Goal: Task Accomplishment & Management: Use online tool/utility

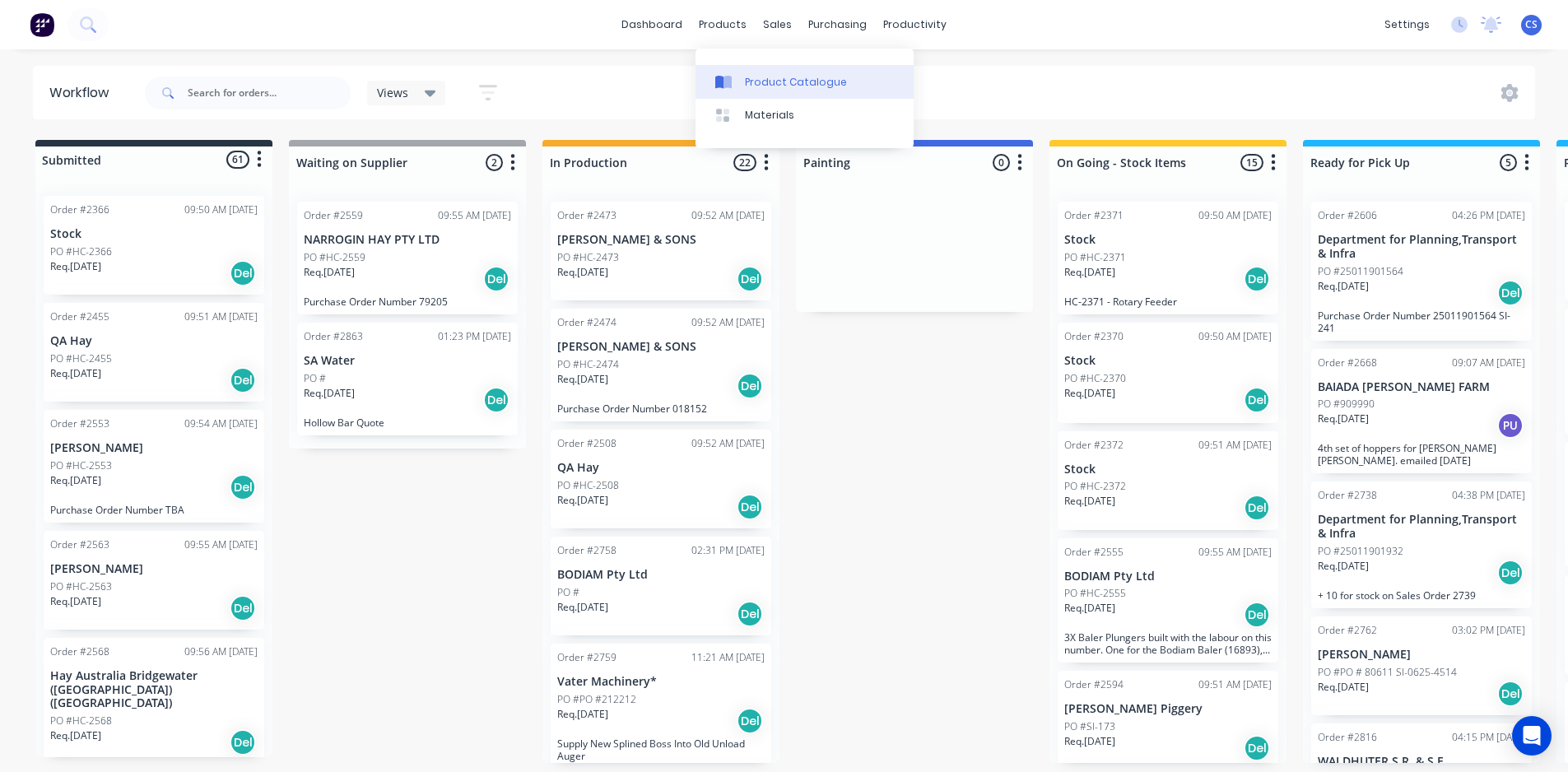
scroll to position [66, 0]
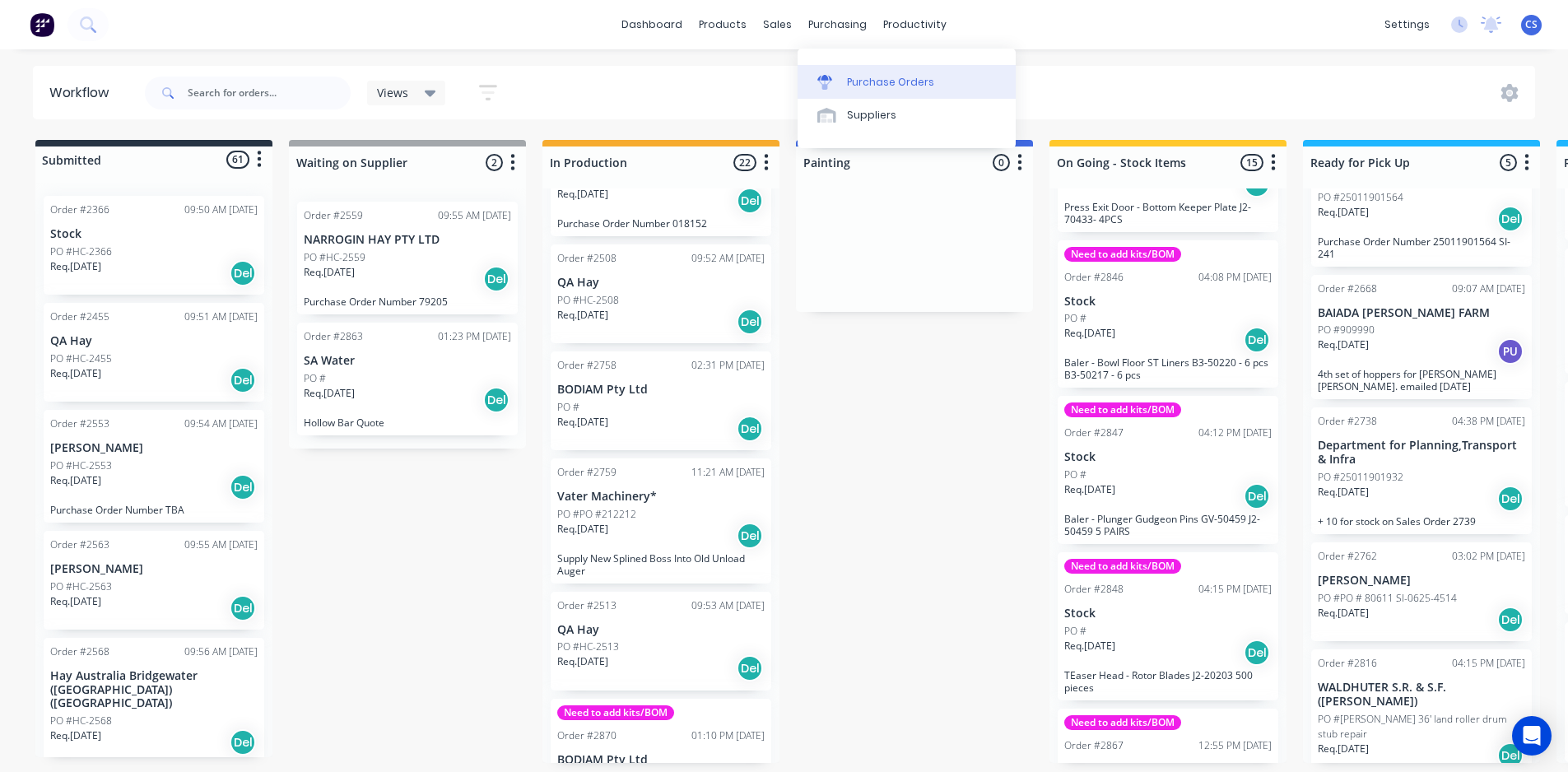
click at [850, 79] on div "Purchase Orders" at bounding box center [890, 82] width 88 height 15
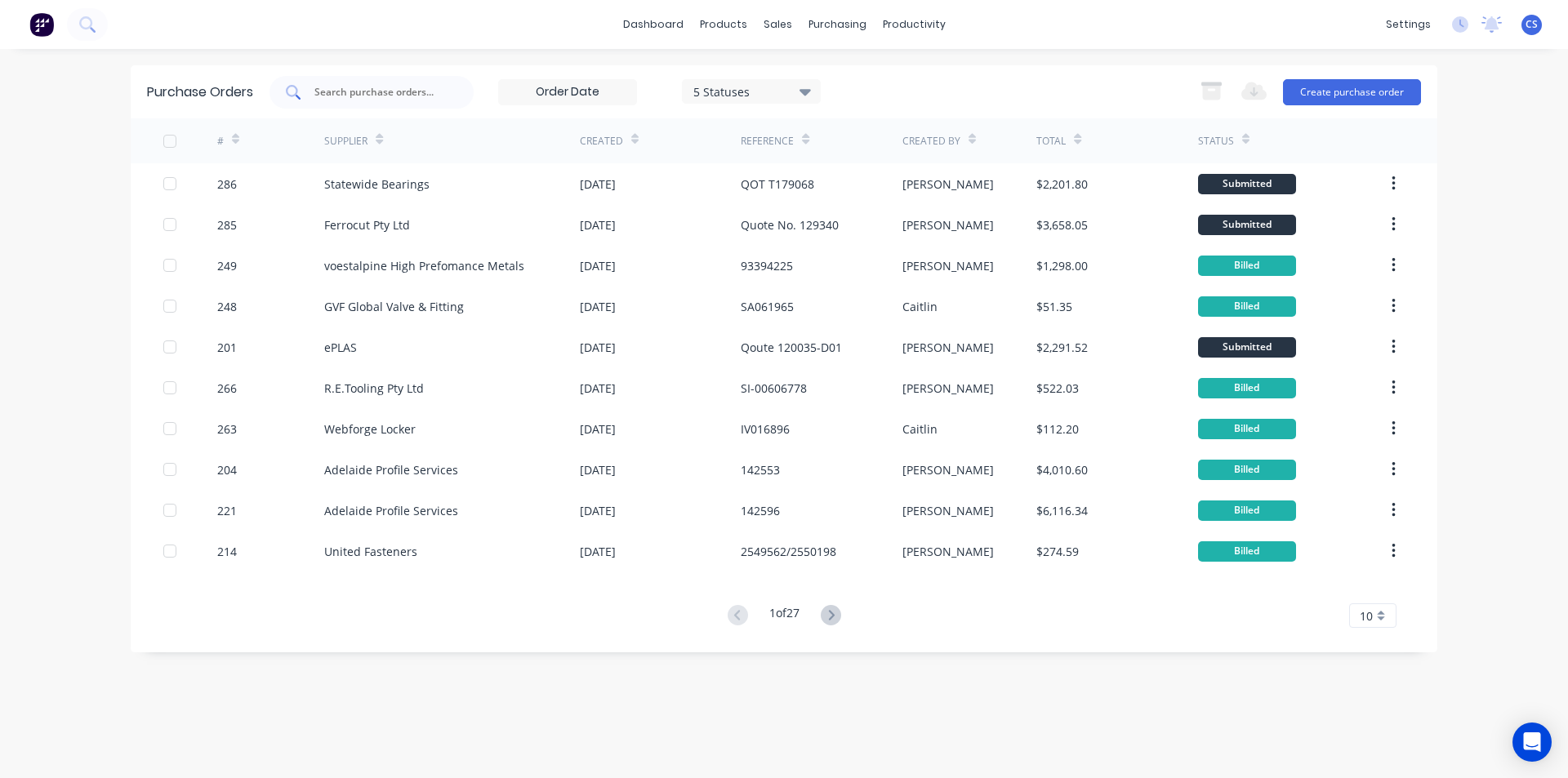
click at [395, 99] on input "text" at bounding box center [380, 92] width 136 height 16
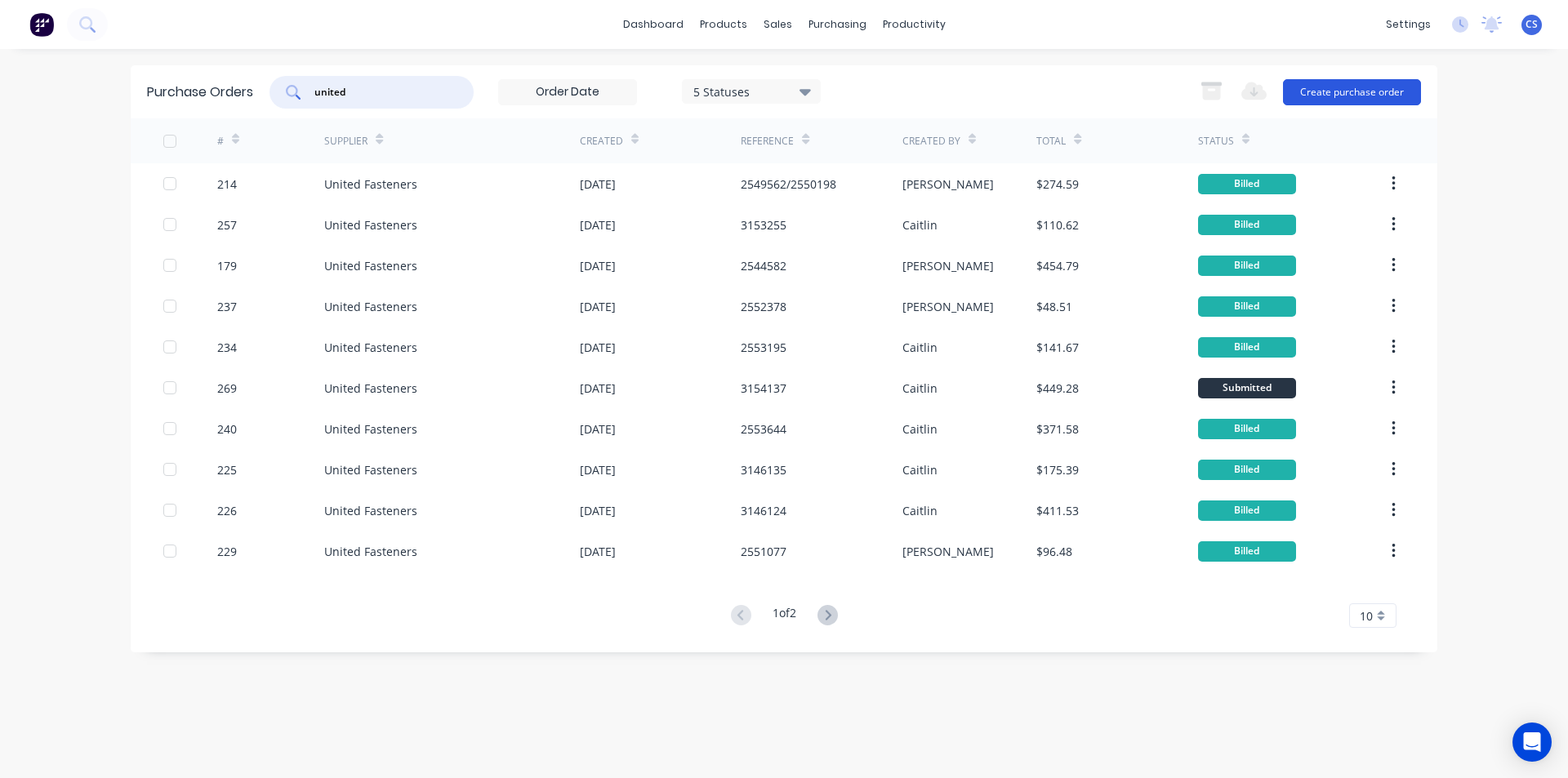
type input "united"
click at [1322, 86] on button "Create purchase order" at bounding box center [1352, 93] width 138 height 26
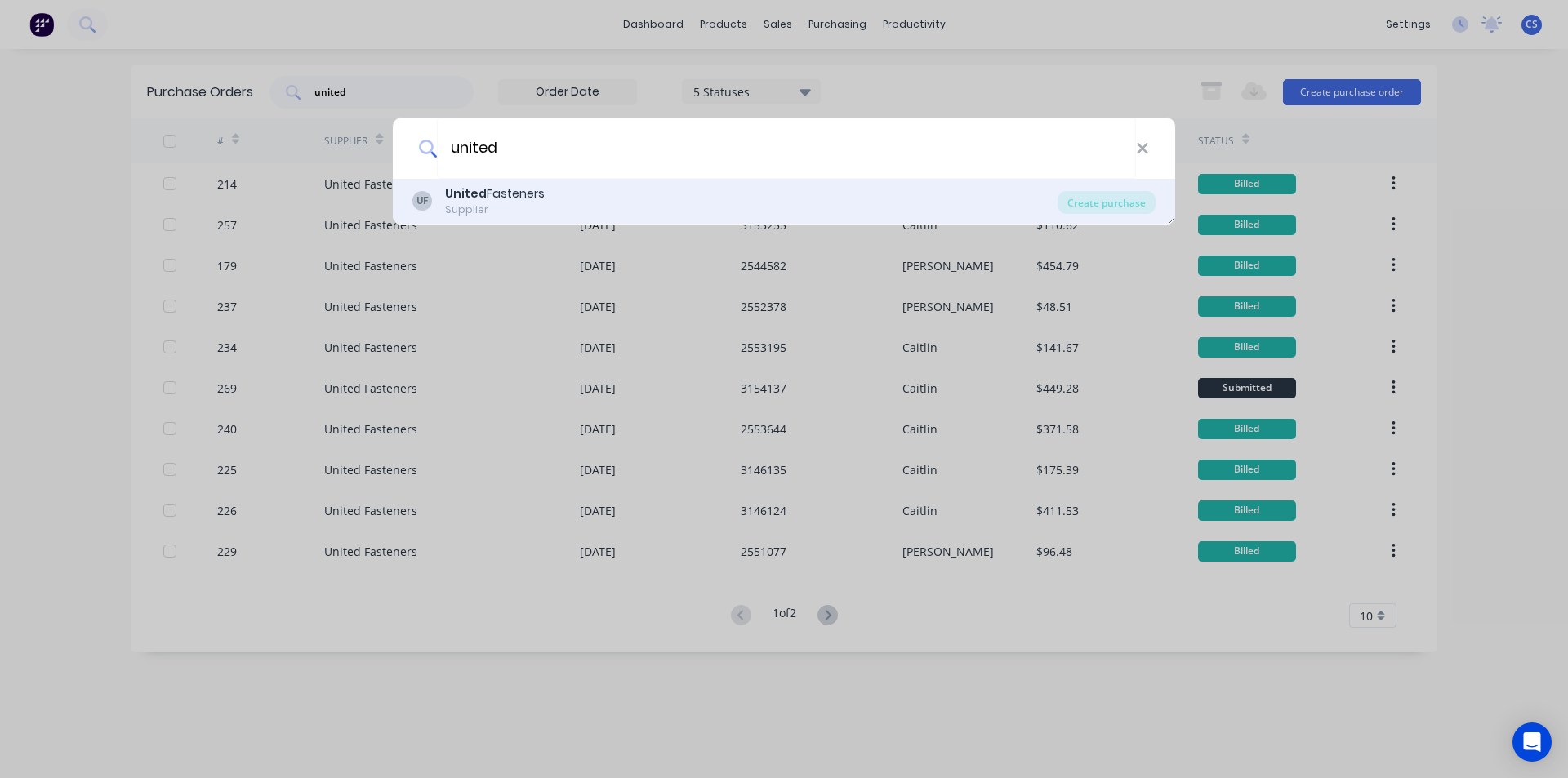
type input "united"
click at [468, 194] on b "United" at bounding box center [466, 193] width 42 height 16
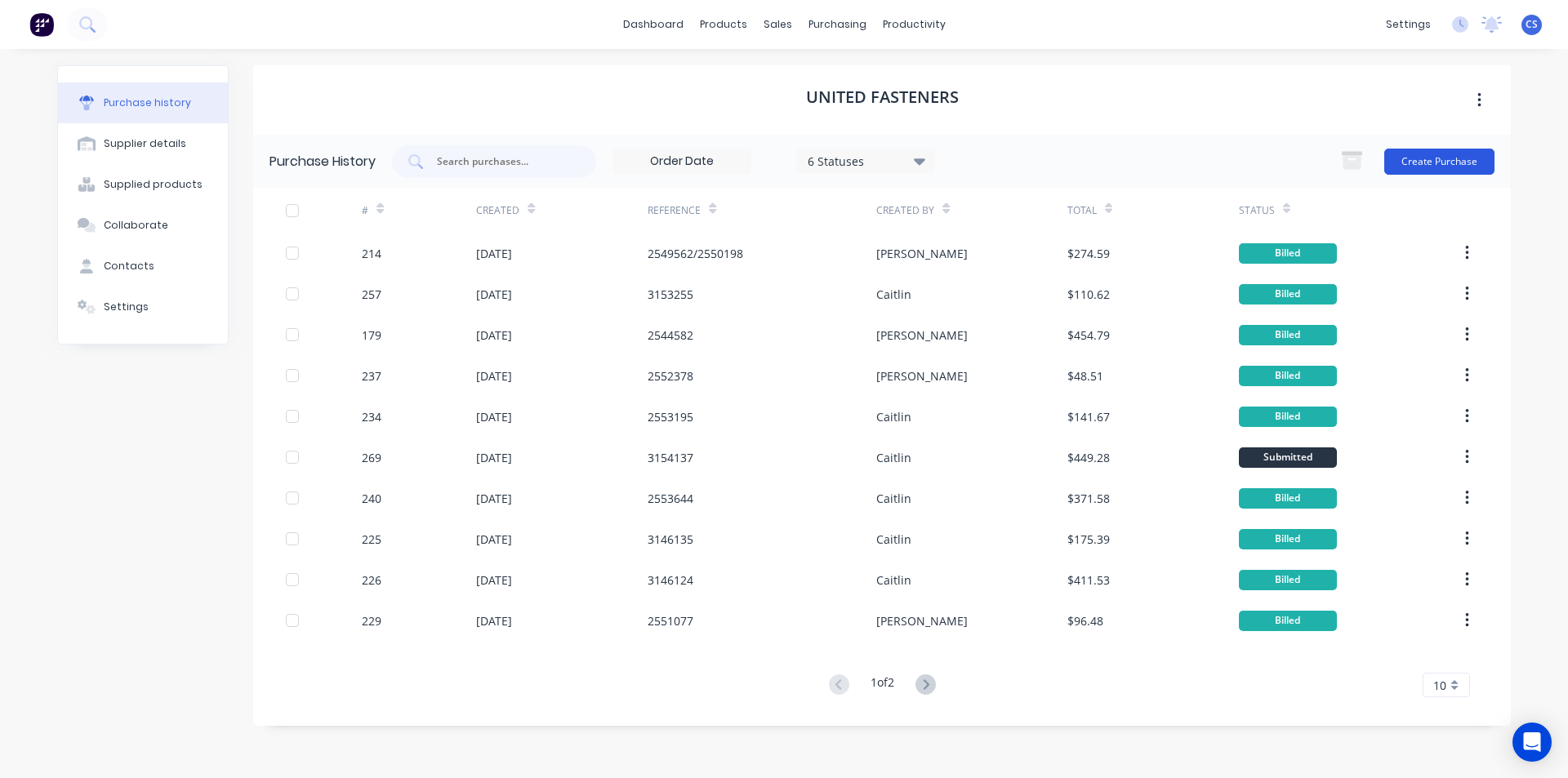
click at [1434, 158] on button "Create Purchase" at bounding box center [1439, 162] width 110 height 26
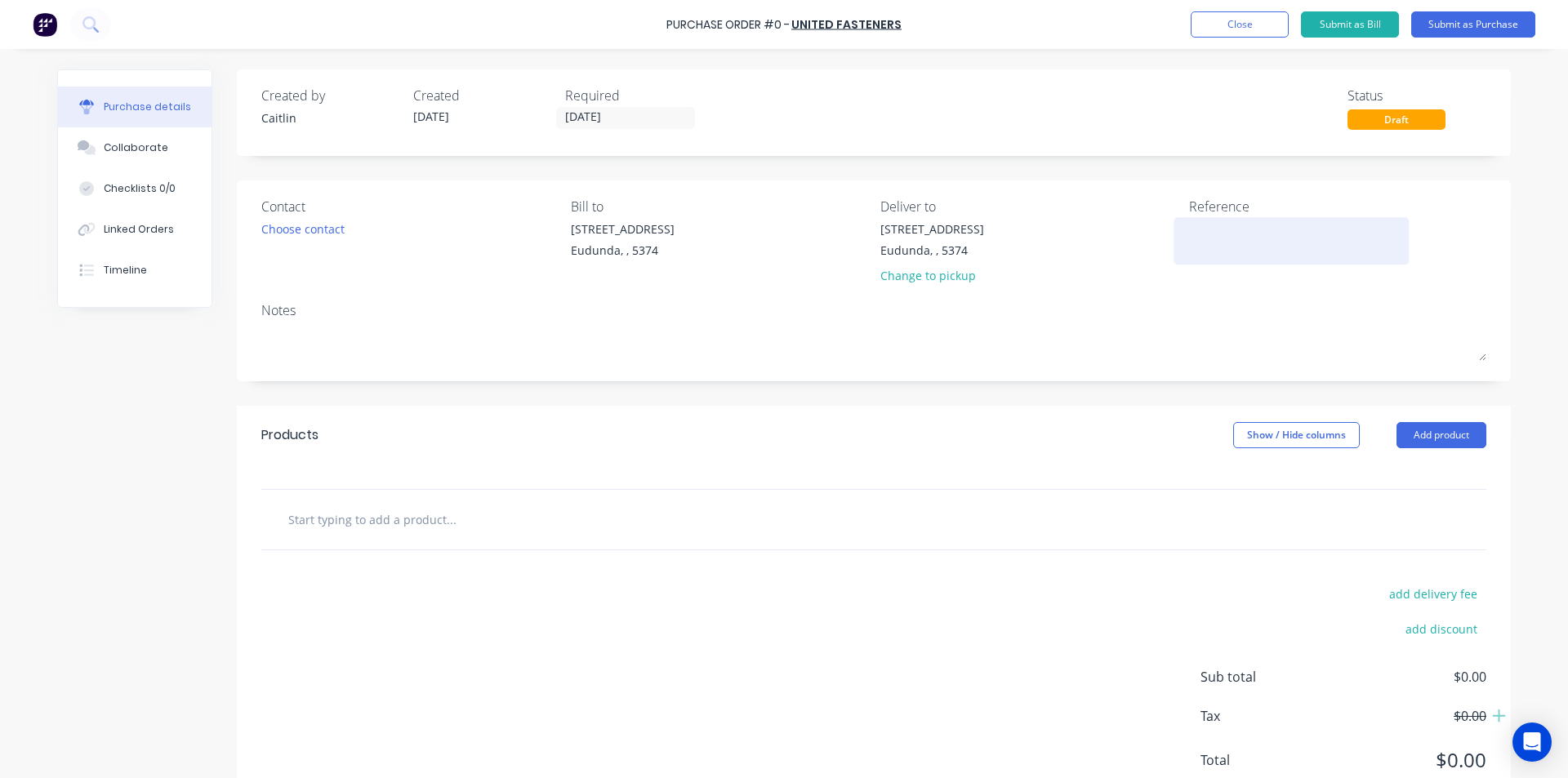
click at [1213, 233] on textarea at bounding box center [1291, 238] width 204 height 36
click at [1227, 229] on textarea at bounding box center [1291, 238] width 204 height 36
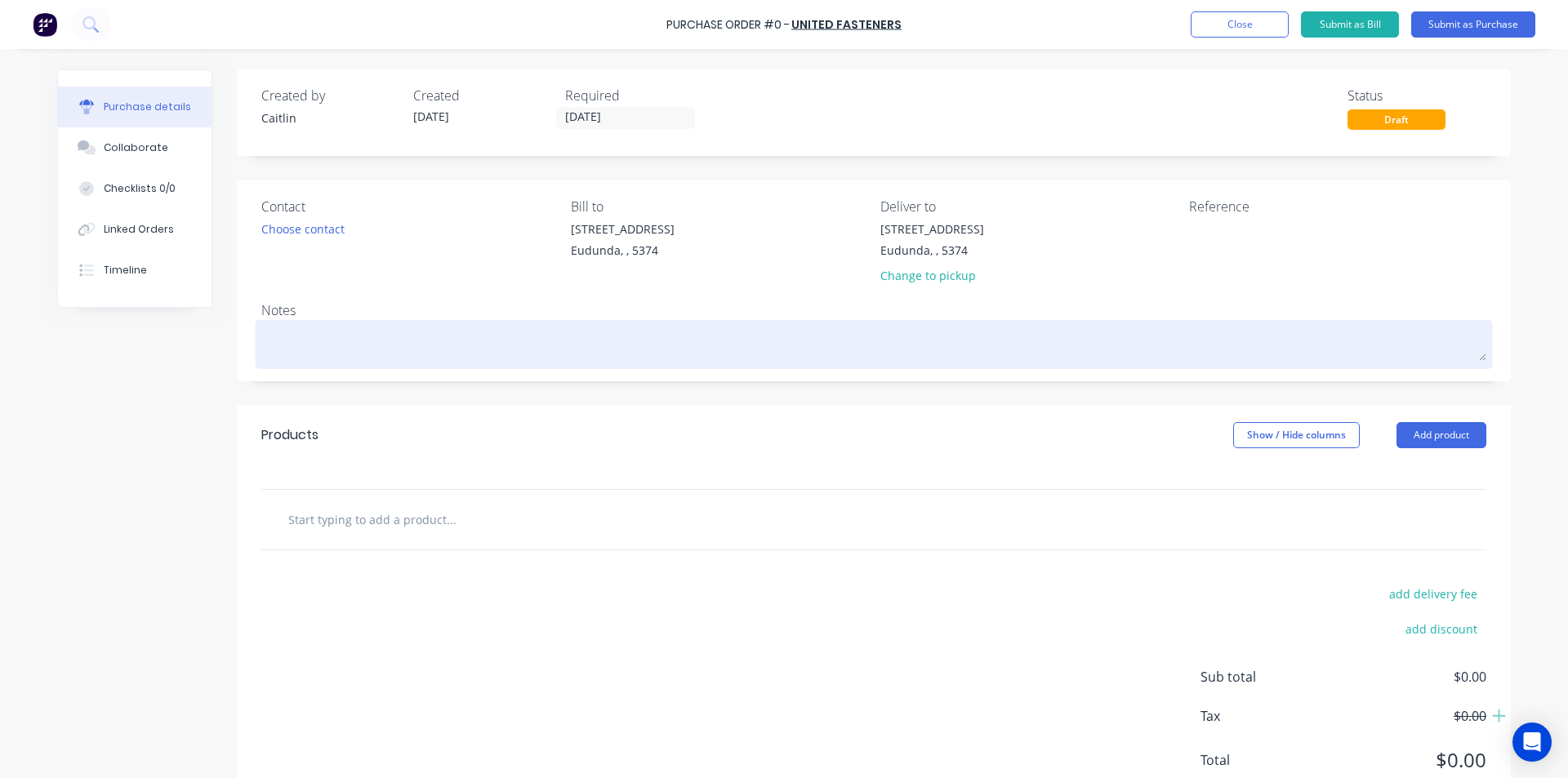
click at [306, 358] on textarea at bounding box center [873, 341] width 1225 height 36
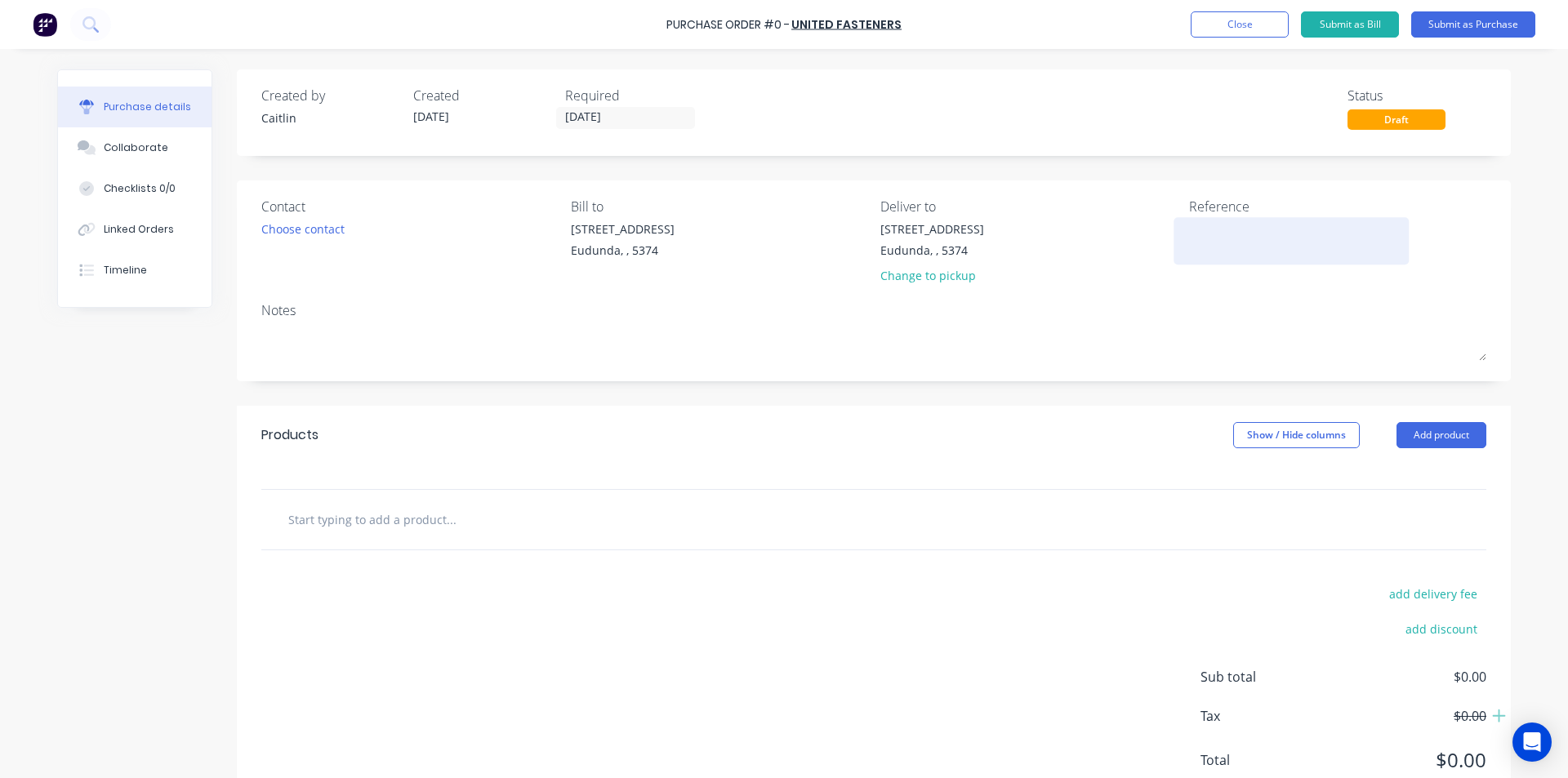
click at [1232, 223] on textarea at bounding box center [1291, 238] width 204 height 36
click at [1203, 249] on textarea at bounding box center [1291, 238] width 204 height 36
paste textarea "3156833"
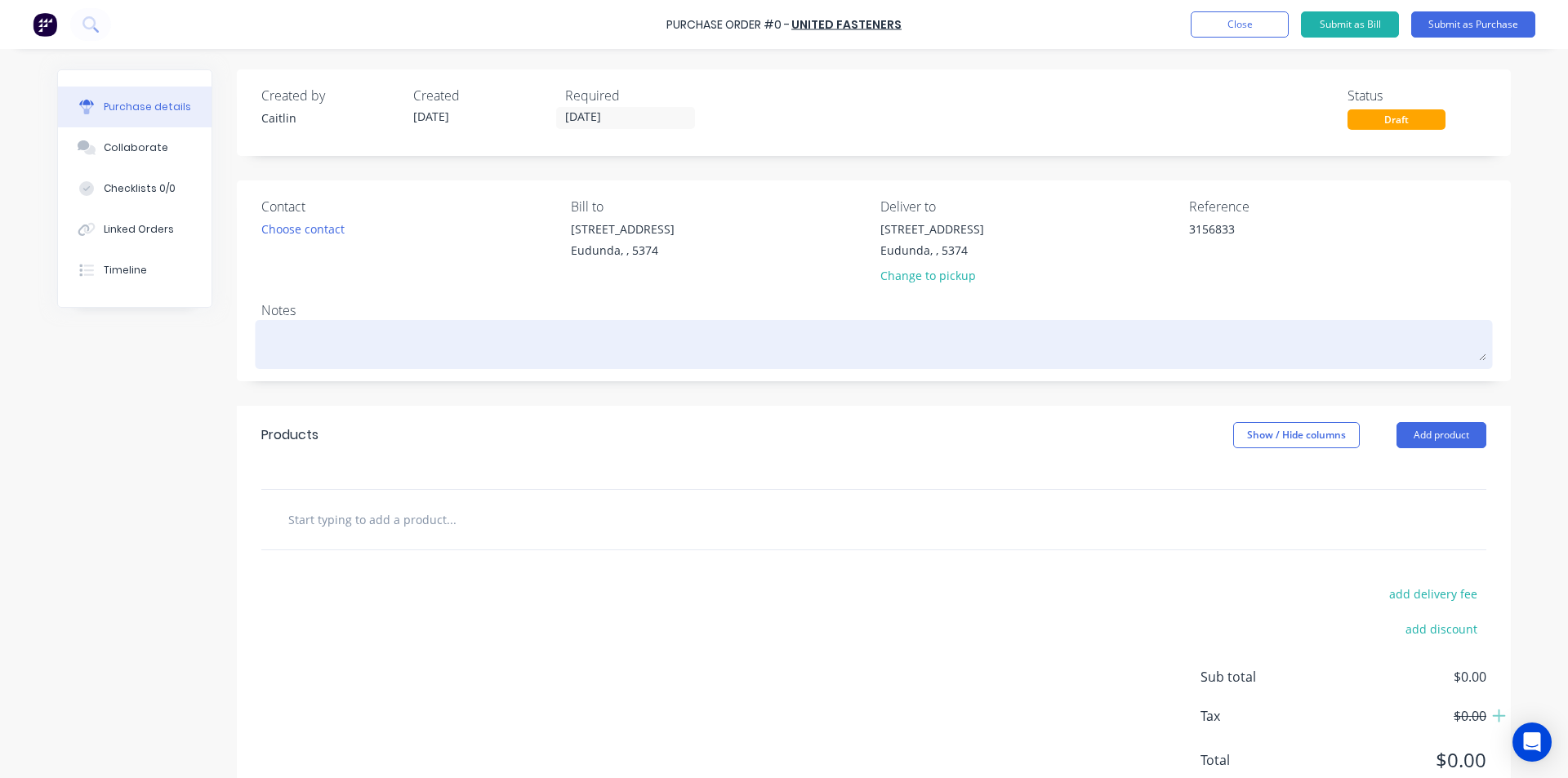
type textarea "3156833"
type textarea "x"
type textarea "3156833"
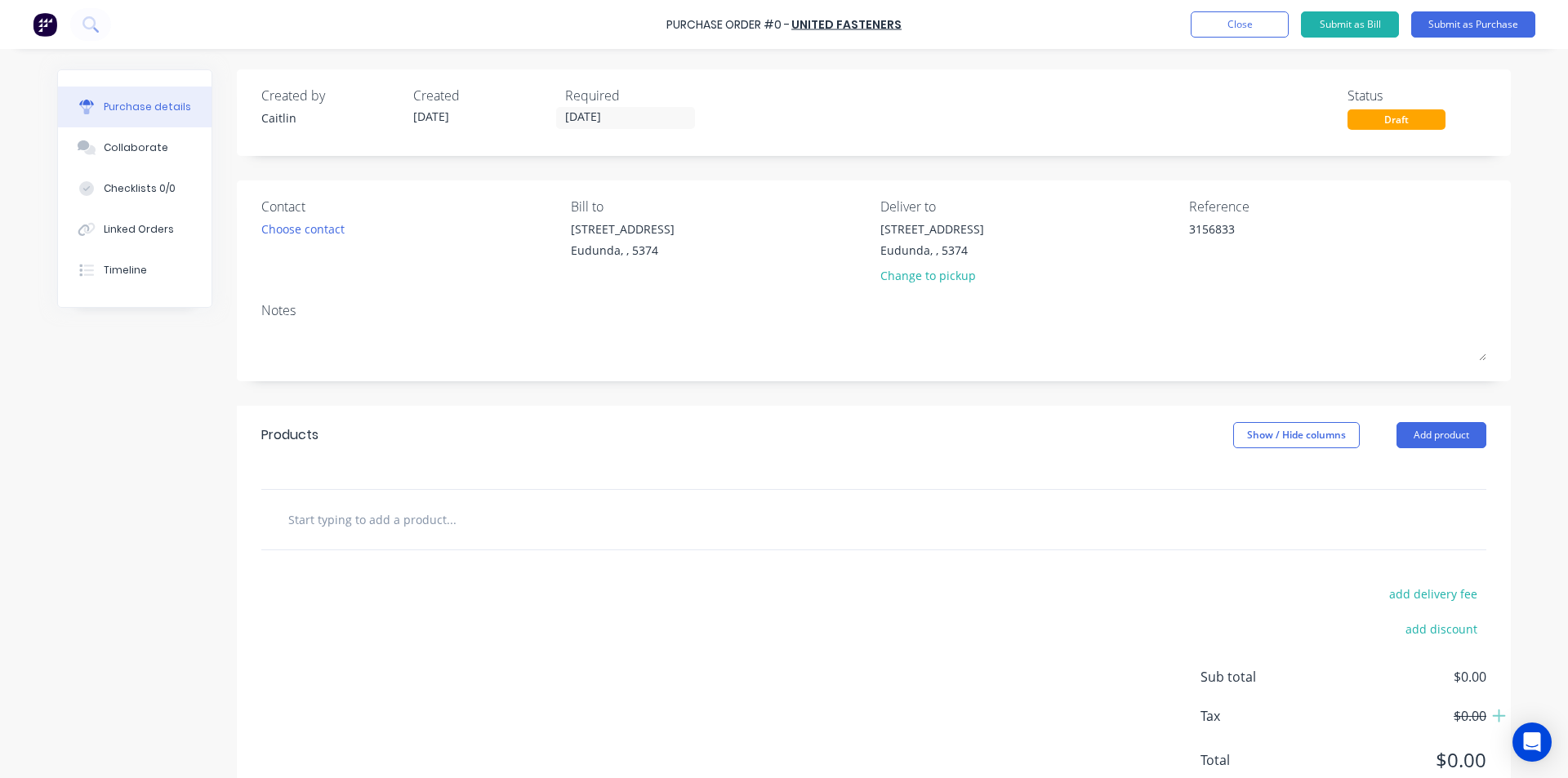
drag, startPoint x: 311, startPoint y: 353, endPoint x: 365, endPoint y: 423, distance: 88.4
click at [311, 353] on textarea at bounding box center [873, 341] width 1225 height 36
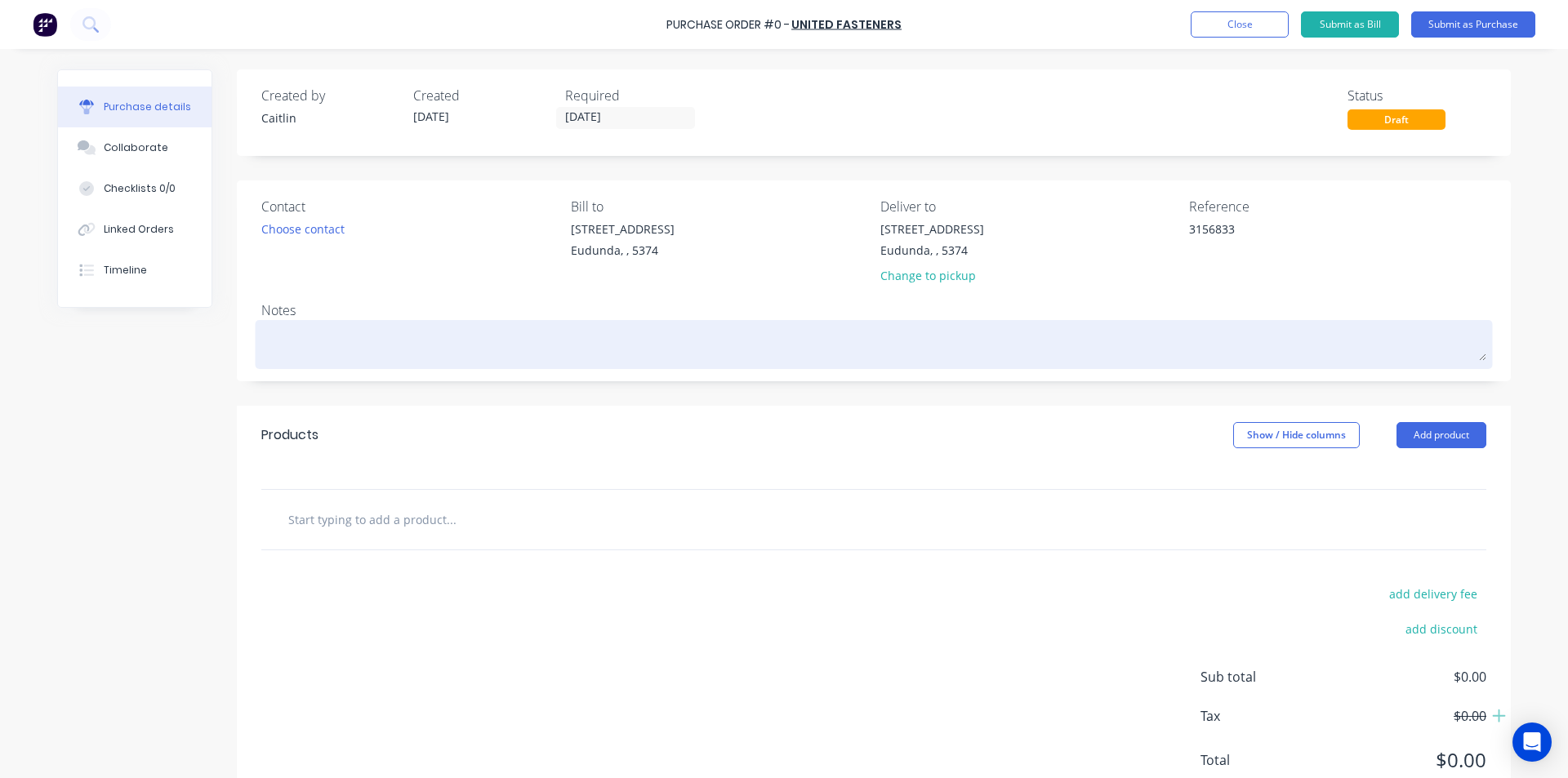
click at [292, 330] on textarea at bounding box center [873, 341] width 1225 height 36
type textarea "x"
type textarea "Q"
type textarea "x"
type textarea "Q1"
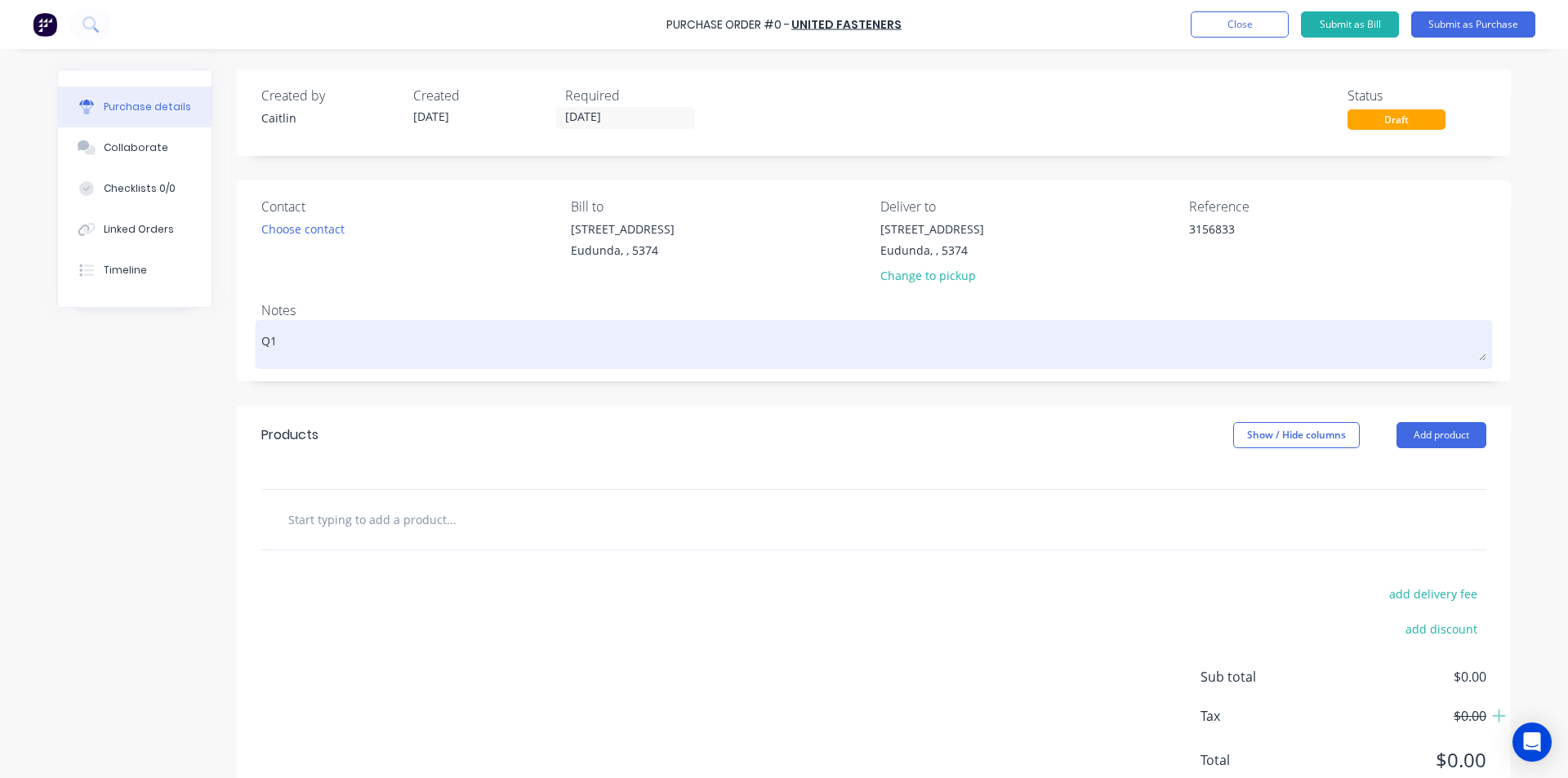
type textarea "x"
type textarea "Q1"
type textarea "x"
type textarea "Q1"
type textarea "x"
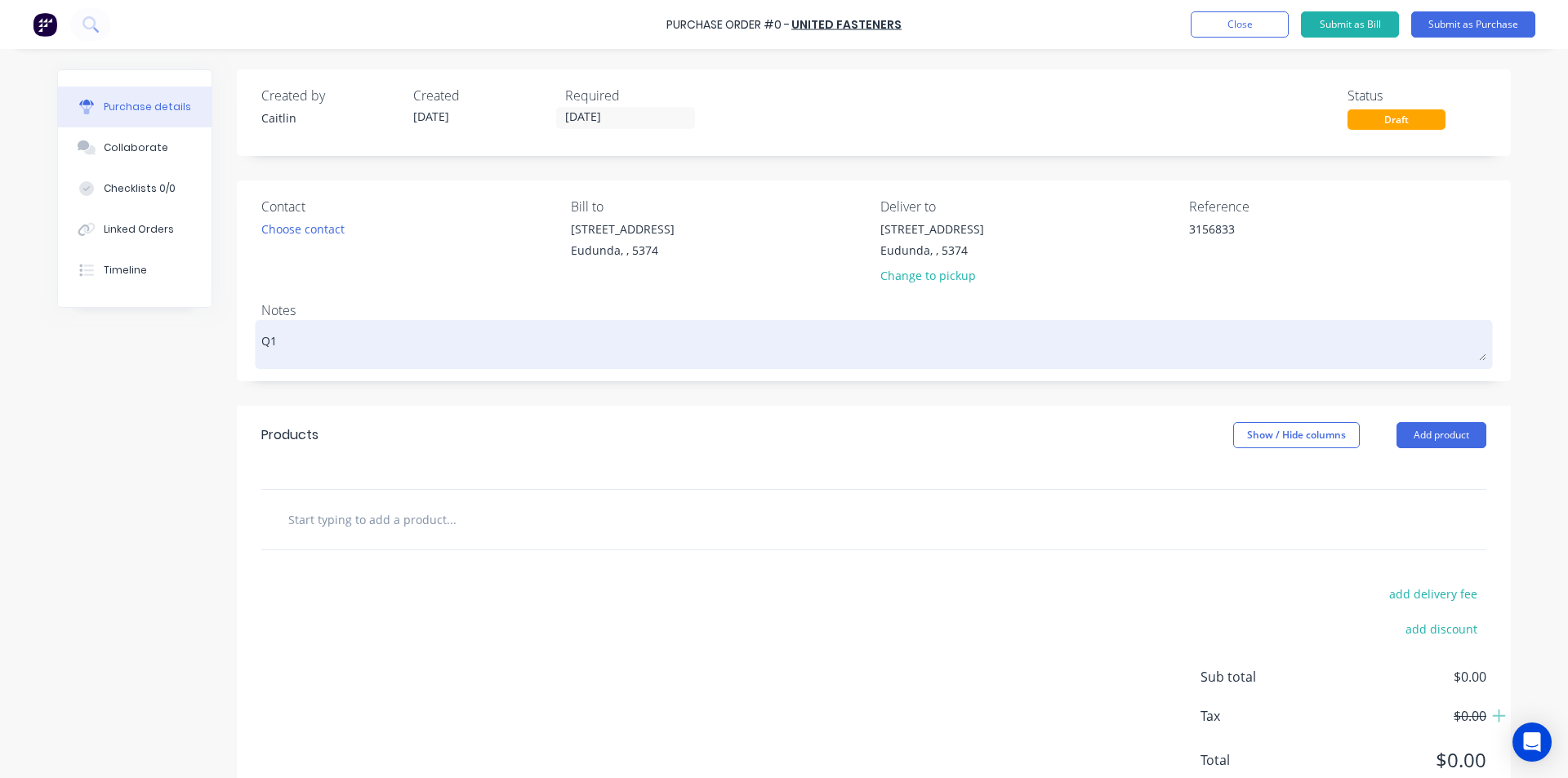
type textarea "Q1-"
type textarea "x"
type textarea "Q1-8"
type textarea "x"
type textarea "Q1-82"
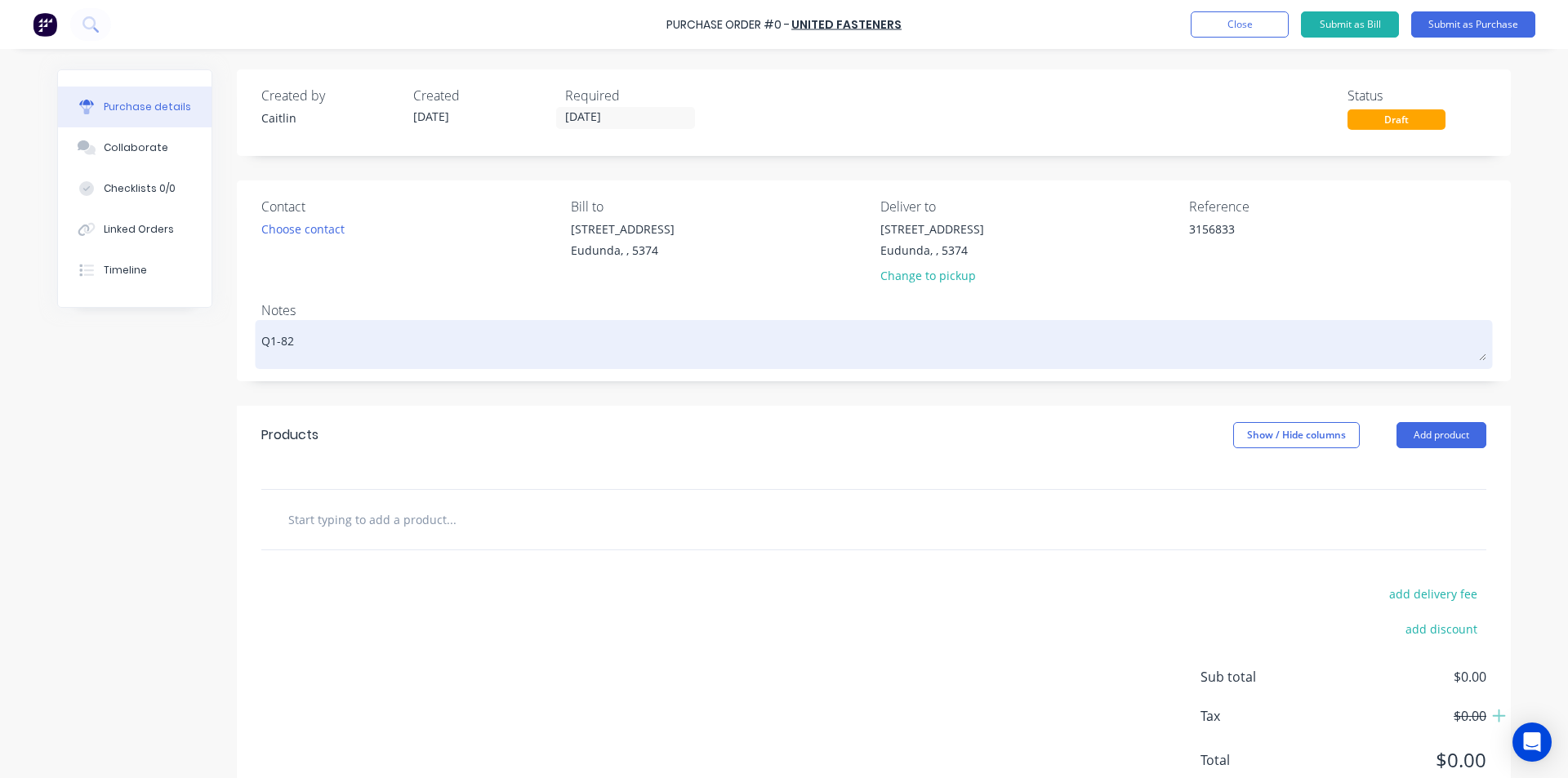
type textarea "x"
type textarea "Q1-828"
type textarea "x"
type textarea "Q1-8280"
type textarea "x"
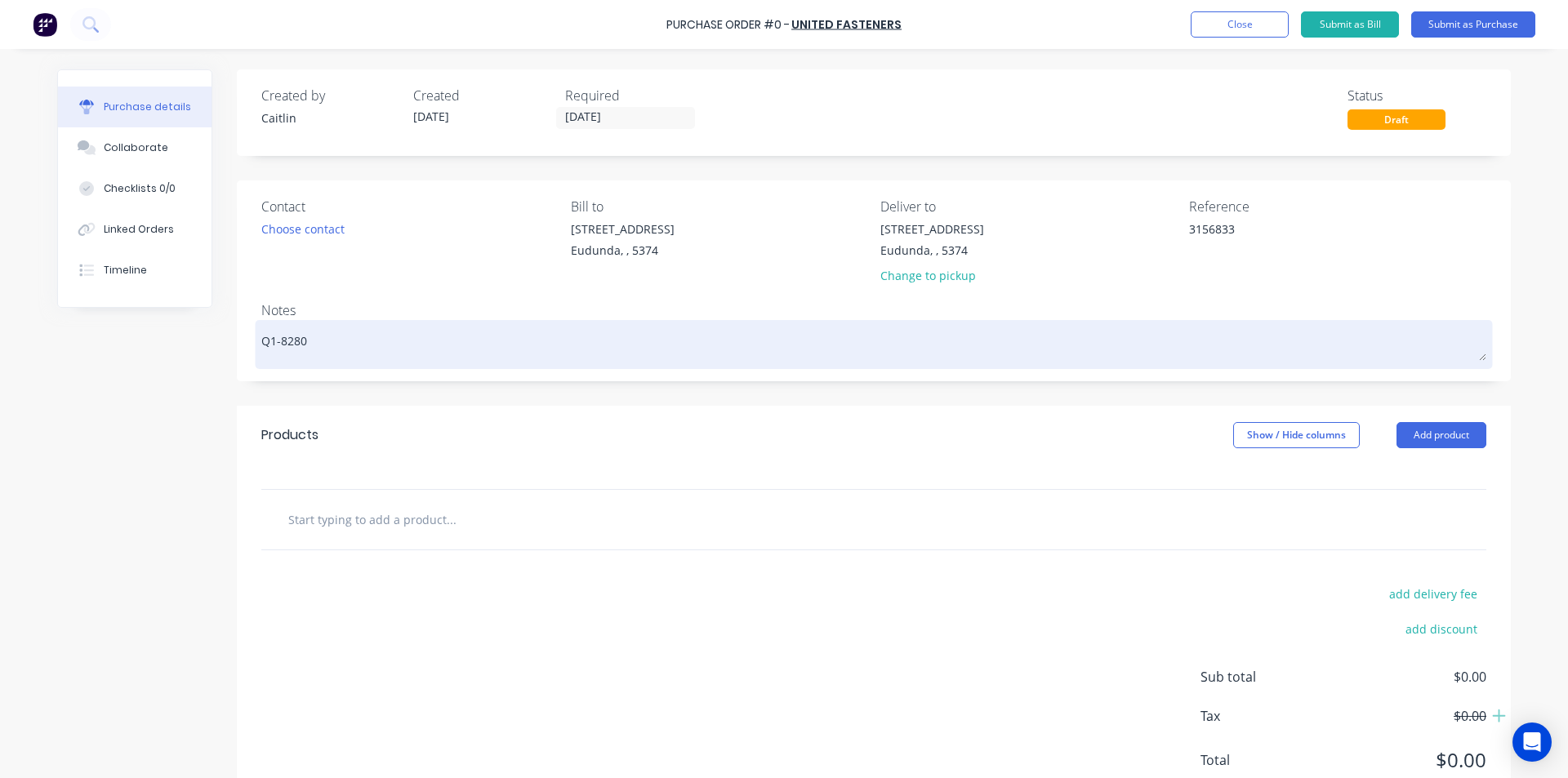
type textarea "Q1-82800"
type textarea "x"
type textarea "Q1-82800"
type textarea "x"
type textarea "Q1-82800 D"
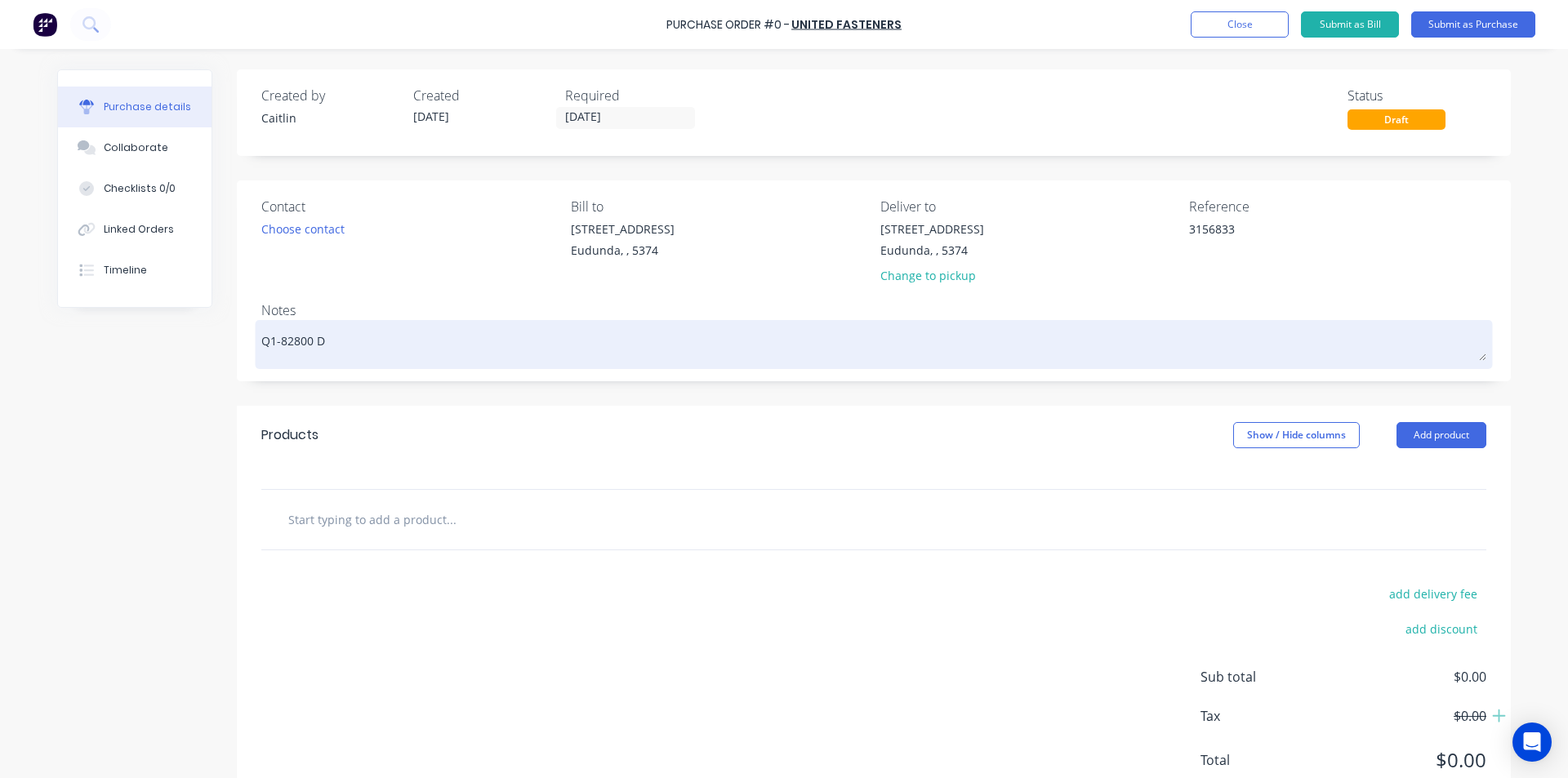
type textarea "x"
type textarea "Q1-82800 Di"
type textarea "x"
type textarea "Q1-82800 Dis"
type textarea "x"
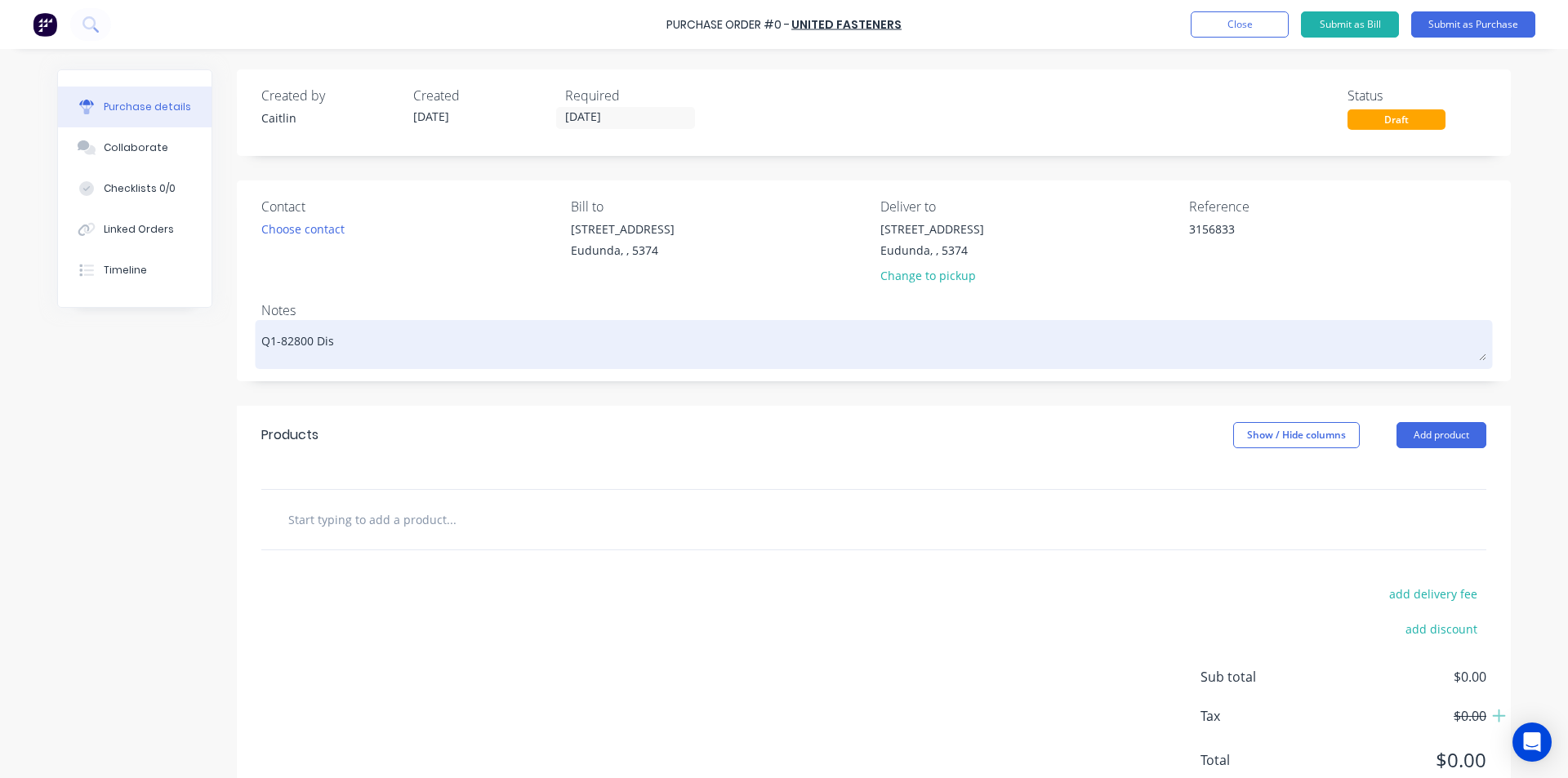
type textarea "Q1-82800 Disp"
type textarea "x"
type textarea "Q1-82800 Dispe"
type textarea "x"
type textarea "Q1-82800 Dispen"
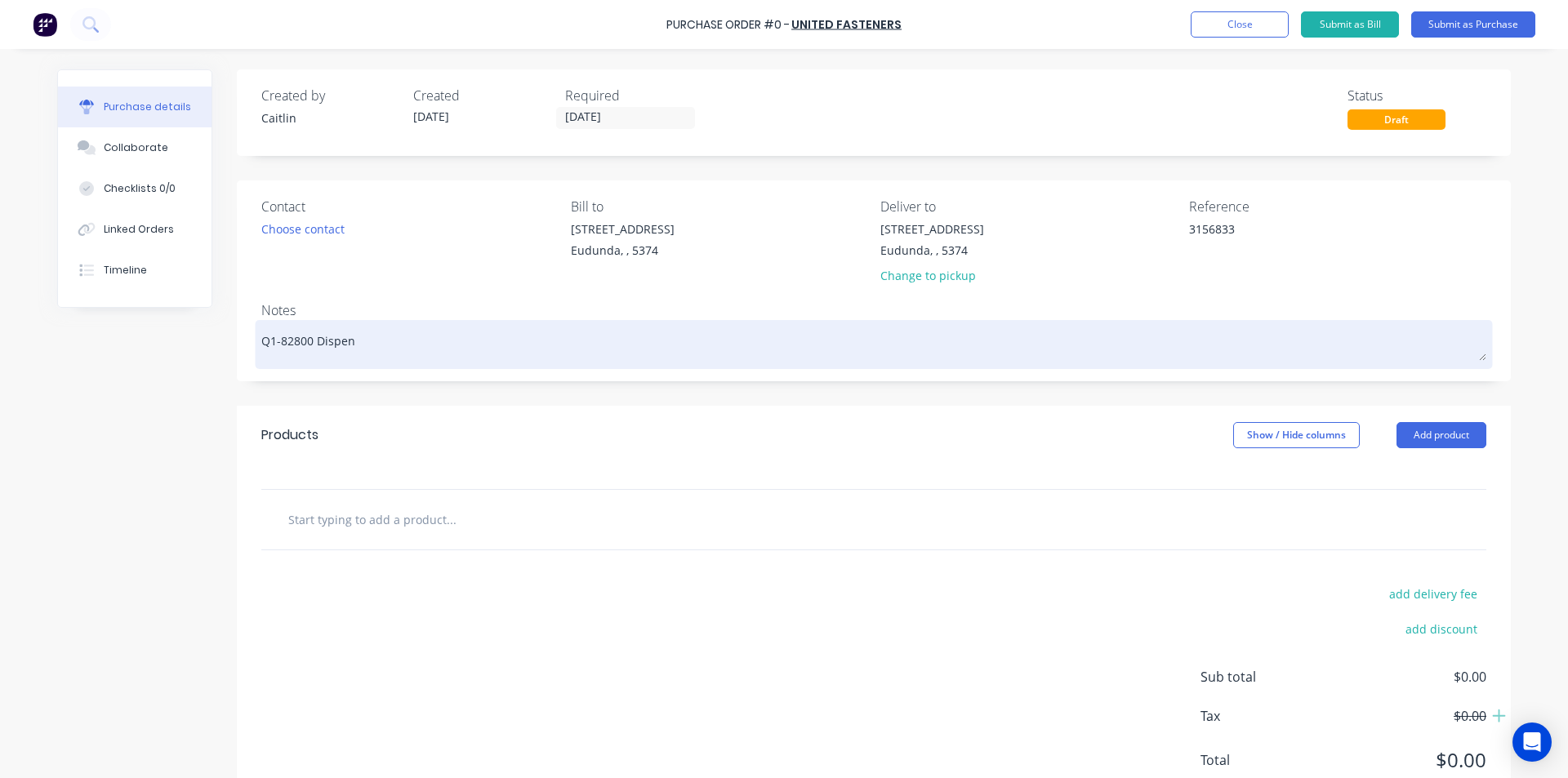
type textarea "x"
type textarea "Q1-82800 Dispens"
type textarea "x"
type textarea "Q1-82800 Dispenso"
type textarea "x"
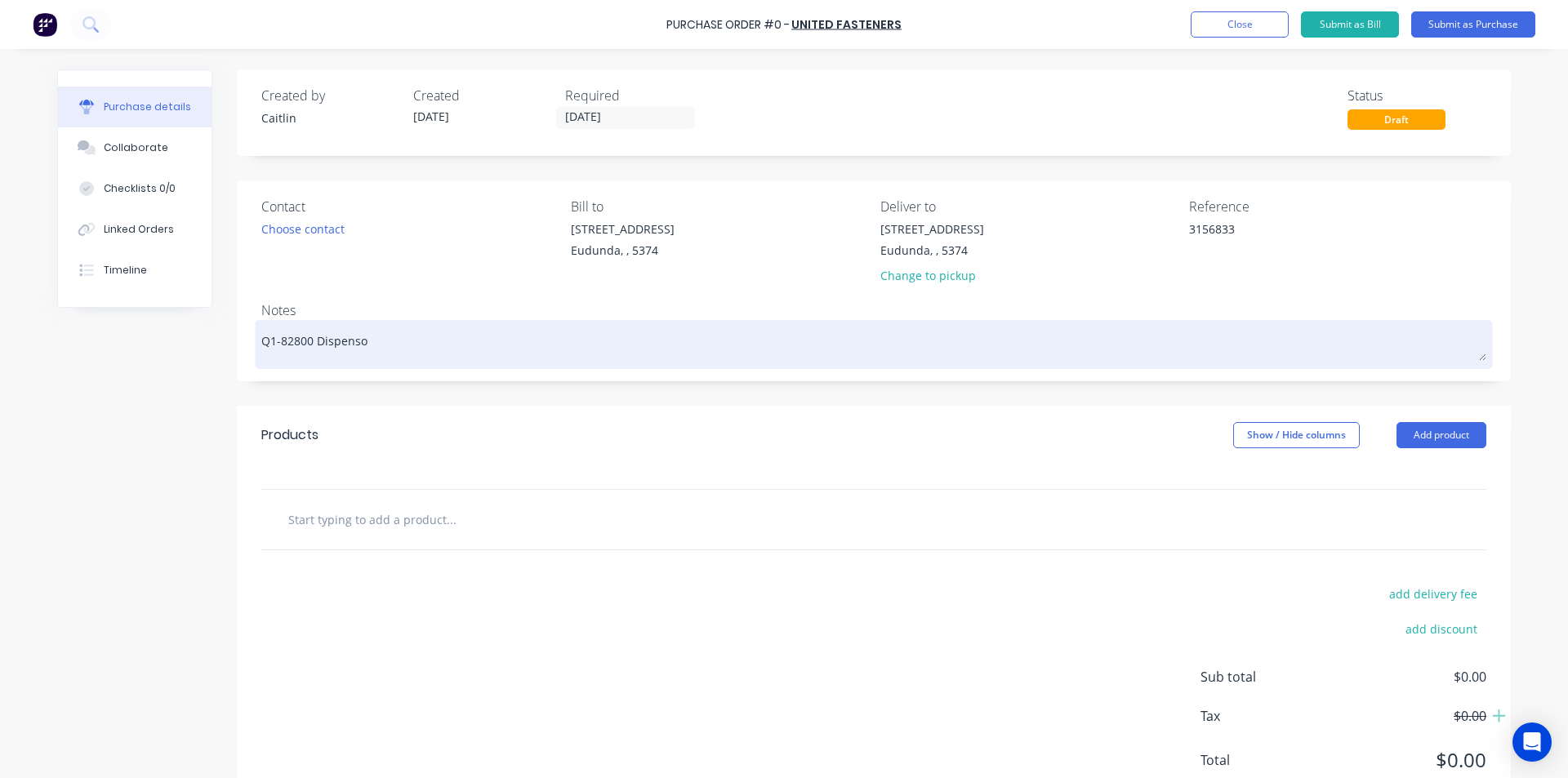
type textarea "Q1-82800 Dispensor"
type textarea "x"
type textarea "Q1-82800 Dispensor"
type textarea "x"
type textarea "Q1-82800 Dispensor"
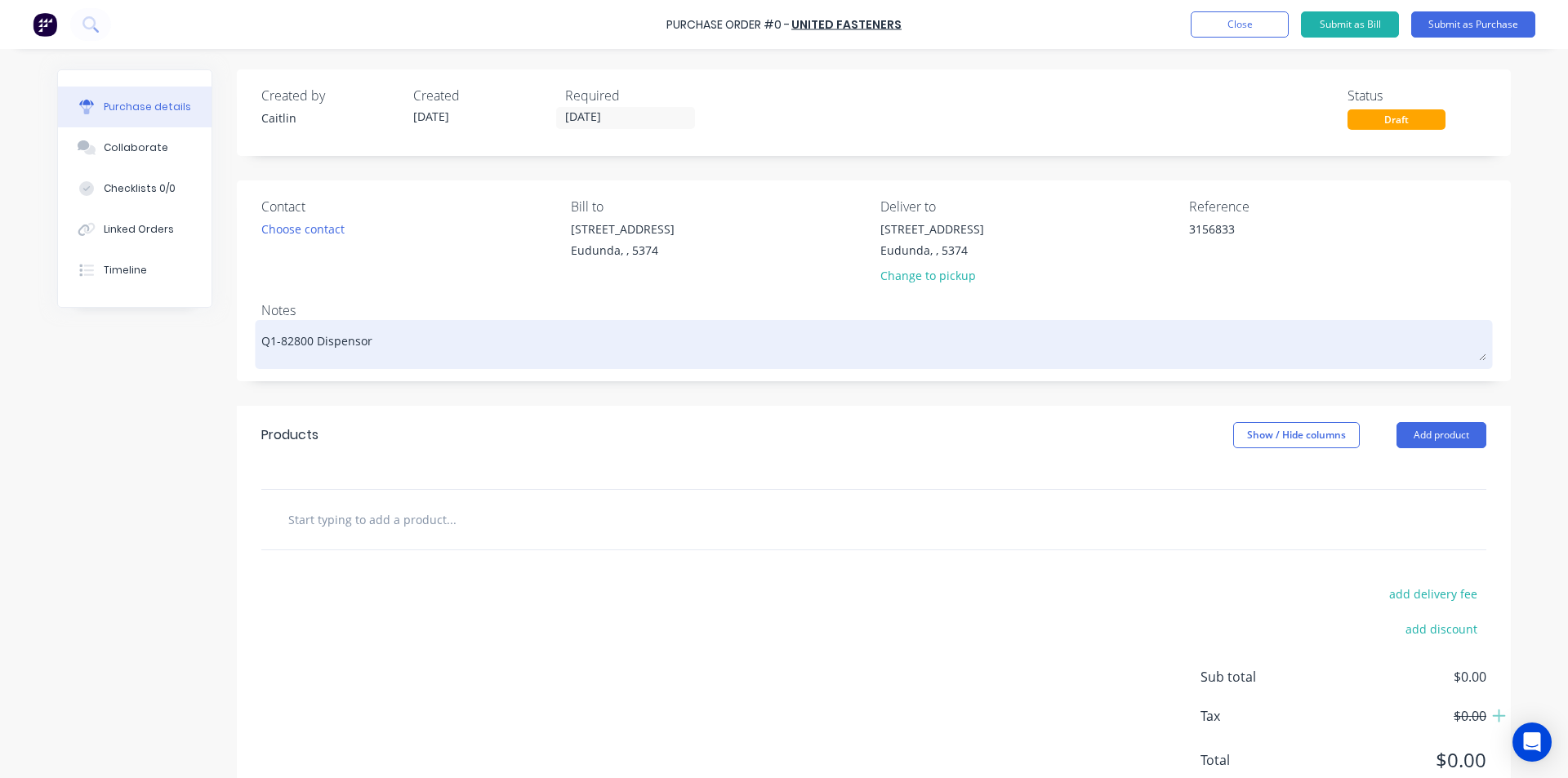
type textarea "x"
type textarea "Q1-82800 Dispensor/"
type textarea "x"
type textarea "Q1-82800 Dispensor/A"
type textarea "x"
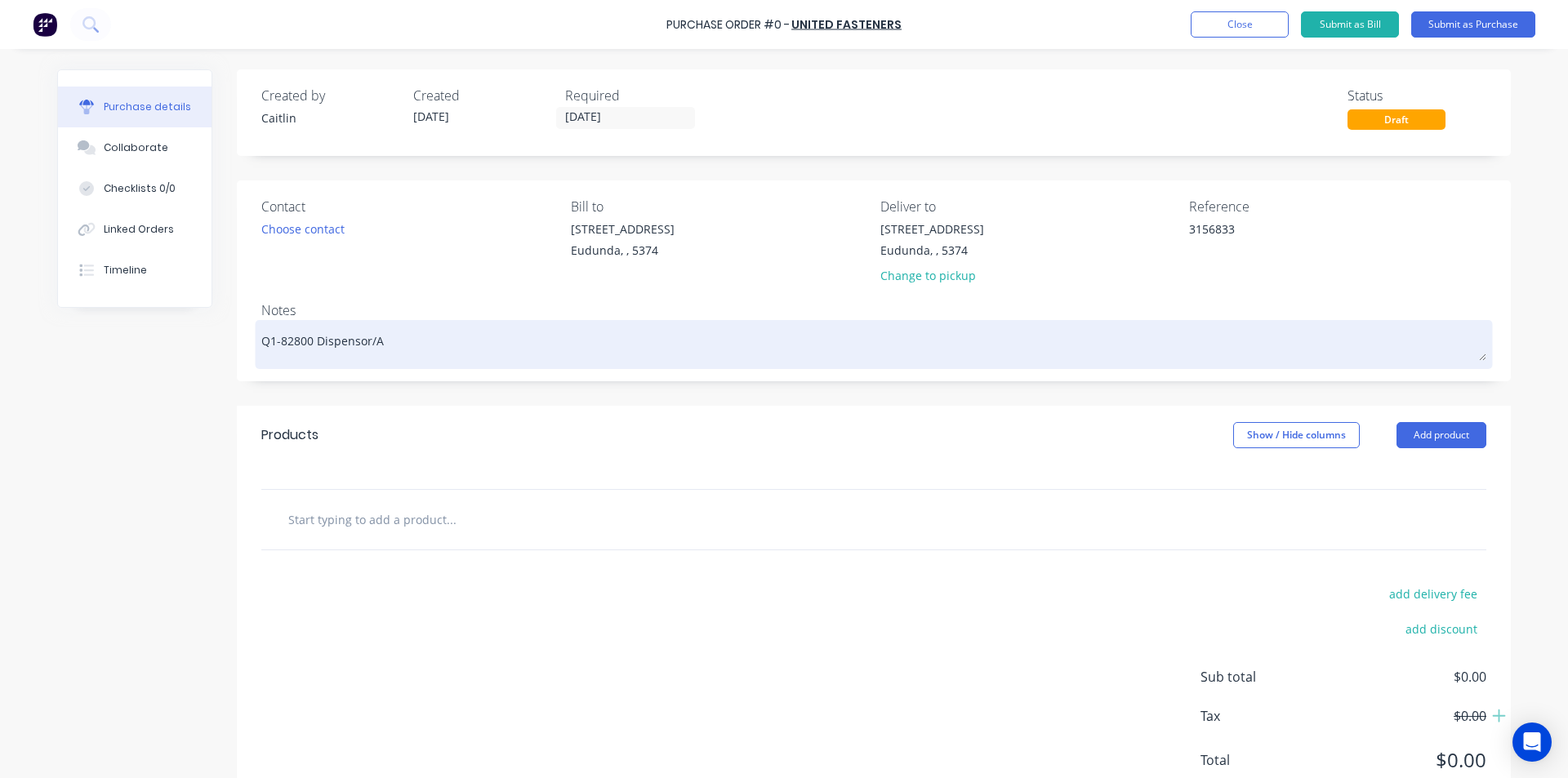
type textarea "Q1-82800 Dispensor/Ac"
type textarea "x"
type textarea "Q1-82800 Dispensor/Acc"
type textarea "x"
type textarea "Q1-82800 Dispensor/Accu"
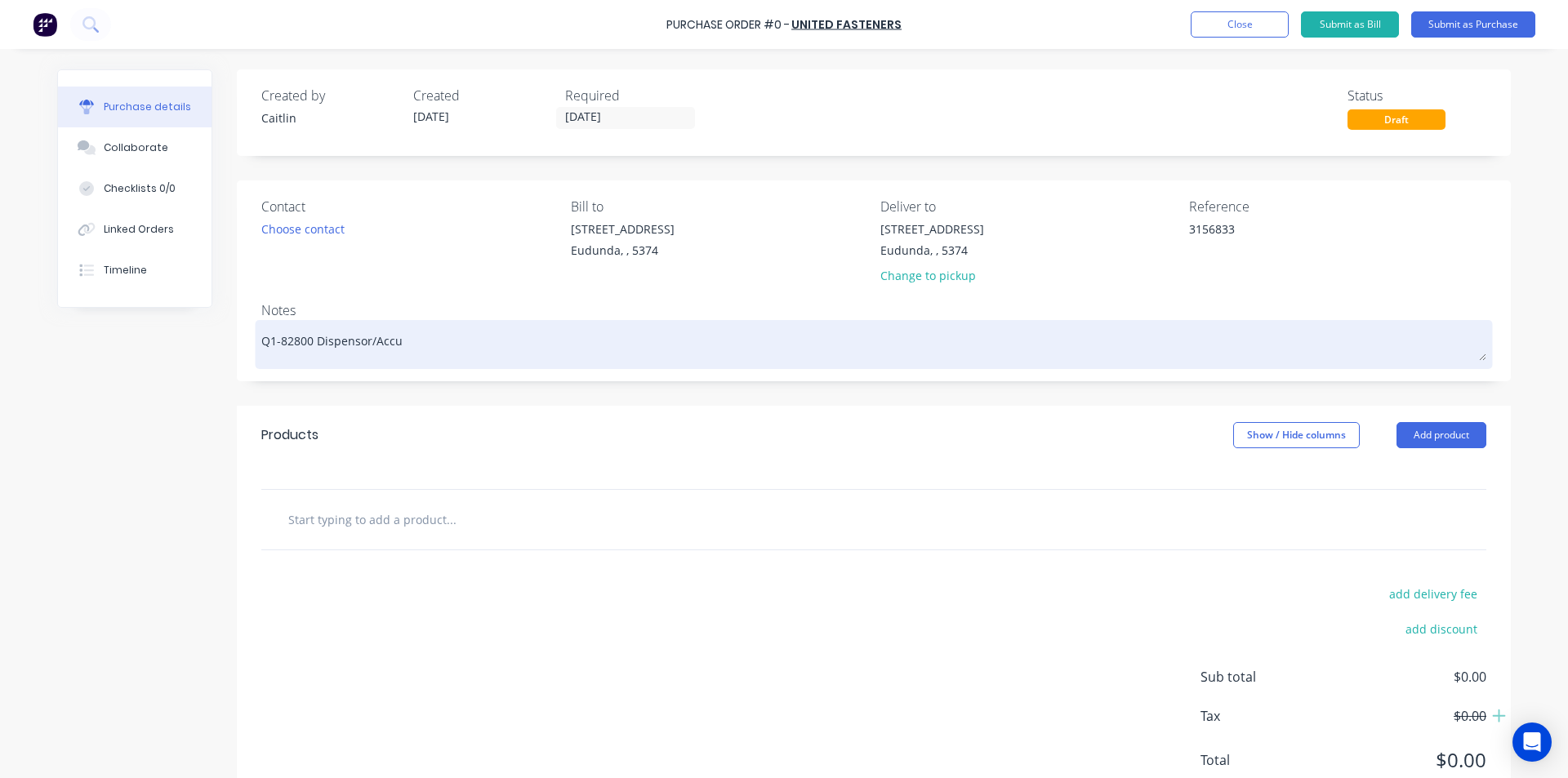
type textarea "x"
type textarea "Q1-82800 Dispensor/Accum"
type textarea "x"
type textarea "Q1-82800 Dispensor/Accumu"
type textarea "x"
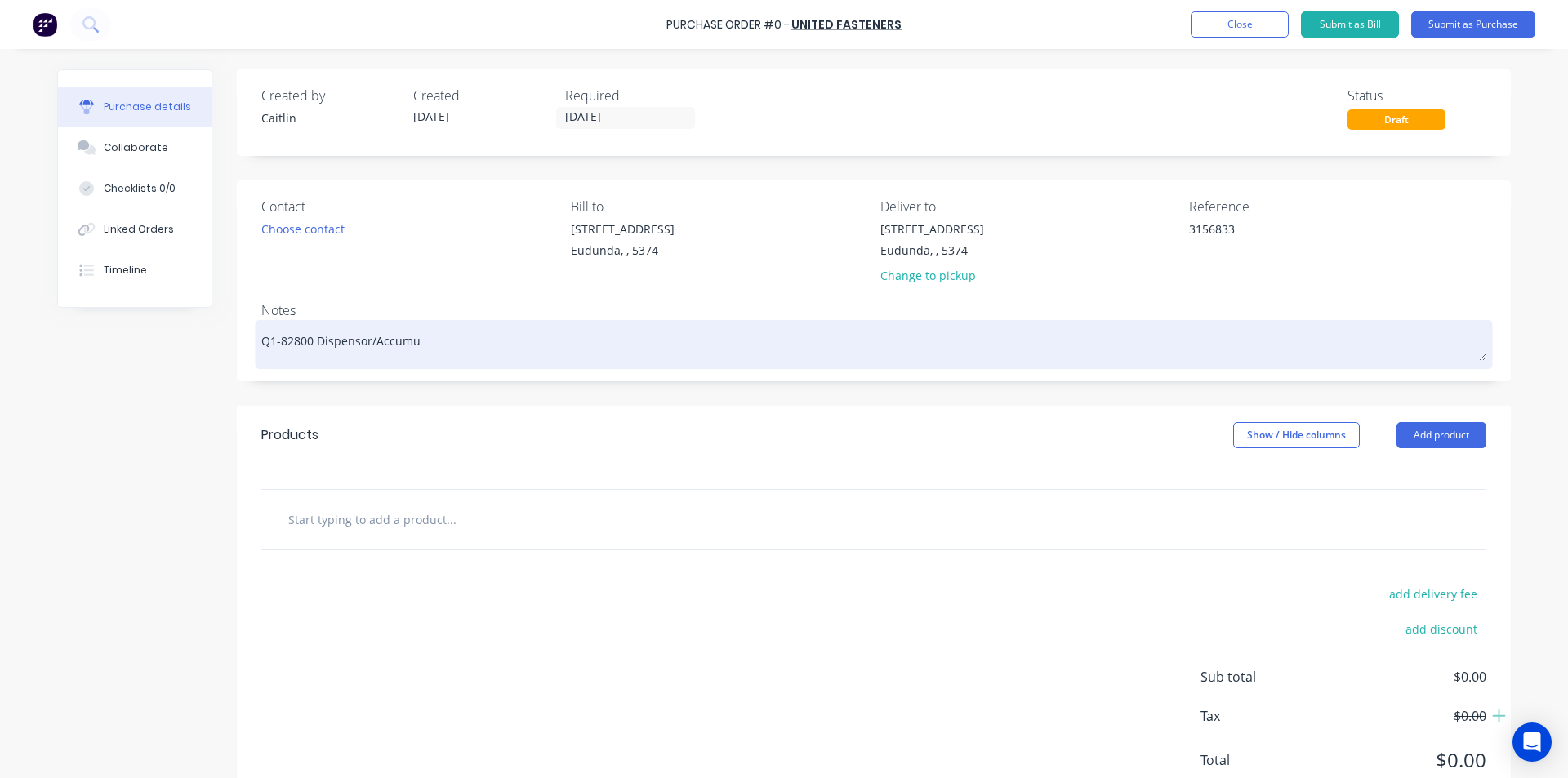
type textarea "Q1-82800 Dispensor/Accumul"
type textarea "x"
type textarea "Q1-82800 Dispensor/Accumula"
type textarea "x"
type textarea "Q1-82800 Dispensor/Accumul"
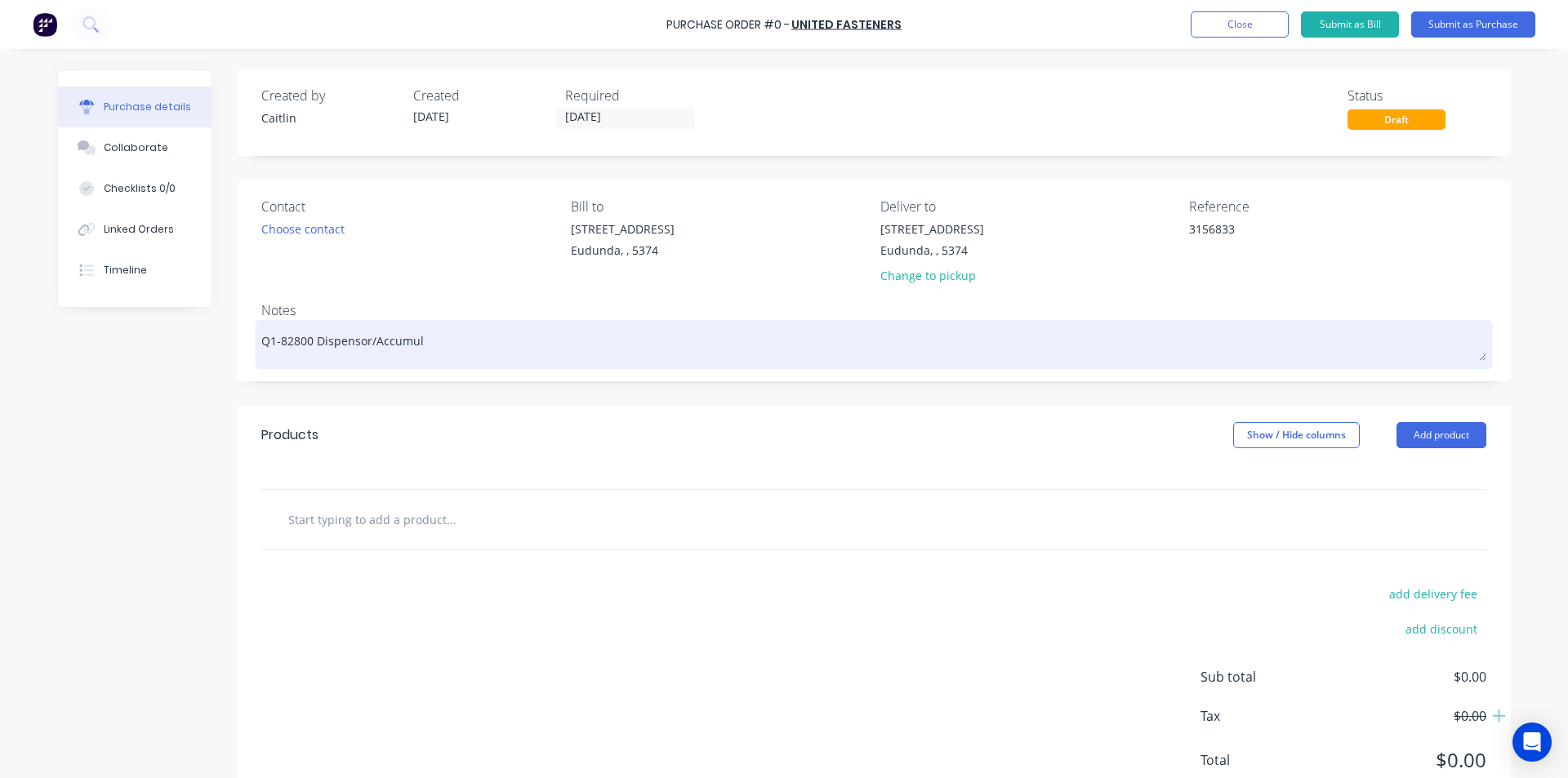
type textarea "x"
type textarea "Q1-82800 Dispensor/Accumult"
type textarea "x"
type textarea "Q1-82800 Dispensor/Accumulto"
type textarea "x"
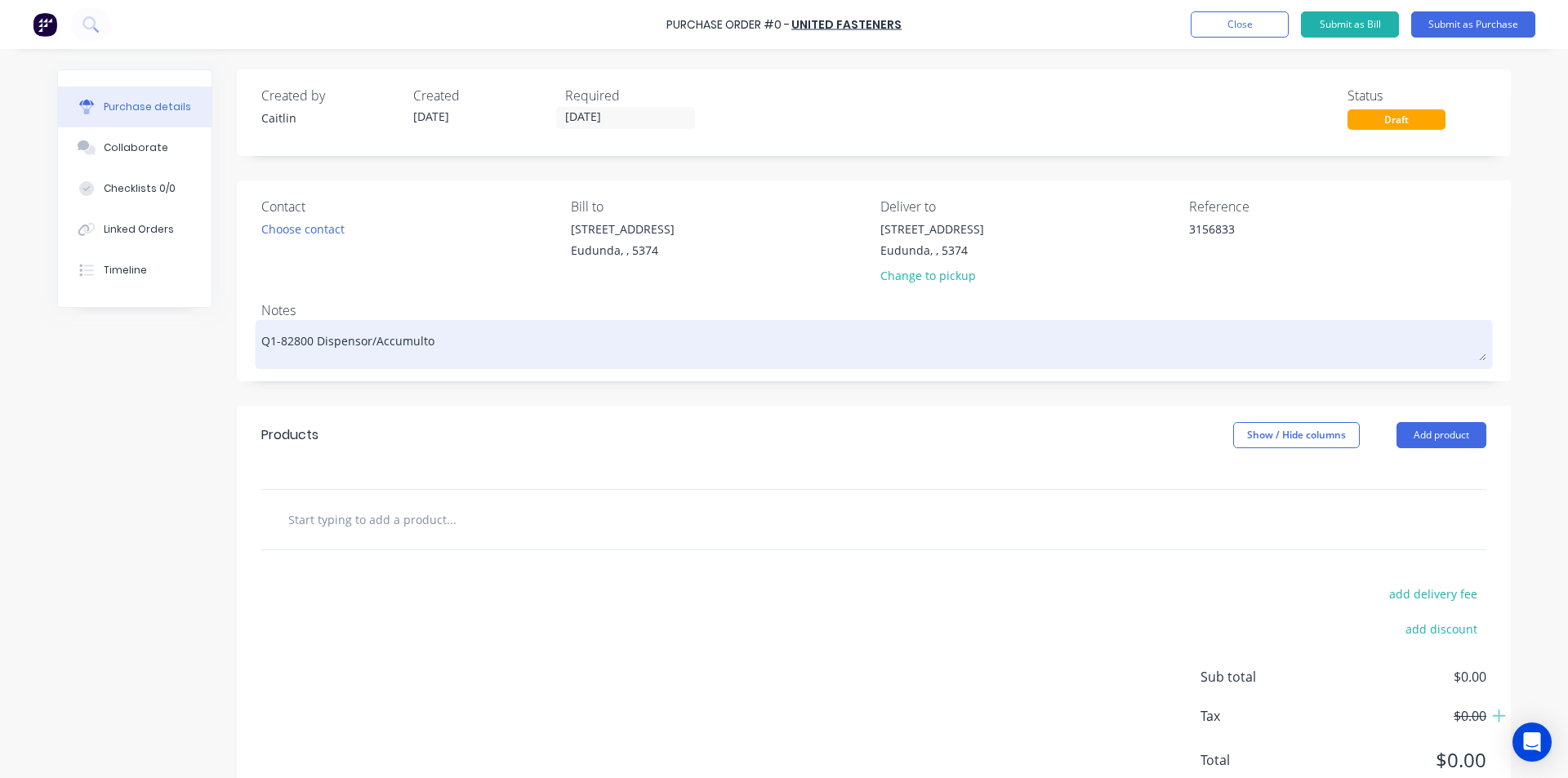
type textarea "Q1-82800 Dispensor/Accumultor"
type textarea "x"
type textarea "Q1-82800 Dispensor/Accumultor"
type textarea "x"
type textarea "Q1-82800 Dispensor/Accumultor G"
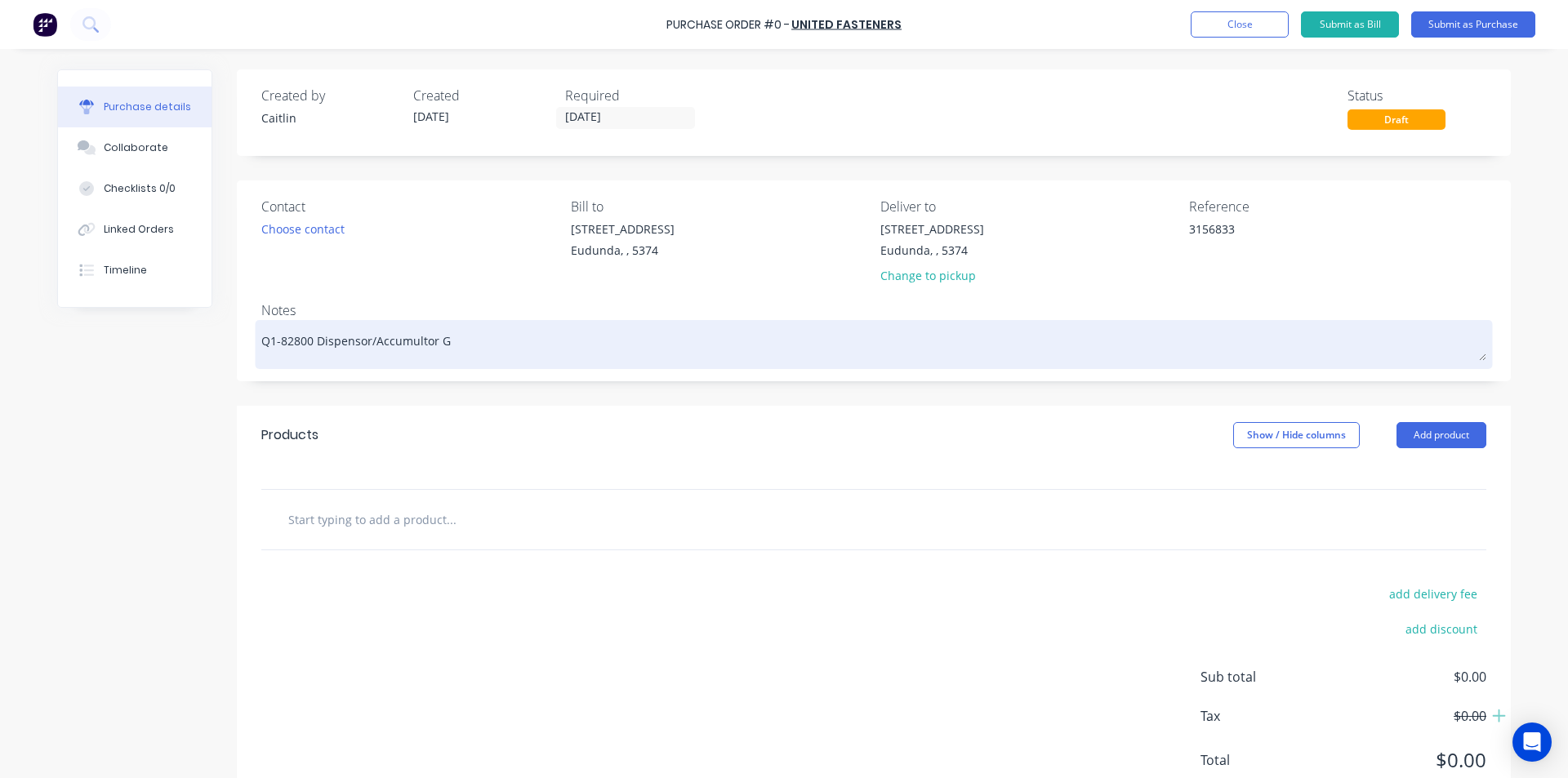
type textarea "x"
type textarea "Q1-82800 Dispensor/Accumultor Ga"
type textarea "x"
type textarea "Q1-82800 Dispensor/Accumultor Gat"
type textarea "x"
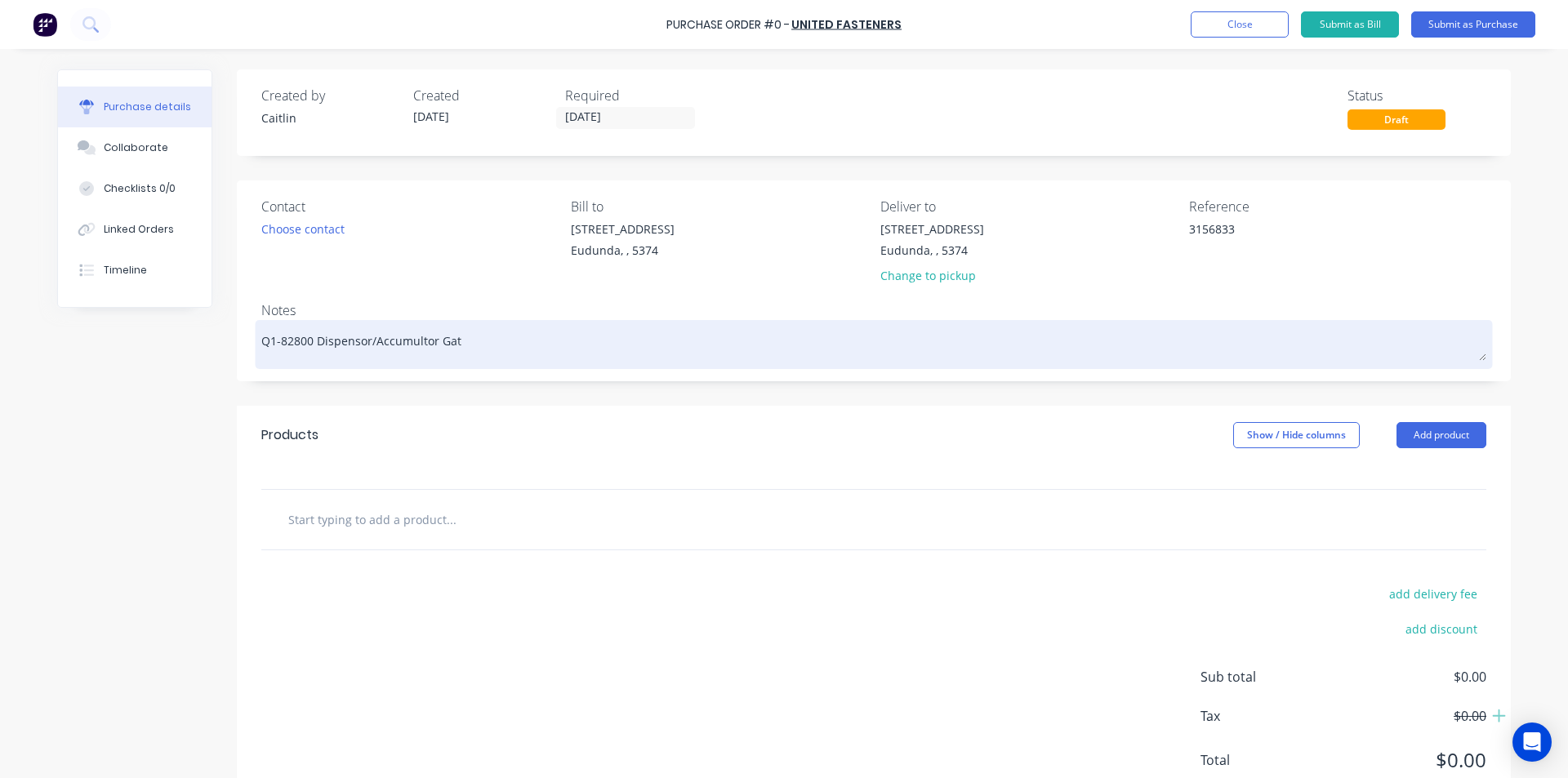
type textarea "Q1-82800 Dispensor/Accumultor Gate"
type textarea "x"
type textarea "Q1-82800 Dispensor/Accumultor Gate"
type textarea "x"
type textarea "Q1-82800 Dispensor/Accumultor Gate S"
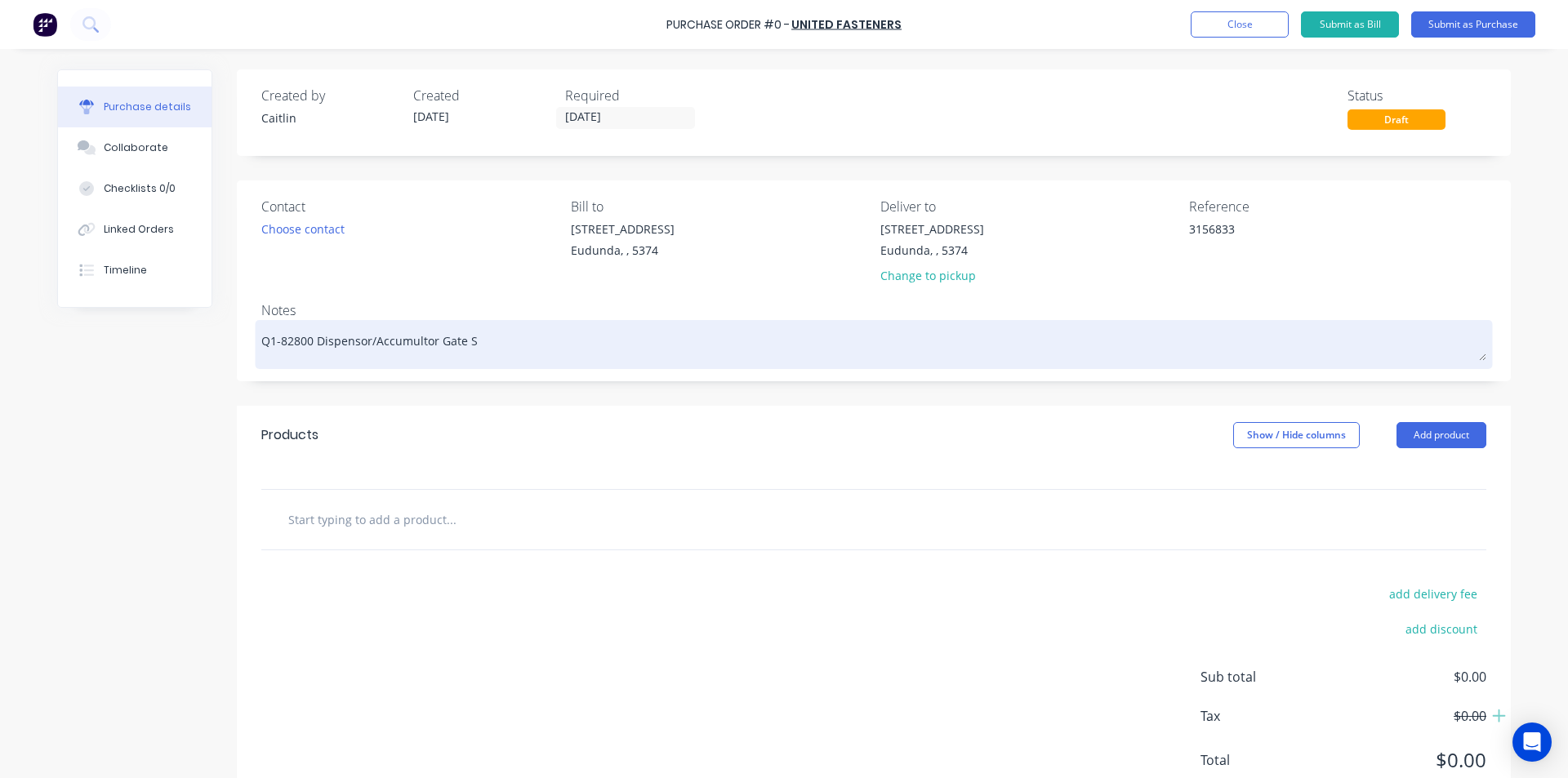
type textarea "x"
type textarea "Q1-82800 Dispensor/Accumultor Gate Sy"
type textarea "x"
type textarea "Q1-82800 Dispensor/Accumultor Gate Sys"
type textarea "x"
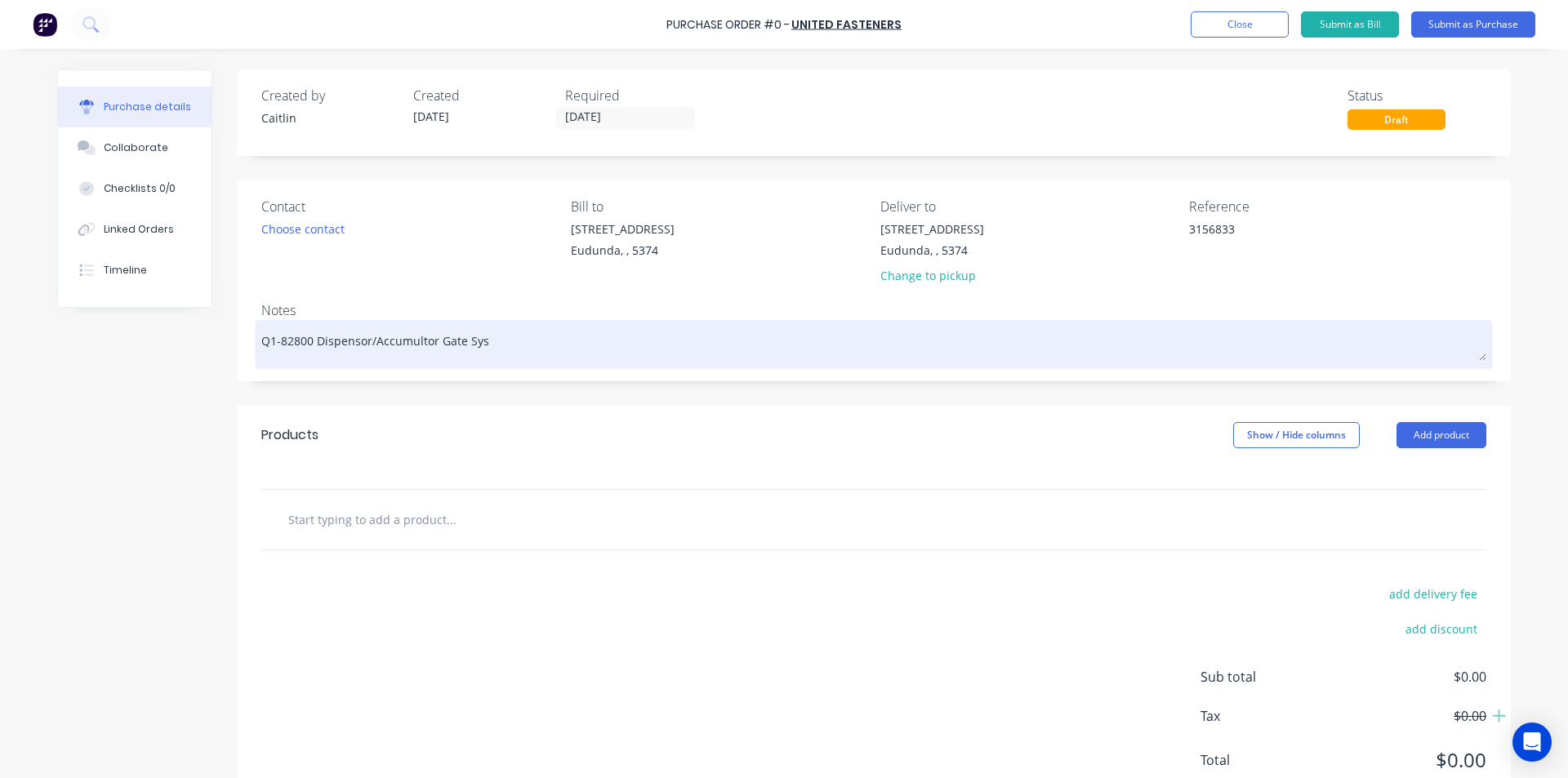
type textarea "Q1-82800 Dispensor/Accumultor Gate Syst"
type textarea "x"
type textarea "Q1-82800 Dispensor/Accumultor Gate Syste"
type textarea "x"
type textarea "Q1-82800 Dispensor/Accumultor Gate System"
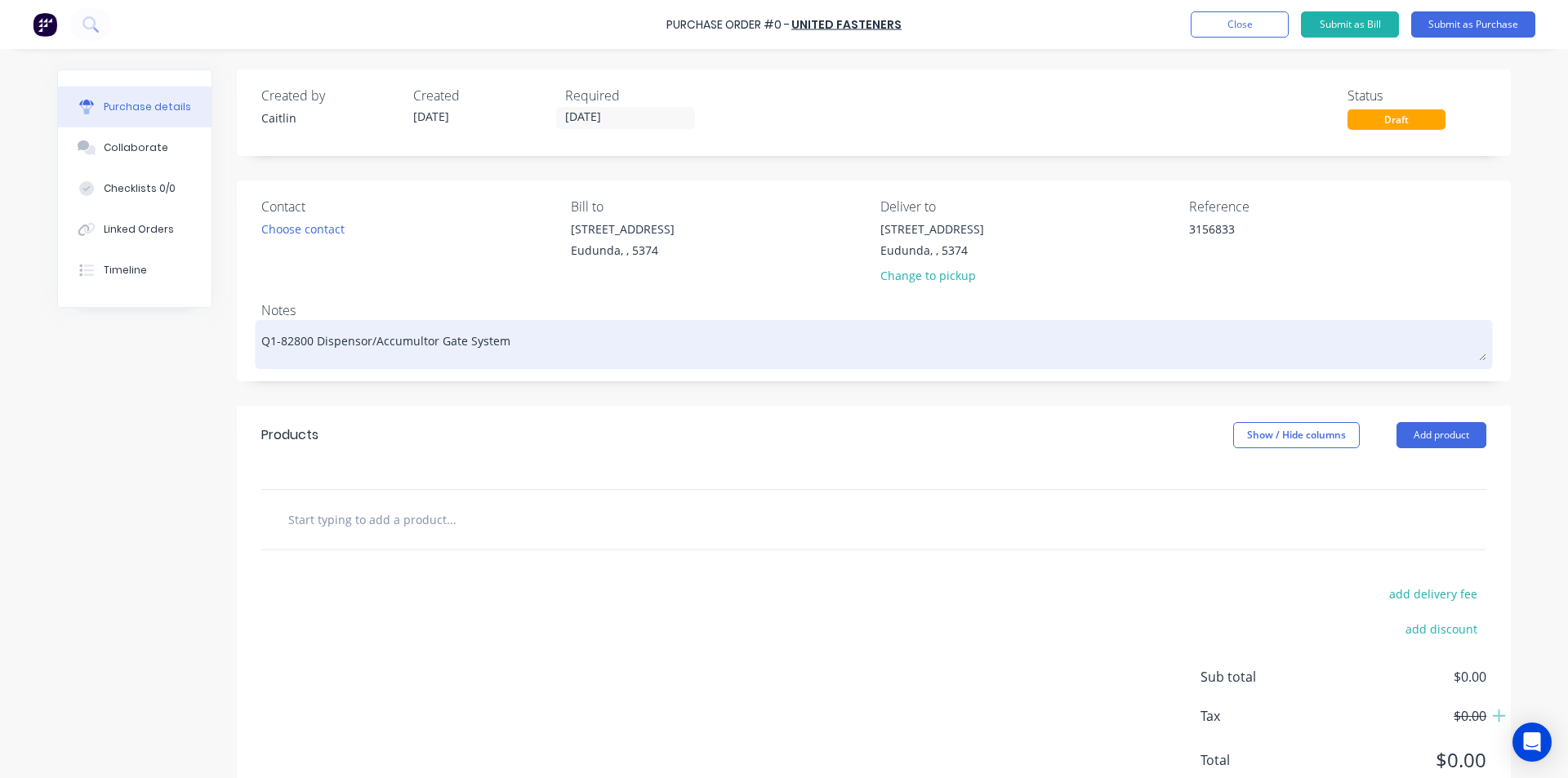
type textarea "x"
type textarea "Q1-82800 Dispensor/Accumulator Gate System"
type textarea "x"
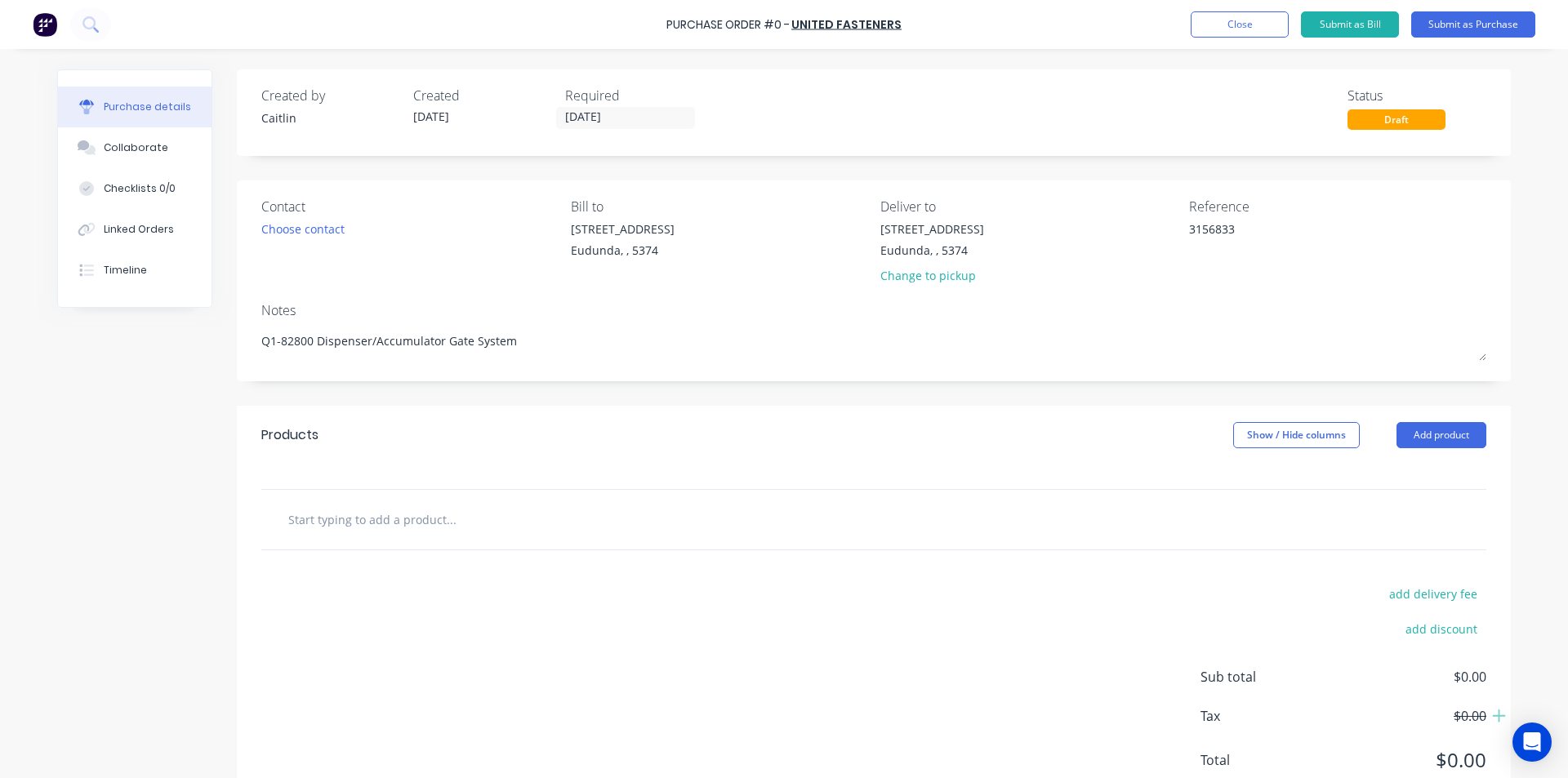
type textarea "Q1-82800 Dispenser/Accumulator Gate System"
type textarea "x"
type textarea "Q1-82800 Dispenser/Accumulator Gate System"
click at [729, 491] on div at bounding box center [873, 520] width 1225 height 60
click at [672, 580] on div "add delivery fee add discount Sub total $0.00 Tax $0.00 Total $0.00" at bounding box center [874, 684] width 1274 height 268
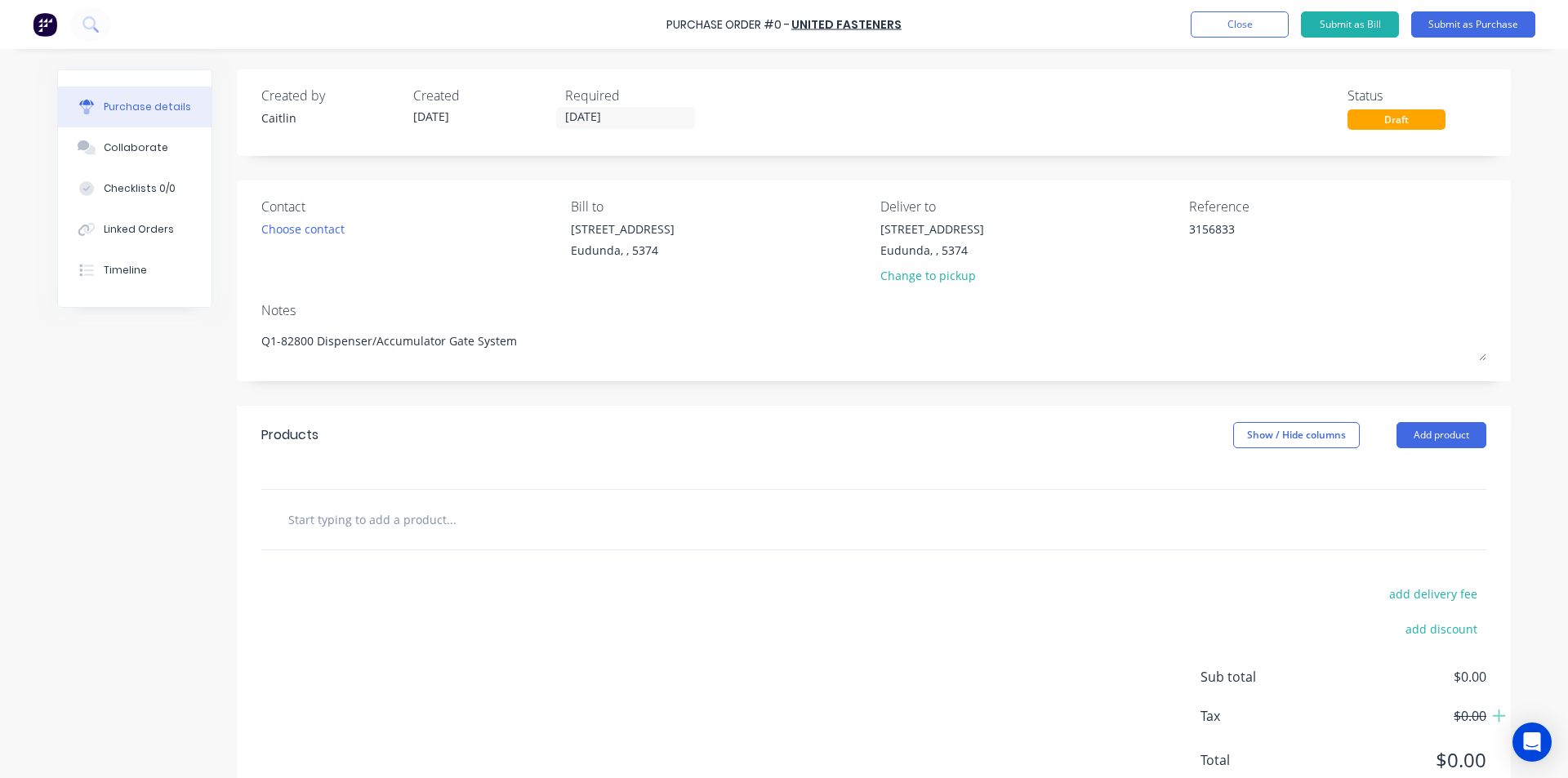
click at [348, 526] on input "text" at bounding box center [450, 519] width 327 height 33
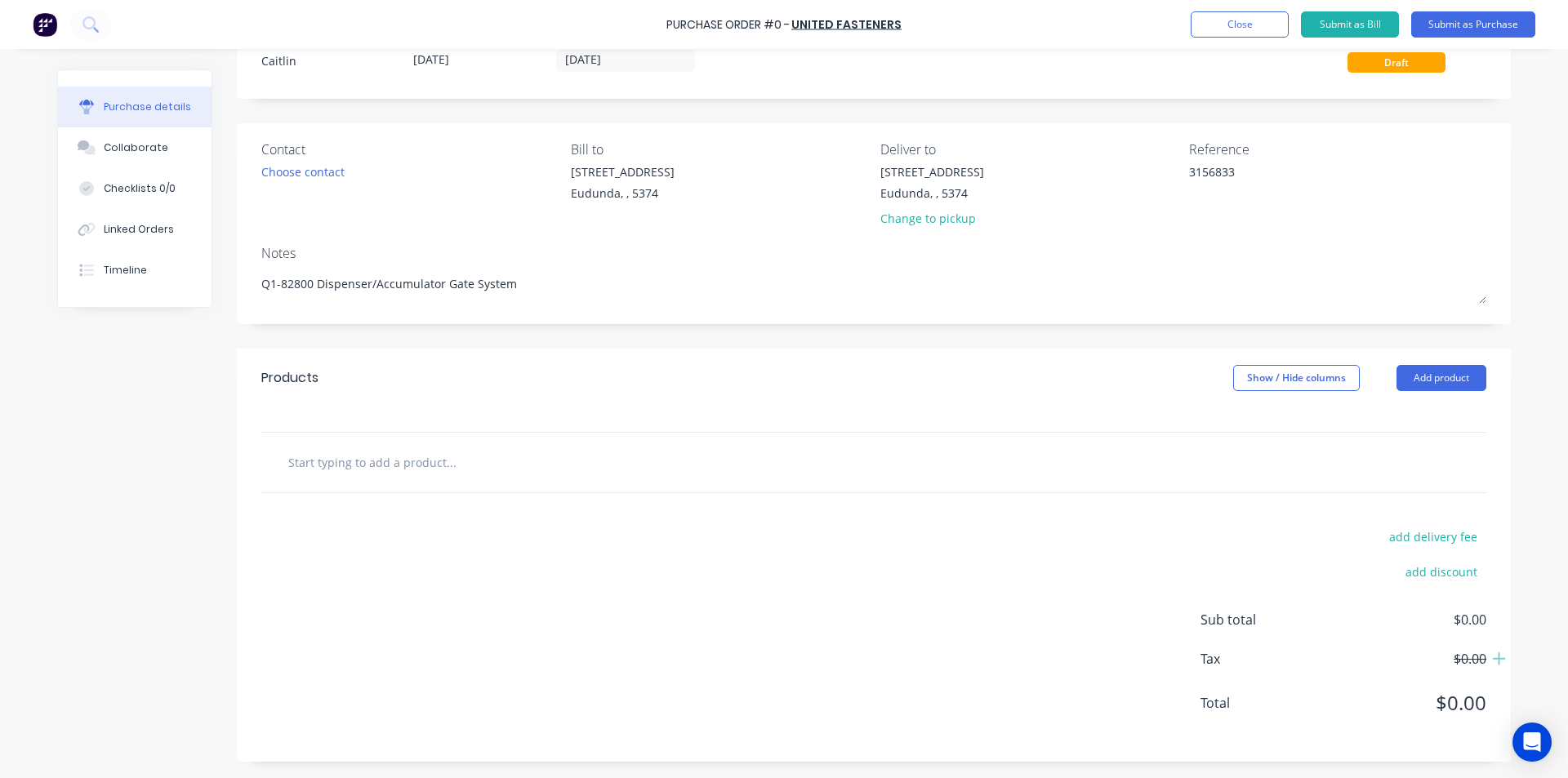
click at [328, 472] on input "text" at bounding box center [450, 462] width 327 height 33
type textarea "x"
type input "M"
type textarea "x"
type input "M1"
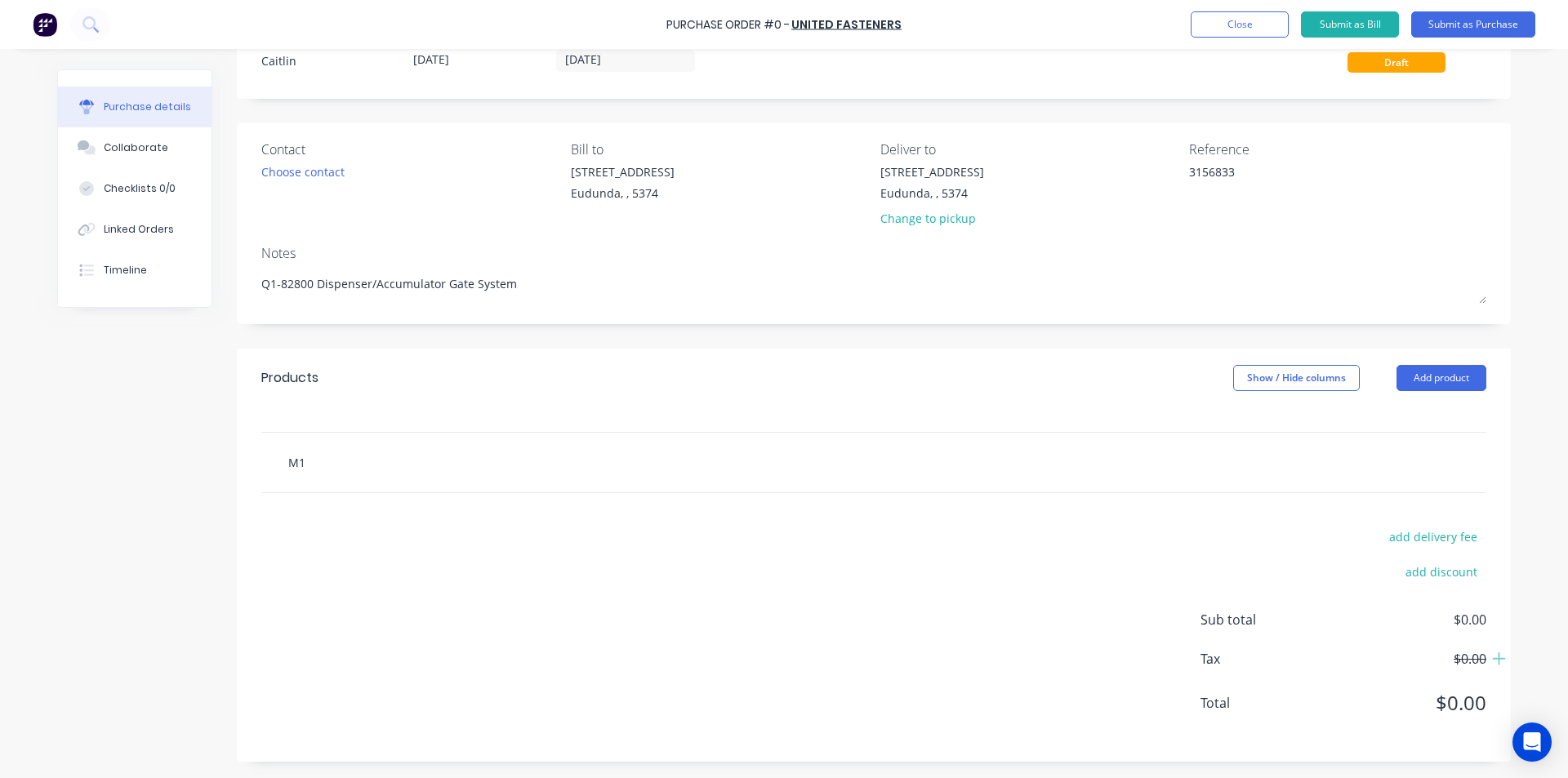
type textarea "x"
type input "M10"
type textarea "x"
type input "M10"
type textarea "x"
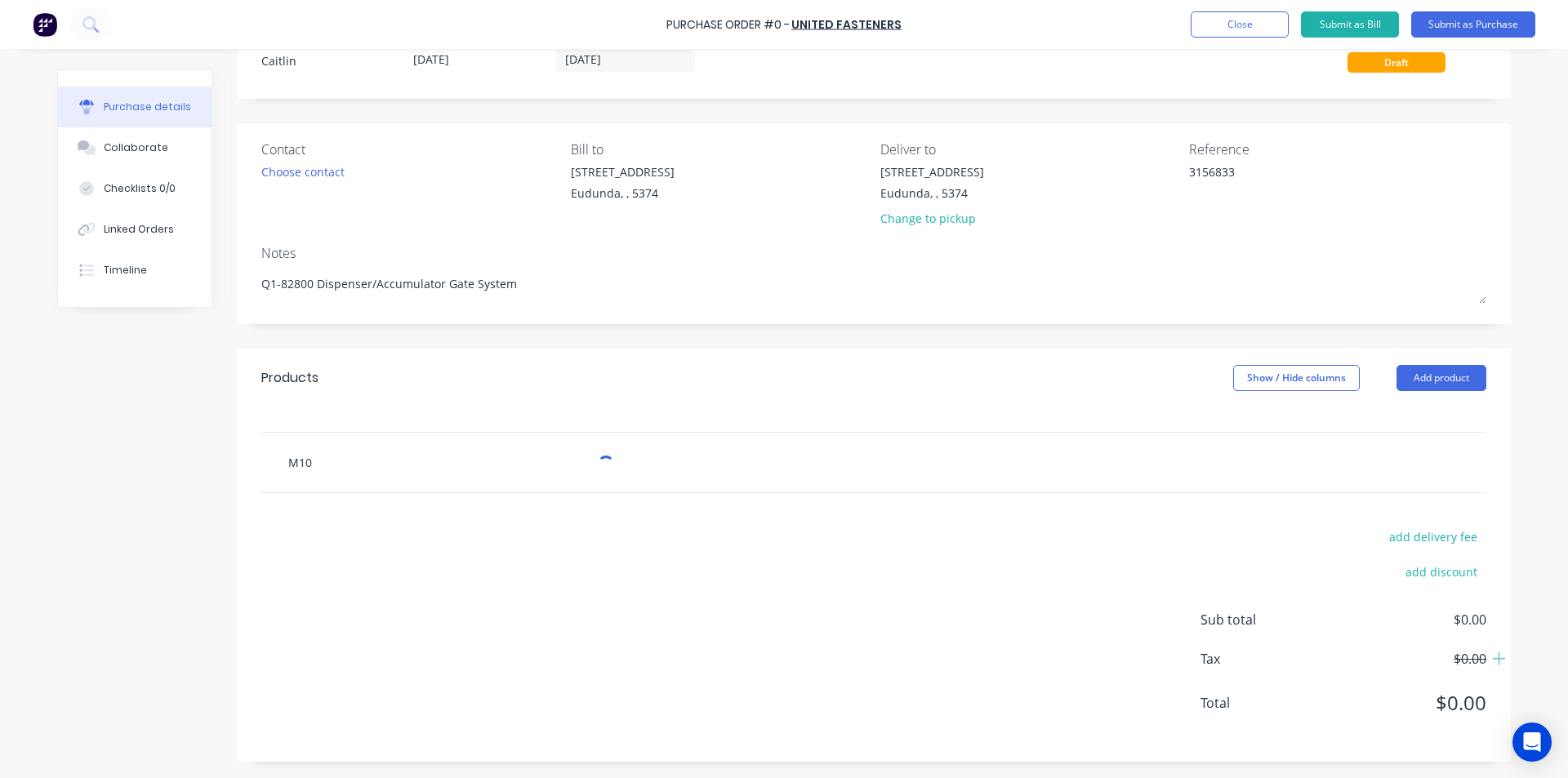
type input "M10 x"
type textarea "x"
type input "M10 x"
type textarea "x"
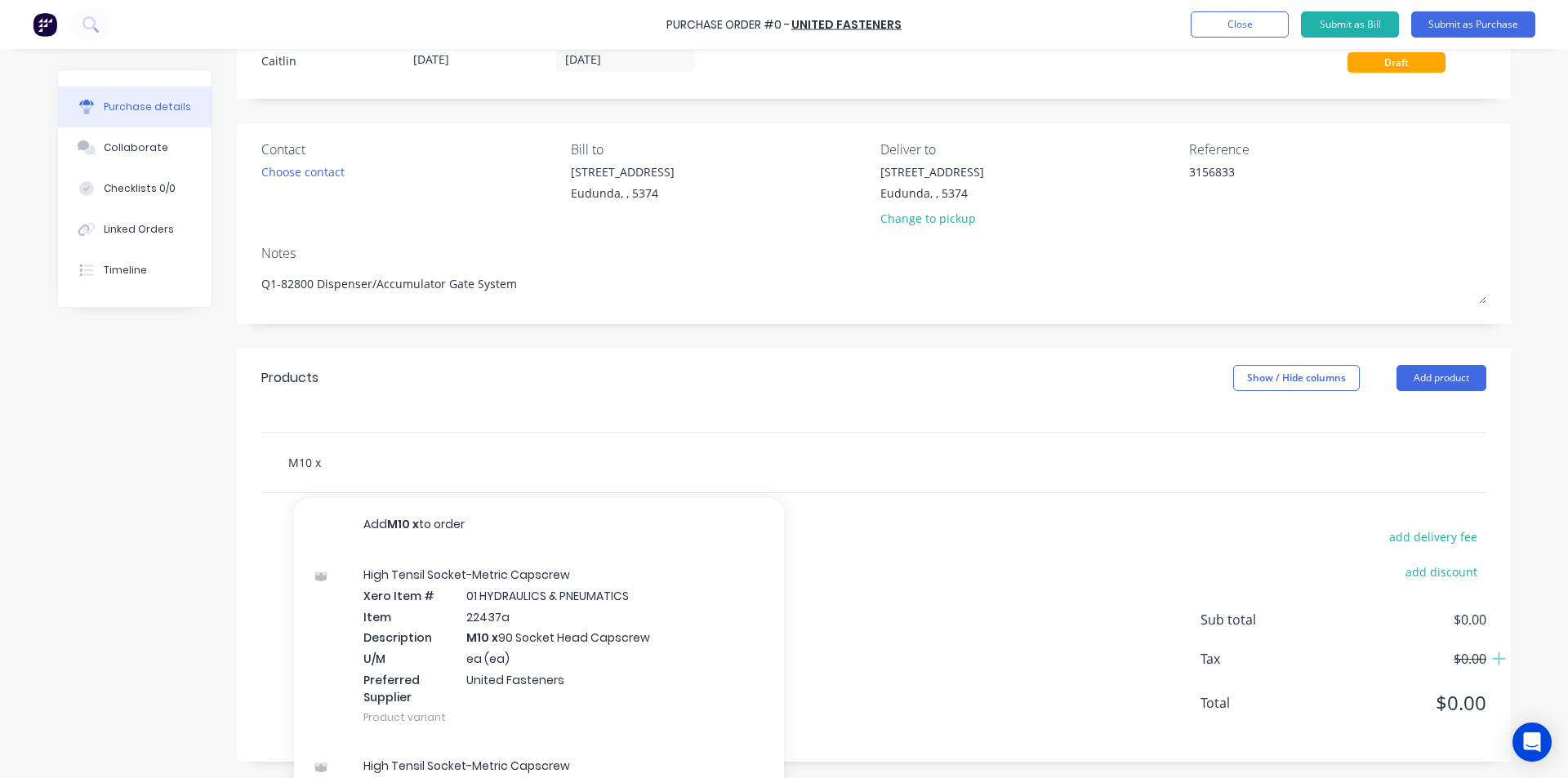
type input "M10 x 2"
type textarea "x"
type input "M10 x 25"
type textarea "x"
type input "M10 x 25"
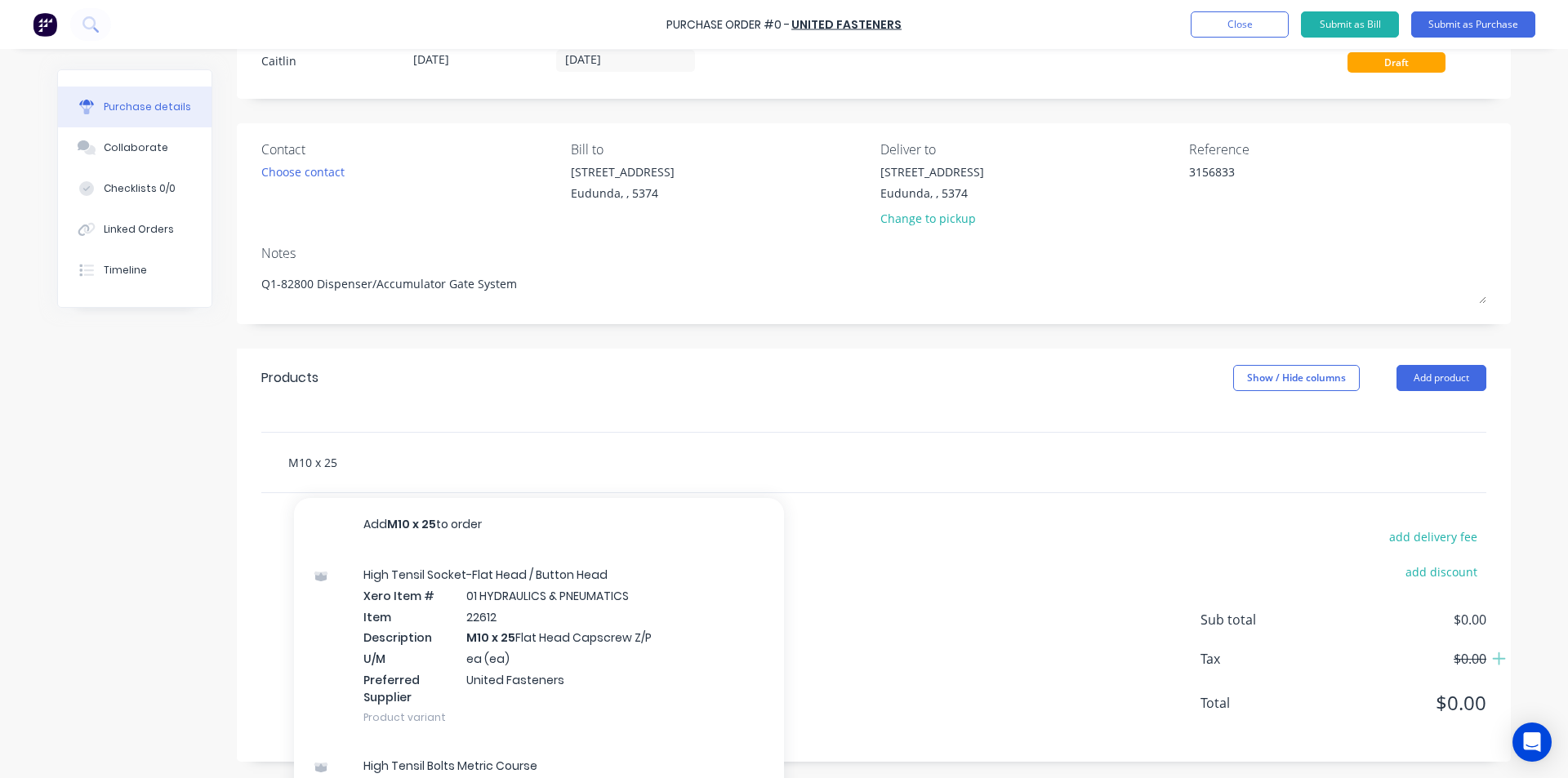
type textarea "x"
type input "M10 x 25 h"
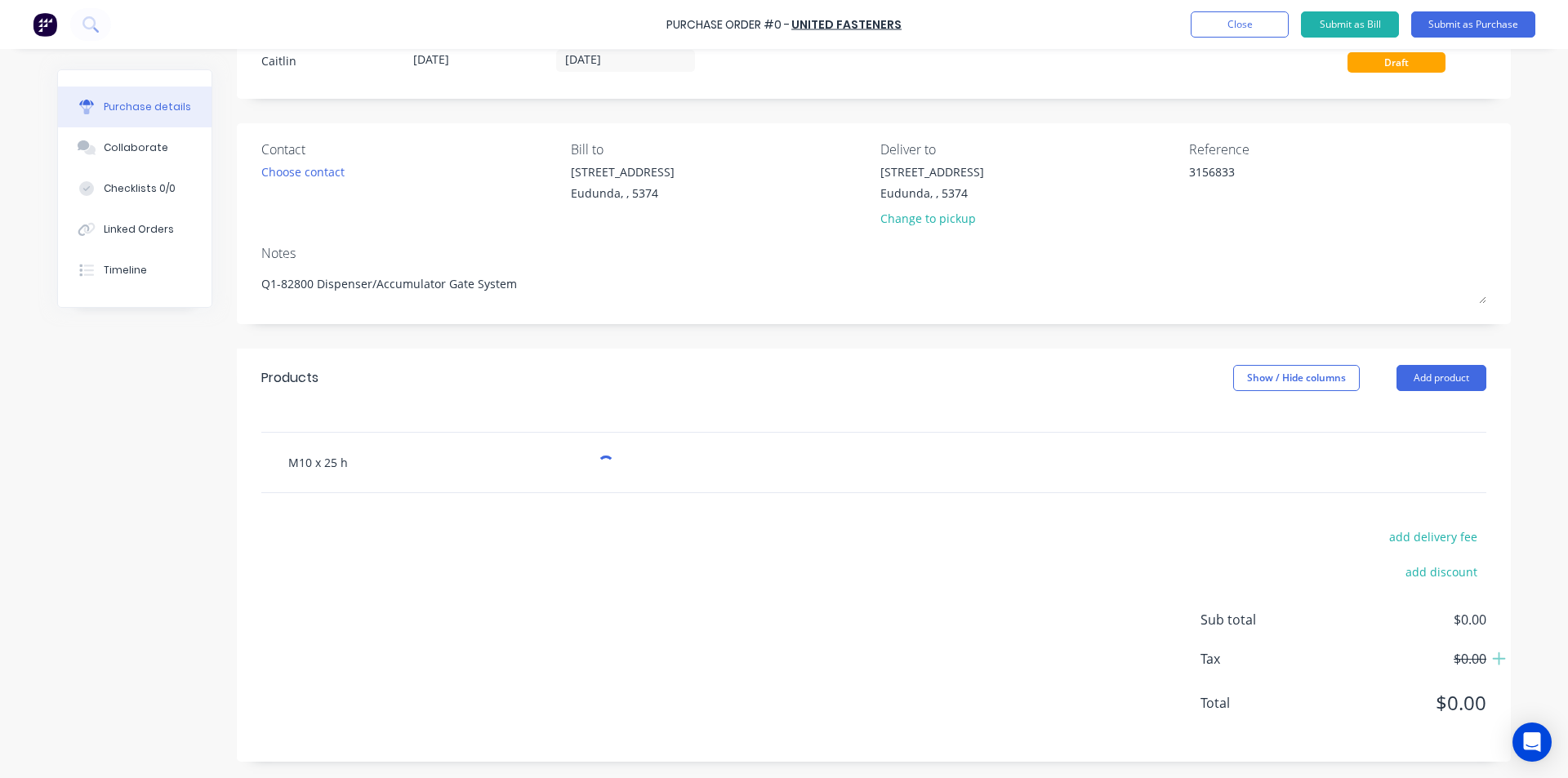
type textarea "x"
type input "M10 x 25 he"
type textarea "x"
type input "M10 x 25 hex"
type textarea "x"
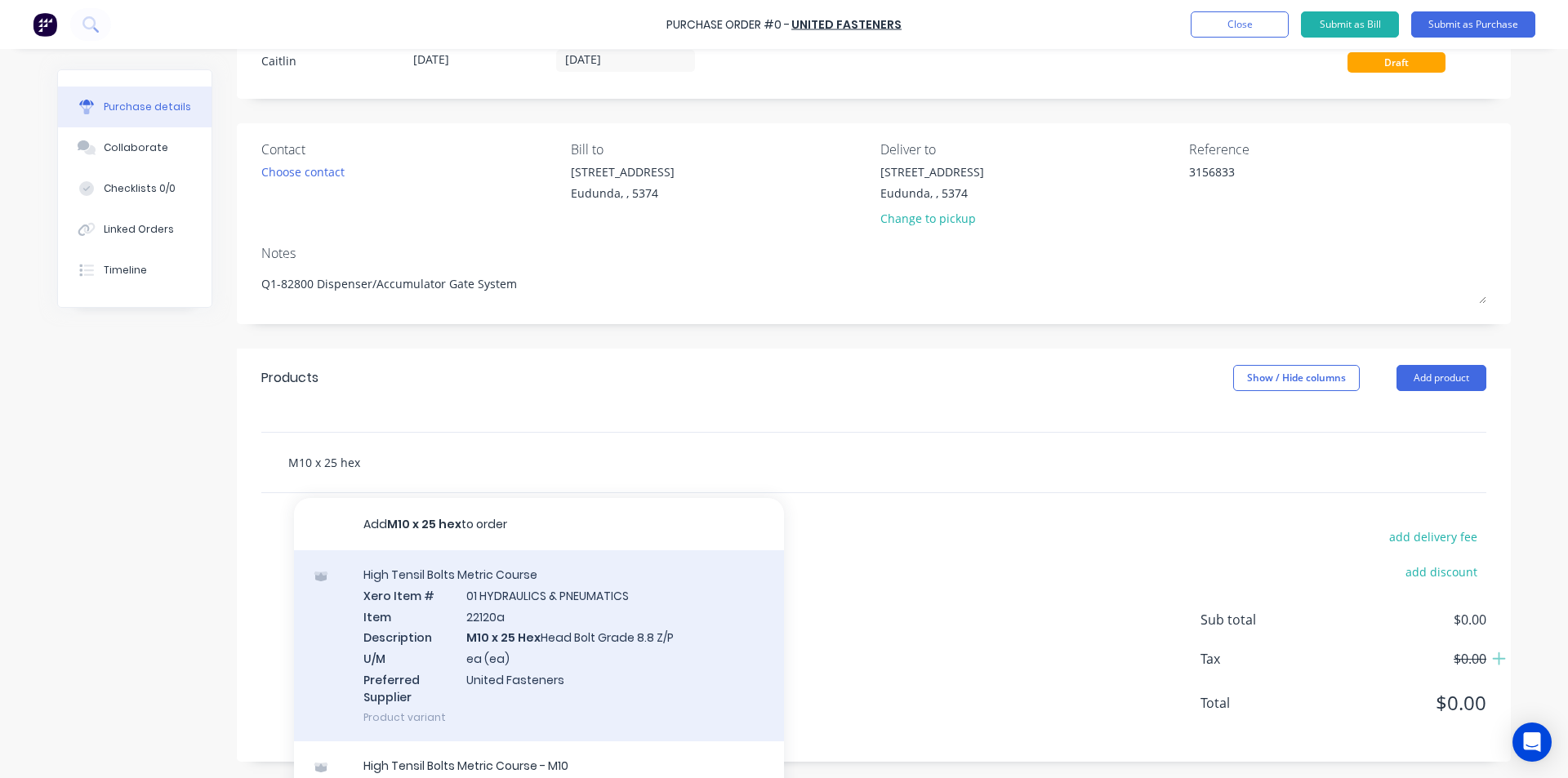
type input "M10 x 25 hex"
click at [550, 631] on div "High Tensil Bolts Metric Course Xero Item # 01 HYDRAULICS & PNEUMATICS Item 221…" at bounding box center [539, 645] width 490 height 191
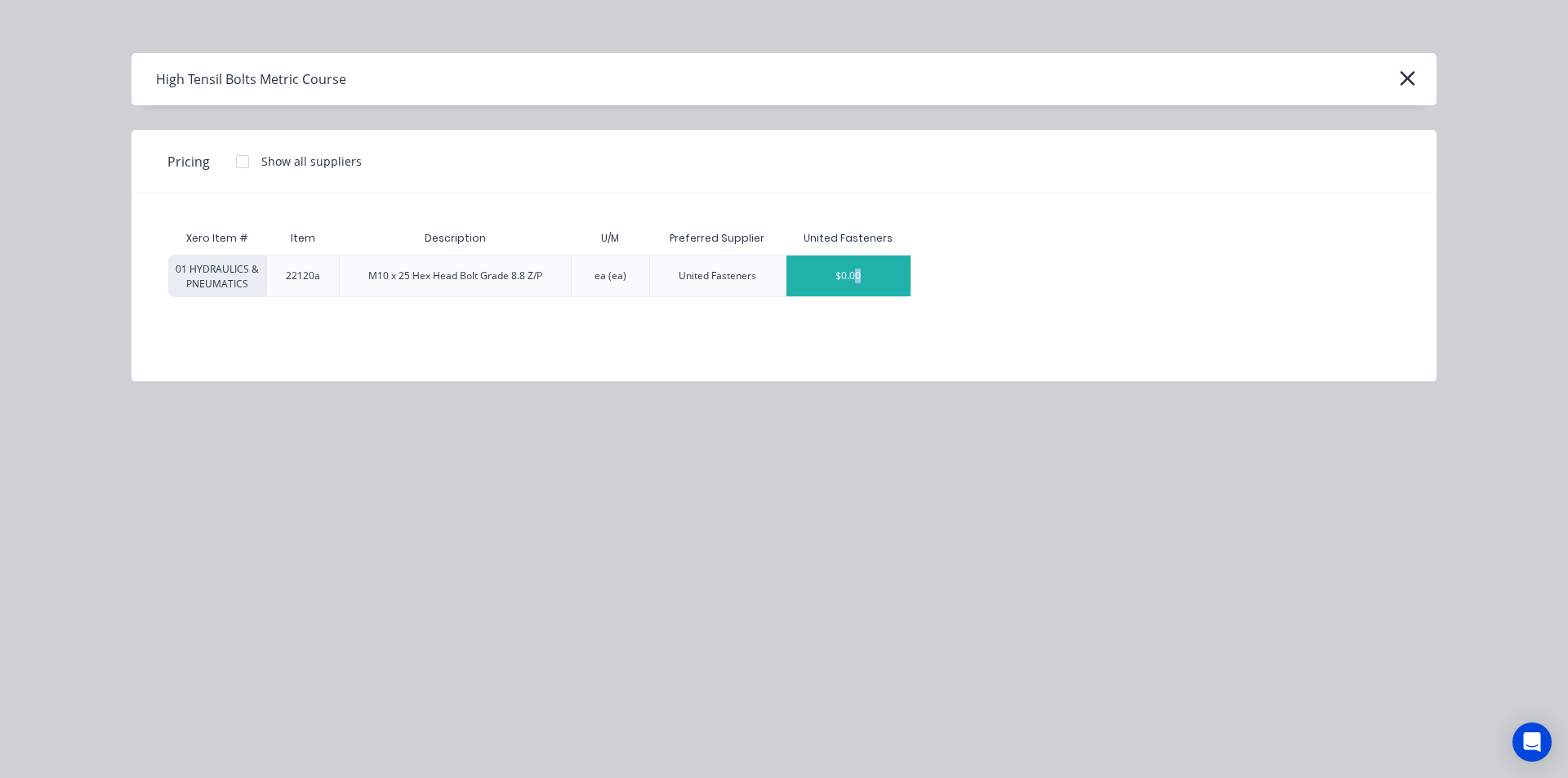
click at [857, 285] on div "$0.00" at bounding box center [848, 276] width 124 height 41
type textarea "x"
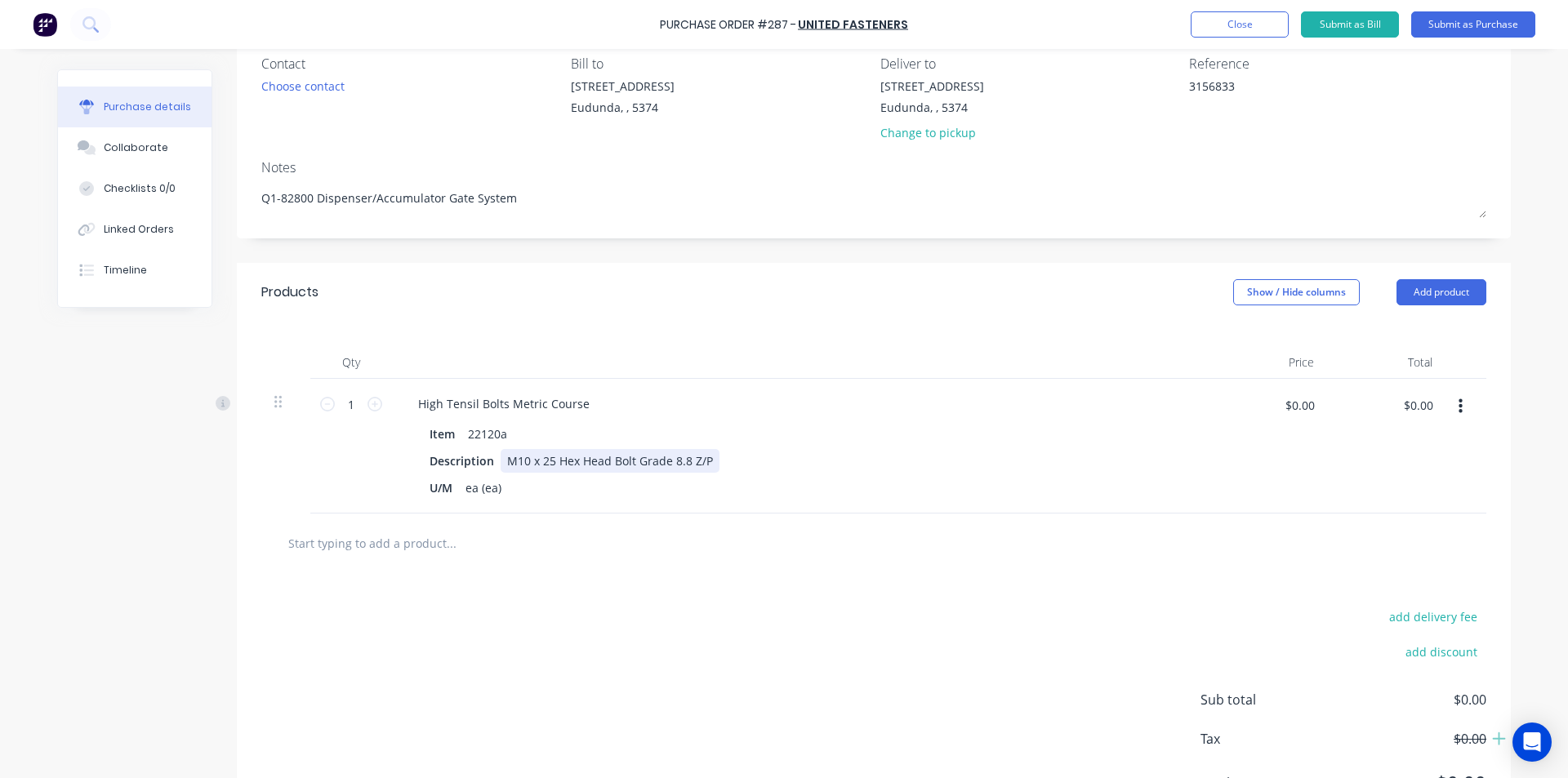
scroll to position [223, 0]
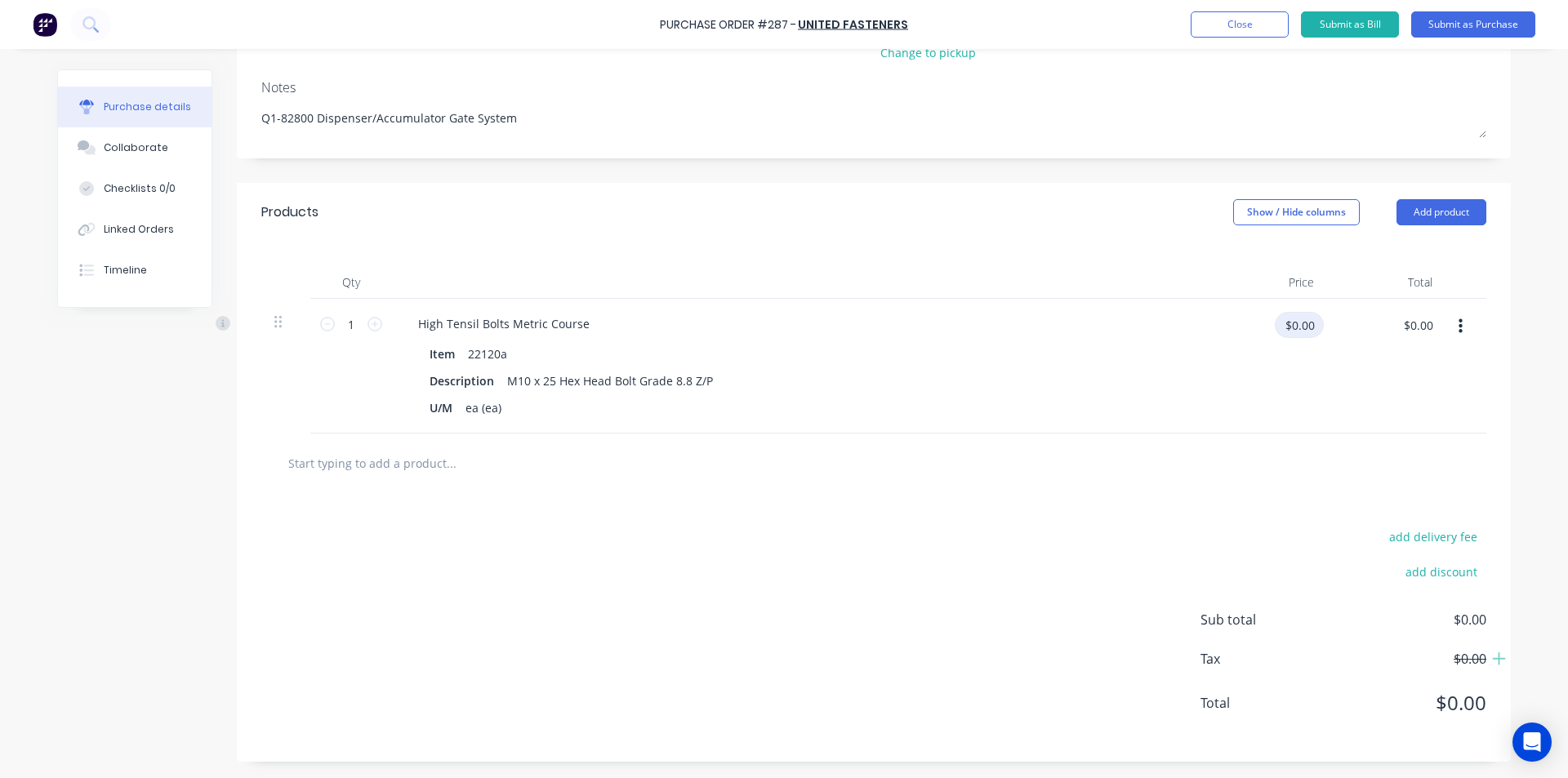
type textarea "x"
click at [1306, 326] on input "$0.00" at bounding box center [1299, 324] width 49 height 26
type input ".2233"
type textarea "x"
type input "$0.2233"
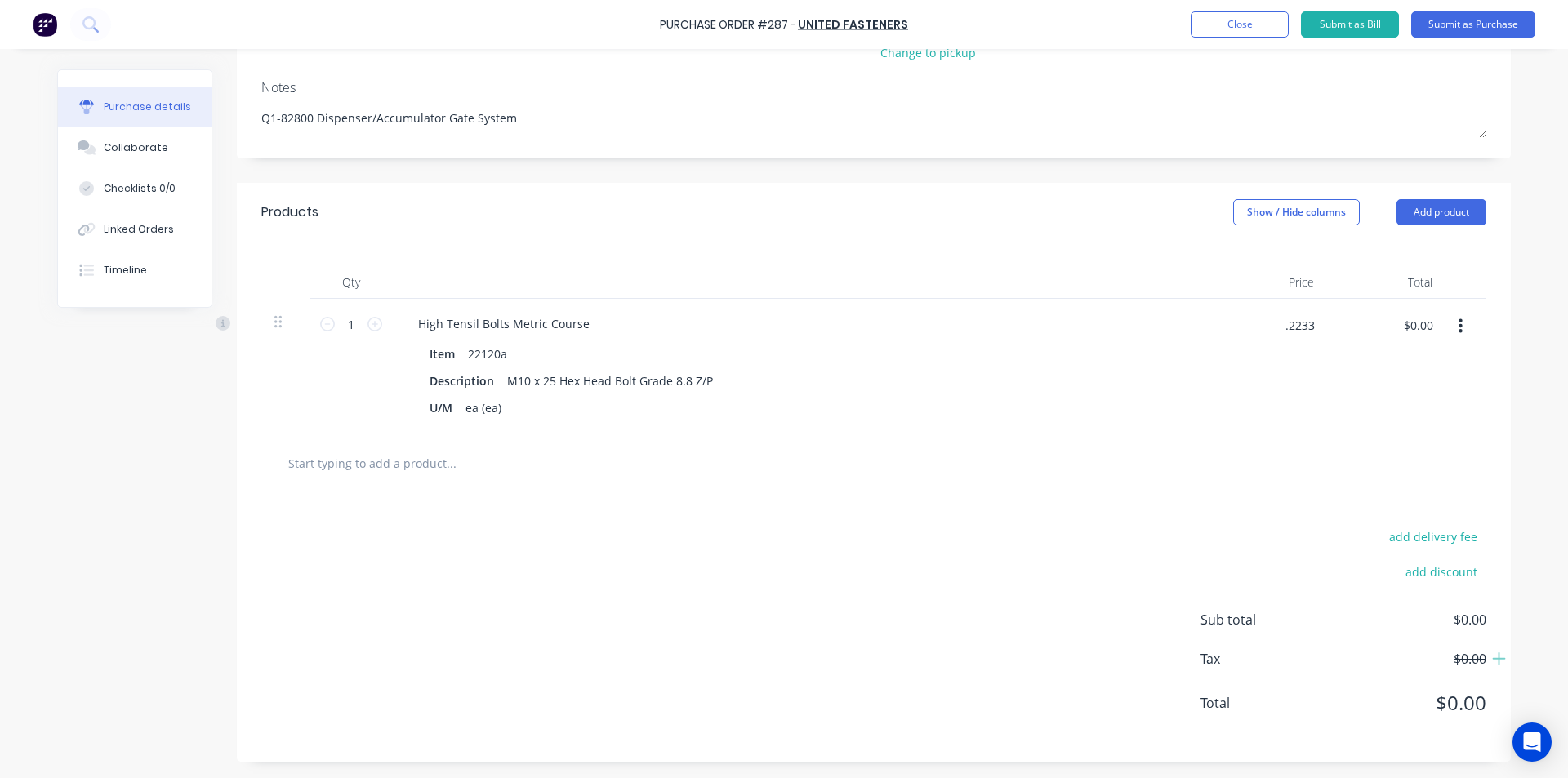
type input "$0.22"
drag, startPoint x: 350, startPoint y: 323, endPoint x: 276, endPoint y: 382, distance: 94.6
click at [291, 373] on div "1 1 High Tensil Bolts Metric Course Item 22120a Description M10 x 25 Hex Head B…" at bounding box center [873, 366] width 1225 height 135
type textarea "x"
type input "6"
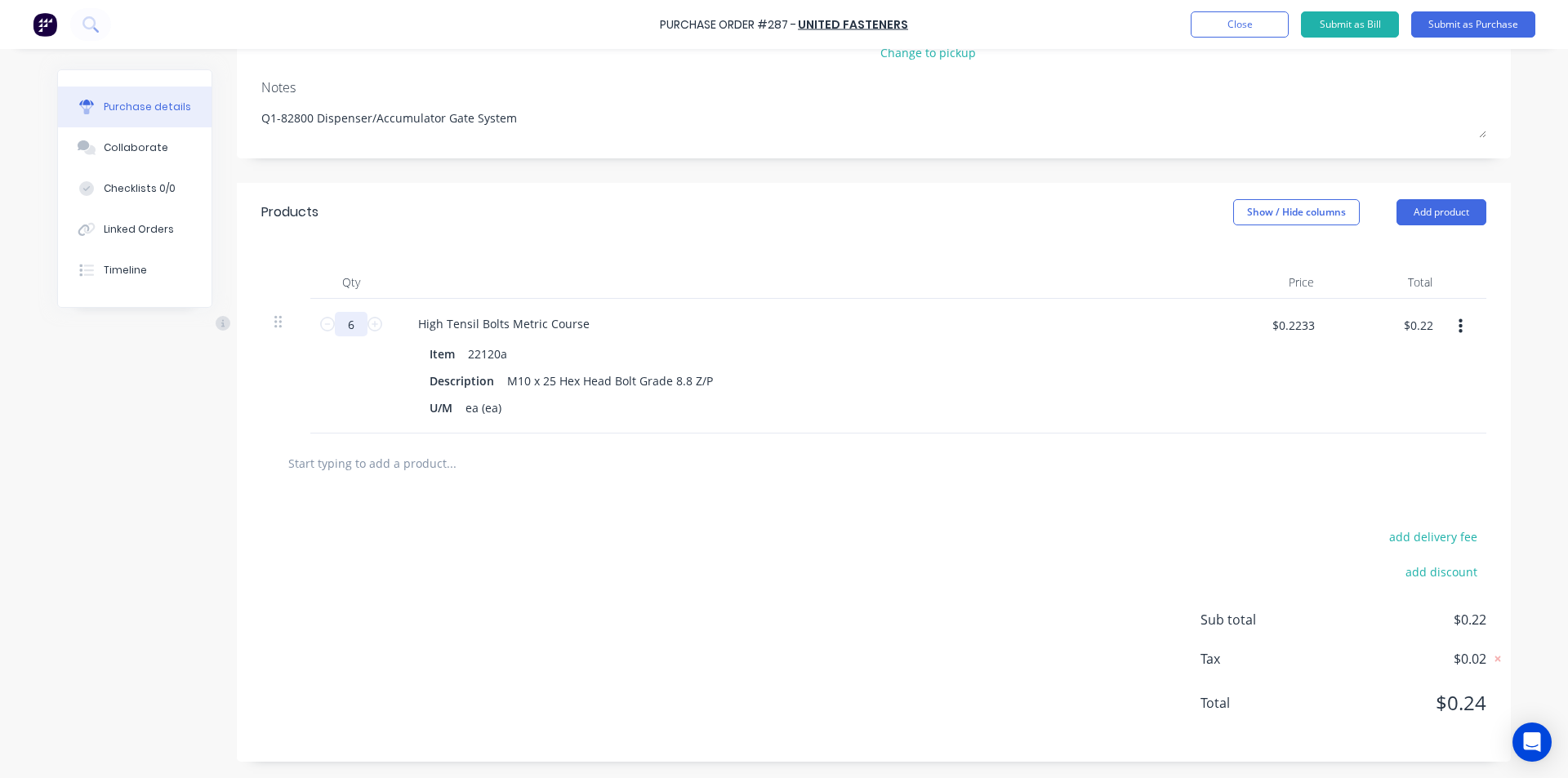
type textarea "x"
type input "$1.32"
type input "6"
type textarea "x"
drag, startPoint x: 375, startPoint y: 453, endPoint x: 378, endPoint y: 462, distance: 9.5
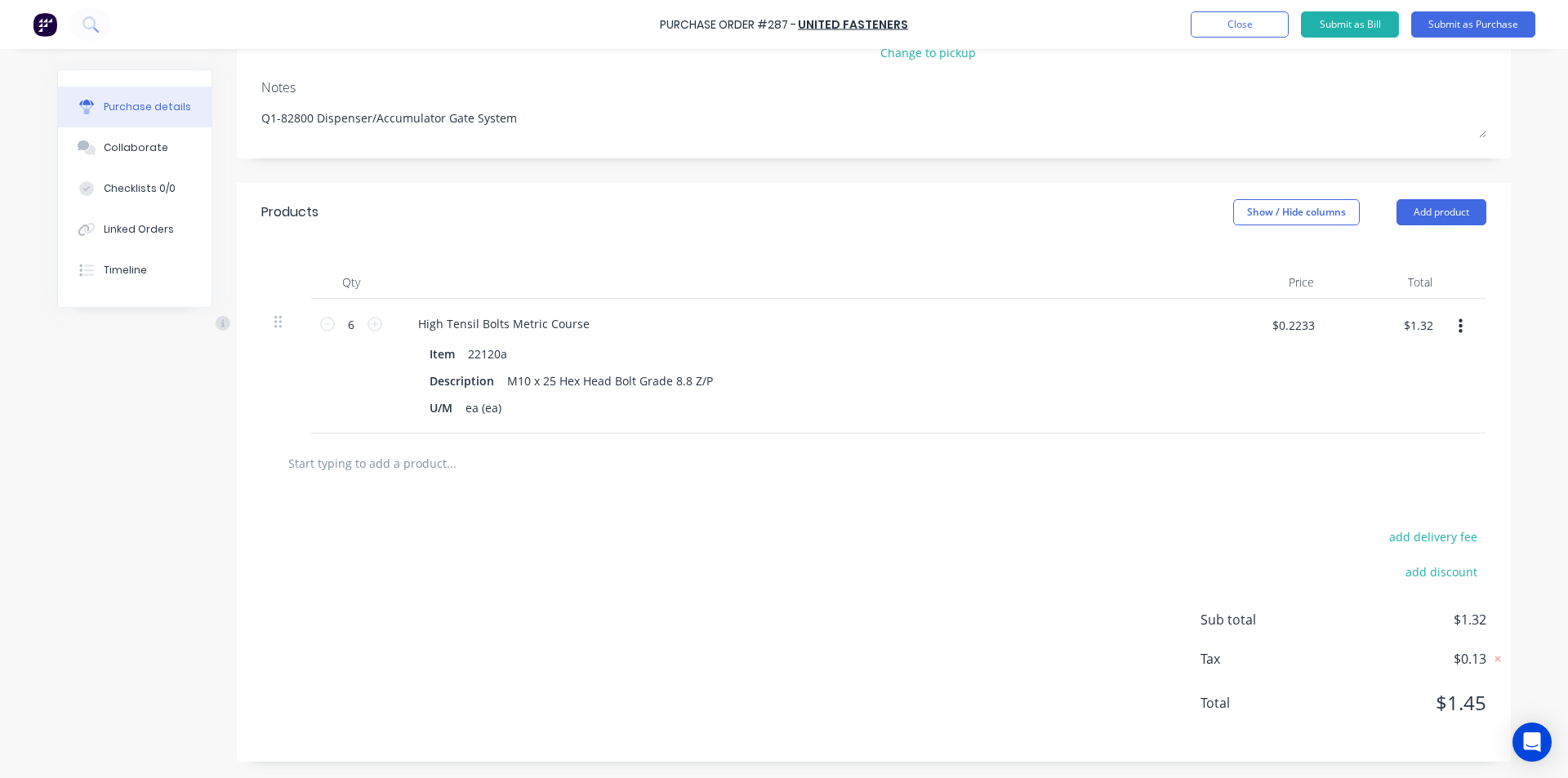
click at [375, 453] on input "text" at bounding box center [450, 462] width 327 height 33
type input "M"
type textarea "x"
type input "M1"
type textarea "x"
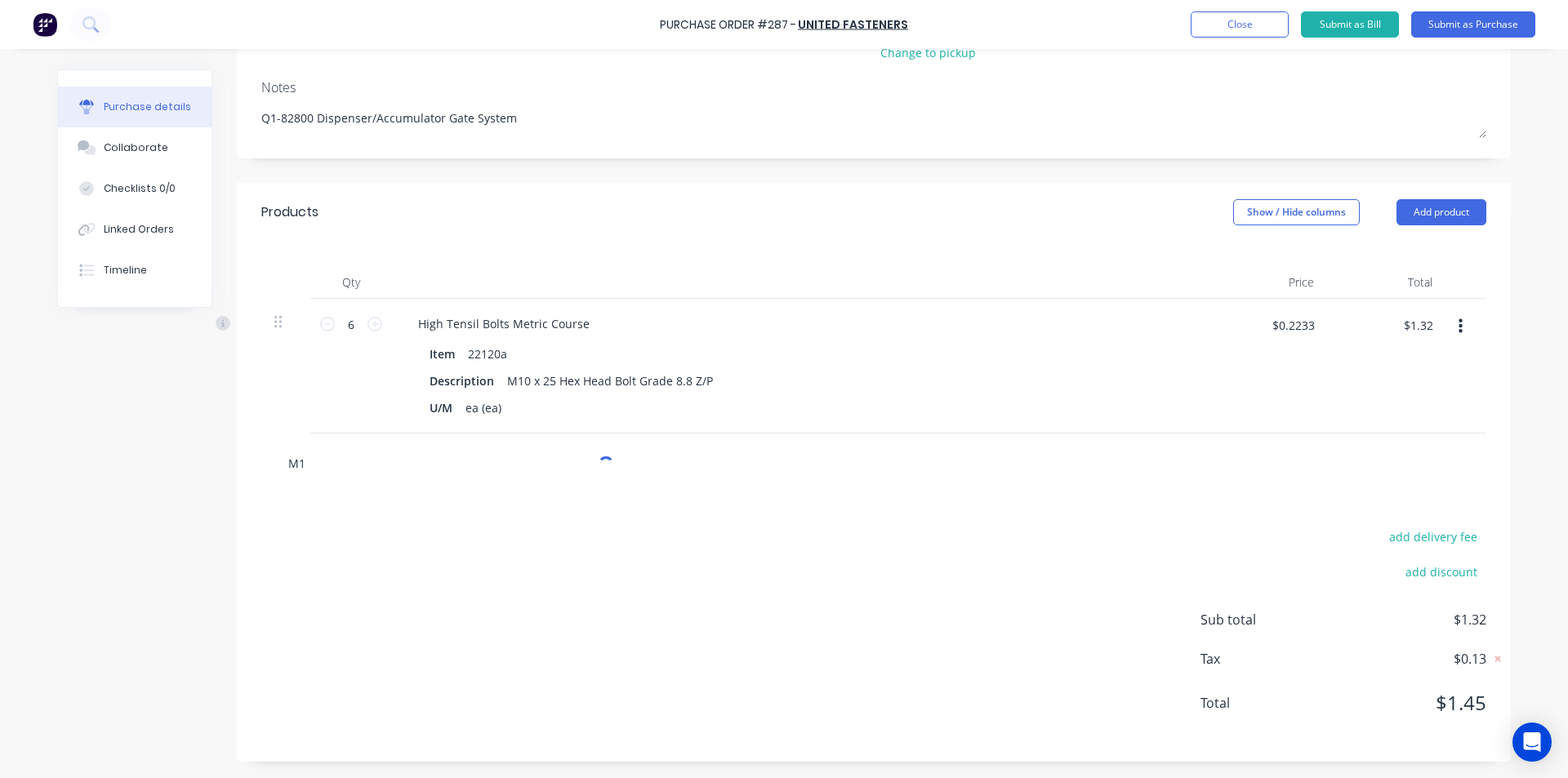
type input "M10"
type textarea "x"
type input "M10"
type textarea "x"
type input "M10 x"
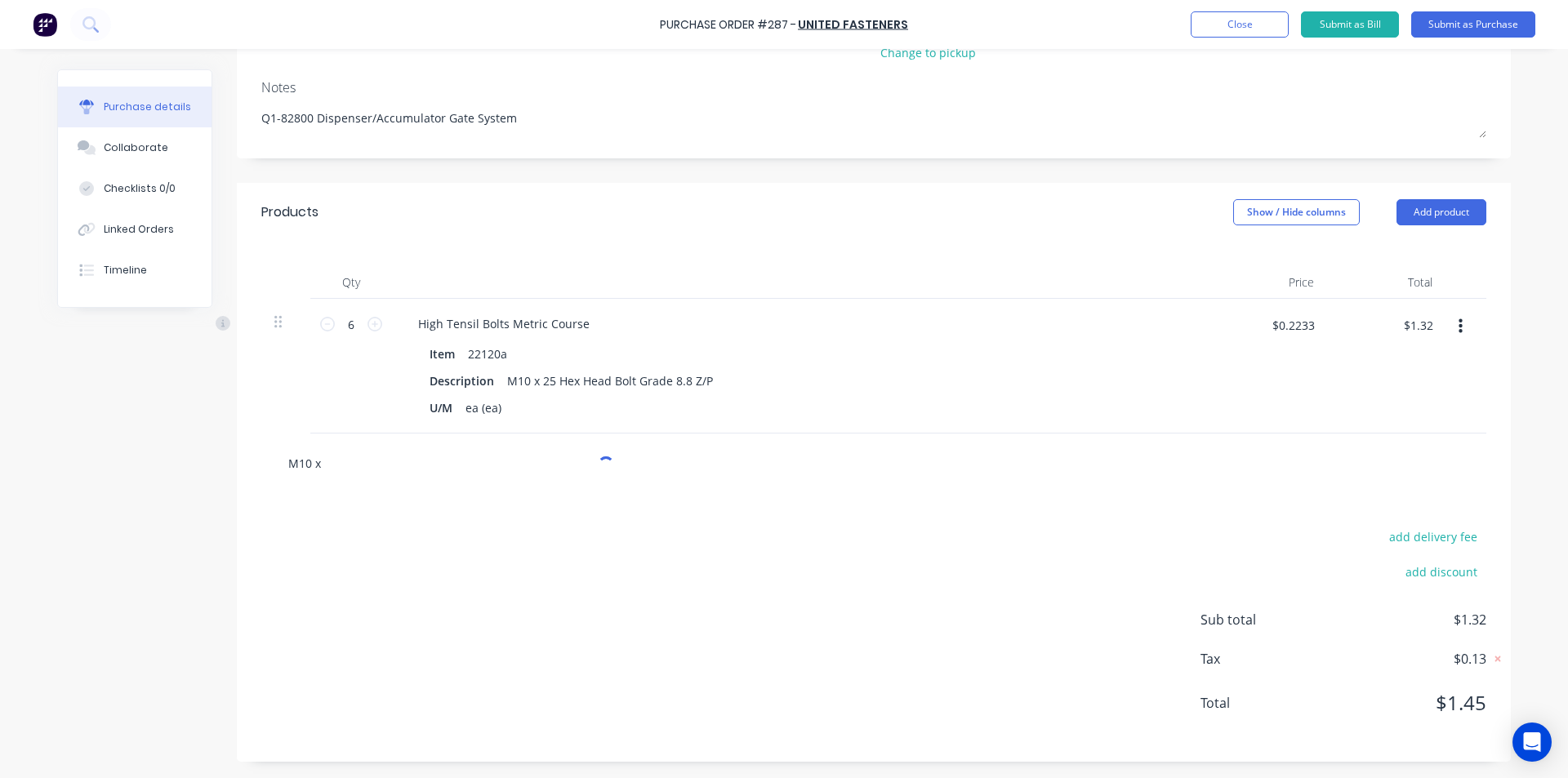
type textarea "x"
type input "M10 x 3"
type textarea "x"
type input "M10 x 30"
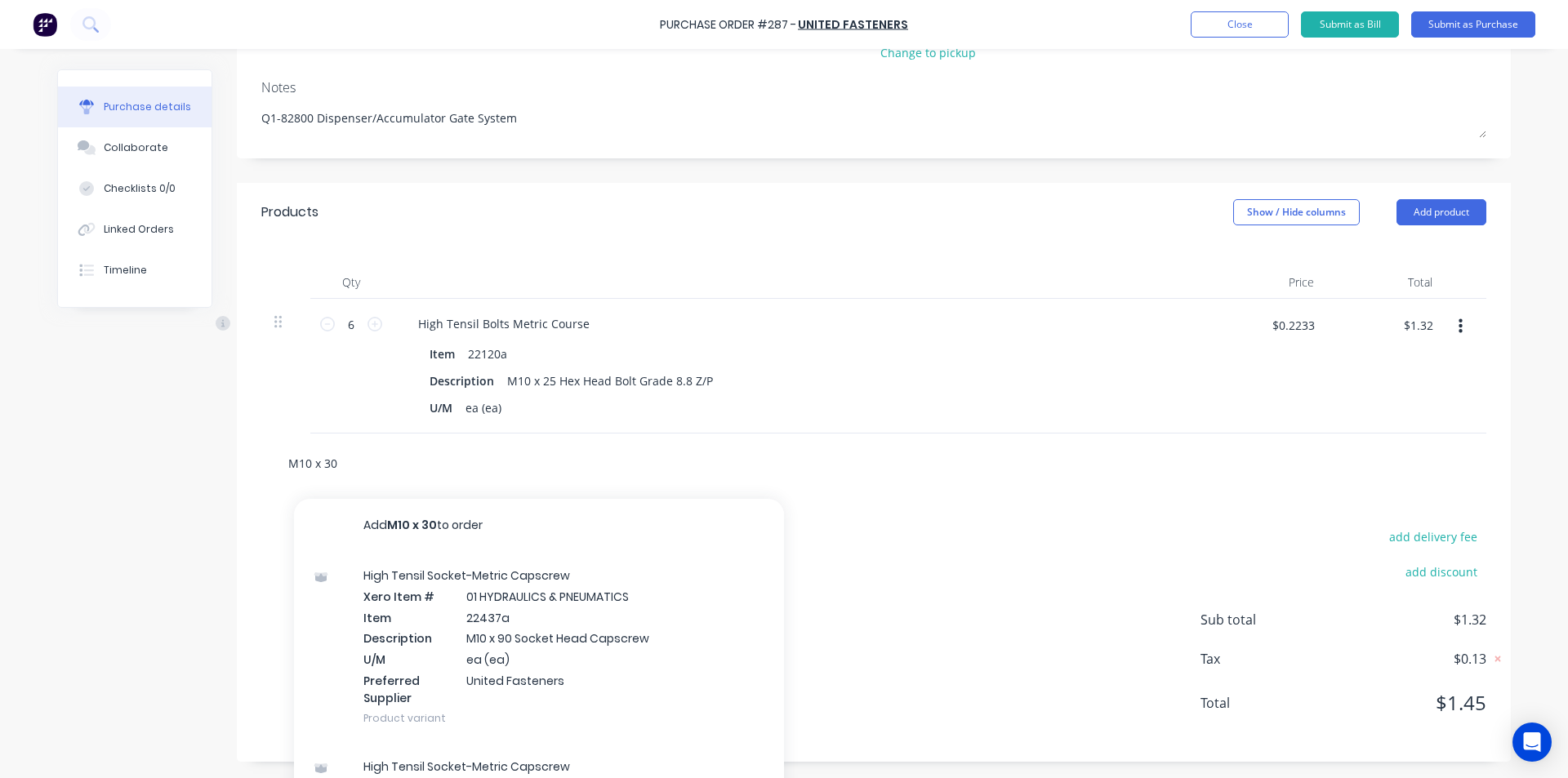
type textarea "x"
type input "M10 x 30 he"
type textarea "x"
type input "M10 x 30 hex"
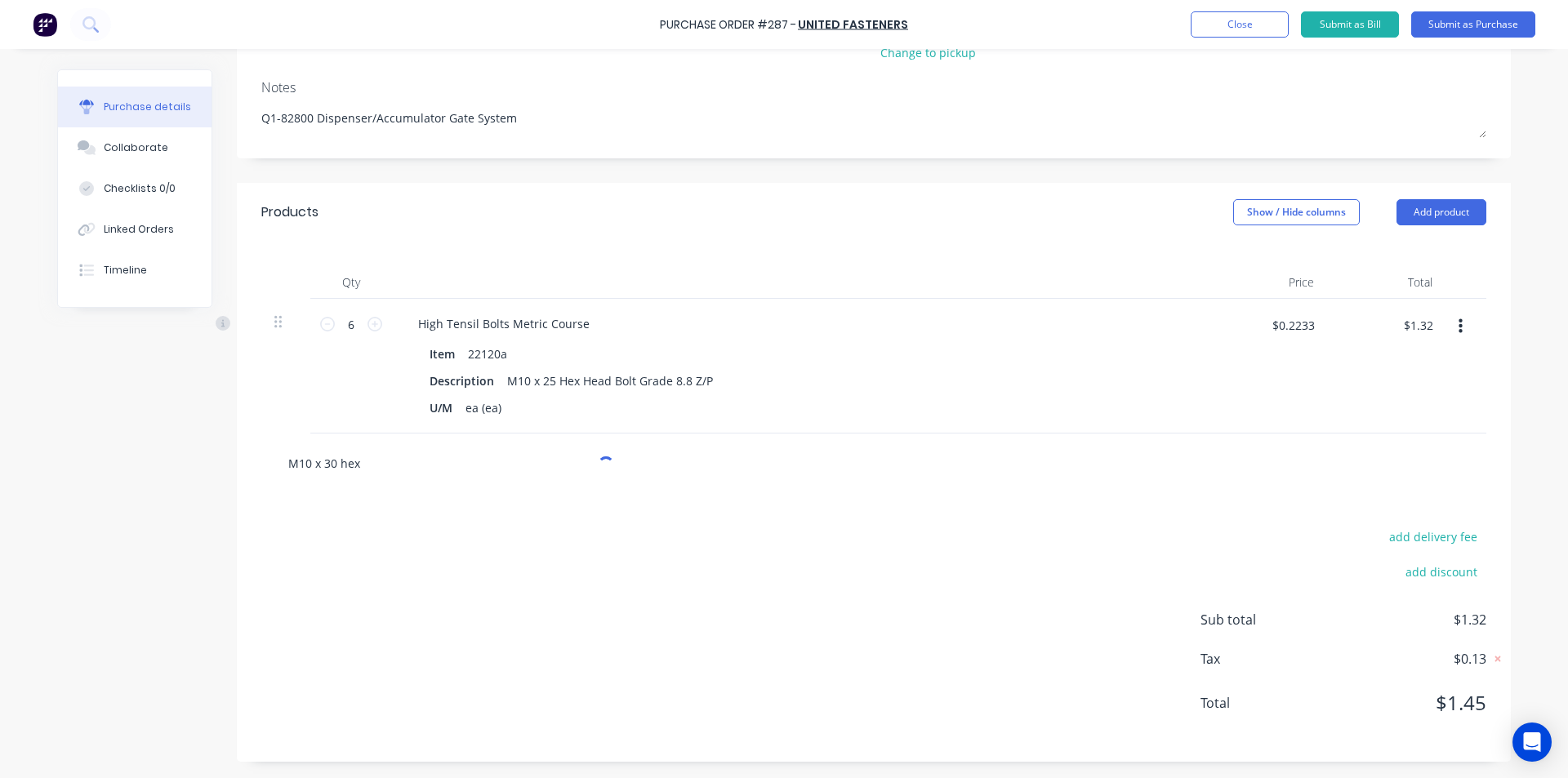
type textarea "x"
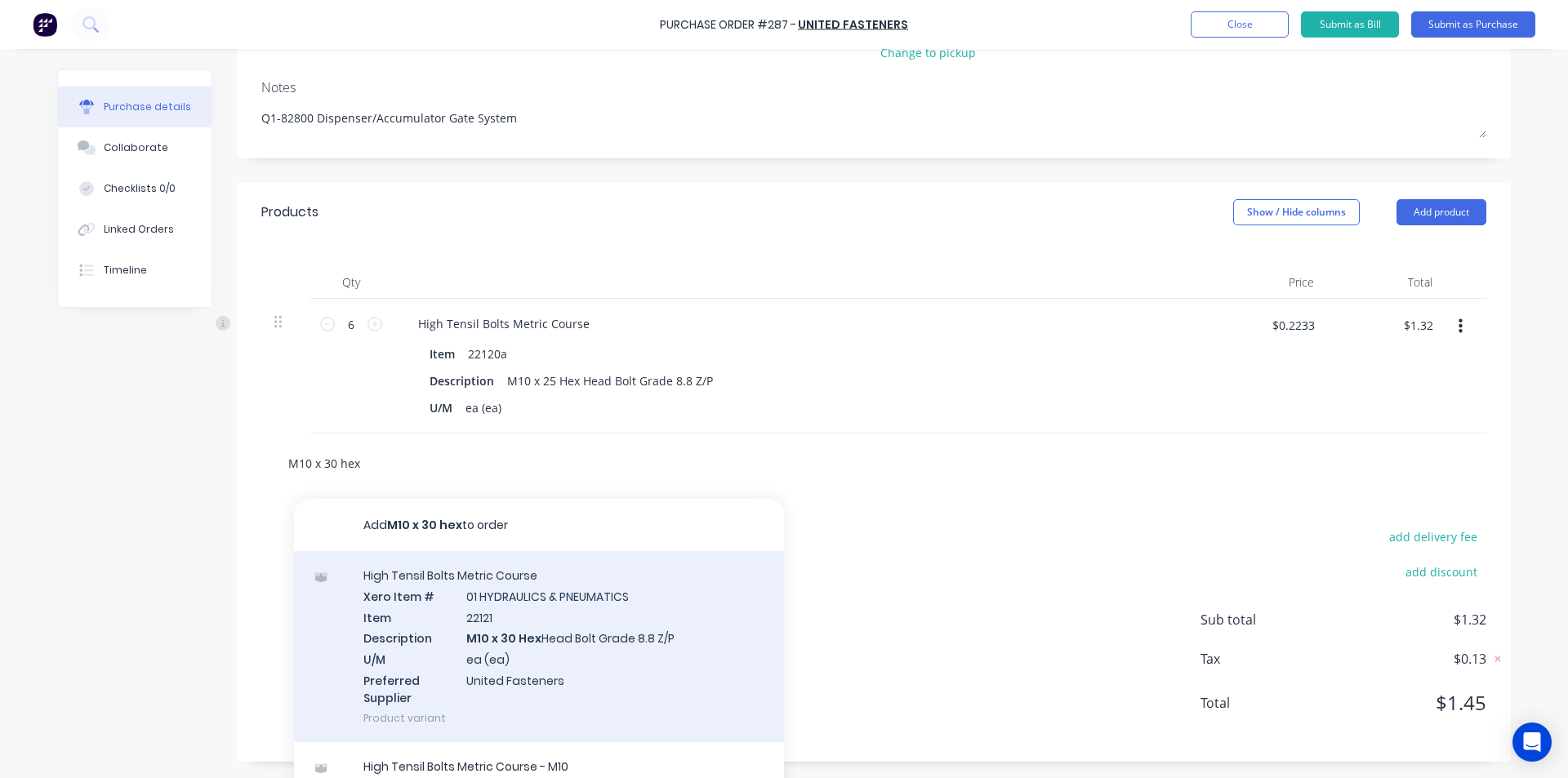
type input "M10 x 30 hex"
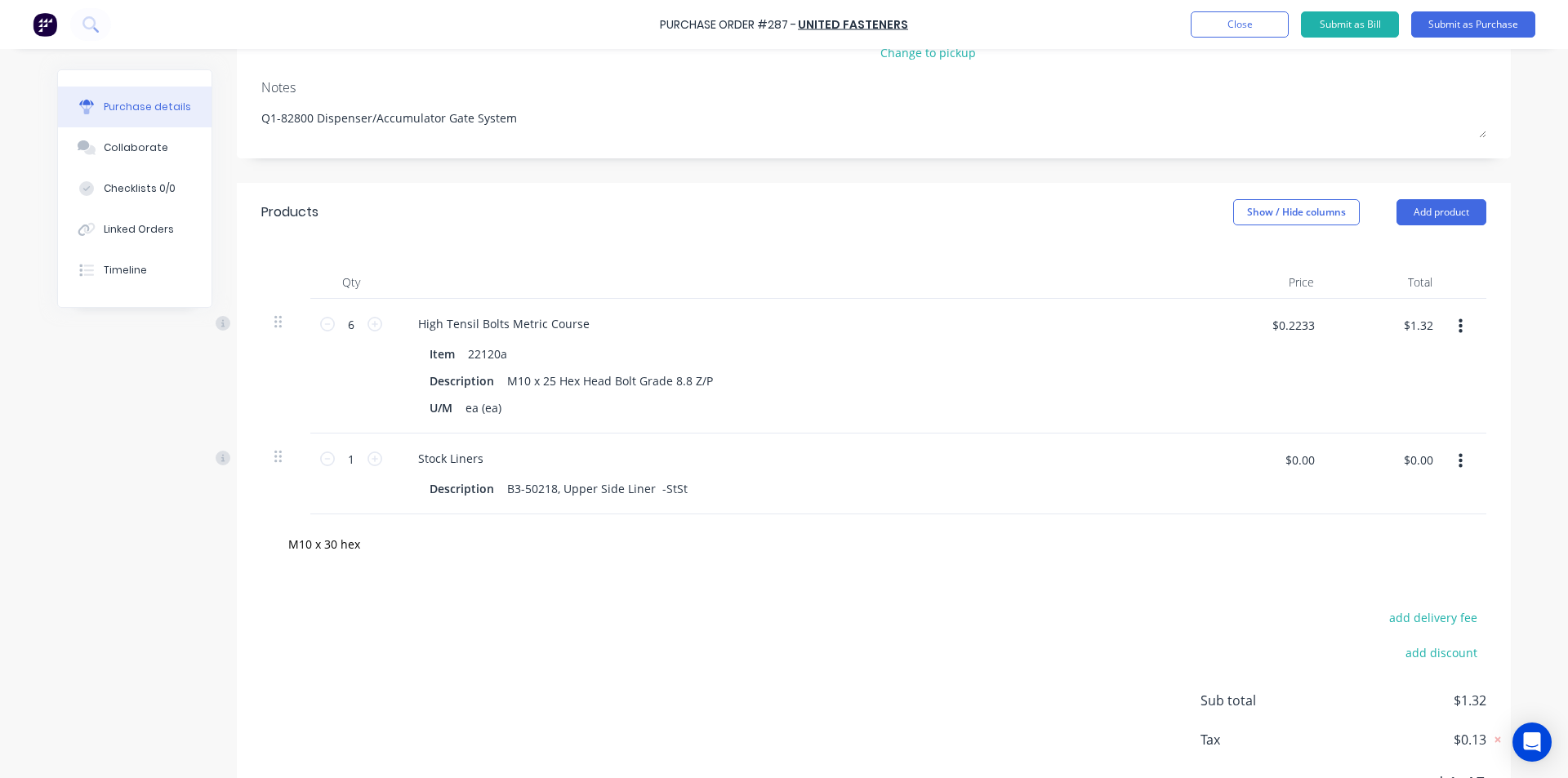
type textarea "x"
click at [639, 487] on div "B3-50218, Upper Side Liner -StSt" at bounding box center [597, 488] width 194 height 23
type textarea "x"
drag, startPoint x: 676, startPoint y: 492, endPoint x: 501, endPoint y: 511, distance: 176.0
click at [501, 511] on div "Stock Liners Description B3-50218, Upper Side Liner -StSt" at bounding box center [800, 473] width 817 height 80
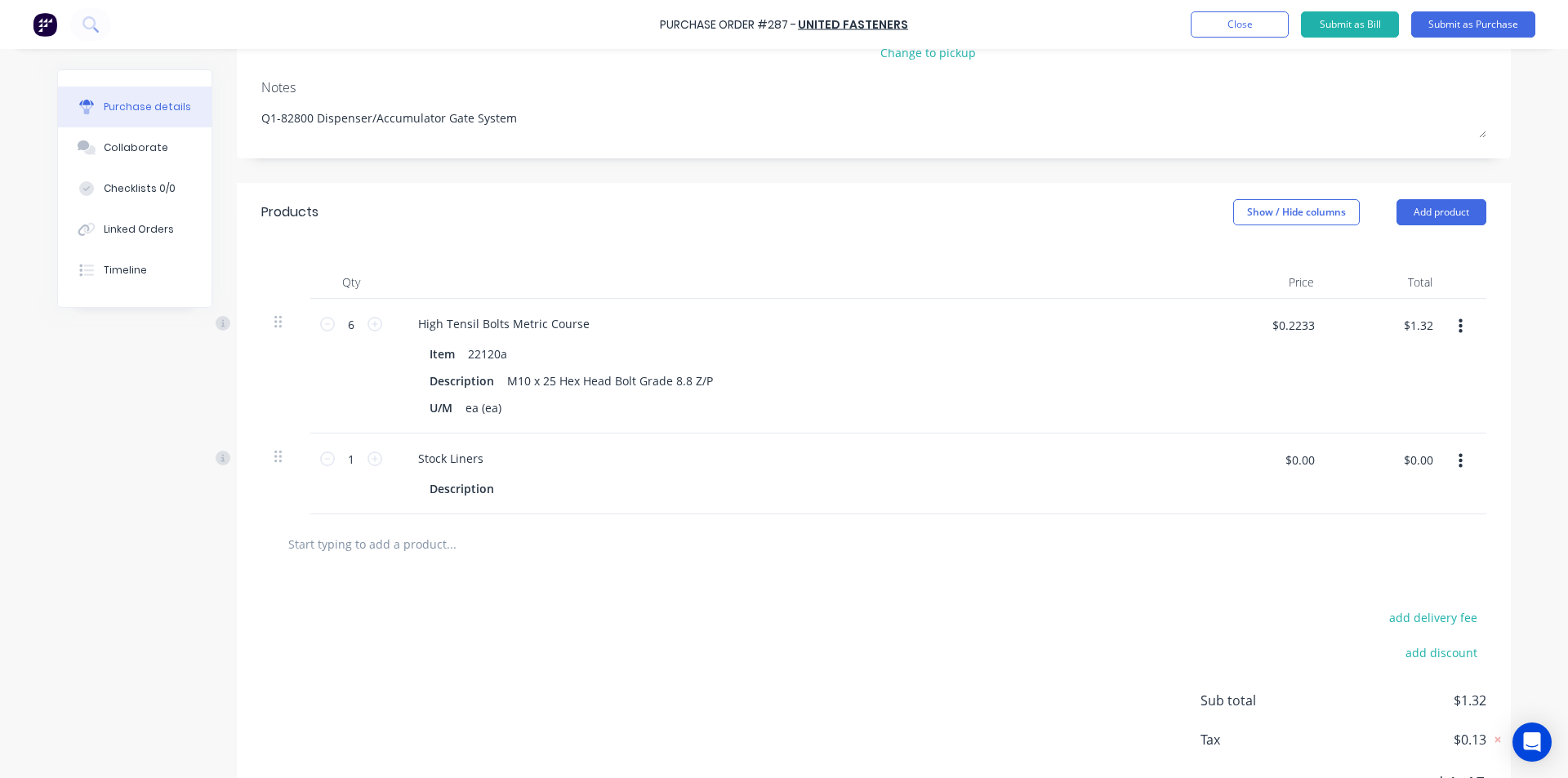
drag, startPoint x: 1454, startPoint y: 457, endPoint x: 1419, endPoint y: 526, distance: 77.4
drag, startPoint x: 1419, startPoint y: 526, endPoint x: 1454, endPoint y: 456, distance: 78.3
click at [1459, 456] on icon "button" at bounding box center [1460, 461] width 4 height 15
click at [1364, 596] on button "Delete" at bounding box center [1410, 602] width 138 height 33
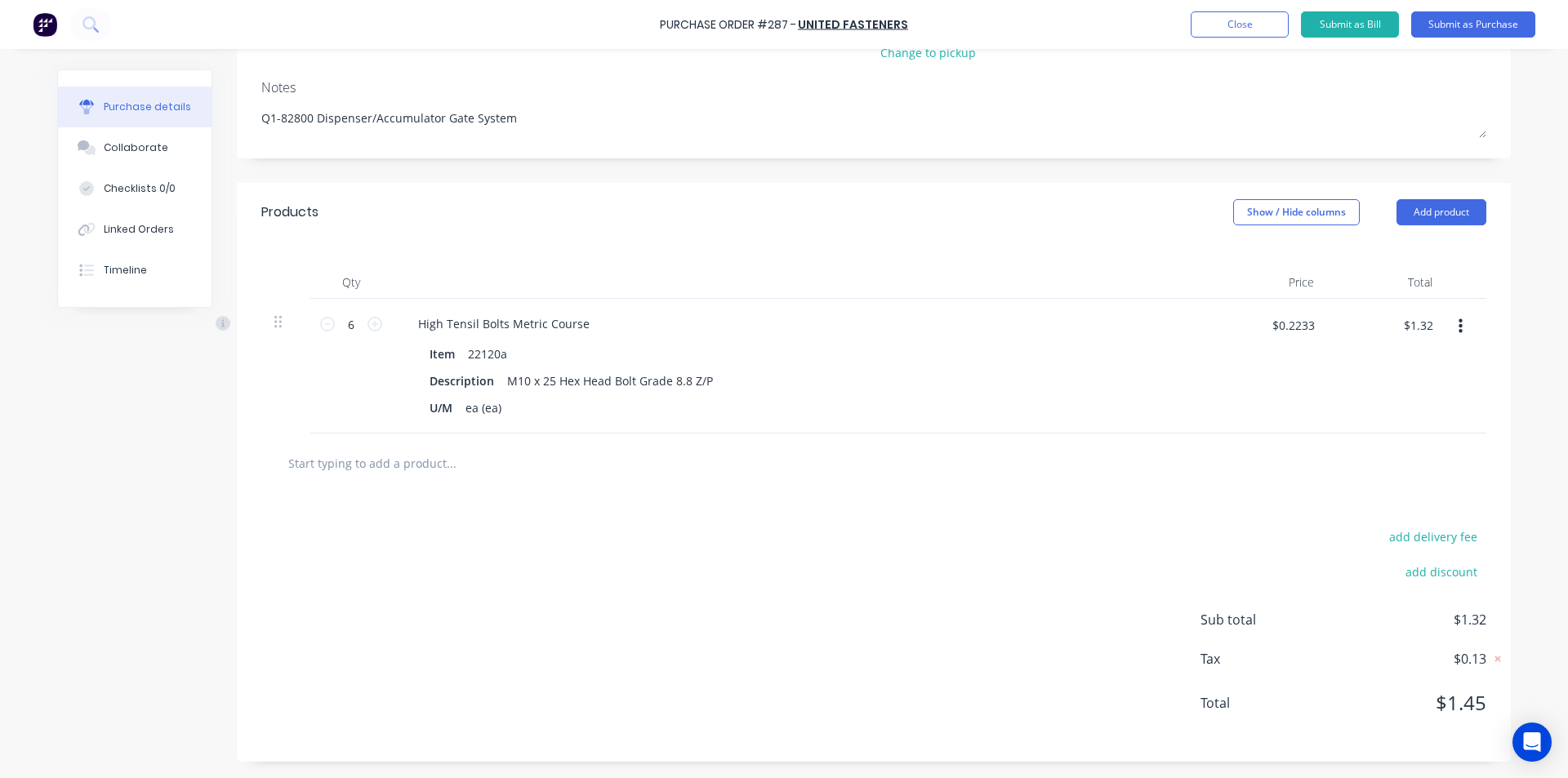
click at [385, 462] on input "text" at bounding box center [450, 462] width 327 height 33
type textarea "x"
type input "m"
type textarea "x"
type input "m1"
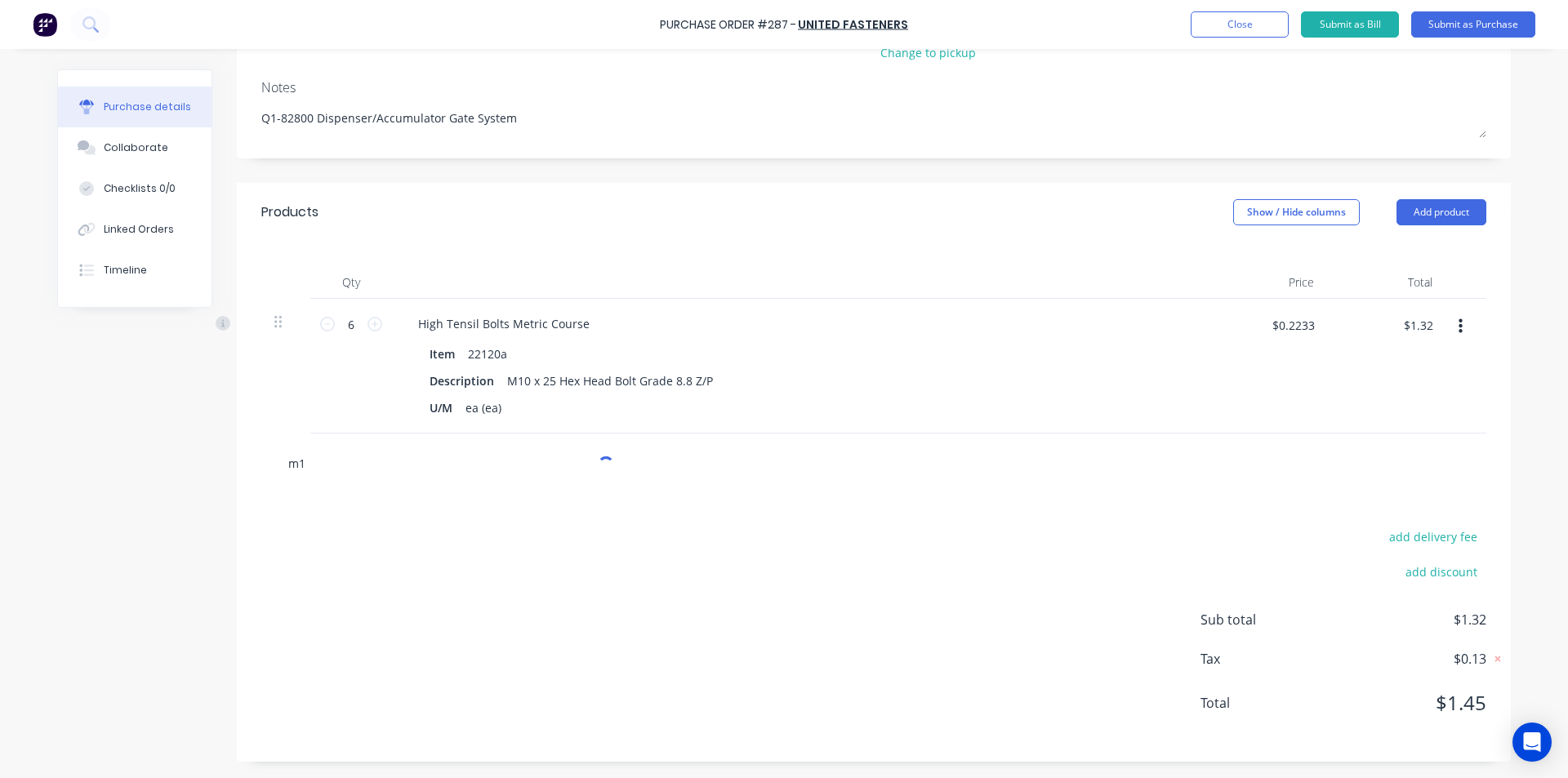
type textarea "x"
type input "m19"
type textarea "x"
type input "m1"
type textarea "x"
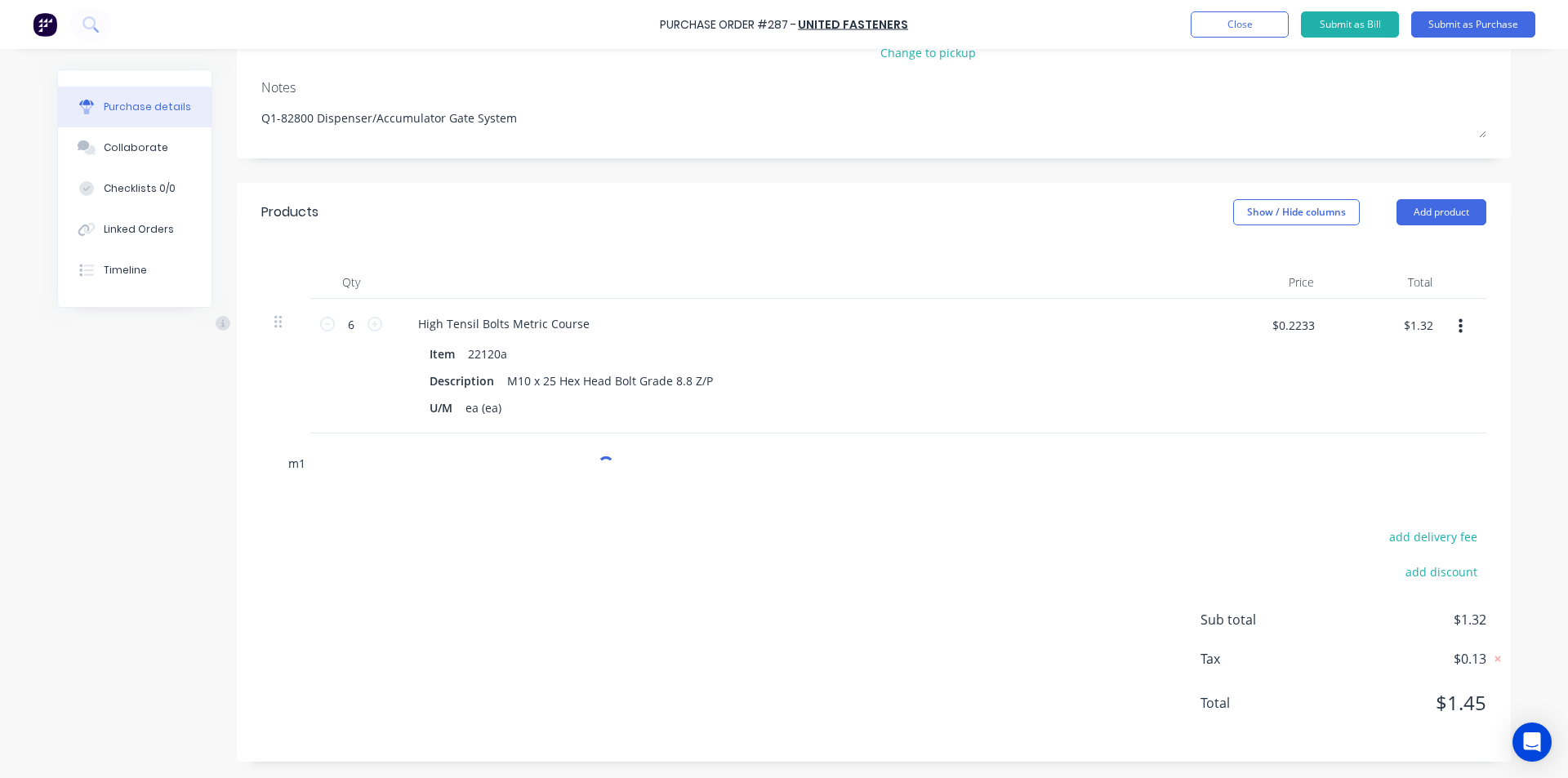
type input "m1o"
type textarea "x"
type input "m1"
type textarea "x"
type input "m10"
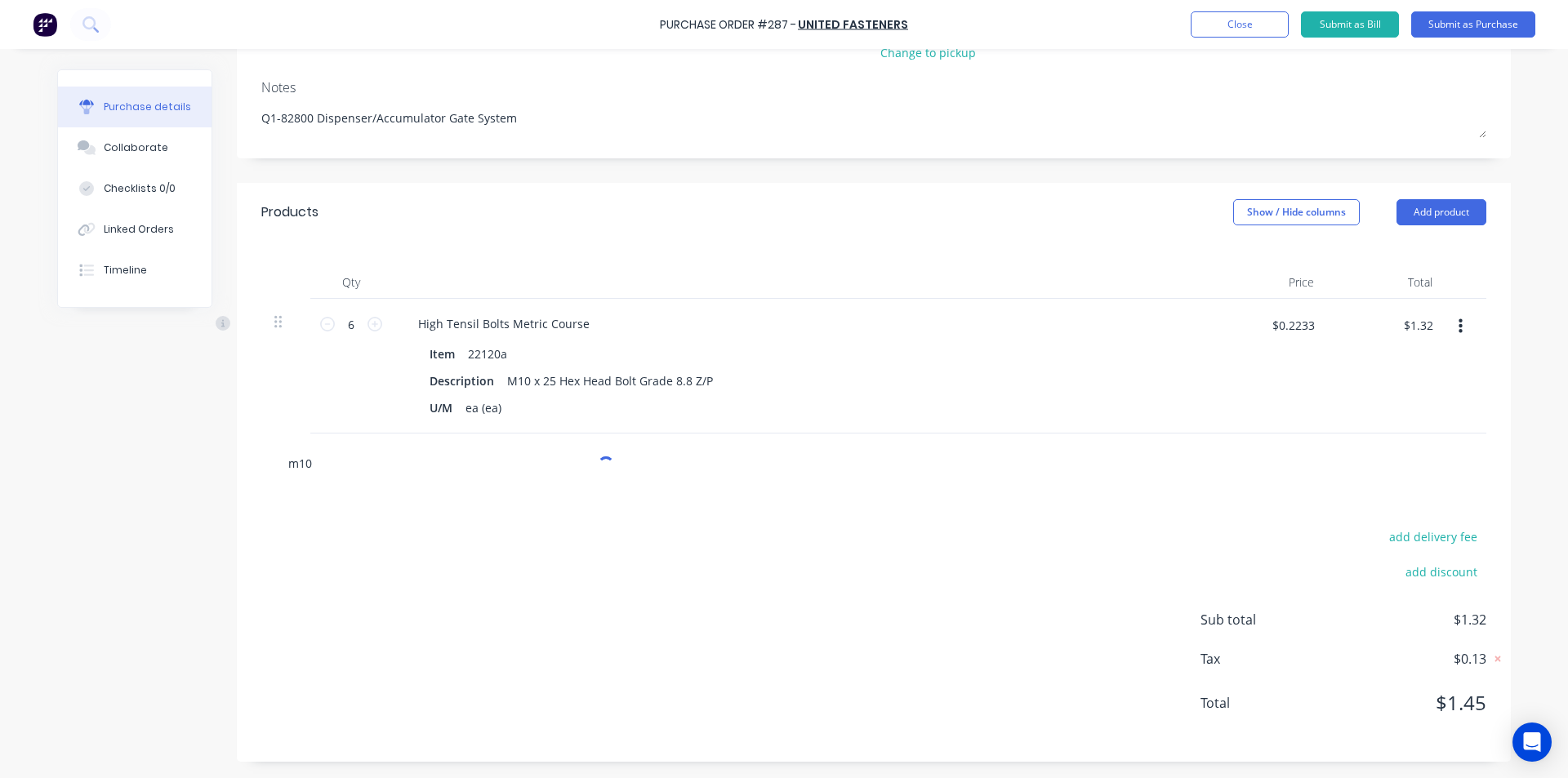
type textarea "x"
type input "m10"
type textarea "x"
type input "m10 x"
type textarea "x"
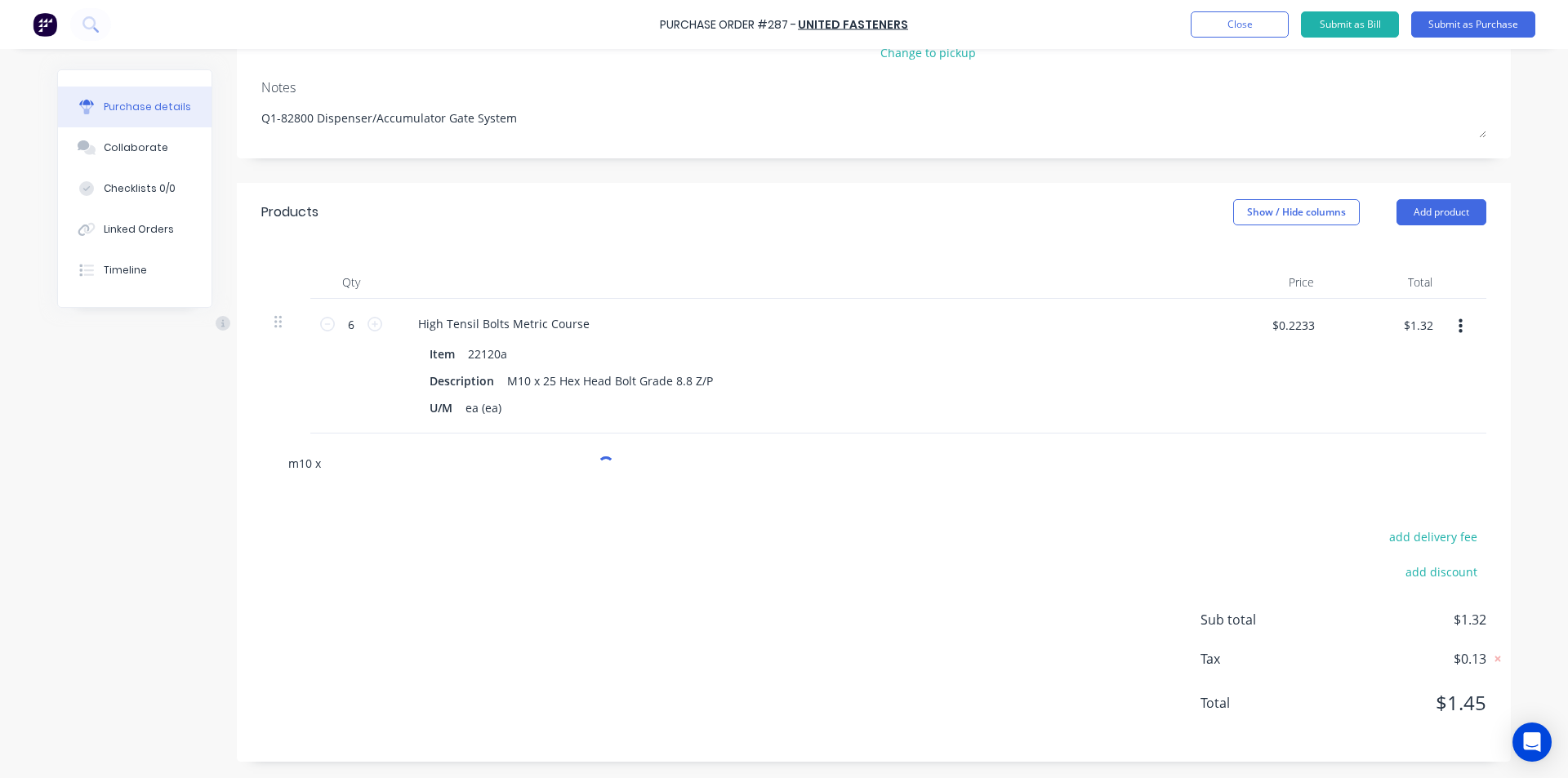
type input "m10 x 3"
type textarea "x"
type input "m10 x 30"
type textarea "x"
type input "m10 x 300"
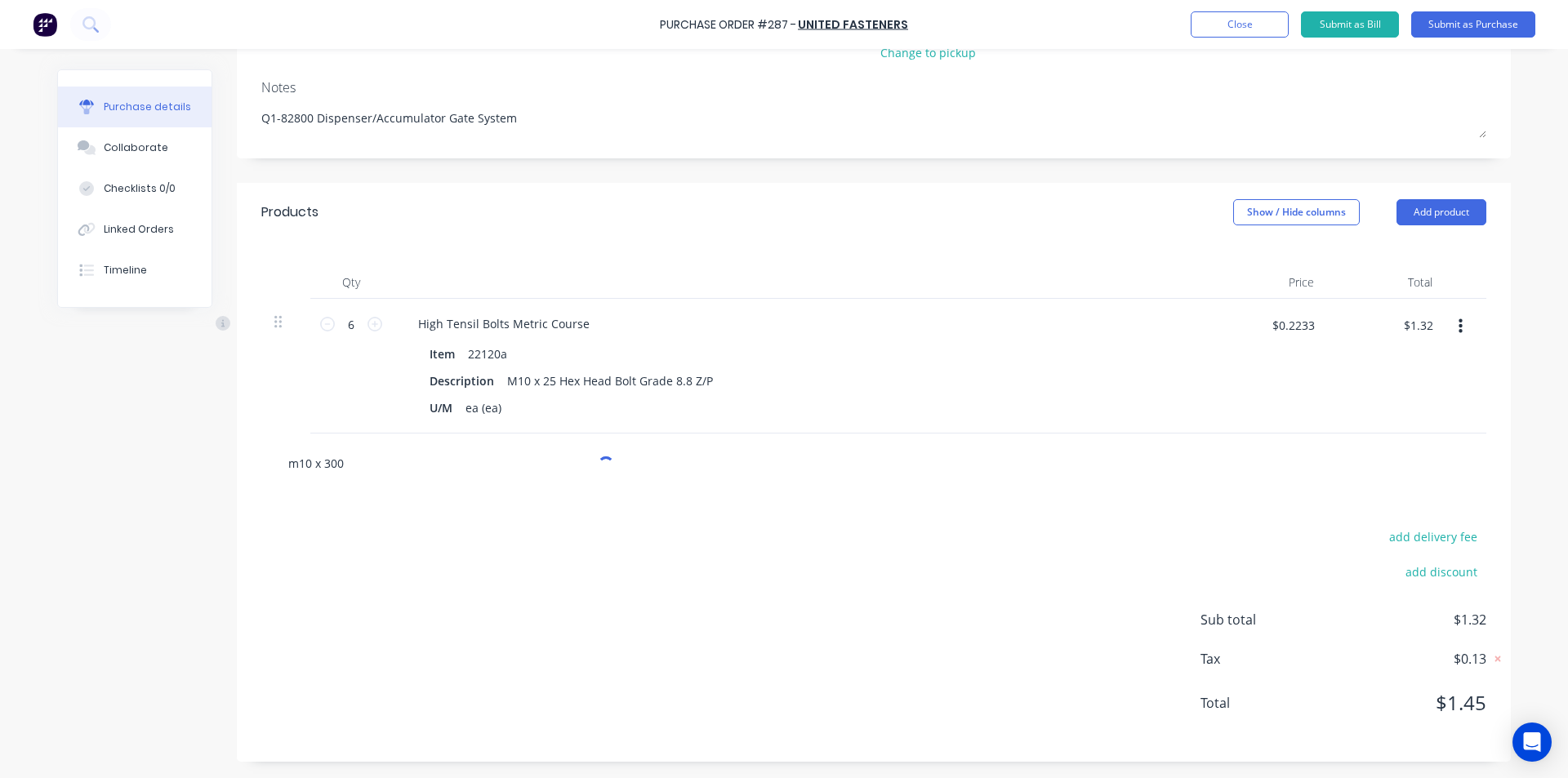
type textarea "x"
type input "m10 x 30"
type textarea "x"
type input "m10 x 30"
type textarea "x"
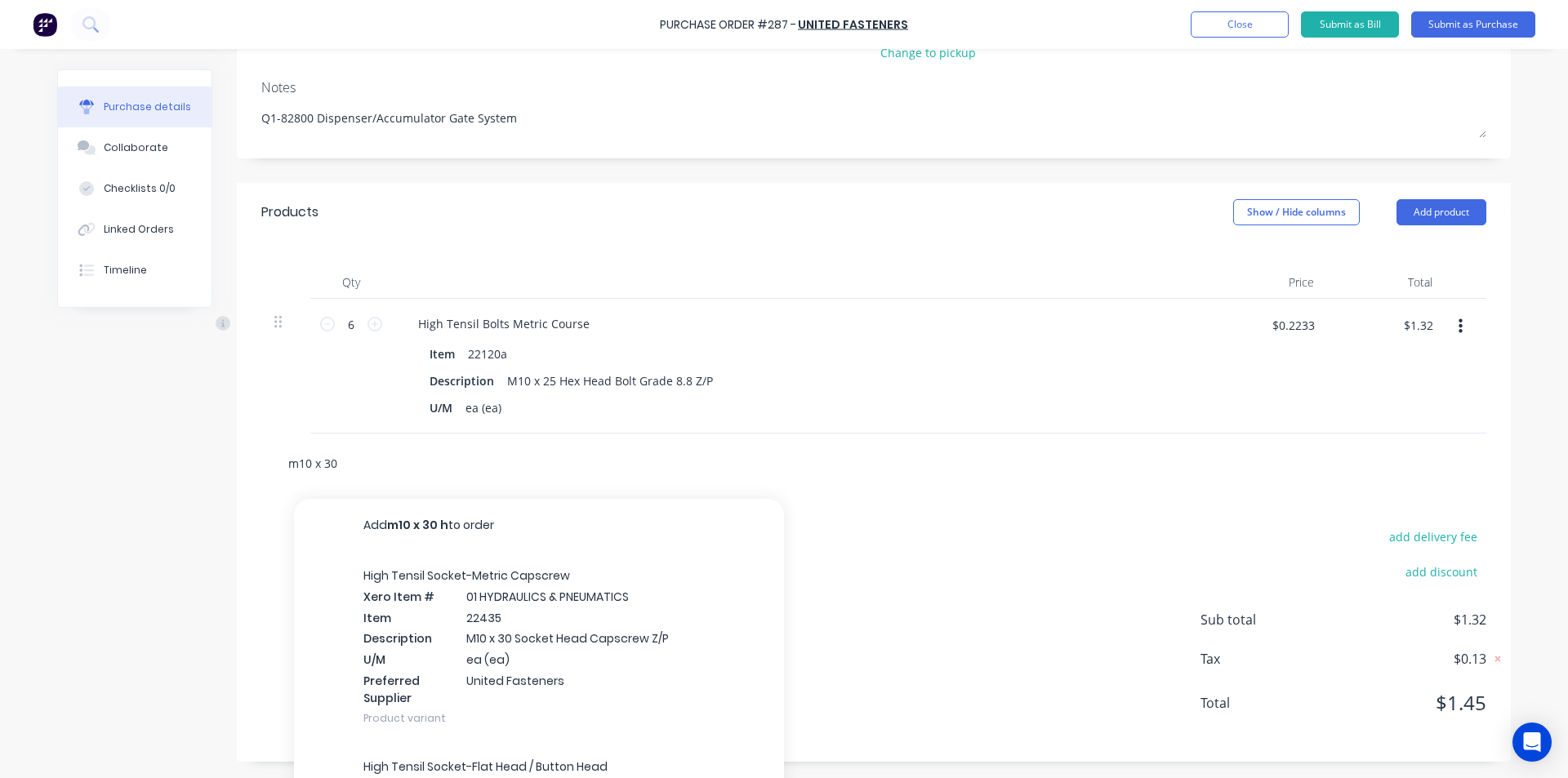
type input "m10 x 30 h"
type textarea "x"
type input "m10 x 30 he"
type textarea "x"
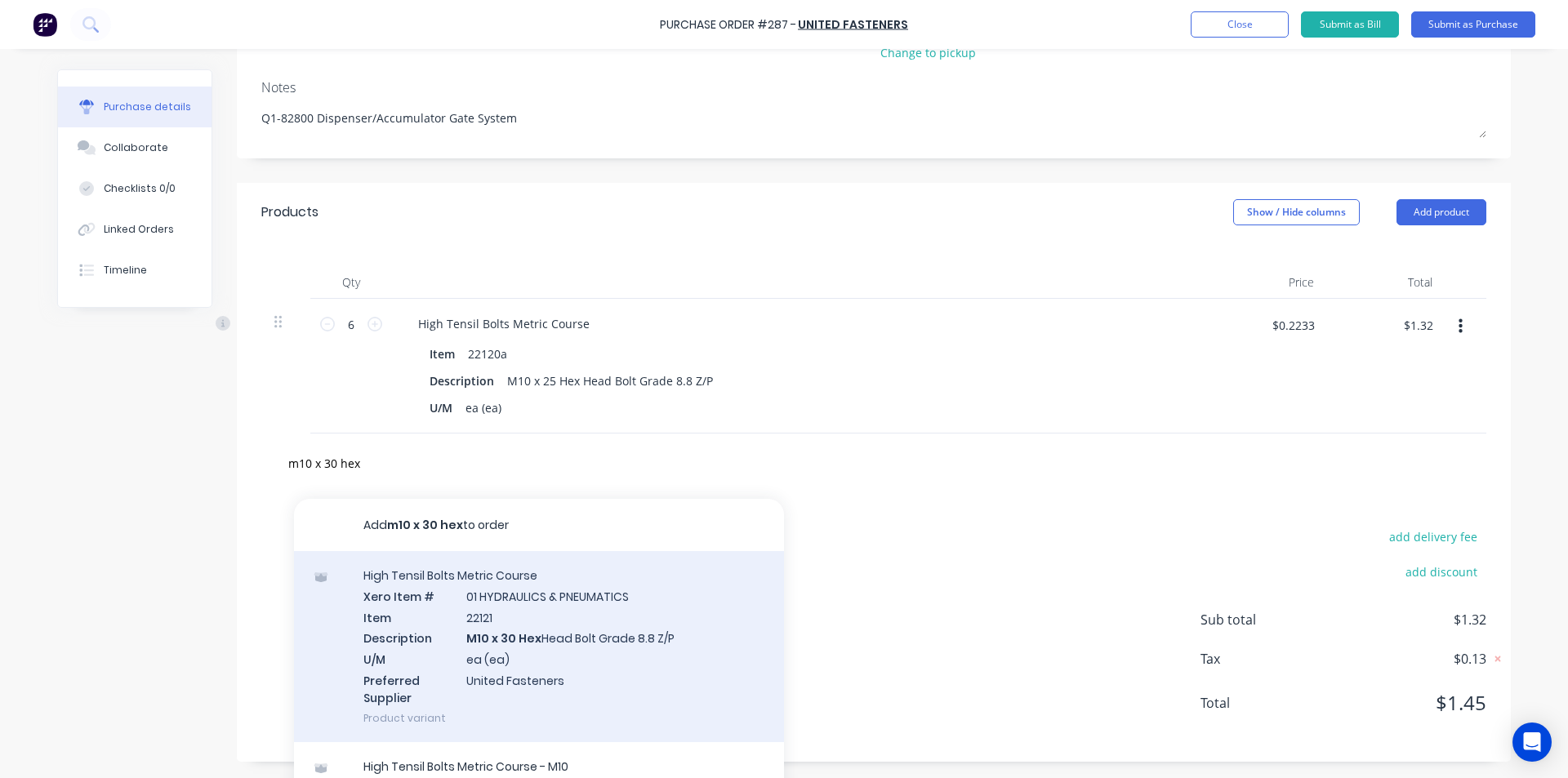
click at [545, 638] on div "High Tensil Bolts Metric Course Xero Item # 01 HYDRAULICS & PNEUMATICS Item 221…" at bounding box center [539, 646] width 490 height 191
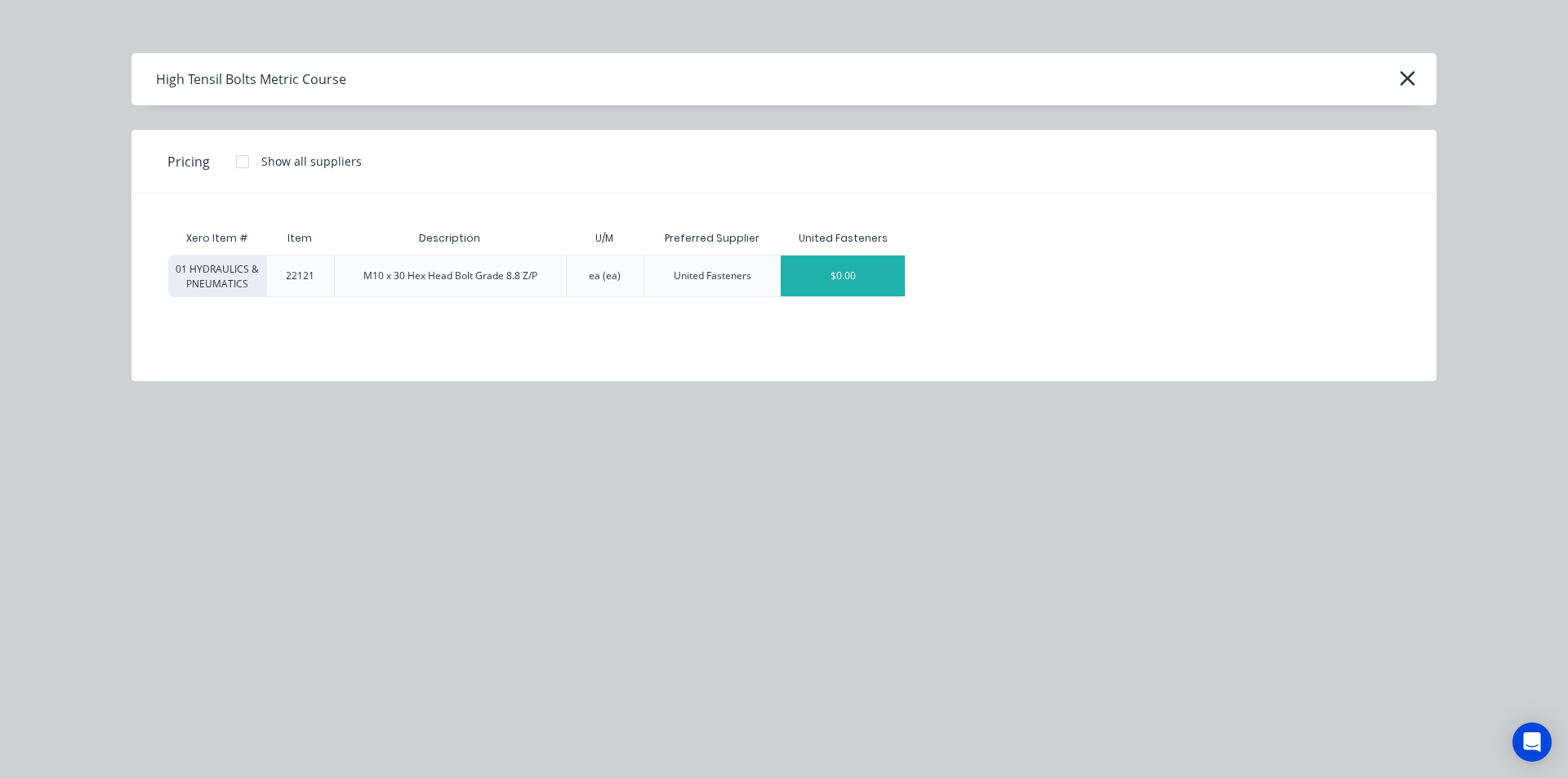
click at [829, 277] on div "$0.00" at bounding box center [842, 276] width 124 height 41
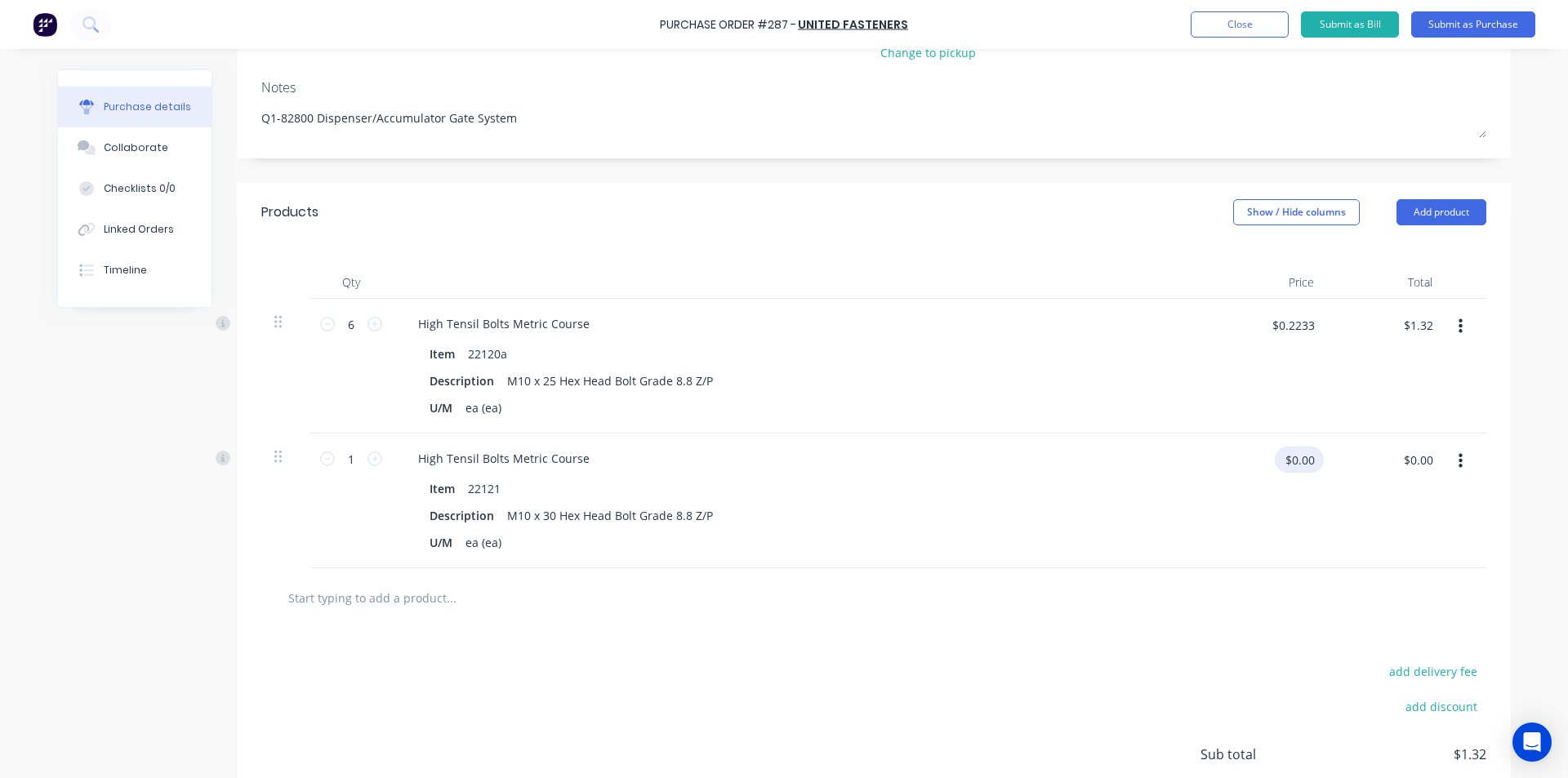
drag, startPoint x: 1312, startPoint y: 455, endPoint x: 1219, endPoint y: 460, distance: 93.1
click at [1222, 460] on div "$0.00 $0.00" at bounding box center [1272, 465] width 102 height 38
drag, startPoint x: 354, startPoint y: 456, endPoint x: 261, endPoint y: 458, distance: 93.0
click at [261, 458] on div "1 1 High Tensil Bolts Metric Course Item 22121 Description M10 x 30 Hex Head Bo…" at bounding box center [873, 500] width 1225 height 135
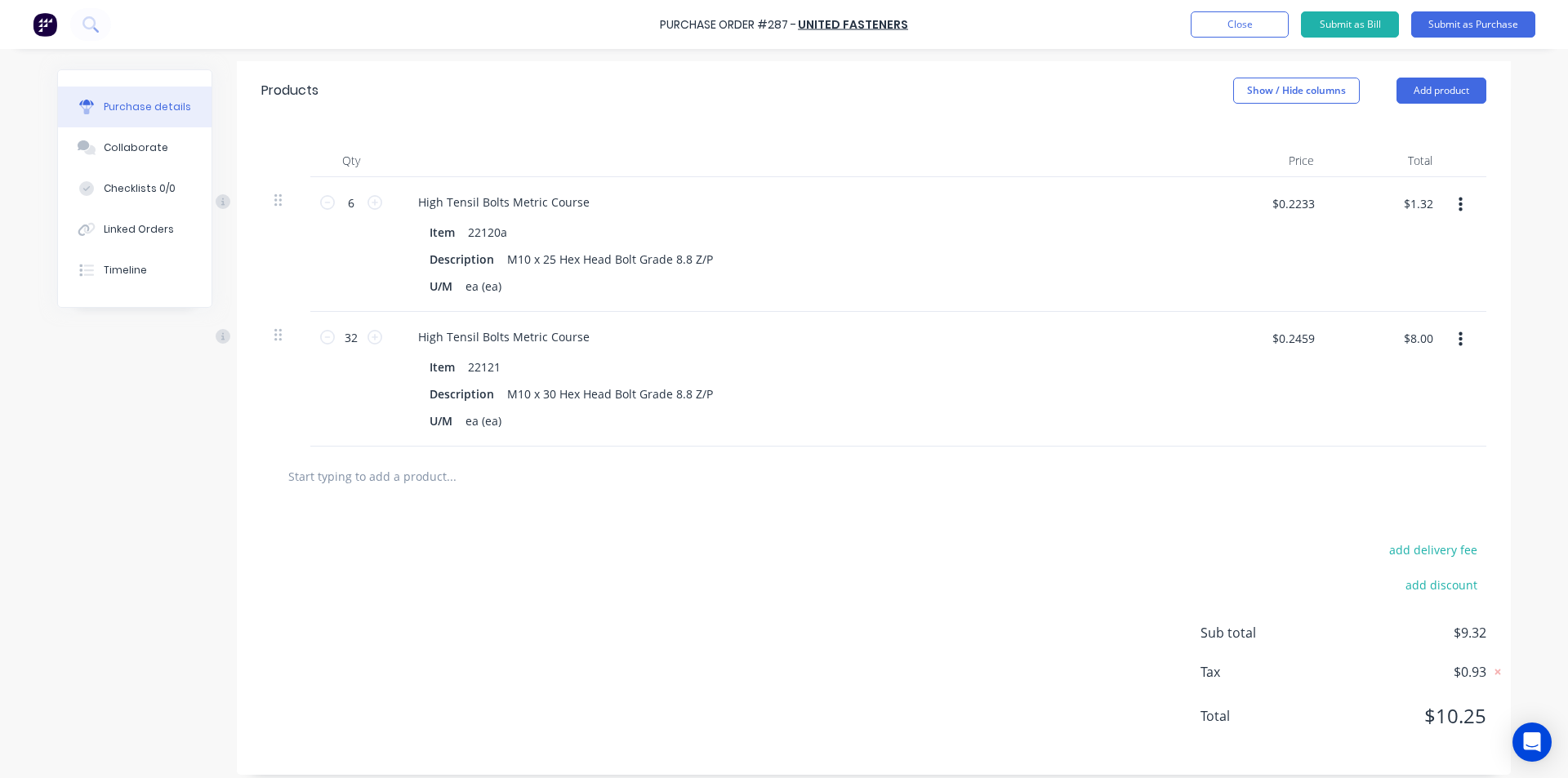
scroll to position [357, 0]
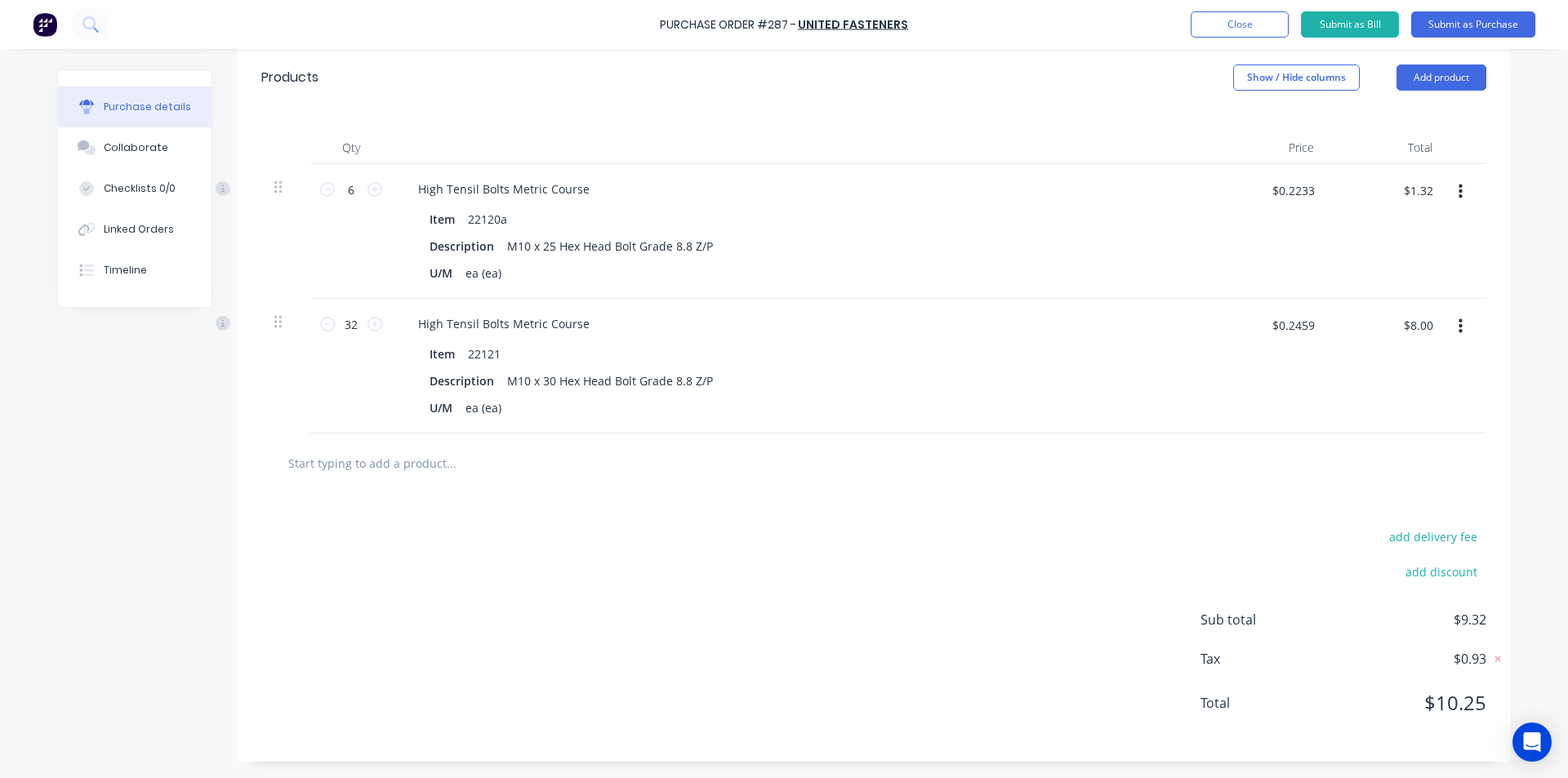
click at [339, 470] on input "text" at bounding box center [450, 462] width 327 height 33
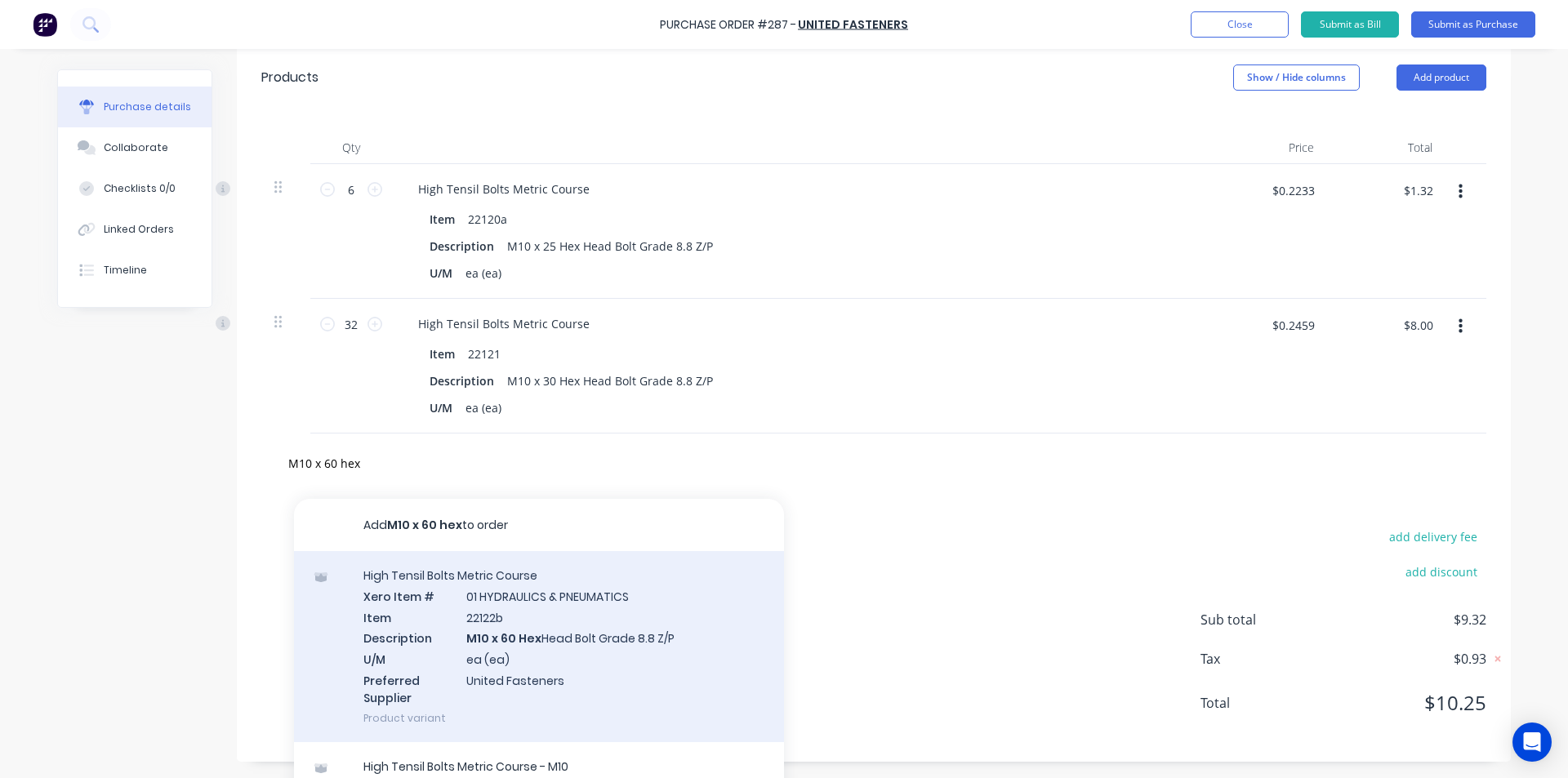
click at [536, 653] on div "High Tensil Bolts Metric Course Xero Item # 01 HYDRAULICS & PNEUMATICS Item 221…" at bounding box center [539, 646] width 490 height 191
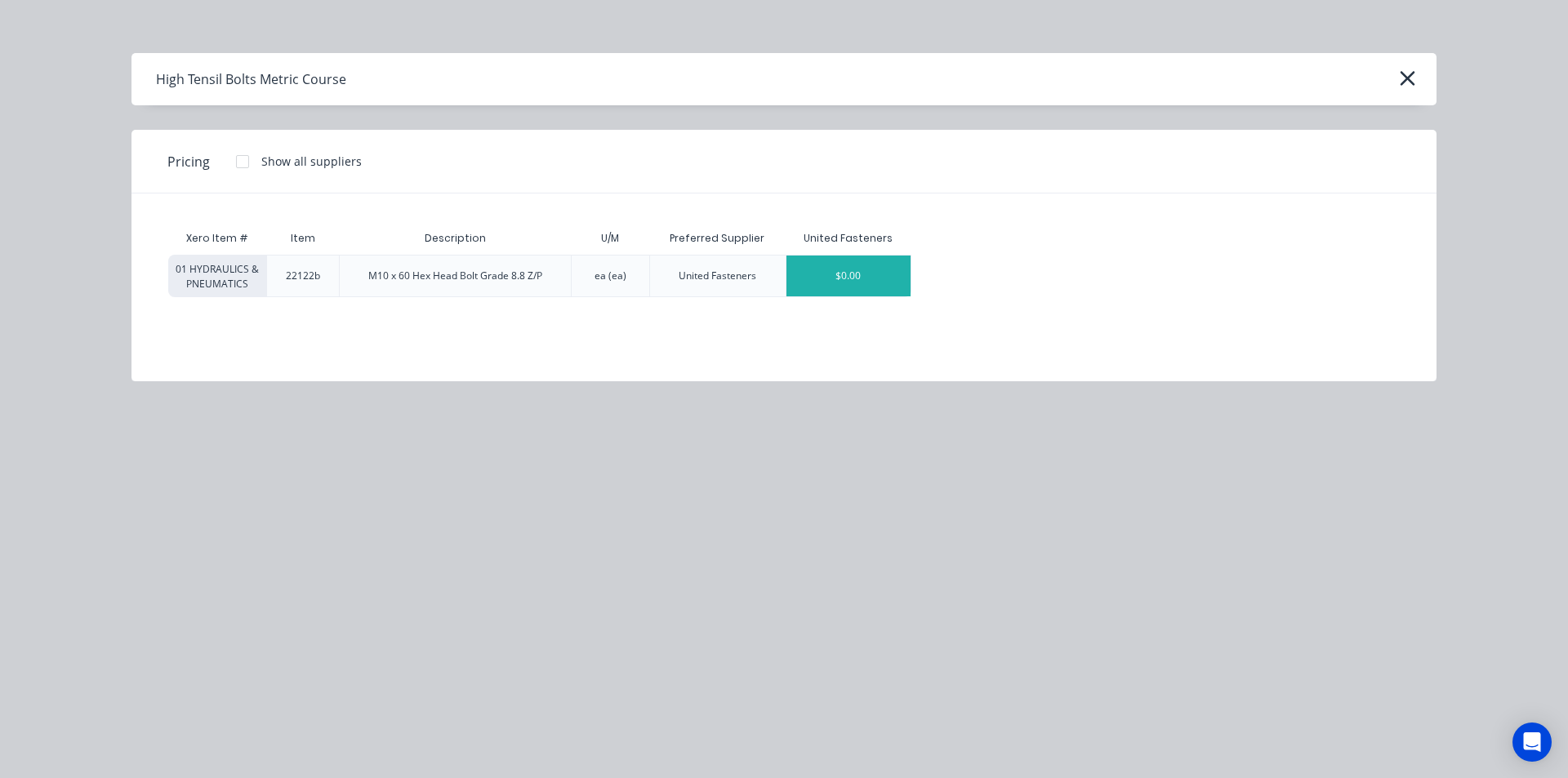
click at [819, 284] on div "$0.00" at bounding box center [848, 276] width 124 height 41
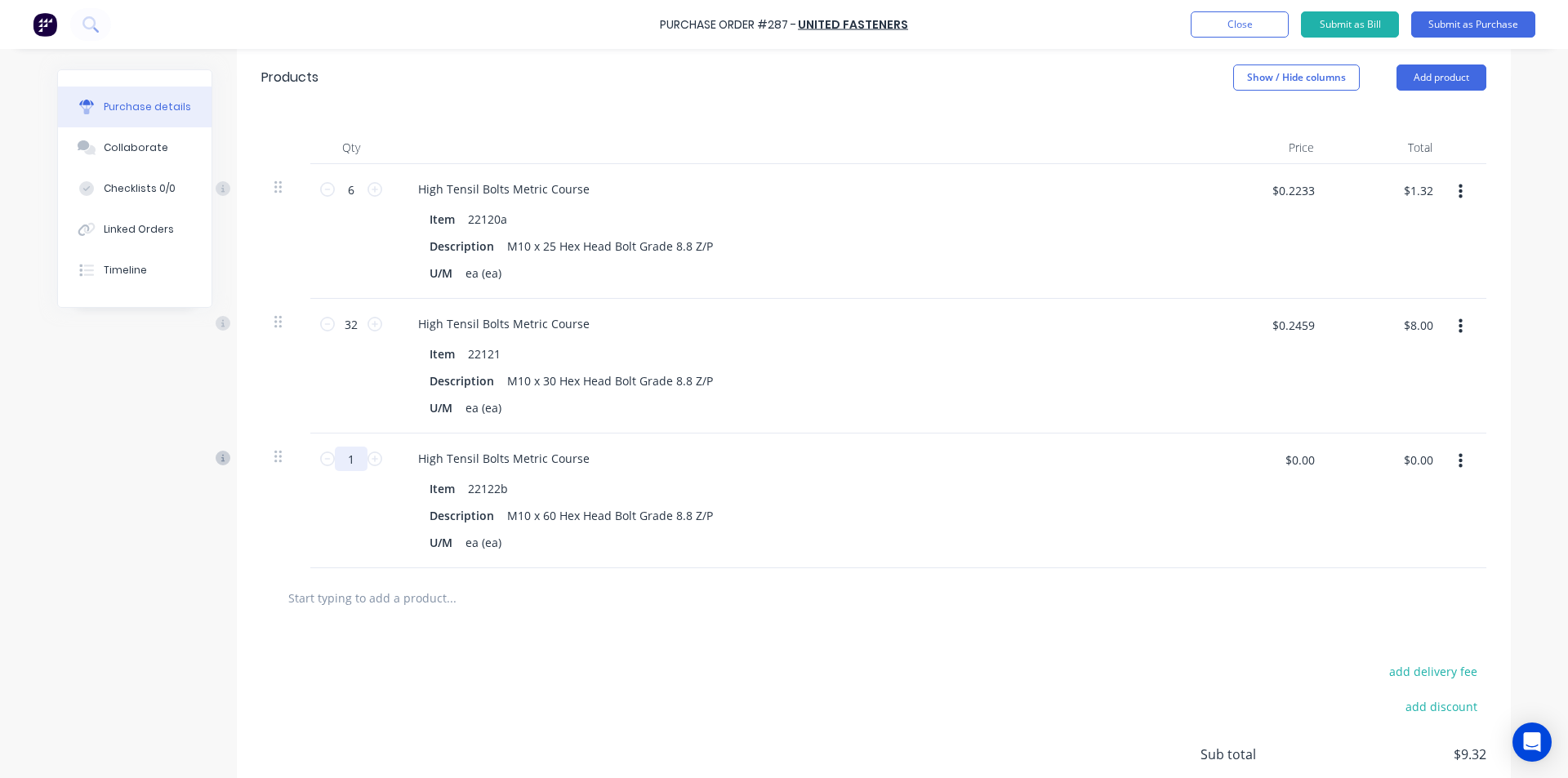
drag, startPoint x: 355, startPoint y: 461, endPoint x: 210, endPoint y: 456, distance: 145.1
click at [261, 456] on div "1 1 High Tensil Bolts Metric Course Item 22122b Description M10 x 60 Hex Head B…" at bounding box center [873, 500] width 1225 height 135
click at [341, 600] on input "text" at bounding box center [450, 597] width 327 height 33
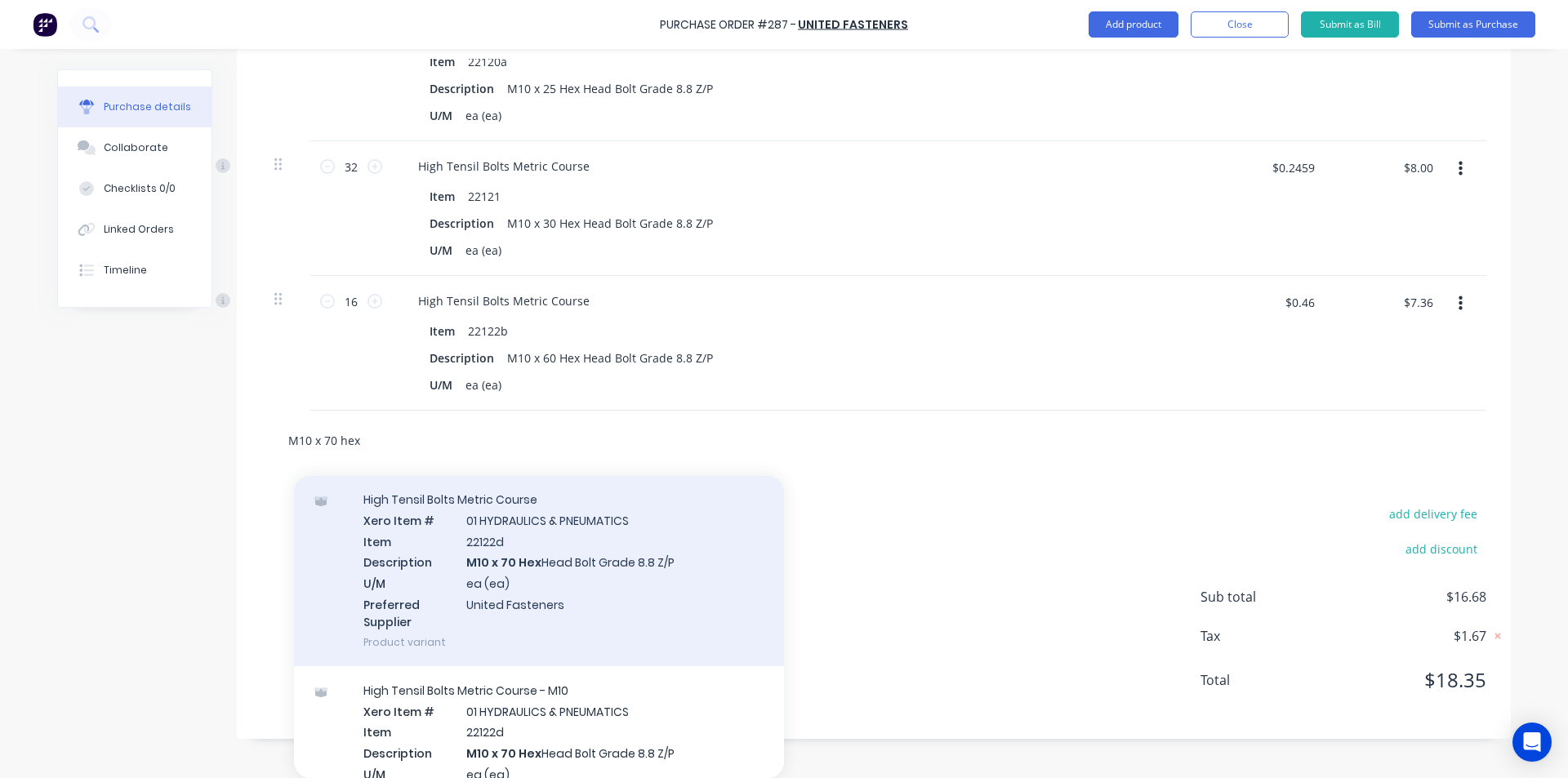
scroll to position [81, 0]
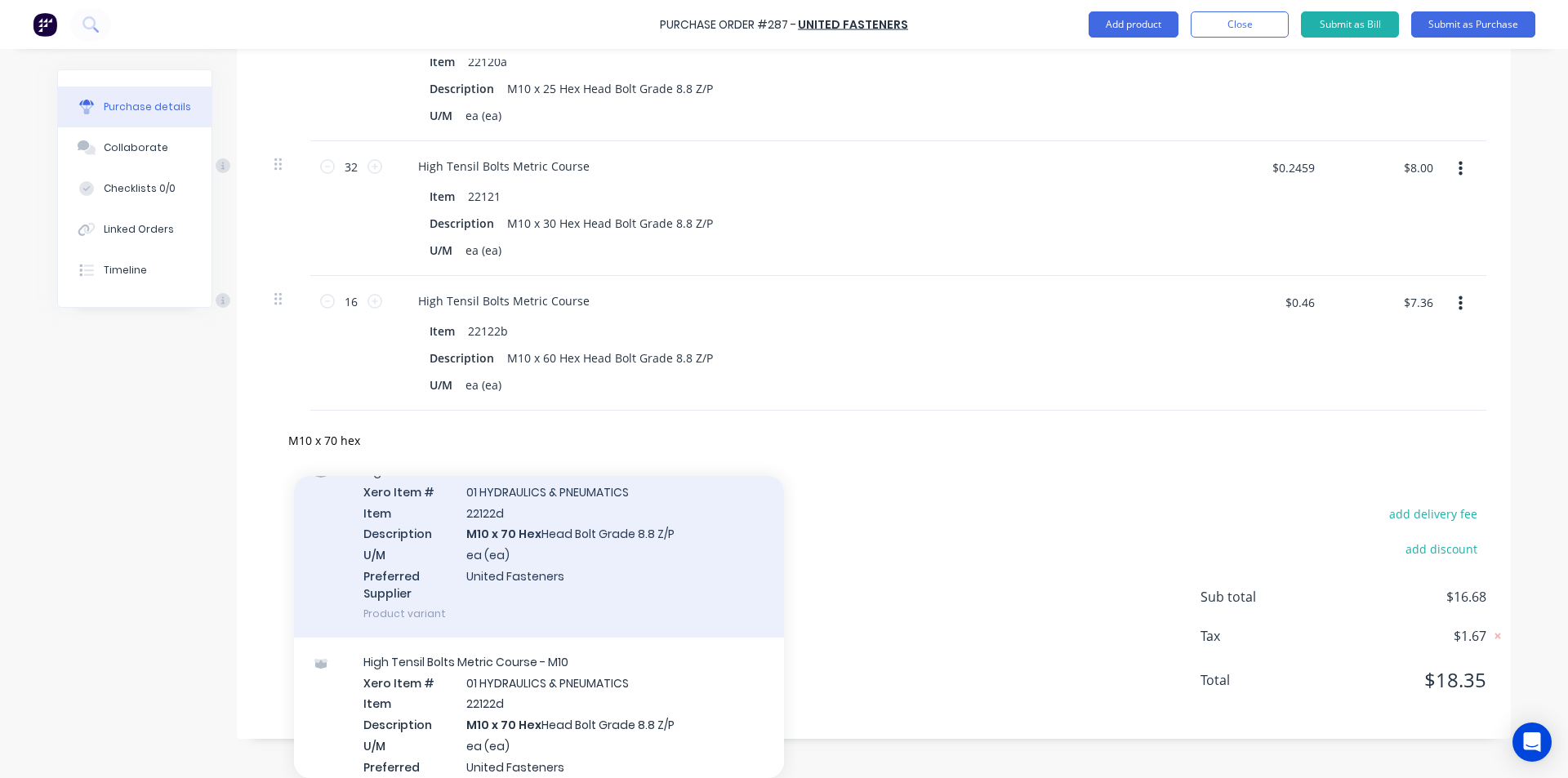
click at [516, 534] on div "High Tensil Bolts Metric Course Xero Item # 01 HYDRAULICS & PNEUMATICS Item 221…" at bounding box center [539, 541] width 490 height 191
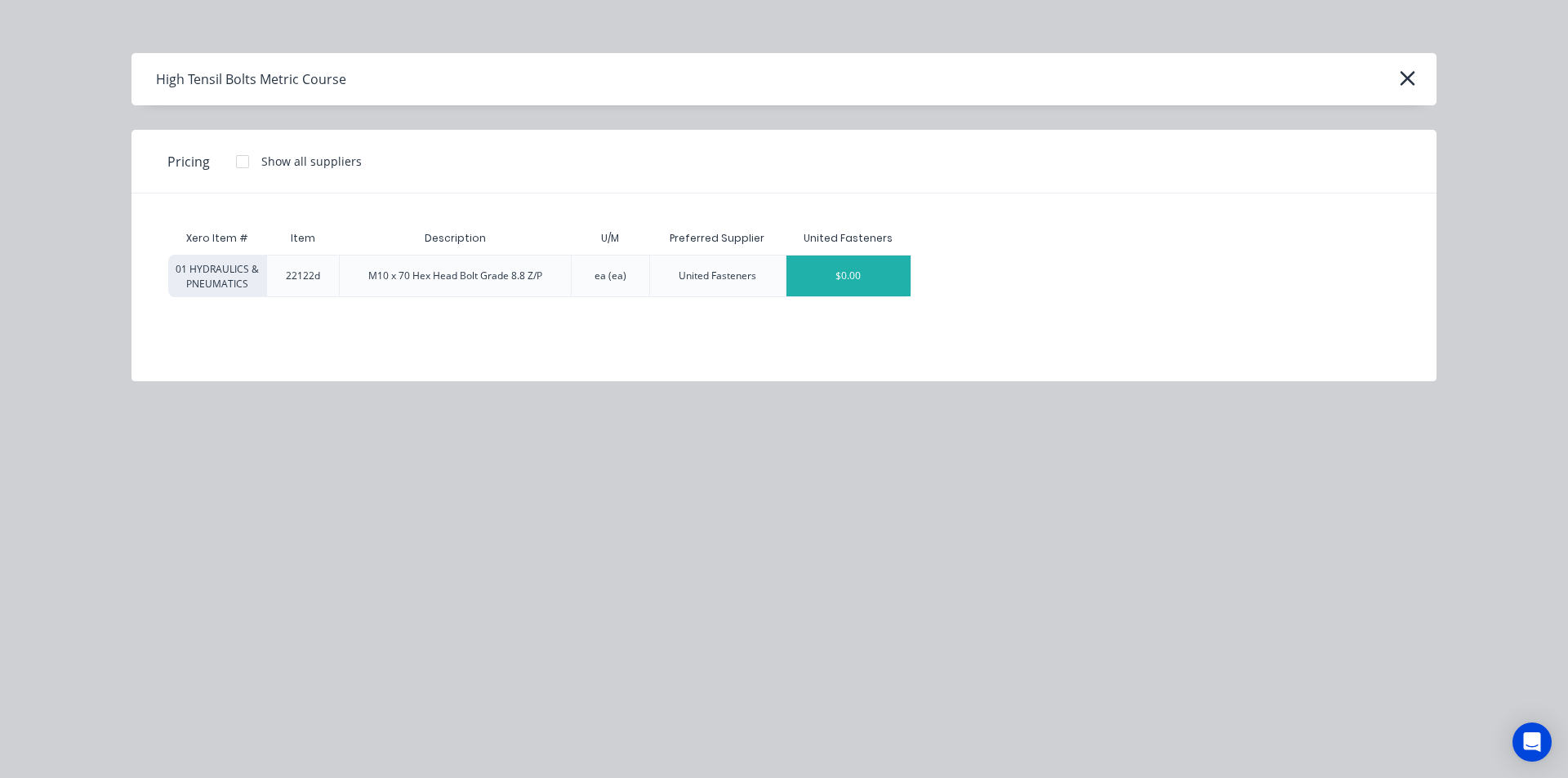
click at [851, 279] on div "$0.00" at bounding box center [848, 276] width 124 height 41
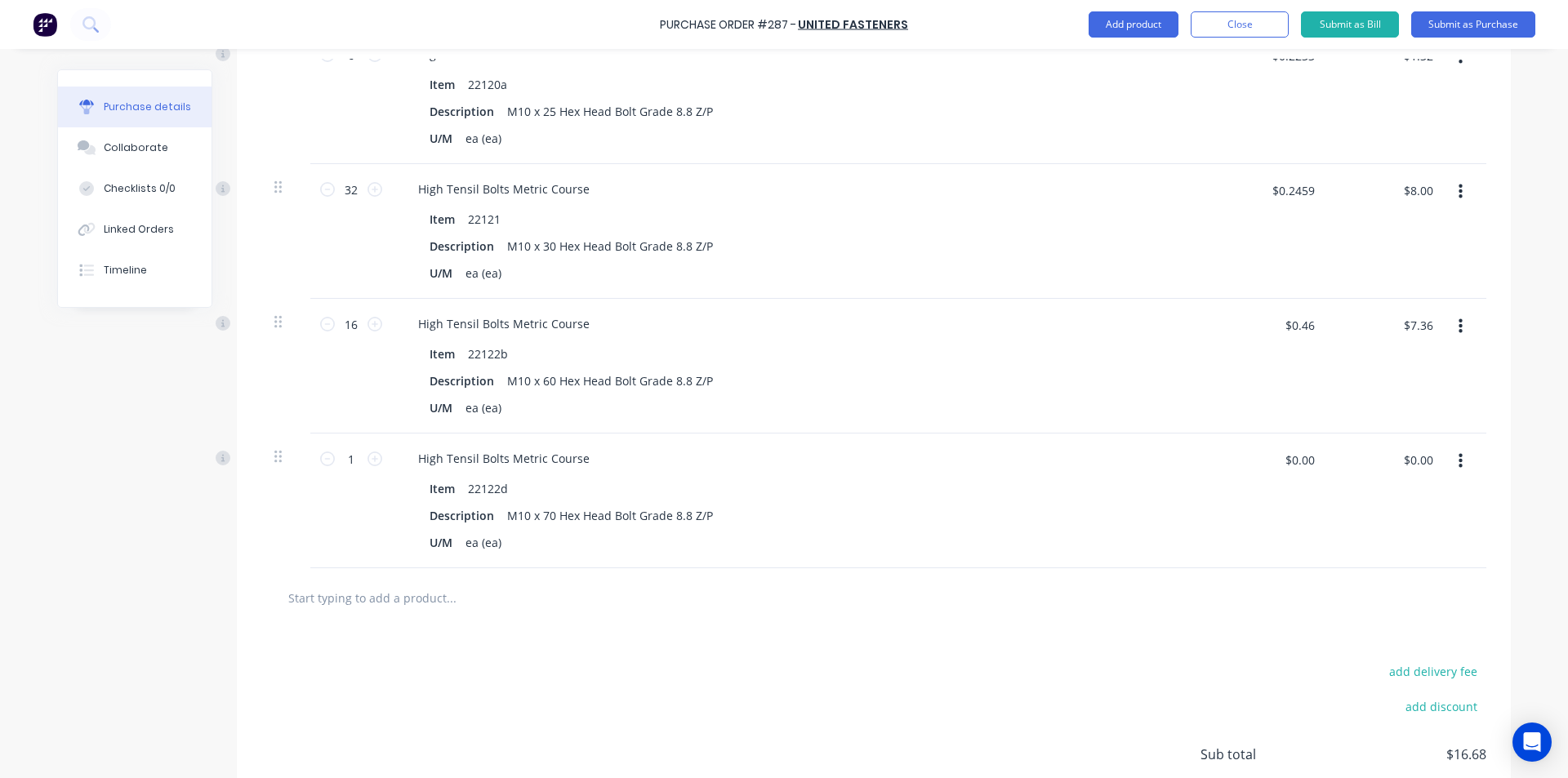
scroll to position [515, 0]
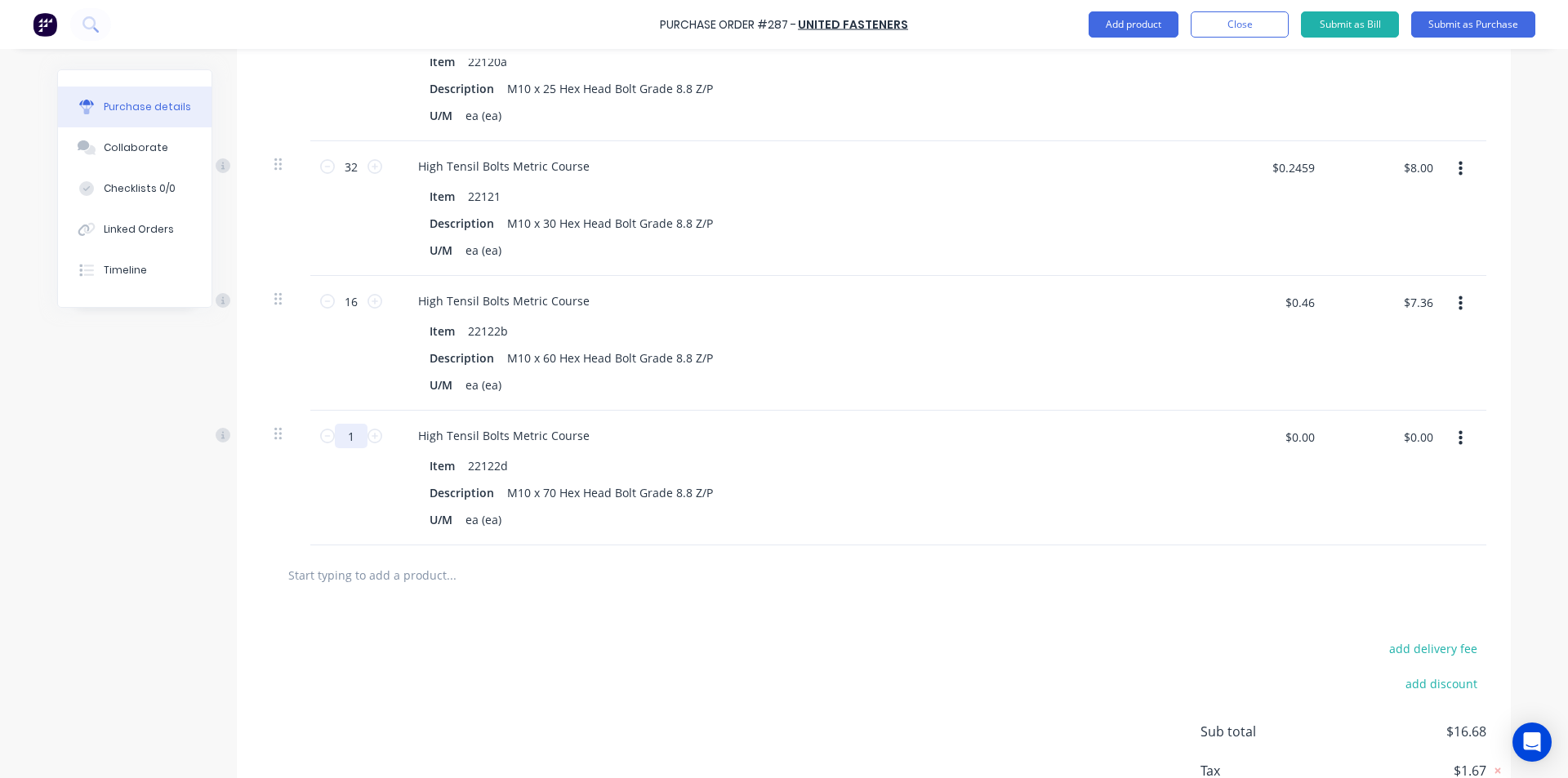
drag, startPoint x: 350, startPoint y: 426, endPoint x: 280, endPoint y: 439, distance: 71.2
click at [283, 438] on div "1 1 High Tensil Bolts Metric Course Item 22122d Description M10 x 70 Hex Head B…" at bounding box center [873, 478] width 1225 height 135
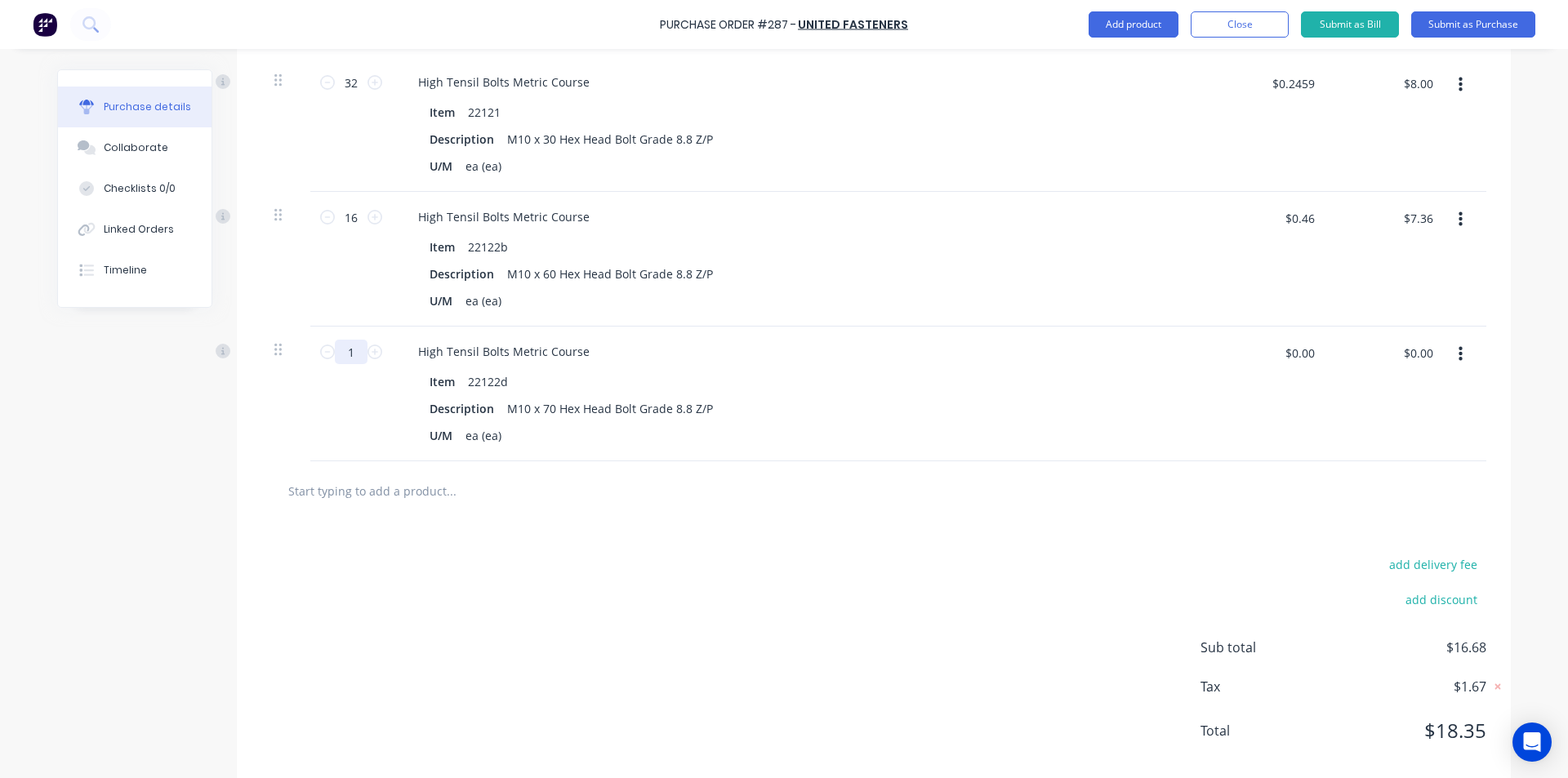
scroll to position [627, 0]
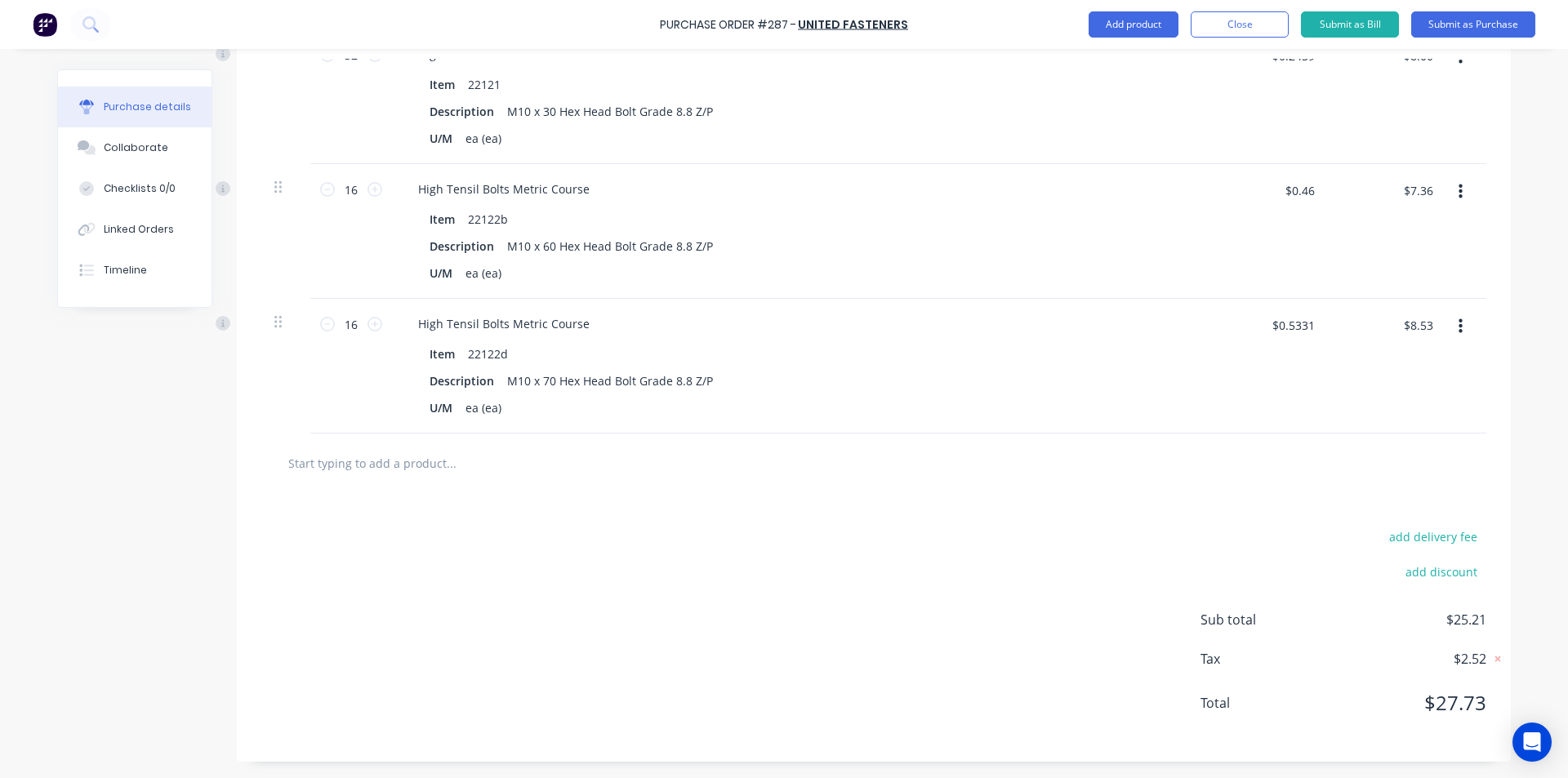
click at [401, 464] on input "text" at bounding box center [450, 462] width 327 height 33
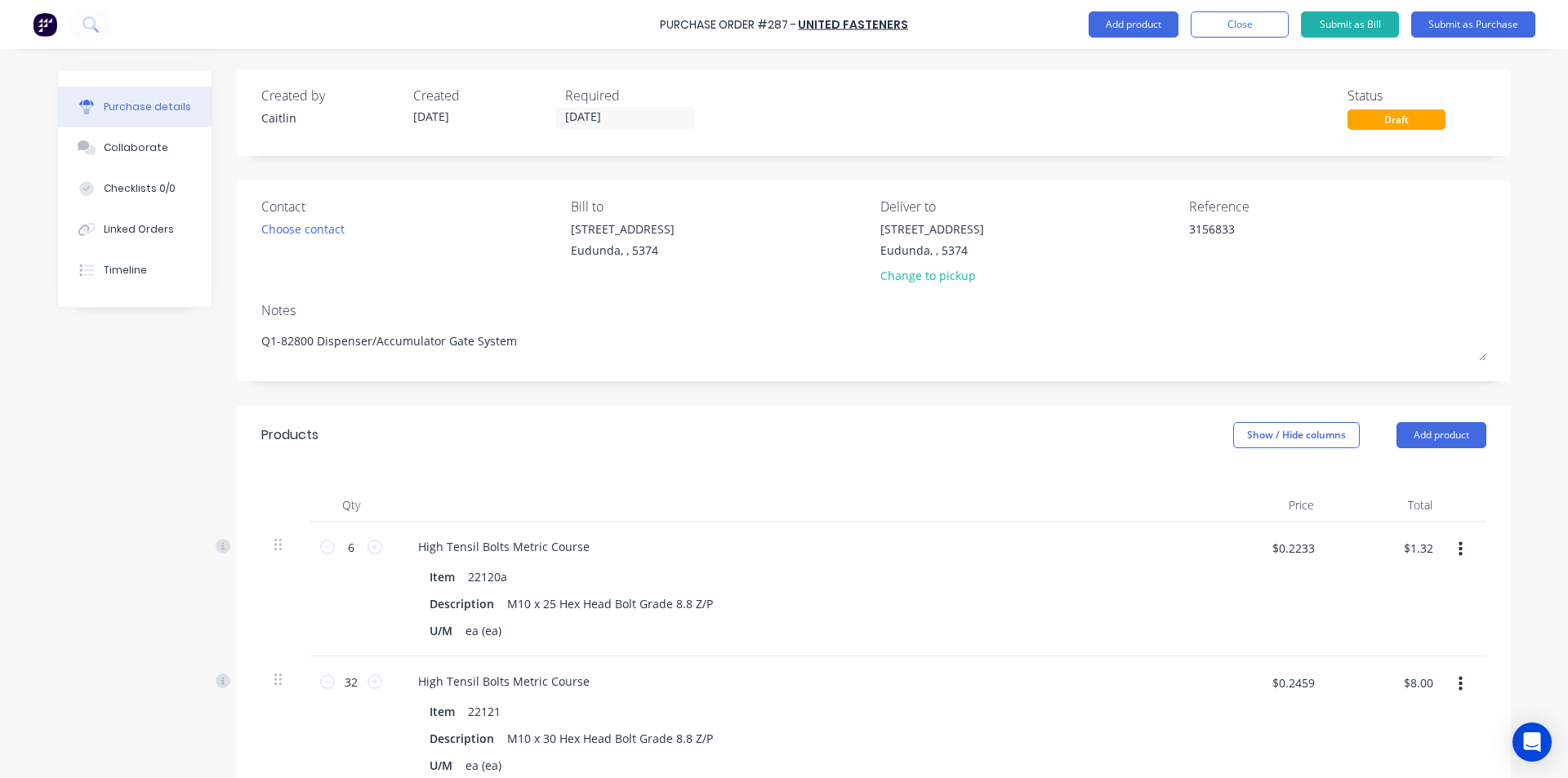
scroll to position [627, 0]
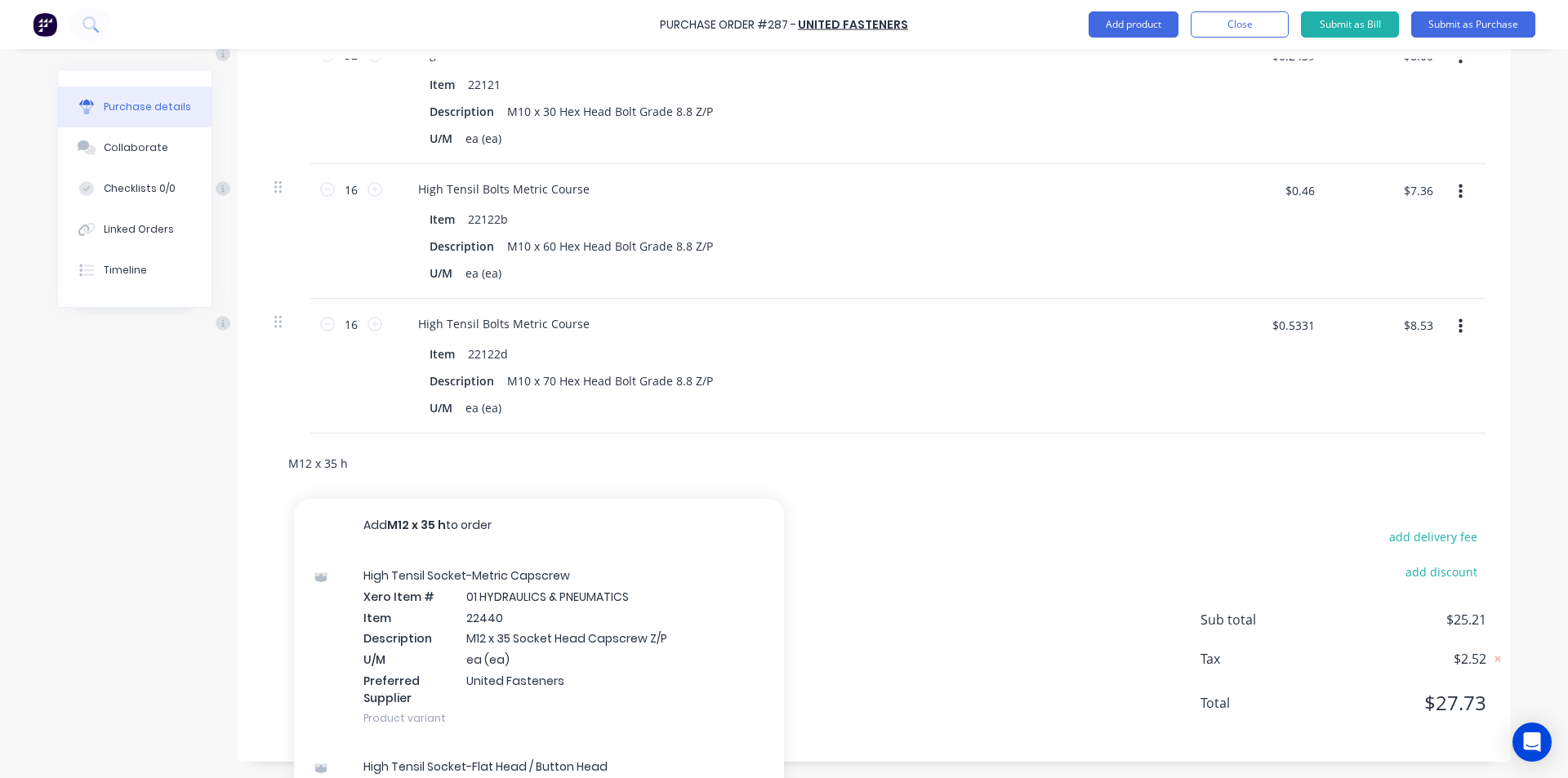
type input "M12 x 35 he"
type textarea "x"
type input "M12 x 35 hex"
type textarea "x"
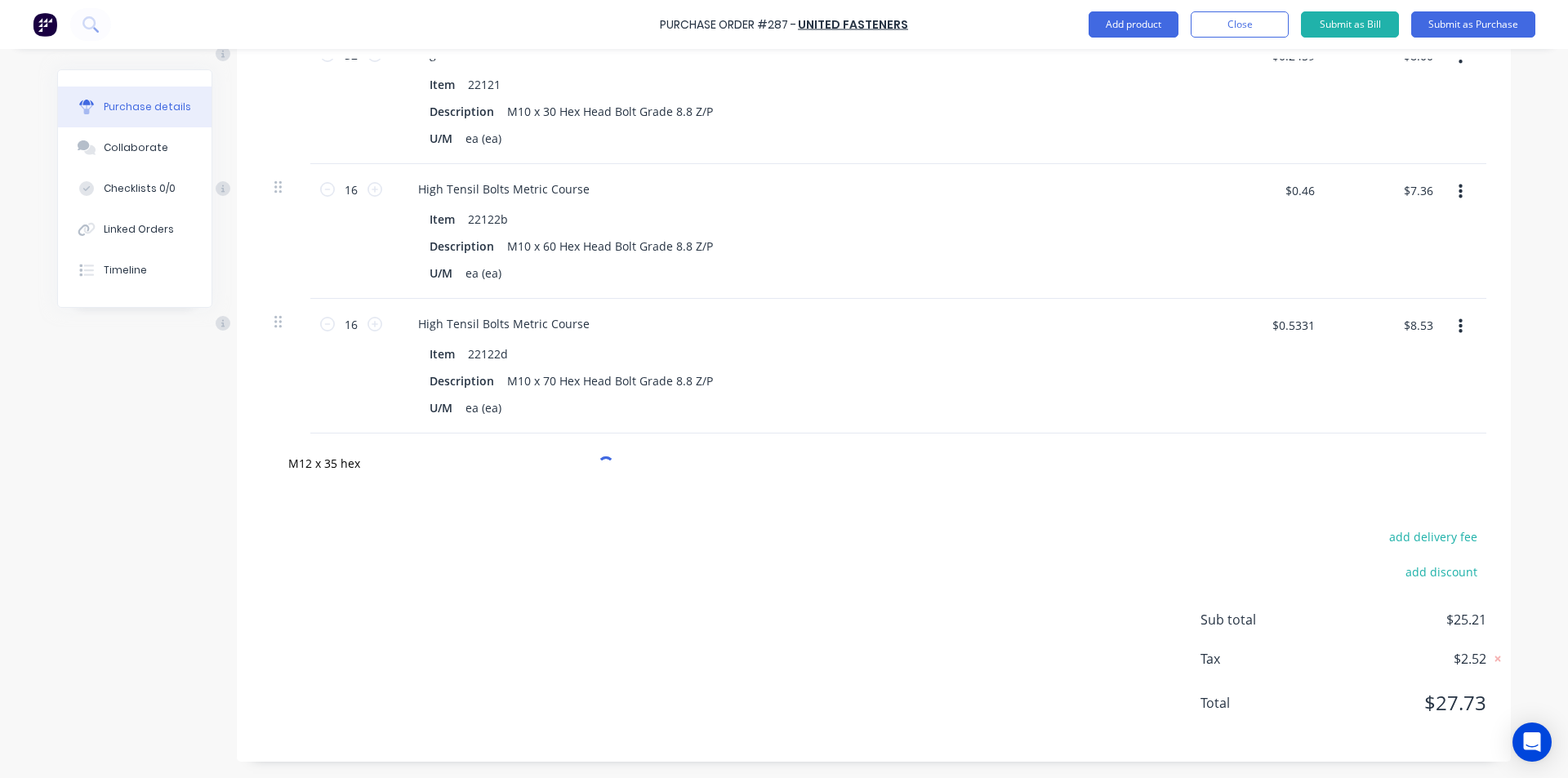
type input "M12 x 35 hex"
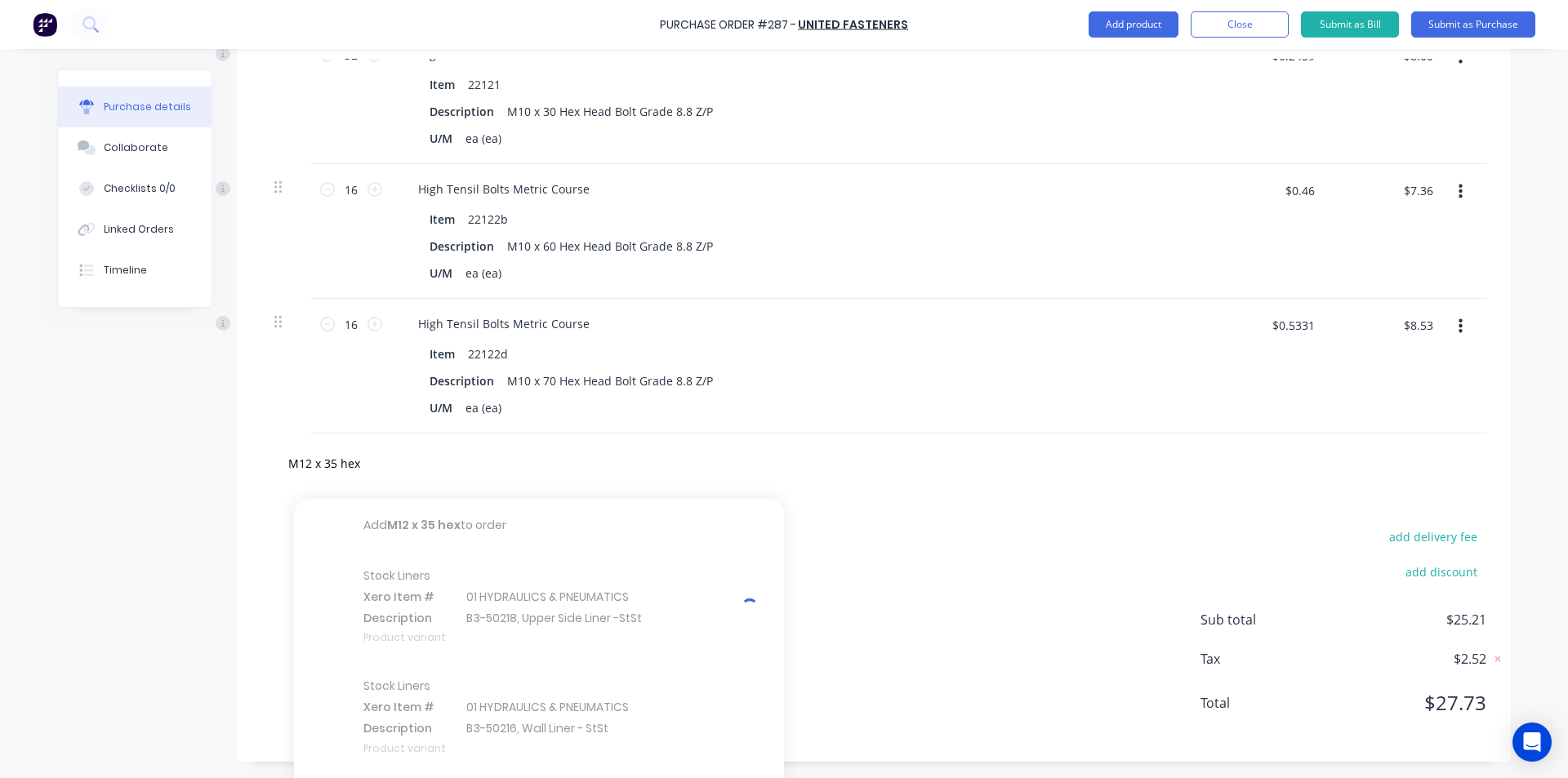
type textarea "x"
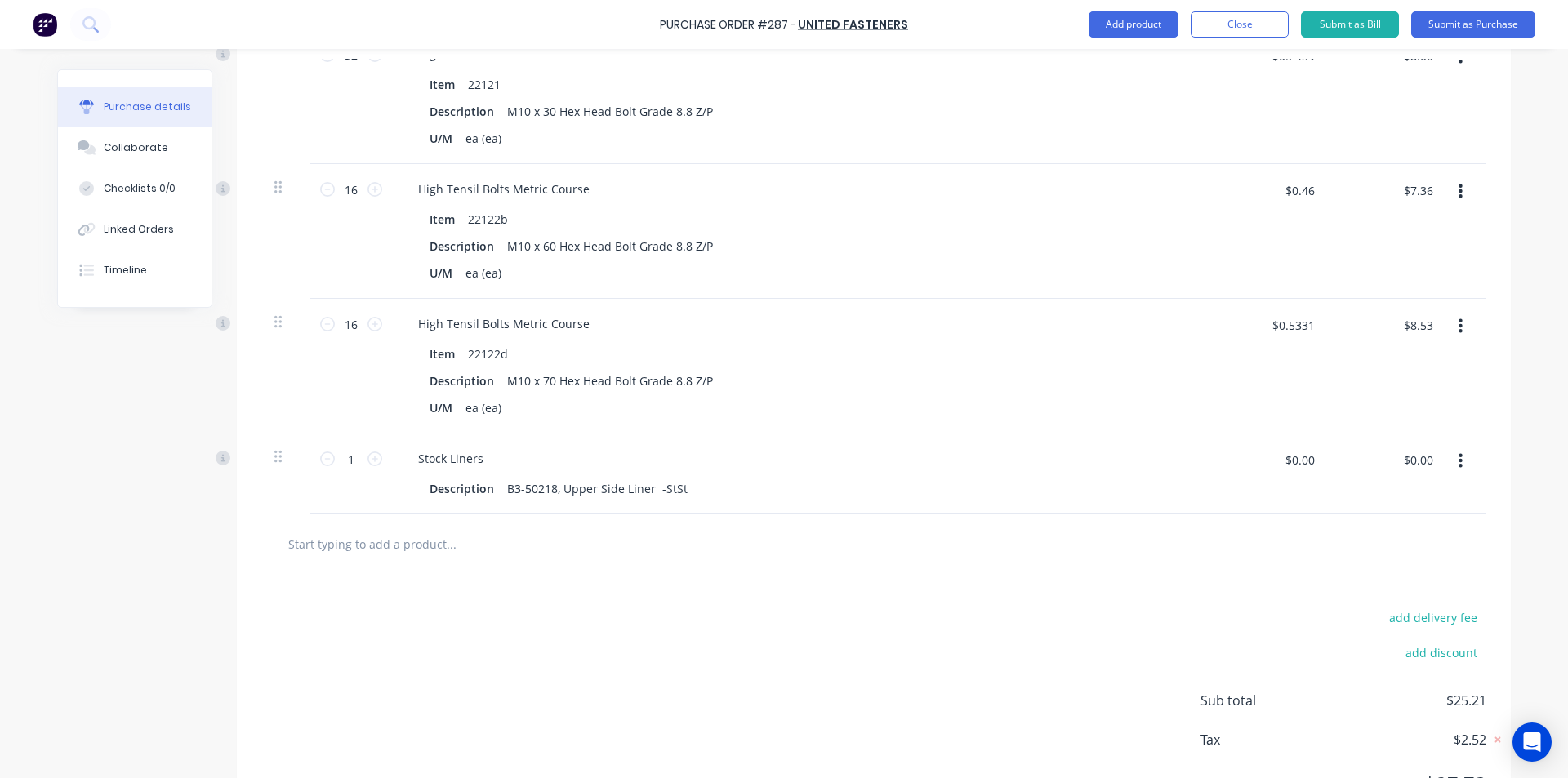
drag, startPoint x: 1449, startPoint y: 451, endPoint x: 1454, endPoint y: 459, distance: 9.4
click at [1459, 459] on icon "button" at bounding box center [1460, 461] width 4 height 18
click at [1352, 594] on button "Delete" at bounding box center [1410, 602] width 138 height 33
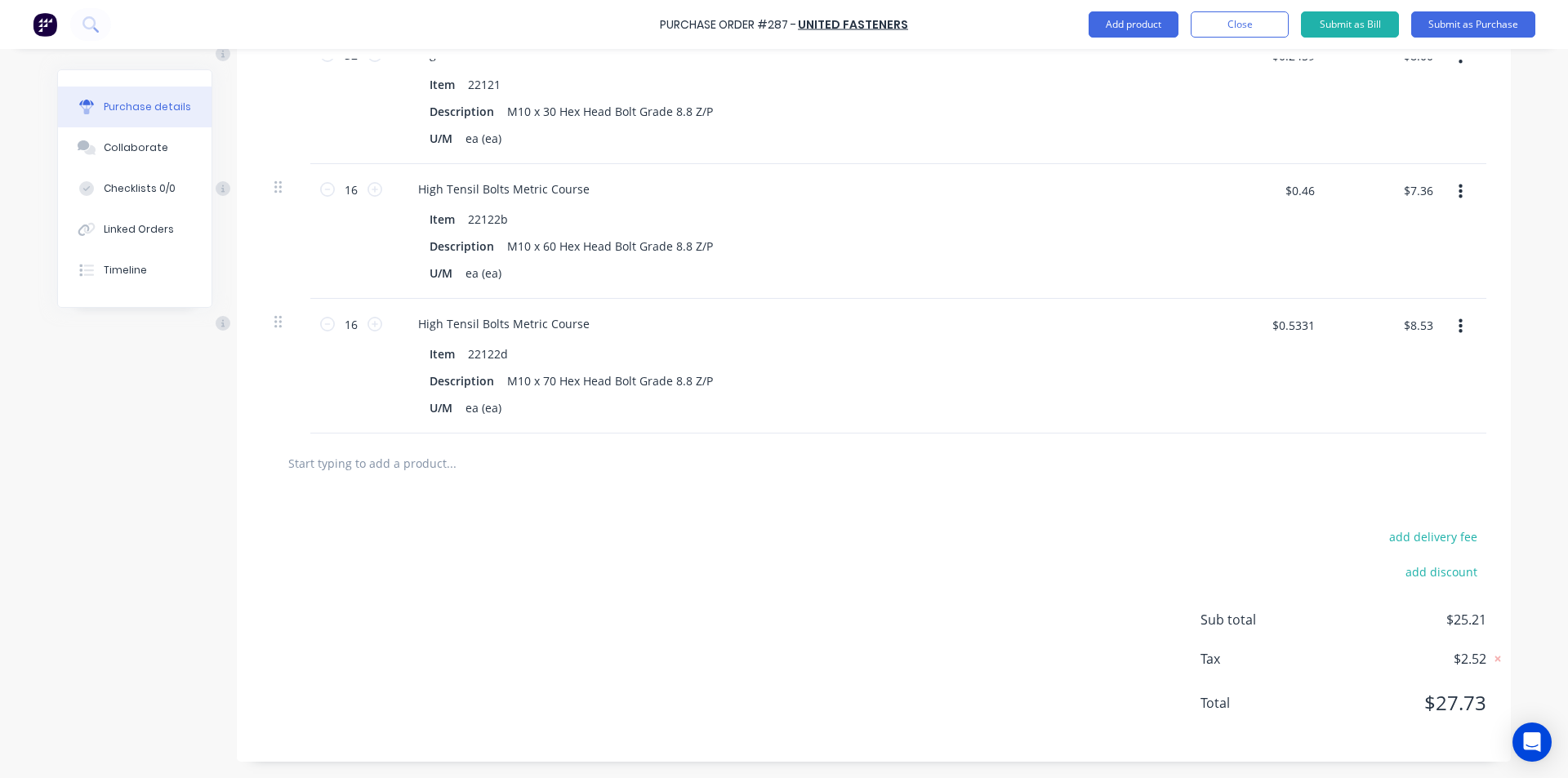
type textarea "x"
click at [365, 465] on input "text" at bounding box center [450, 462] width 327 height 33
type input "1"
type textarea "x"
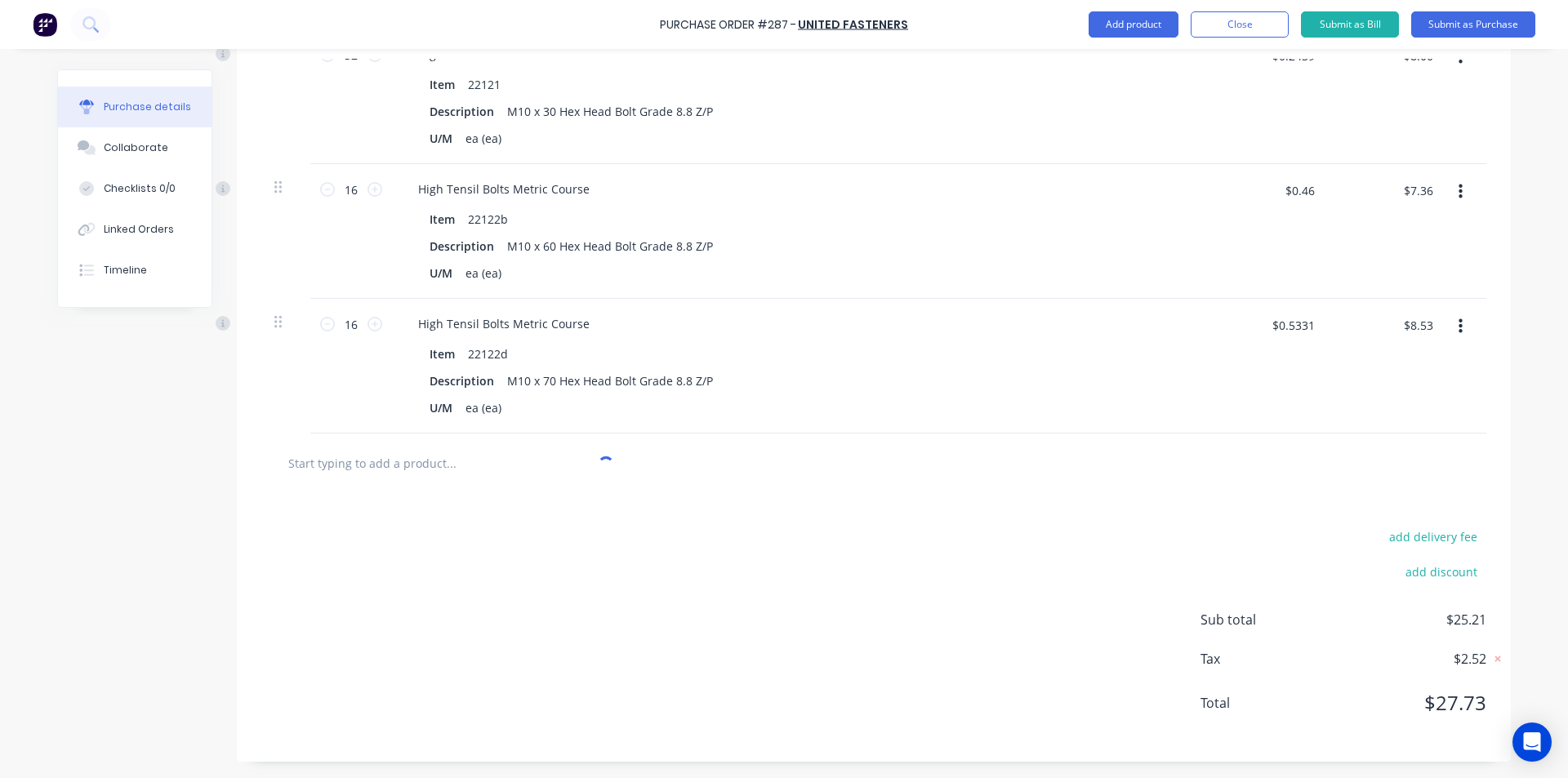
type input "m"
type textarea "x"
type input "m1"
type textarea "x"
type input "m12"
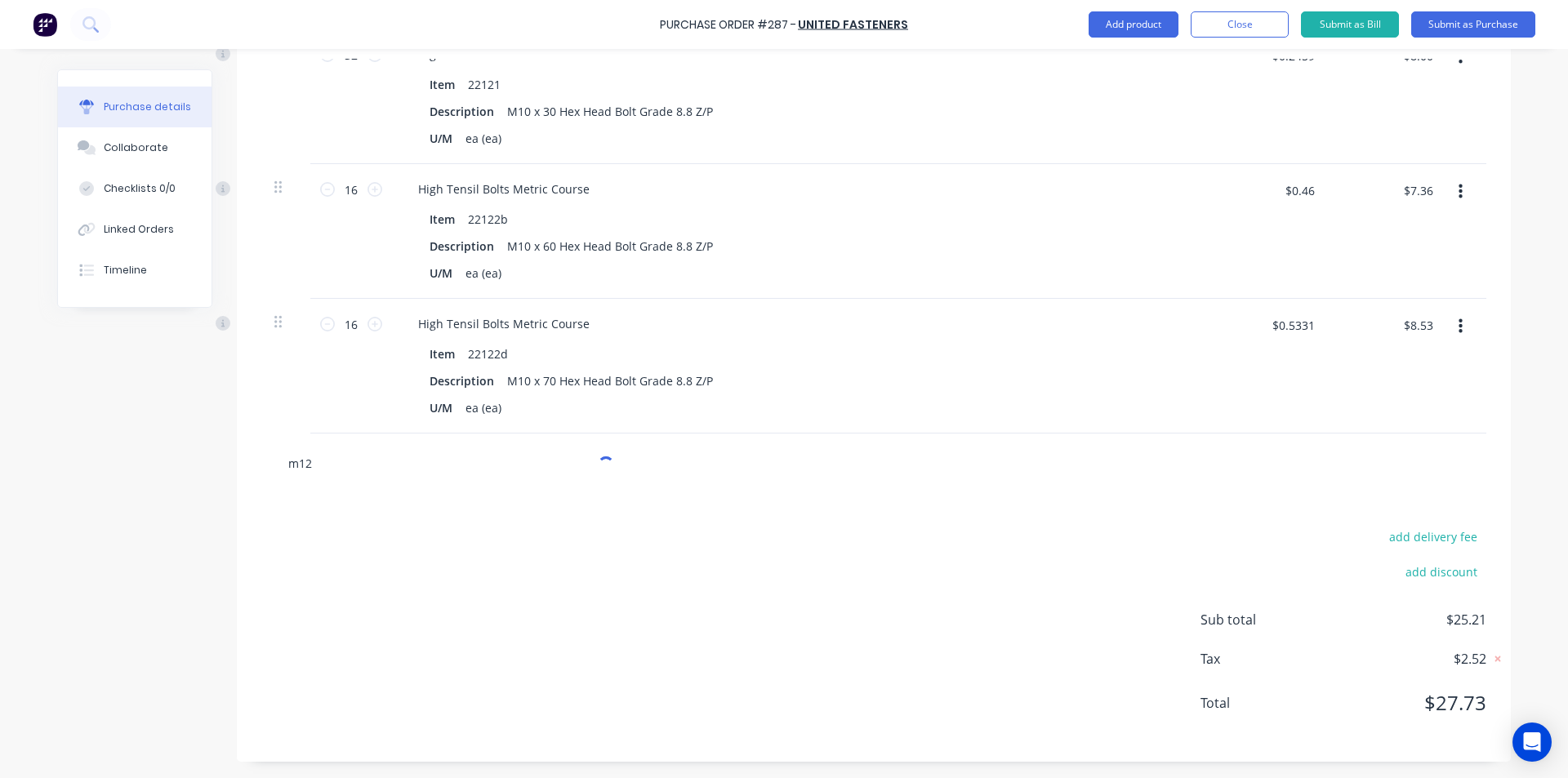
type textarea "x"
type input "m12"
type textarea "x"
type input "m12 x"
type textarea "x"
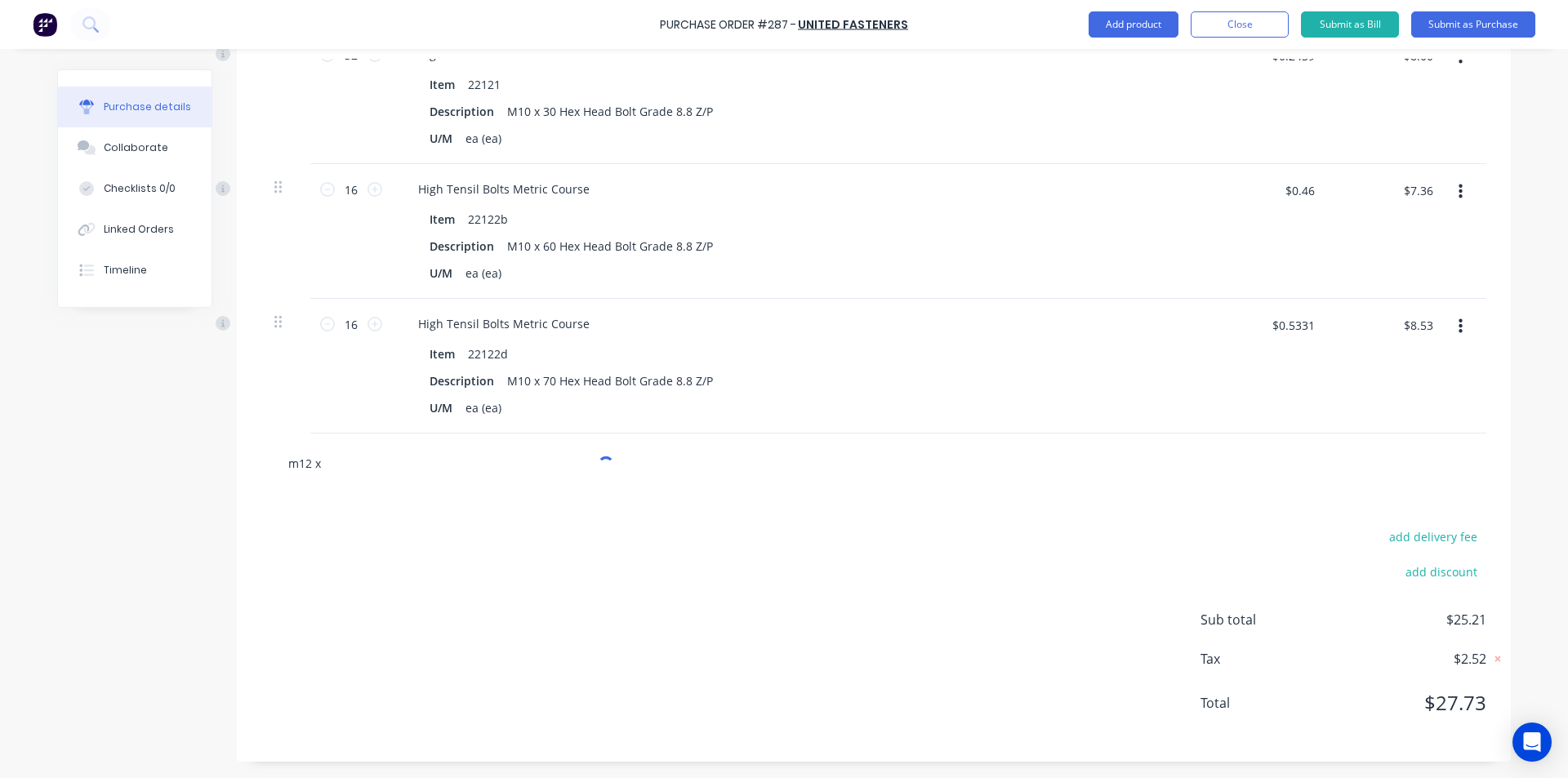
type input "m12 x"
type textarea "x"
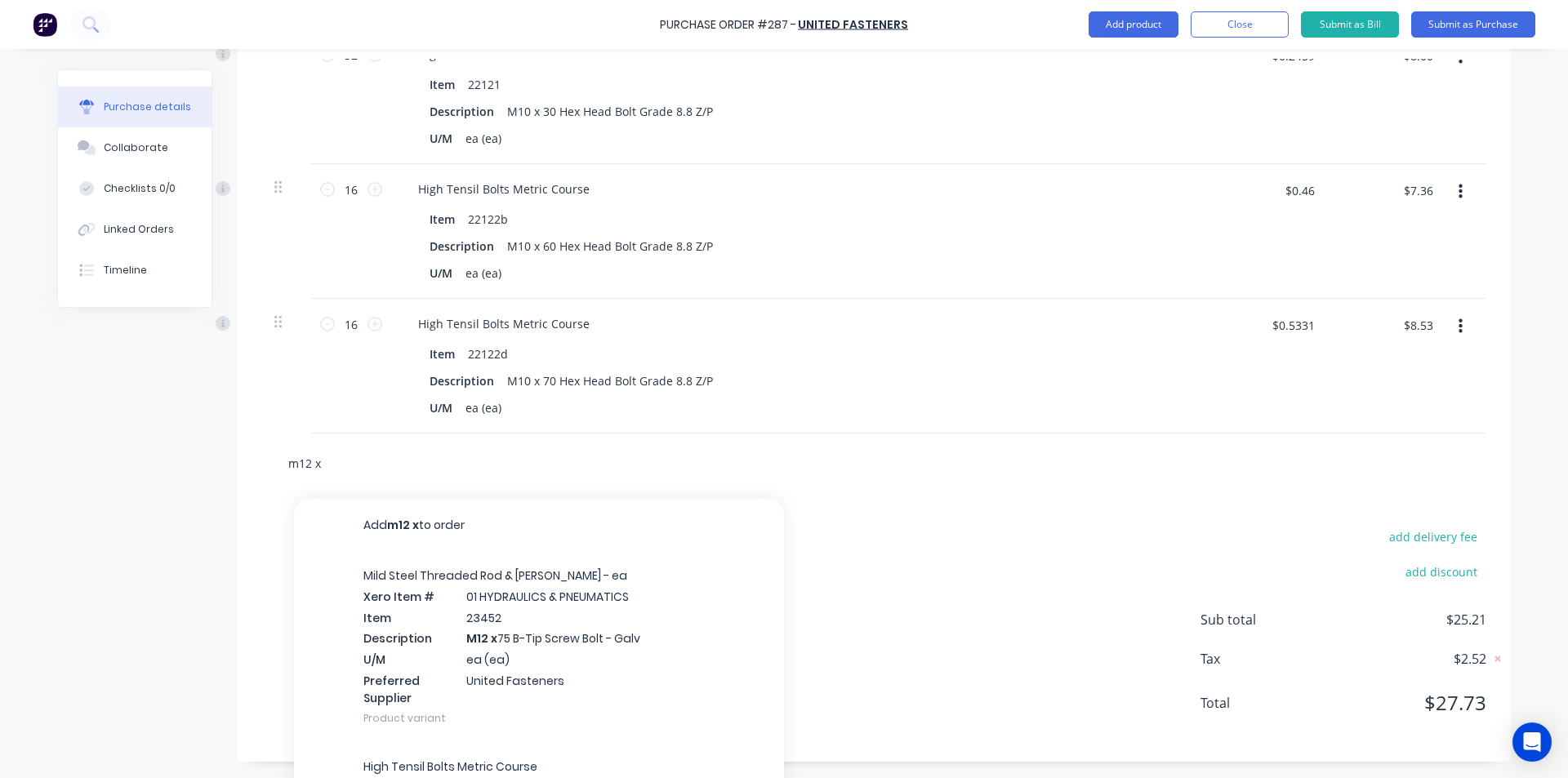
type input "m12 x 3"
type textarea "x"
type input "m12 x 35"
type textarea "x"
type input "m12 x 35"
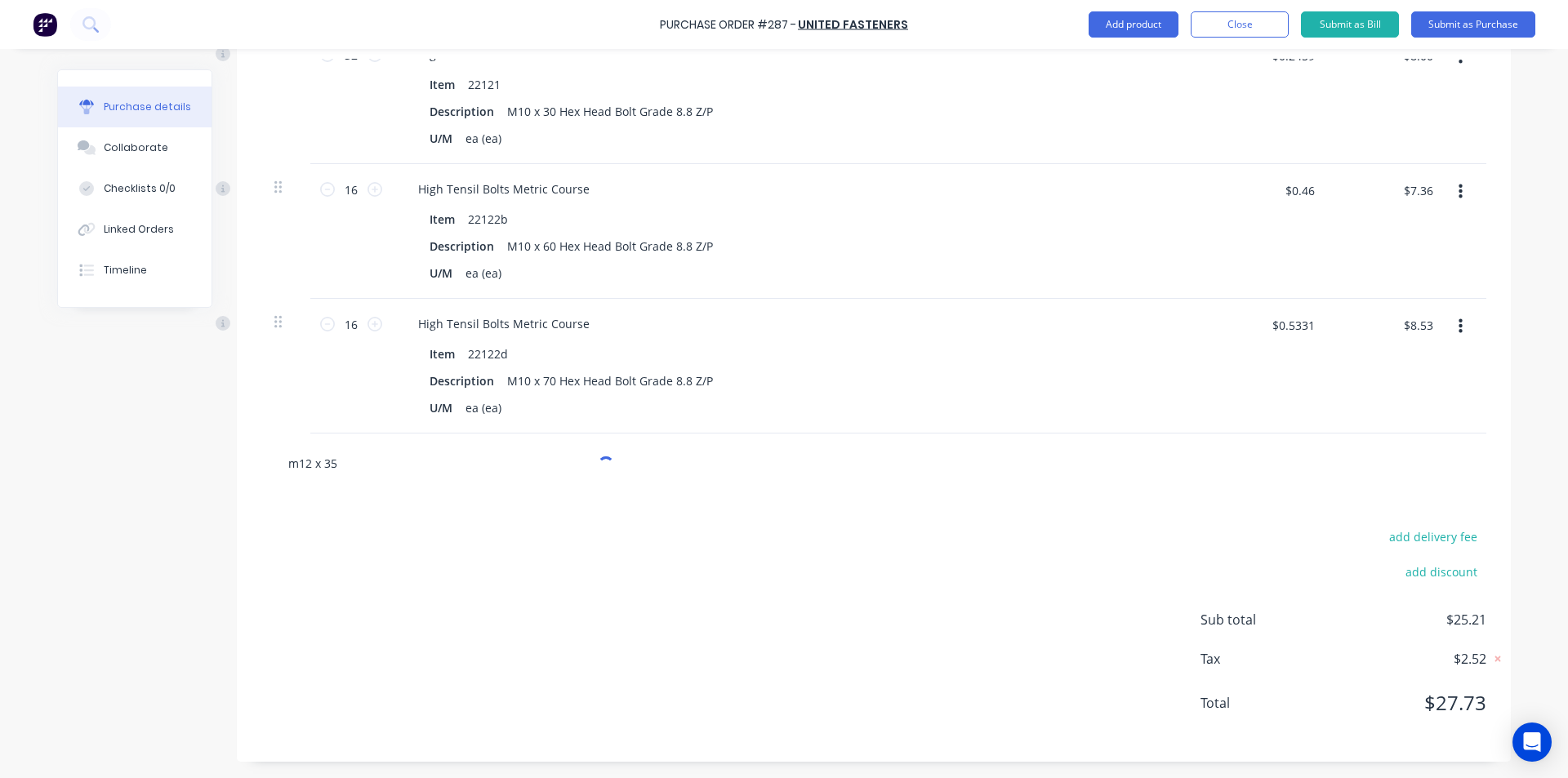
type textarea "x"
type input "m12 x 35 h"
type textarea "x"
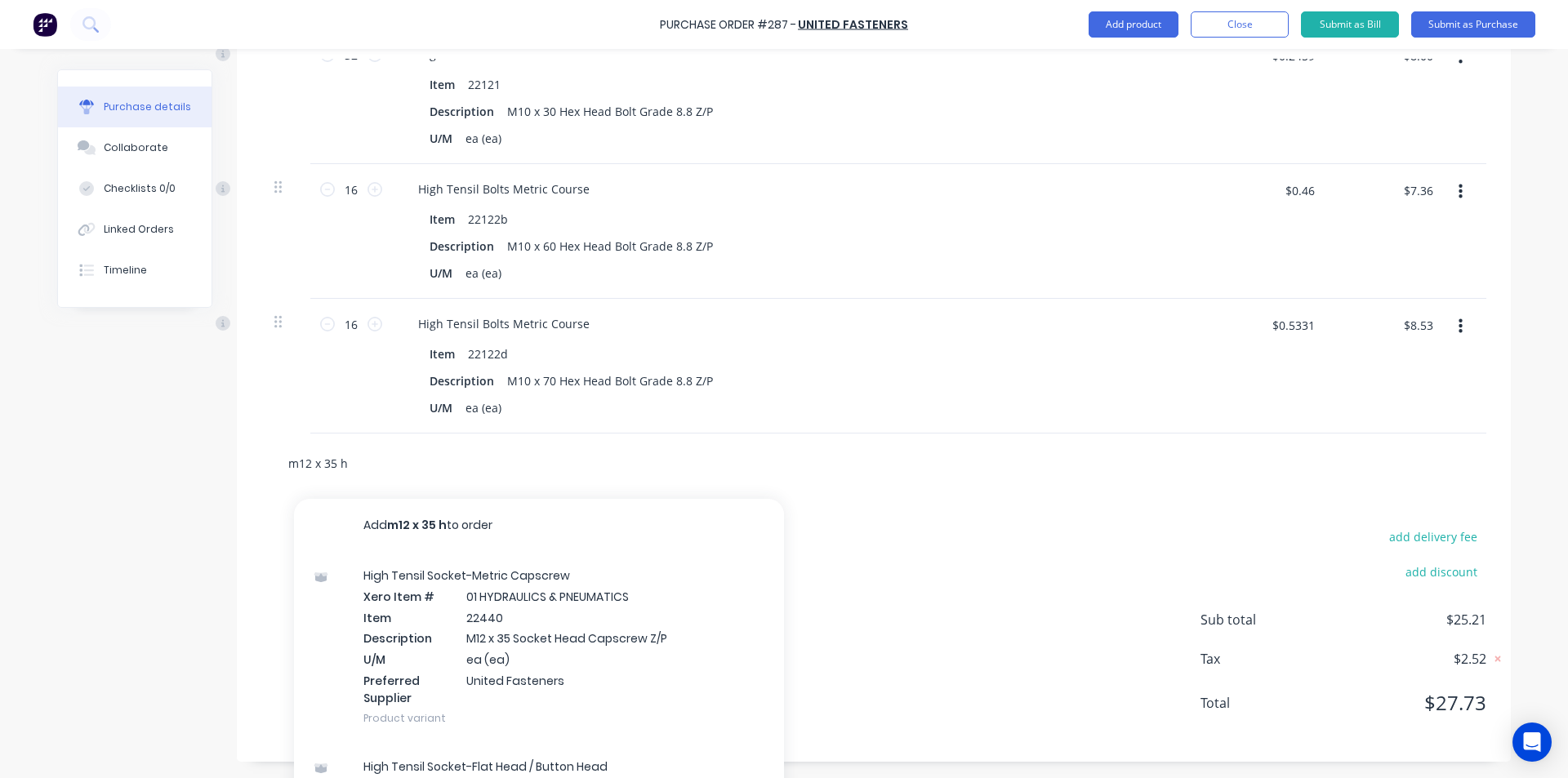
type input "m12 x 35 he"
type textarea "x"
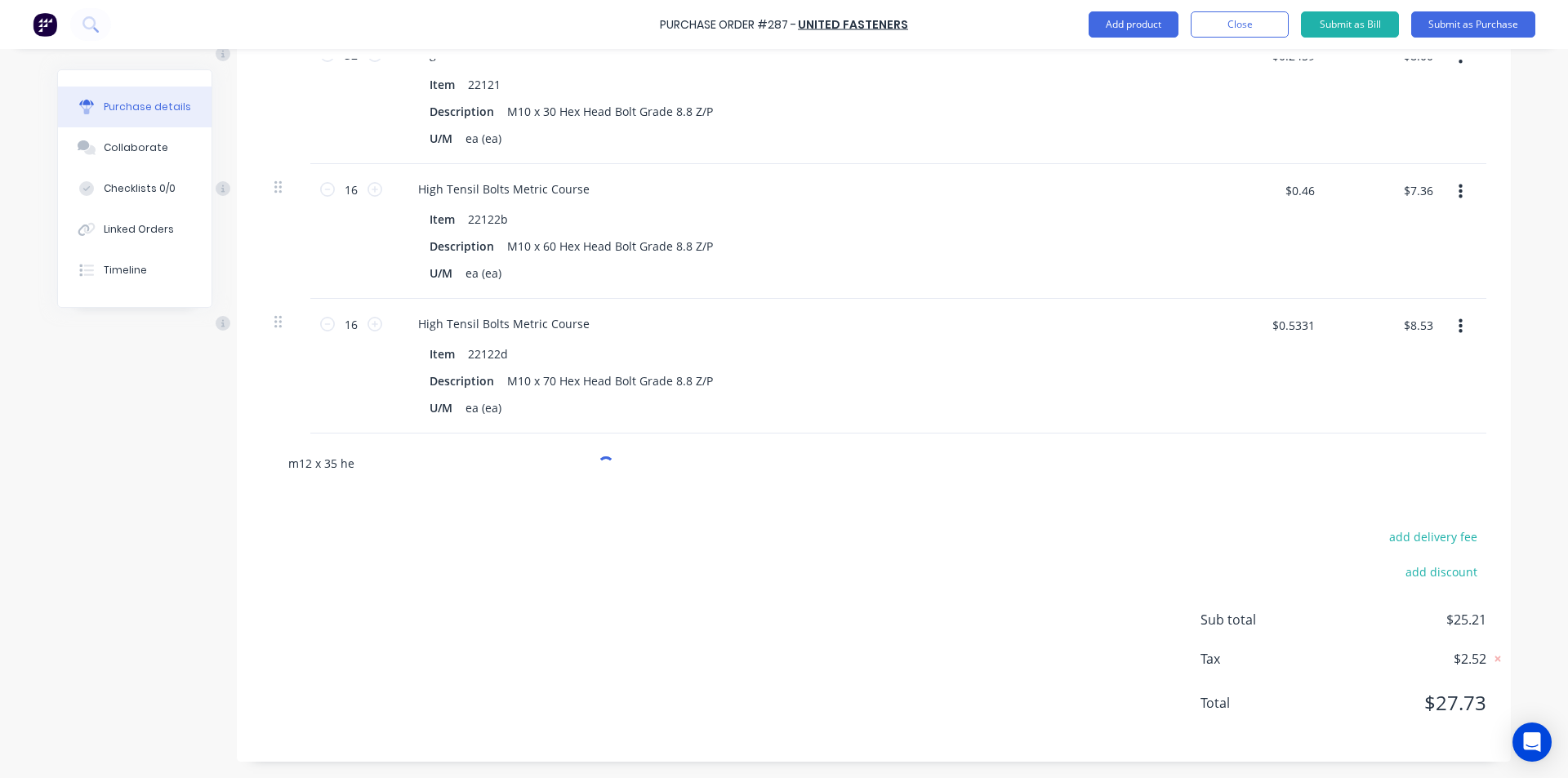
type input "m12 x 35 hex"
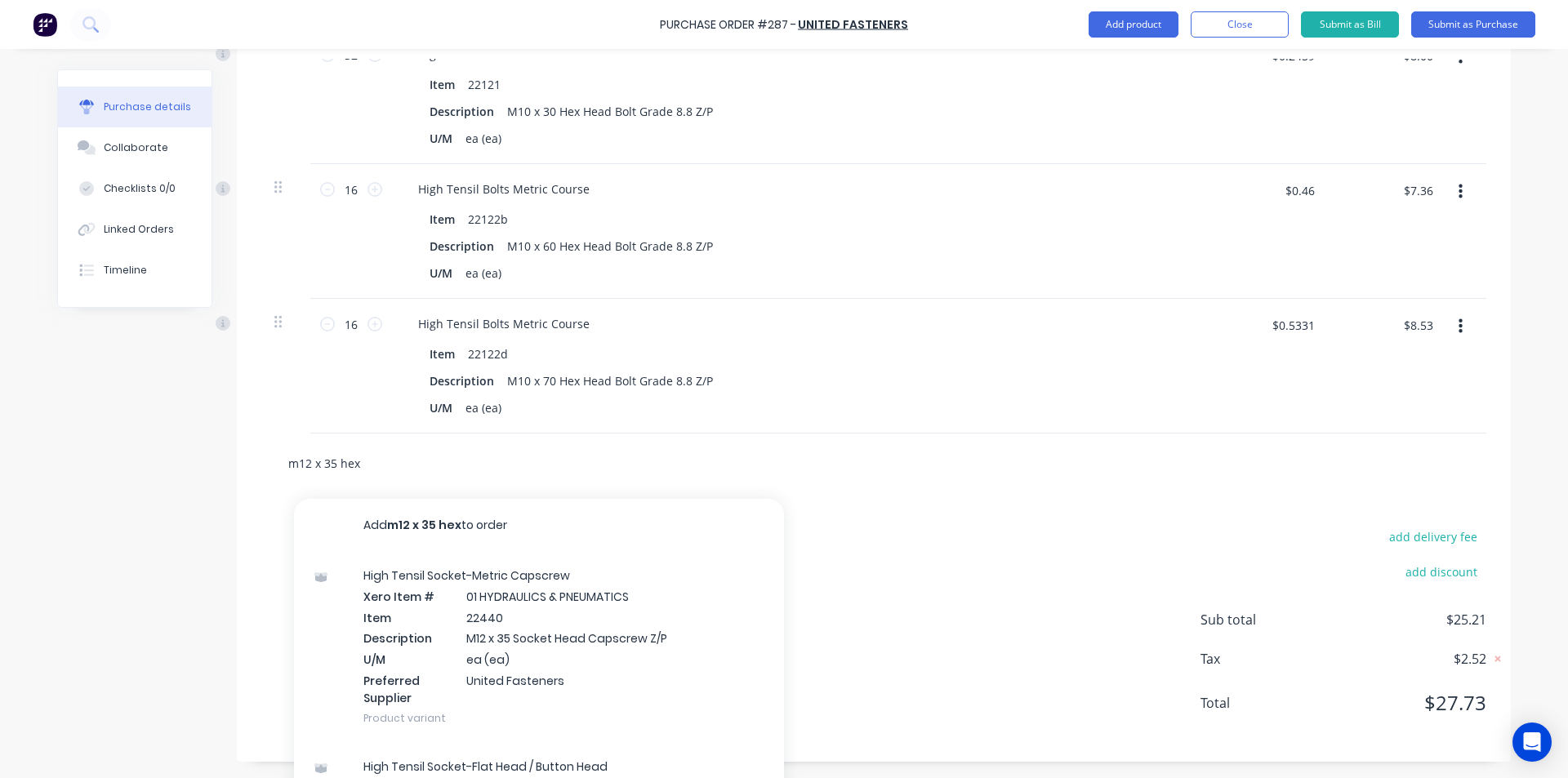
type textarea "x"
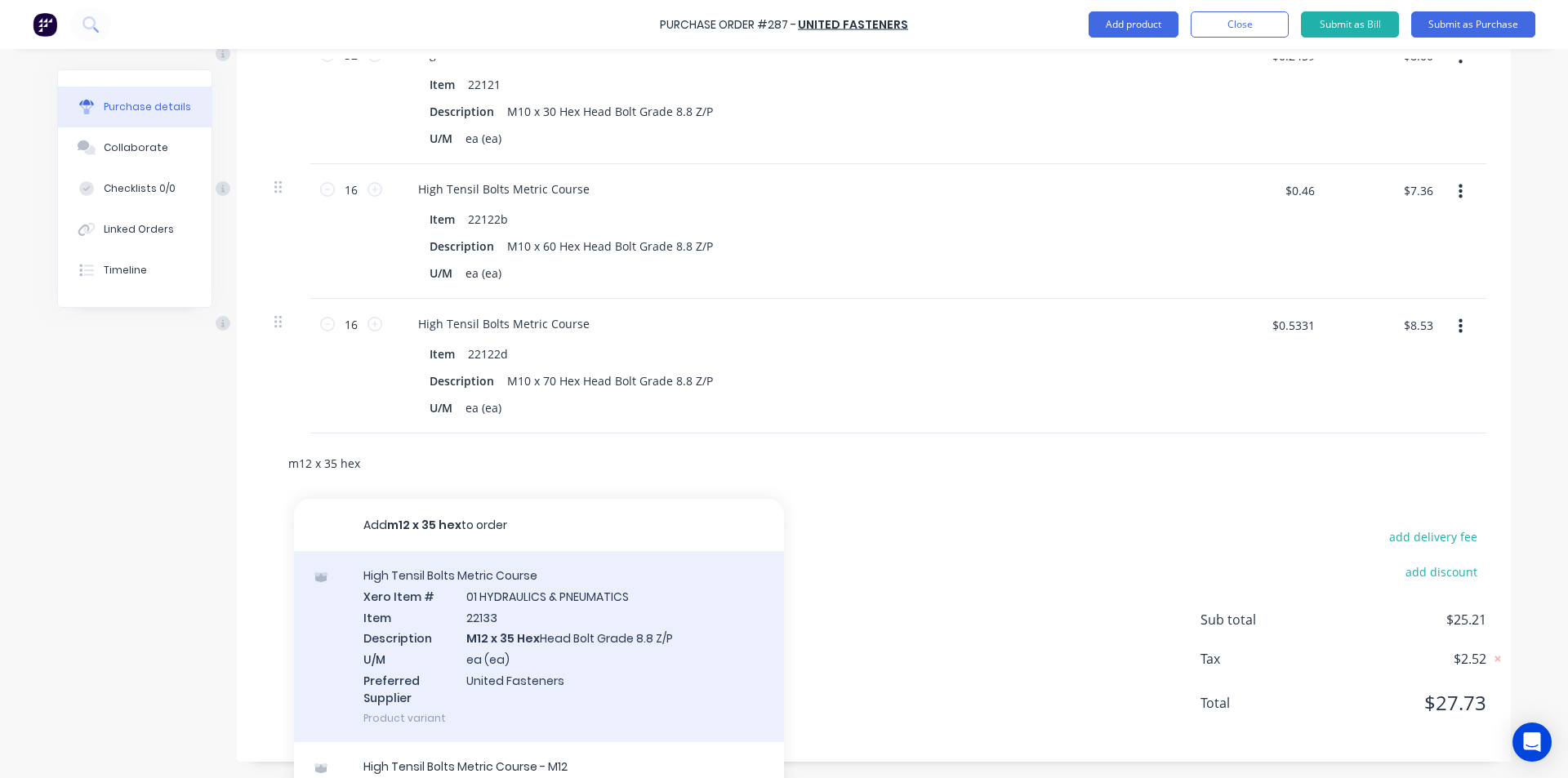
type input "m12 x 35 hex"
click at [574, 639] on div "High Tensil Bolts Metric Course Xero Item # 01 HYDRAULICS & PNEUMATICS Item 221…" at bounding box center [539, 646] width 490 height 191
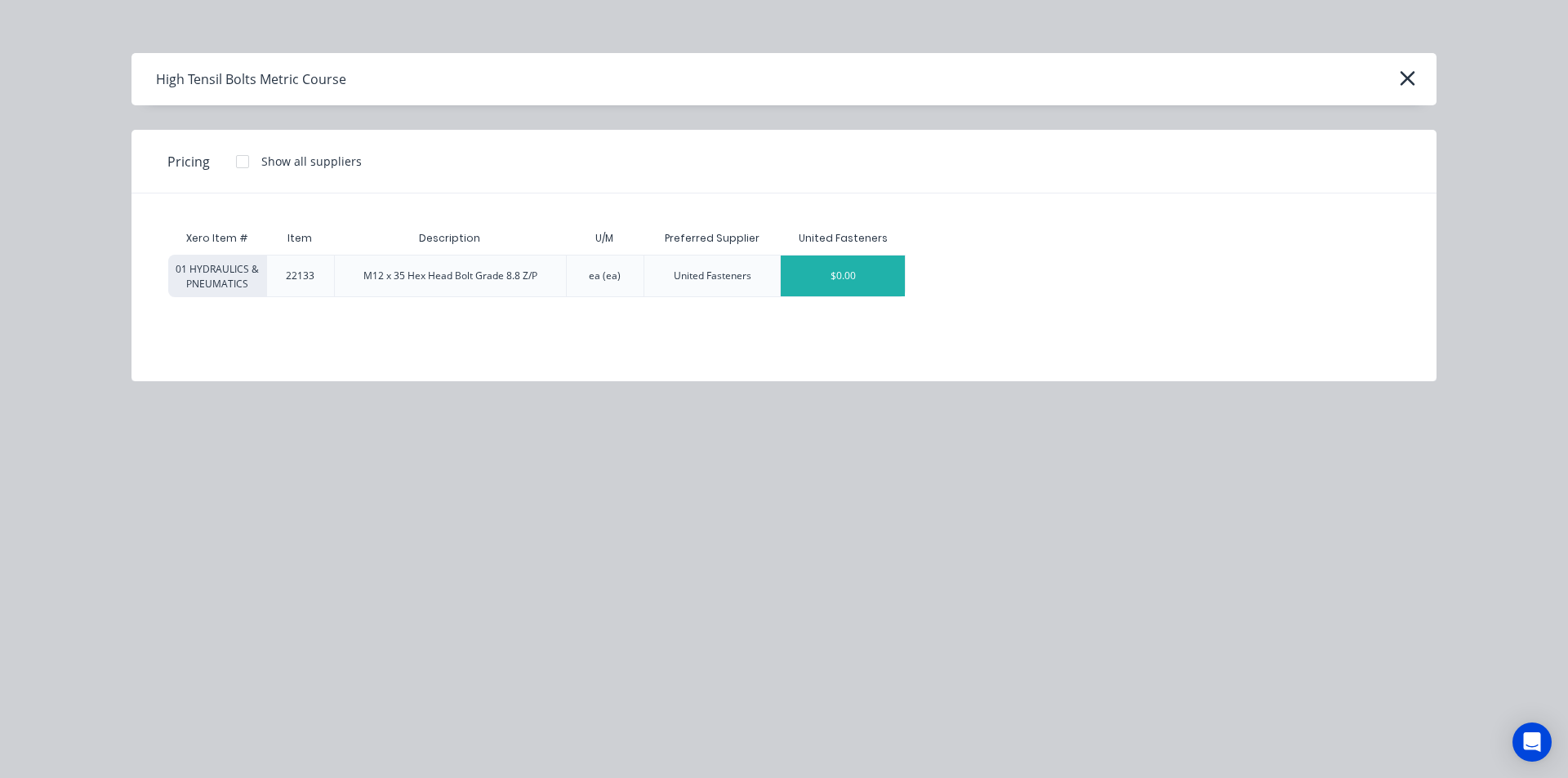
type textarea "x"
click at [819, 263] on div "$0.00" at bounding box center [842, 276] width 124 height 41
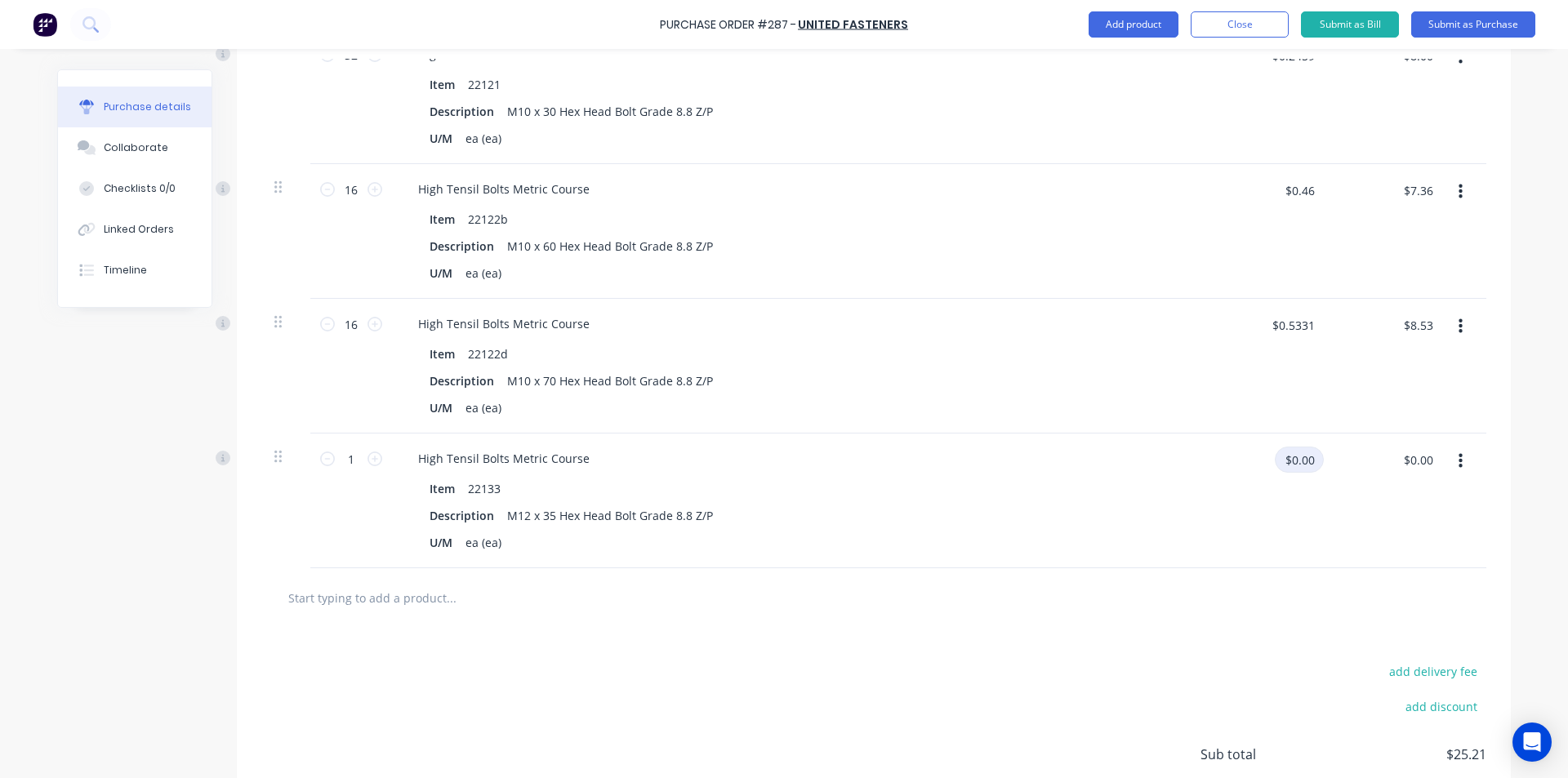
click at [1293, 465] on input "$0.00" at bounding box center [1299, 459] width 49 height 26
drag, startPoint x: 354, startPoint y: 460, endPoint x: 305, endPoint y: 465, distance: 49.3
click at [311, 465] on div "1 1" at bounding box center [351, 500] width 81 height 135
type textarea "x"
type input "4"
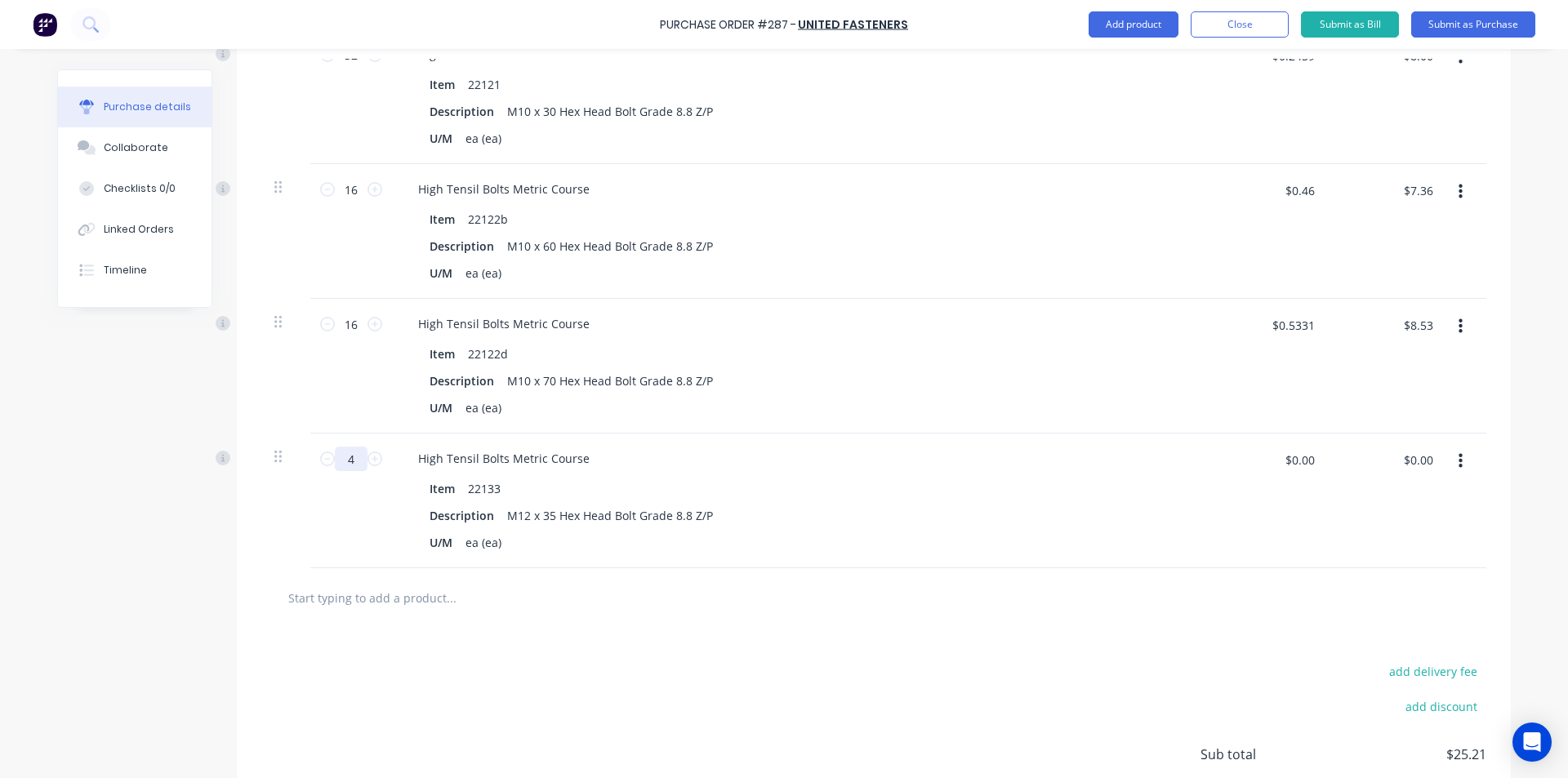
type textarea "x"
type input "40"
type textarea "x"
type input "40"
type textarea "x"
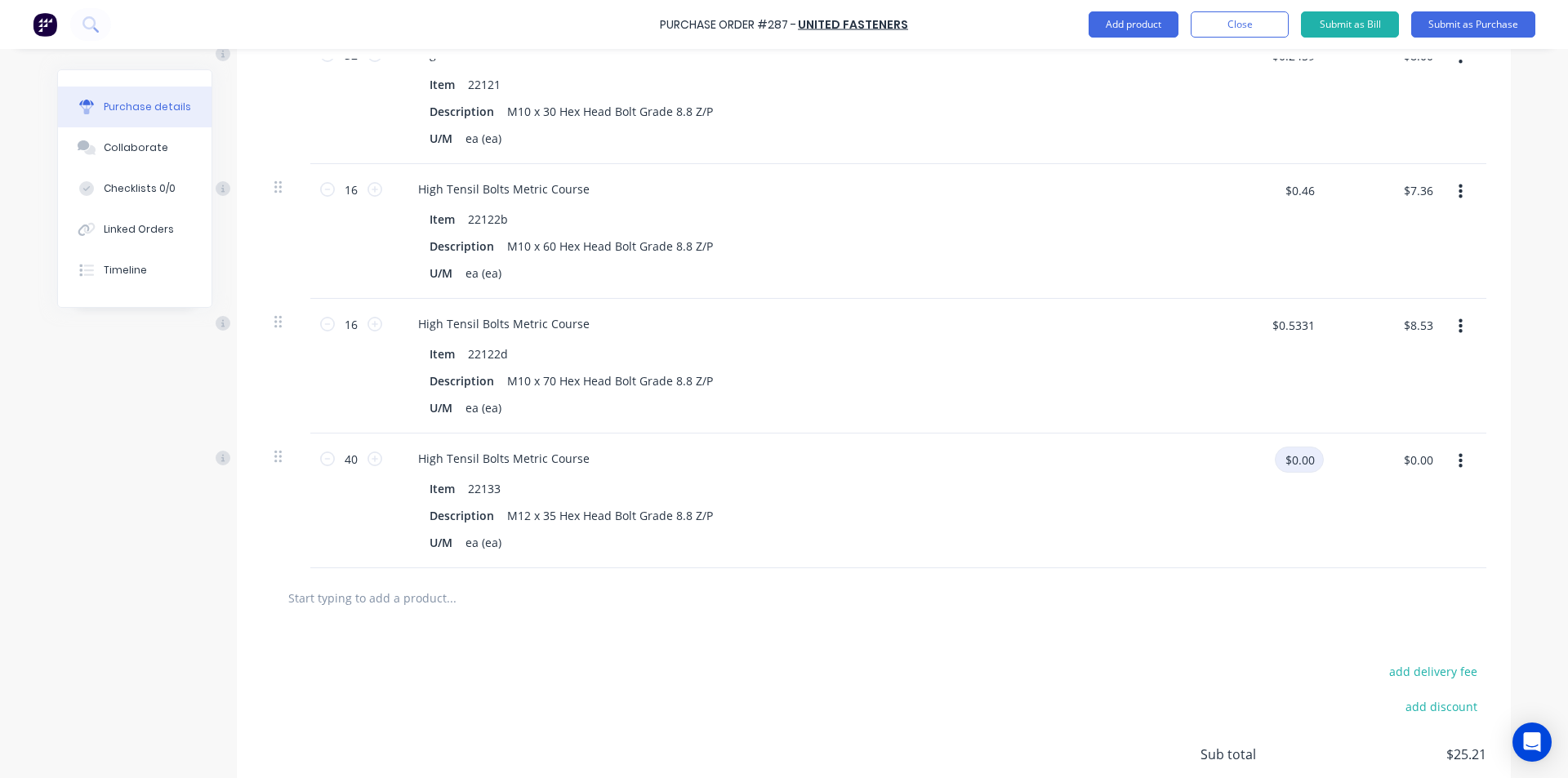
click at [1311, 453] on input "$0.00" at bounding box center [1299, 459] width 49 height 26
type input "."
type input ".4555"
type textarea "x"
type input "$0.4555"
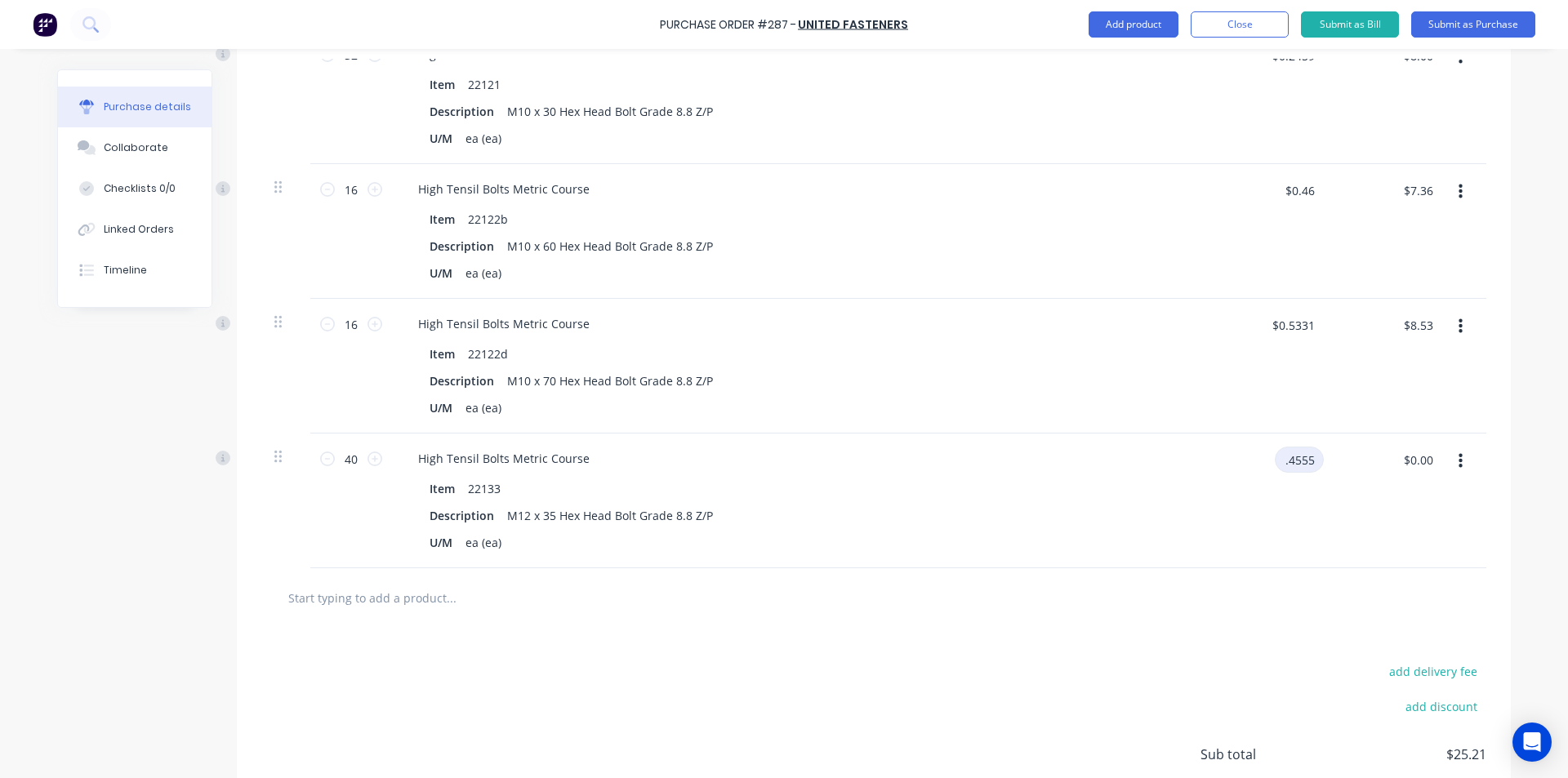
type input "$18.22"
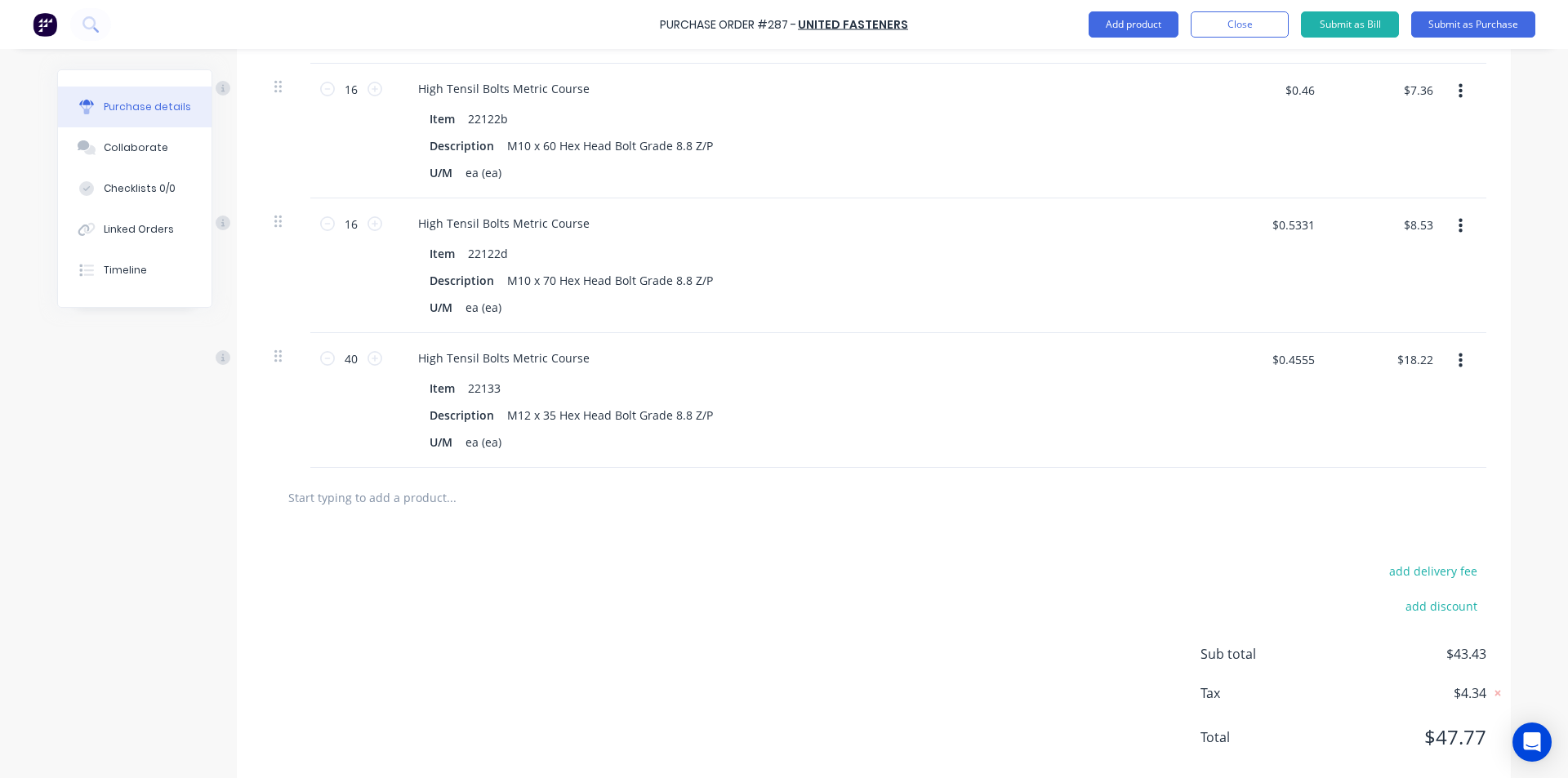
scroll to position [761, 0]
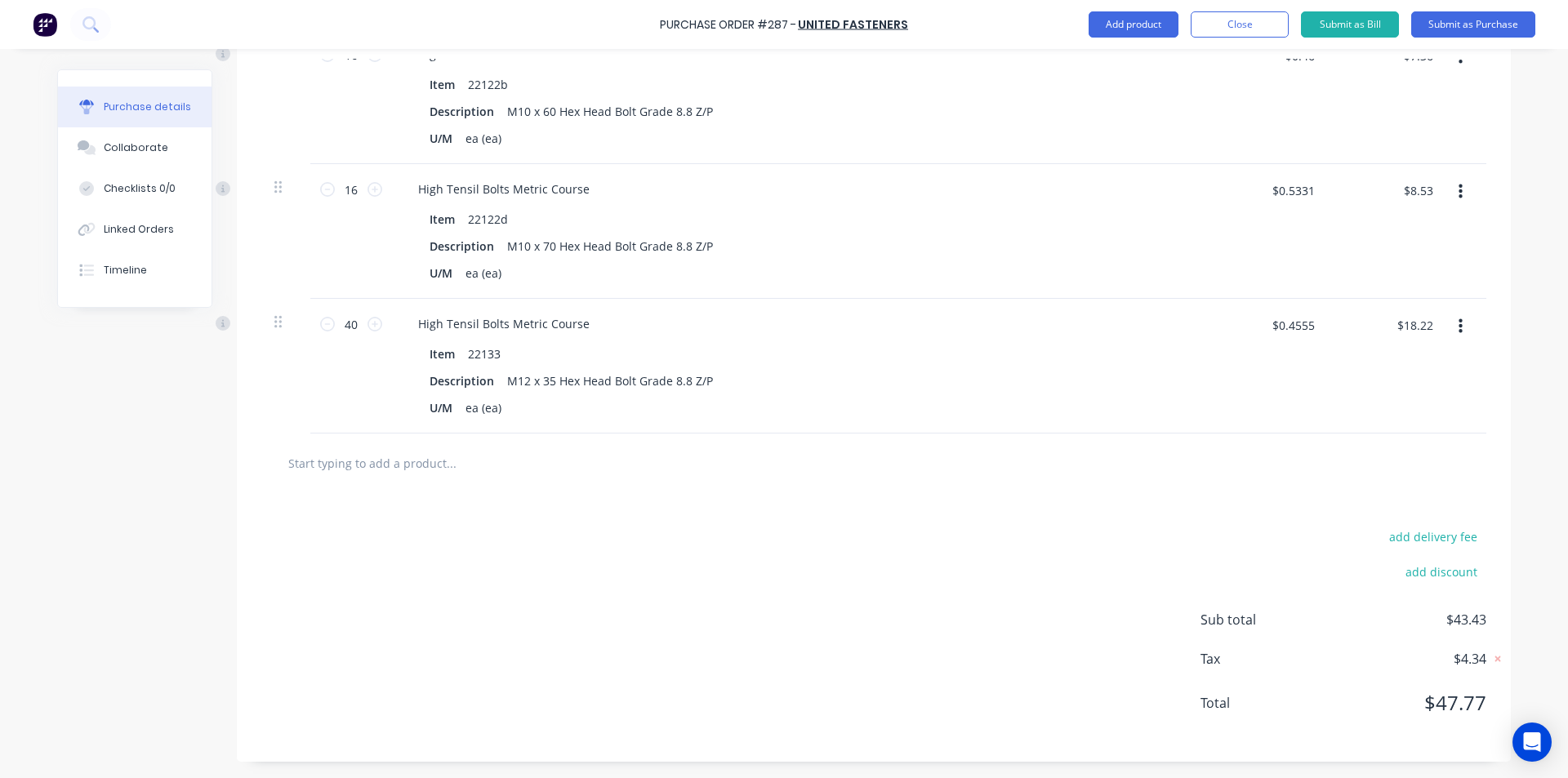
type textarea "x"
click at [365, 465] on input "text" at bounding box center [450, 462] width 327 height 33
type input "M12"
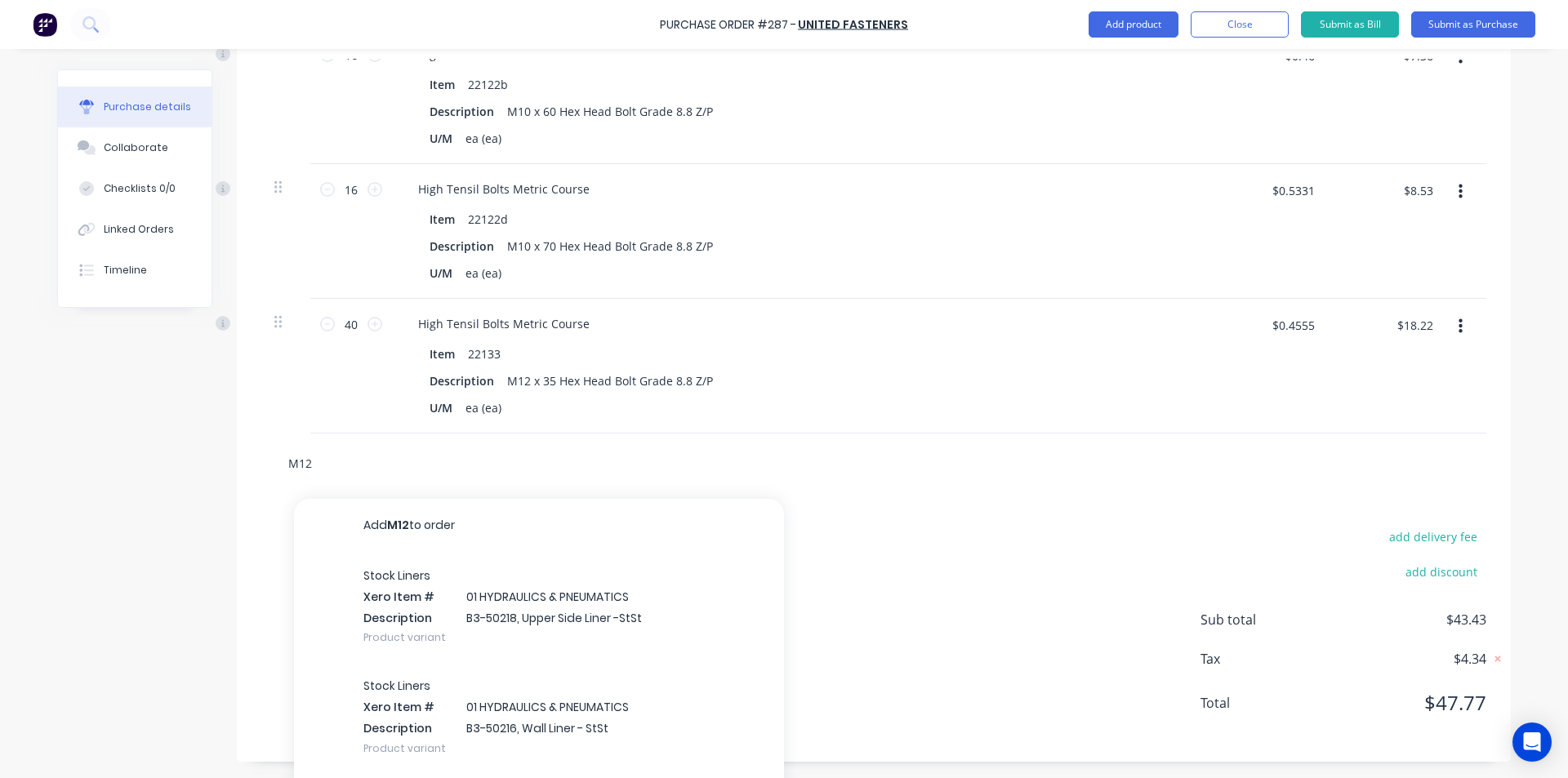
type textarea "x"
type input "M12 x"
type textarea "x"
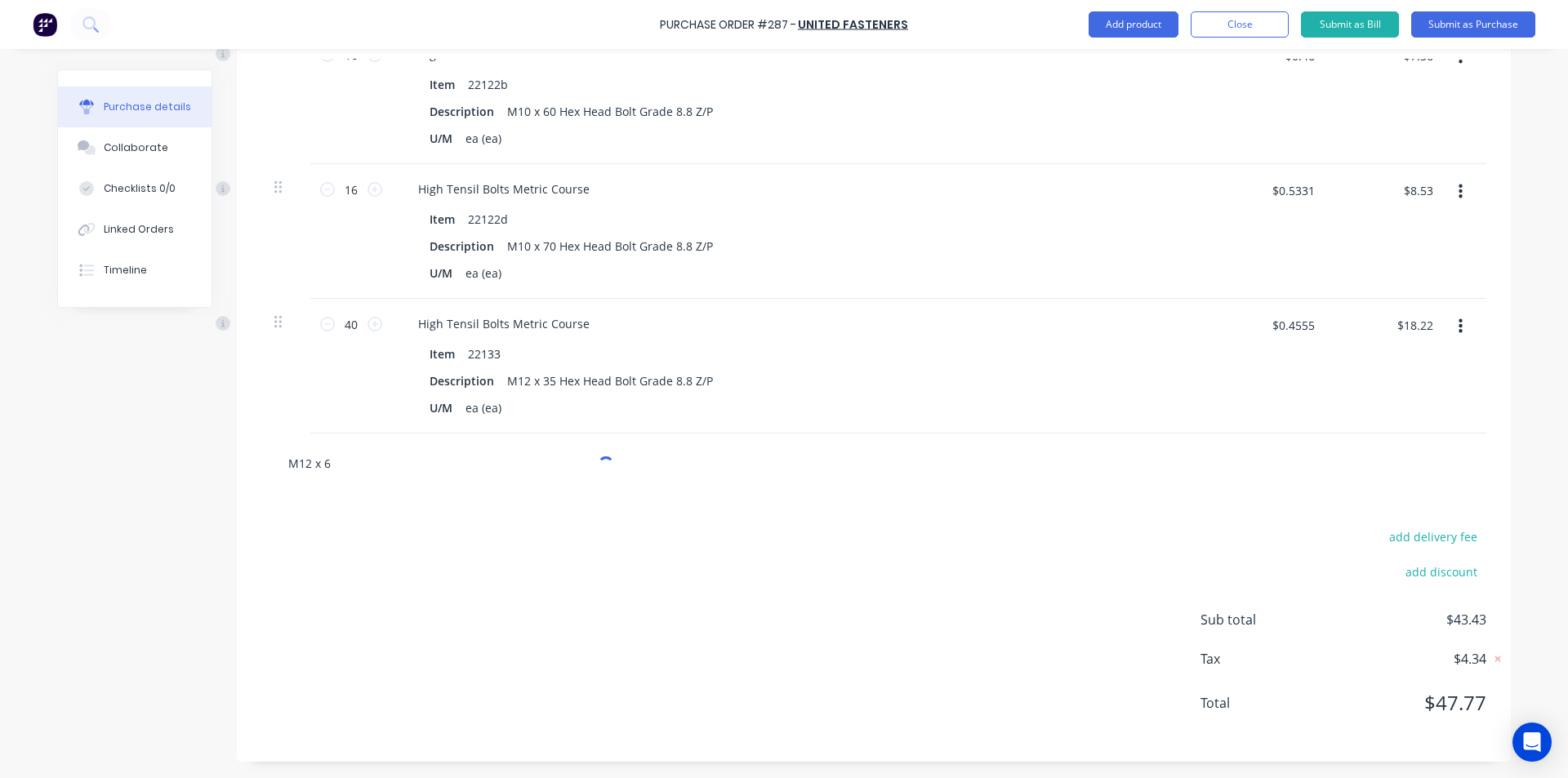
type input "M12 x 65"
type textarea "x"
type input "M12 x 65"
type textarea "x"
type input "M12 x 65 H"
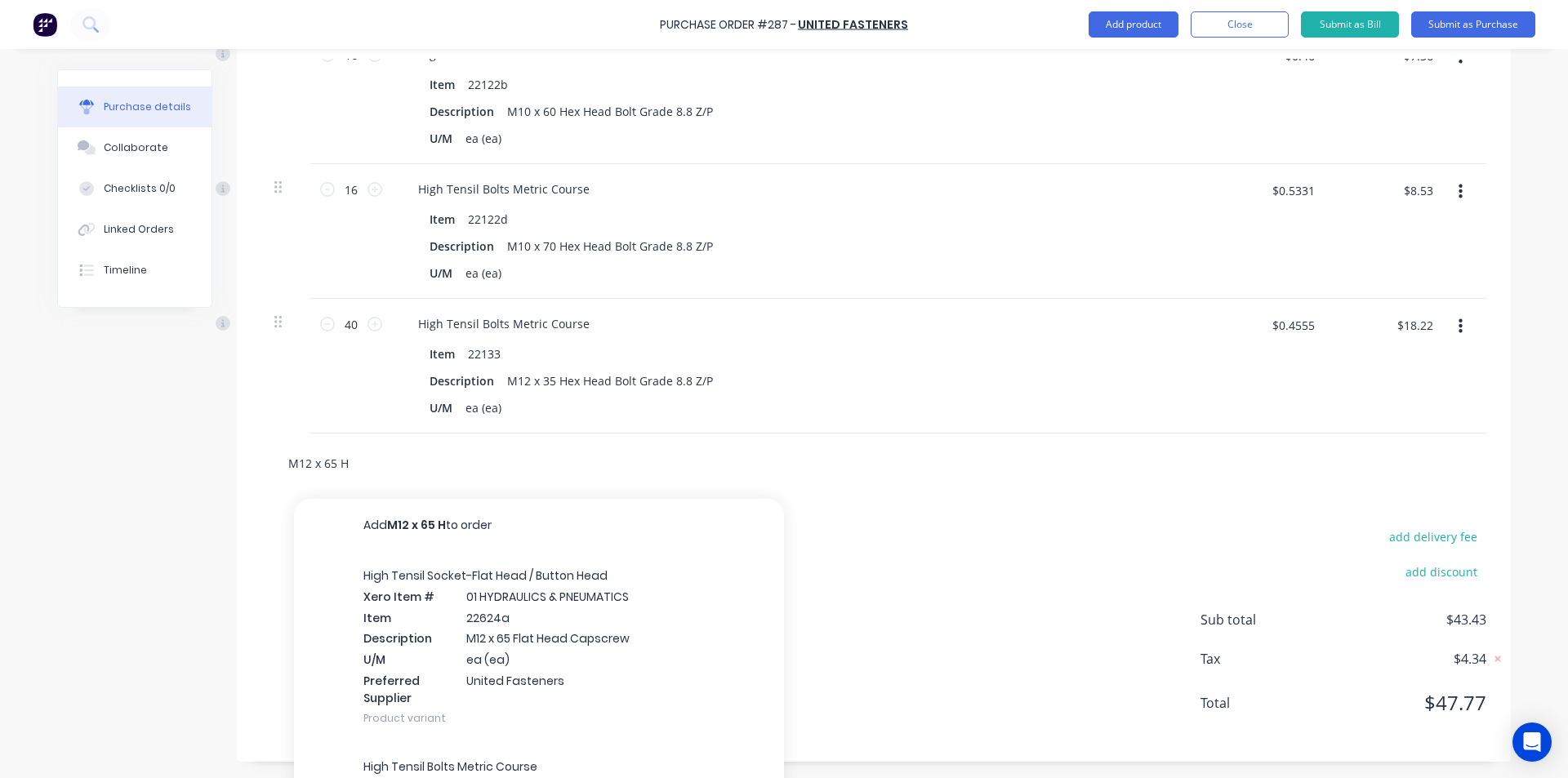
type textarea "x"
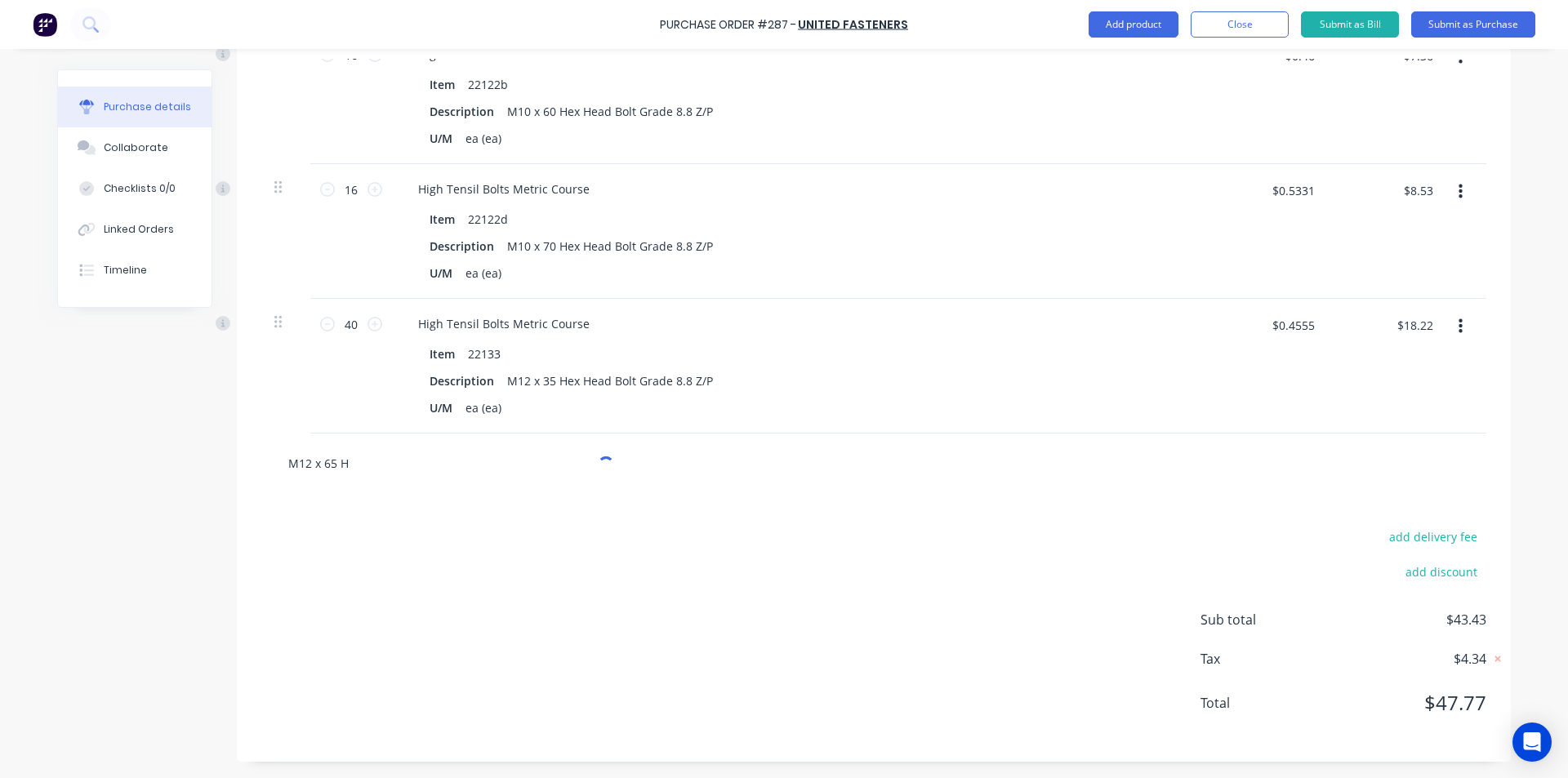
type input "M12 x 65 He"
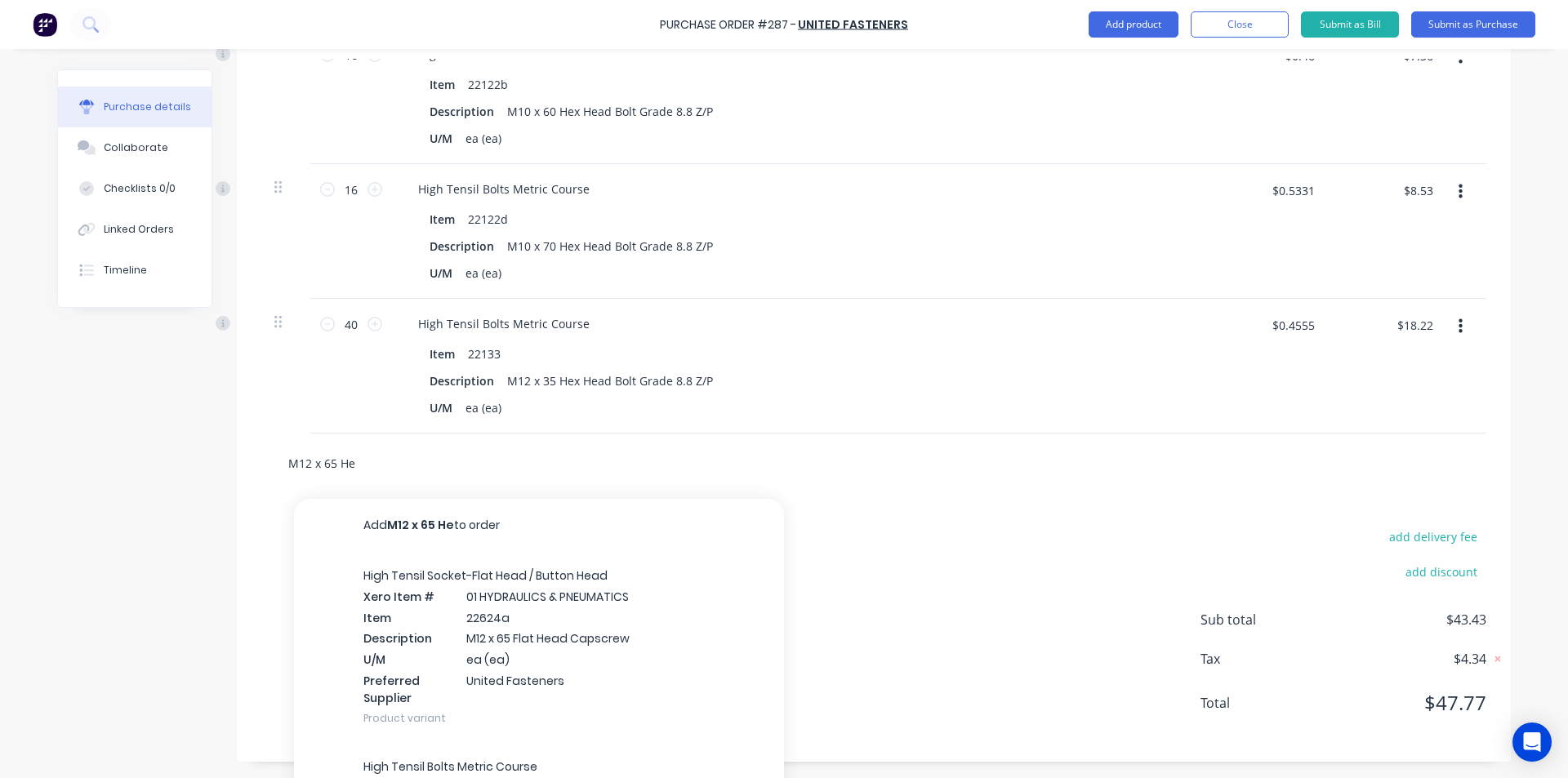
type textarea "x"
type input "M12 x 65 Hex"
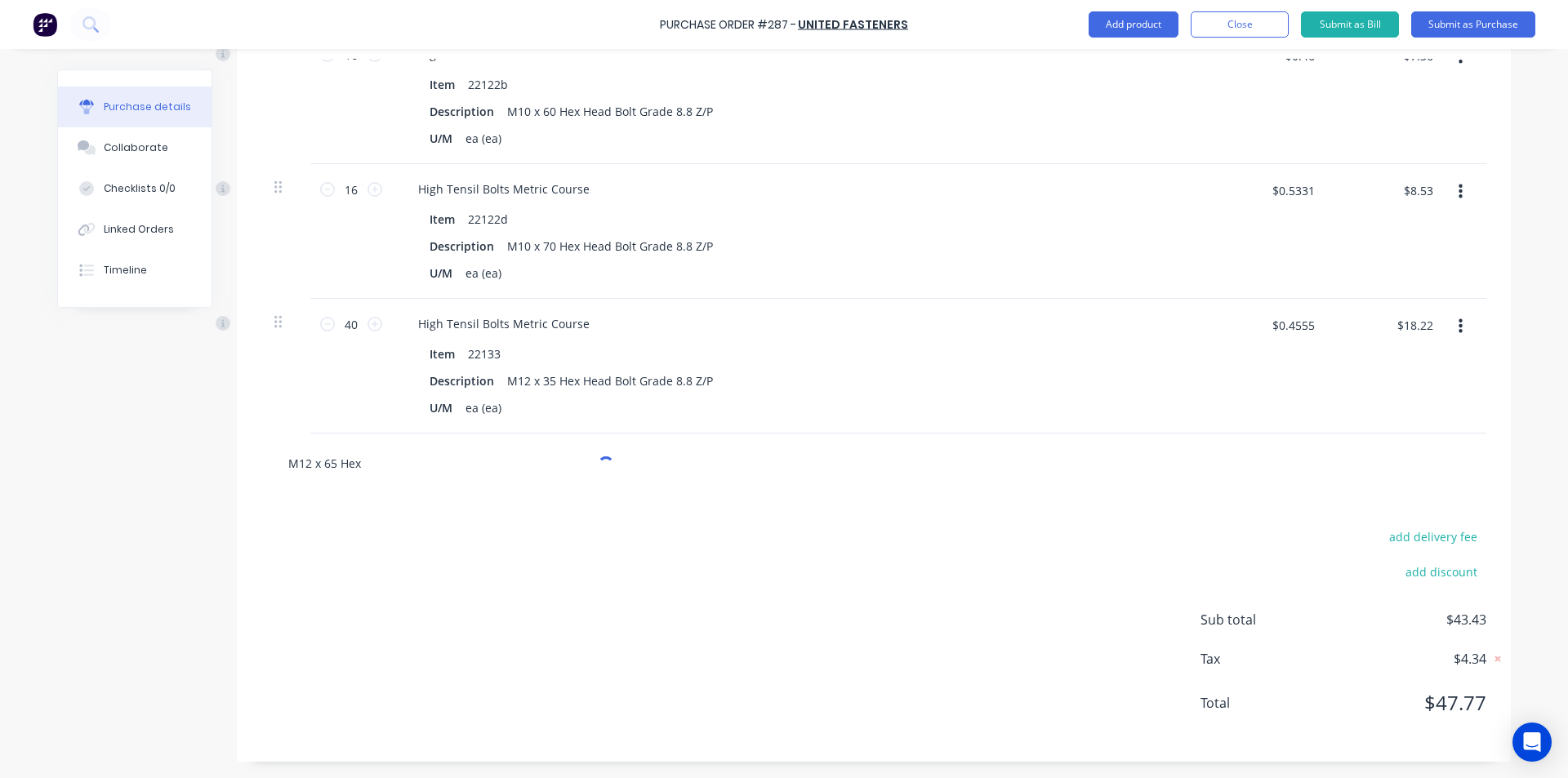
type textarea "x"
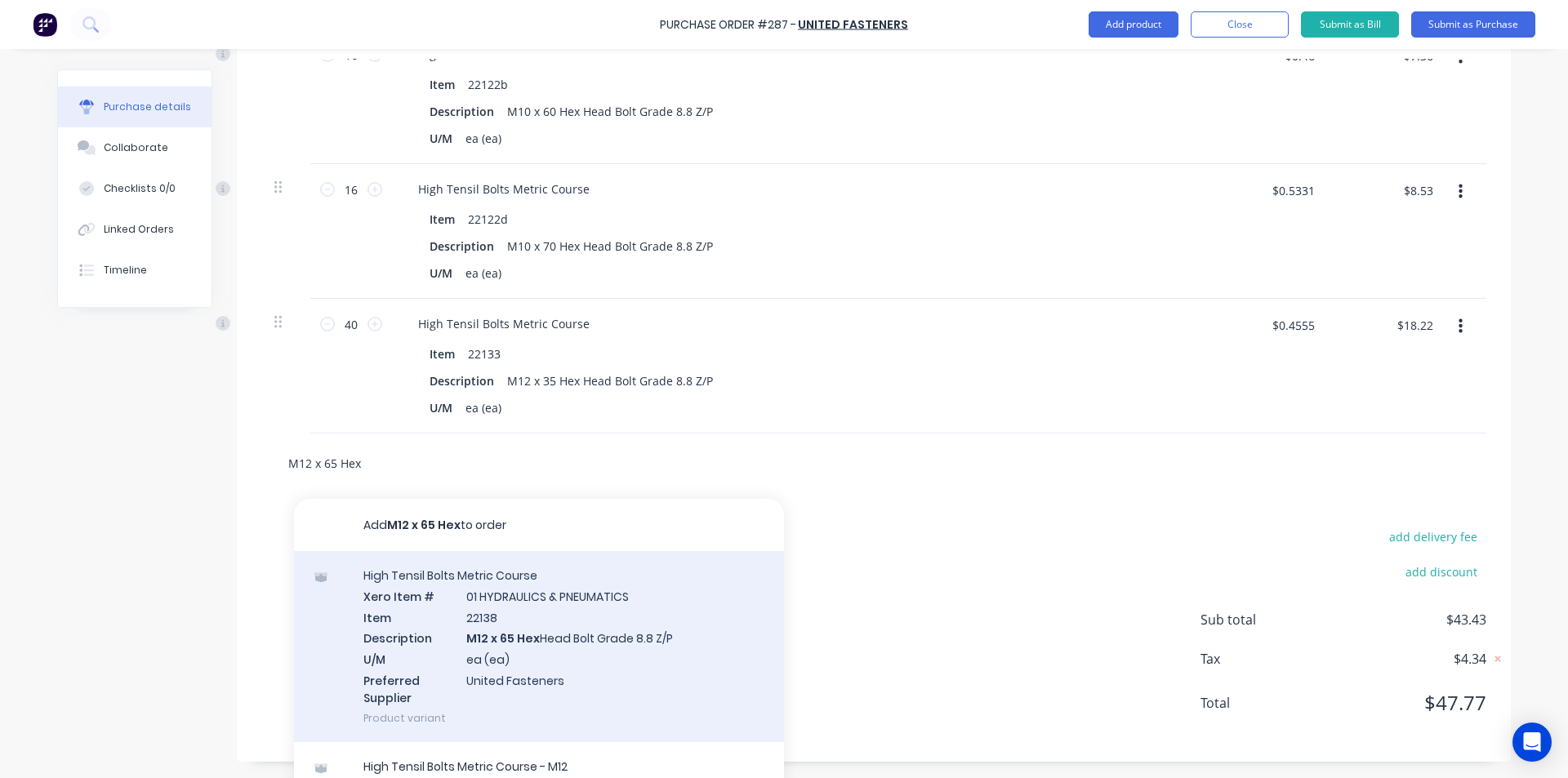
type input "M12 x 65 Hex"
click at [529, 619] on div "High Tensil Bolts Metric Course Xero Item # 01 HYDRAULICS & PNEUMATICS Item 221…" at bounding box center [539, 646] width 490 height 191
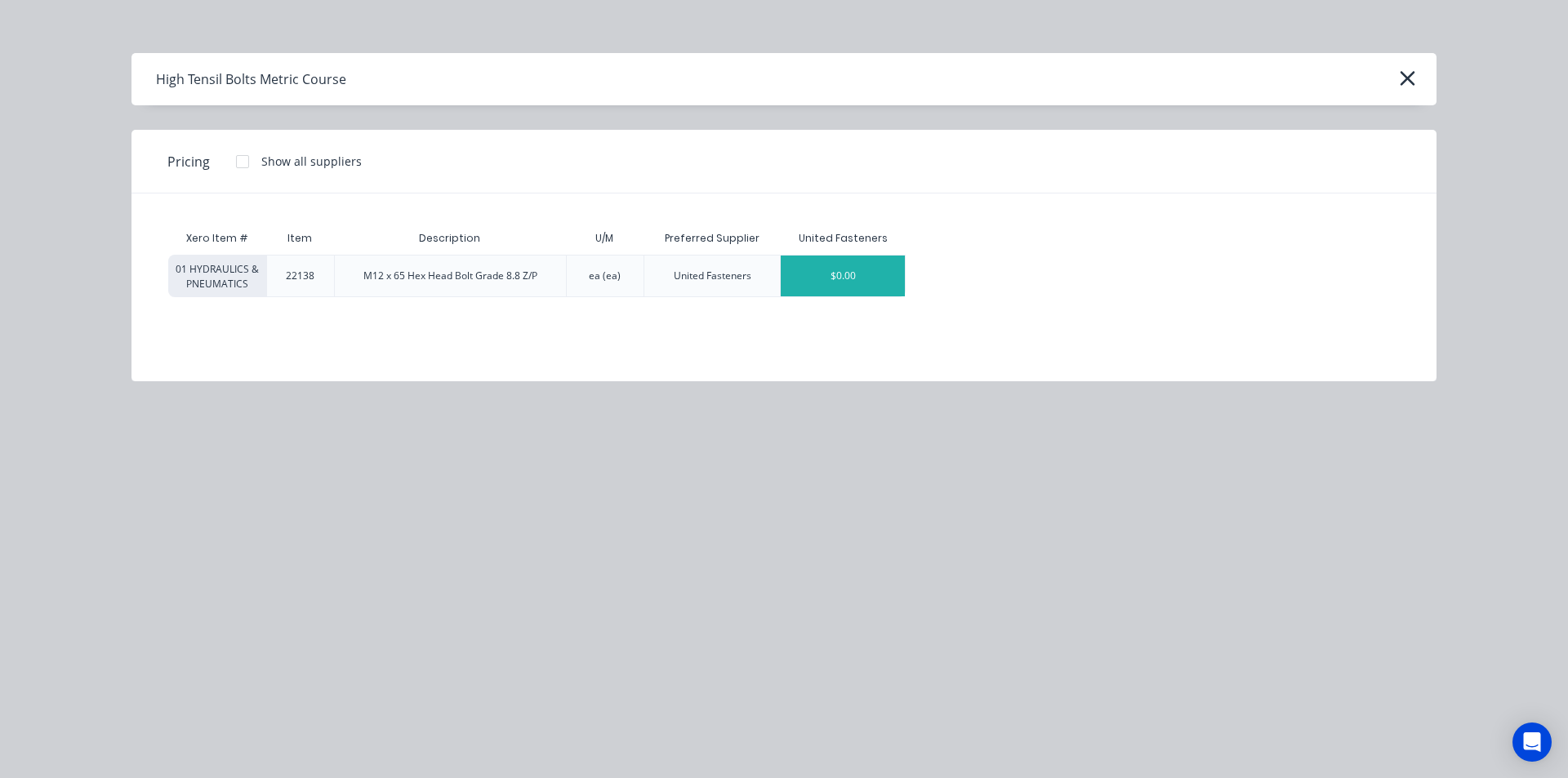
type textarea "x"
click at [828, 269] on div "$0.00" at bounding box center [842, 276] width 124 height 41
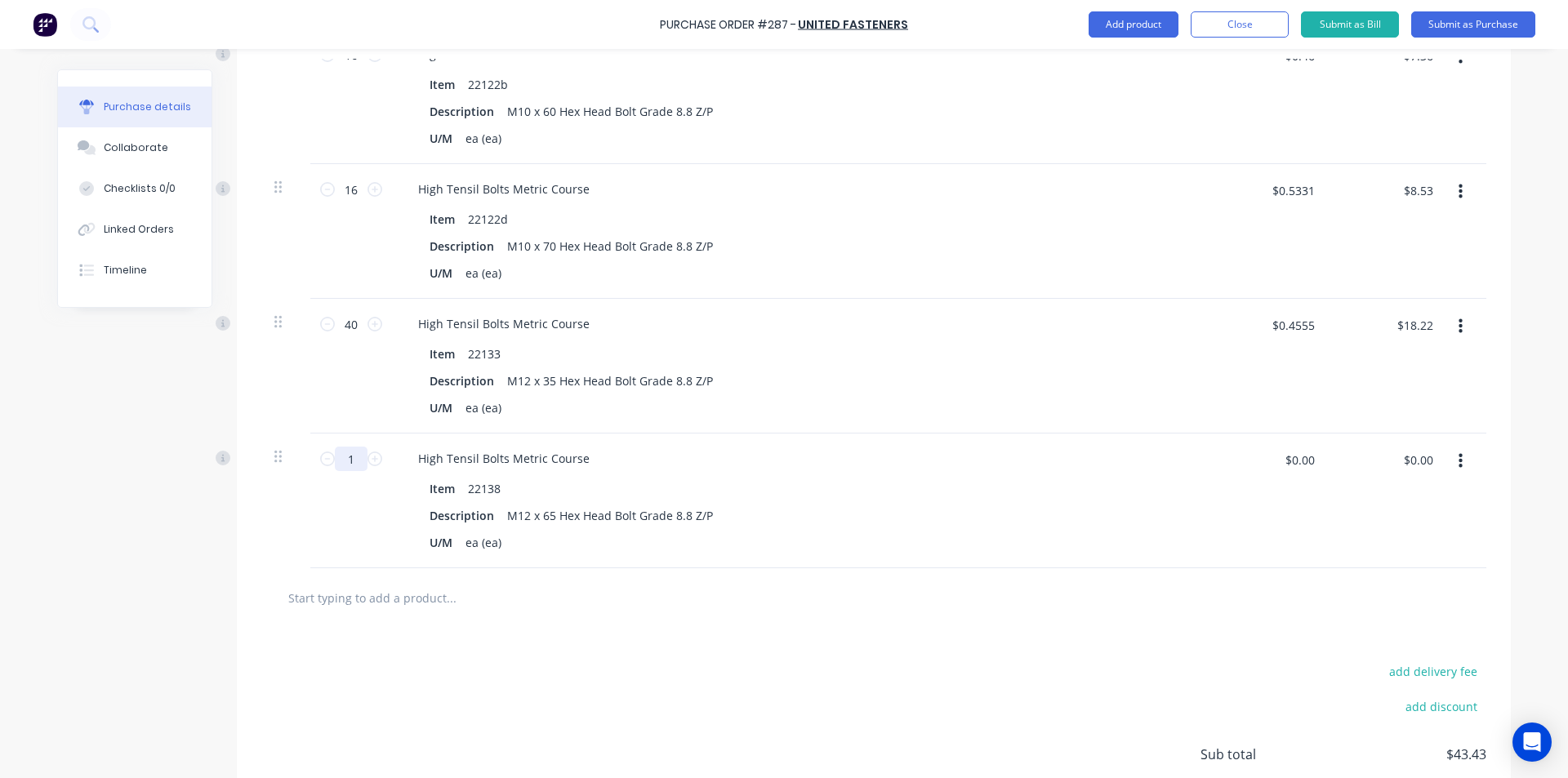
drag, startPoint x: 356, startPoint y: 456, endPoint x: 309, endPoint y: 476, distance: 51.1
click at [311, 476] on div "1 1" at bounding box center [351, 500] width 81 height 135
type textarea "x"
type input "16"
type textarea "x"
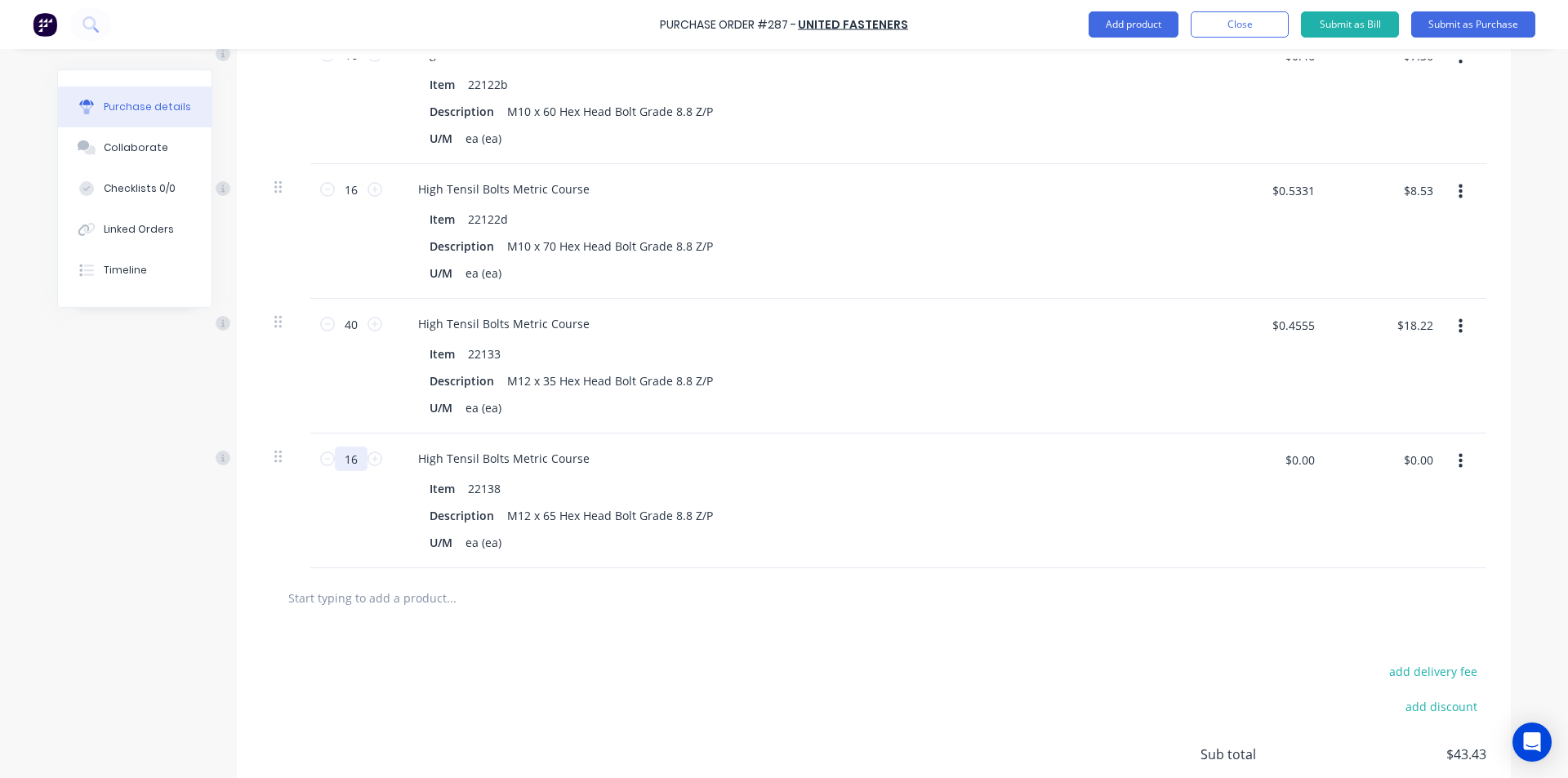
type input "16"
type textarea "x"
type input ".7331"
type textarea "x"
type input "$0.7331"
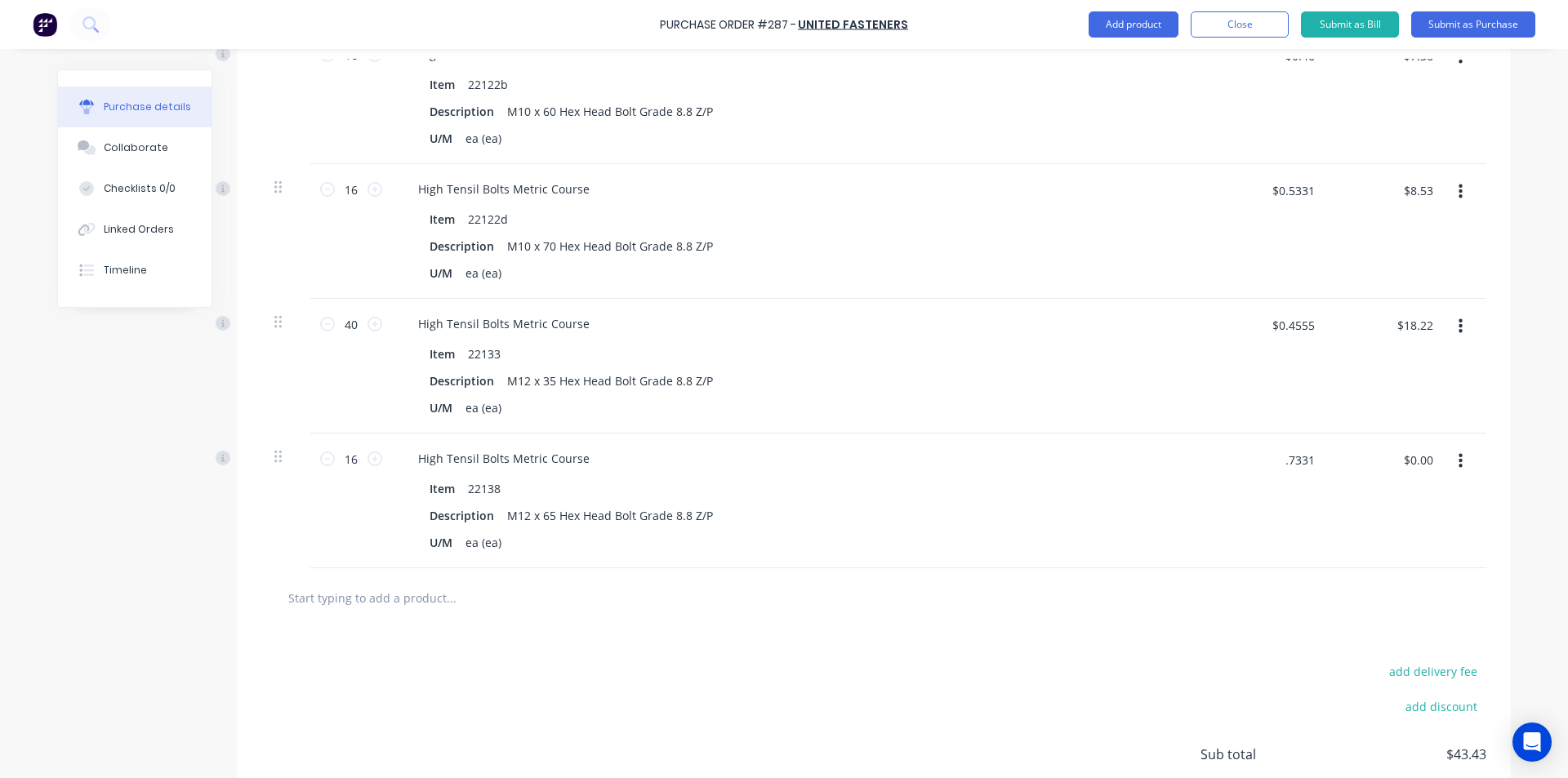
type input "$11.73"
type textarea "x"
click at [350, 593] on input "text" at bounding box center [450, 597] width 327 height 33
type input "M"
type textarea "x"
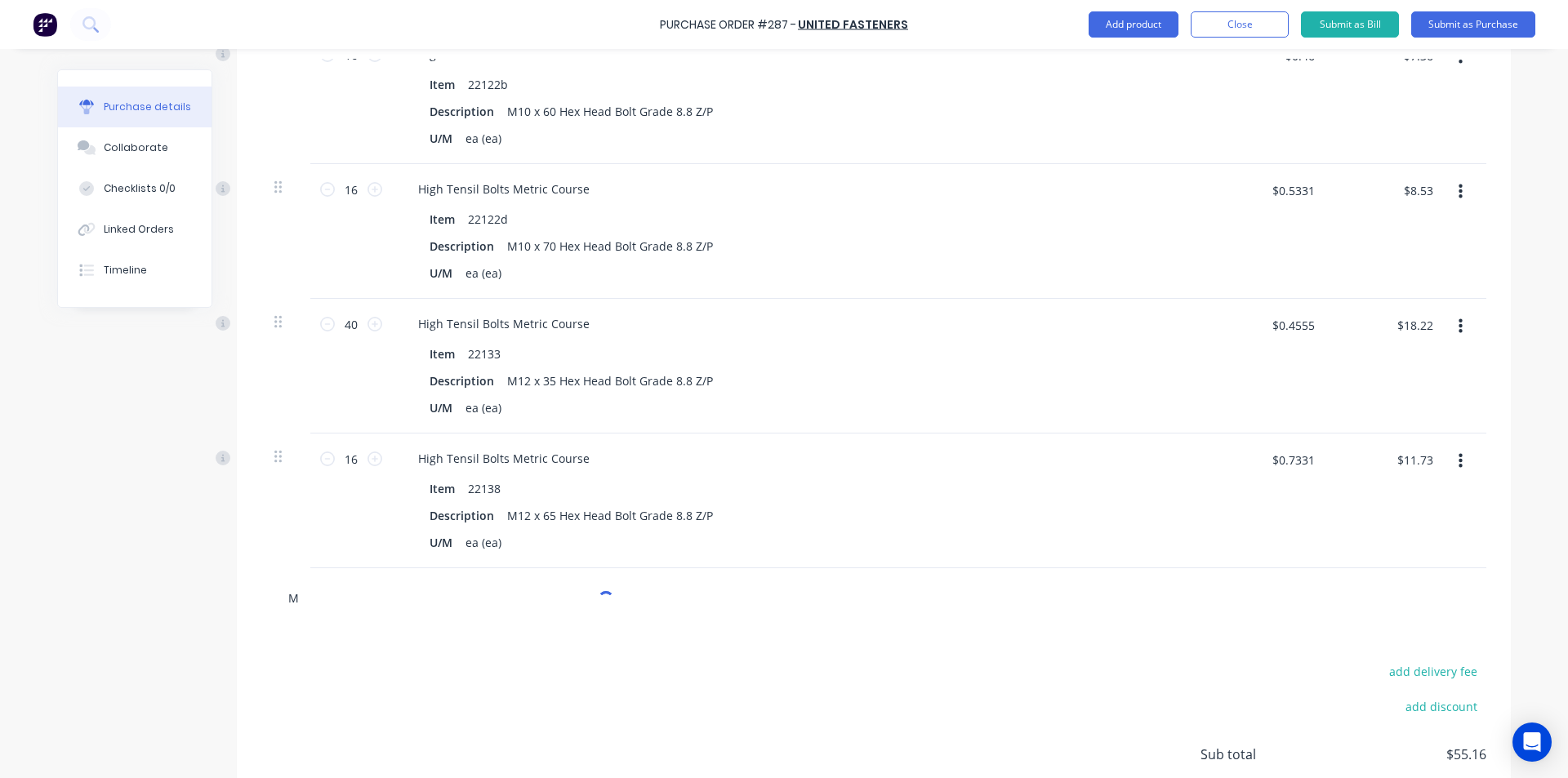
type input "M1"
type textarea "x"
type input "M10"
type textarea "x"
type input "M10"
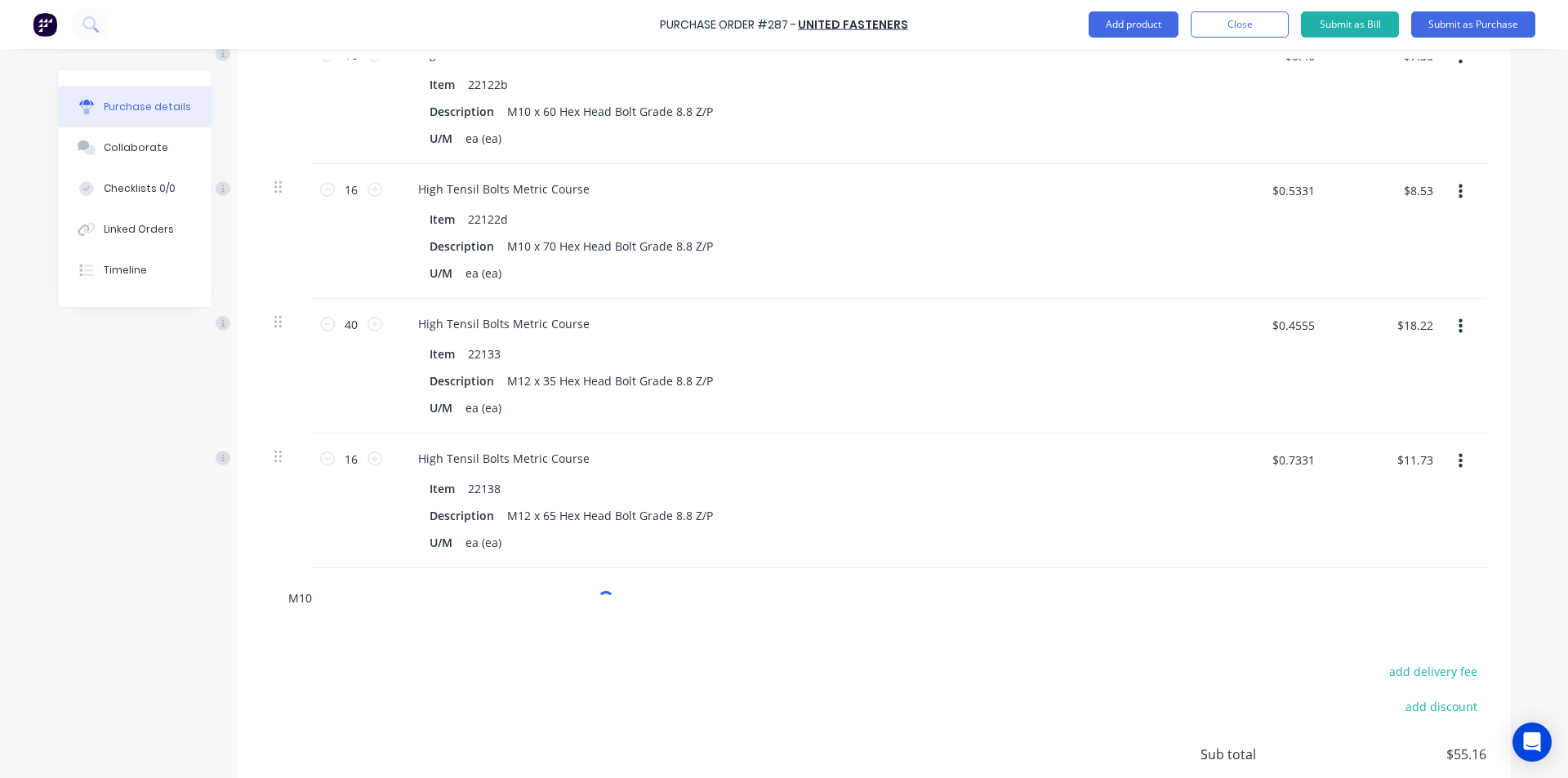
type textarea "x"
type input "M10 n"
type textarea "x"
type input "M10 ny"
type textarea "x"
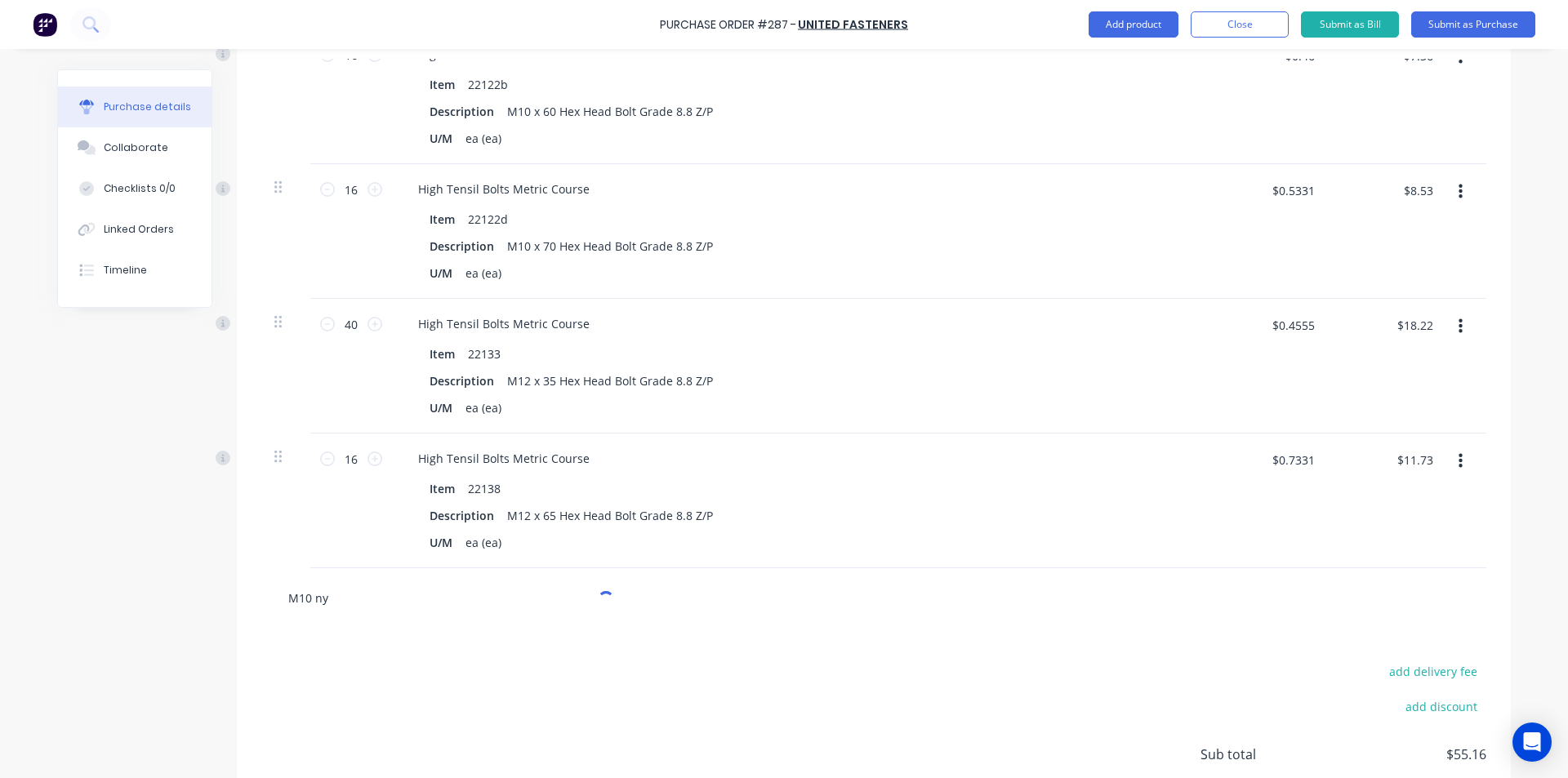
type input "M10 nyl"
type textarea "x"
type input "M10 nylo"
type textarea "x"
type input "M10 nyloc"
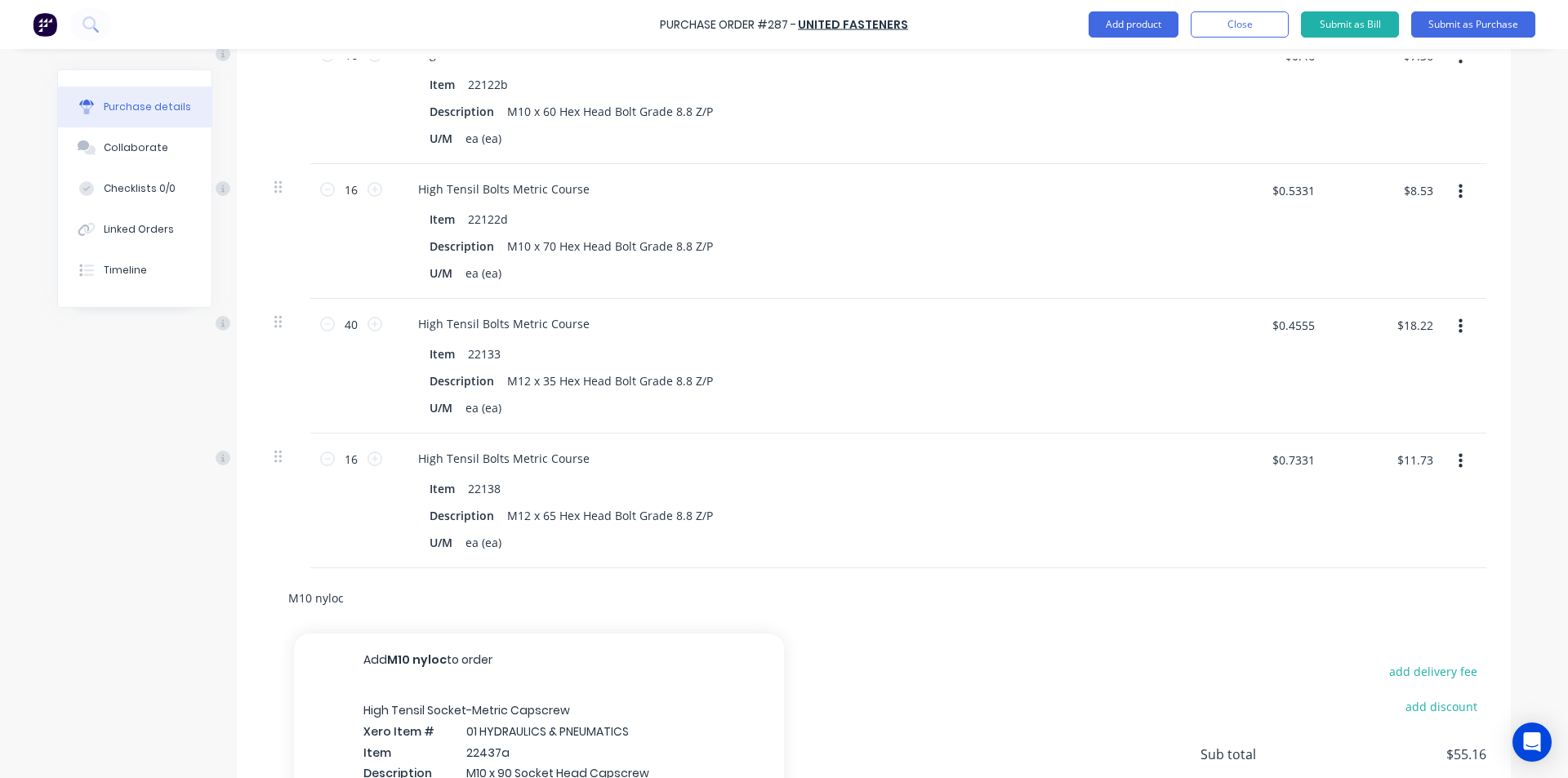
type textarea "x"
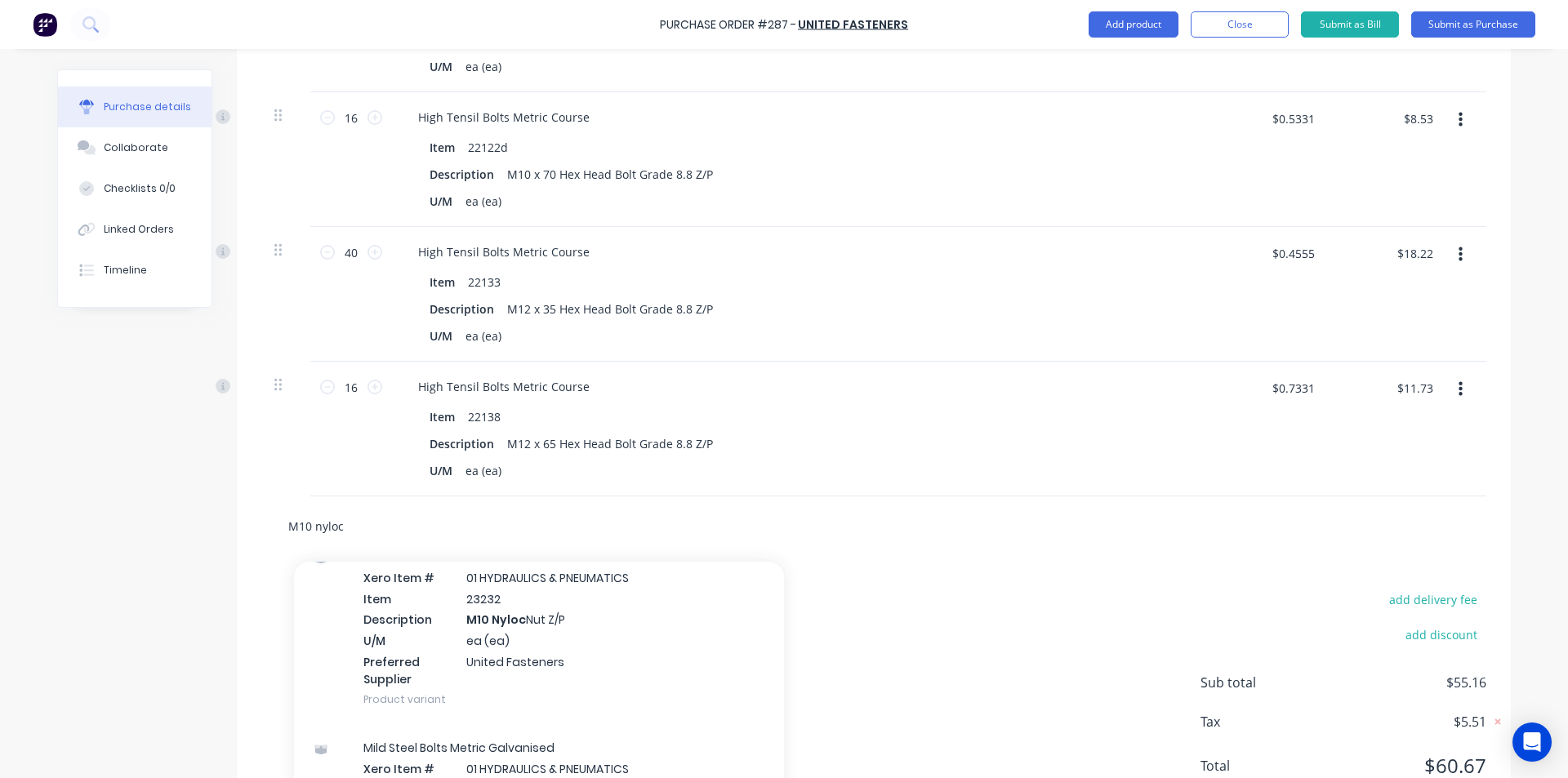
scroll to position [919, 0]
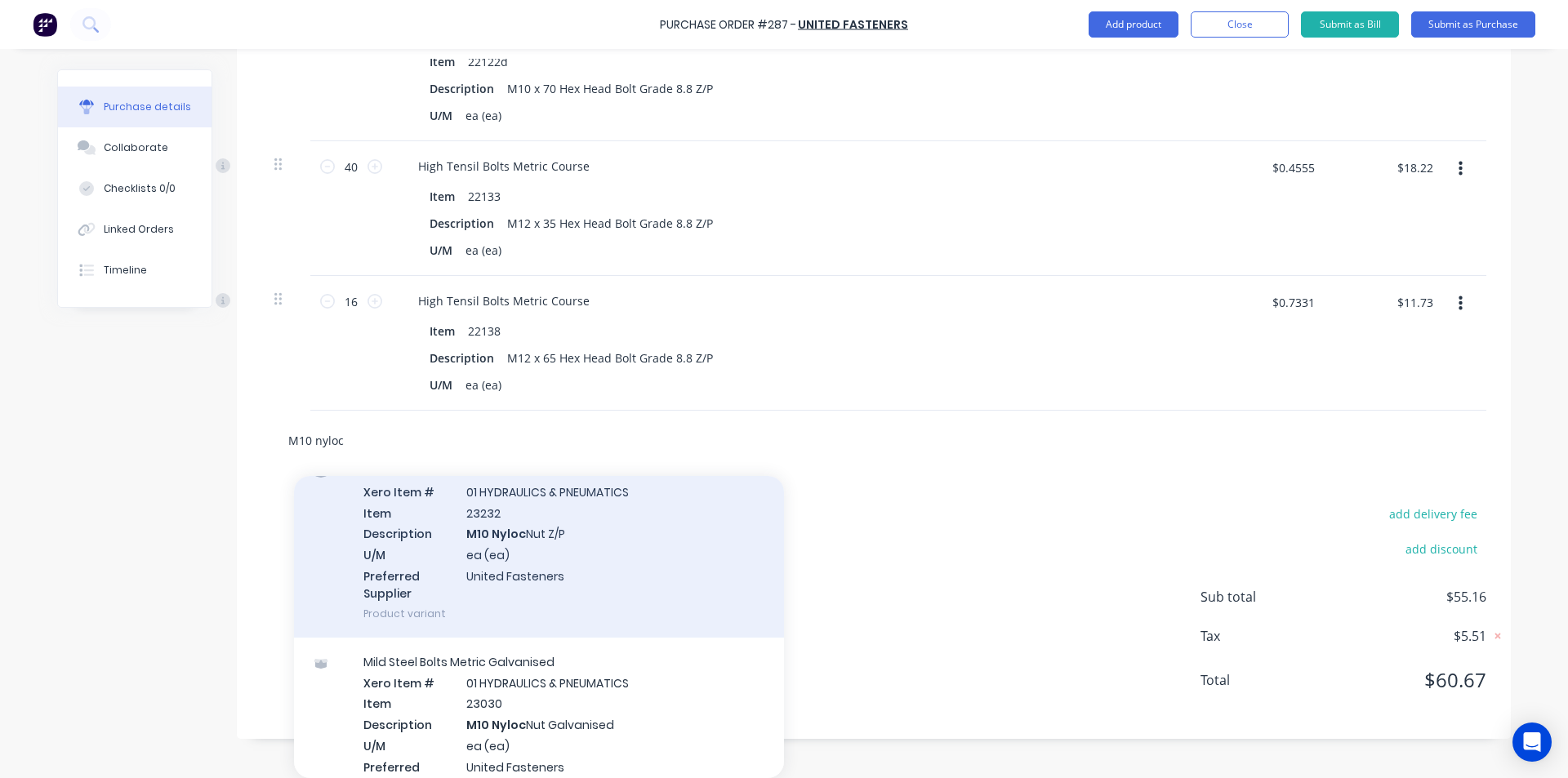
type input "M10 nyloc"
click at [521, 540] on div "Mild Steel Nuts Xero Item # 01 HYDRAULICS & PNEUMATICS Item 23232 Description M…" at bounding box center [539, 541] width 490 height 191
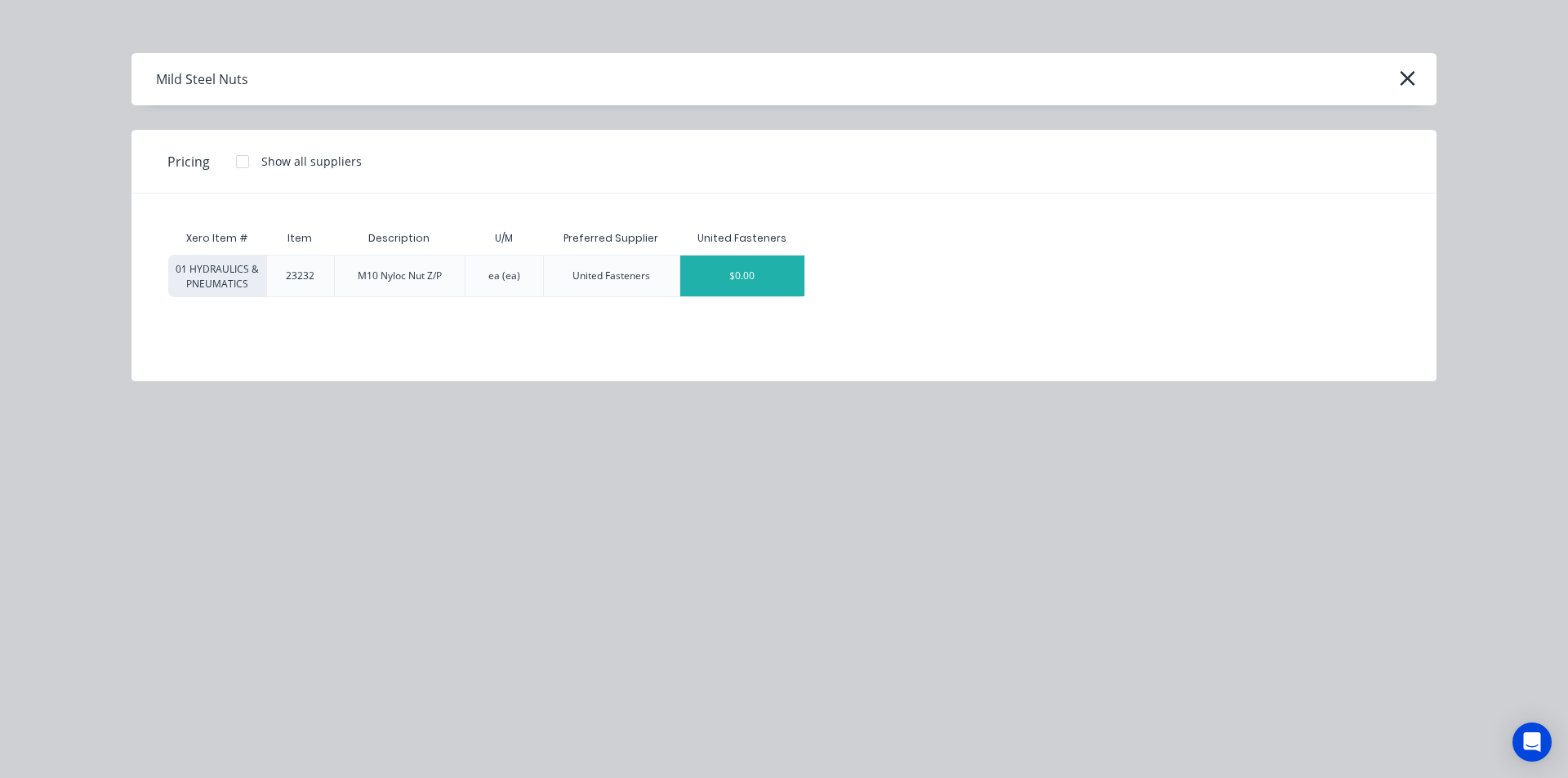
type textarea "x"
click at [723, 265] on div "$0.00" at bounding box center [742, 276] width 124 height 41
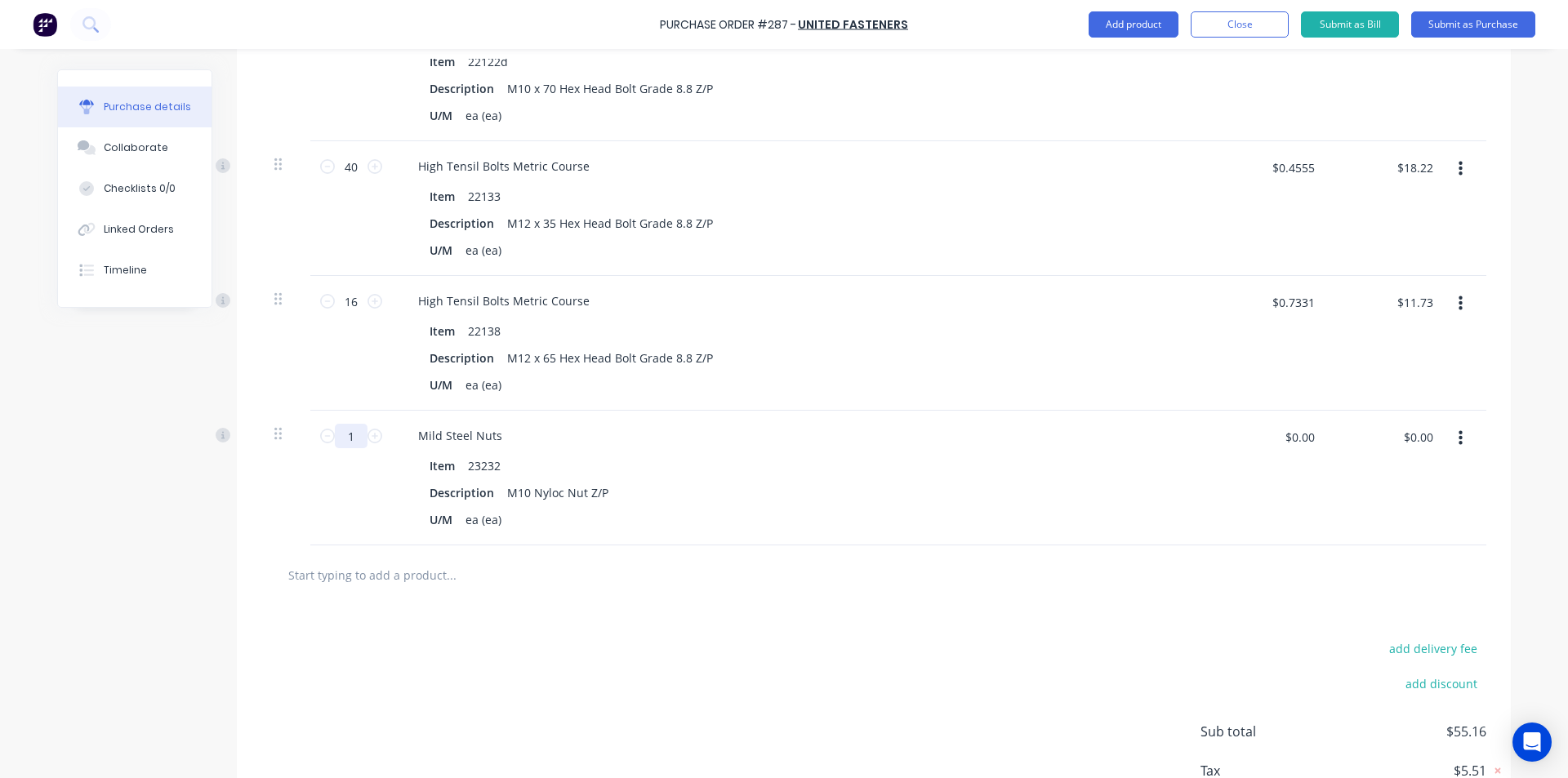
drag, startPoint x: 346, startPoint y: 439, endPoint x: 232, endPoint y: 468, distance: 117.6
click at [261, 465] on div "1 1 Mild Steel Nuts Item 23232 Description M10 Nyloc Nut Z/P U/M ea (ea) $0.00 …" at bounding box center [873, 478] width 1225 height 135
type textarea "x"
type input "7"
type textarea "x"
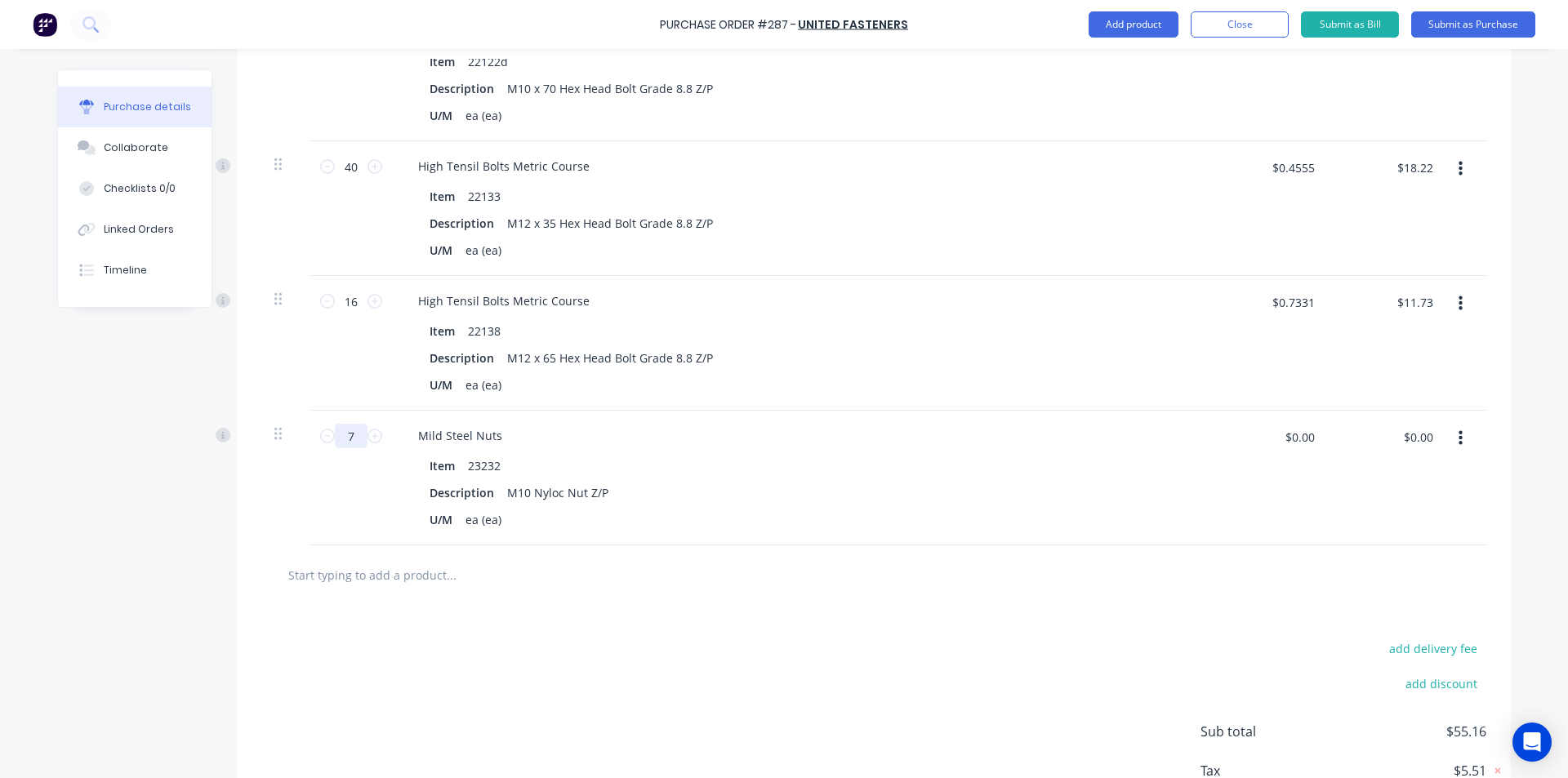
type input "70"
type textarea "x"
type input "70"
type textarea "x"
drag, startPoint x: 1312, startPoint y: 434, endPoint x: 1078, endPoint y: 480, distance: 238.5
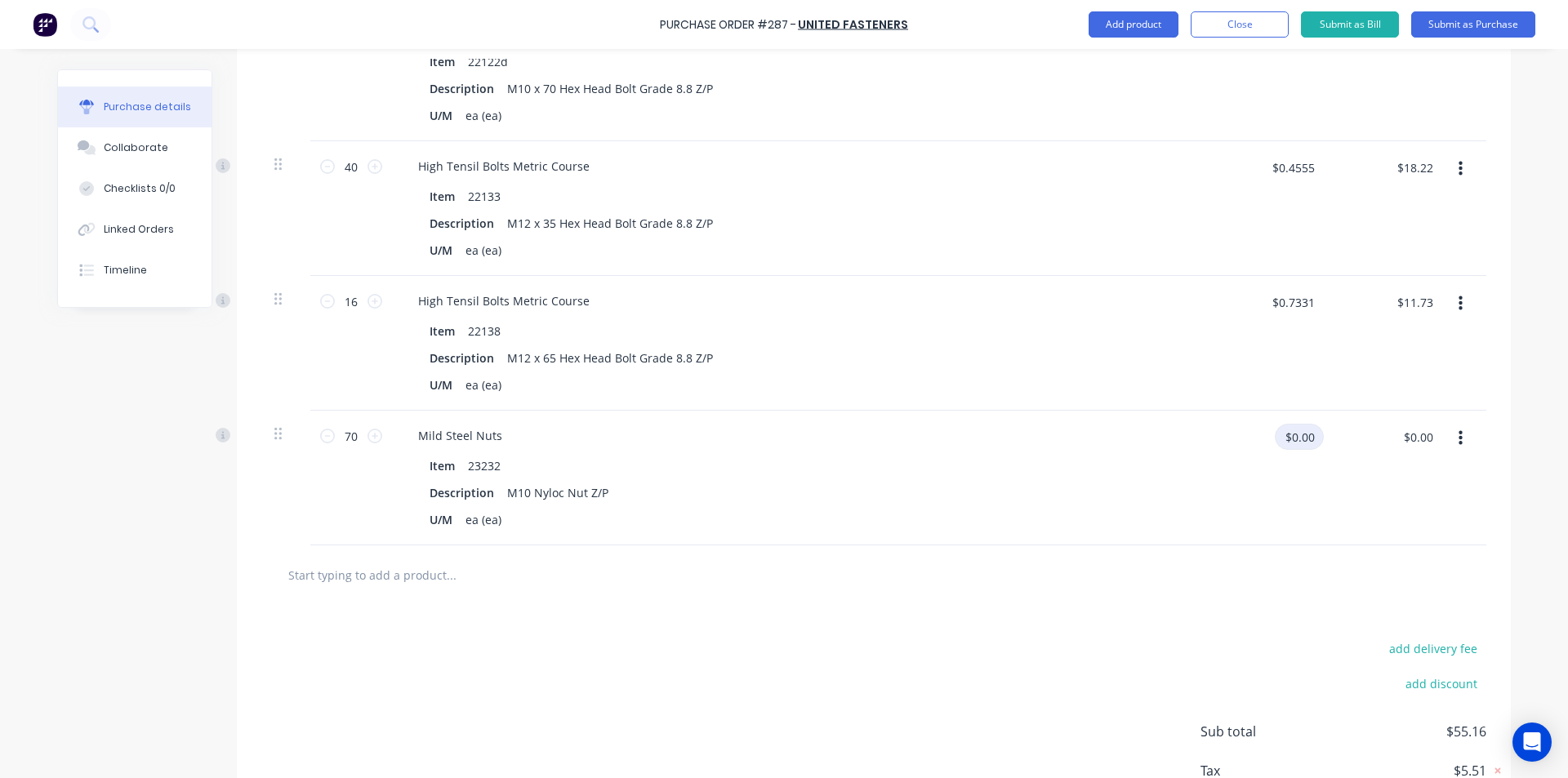
click at [1089, 483] on div "70 70 Mild Steel Nuts Item 23232 Description M10 Nyloc Nut Z/P U/M ea (ea) $0.0…" at bounding box center [873, 478] width 1225 height 135
type input ".0866"
type textarea "x"
type input "$0.0866"
type input "$6.06"
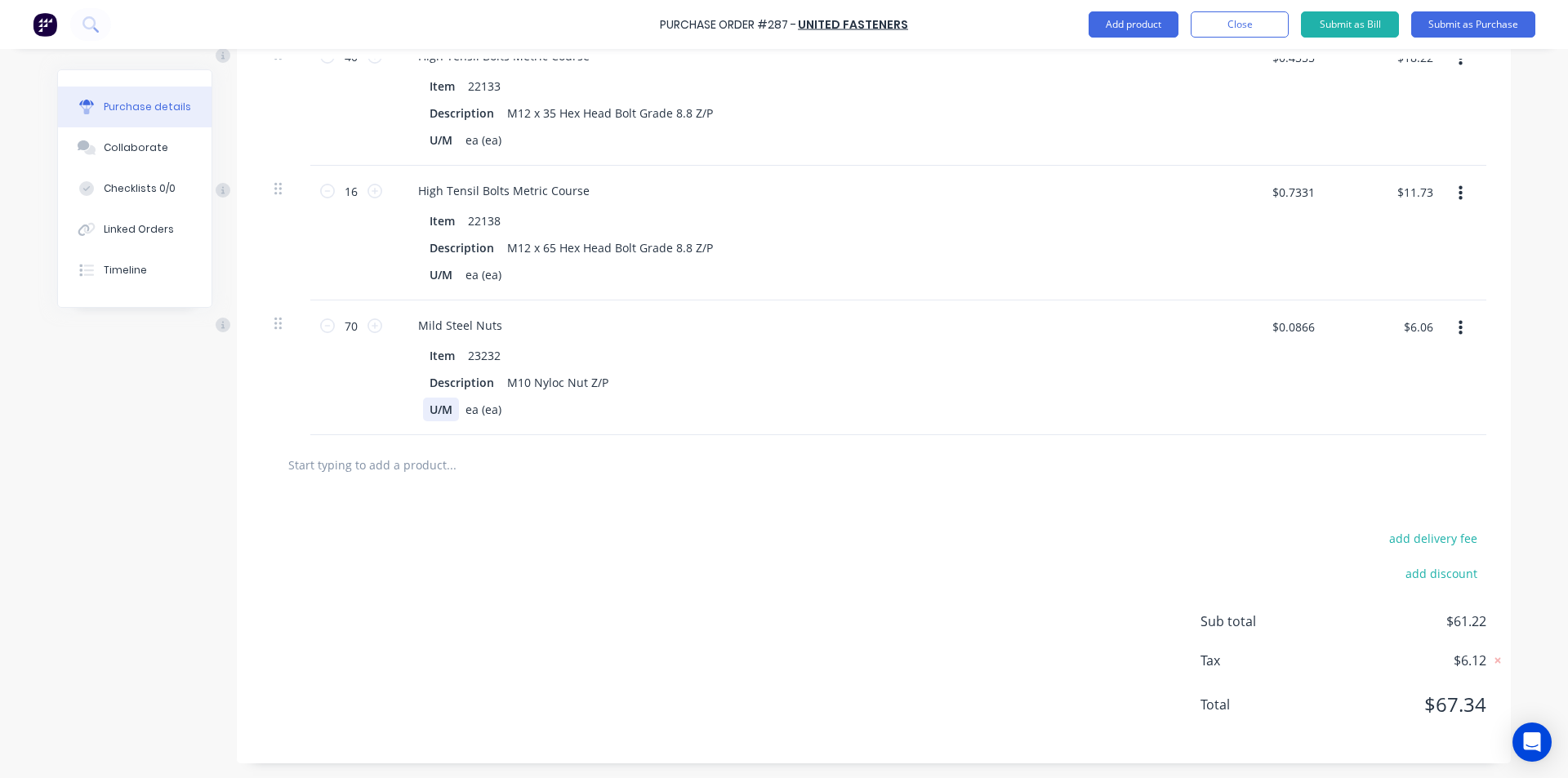
scroll to position [1030, 0]
type textarea "x"
click at [401, 466] on input "text" at bounding box center [450, 462] width 327 height 33
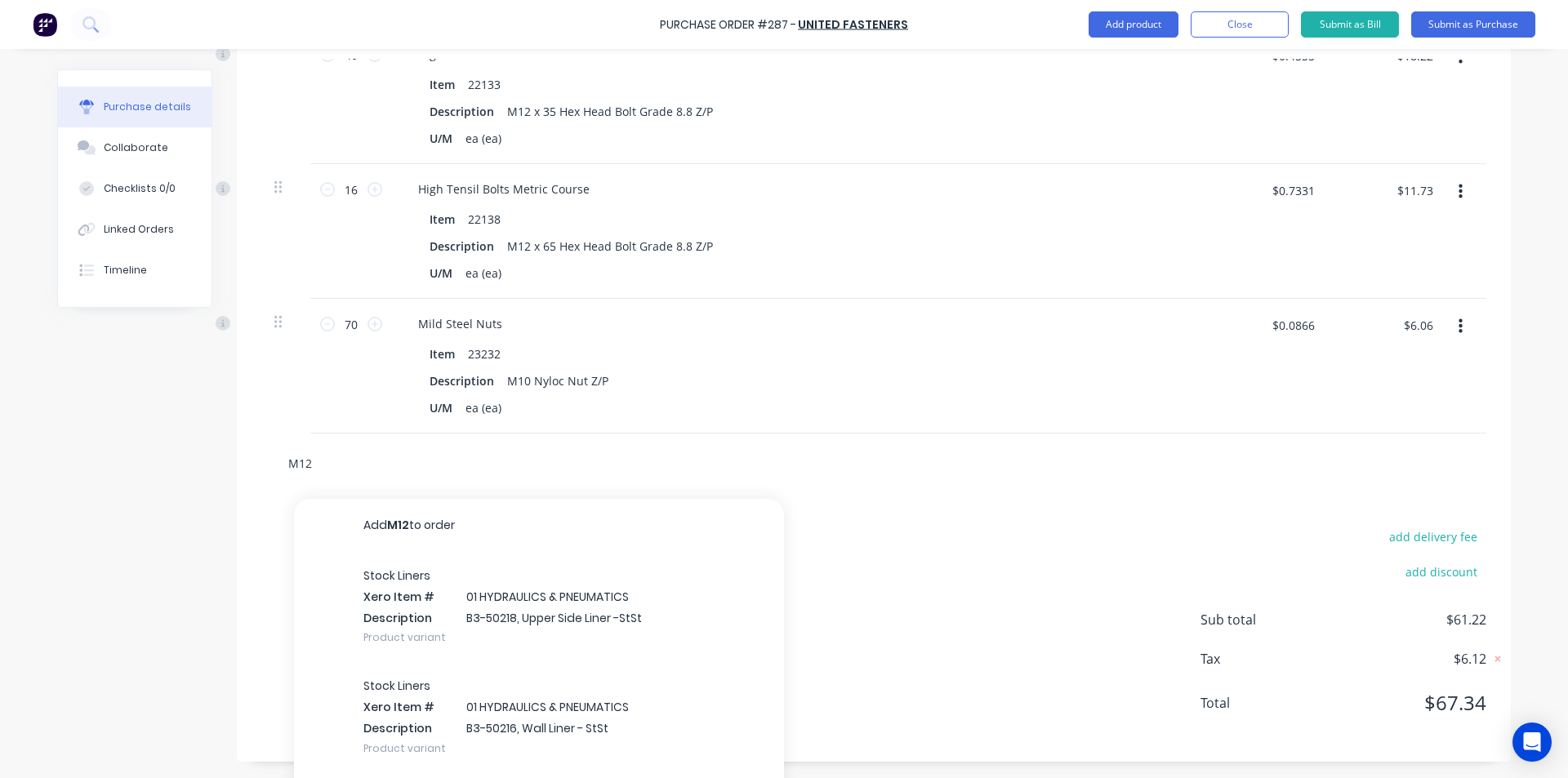
type input "M12"
type textarea "x"
type input "M12 Ny"
type textarea "x"
type input "M12 Nyloc"
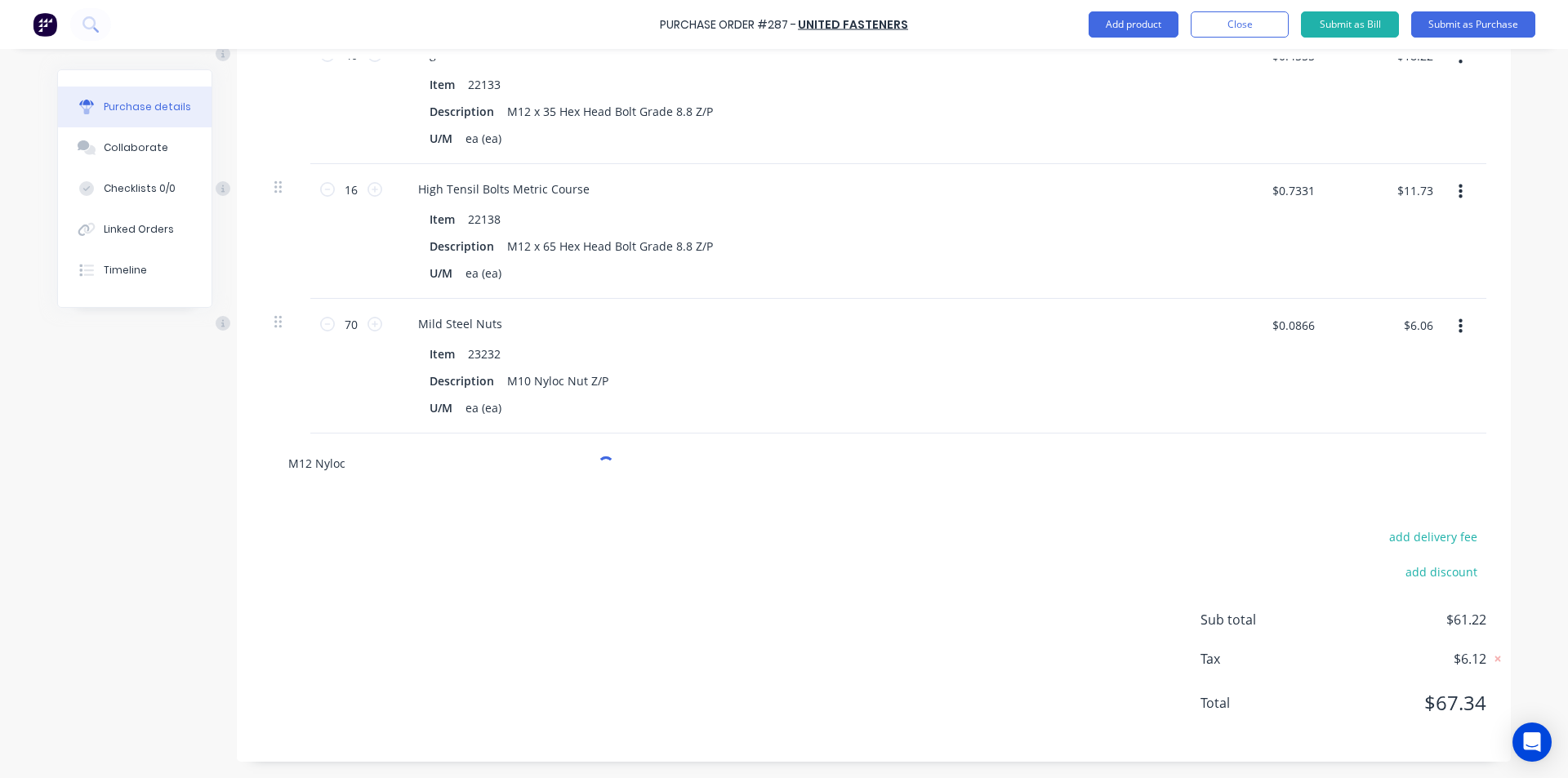
type textarea "x"
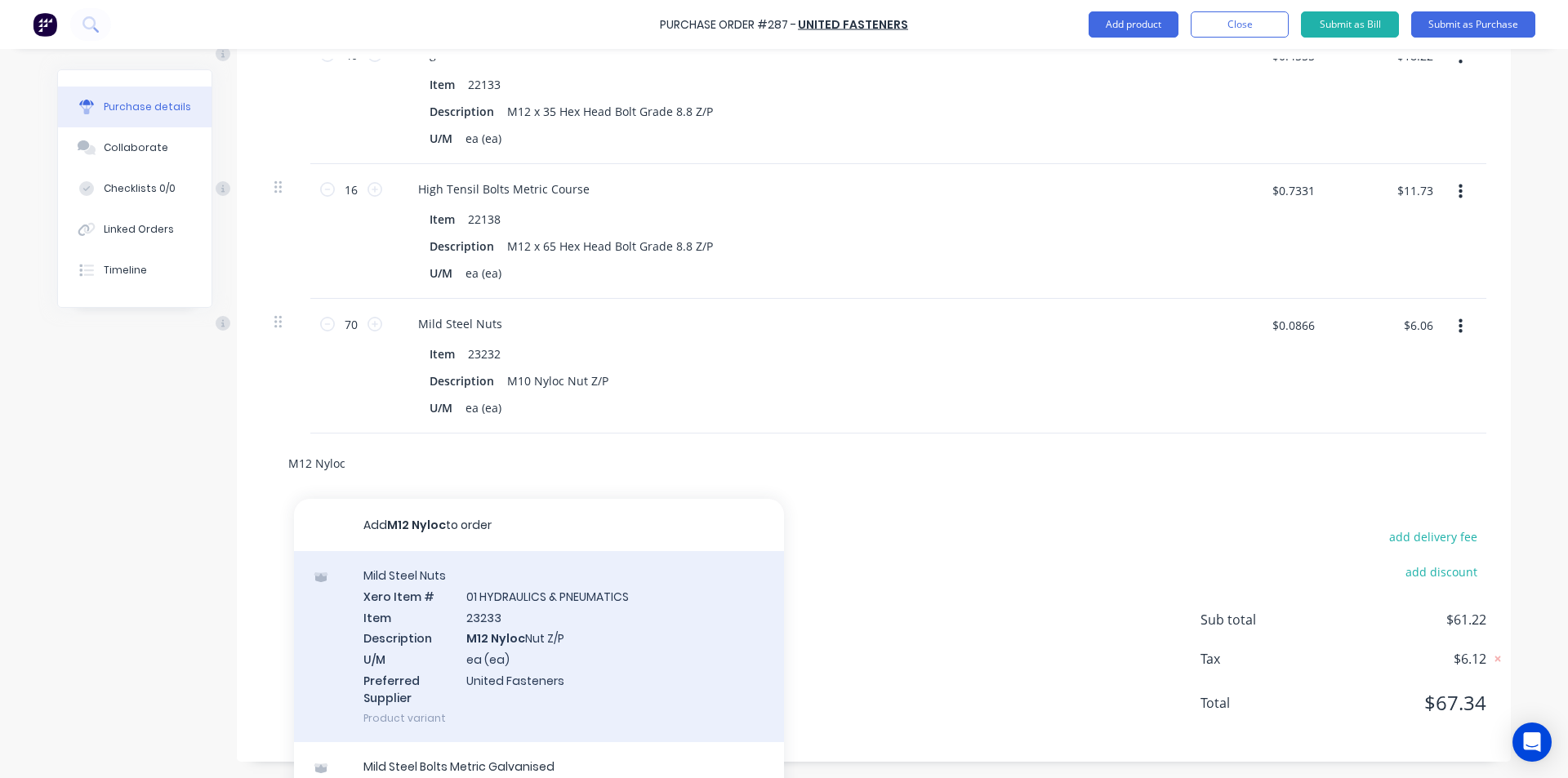
scroll to position [81, 0]
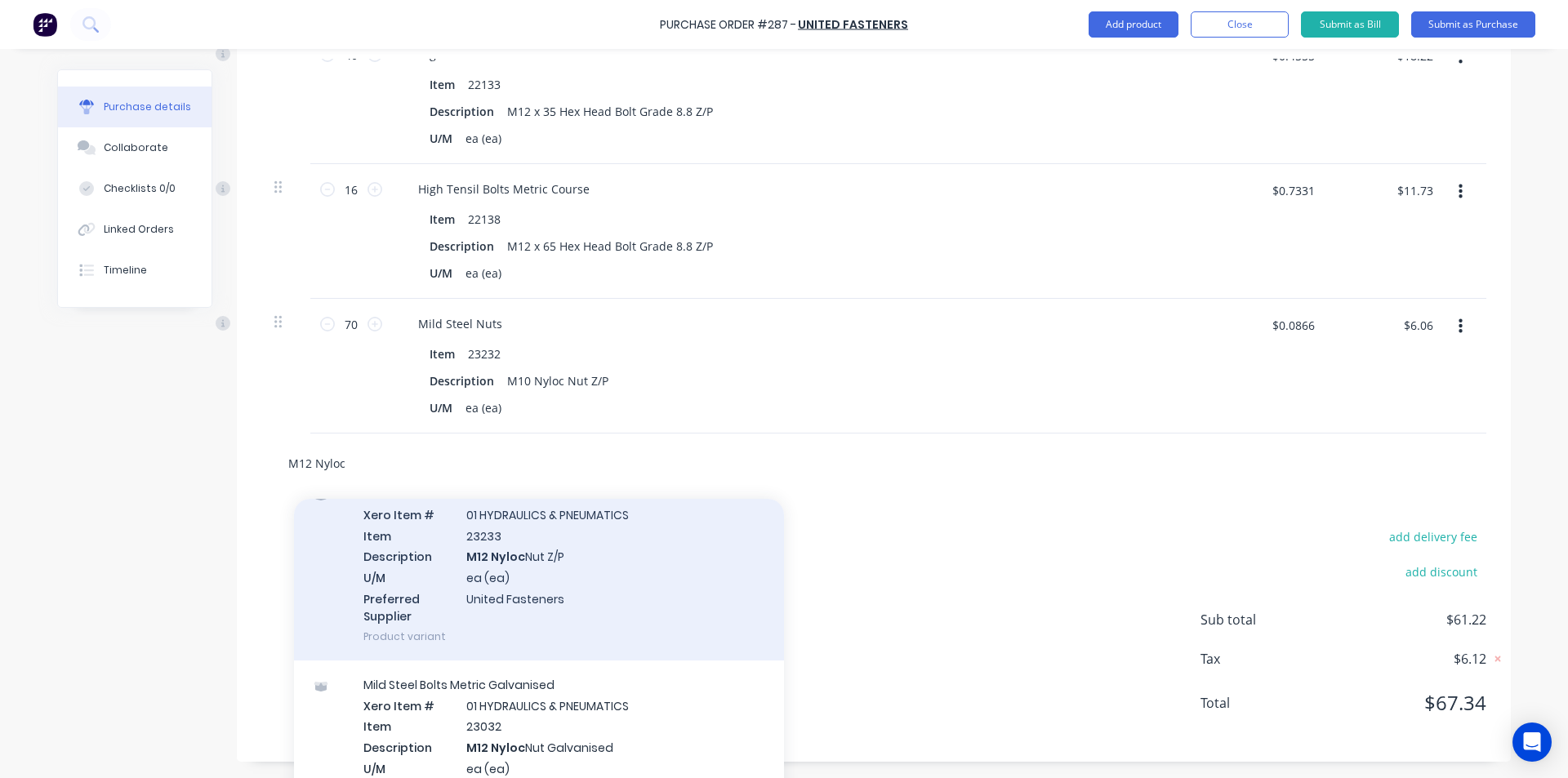
type input "M12 Nyloc"
click at [518, 569] on div "Mild Steel Nuts Xero Item # 01 HYDRAULICS & PNEUMATICS Item 23233 Description M…" at bounding box center [539, 565] width 490 height 191
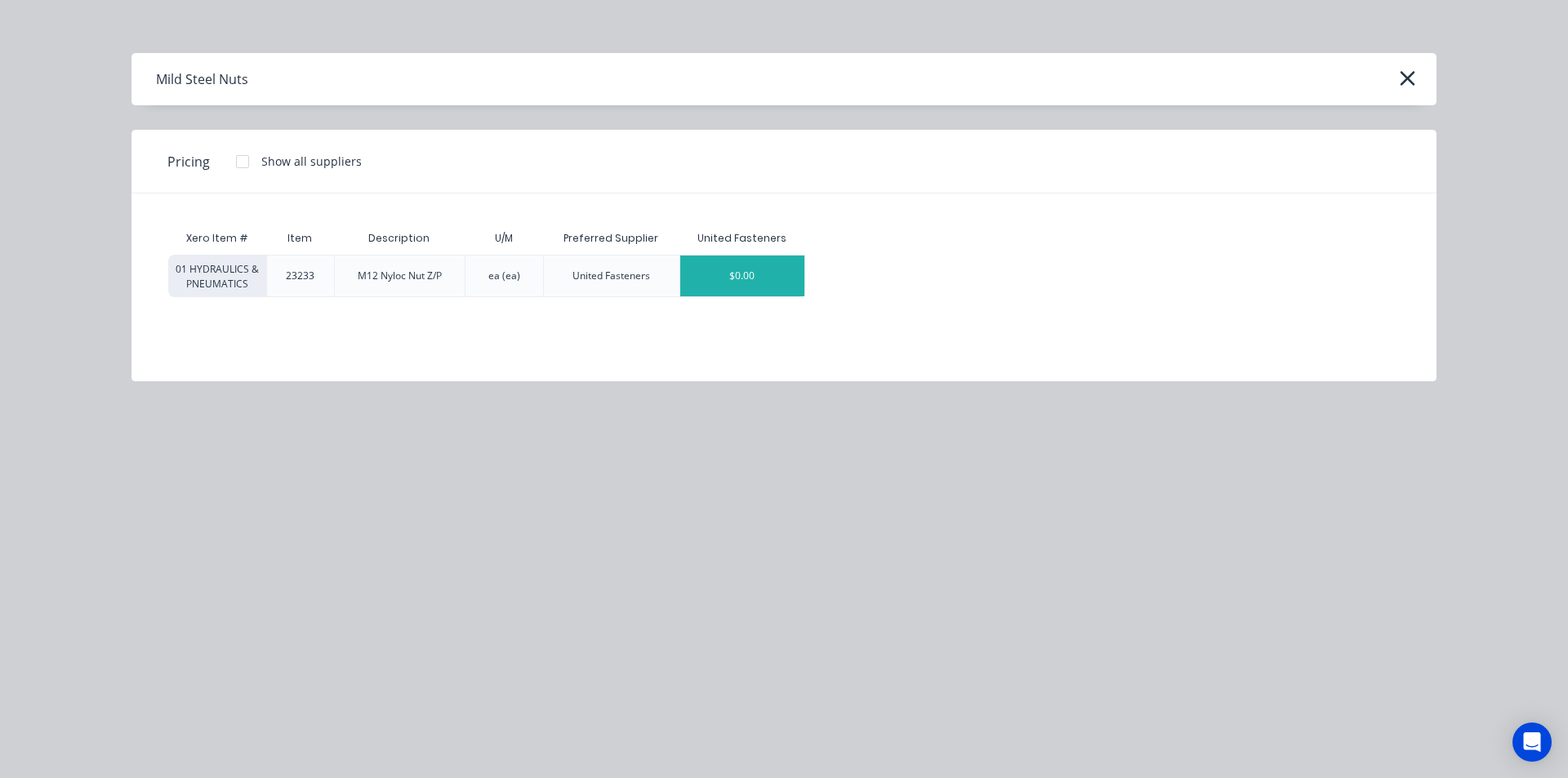
type textarea "x"
click at [737, 266] on div "$0.00" at bounding box center [742, 276] width 124 height 41
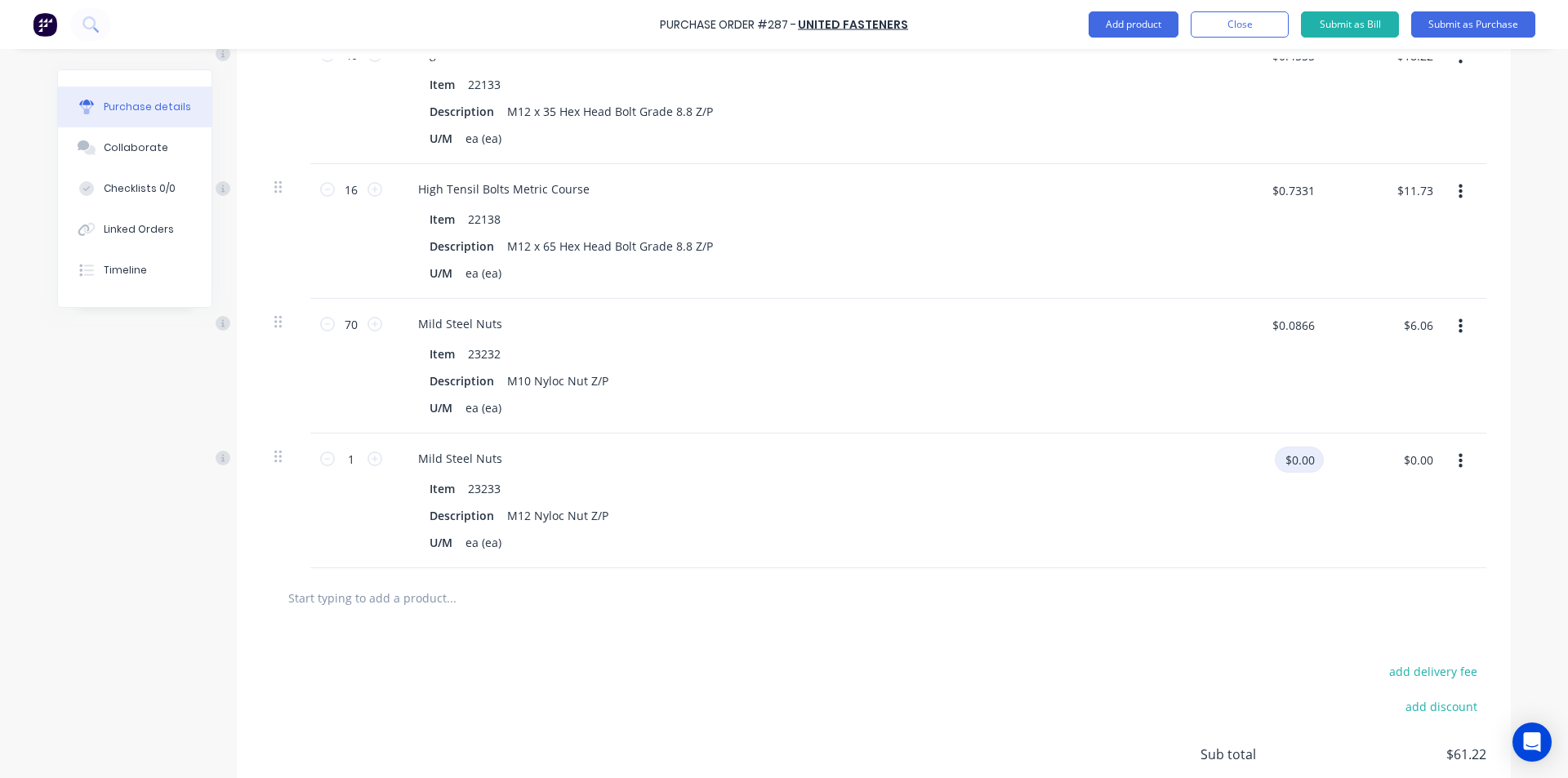
drag, startPoint x: 1309, startPoint y: 465, endPoint x: 1106, endPoint y: 496, distance: 205.4
click at [1133, 493] on div "1 1 Mild Steel Nuts Item 23233 Description M12 Nyloc Nut Z/P U/M ea (ea) $0.00 …" at bounding box center [873, 500] width 1225 height 135
drag, startPoint x: 355, startPoint y: 454, endPoint x: 298, endPoint y: 464, distance: 57.9
click at [298, 464] on div "1 1 Mild Steel Nuts Item 23233 Description M12 Nyloc Nut Z/P U/M ea (ea) $0.00 …" at bounding box center [873, 500] width 1225 height 135
type textarea "x"
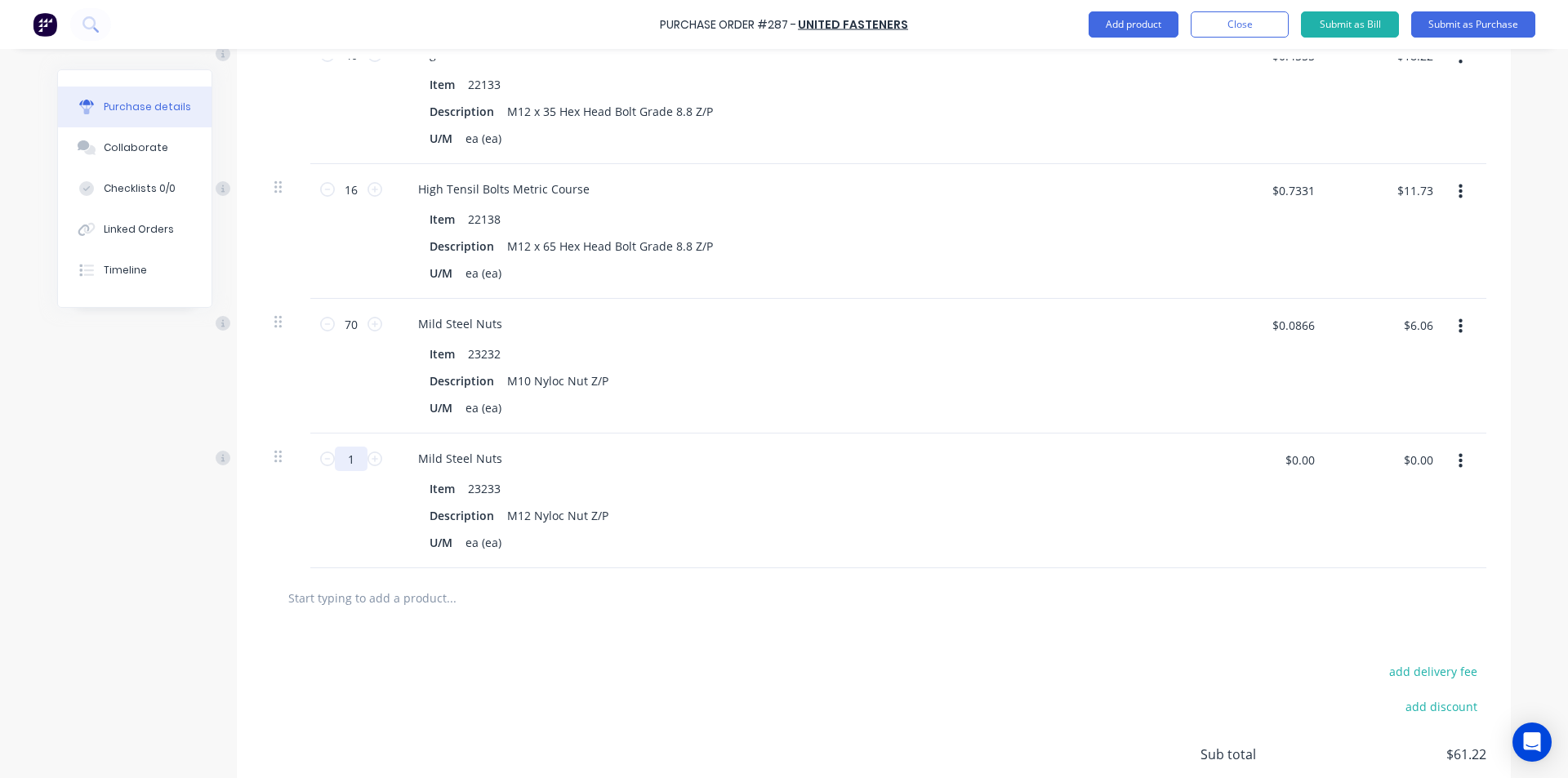
type input "2"
type textarea "x"
type input "21"
type textarea "x"
type input "21"
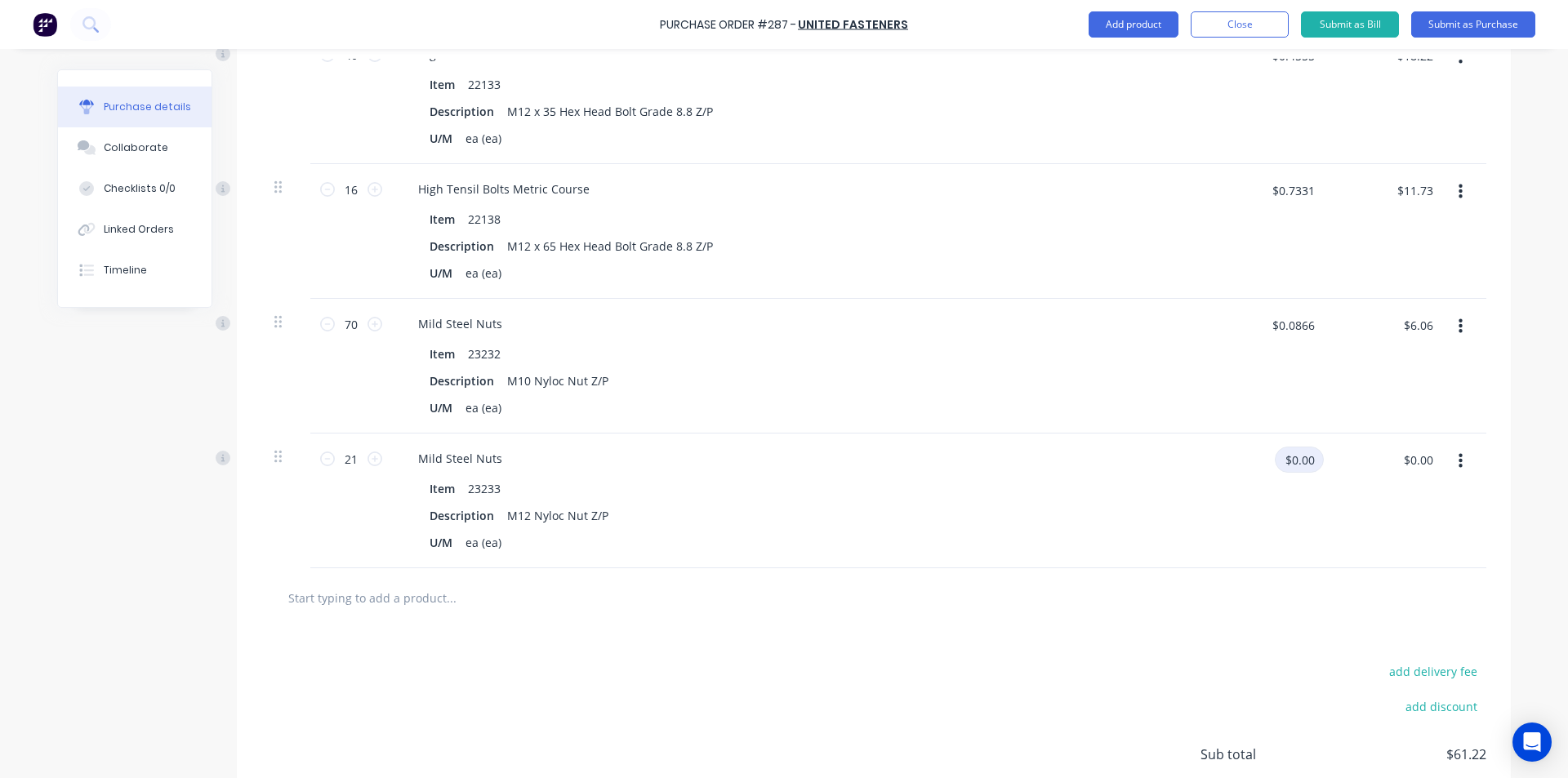
type textarea "x"
type input ".1552"
type textarea "x"
type input "$0.1552"
type input "$3.26"
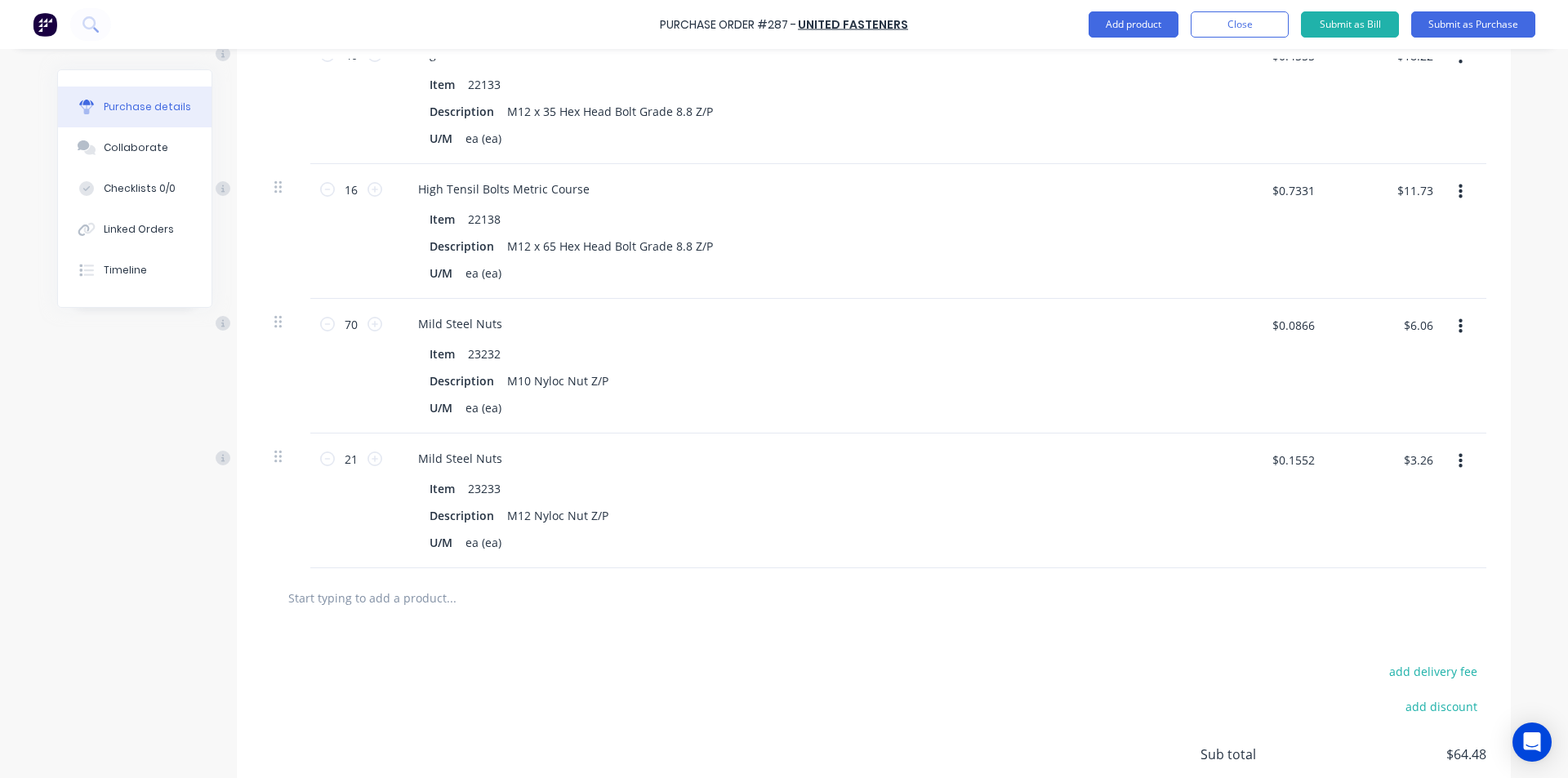
type textarea "x"
click at [334, 601] on input "text" at bounding box center [450, 597] width 327 height 33
type input "M"
type textarea "x"
type input "M1"
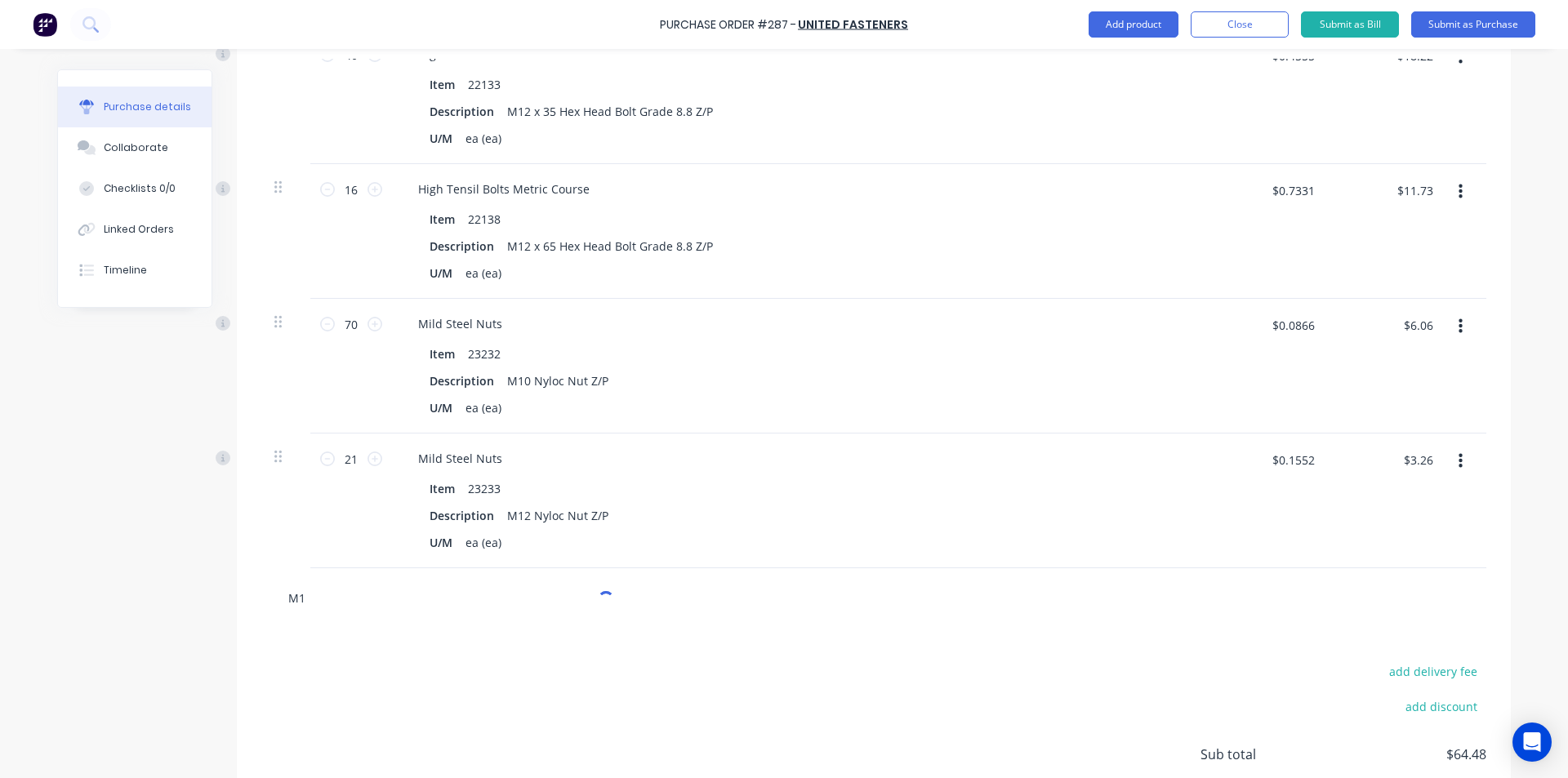
type textarea "x"
type input "M10"
type textarea "x"
type input "M10"
type textarea "x"
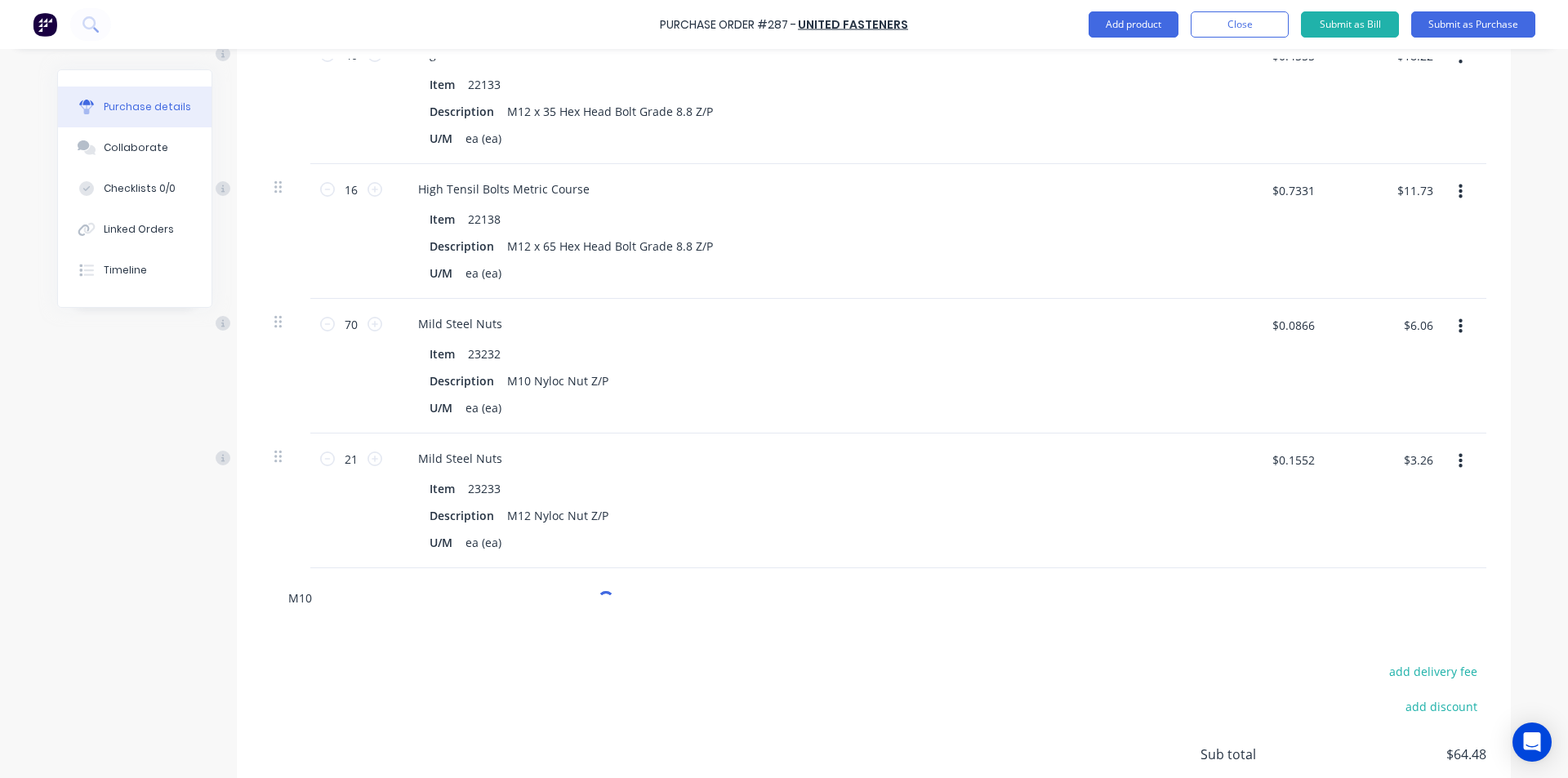
type input "M10 F"
type textarea "x"
type input "M10 Fl"
type textarea "x"
type input "M10 Fla"
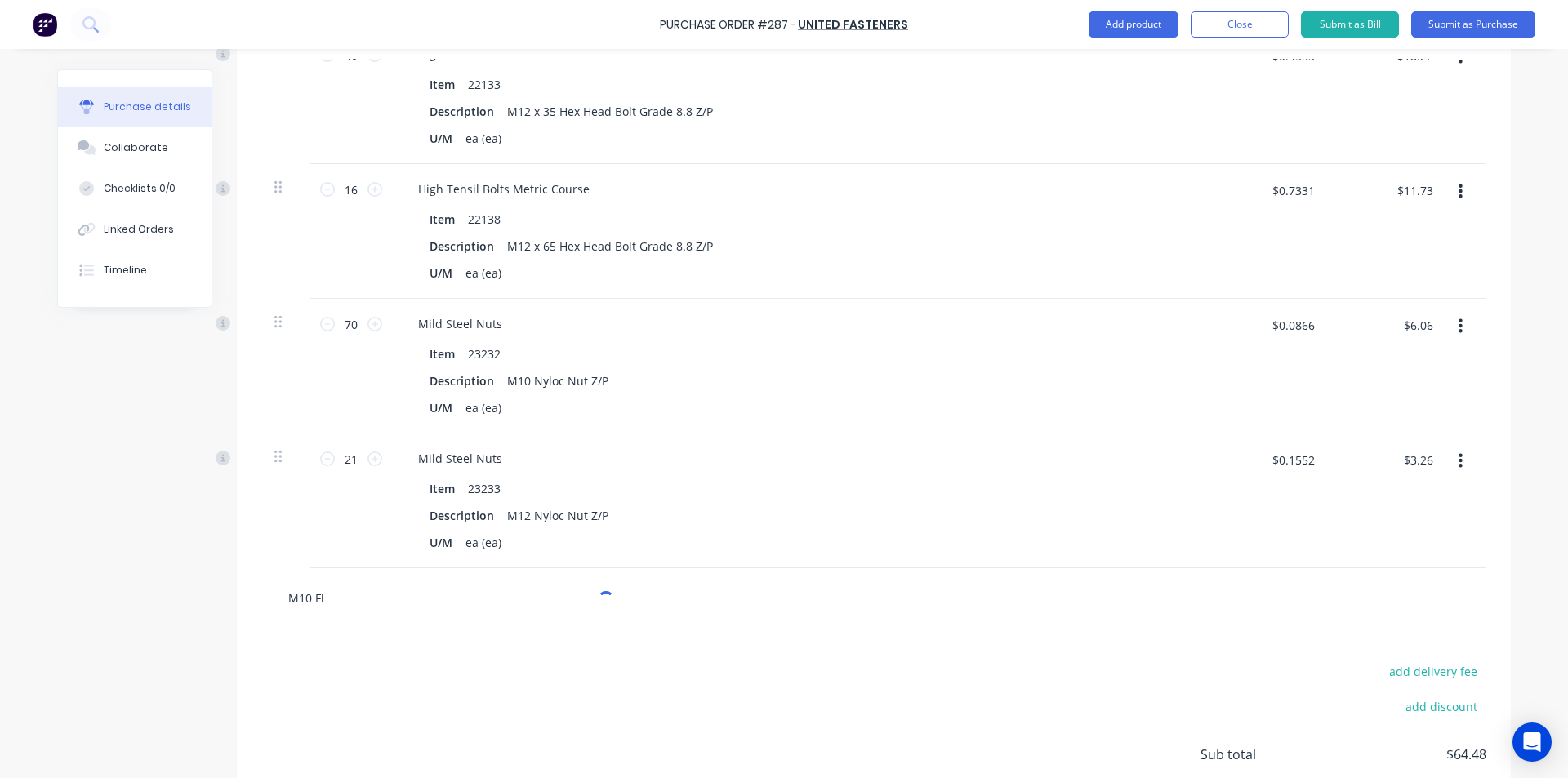
type textarea "x"
type input "M10 Flat"
type textarea "x"
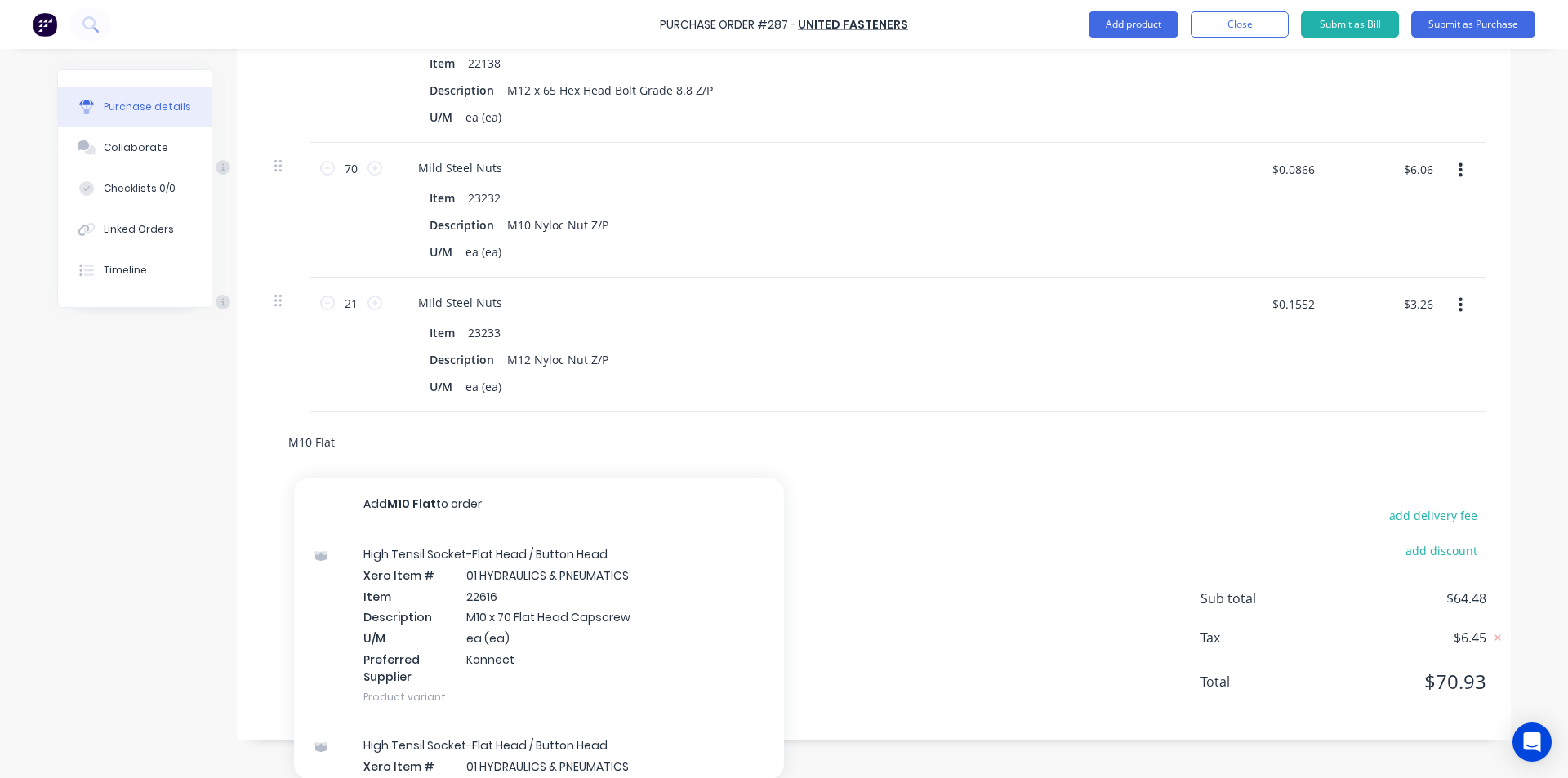
scroll to position [1189, 0]
click at [337, 442] on input "M10 Flat" at bounding box center [450, 439] width 327 height 33
type input "M10 Flat"
type textarea "x"
type input "M10 Flat w"
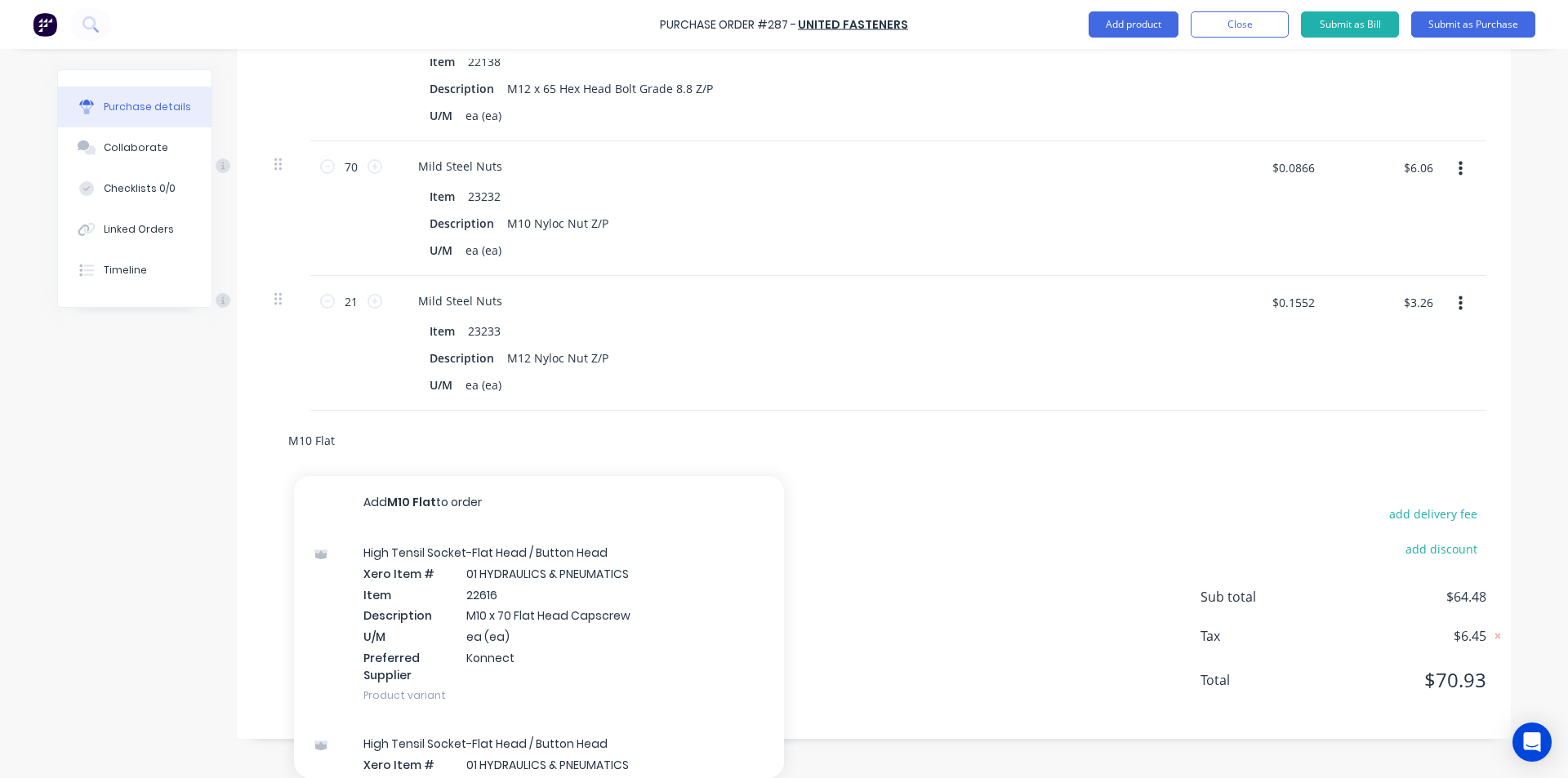
type textarea "x"
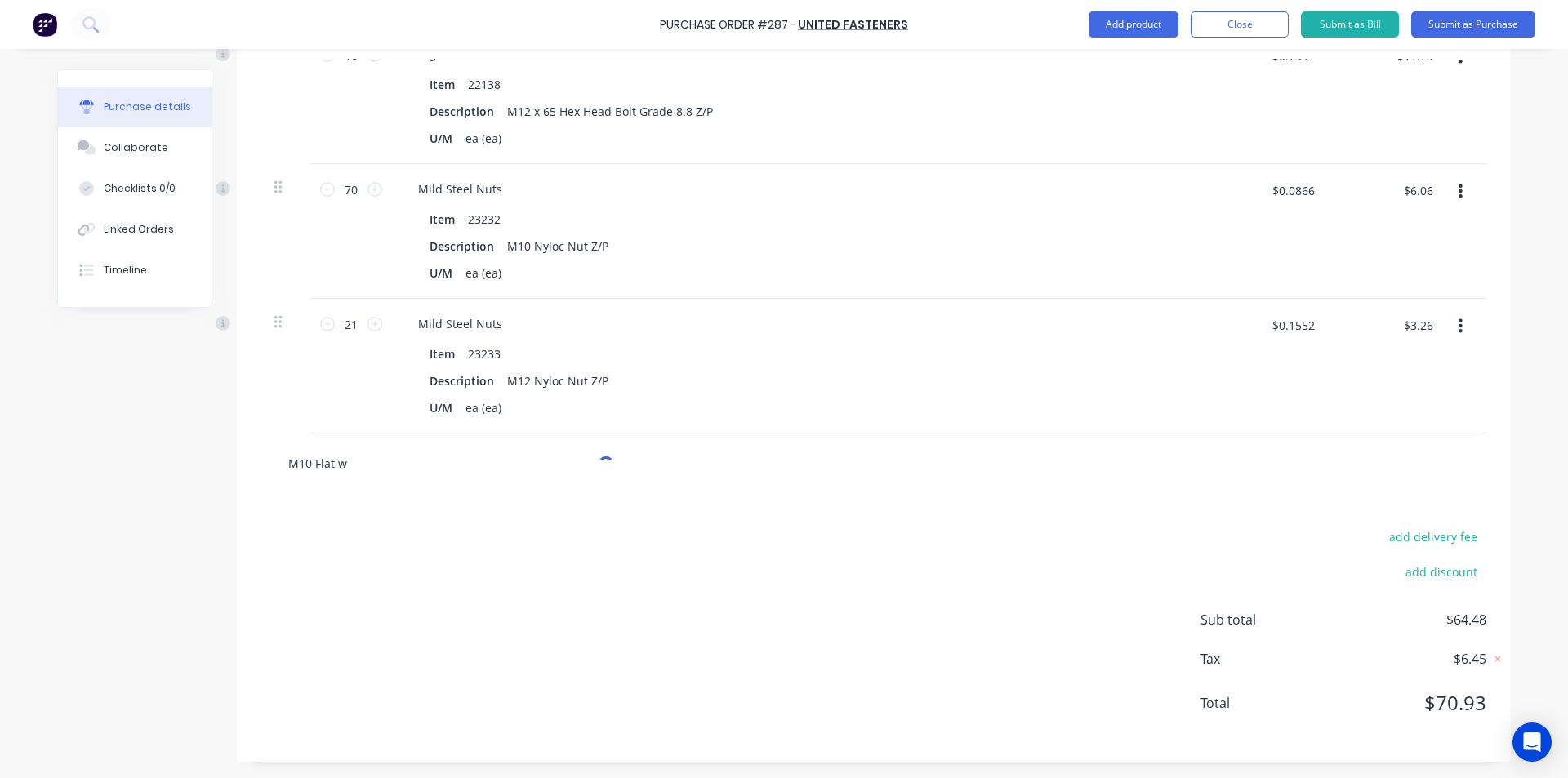
type input "M10 Flat wa"
type textarea "x"
type input "M10 Flat was"
type textarea "x"
type input "M10 Flat wash"
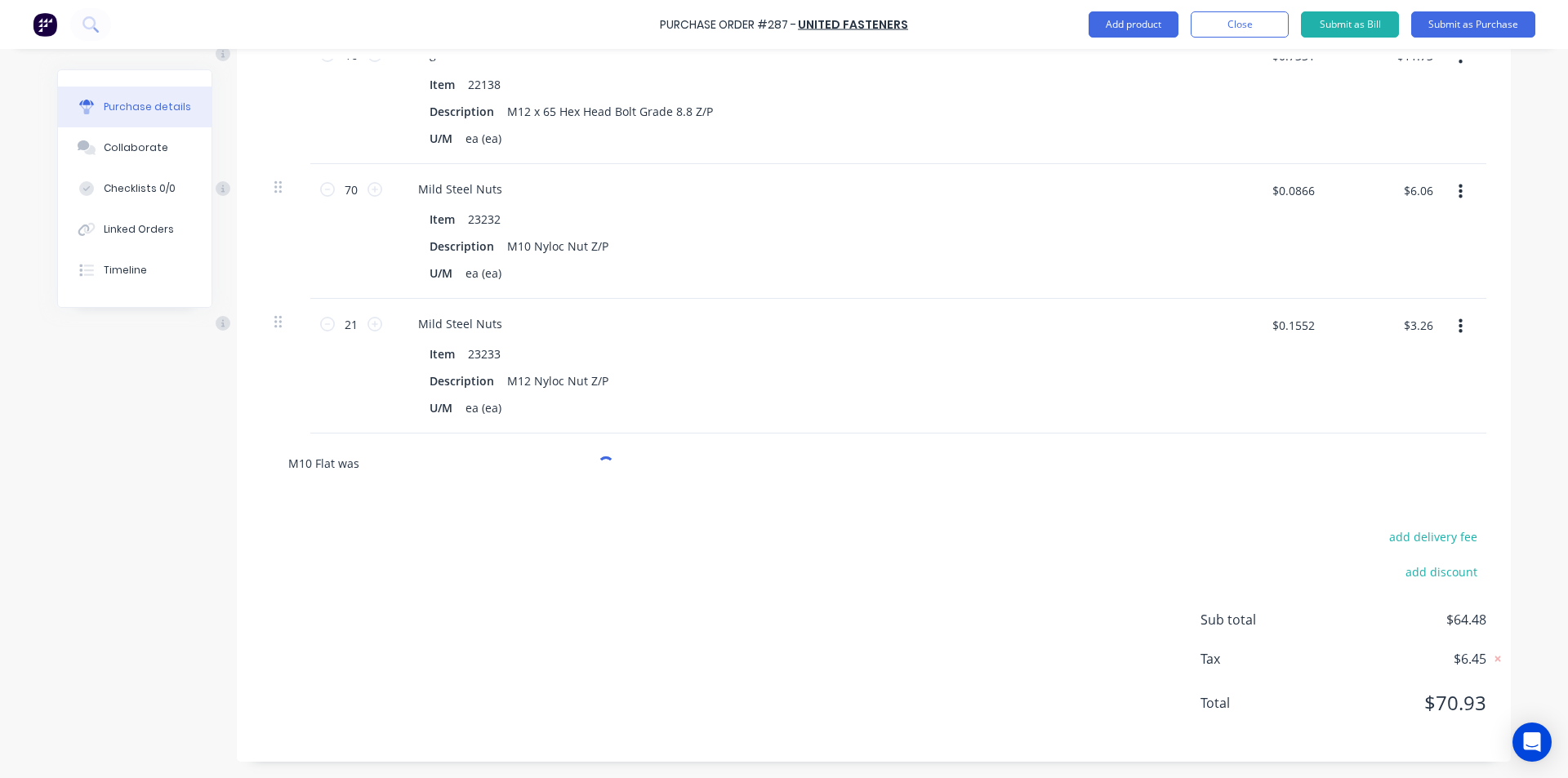
type textarea "x"
type input "M10 Flat washe"
type textarea "x"
type input "M10 Flat washer"
type textarea "x"
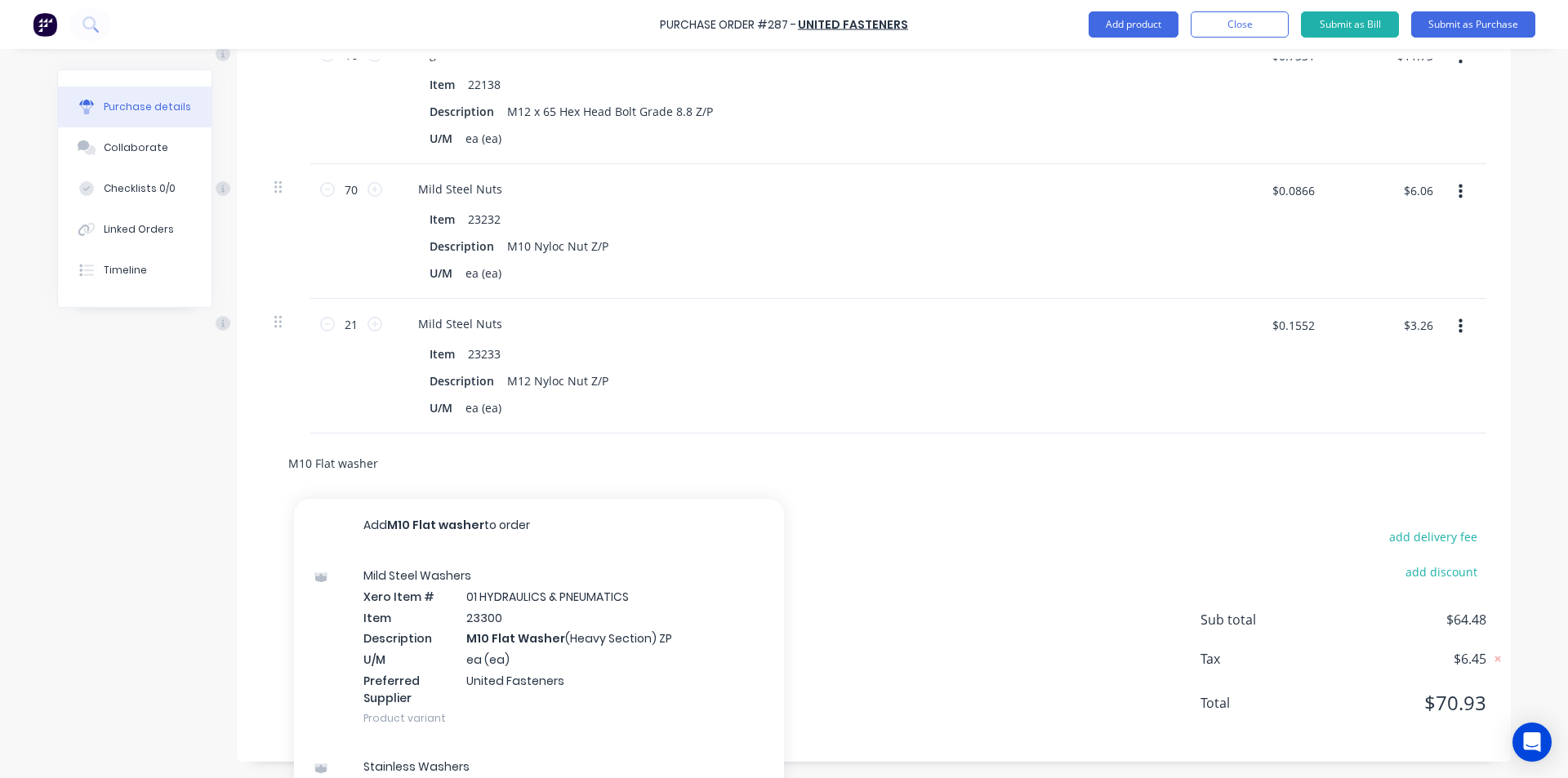
scroll to position [1189, 0]
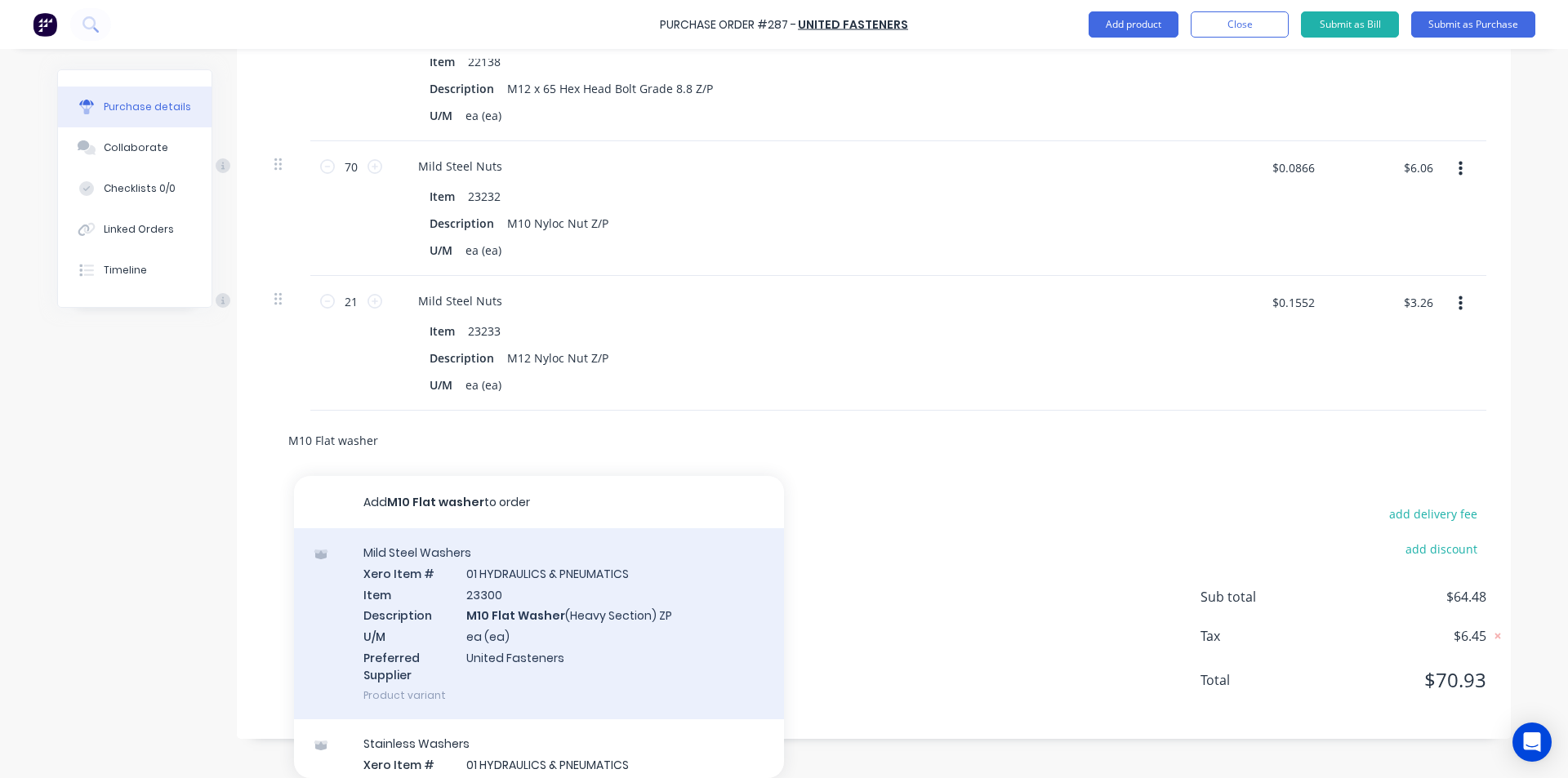
type input "M10 Flat washer"
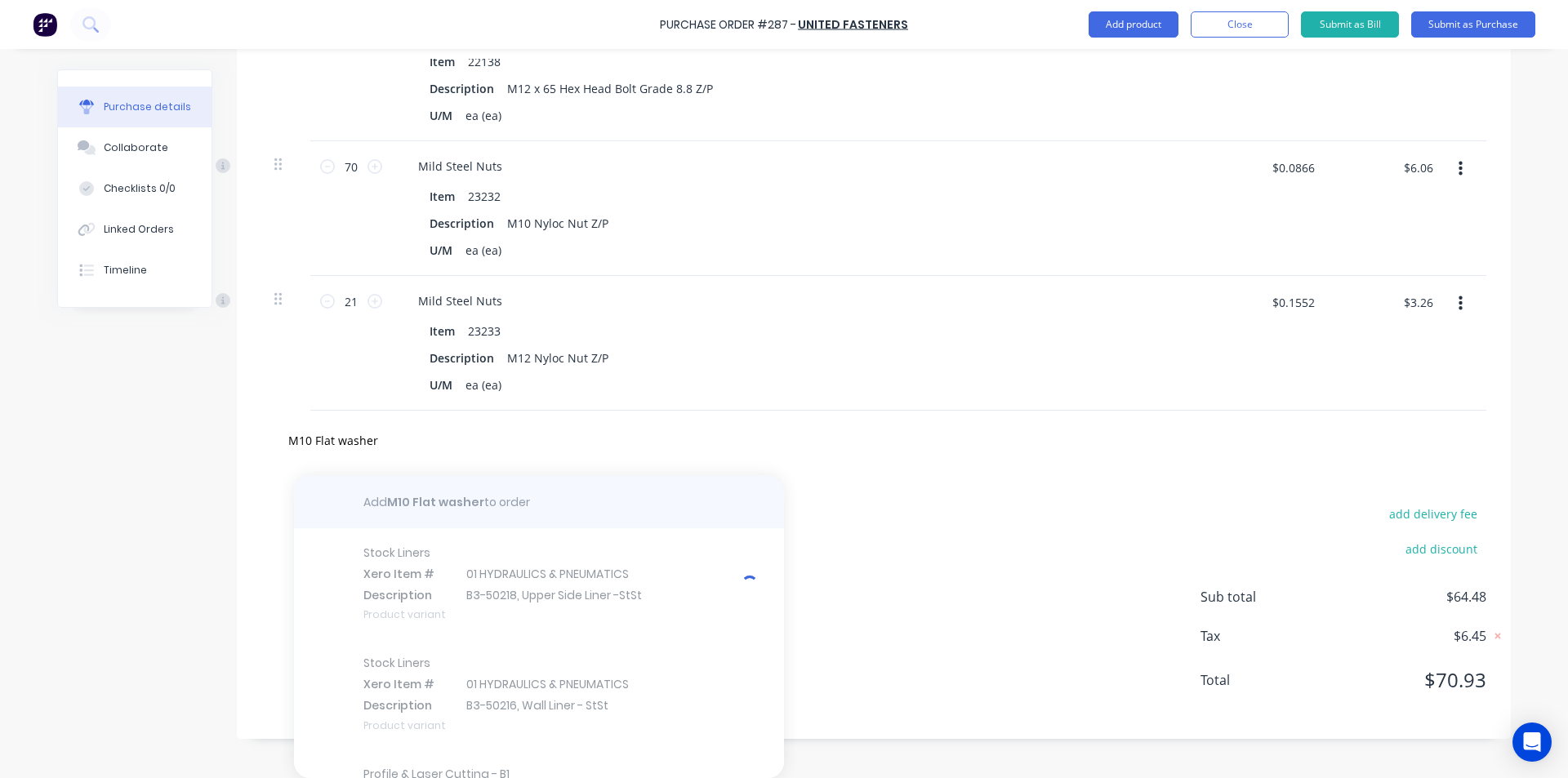
type textarea "x"
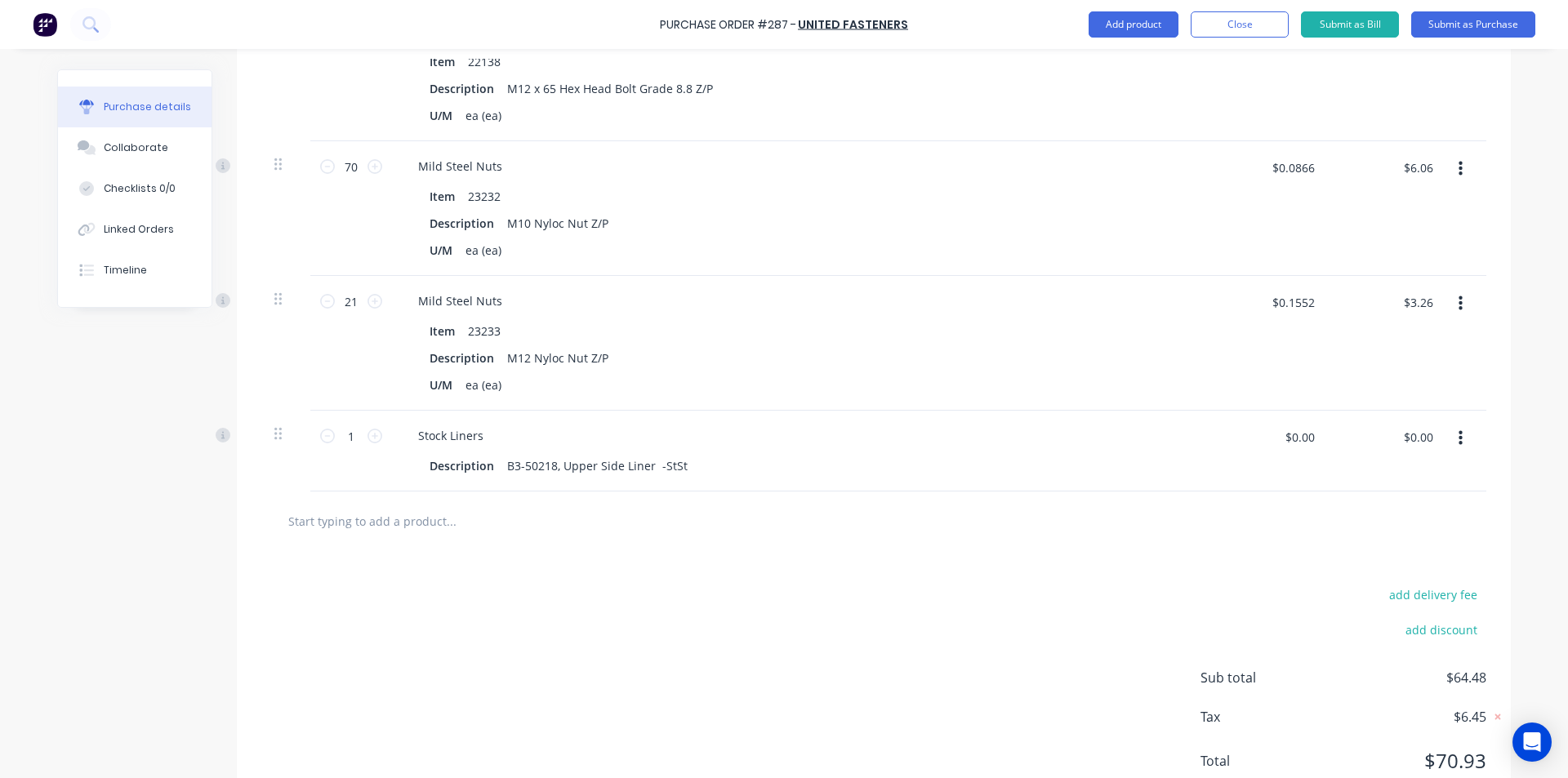
click at [1453, 426] on button "button" at bounding box center [1459, 438] width 38 height 29
click at [1368, 569] on button "Delete" at bounding box center [1410, 579] width 138 height 33
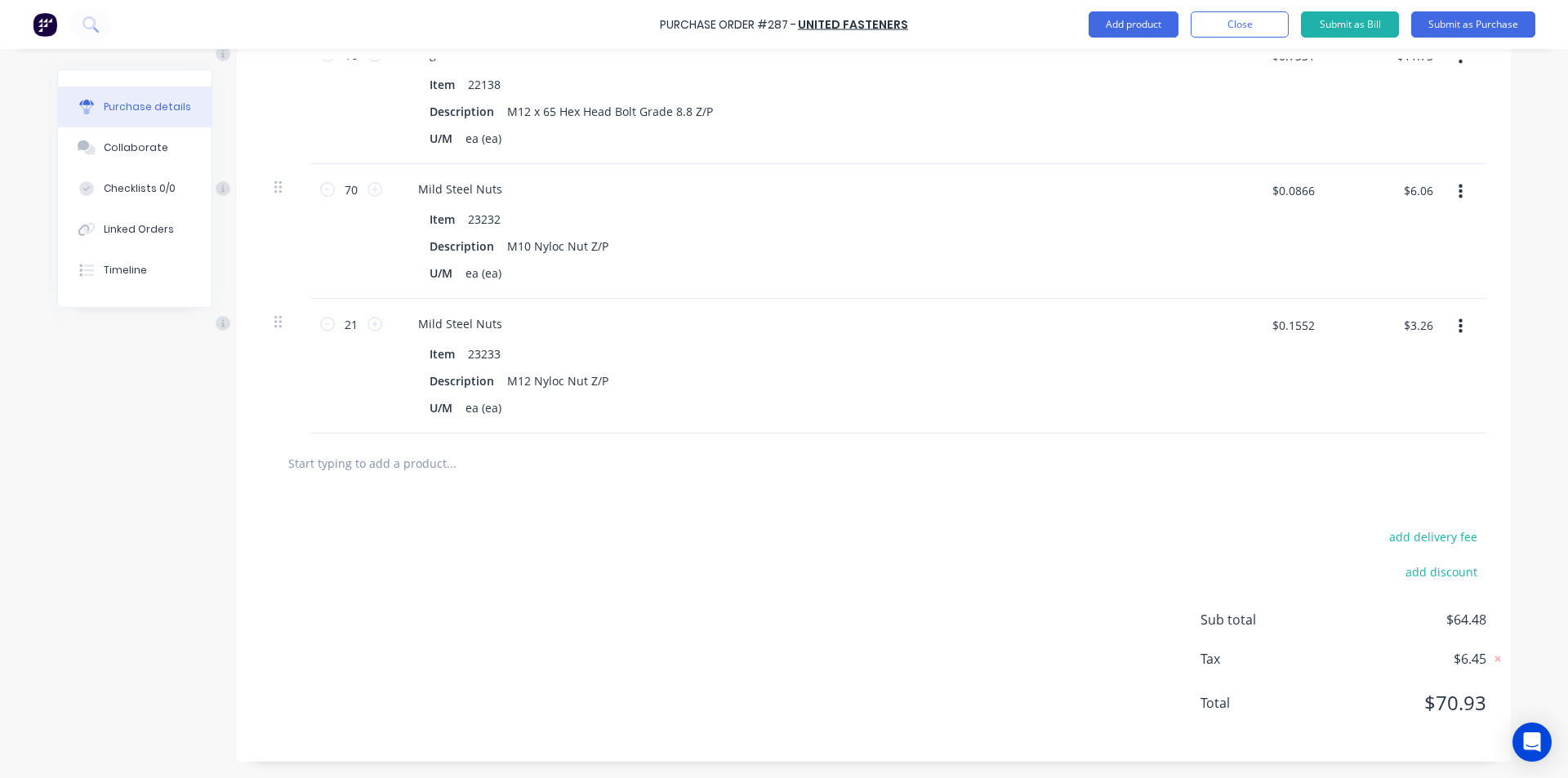
click at [416, 493] on div "add delivery fee add discount Sub total $64.48 Tax $6.45 Total $70.93" at bounding box center [874, 627] width 1274 height 268
type textarea "x"
click at [414, 475] on input "text" at bounding box center [450, 462] width 327 height 33
type input "m"
type textarea "x"
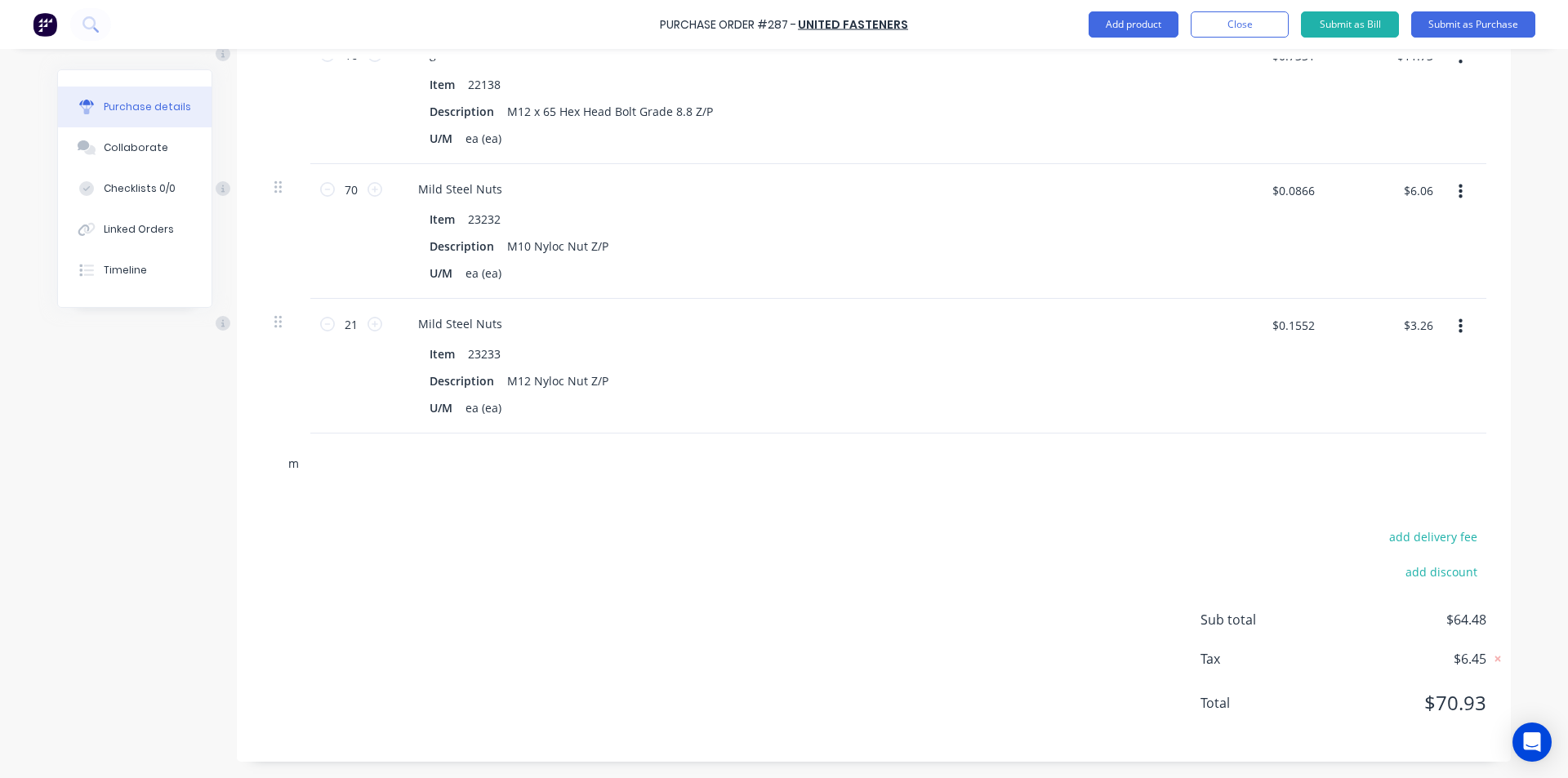
type input "m1"
type textarea "x"
type input "m10"
type textarea "x"
type input "m10 f"
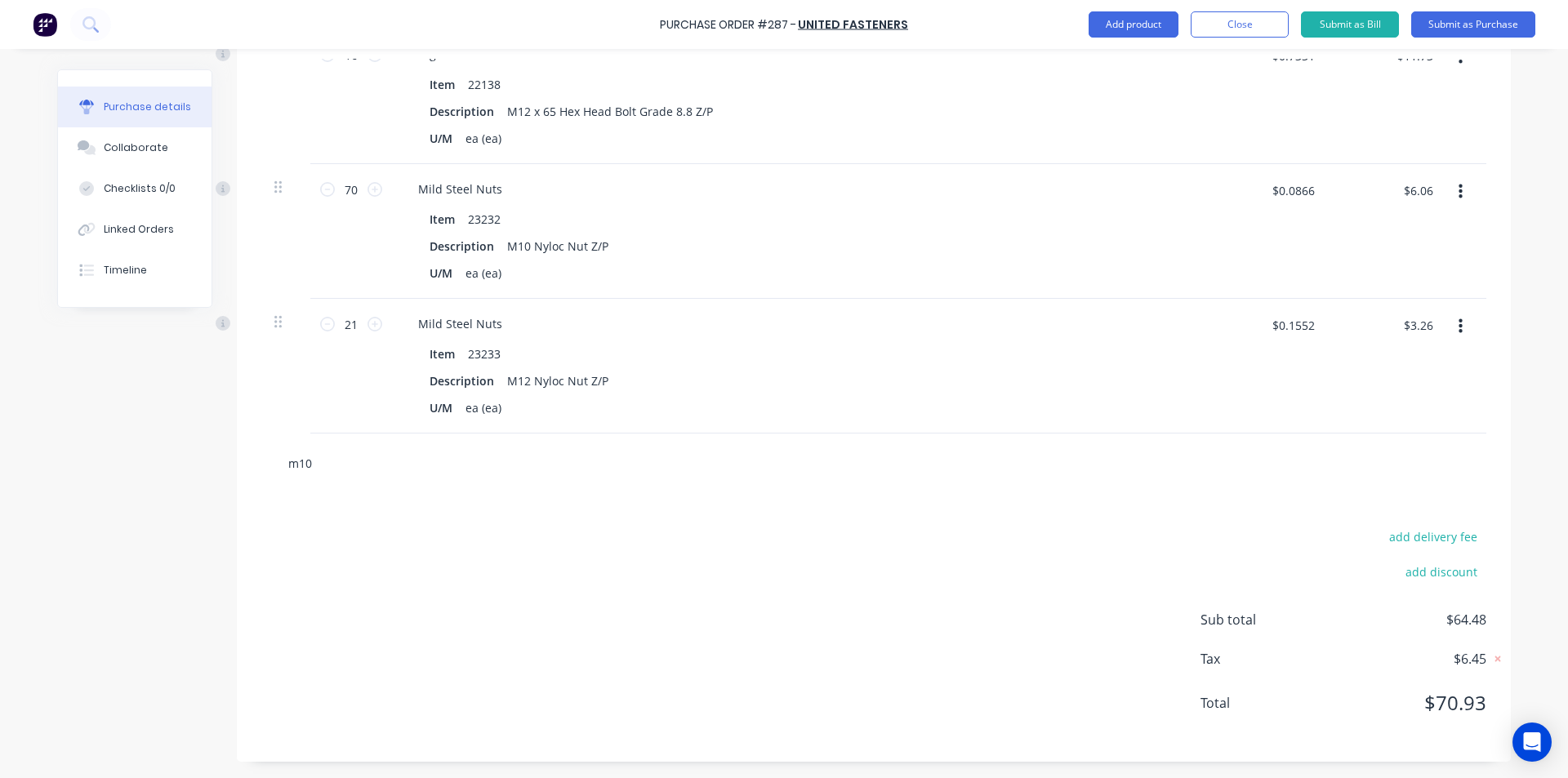
type textarea "x"
type input "m10 fl"
type textarea "x"
type input "m10 fla"
type textarea "x"
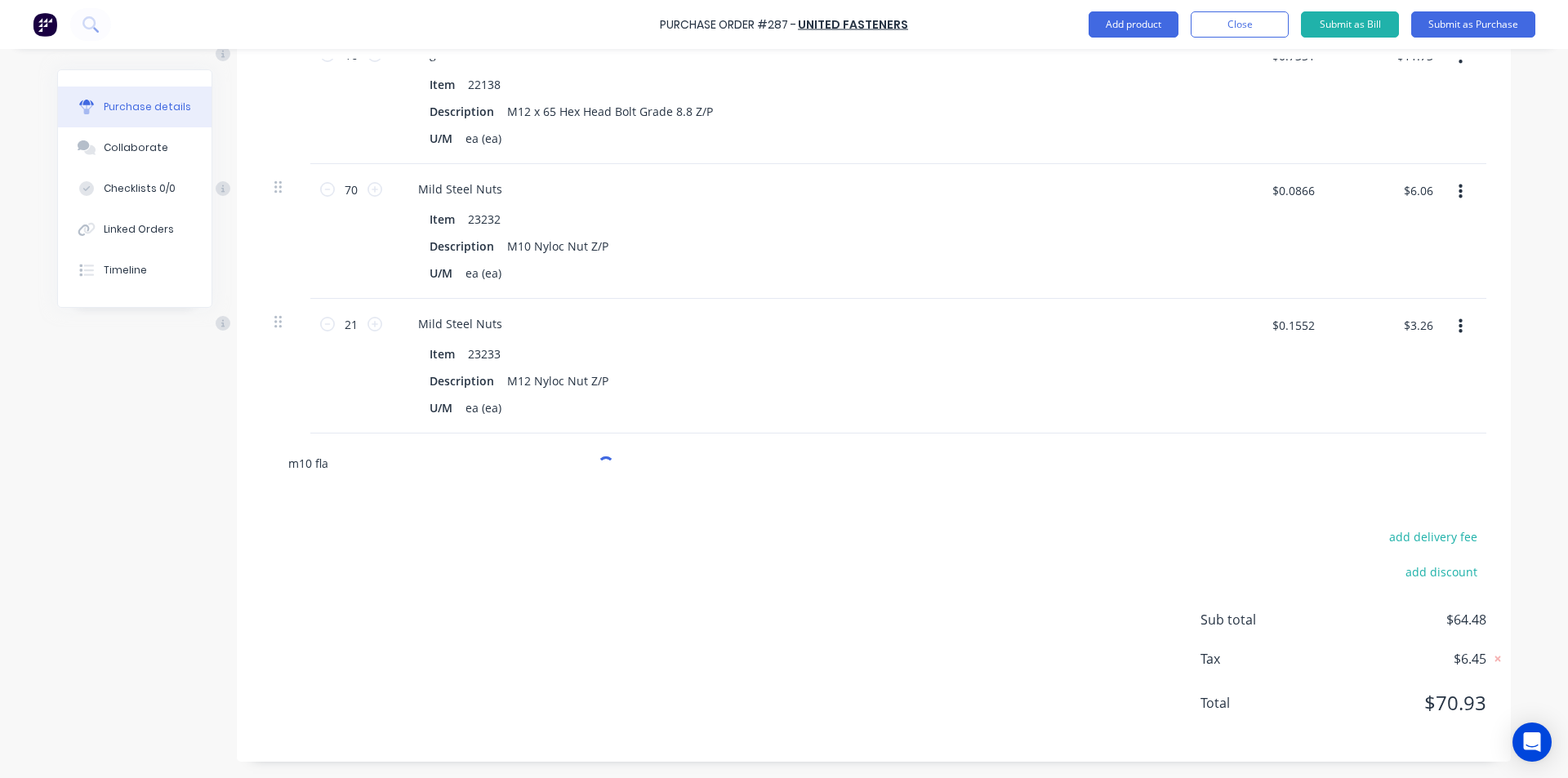
type input "m10 flat"
type textarea "x"
type input "m10 flat"
type textarea "x"
type input "m10 flat w"
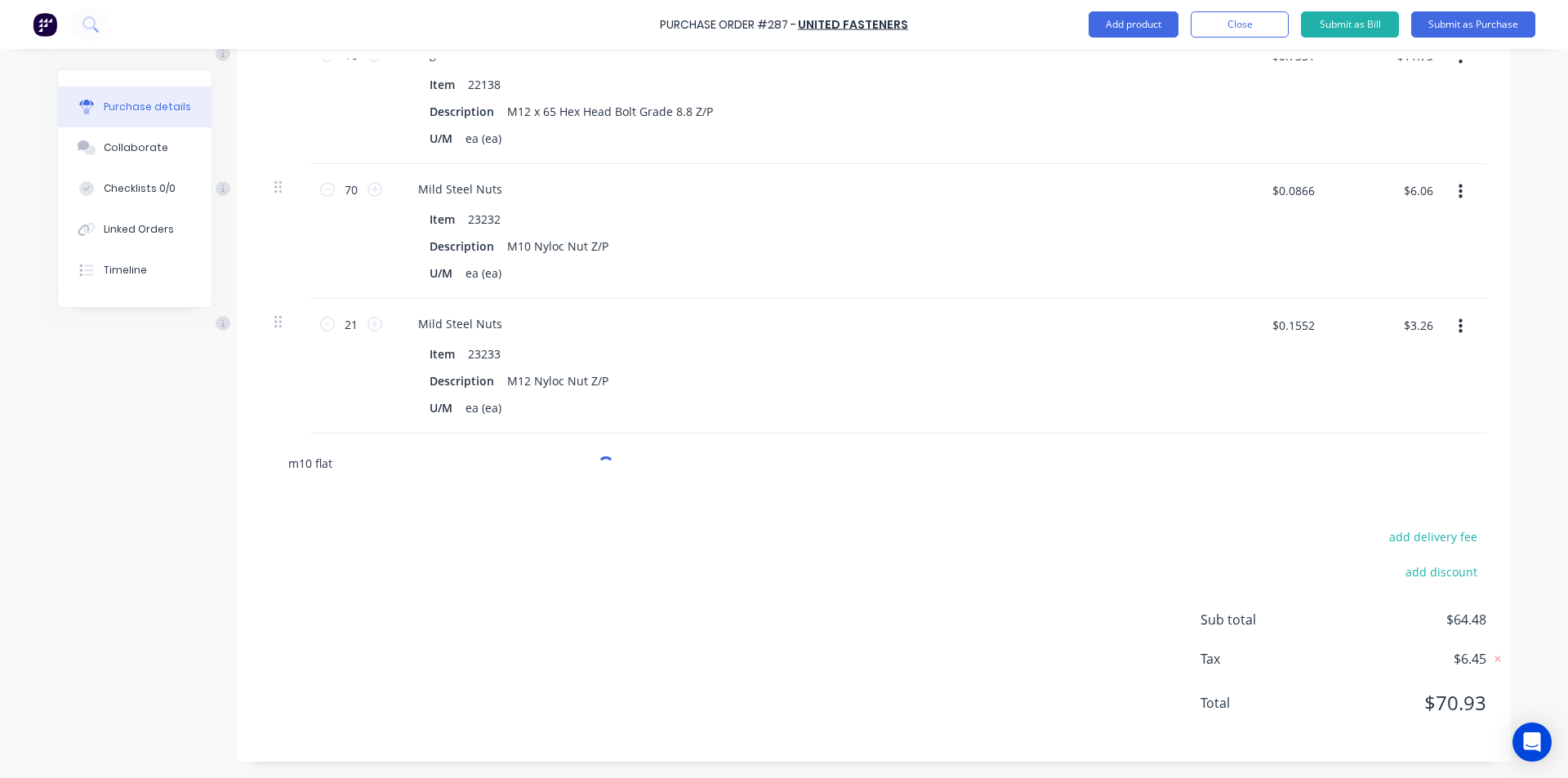
type textarea "x"
type input "m10 flat wa"
type textarea "x"
type input "m10 flat was"
type textarea "x"
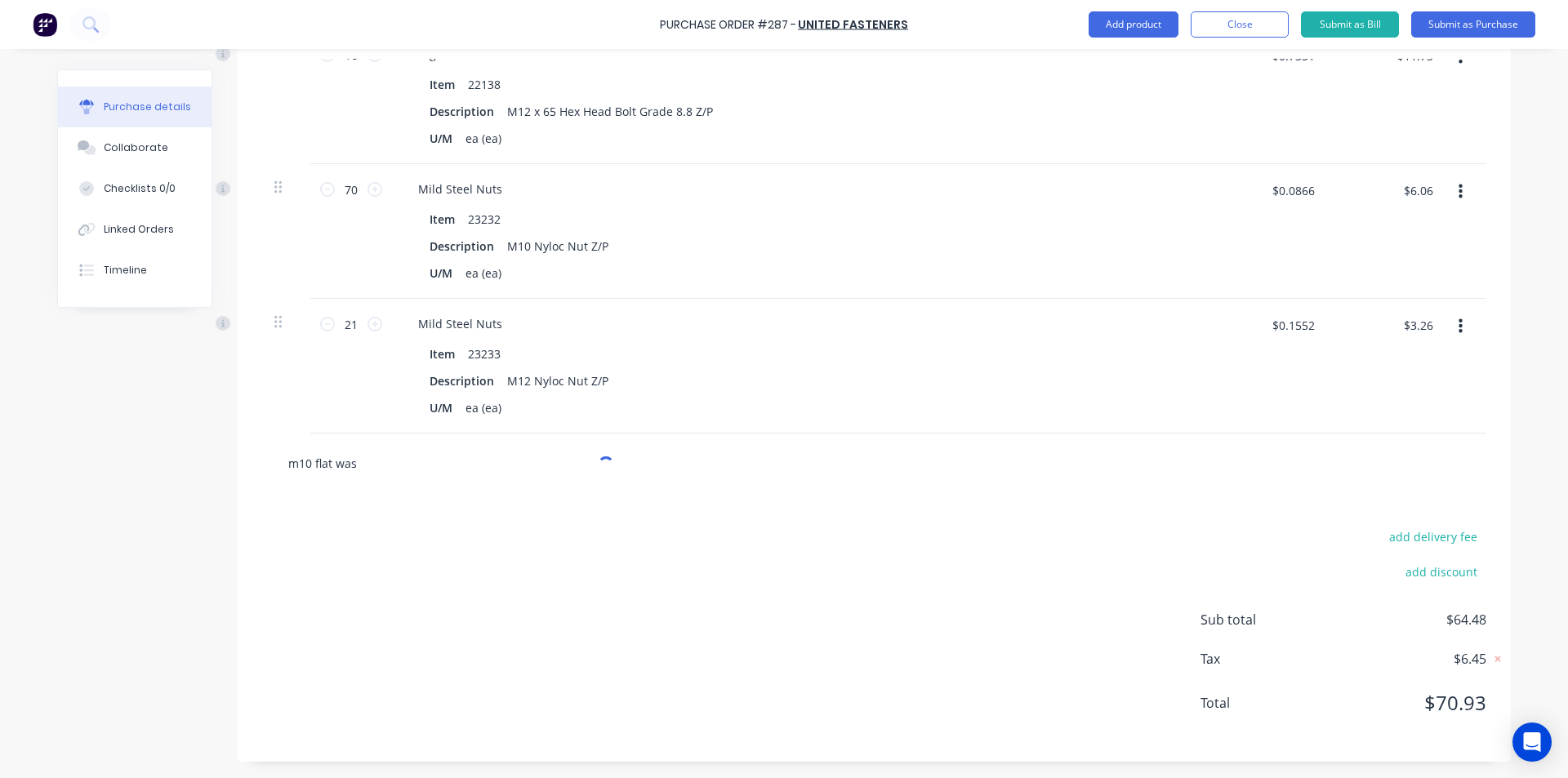
type input "m10 flat wash"
type textarea "x"
type input "m10 flat washe"
type textarea "x"
type input "m10 flat washer"
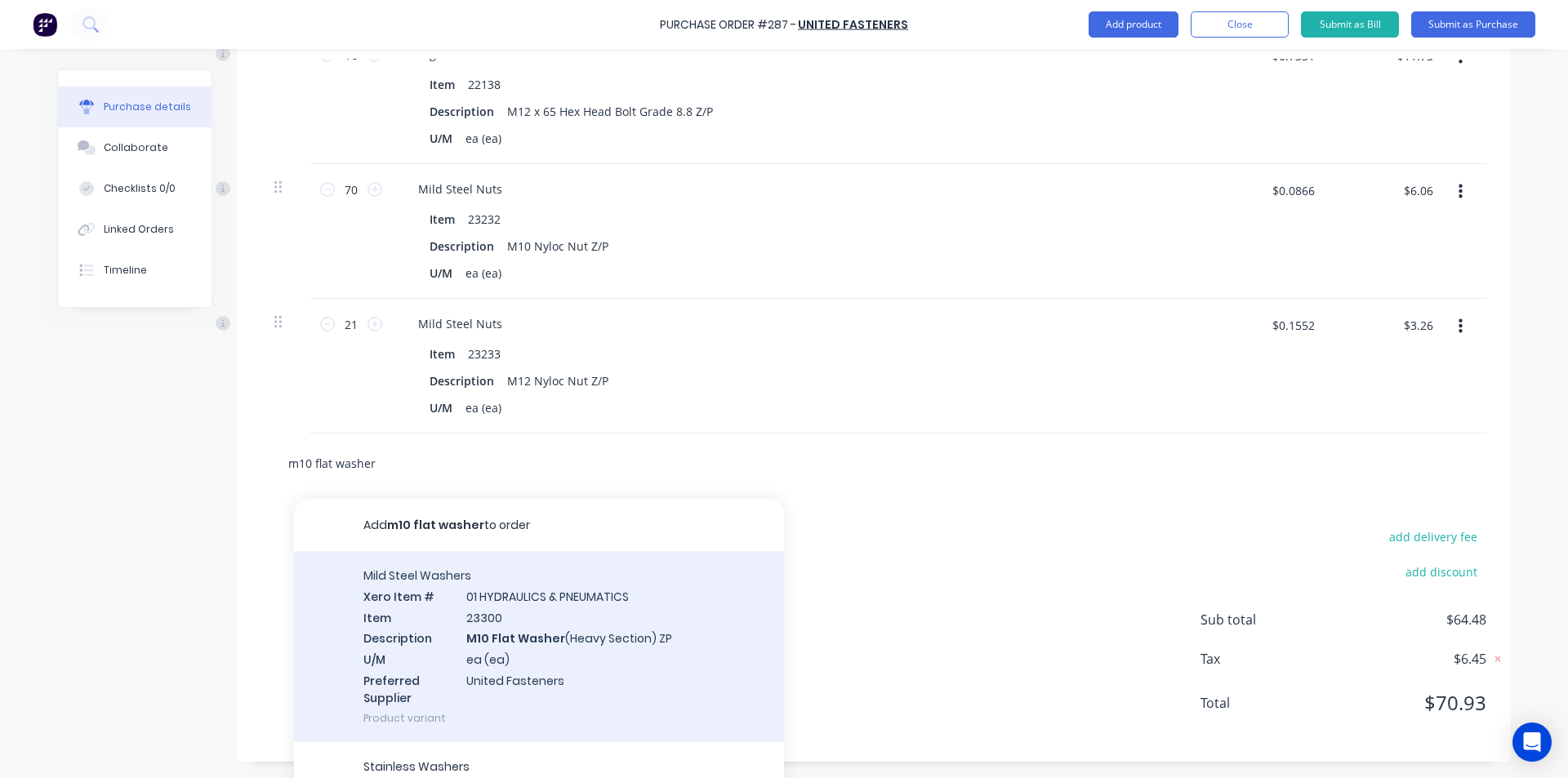
type textarea "x"
type input "m10 flat washer"
click at [504, 639] on div "Mild Steel Washers Xero Item # 01 HYDRAULICS & PNEUMATICS Item 23300 Descriptio…" at bounding box center [539, 646] width 490 height 191
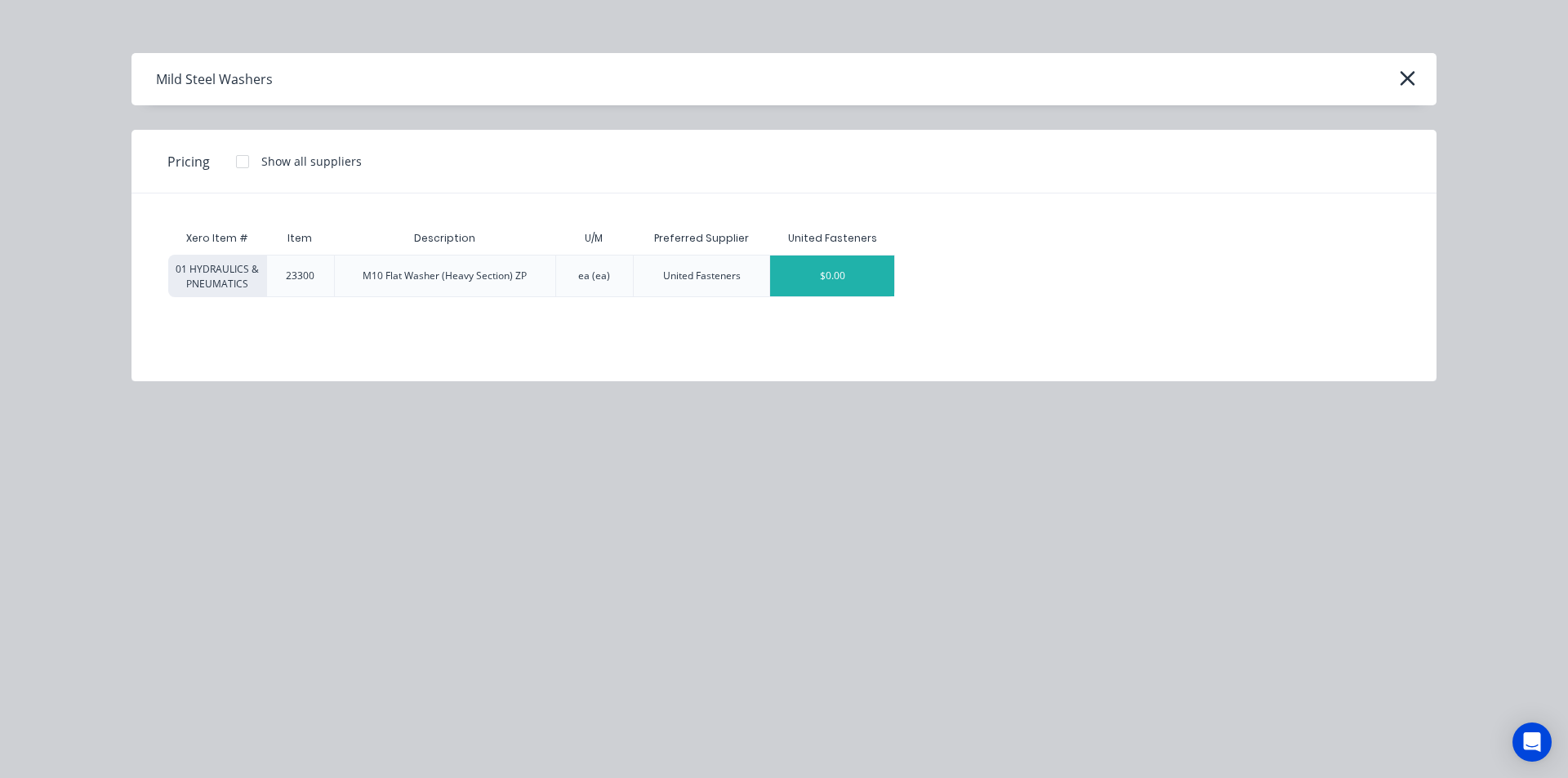
type textarea "x"
click at [849, 292] on div "$0.00" at bounding box center [832, 276] width 124 height 41
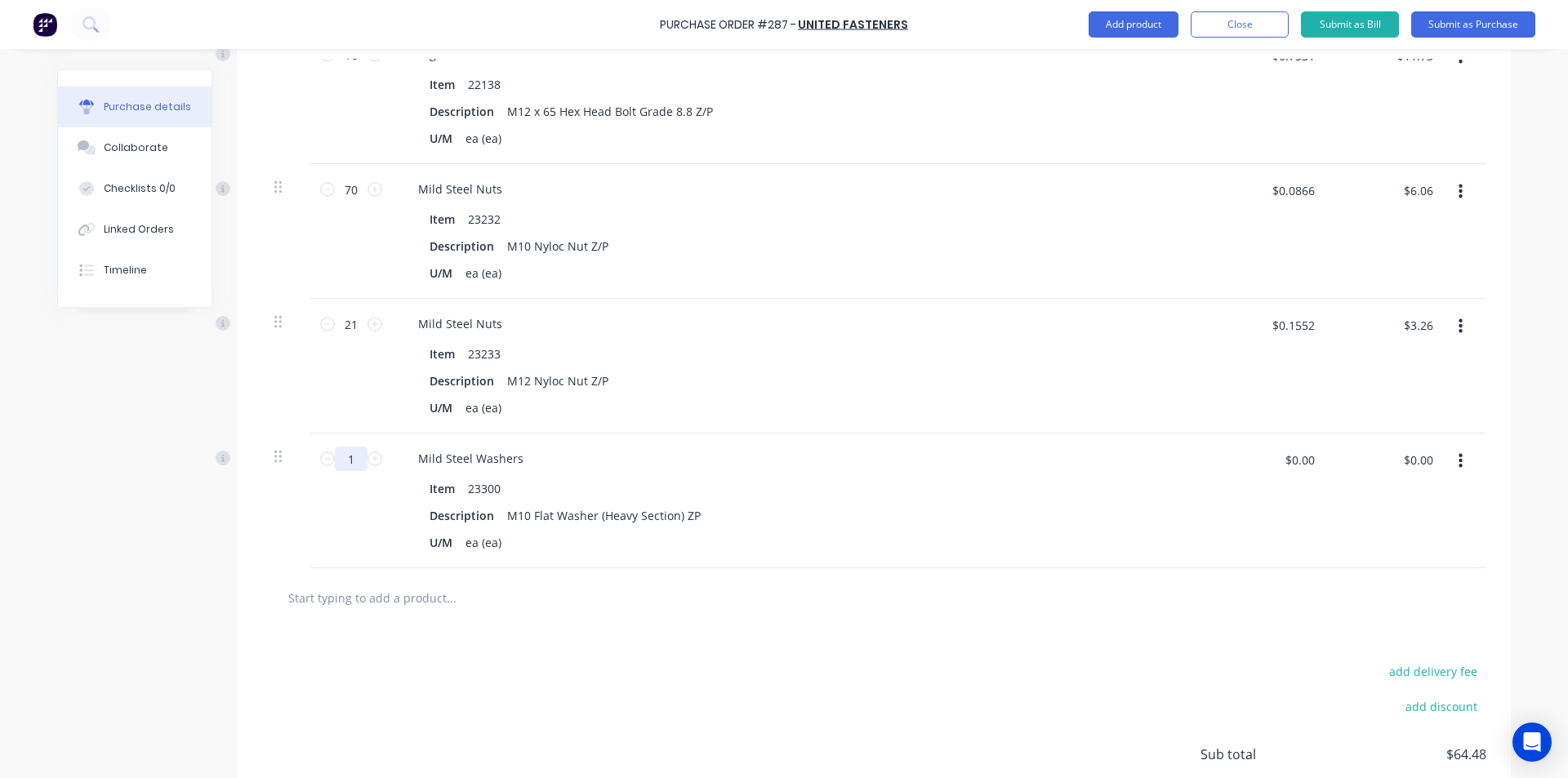
drag, startPoint x: 354, startPoint y: 454, endPoint x: 305, endPoint y: 458, distance: 49.2
click at [311, 458] on div "1 1" at bounding box center [351, 500] width 81 height 135
type textarea "x"
type input "3"
click at [395, 598] on input "text" at bounding box center [450, 597] width 327 height 33
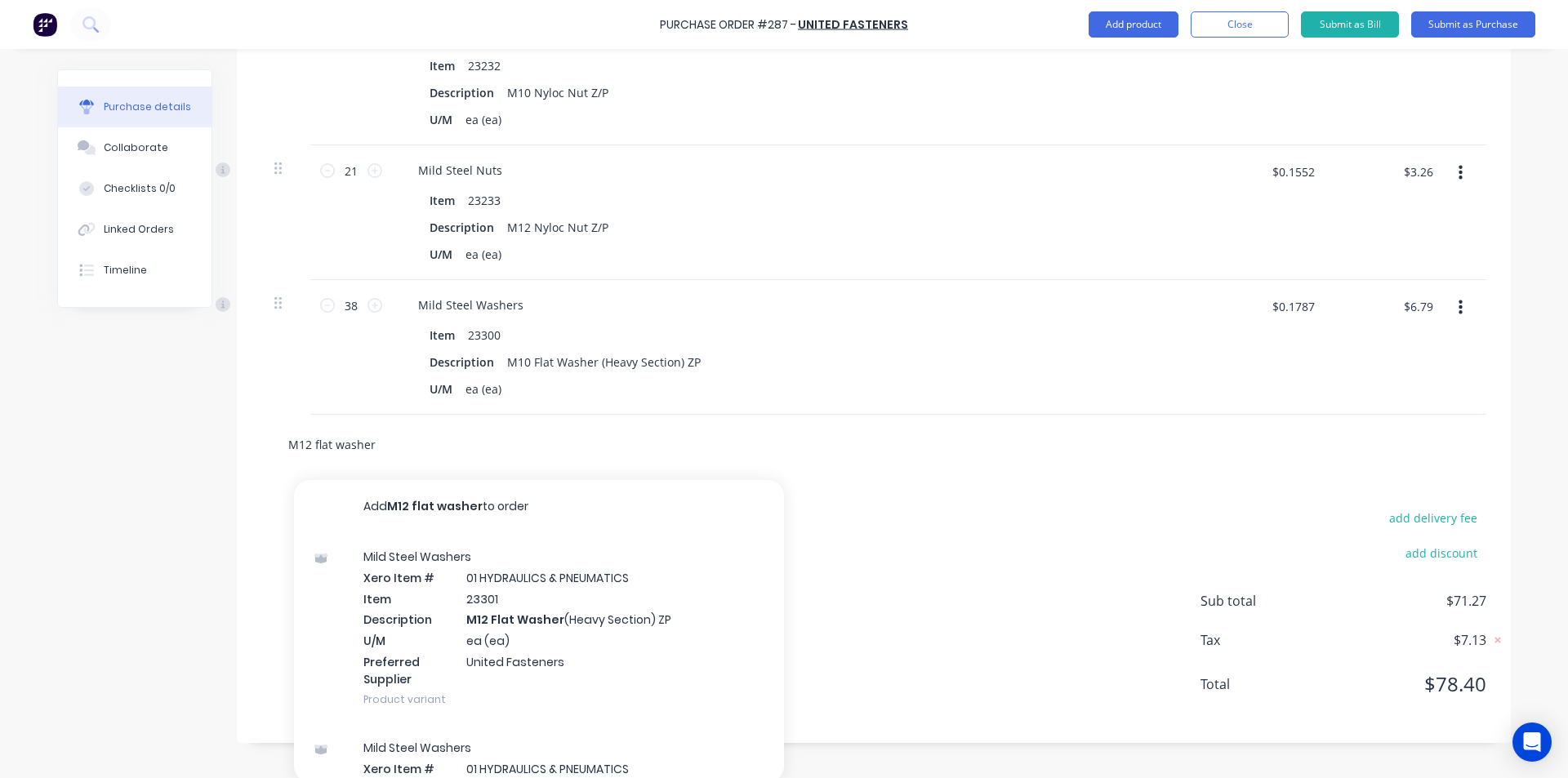
scroll to position [1323, 0]
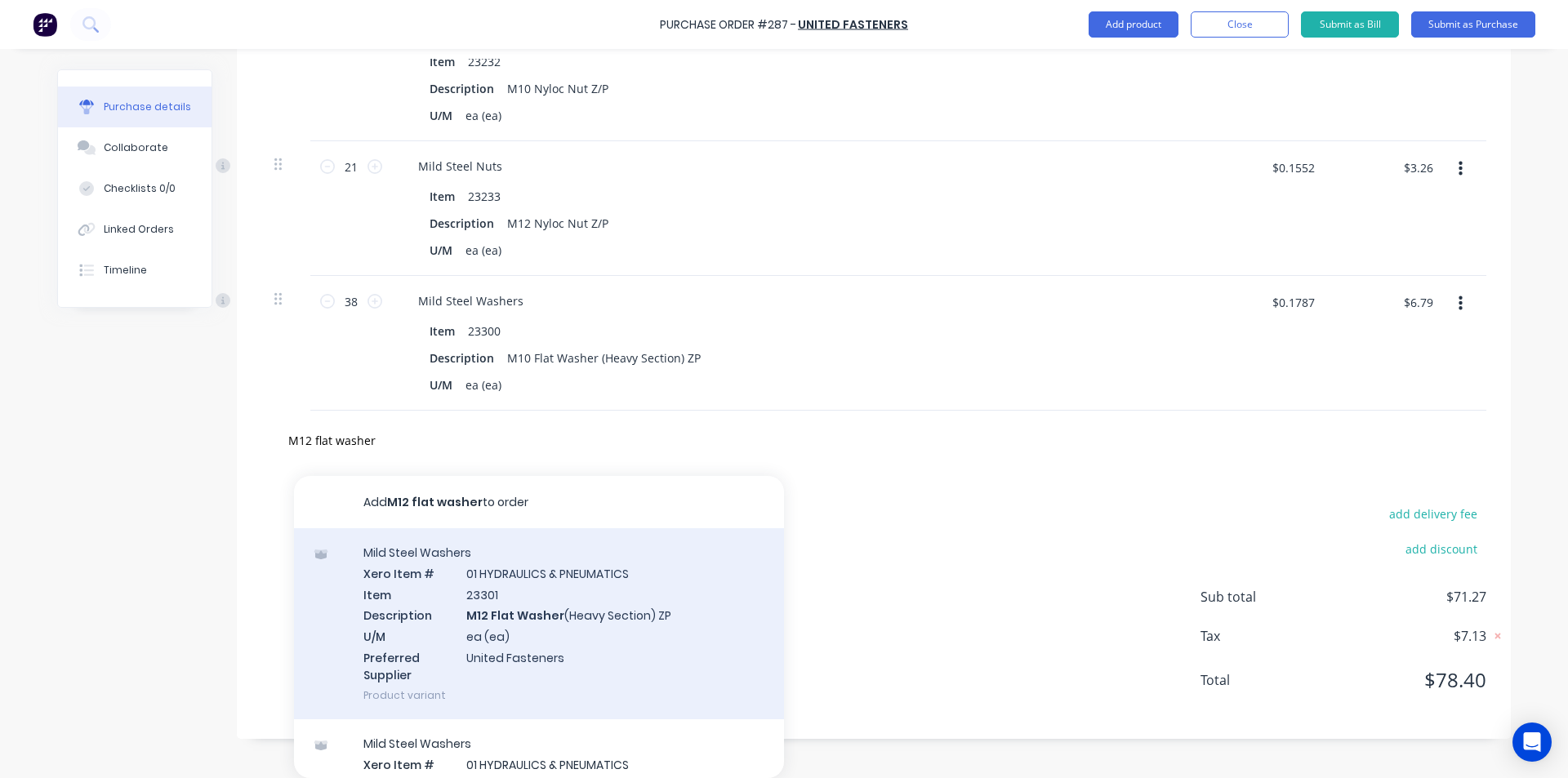
click at [525, 608] on div "Mild Steel Washers Xero Item # 01 HYDRAULICS & PNEUMATICS Item 23301 Descriptio…" at bounding box center [539, 624] width 490 height 191
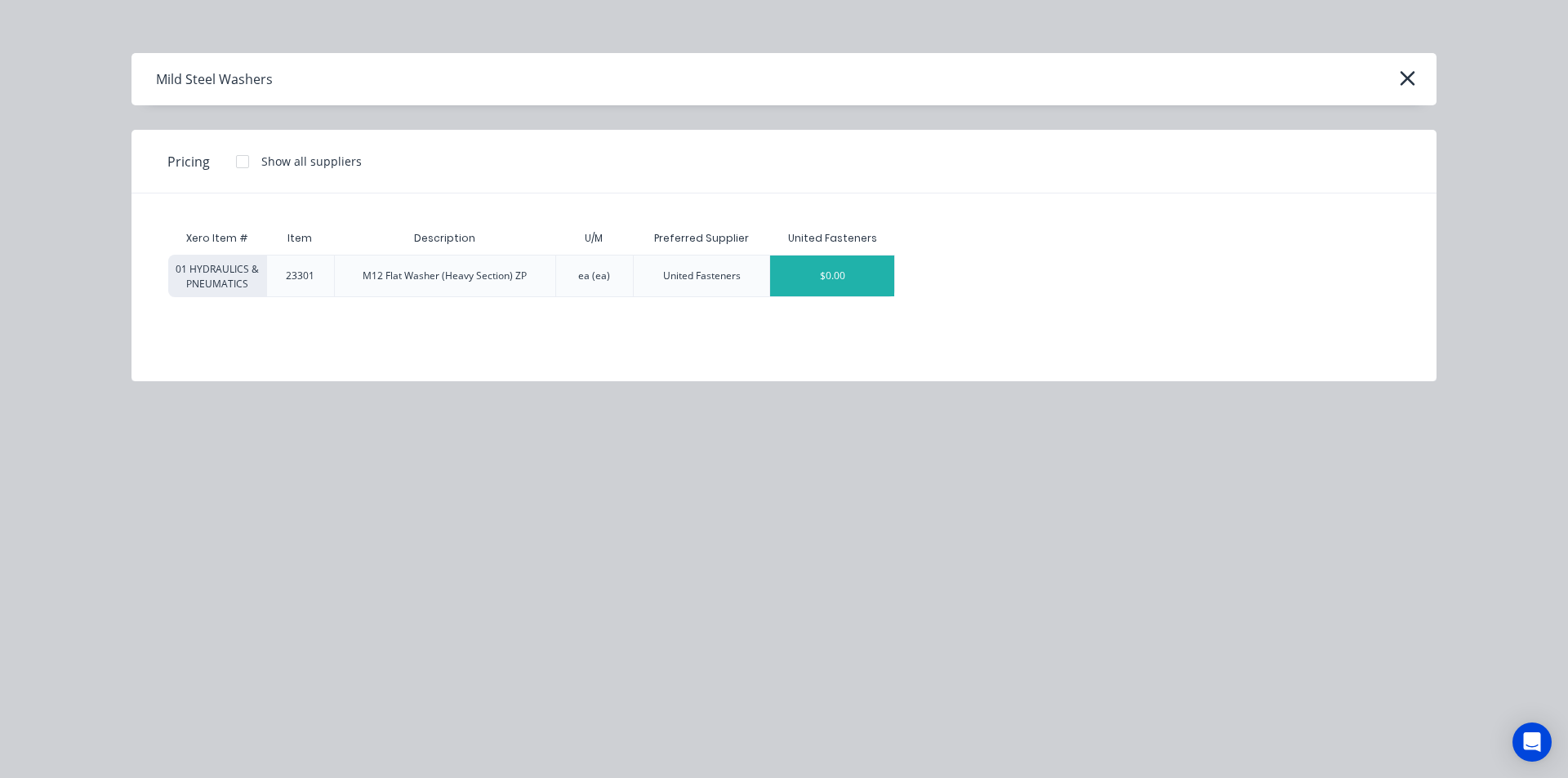
click at [830, 295] on div "$0.00" at bounding box center [832, 276] width 124 height 41
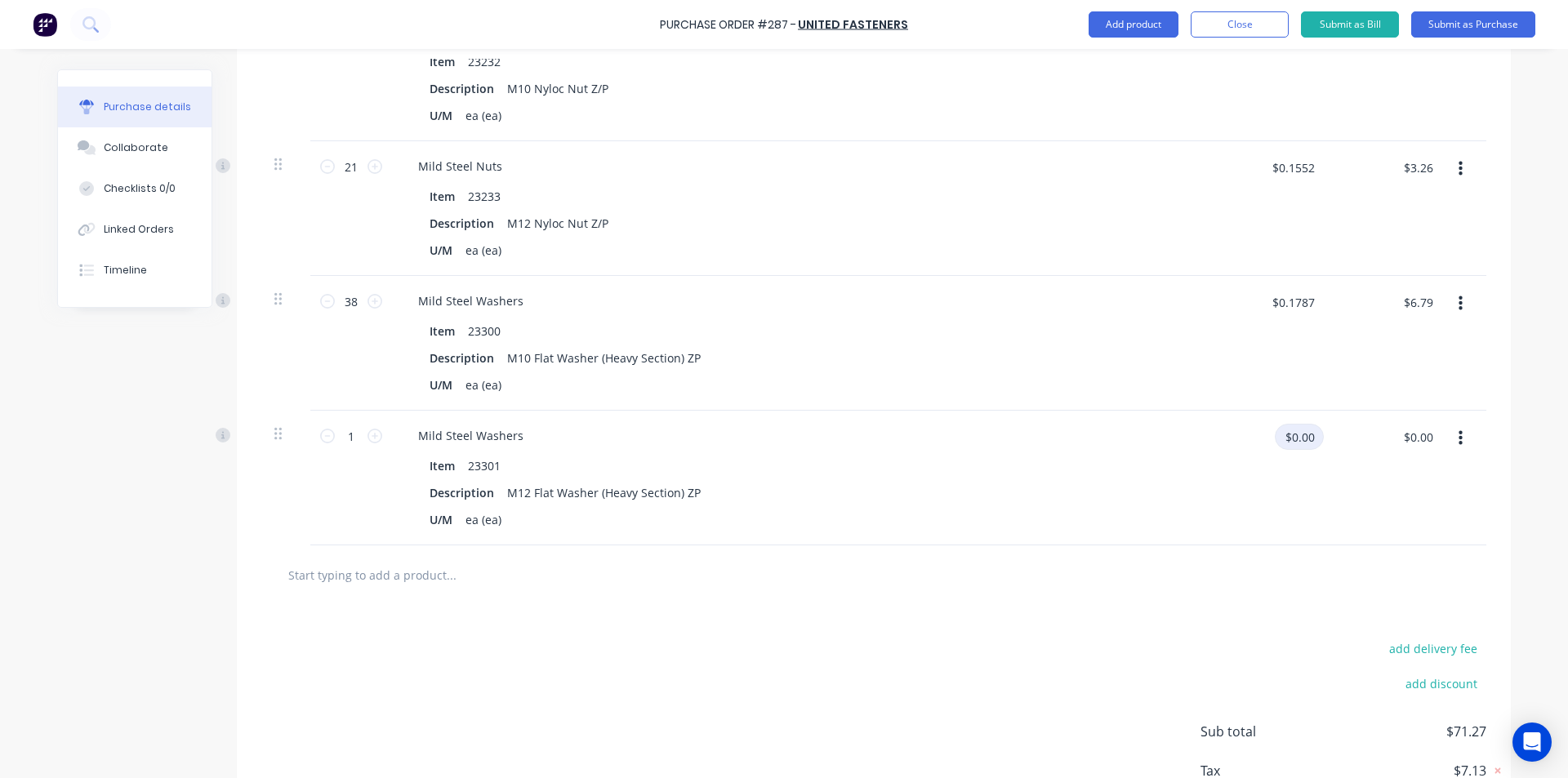
drag, startPoint x: 1310, startPoint y: 429, endPoint x: 1158, endPoint y: 453, distance: 153.9
click at [1191, 442] on div "1 1 Mild Steel Washers Item 23301 Description M12 Flat Washer (Heavy Section) Z…" at bounding box center [873, 478] width 1225 height 135
drag, startPoint x: 349, startPoint y: 432, endPoint x: 277, endPoint y: 449, distance: 74.0
click at [277, 449] on div "1 1 Mild Steel Washers Item 23301 Description M12 Flat Washer (Heavy Section) Z…" at bounding box center [873, 478] width 1225 height 135
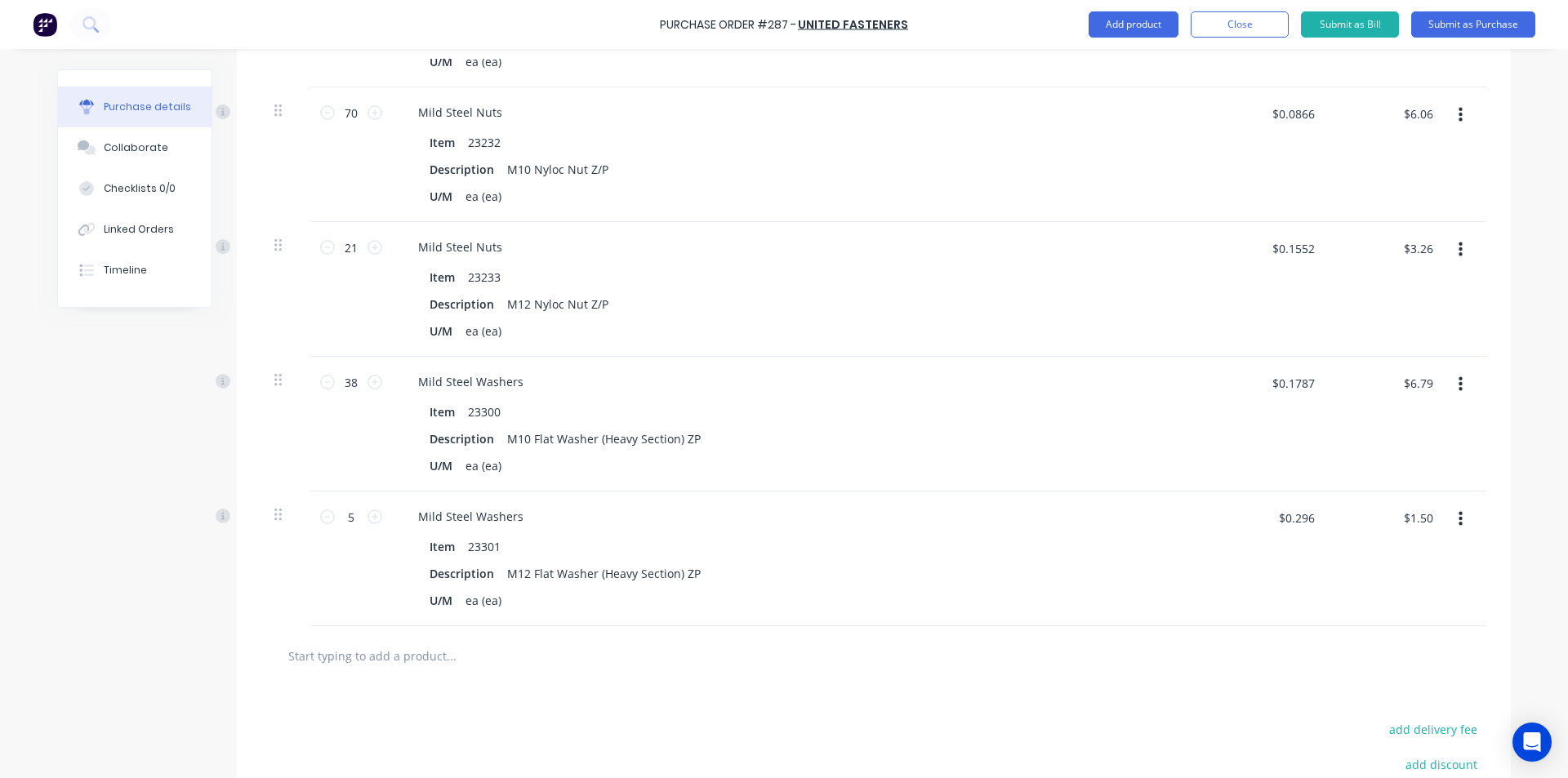
scroll to position [1242, 0]
click at [1300, 520] on input "$0.296" at bounding box center [1295, 518] width 55 height 26
click at [1312, 521] on input "$0.296" at bounding box center [1295, 518] width 55 height 26
click at [1164, 581] on div "Description M12 Flat Washer (Heavy Section) ZP" at bounding box center [796, 573] width 748 height 23
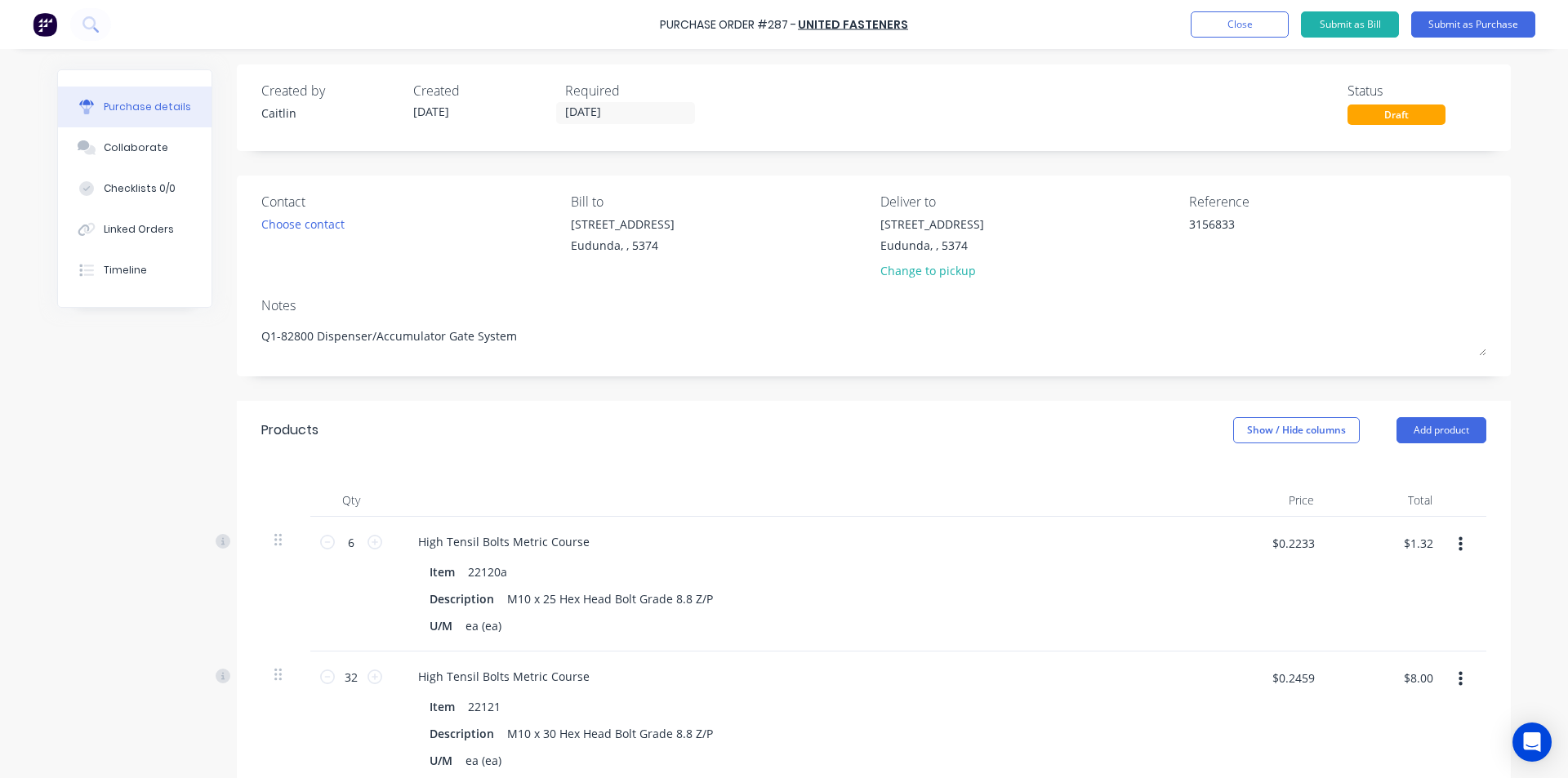
scroll to position [0, 0]
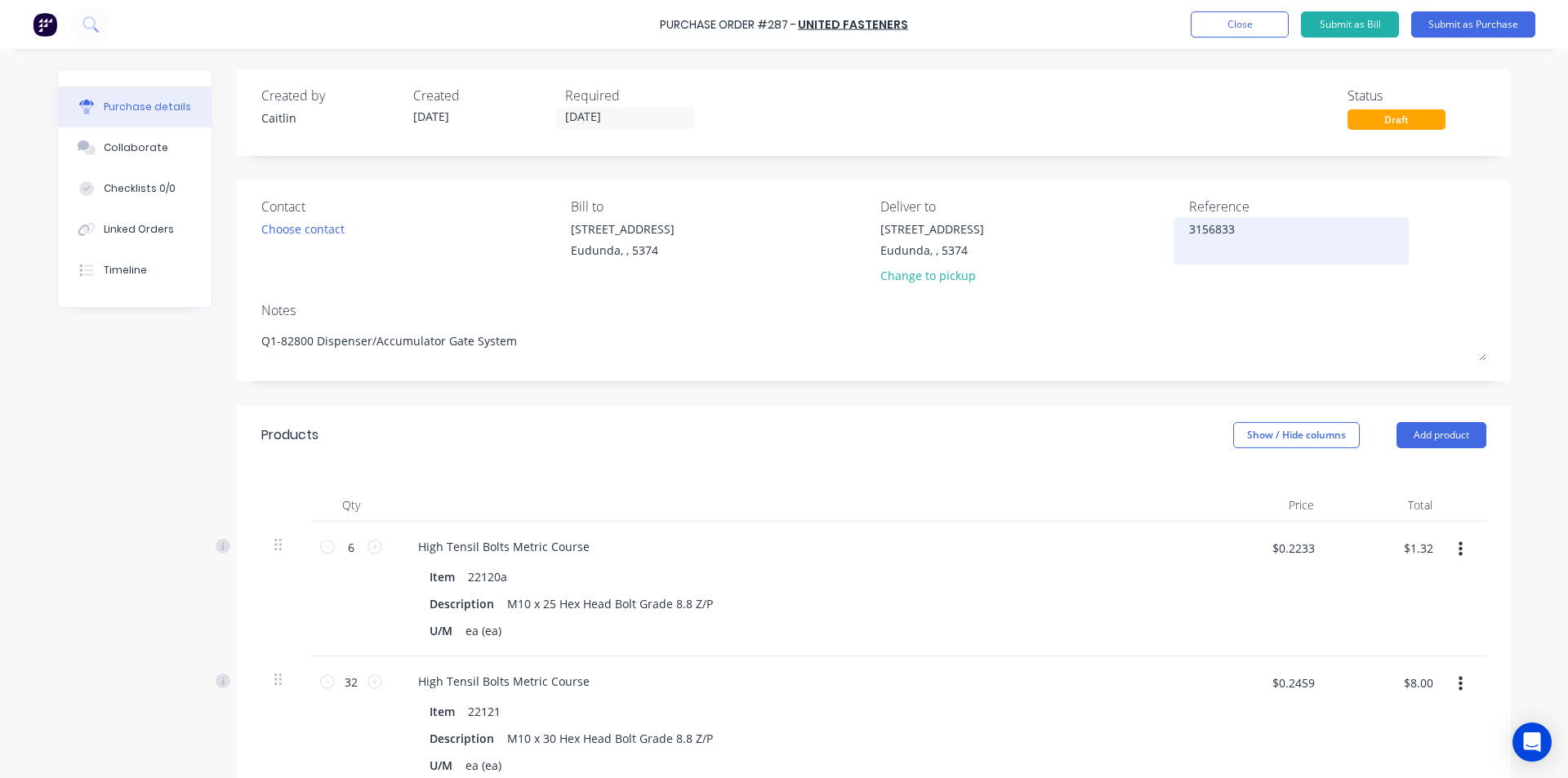
click at [1226, 240] on textarea "3156833" at bounding box center [1291, 238] width 204 height 36
click at [1213, 254] on textarea "3156833" at bounding box center [1291, 238] width 204 height 36
click at [1270, 237] on textarea "3156833" at bounding box center [1291, 238] width 204 height 36
click at [1463, 27] on button "Submit as Purchase" at bounding box center [1473, 24] width 124 height 26
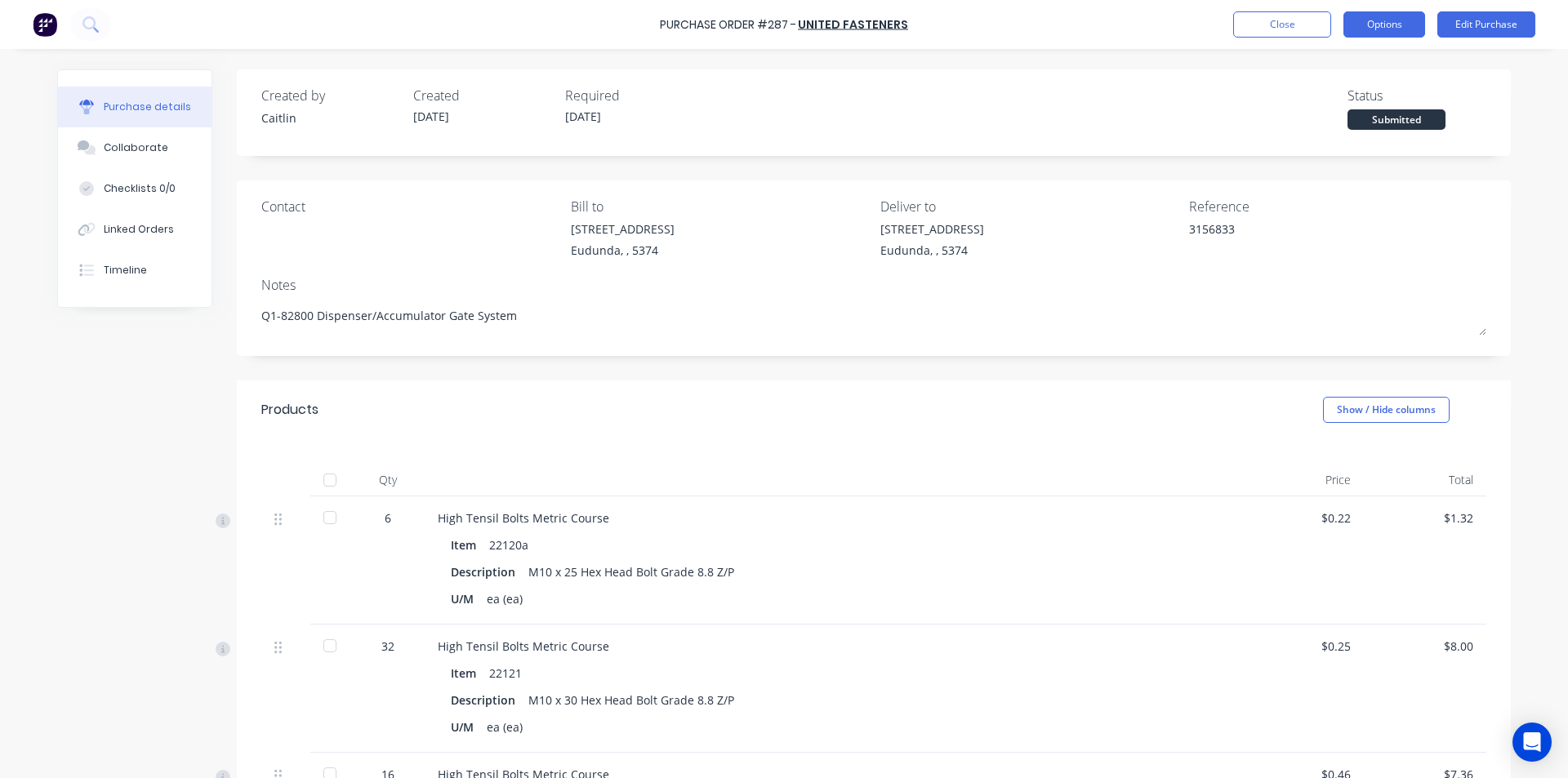
click at [1396, 16] on button "Options" at bounding box center [1384, 24] width 81 height 26
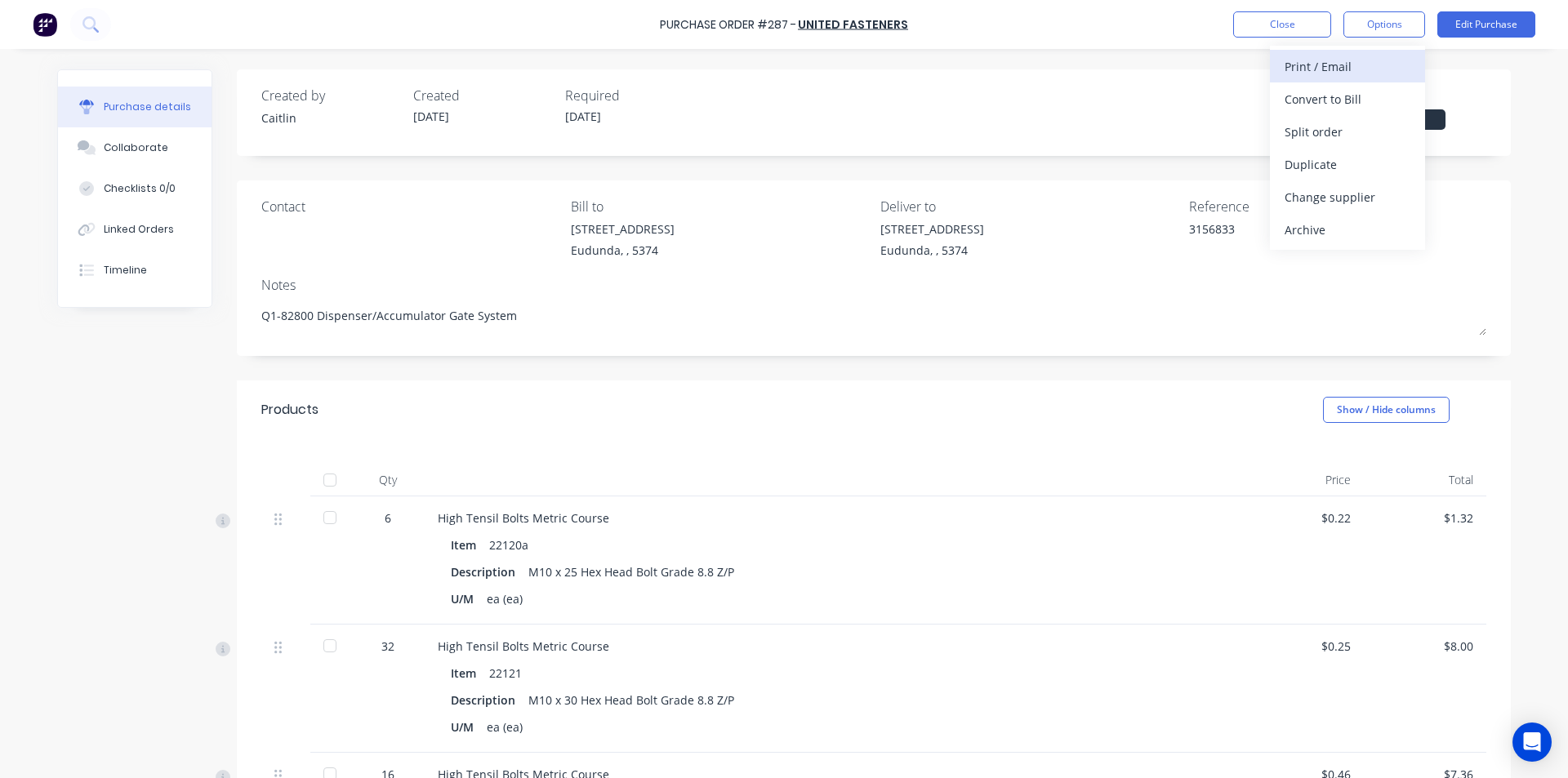
click at [1324, 67] on div "Print / Email" at bounding box center [1347, 65] width 125 height 23
click at [1317, 91] on div "With pricing" at bounding box center [1347, 98] width 125 height 23
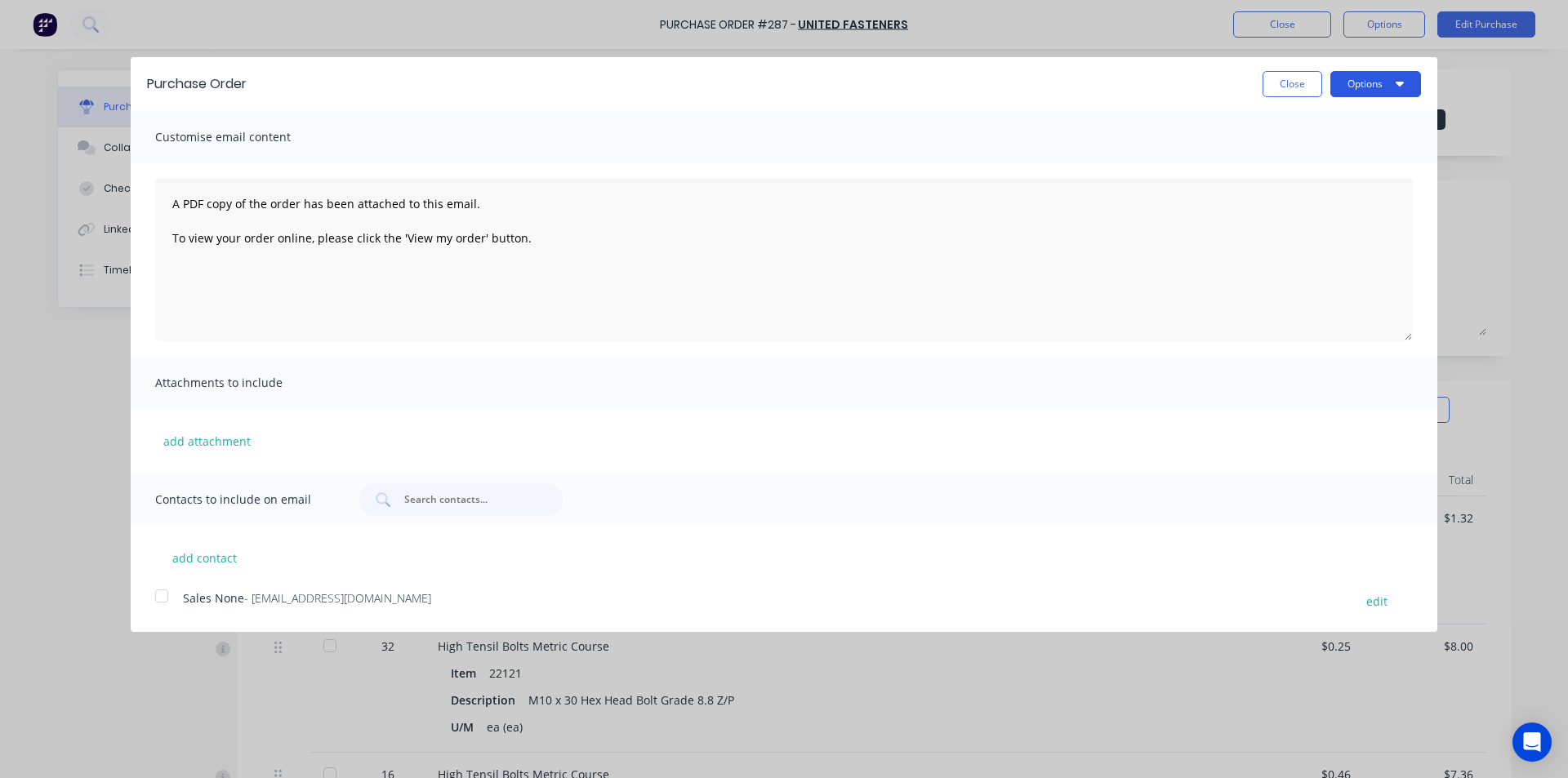
click at [1360, 80] on button "Options" at bounding box center [1375, 84] width 91 height 26
click at [1318, 124] on div "Print" at bounding box center [1343, 124] width 125 height 23
click at [1293, 77] on button "Close" at bounding box center [1292, 84] width 60 height 26
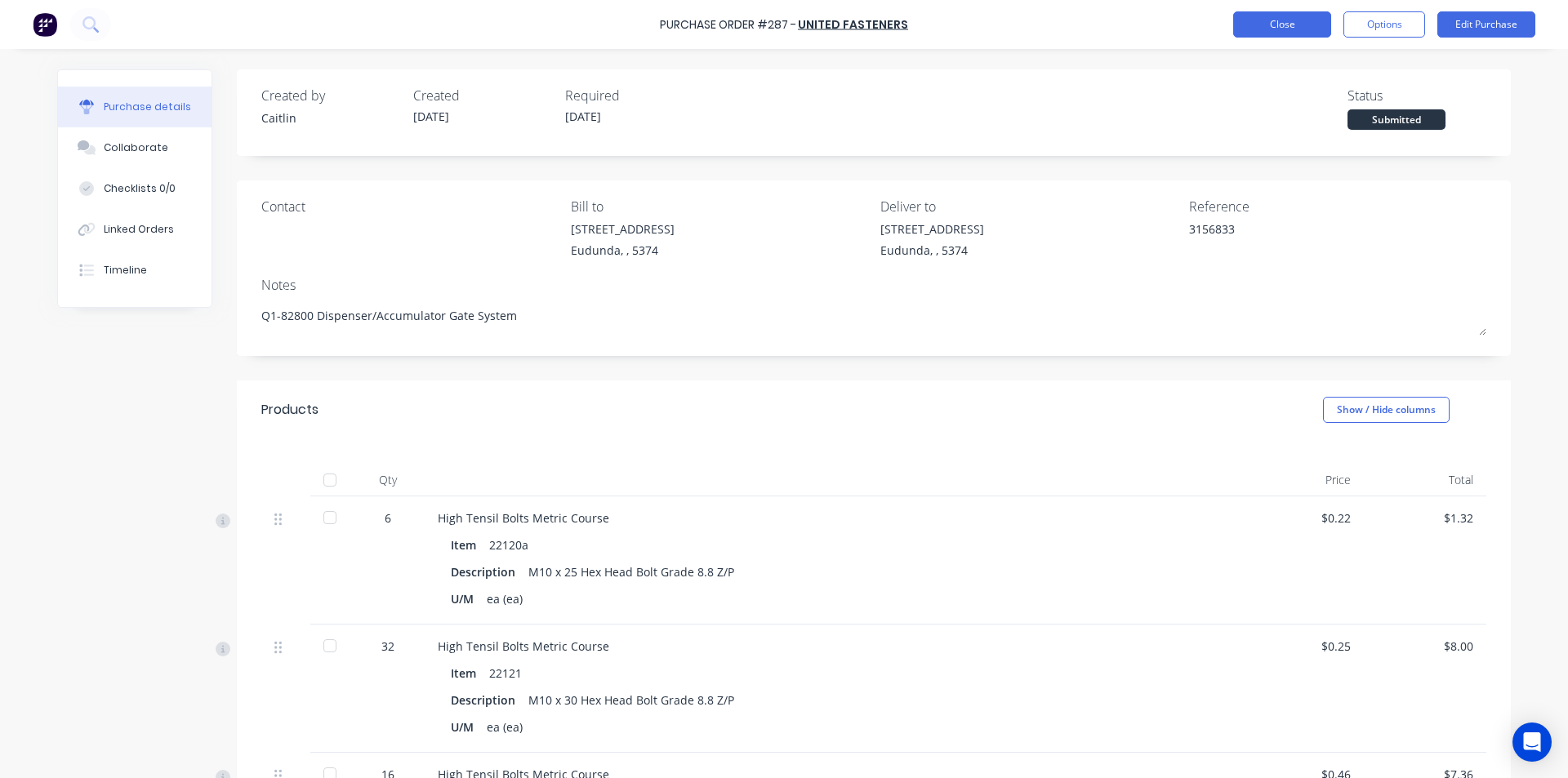
click at [1267, 29] on button "Close" at bounding box center [1282, 24] width 98 height 26
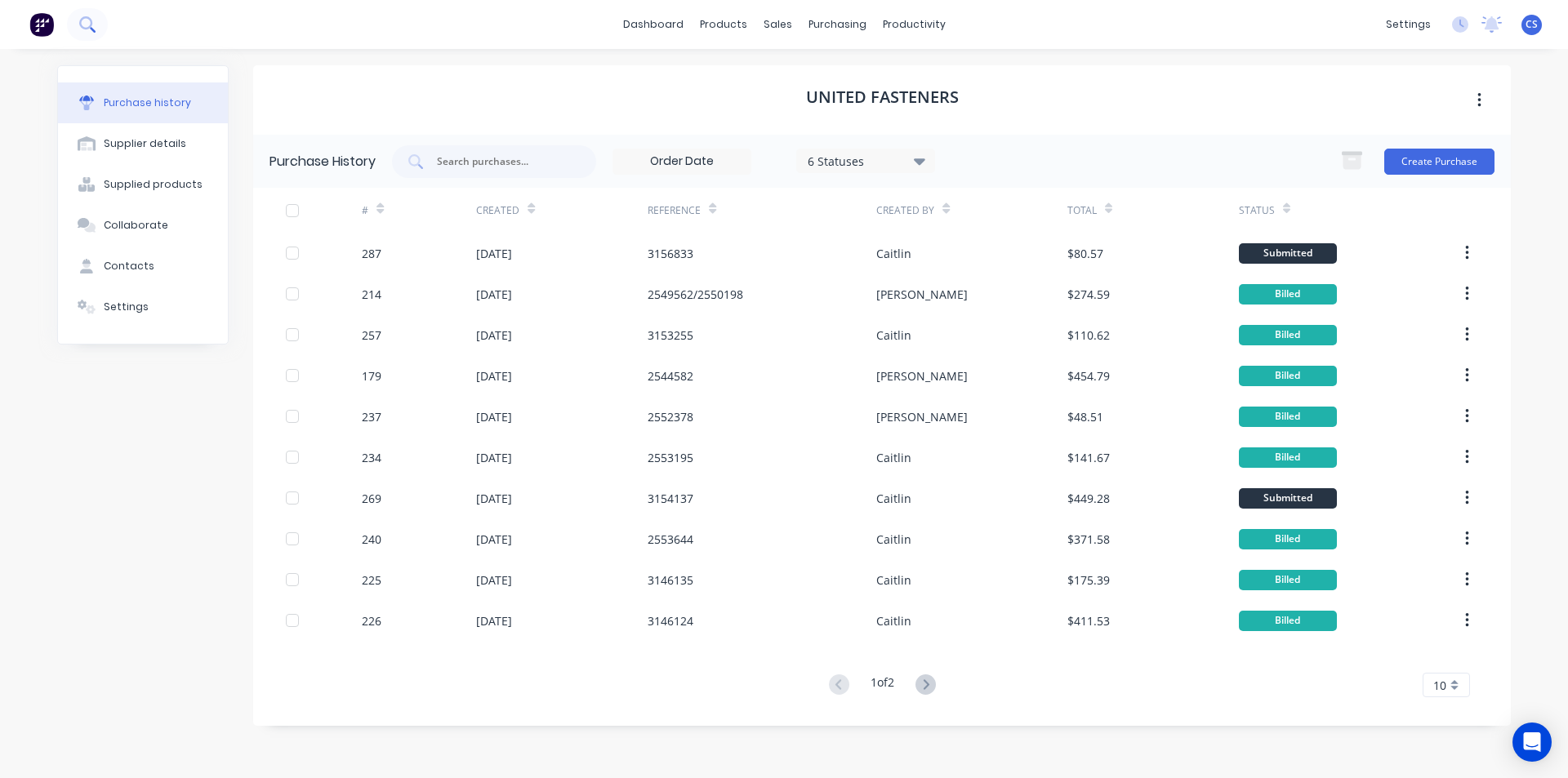
click at [86, 24] on icon at bounding box center [87, 23] width 16 height 16
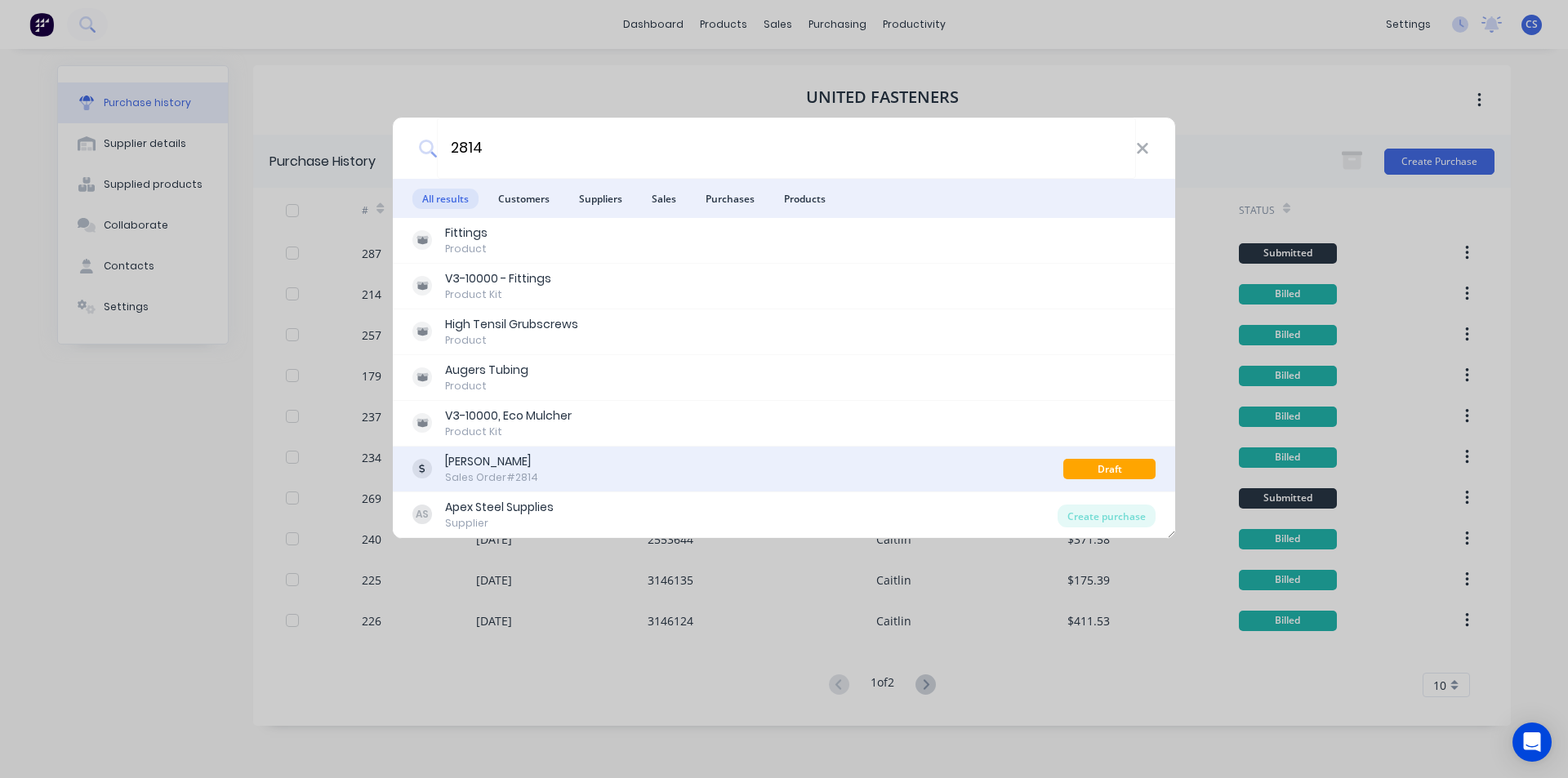
click at [1126, 470] on div "Draft" at bounding box center [1109, 469] width 93 height 21
click at [1111, 467] on div "Draft" at bounding box center [1109, 469] width 93 height 21
click at [884, 475] on div "Narrakine Hay Sales Order #2814" at bounding box center [738, 468] width 651 height 32
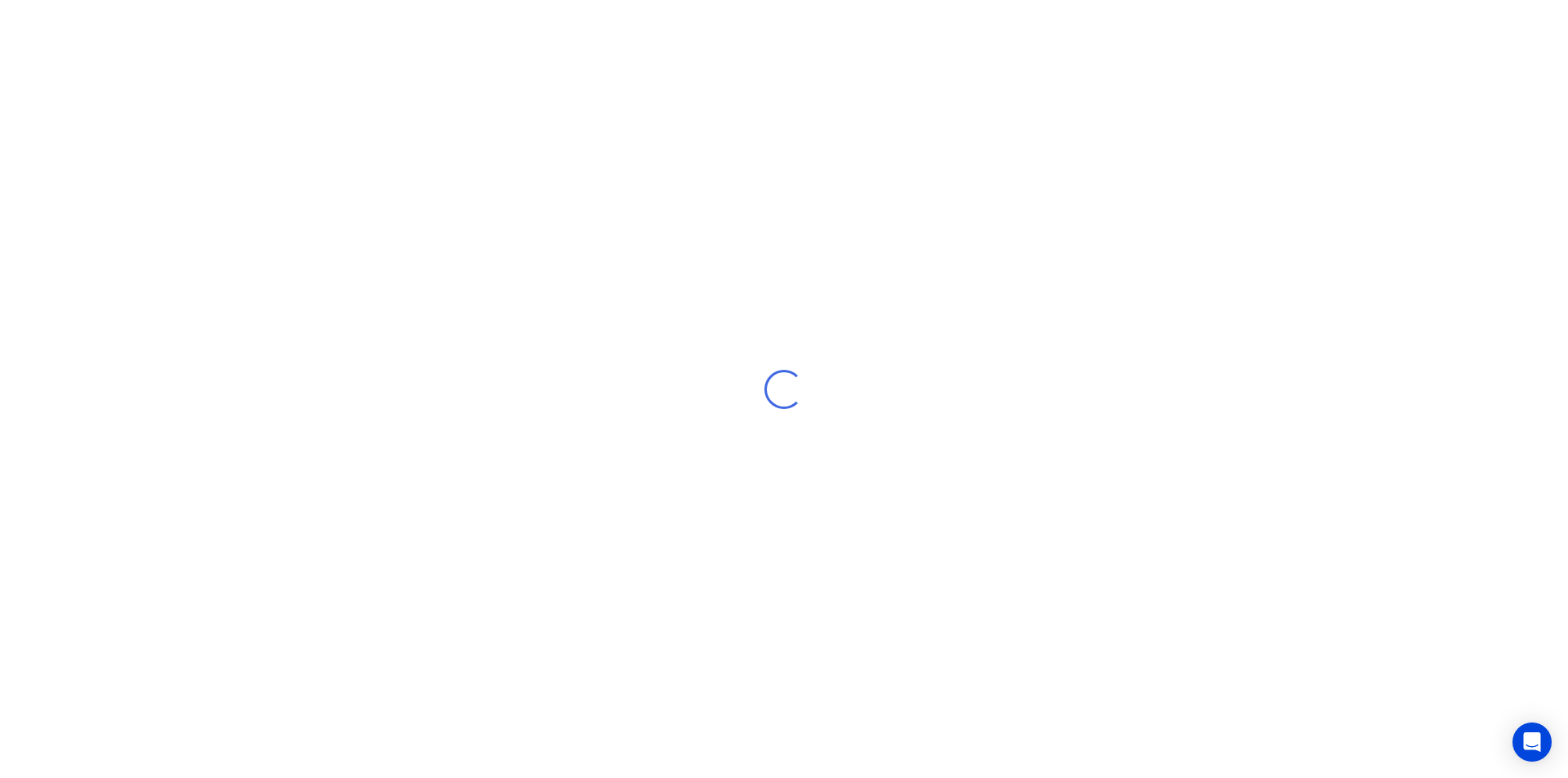
click at [884, 475] on div "Loading..." at bounding box center [784, 389] width 1568 height 778
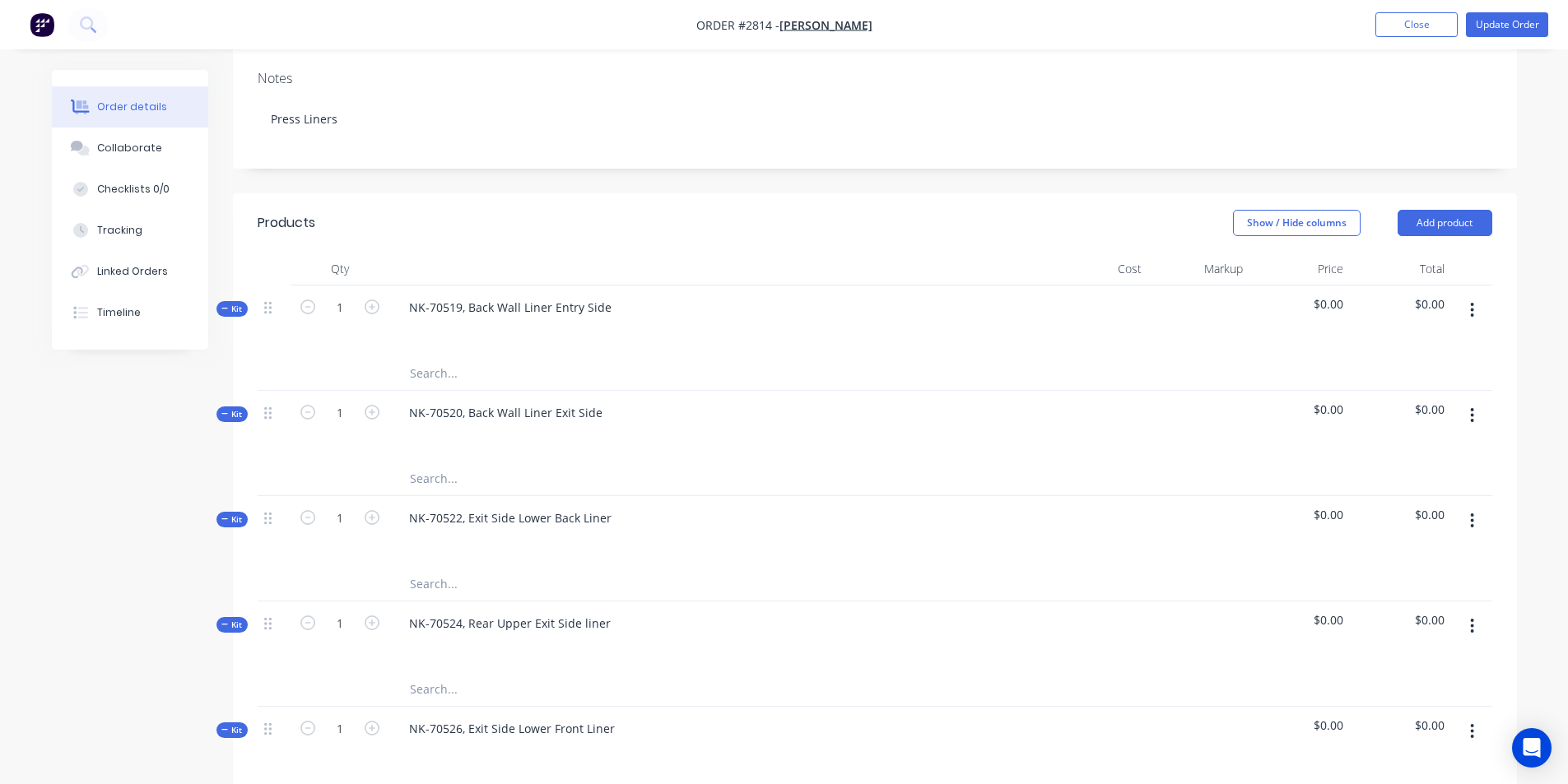
scroll to position [329, 0]
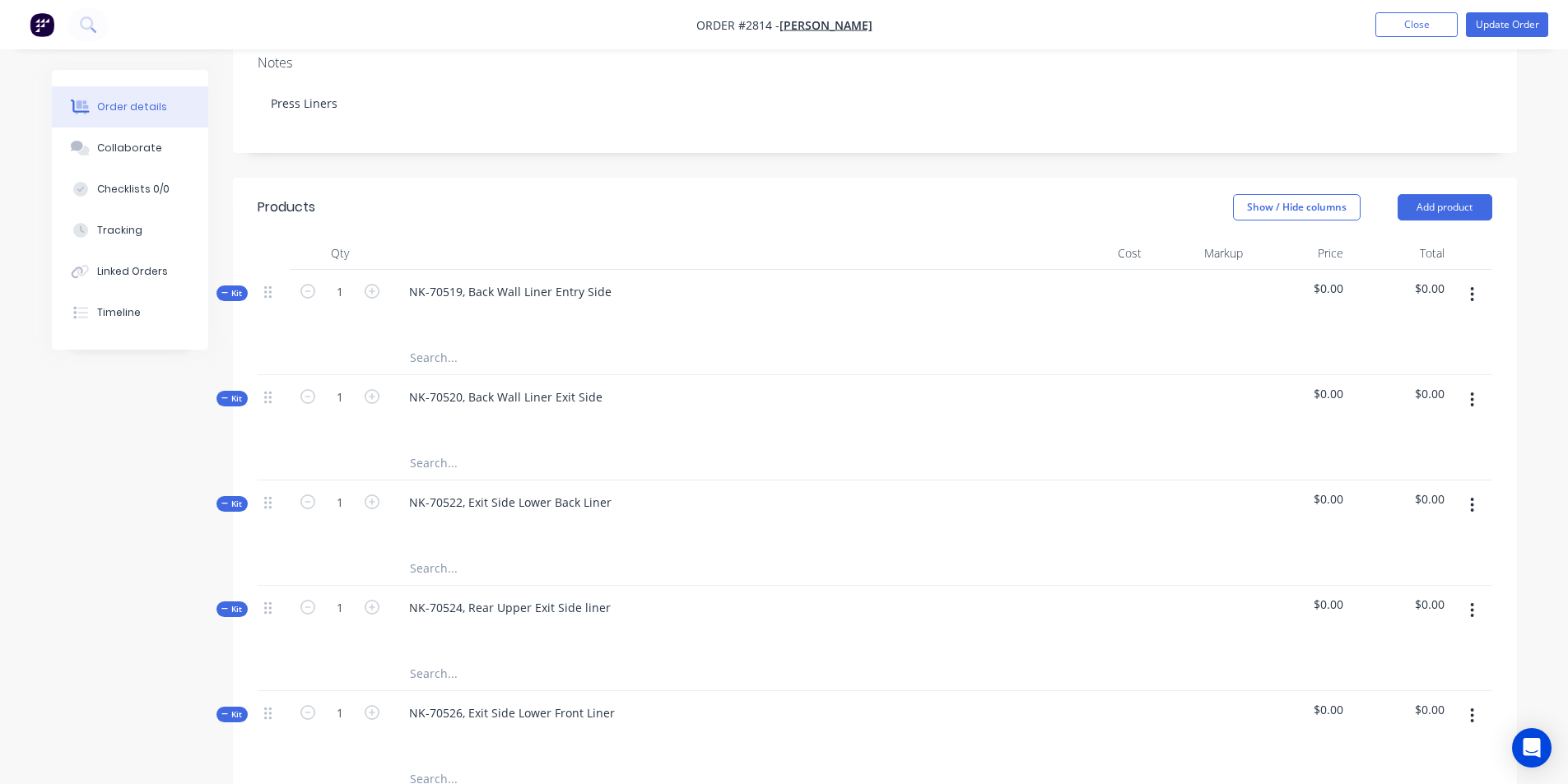
click at [1466, 280] on button "button" at bounding box center [1471, 294] width 39 height 29
click at [1377, 326] on div "Add product to kit" at bounding box center [1413, 337] width 126 height 24
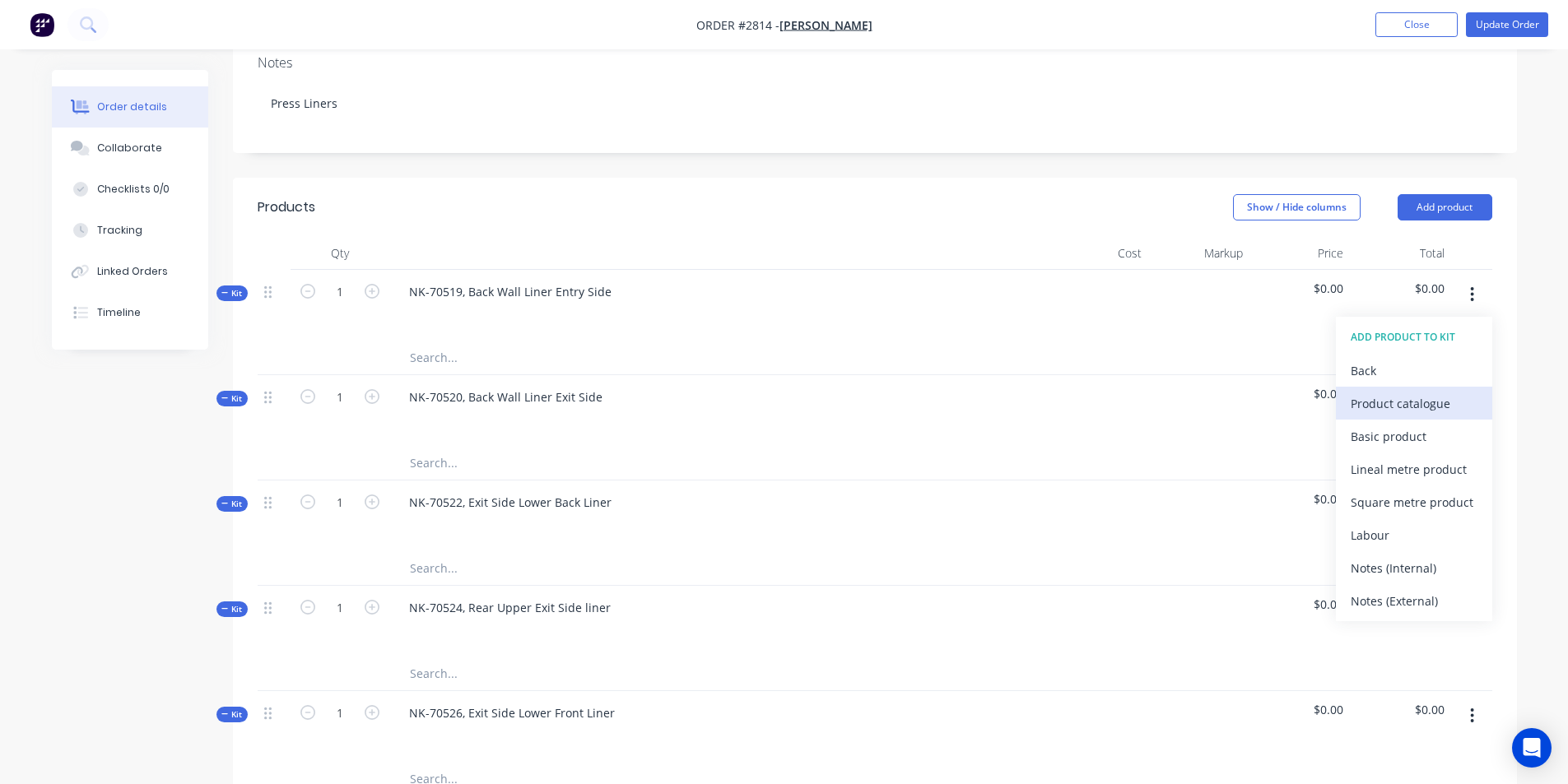
click at [1368, 391] on div "Product catalogue" at bounding box center [1413, 402] width 126 height 24
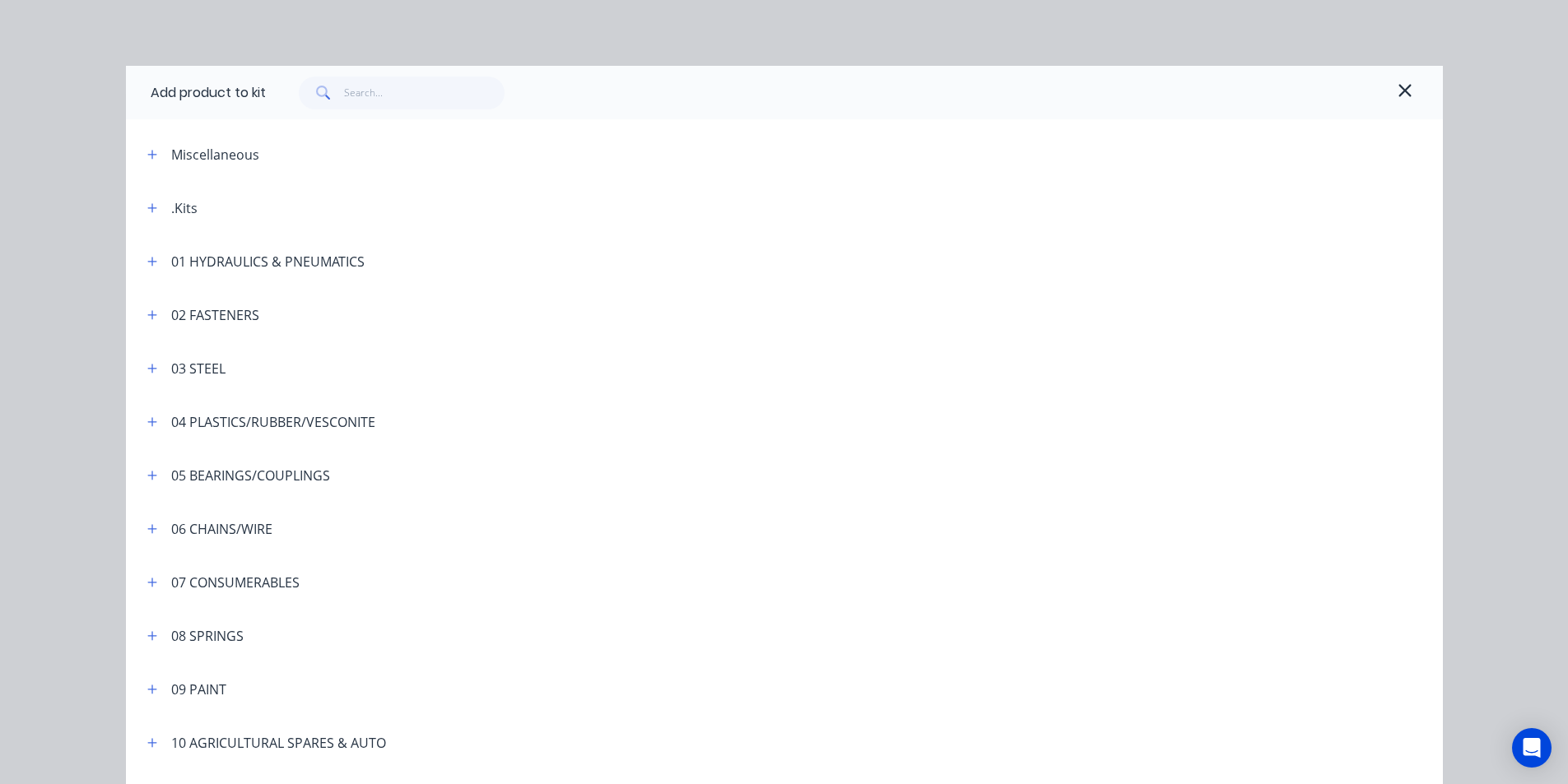
scroll to position [0, 0]
click at [360, 91] on input "text" at bounding box center [424, 92] width 160 height 33
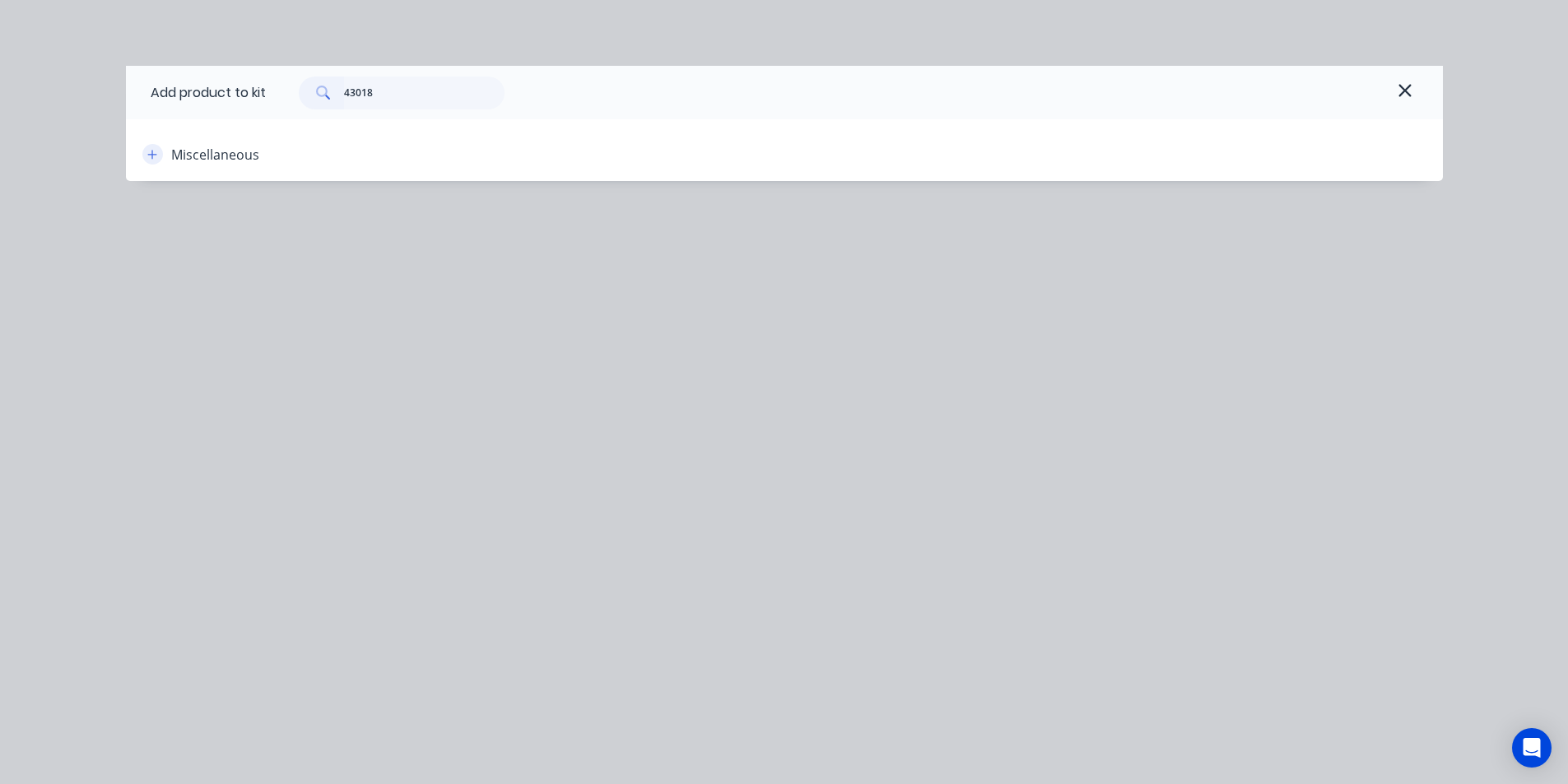
click at [157, 152] on icon "button" at bounding box center [152, 155] width 9 height 11
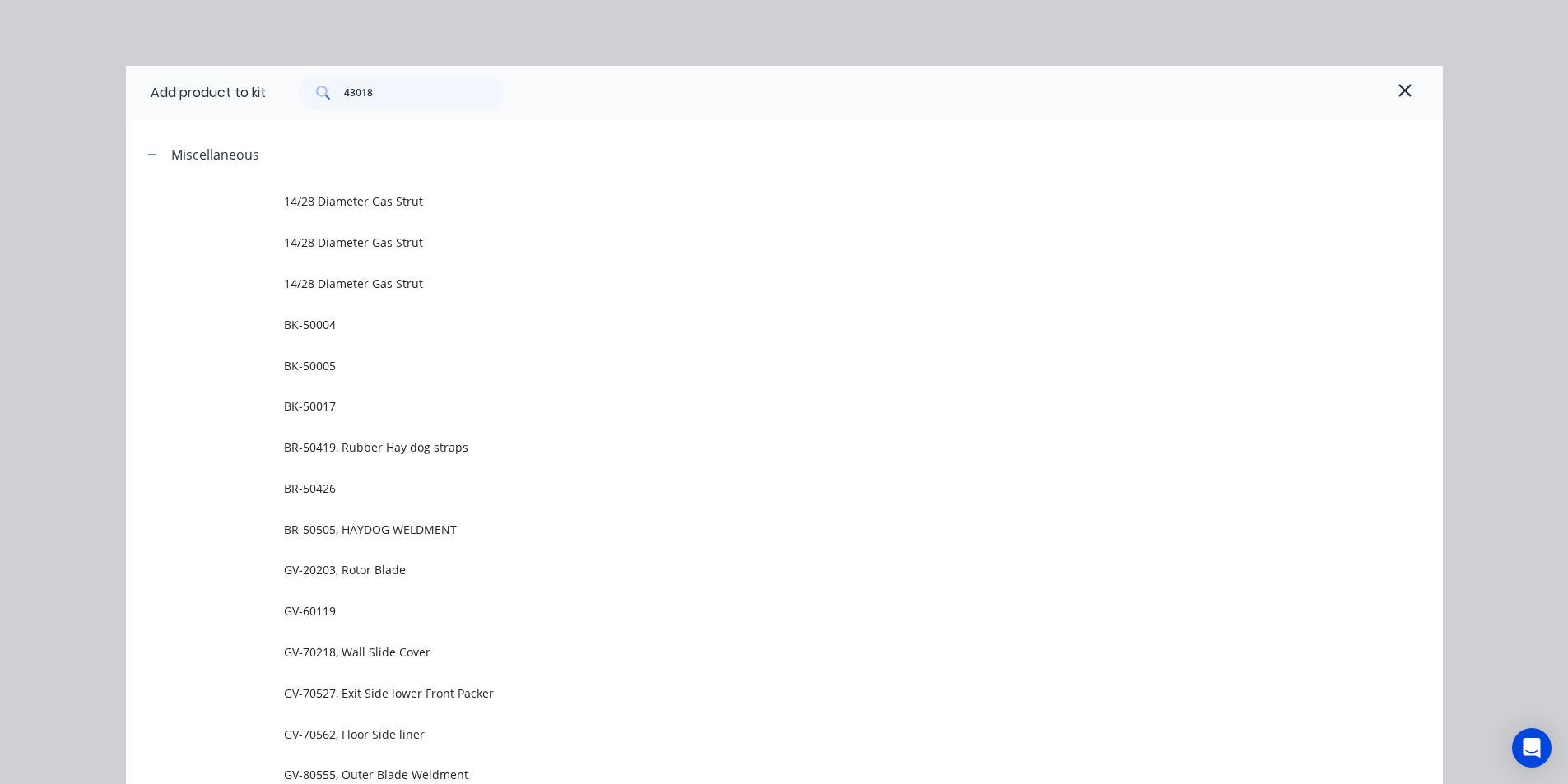
scroll to position [494, 0]
click at [1400, 88] on icon "button" at bounding box center [1404, 90] width 12 height 12
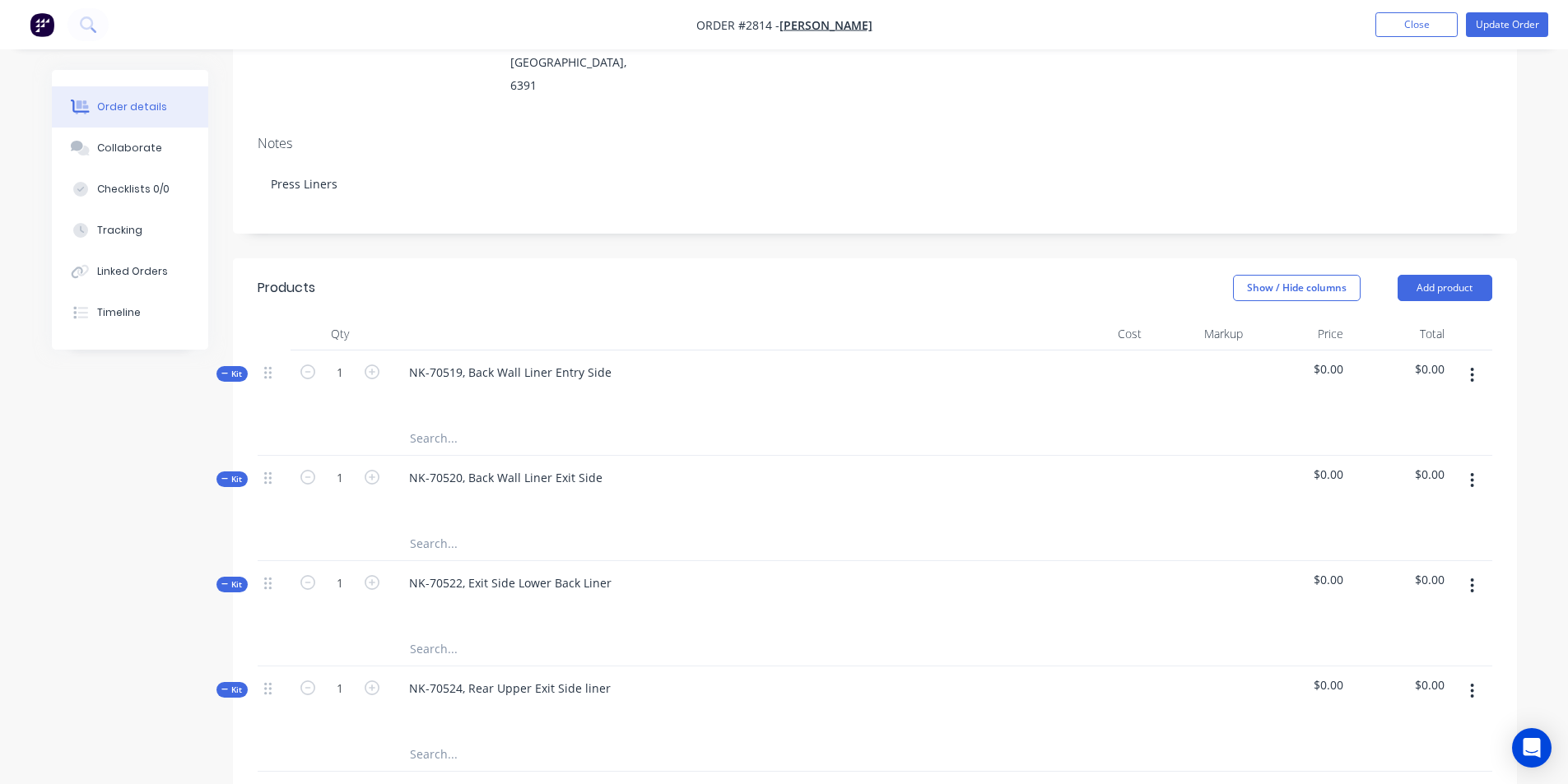
scroll to position [247, 0]
click at [74, 22] on button at bounding box center [89, 24] width 41 height 33
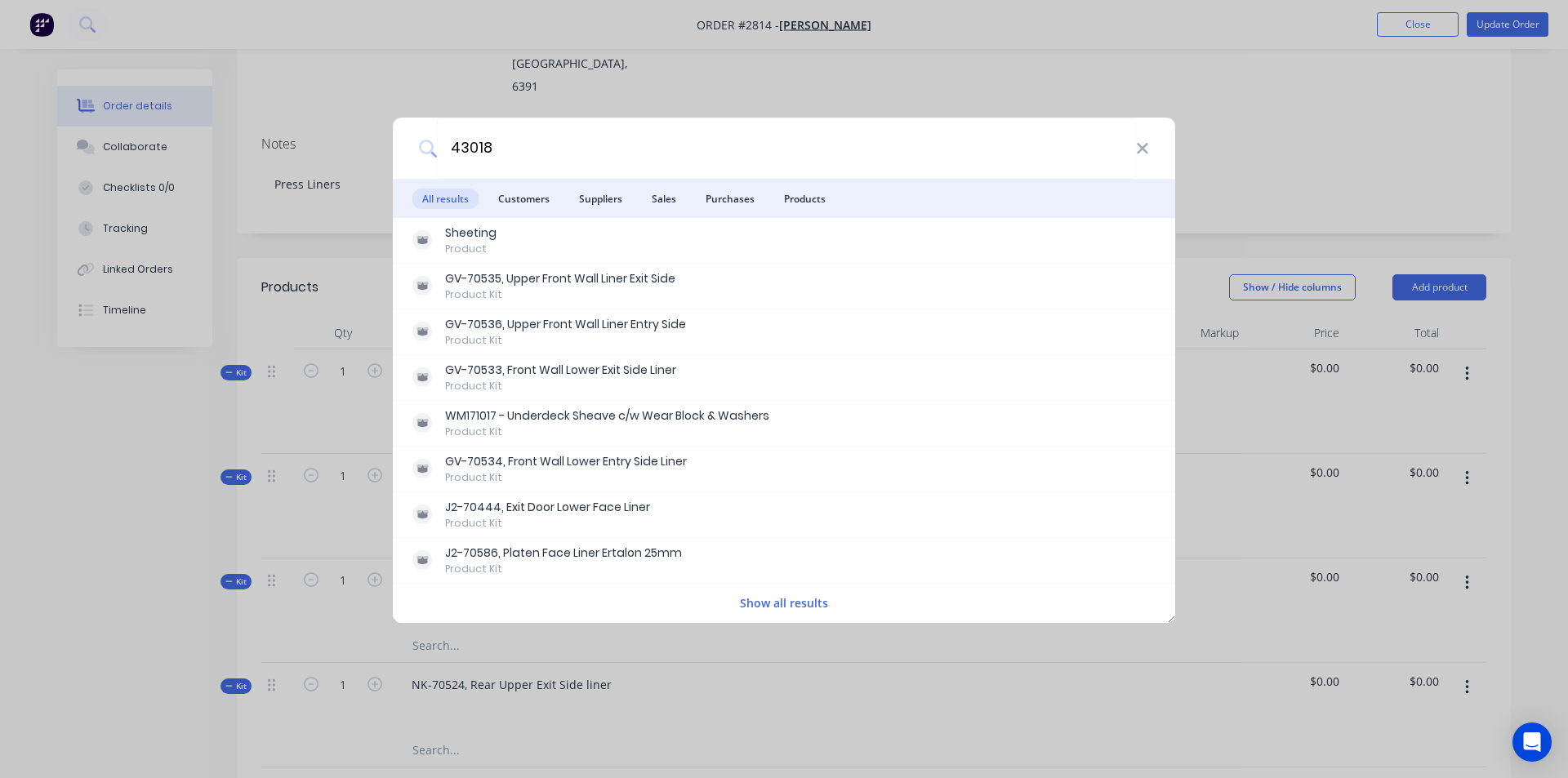
click at [346, 92] on div "43018 All results Customers Suppliers Sales Purchases Products Sheeting Product…" at bounding box center [784, 389] width 1568 height 778
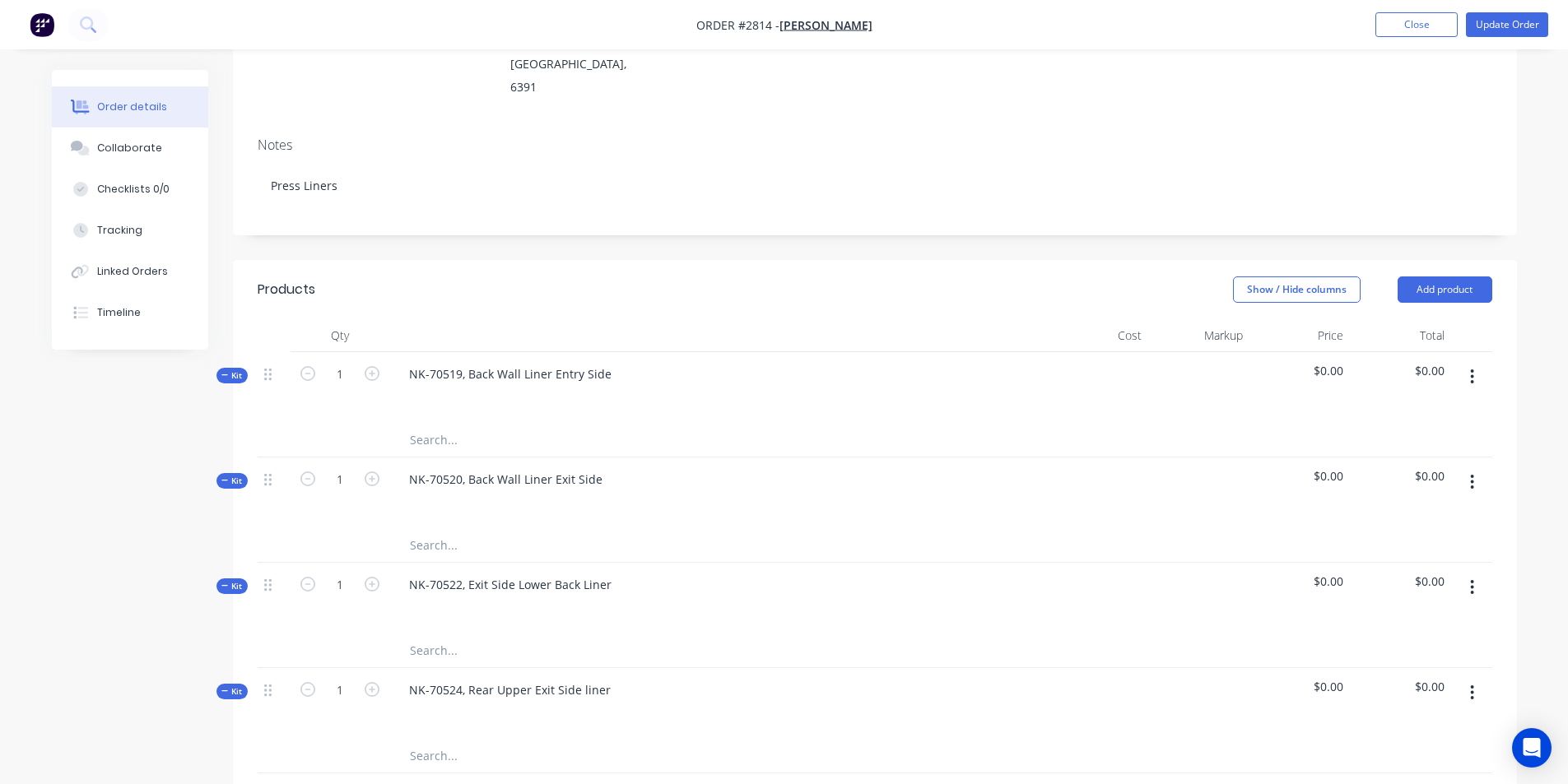
click at [437, 423] on input "text" at bounding box center [573, 439] width 329 height 33
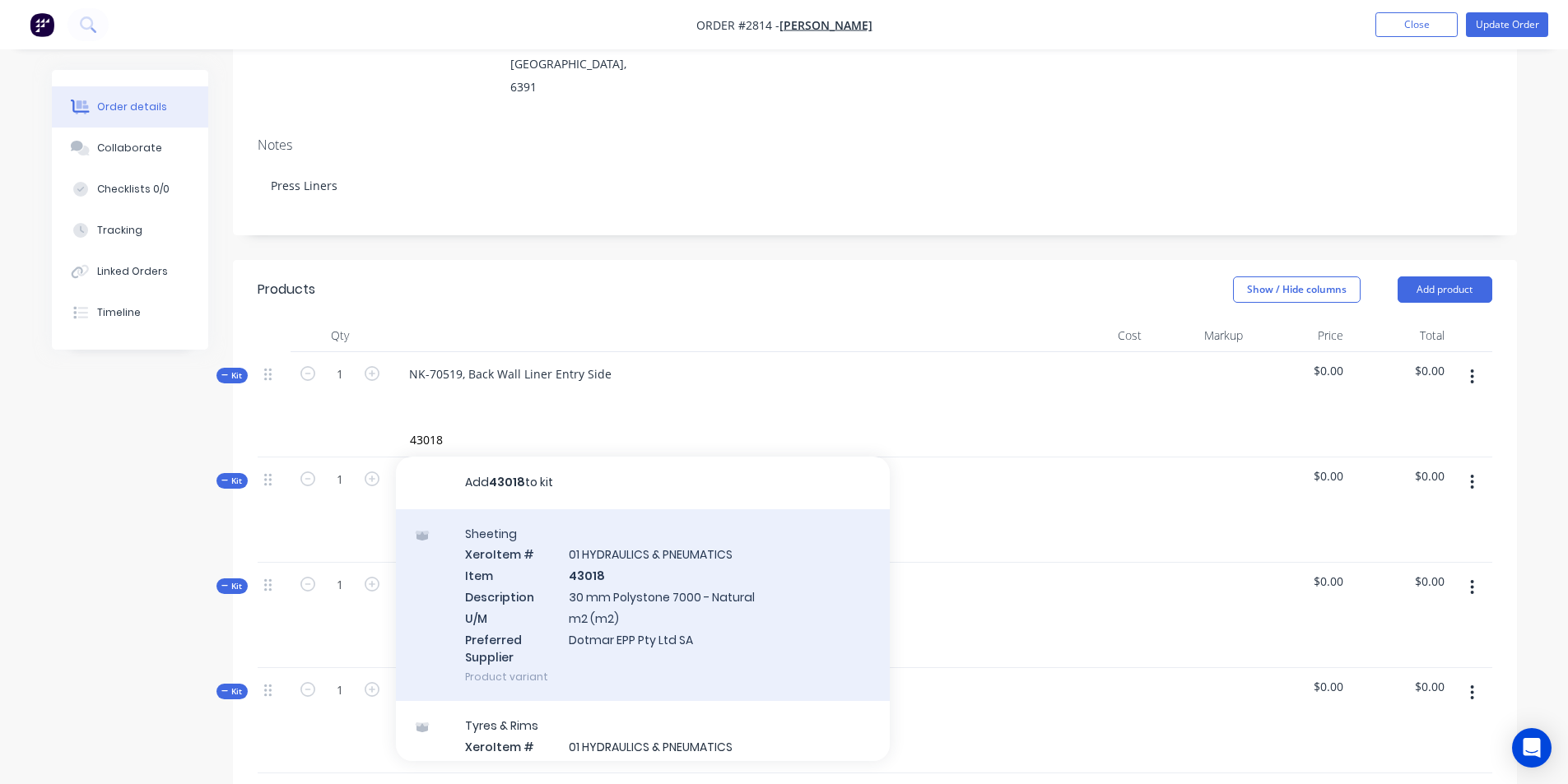
click at [616, 547] on div "Sheeting Xero Item # 01 HYDRAULICS & PNEUMATICS Item 43018 Description 30 mm Po…" at bounding box center [643, 605] width 494 height 192
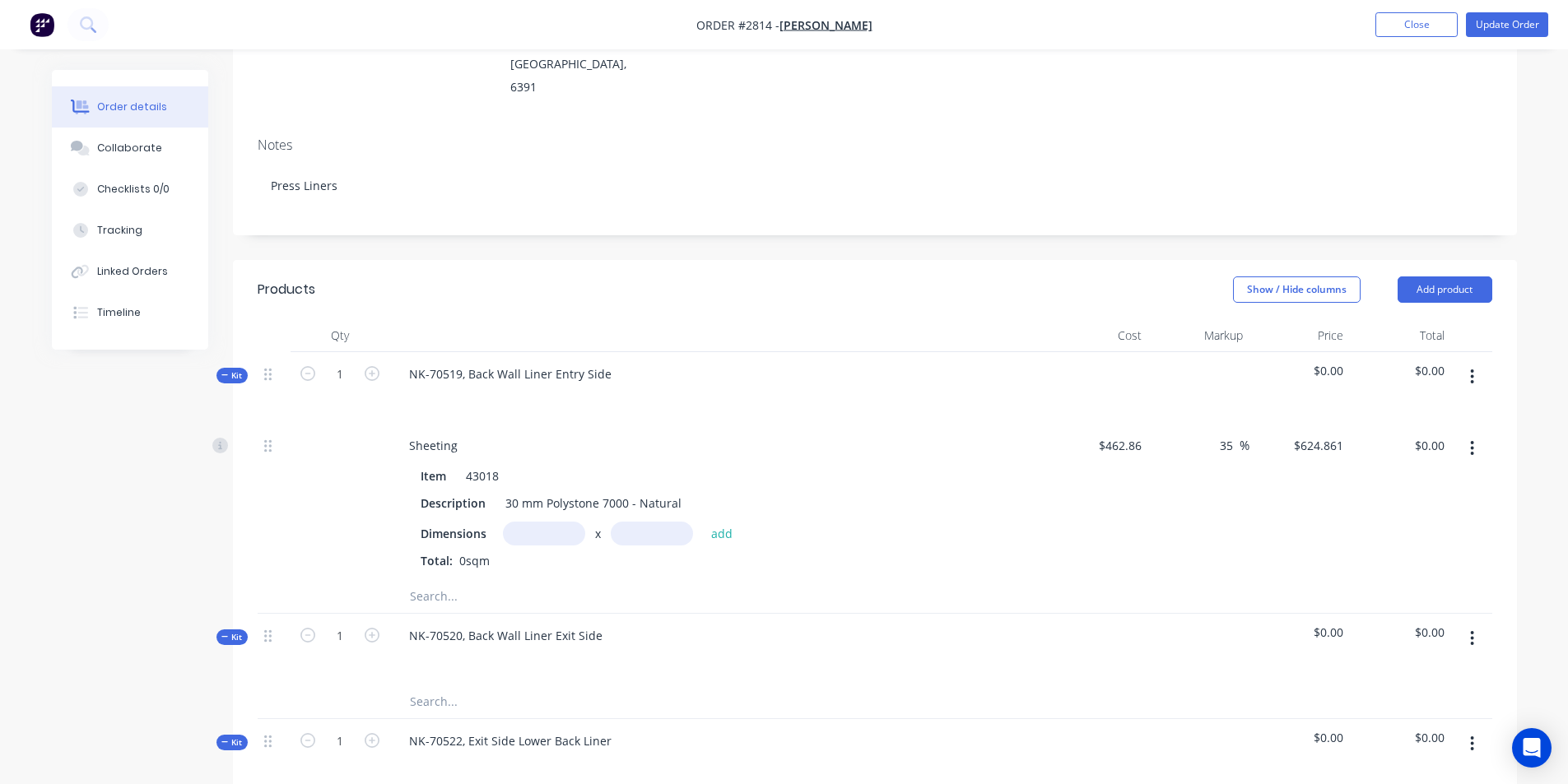
click at [549, 521] on input "text" at bounding box center [543, 532] width 82 height 24
drag, startPoint x: 562, startPoint y: 482, endPoint x: 469, endPoint y: 497, distance: 94.2
click at [469, 521] on div "Dimensions 651m x add" at bounding box center [718, 532] width 596 height 24
click at [702, 521] on button "add" at bounding box center [721, 532] width 39 height 23
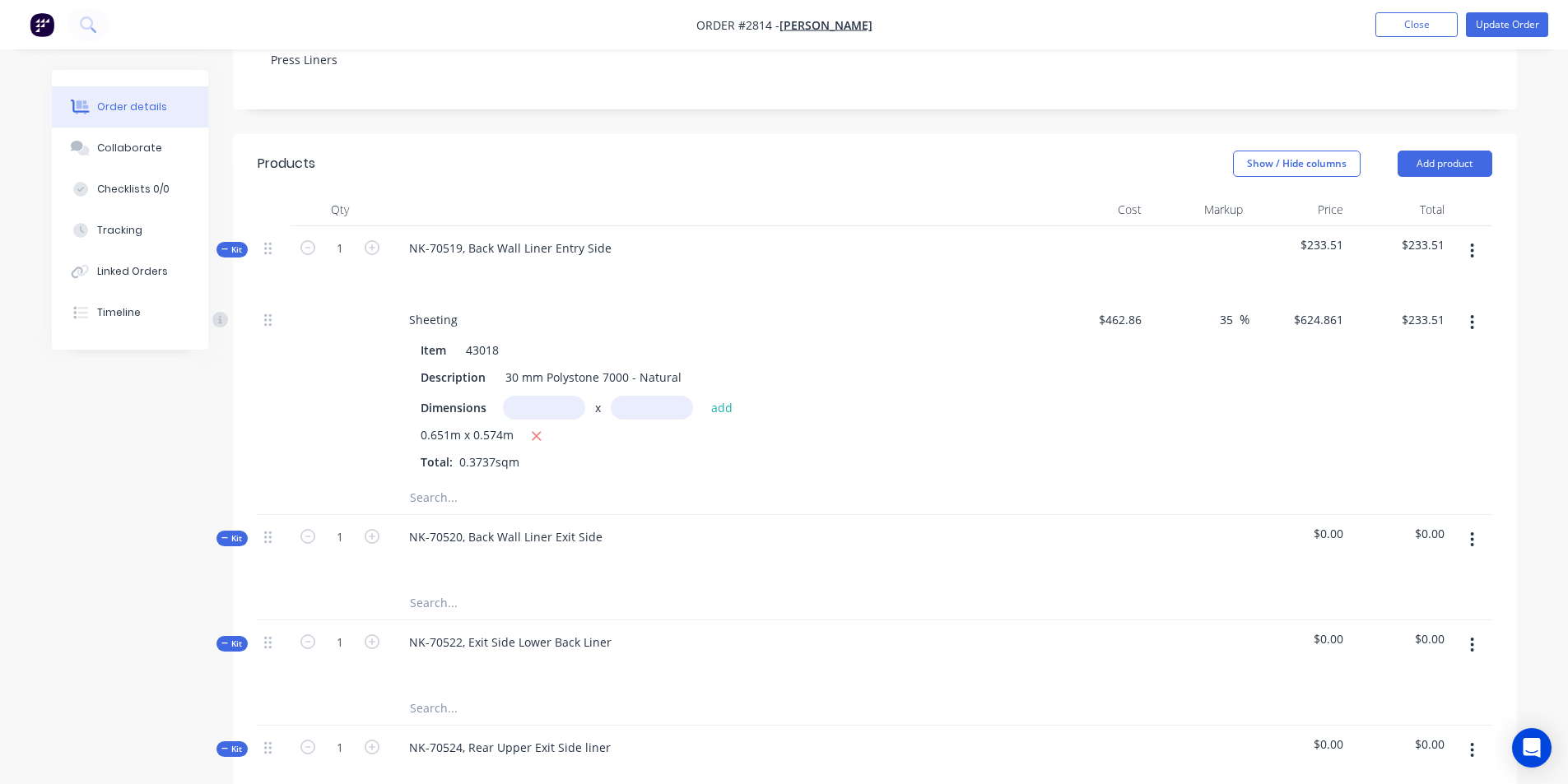
scroll to position [411, 0]
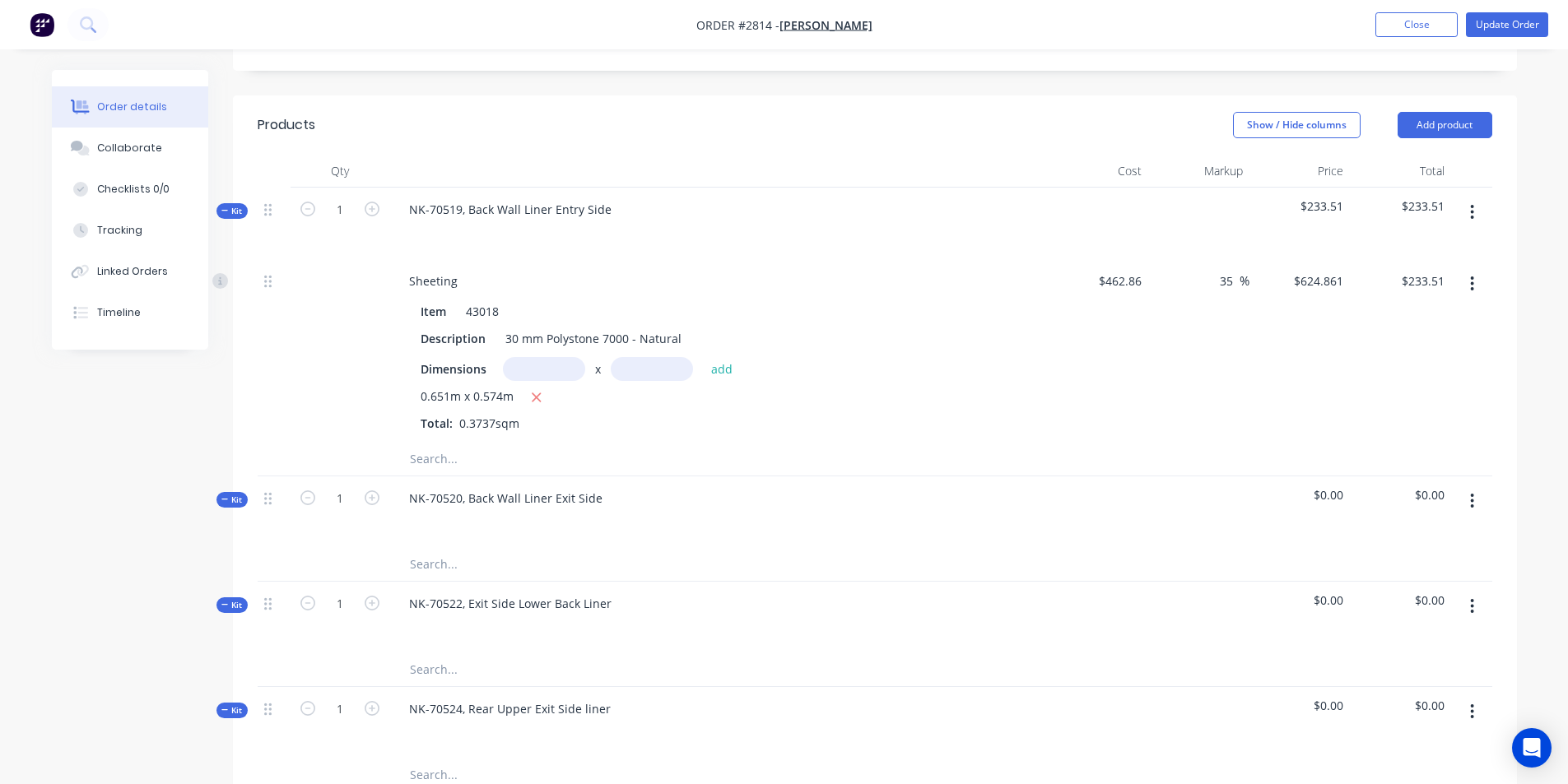
click at [437, 443] on input "text" at bounding box center [573, 459] width 329 height 33
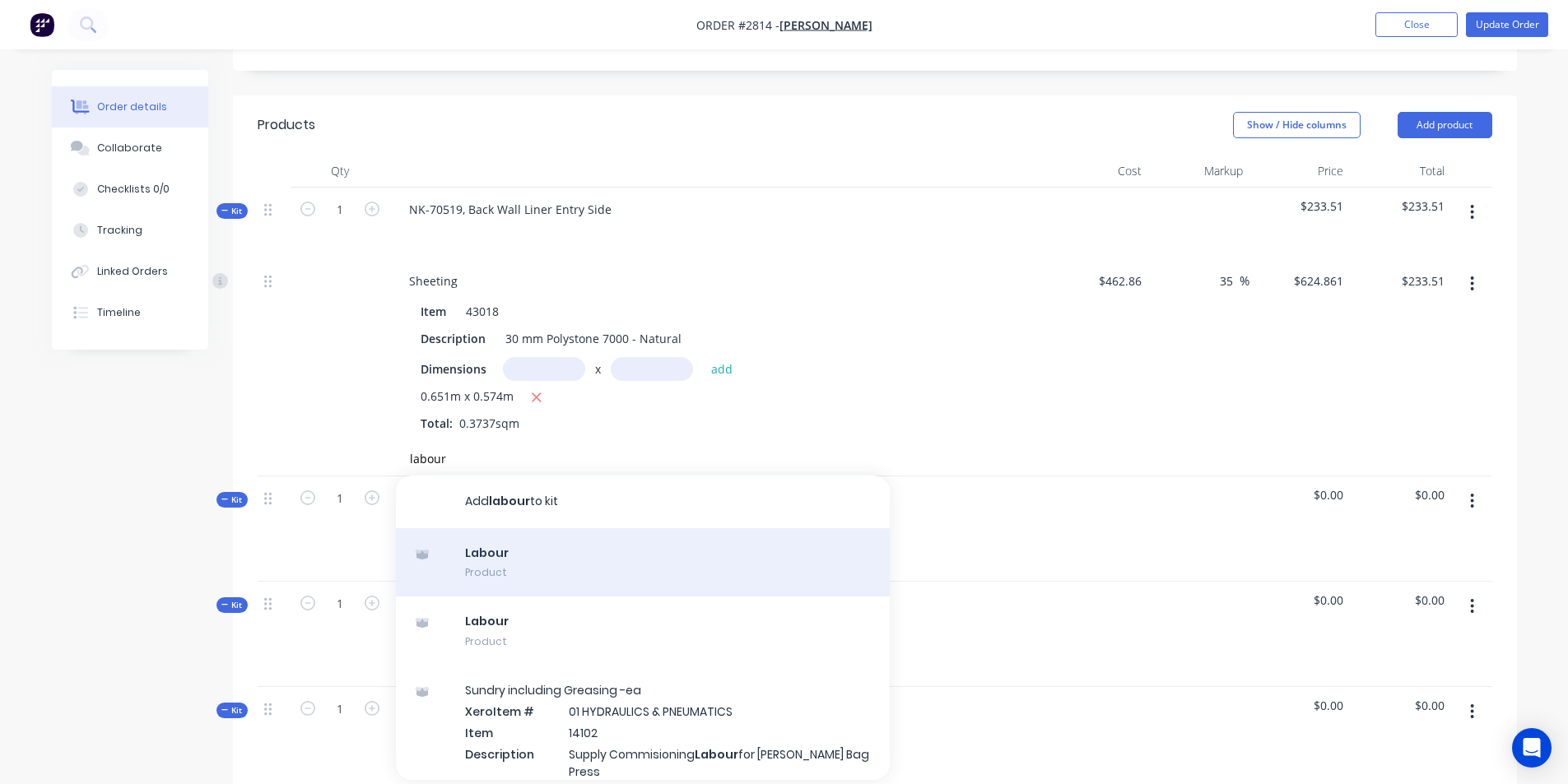
click at [488, 528] on div "Labour Product" at bounding box center [643, 562] width 494 height 69
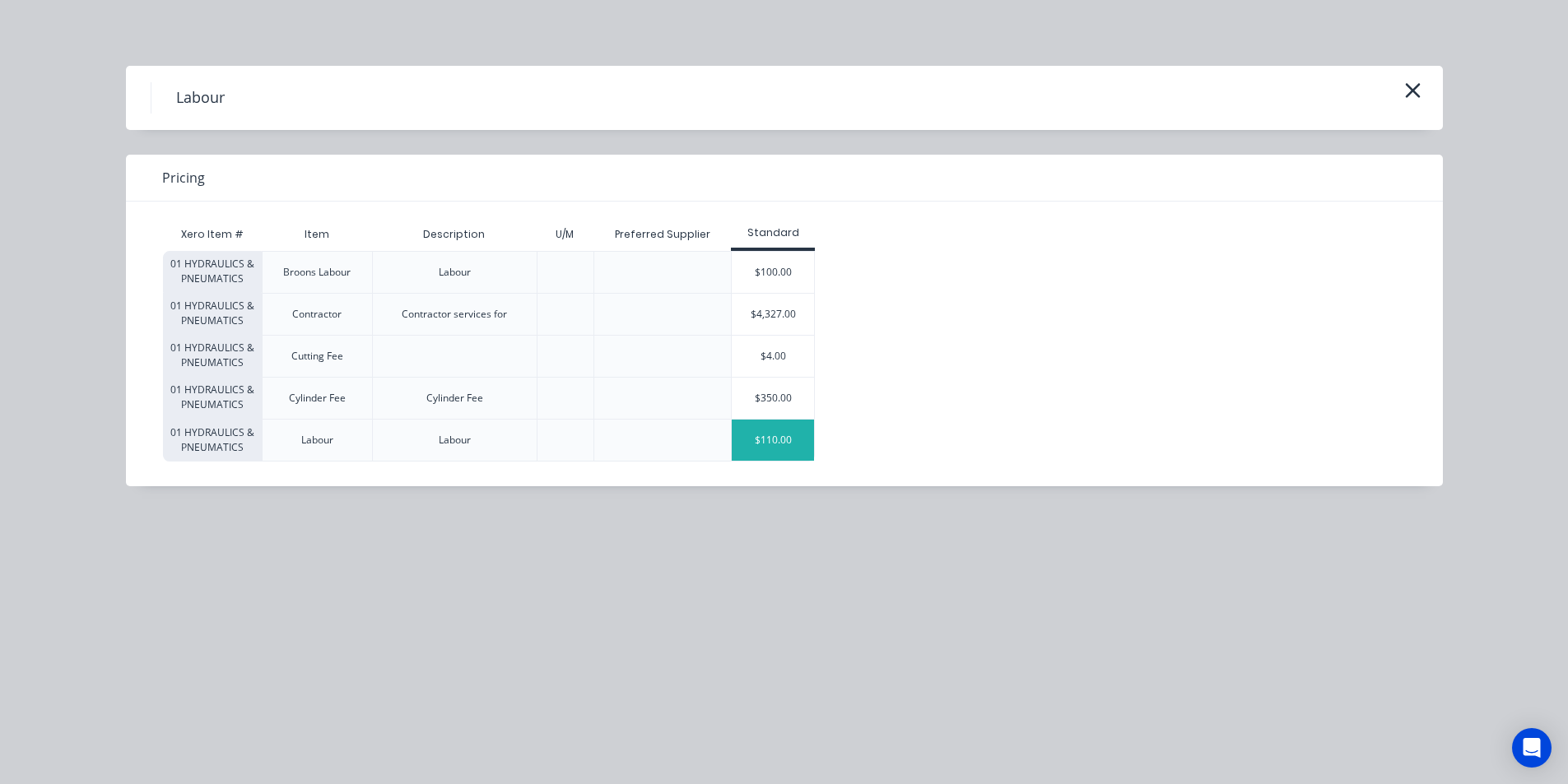
click at [762, 441] on div "$110.00" at bounding box center [772, 440] width 82 height 41
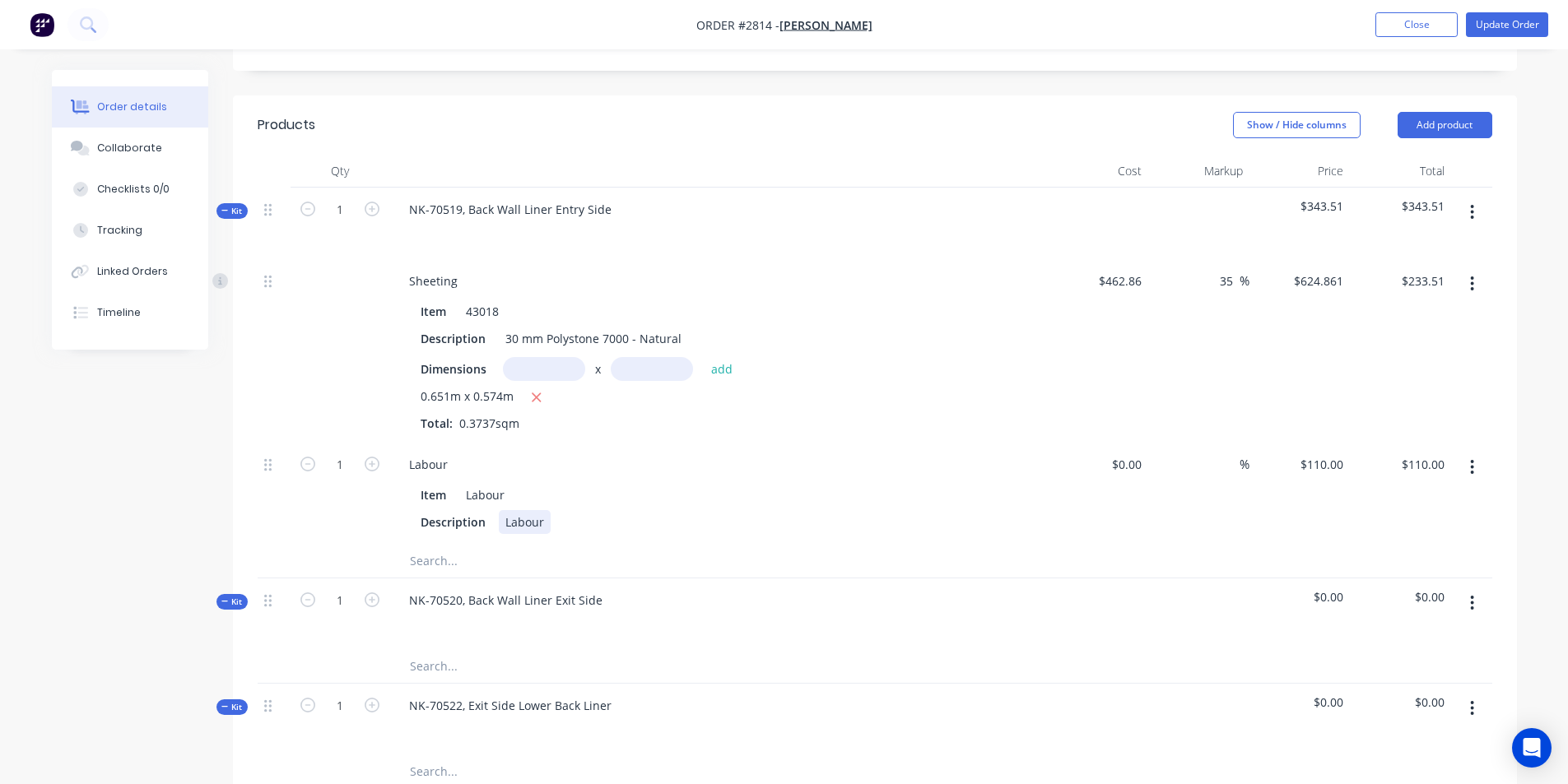
click at [525, 510] on div "Labour" at bounding box center [524, 521] width 52 height 24
drag, startPoint x: 1472, startPoint y: 423, endPoint x: 1450, endPoint y: 490, distance: 70.5
click at [1451, 490] on div at bounding box center [1472, 494] width 41 height 102
click at [1470, 458] on icon "button" at bounding box center [1472, 466] width 4 height 18
drag, startPoint x: 1378, startPoint y: 460, endPoint x: 1368, endPoint y: 527, distance: 67.7
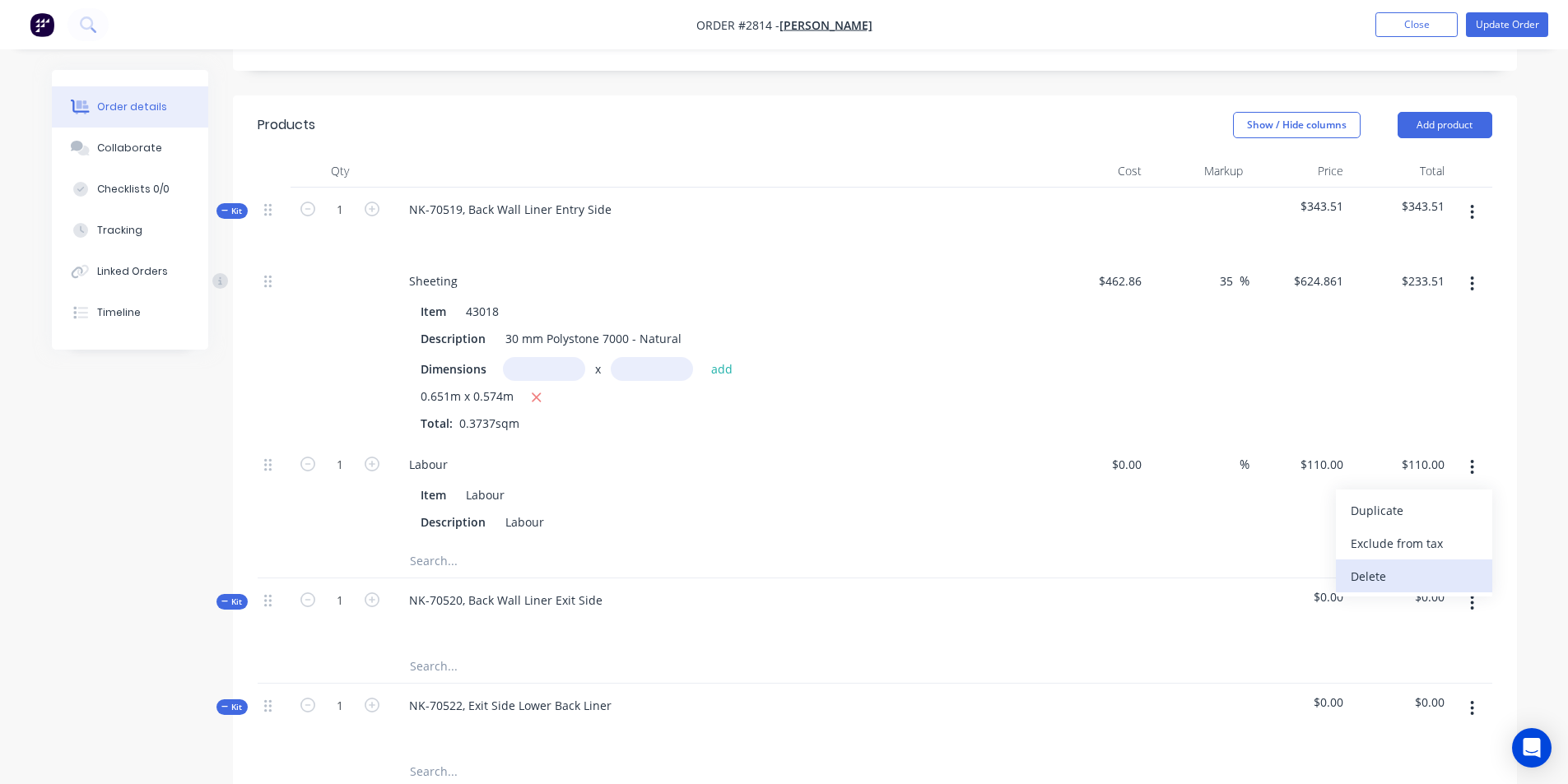
click at [1368, 527] on div "Duplicate Exclude from tax Delete" at bounding box center [1414, 542] width 157 height 106
click at [1390, 564] on div "Delete" at bounding box center [1413, 576] width 126 height 24
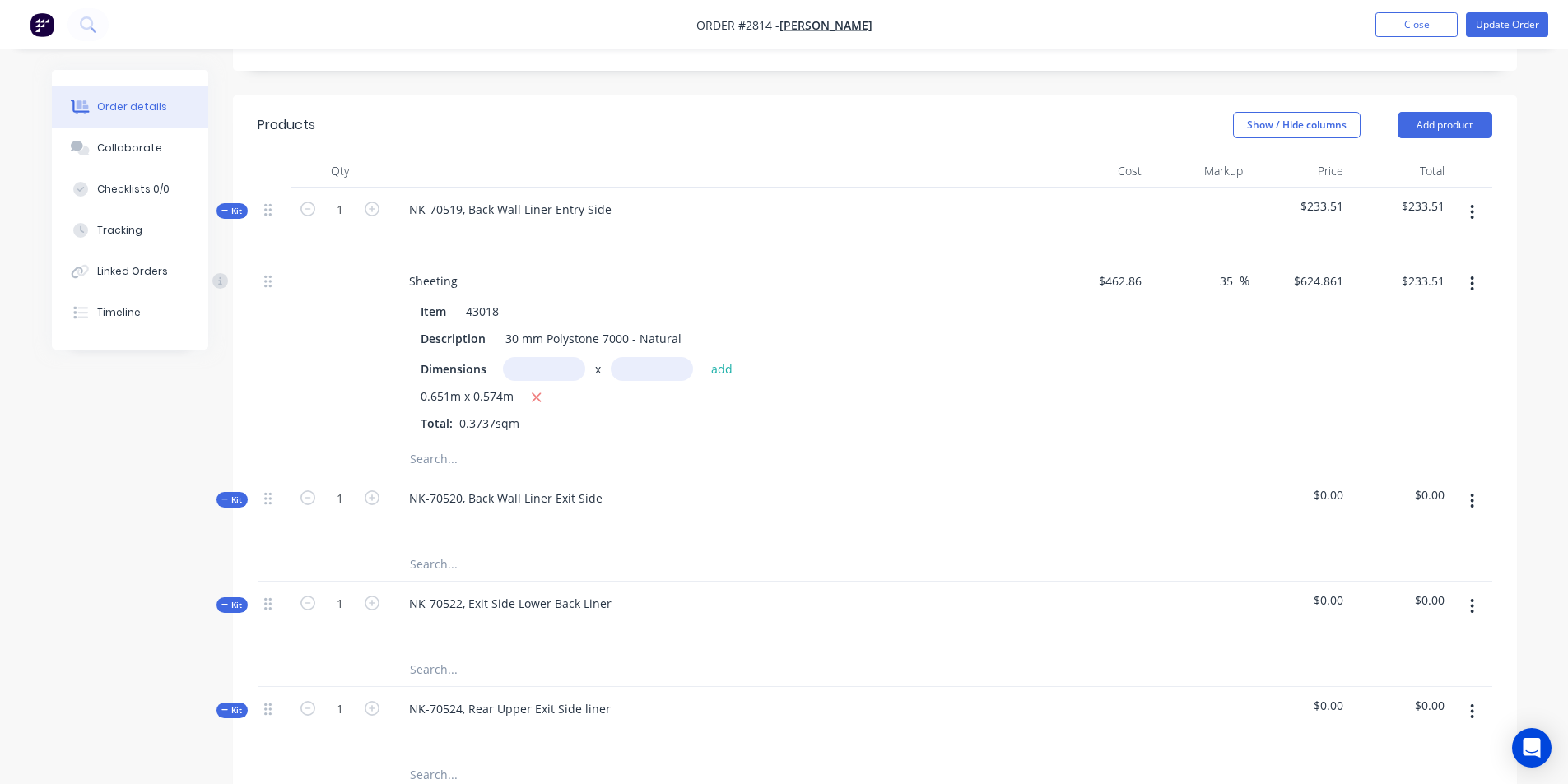
drag, startPoint x: 439, startPoint y: 411, endPoint x: 417, endPoint y: 413, distance: 22.1
click at [417, 443] on input "text" at bounding box center [573, 459] width 329 height 33
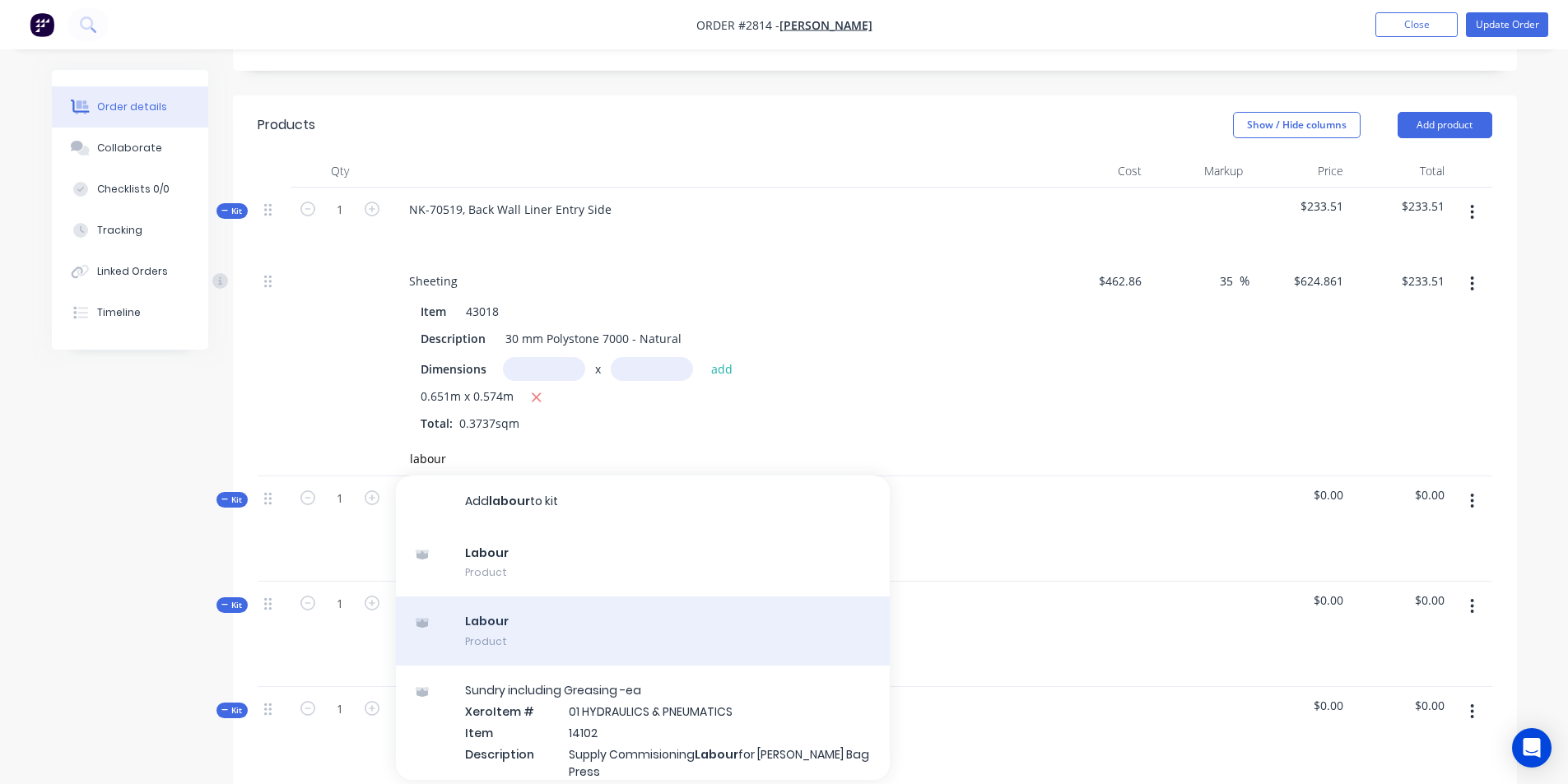
click at [517, 596] on div "Labour Product" at bounding box center [643, 630] width 494 height 69
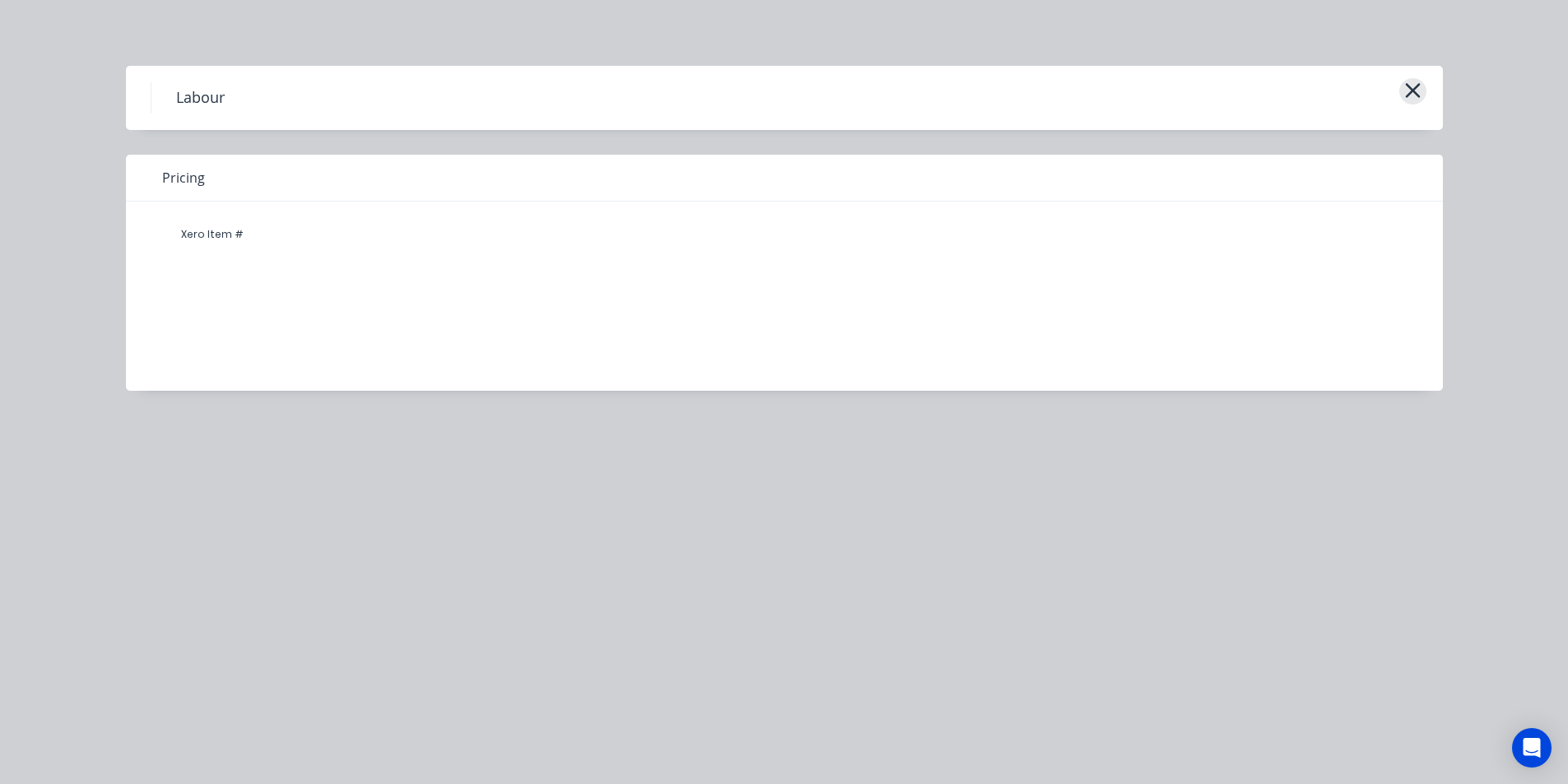
click at [1400, 85] on button "button" at bounding box center [1412, 91] width 27 height 26
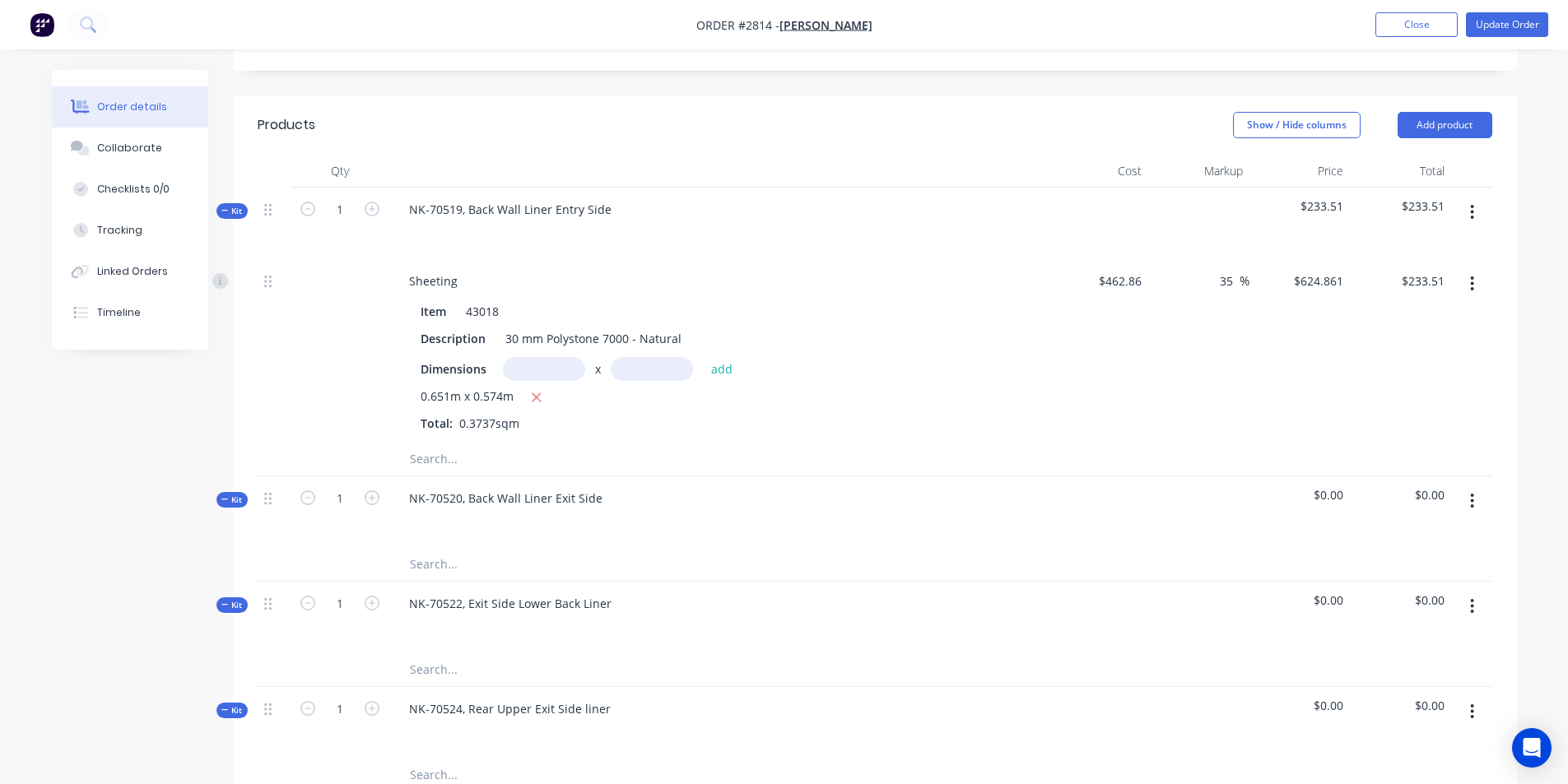
click at [442, 443] on input "text" at bounding box center [573, 459] width 329 height 33
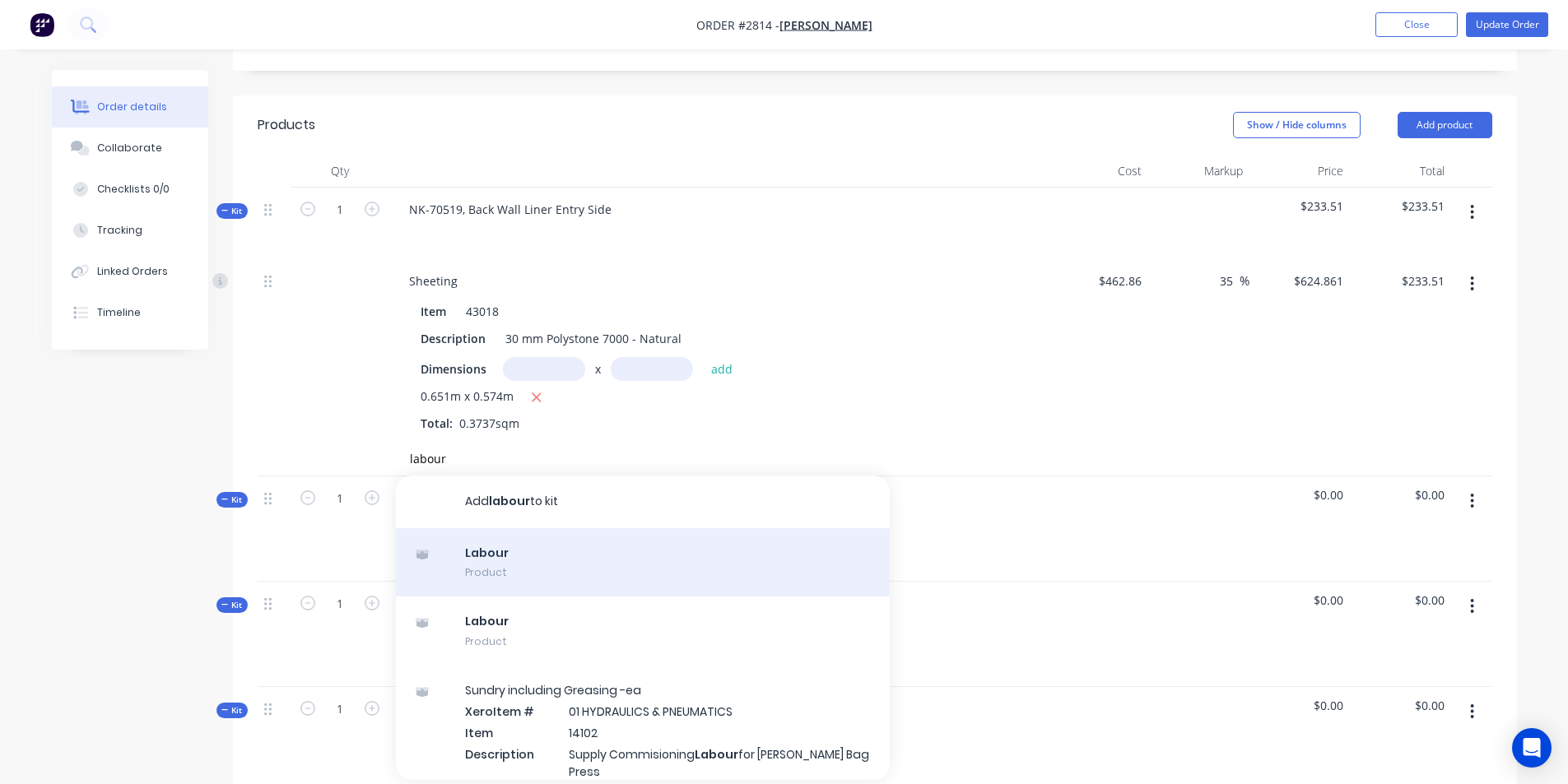
click at [539, 528] on div "Labour Product" at bounding box center [643, 562] width 494 height 69
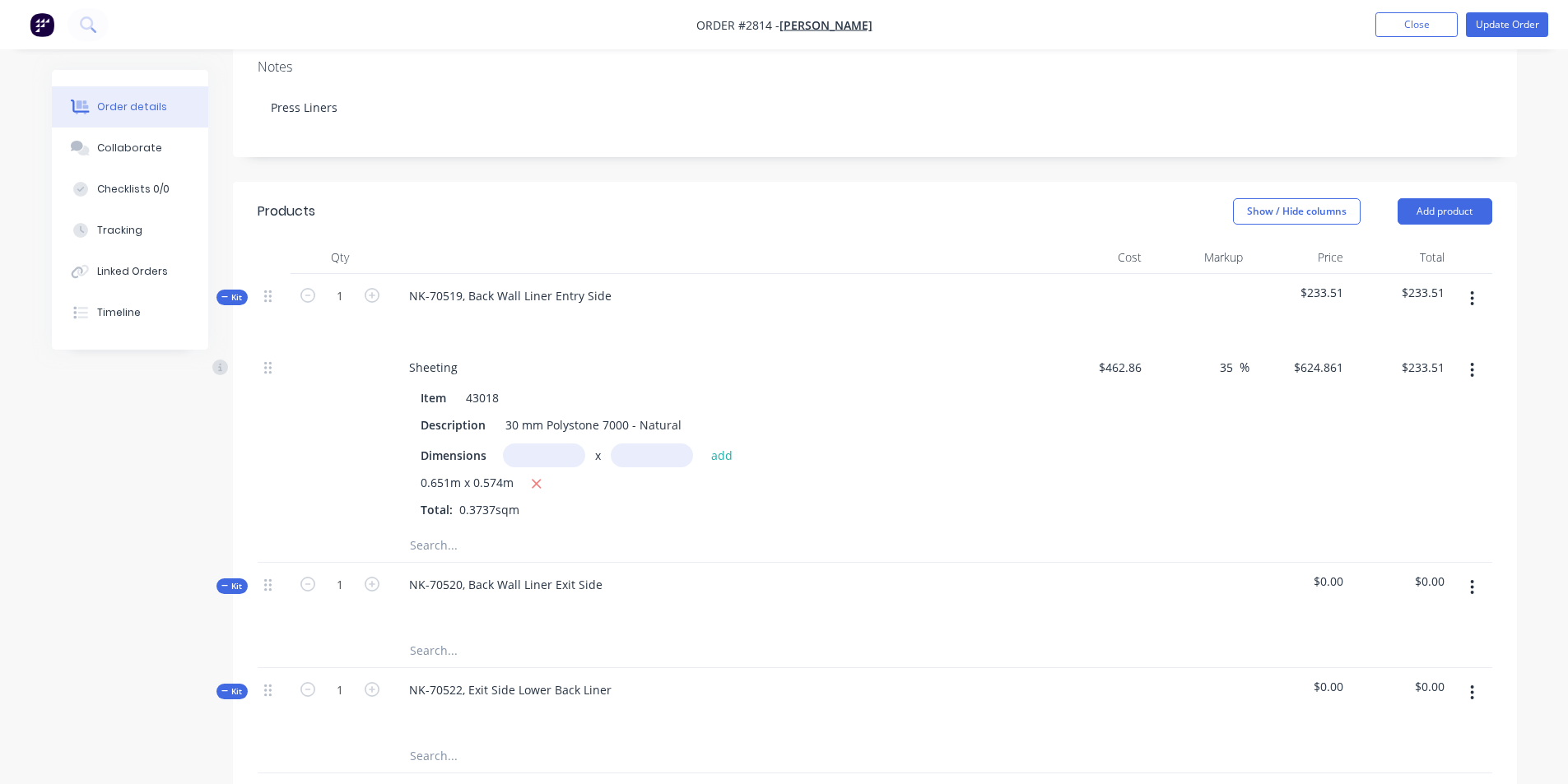
scroll to position [329, 0]
click at [437, 525] on input "text" at bounding box center [573, 541] width 329 height 33
drag, startPoint x: 437, startPoint y: 491, endPoint x: 418, endPoint y: 501, distance: 21.5
click at [418, 525] on input "text" at bounding box center [573, 541] width 329 height 33
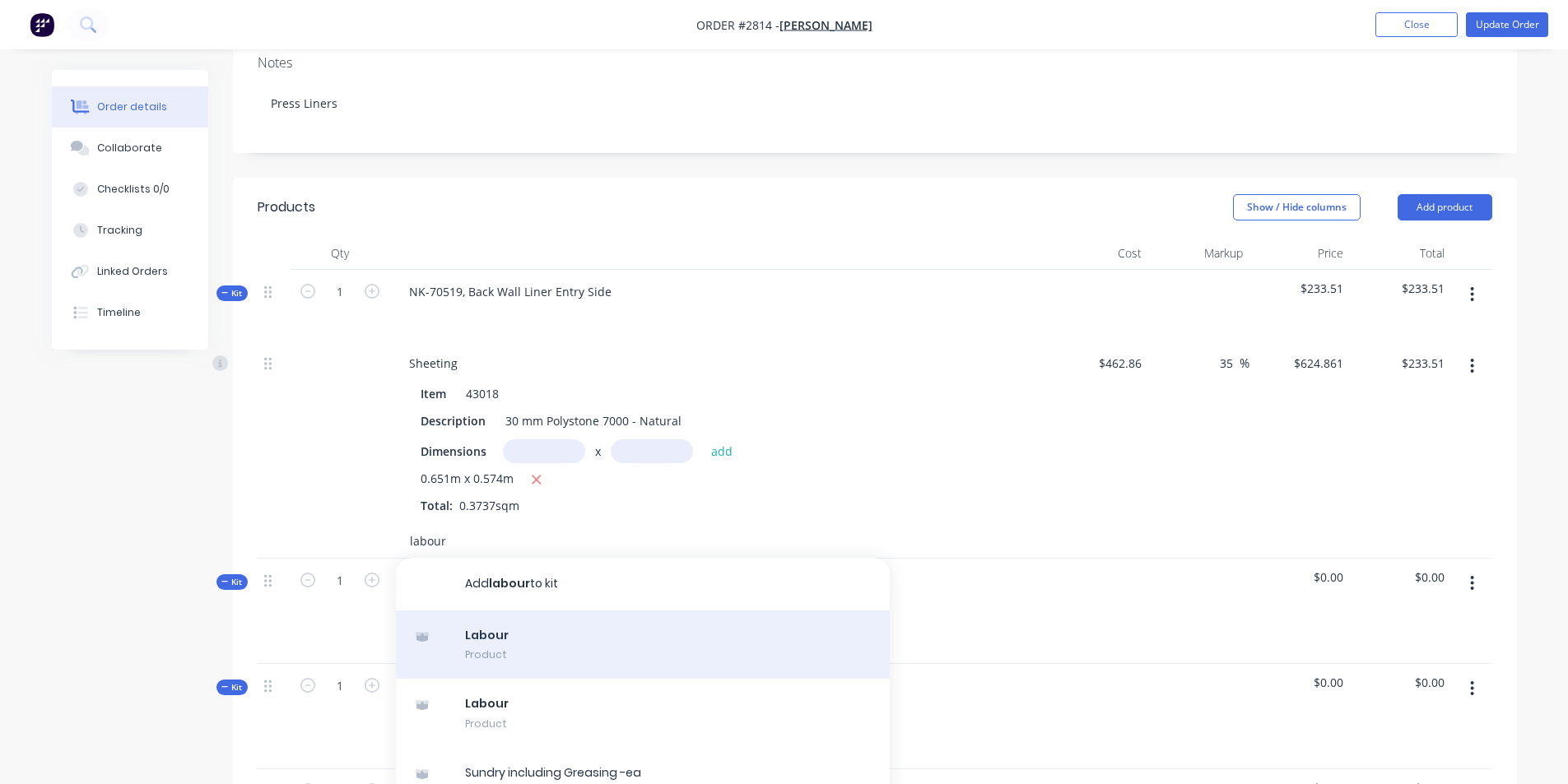
type input "labour"
click at [494, 611] on div "Labour Product" at bounding box center [643, 645] width 494 height 69
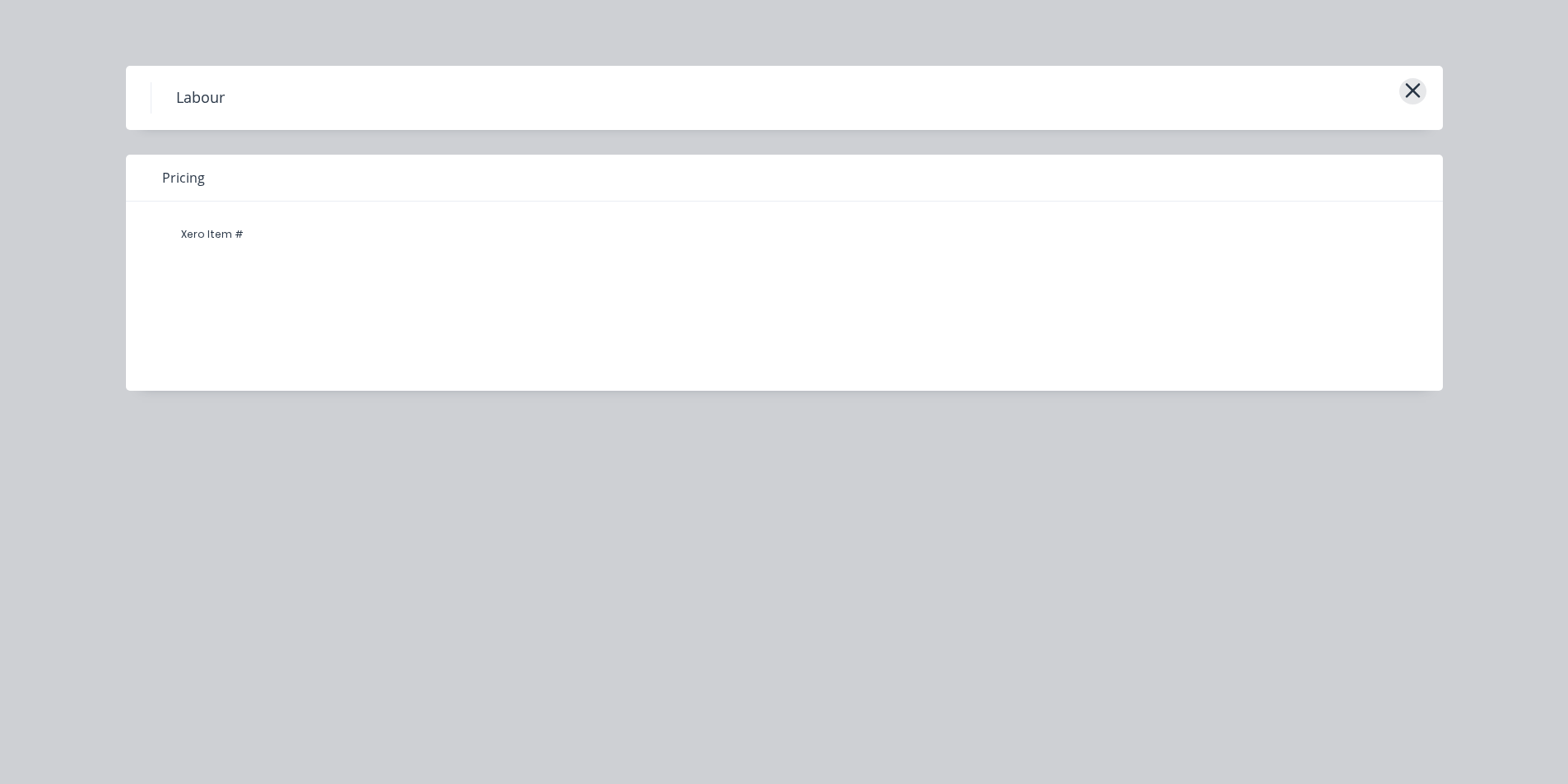
click at [1412, 83] on icon "button" at bounding box center [1412, 90] width 17 height 23
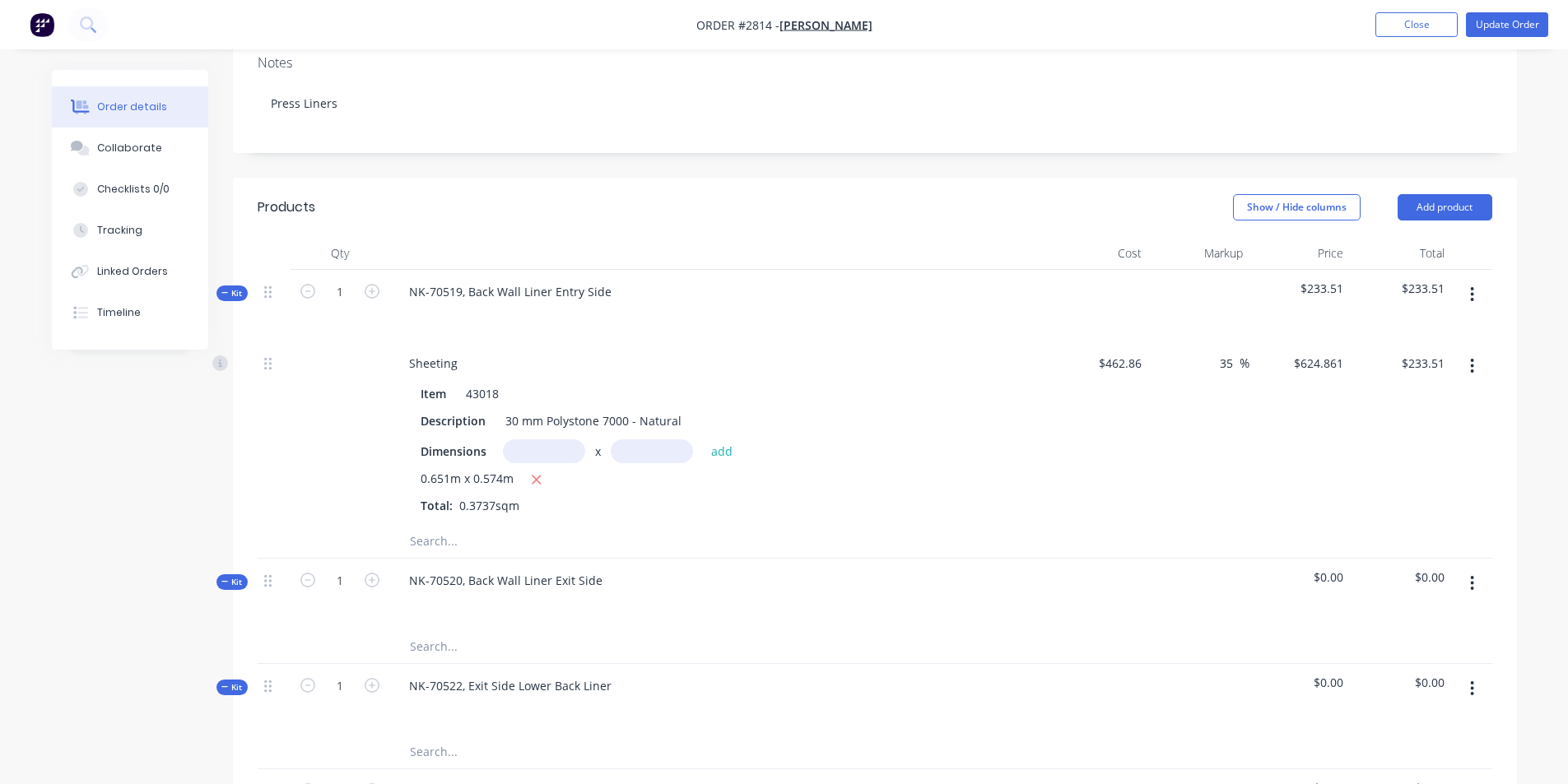
click at [427, 525] on input "text" at bounding box center [573, 541] width 329 height 33
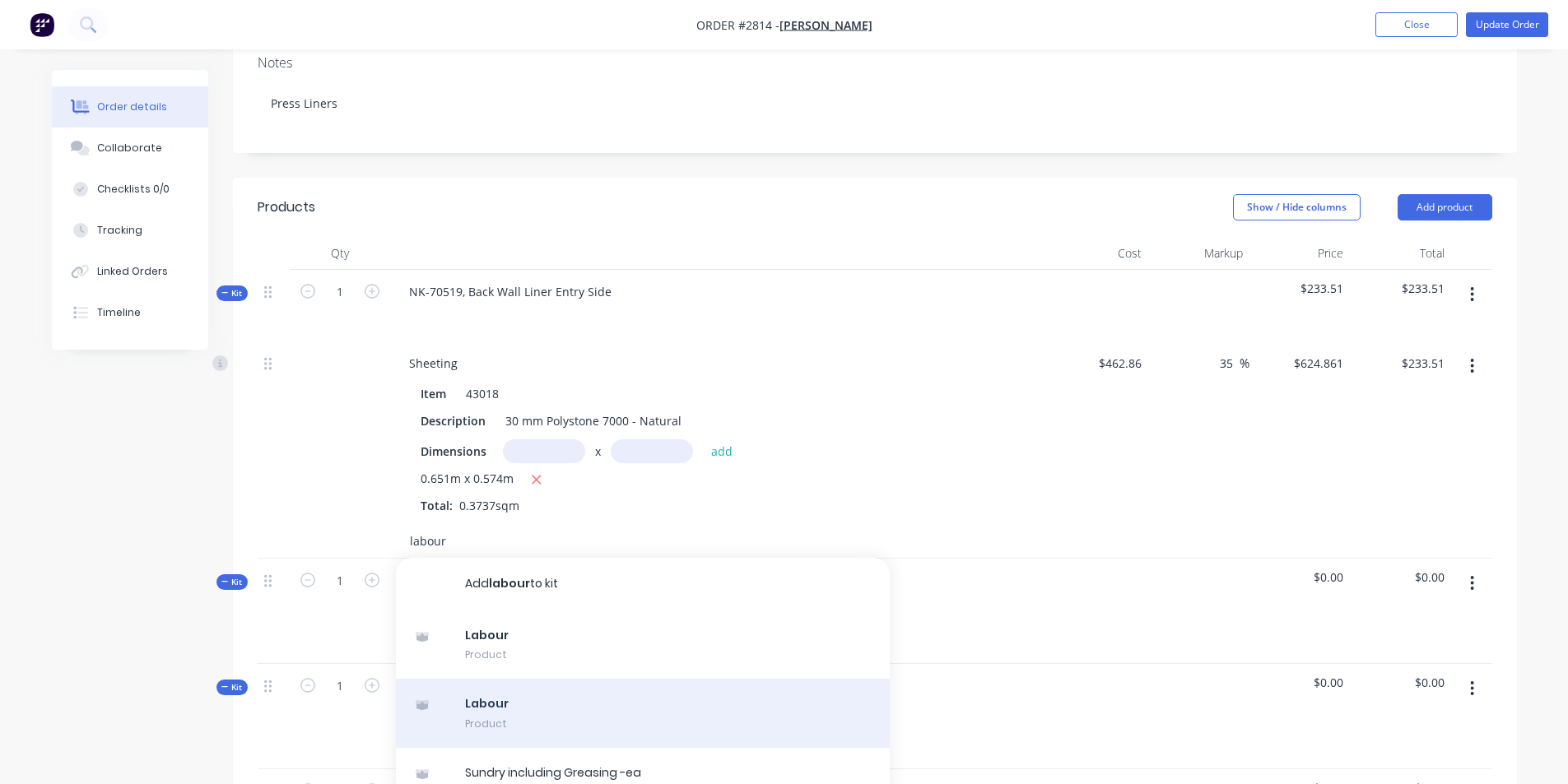
type input "labour"
click at [516, 678] on div "Labour Product" at bounding box center [643, 712] width 494 height 69
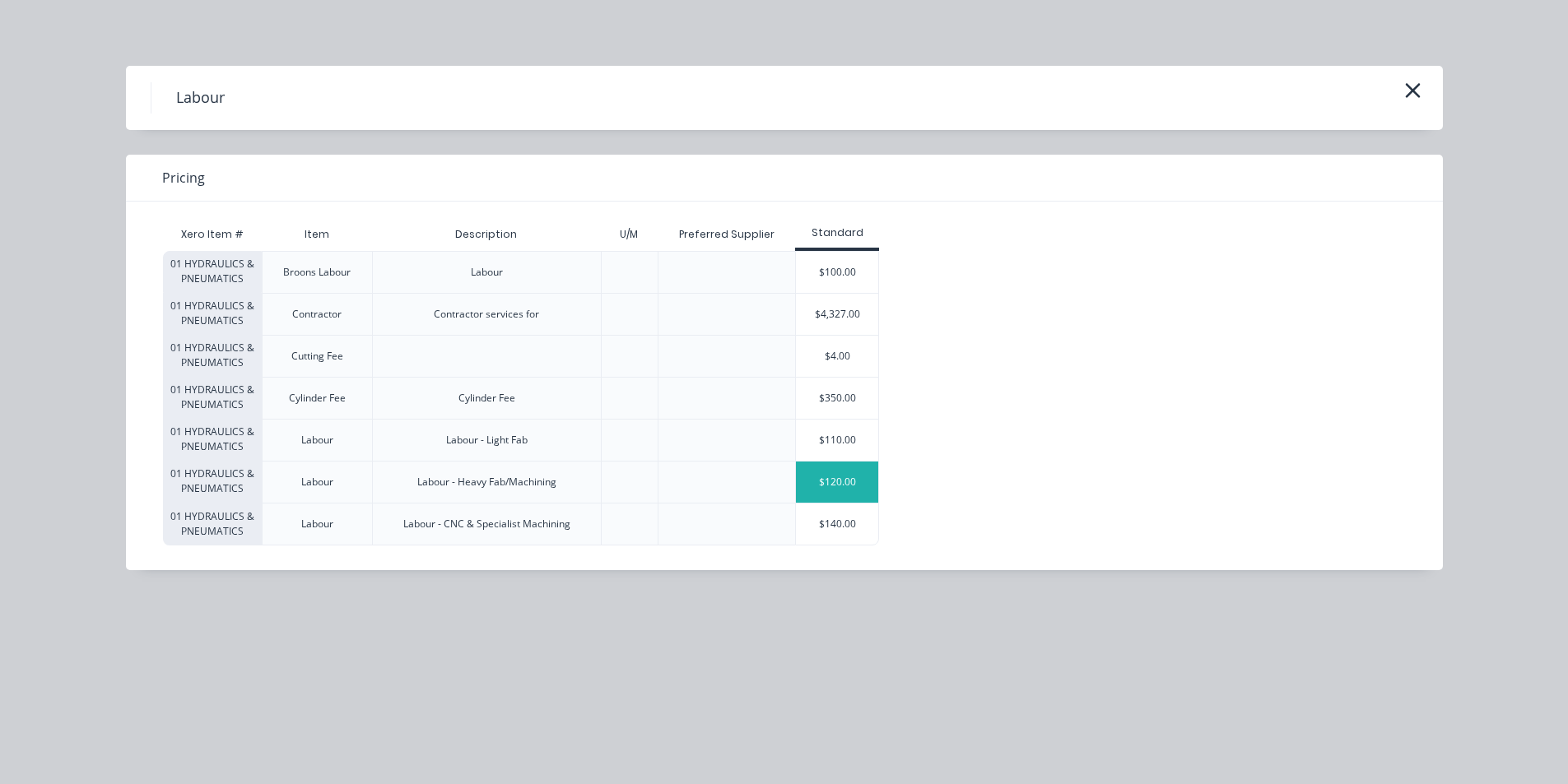
click at [811, 487] on div "$120.00" at bounding box center [836, 482] width 82 height 41
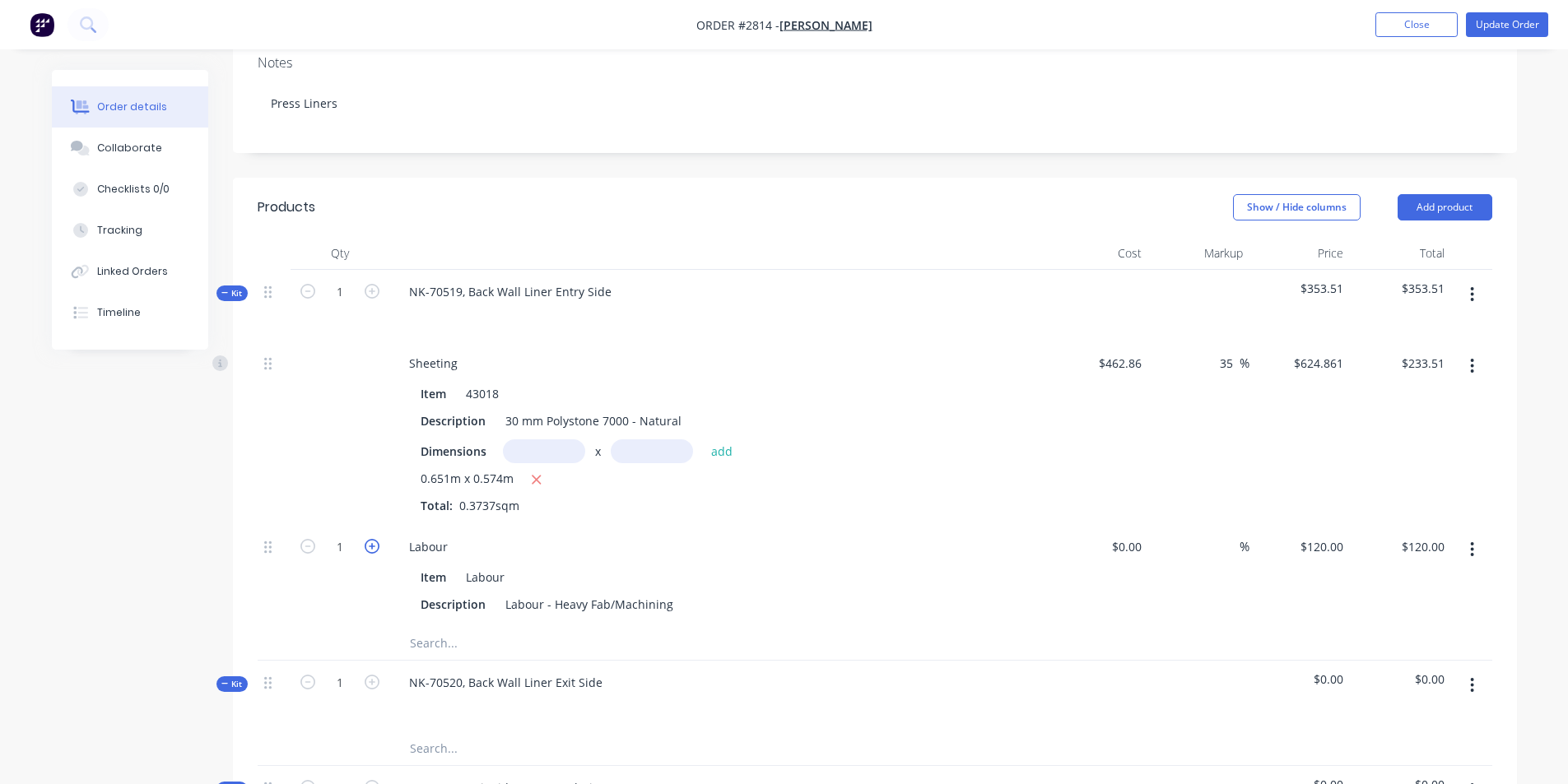
click at [367, 539] on icon "button" at bounding box center [372, 547] width 15 height 15
type input "2"
type input "$240.00"
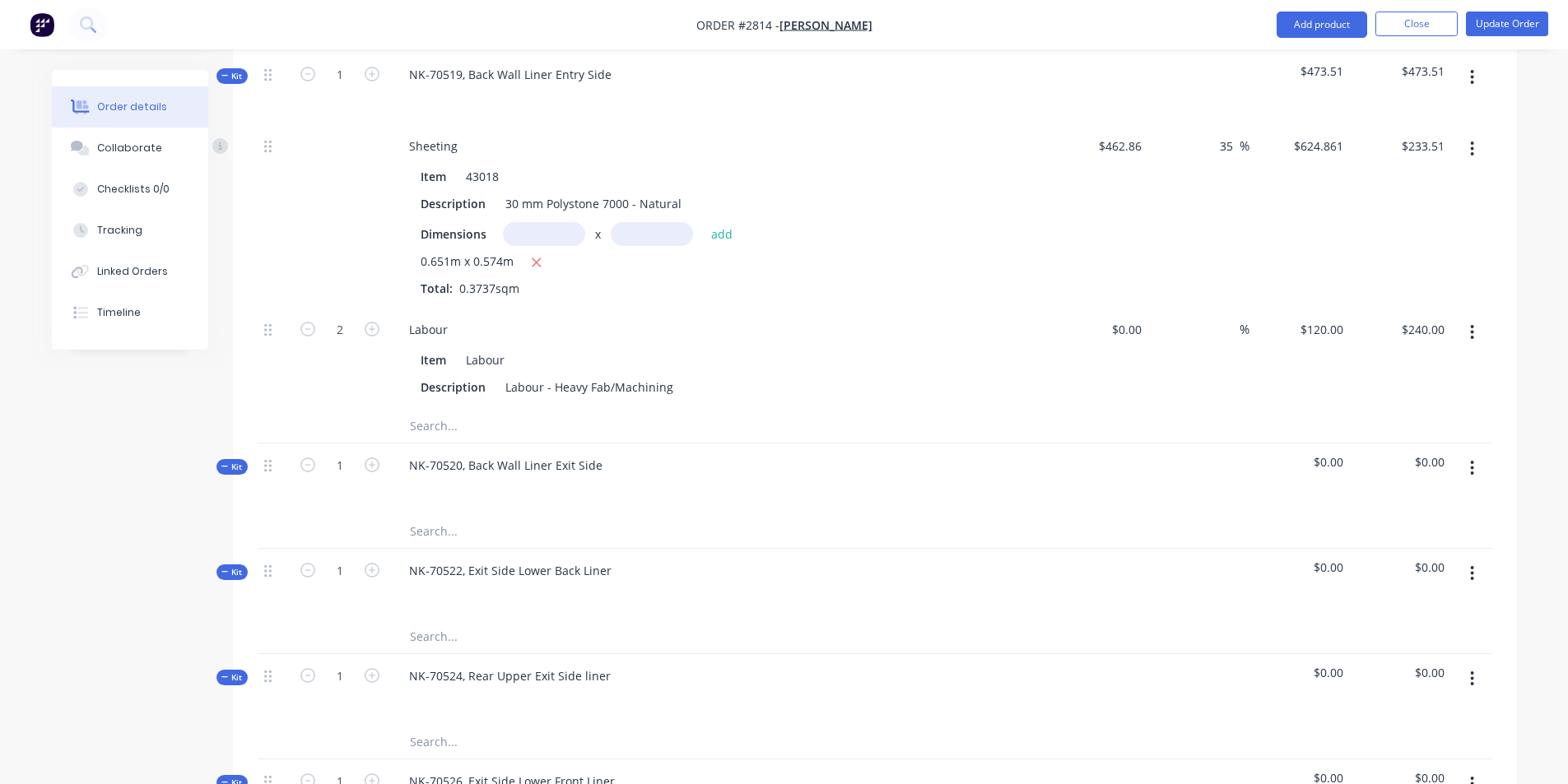
scroll to position [576, 0]
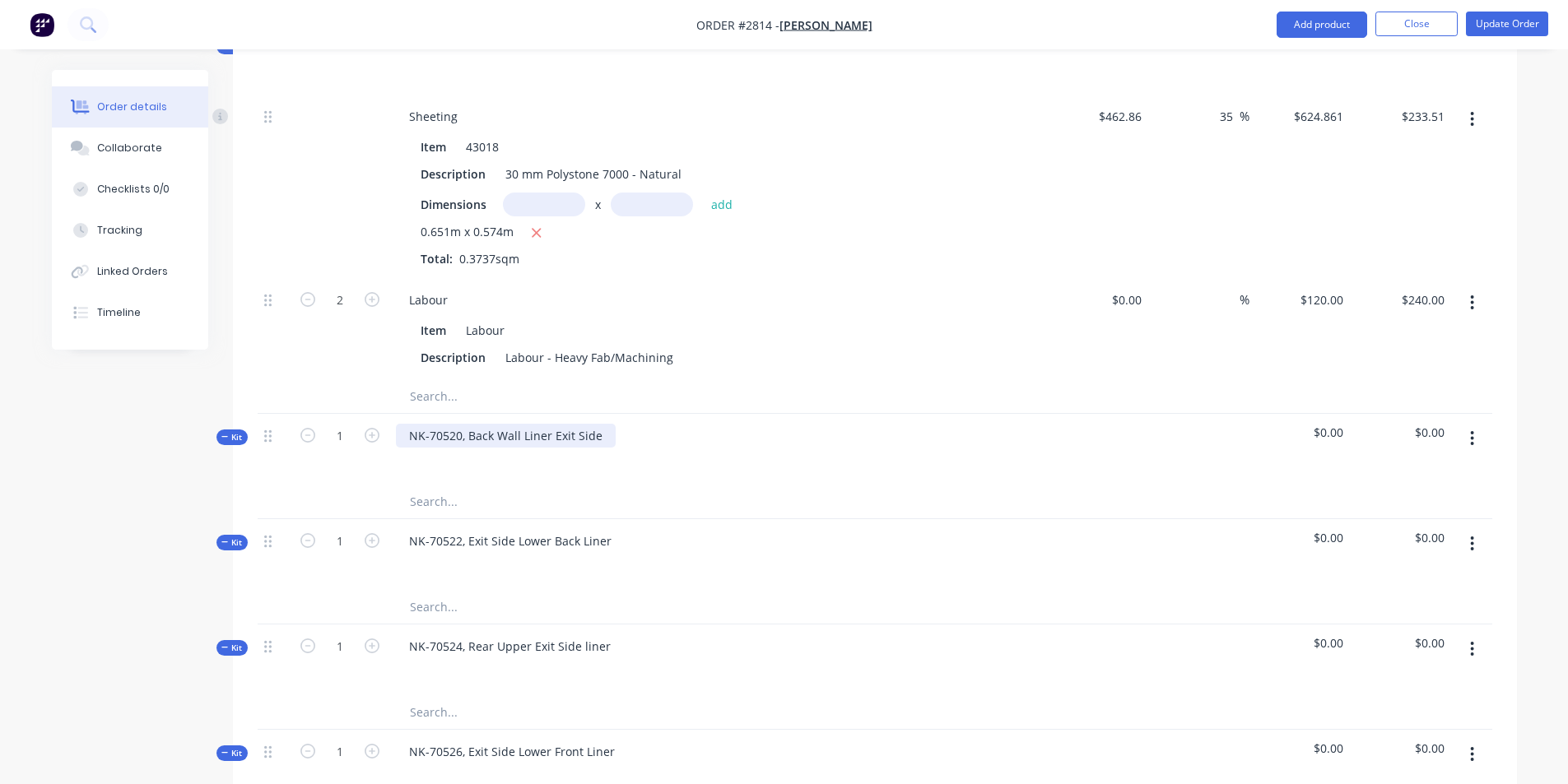
click at [578, 423] on div "NK-70520, Back Wall Liner Exit Side" at bounding box center [505, 434] width 220 height 24
click at [368, 428] on icon "button" at bounding box center [372, 435] width 15 height 15
click at [314, 428] on icon "button" at bounding box center [308, 435] width 15 height 15
type input "1"
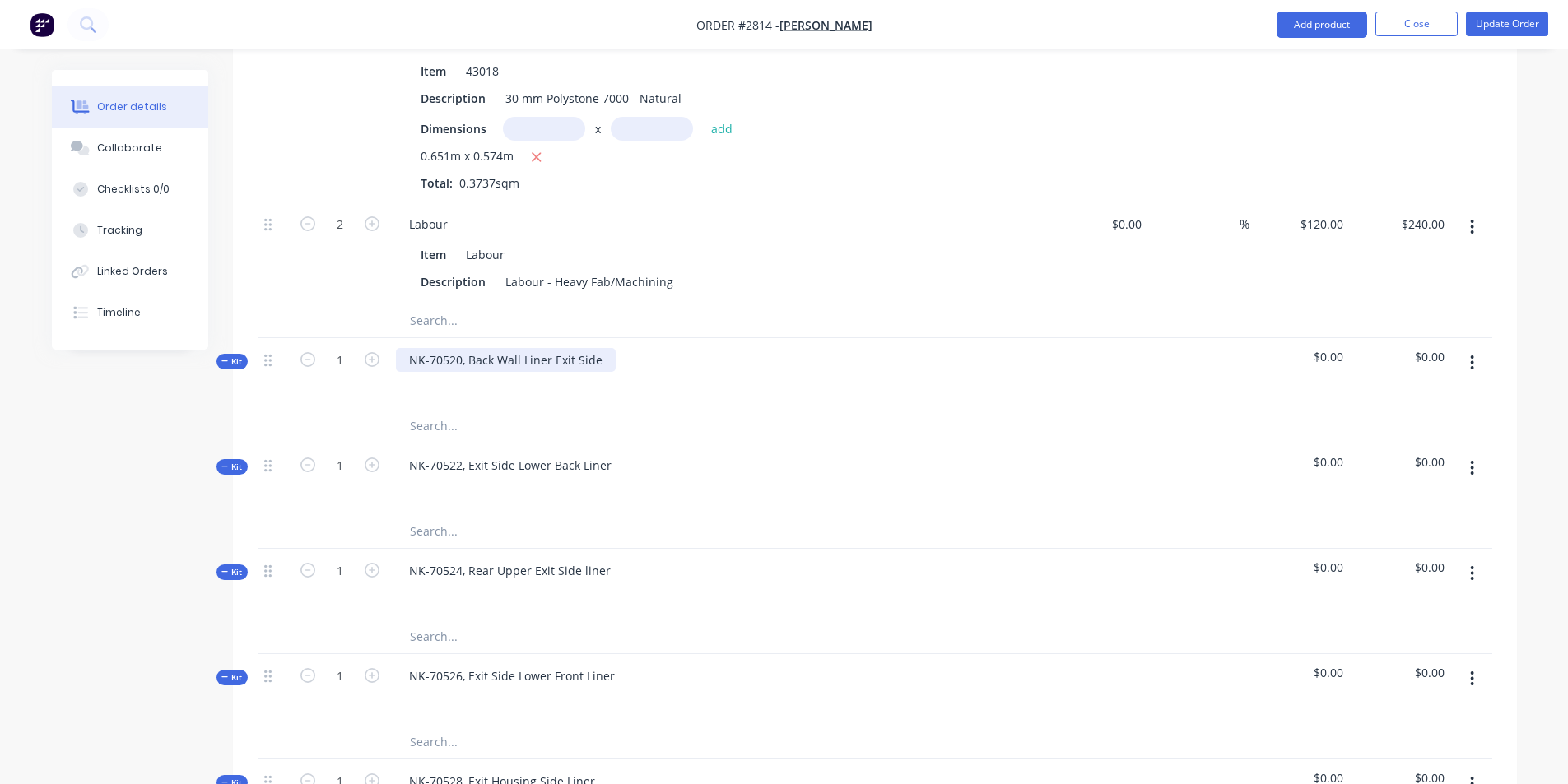
scroll to position [658, 0]
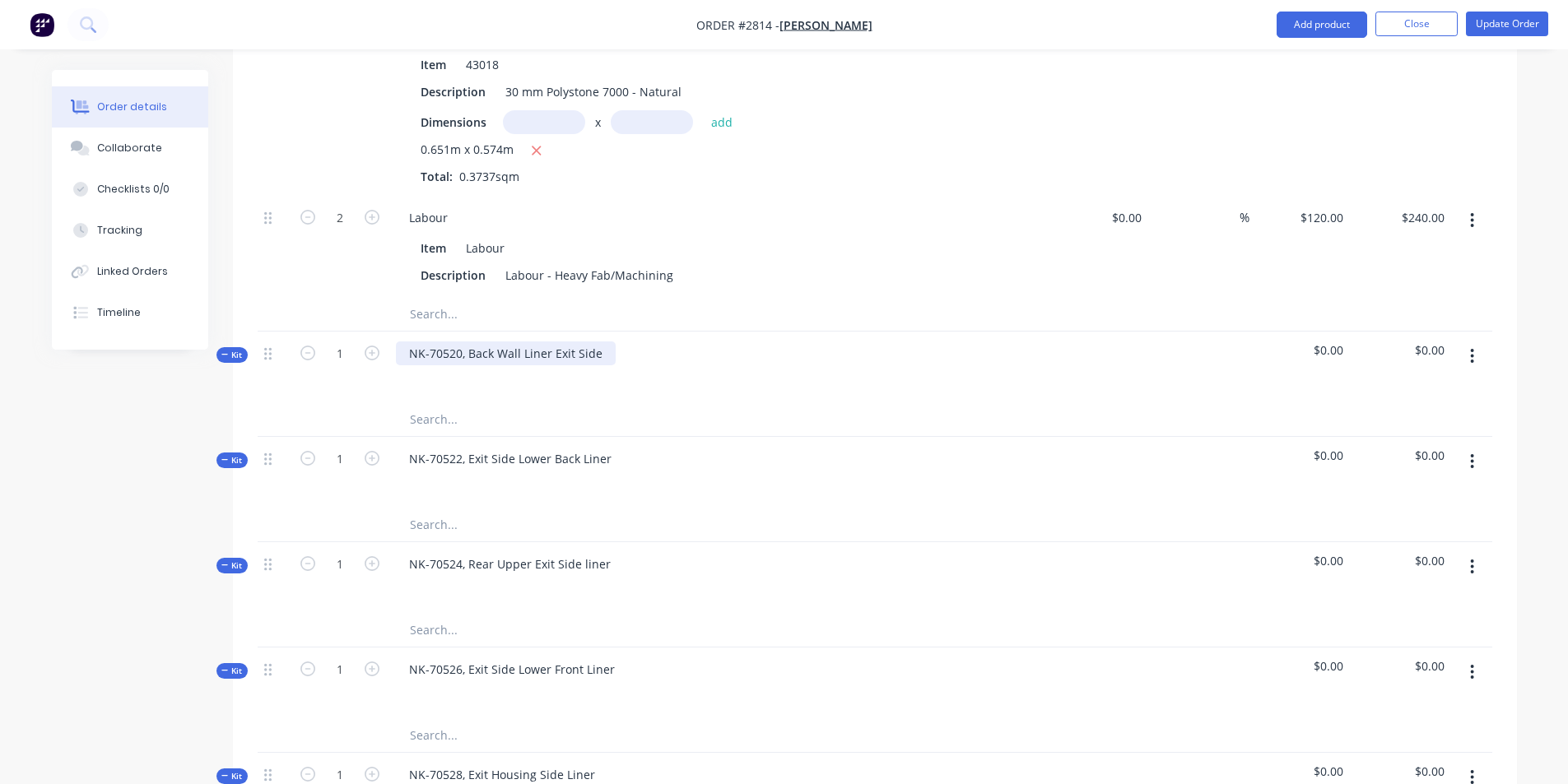
click at [538, 341] on div "NK-70520, Back Wall Liner Exit Side" at bounding box center [505, 352] width 220 height 24
drag, startPoint x: 579, startPoint y: 301, endPoint x: 553, endPoint y: 314, distance: 29.1
click at [553, 341] on div "NK-70520, Back Wall Liner Exit Side" at bounding box center [505, 352] width 220 height 24
click at [575, 366] on div at bounding box center [718, 377] width 645 height 24
click at [448, 403] on input "text" at bounding box center [573, 419] width 329 height 33
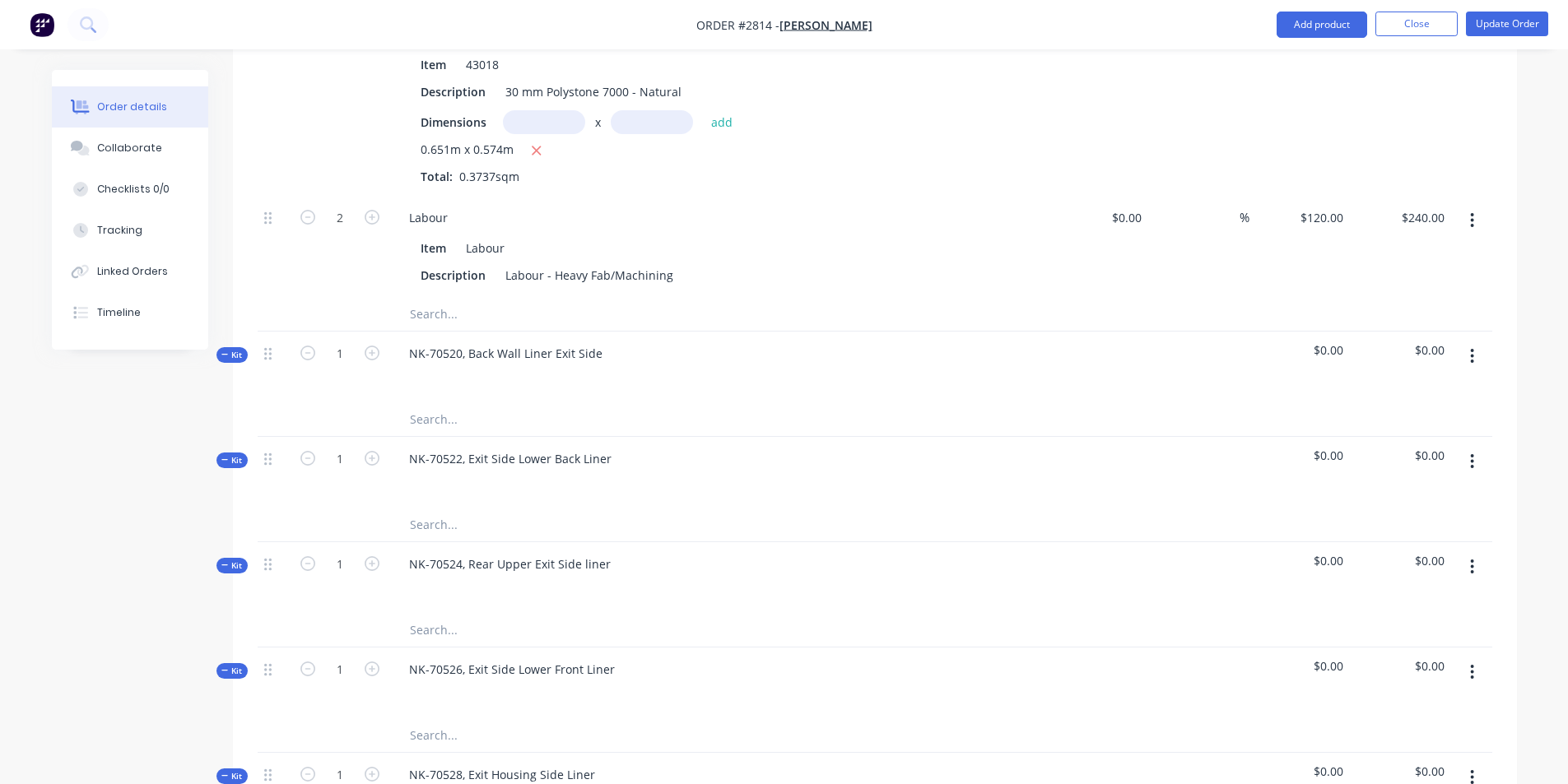
click at [446, 470] on div at bounding box center [718, 482] width 645 height 24
click at [437, 403] on input "text" at bounding box center [573, 419] width 329 height 33
type input "43018"
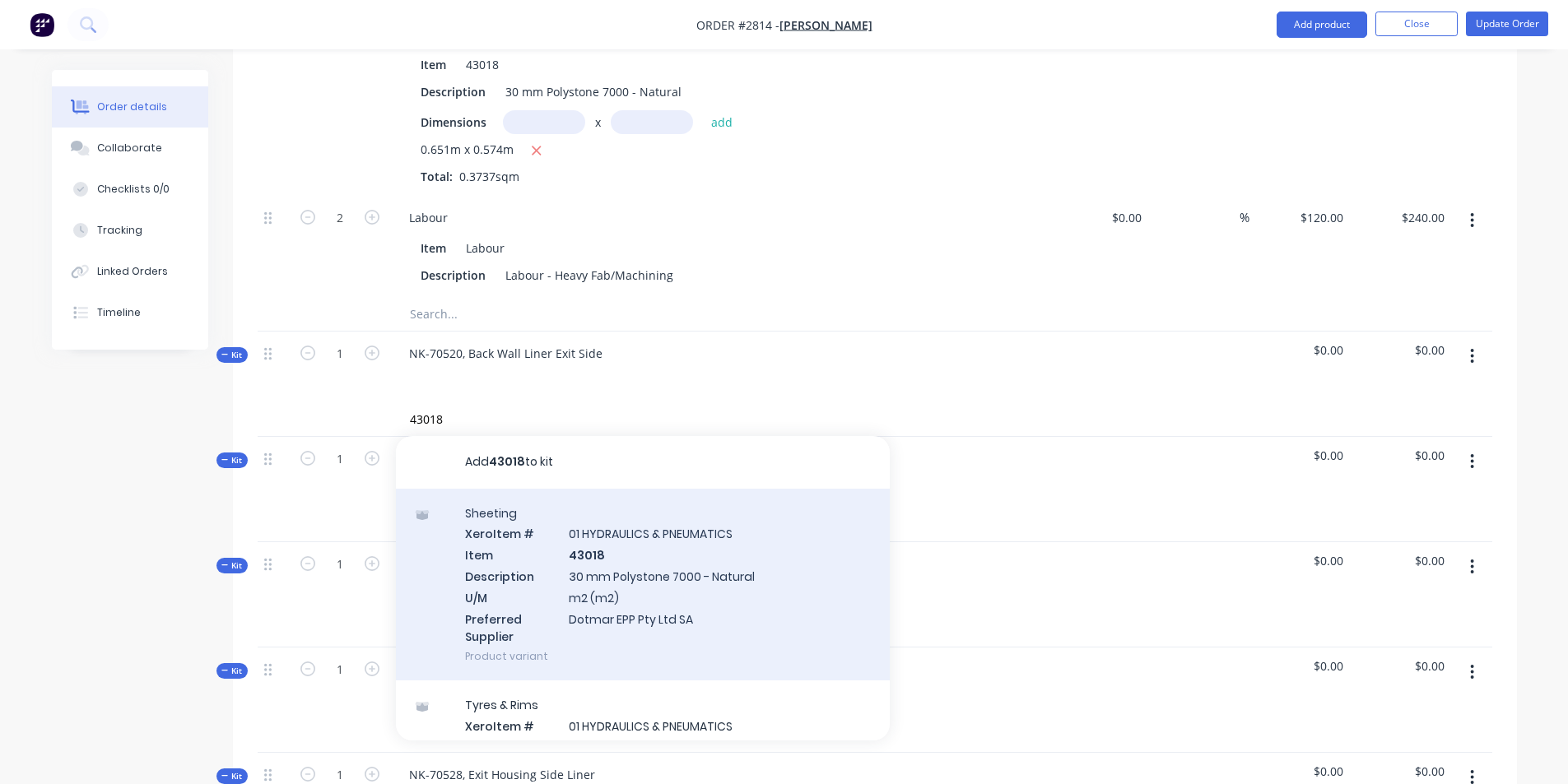
click at [599, 536] on div "Sheeting Xero Item # 01 HYDRAULICS & PNEUMATICS Item 43018 Description 30 mm Po…" at bounding box center [643, 584] width 494 height 192
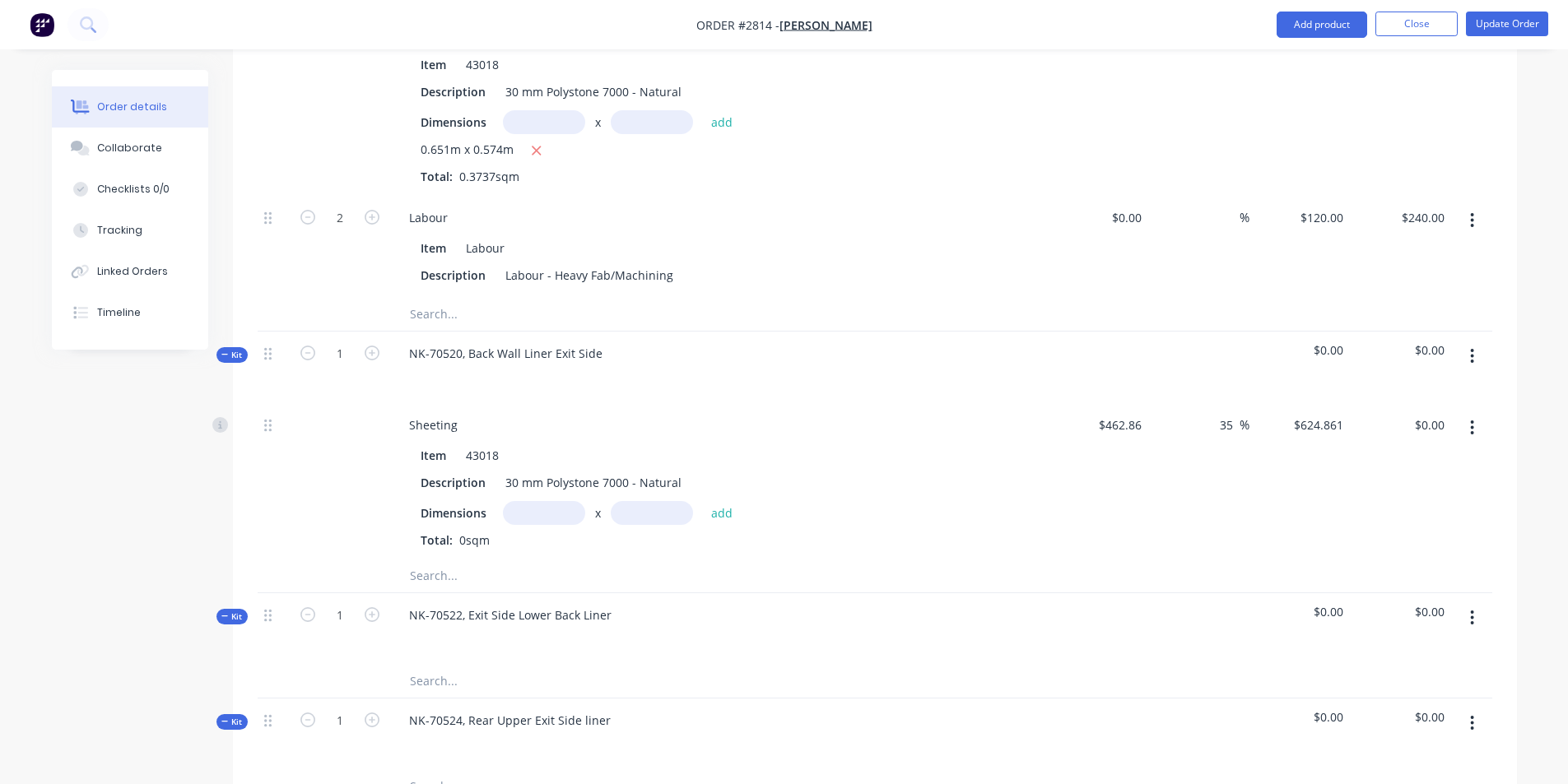
click at [545, 501] on input "text" at bounding box center [543, 513] width 82 height 24
type input "0.651m"
type input ".556"
click at [702, 501] on button "add" at bounding box center [721, 513] width 39 height 23
type input "$226.20"
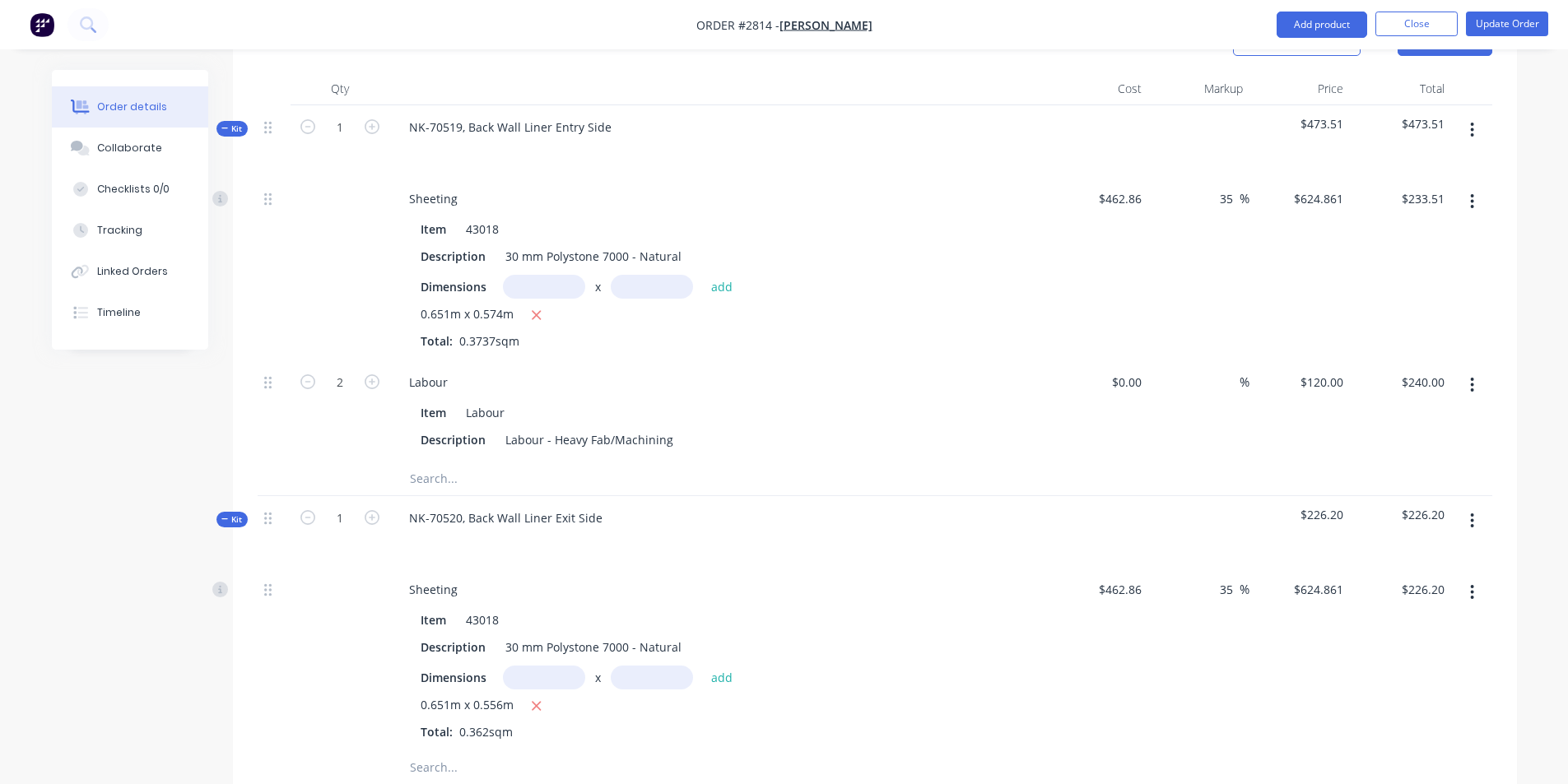
scroll to position [576, 0]
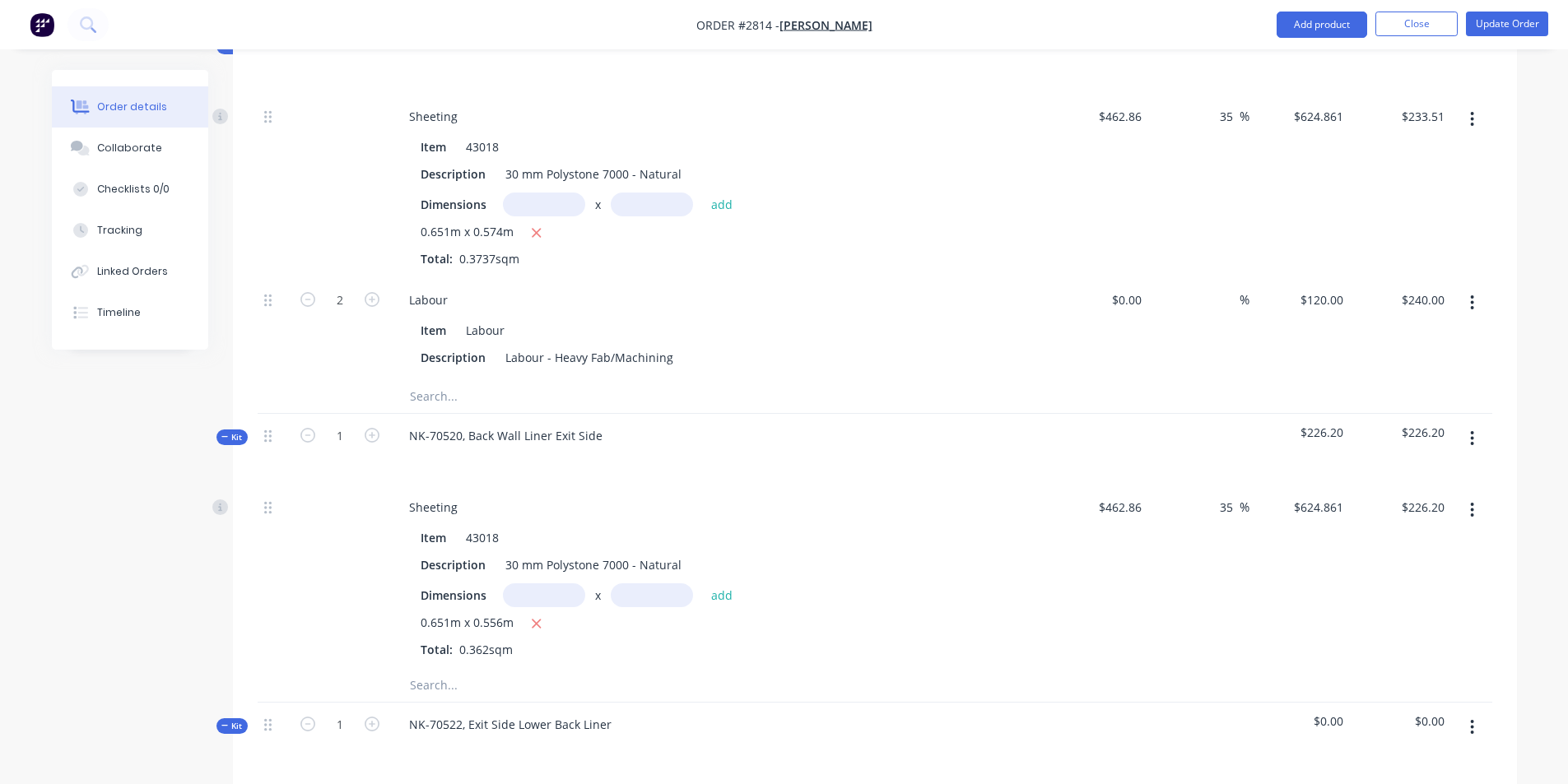
click at [540, 583] on input "text" at bounding box center [543, 595] width 82 height 24
click at [652, 583] on input "text" at bounding box center [652, 595] width 82 height 24
click at [537, 583] on input "text" at bounding box center [543, 595] width 82 height 24
click at [450, 669] on input "text" at bounding box center [573, 685] width 329 height 33
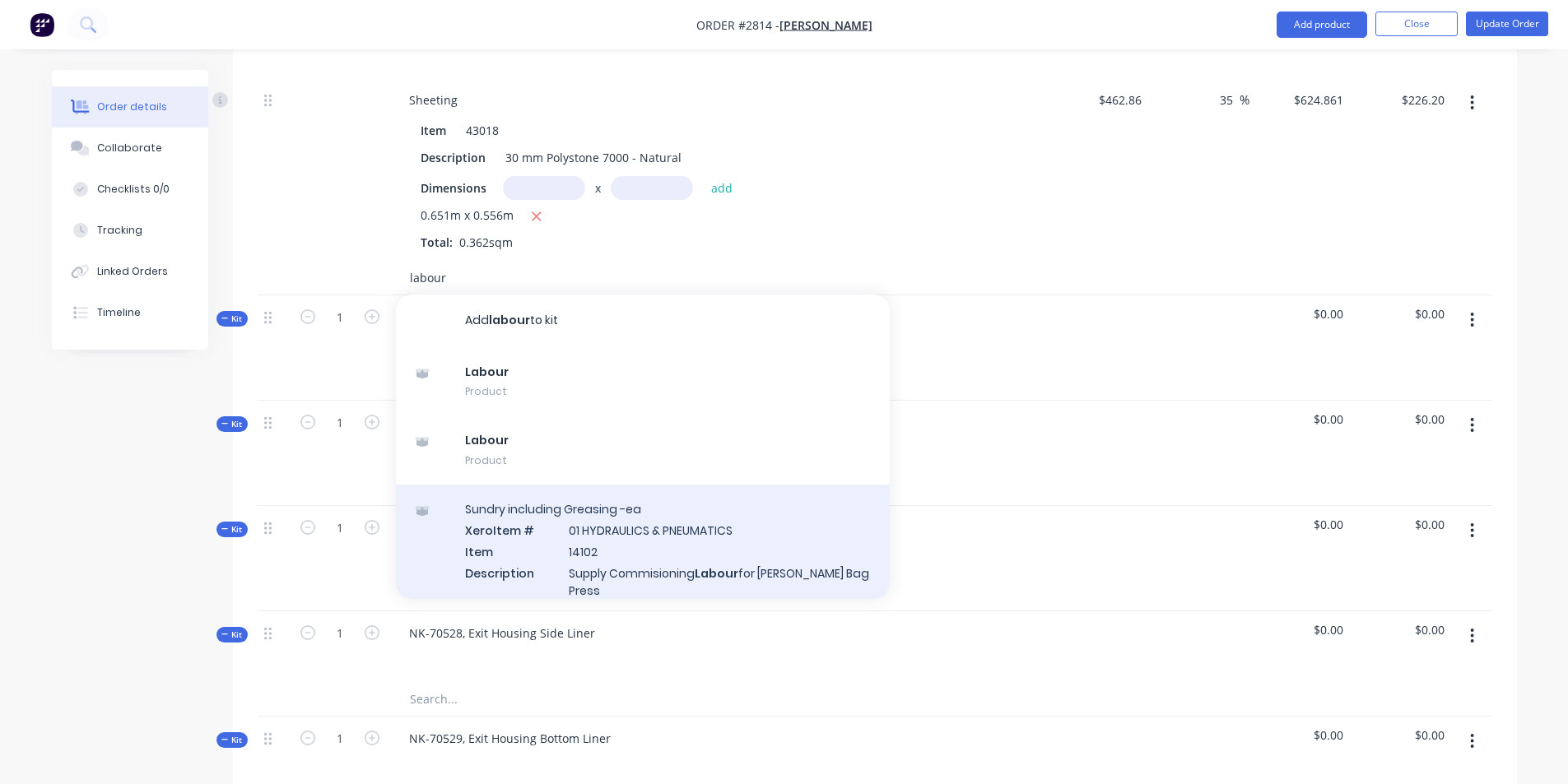
scroll to position [987, 0]
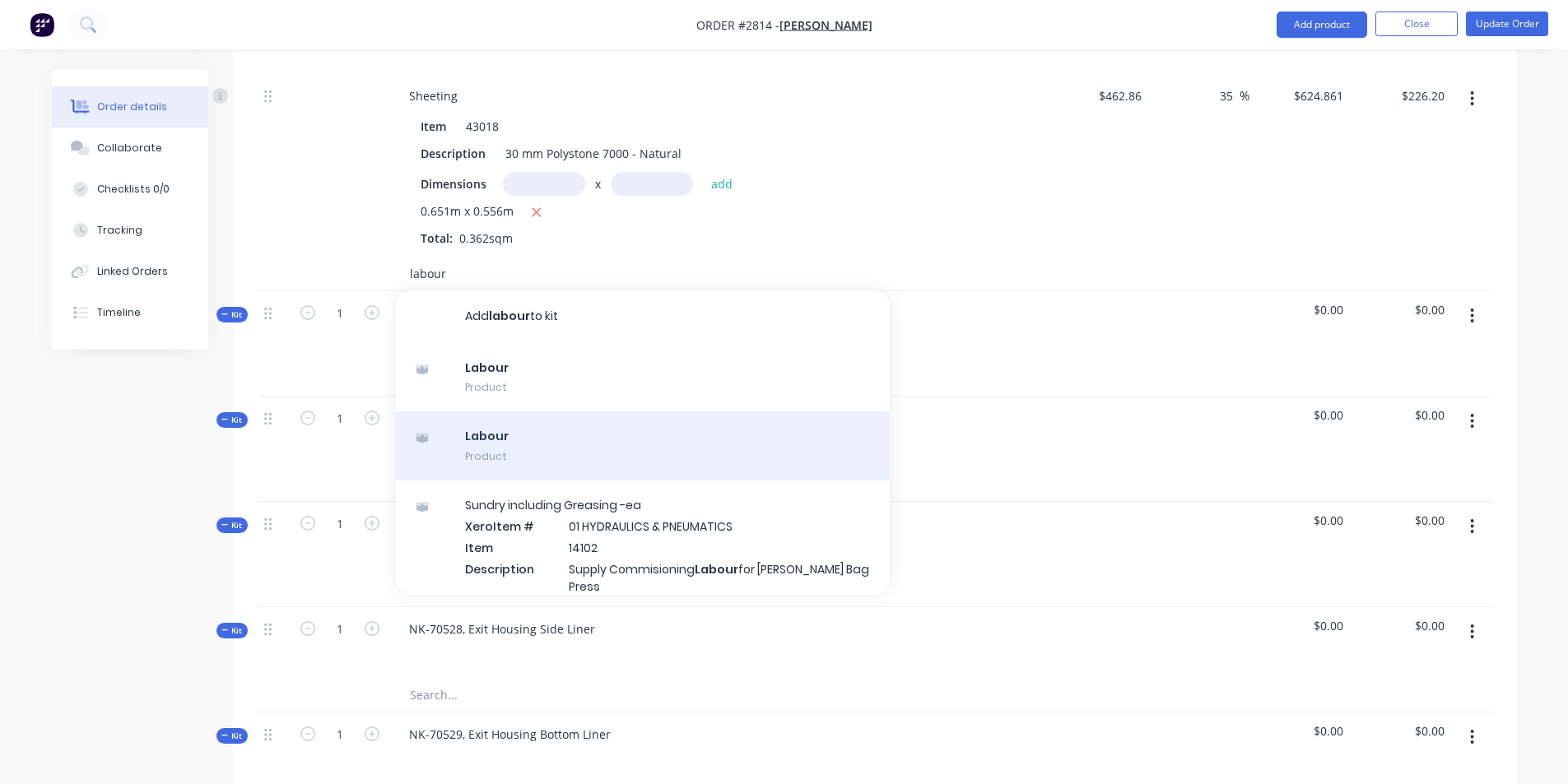
type input "labour"
click at [572, 411] on div "Labour Product" at bounding box center [643, 445] width 494 height 69
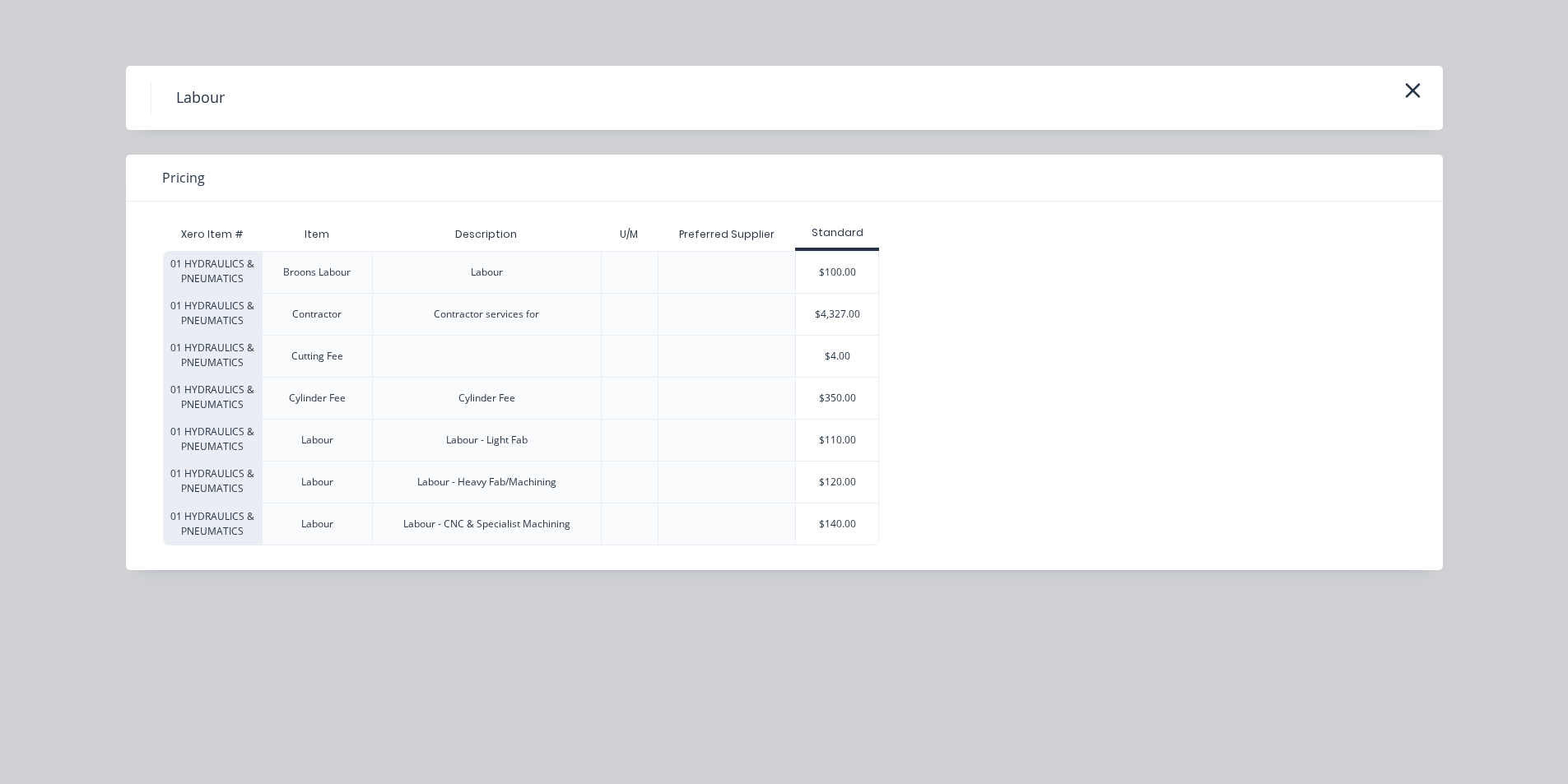
click at [826, 479] on div "$120.00" at bounding box center [836, 482] width 82 height 41
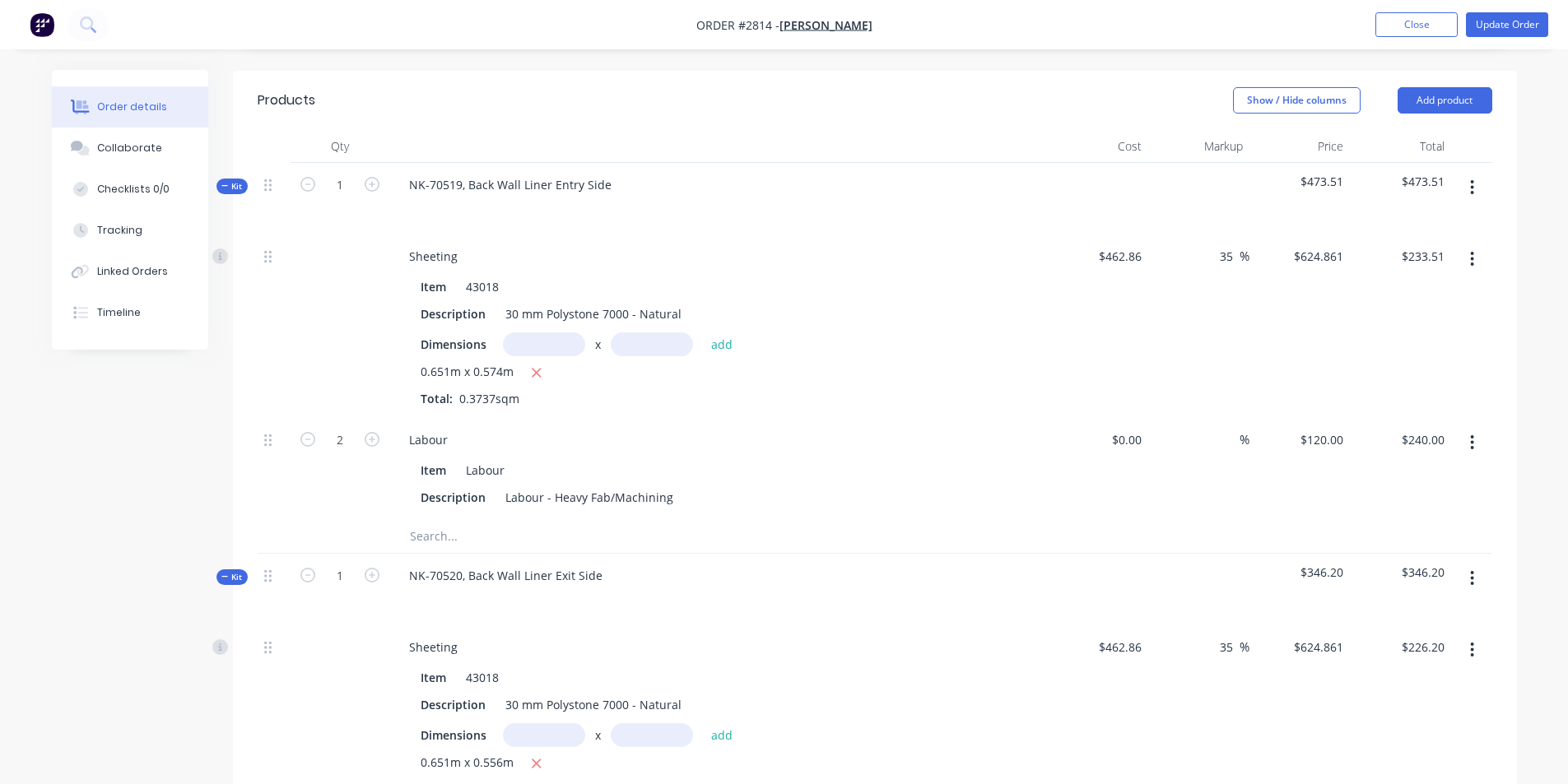
scroll to position [411, 0]
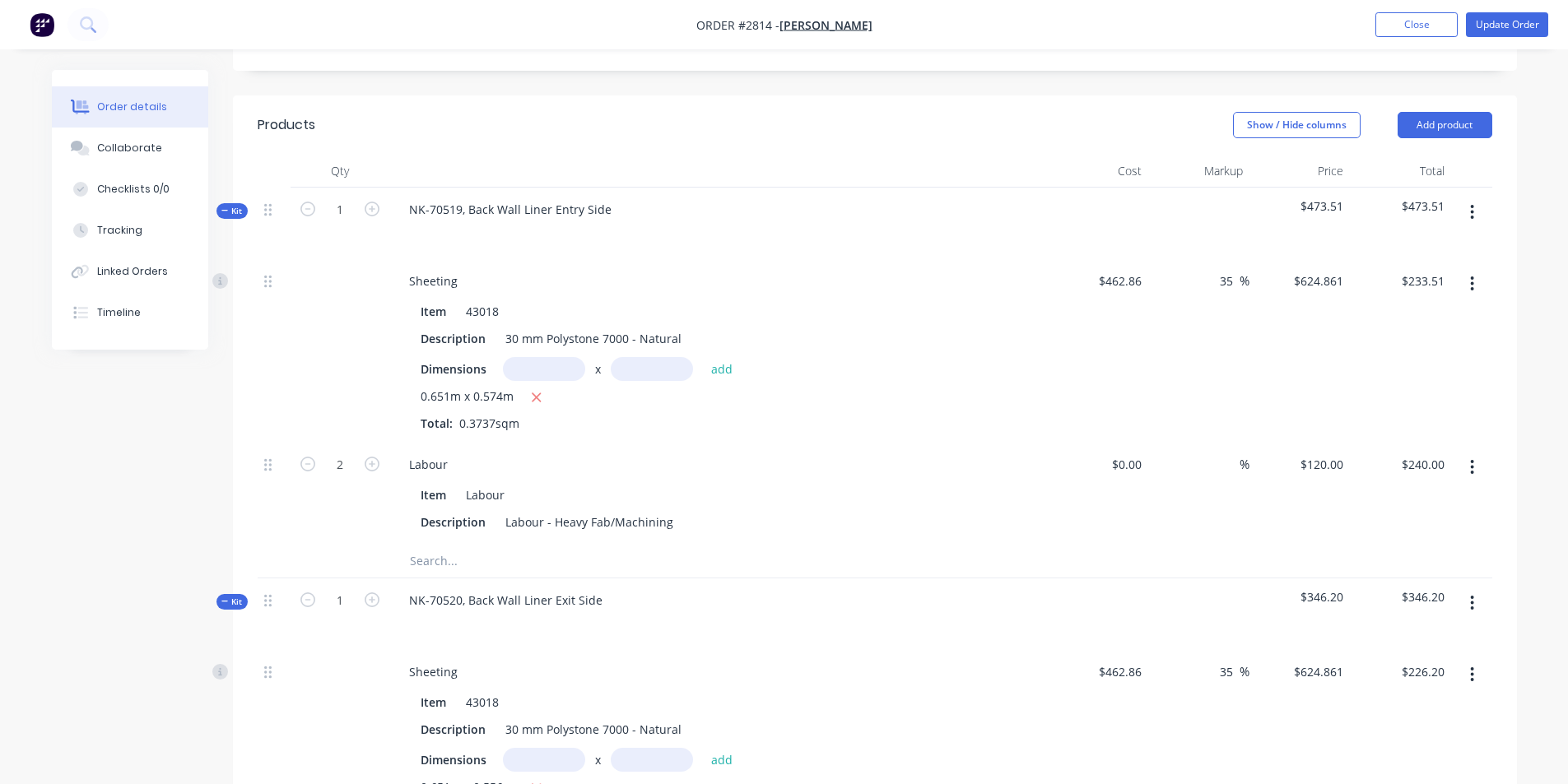
click at [230, 204] on div "Kit" at bounding box center [232, 211] width 31 height 16
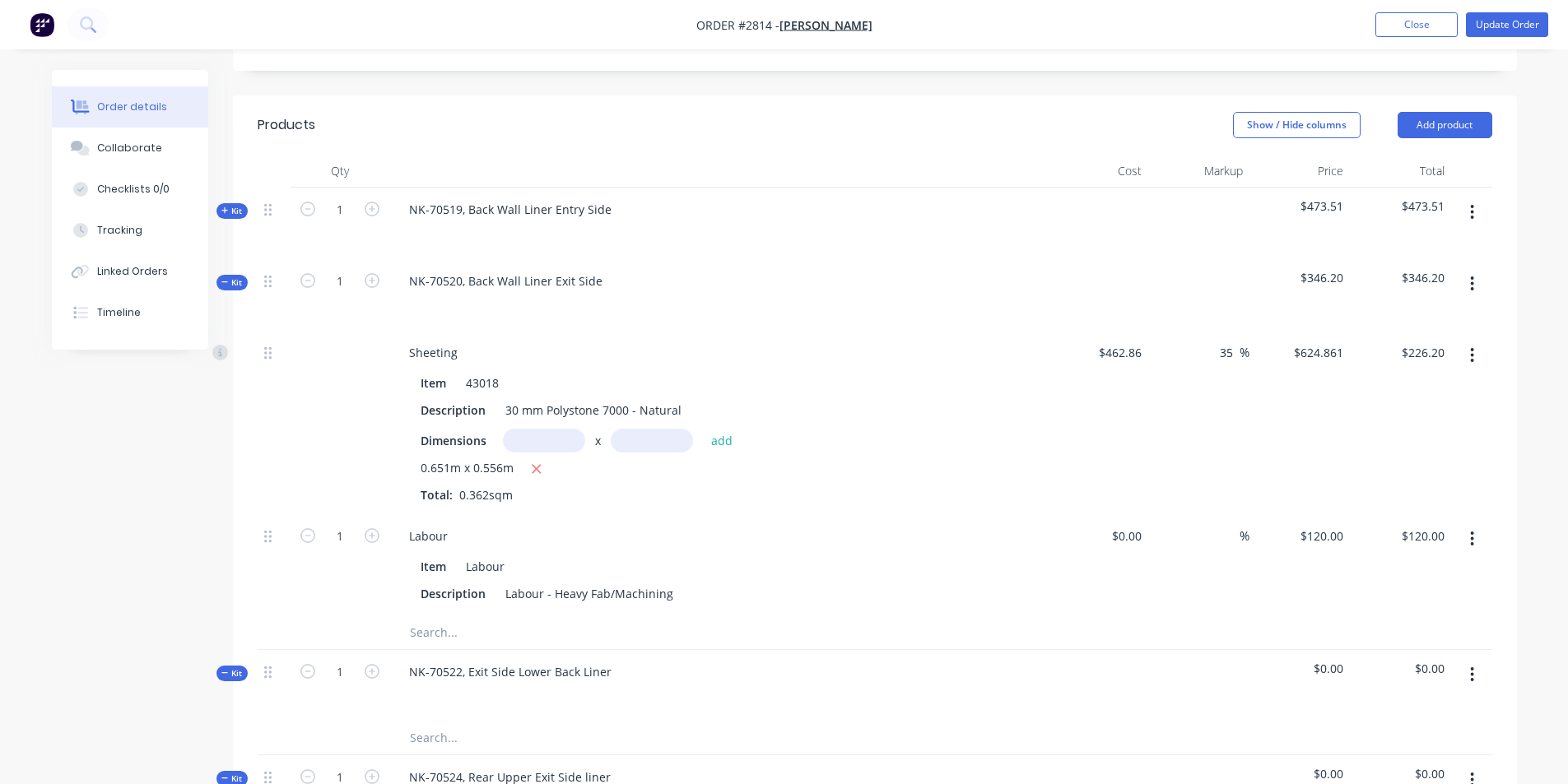
click at [230, 276] on span "Kit" at bounding box center [232, 282] width 22 height 12
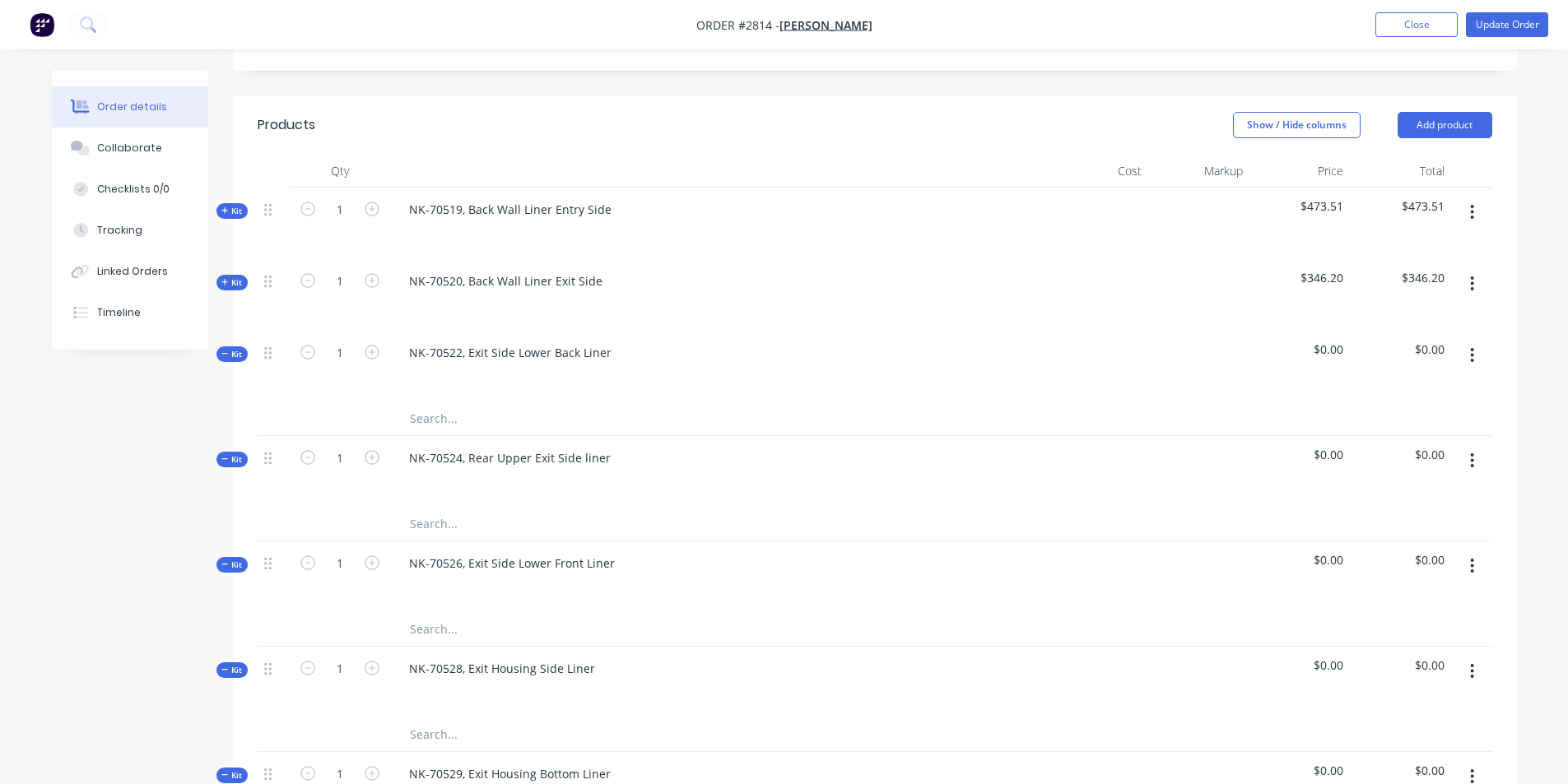
click at [223, 206] on icon at bounding box center [225, 210] width 8 height 8
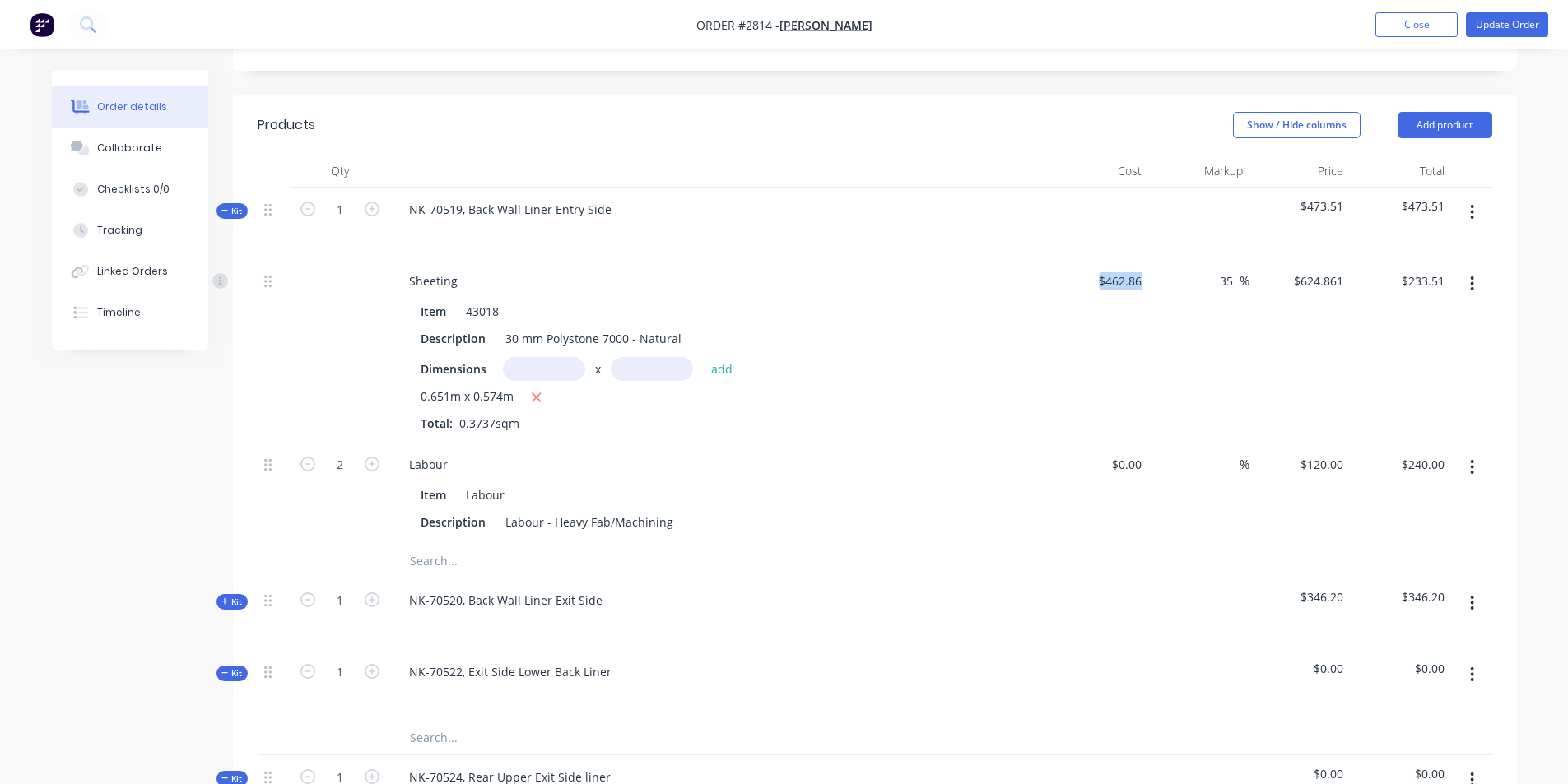
drag, startPoint x: 1150, startPoint y: 238, endPoint x: 1077, endPoint y: 234, distance: 73.1
click at [1077, 259] on div "Sheeting Item 43018 Description 30 mm Polystone 7000 - Natural Dimensions x add…" at bounding box center [874, 351] width 1234 height 184
click at [1239, 271] on span "%" at bounding box center [1244, 281] width 9 height 19
drag, startPoint x: 1238, startPoint y: 232, endPoint x: 1213, endPoint y: 233, distance: 25.0
click at [1213, 269] on div "35 35 %" at bounding box center [1230, 280] width 38 height 24
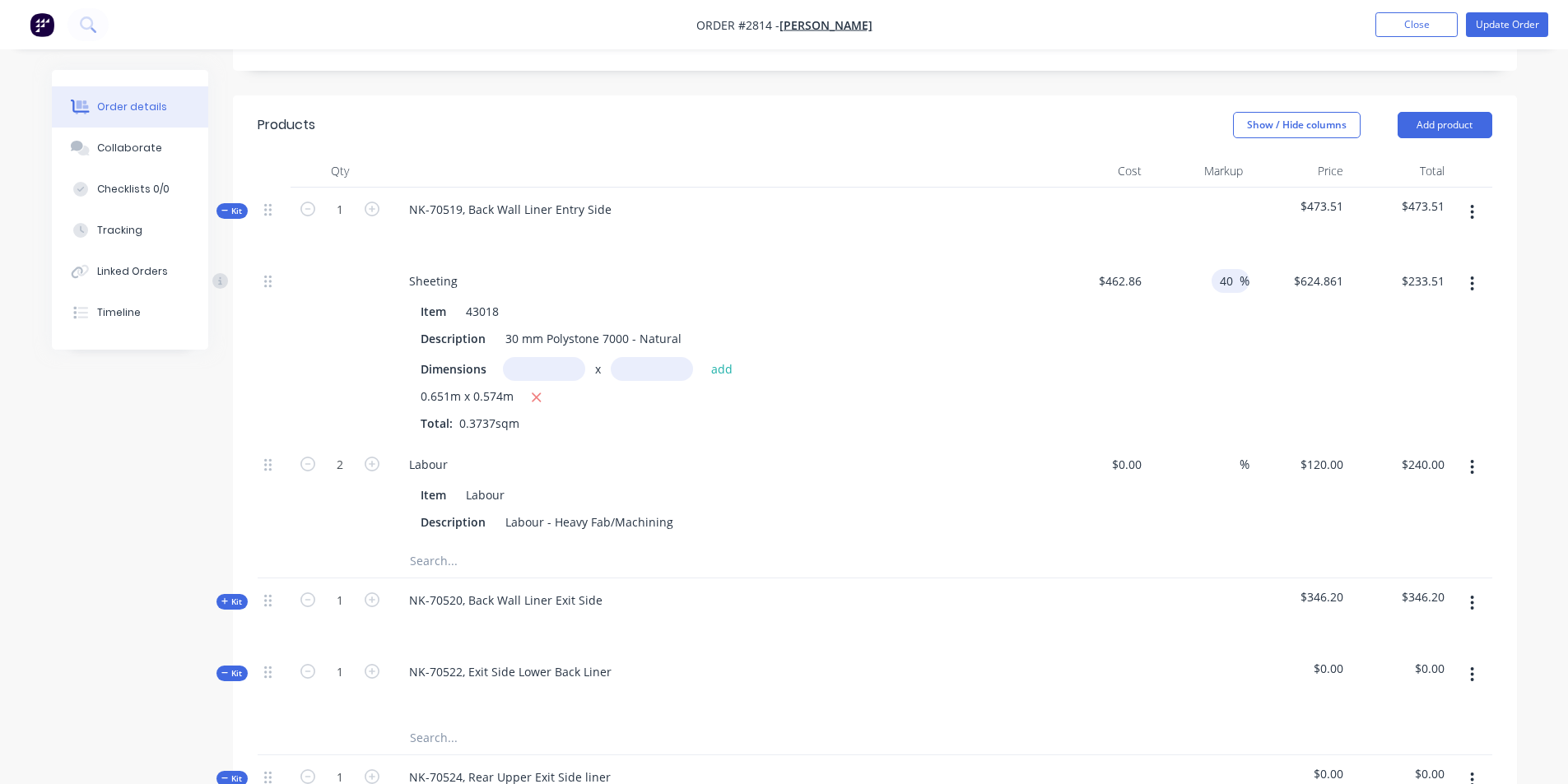
type input "40"
type input "648.004"
type input "$242.16"
type input "$648.004"
click at [1225, 269] on input "40" at bounding box center [1229, 280] width 22 height 24
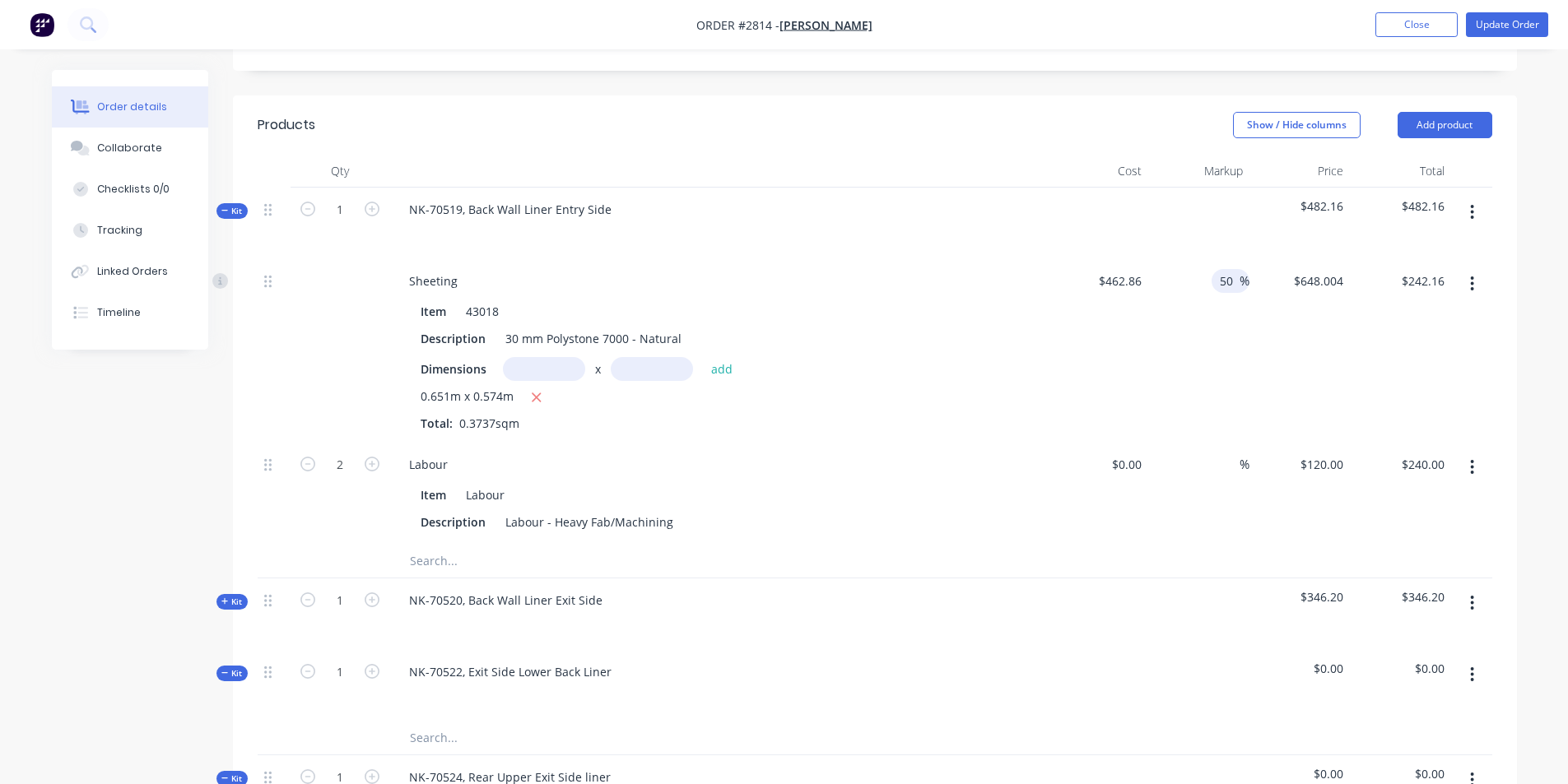
type input "0"
type input "45"
type input "671.147"
type input "$250.81"
type input "$671.147"
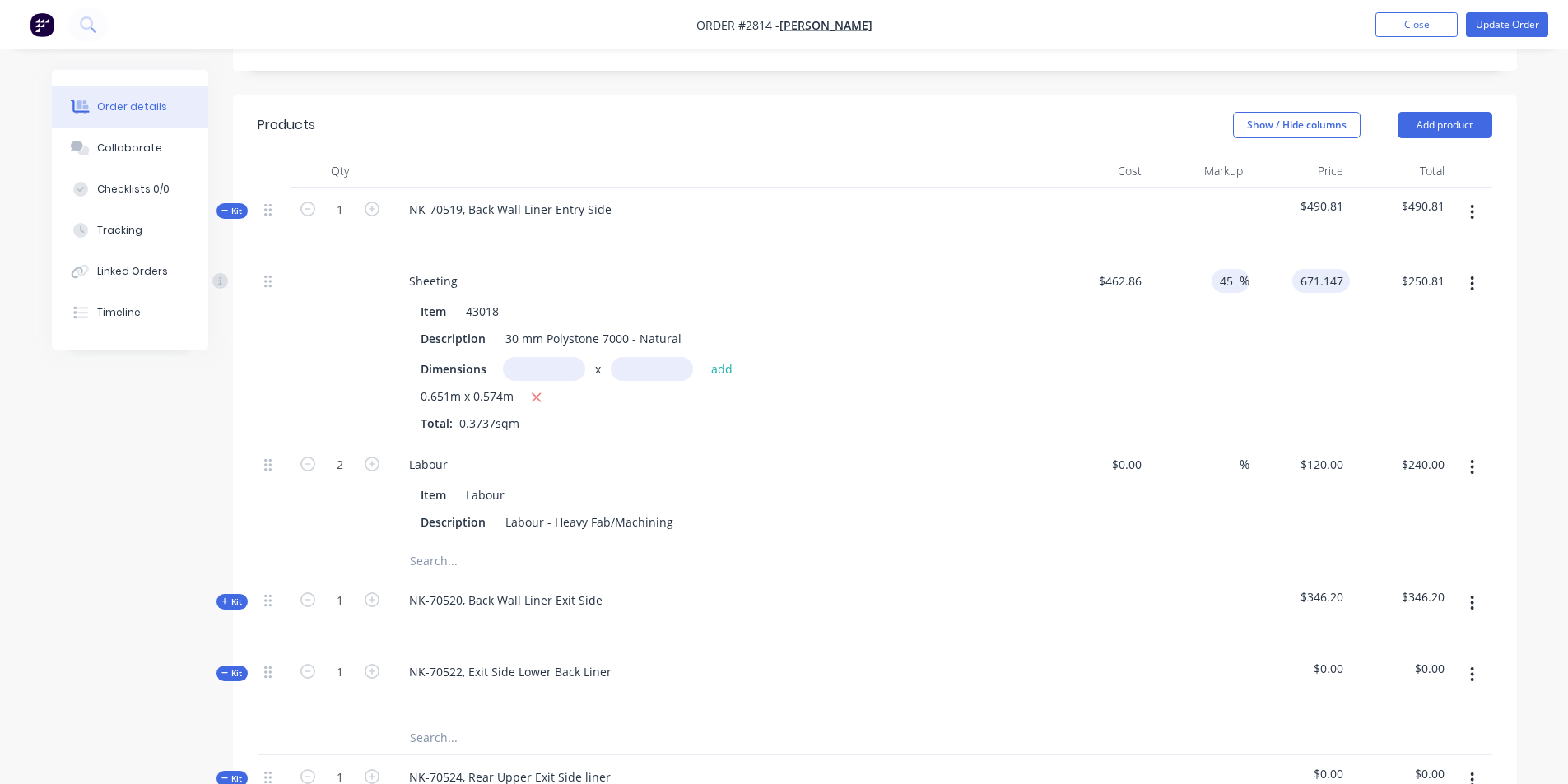
type input "250.81"
type input "$671.1533"
type input "$250.81"
drag, startPoint x: 1234, startPoint y: 234, endPoint x: 1184, endPoint y: 250, distance: 52.5
click at [1184, 259] on div "45 45 %" at bounding box center [1198, 351] width 101 height 184
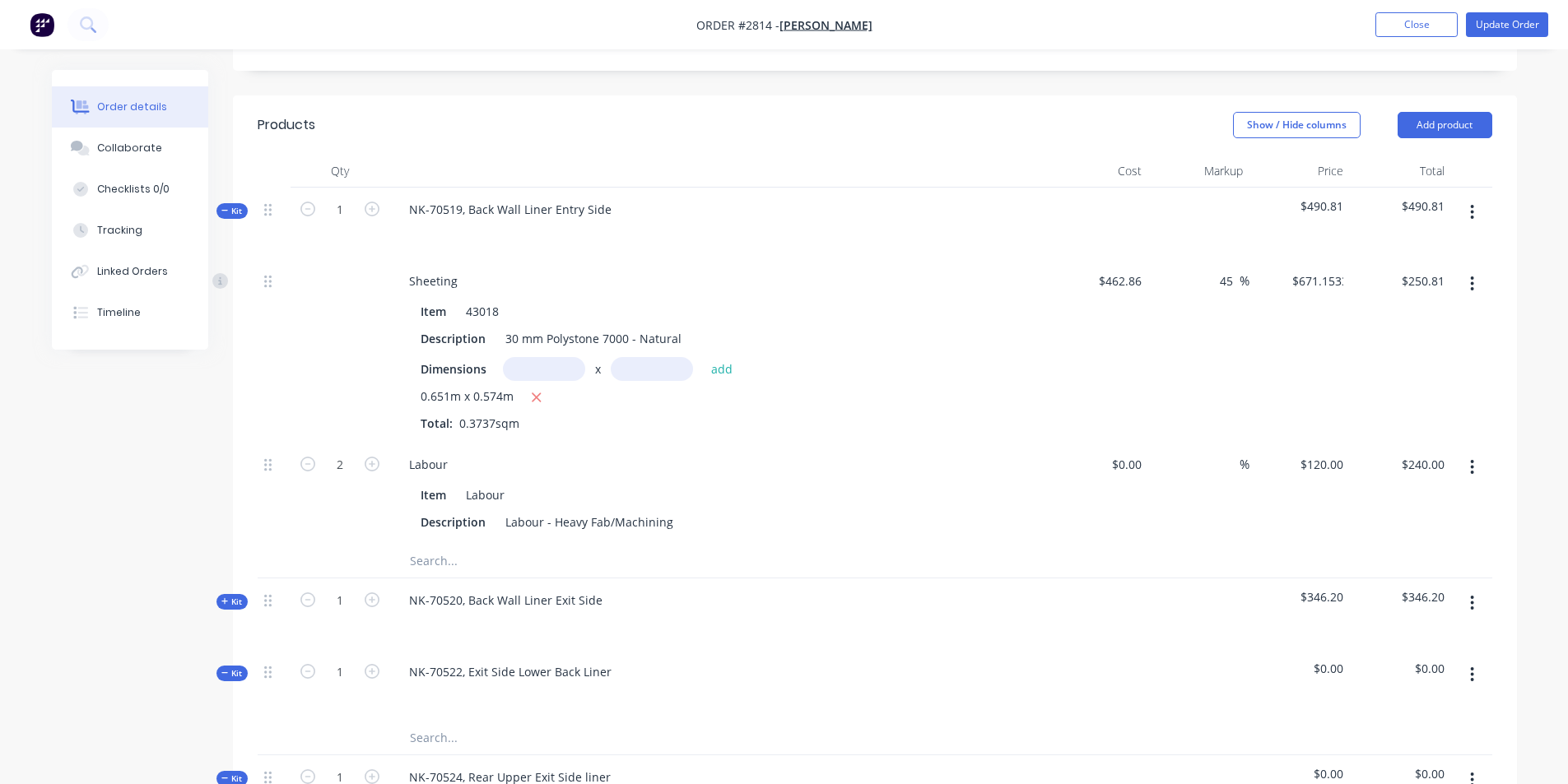
type input "$671.147"
click at [1184, 259] on div "45 45 %" at bounding box center [1198, 351] width 101 height 184
click at [1243, 271] on span "%" at bounding box center [1244, 281] width 9 height 19
type input "55"
click at [1246, 273] on div "55 55 %" at bounding box center [1198, 351] width 101 height 184
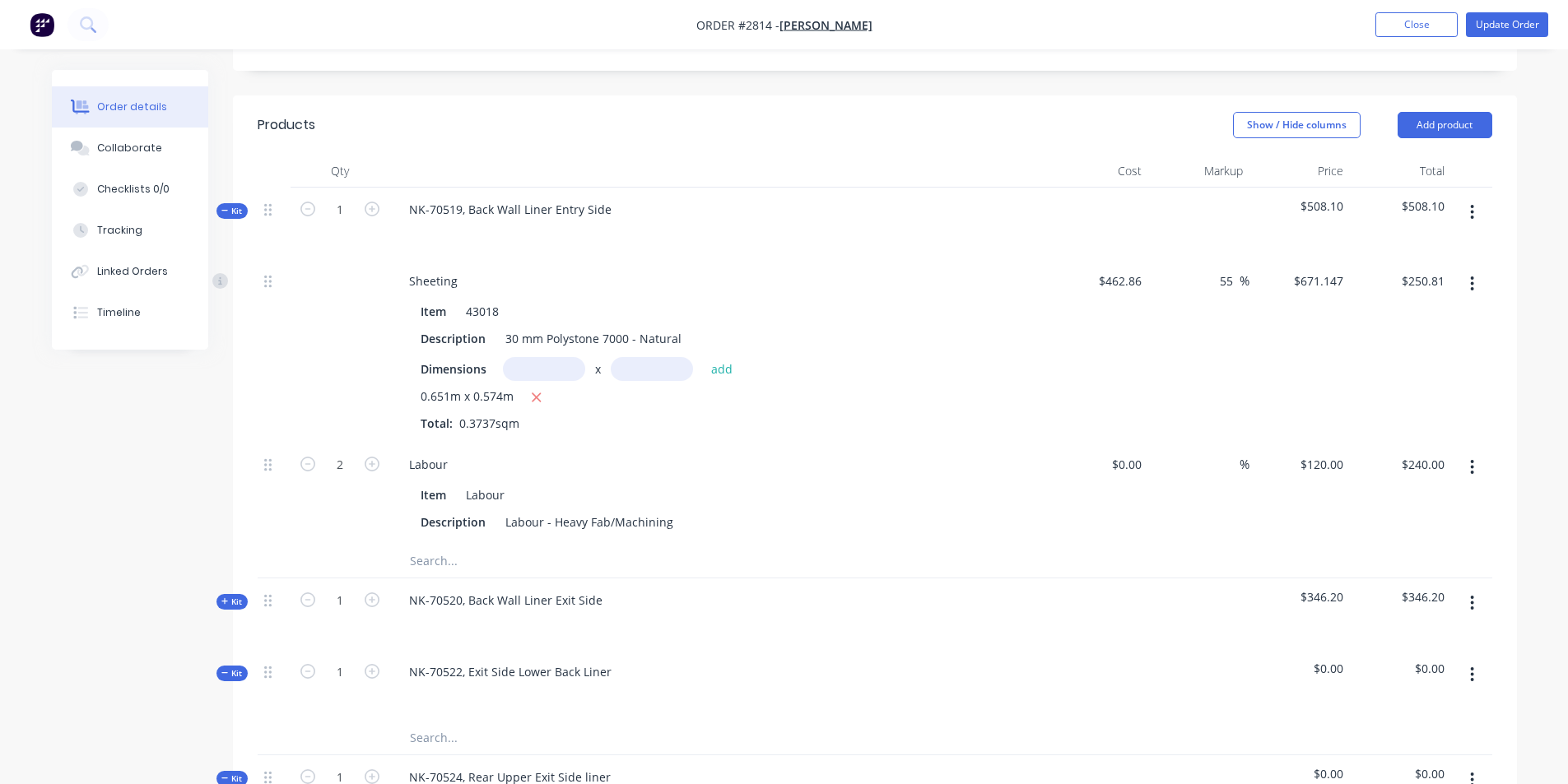
type input "$717.433"
type input "$268.10"
drag, startPoint x: 1213, startPoint y: 251, endPoint x: 1168, endPoint y: 253, distance: 45.0
click at [1168, 259] on div "55 55 %" at bounding box center [1198, 351] width 101 height 184
type input "65"
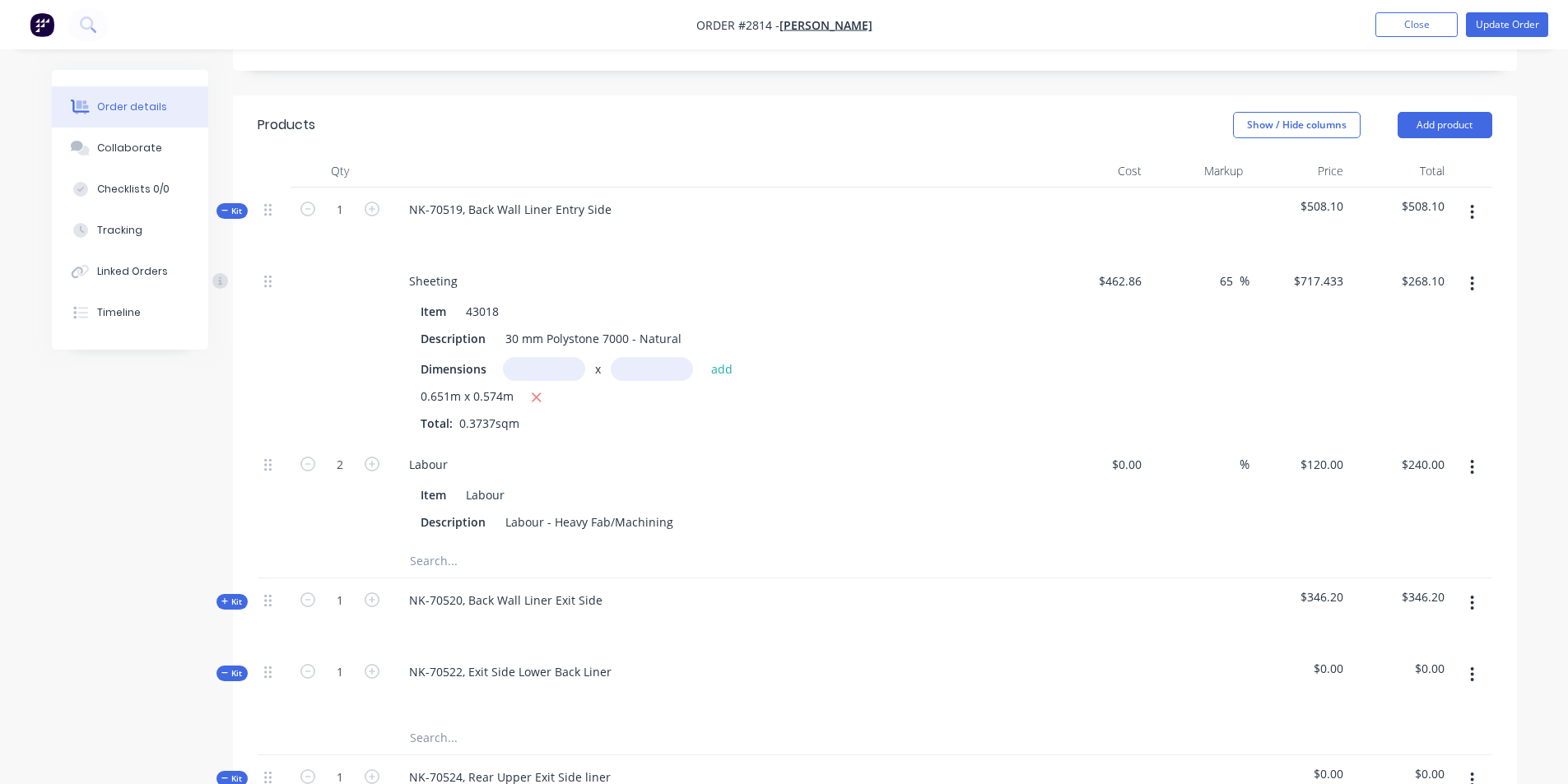
click at [1201, 297] on div "65 65 %" at bounding box center [1198, 351] width 101 height 184
type input "$763.719"
type input "$285.40"
drag, startPoint x: 1226, startPoint y: 237, endPoint x: 1201, endPoint y: 246, distance: 26.6
click at [1201, 259] on div "65 65 %" at bounding box center [1198, 351] width 101 height 184
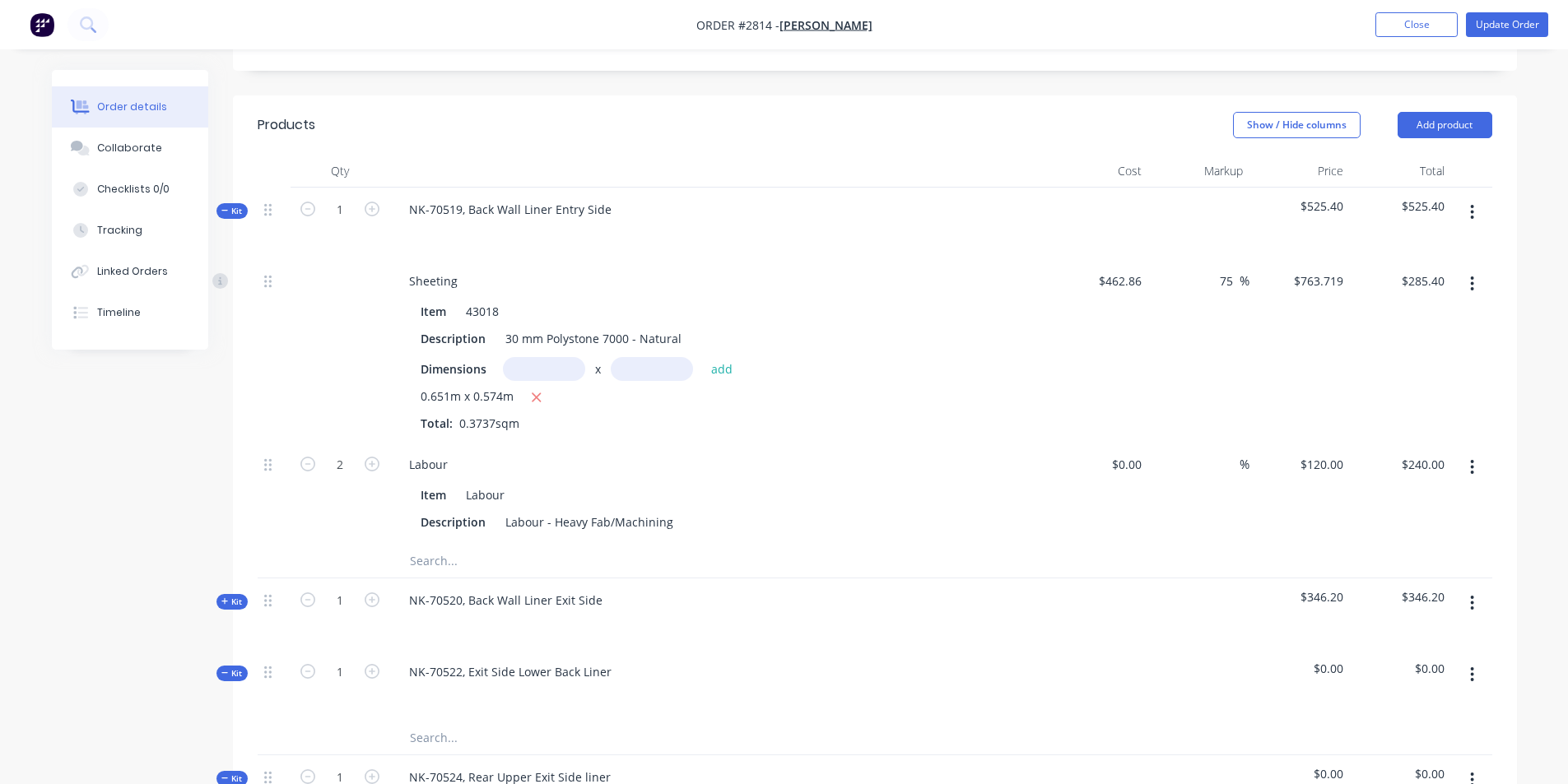
type input "75"
click at [1227, 280] on div "75 75 %" at bounding box center [1198, 351] width 101 height 184
type input "$810.005"
click at [1429, 269] on input "302.70" at bounding box center [1428, 280] width 44 height 24
type input "316"
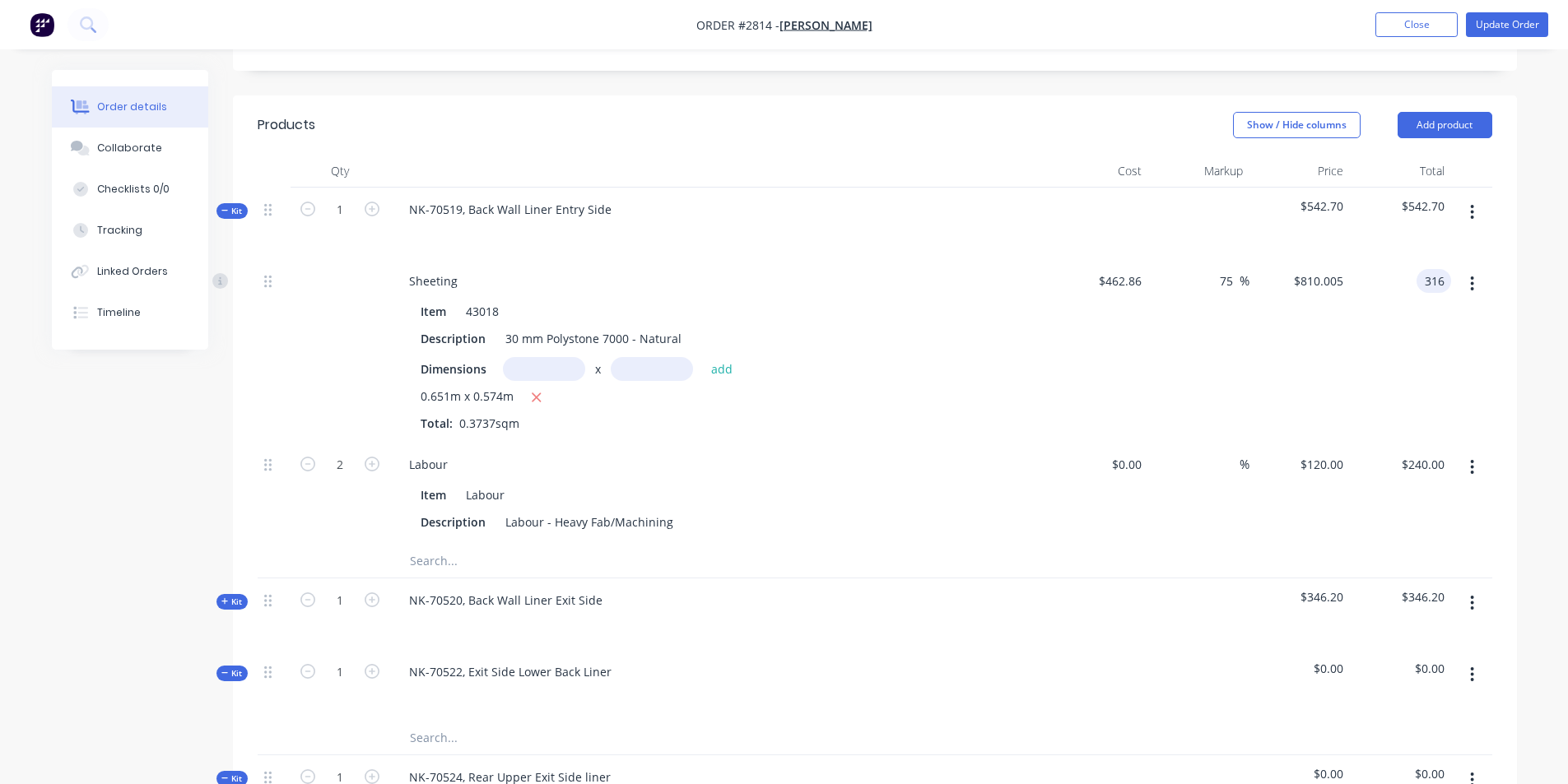
type input "82.69"
type input "$845.5981"
type input "$316.00"
click at [232, 596] on span "Kit" at bounding box center [232, 601] width 22 height 12
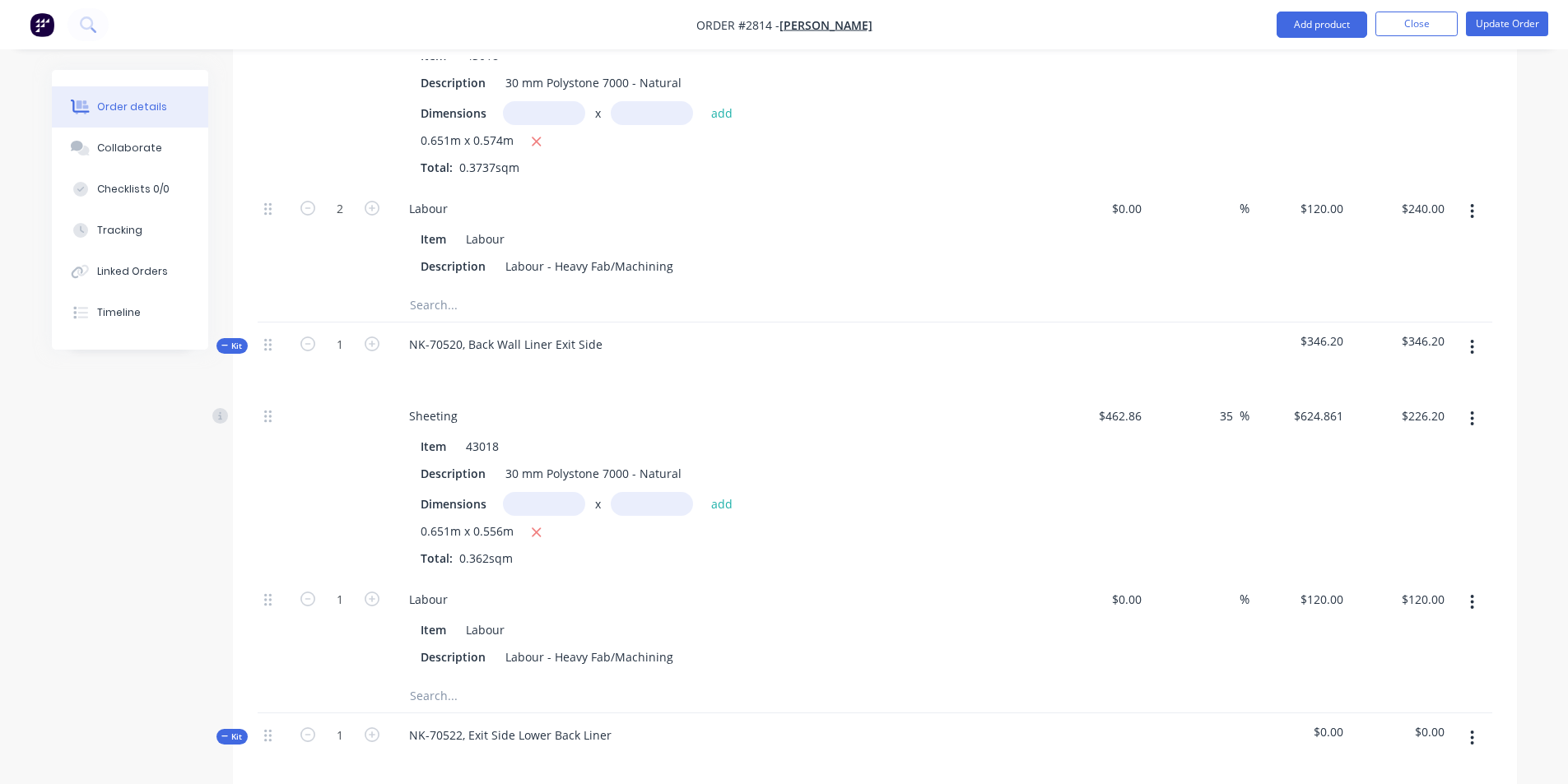
scroll to position [658, 0]
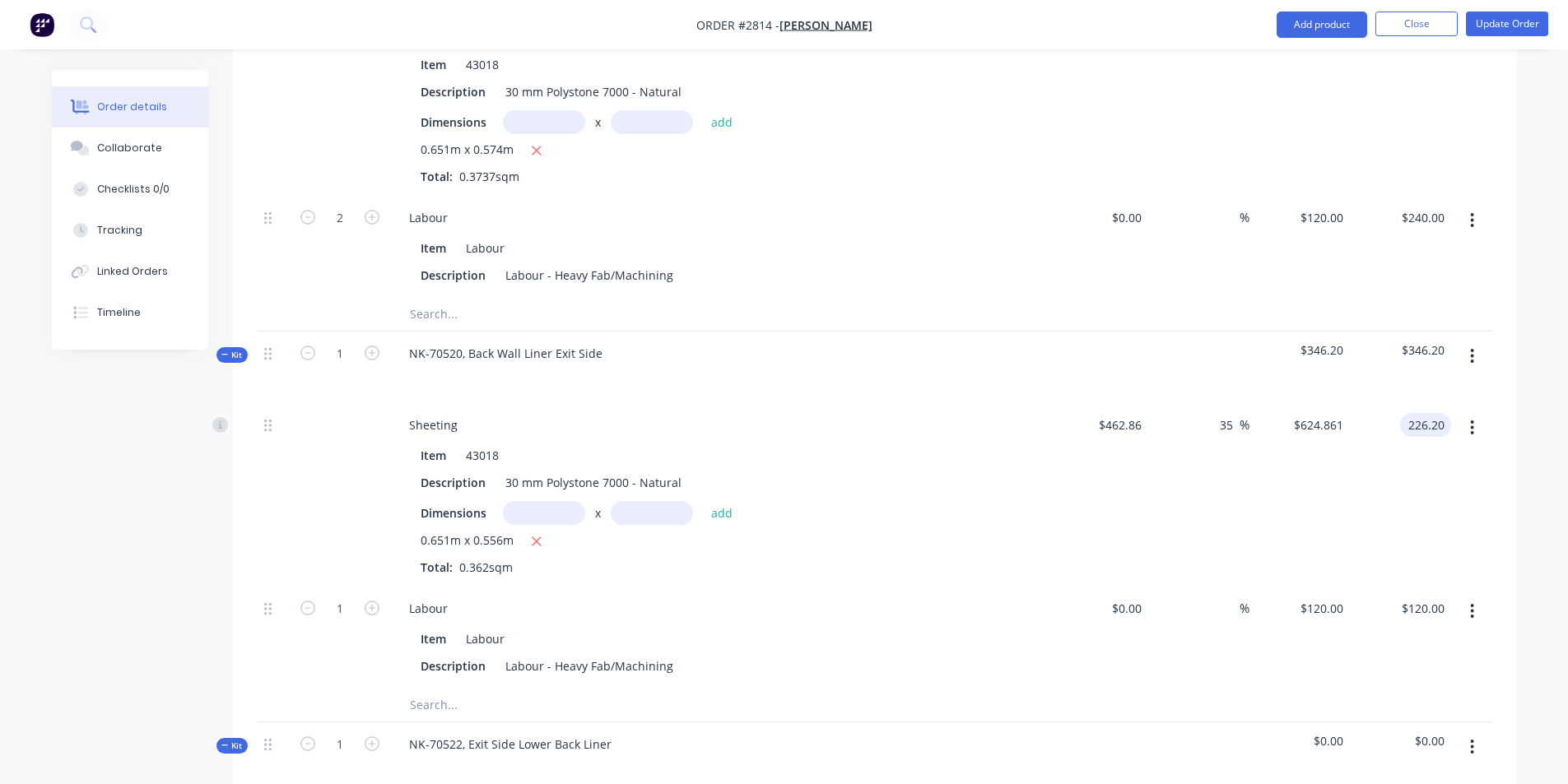
drag, startPoint x: 1445, startPoint y: 383, endPoint x: 1464, endPoint y: 415, distance: 37.2
click at [1464, 415] on div "Sheeting Item 43018 Description 30 mm Polystone 7000 - Natural Dimensions x add…" at bounding box center [874, 495] width 1234 height 184
type input "306"
click at [1447, 413] on div "306 306" at bounding box center [1437, 424] width 28 height 24
drag, startPoint x: 1447, startPoint y: 388, endPoint x: 1381, endPoint y: 474, distance: 108.4
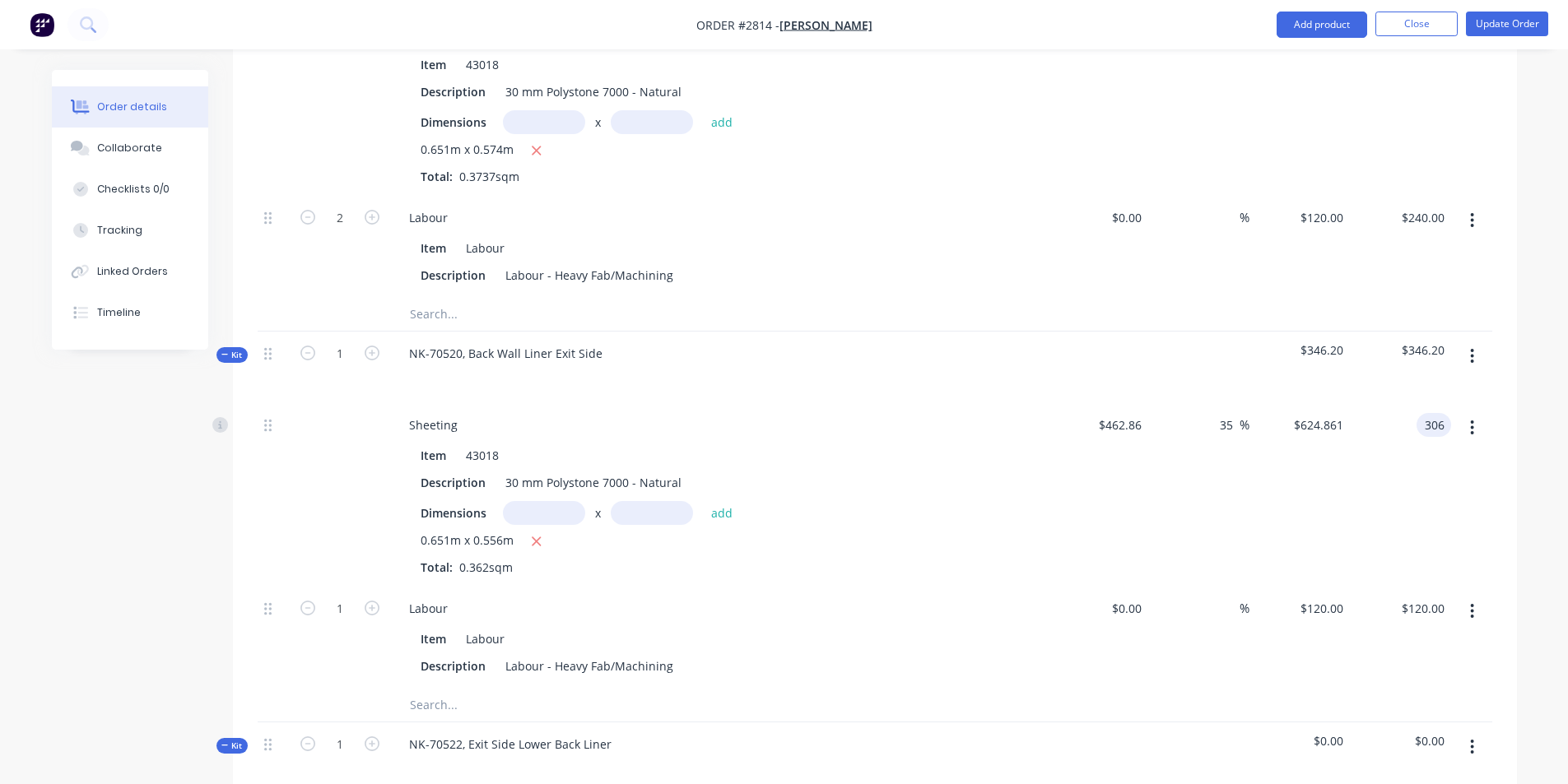
click at [1418, 470] on div "306 306" at bounding box center [1399, 495] width 101 height 184
type input "82.63"
type input "$845.3039"
drag, startPoint x: 1381, startPoint y: 474, endPoint x: 1369, endPoint y: 482, distance: 14.4
click at [1381, 474] on div "306.00 $306.00" at bounding box center [1399, 495] width 101 height 184
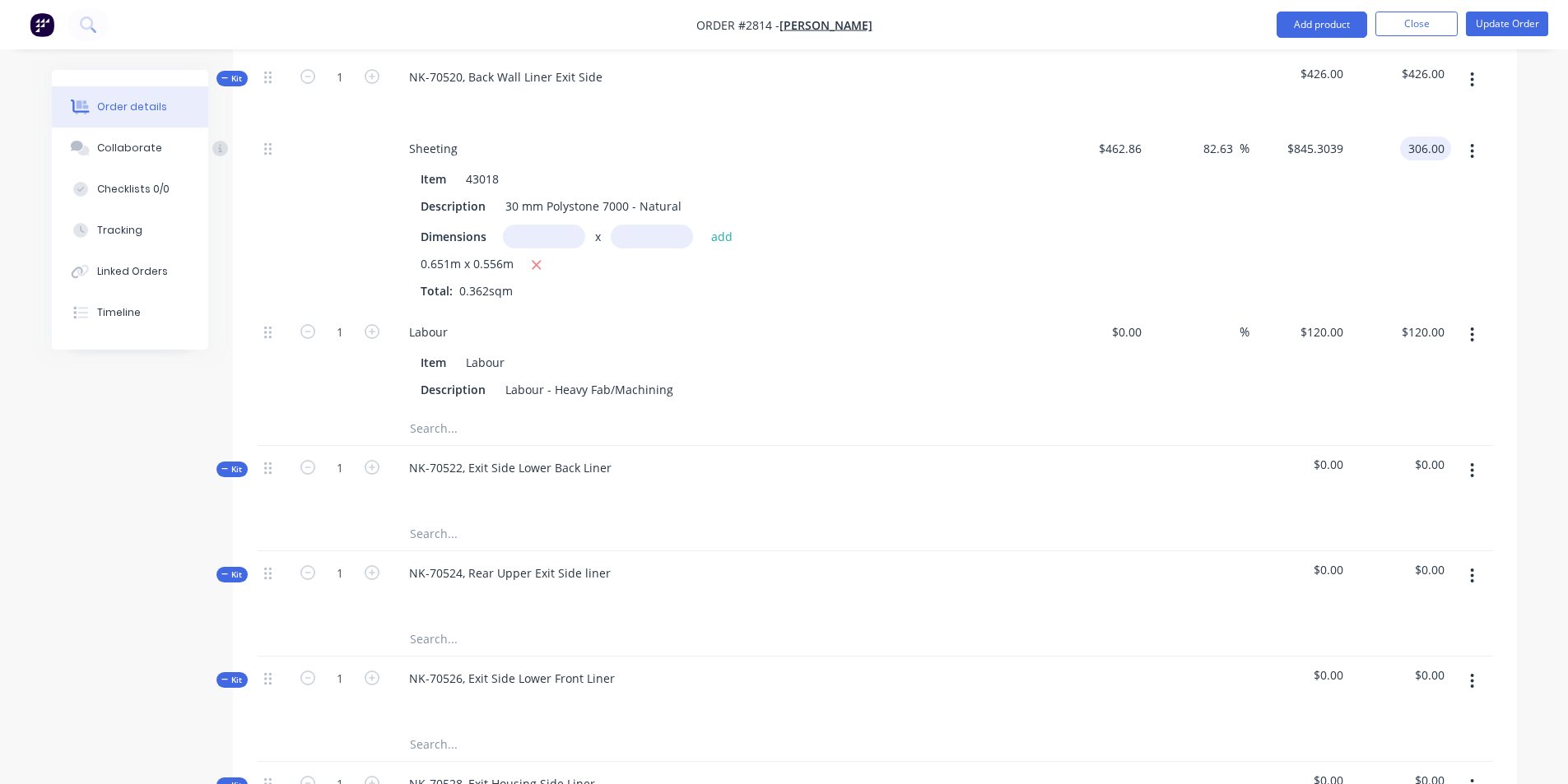
scroll to position [987, 0]
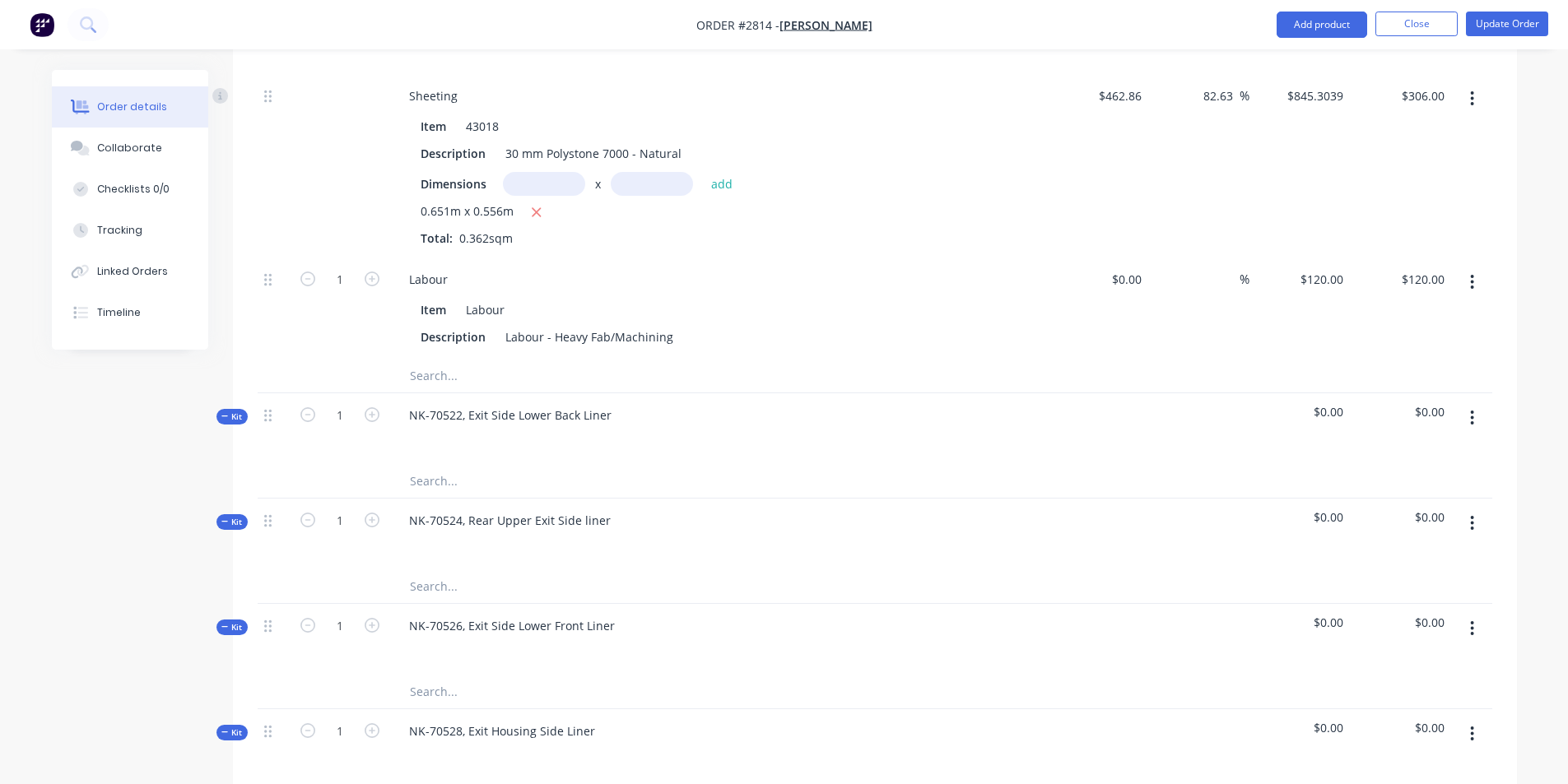
drag, startPoint x: 720, startPoint y: 593, endPoint x: 624, endPoint y: 518, distance: 121.8
click at [720, 637] on div at bounding box center [718, 648] width 645 height 24
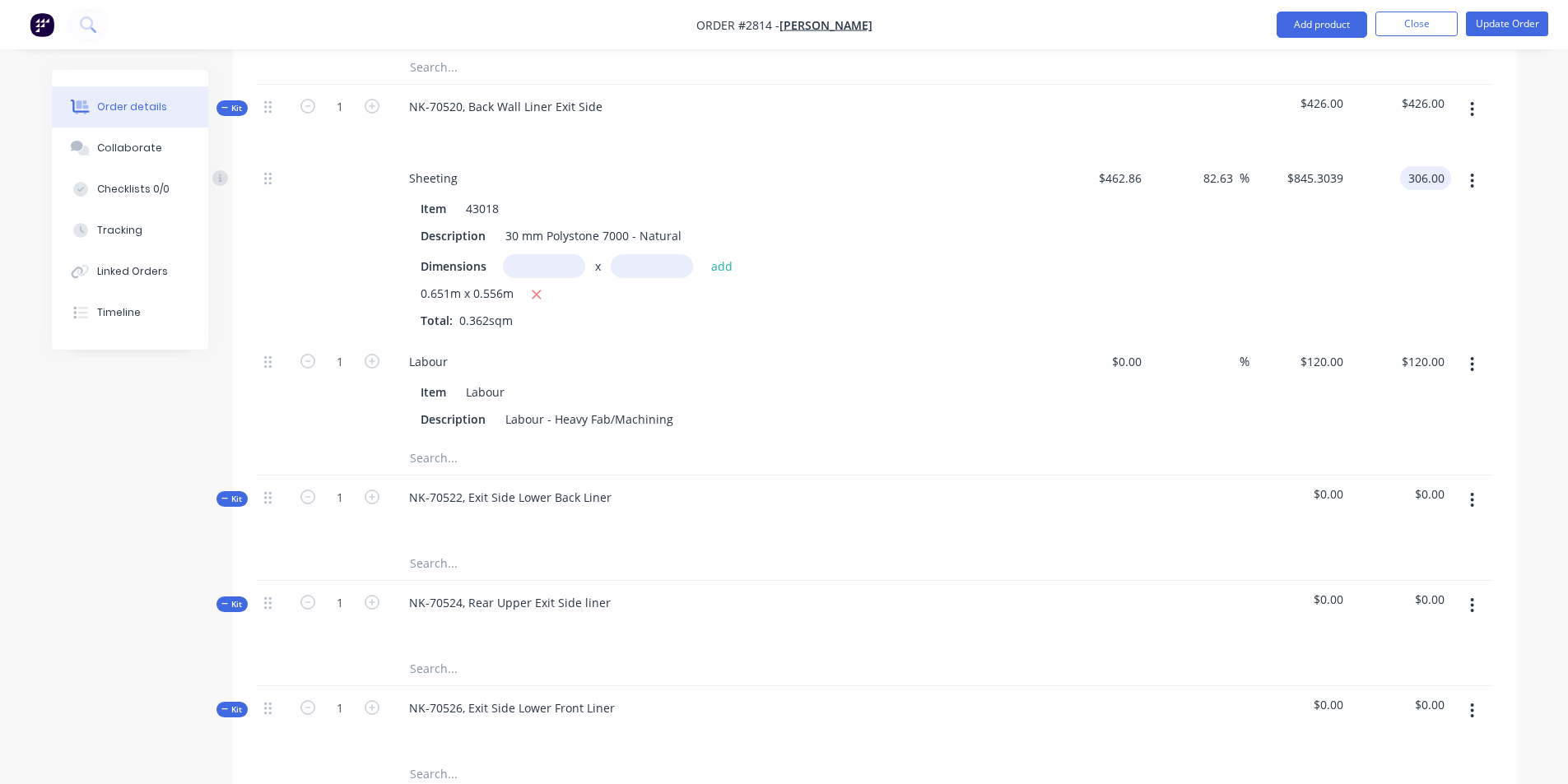
click at [419, 547] on input "text" at bounding box center [573, 563] width 329 height 33
type input "$306.00"
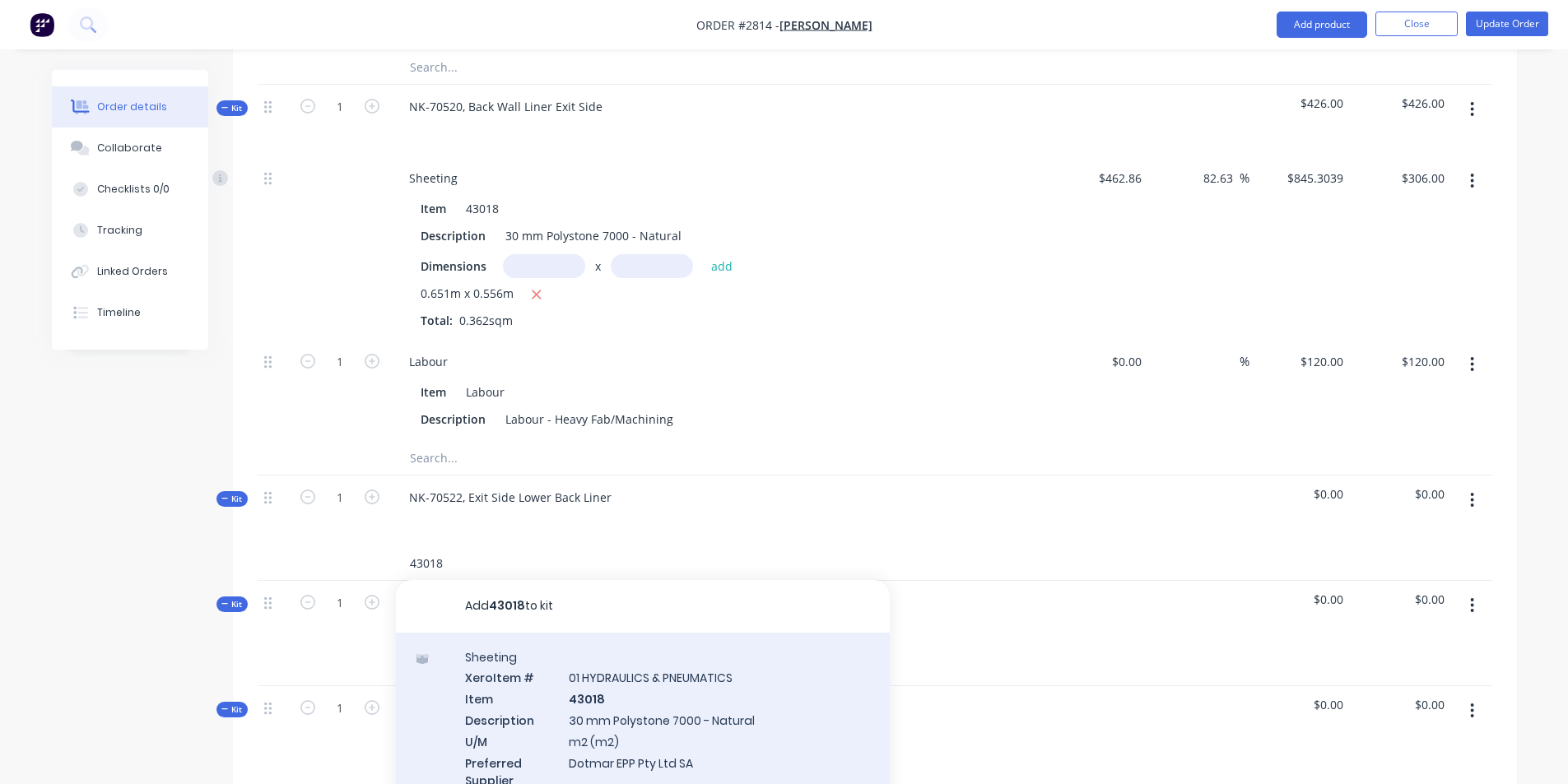
type input "43018"
click at [558, 659] on div "Sheeting Xero Item # 01 HYDRAULICS & PNEUMATICS Item 43018 Description 30 mm Po…" at bounding box center [643, 728] width 494 height 192
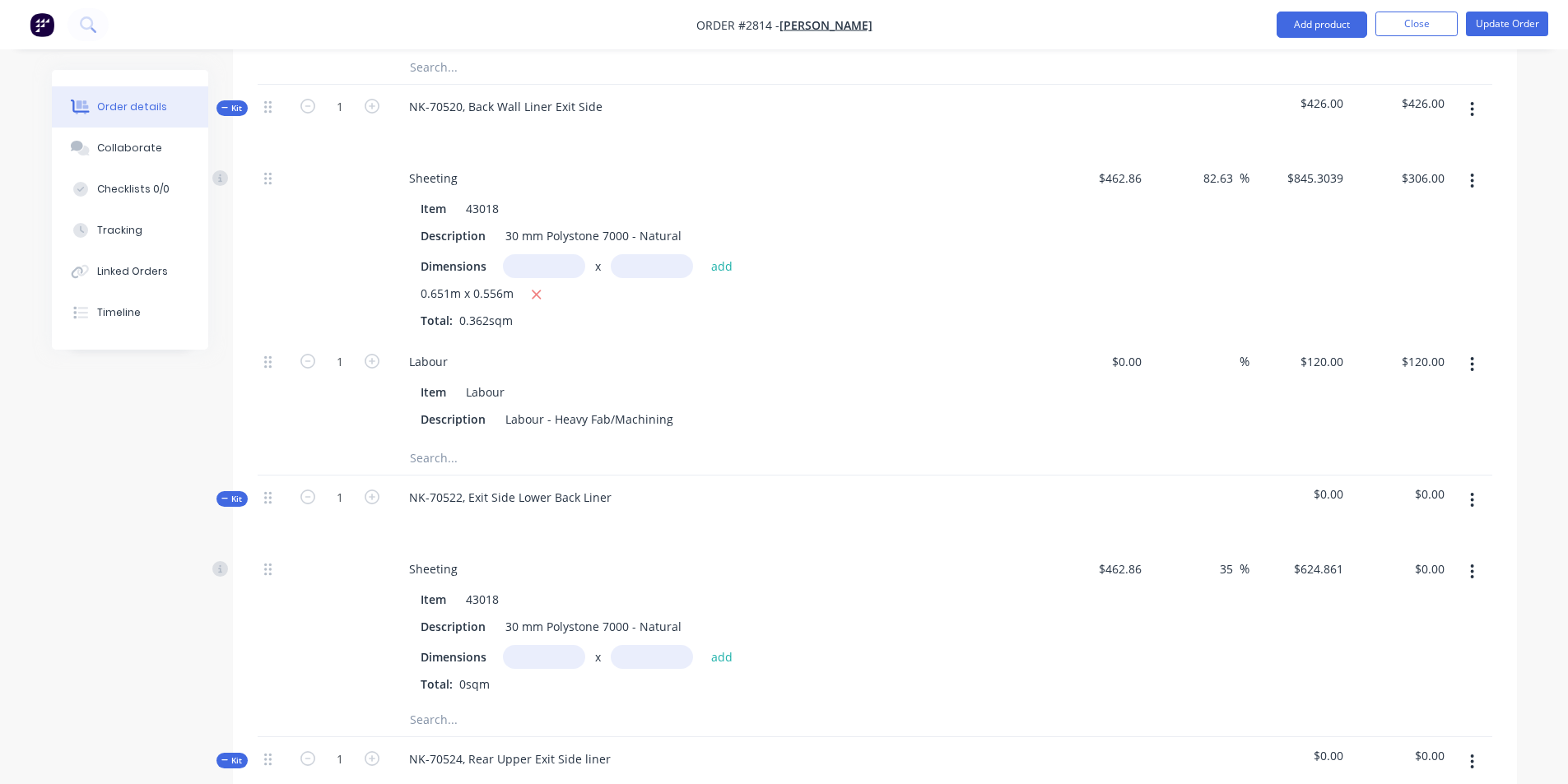
click at [528, 645] on input "text" at bounding box center [543, 656] width 82 height 24
type input "0.641m"
type input ".599"
click at [702, 645] on button "add" at bounding box center [721, 656] width 39 height 23
type input "$239.95"
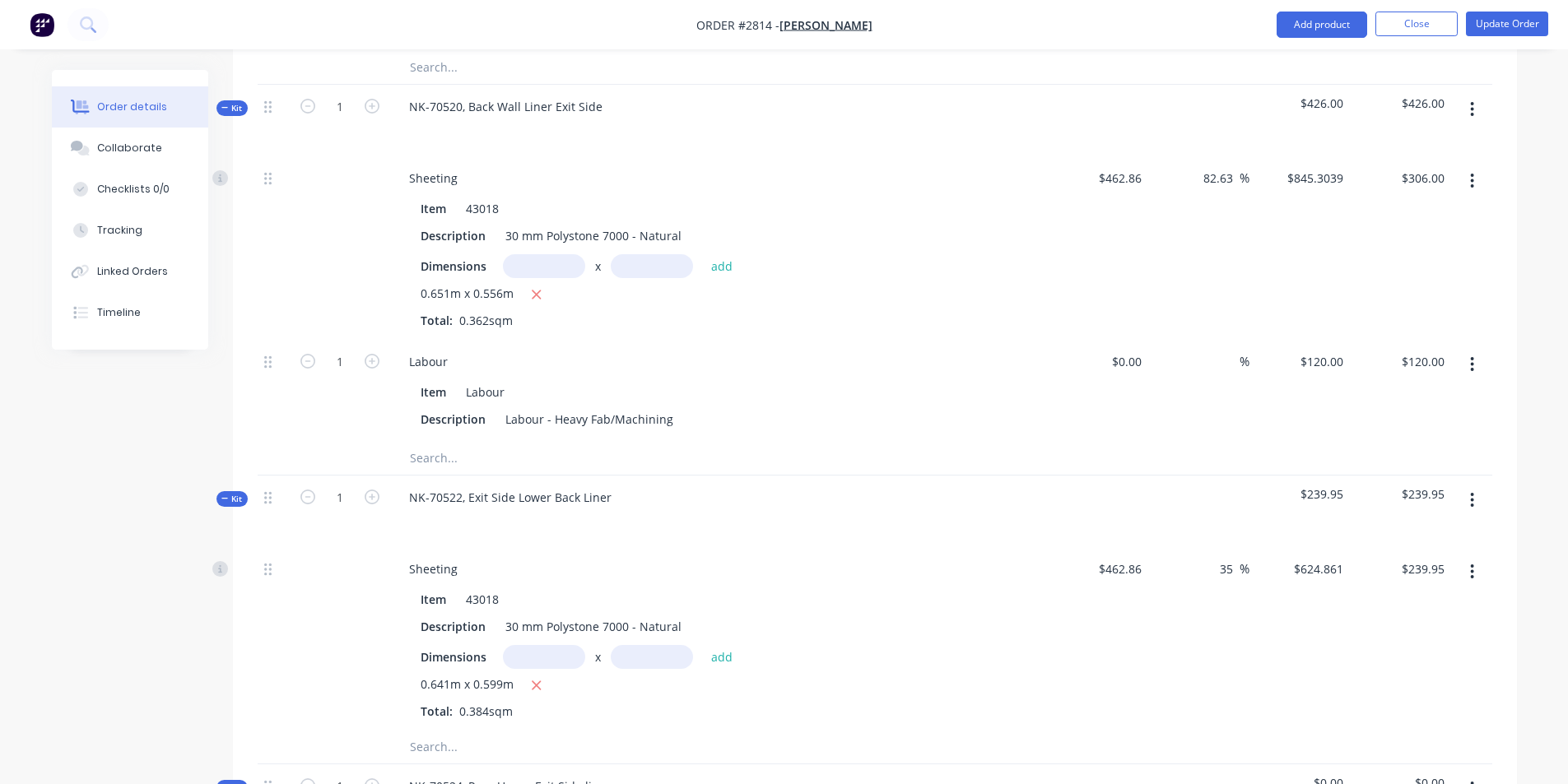
click at [1304, 485] on span "$239.95" at bounding box center [1299, 494] width 88 height 17
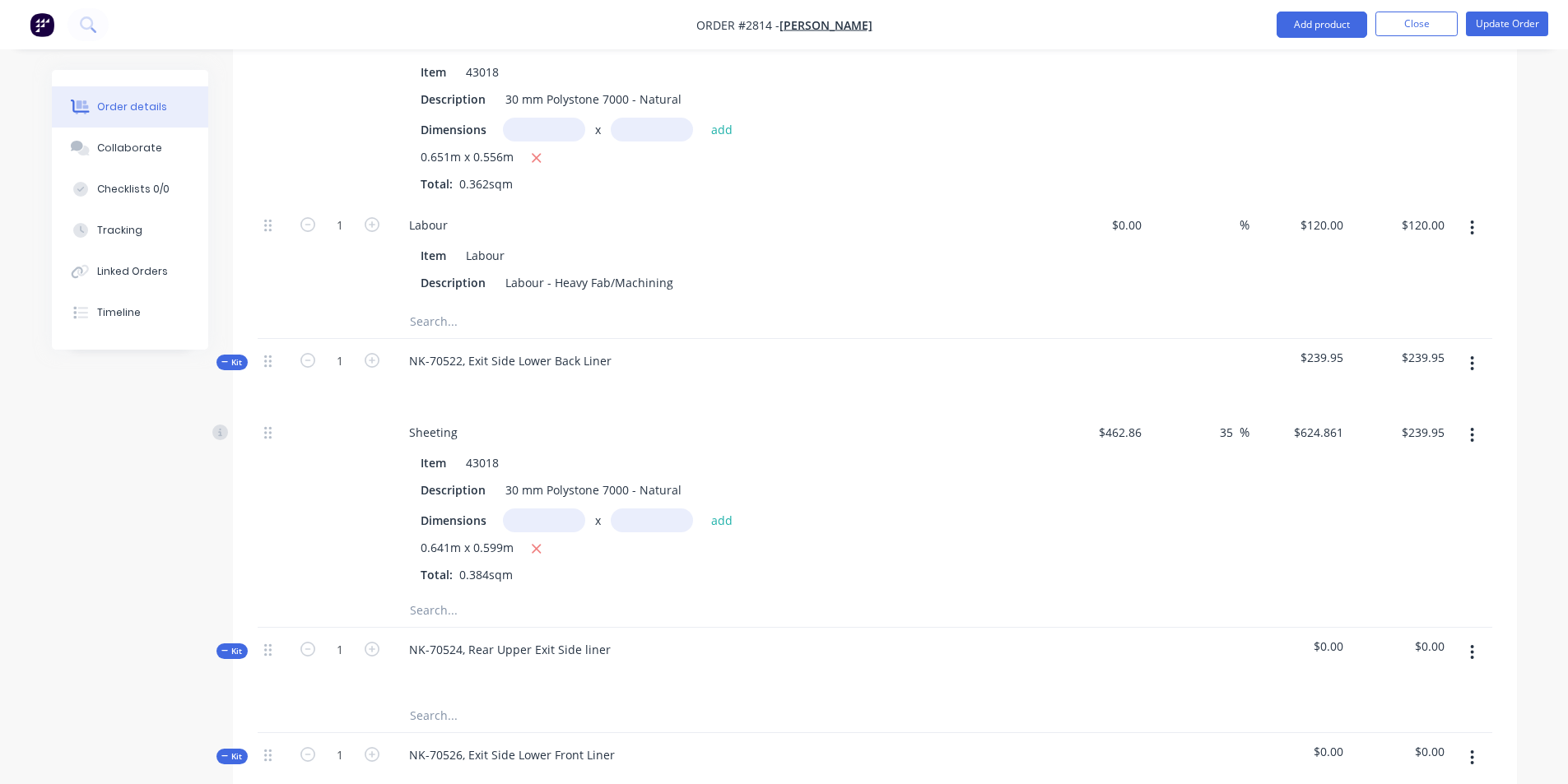
scroll to position [1070, 0]
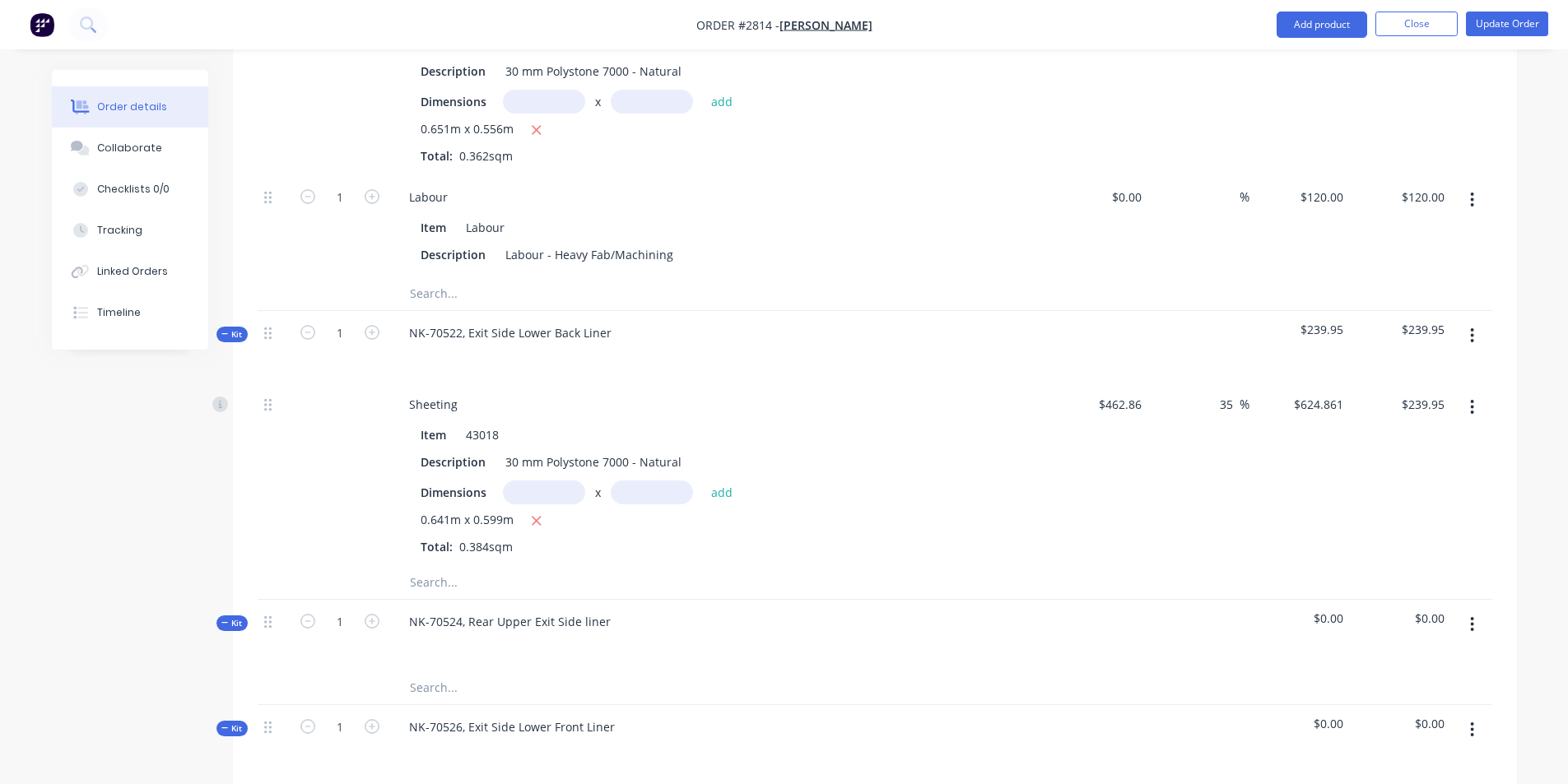
click at [454, 565] on input "text" at bounding box center [573, 581] width 329 height 33
drag, startPoint x: 454, startPoint y: 534, endPoint x: 407, endPoint y: 535, distance: 47.0
click at [402, 565] on div at bounding box center [643, 581] width 494 height 33
click at [425, 565] on input "text" at bounding box center [573, 581] width 329 height 33
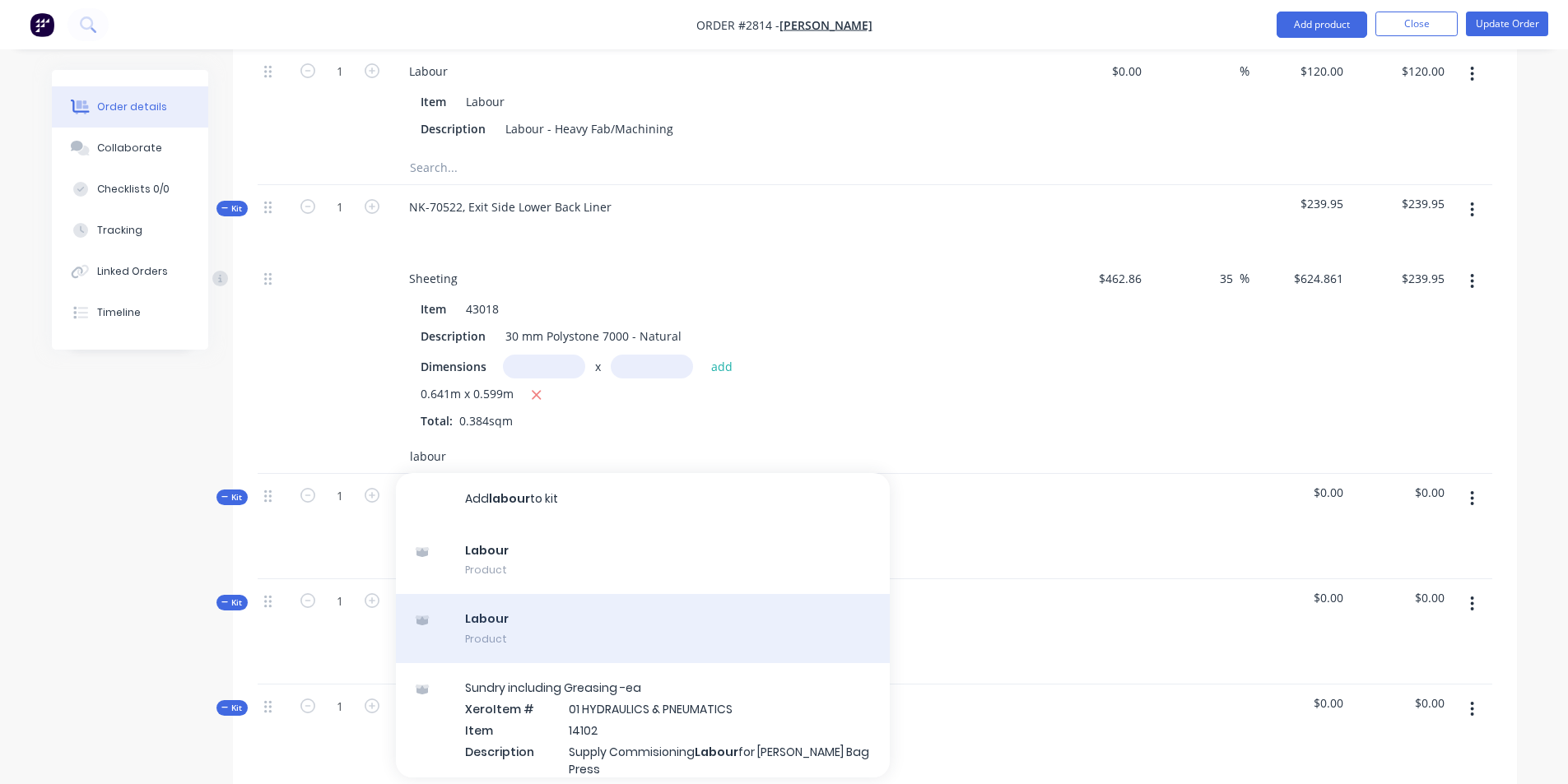
scroll to position [1233, 0]
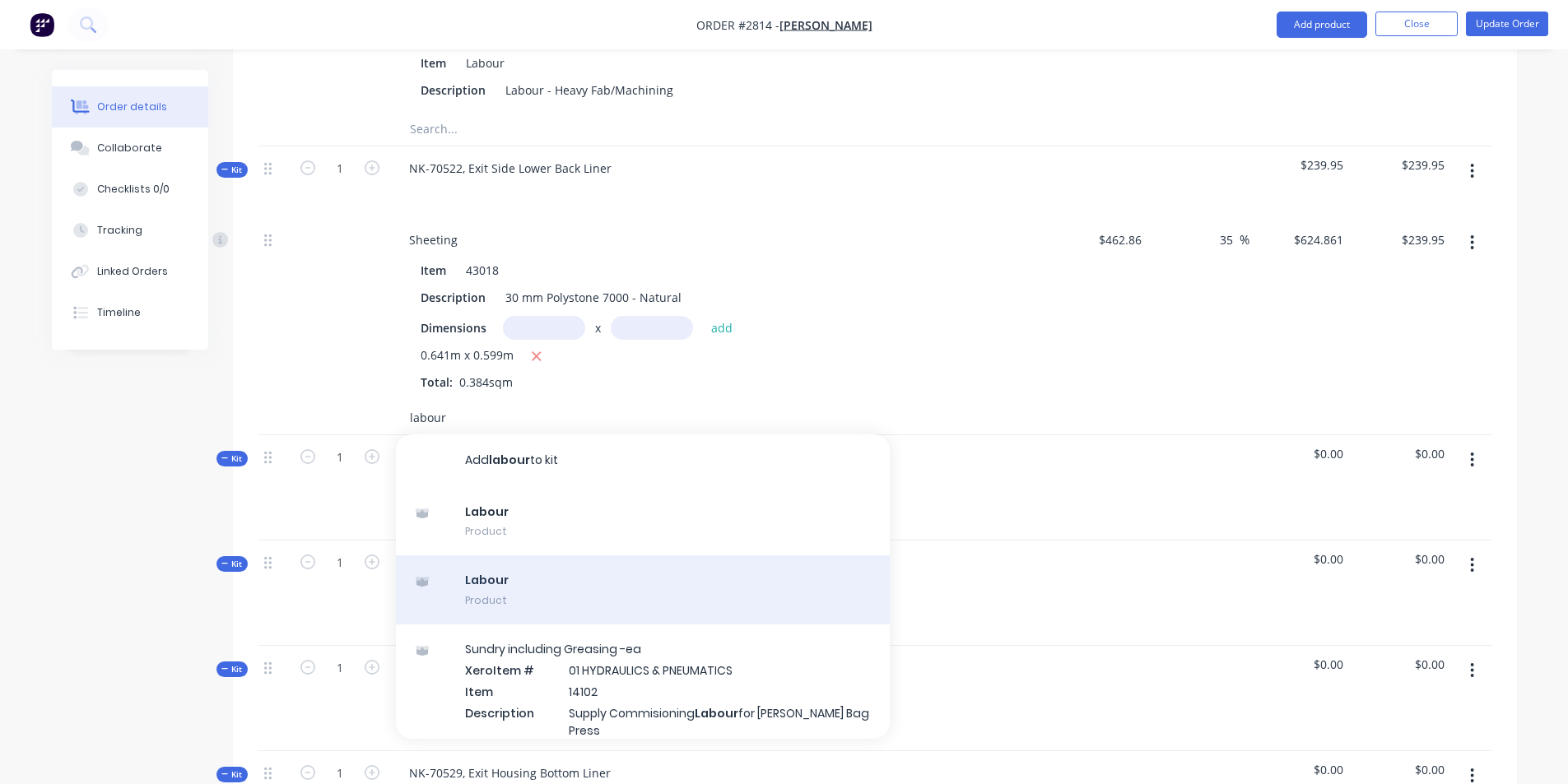
type input "labour"
click at [510, 555] on div "Labour Product" at bounding box center [643, 589] width 494 height 69
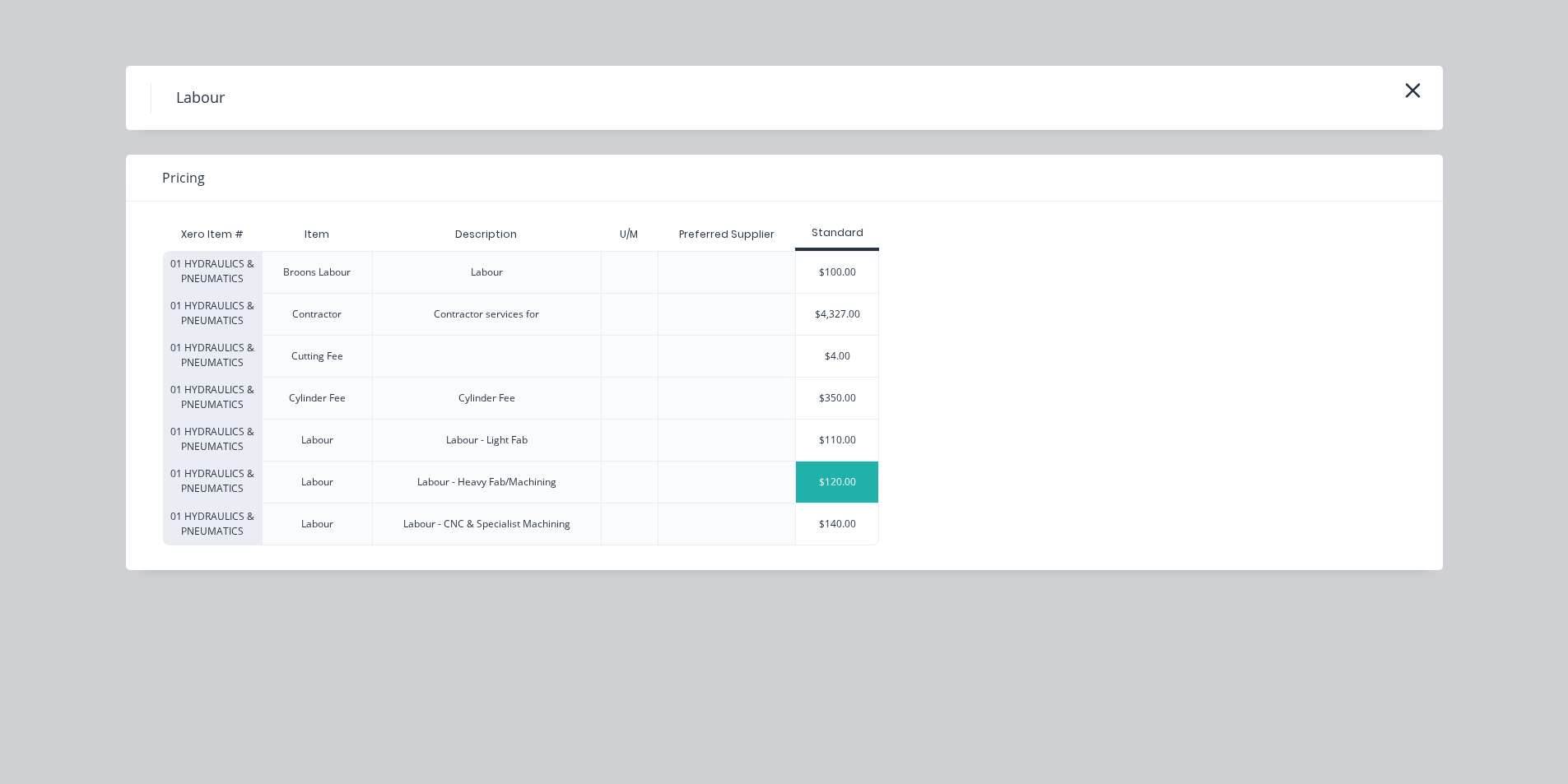
click at [832, 469] on div "$120.00" at bounding box center [836, 482] width 82 height 41
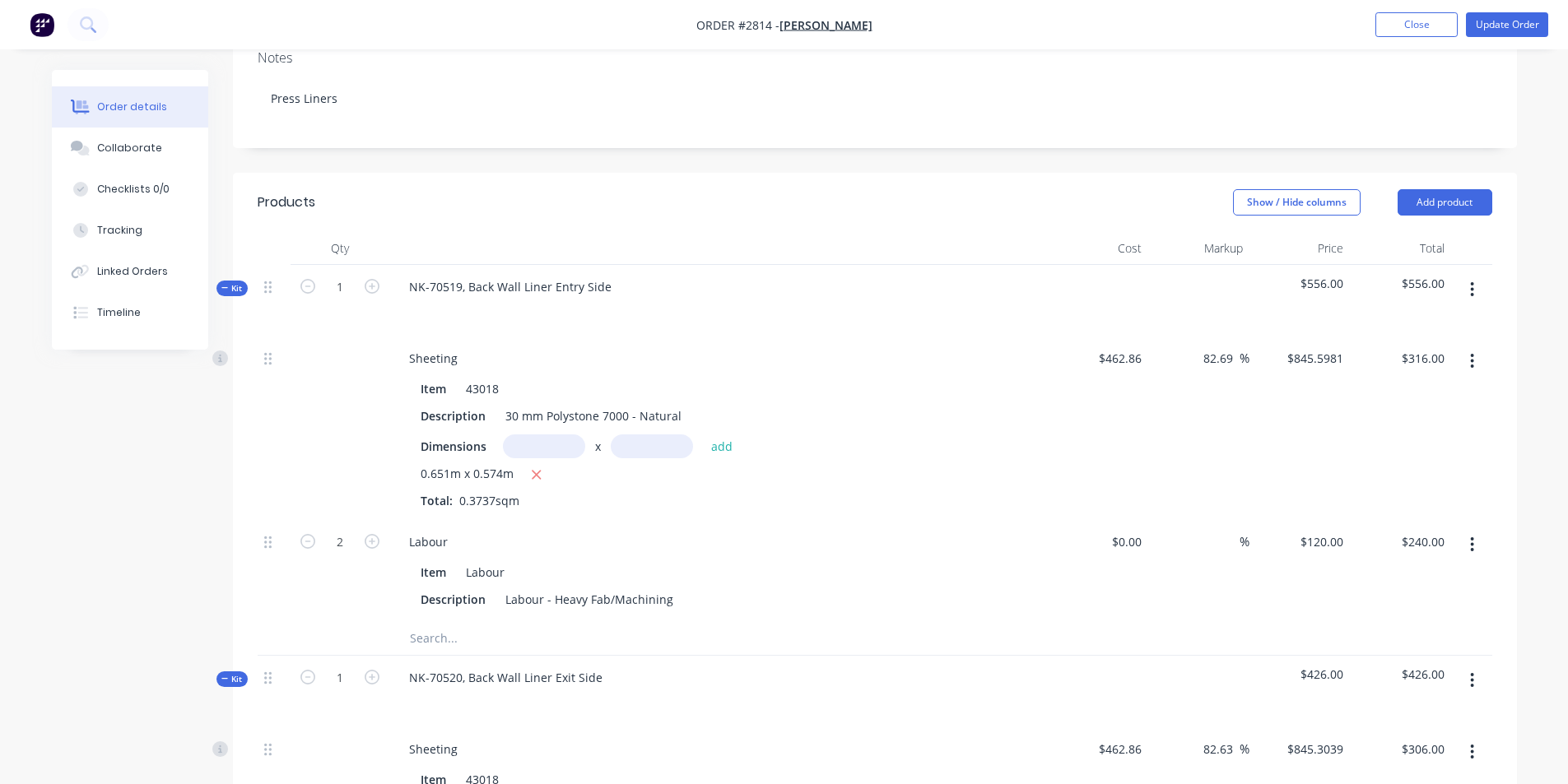
scroll to position [329, 0]
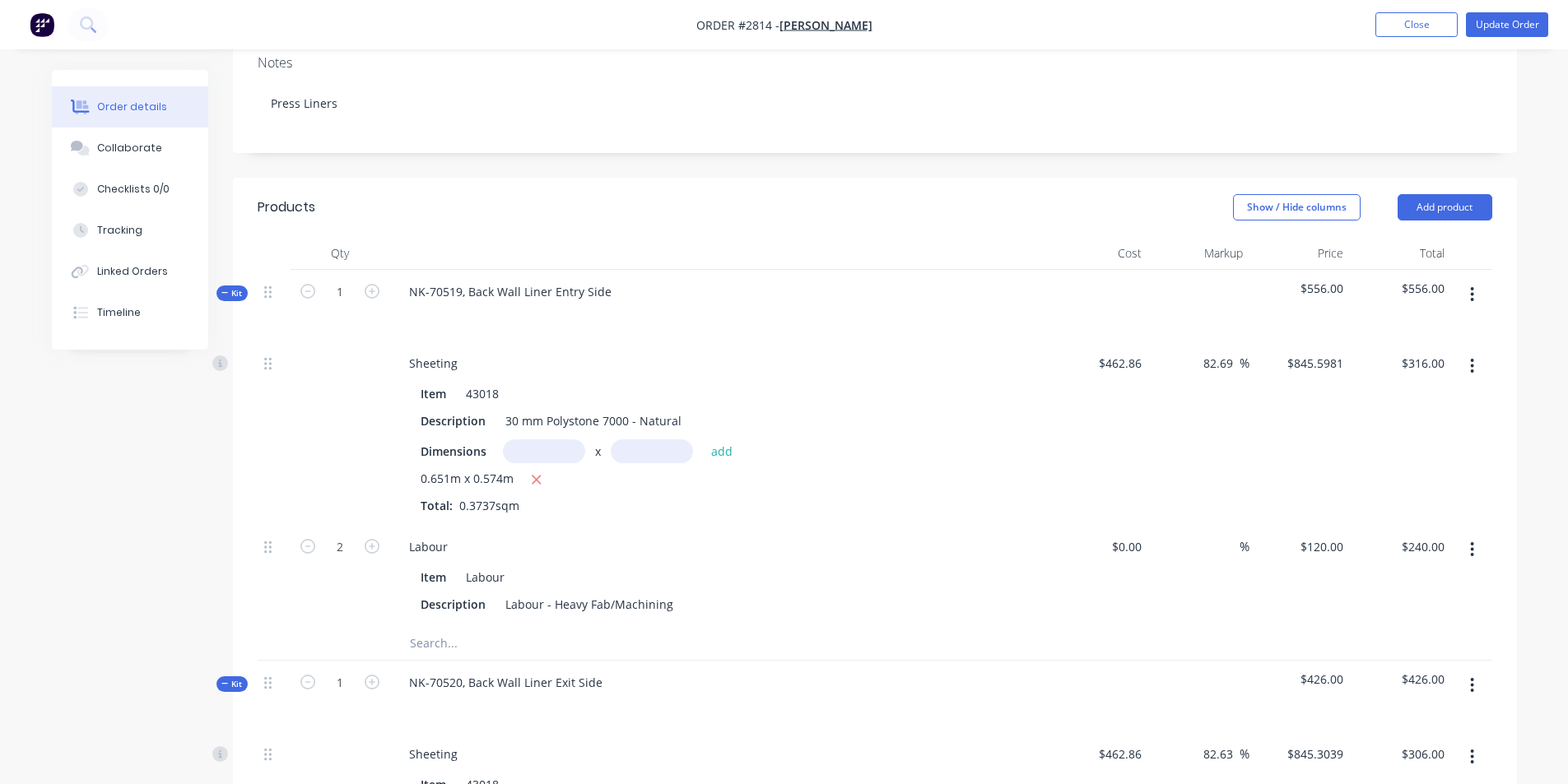
click at [232, 287] on span "Kit" at bounding box center [232, 293] width 22 height 12
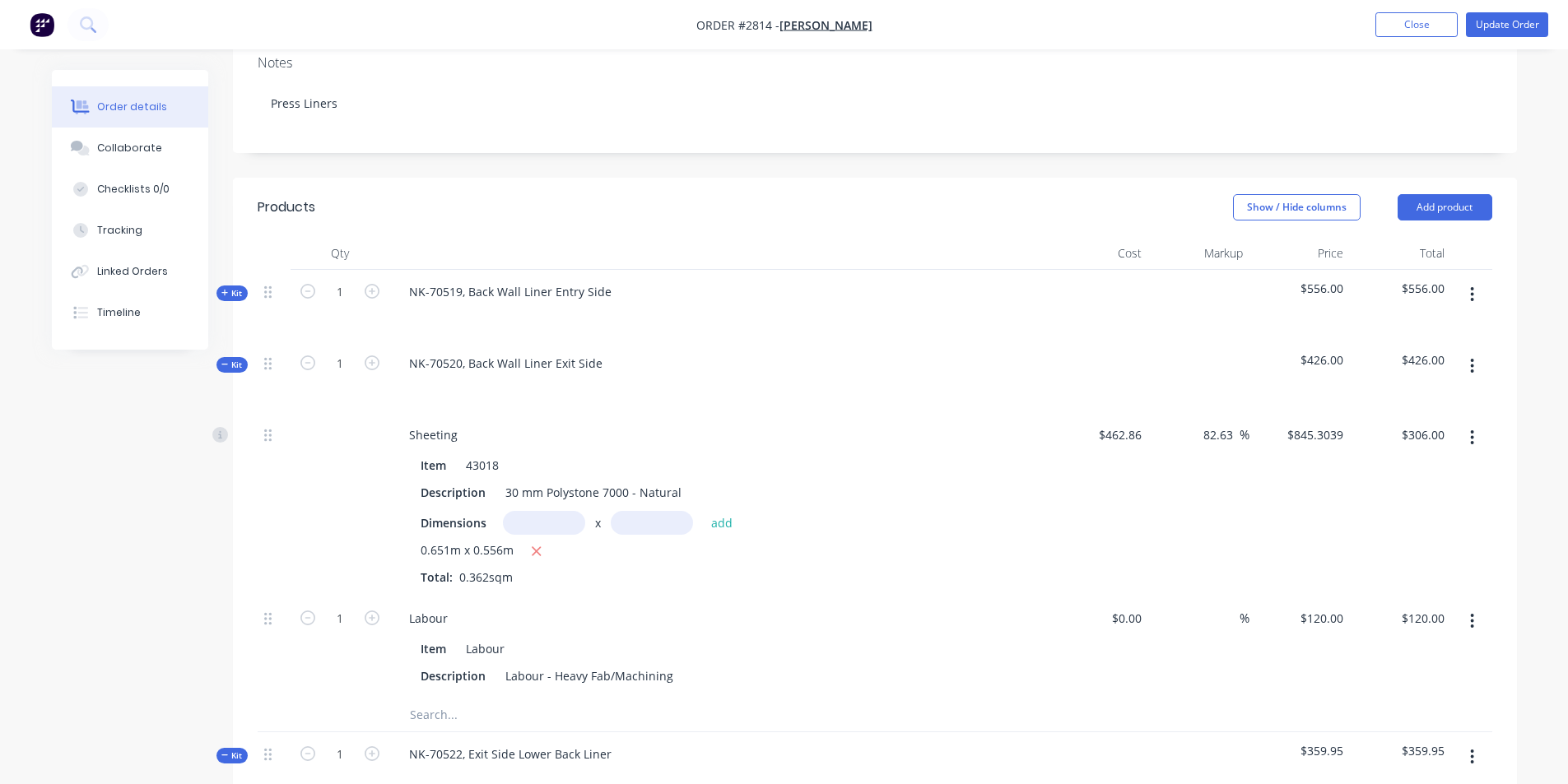
click at [226, 364] on icon at bounding box center [224, 364] width 7 height 1
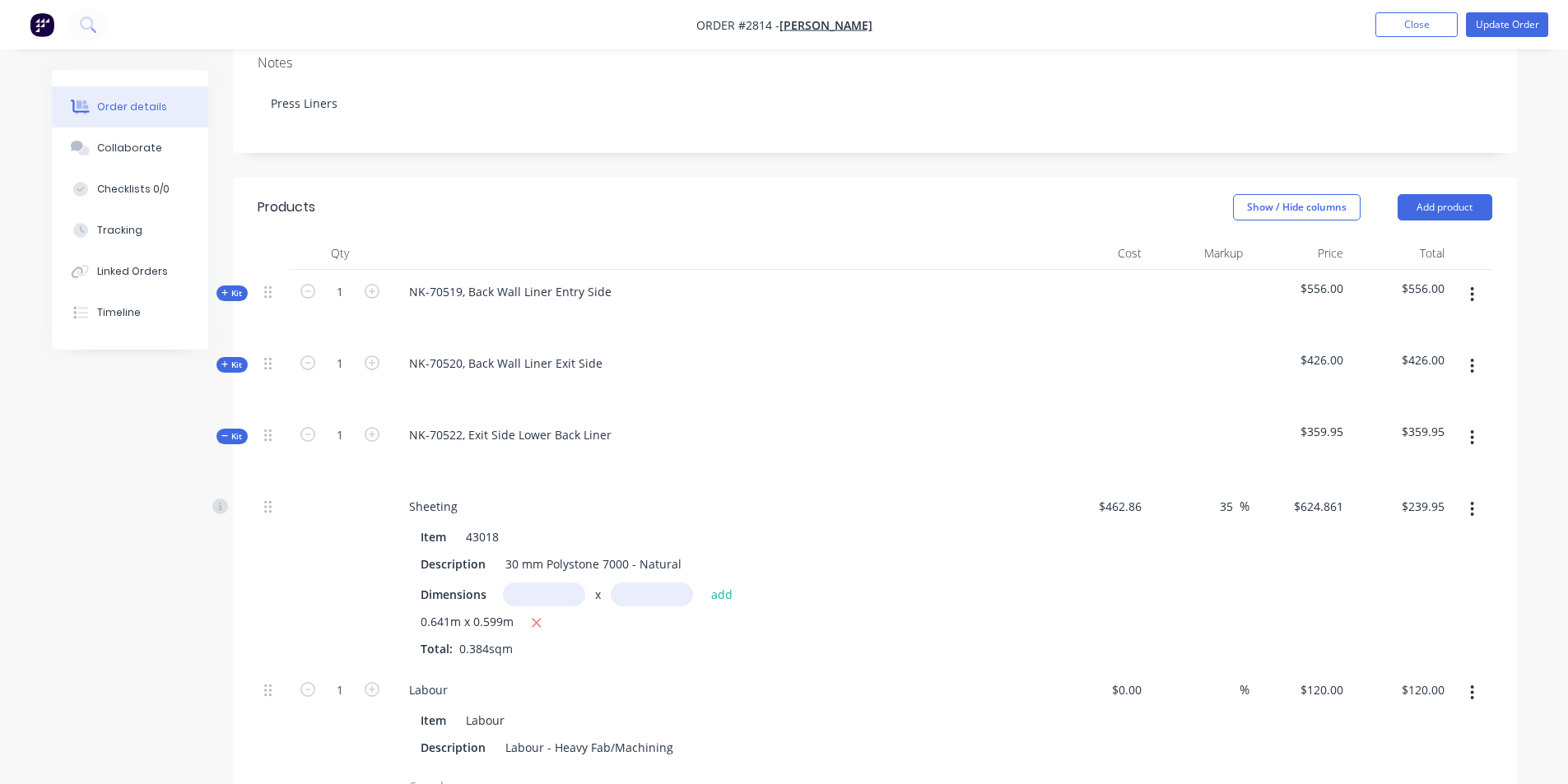
click at [223, 430] on span "Kit" at bounding box center [232, 435] width 22 height 12
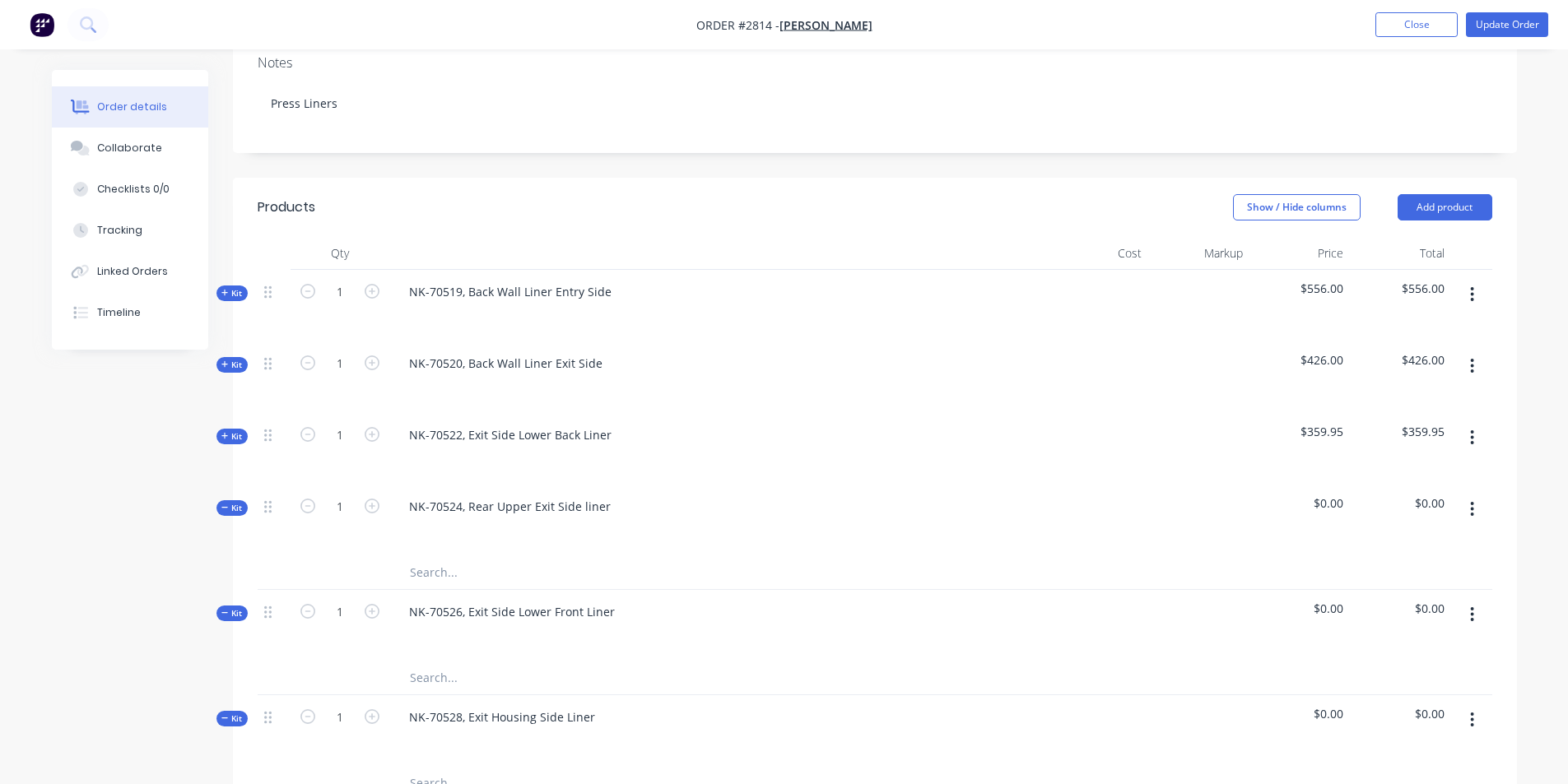
click at [767, 662] on div at bounding box center [643, 678] width 494 height 33
click at [1435, 495] on span "$0.00" at bounding box center [1399, 503] width 88 height 17
click at [1440, 495] on span "$0.00" at bounding box center [1399, 503] width 88 height 17
drag, startPoint x: 1438, startPoint y: 456, endPoint x: 1422, endPoint y: 458, distance: 16.1
click at [1391, 484] on div "$0.00" at bounding box center [1399, 520] width 101 height 72
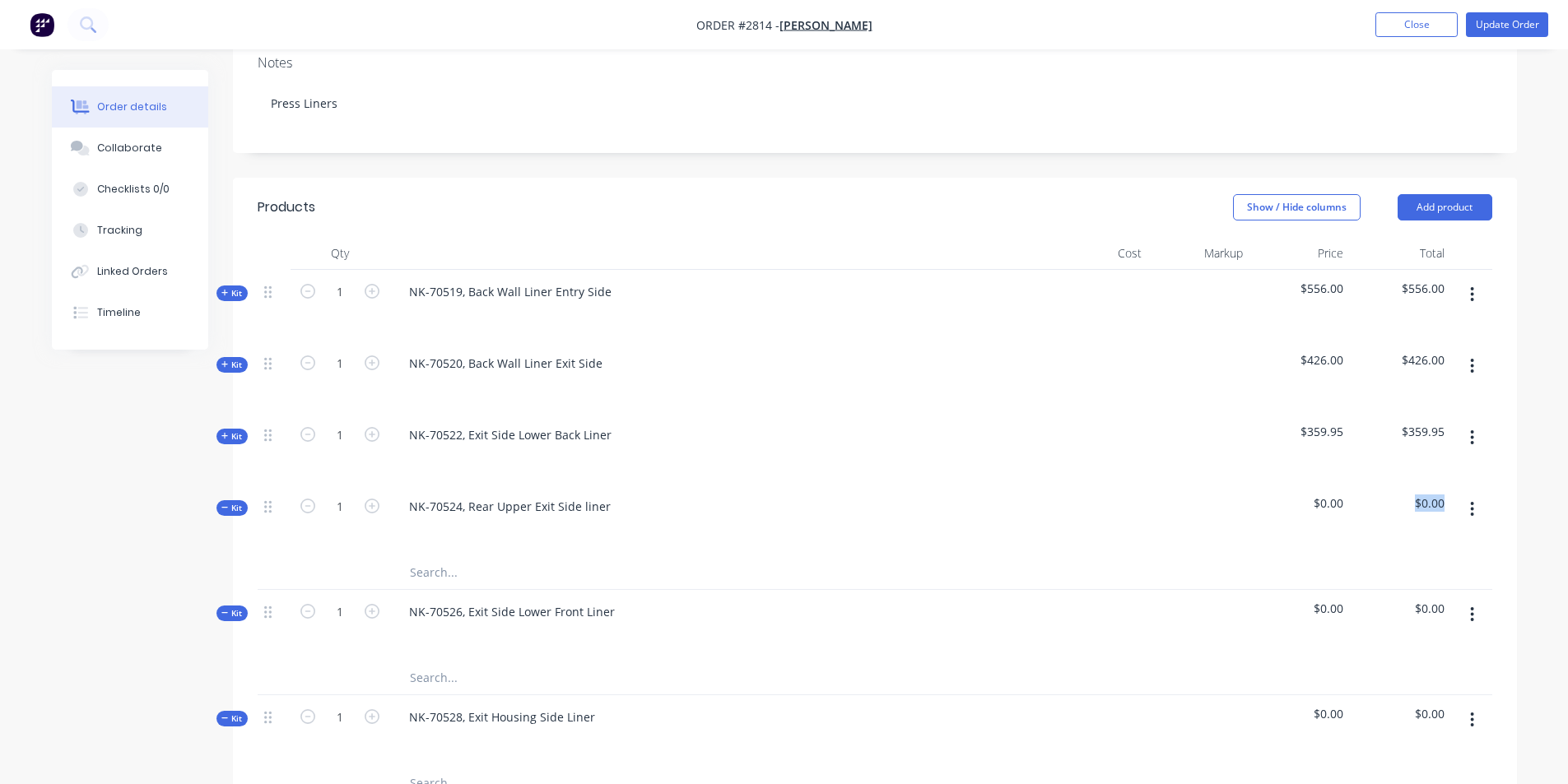
drag, startPoint x: 1444, startPoint y: 449, endPoint x: 1380, endPoint y: 471, distance: 67.7
click at [1380, 484] on div "$0.00" at bounding box center [1399, 520] width 101 height 72
click at [1337, 495] on span "$0.00" at bounding box center [1299, 503] width 88 height 17
click at [1339, 495] on span "$0.00" at bounding box center [1299, 503] width 88 height 17
click at [224, 500] on div "Kit" at bounding box center [232, 508] width 31 height 16
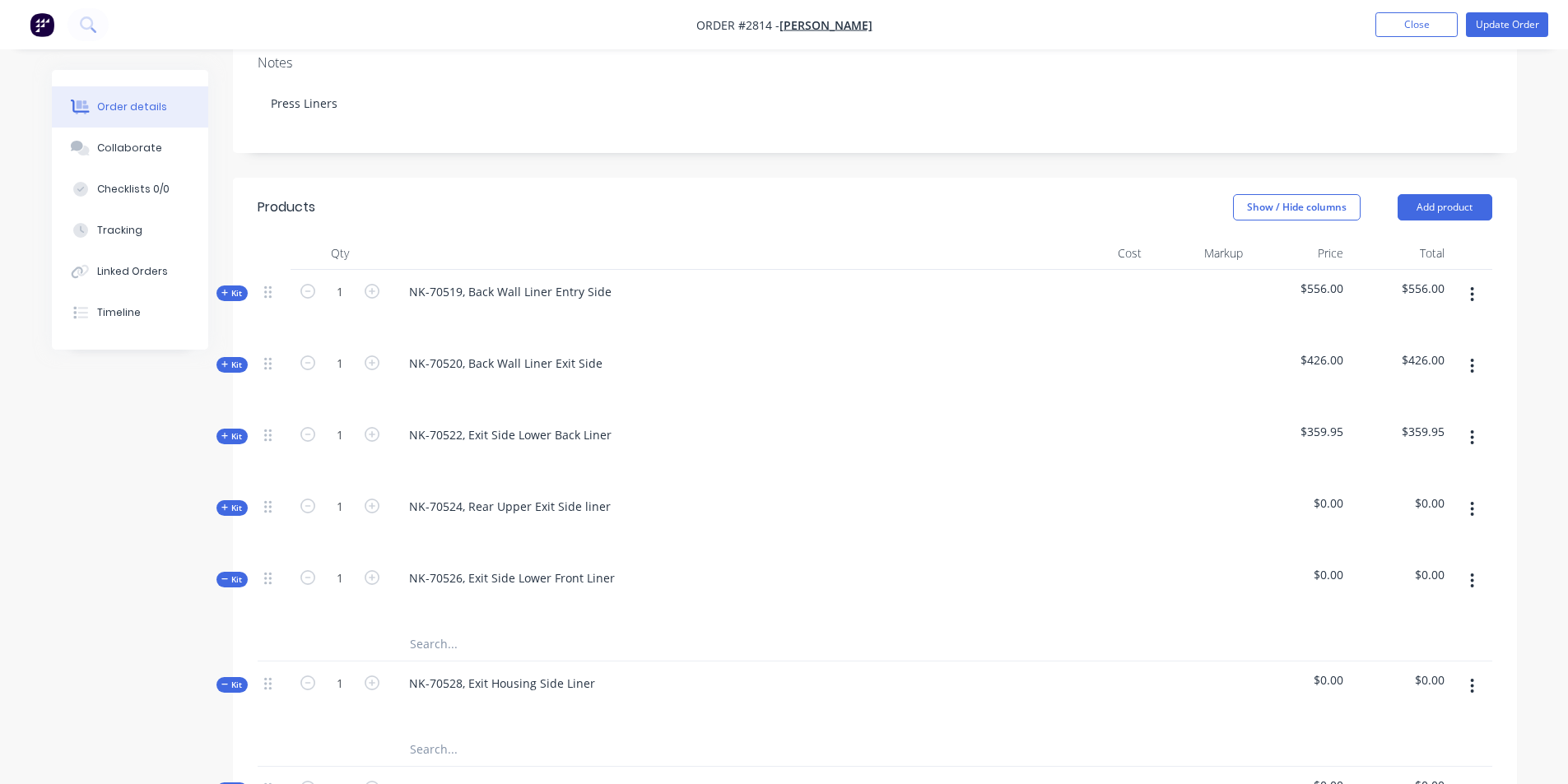
click at [224, 500] on div "Kit" at bounding box center [232, 508] width 31 height 16
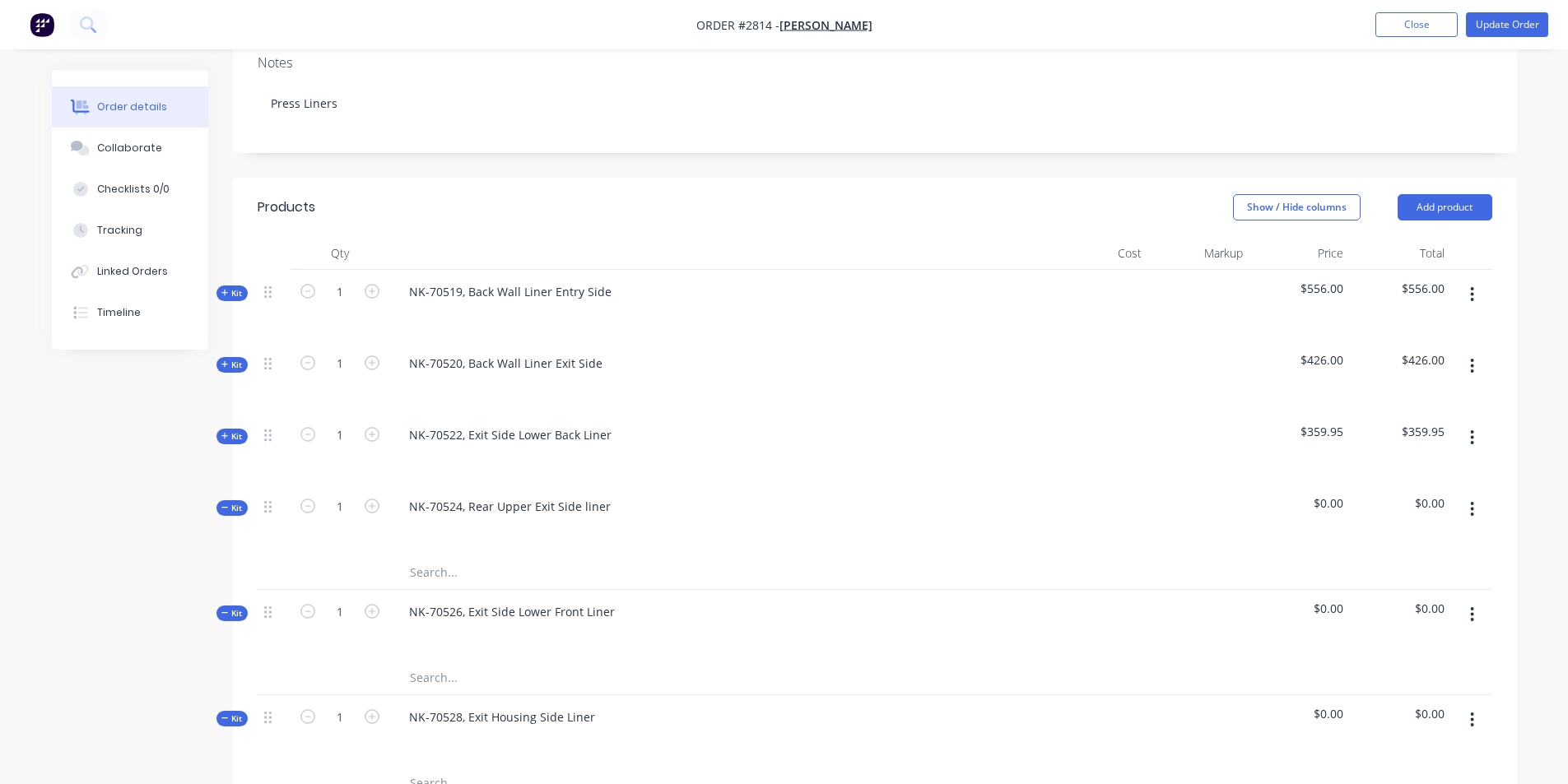
click at [1334, 495] on span "$0.00" at bounding box center [1299, 503] width 88 height 17
click at [1339, 495] on span "$0.00" at bounding box center [1299, 503] width 88 height 17
click at [1348, 484] on div "$0.00" at bounding box center [1299, 520] width 101 height 72
drag, startPoint x: 1344, startPoint y: 453, endPoint x: 1280, endPoint y: 461, distance: 64.5
click at [1280, 484] on div "$0.00" at bounding box center [1299, 520] width 101 height 72
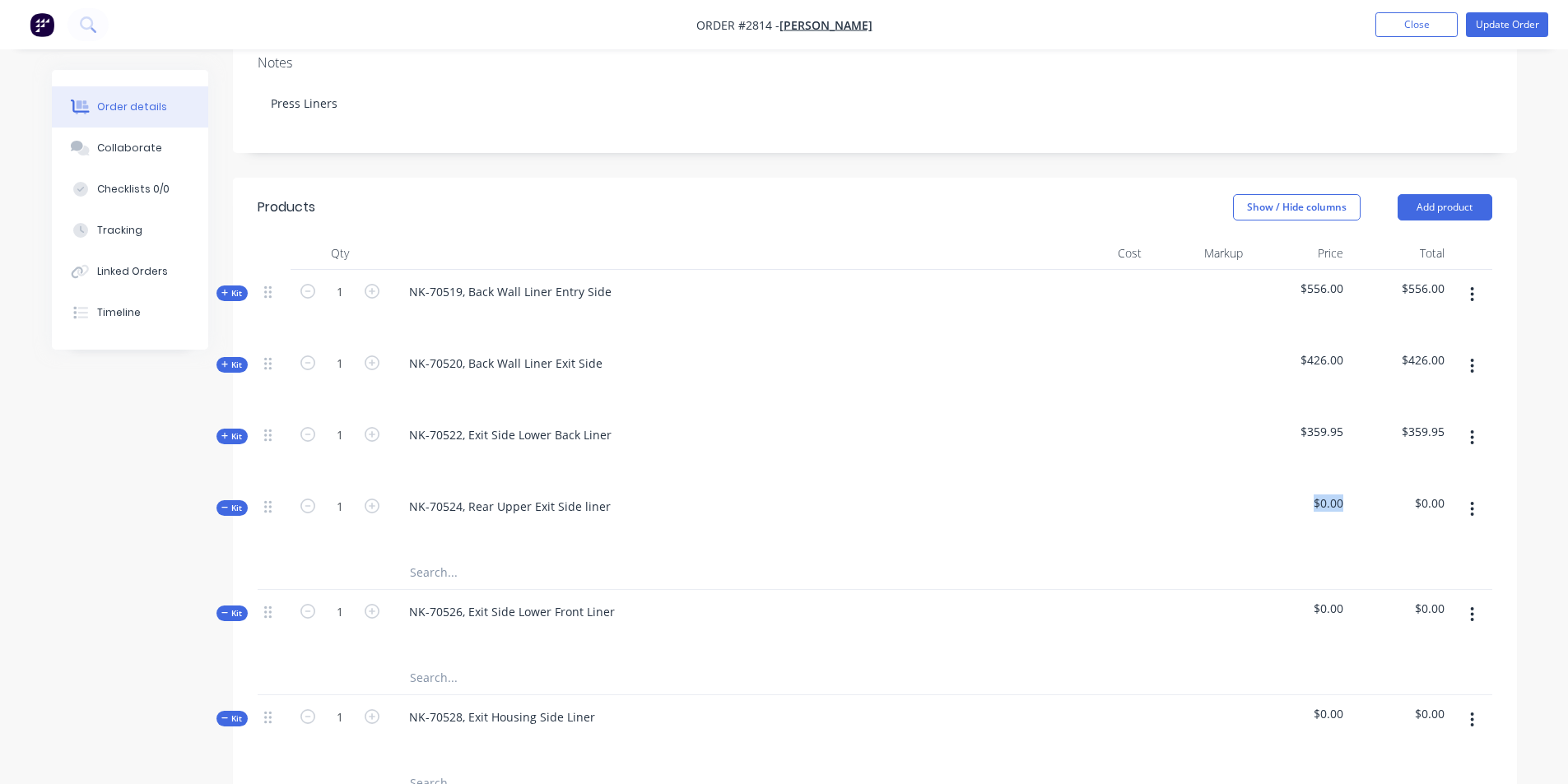
click at [1326, 487] on div "$0.00" at bounding box center [1299, 520] width 101 height 72
click at [1470, 500] on icon "button" at bounding box center [1472, 509] width 4 height 18
click at [1388, 540] on div "Add product to kit" at bounding box center [1413, 551] width 126 height 24
click at [1261, 495] on span "$0.00" at bounding box center [1299, 503] width 88 height 17
click at [1339, 495] on span "$0.00" at bounding box center [1299, 503] width 88 height 17
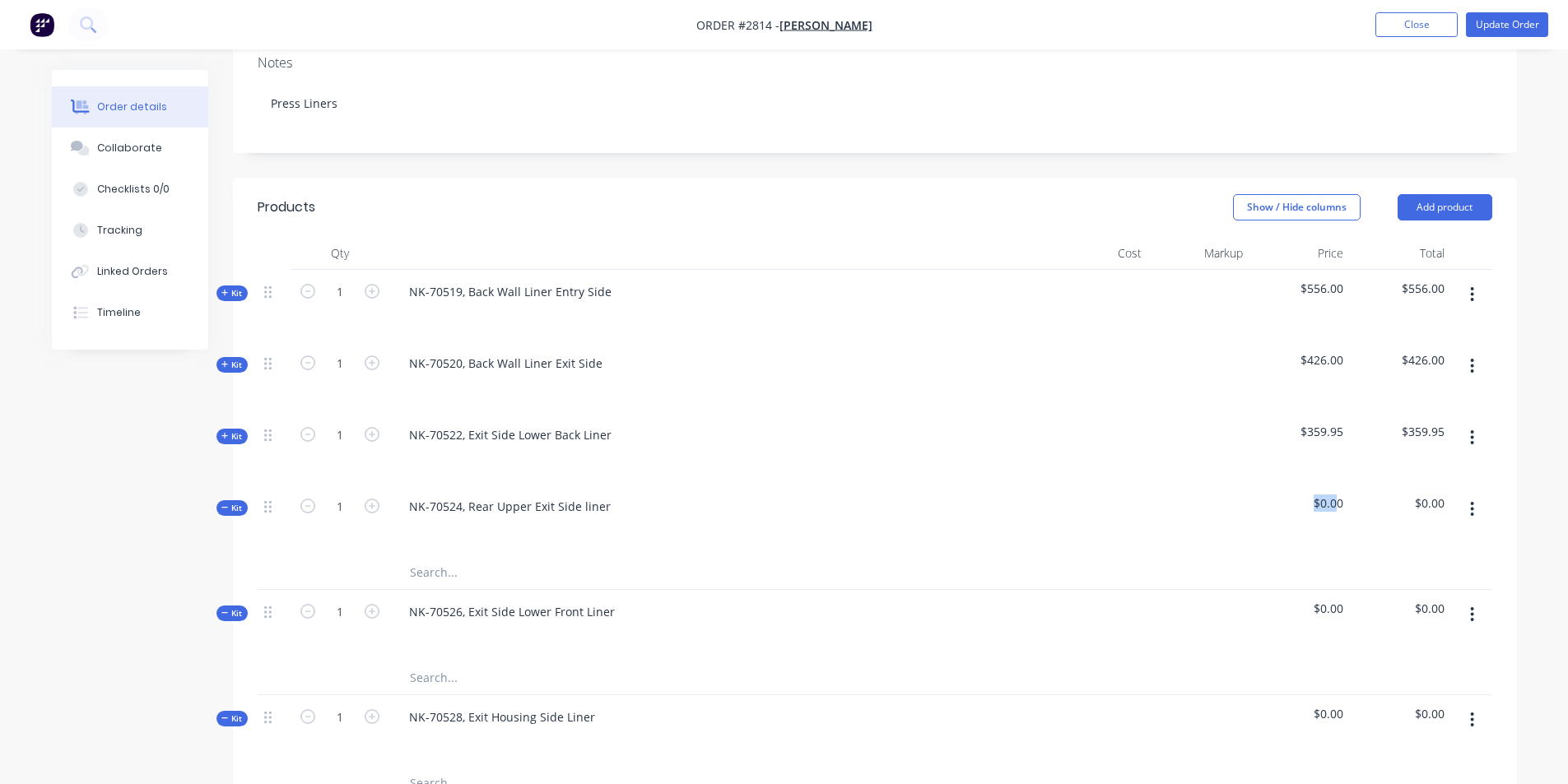
drag, startPoint x: 1339, startPoint y: 456, endPoint x: 1257, endPoint y: 471, distance: 83.4
click at [1257, 484] on div "$0.00" at bounding box center [1299, 520] width 101 height 72
click at [227, 503] on icon at bounding box center [225, 507] width 8 height 8
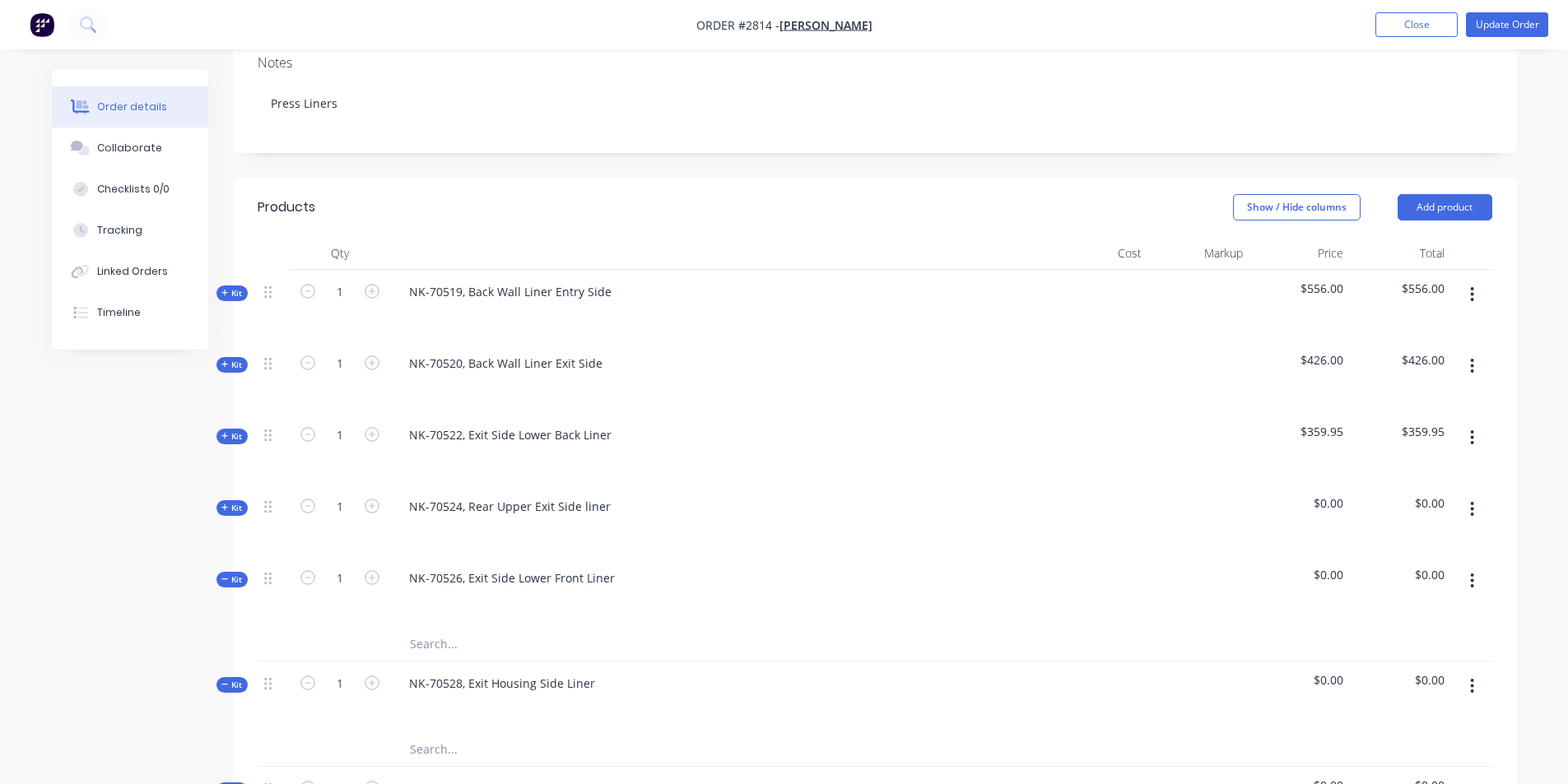
click at [227, 503] on icon at bounding box center [225, 507] width 8 height 8
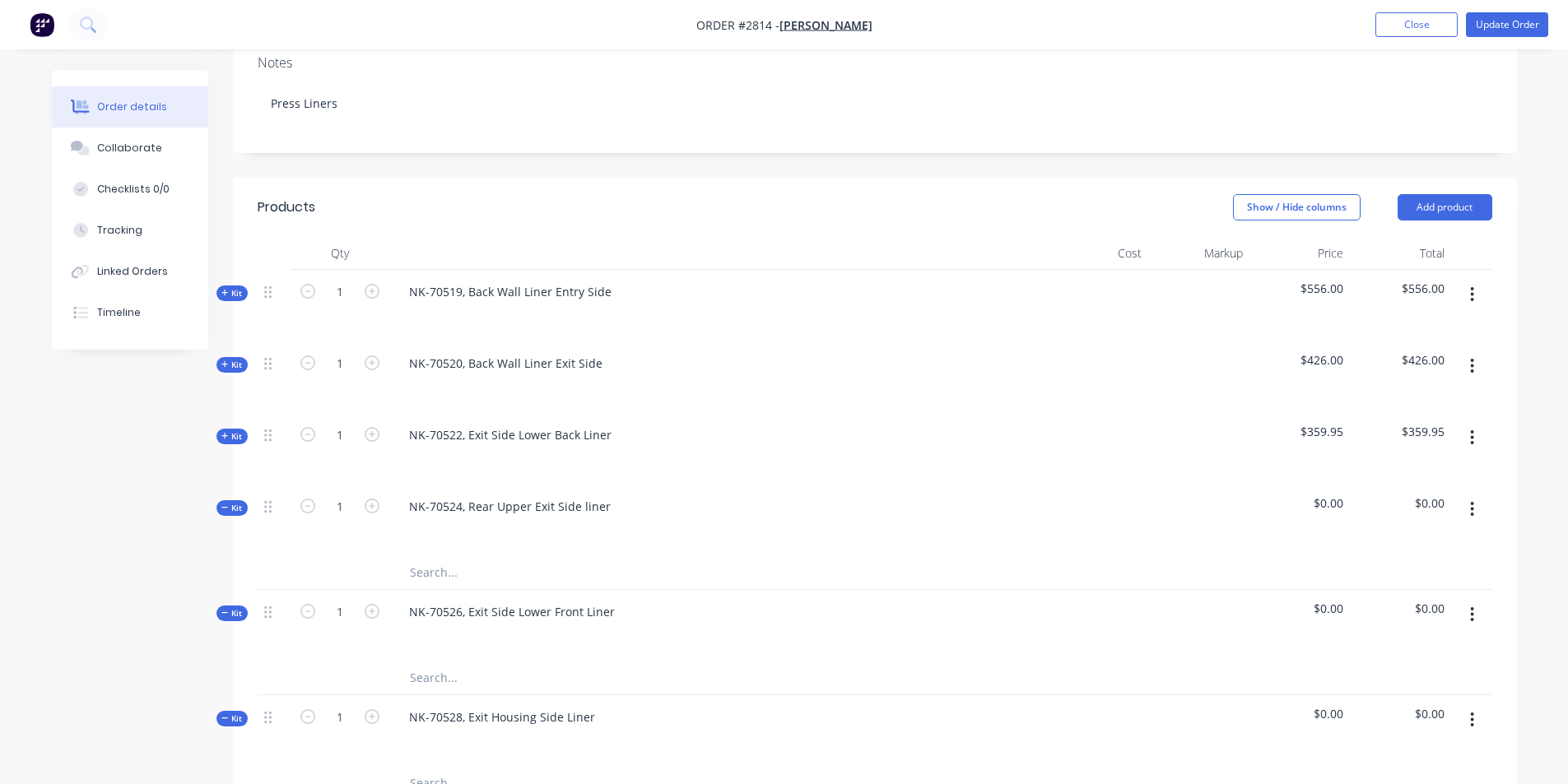
click at [234, 430] on span "Kit" at bounding box center [232, 435] width 22 height 12
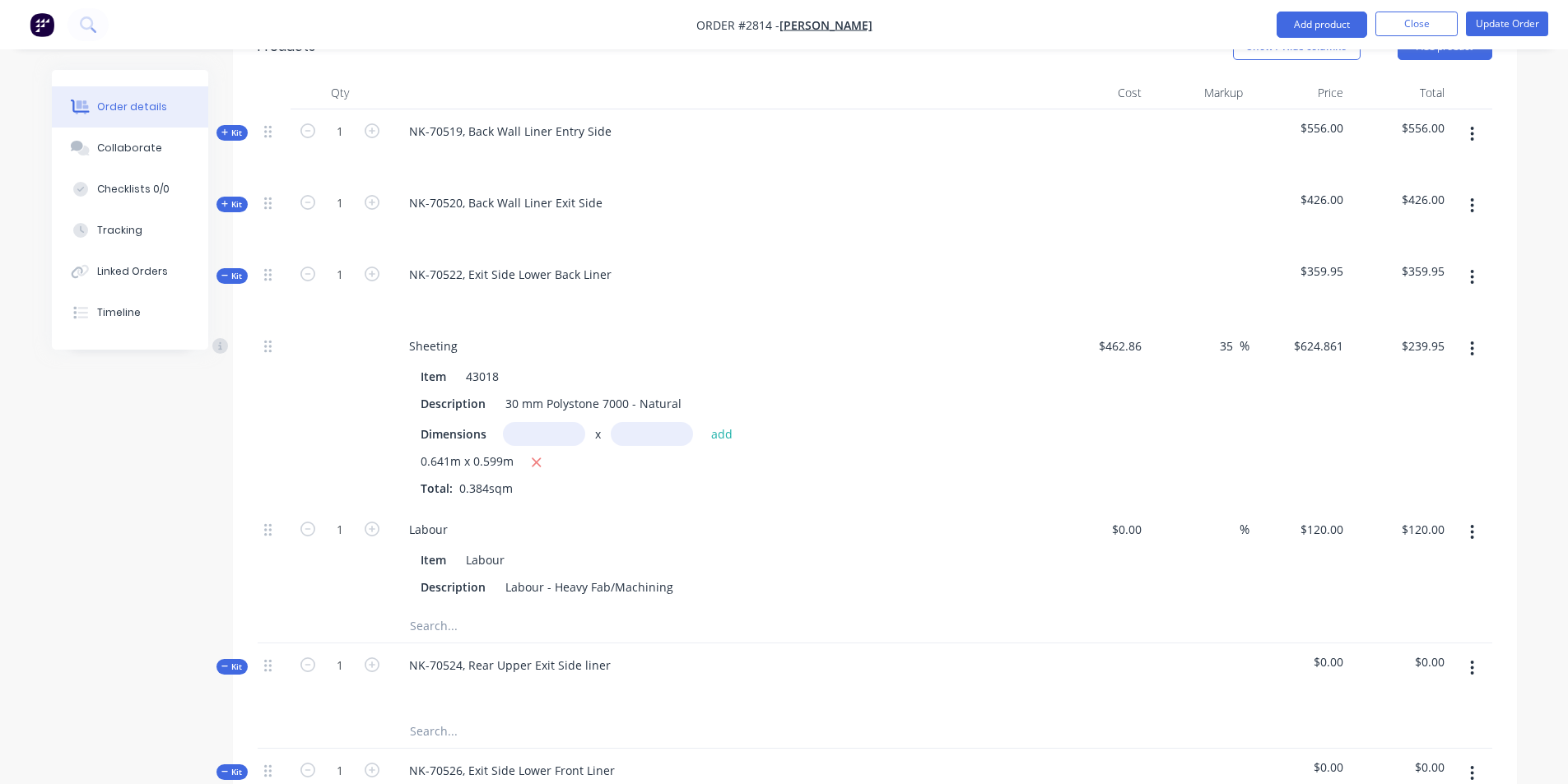
scroll to position [658, 0]
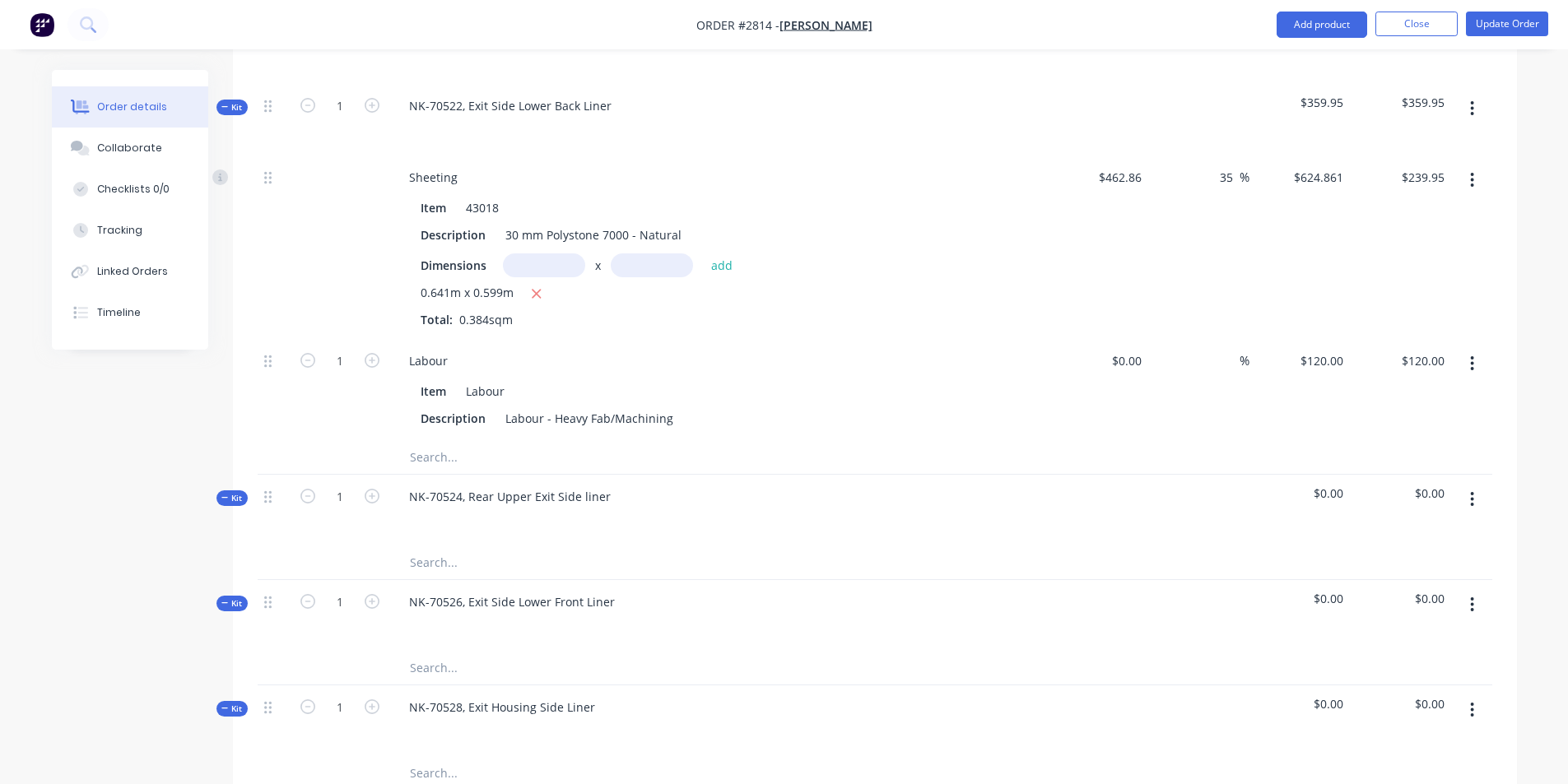
click at [1333, 475] on div "$0.00" at bounding box center [1299, 511] width 101 height 72
click at [1329, 484] on span "$0.00" at bounding box center [1299, 493] width 88 height 17
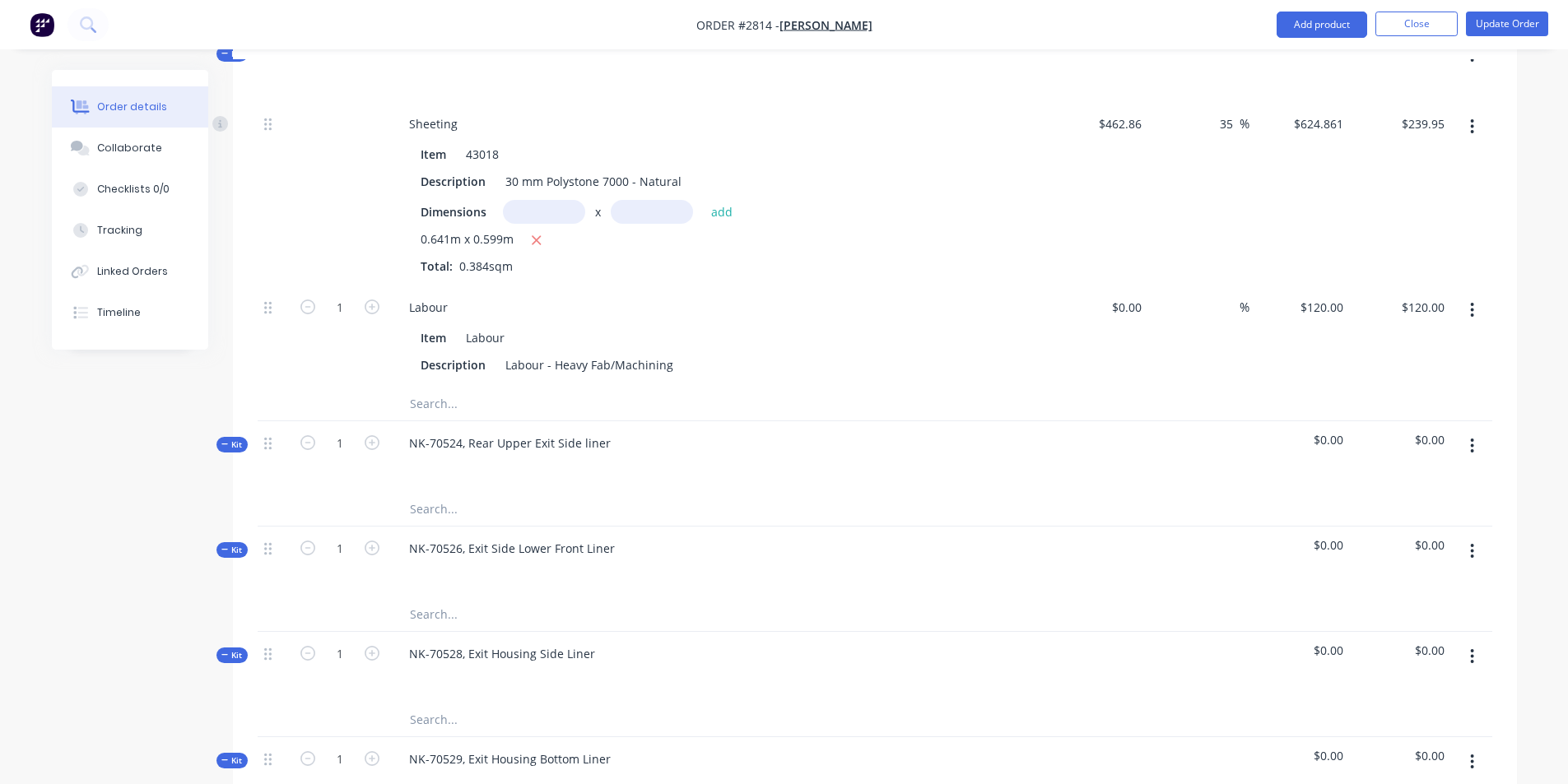
scroll to position [741, 0]
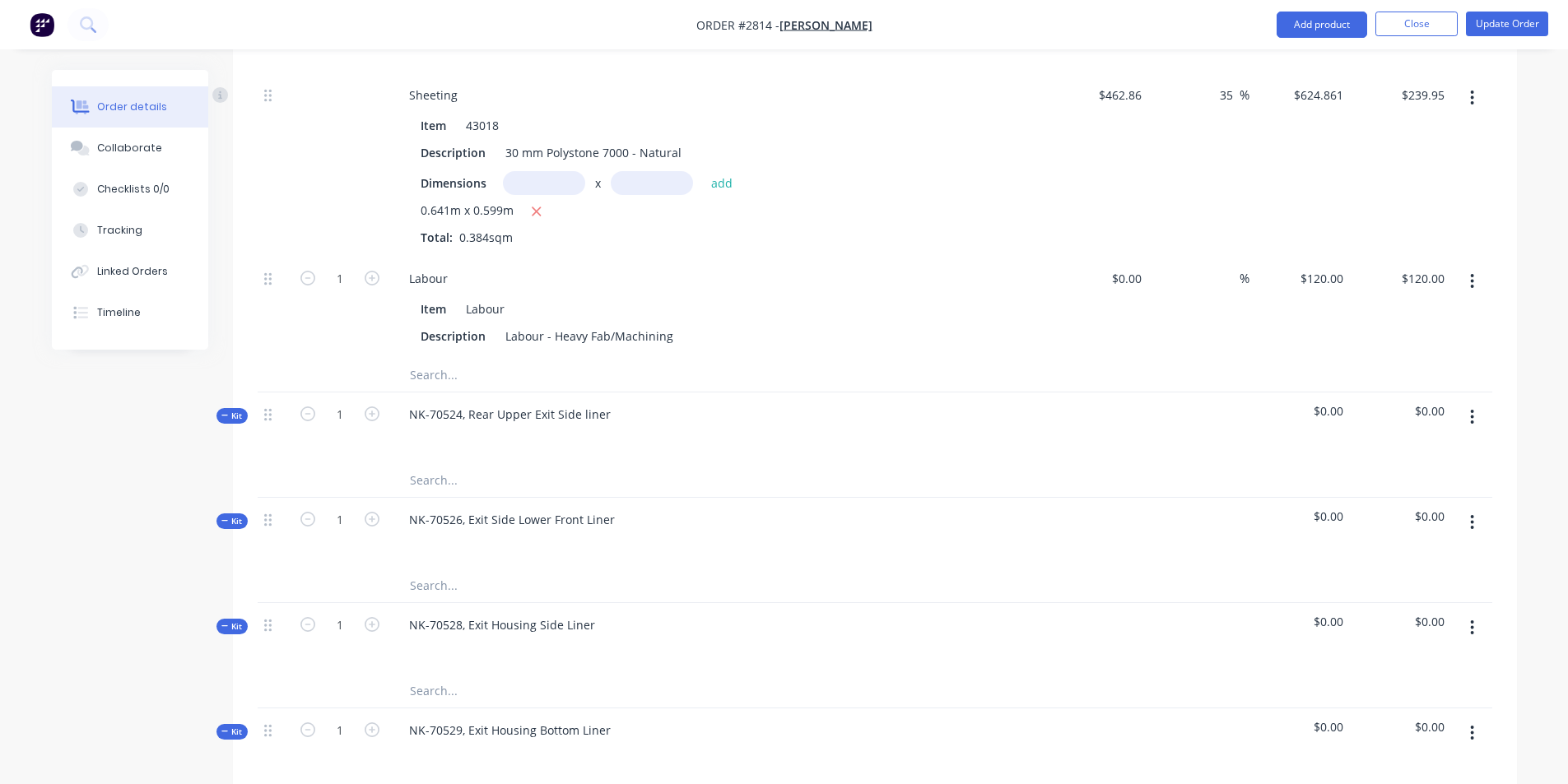
click at [437, 464] on input "text" at bounding box center [573, 480] width 329 height 33
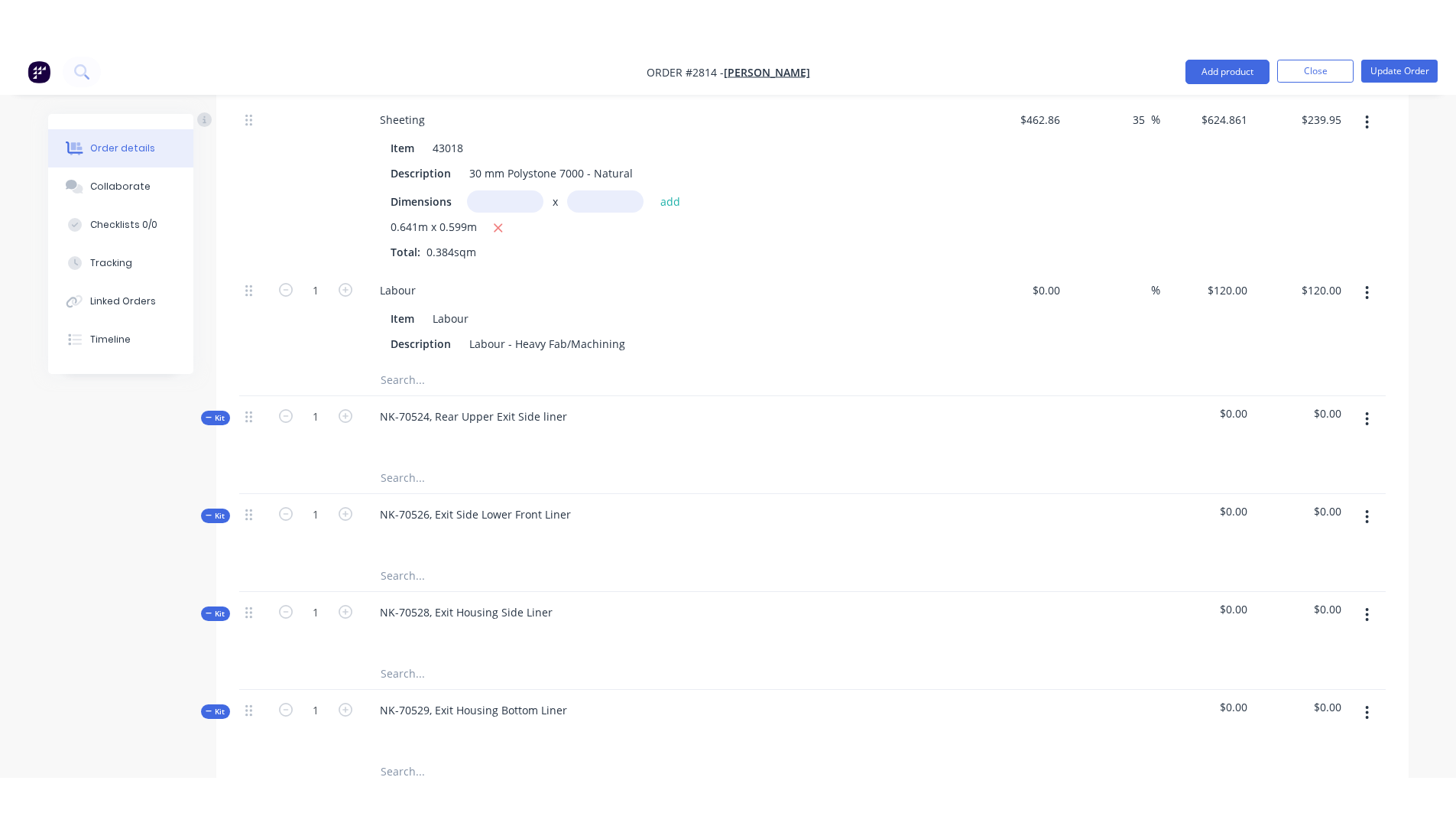
scroll to position [765, 0]
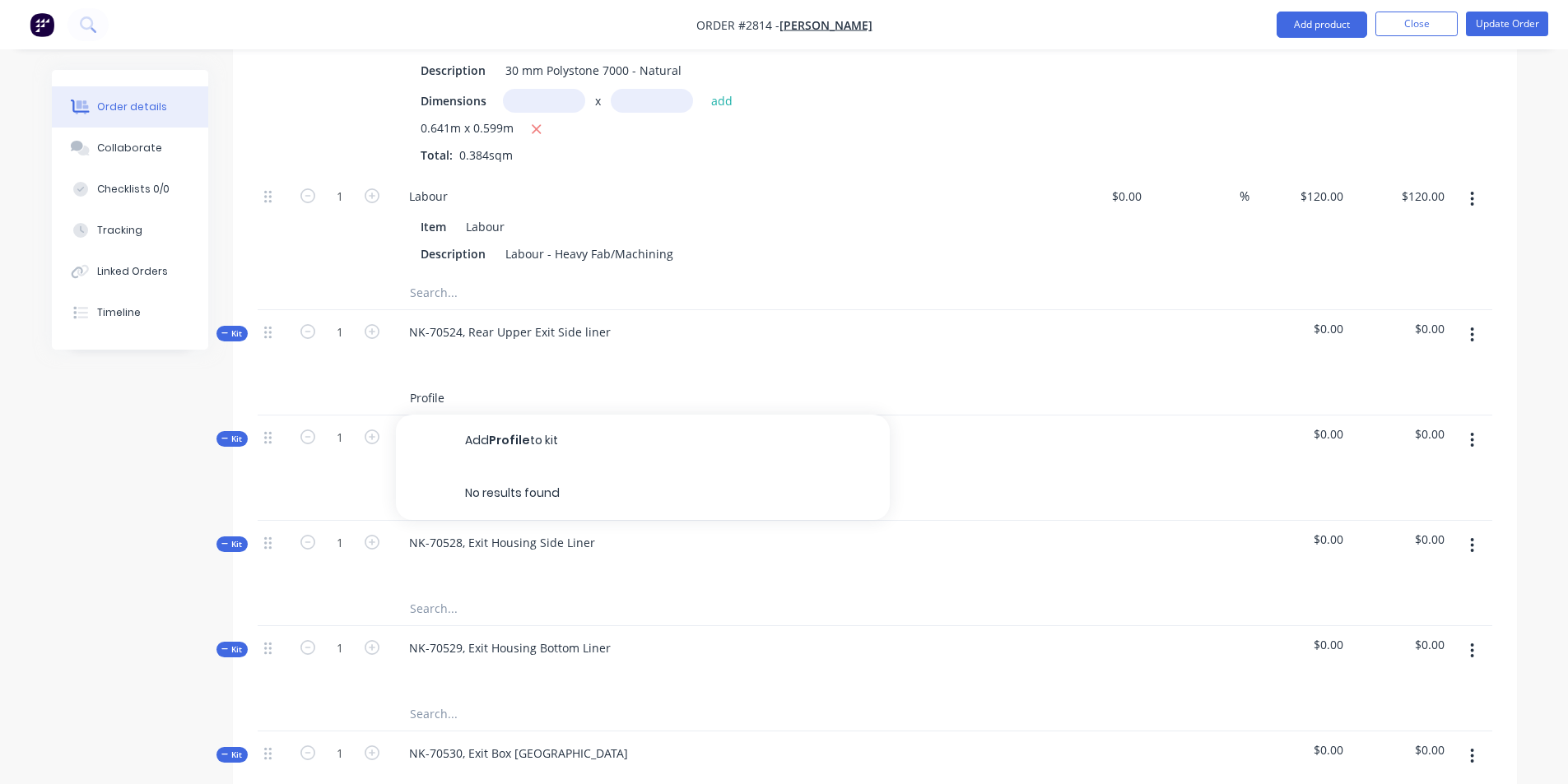
click at [448, 382] on input "Profile" at bounding box center [573, 398] width 329 height 33
click at [373, 382] on div "Profile Add Profile to kit No results found" at bounding box center [874, 399] width 1234 height 34
type input "Profile"
drag, startPoint x: 405, startPoint y: 348, endPoint x: 449, endPoint y: 352, distance: 44.2
click at [459, 382] on div "Profile" at bounding box center [643, 398] width 494 height 33
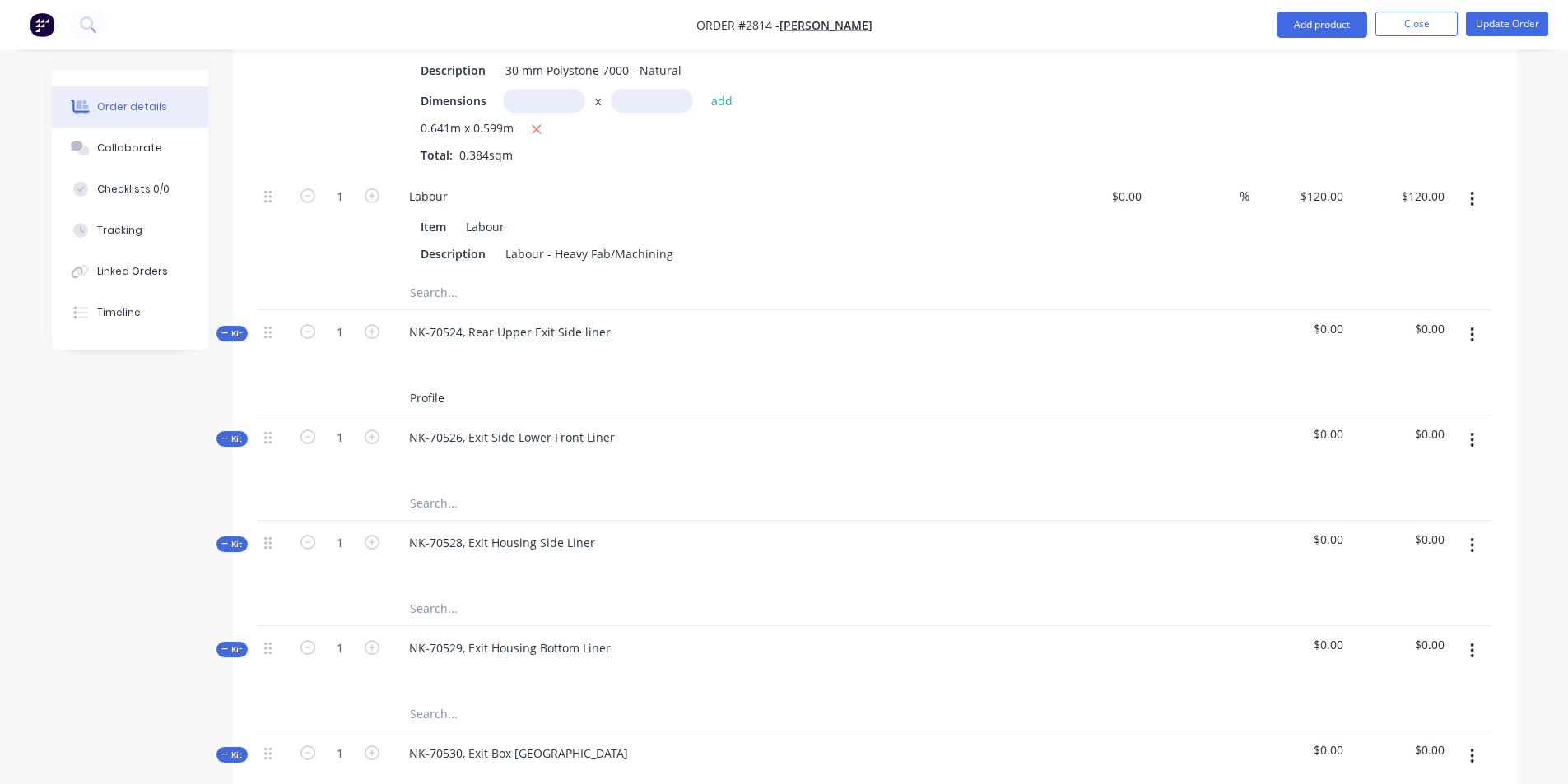
drag, startPoint x: 442, startPoint y: 350, endPoint x: 424, endPoint y: 350, distance: 18.0
click at [404, 382] on div "Profile" at bounding box center [643, 398] width 494 height 33
drag, startPoint x: 424, startPoint y: 350, endPoint x: 422, endPoint y: 337, distance: 13.2
click at [422, 382] on input "Profile" at bounding box center [573, 398] width 329 height 33
click at [421, 382] on input "Profile" at bounding box center [573, 398] width 329 height 33
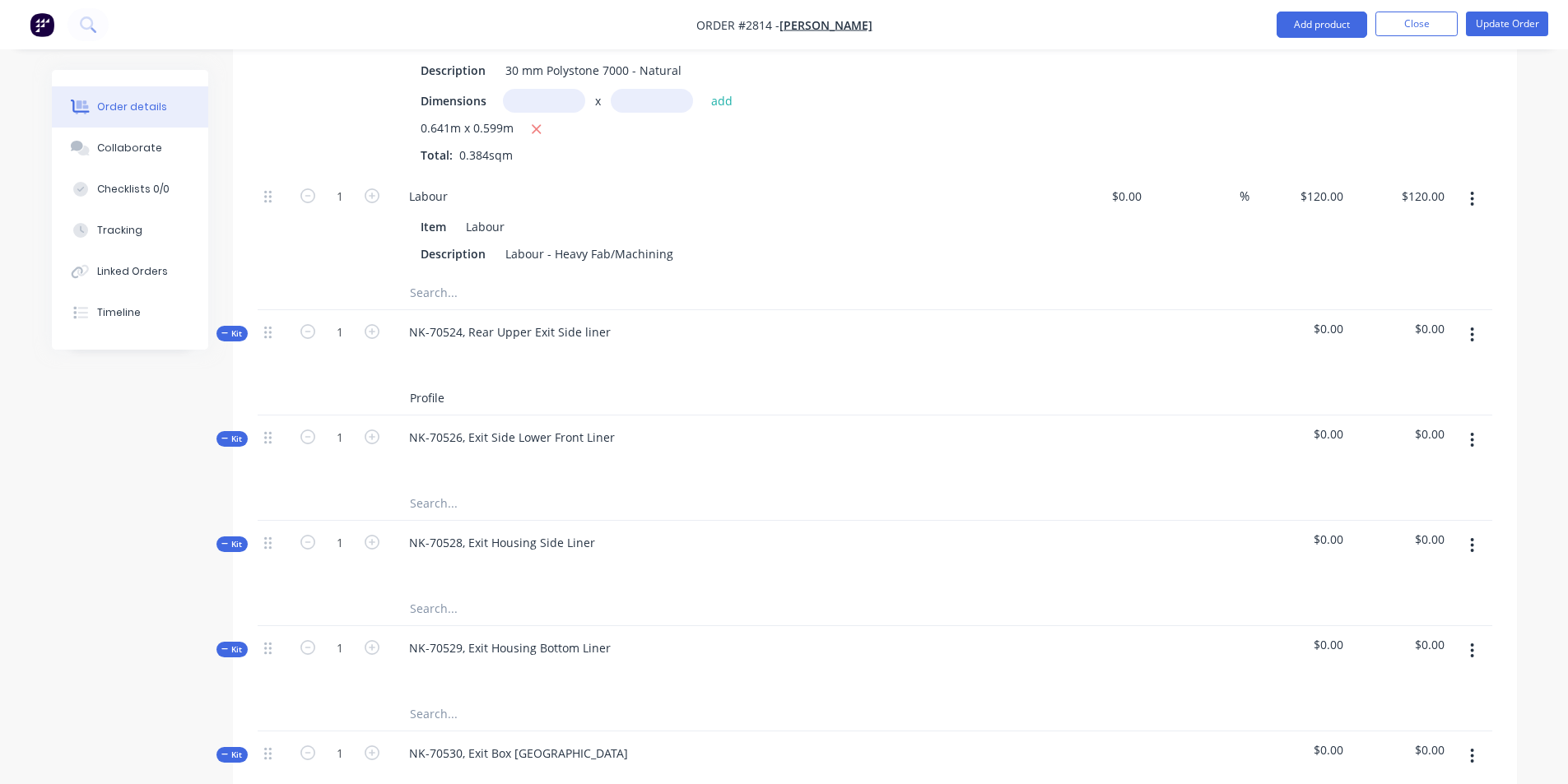
click at [446, 382] on input "Profile" at bounding box center [573, 398] width 329 height 33
click at [440, 382] on input "Profile" at bounding box center [573, 398] width 329 height 33
click at [458, 382] on input "Profile" at bounding box center [573, 398] width 329 height 33
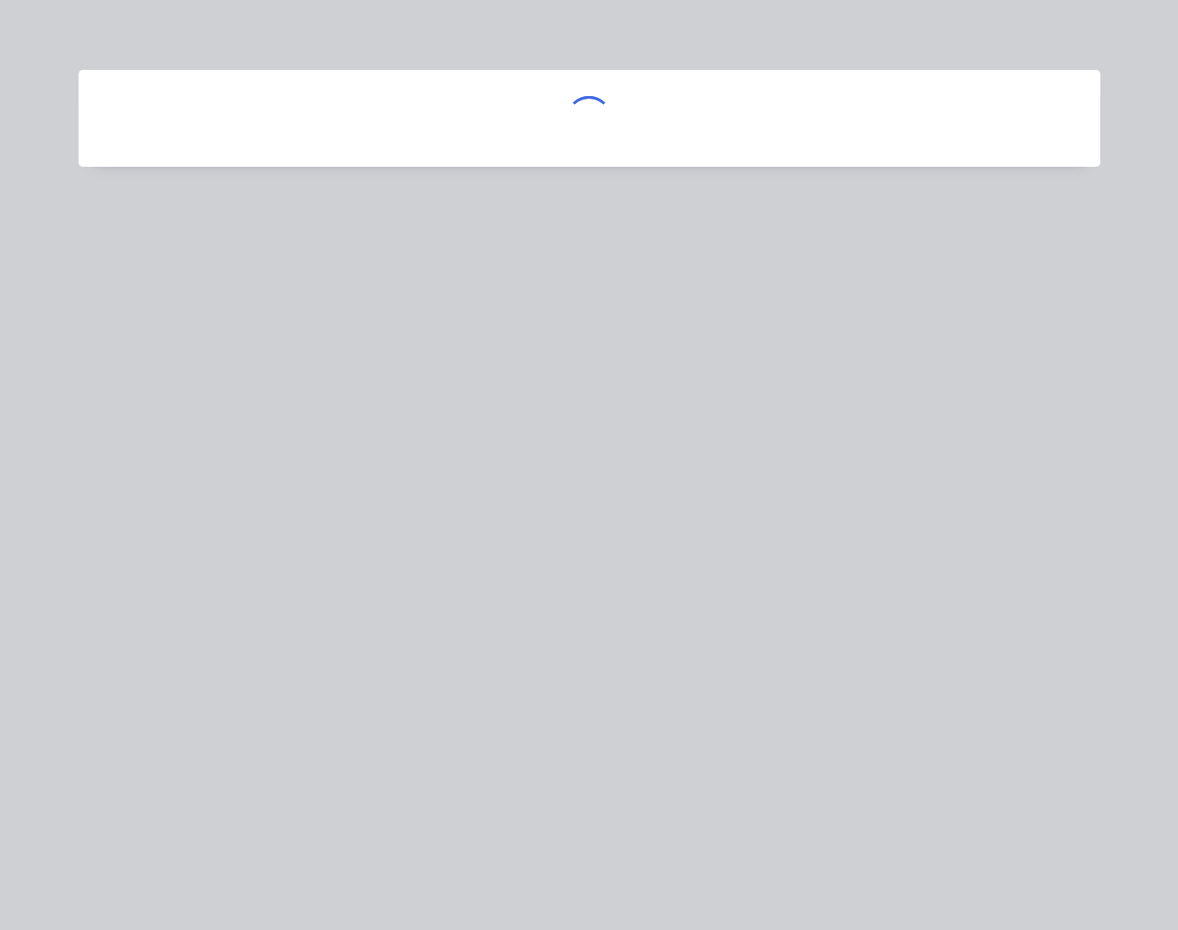
click at [224, 497] on div at bounding box center [589, 465] width 1178 height 930
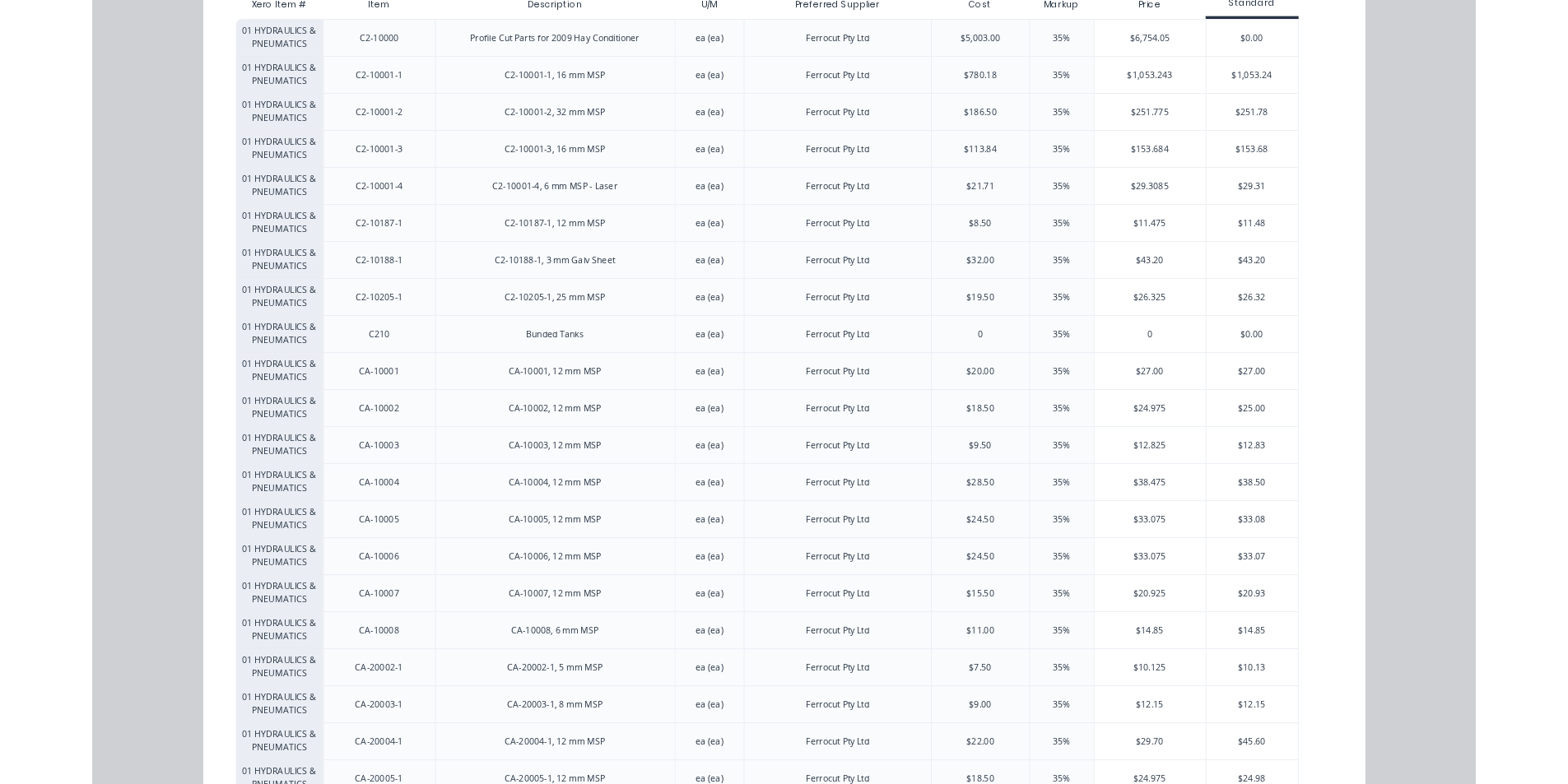
scroll to position [0, 0]
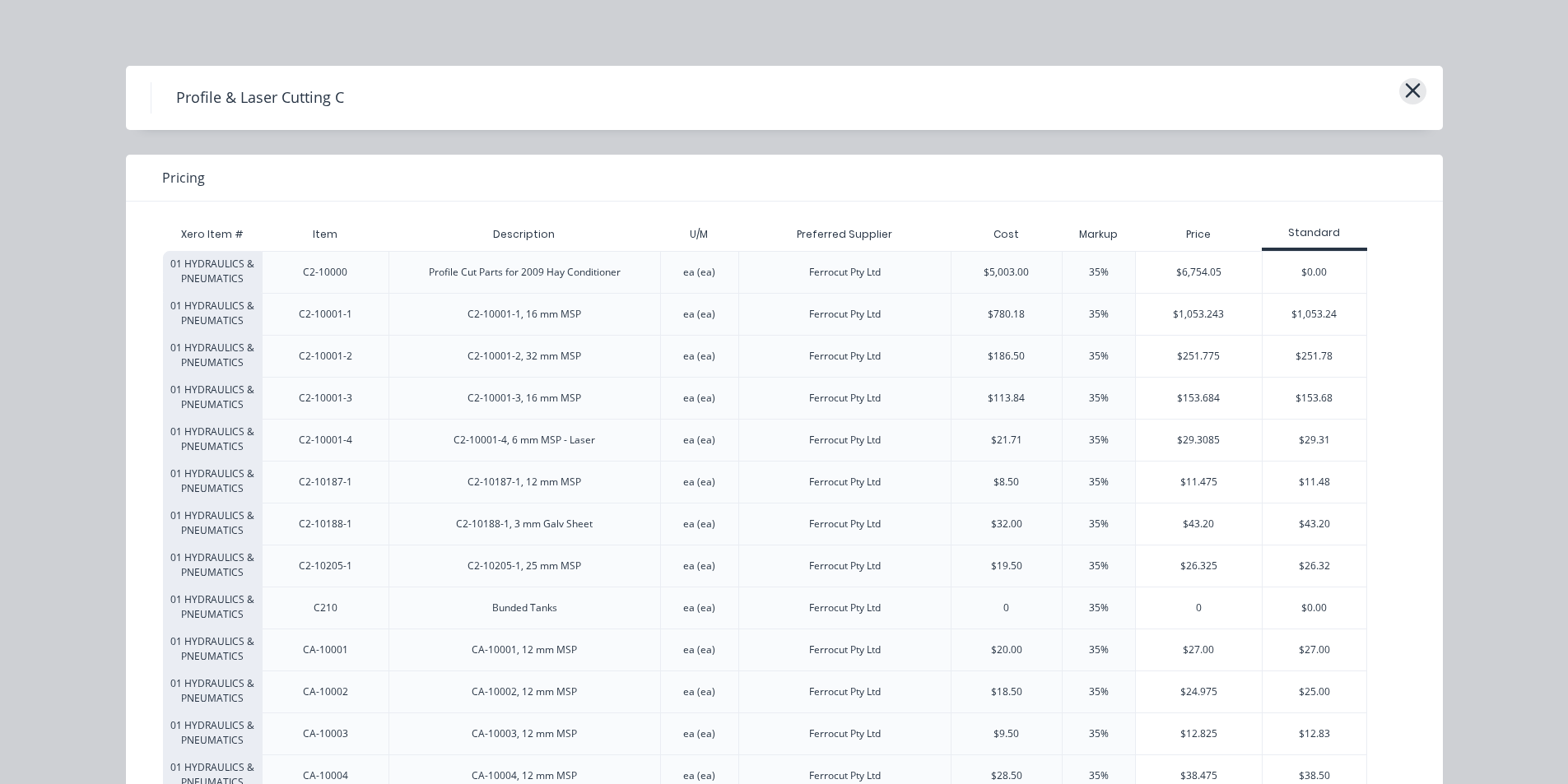
click at [1412, 85] on icon "button" at bounding box center [1412, 90] width 15 height 15
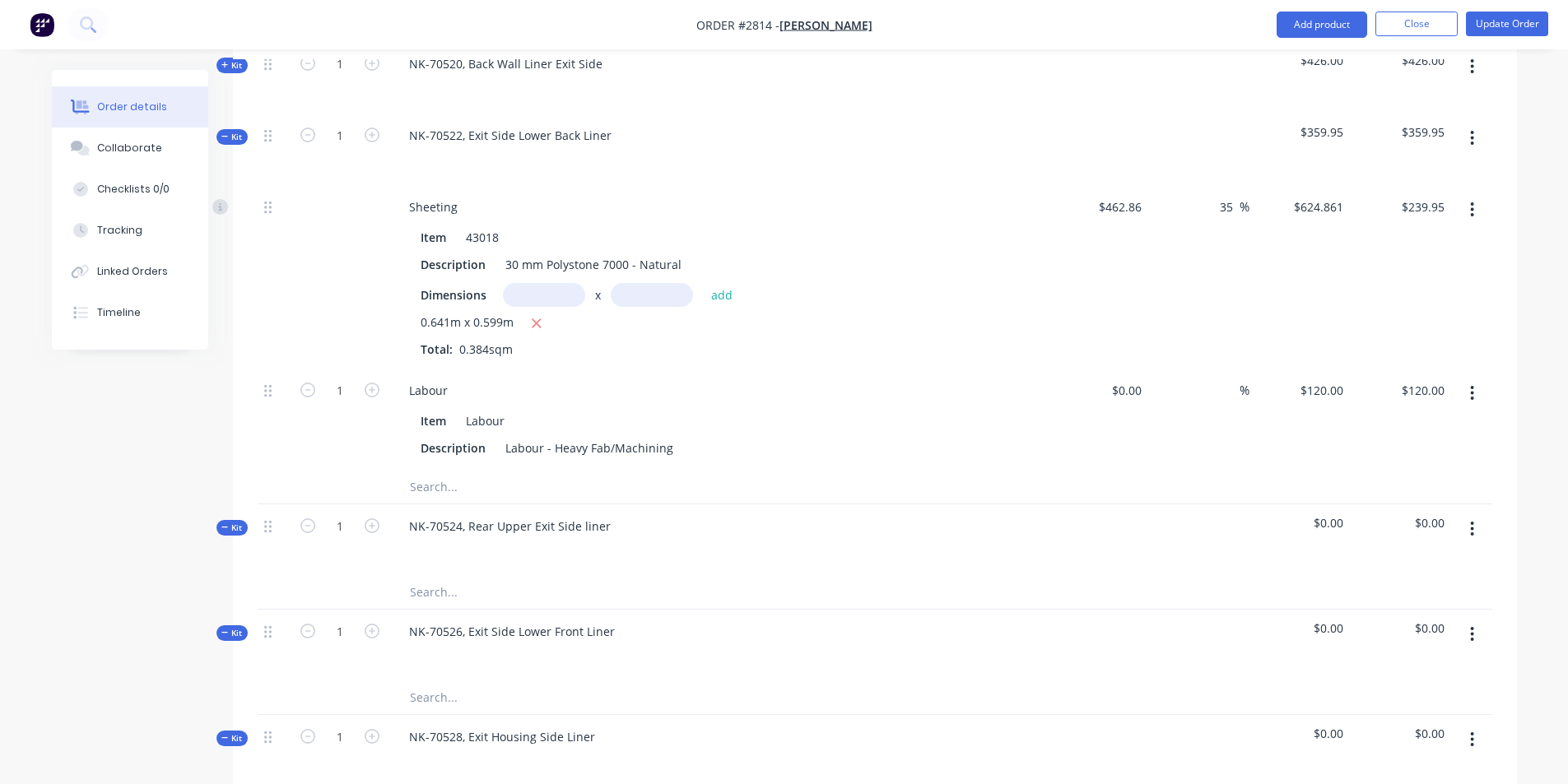
scroll to position [658, 0]
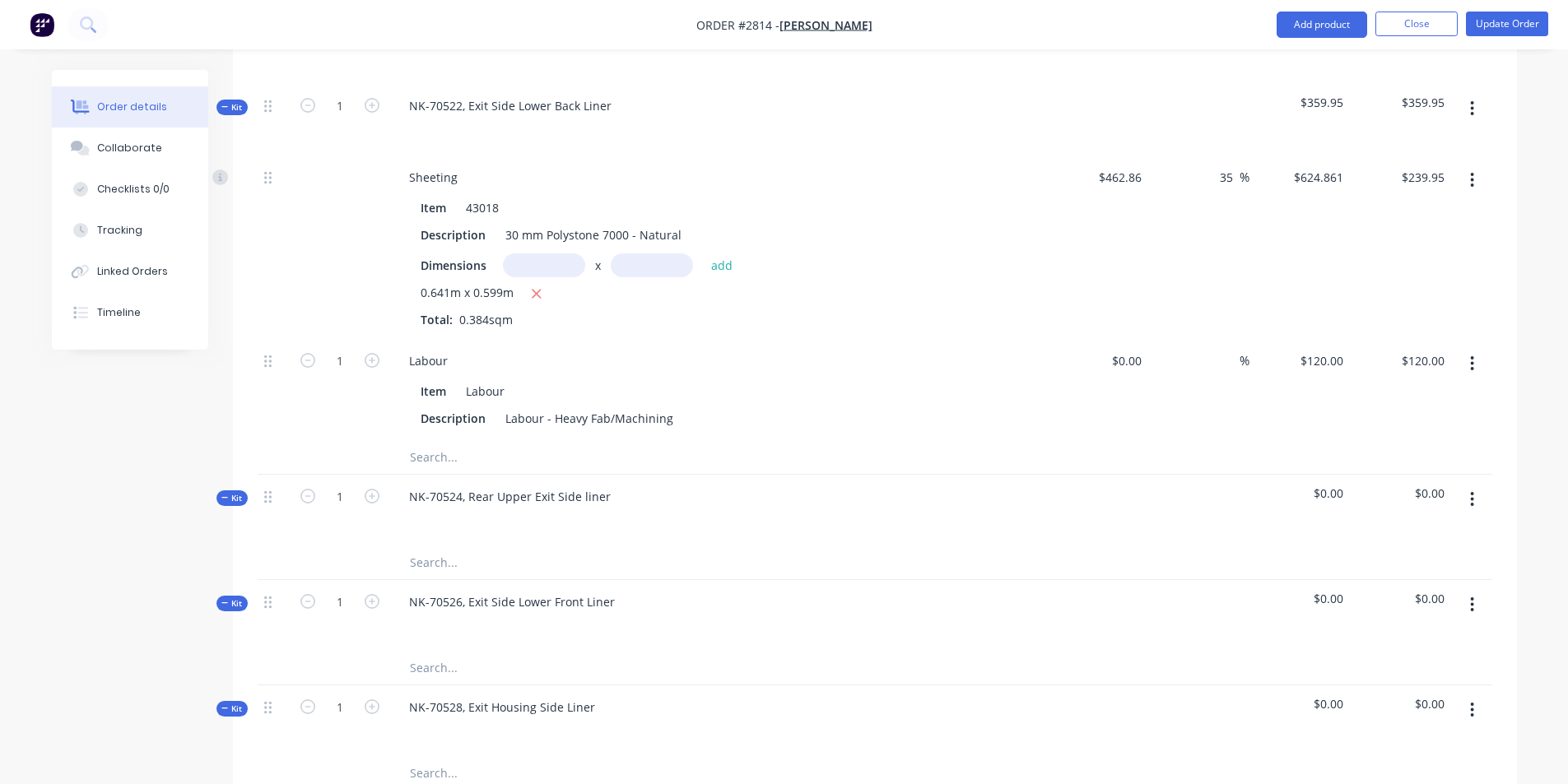
click at [431, 547] on input "text" at bounding box center [573, 563] width 329 height 33
click at [1471, 490] on icon "button" at bounding box center [1472, 498] width 4 height 18
click at [1386, 531] on div "Add product to kit" at bounding box center [1413, 542] width 126 height 24
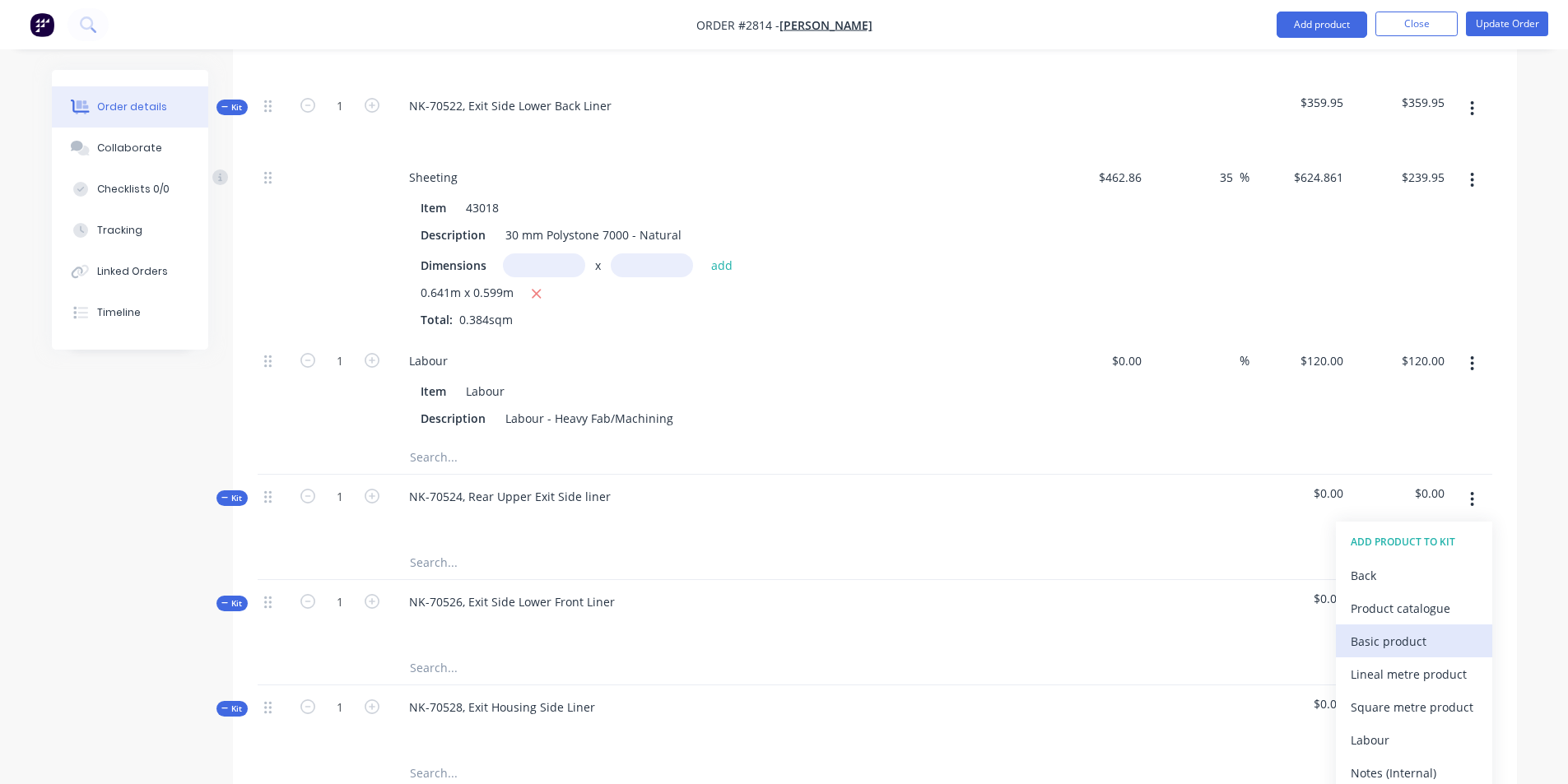
click at [1397, 629] on div "Basic product" at bounding box center [1413, 641] width 126 height 24
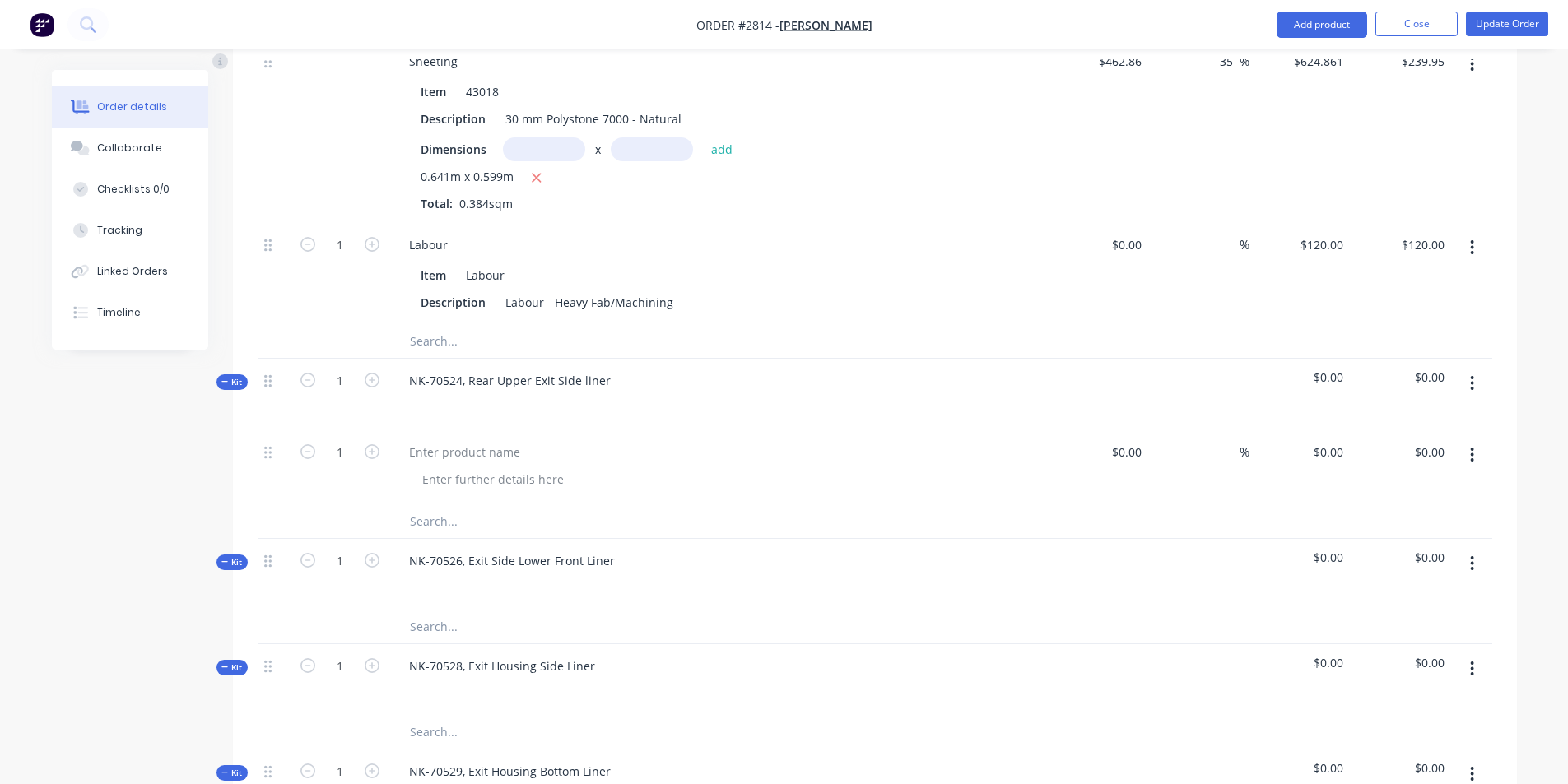
scroll to position [767, 0]
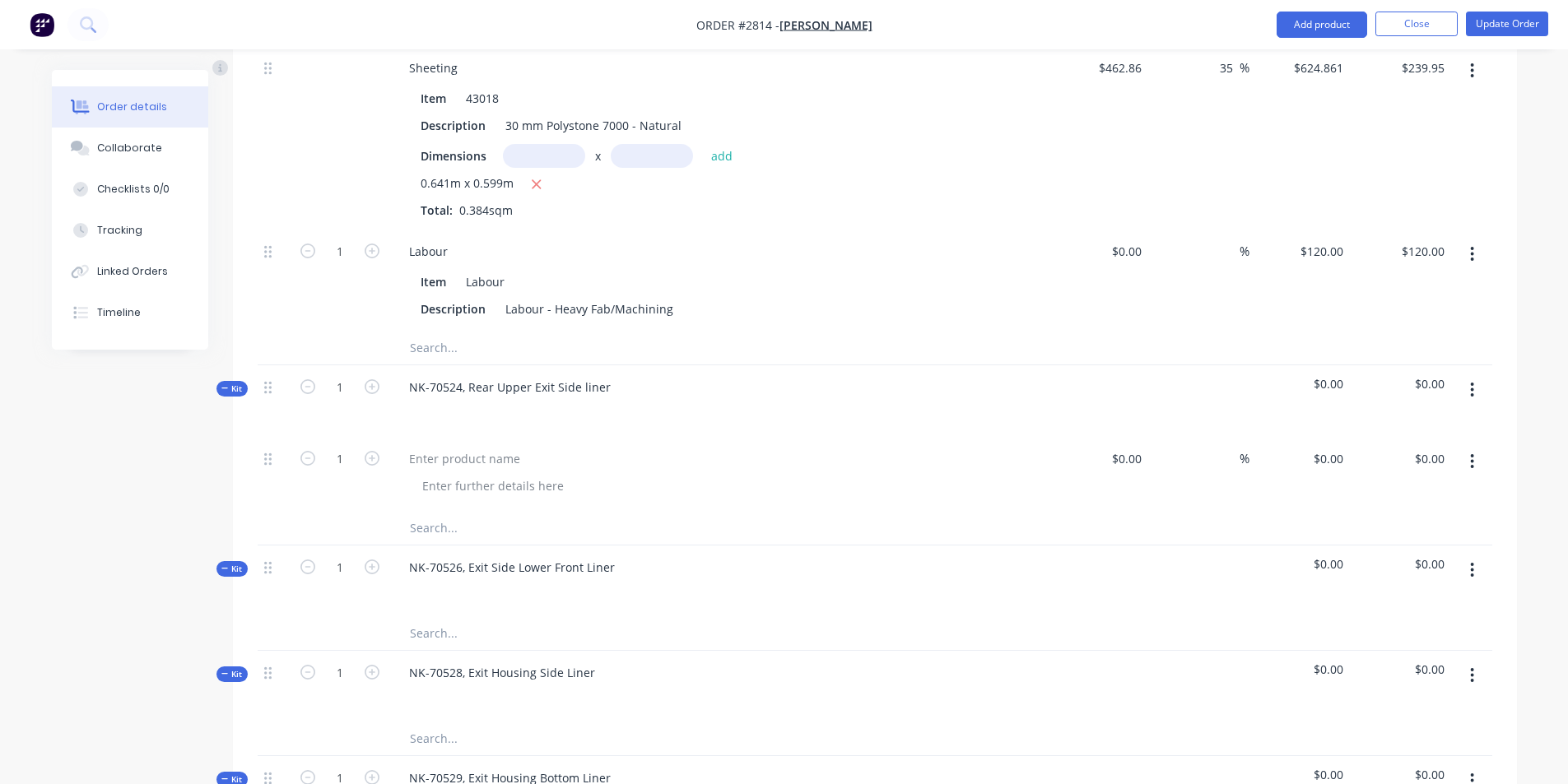
click at [459, 436] on div at bounding box center [718, 473] width 658 height 74
drag, startPoint x: 473, startPoint y: 404, endPoint x: 488, endPoint y: 416, distance: 19.2
click at [473, 447] on div at bounding box center [465, 458] width 138 height 24
click at [1124, 447] on div at bounding box center [1134, 458] width 25 height 24
type input "$155.77"
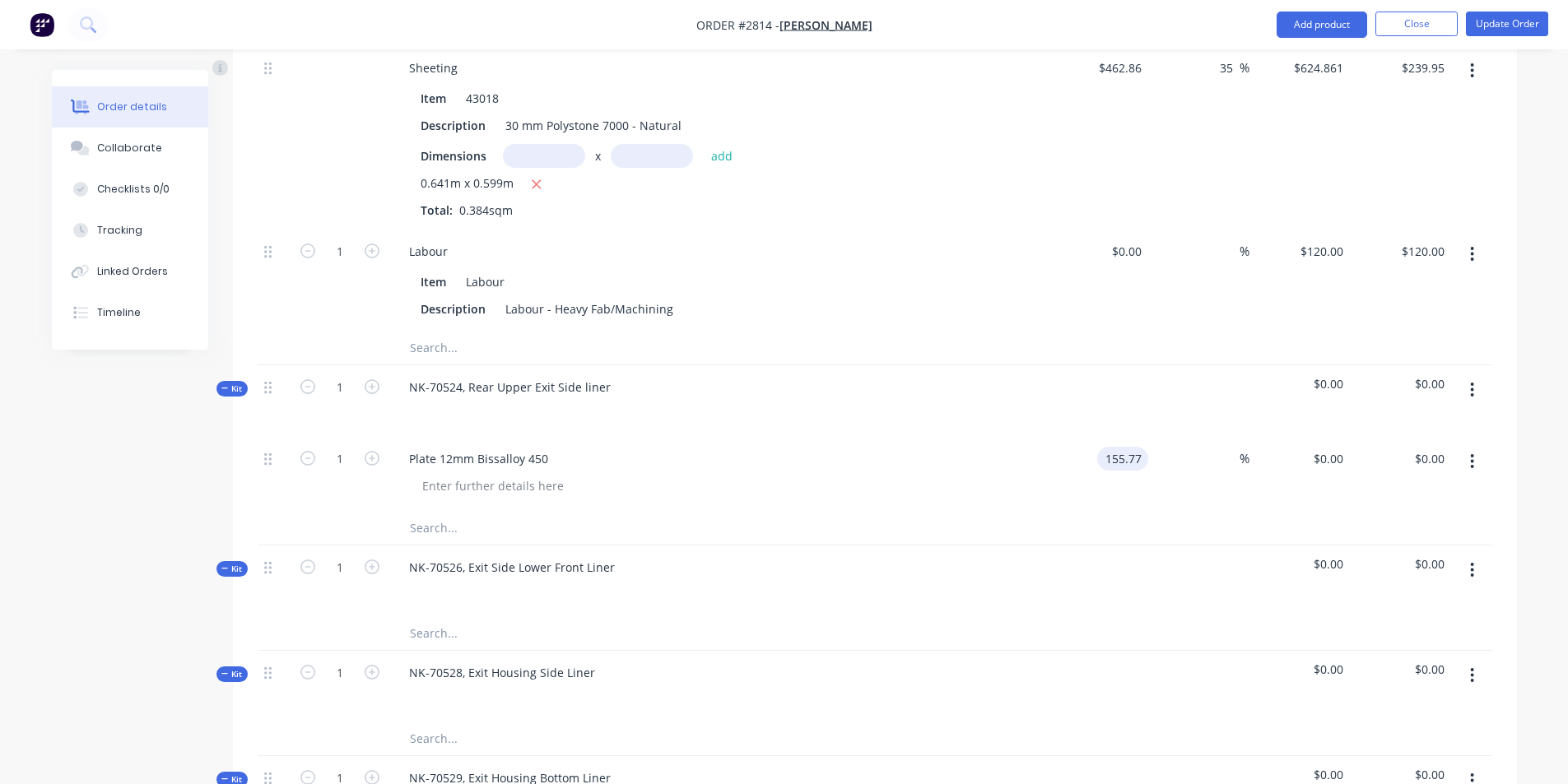
type input "$155.77"
click at [437, 512] on input "text" at bounding box center [573, 528] width 329 height 33
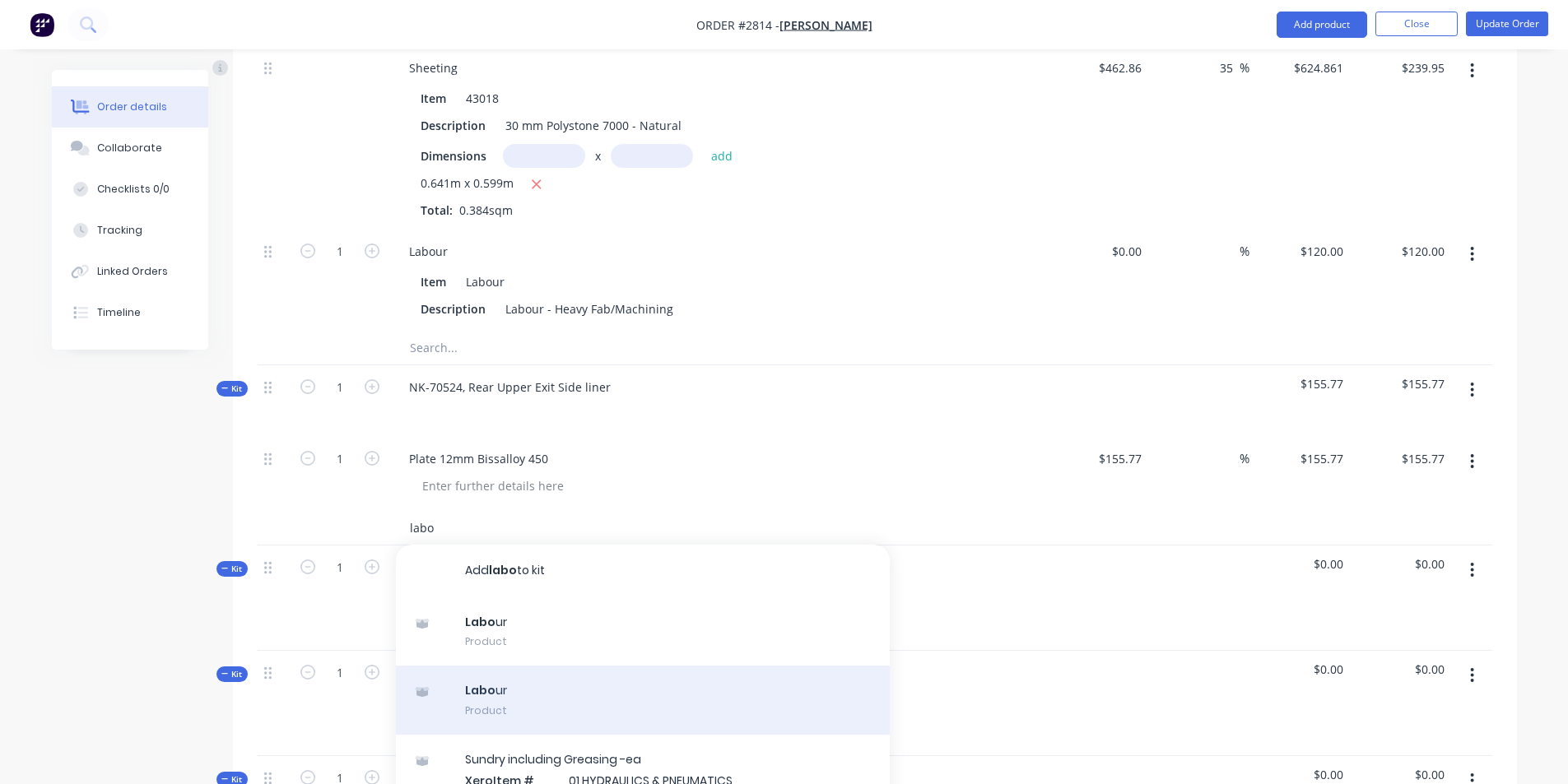
type input "labo"
click at [487, 665] on div "Labo ur Product" at bounding box center [643, 699] width 494 height 69
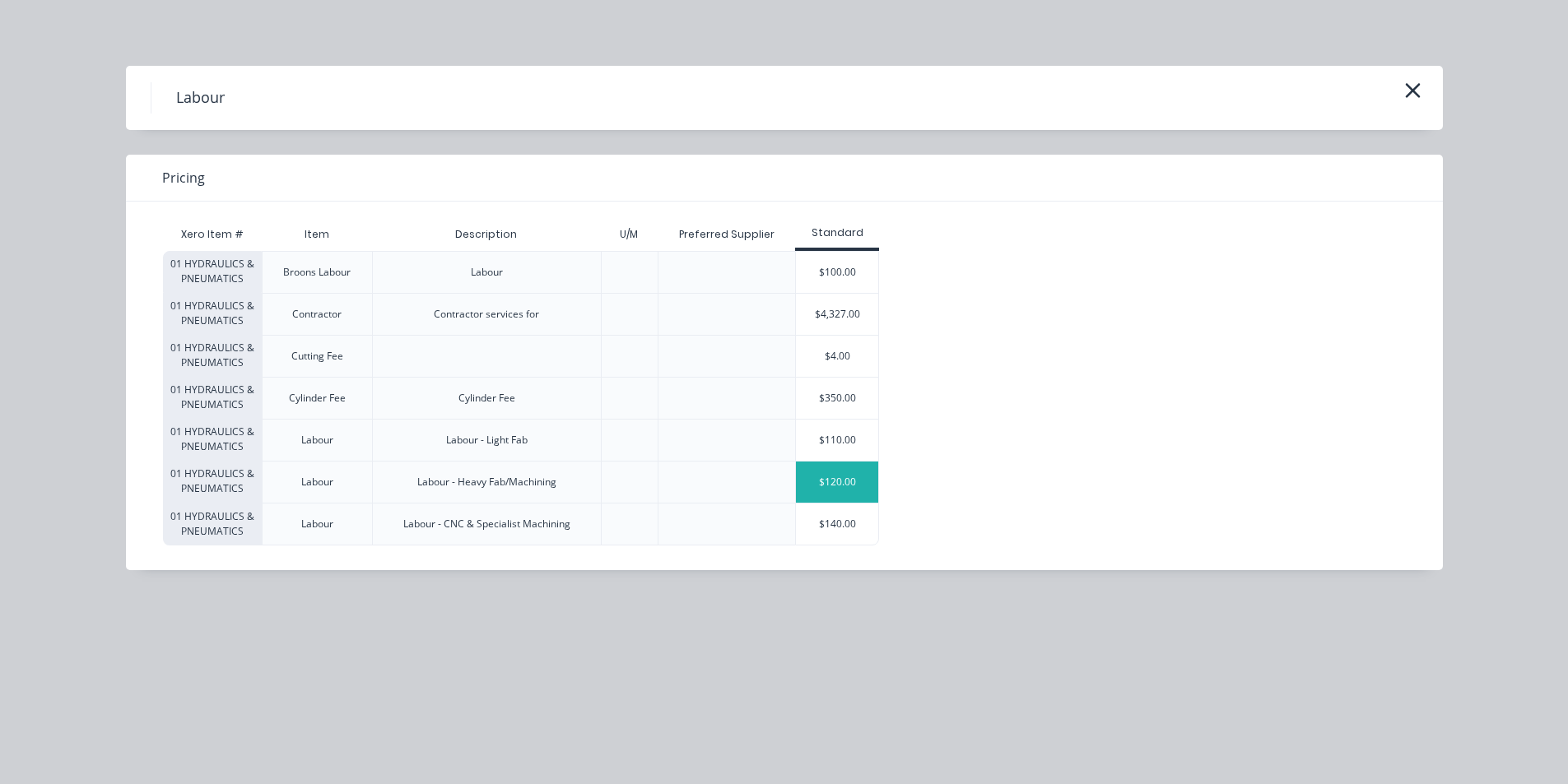
click at [844, 484] on div "$120.00" at bounding box center [836, 482] width 82 height 41
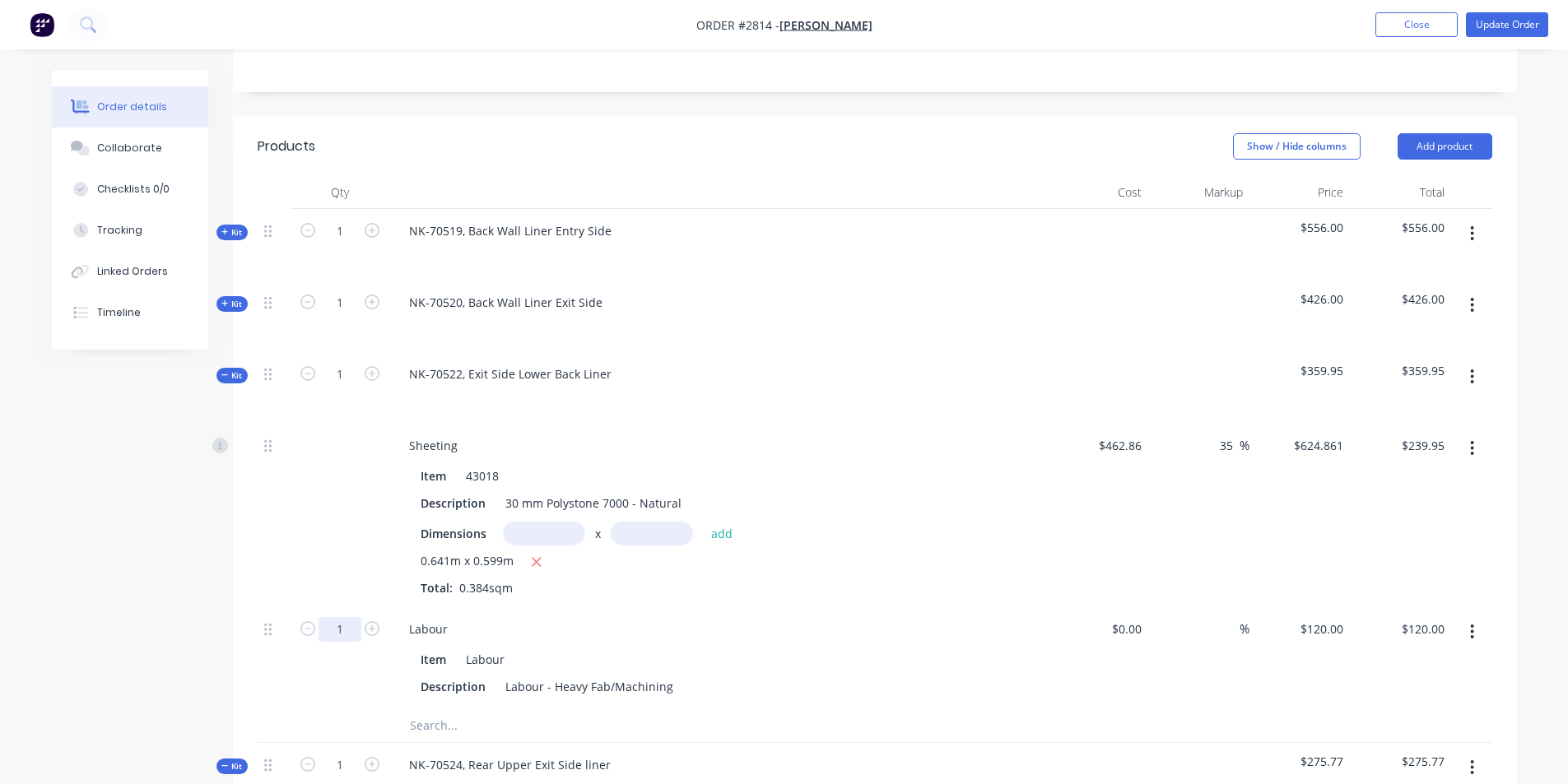
scroll to position [438, 0]
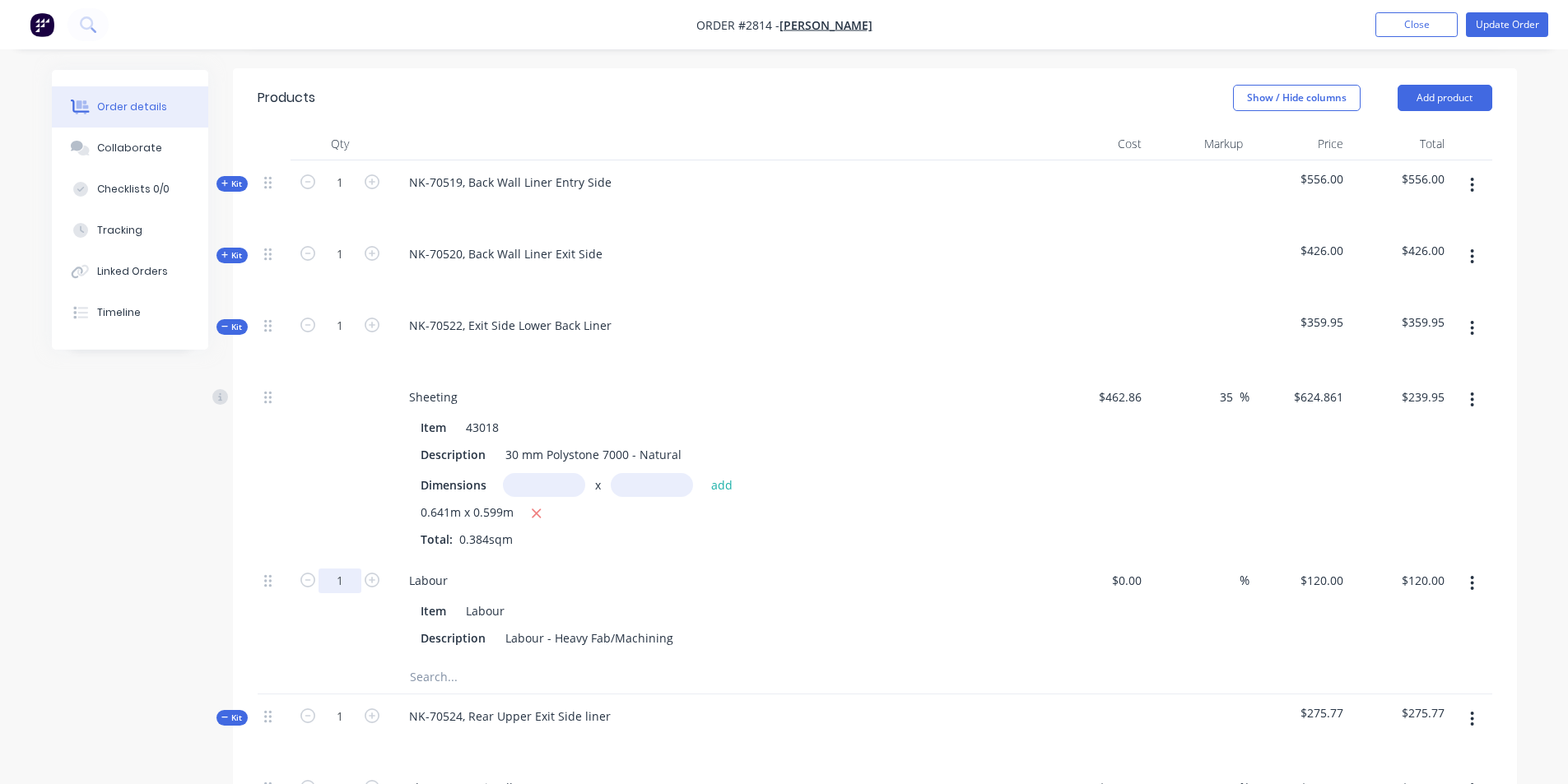
click at [341, 568] on input "1" at bounding box center [339, 580] width 42 height 24
type input "1"
type input "1.25"
type input "$150.00"
drag, startPoint x: 782, startPoint y: 527, endPoint x: 771, endPoint y: 532, distance: 12.1
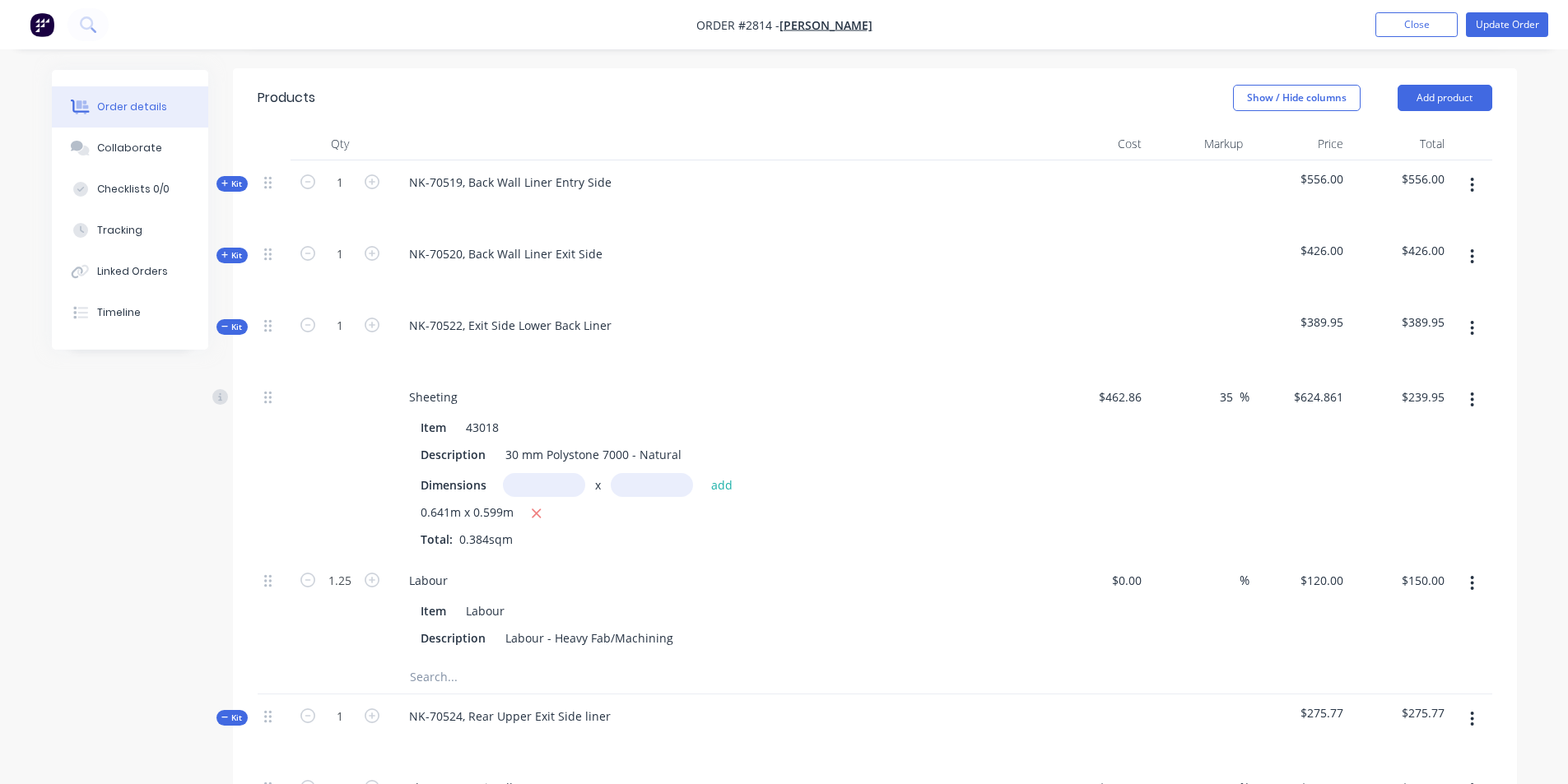
click at [782, 568] on div "Labour" at bounding box center [718, 580] width 645 height 24
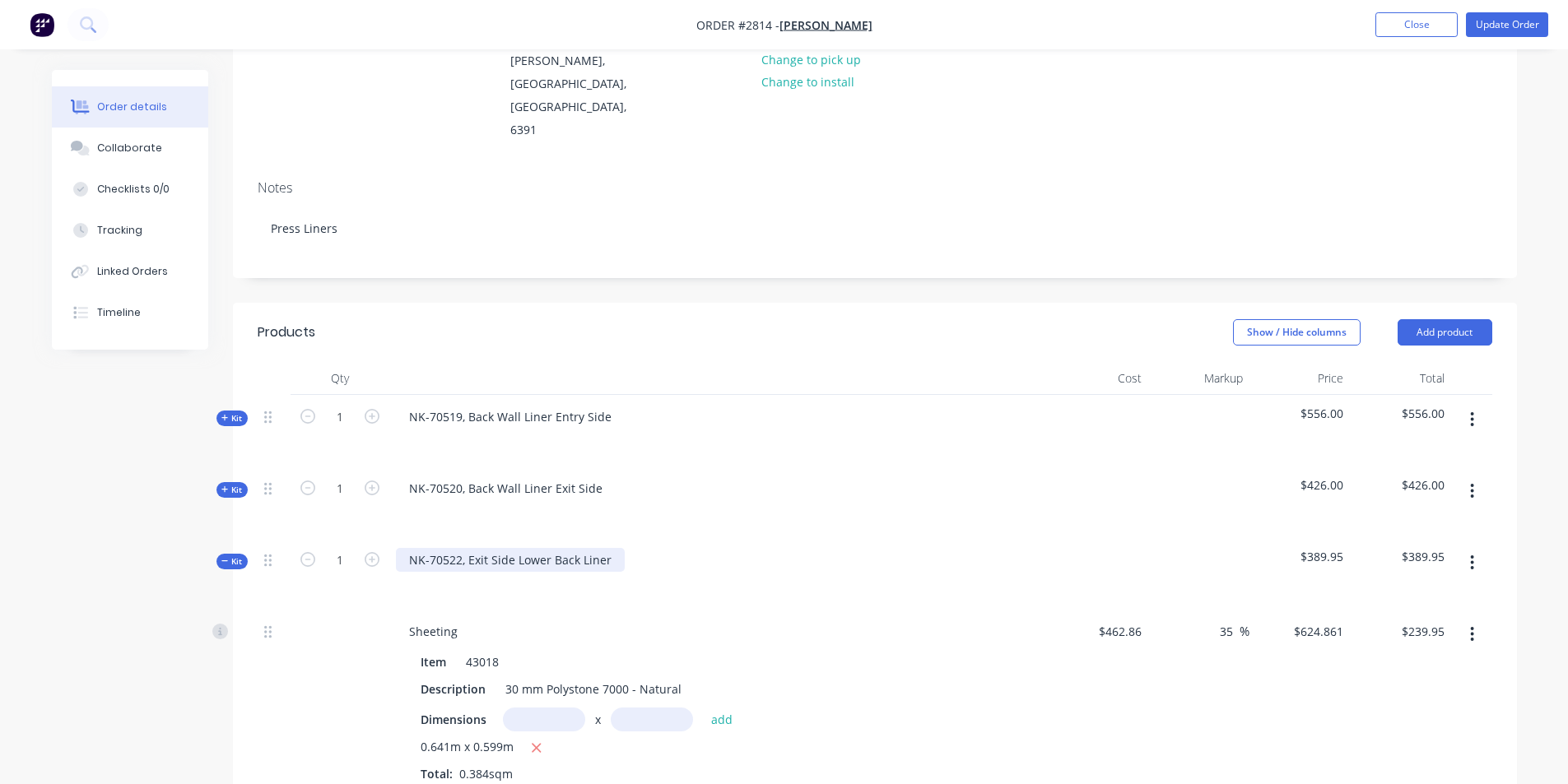
scroll to position [191, 0]
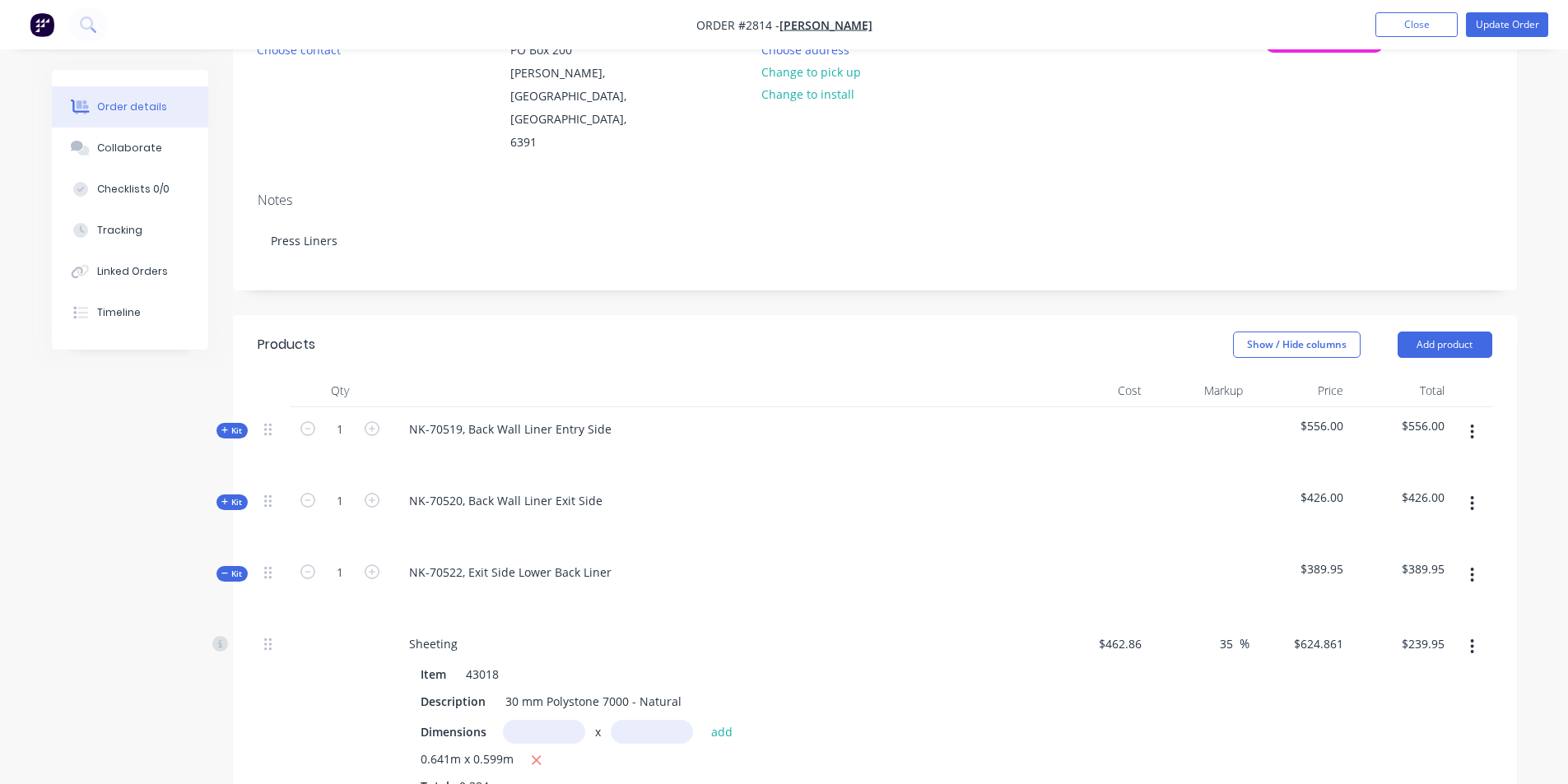
click at [230, 567] on span "Kit" at bounding box center [232, 573] width 22 height 12
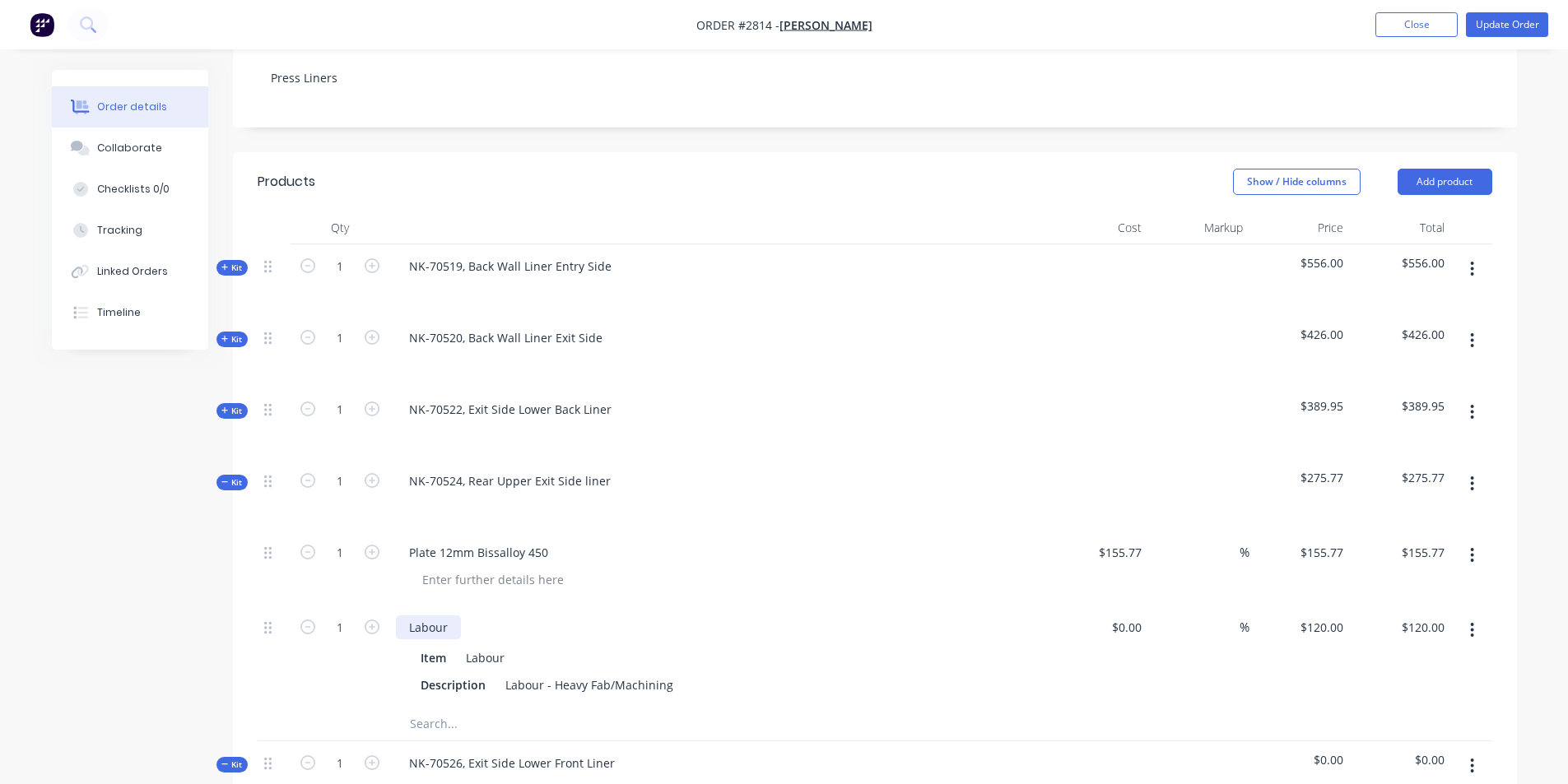
scroll to position [438, 0]
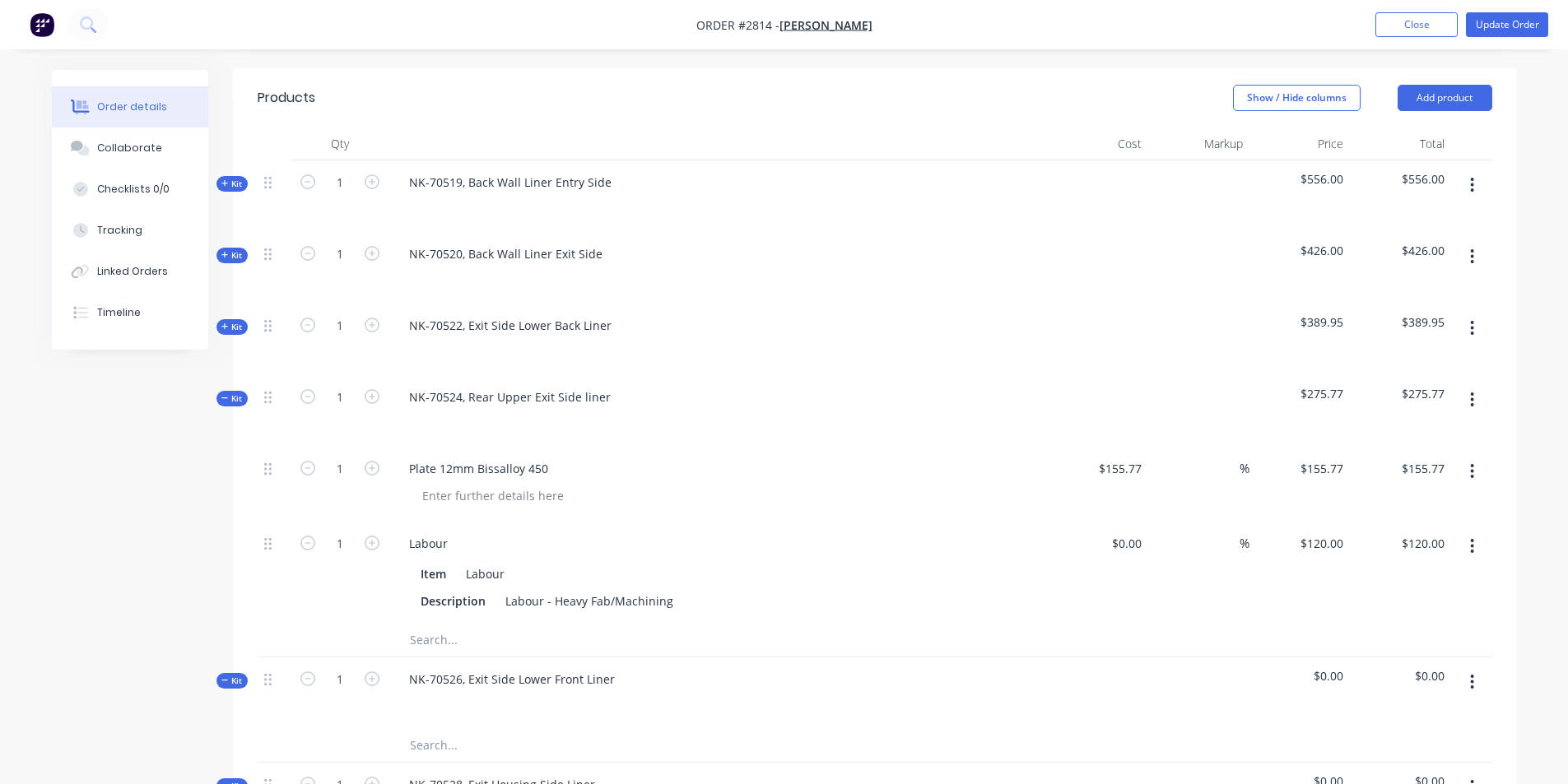
click at [371, 564] on div "1" at bounding box center [339, 572] width 99 height 102
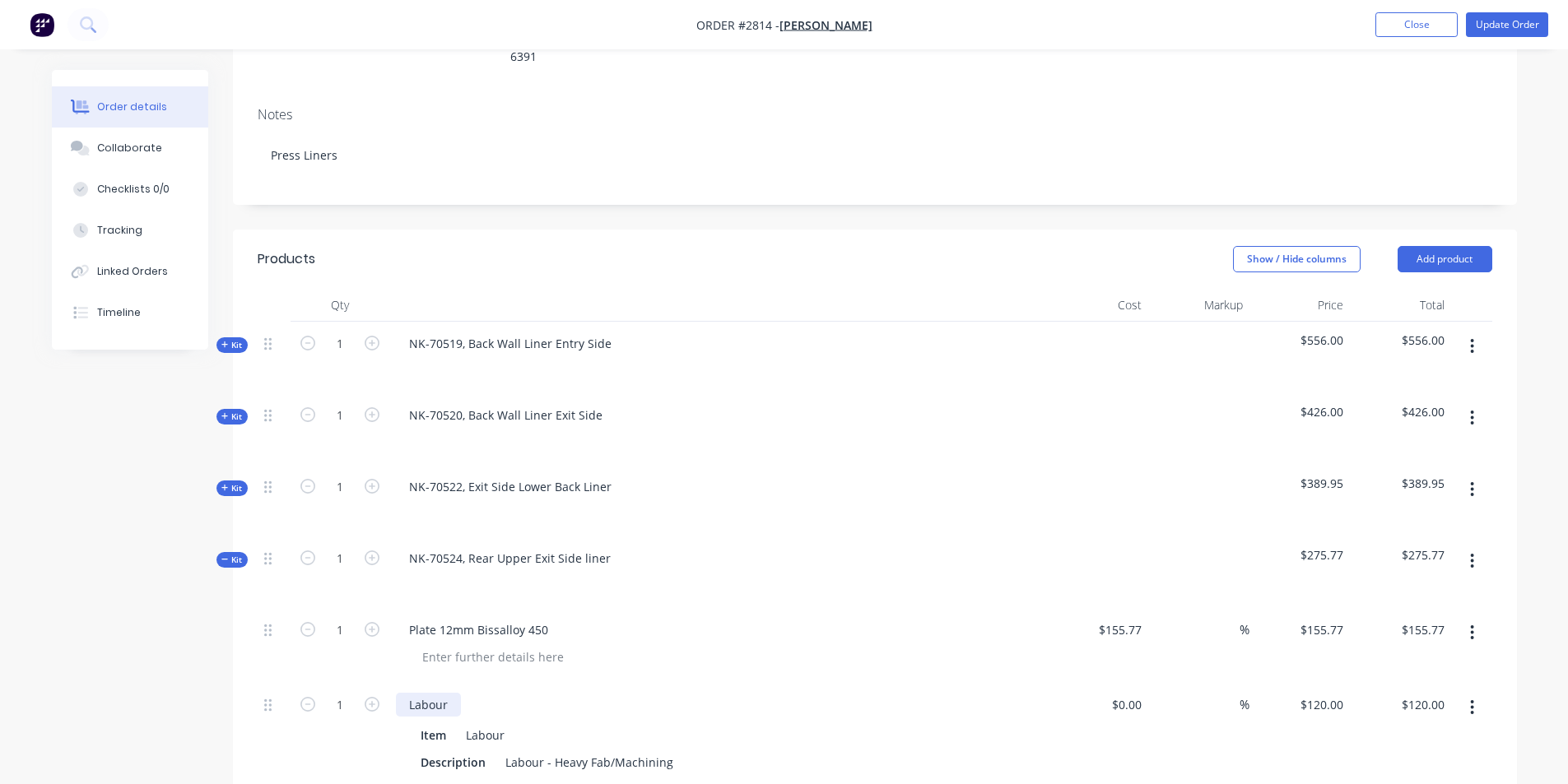
scroll to position [274, 0]
click at [227, 487] on icon at bounding box center [225, 491] width 8 height 8
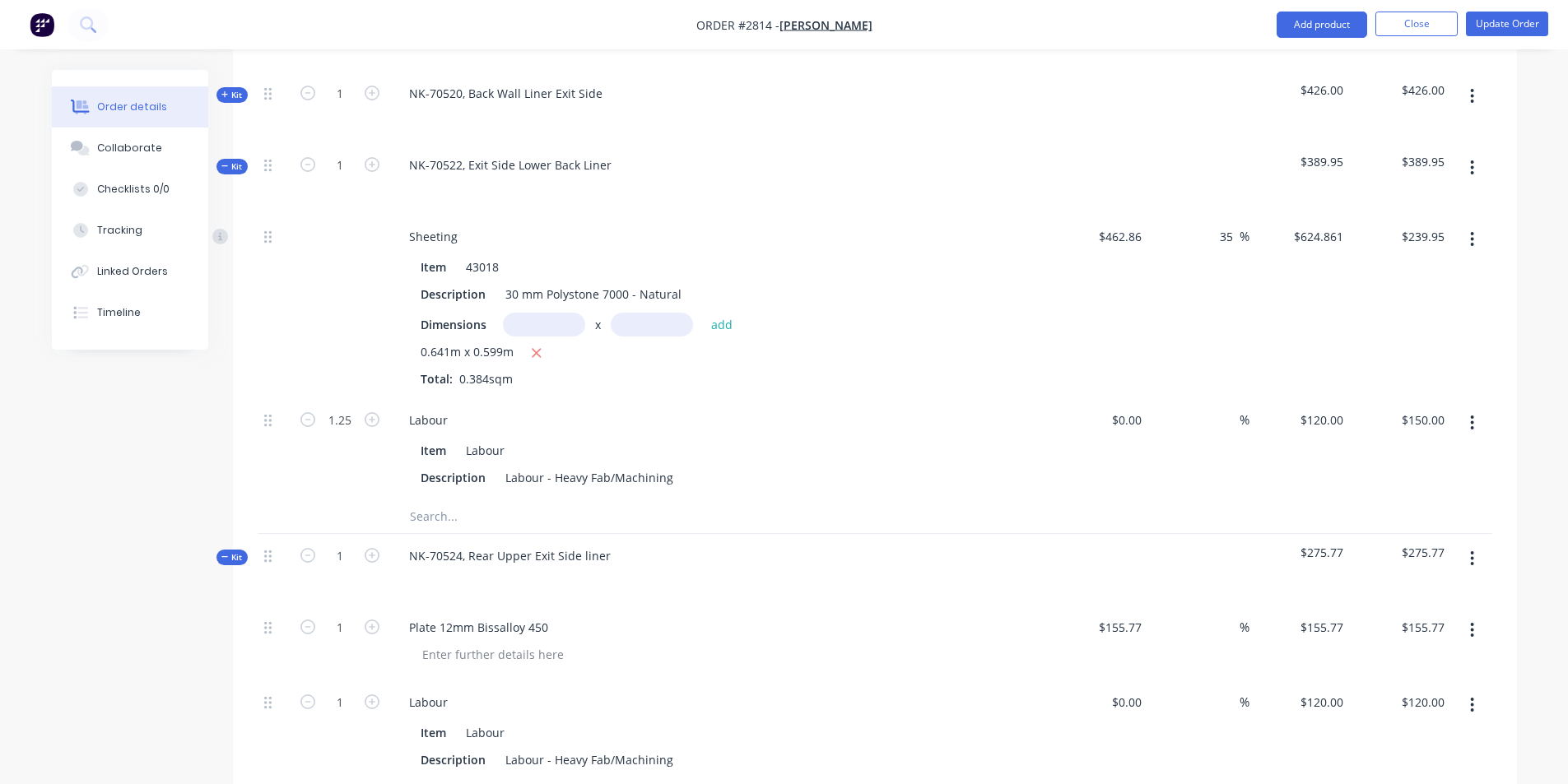
scroll to position [603, 0]
click at [355, 404] on input "1.25" at bounding box center [339, 416] width 42 height 24
click at [351, 404] on input "1.25" at bounding box center [339, 416] width 42 height 24
type input "1.5"
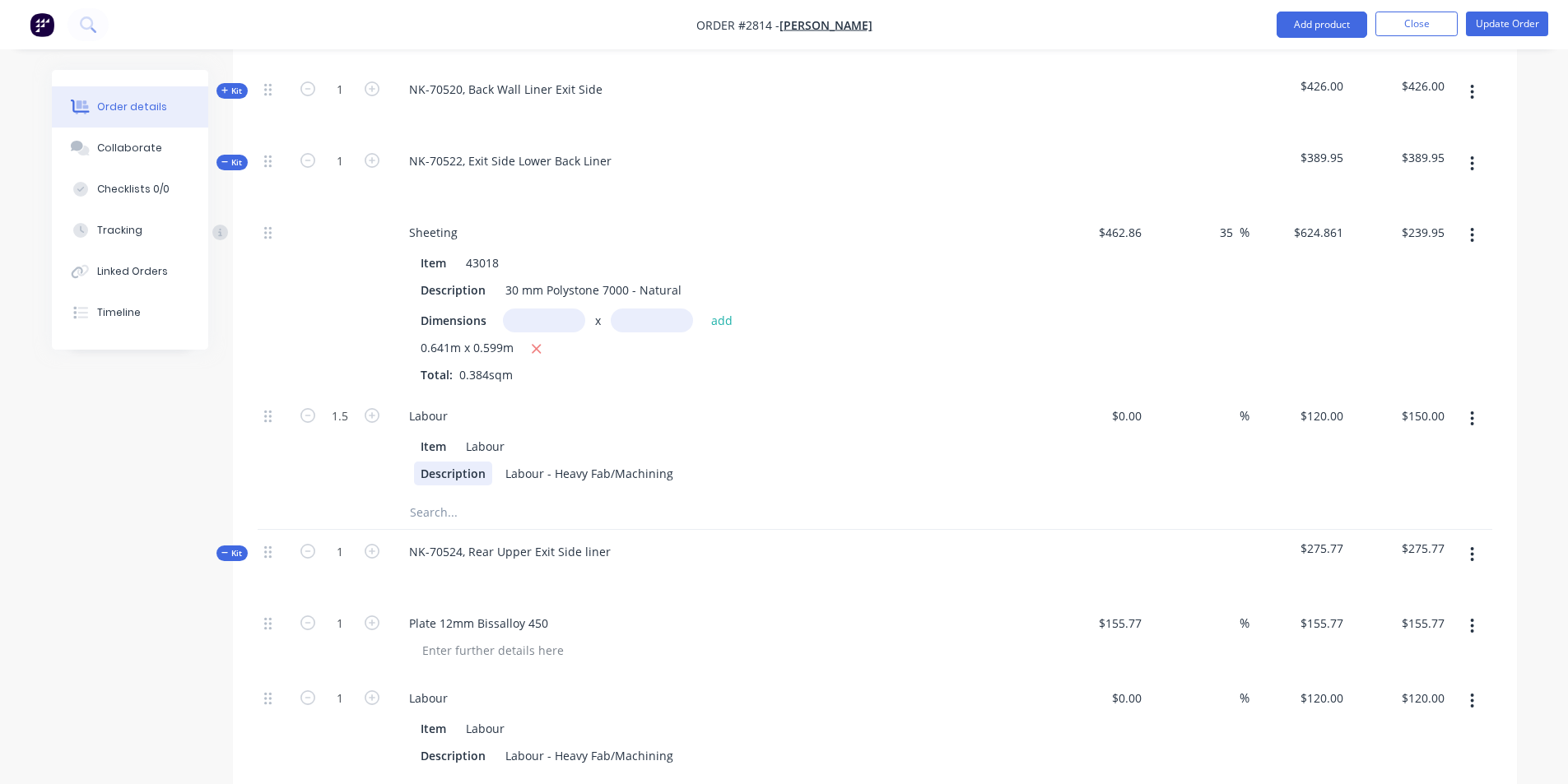
click at [452, 462] on div "Description" at bounding box center [453, 473] width 78 height 24
type input "$180.00"
click at [344, 30] on input "1" at bounding box center [339, 18] width 42 height 24
click at [338, 496] on div at bounding box center [339, 512] width 99 height 33
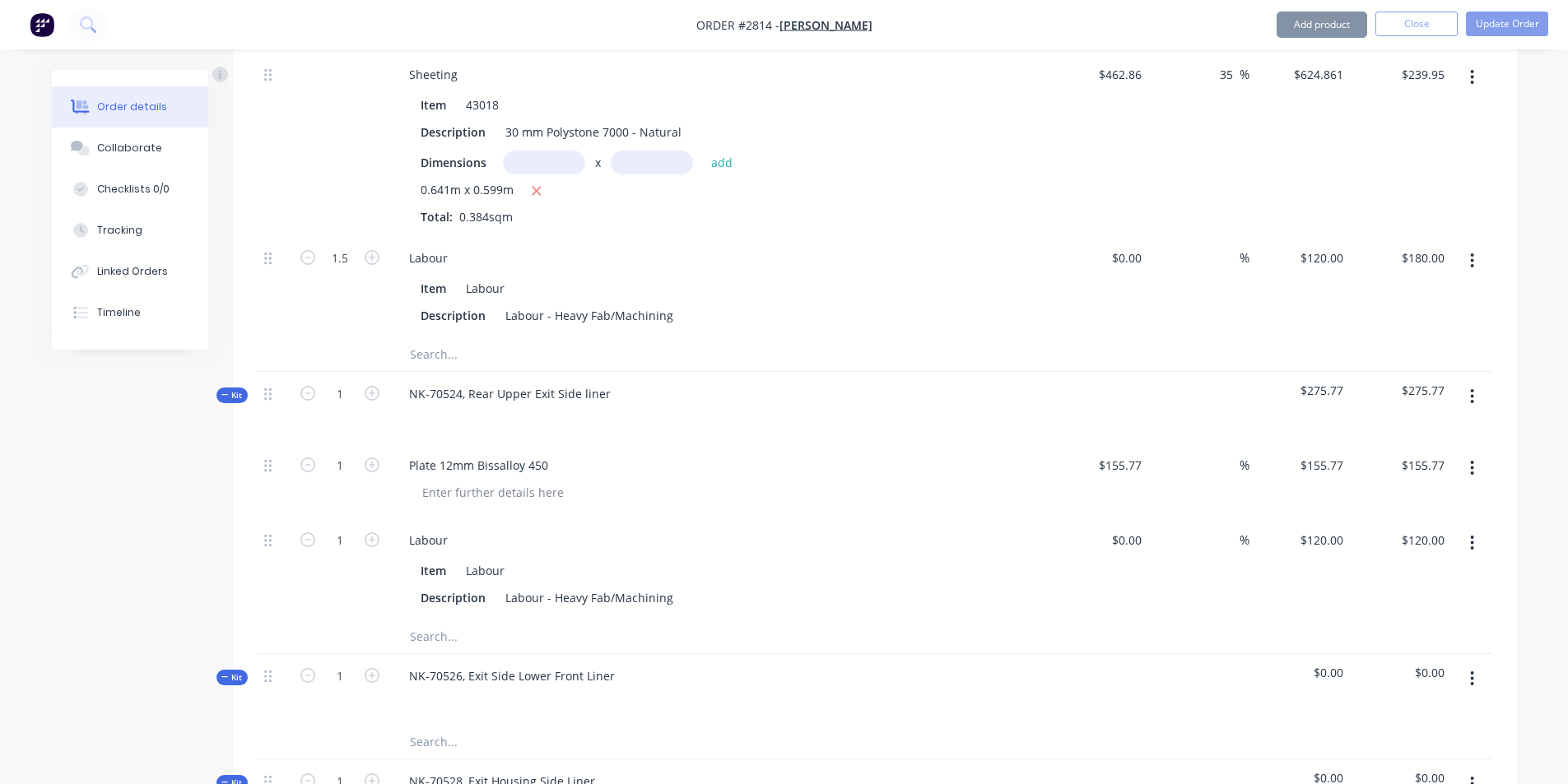
scroll to position [767, 0]
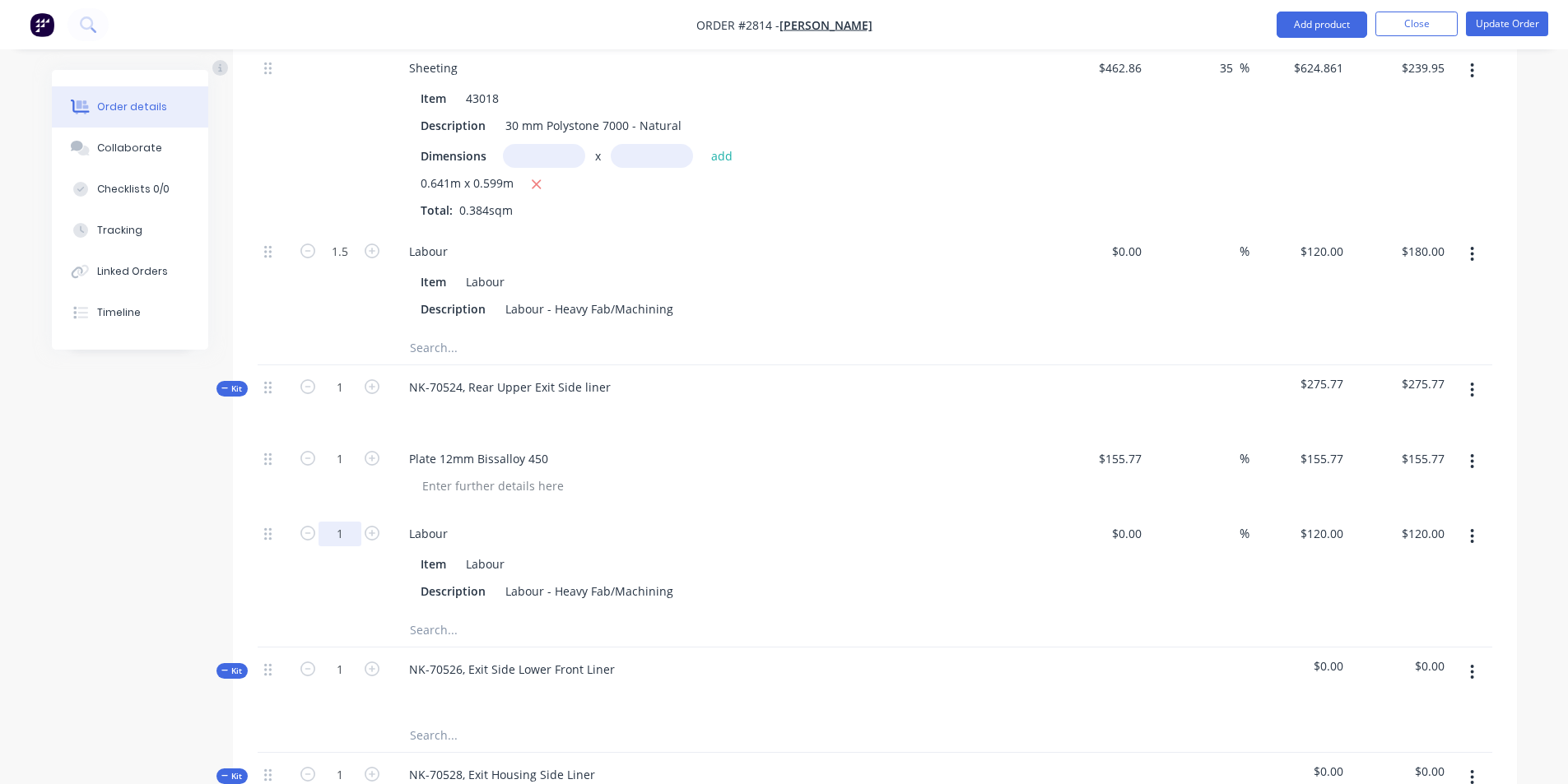
click at [353, 264] on input "1" at bounding box center [339, 252] width 42 height 24
type input "125"
click at [893, 647] on div "NK-70526, Exit Side Lower Front Liner" at bounding box center [718, 683] width 658 height 72
type input "$15,000.00"
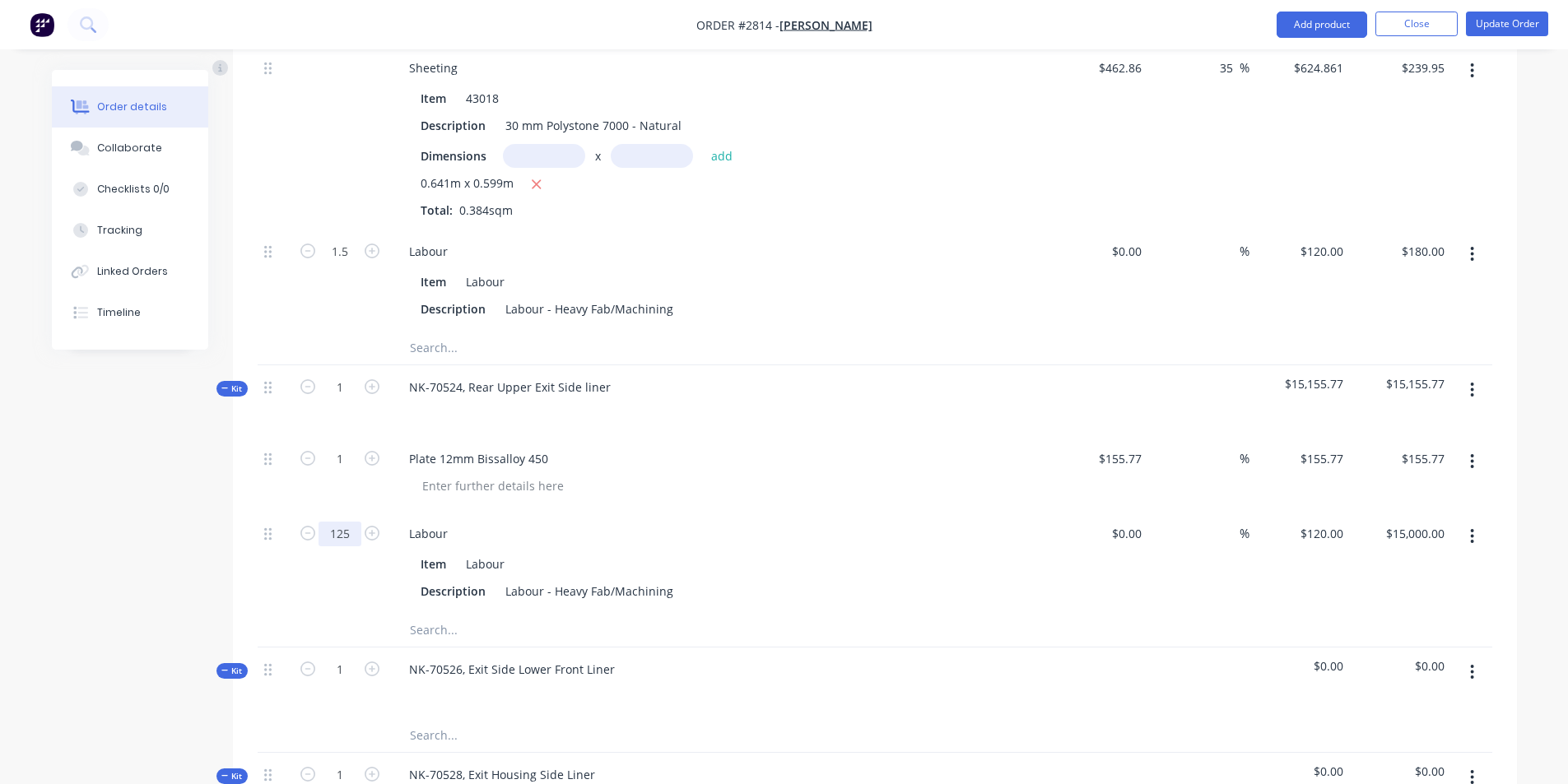
click at [336, 264] on input "125" at bounding box center [339, 252] width 42 height 24
type input "1.25"
type input "$150.00"
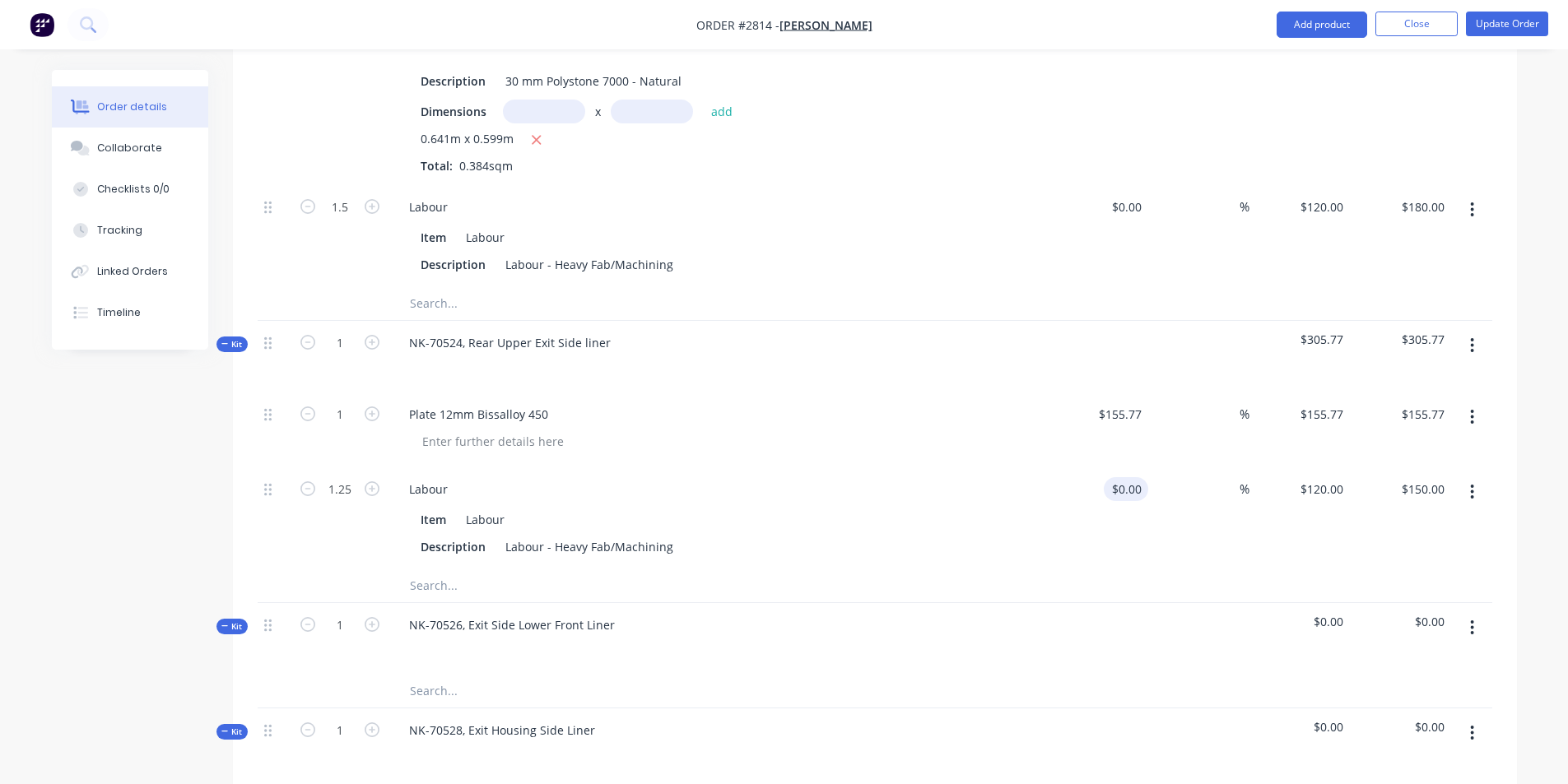
scroll to position [850, 0]
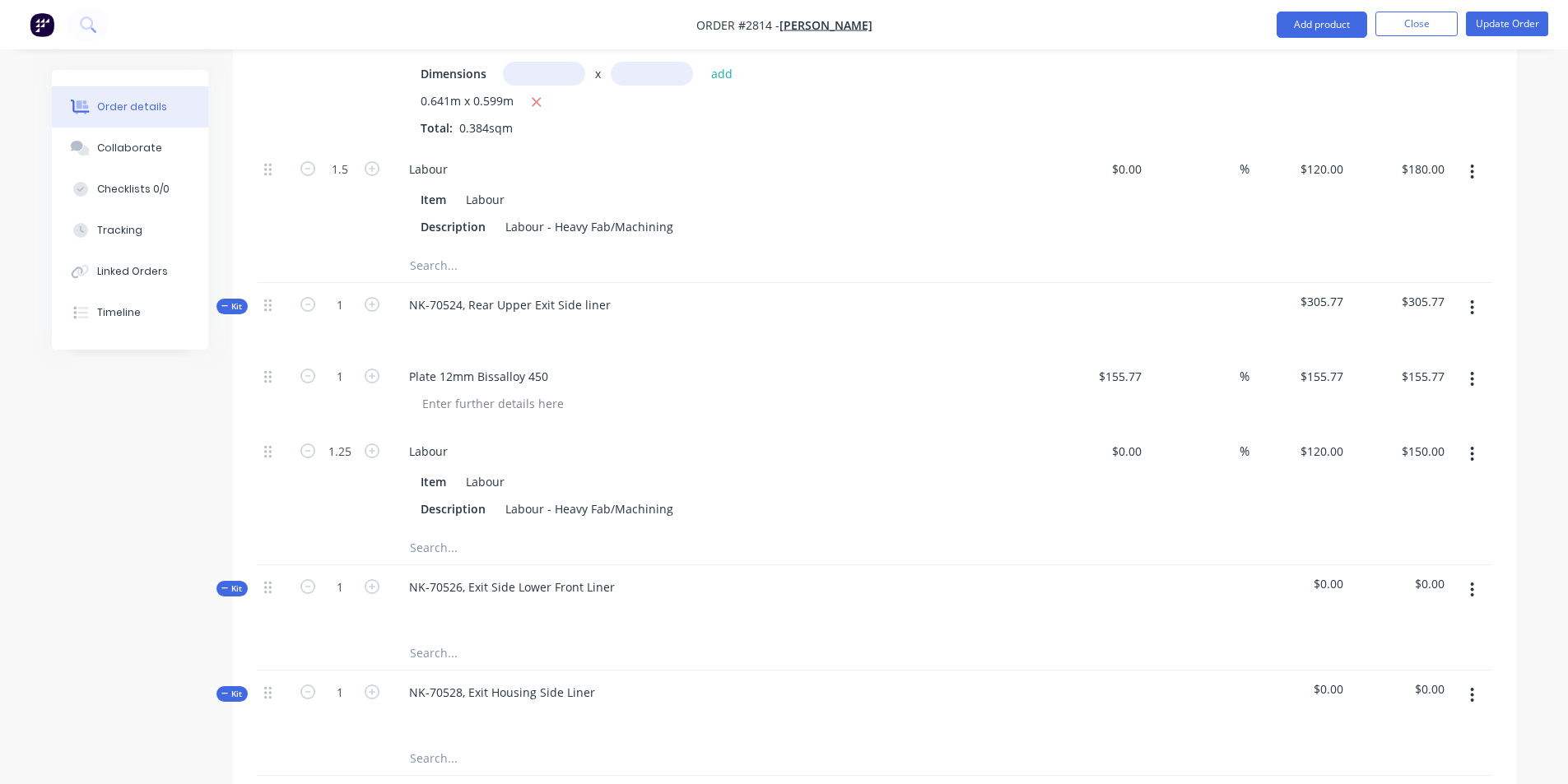
click at [422, 637] on input "text" at bounding box center [573, 653] width 329 height 33
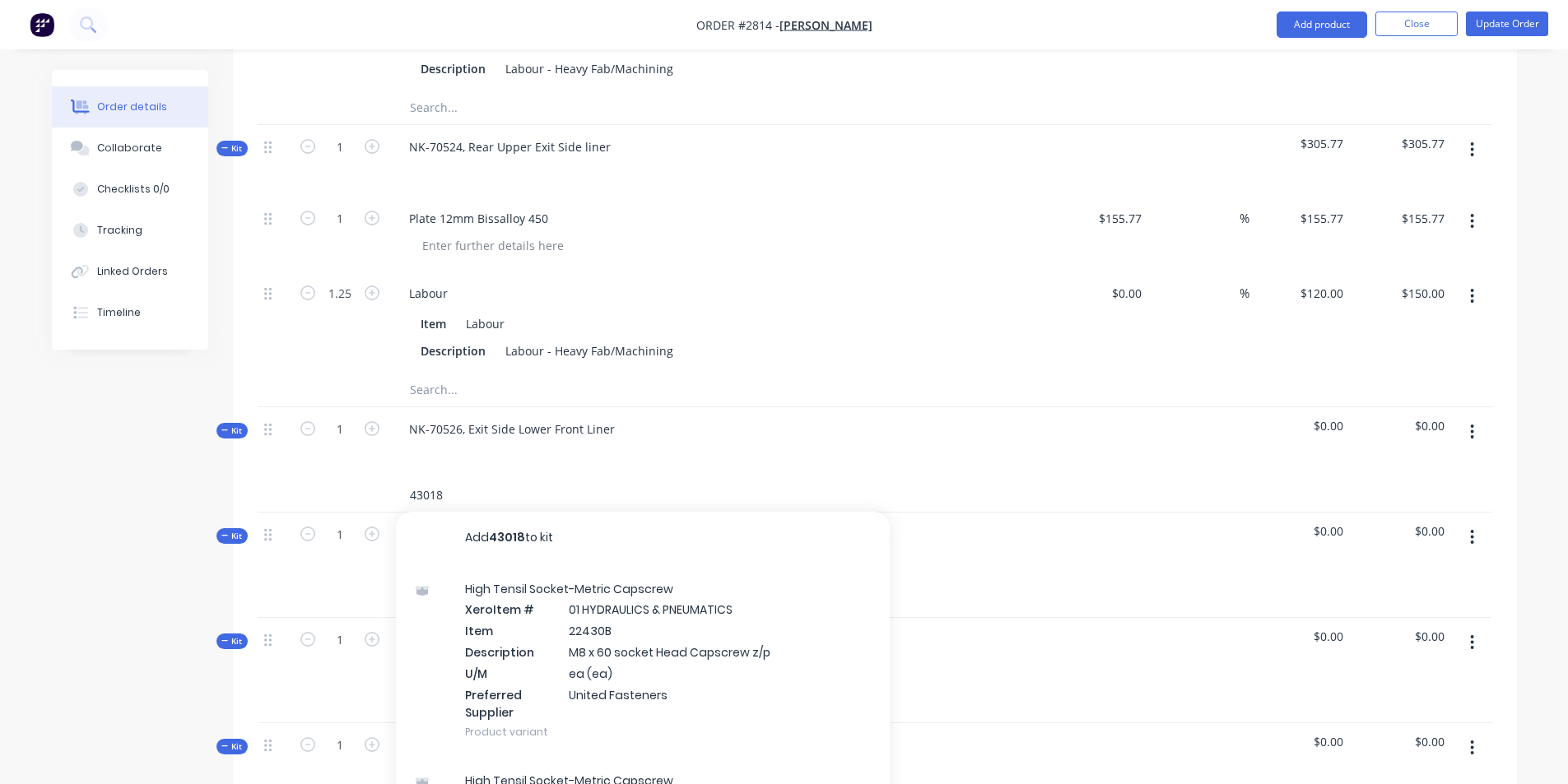
scroll to position [1014, 0]
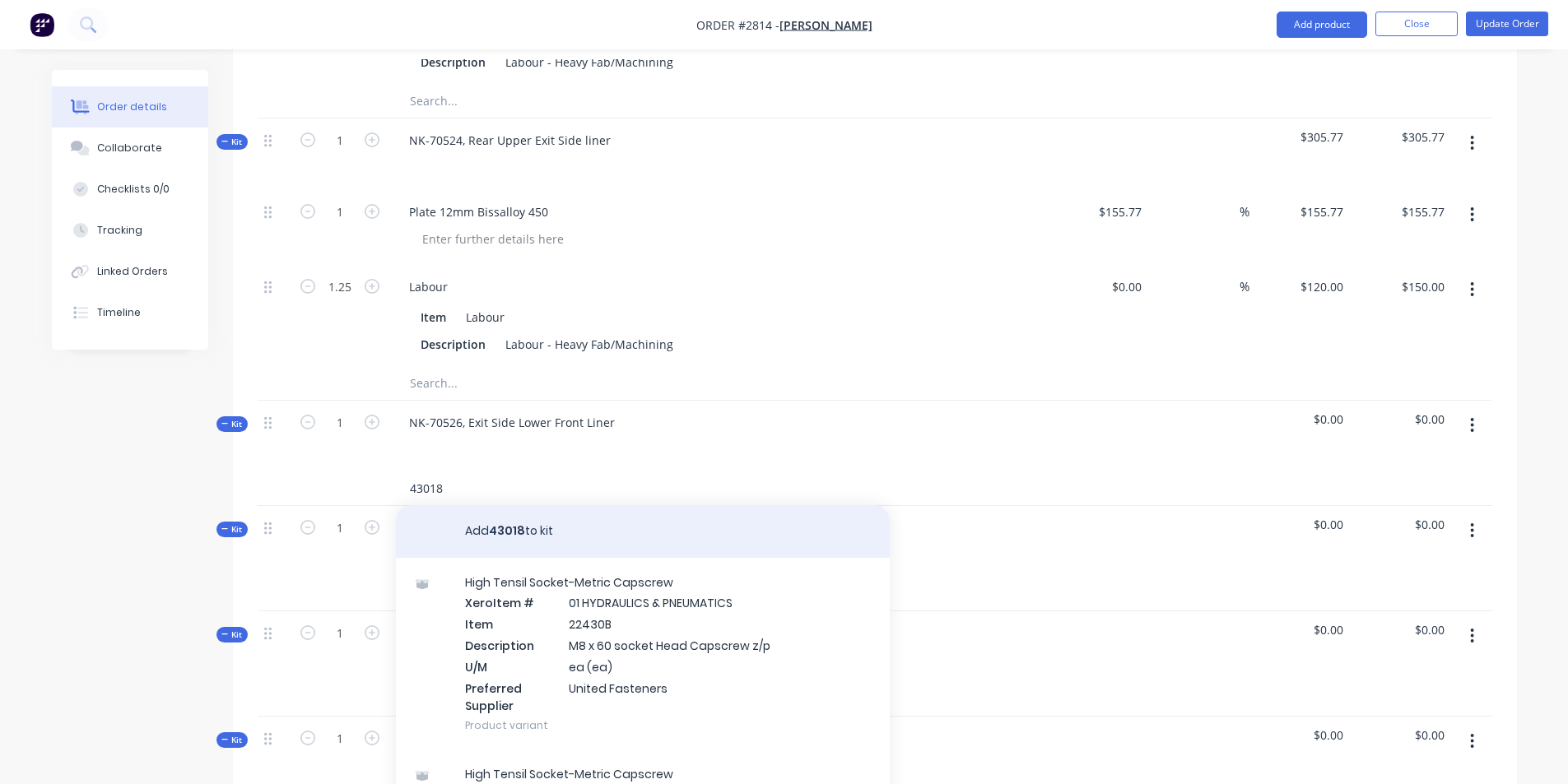
type input "43018"
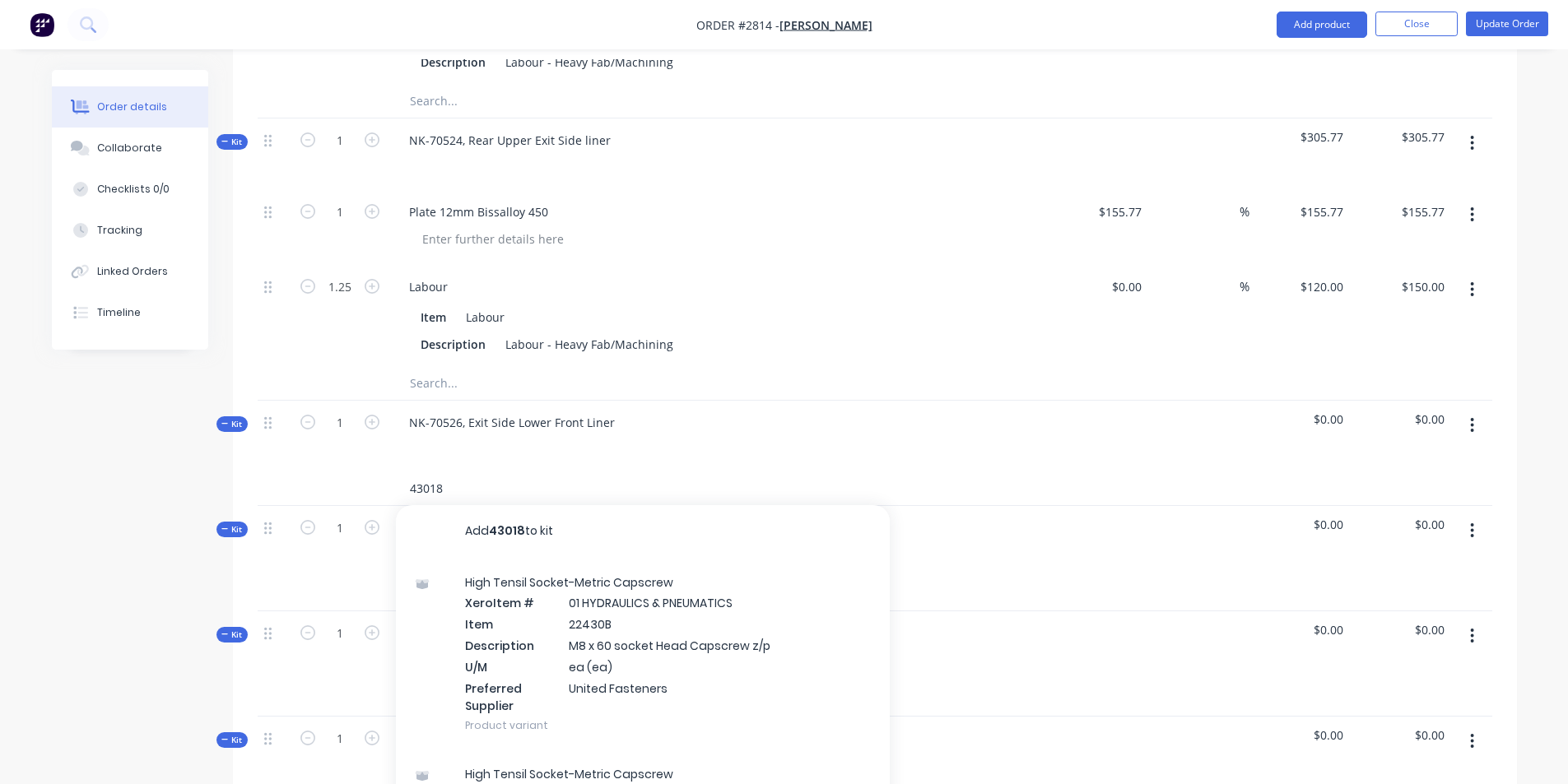
click at [445, 472] on input "43018" at bounding box center [573, 488] width 329 height 33
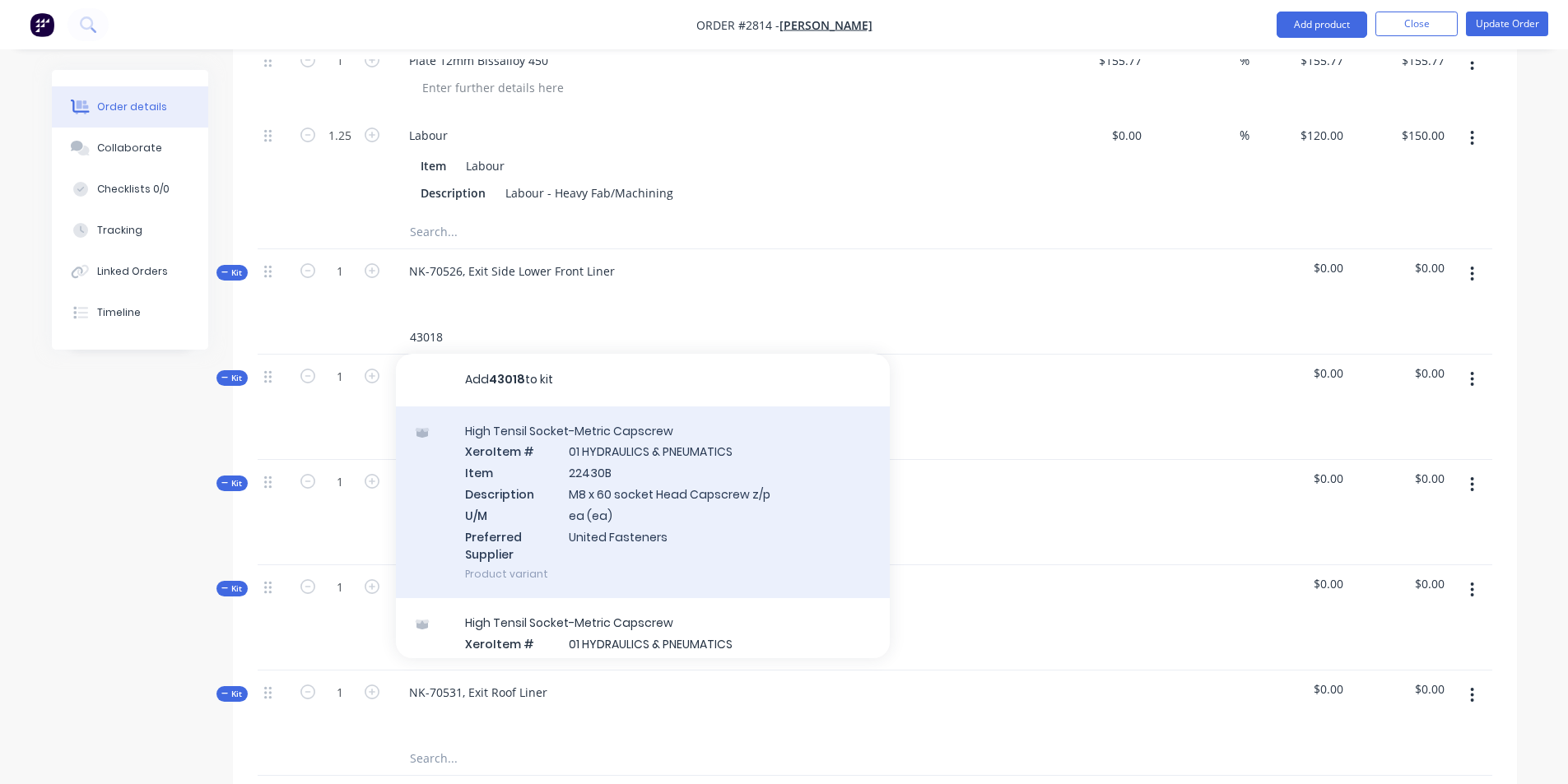
scroll to position [1179, 0]
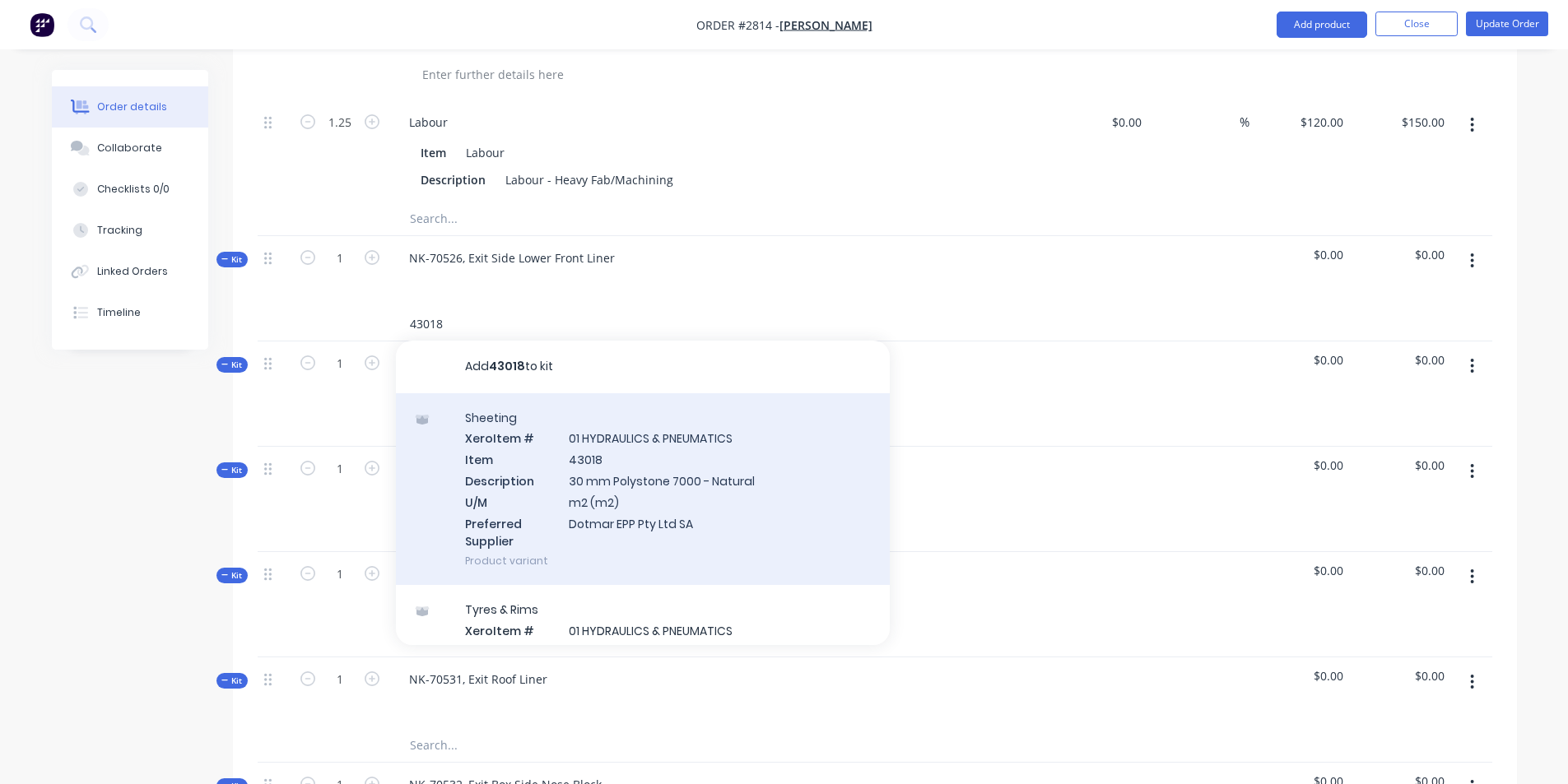
type input "43018"
click at [626, 444] on div "Sheeting Xero Item # 01 HYDRAULICS & PNEUMATICS Item 43018 Description 30 mm Po…" at bounding box center [643, 489] width 494 height 192
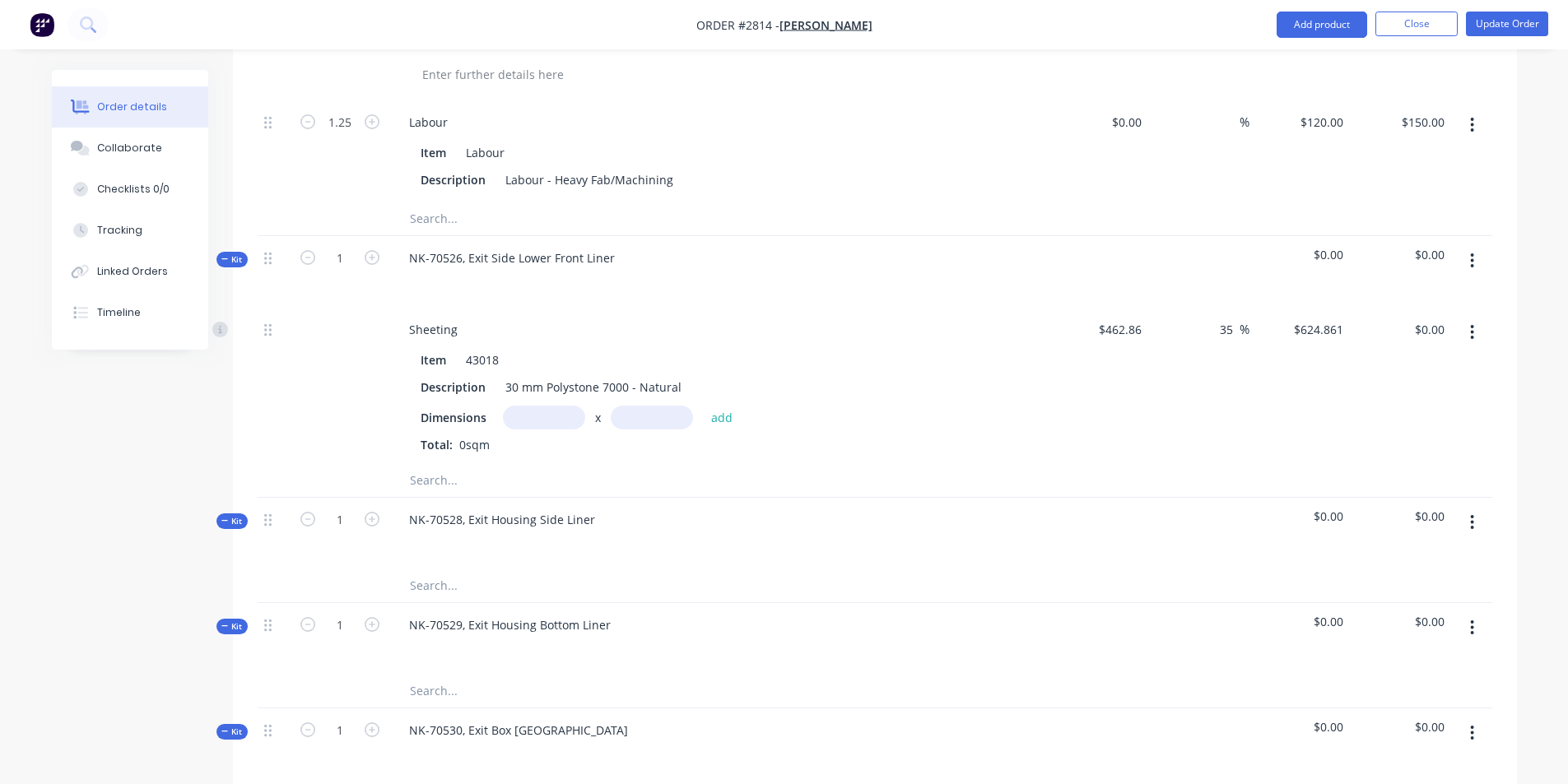
click at [557, 405] on input "text" at bounding box center [543, 416] width 82 height 24
type input "6"
type input "0.641m"
type input ".599"
click at [702, 405] on button "add" at bounding box center [721, 416] width 39 height 23
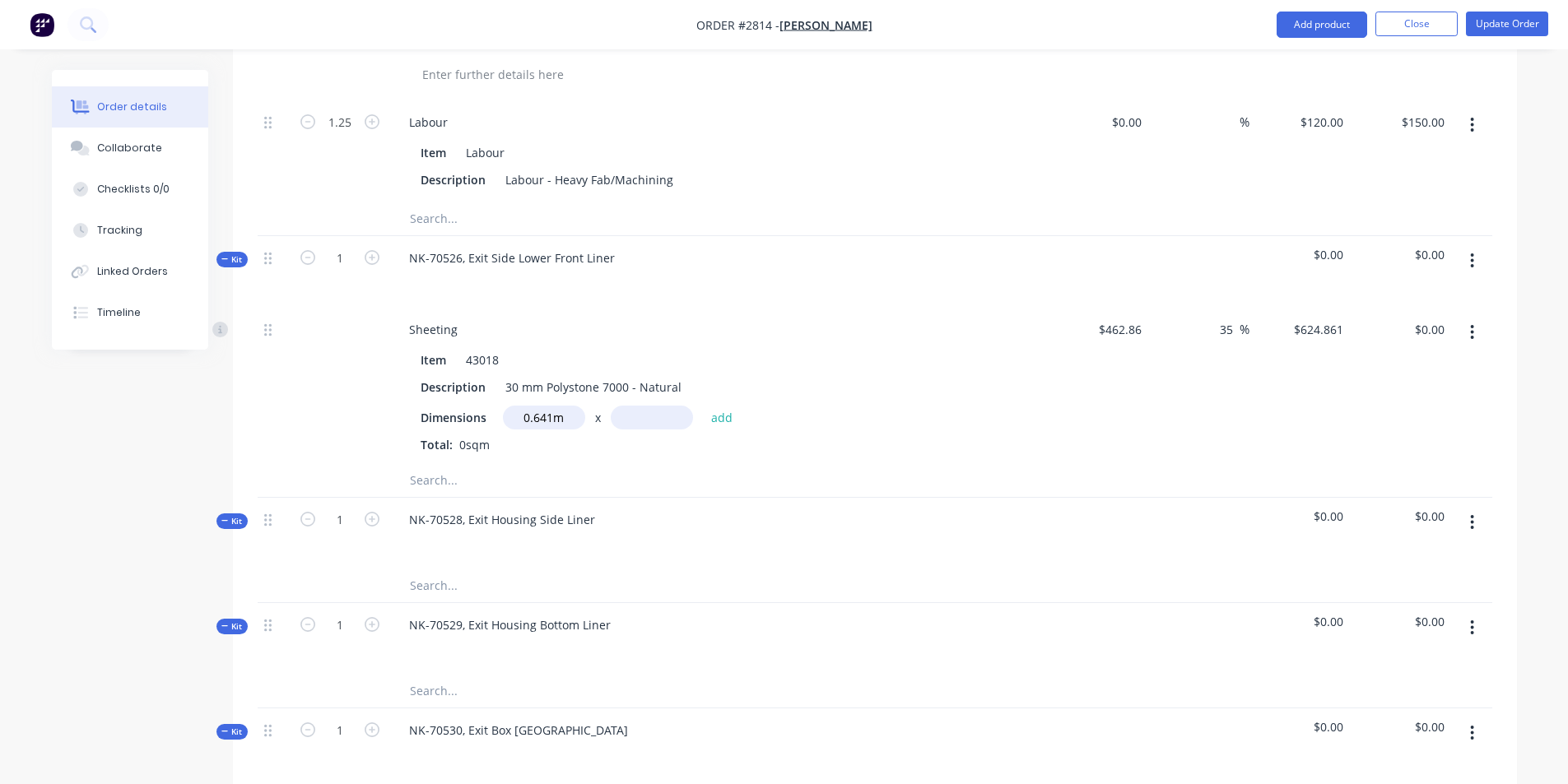
type input "$239.95"
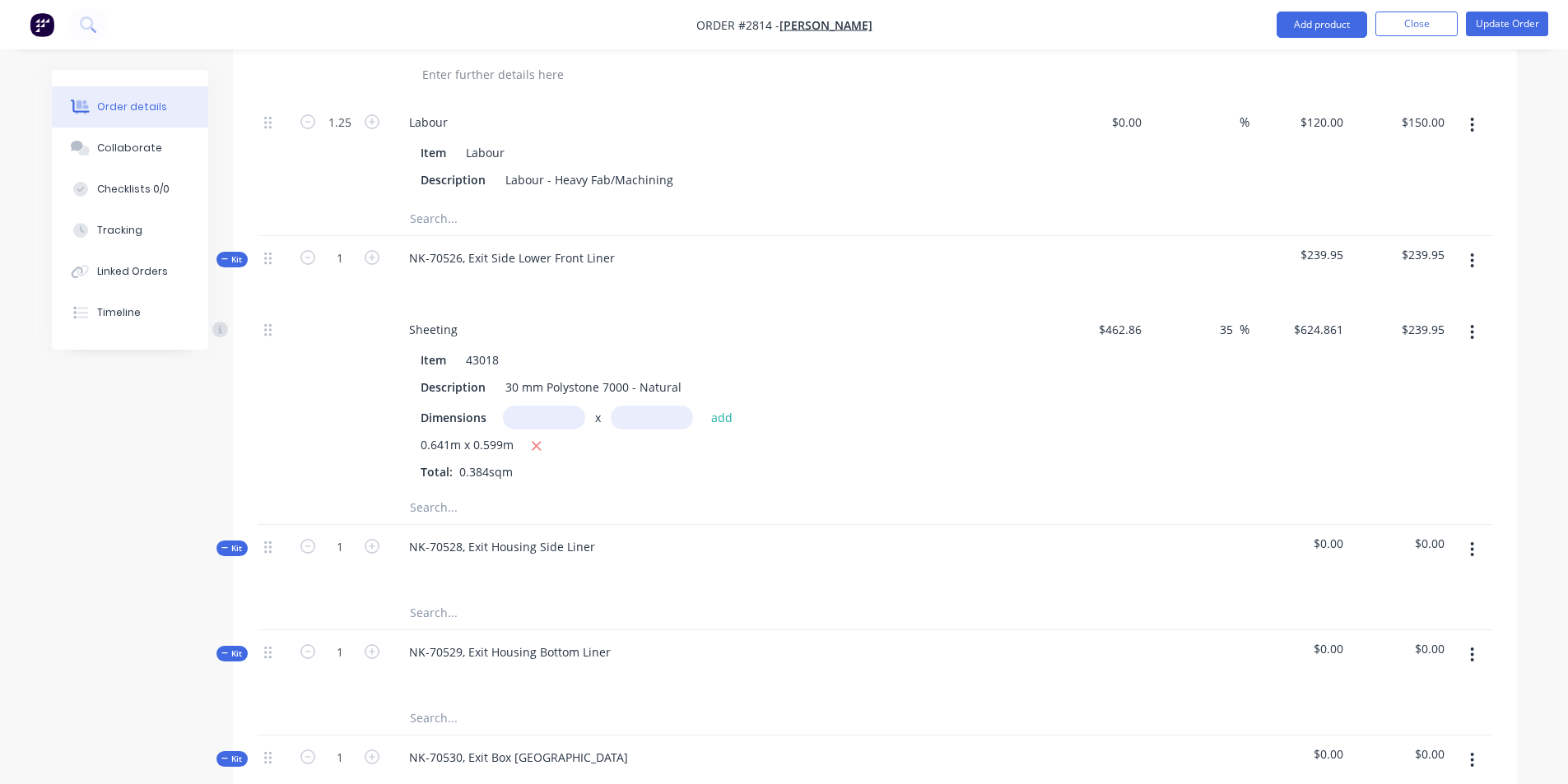
click at [443, 491] on input "text" at bounding box center [573, 507] width 329 height 33
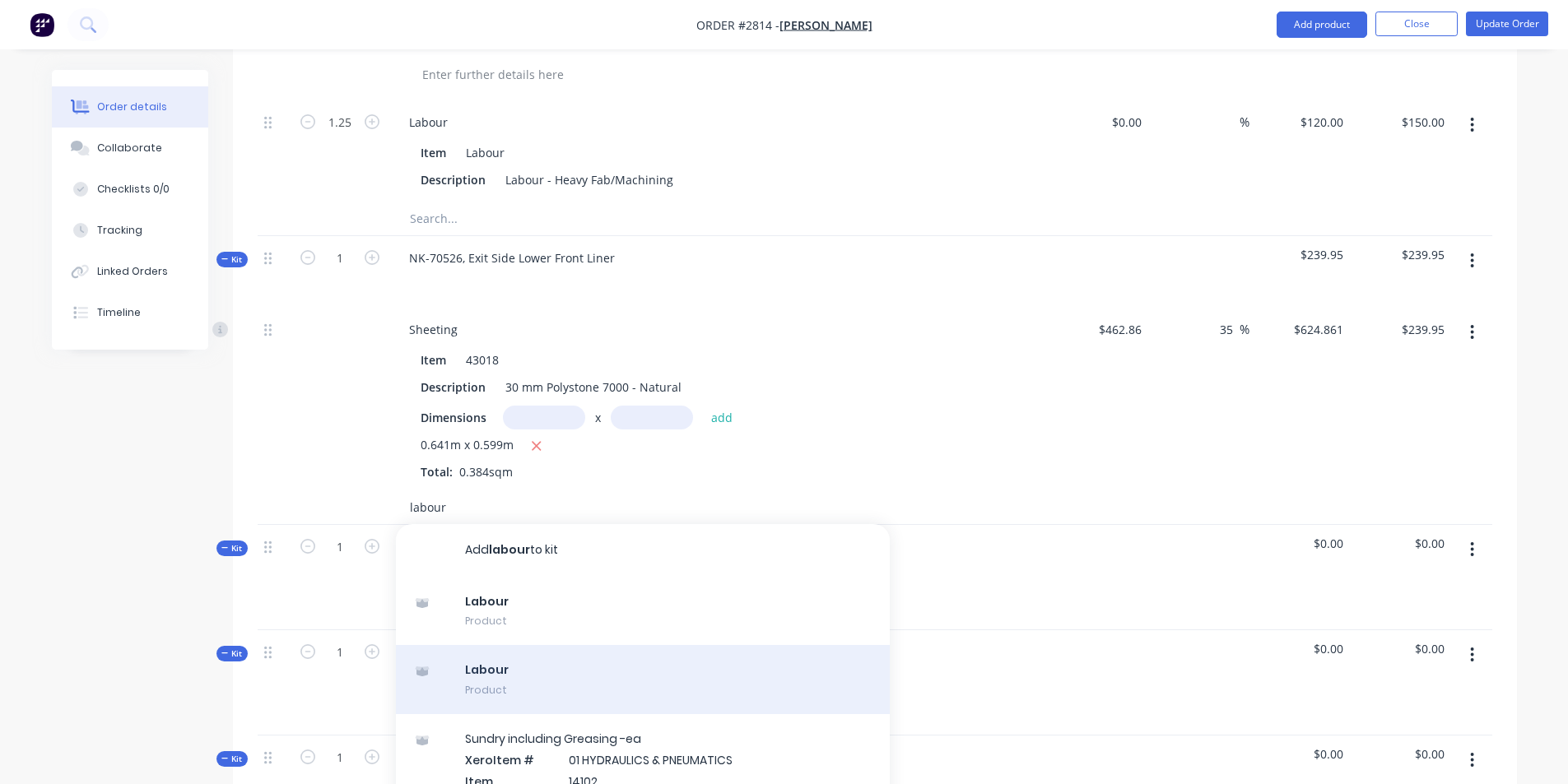
type input "labour"
click at [510, 645] on div "Labour Product" at bounding box center [643, 678] width 494 height 69
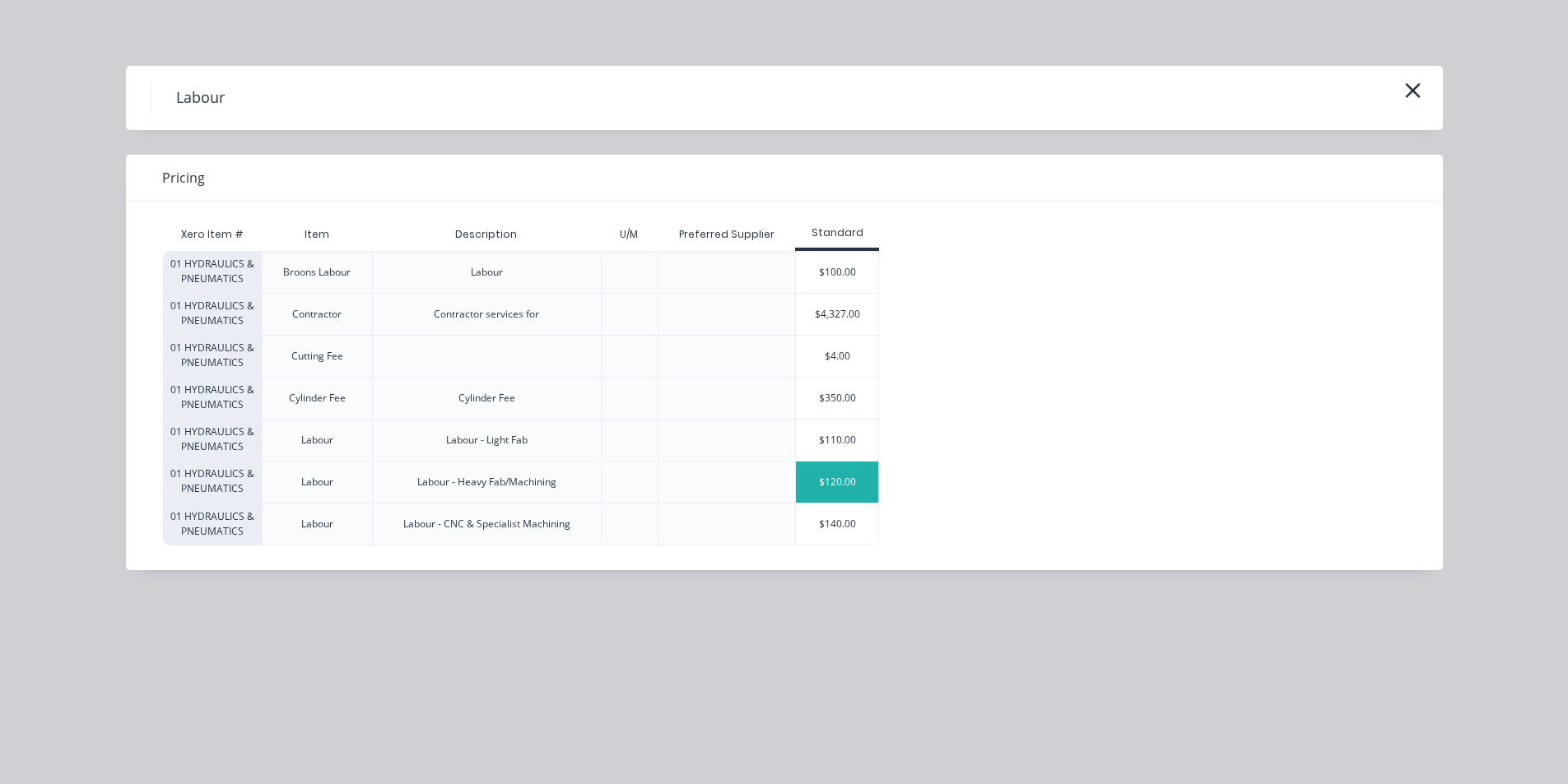
click at [856, 481] on div "$120.00" at bounding box center [836, 482] width 82 height 41
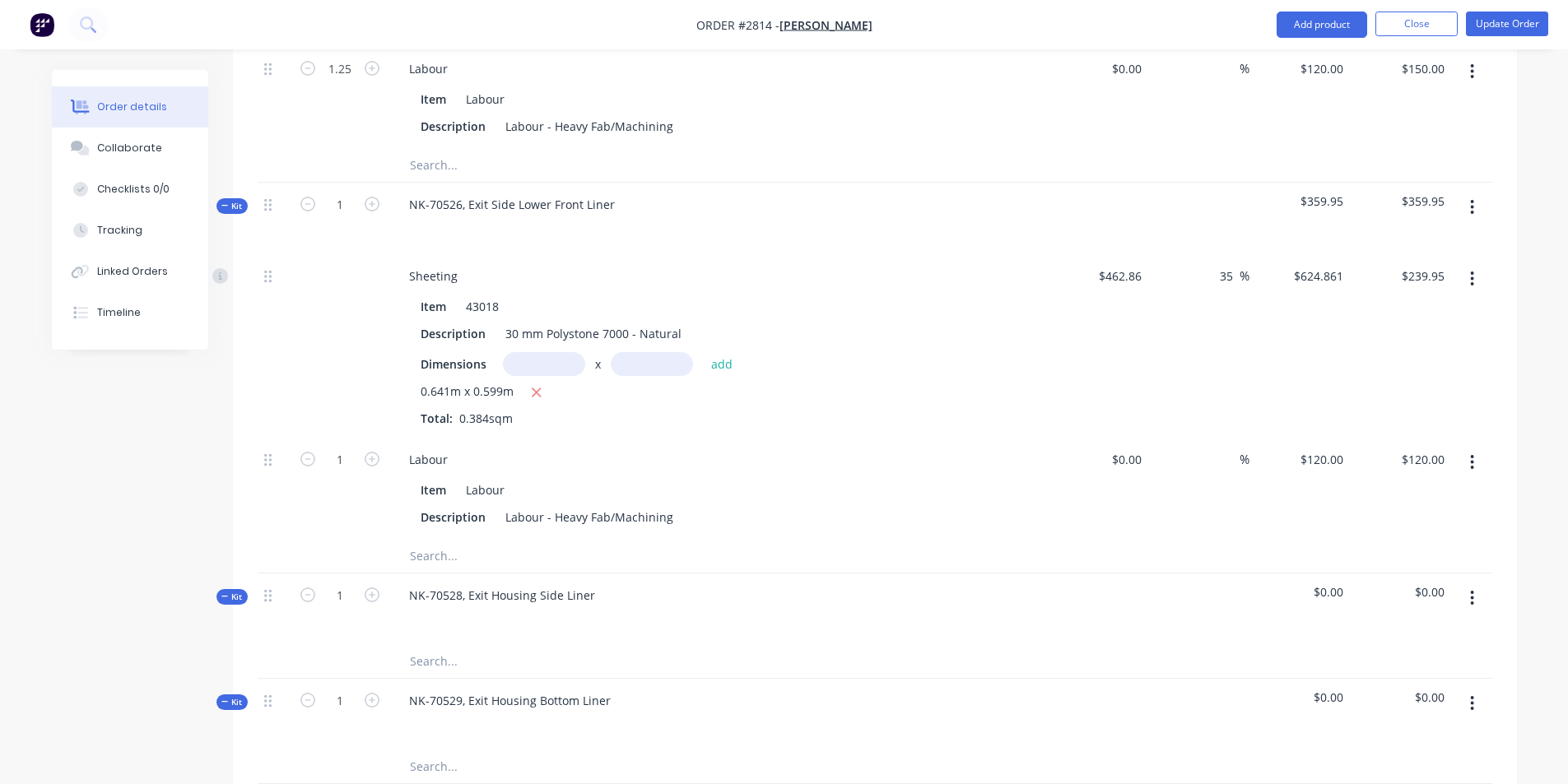
scroll to position [1261, 0]
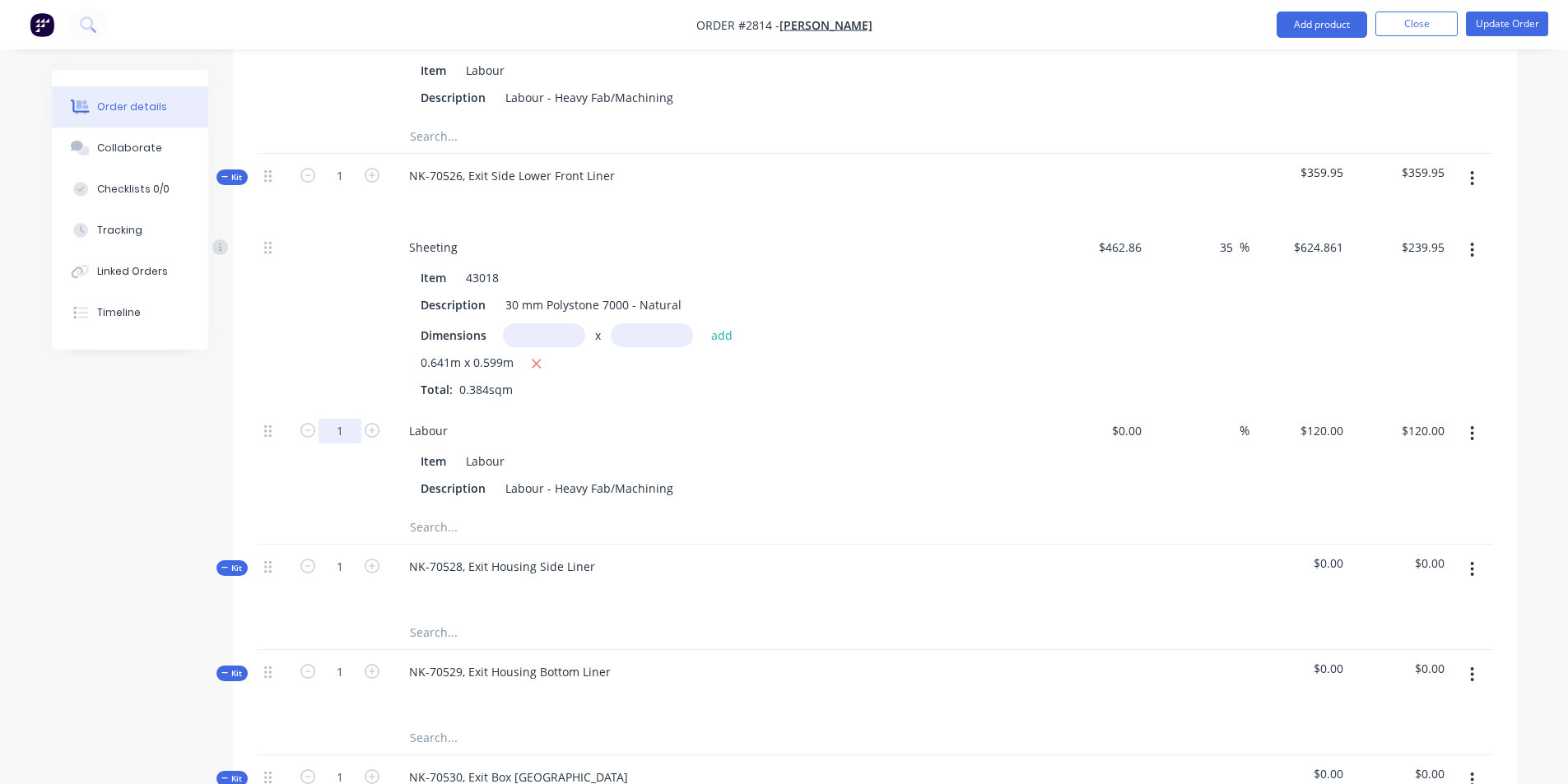
type input "1.75"
type input "$210.00"
click at [361, 420] on button "button" at bounding box center [371, 429] width 22 height 17
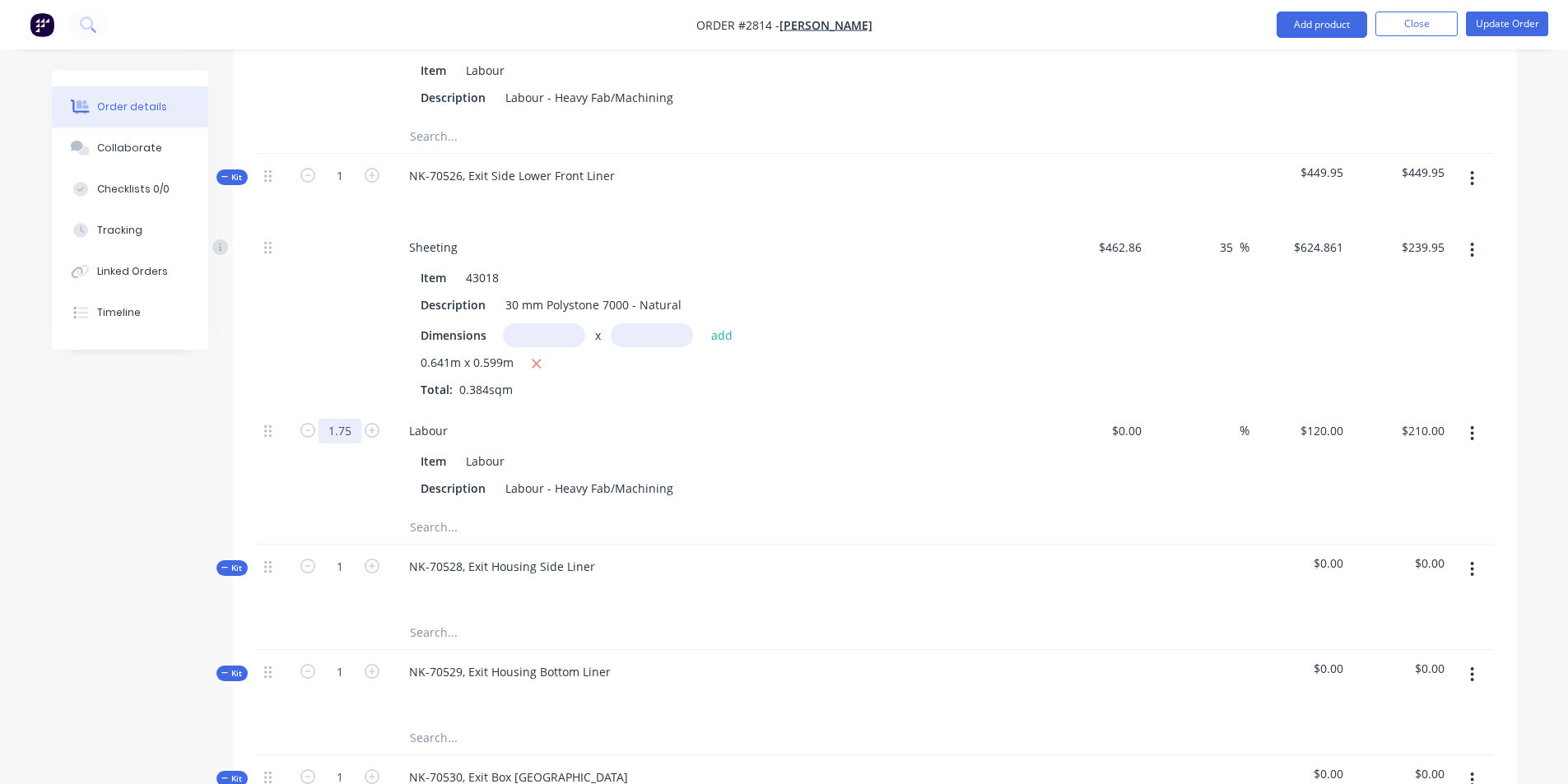
type input "2.75"
type input "$330.00"
type input "1.75"
type input "$210.00"
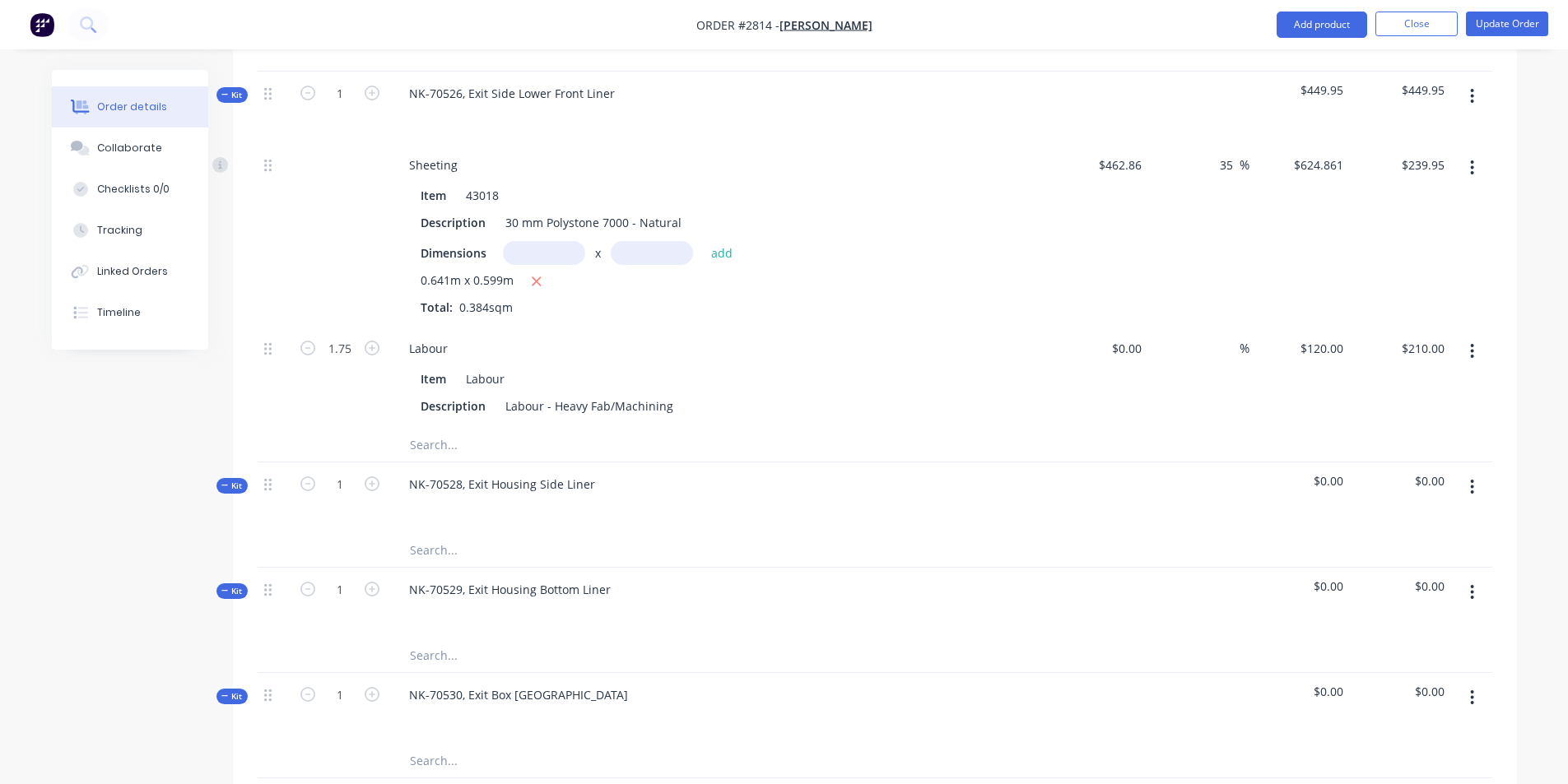
click at [436, 533] on input "text" at bounding box center [573, 549] width 329 height 33
click at [559, 583] on div "NK-70529, Exit Housing Bottom Liner" at bounding box center [718, 603] width 658 height 72
click at [428, 533] on input "text" at bounding box center [573, 549] width 329 height 33
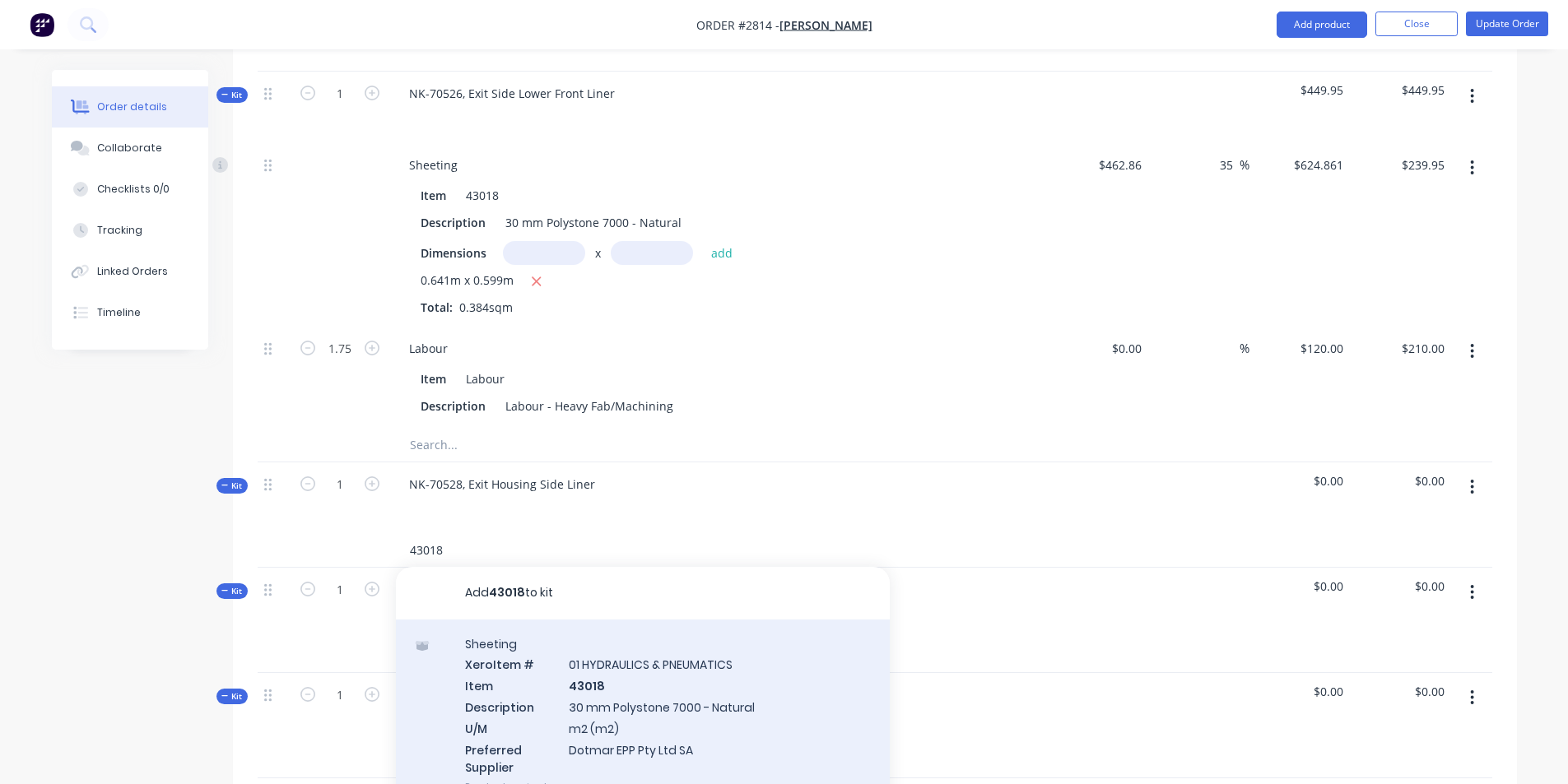
type input "43018"
click at [618, 645] on div "Sheeting Xero Item # 01 HYDRAULICS & PNEUMATICS Item 43018 Description 30 mm Po…" at bounding box center [643, 715] width 494 height 192
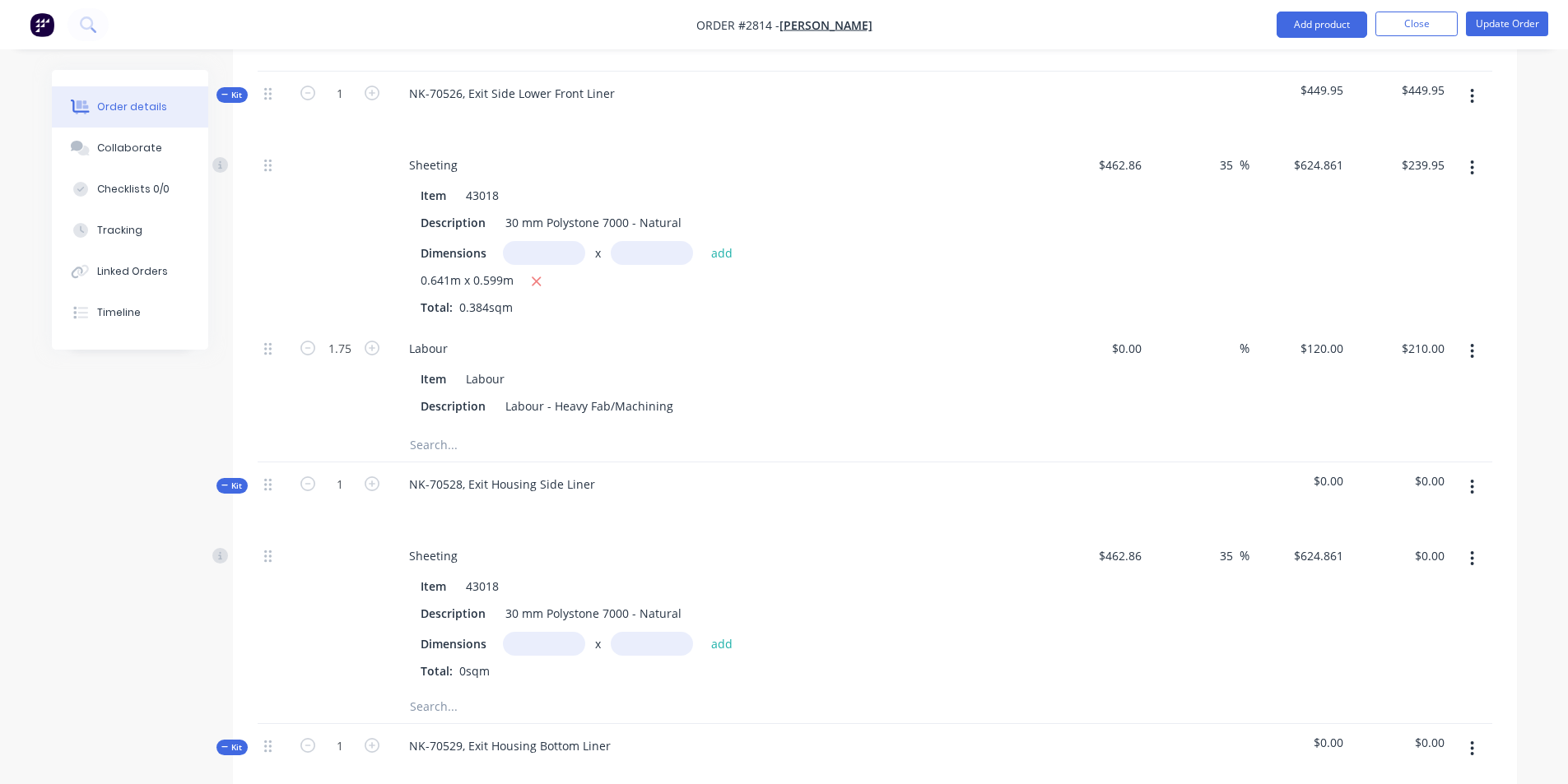
click at [540, 631] on input "text" at bounding box center [543, 643] width 82 height 24
type input "0.66m"
type input "0.371m"
type input "$462.86"
type input "$624.861"
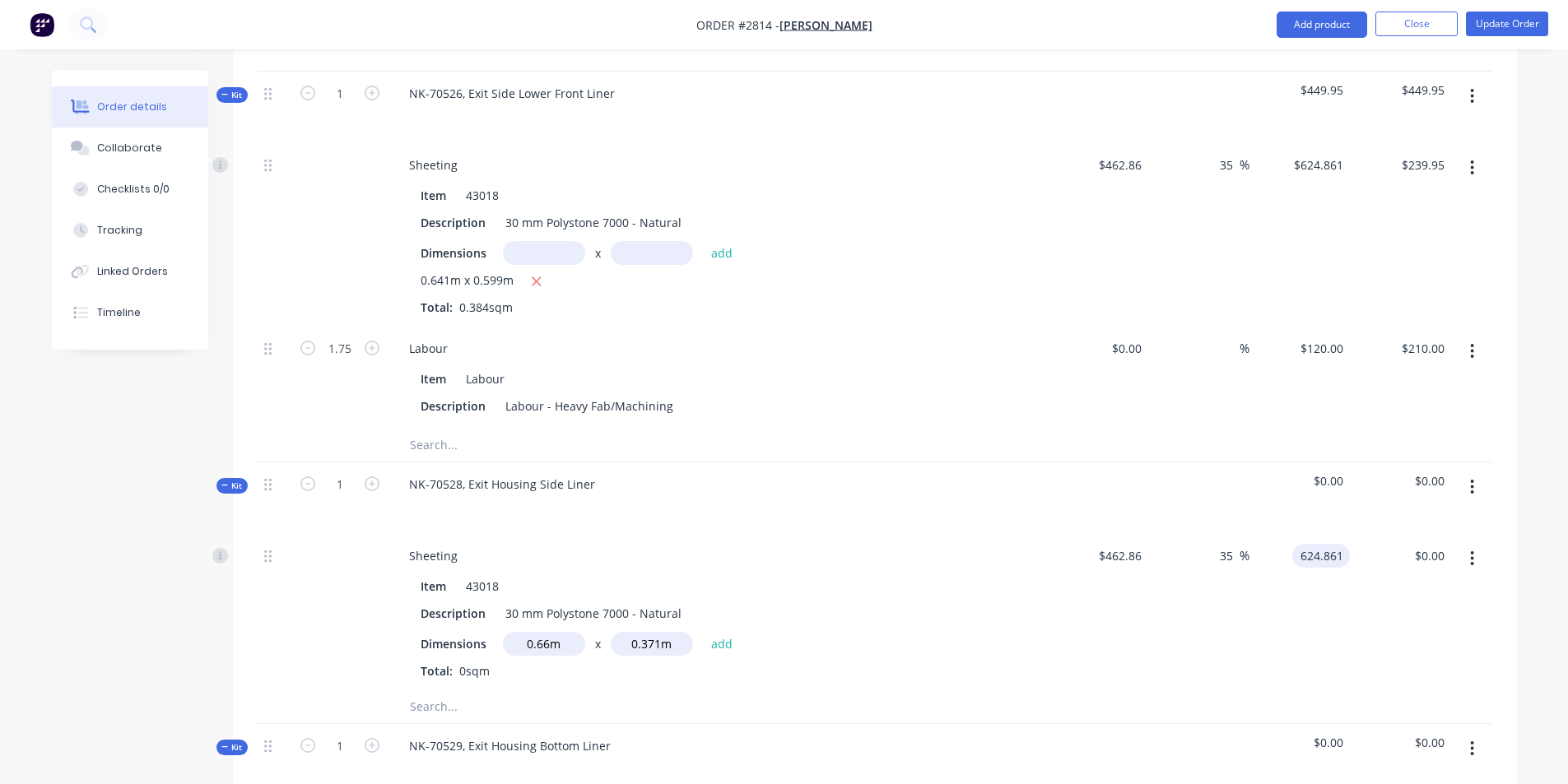
type input "0.00"
type input "-100"
type input "$0.00"
click at [1228, 544] on input "-100" at bounding box center [1223, 555] width 32 height 24
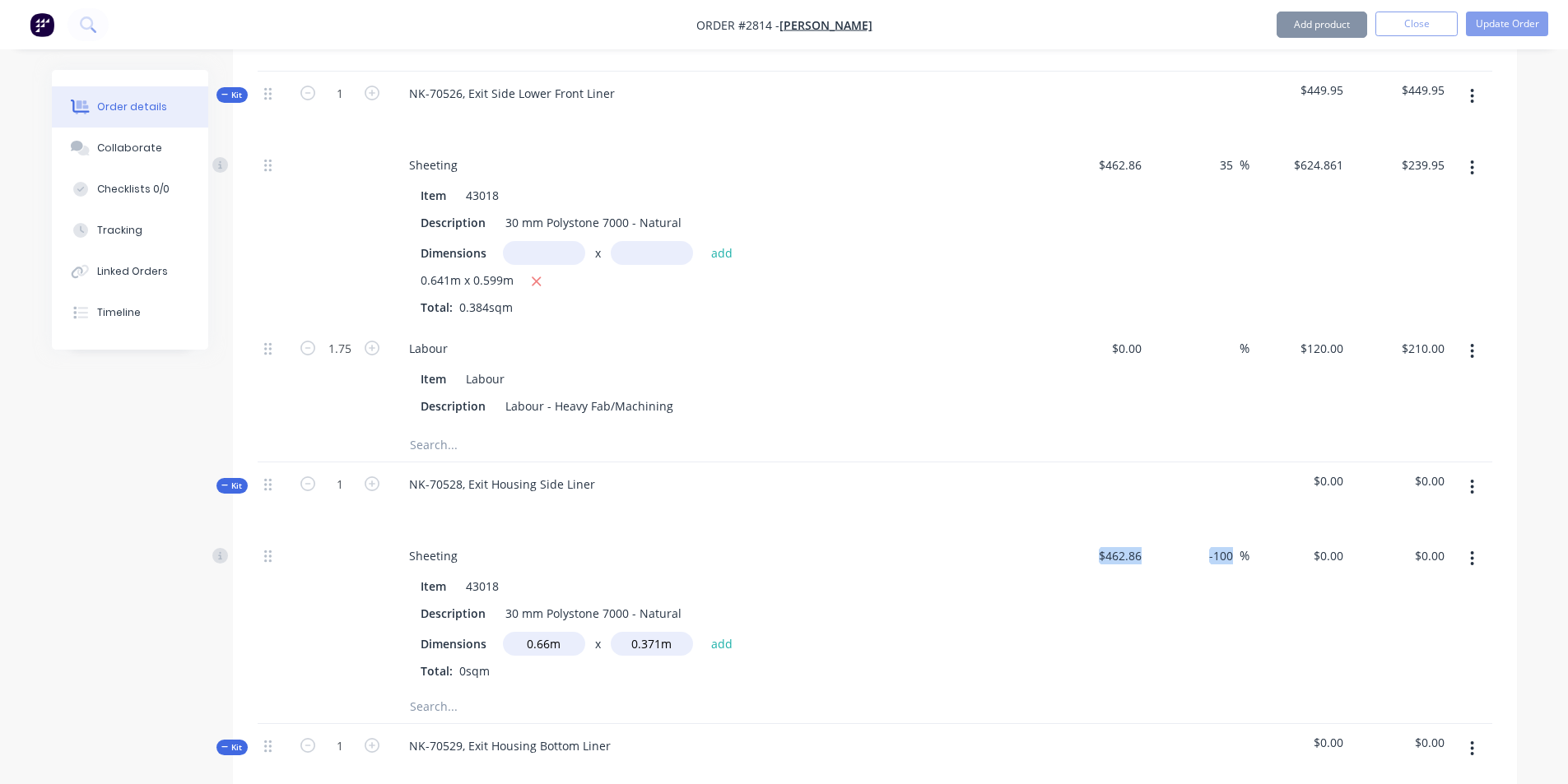
drag, startPoint x: 1242, startPoint y: 520, endPoint x: 1134, endPoint y: 495, distance: 110.9
click at [1134, 533] on div "Sheeting Item 43018 Description 30 mm Polystone 7000 - Natural Dimensions 0.66m…" at bounding box center [874, 612] width 1234 height 156
click at [1164, 567] on div "-100 -100 %" at bounding box center [1198, 612] width 101 height 156
click at [1237, 544] on input "-100" at bounding box center [1223, 555] width 32 height 24
type input "-"
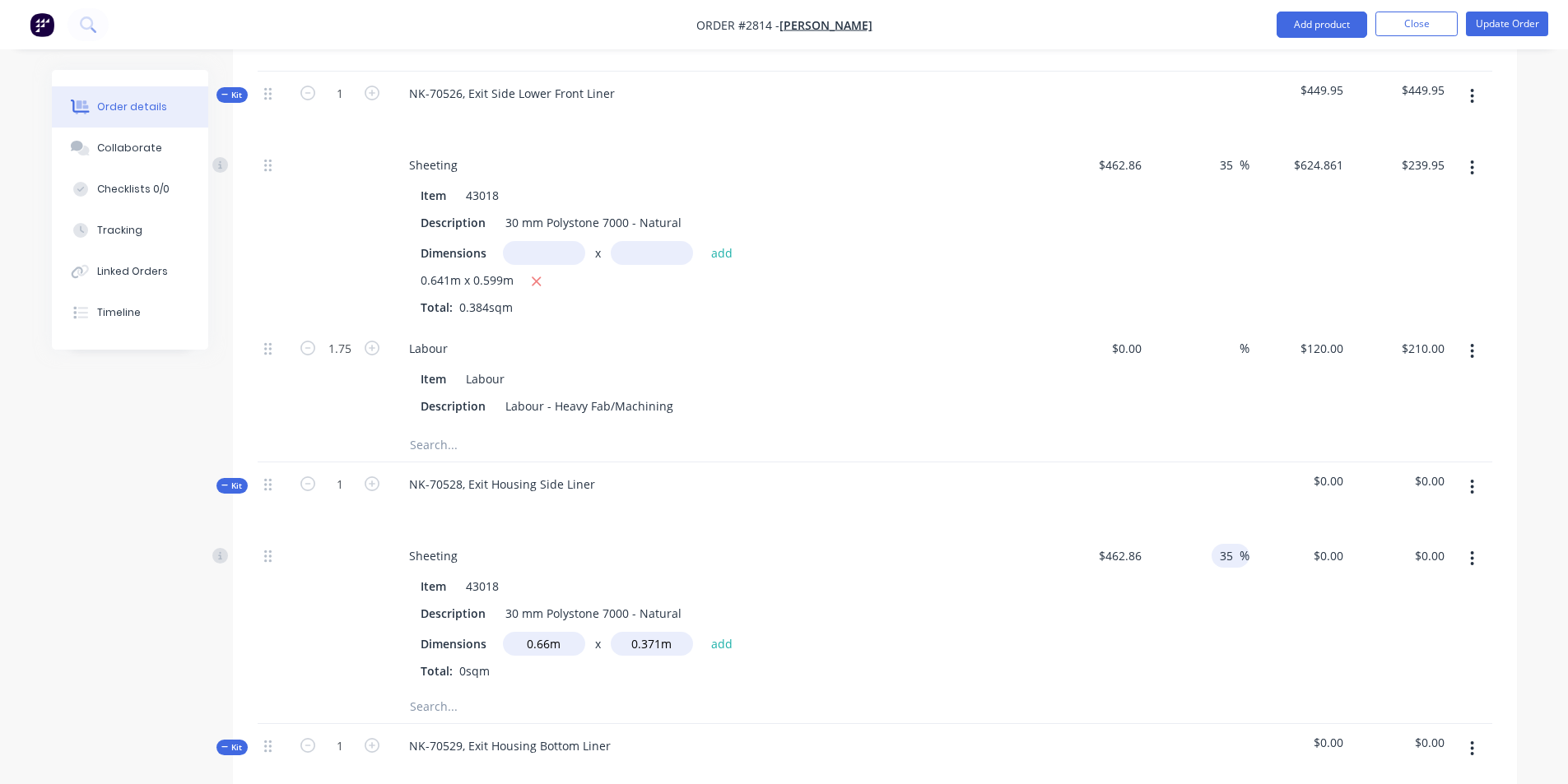
type input "35"
type input "0"
type input "0.00"
type input "-100"
type input "$0.00"
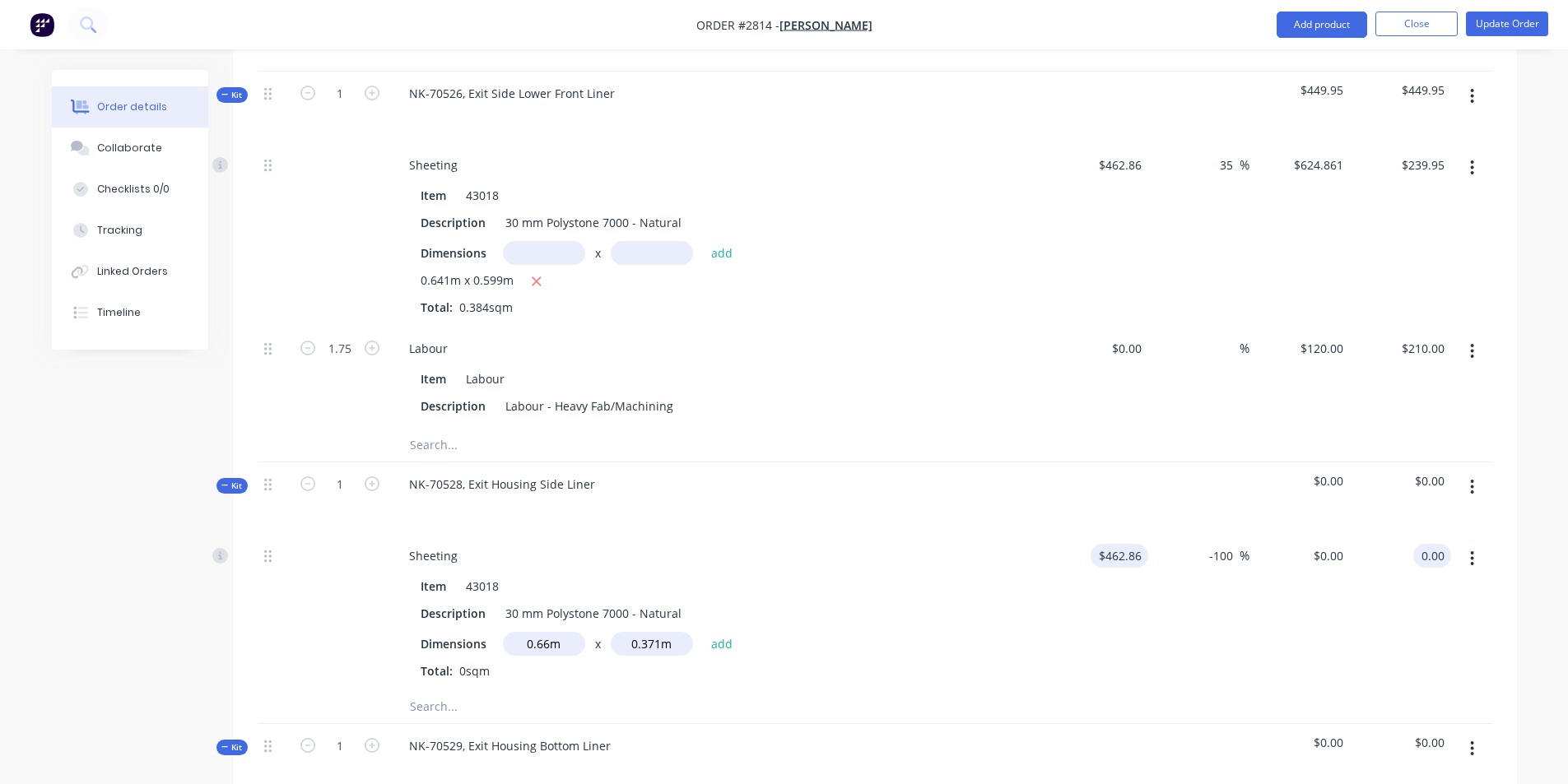
click at [1114, 544] on input "$462.86" at bounding box center [1122, 555] width 51 height 24
type input "462.86"
type input "$0.00"
click at [1234, 544] on input "-100" at bounding box center [1223, 555] width 32 height 24
type input "$462.86"
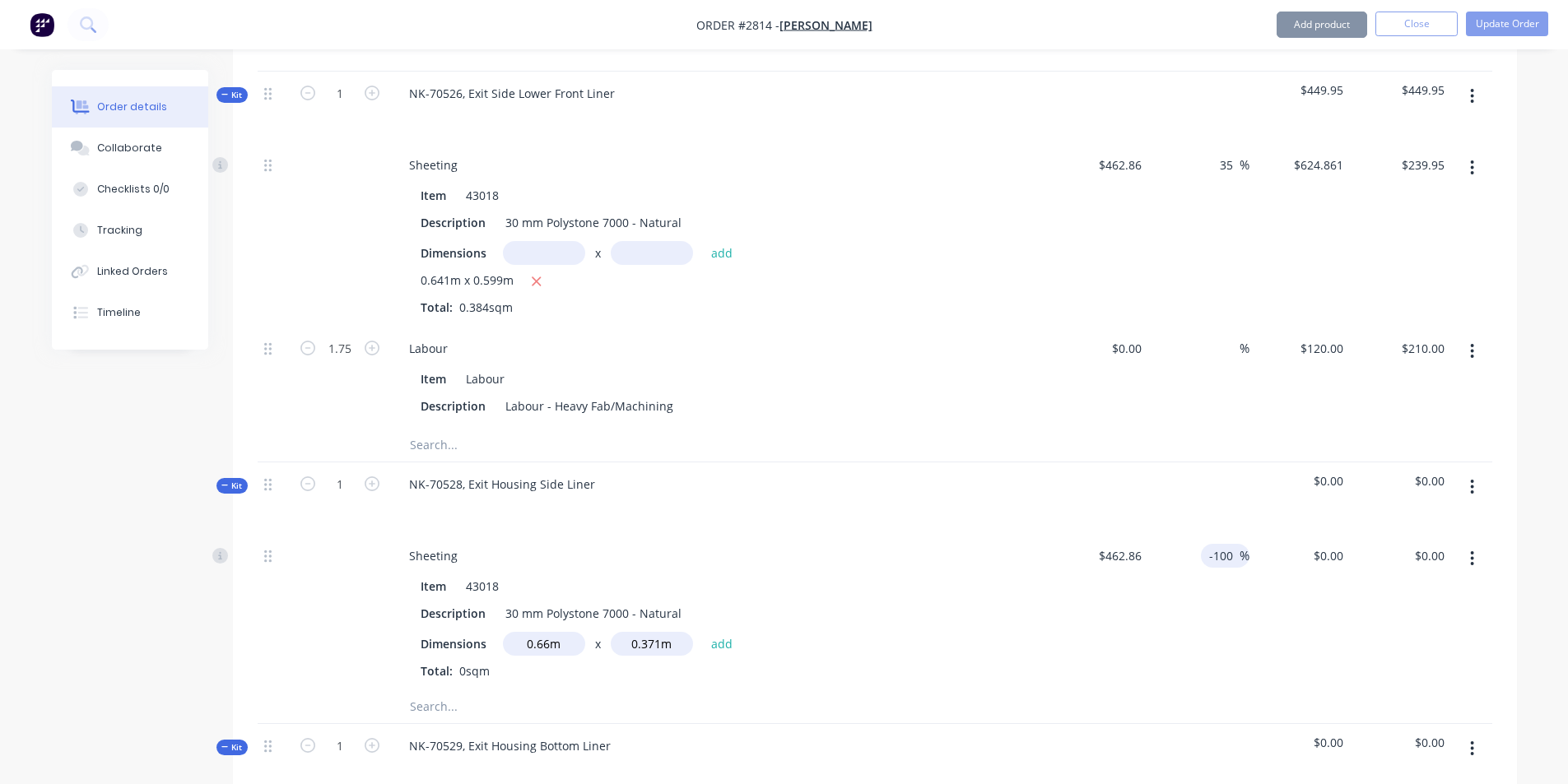
drag, startPoint x: 1245, startPoint y: 506, endPoint x: 1096, endPoint y: 520, distance: 149.7
click at [1075, 533] on div "Sheeting Item 43018 Description 30 mm Polystone 7000 - Natural Dimensions 0.66m…" at bounding box center [874, 612] width 1234 height 156
click at [1255, 533] on div "$0.00 $0.00" at bounding box center [1299, 612] width 101 height 156
drag, startPoint x: 1252, startPoint y: 504, endPoint x: 1210, endPoint y: 510, distance: 42.4
click at [1210, 533] on div "Sheeting Item 43018 Description 30 mm Polystone 7000 - Natural Dimensions 0.66m…" at bounding box center [874, 612] width 1234 height 156
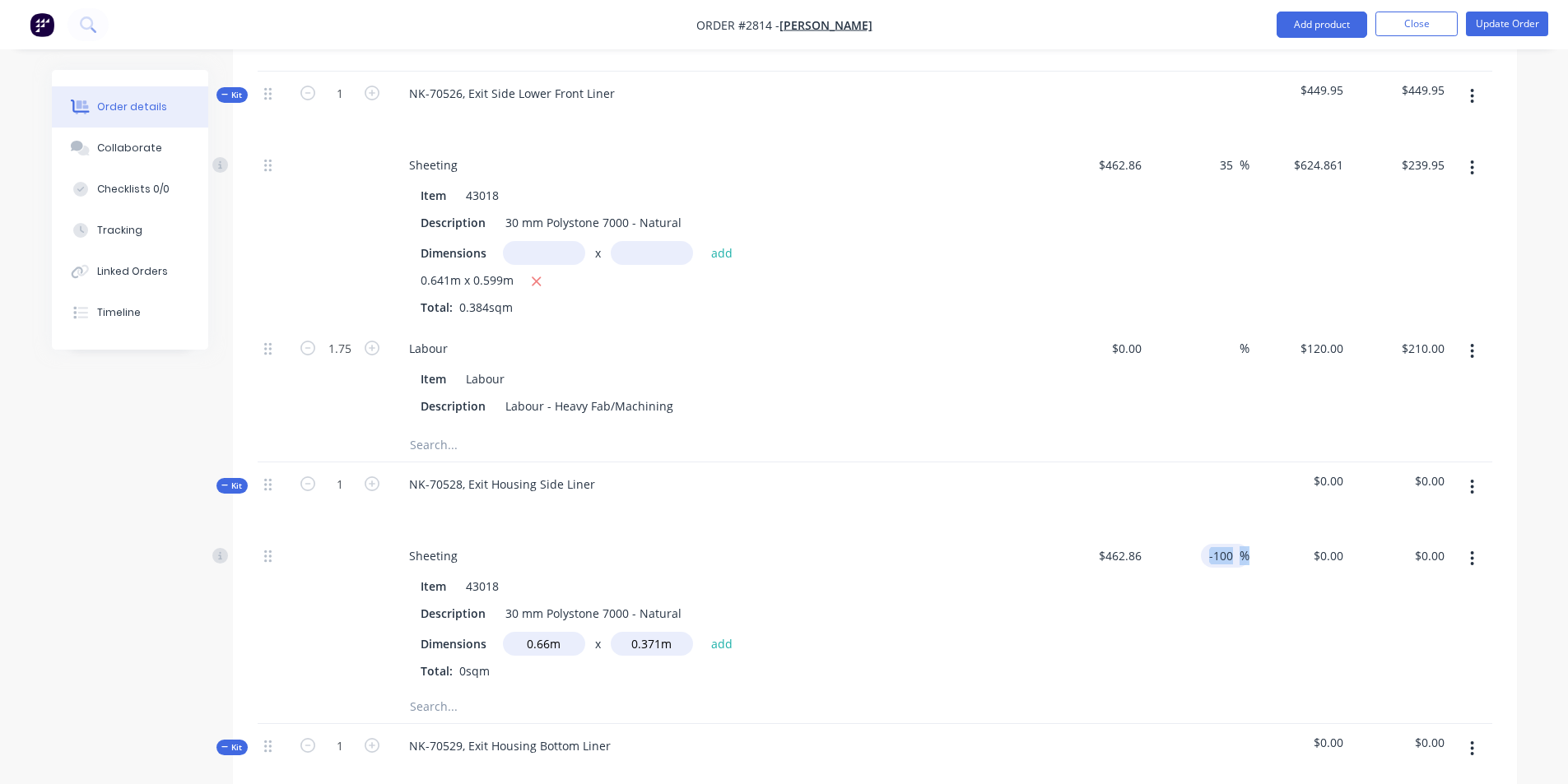
drag, startPoint x: 1246, startPoint y: 544, endPoint x: 1232, endPoint y: 520, distance: 27.8
click at [1247, 544] on div "-100 -100 %" at bounding box center [1198, 612] width 101 height 156
click at [1230, 544] on input "-100" at bounding box center [1223, 555] width 32 height 24
drag, startPoint x: 1250, startPoint y: 504, endPoint x: 1170, endPoint y: 527, distance: 83.2
click at [1170, 533] on div "Sheeting Item 43018 Description 30 mm Polystone 7000 - Natural Dimensions 0.66m…" at bounding box center [874, 612] width 1234 height 156
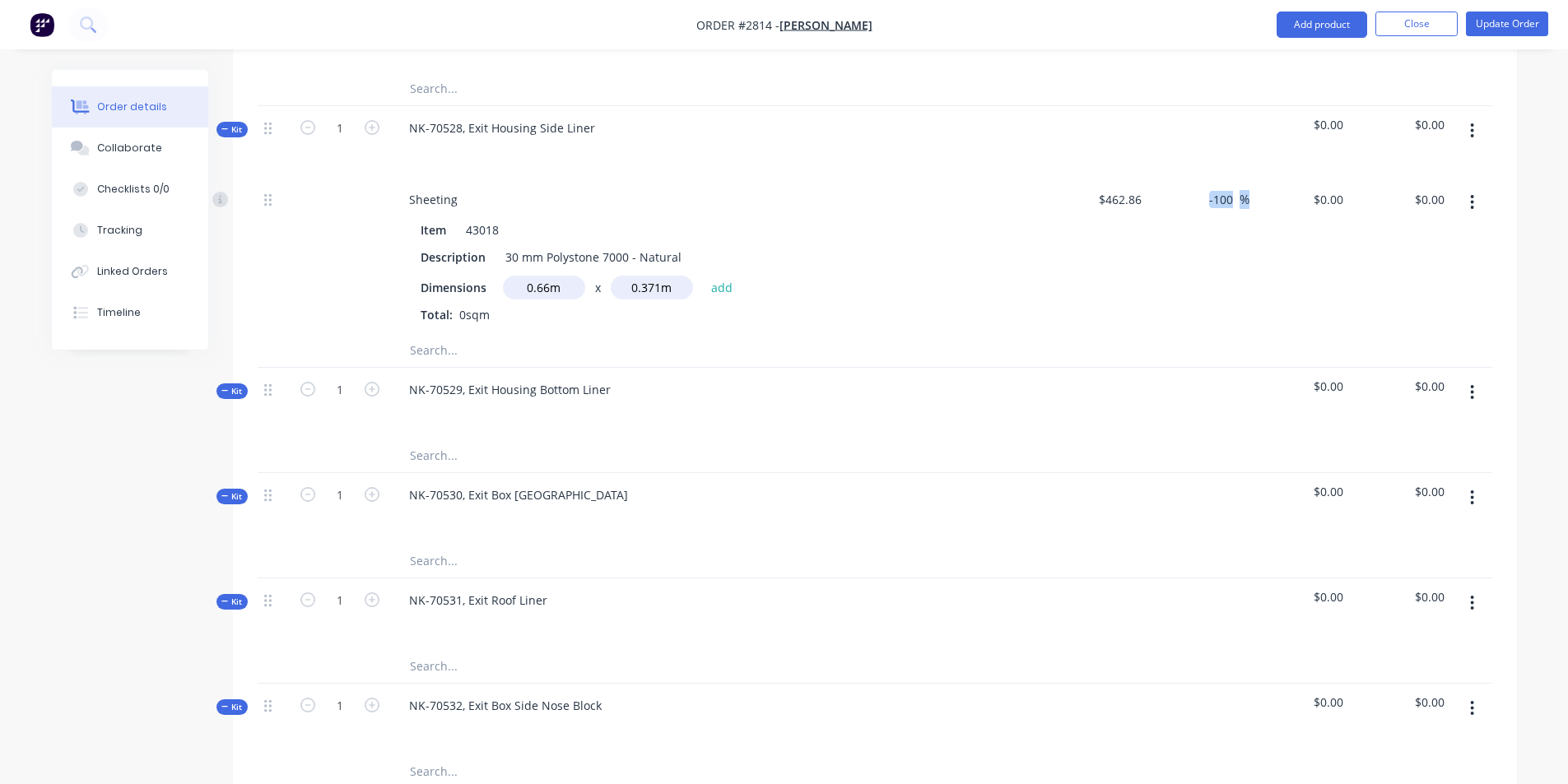
scroll to position [1370, 0]
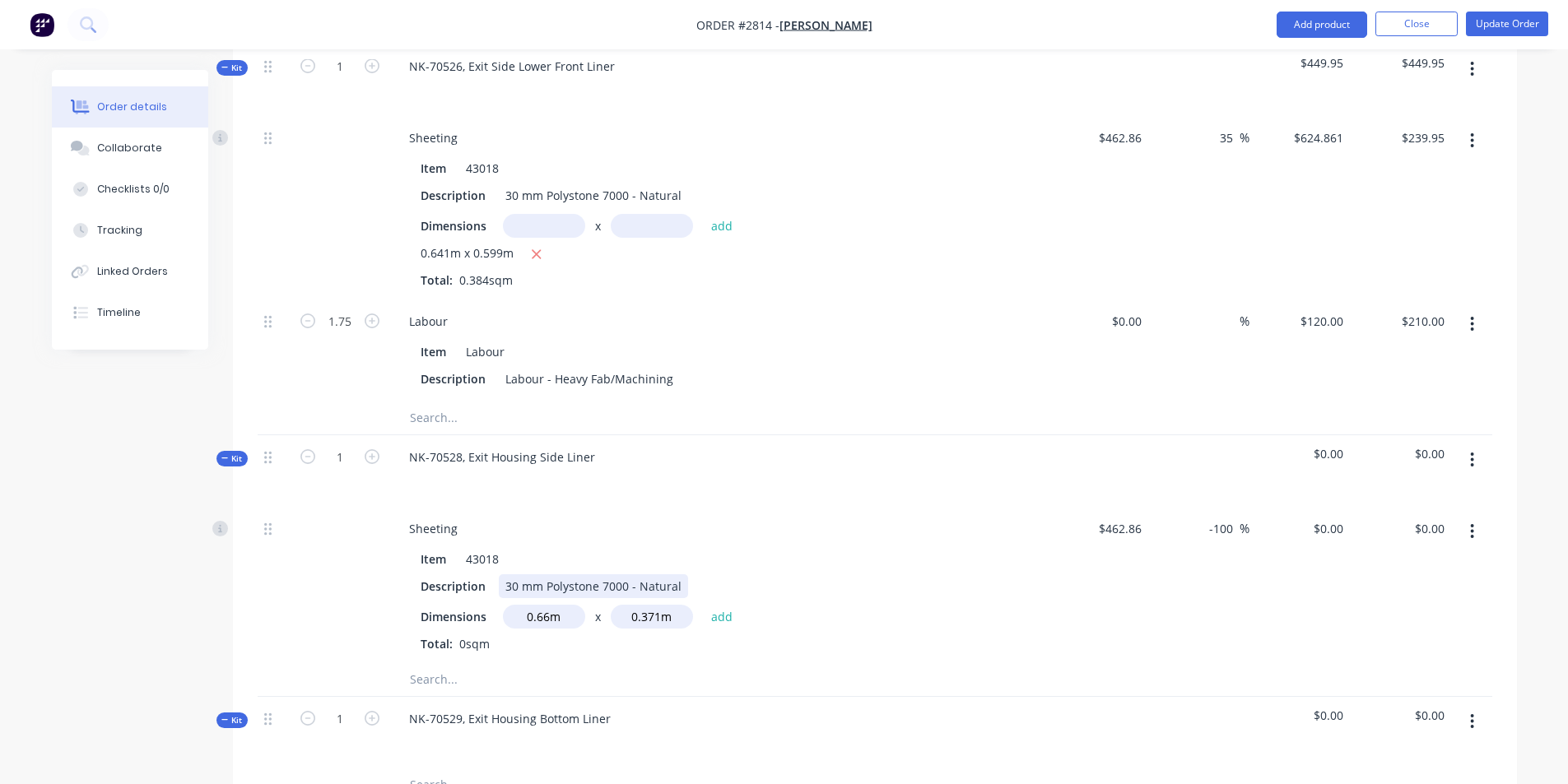
click at [1039, 545] on div "Item 43018 Description 30 mm Polystone 7000 - Natural Dimensions 0.66m x 0.371m…" at bounding box center [718, 597] width 645 height 108
type input "-100100"
type input "$-462,860.00"
type input "2.75"
type input "$330.00"
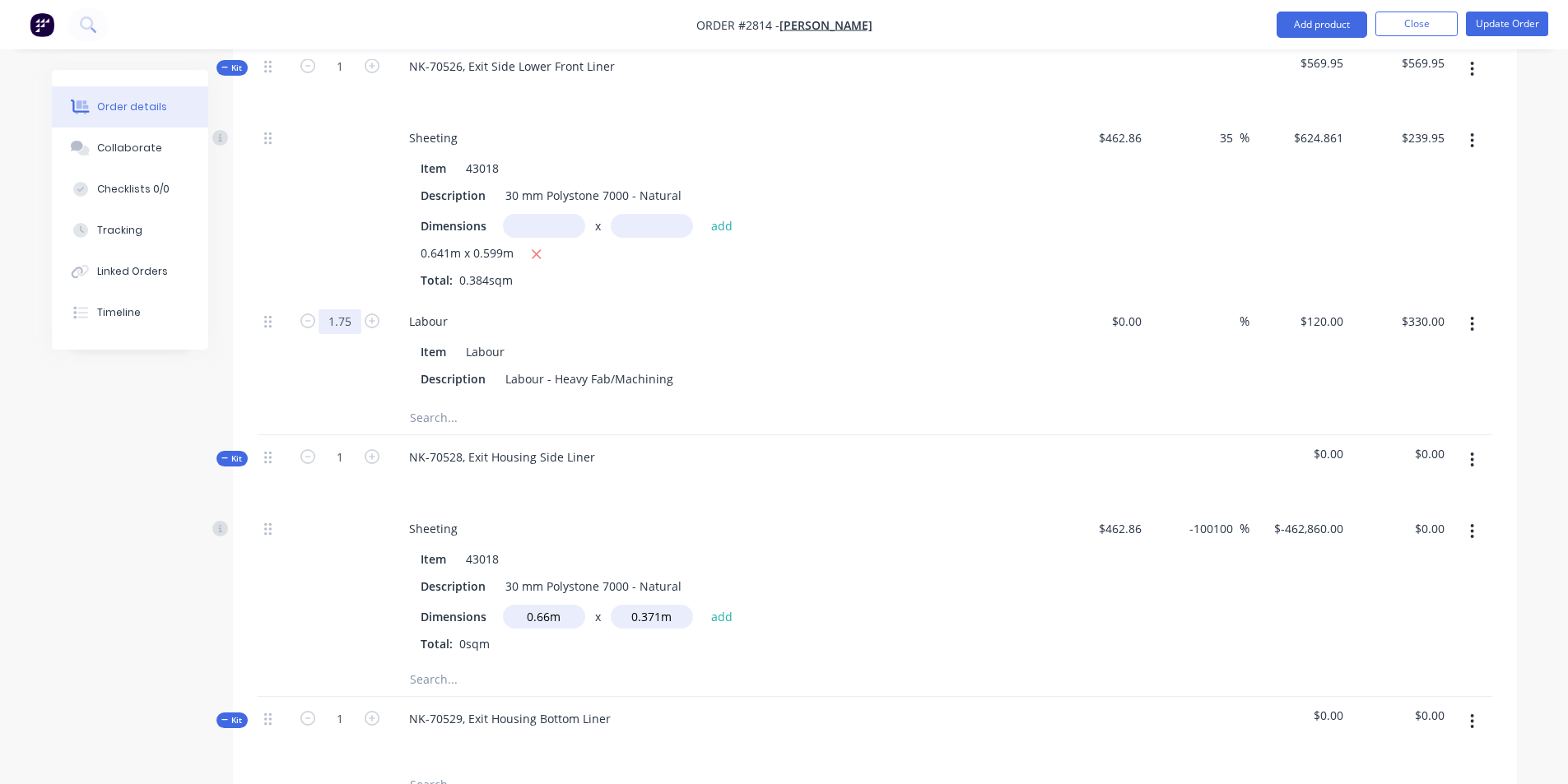
type input "1.75"
type input "$210.00"
click at [1238, 516] on input "-100100" at bounding box center [1213, 528] width 52 height 24
drag, startPoint x: 1246, startPoint y: 481, endPoint x: 1091, endPoint y: 497, distance: 155.8
click at [1091, 507] on div "Sheeting Item 43018 Description 30 mm Polystone 7000 - Natural Dimensions 0.66m…" at bounding box center [874, 585] width 1234 height 156
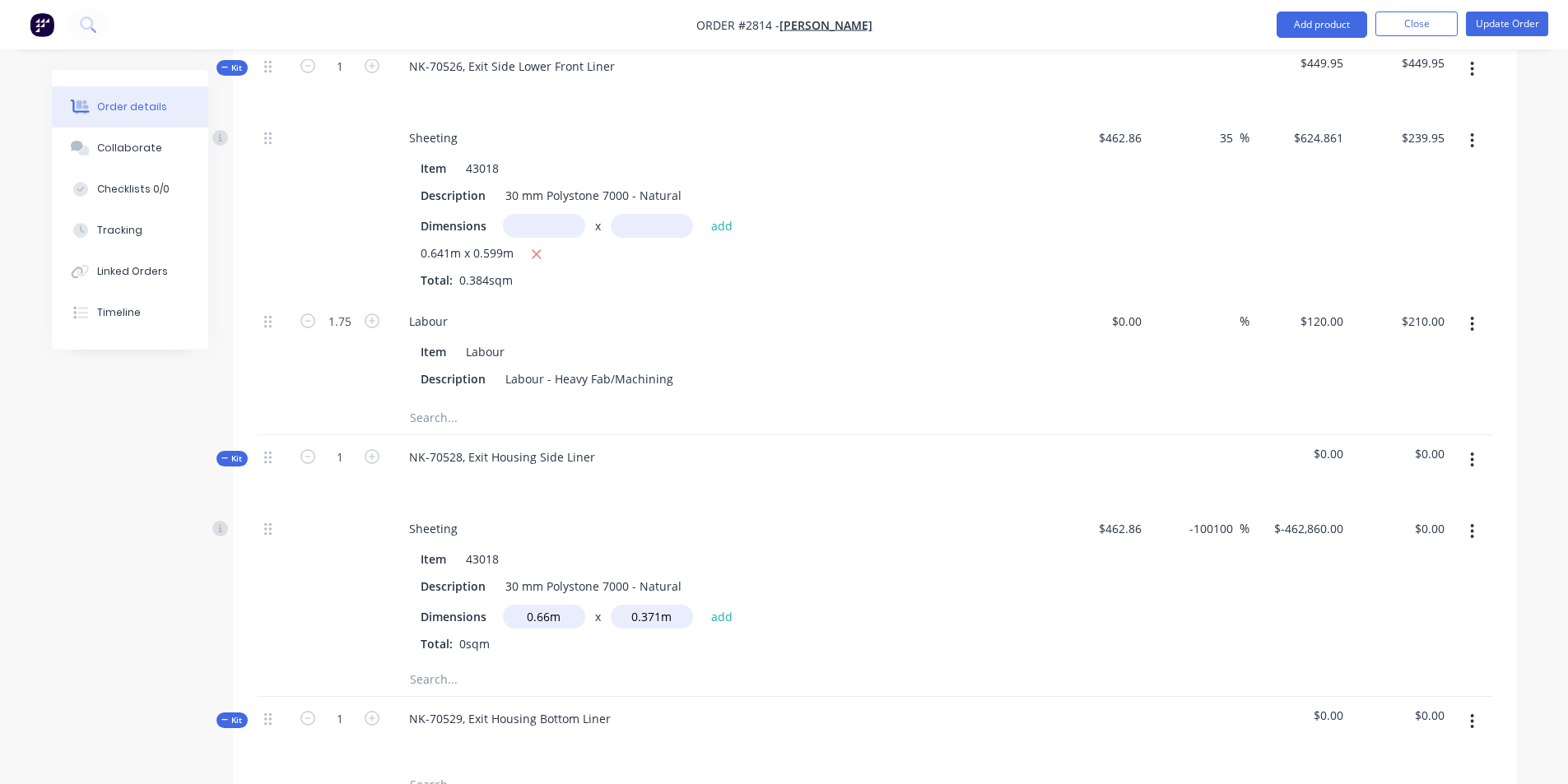
click at [1252, 507] on div "$-462,860.00 $-462,860.00" at bounding box center [1299, 585] width 101 height 156
click at [1249, 507] on div "$-462,860.00 $-462,860.00" at bounding box center [1299, 585] width 101 height 156
drag, startPoint x: 1247, startPoint y: 481, endPoint x: 1181, endPoint y: 486, distance: 66.2
click at [1181, 516] on div "-100100 -100100 %" at bounding box center [1214, 528] width 68 height 24
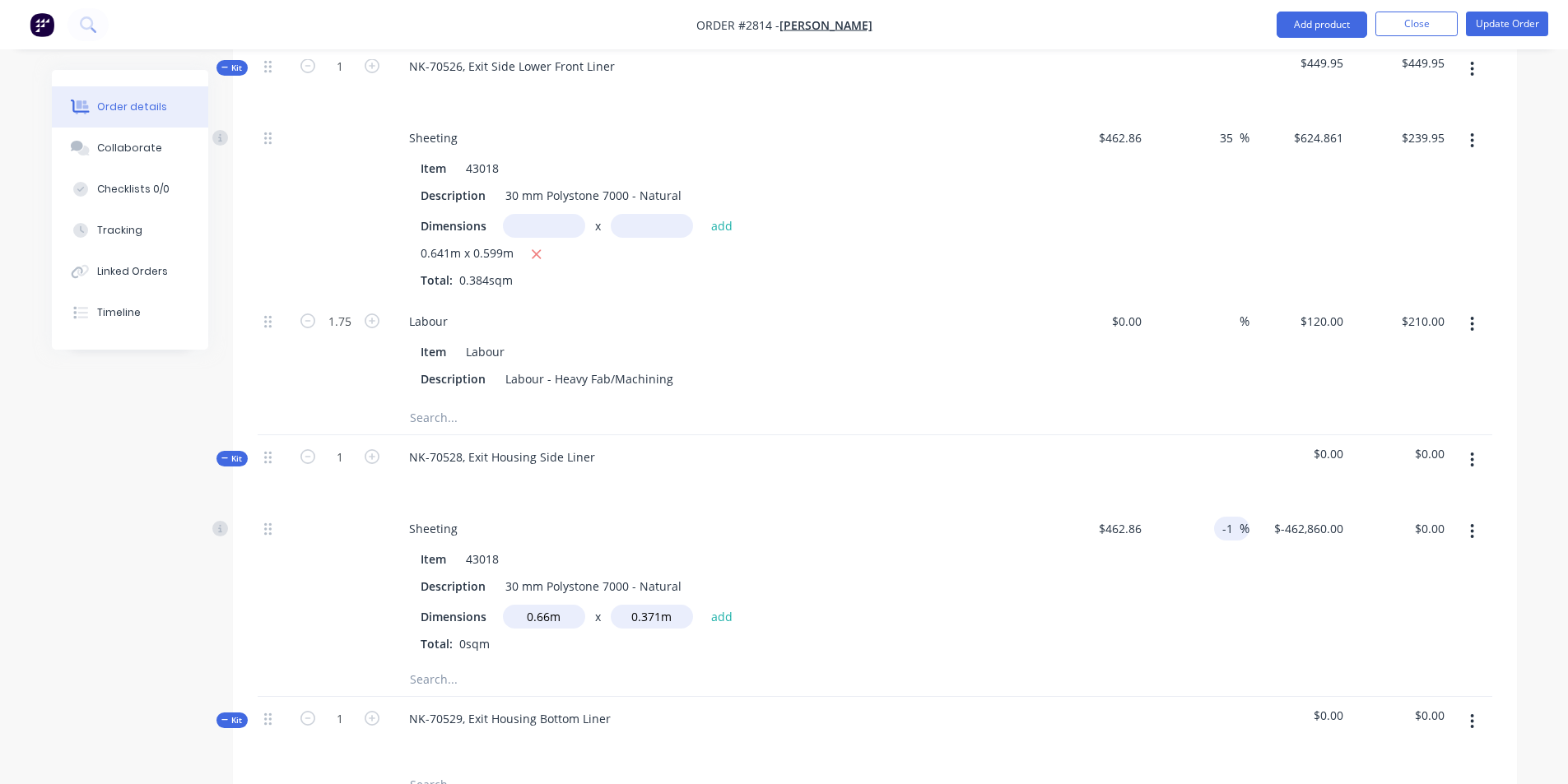
type input "-"
type input "35"
type input "624.861"
type input "0.00"
type input "$624.861"
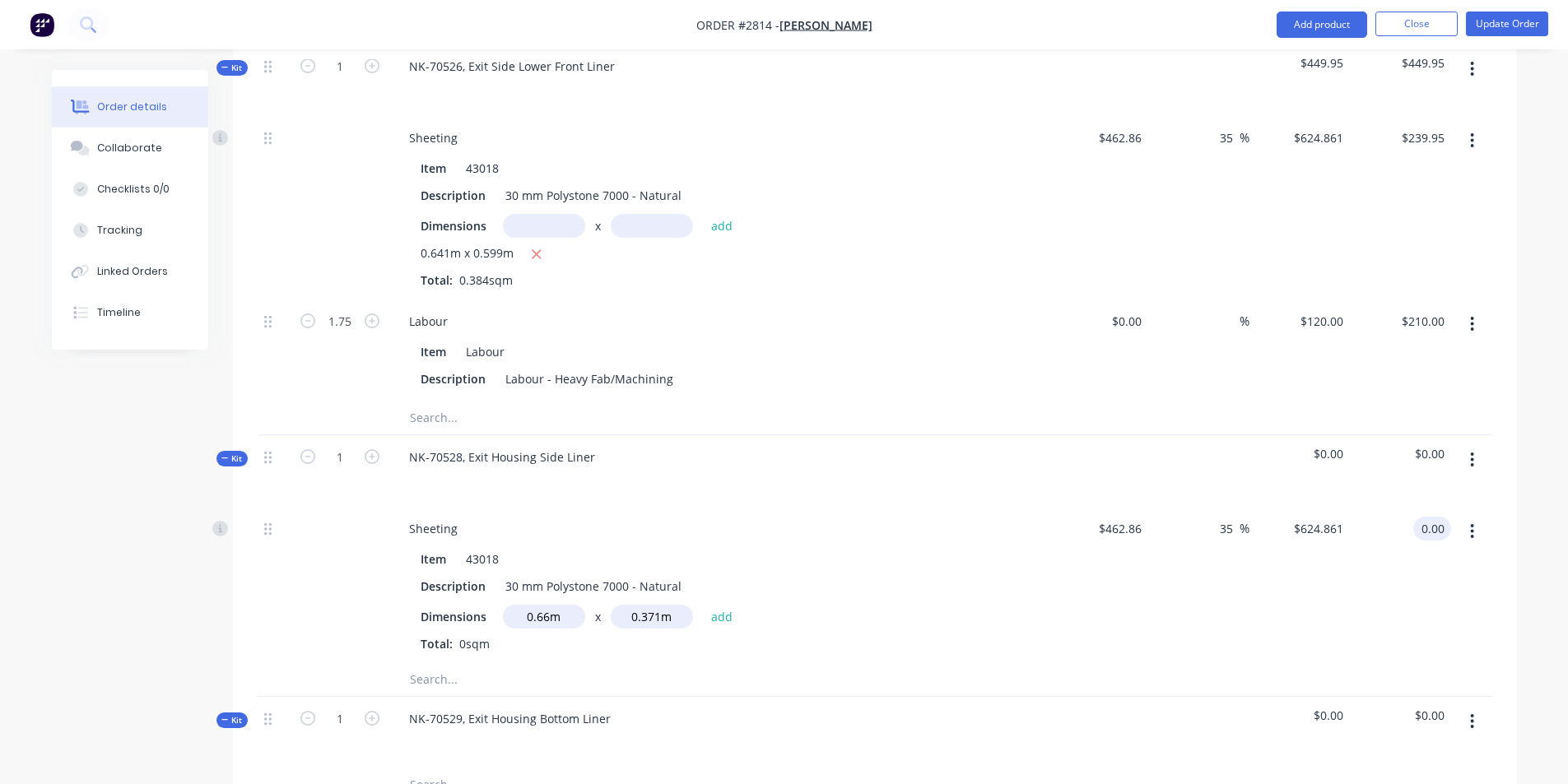
click at [1166, 534] on div "35 35 %" at bounding box center [1198, 585] width 101 height 156
type input "-100"
type input "$0.00"
click at [1200, 507] on div "-100 -100 %" at bounding box center [1198, 585] width 101 height 156
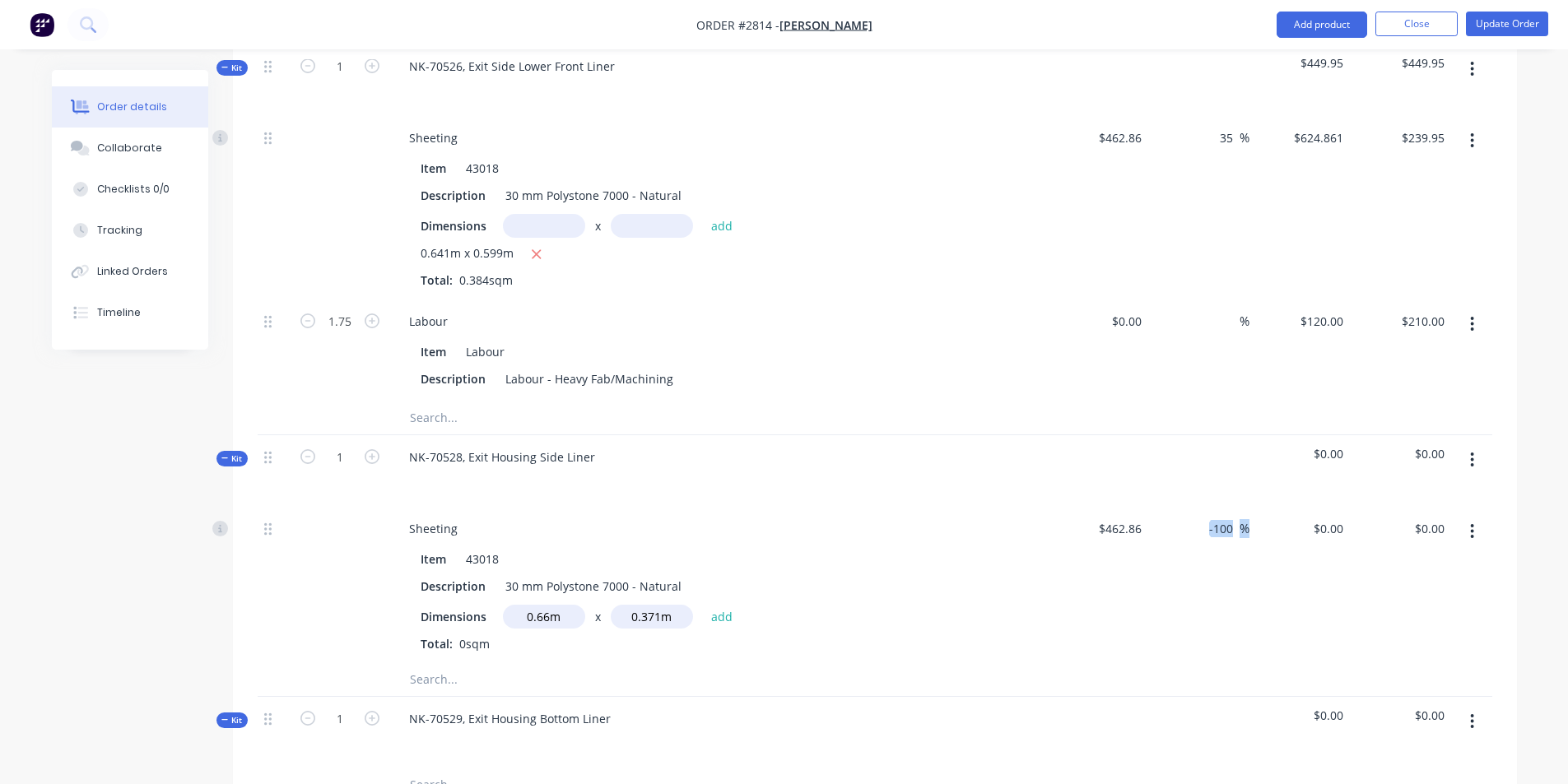
drag, startPoint x: 1246, startPoint y: 477, endPoint x: 1196, endPoint y: 489, distance: 51.4
click at [1196, 507] on div "-100 -100 %" at bounding box center [1198, 585] width 101 height 156
drag, startPoint x: 1477, startPoint y: 481, endPoint x: 1477, endPoint y: 531, distance: 50.0
click at [1477, 531] on div at bounding box center [1472, 585] width 41 height 156
click at [1471, 522] on icon "button" at bounding box center [1472, 531] width 4 height 18
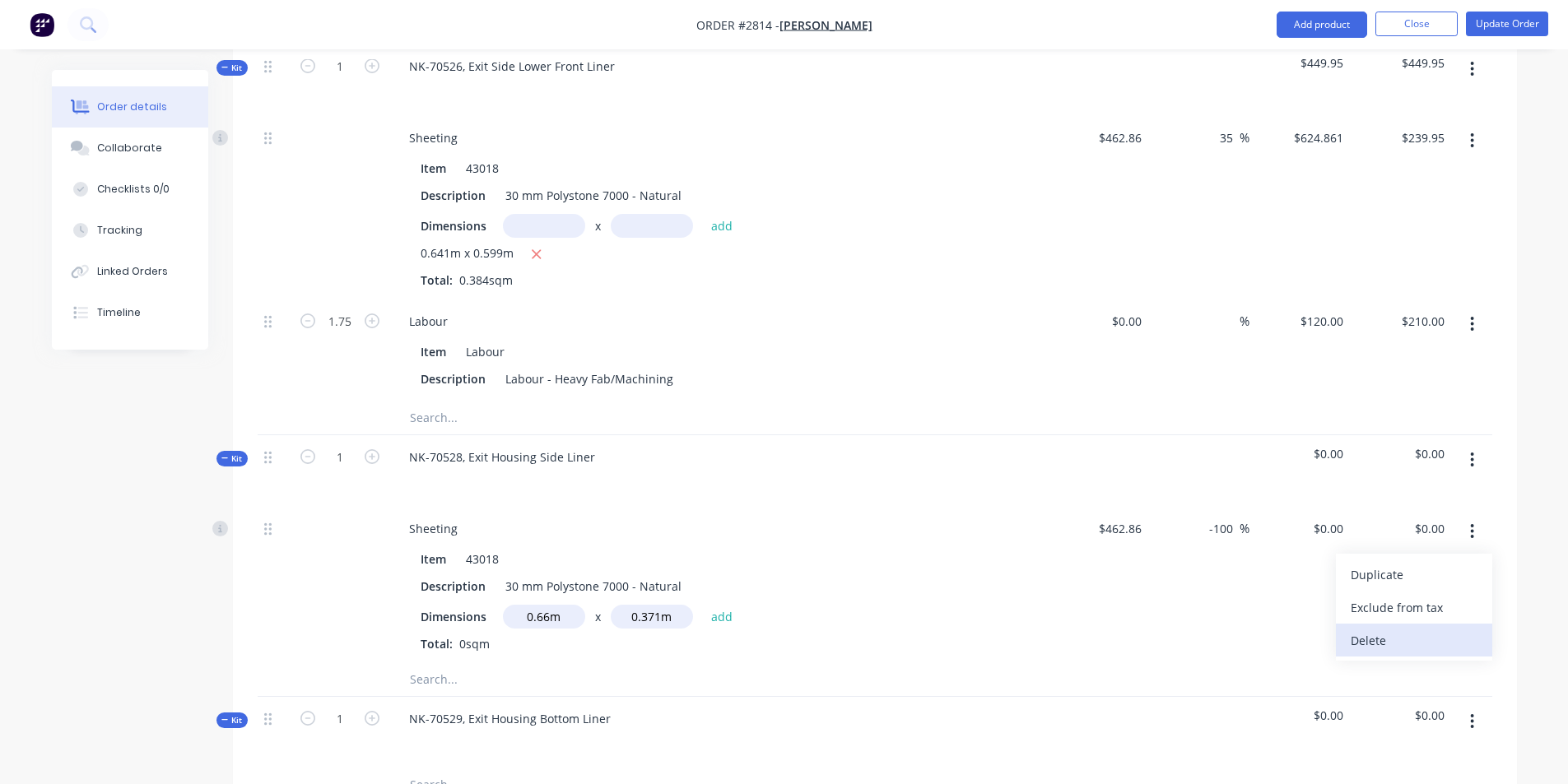
click at [1371, 629] on div "Delete" at bounding box center [1413, 640] width 126 height 24
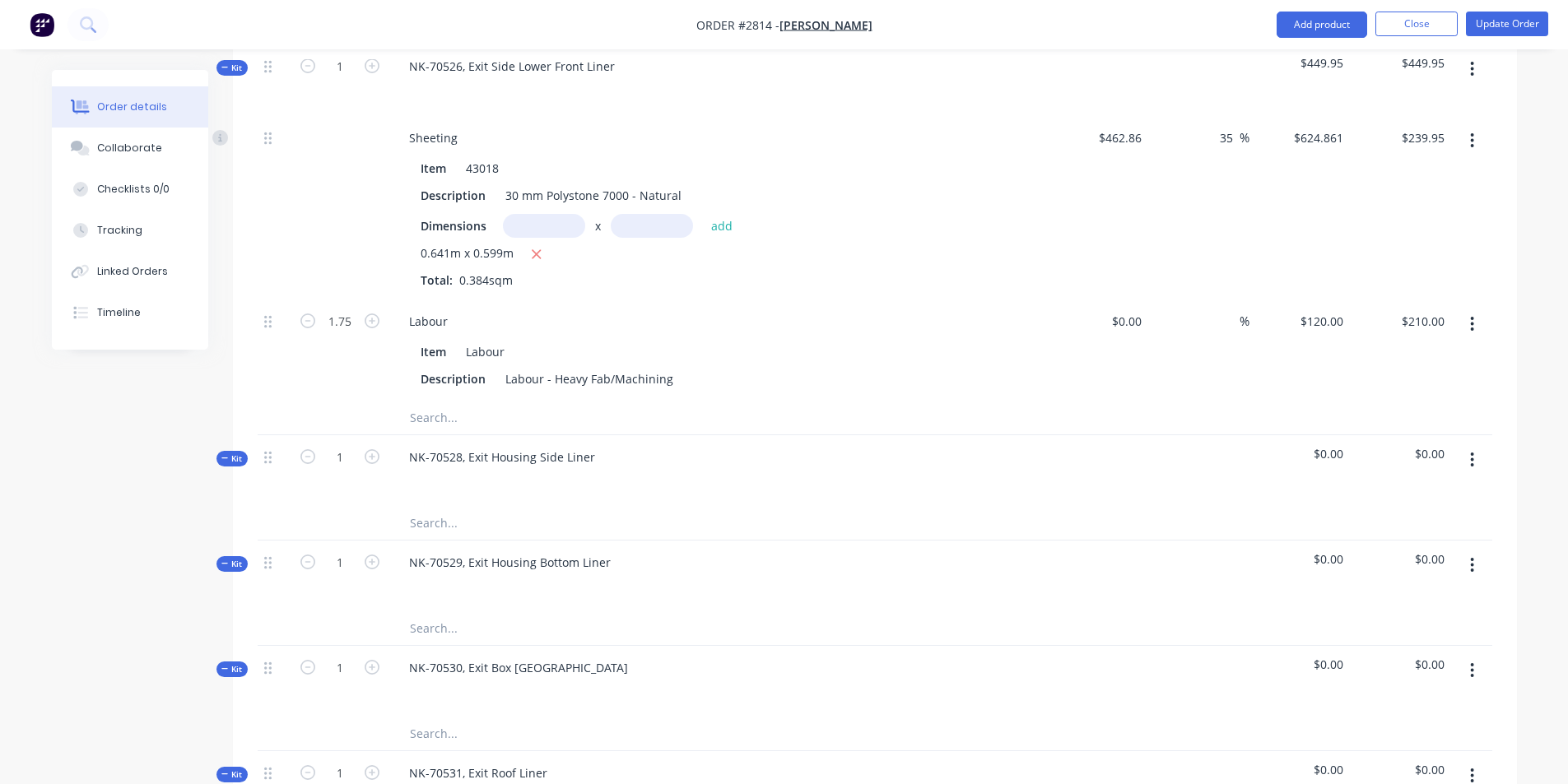
click at [419, 507] on input "text" at bounding box center [573, 523] width 329 height 33
click at [430, 507] on input "text" at bounding box center [573, 523] width 329 height 33
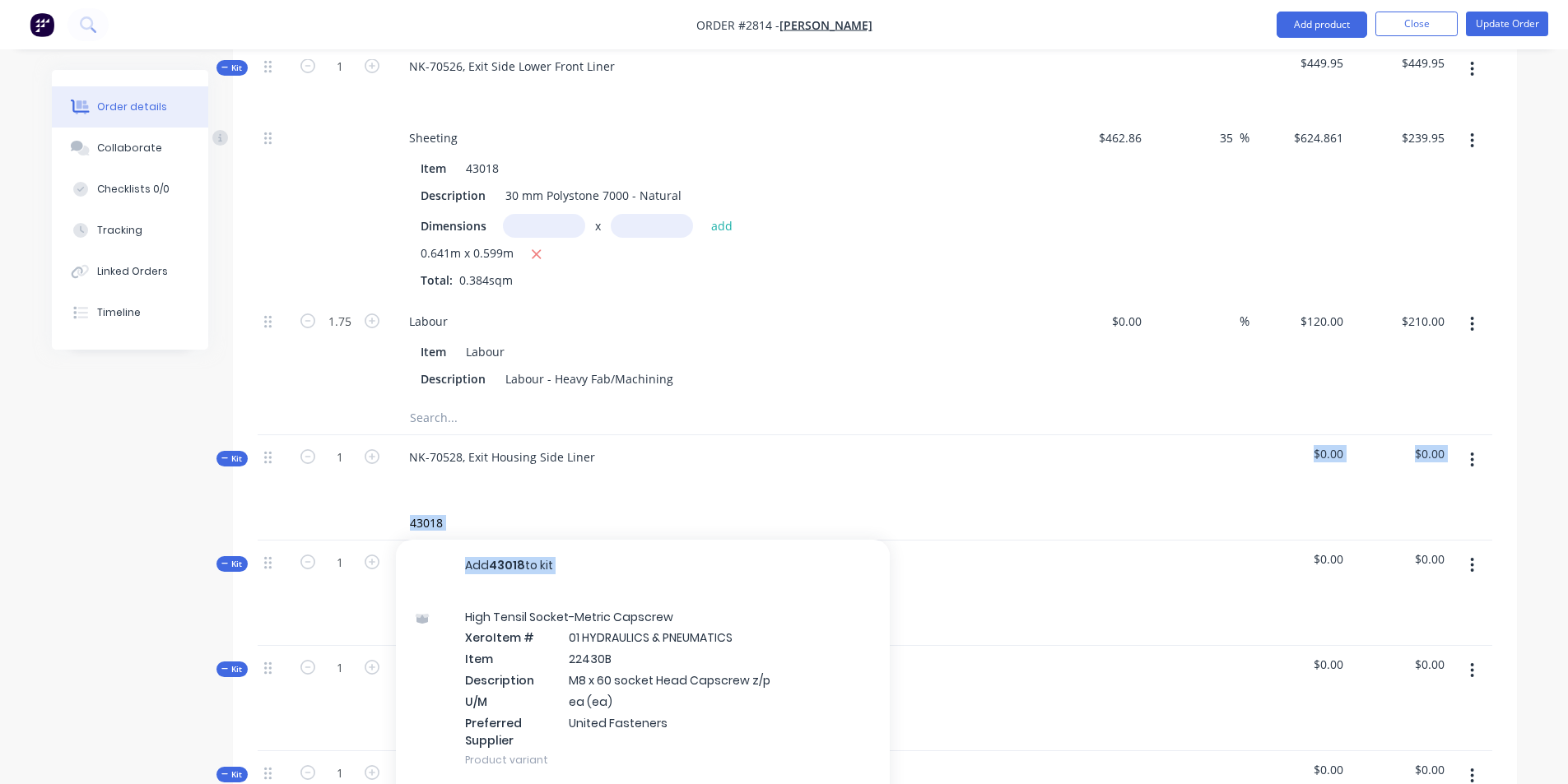
drag, startPoint x: 616, startPoint y: 645, endPoint x: 635, endPoint y: 449, distance: 196.9
click at [635, 449] on div "Kit 1 NK-70528, Exit Housing Side Liner $0.00 $0.00 43018 Add 43018 to kit High…" at bounding box center [874, 488] width 1234 height 106
drag, startPoint x: 466, startPoint y: 482, endPoint x: 460, endPoint y: 475, distance: 9.2
click at [466, 507] on input "43018" at bounding box center [573, 523] width 329 height 33
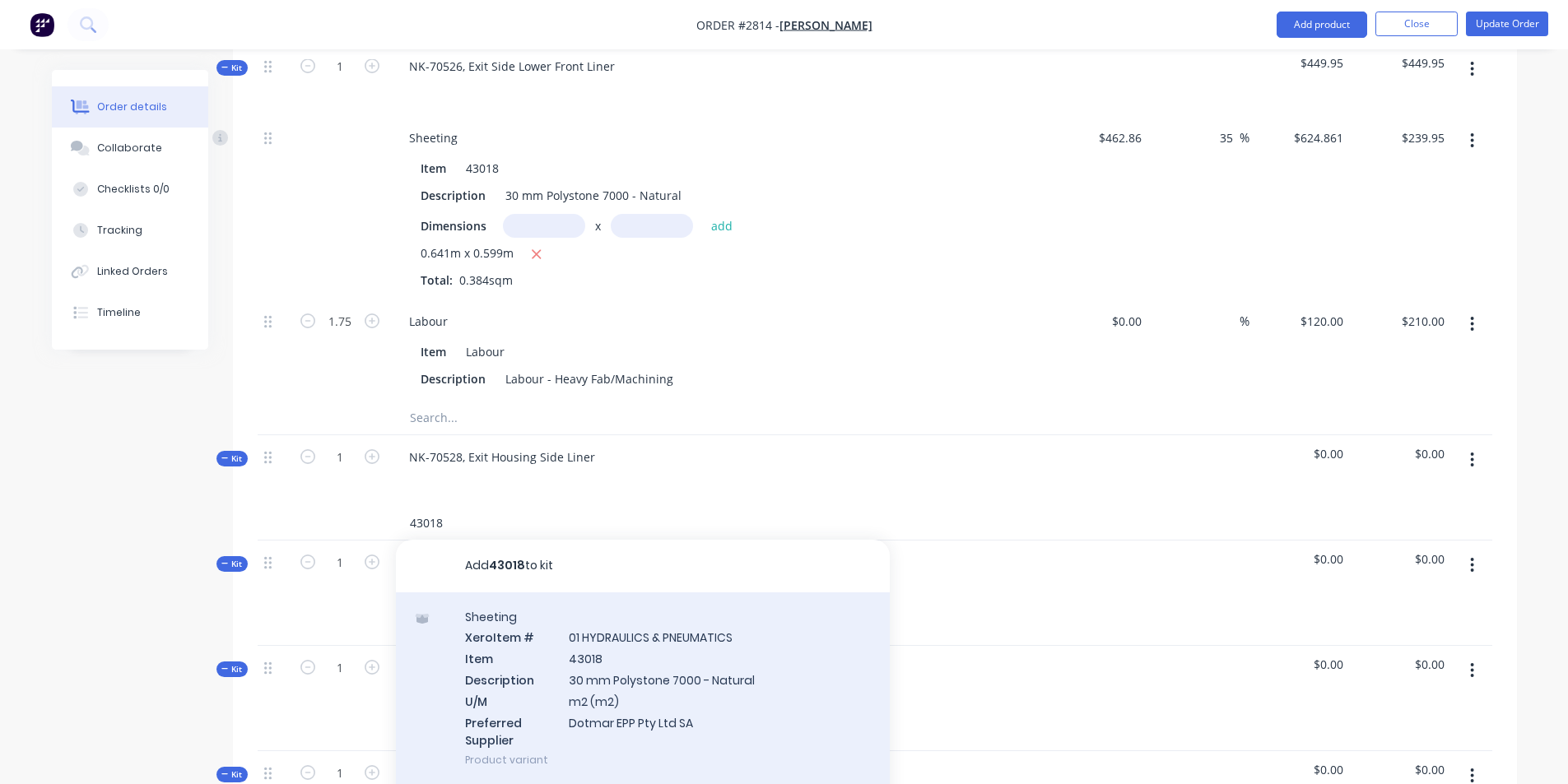
type input "43018"
click at [594, 619] on div "Sheeting Xero Item # 01 HYDRAULICS & PNEUMATICS Item 43018 Description 30 mm Po…" at bounding box center [643, 688] width 494 height 192
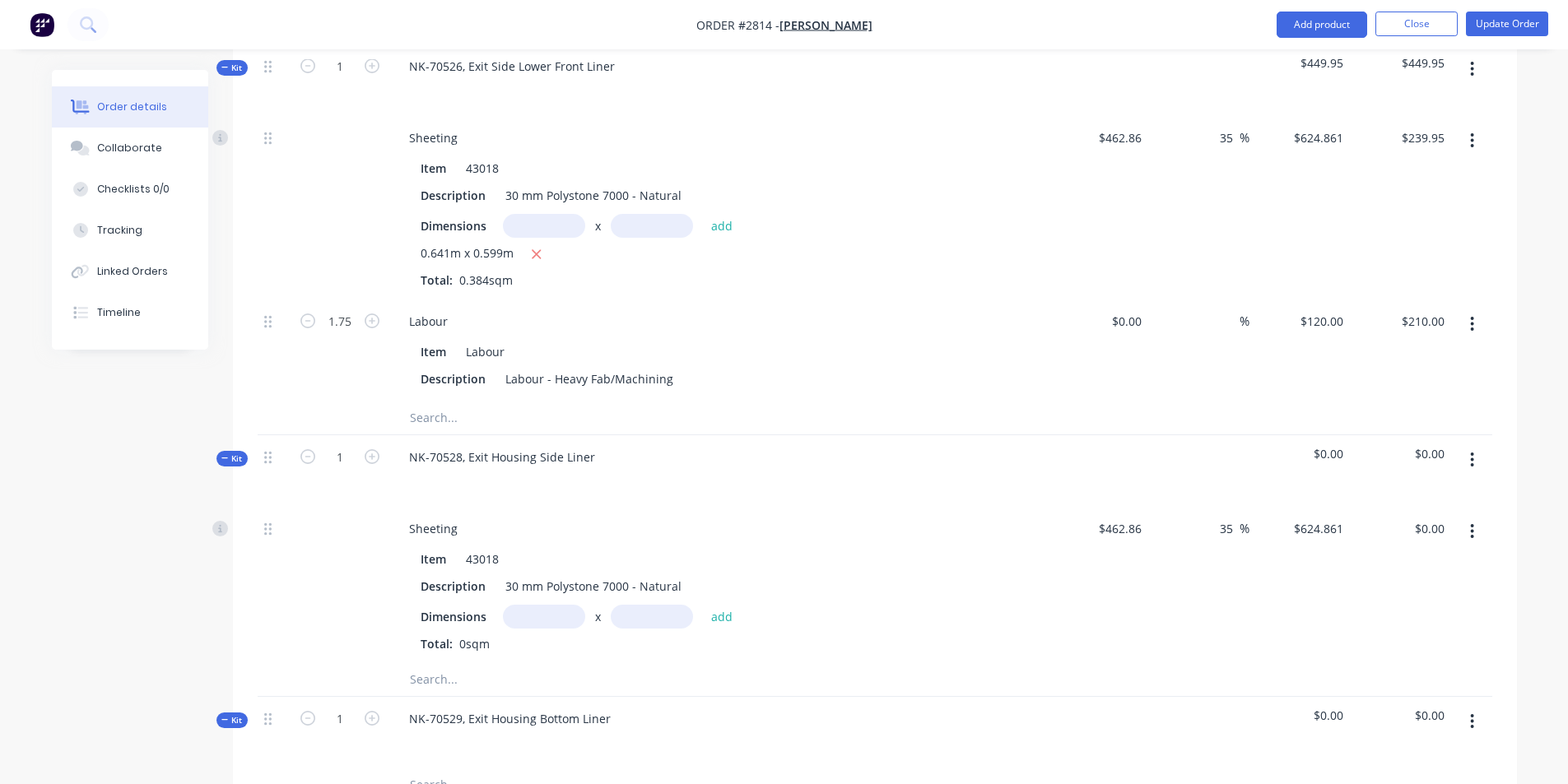
click at [529, 605] on input "text" at bounding box center [543, 616] width 82 height 24
type input "0.66m"
type input "0.371m"
click at [586, 615] on div "Sheeting Item 43018 Description 30 mm Polystone 7000 - Natural Dimensions 0.66m…" at bounding box center [718, 585] width 658 height 156
click at [450, 662] on input "text" at bounding box center [573, 678] width 329 height 33
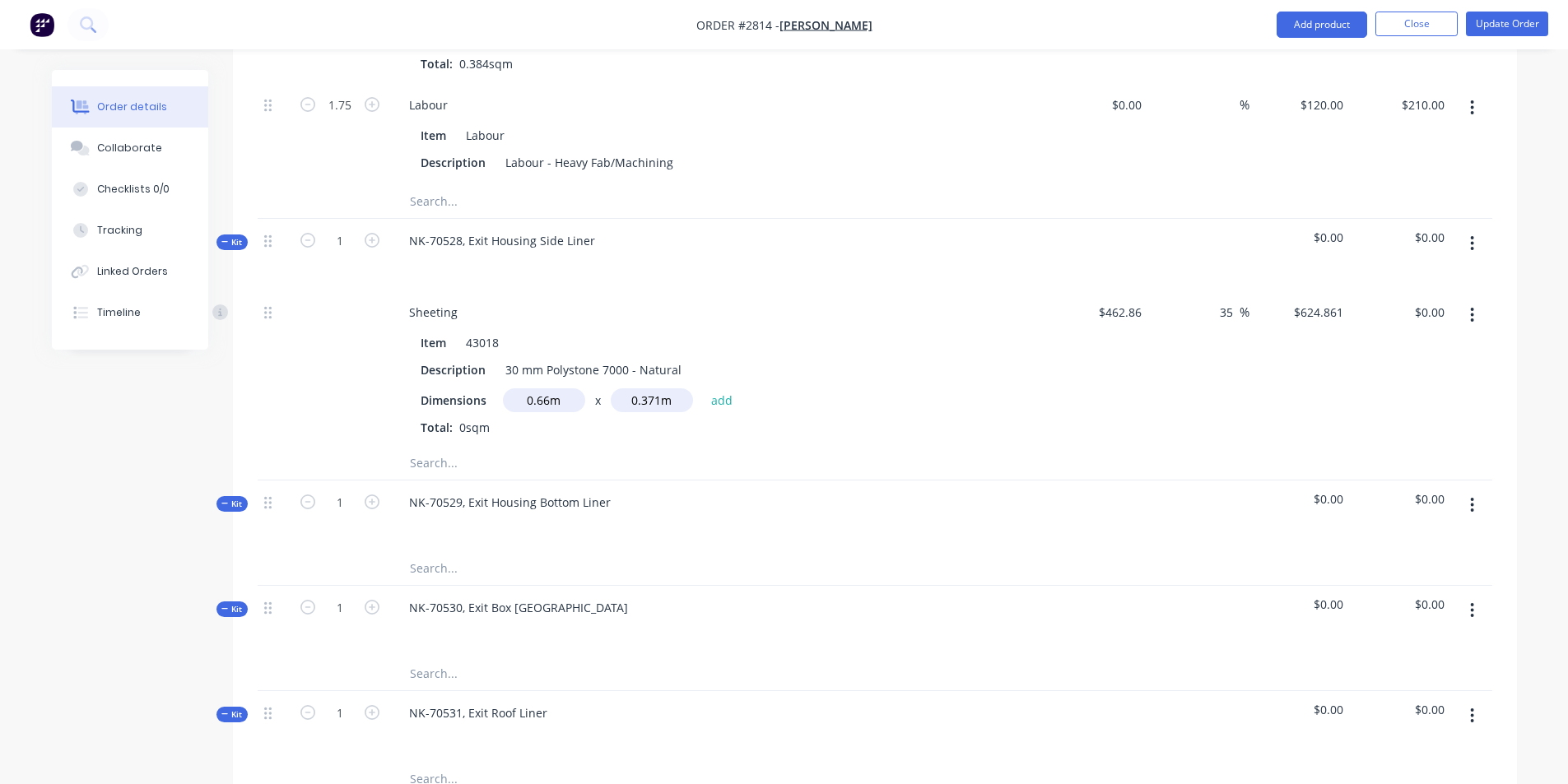
scroll to position [1535, 0]
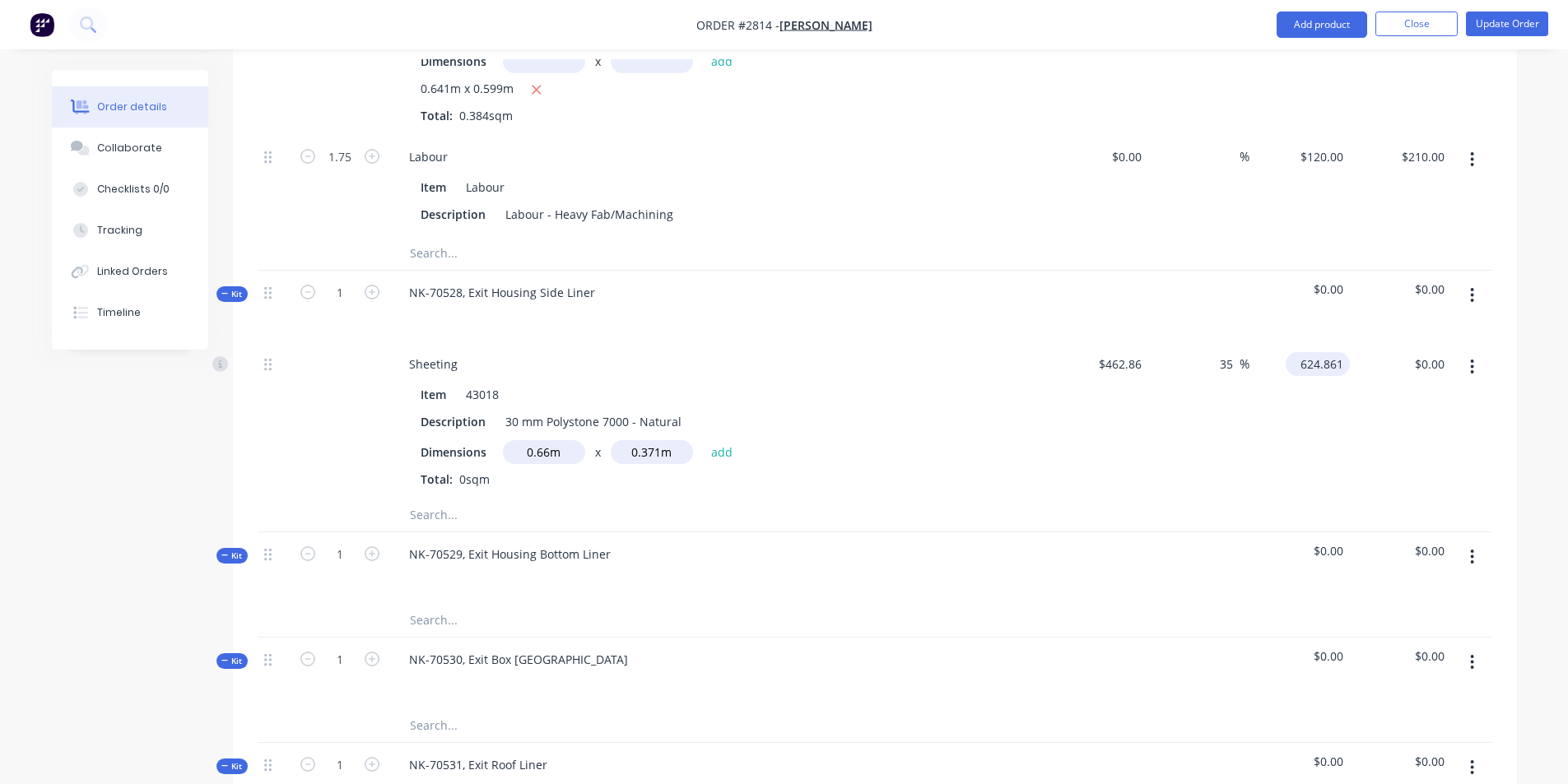
click at [1326, 352] on input "624.861" at bounding box center [1320, 364] width 58 height 24
type input "$624.861"
type input "0.00"
click at [1414, 352] on div "0.00 0.00" at bounding box center [1432, 364] width 38 height 24
click at [1294, 366] on div "$624.861 $624.861" at bounding box center [1299, 420] width 101 height 156
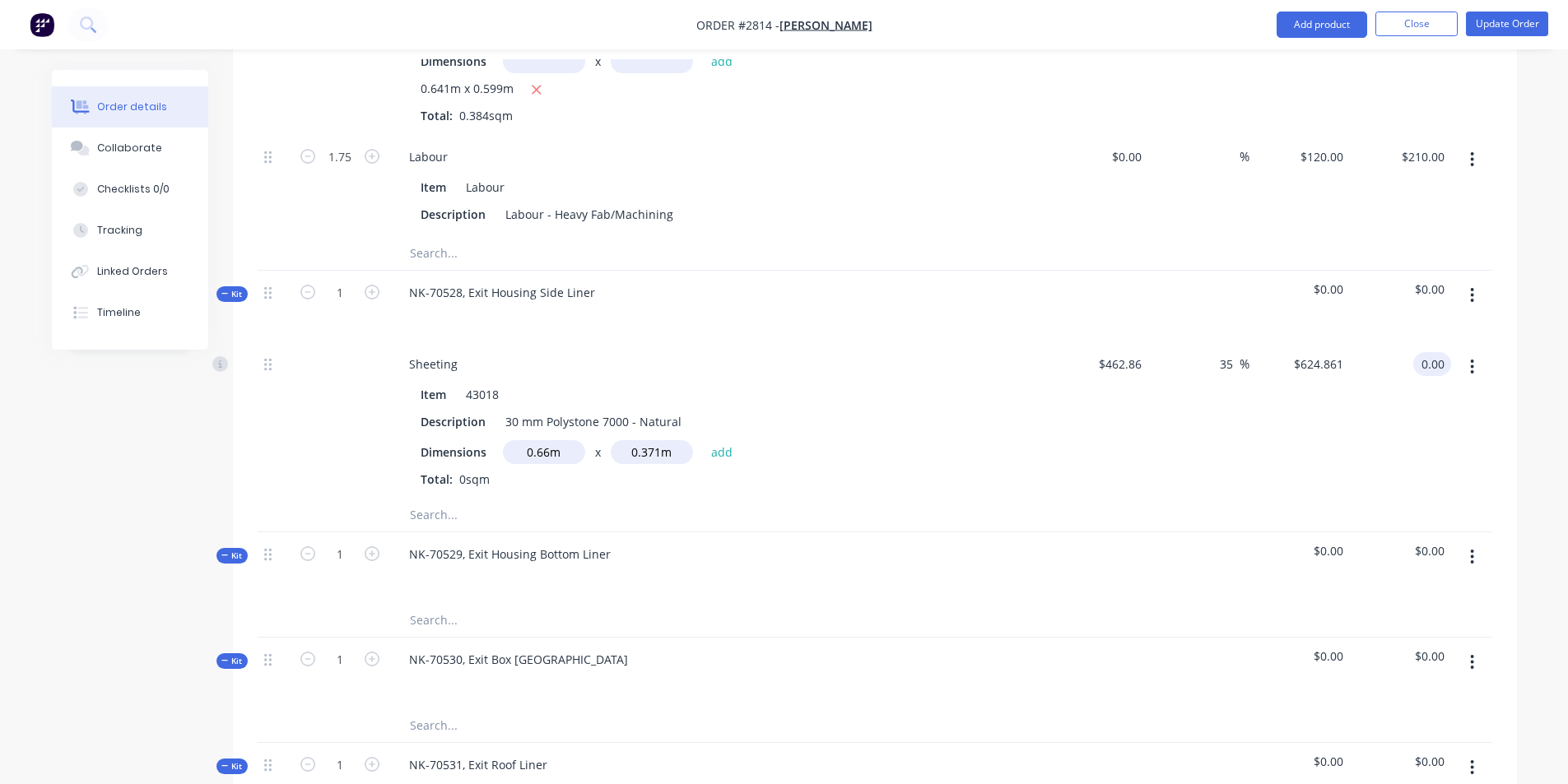
type input "-100"
type input "$0.00"
type input "2.75"
type input "$330.00"
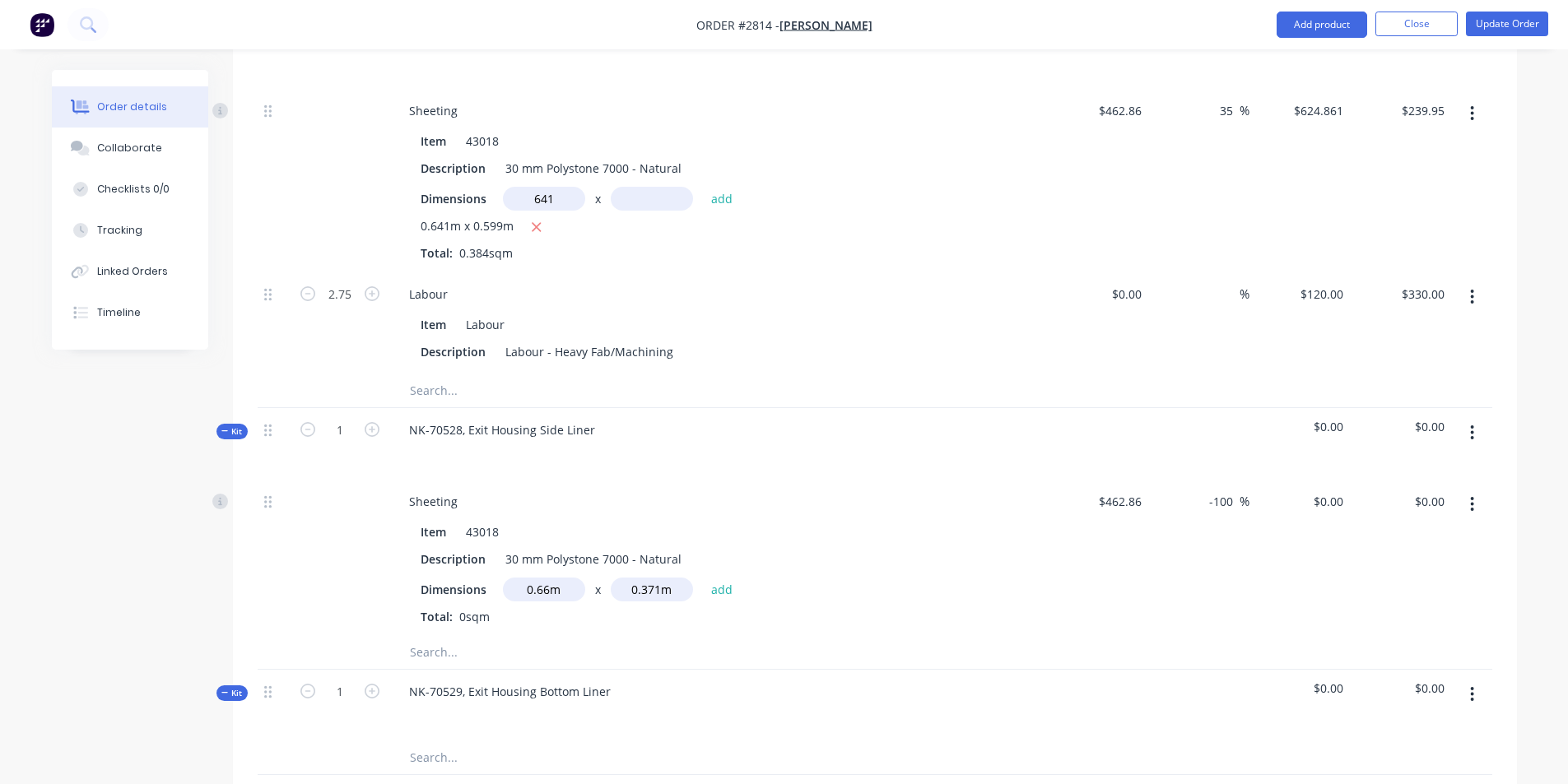
scroll to position [1370, 0]
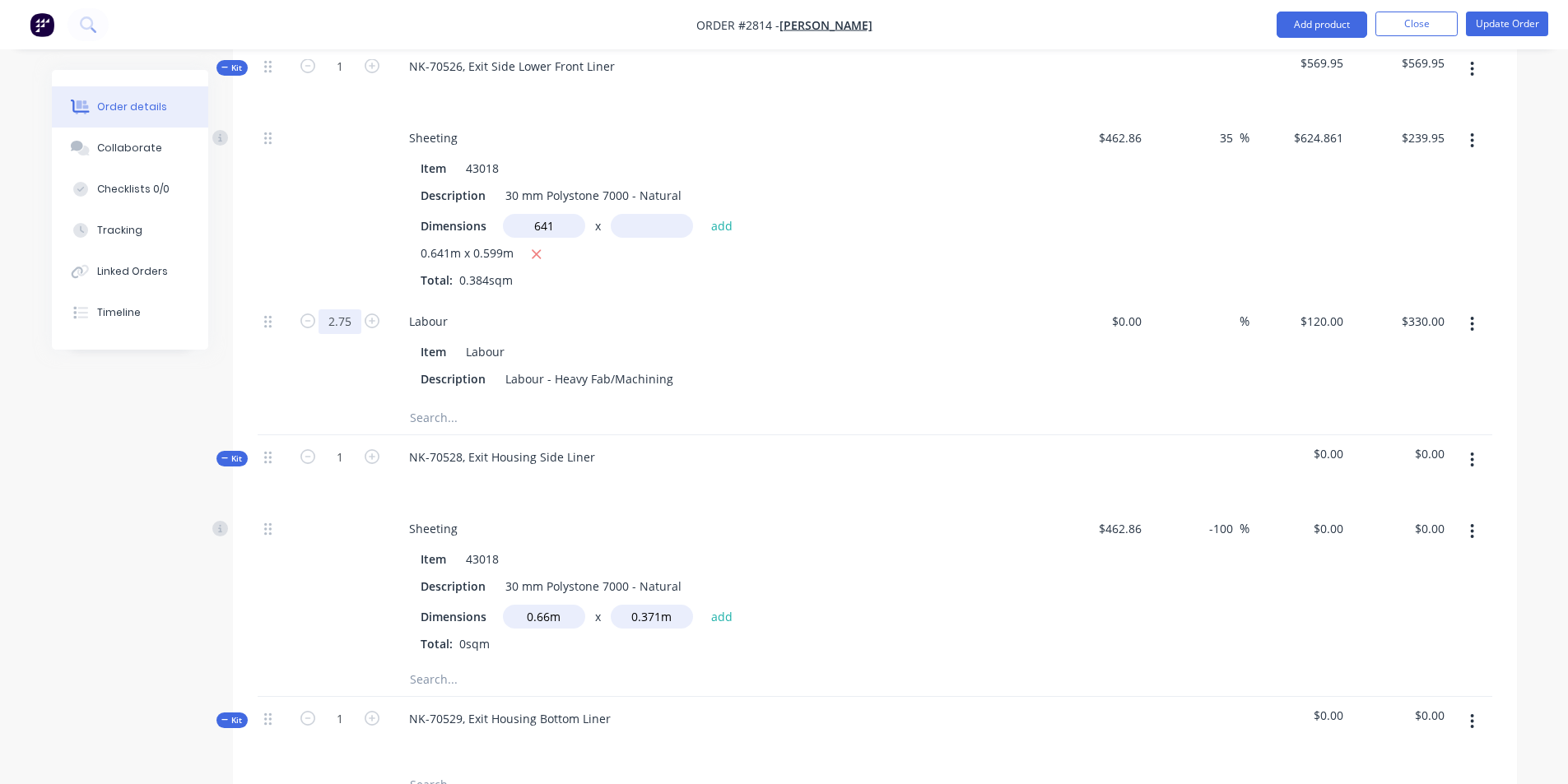
type input "641m"
type input "1.75"
type input "$210.00"
click at [521, 468] on div at bounding box center [718, 480] width 645 height 24
click at [1222, 516] on input "-100" at bounding box center [1223, 528] width 32 height 24
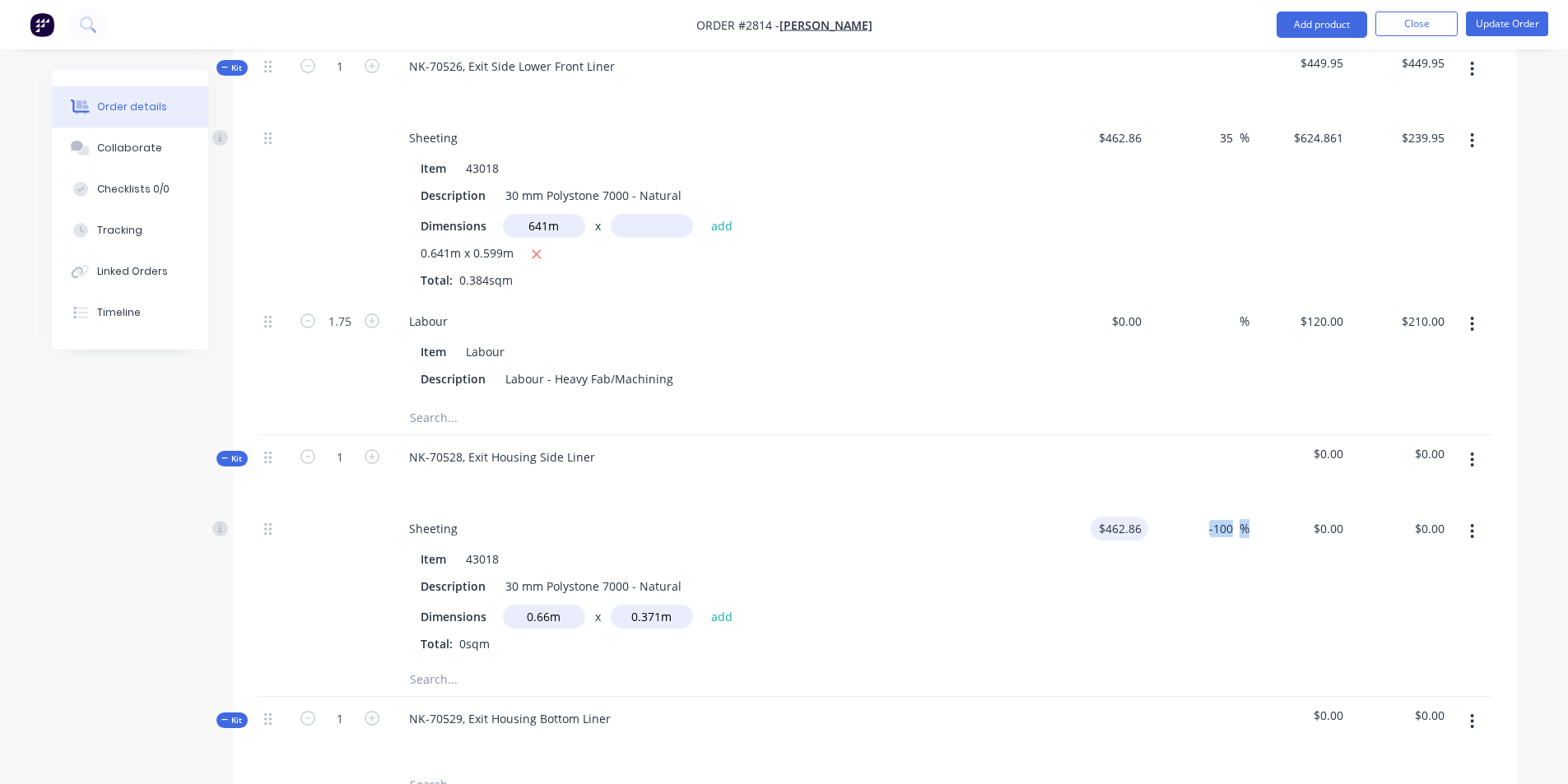
drag, startPoint x: 1196, startPoint y: 488, endPoint x: 1143, endPoint y: 479, distance: 53.8
click at [1146, 507] on div "Sheeting Item 43018 Description 30 mm Polystone 7000 - Natural Dimensions 0.66m…" at bounding box center [874, 585] width 1234 height 156
click at [1249, 507] on div "$0.00 $0.00" at bounding box center [1299, 585] width 101 height 156
drag, startPoint x: 1246, startPoint y: 482, endPoint x: 1203, endPoint y: 492, distance: 44.1
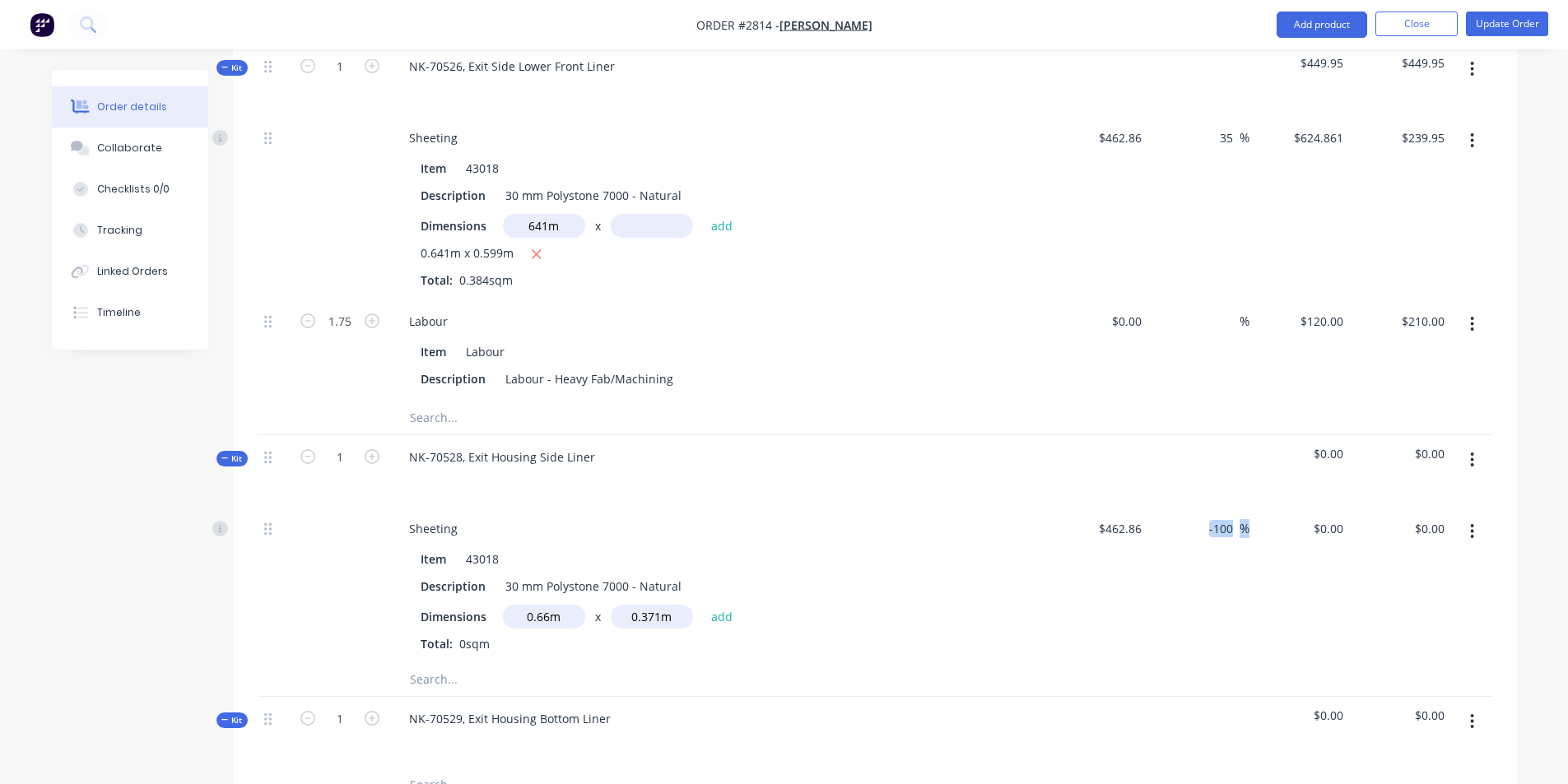
click at [1203, 507] on div "-100 -100 %" at bounding box center [1198, 585] width 101 height 156
drag, startPoint x: 1473, startPoint y: 498, endPoint x: 1197, endPoint y: 648, distance: 314.1
click at [1187, 714] on div at bounding box center [1198, 732] width 101 height 72
click at [1477, 516] on button "button" at bounding box center [1471, 531] width 39 height 29
drag, startPoint x: 1407, startPoint y: 527, endPoint x: 1386, endPoint y: 585, distance: 61.7
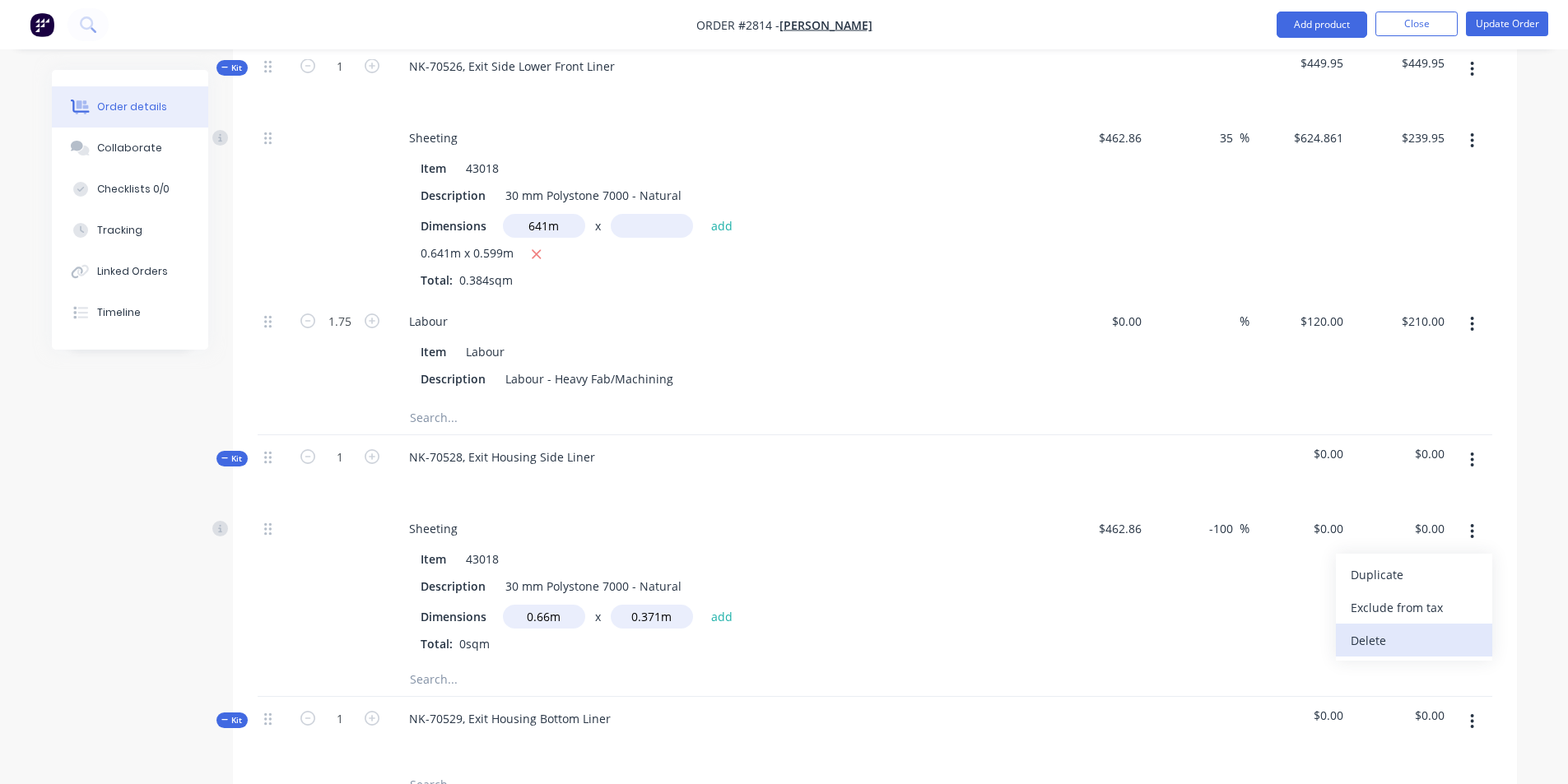
click at [1386, 585] on div "Duplicate Exclude from tax Delete" at bounding box center [1414, 606] width 157 height 106
click at [1380, 629] on div "Delete" at bounding box center [1413, 640] width 126 height 24
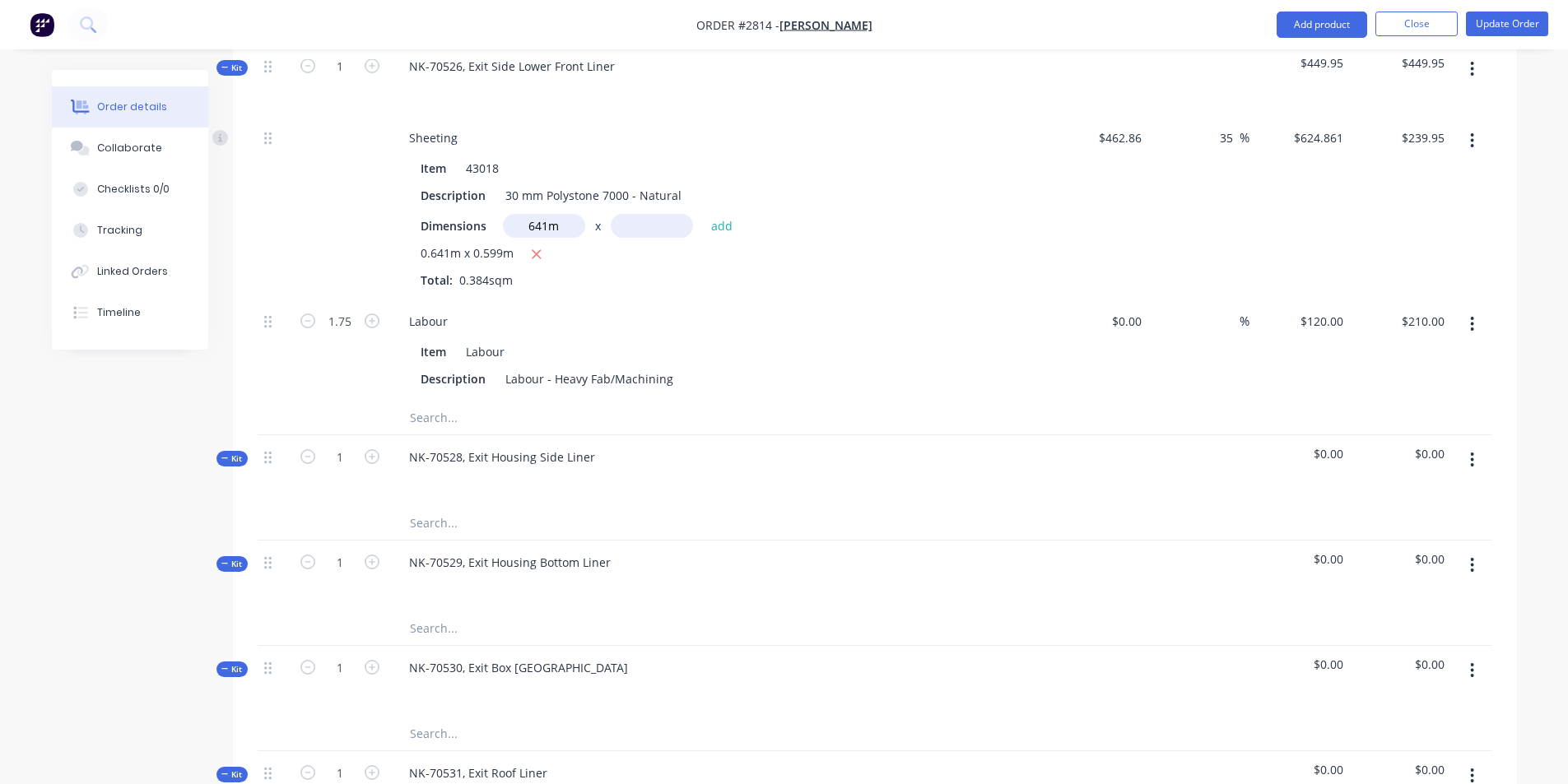
click at [406, 507] on div at bounding box center [643, 523] width 494 height 33
click at [438, 507] on input "text" at bounding box center [573, 523] width 329 height 33
drag, startPoint x: 438, startPoint y: 486, endPoint x: 421, endPoint y: 479, distance: 18.4
click at [421, 507] on input "text" at bounding box center [573, 523] width 329 height 33
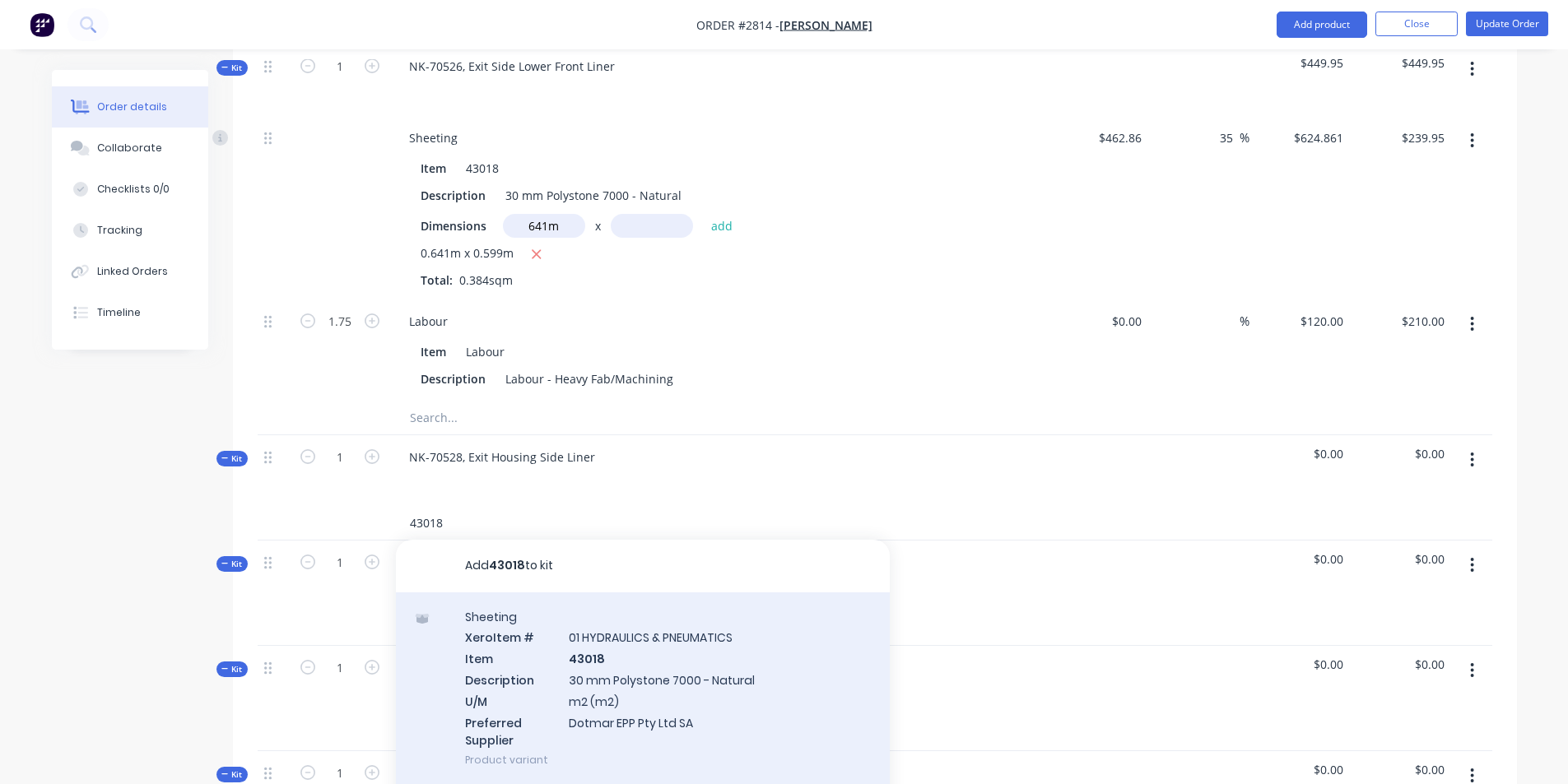
type input "43018"
click at [620, 629] on div "Sheeting Xero Item # 01 HYDRAULICS & PNEUMATICS Item 43018 Description 30 mm Po…" at bounding box center [643, 688] width 494 height 192
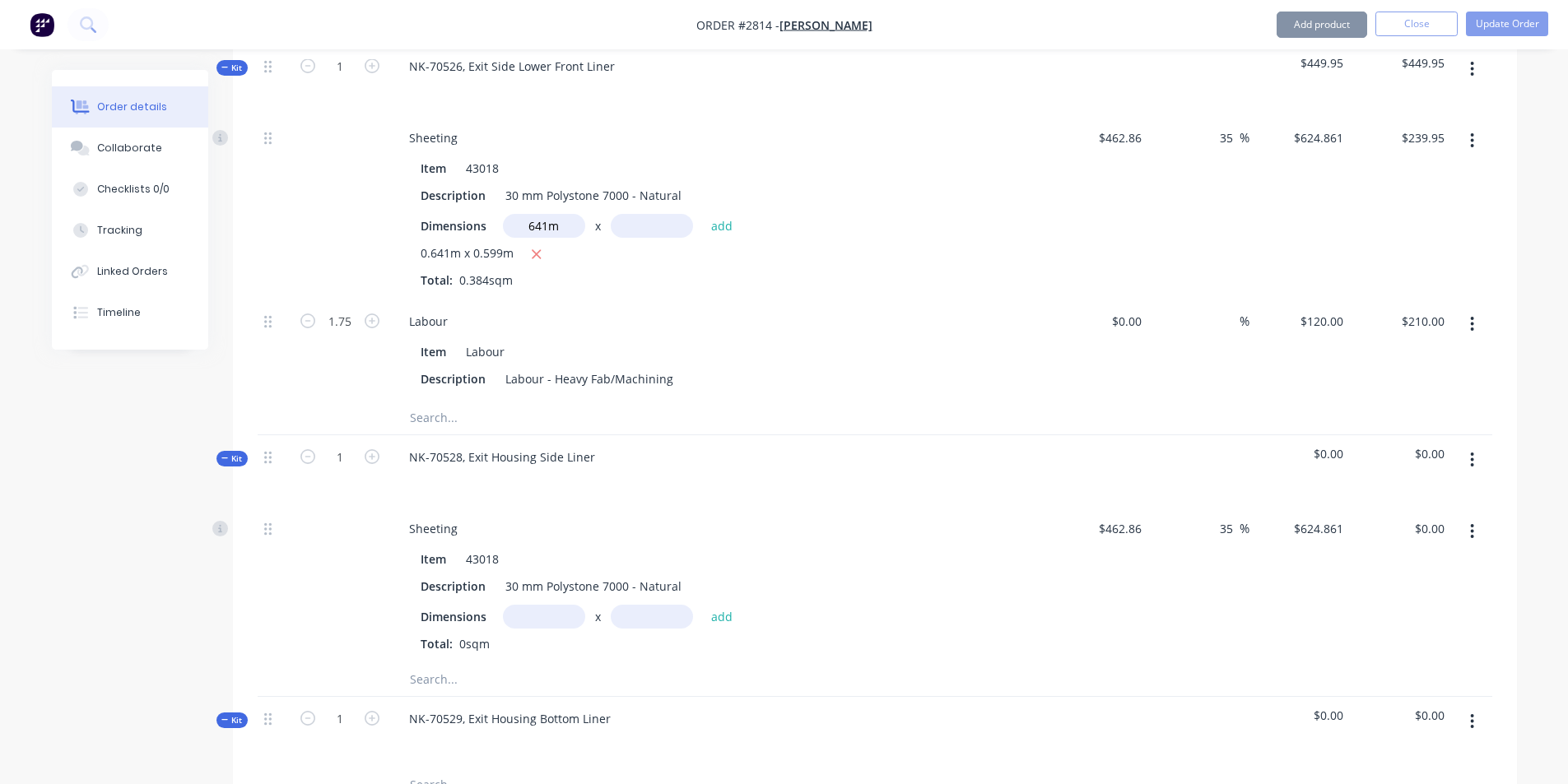
click at [524, 605] on input "text" at bounding box center [543, 616] width 82 height 24
type input "0.66m"
type input "0.371m"
click at [572, 662] on input "text" at bounding box center [573, 678] width 329 height 33
type input "$462.86"
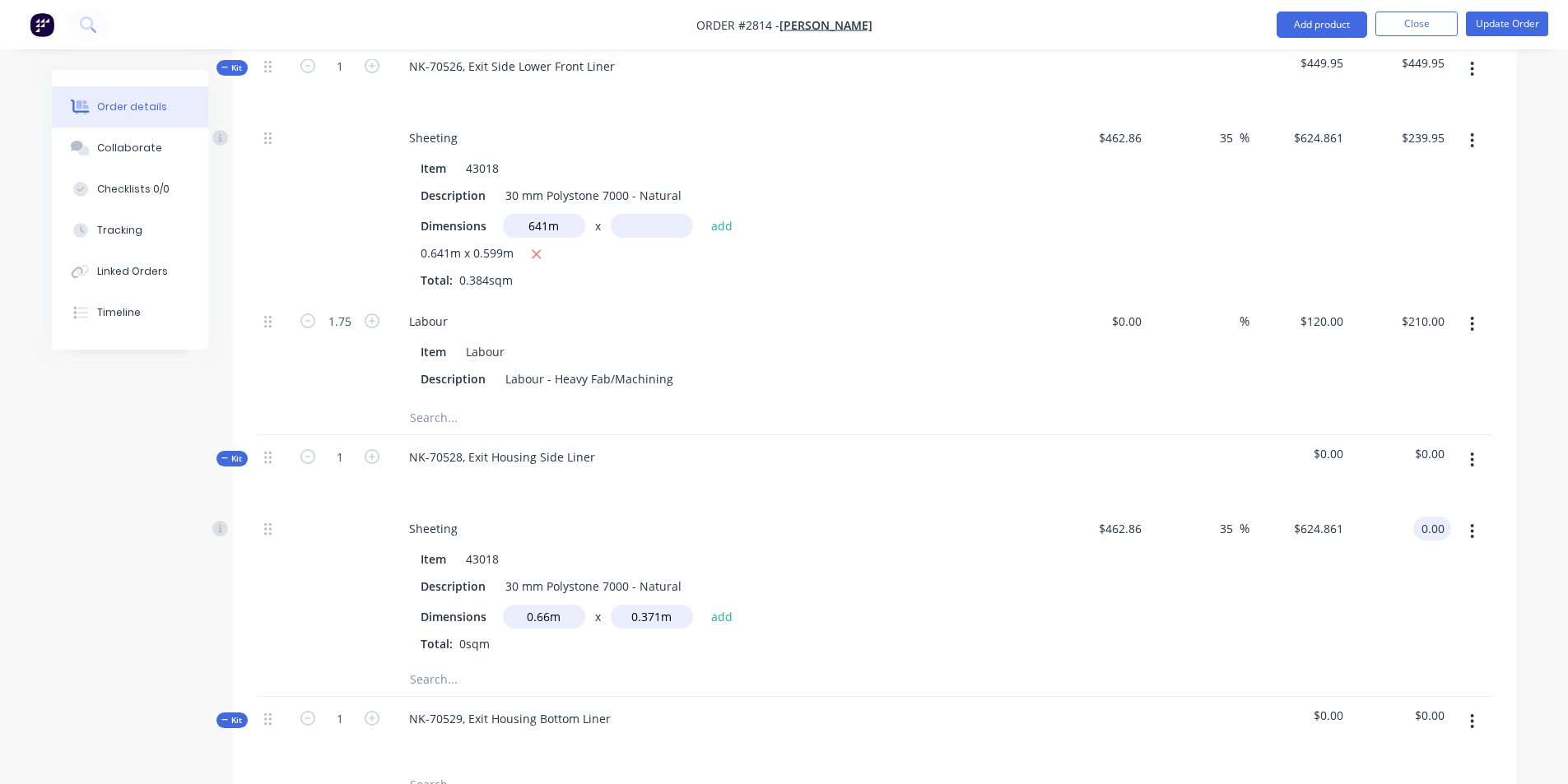
click at [1424, 516] on input "0.00" at bounding box center [1435, 528] width 31 height 24
type input "153.13"
click at [1517, 482] on div "Order details Collaborate Checklists 0/0 Tracking Linked Orders Timeline Order …" at bounding box center [784, 614] width 1497 height 3830
click at [1470, 450] on icon "button" at bounding box center [1472, 459] width 4 height 18
click at [1533, 459] on div "Order details Collaborate Checklists 0/0 Tracking Linked Orders Timeline Order …" at bounding box center [784, 580] width 1568 height 3900
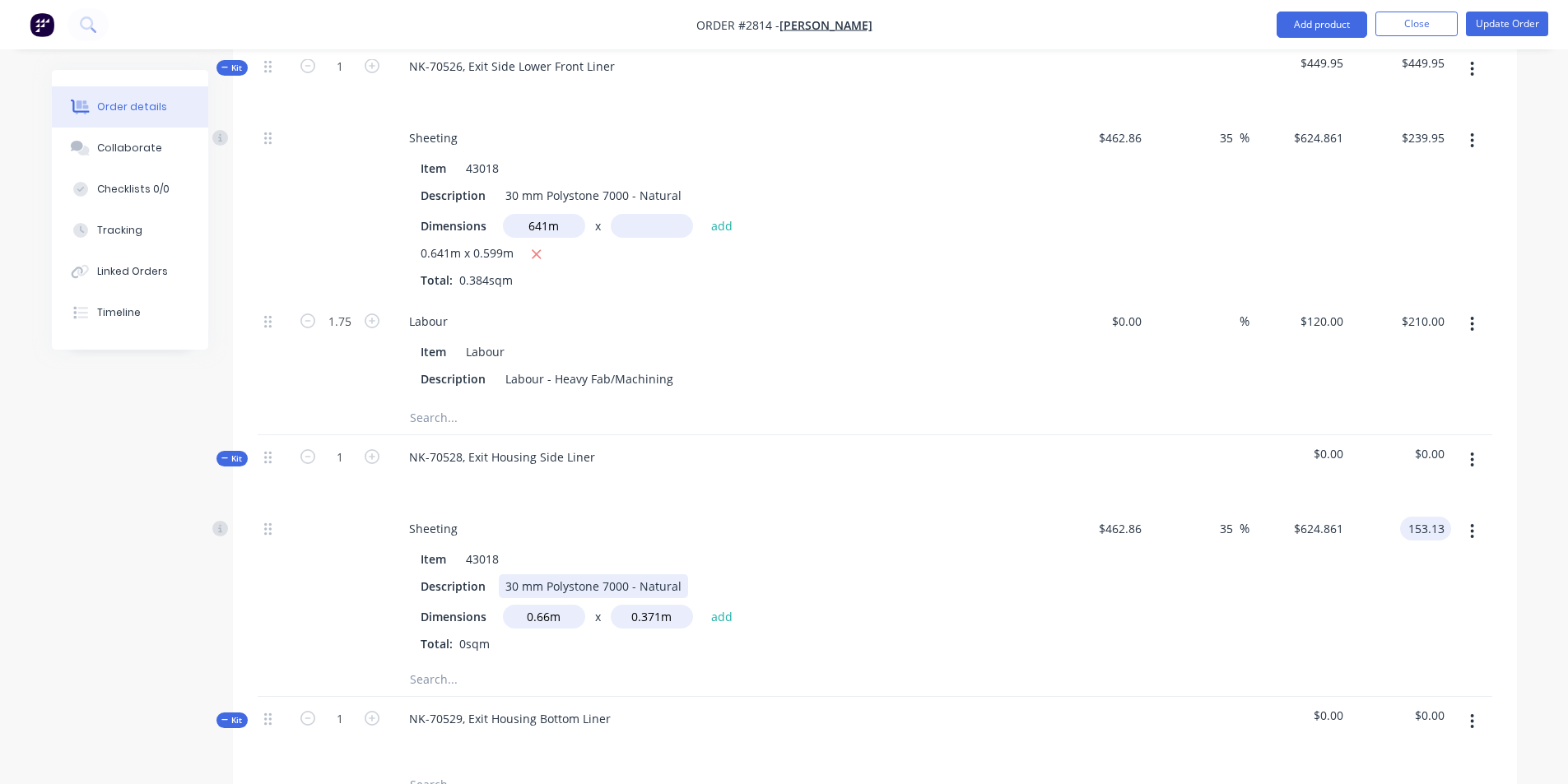
click at [861, 574] on div "Description 30 mm Polystone 7000 - Natural" at bounding box center [715, 585] width 602 height 24
drag, startPoint x: 1463, startPoint y: 480, endPoint x: 1422, endPoint y: 526, distance: 61.6
click at [1397, 558] on div "153.13 153.13" at bounding box center [1399, 585] width 101 height 156
click at [1472, 522] on icon "button" at bounding box center [1472, 531] width 4 height 18
click at [1381, 591] on button "Exclude from tax" at bounding box center [1414, 607] width 157 height 33
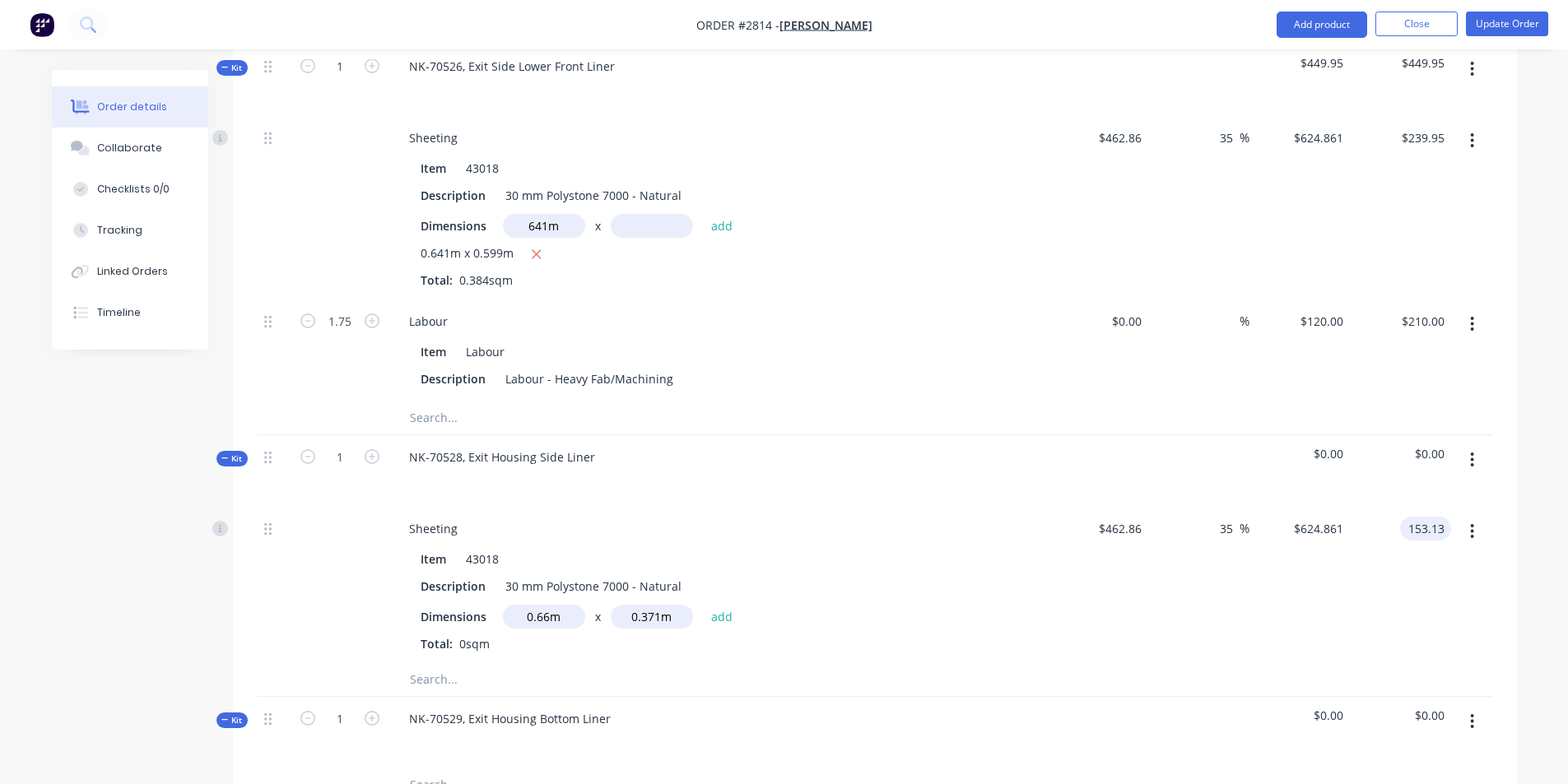
drag, startPoint x: 1382, startPoint y: 579, endPoint x: 1362, endPoint y: 560, distance: 27.6
click at [1362, 560] on div "153.13 153.13" at bounding box center [1399, 585] width 101 height 156
click at [1477, 516] on button "button" at bounding box center [1471, 531] width 39 height 29
click at [1375, 629] on div "Delete" at bounding box center [1413, 640] width 126 height 24
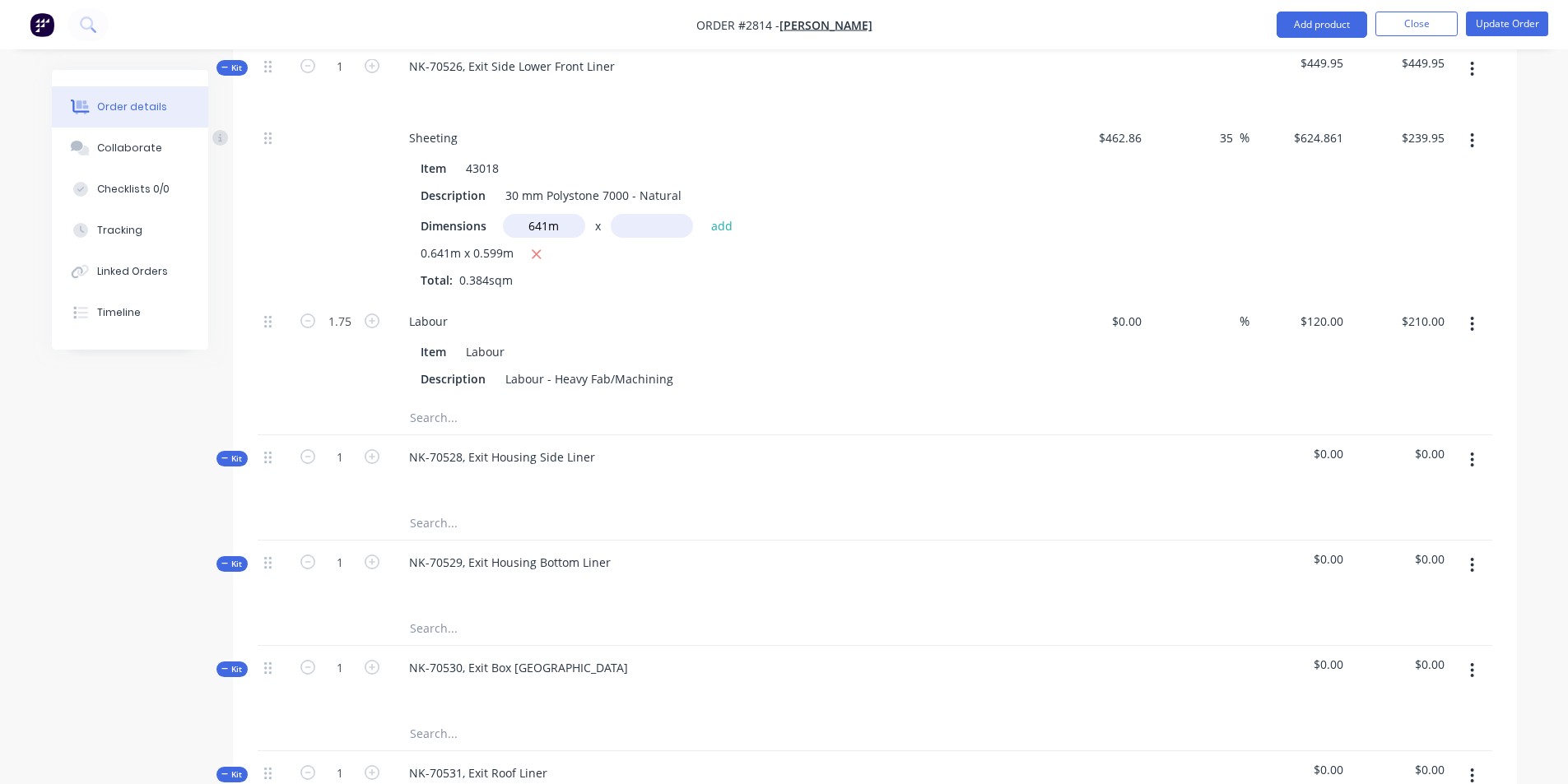
drag, startPoint x: 1467, startPoint y: 412, endPoint x: 1468, endPoint y: 430, distance: 18.0
click at [1404, 507] on div at bounding box center [874, 524] width 1234 height 34
click at [1476, 445] on button "button" at bounding box center [1471, 459] width 39 height 29
click at [1395, 491] on div "Add product to kit" at bounding box center [1413, 502] width 126 height 24
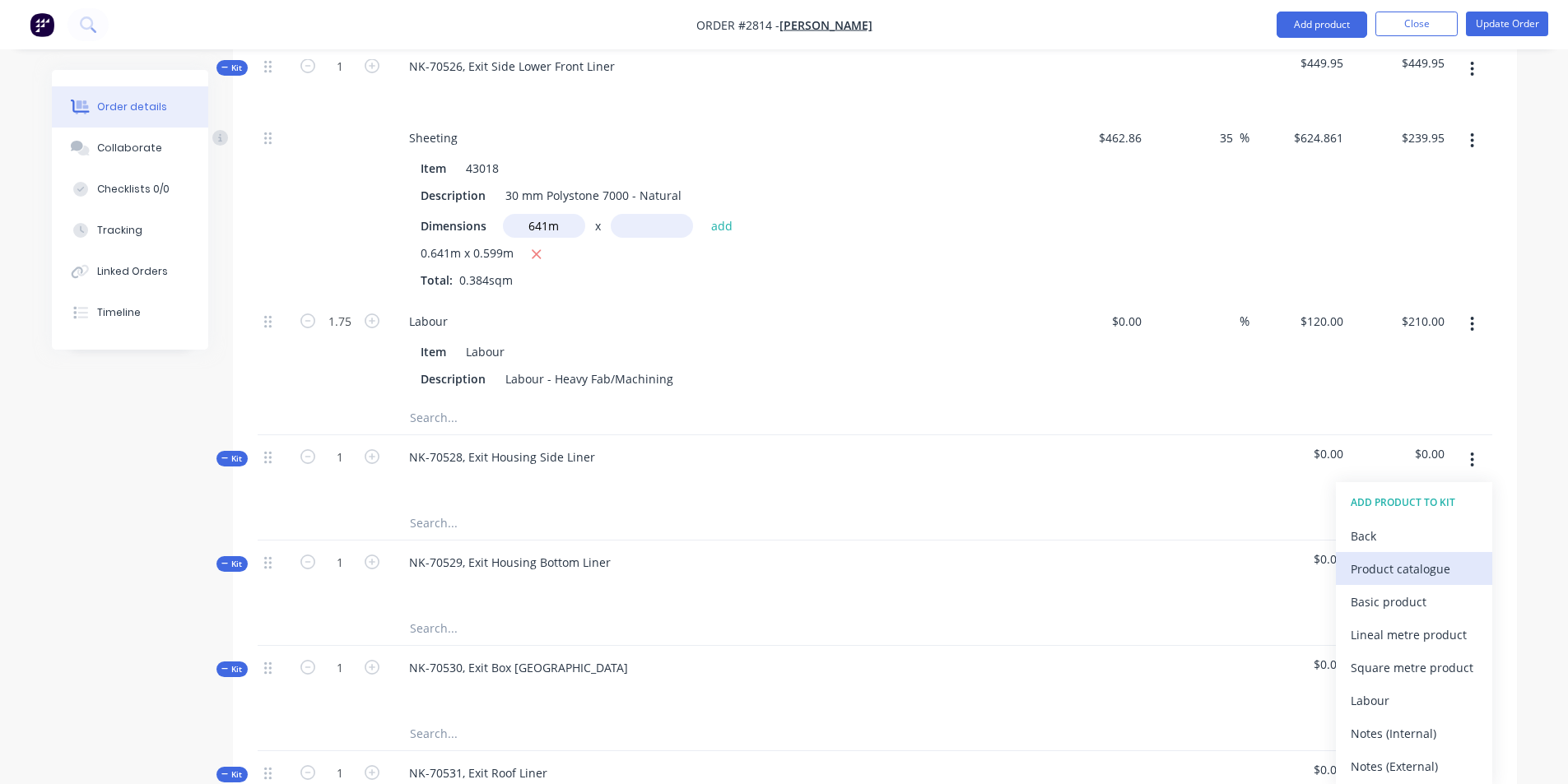
click at [1395, 557] on div "Product catalogue" at bounding box center [1413, 568] width 126 height 24
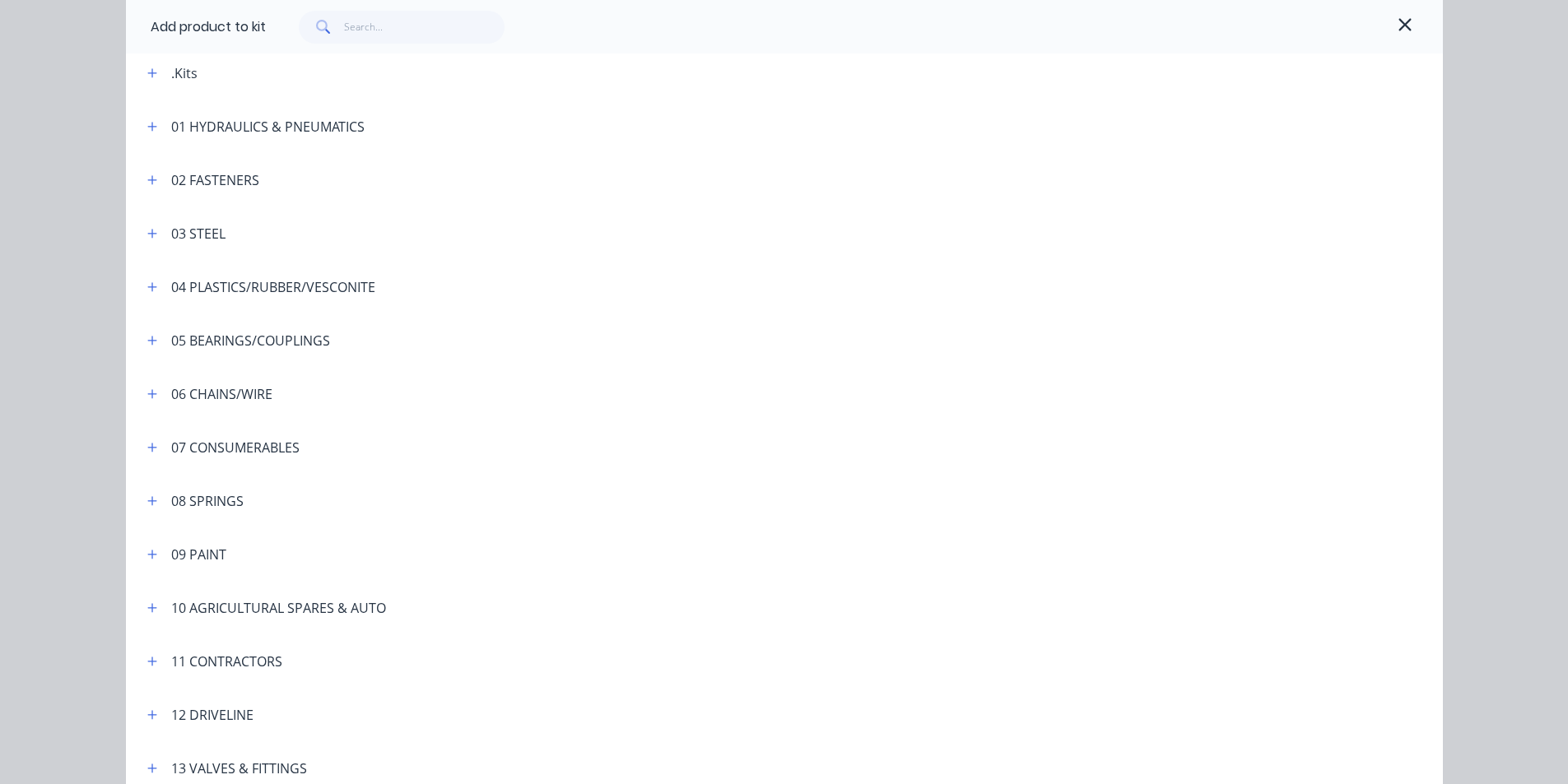
scroll to position [165, 0]
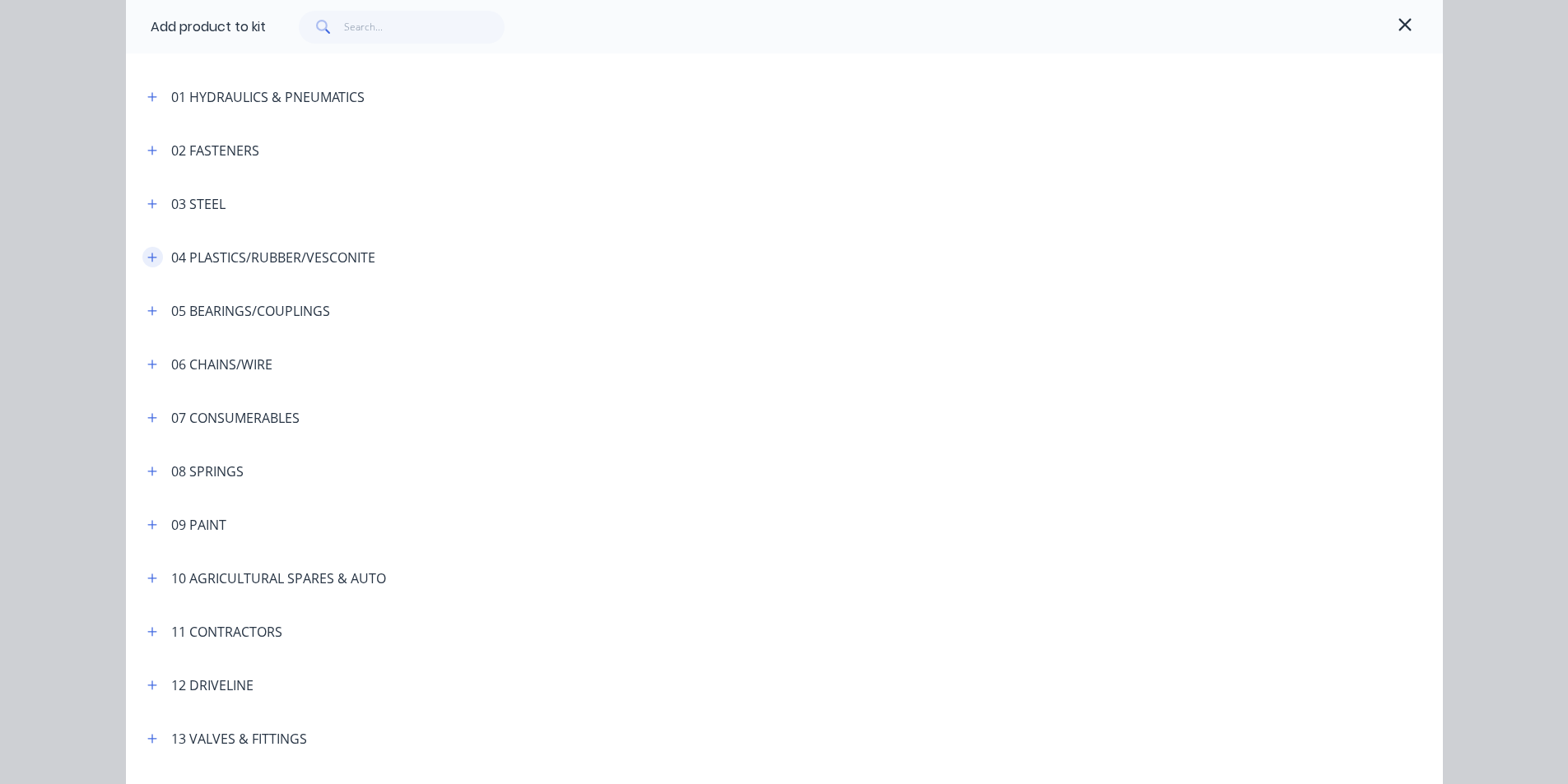
click at [147, 255] on icon "button" at bounding box center [152, 257] width 9 height 11
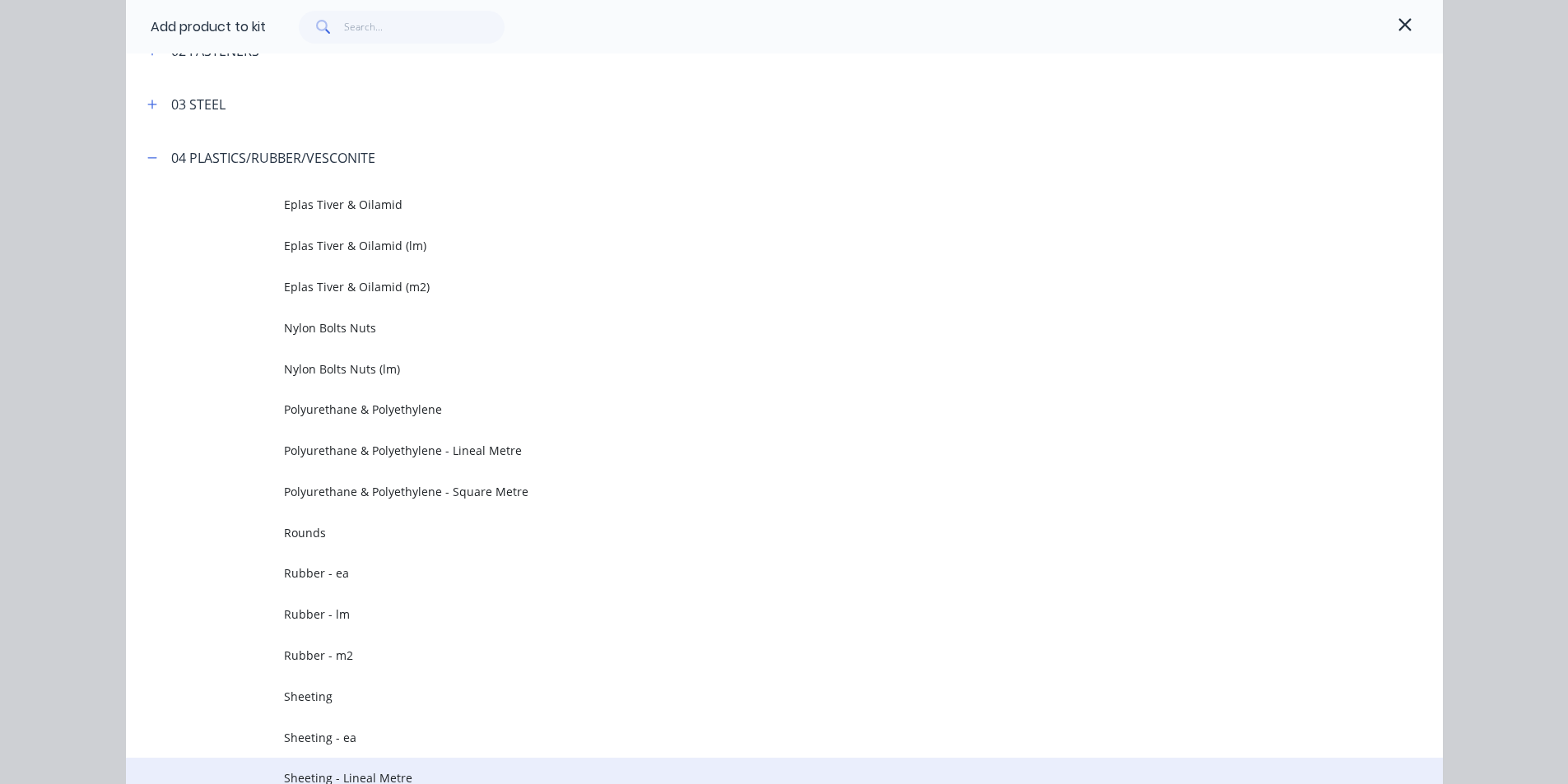
scroll to position [494, 0]
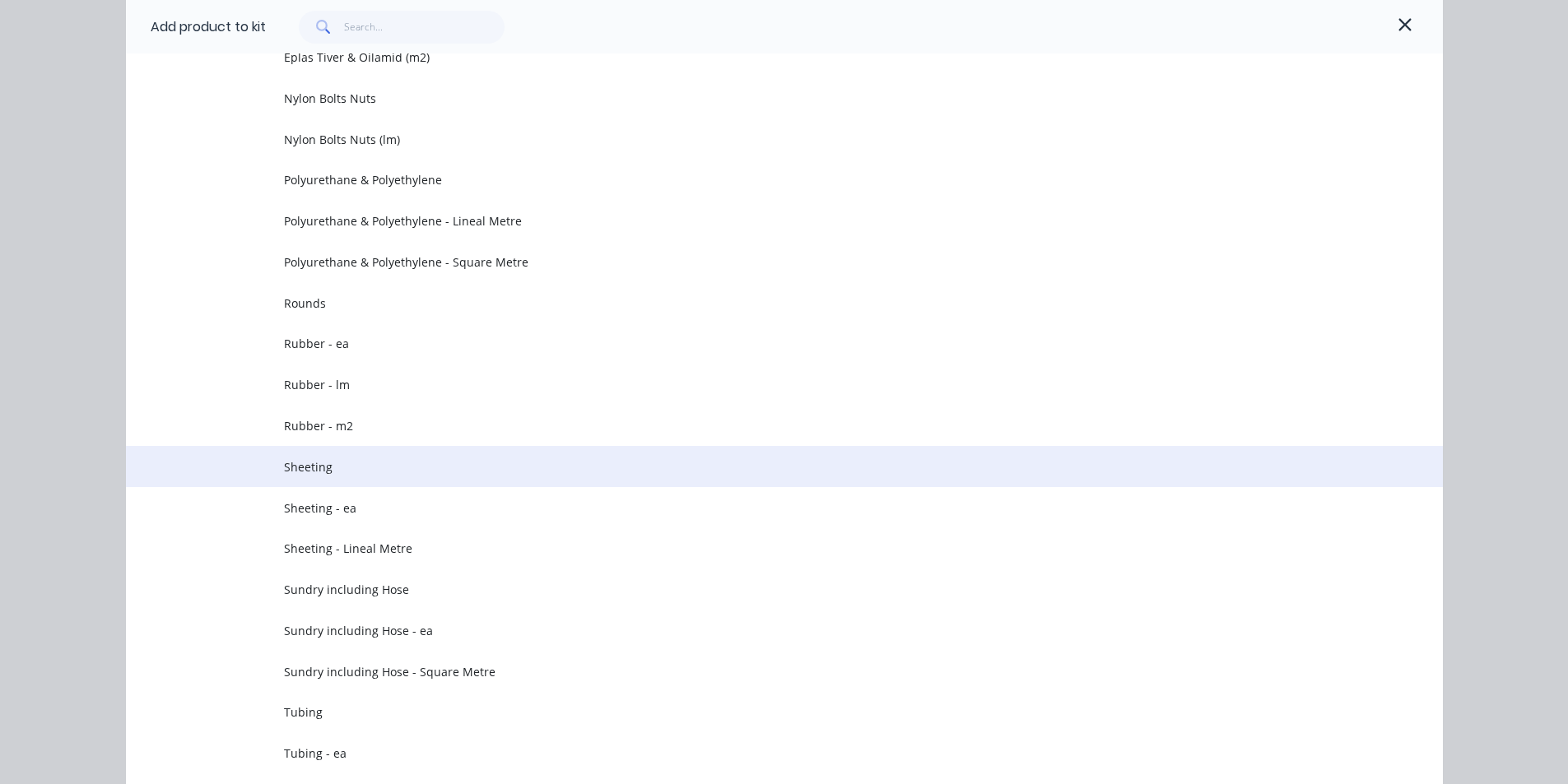
click at [307, 474] on span "Sheeting" at bounding box center [747, 466] width 927 height 17
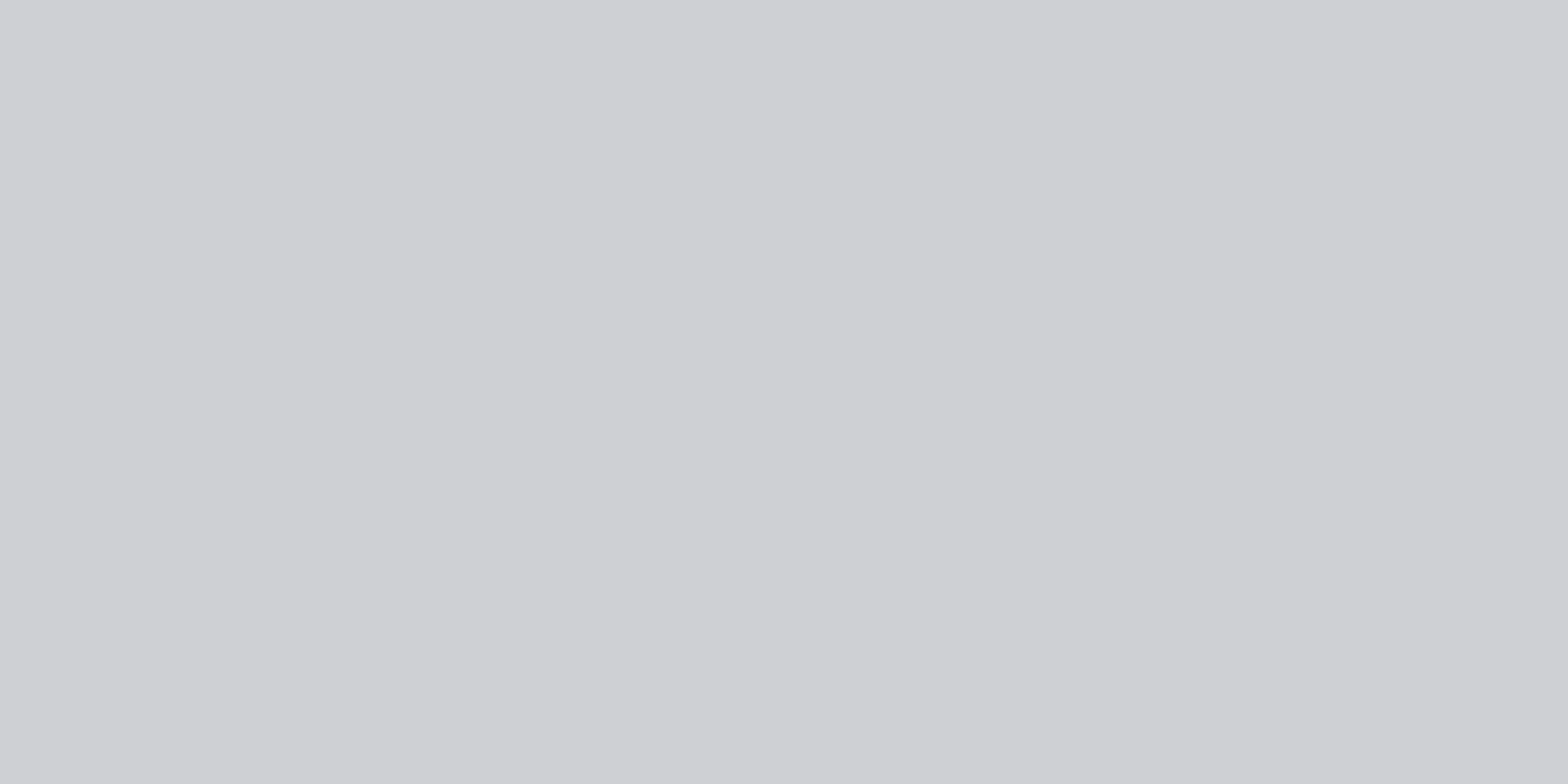
scroll to position [0, 0]
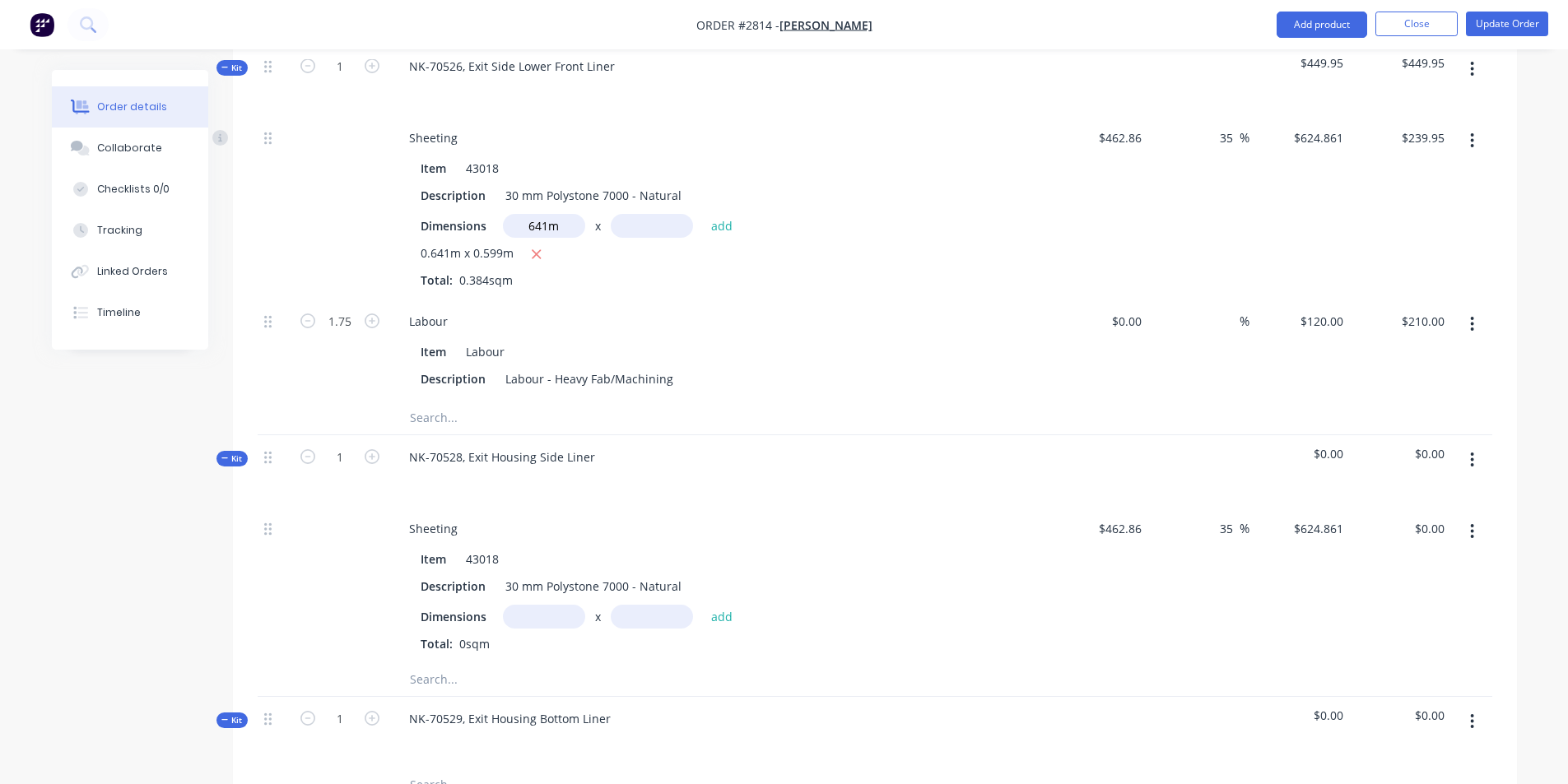
click at [556, 605] on input "text" at bounding box center [543, 616] width 82 height 24
type input "0.66m"
type input "0.371m"
click at [527, 662] on input "text" at bounding box center [573, 678] width 329 height 33
click at [717, 605] on button "add" at bounding box center [721, 616] width 39 height 23
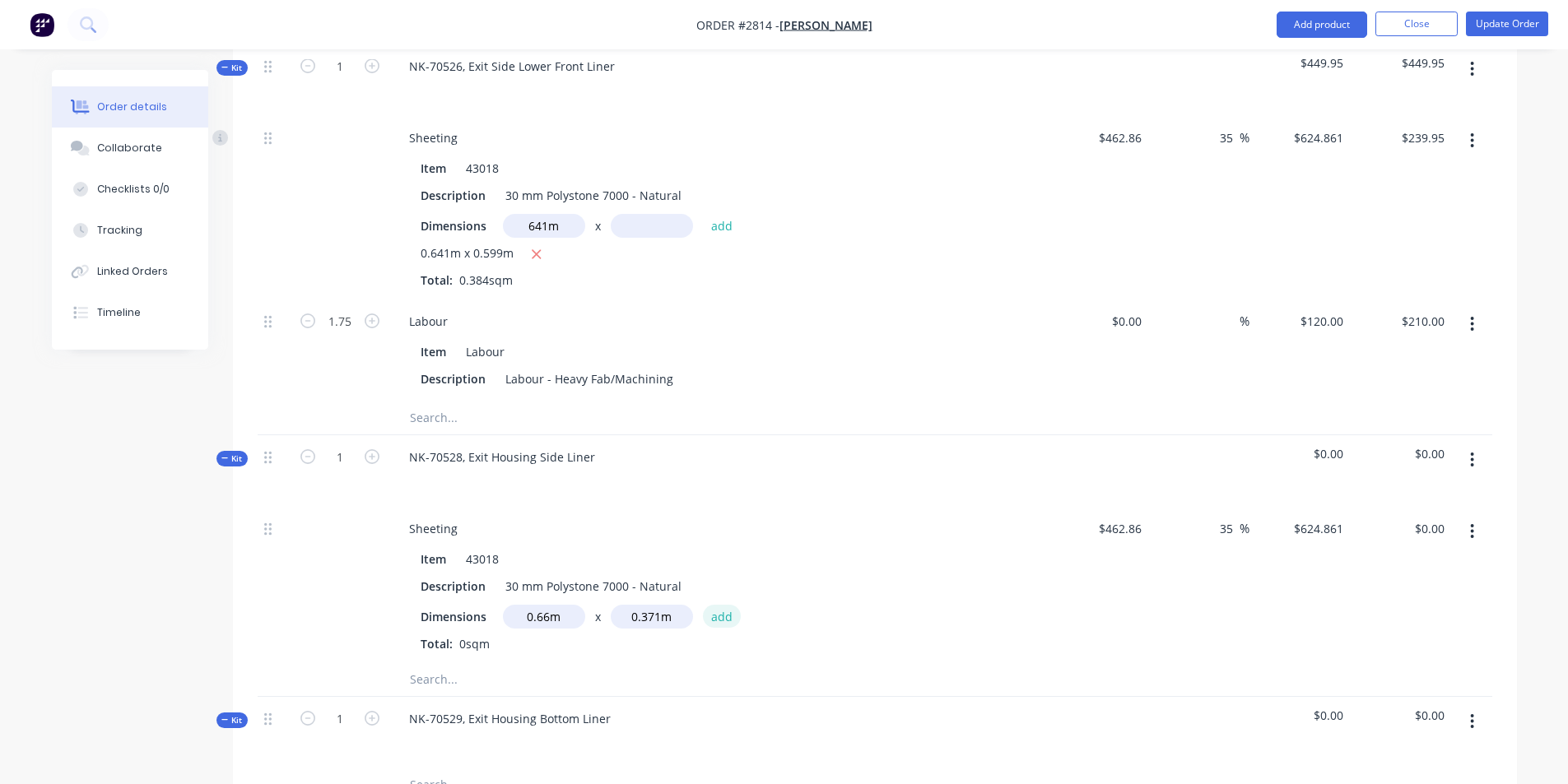
type input "$153.03"
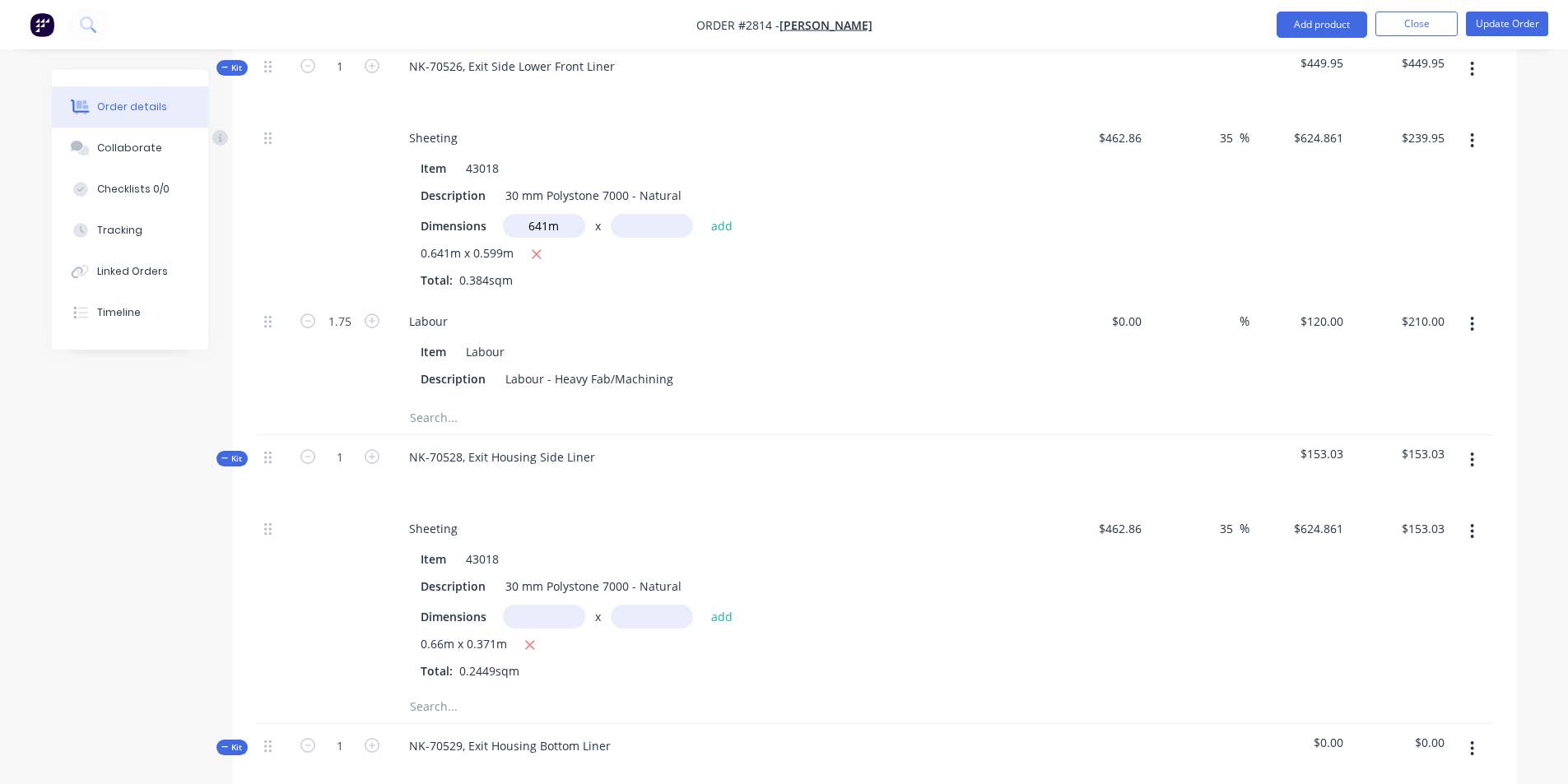
click at [428, 690] on input "text" at bounding box center [573, 706] width 329 height 33
drag, startPoint x: 465, startPoint y: 655, endPoint x: 334, endPoint y: 645, distance: 131.4
click at [334, 690] on div "`LABOUR" at bounding box center [874, 707] width 1234 height 34
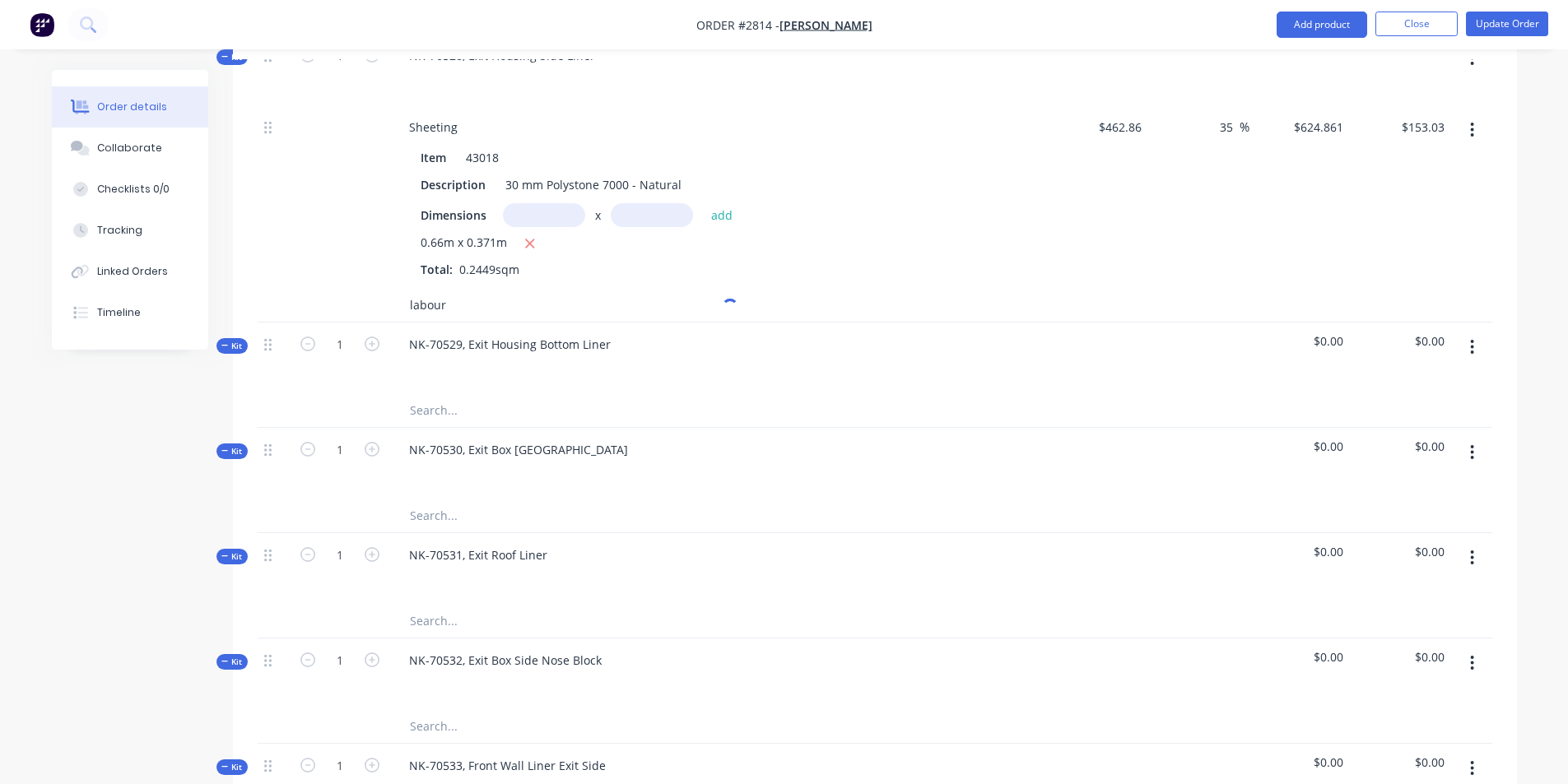
scroll to position [1781, 0]
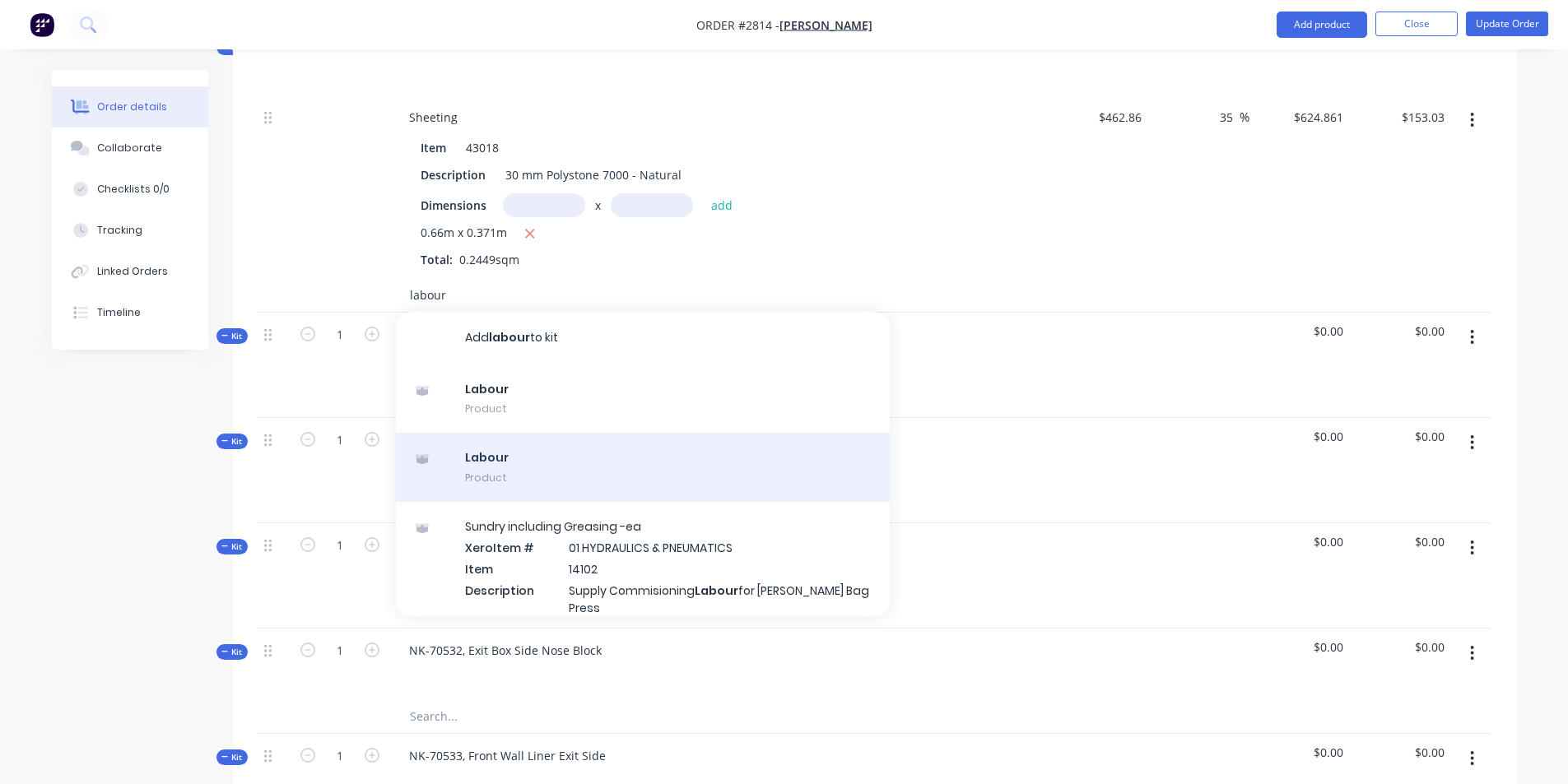
type input "labour"
click at [545, 433] on div "Labour Product" at bounding box center [643, 466] width 494 height 69
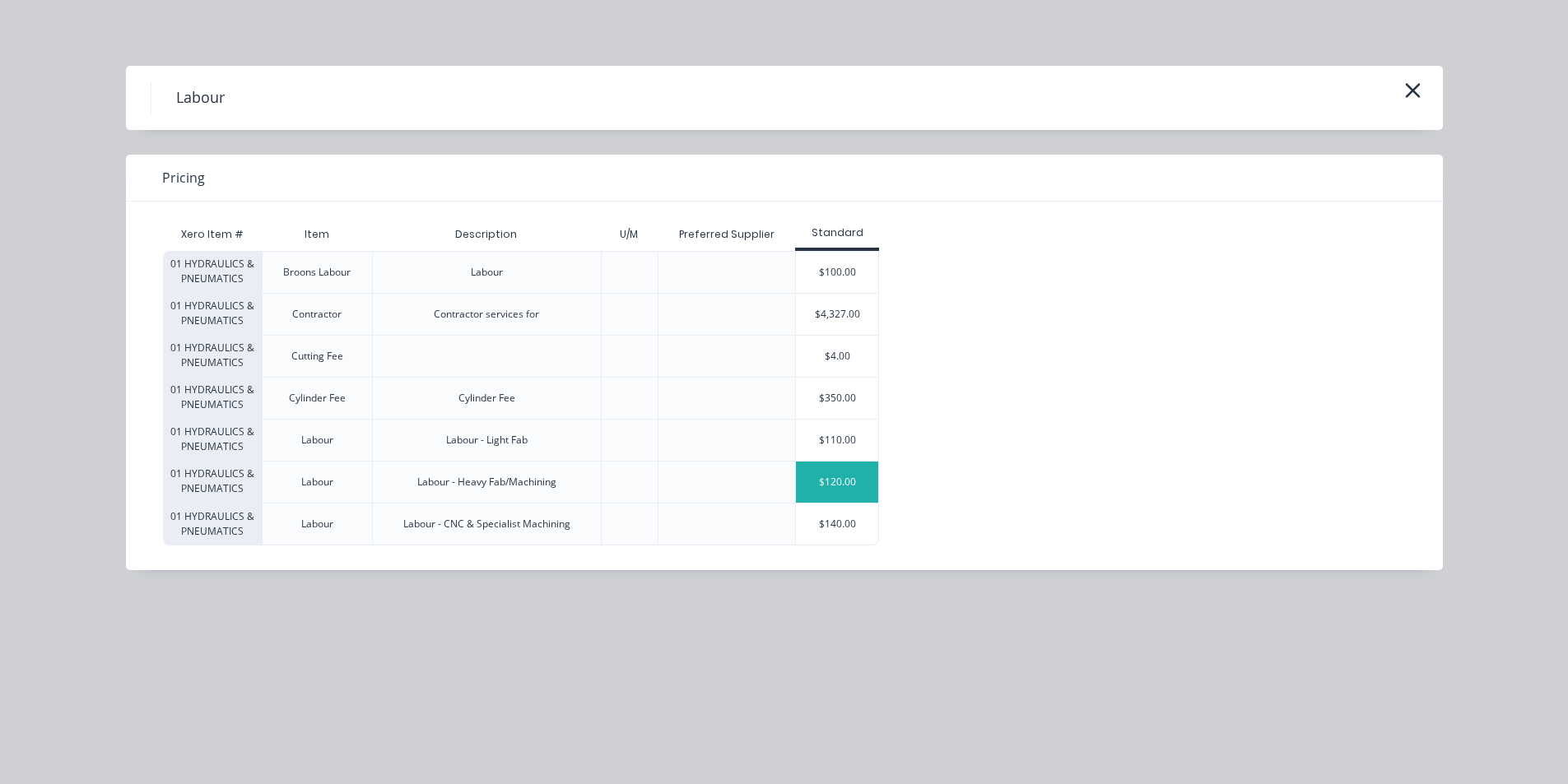
click at [844, 468] on div "$120.00" at bounding box center [836, 482] width 82 height 41
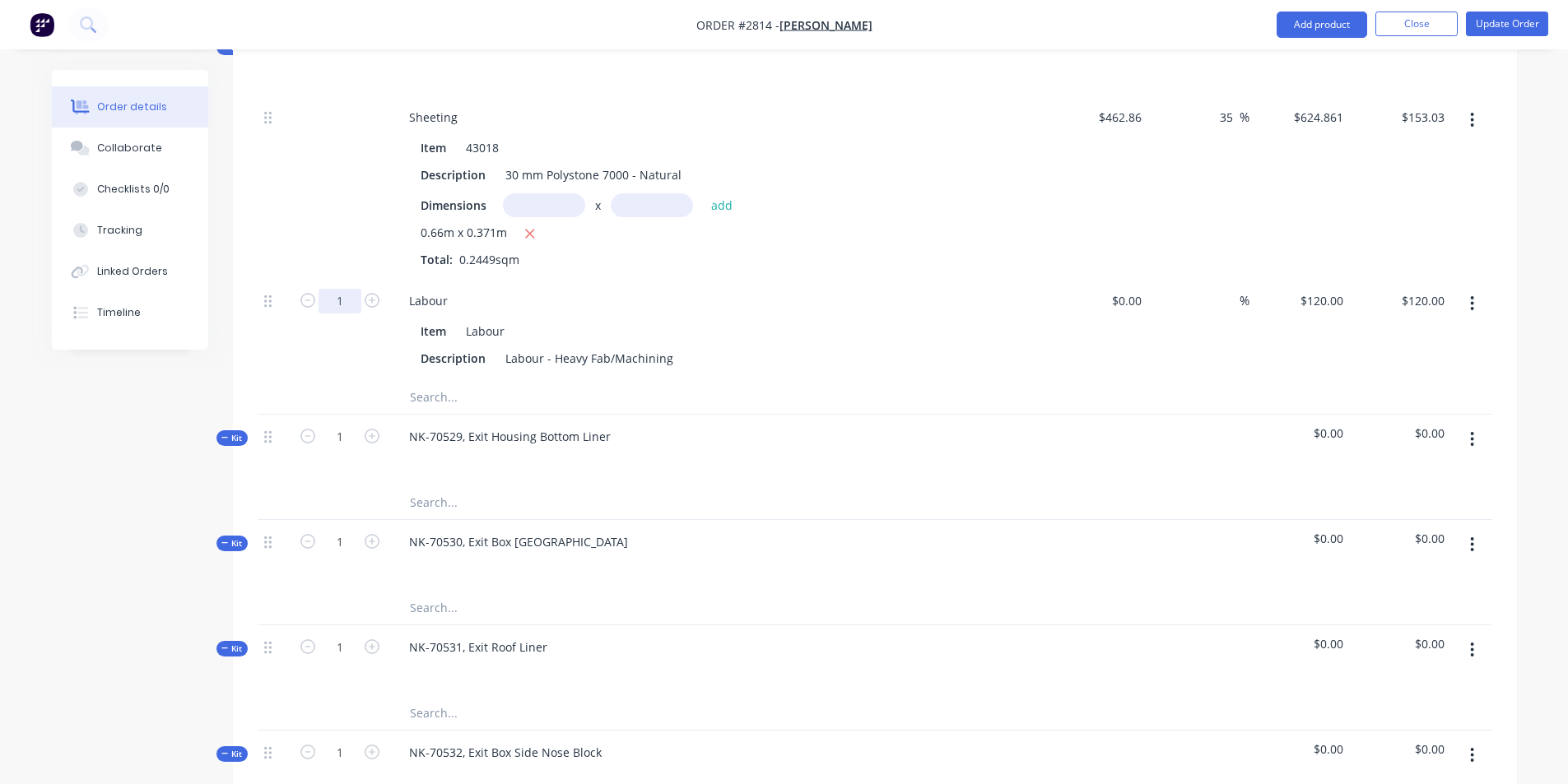
type input "1.5"
type input "$180.00"
click at [721, 346] on div "Description Labour - Heavy Fab/Machining" at bounding box center [715, 357] width 602 height 24
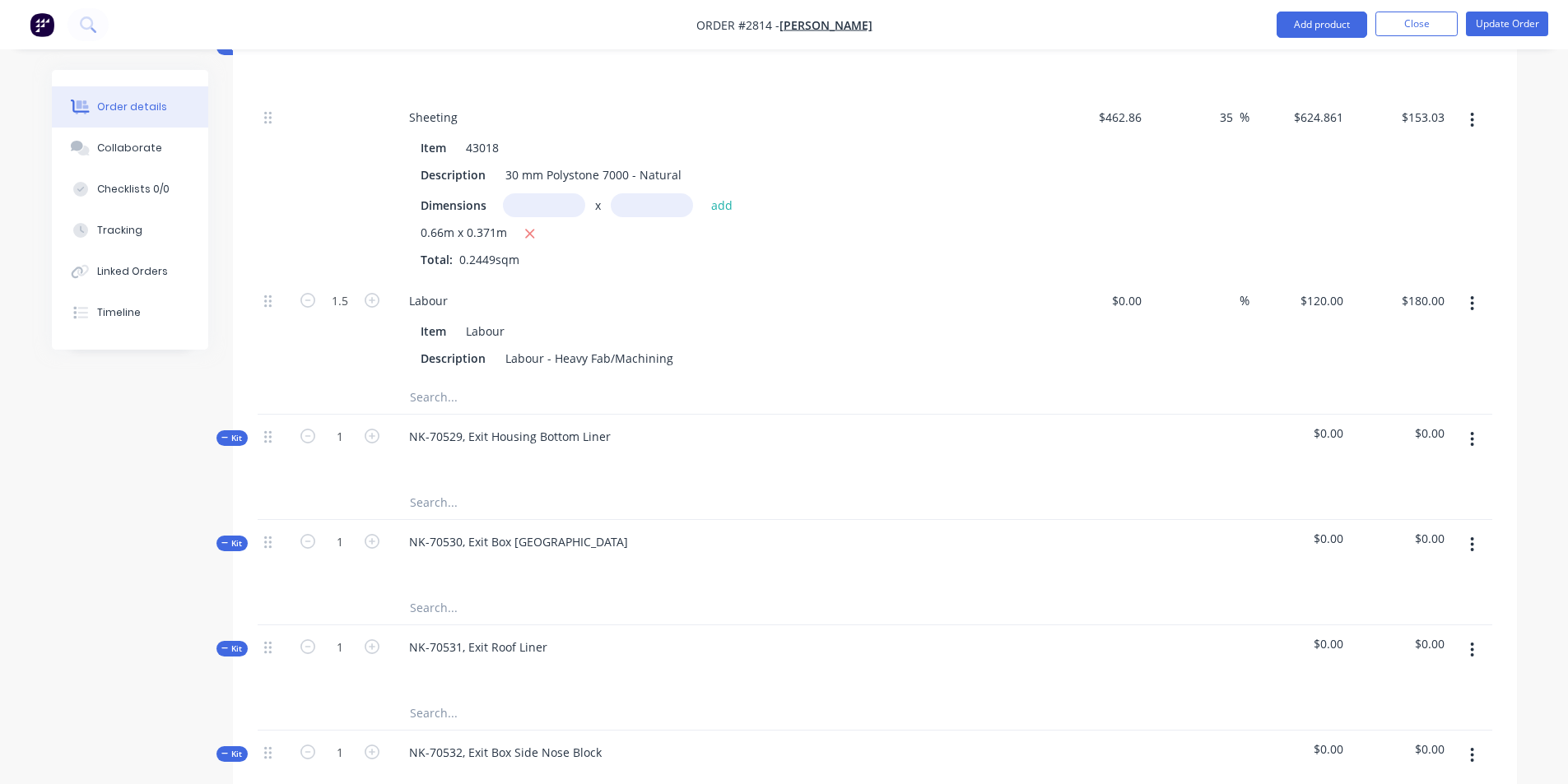
click at [644, 381] on input "text" at bounding box center [573, 397] width 329 height 33
click at [553, 625] on div "NK-70531, Exit Roof Liner" at bounding box center [718, 661] width 658 height 72
click at [426, 486] on input "text" at bounding box center [573, 502] width 329 height 33
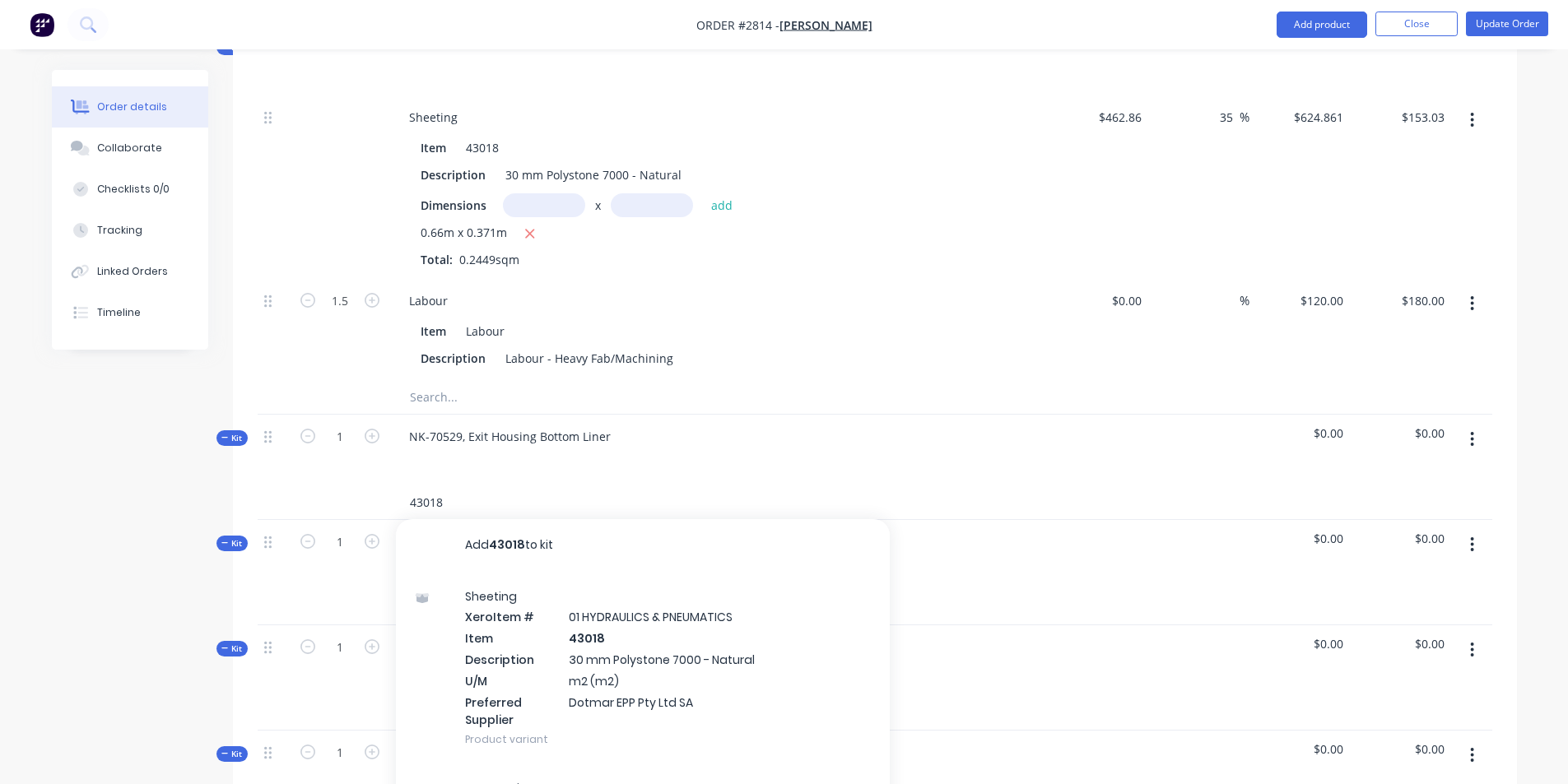
type input "43018"
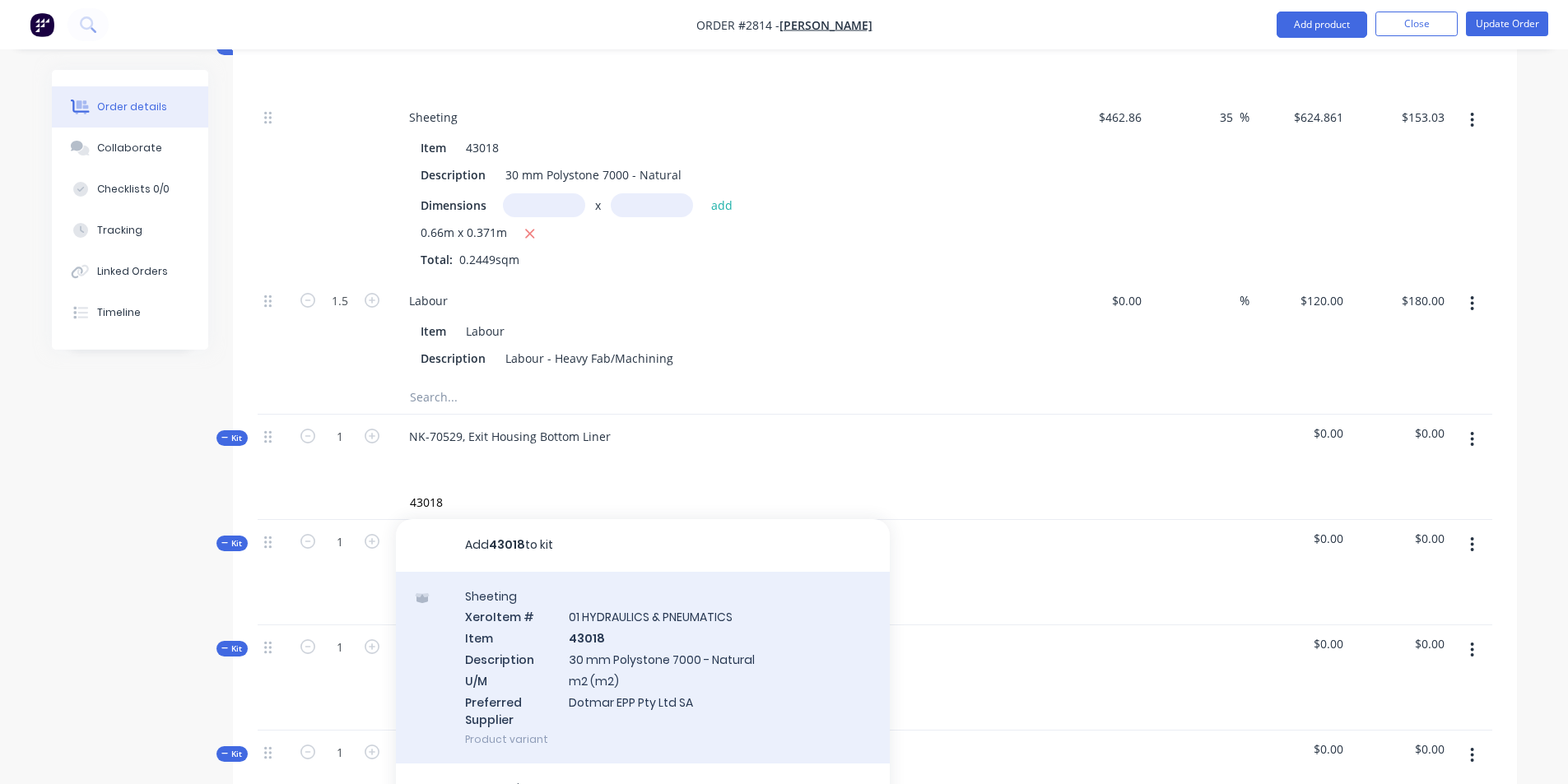
click at [618, 616] on div "Sheeting Xero Item # 01 HYDRAULICS & PNEUMATICS Item 43018 Description 30 mm Po…" at bounding box center [643, 668] width 494 height 192
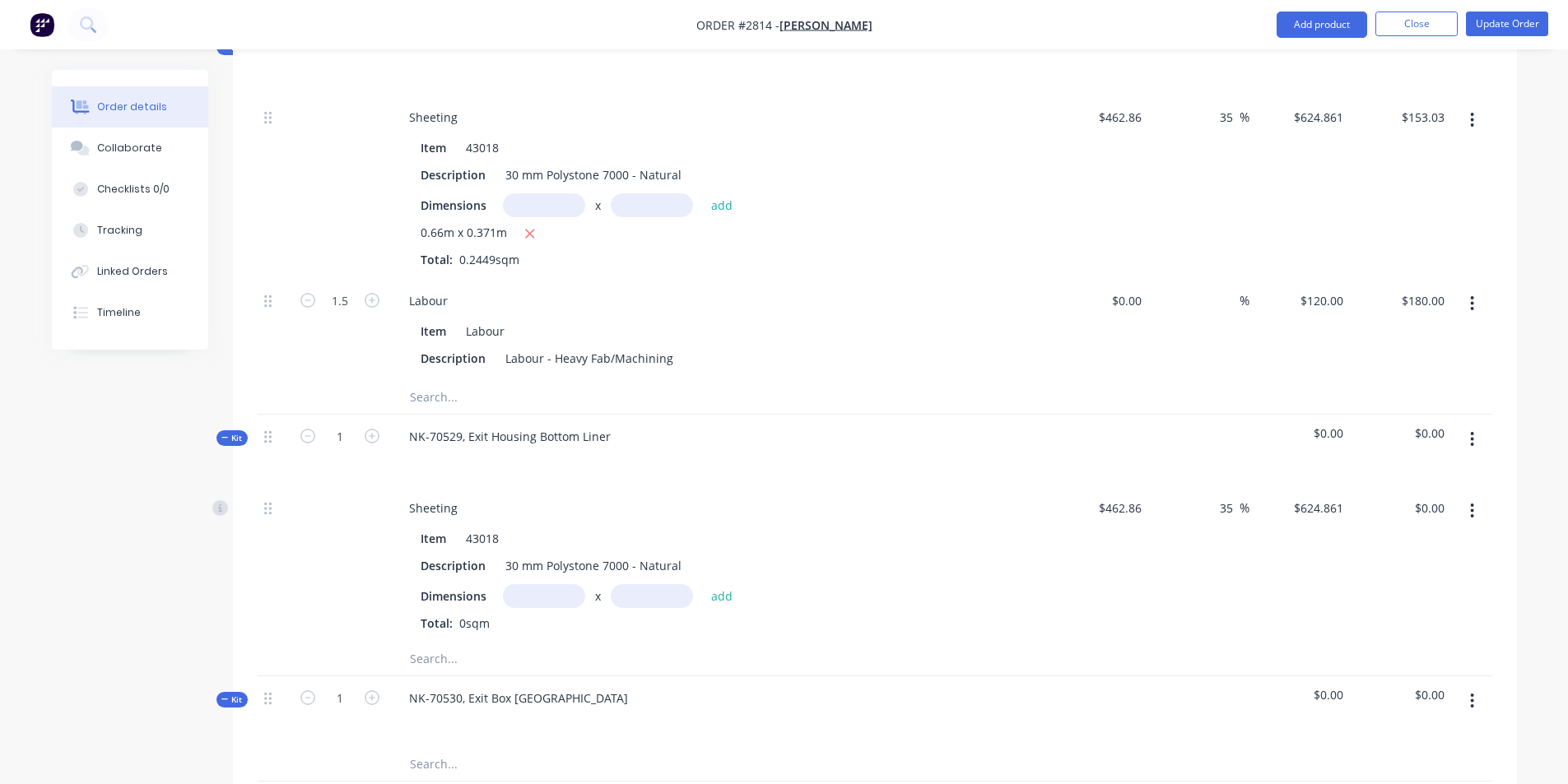
click at [538, 584] on input "text" at bounding box center [543, 596] width 82 height 24
type input "0.502m"
type input "0.4m"
click at [715, 584] on button "add" at bounding box center [721, 596] width 39 height 23
type input "$125.47"
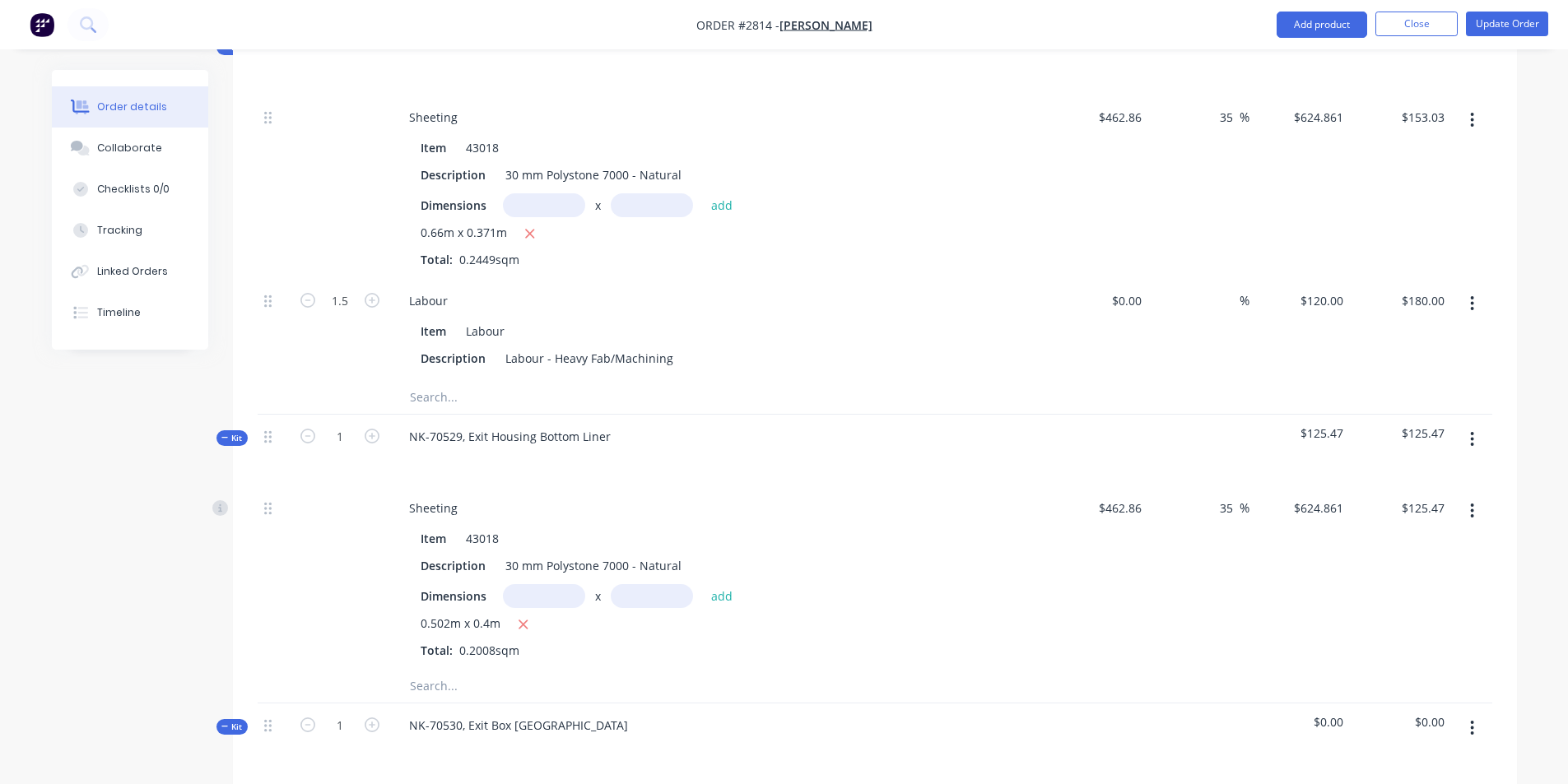
click at [442, 669] on input "text" at bounding box center [573, 685] width 329 height 33
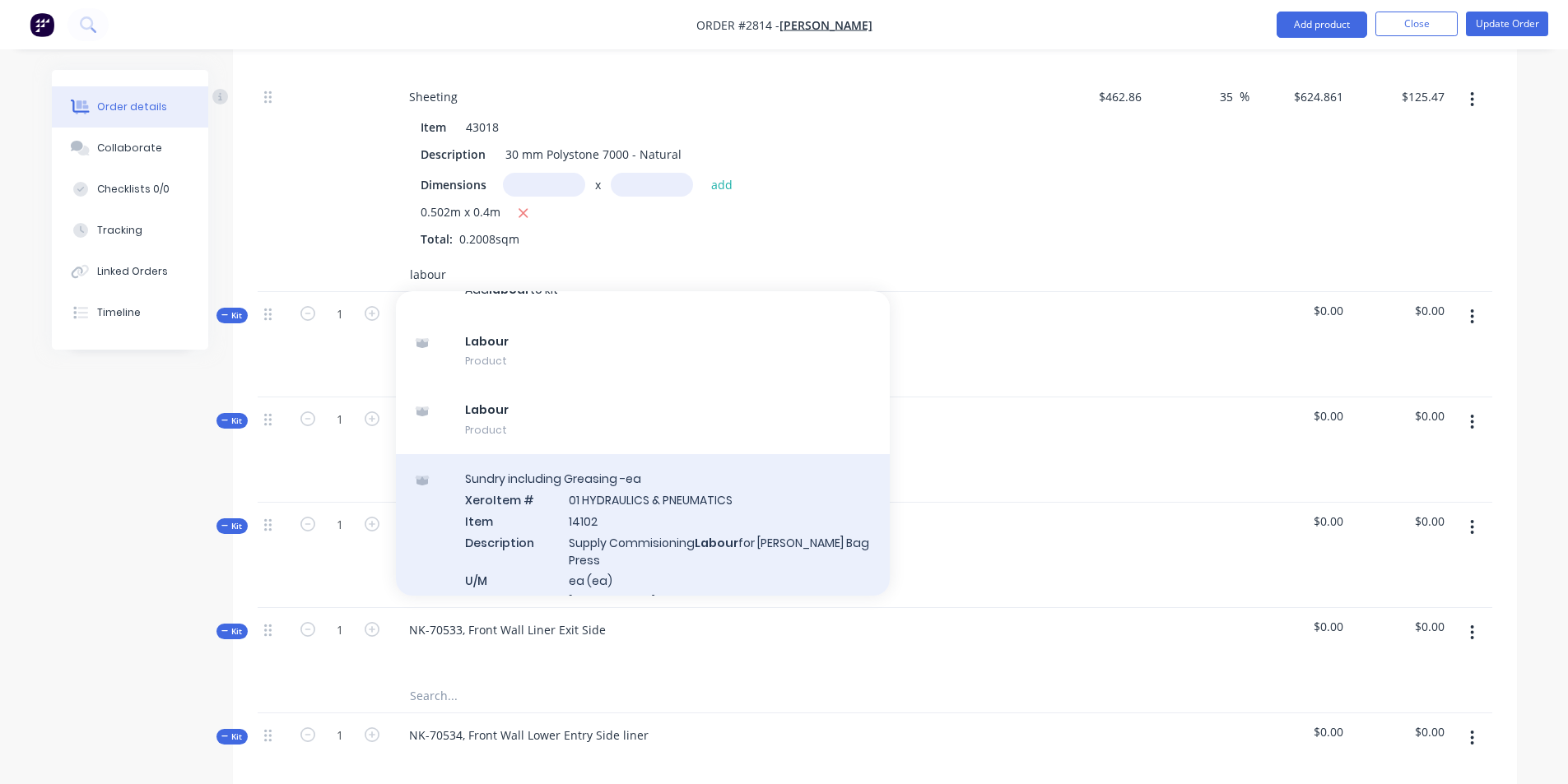
scroll to position [0, 0]
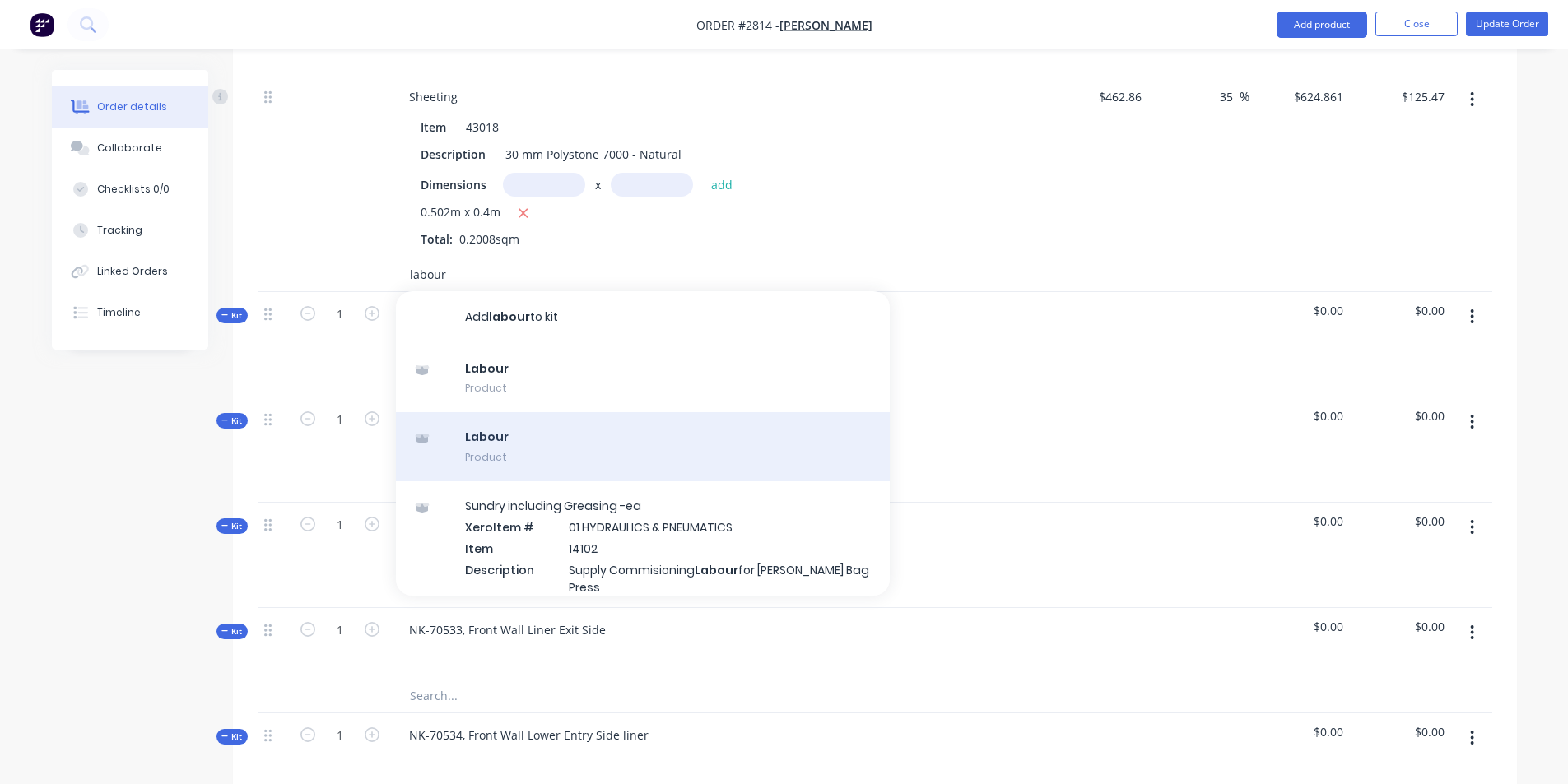
type input "labour"
click at [499, 412] on div "Labour Product" at bounding box center [643, 446] width 494 height 69
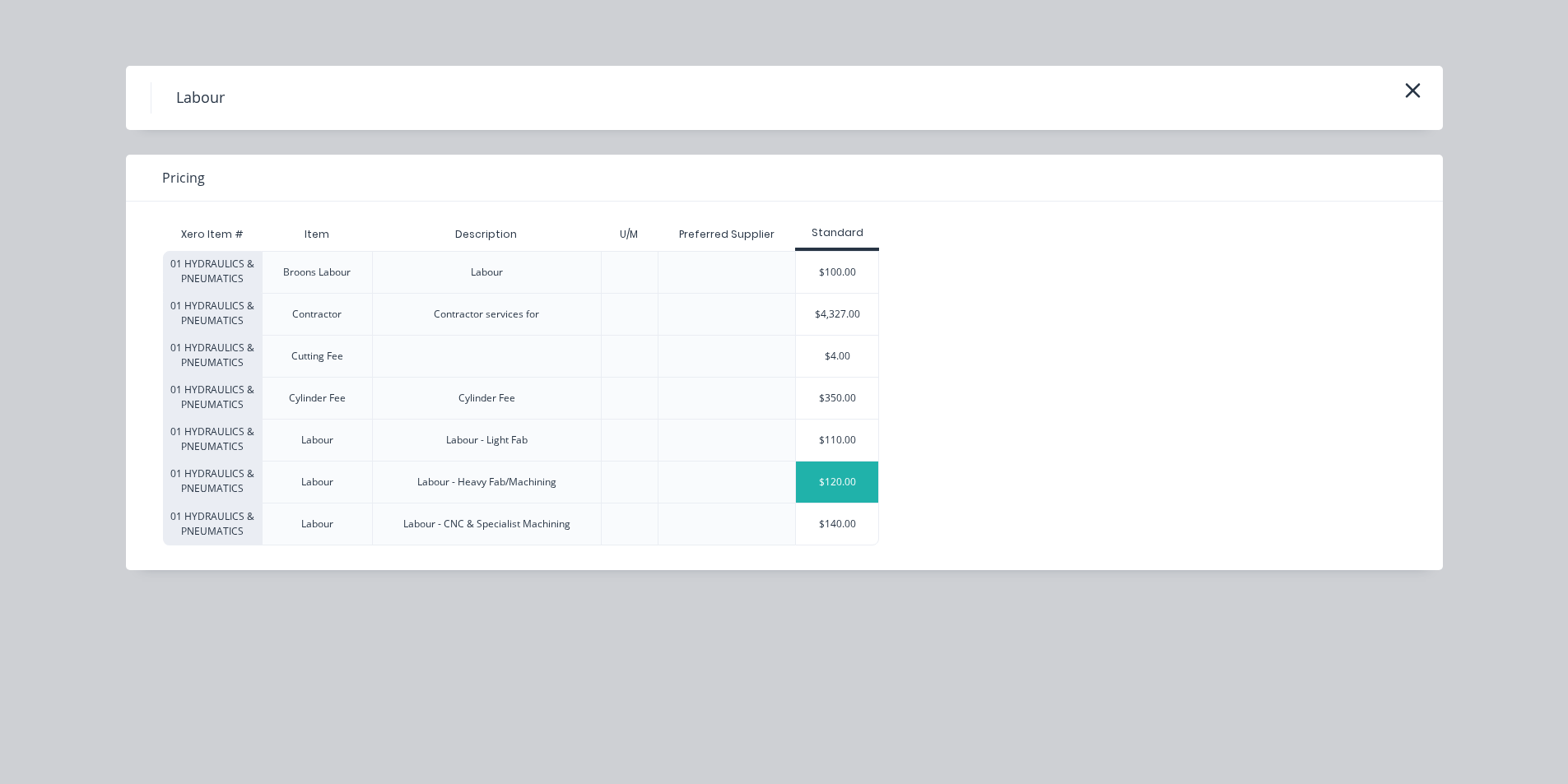
click at [844, 486] on div "$120.00" at bounding box center [836, 482] width 82 height 41
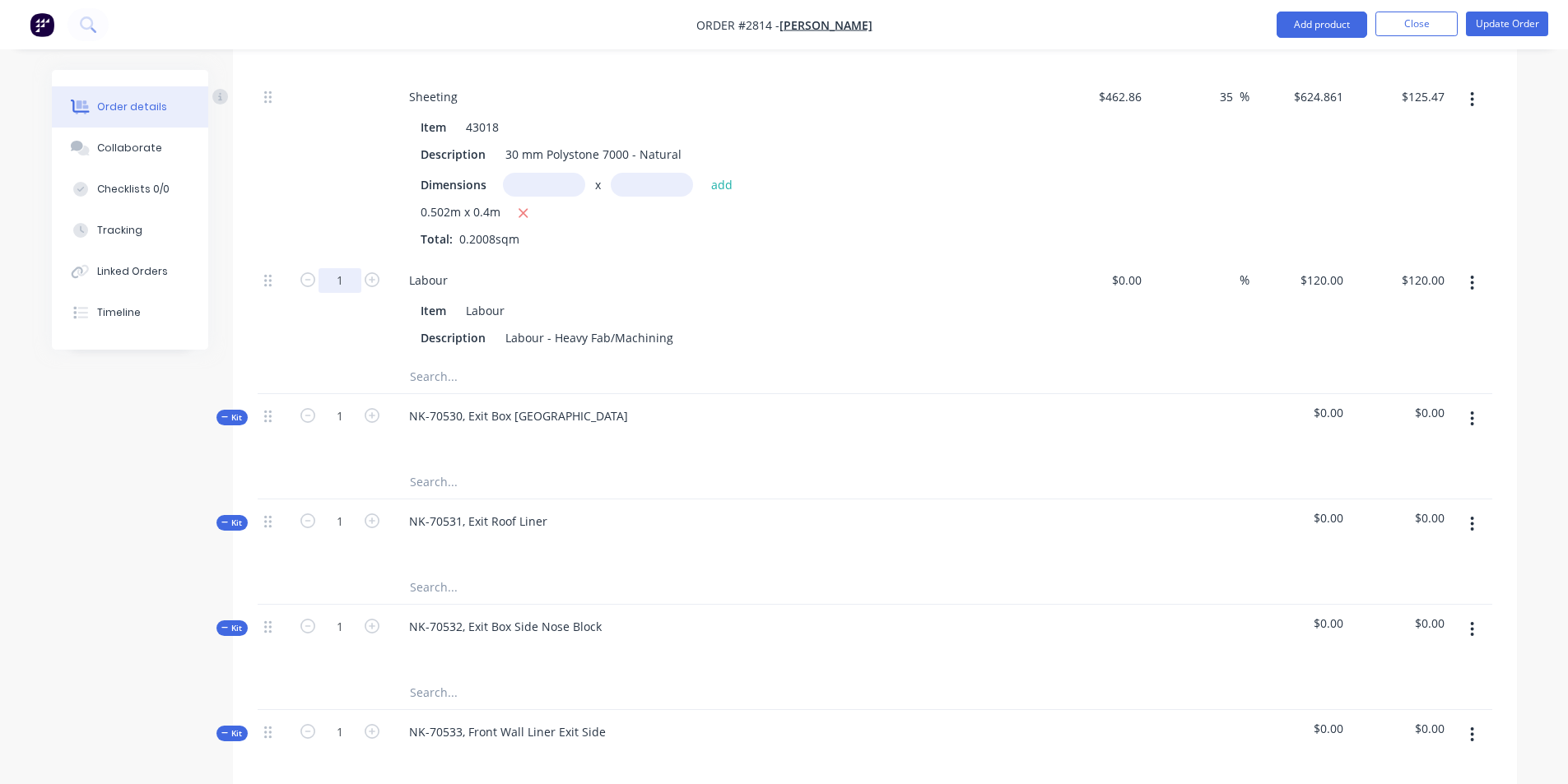
type input "2"
type input "$240.00"
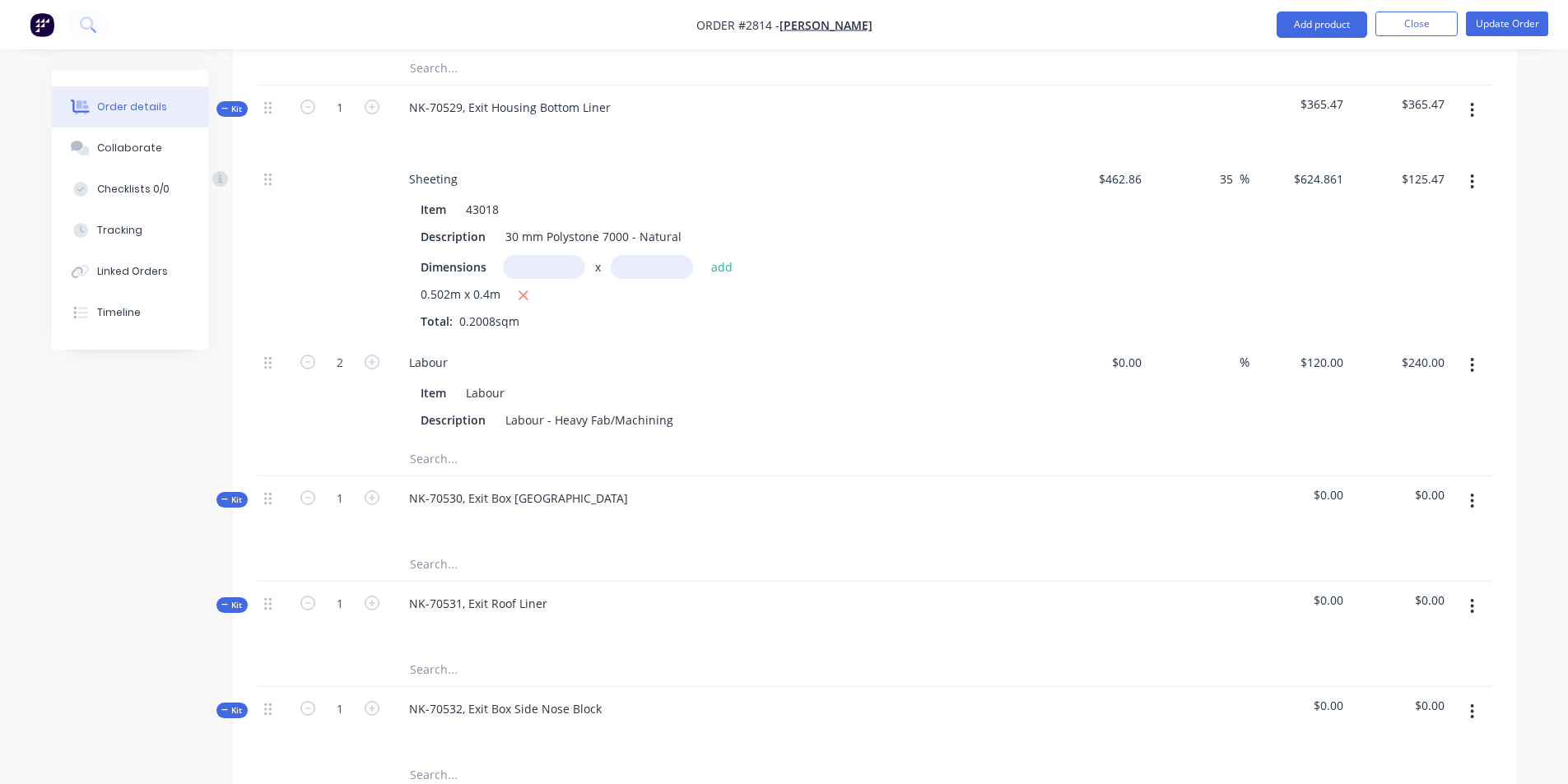
scroll to position [2193, 0]
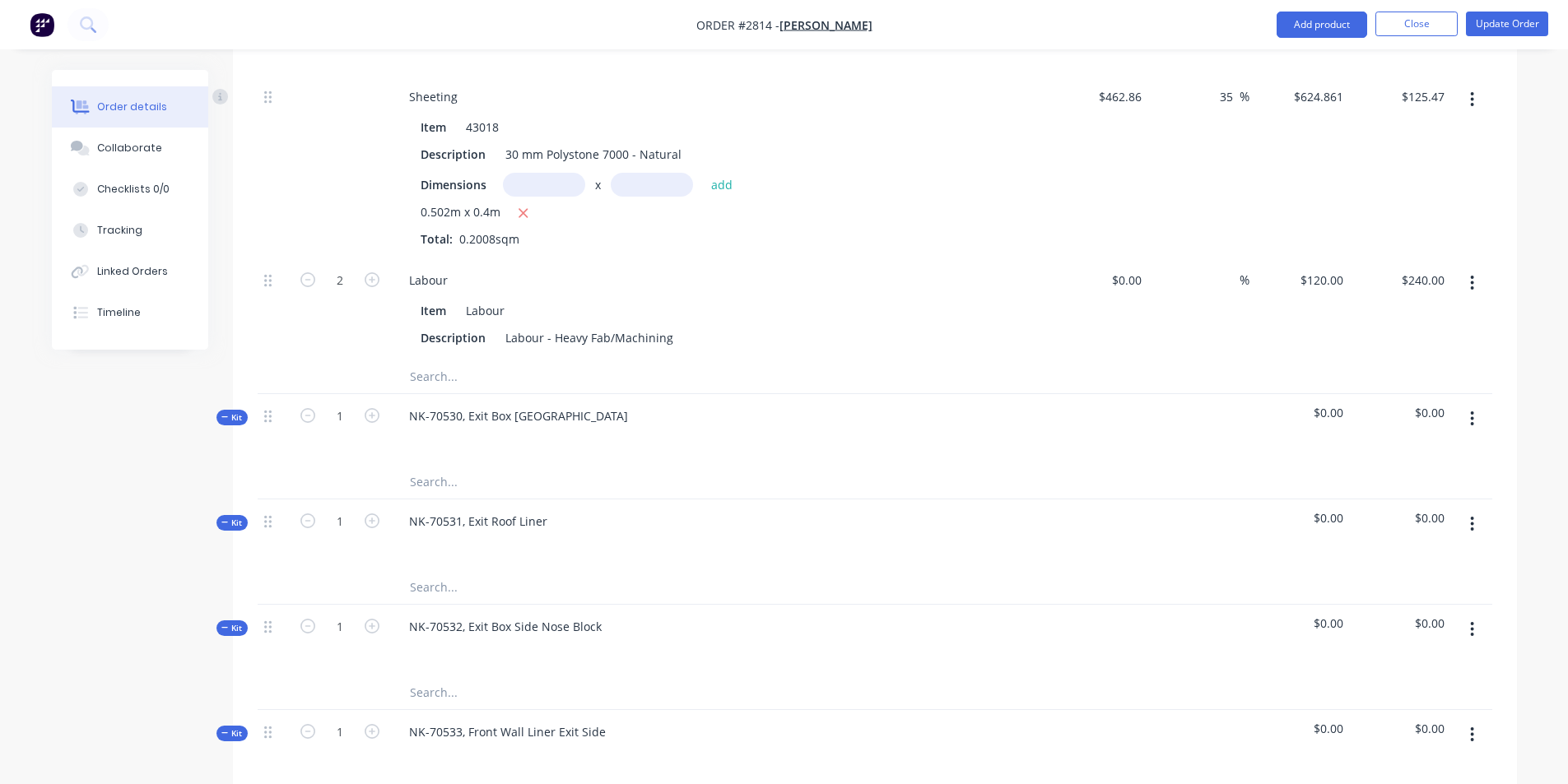
click at [784, 617] on div "NK-70532, Exit Box Side Nose Block" at bounding box center [718, 641] width 658 height 72
click at [445, 466] on input "text" at bounding box center [573, 482] width 329 height 33
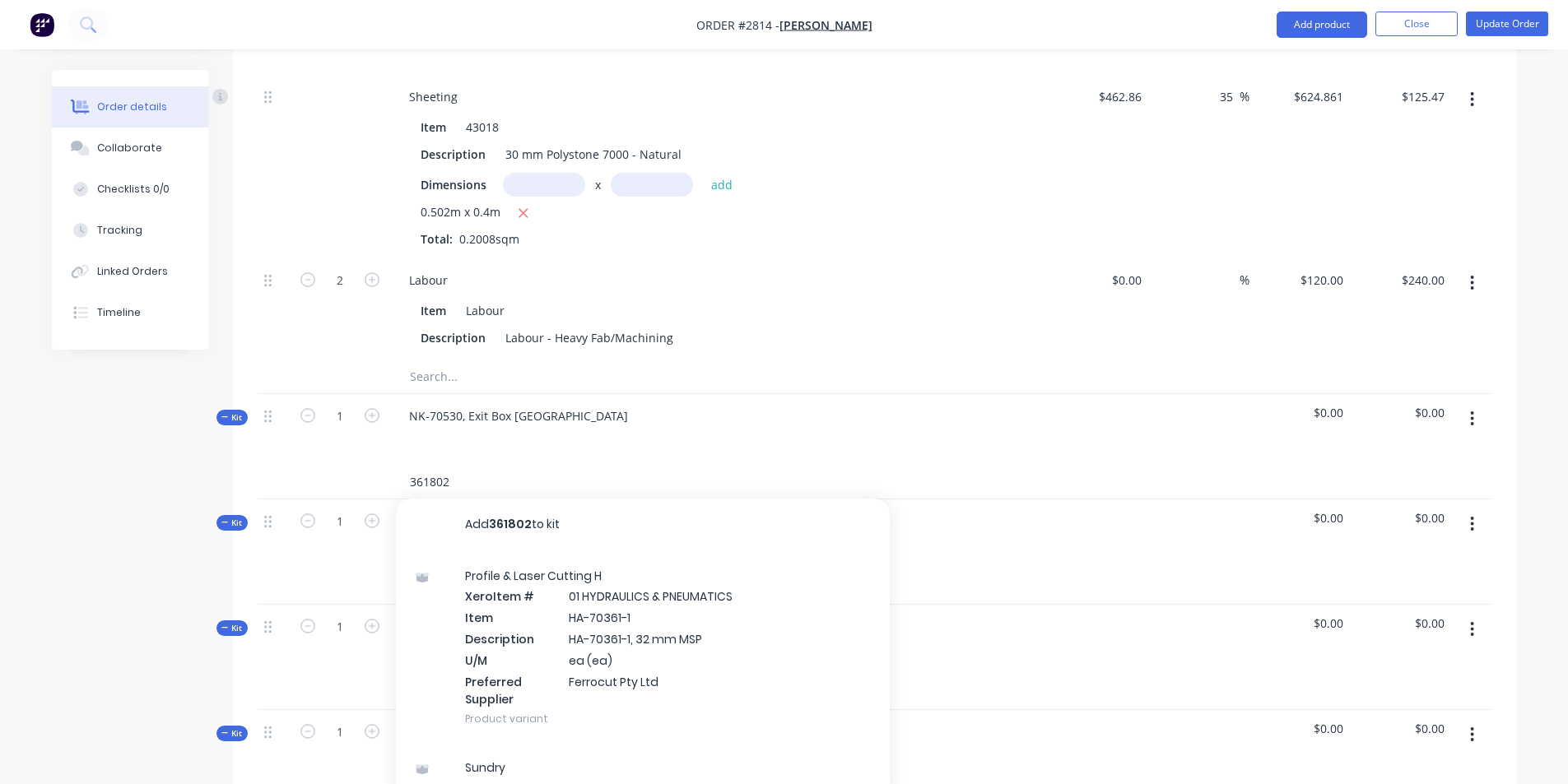
click at [467, 466] on input "361802" at bounding box center [573, 482] width 329 height 33
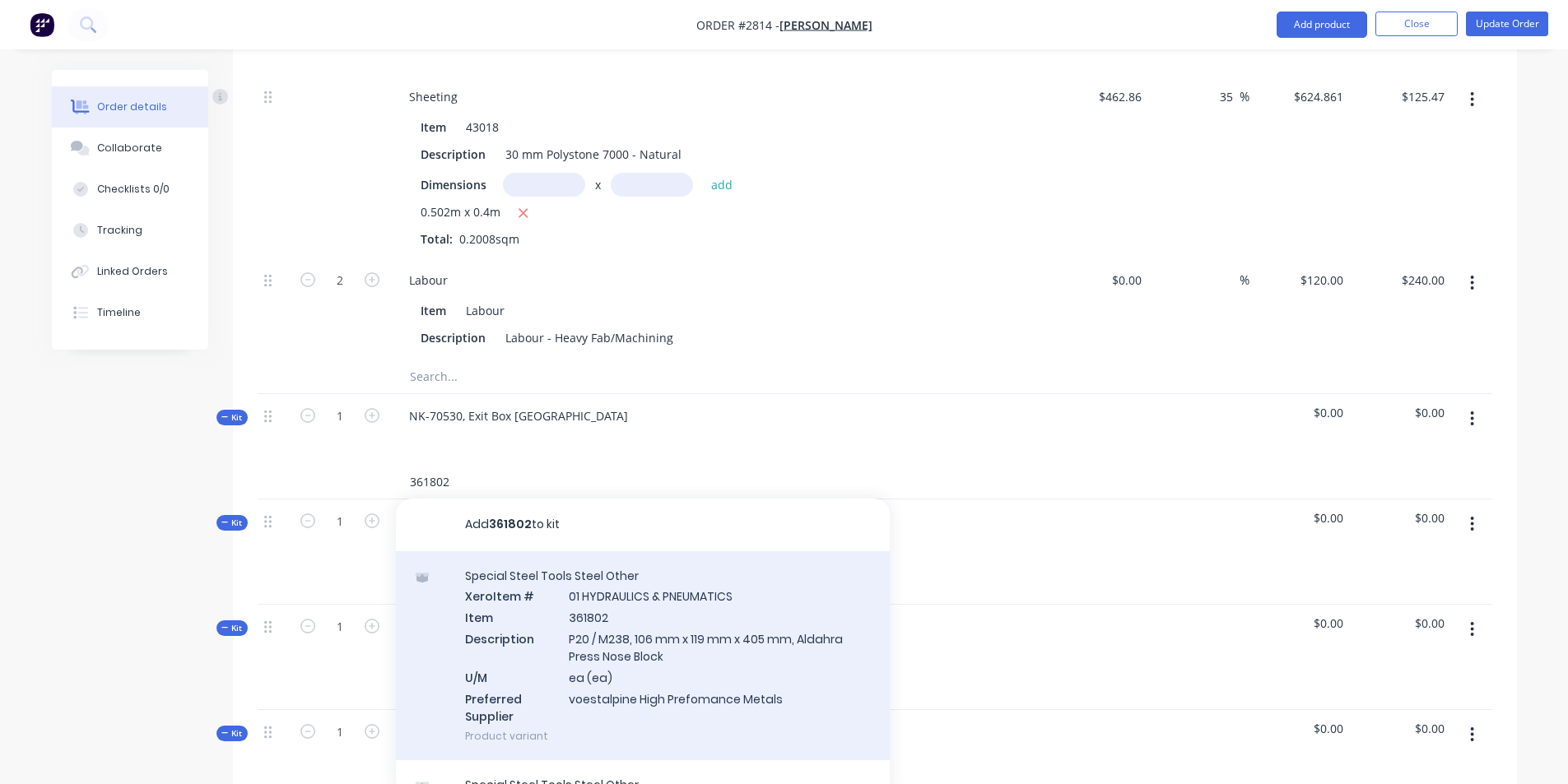
type input "361802"
click at [634, 589] on div "Special Steel Tools Steel Other Xero Item # 01 HYDRAULICS & PNEUMATICS Item 361…" at bounding box center [643, 656] width 494 height 210
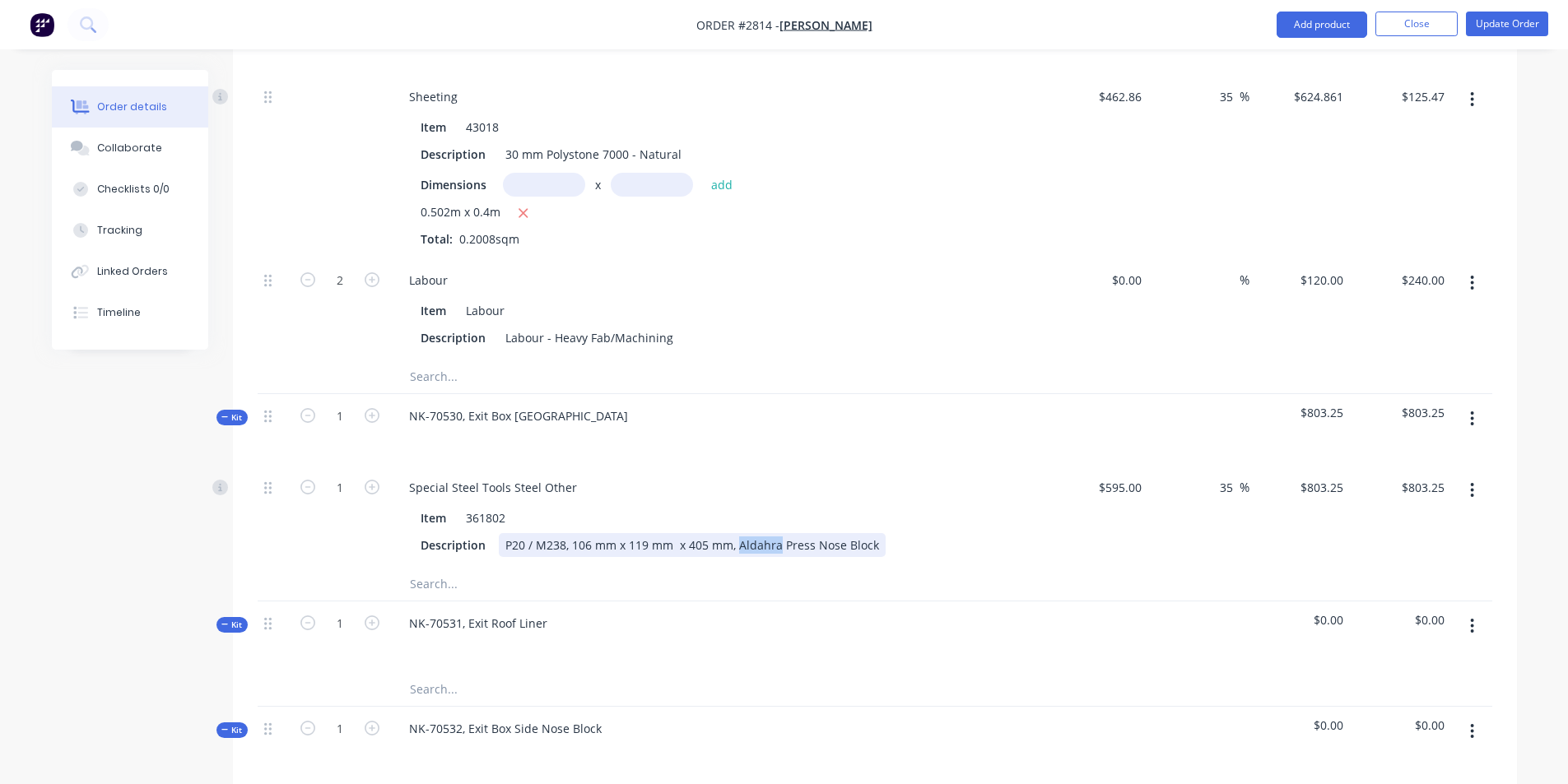
drag, startPoint x: 776, startPoint y: 499, endPoint x: 738, endPoint y: 503, distance: 38.2
click at [738, 533] on div "P20 / M238, 106 mm x 119 mm x 405 mm, Aldahra Press Nose Block" at bounding box center [692, 545] width 387 height 24
click at [430, 567] on input "text" at bounding box center [573, 583] width 329 height 33
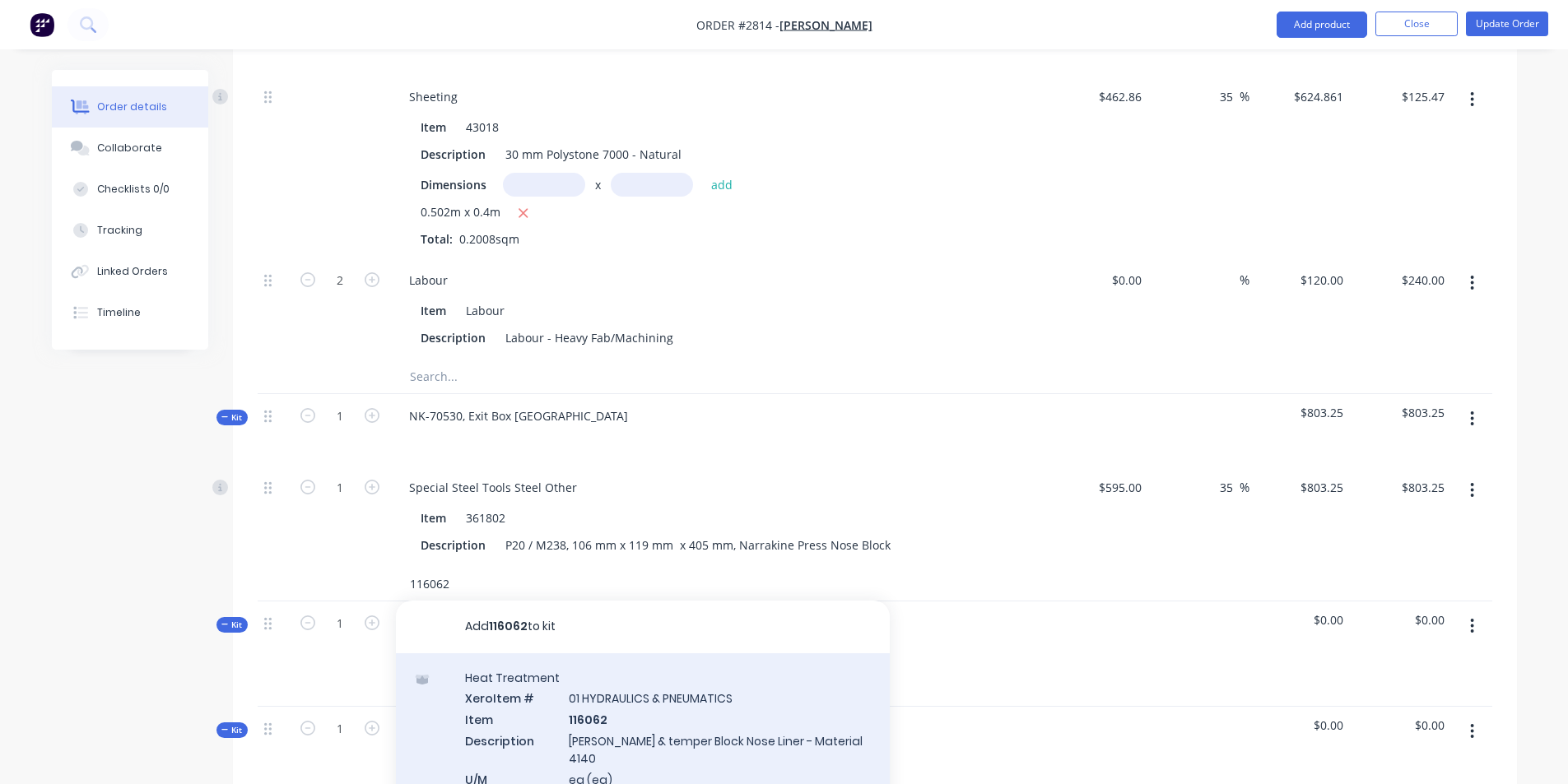
type input "116062"
click at [637, 683] on div "Heat Treatment Xero Item # 01 HYDRAULICS & PNEUMATICS Item 116062 Description H…" at bounding box center [643, 758] width 494 height 210
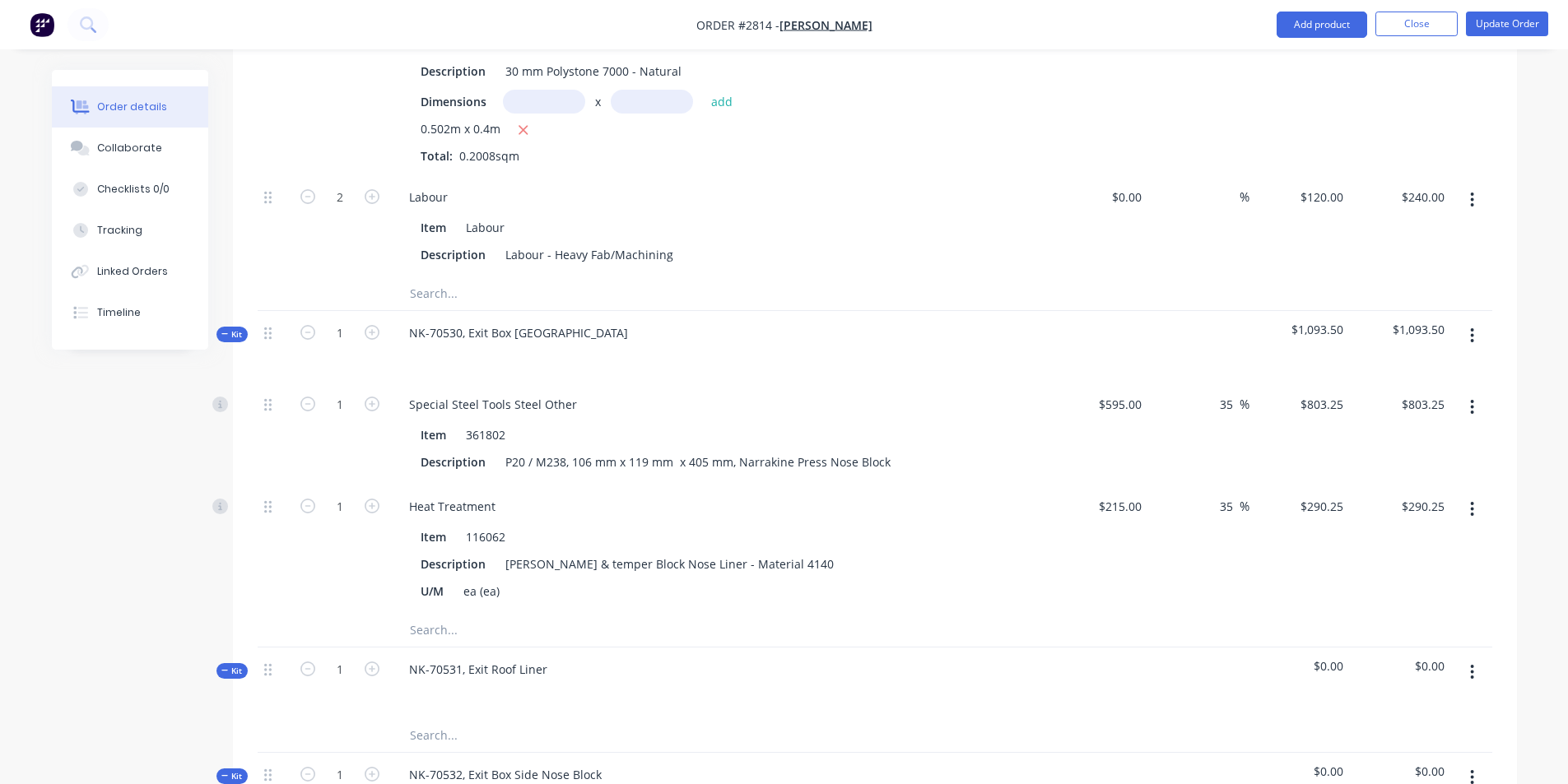
scroll to position [2357, 0]
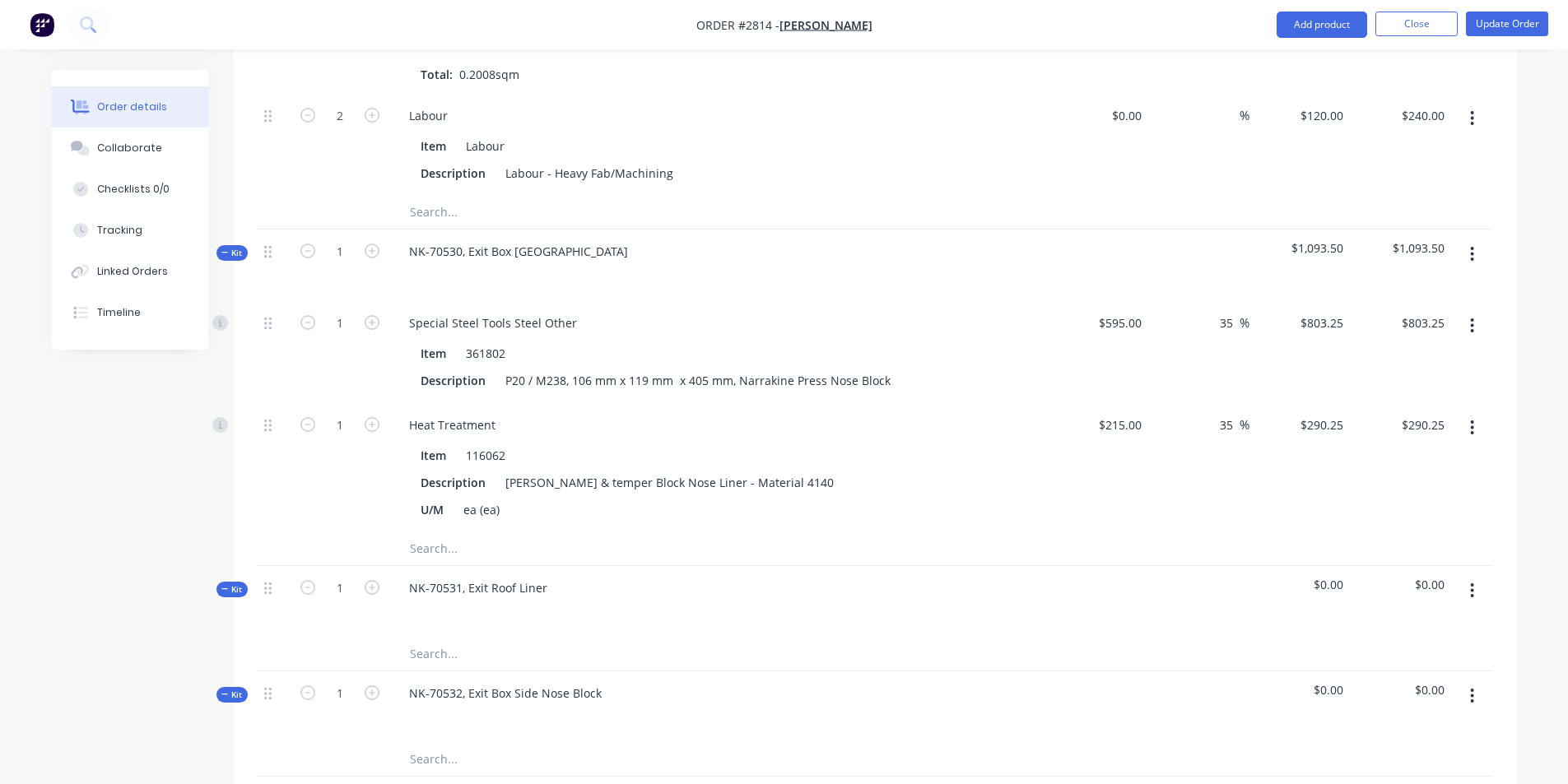
click at [444, 532] on input "text" at bounding box center [573, 548] width 329 height 33
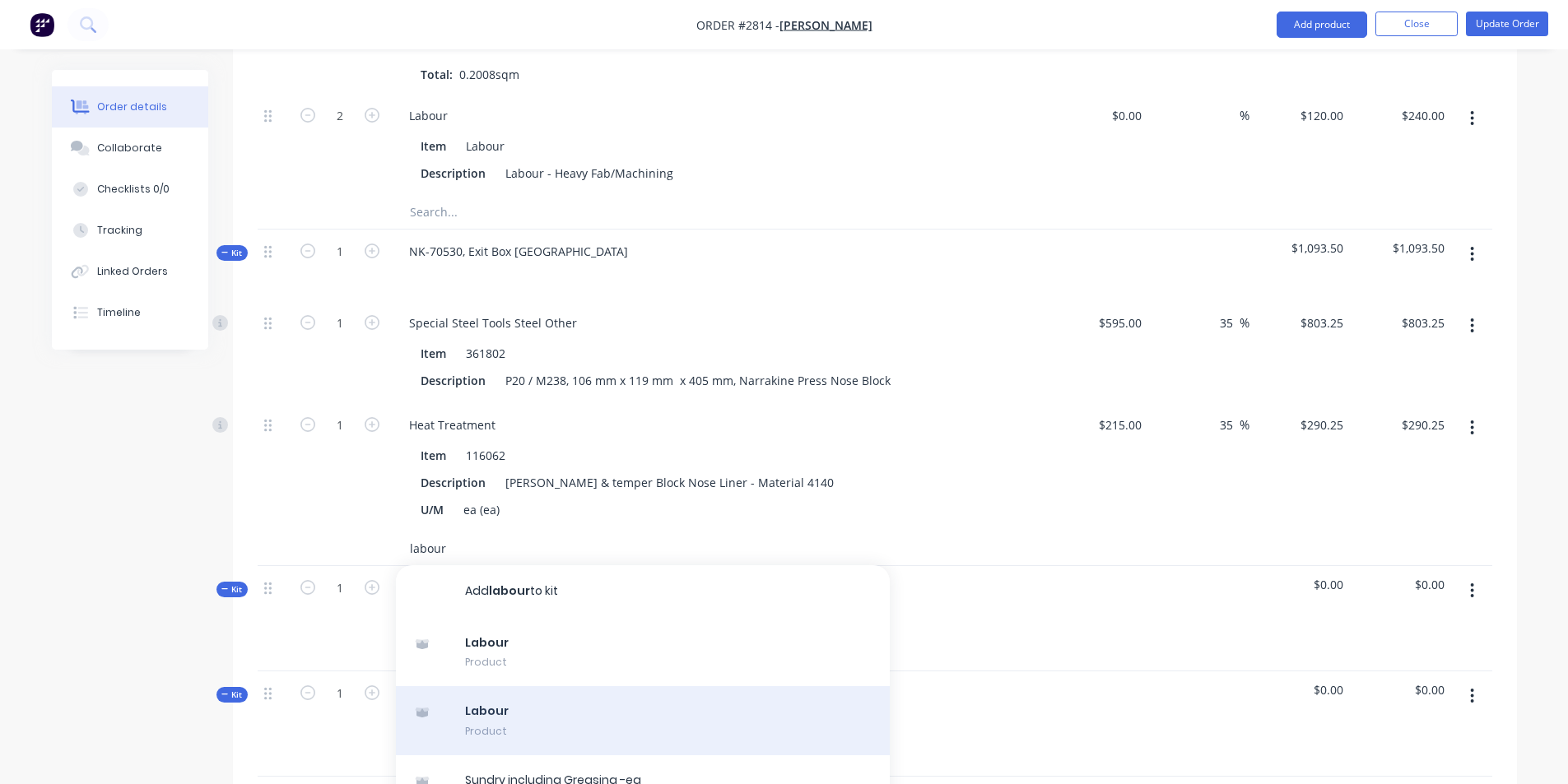
type input "labour"
click at [513, 686] on div "Labour Product" at bounding box center [643, 720] width 494 height 69
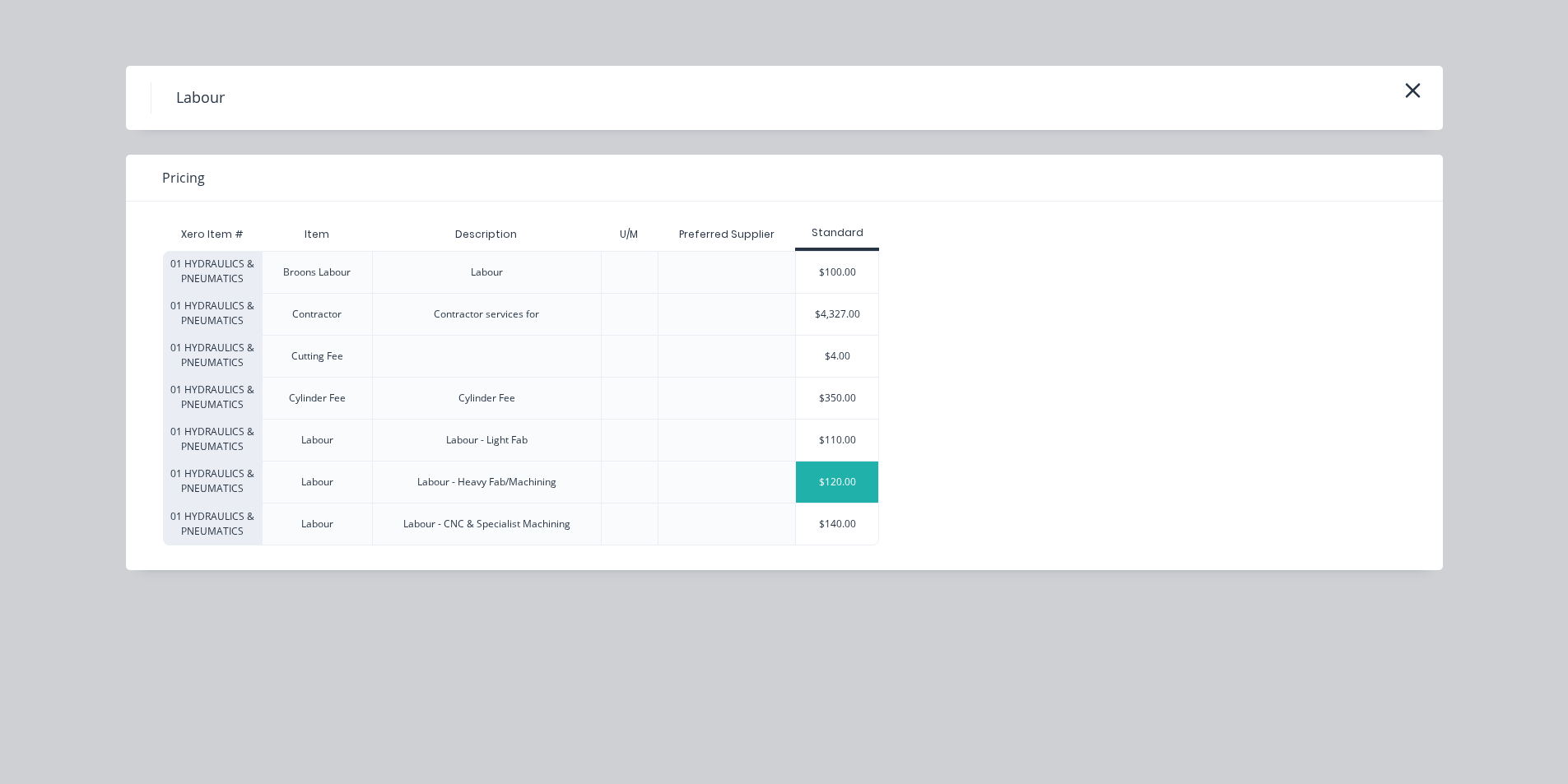
click at [832, 478] on div "$120.00" at bounding box center [836, 482] width 82 height 41
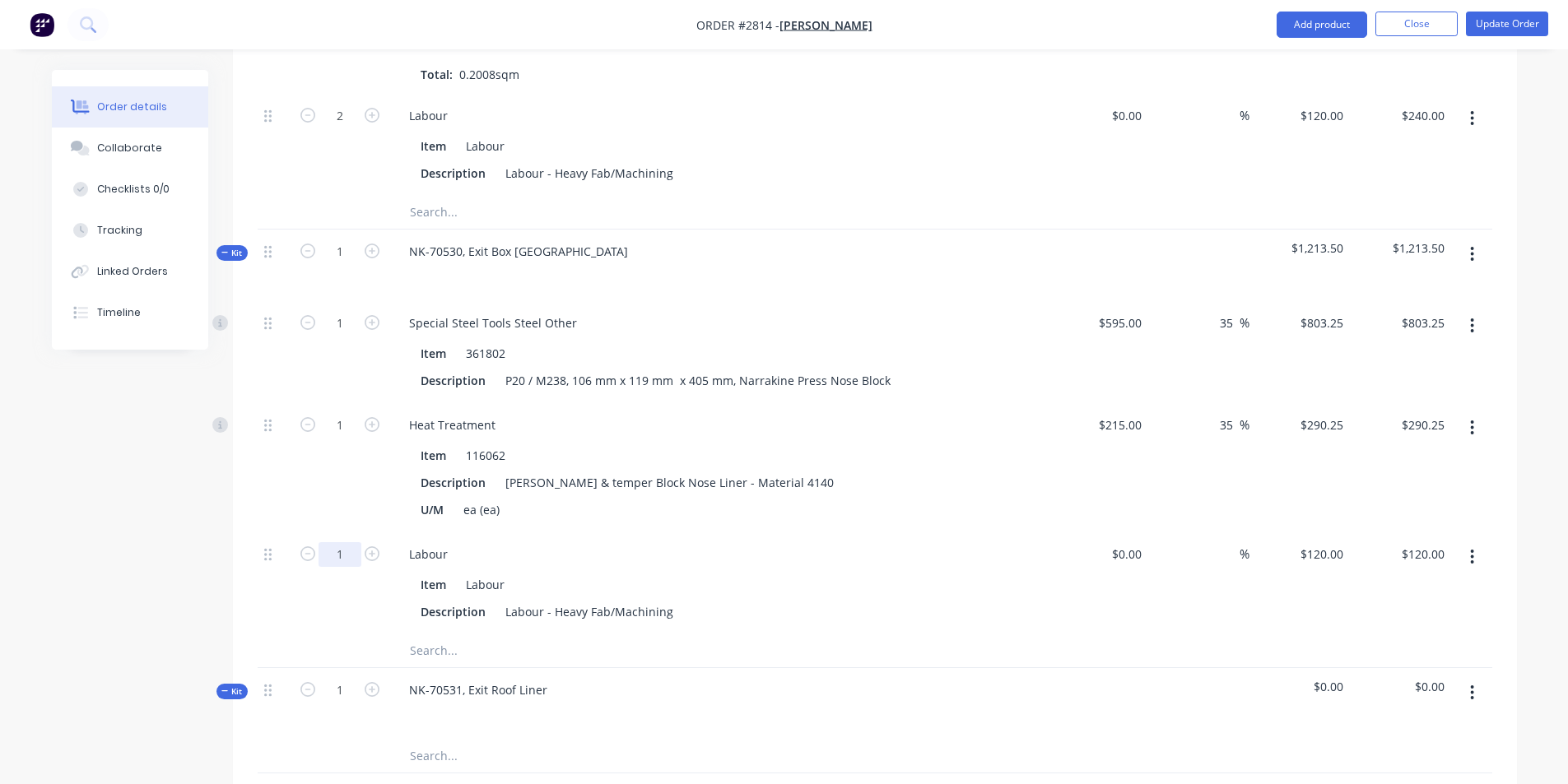
type input "10"
type input "$1,200.00"
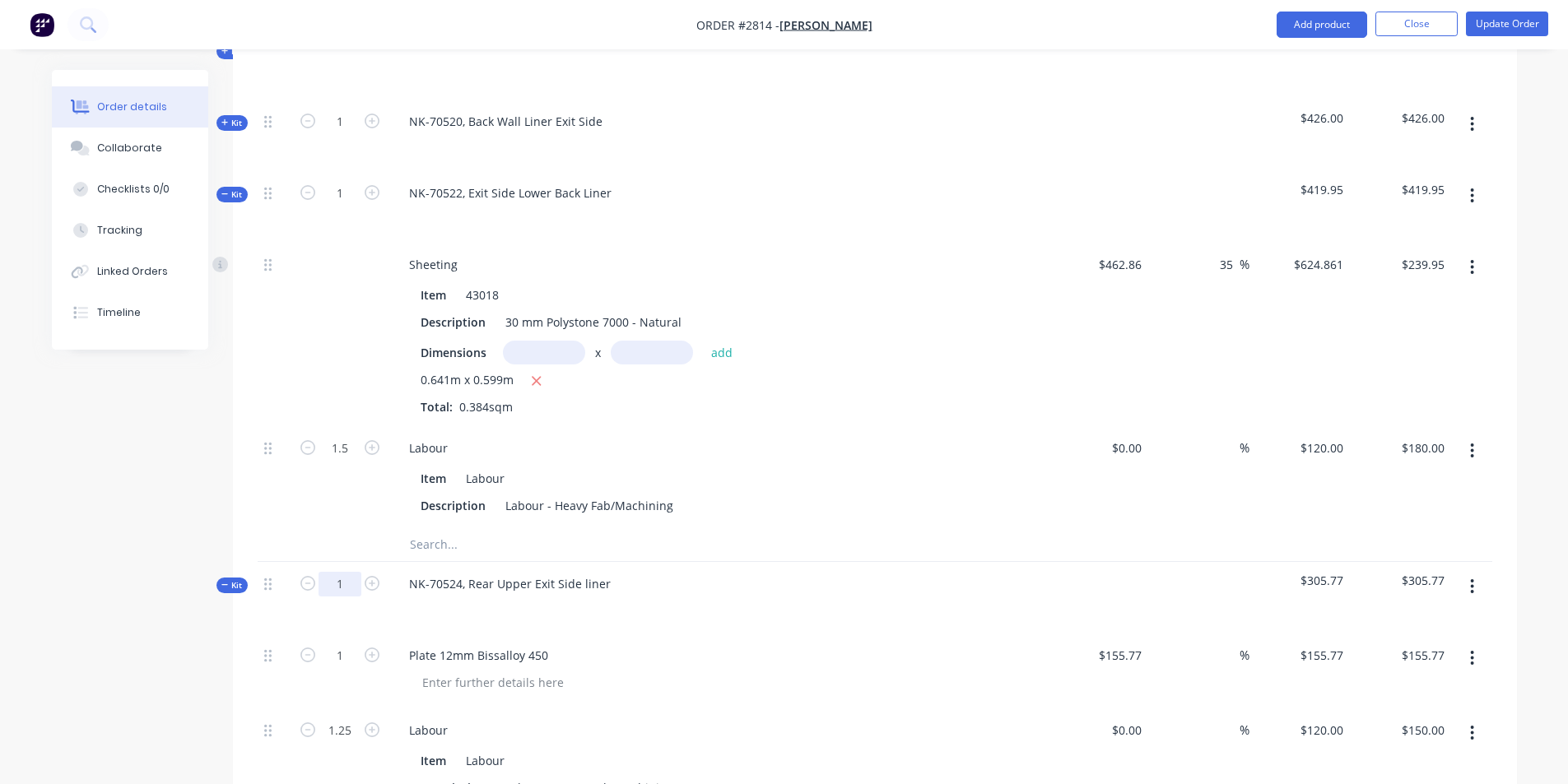
scroll to position [741, 0]
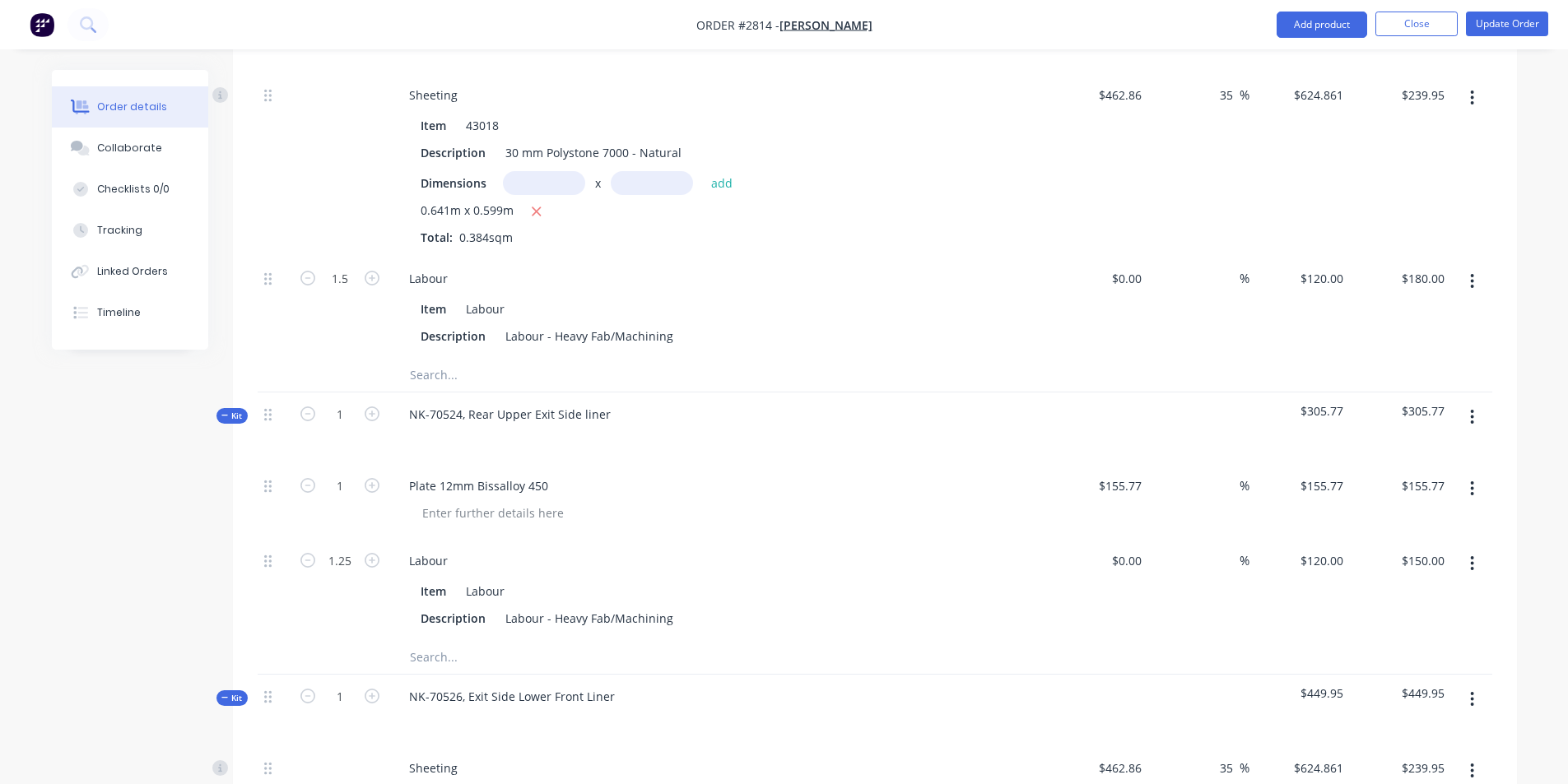
click at [230, 410] on span "Kit" at bounding box center [232, 416] width 22 height 12
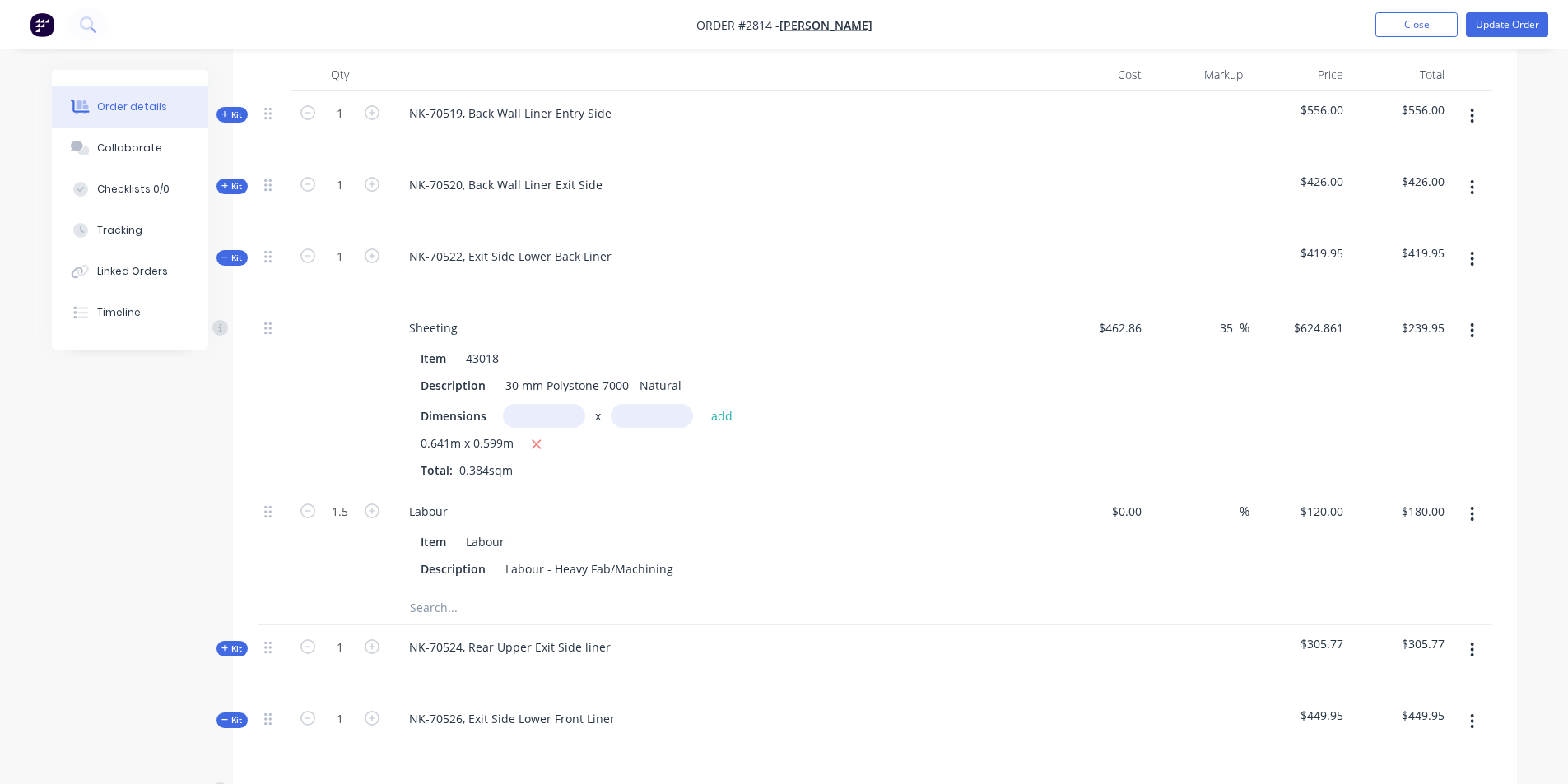
scroll to position [411, 0]
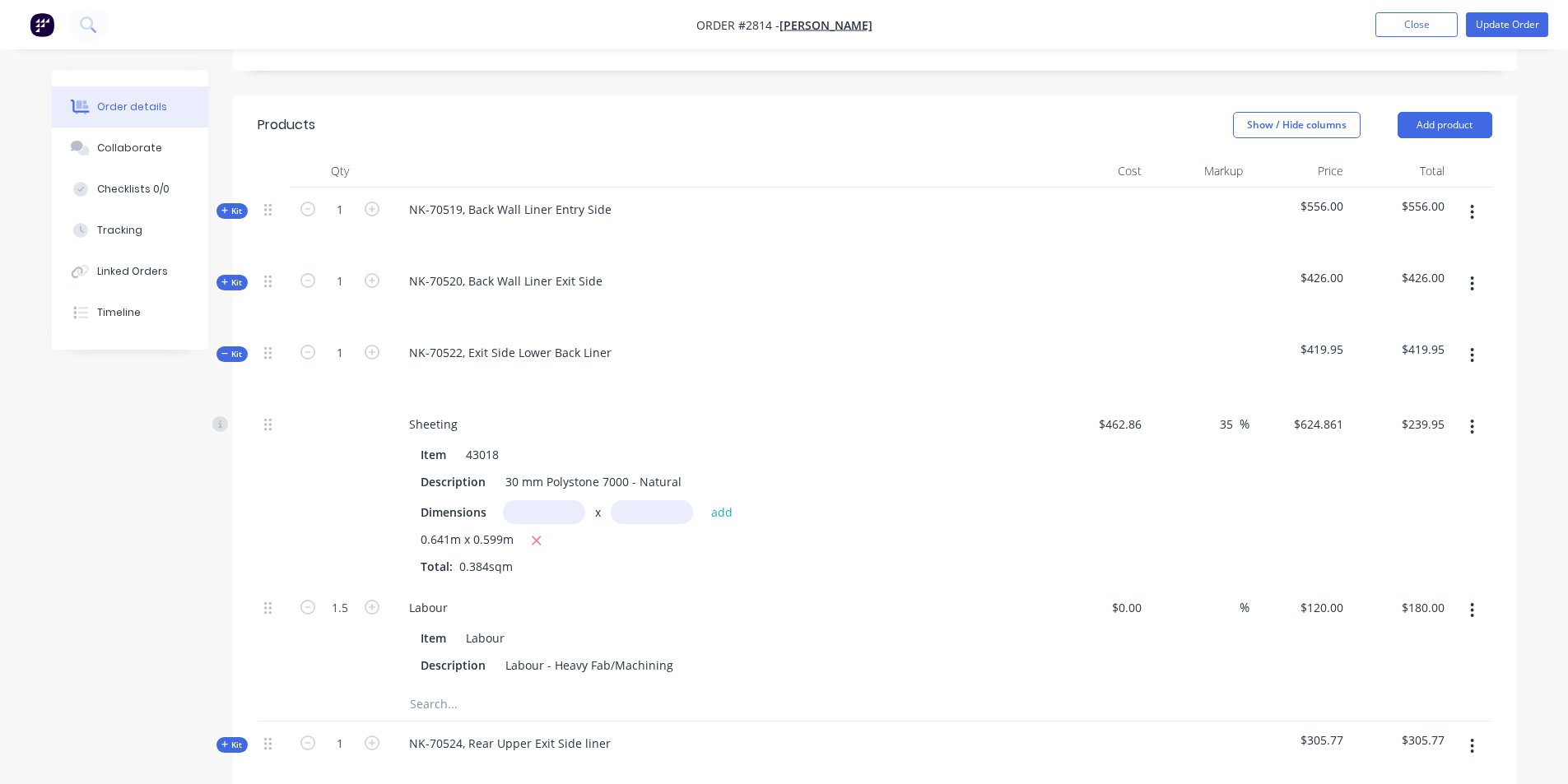
click at [226, 350] on icon at bounding box center [225, 353] width 8 height 8
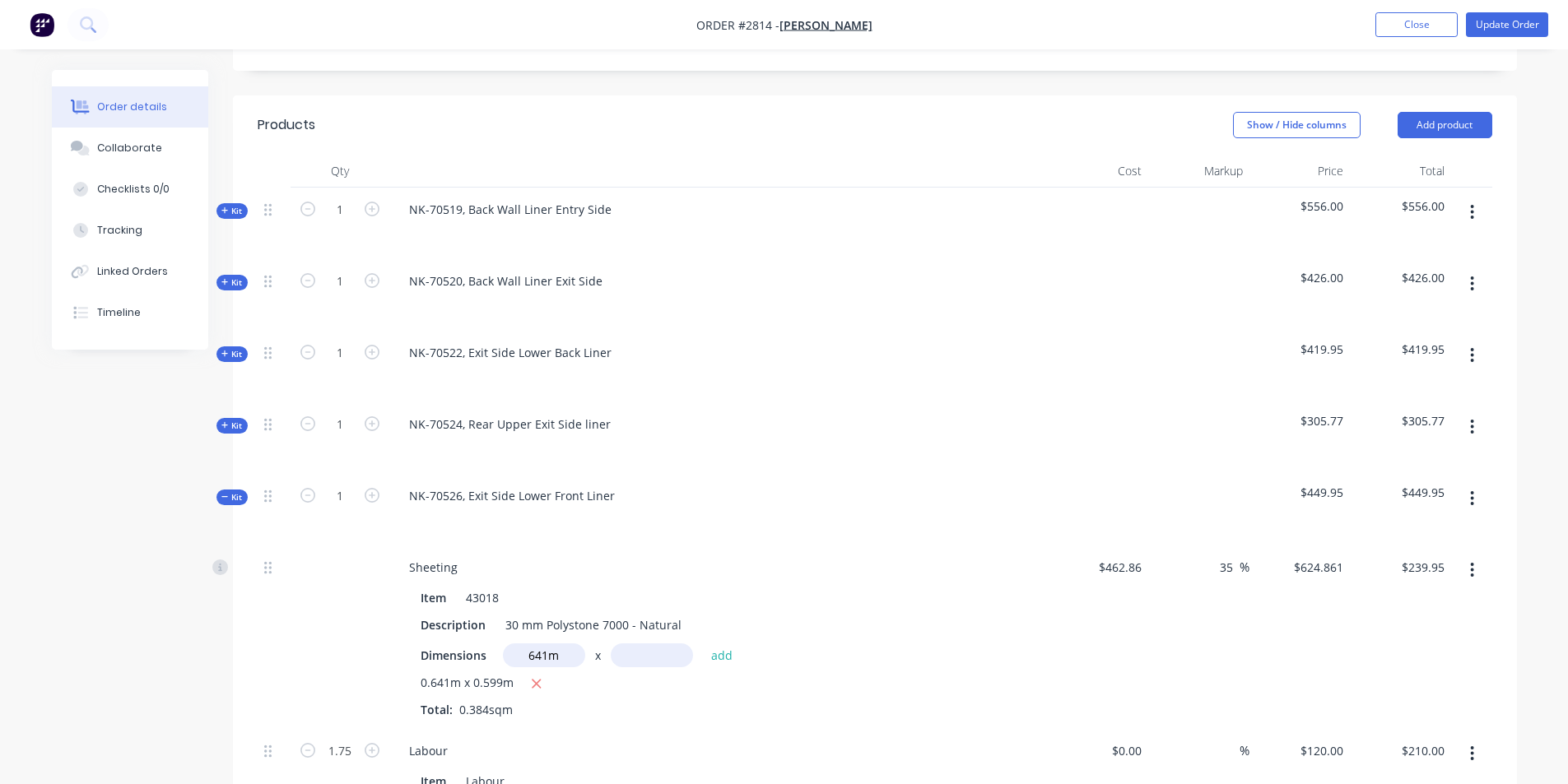
click at [225, 421] on icon at bounding box center [225, 425] width 8 height 8
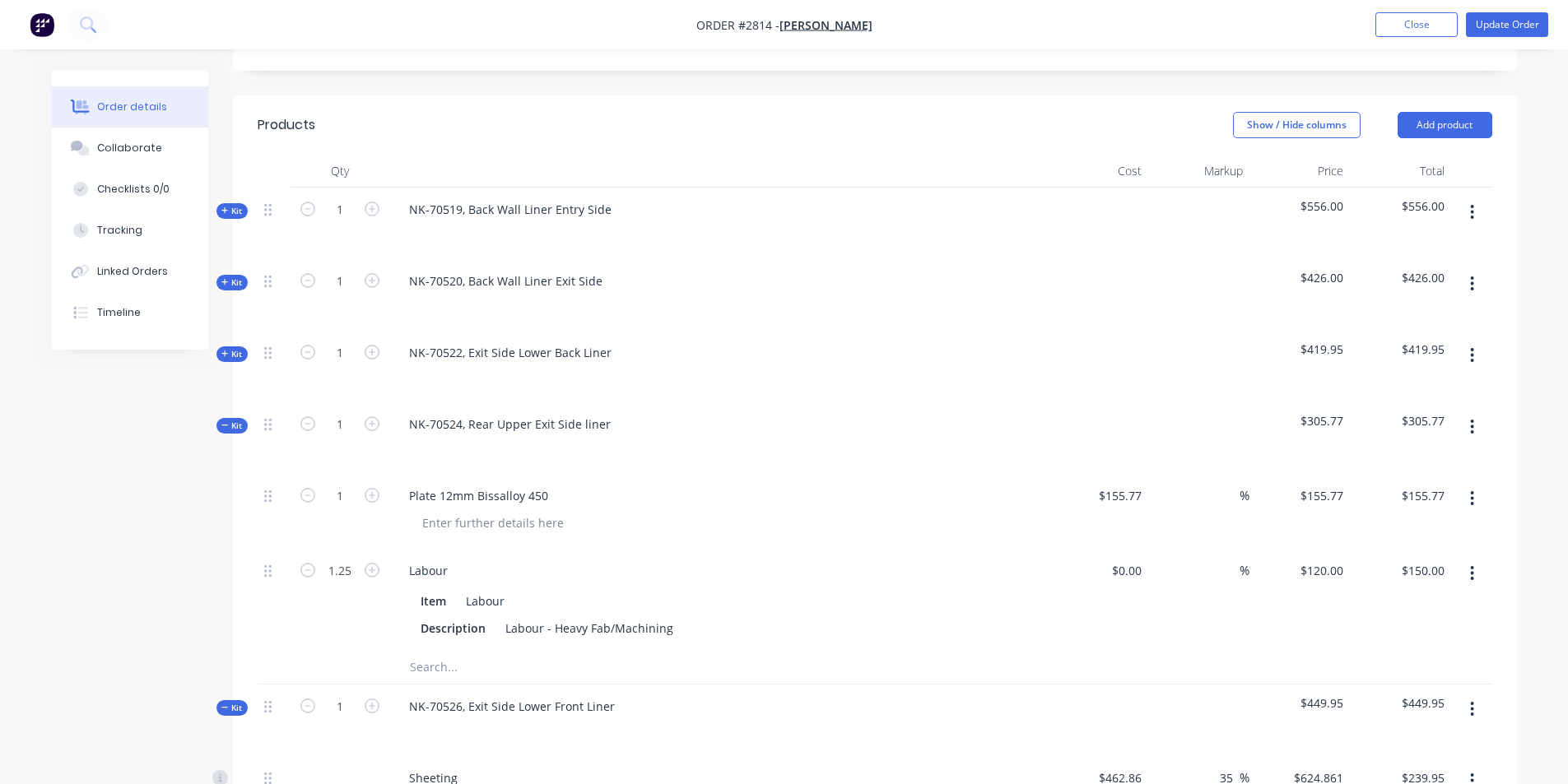
click at [225, 421] on icon at bounding box center [225, 425] width 8 height 8
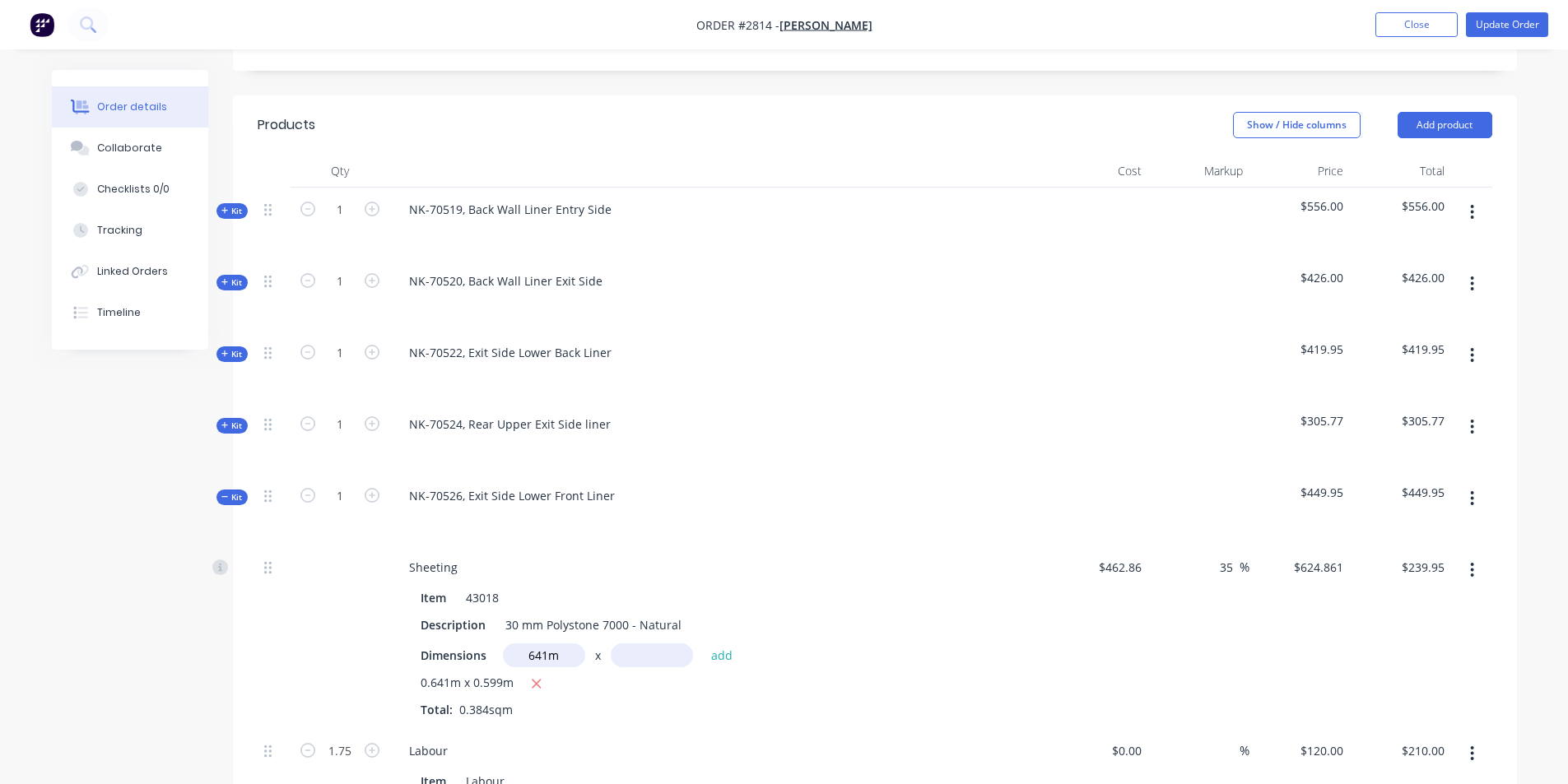
click at [222, 493] on icon at bounding box center [225, 497] width 8 height 8
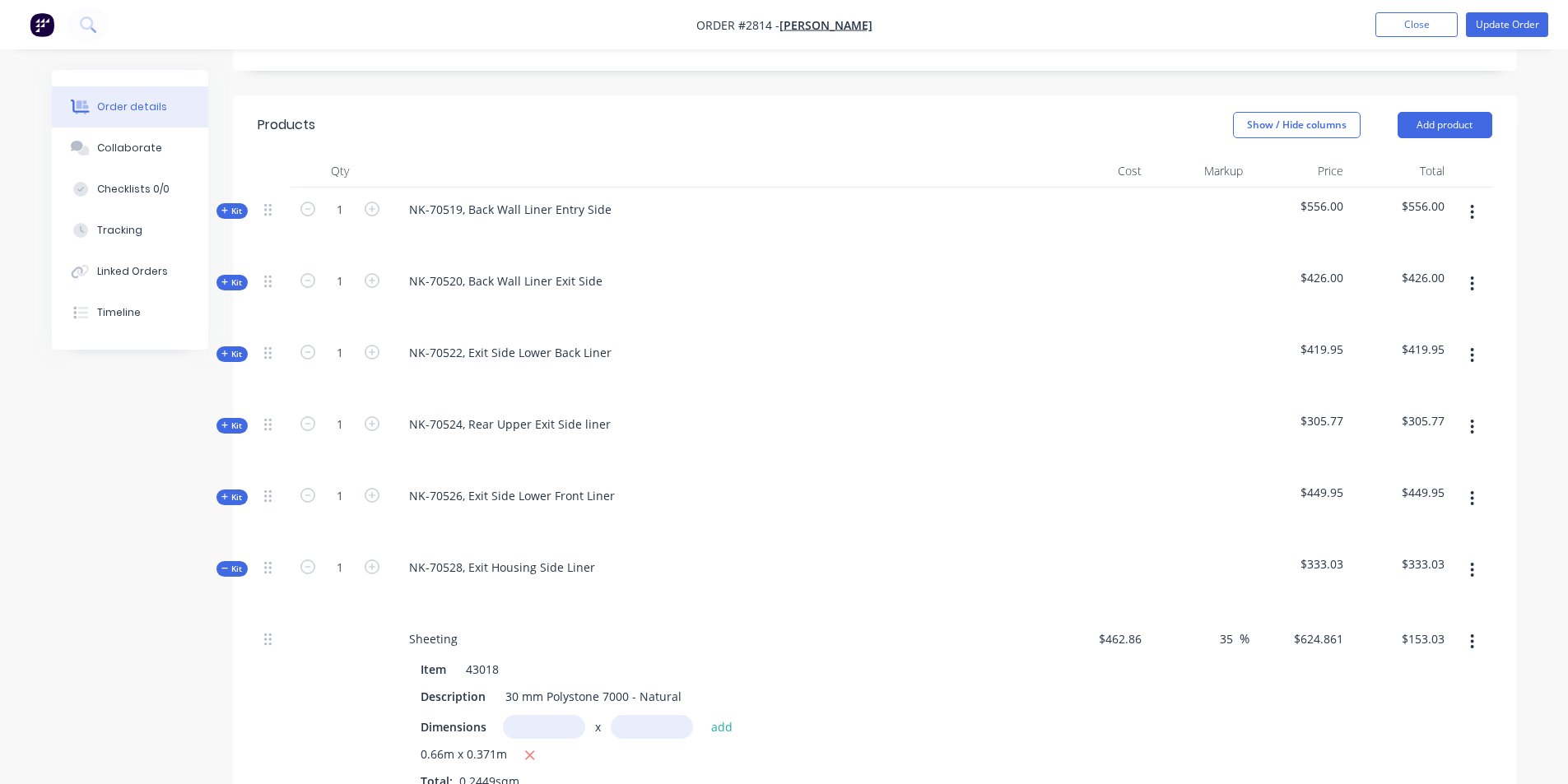
click at [223, 564] on icon at bounding box center [225, 568] width 8 height 8
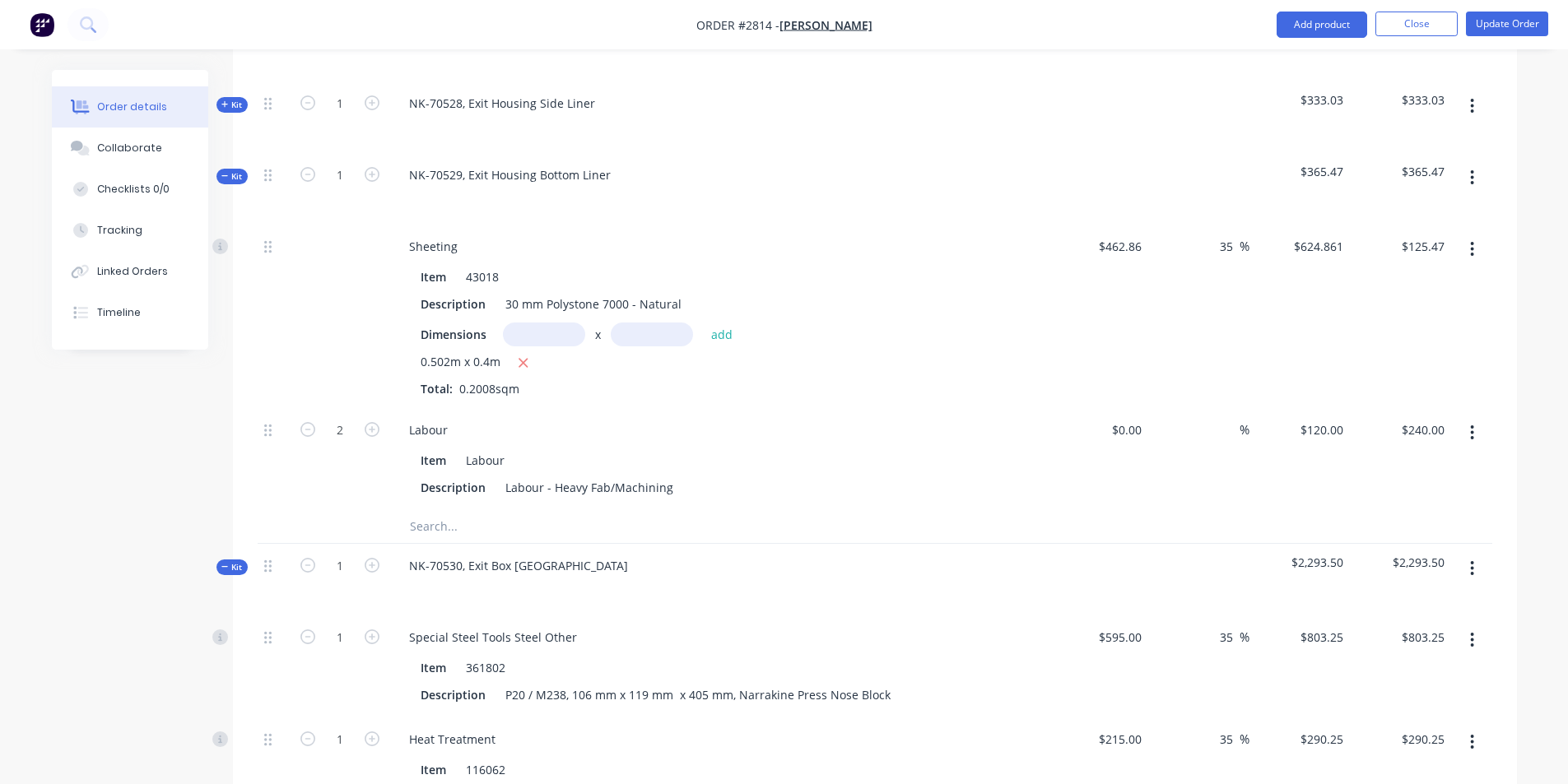
scroll to position [905, 0]
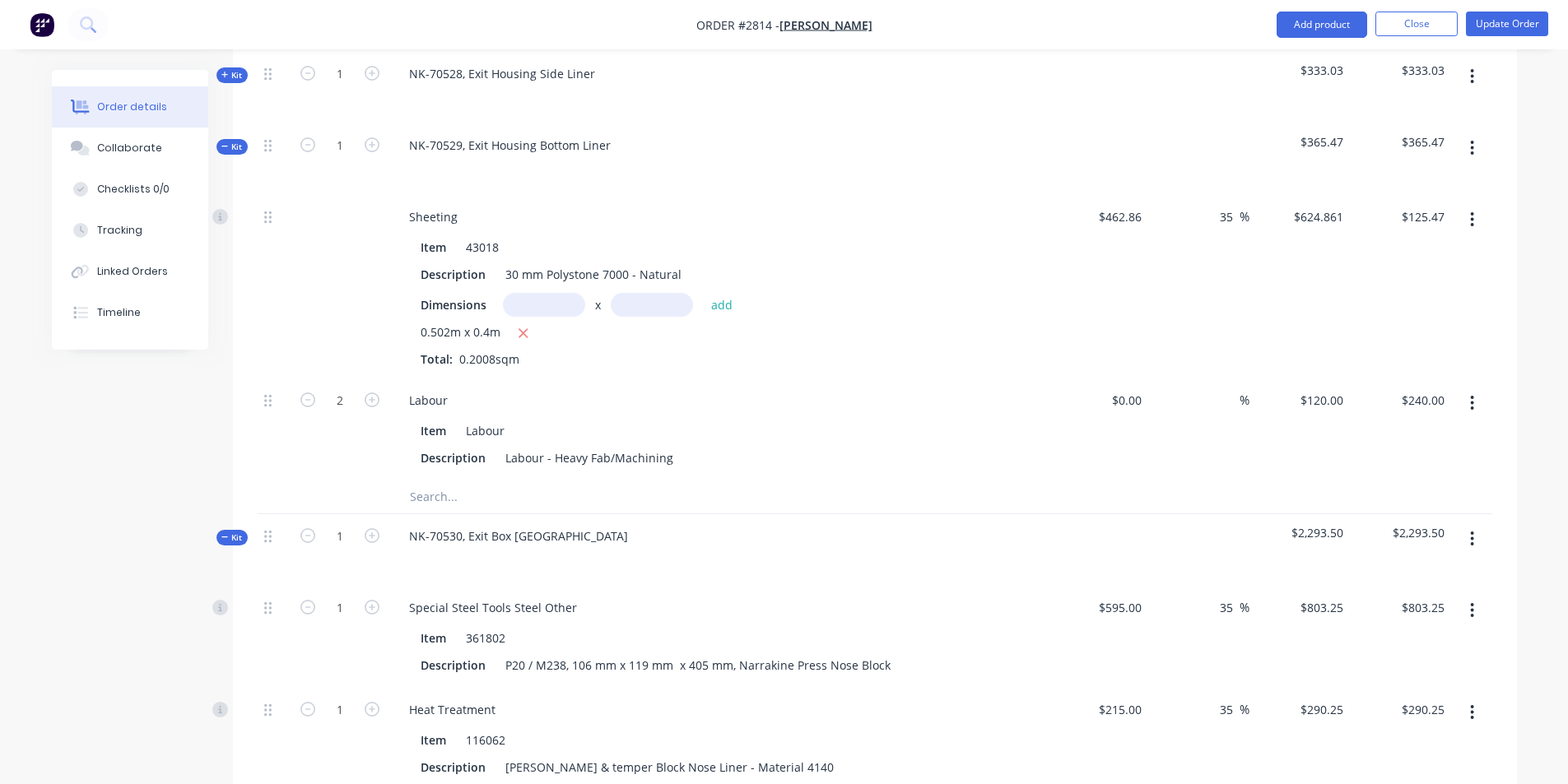
click at [226, 142] on icon at bounding box center [225, 146] width 8 height 8
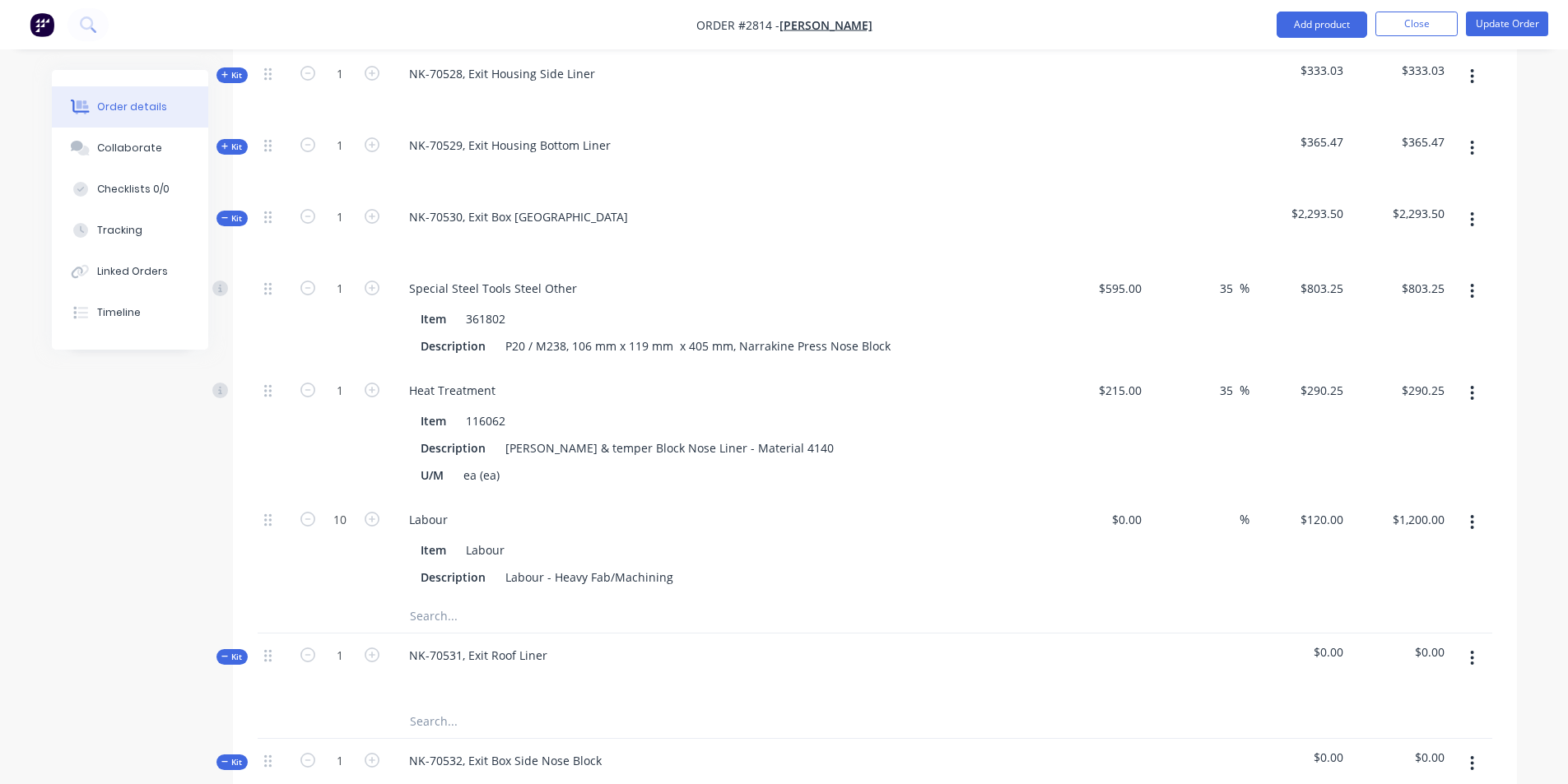
click at [230, 212] on span "Kit" at bounding box center [232, 218] width 22 height 12
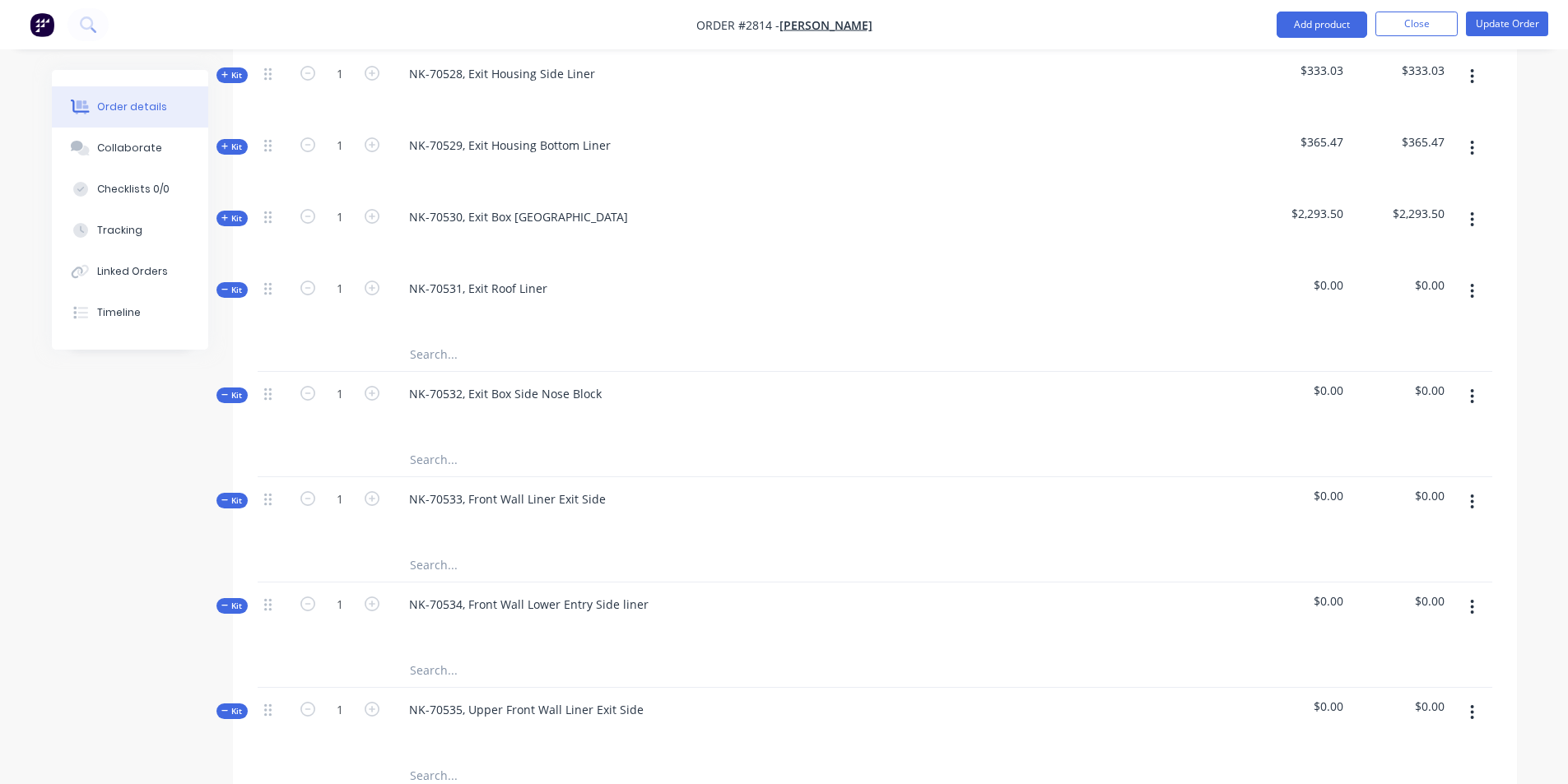
scroll to position [823, 0]
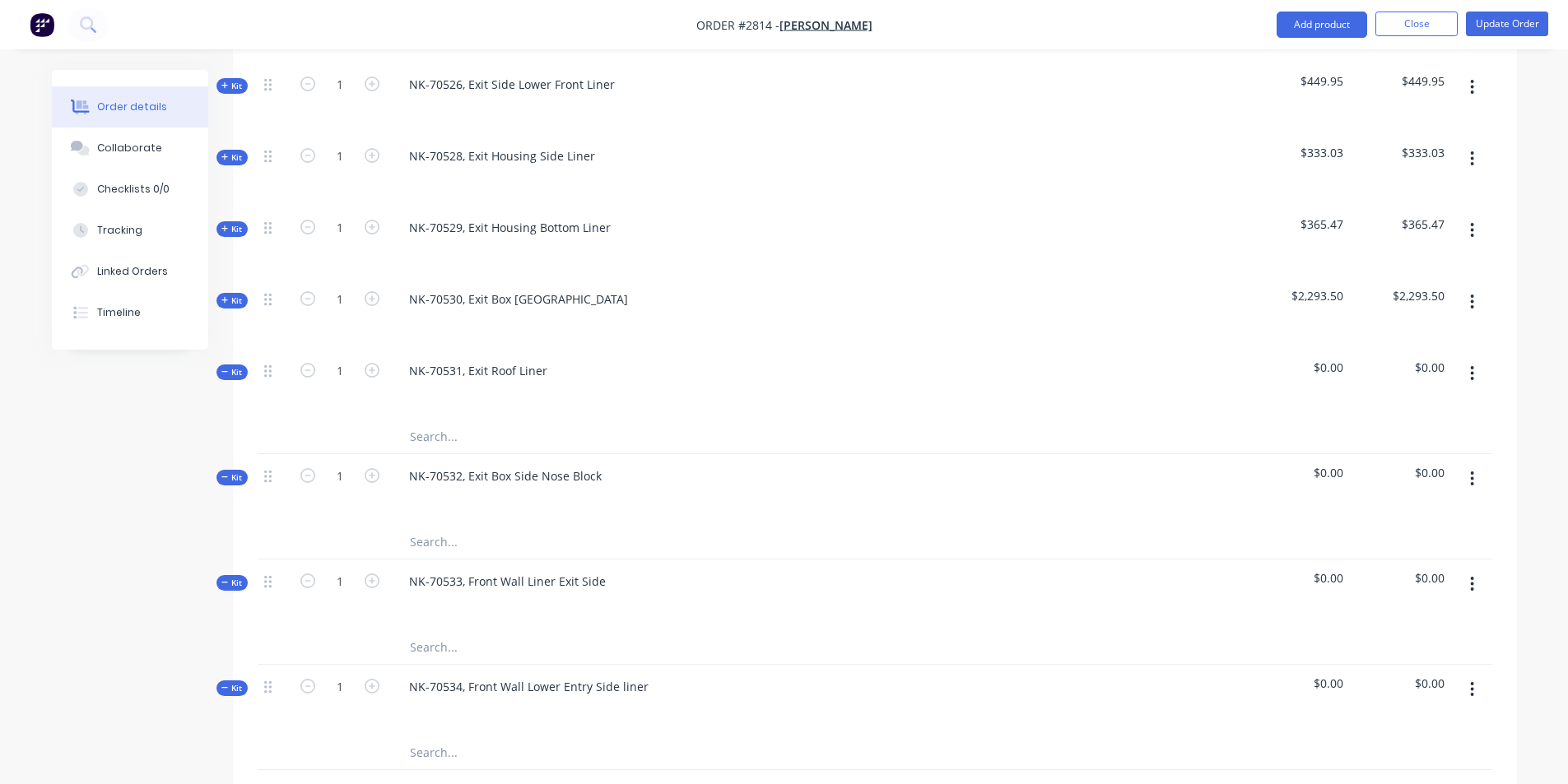
click at [436, 420] on input "text" at bounding box center [573, 436] width 329 height 33
click at [895, 664] on div "NK-70534, Front Wall Lower Entry Side liner" at bounding box center [718, 700] width 658 height 72
click at [437, 526] on input "text" at bounding box center [573, 542] width 329 height 33
click at [433, 420] on input "text" at bounding box center [573, 436] width 329 height 33
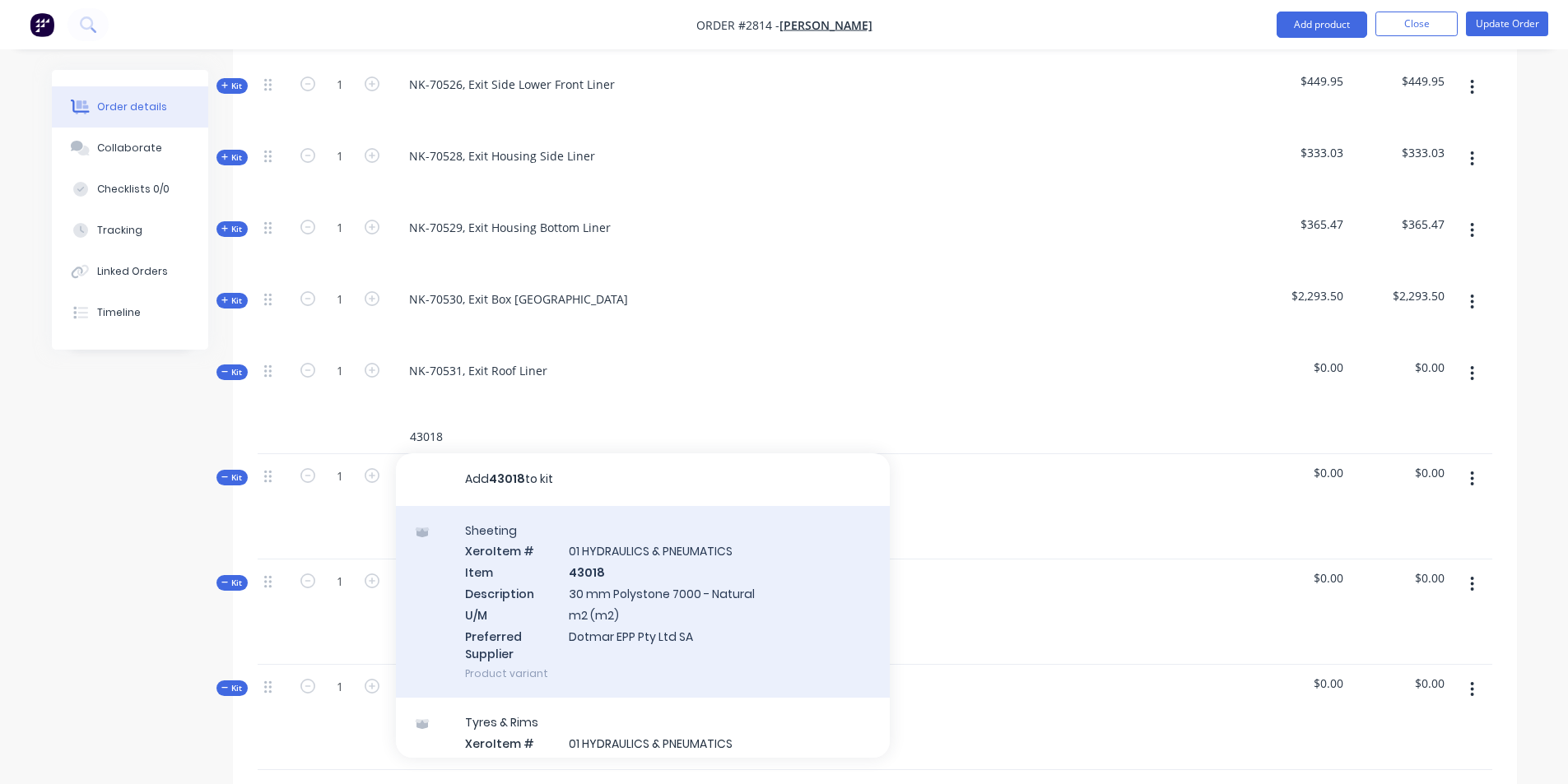
type input "43018"
click at [612, 549] on div "Sheeting Xero Item # 01 HYDRAULICS & PNEUMATICS Item 43018 Description 30 mm Po…" at bounding box center [643, 602] width 494 height 192
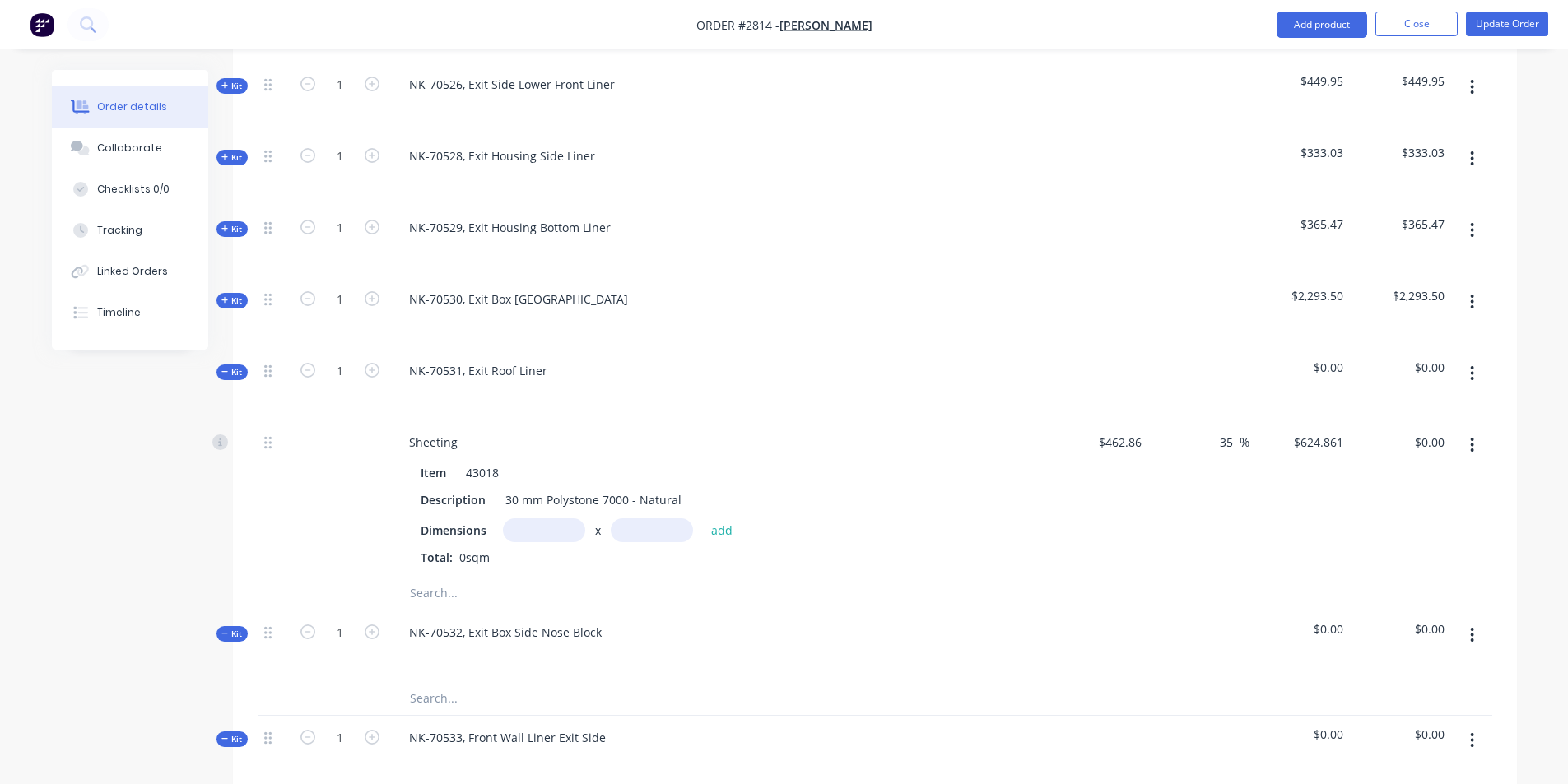
click at [522, 518] on input "text" at bounding box center [543, 530] width 82 height 24
type input "0.567m"
type input "0.4m"
click at [721, 518] on button "add" at bounding box center [721, 530] width 39 height 23
type input "$141.72"
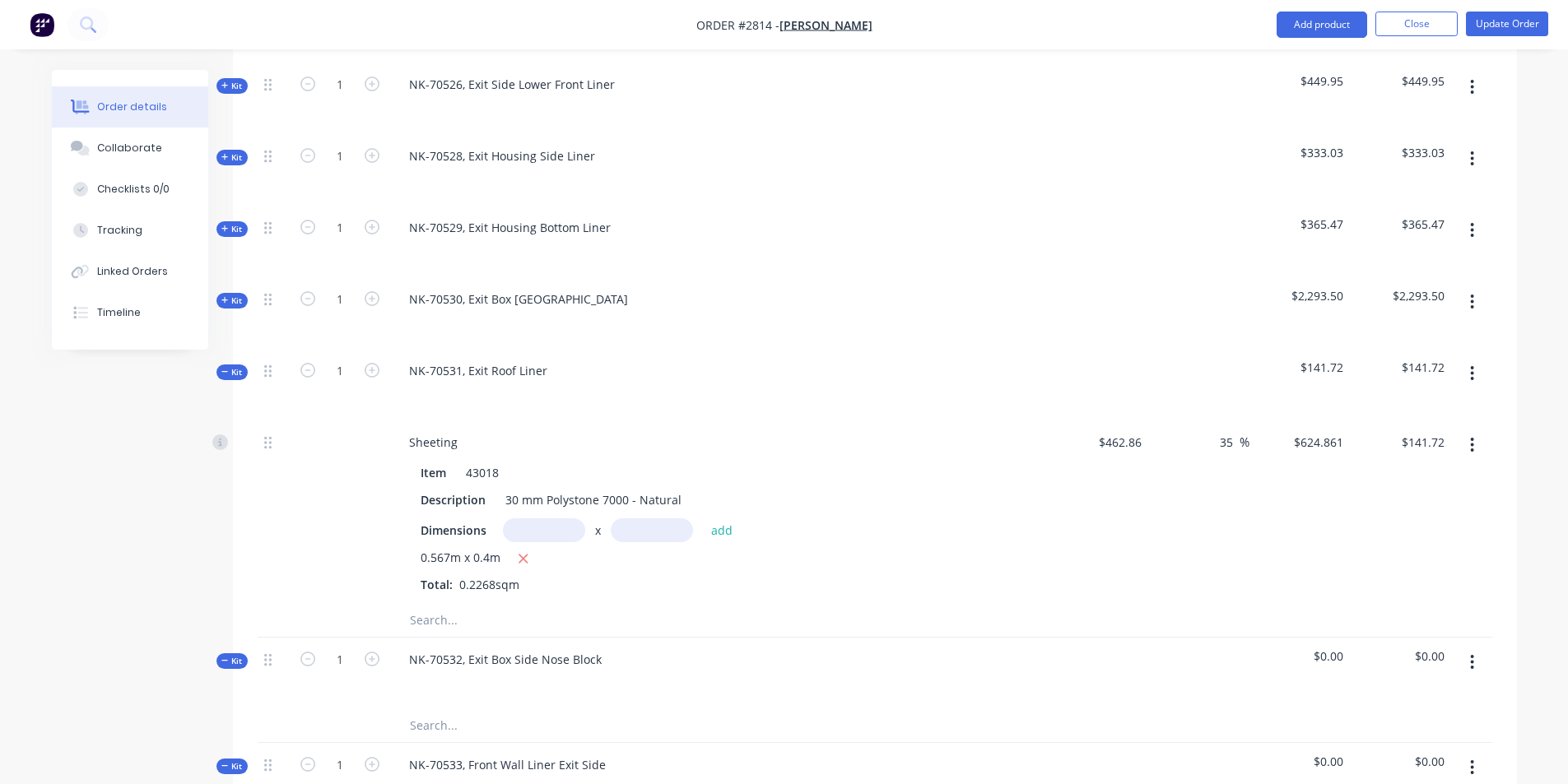
click at [444, 604] on input "text" at bounding box center [573, 620] width 329 height 33
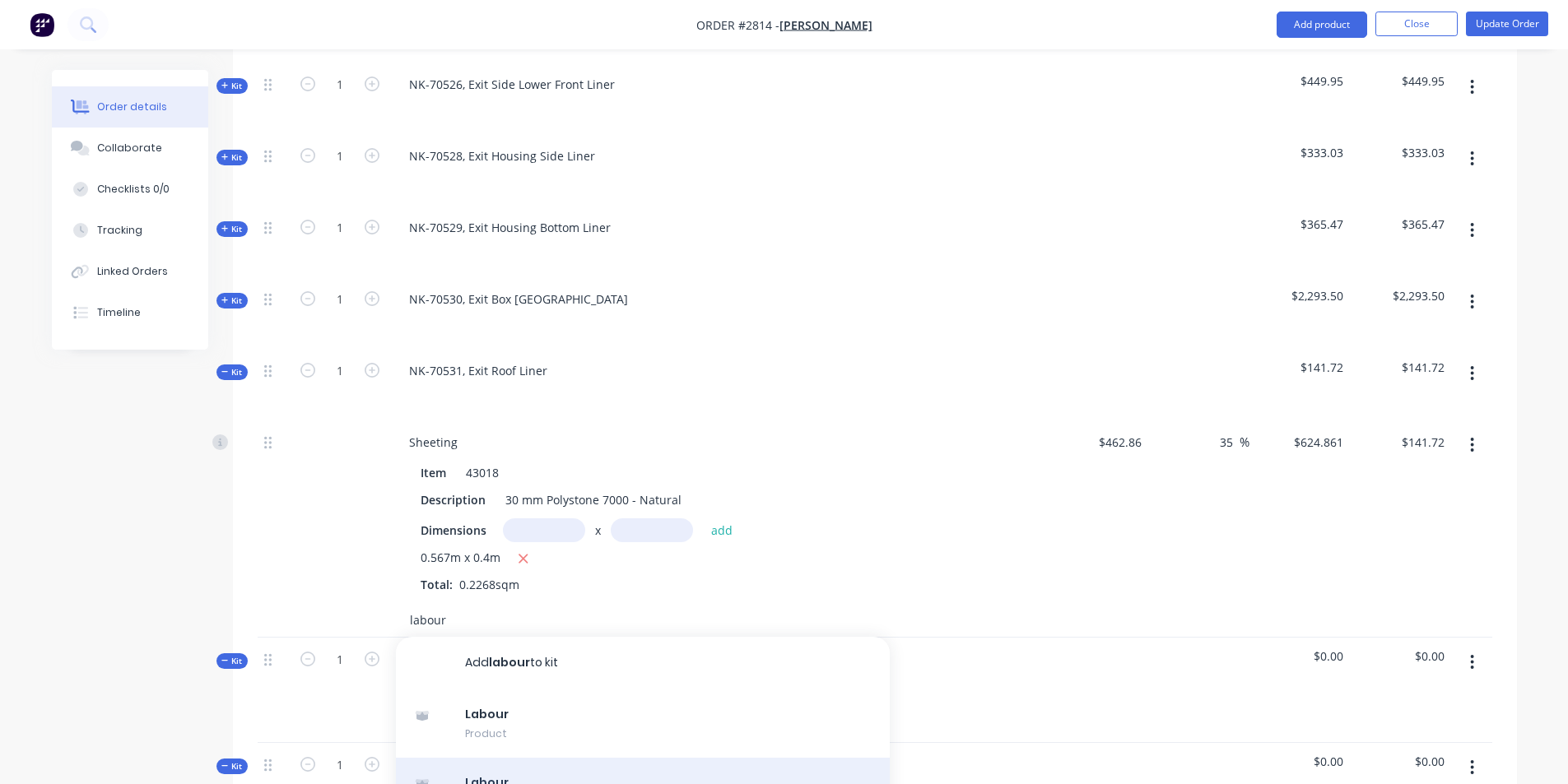
type input "labour"
click at [479, 758] on div "Labour Product" at bounding box center [643, 792] width 494 height 69
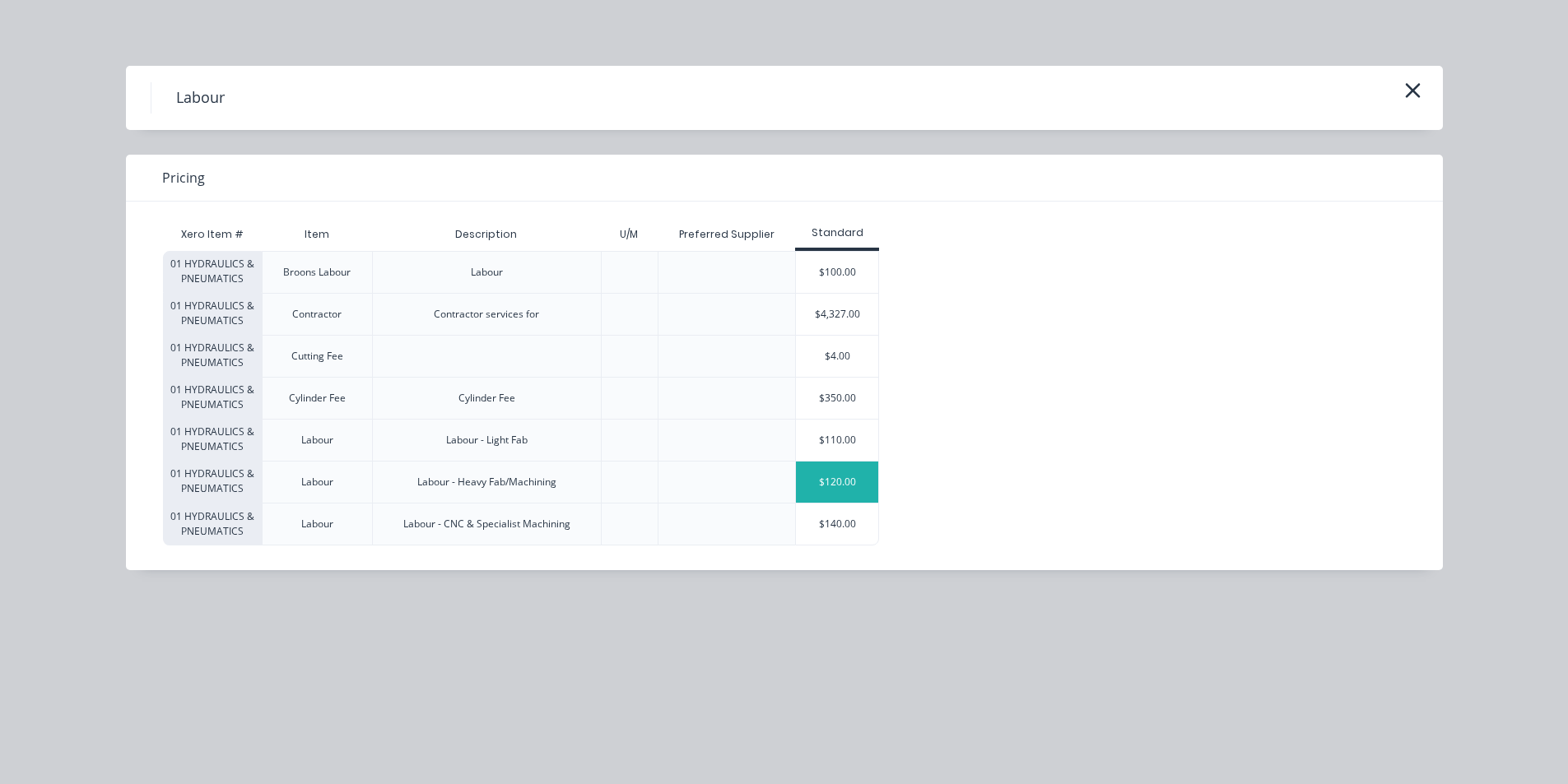
click at [835, 476] on div "$120.00" at bounding box center [836, 482] width 82 height 41
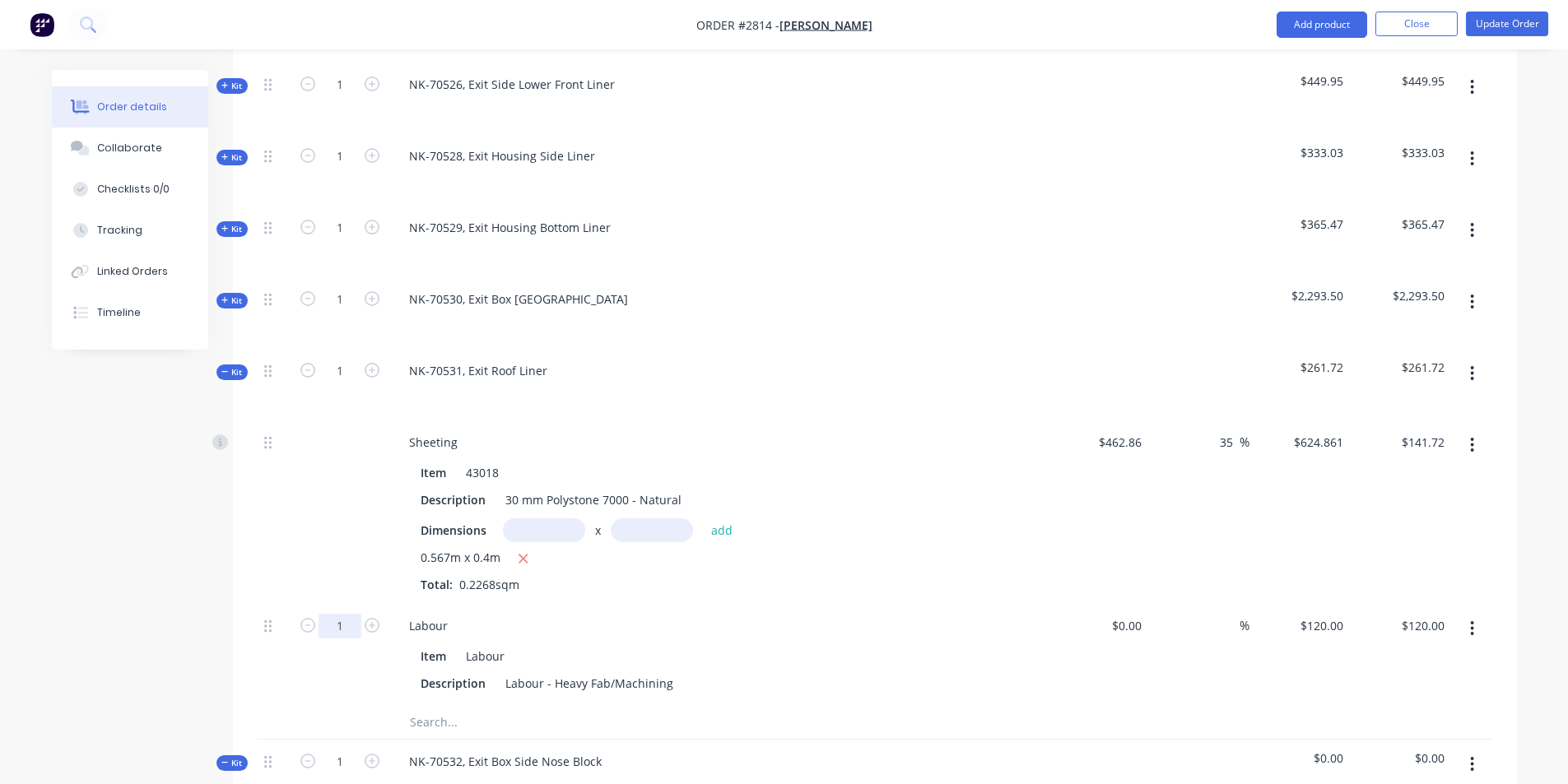
click at [351, 613] on input "1" at bounding box center [339, 626] width 42 height 24
type input "1.5"
type input "$180.00"
click at [739, 613] on div "Labour" at bounding box center [718, 625] width 645 height 24
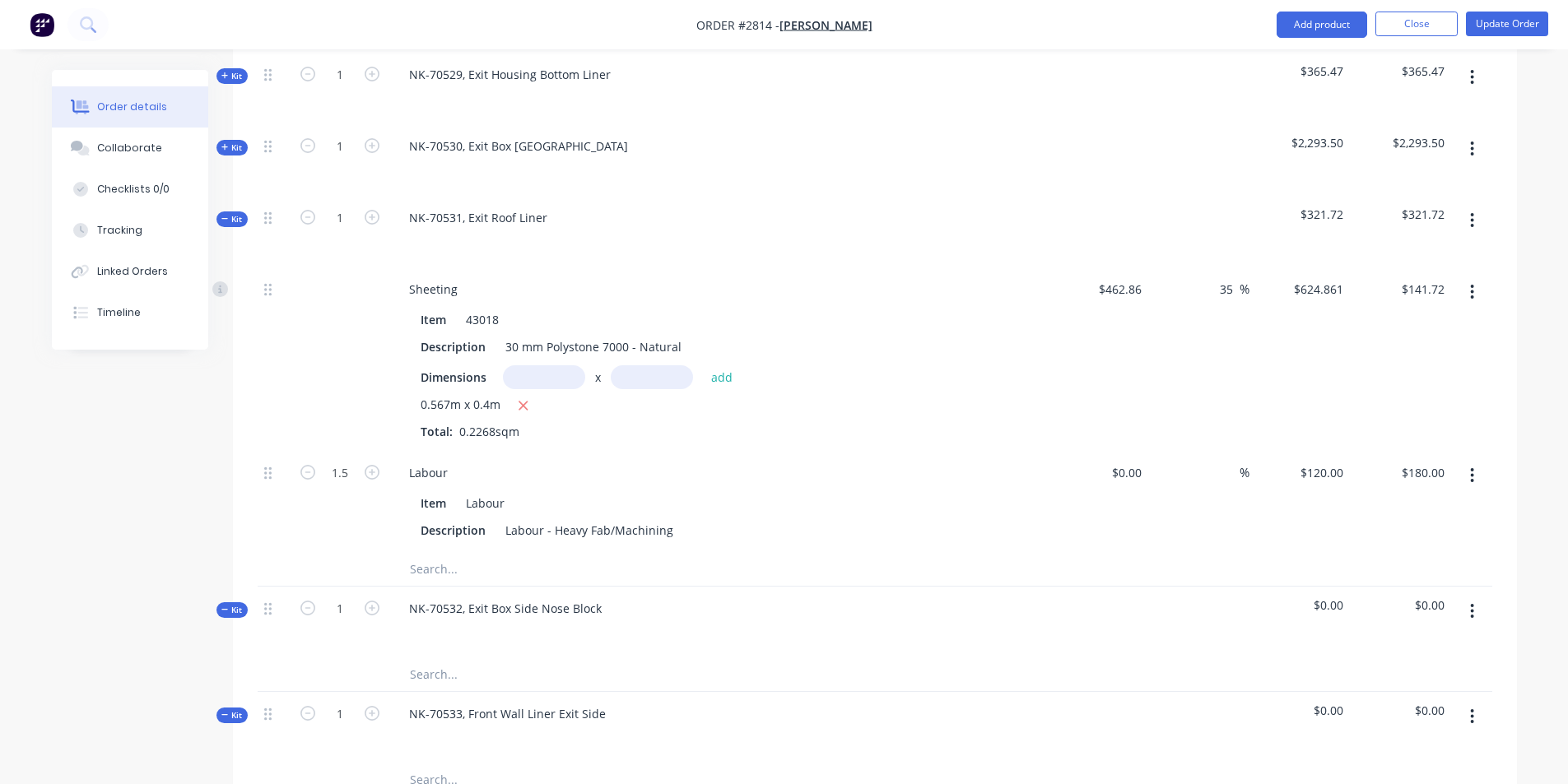
scroll to position [1070, 0]
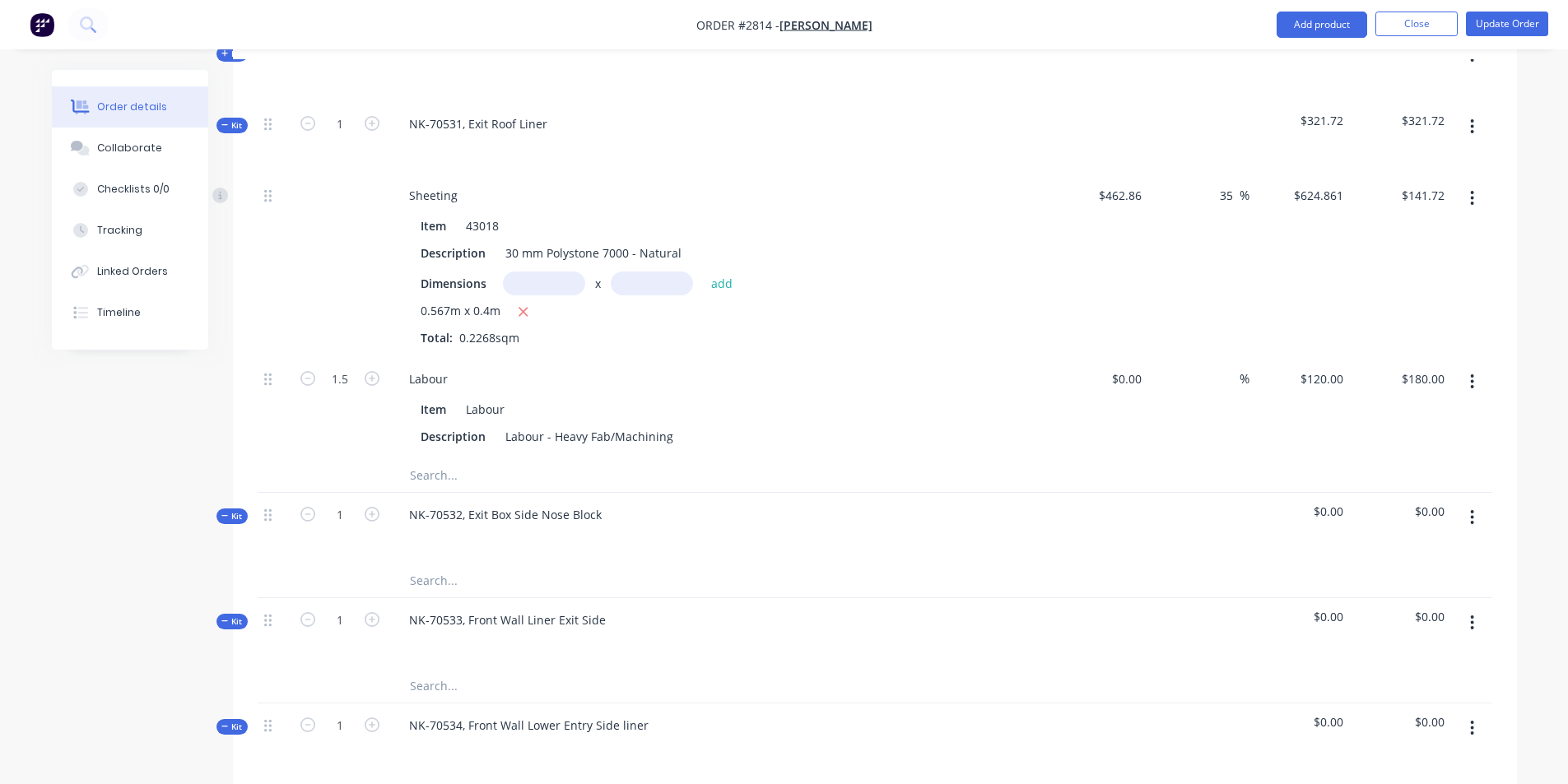
click at [225, 69] on div "Created by Caitlin Created 24/07/25 Required 24/07/25 Assigned to Add team memb…" at bounding box center [784, 506] width 1465 height 3010
click at [228, 121] on icon at bounding box center [225, 124] width 8 height 8
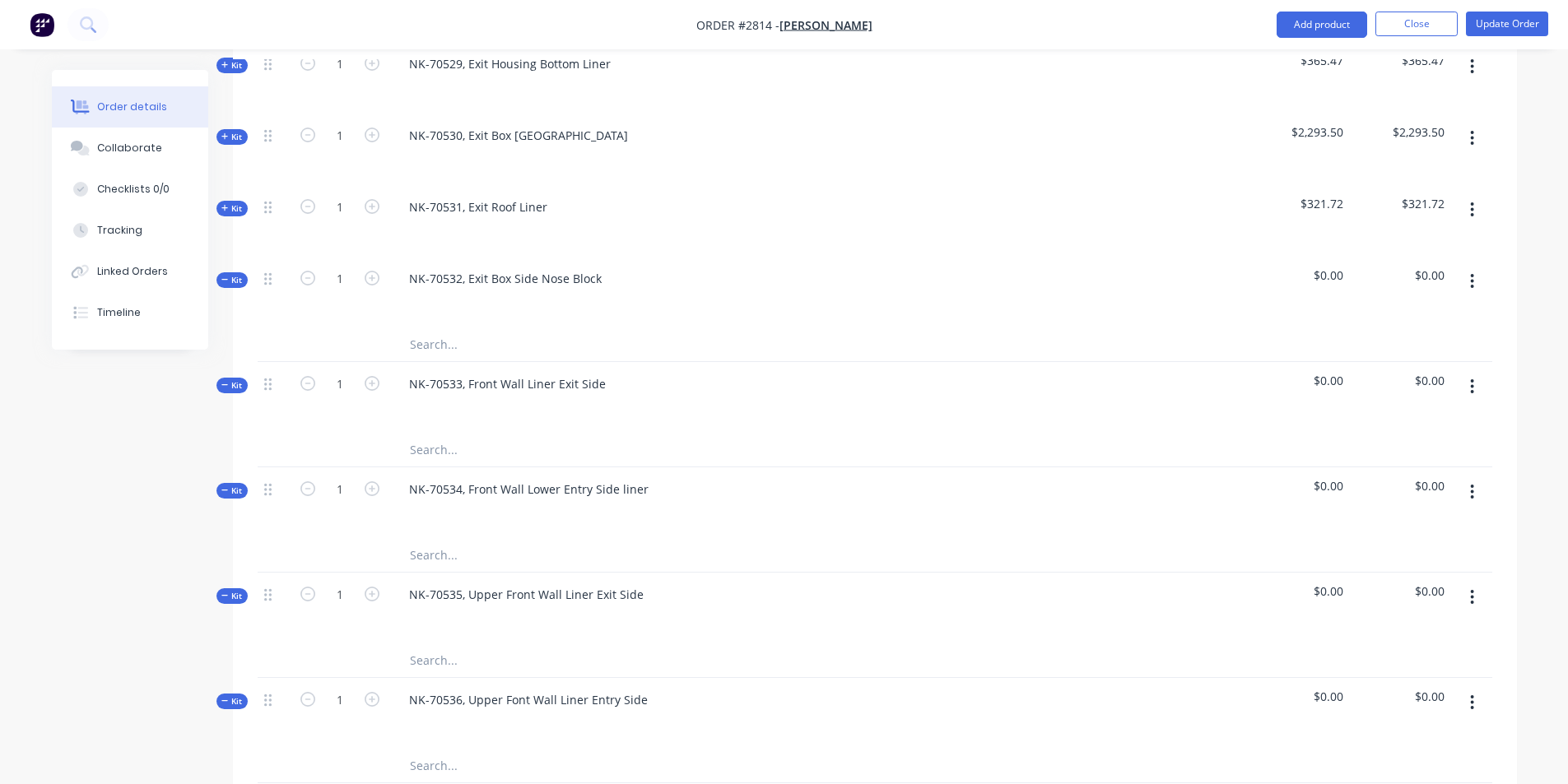
scroll to position [987, 0]
click at [881, 605] on div at bounding box center [718, 616] width 645 height 24
click at [437, 327] on input "text" at bounding box center [573, 343] width 329 height 33
click at [1465, 266] on button "button" at bounding box center [1471, 280] width 39 height 29
click at [1410, 312] on div "Add product to kit" at bounding box center [1413, 323] width 126 height 24
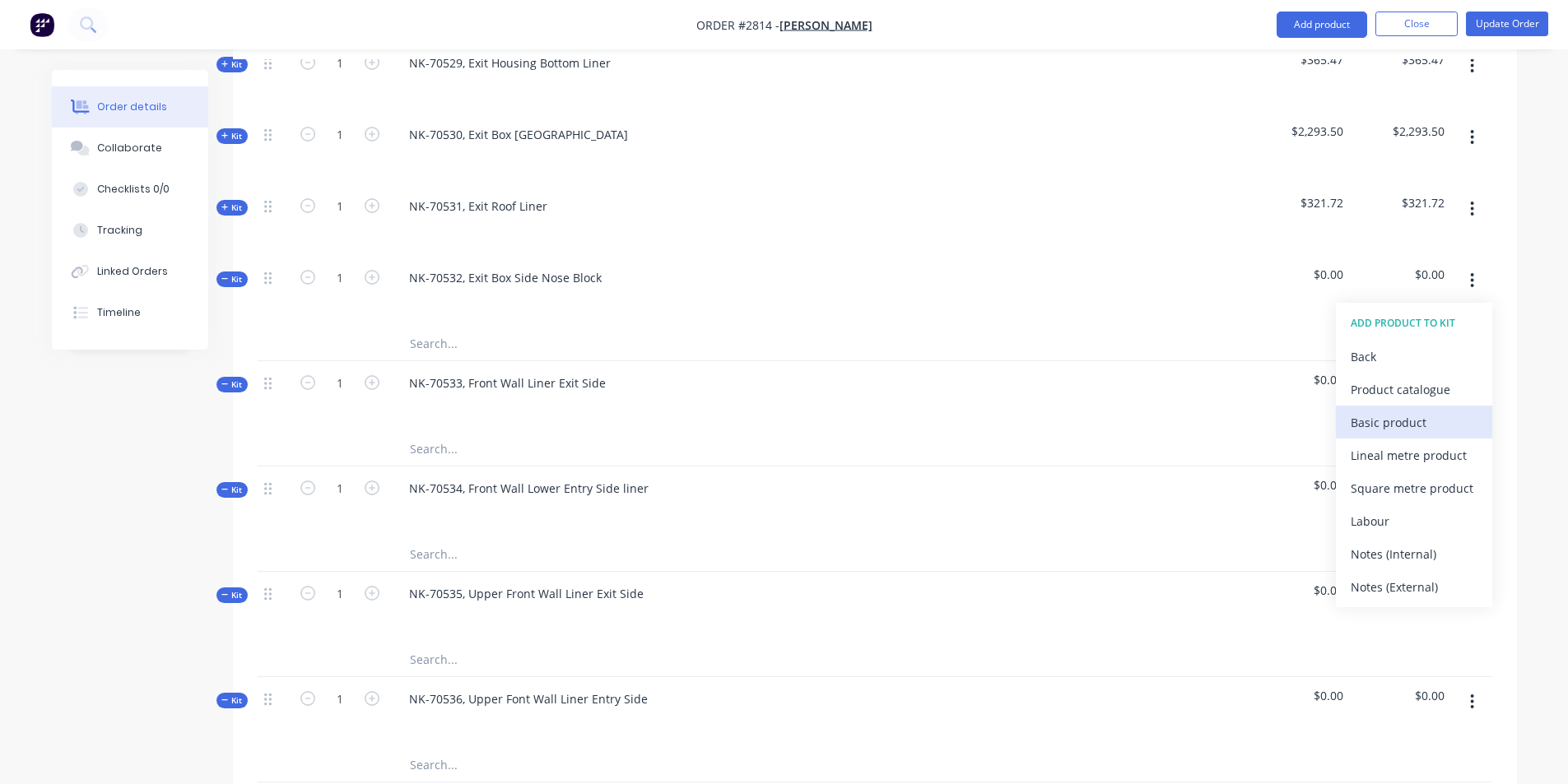
click at [1411, 411] on div "Basic product" at bounding box center [1413, 422] width 126 height 24
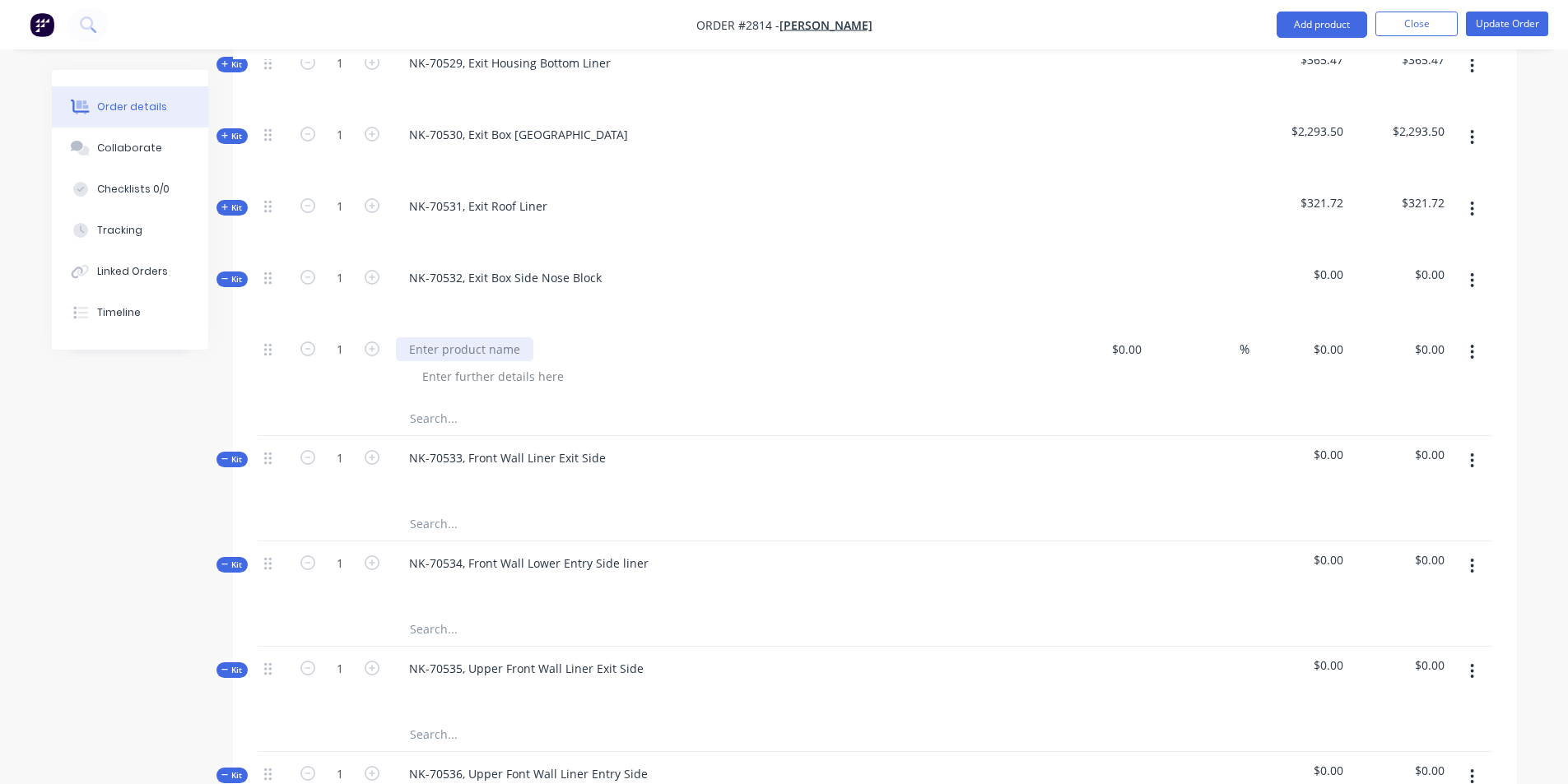
click at [510, 337] on div at bounding box center [465, 349] width 138 height 24
click at [1133, 337] on input "$0.00" at bounding box center [1129, 349] width 38 height 24
type input "$367.40"
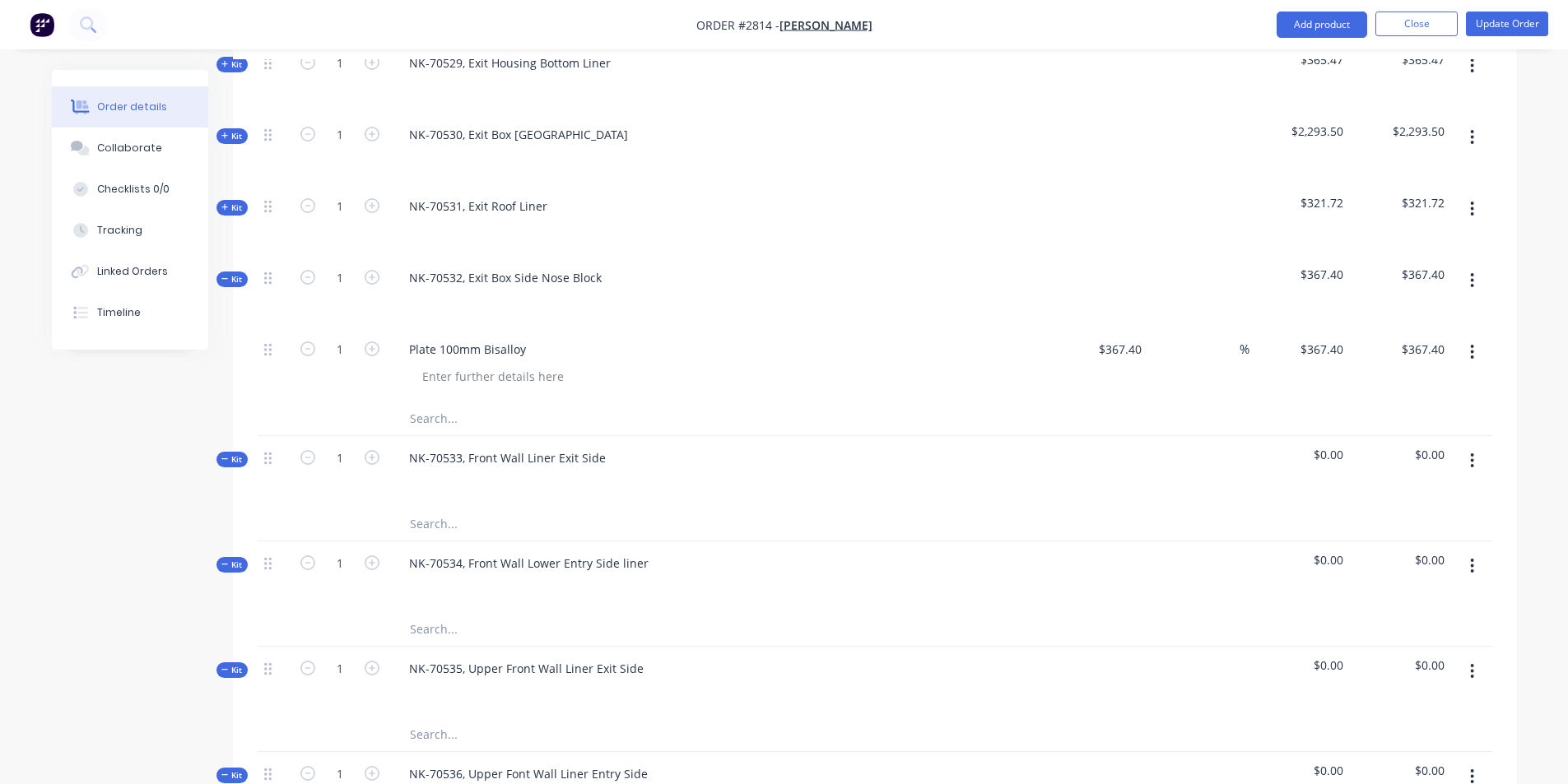
click at [435, 402] on input "text" at bounding box center [573, 418] width 329 height 33
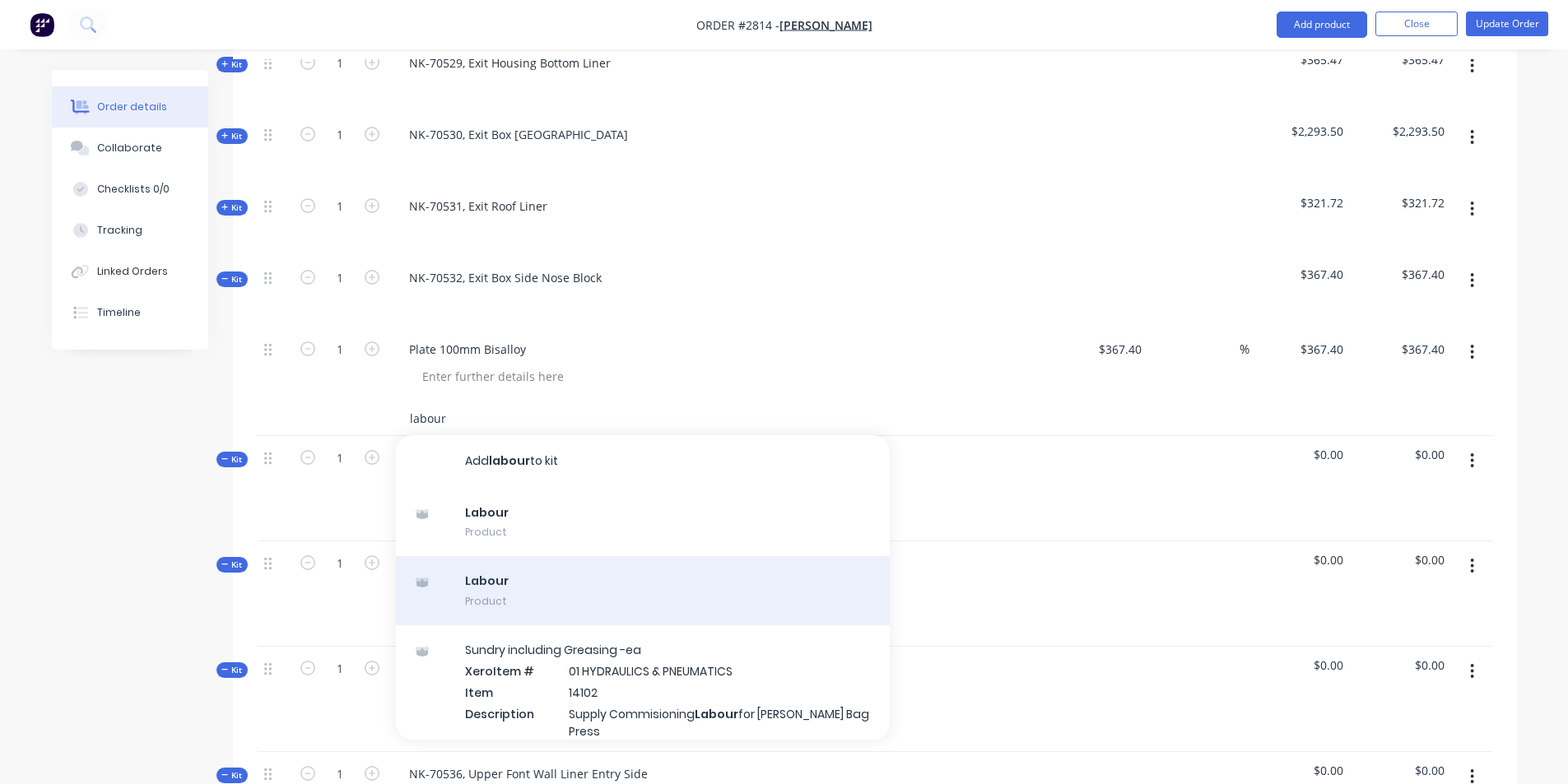
type input "labour"
click at [486, 556] on div "Labour Product" at bounding box center [643, 590] width 494 height 69
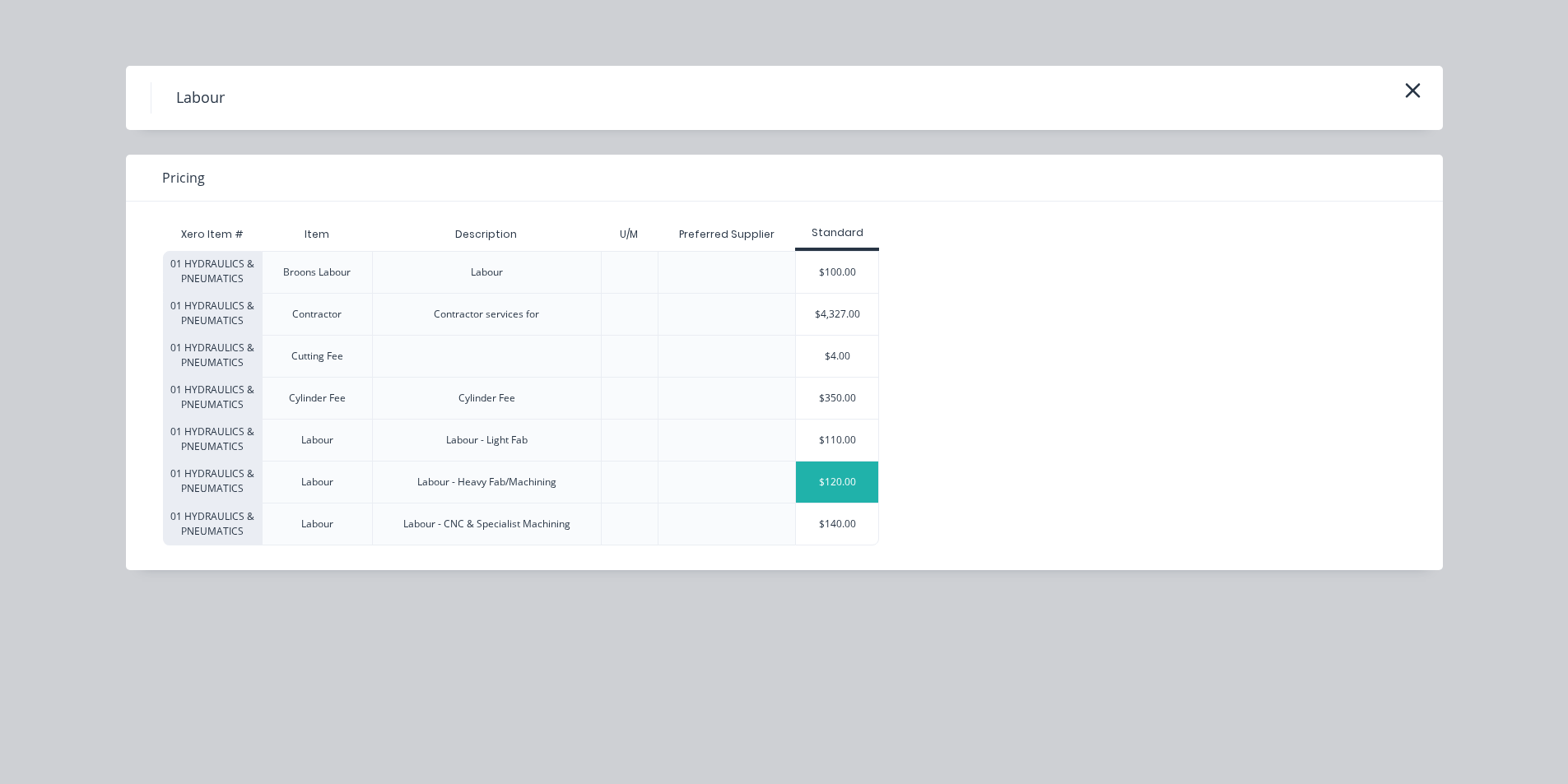
click at [809, 478] on div "$120.00" at bounding box center [836, 482] width 82 height 41
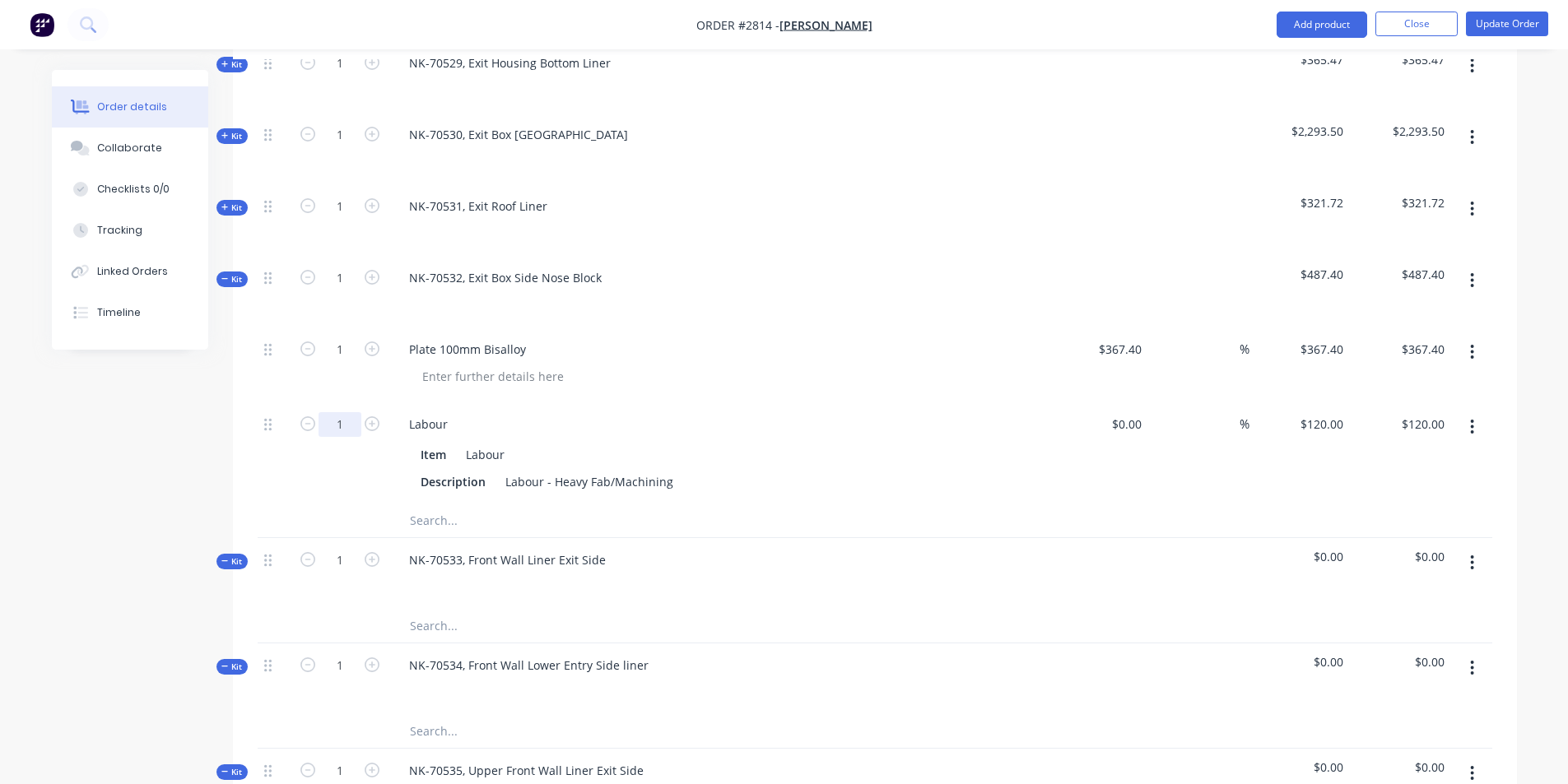
click at [348, 362] on input "1" at bounding box center [339, 350] width 42 height 24
click at [223, 275] on icon at bounding box center [225, 279] width 8 height 8
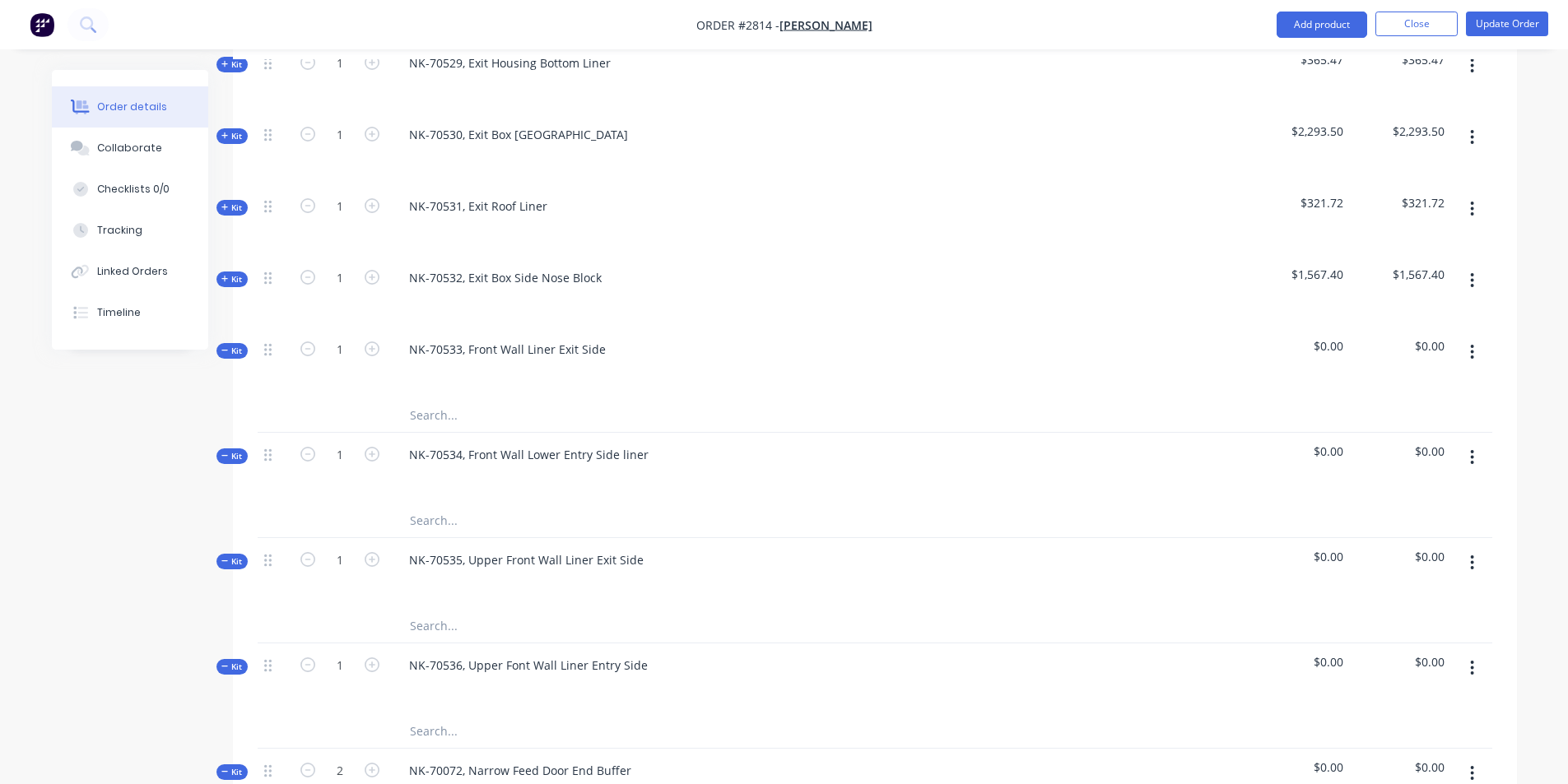
click at [774, 644] on div "NK-70536, Upper Font Wall Liner Entry Side" at bounding box center [718, 679] width 658 height 72
click at [428, 399] on input "text" at bounding box center [573, 415] width 329 height 33
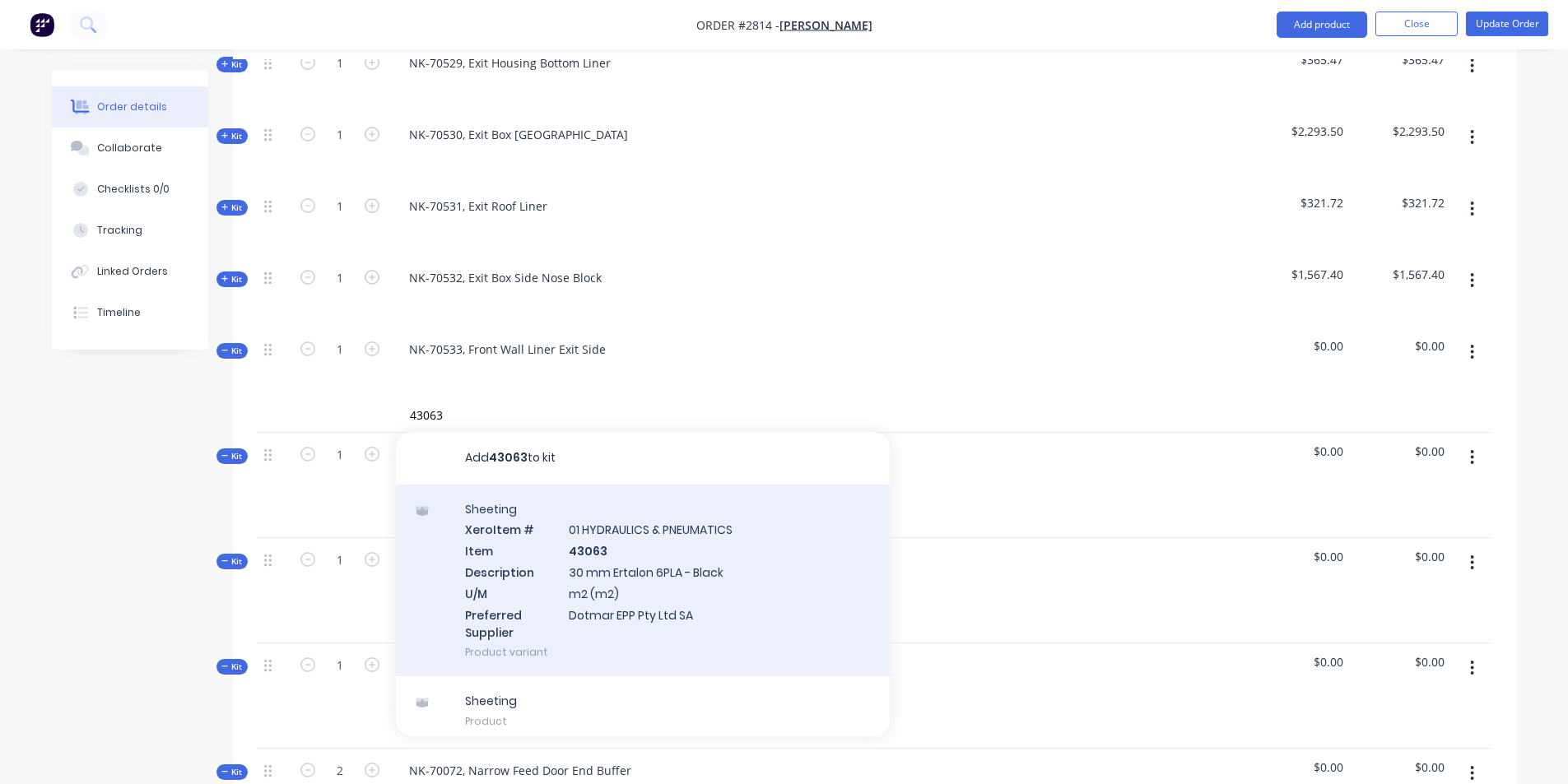
click at [599, 504] on div "Sheeting Xero Item # 01 HYDRAULICS & PNEUMATICS Item 43063 Description 30 mm Er…" at bounding box center [643, 580] width 494 height 192
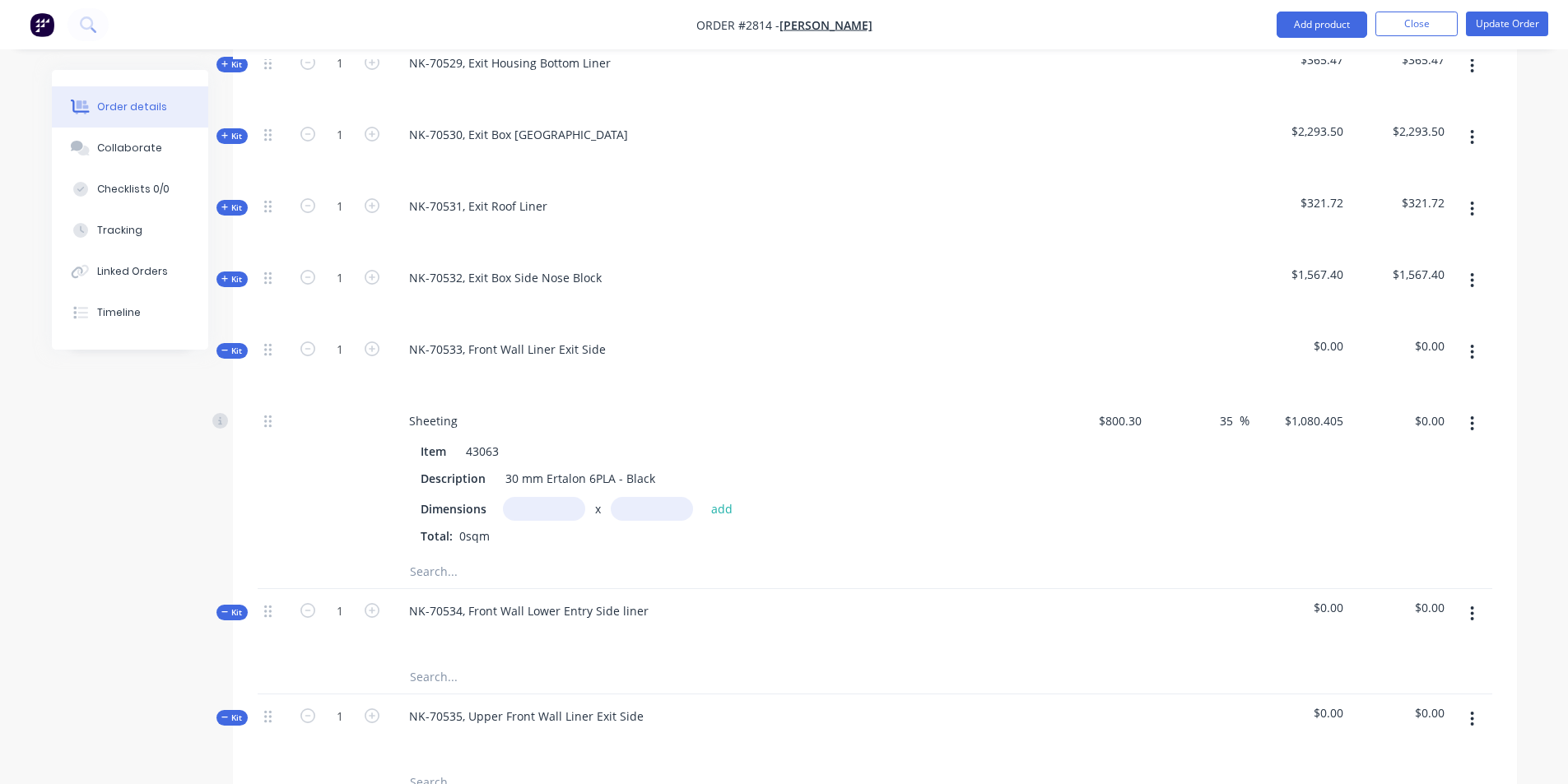
click at [541, 497] on input "text" at bounding box center [543, 508] width 82 height 24
click at [721, 497] on button "add" at bounding box center [721, 508] width 39 height 23
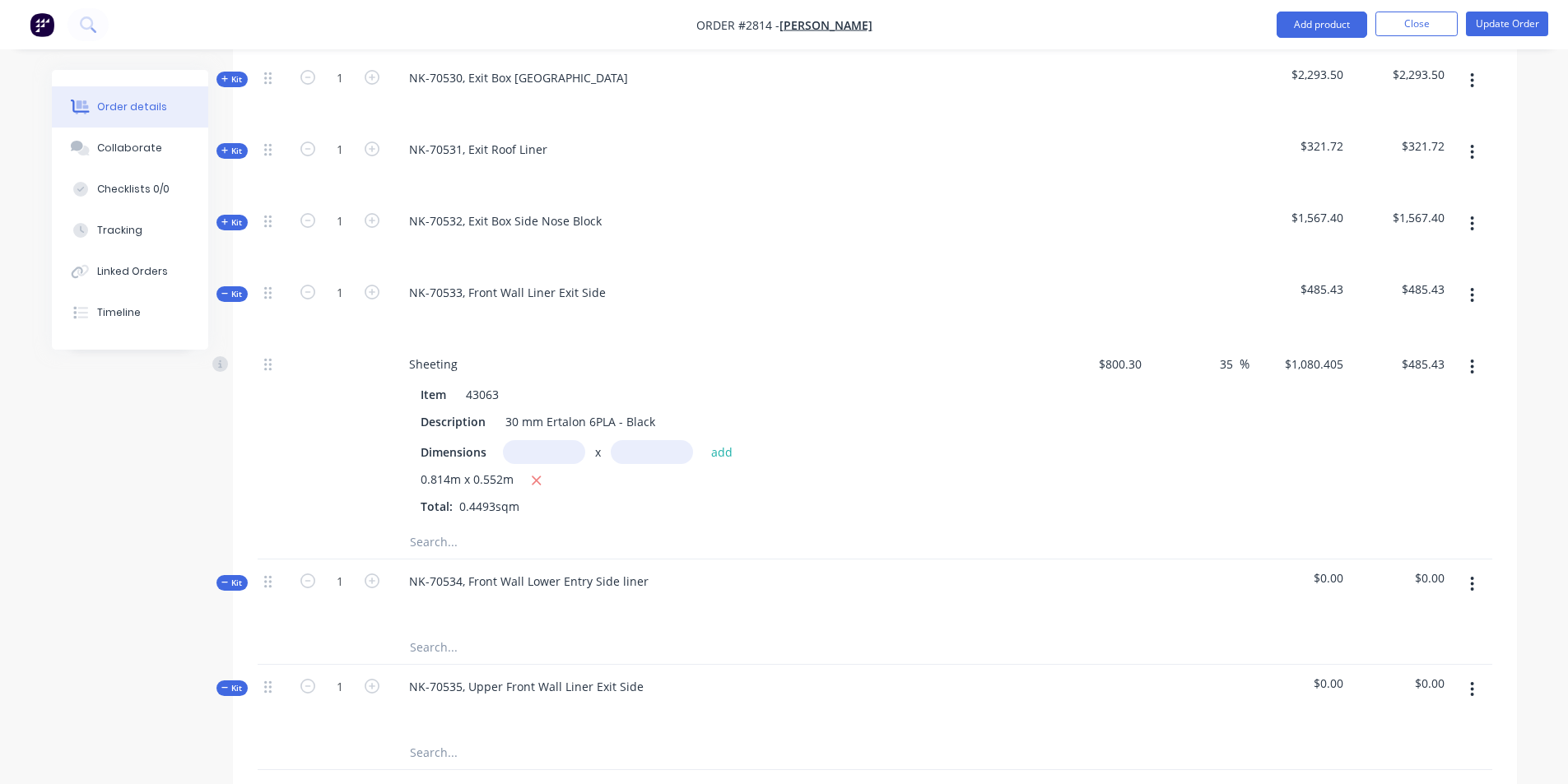
scroll to position [1070, 0]
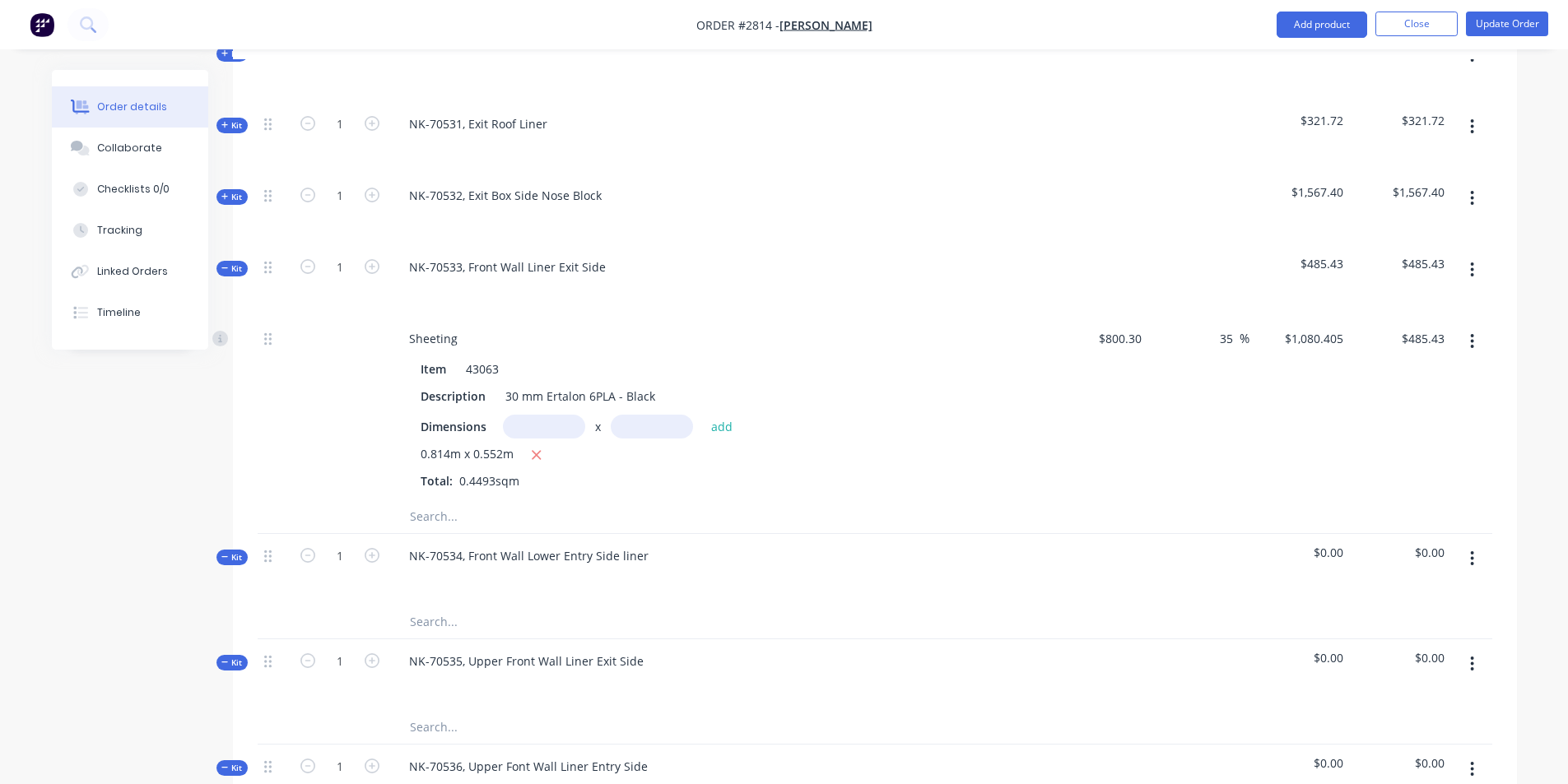
click at [440, 500] on input "text" at bounding box center [573, 516] width 329 height 33
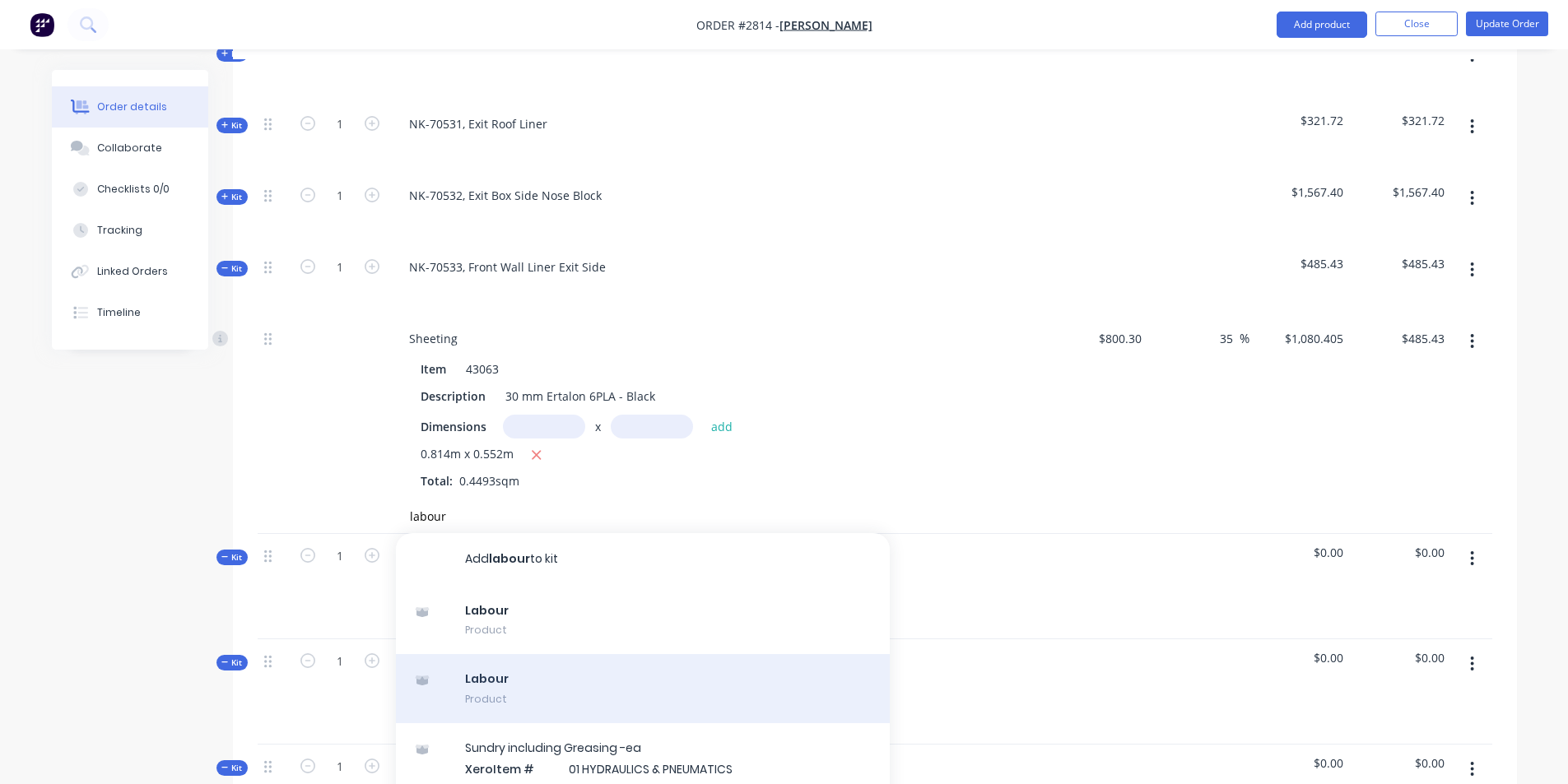
click at [505, 654] on div "Labour Product" at bounding box center [643, 688] width 494 height 69
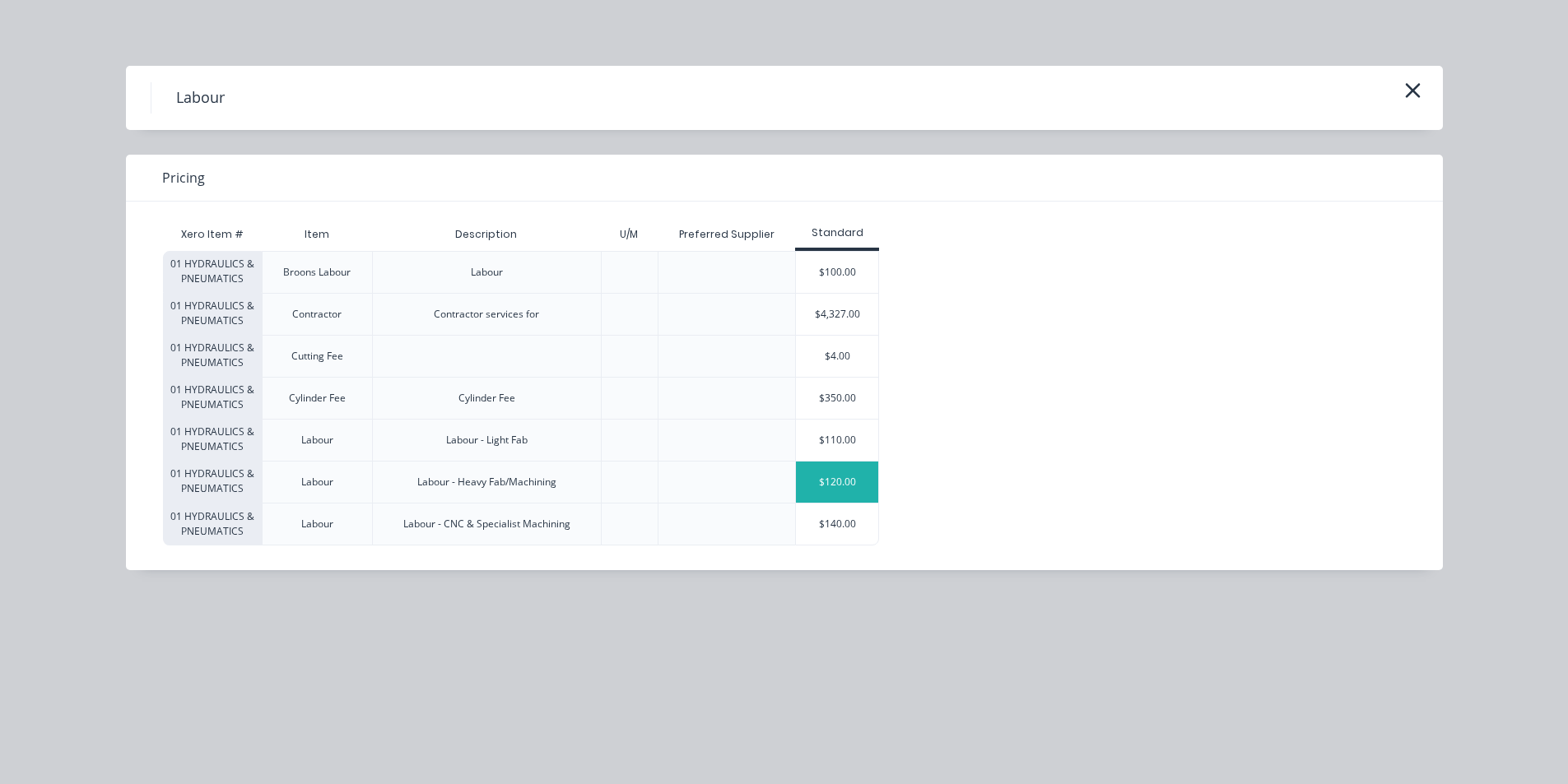
click at [818, 477] on div "$120.00" at bounding box center [836, 482] width 82 height 41
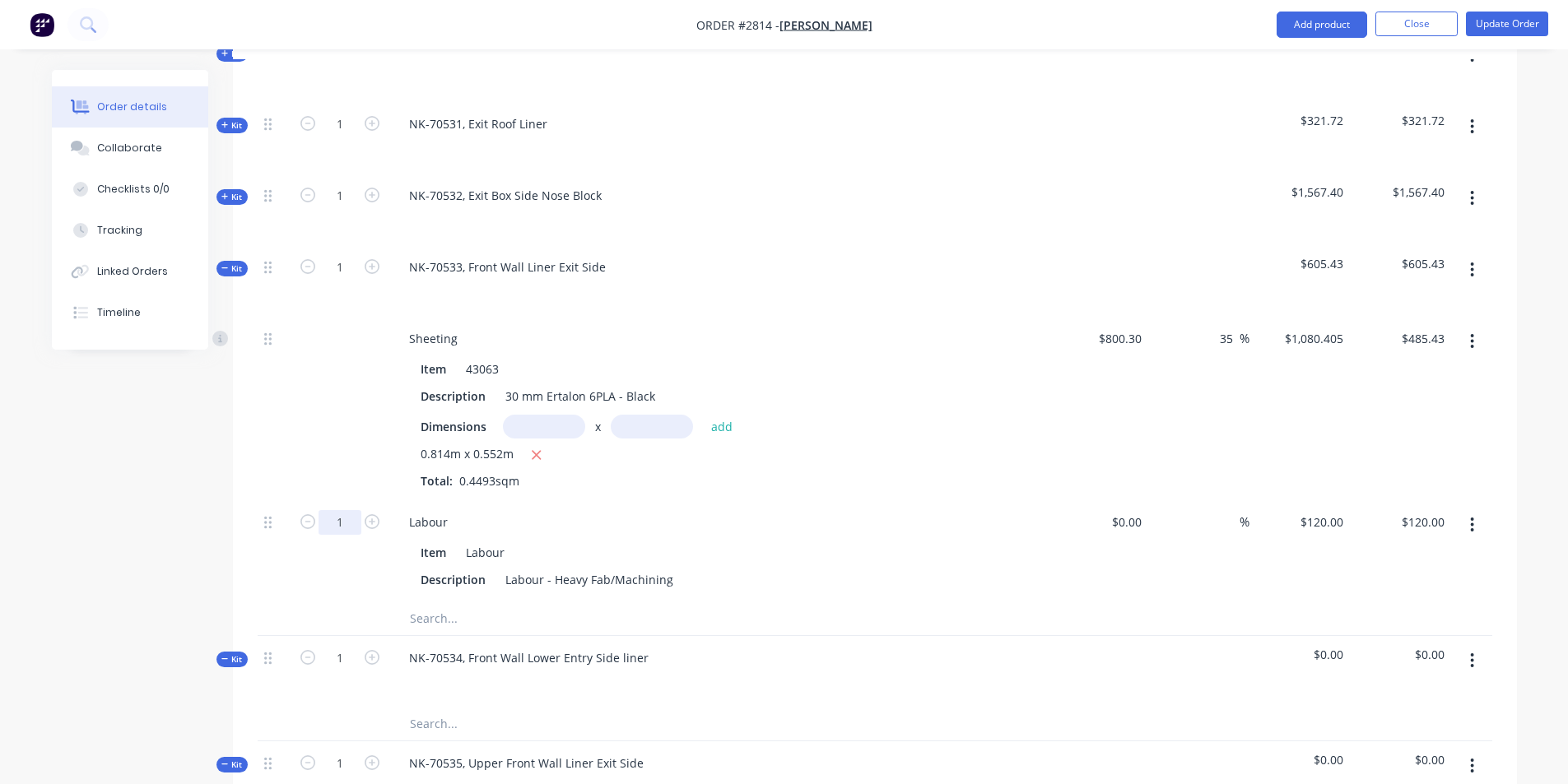
click at [350, 510] on input "1" at bounding box center [339, 522] width 42 height 24
click at [748, 602] on div at bounding box center [643, 618] width 494 height 33
click at [227, 210] on div "Order details Collaborate Checklists 0/0 Tracking Linked Orders Timeline" at bounding box center [142, 209] width 181 height 280
click at [228, 261] on div "Kit" at bounding box center [232, 269] width 31 height 16
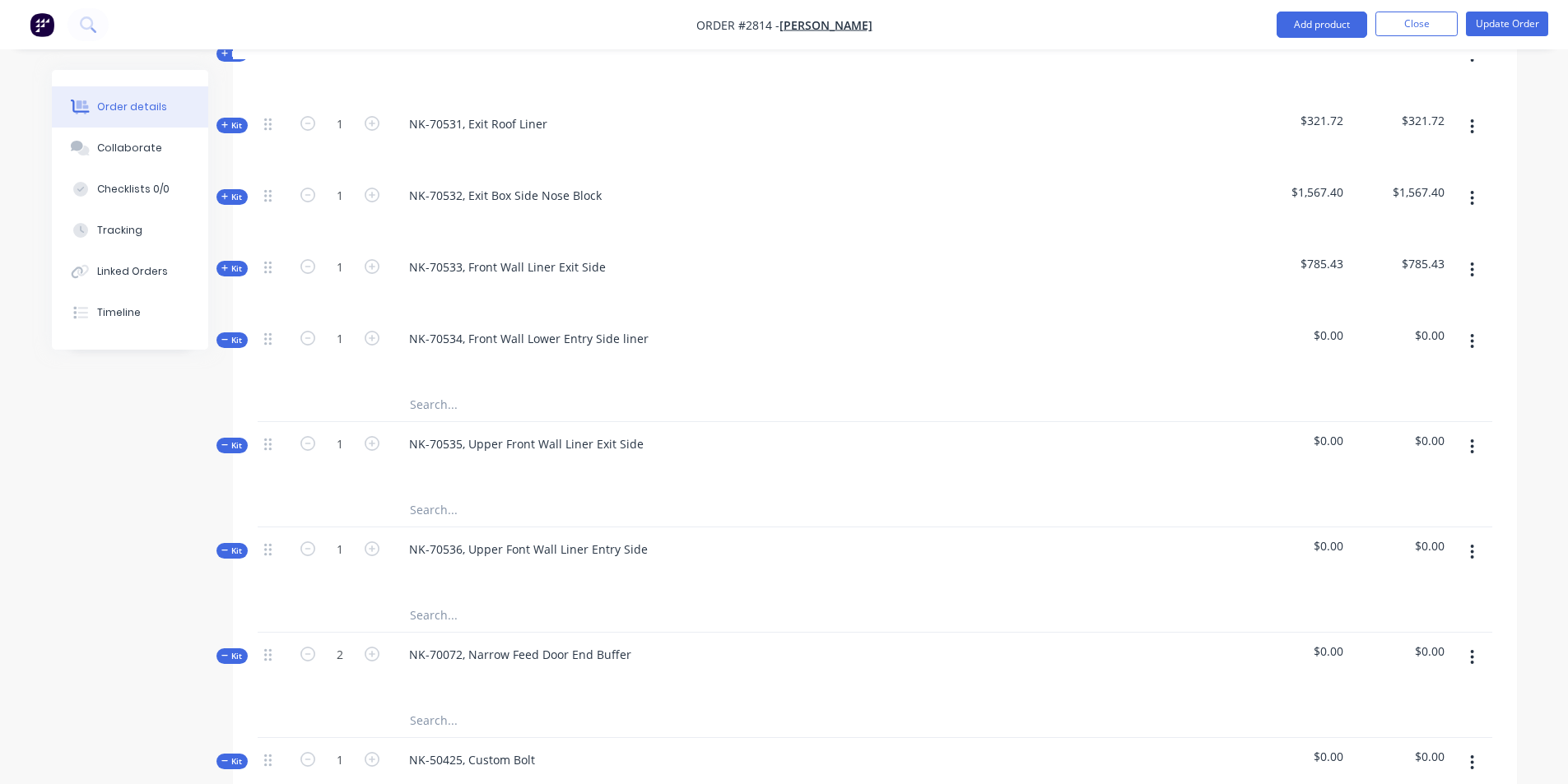
click at [773, 598] on div at bounding box center [643, 614] width 494 height 33
click at [432, 388] on input "text" at bounding box center [573, 404] width 329 height 33
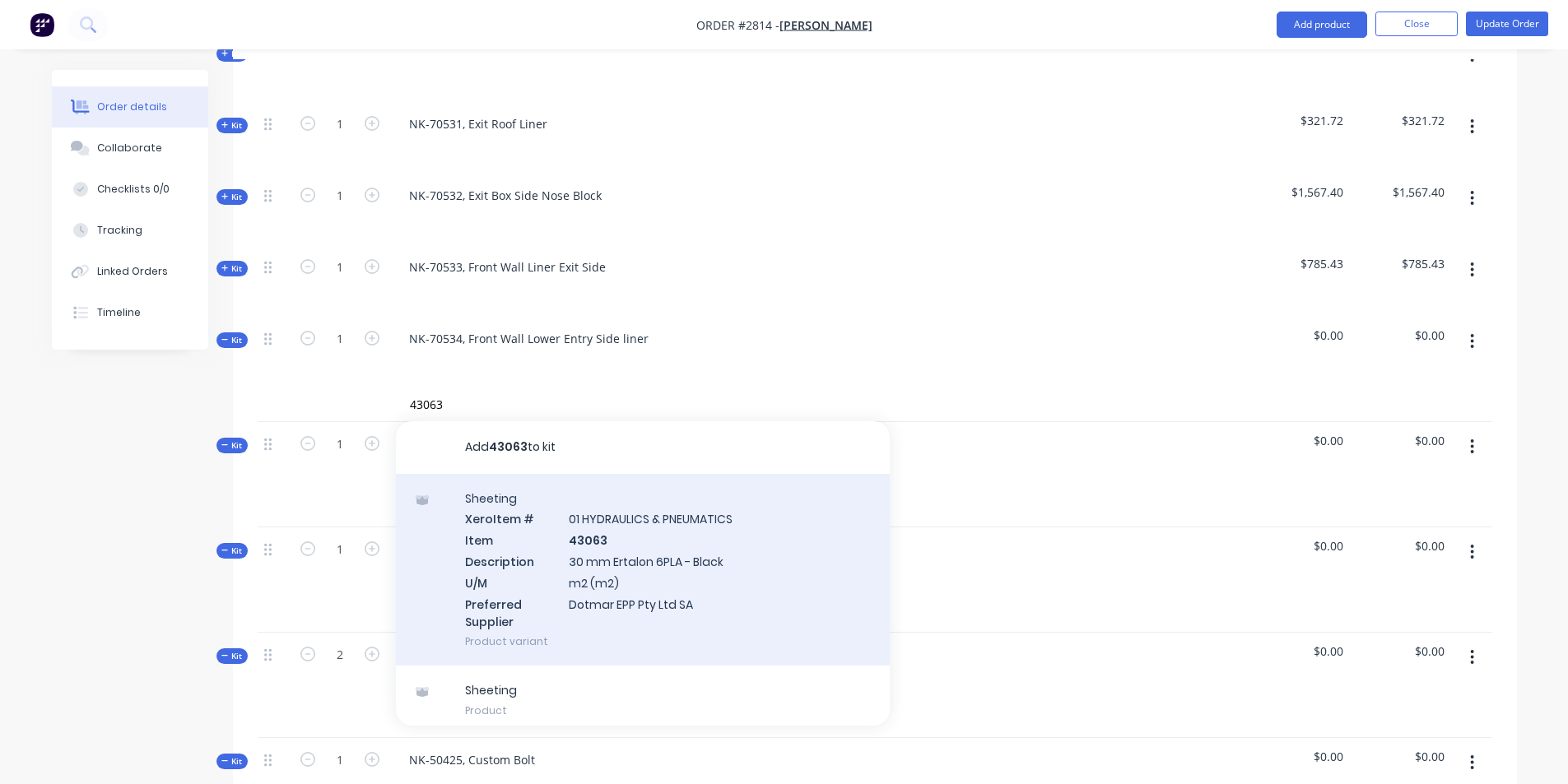
click at [595, 486] on div "Sheeting Xero Item # 01 HYDRAULICS & PNEUMATICS Item 43063 Description 30 mm Er…" at bounding box center [643, 570] width 494 height 192
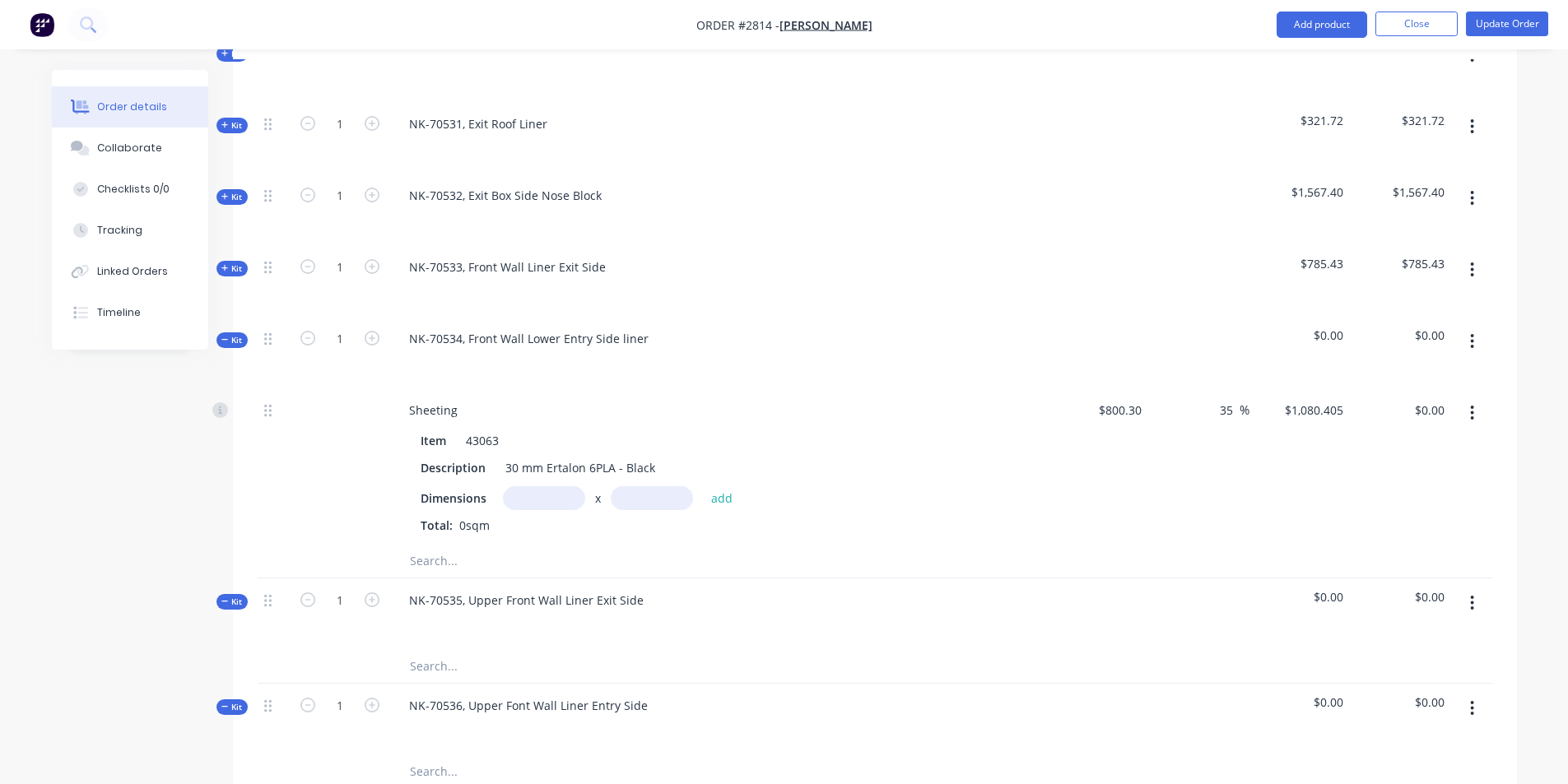
click at [540, 486] on input "text" at bounding box center [543, 498] width 82 height 24
click at [908, 545] on div at bounding box center [685, 561] width 592 height 33
click at [440, 545] on input "text" at bounding box center [573, 561] width 329 height 33
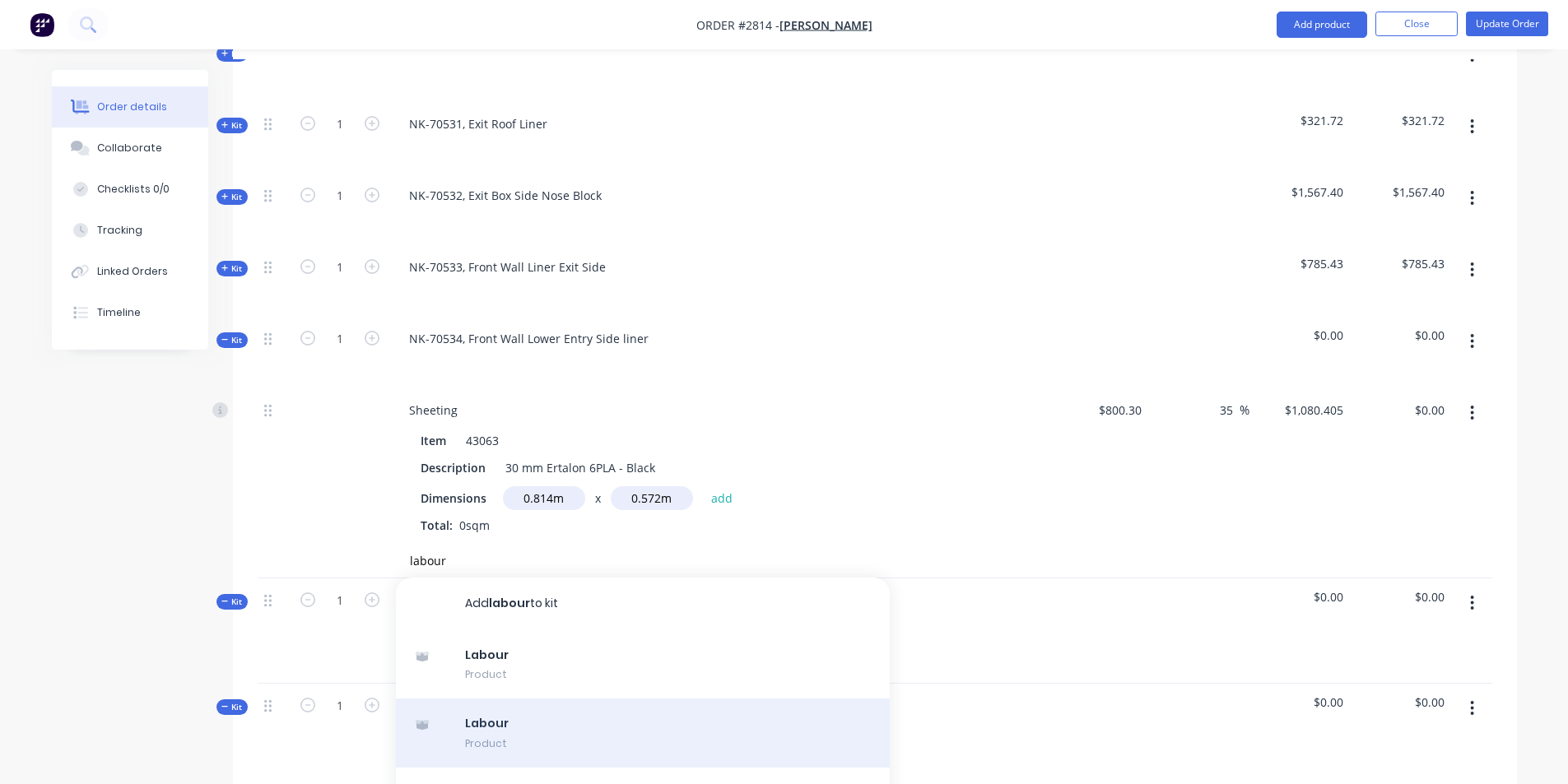
click at [499, 698] on div "Labour Product" at bounding box center [643, 732] width 494 height 69
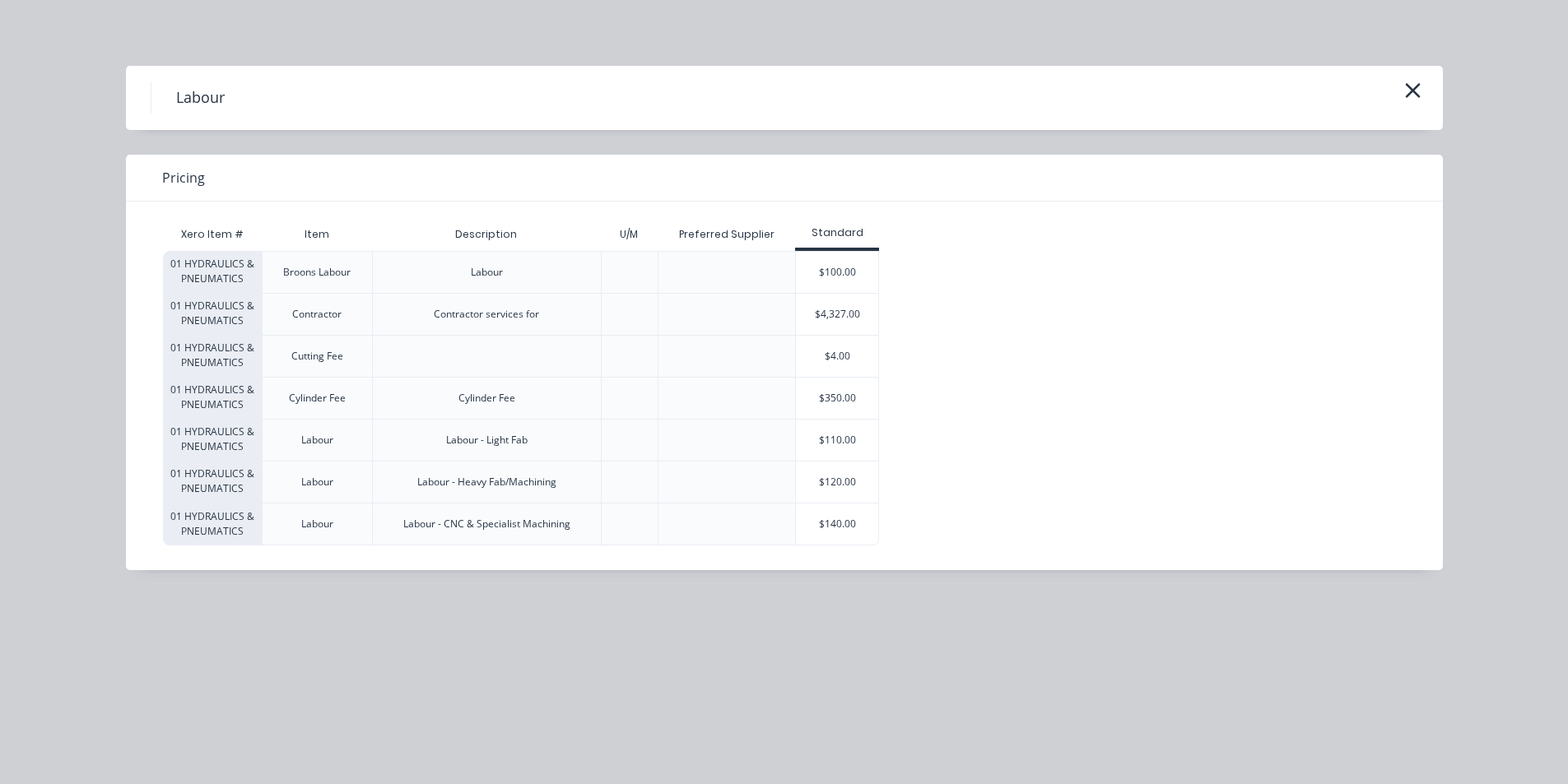
click at [838, 475] on div "$120.00" at bounding box center [836, 482] width 82 height 41
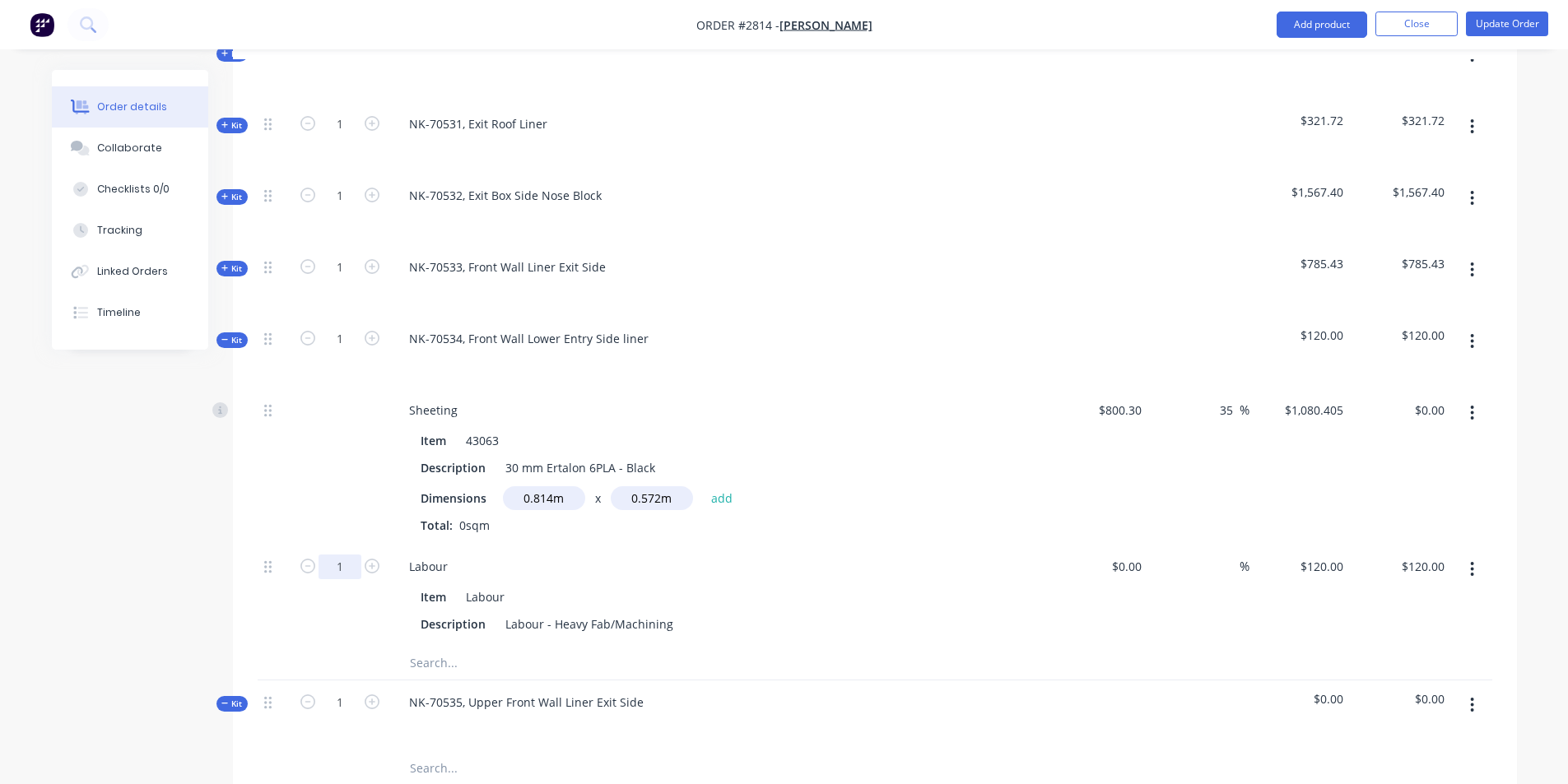
click at [353, 554] on input "1" at bounding box center [339, 566] width 42 height 24
click at [531, 690] on div "NK-70535, Upper Front Wall Liner Exit Side" at bounding box center [526, 701] width 261 height 24
click at [728, 486] on button "add" at bounding box center [721, 498] width 39 height 23
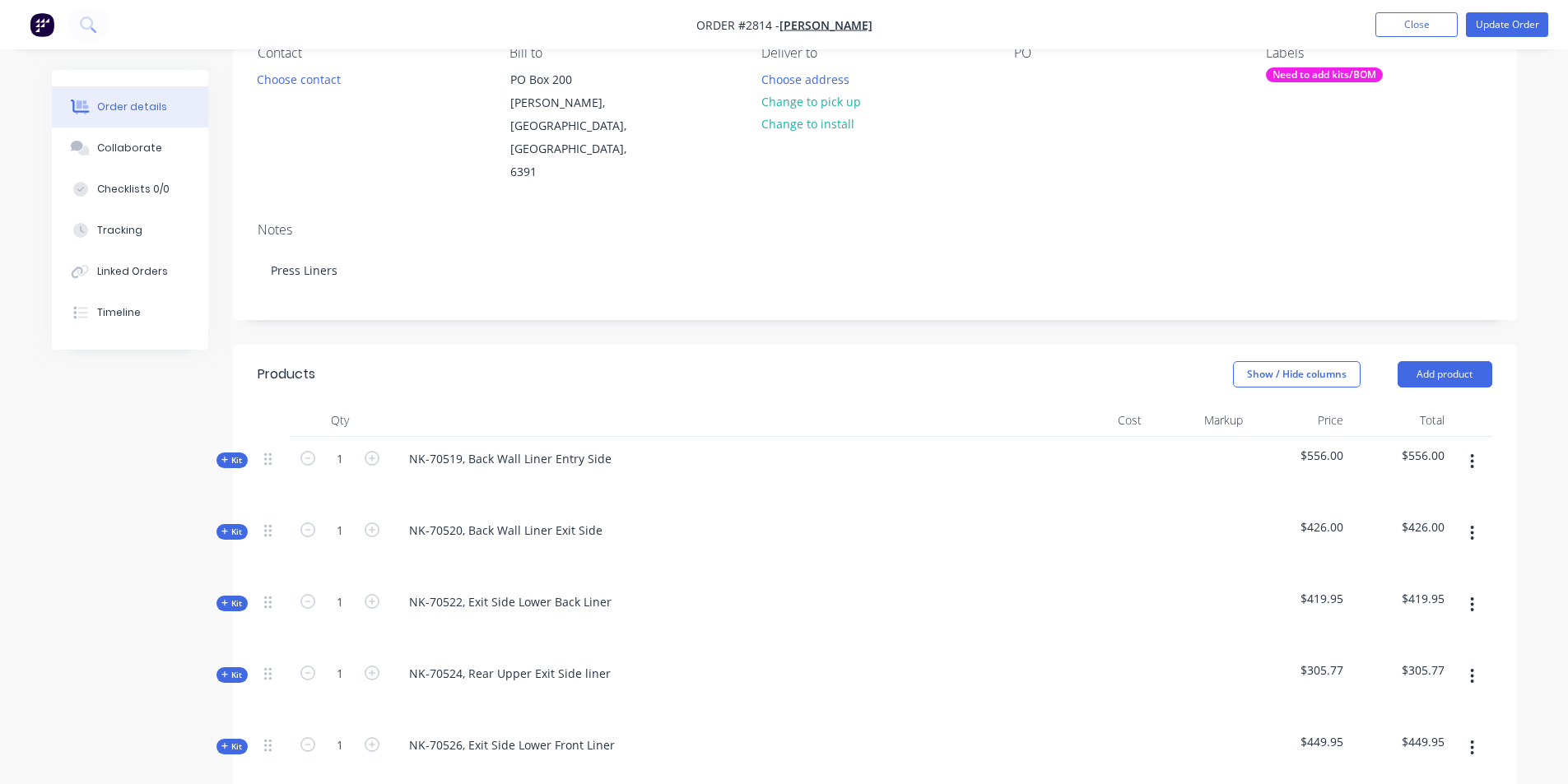
scroll to position [247, 0]
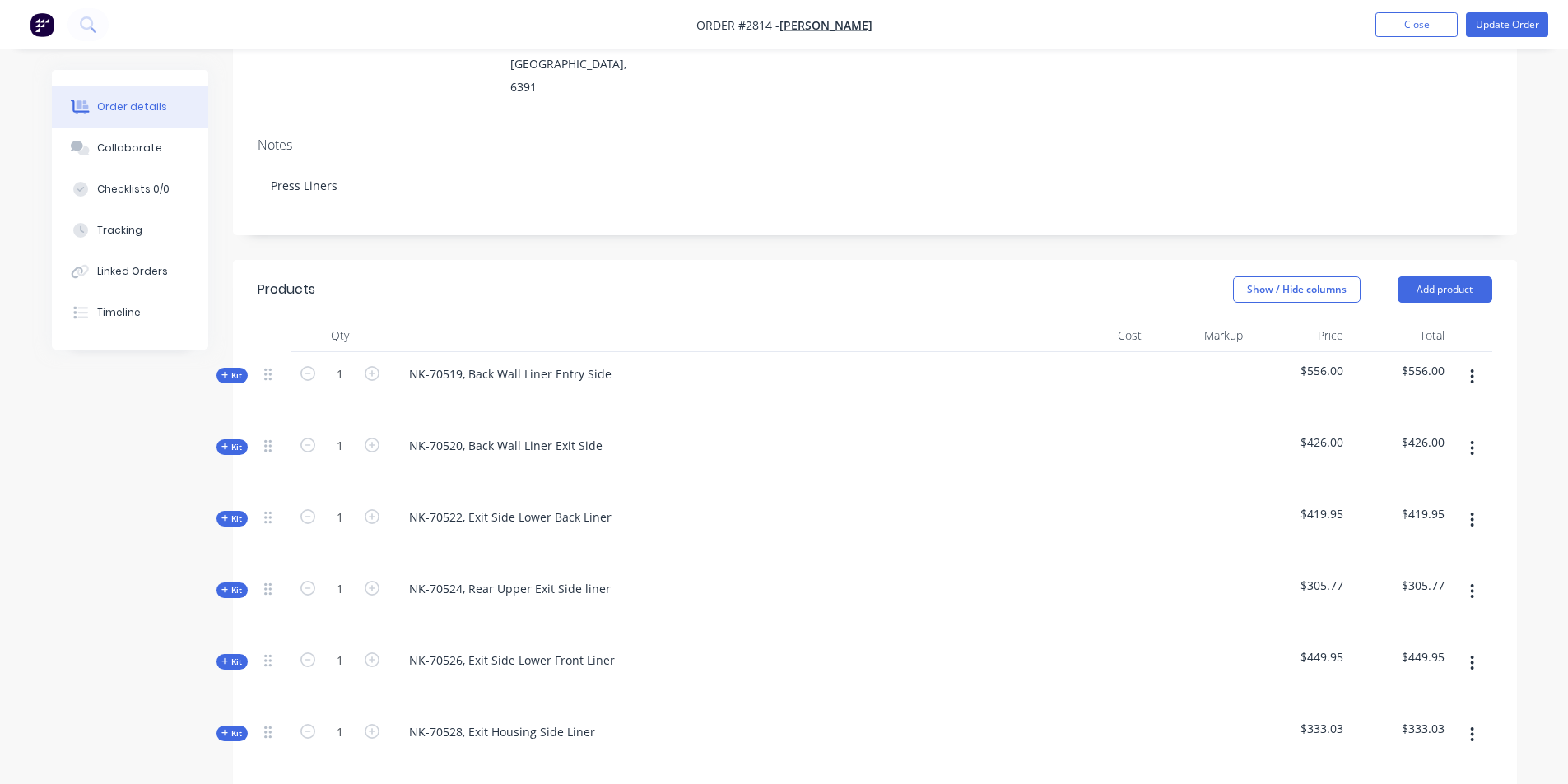
click at [227, 369] on span "Kit" at bounding box center [232, 375] width 22 height 12
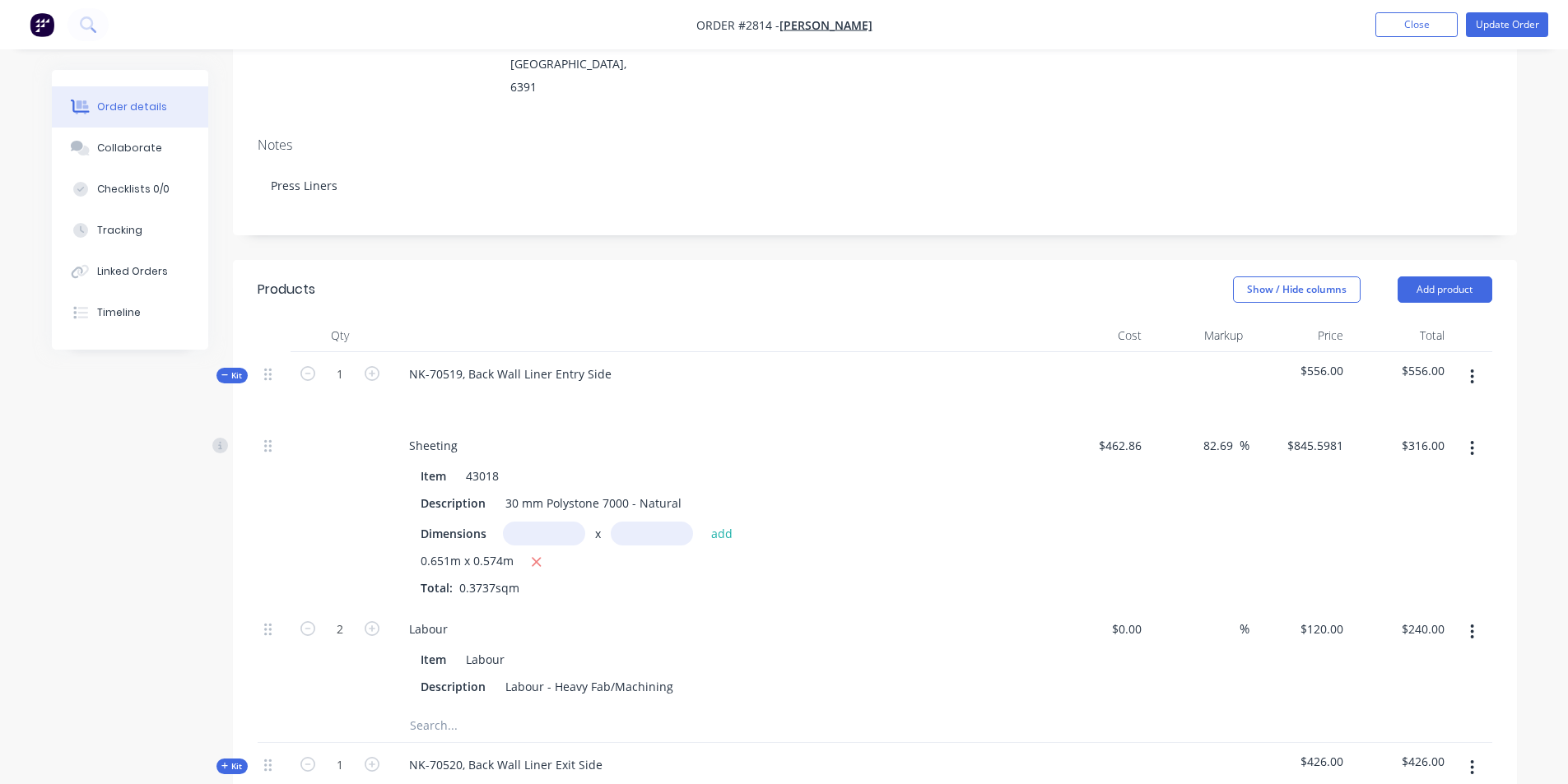
click at [236, 368] on div "Kit" at bounding box center [232, 375] width 31 height 16
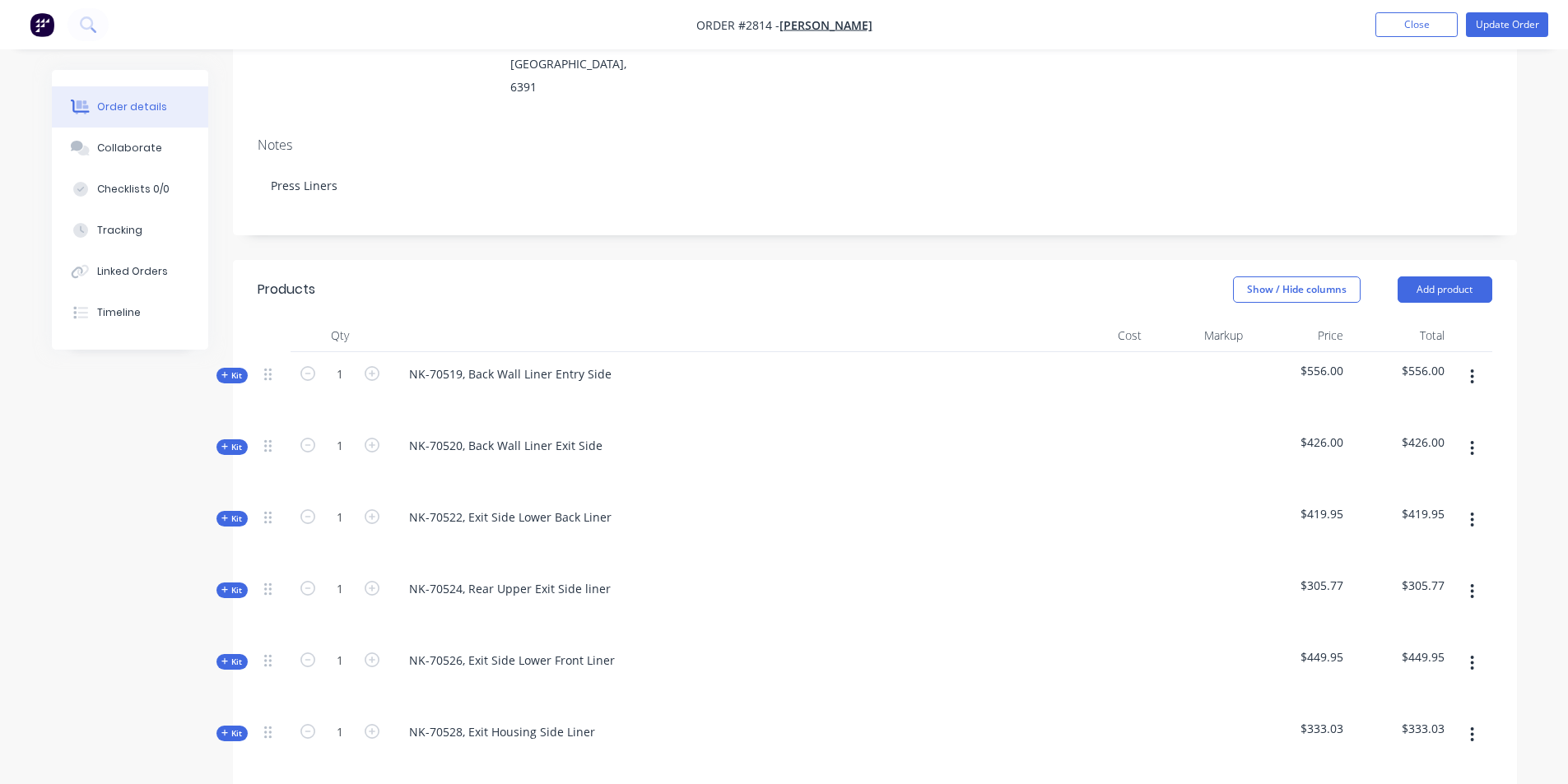
click at [234, 441] on span "Kit" at bounding box center [232, 447] width 22 height 12
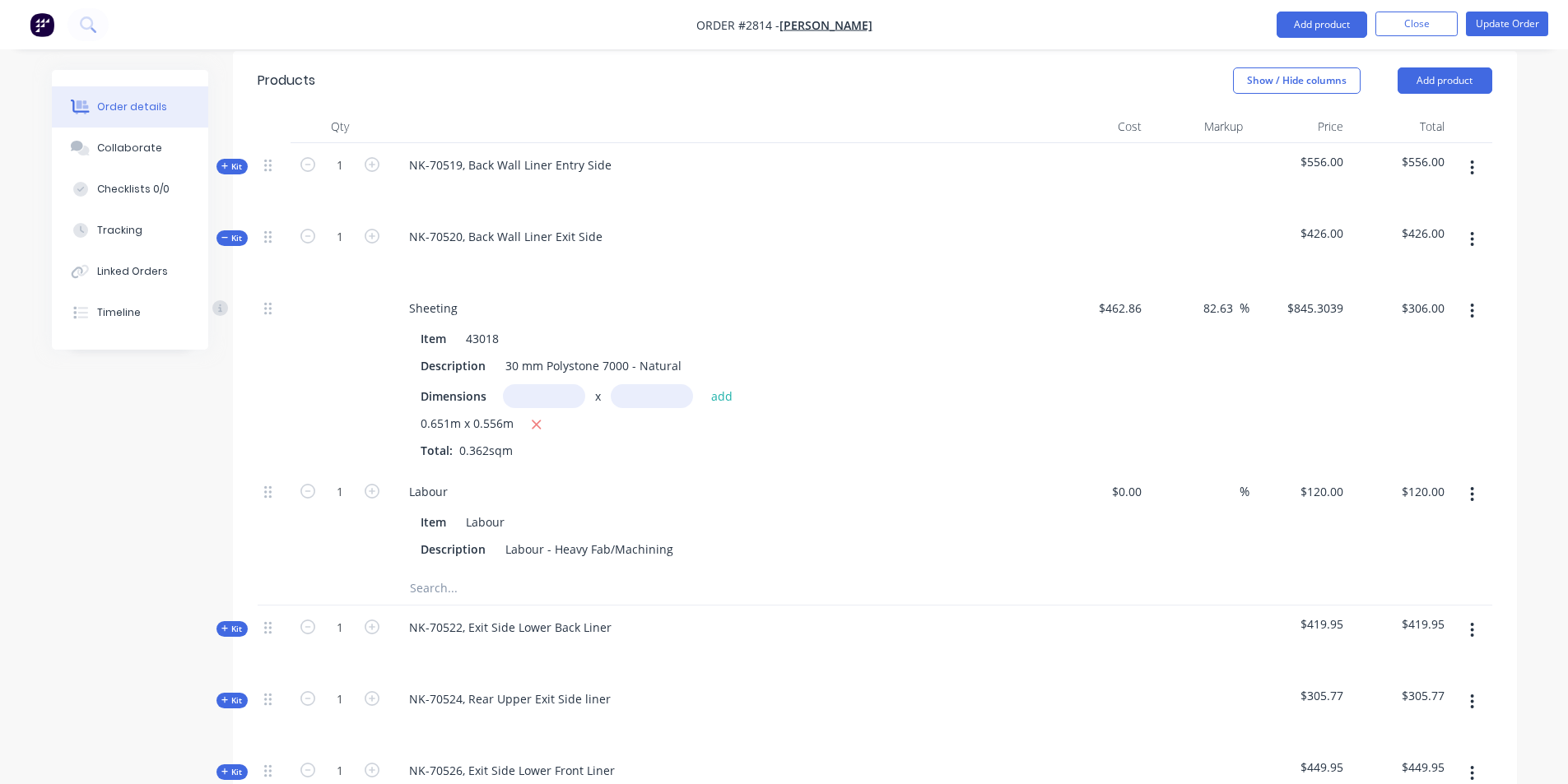
scroll to position [494, 0]
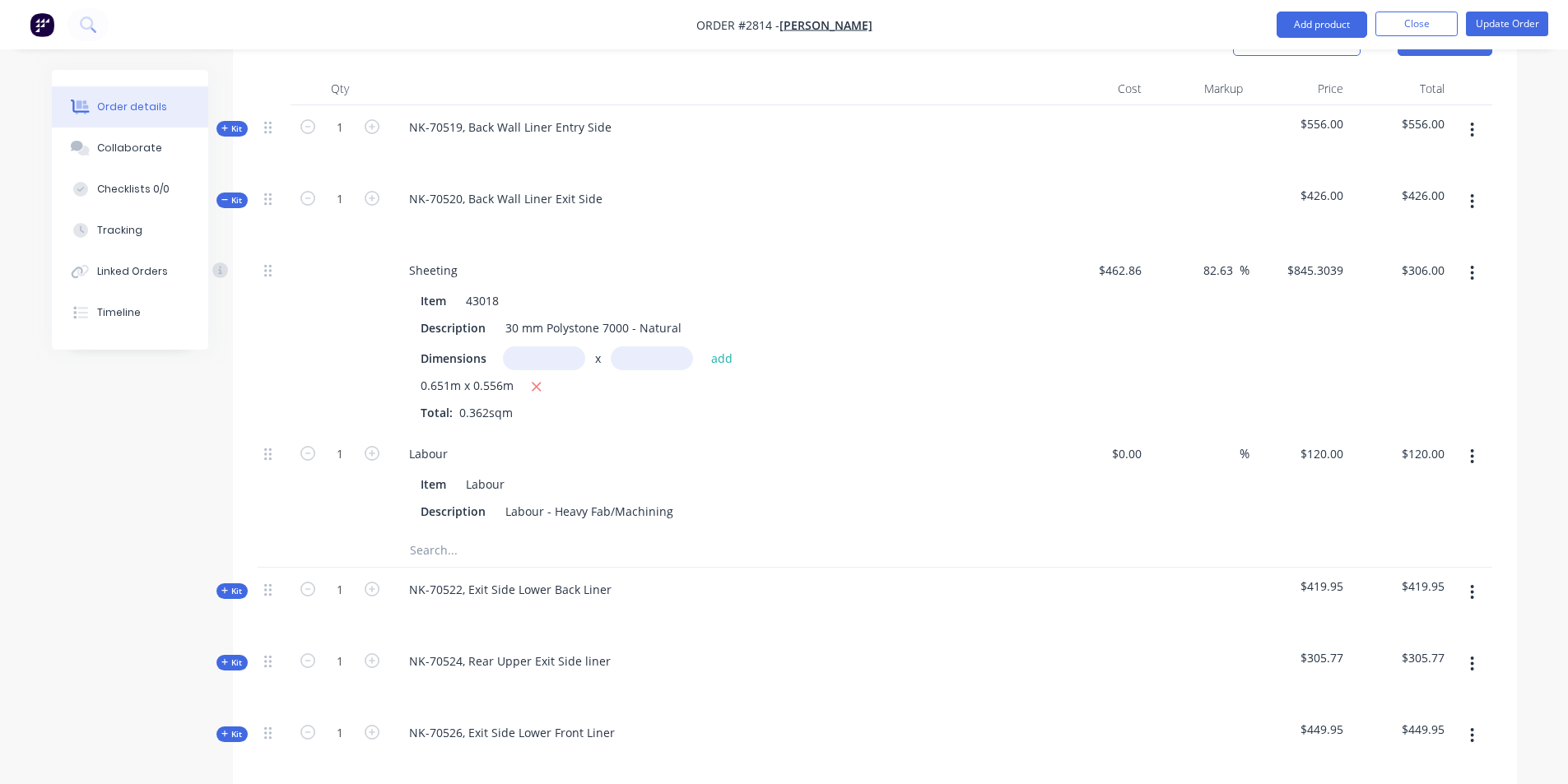
click at [232, 192] on div "Kit" at bounding box center [232, 200] width 31 height 16
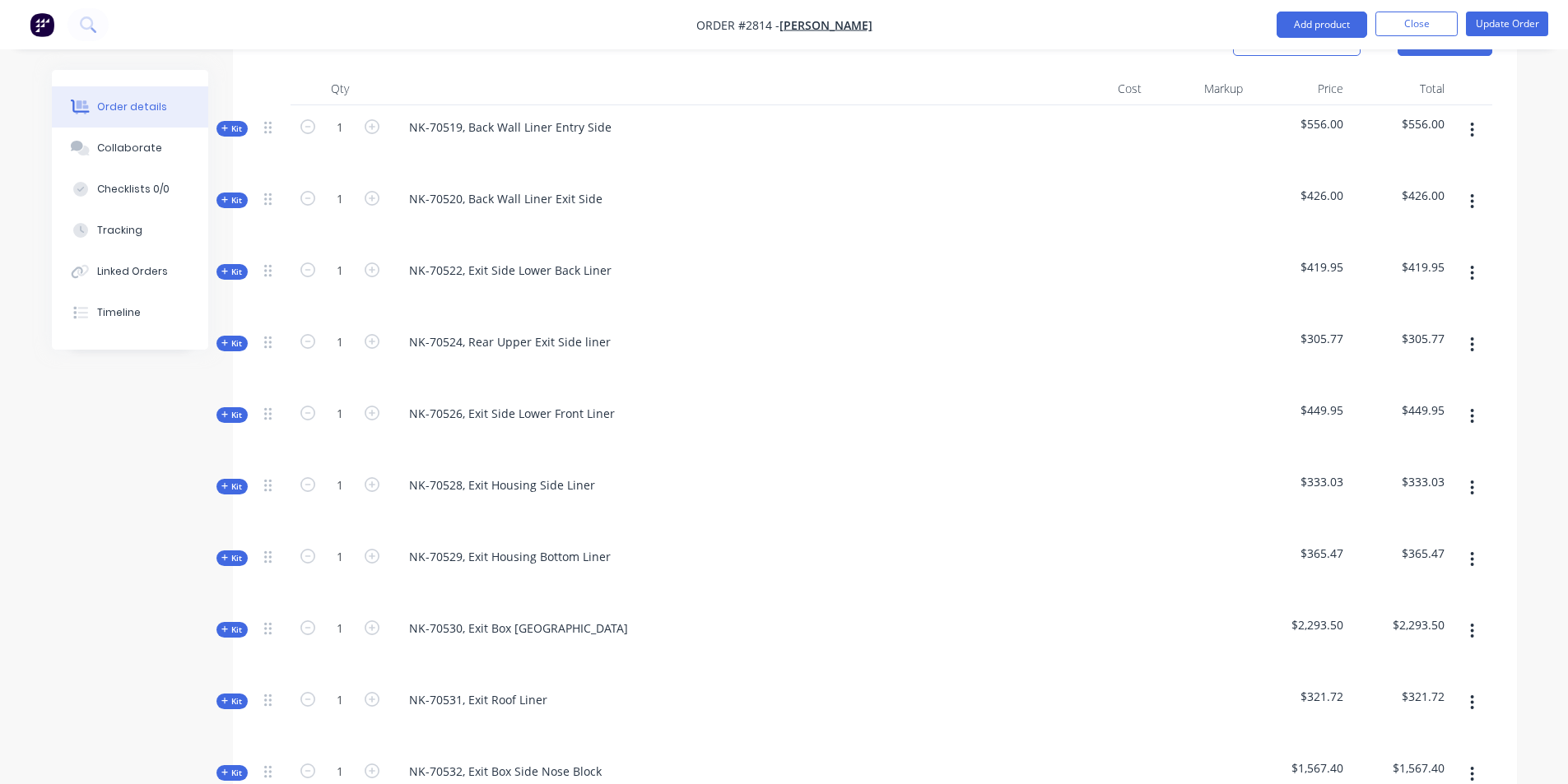
click at [236, 266] on span "Kit" at bounding box center [232, 271] width 22 height 12
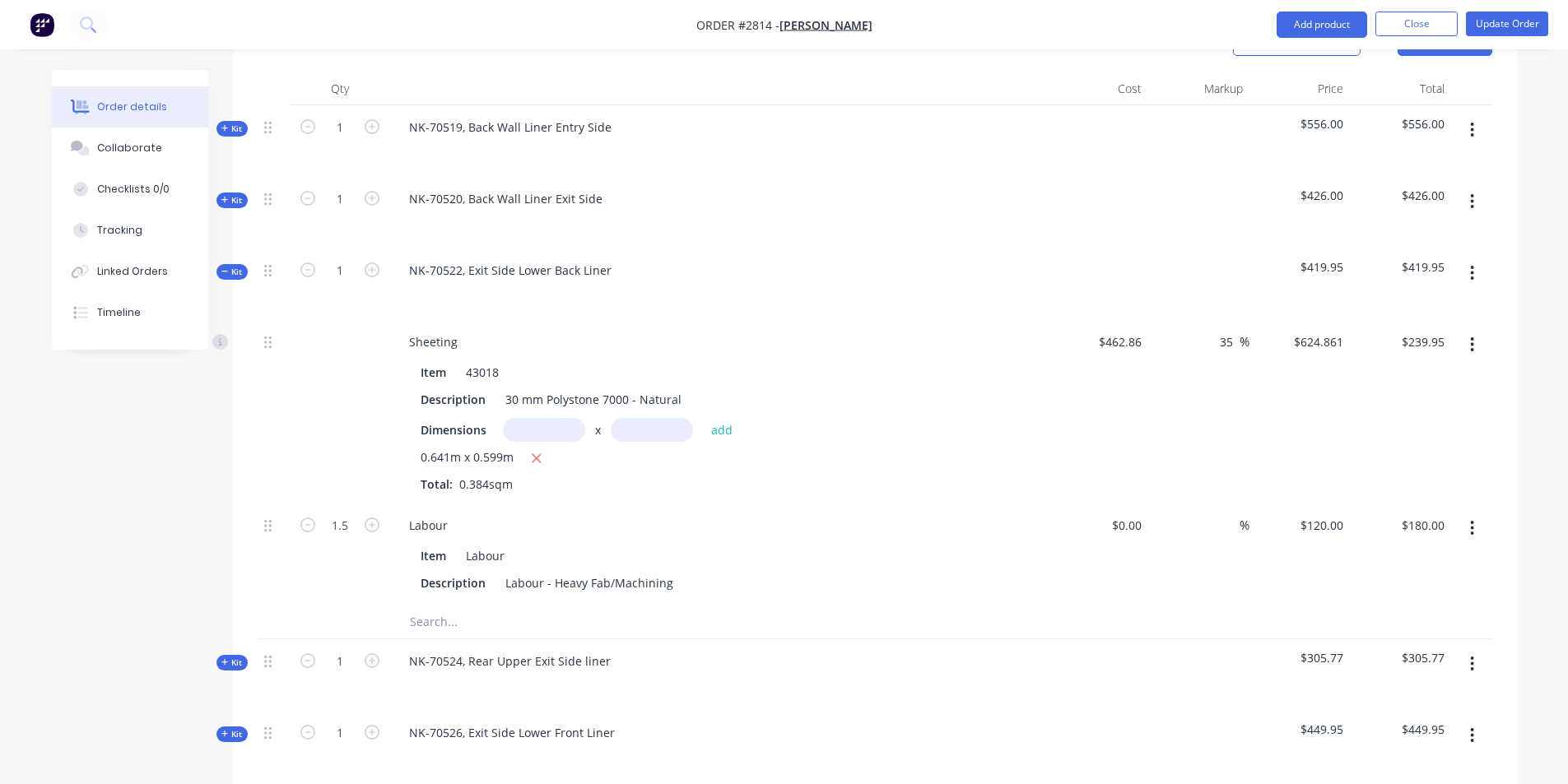
click at [236, 266] on span "Kit" at bounding box center [232, 271] width 22 height 12
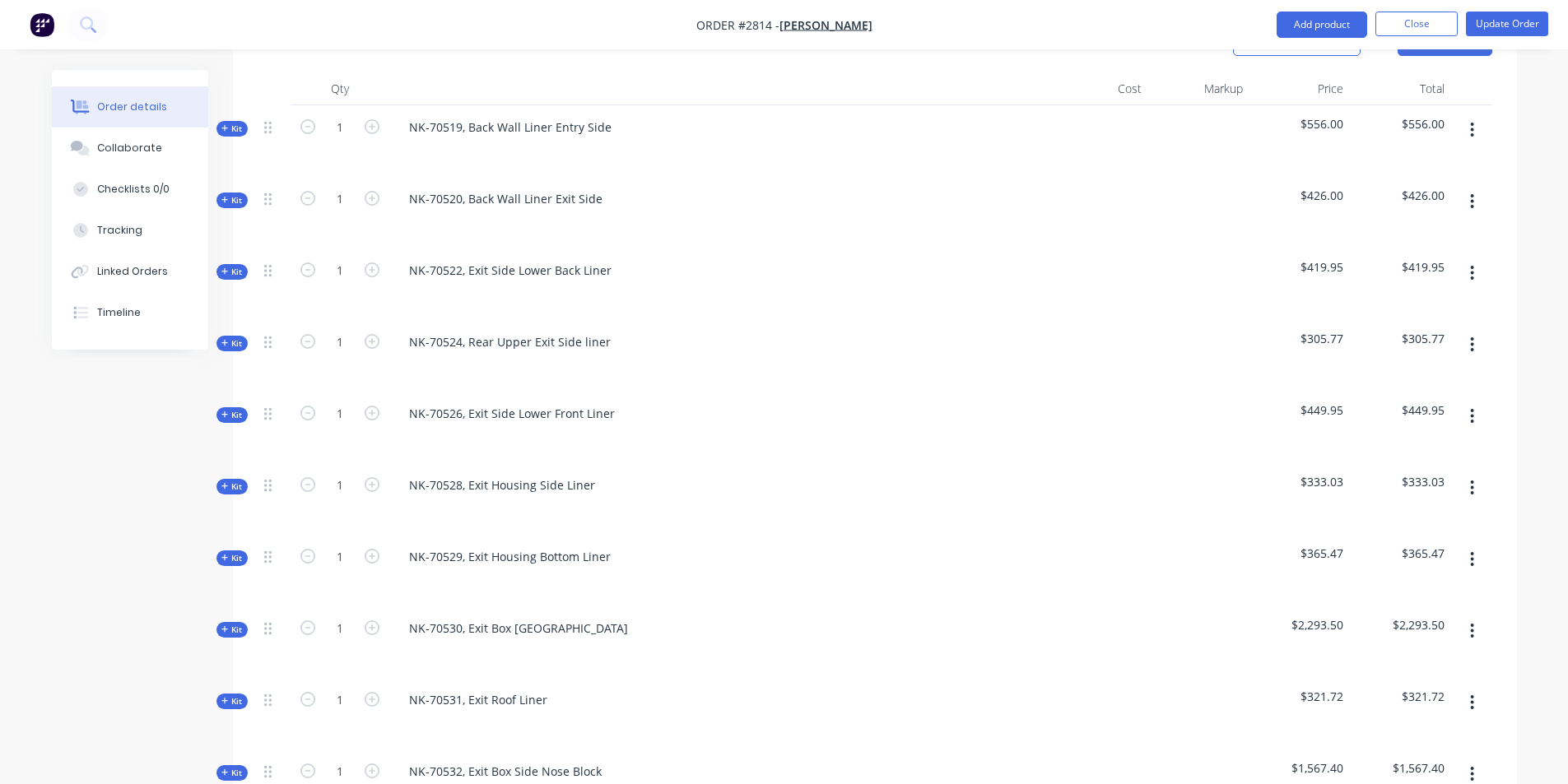
click at [230, 337] on span "Kit" at bounding box center [232, 343] width 22 height 12
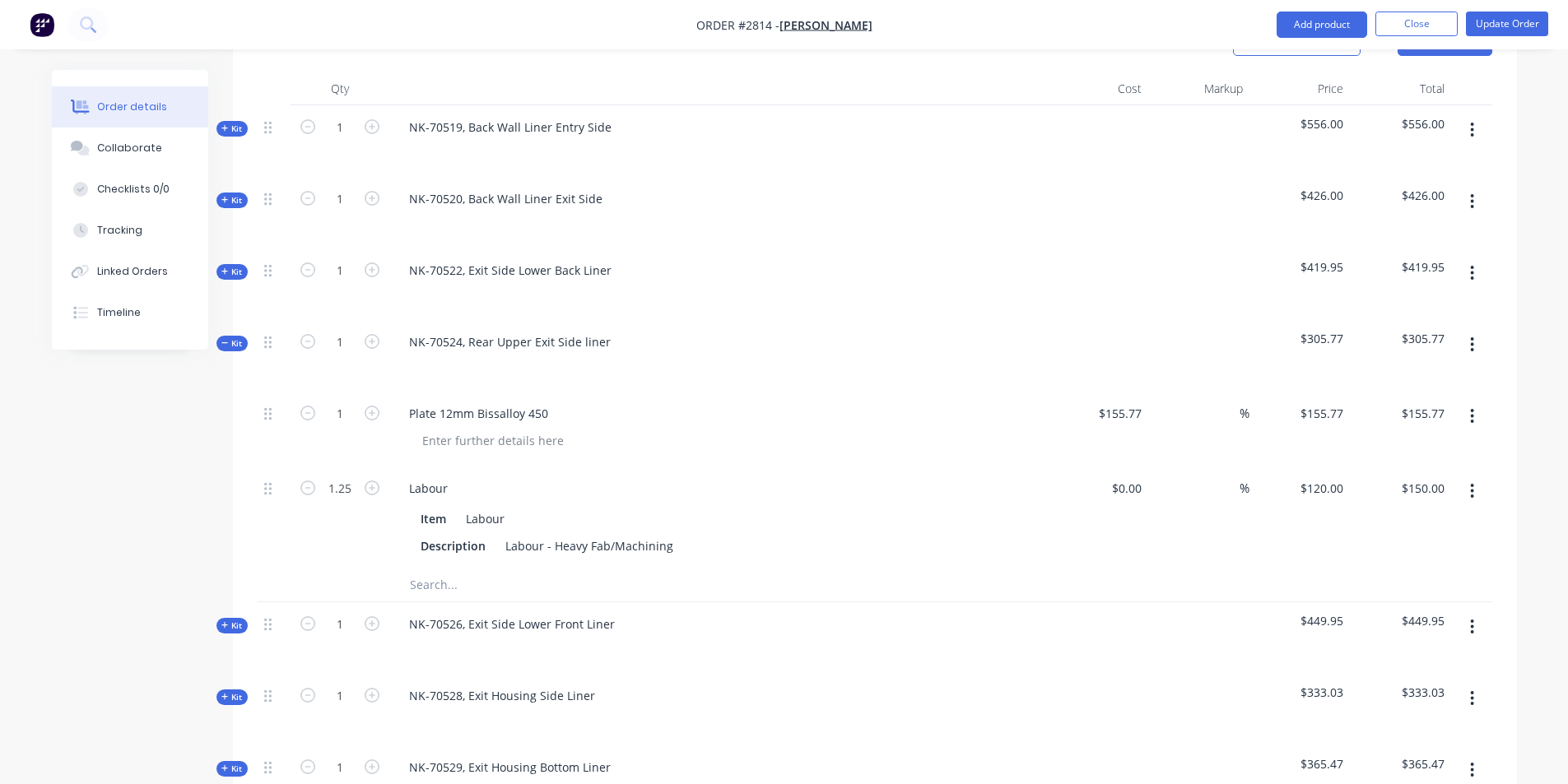
click at [230, 337] on span "Kit" at bounding box center [232, 343] width 22 height 12
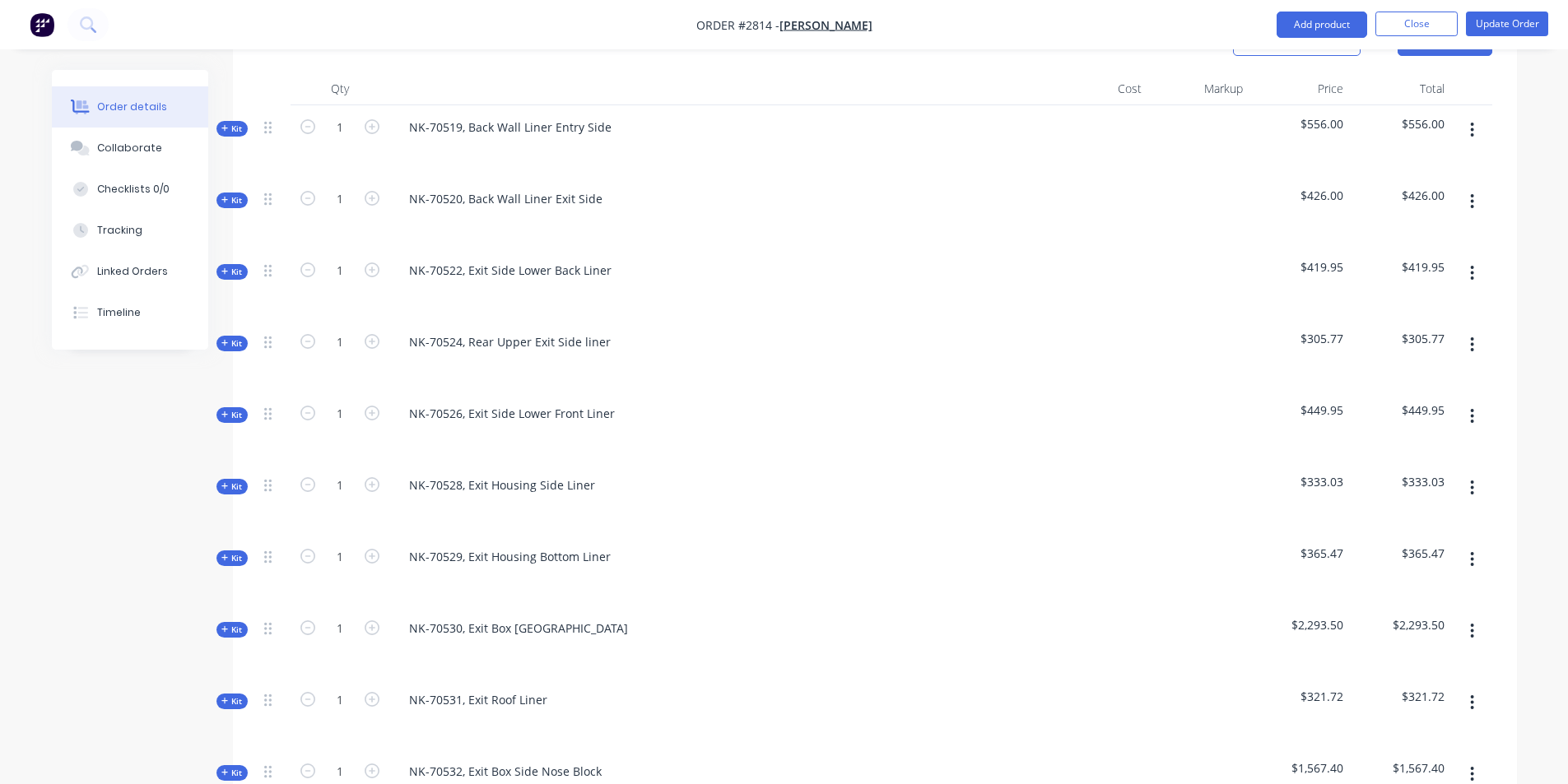
click at [233, 409] on span "Kit" at bounding box center [232, 415] width 22 height 12
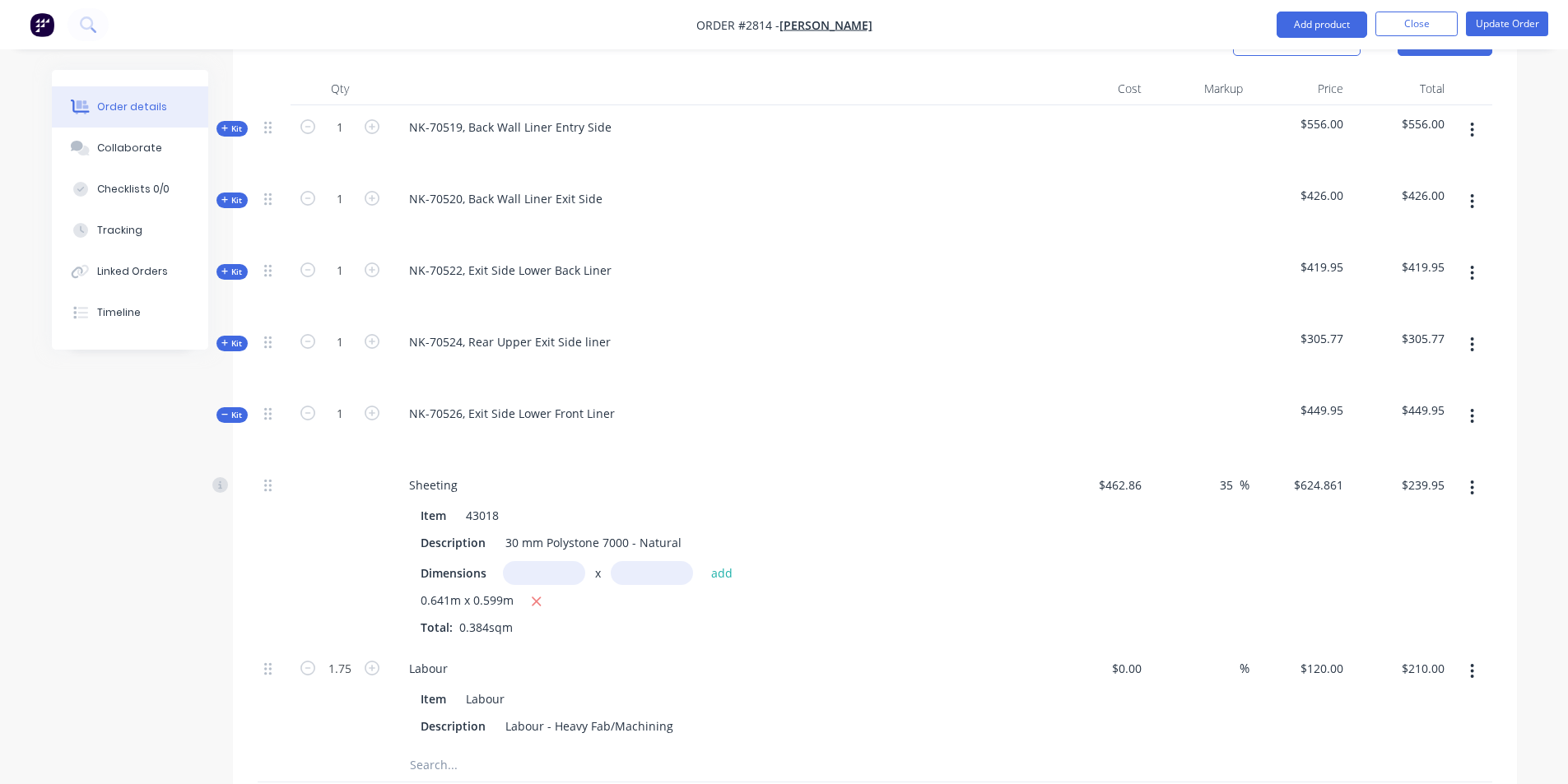
click at [233, 409] on span "Kit" at bounding box center [232, 415] width 22 height 12
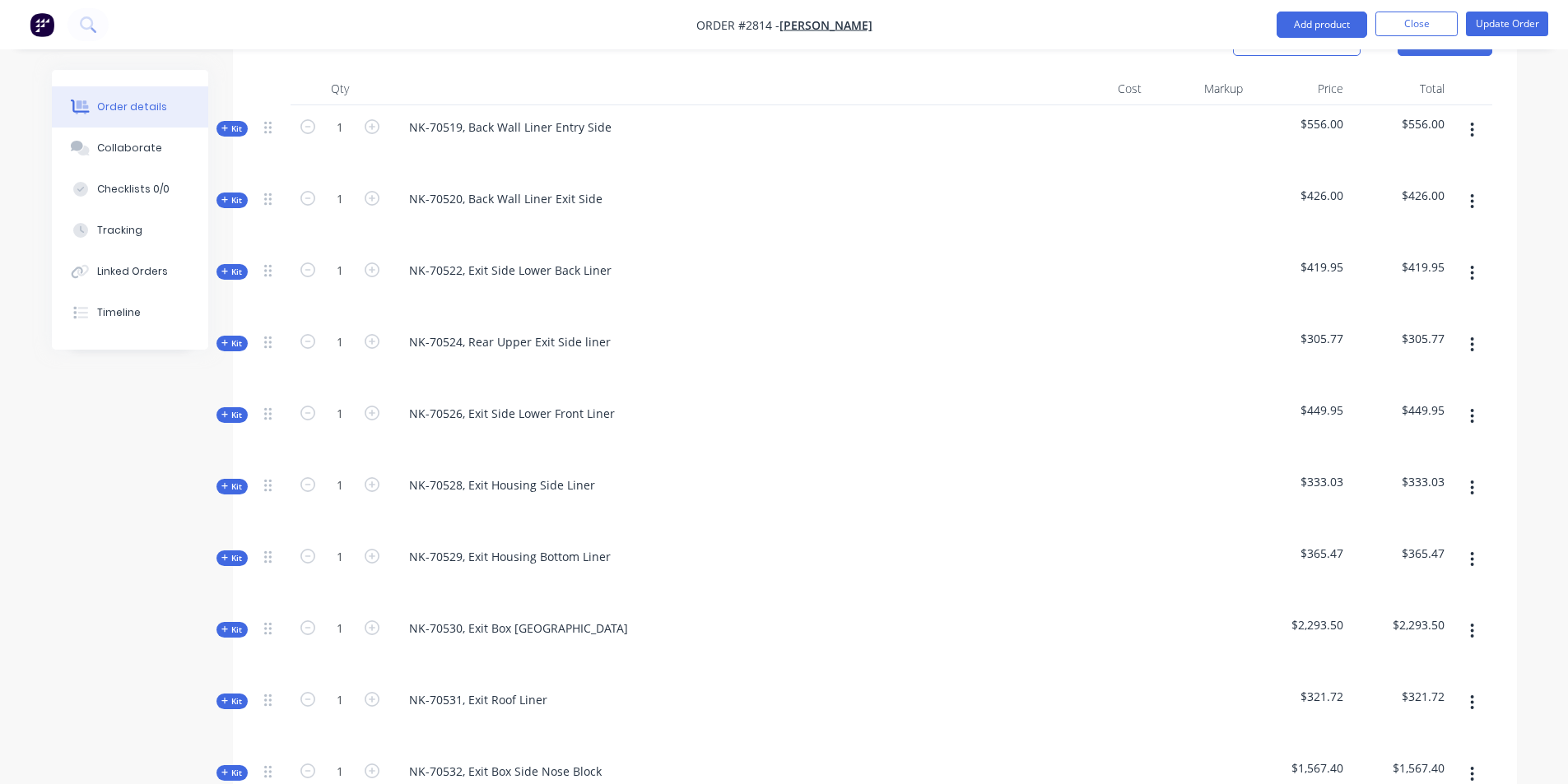
click at [233, 481] on span "Kit" at bounding box center [232, 486] width 22 height 12
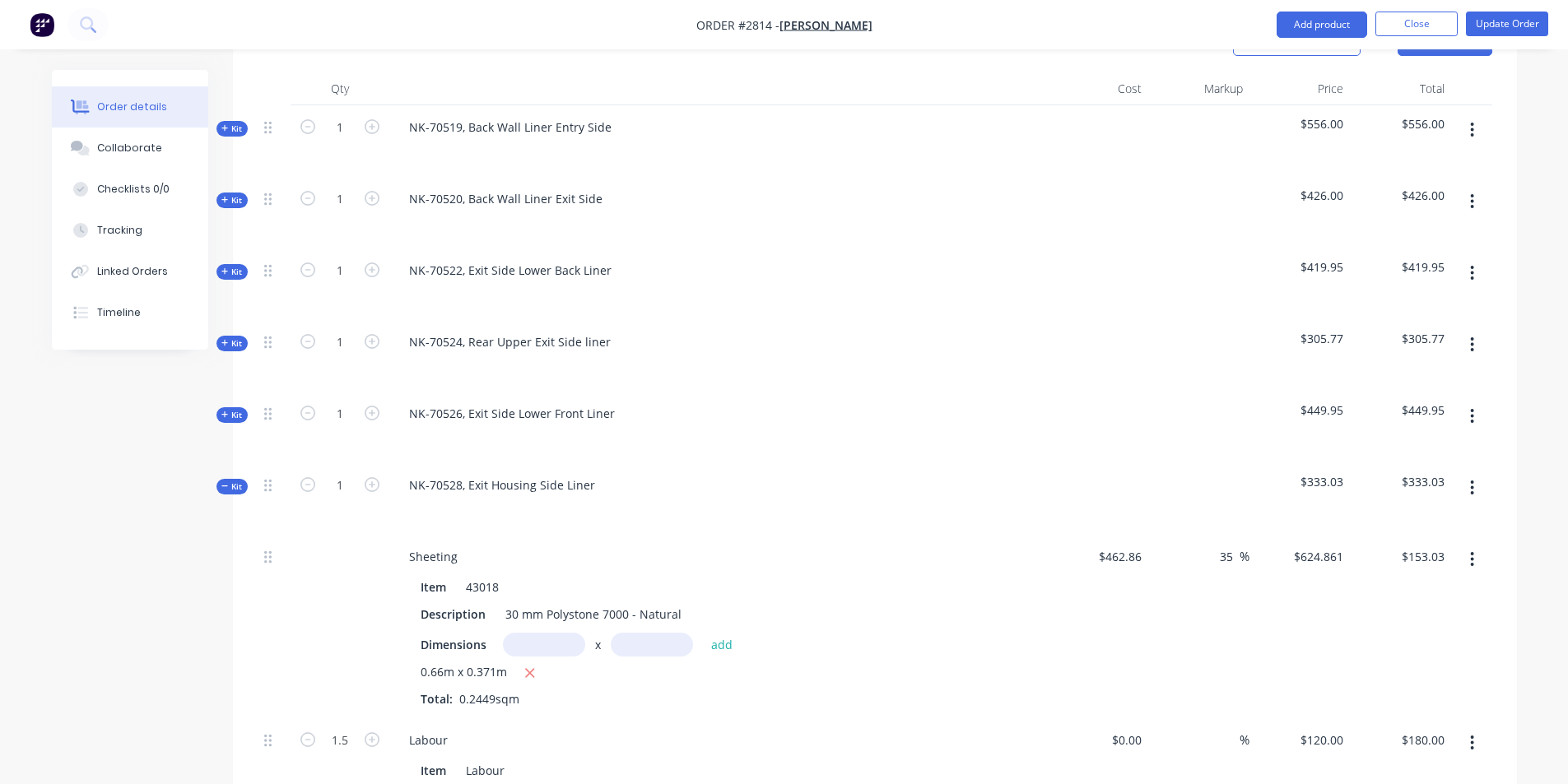
click at [235, 481] on span "Kit" at bounding box center [232, 486] width 22 height 12
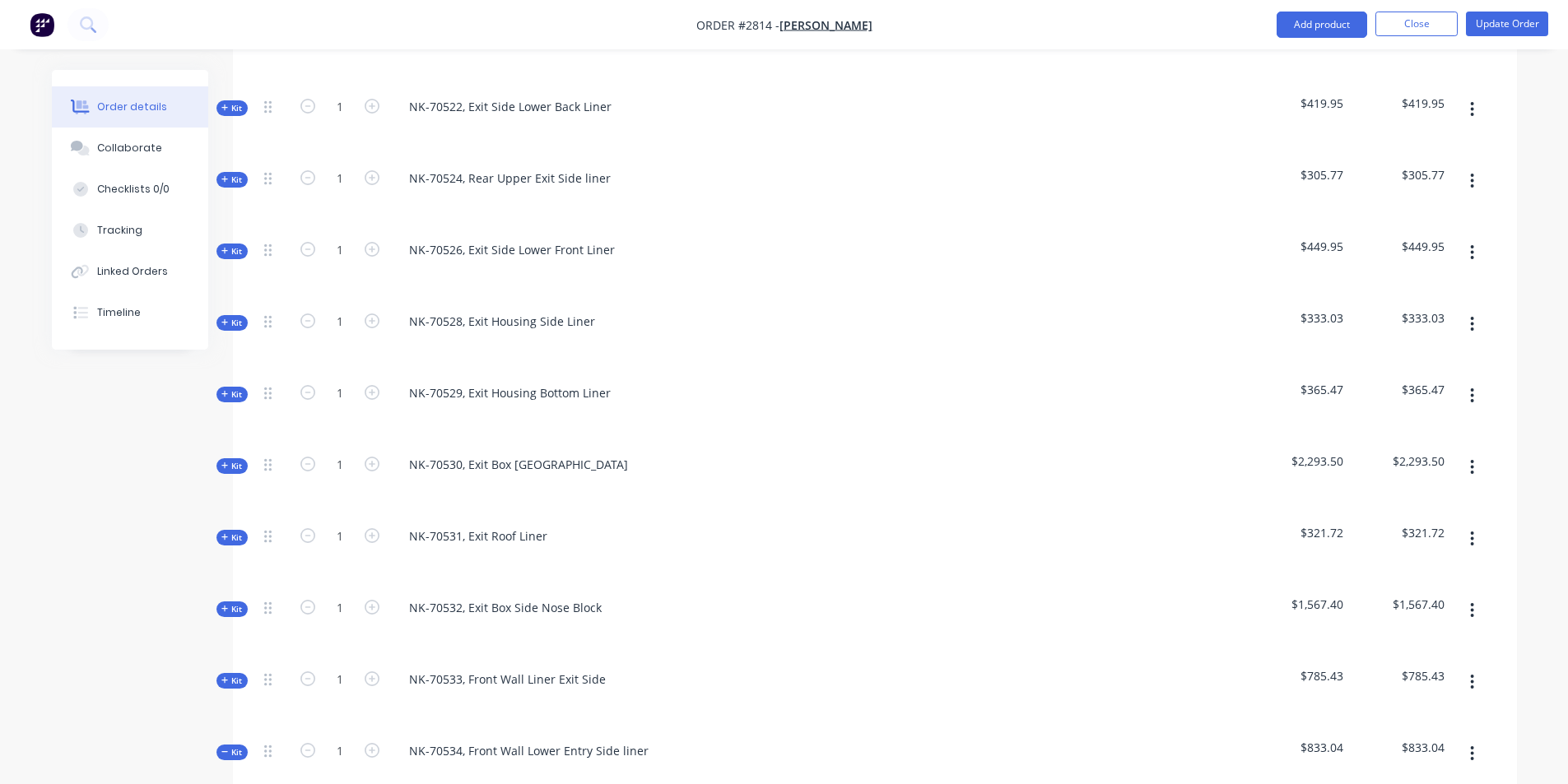
scroll to position [658, 0]
click at [230, 387] on span "Kit" at bounding box center [232, 393] width 22 height 12
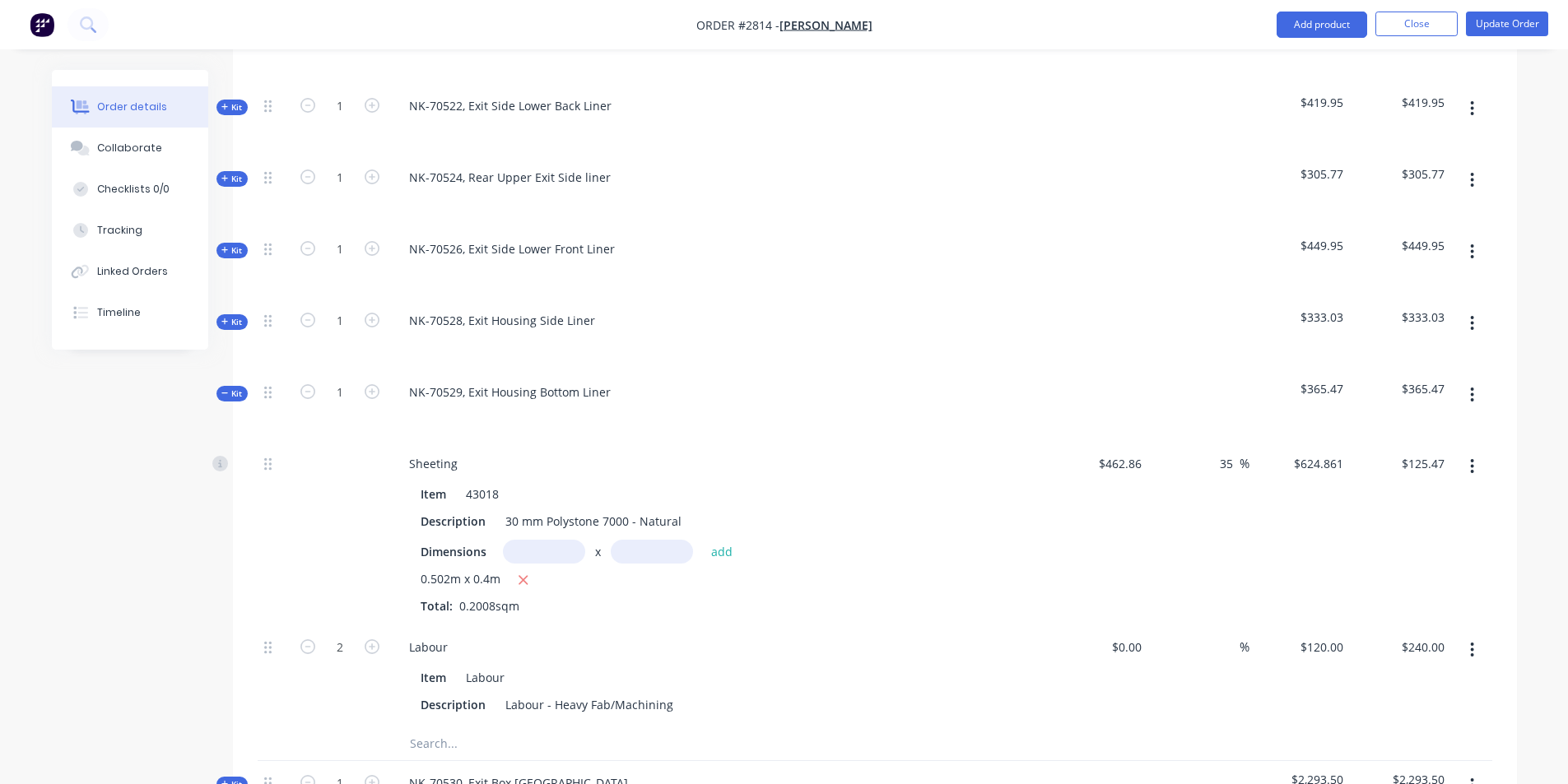
click at [230, 387] on span "Kit" at bounding box center [232, 393] width 22 height 12
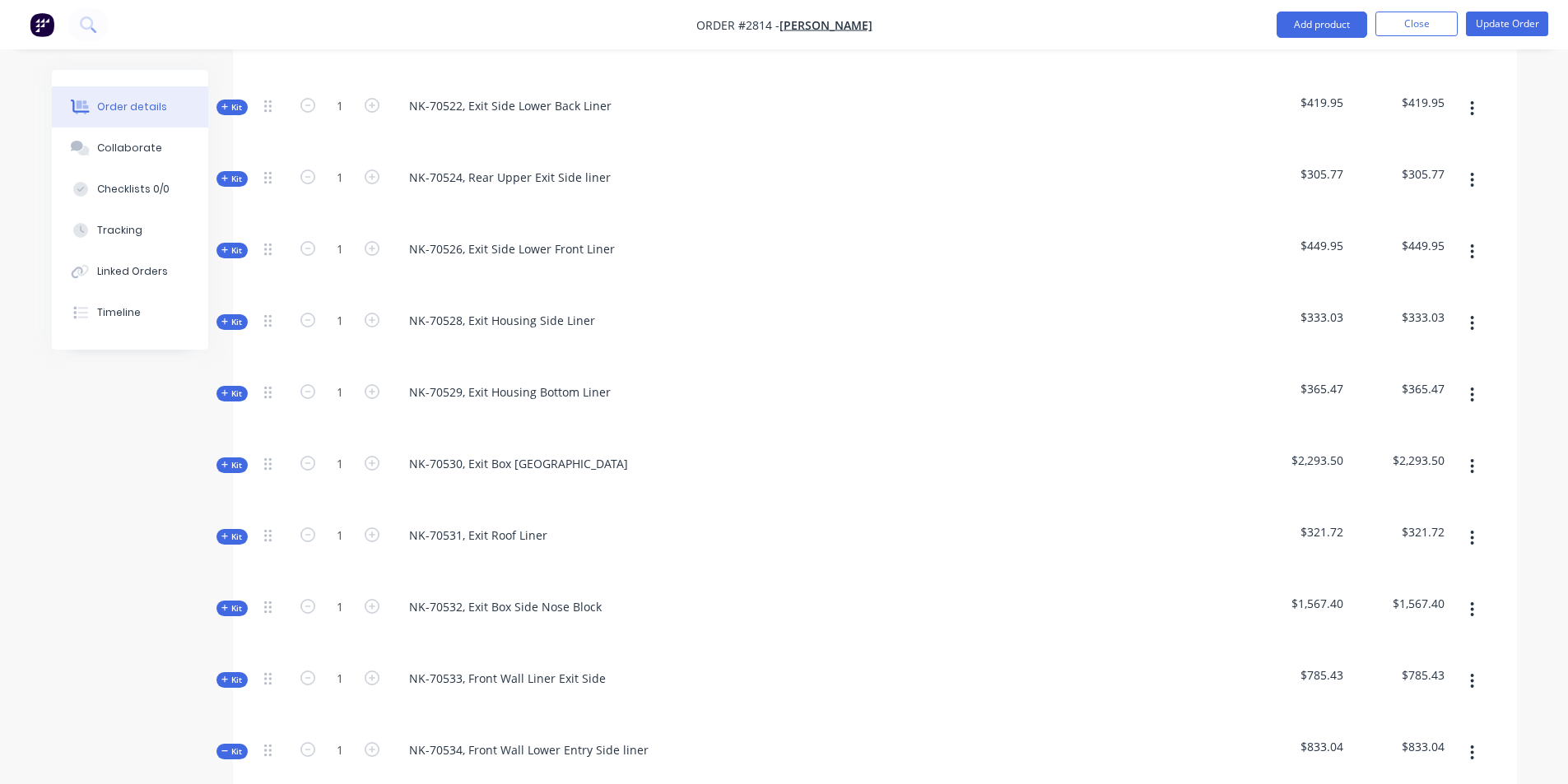
click at [237, 531] on span "Kit" at bounding box center [232, 536] width 22 height 12
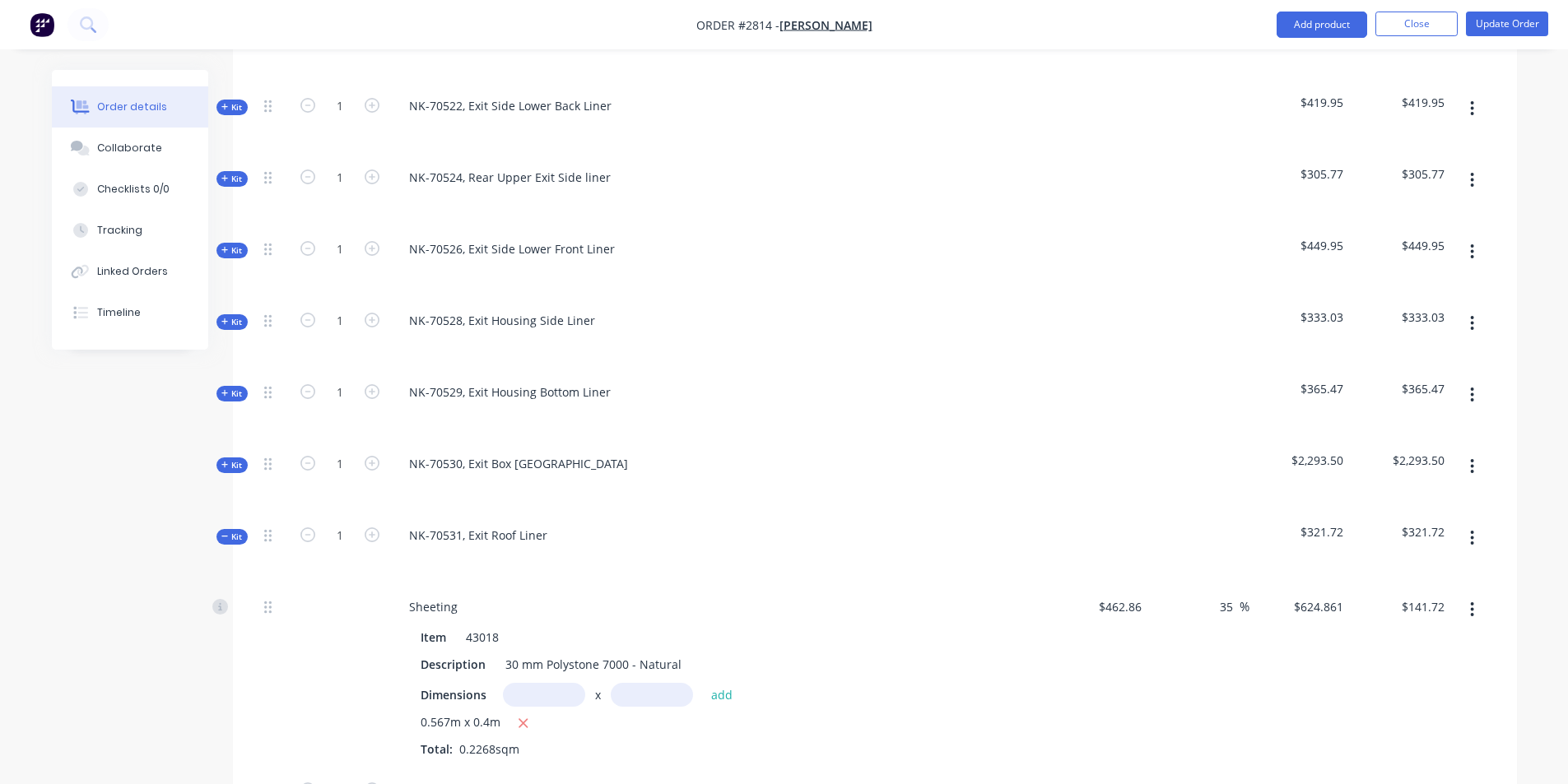
click at [237, 531] on span "Kit" at bounding box center [232, 536] width 22 height 12
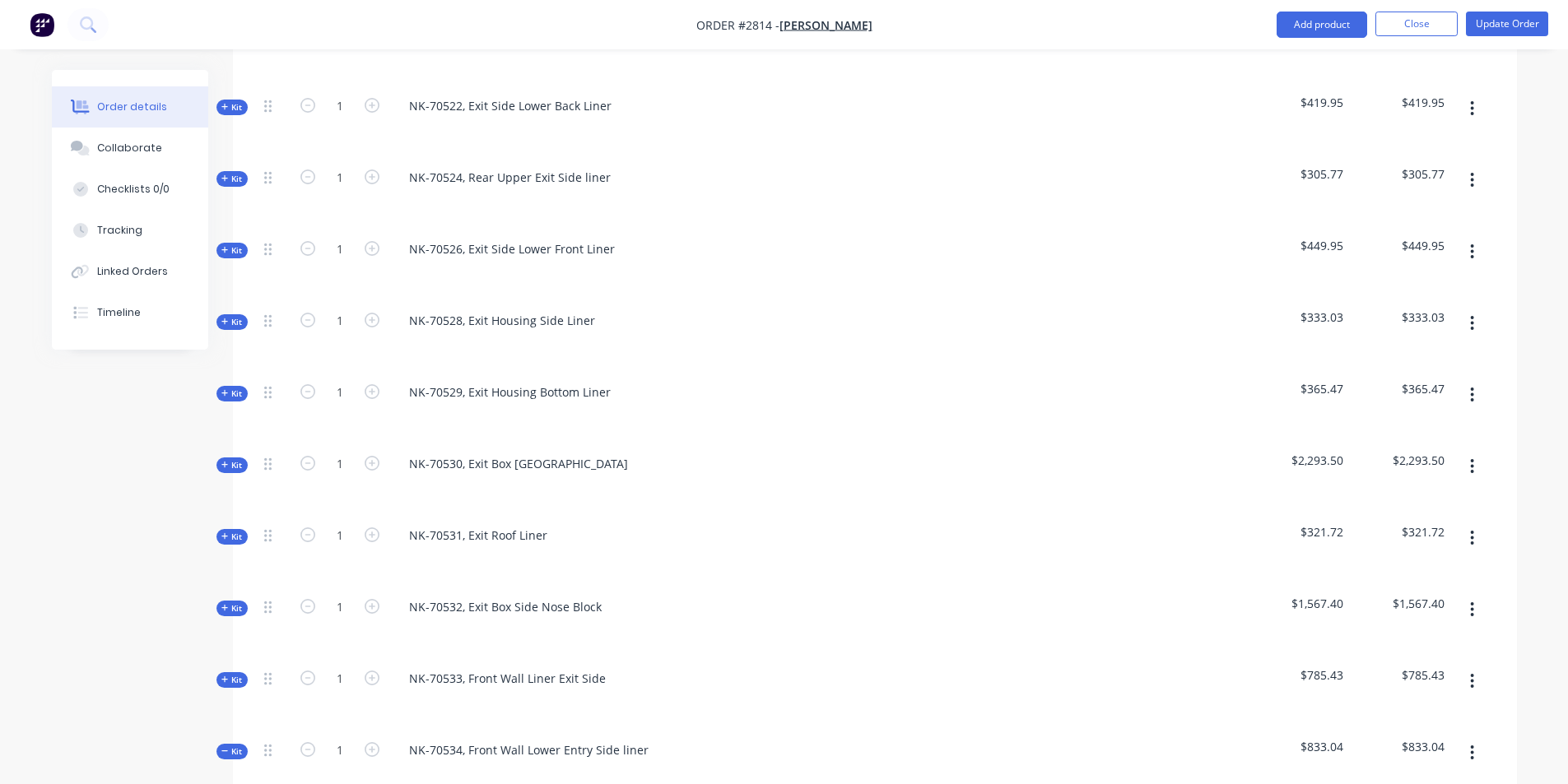
click at [223, 604] on icon at bounding box center [225, 608] width 8 height 8
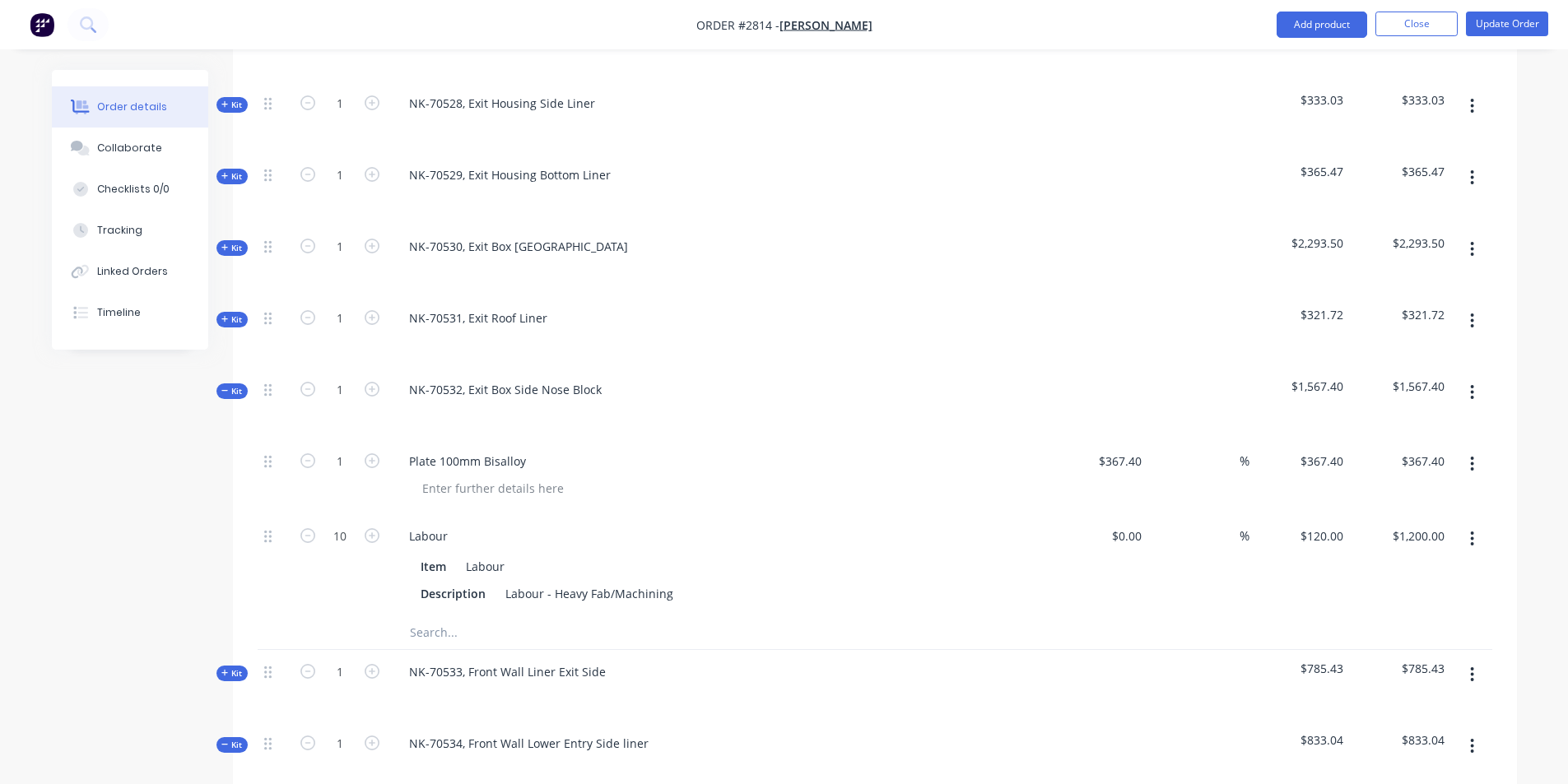
scroll to position [905, 0]
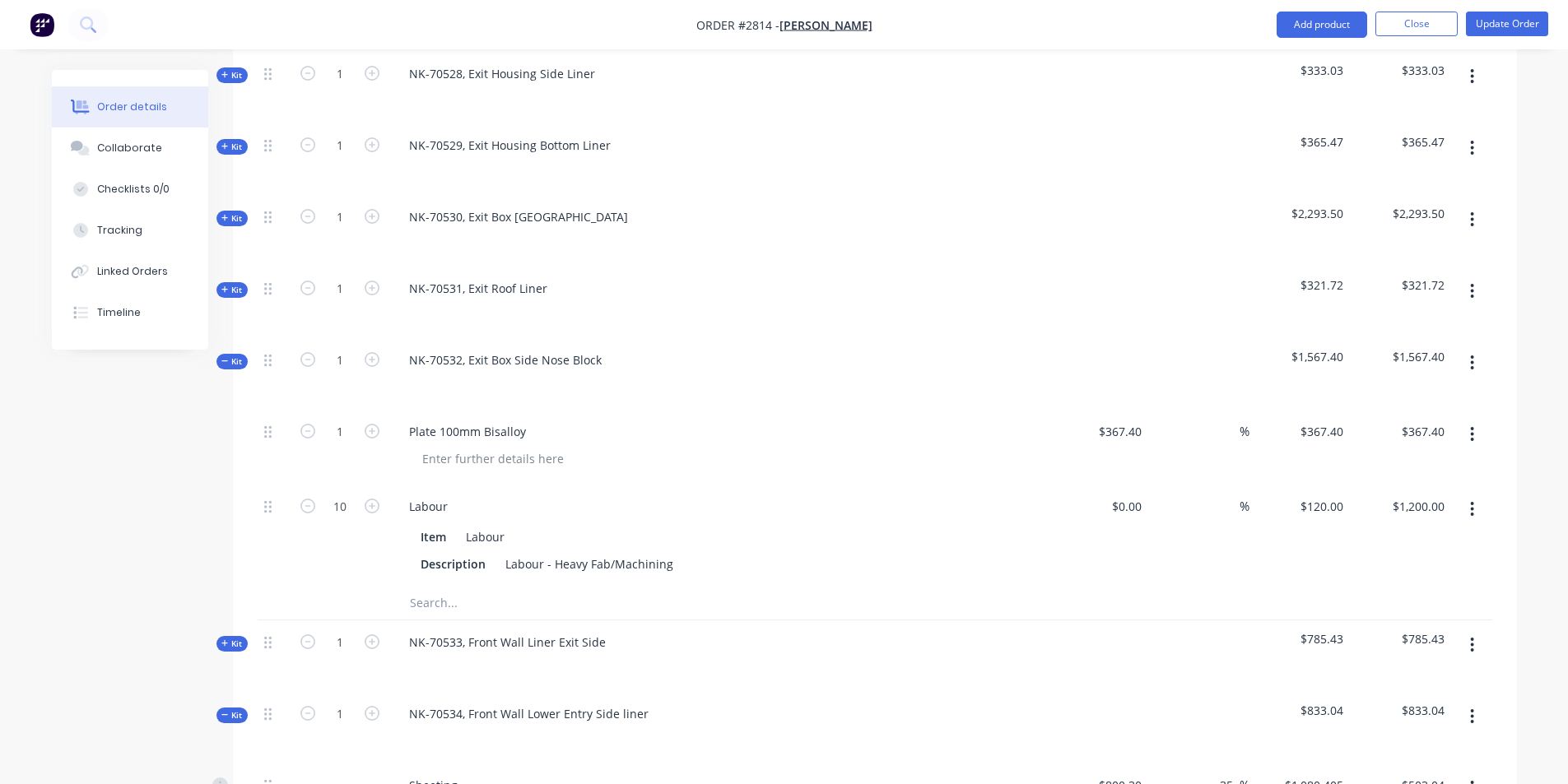
click at [232, 355] on span "Kit" at bounding box center [232, 361] width 22 height 12
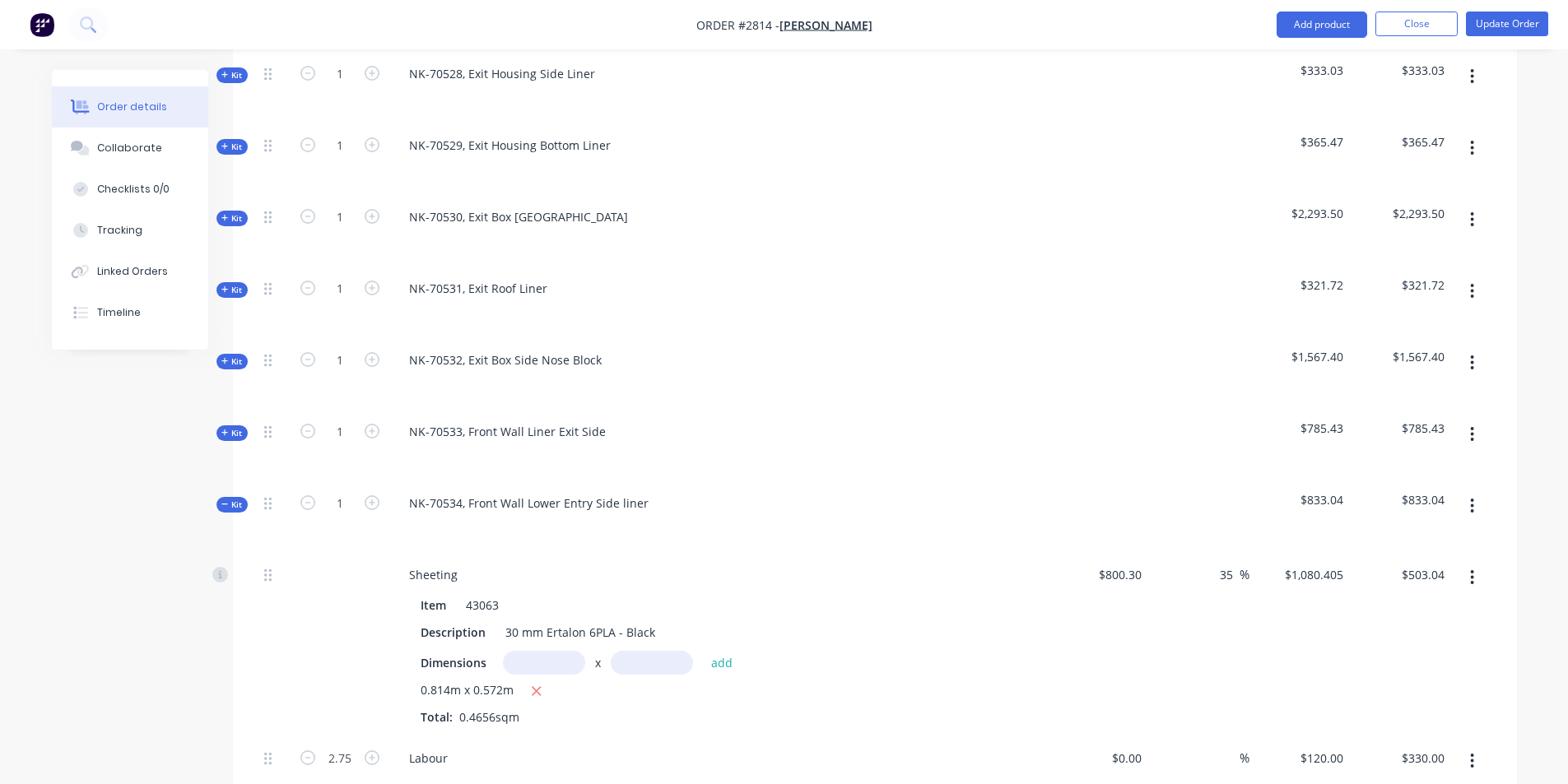
click at [231, 498] on span "Kit" at bounding box center [232, 504] width 22 height 12
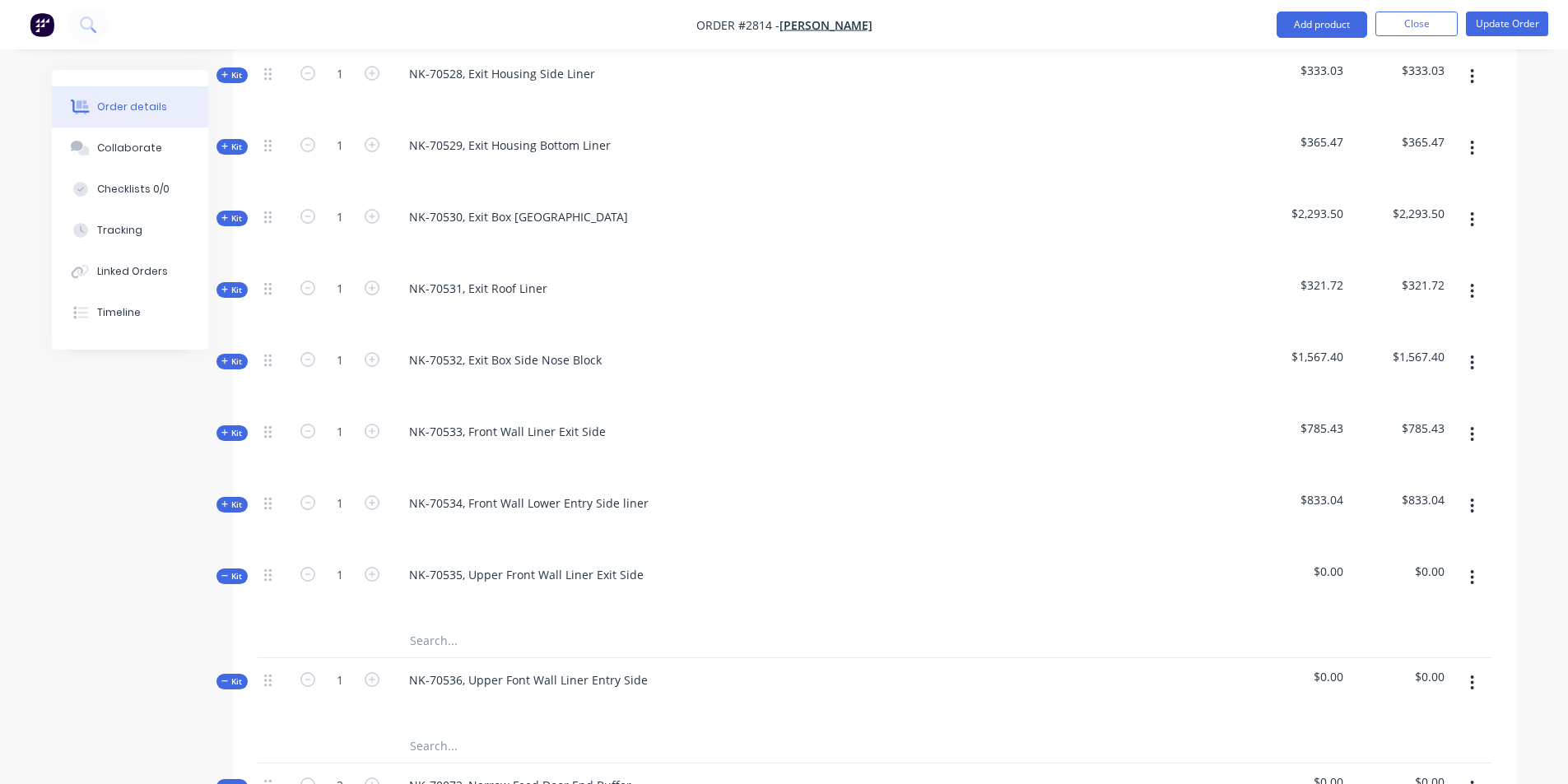
click at [231, 498] on span "Kit" at bounding box center [232, 504] width 22 height 12
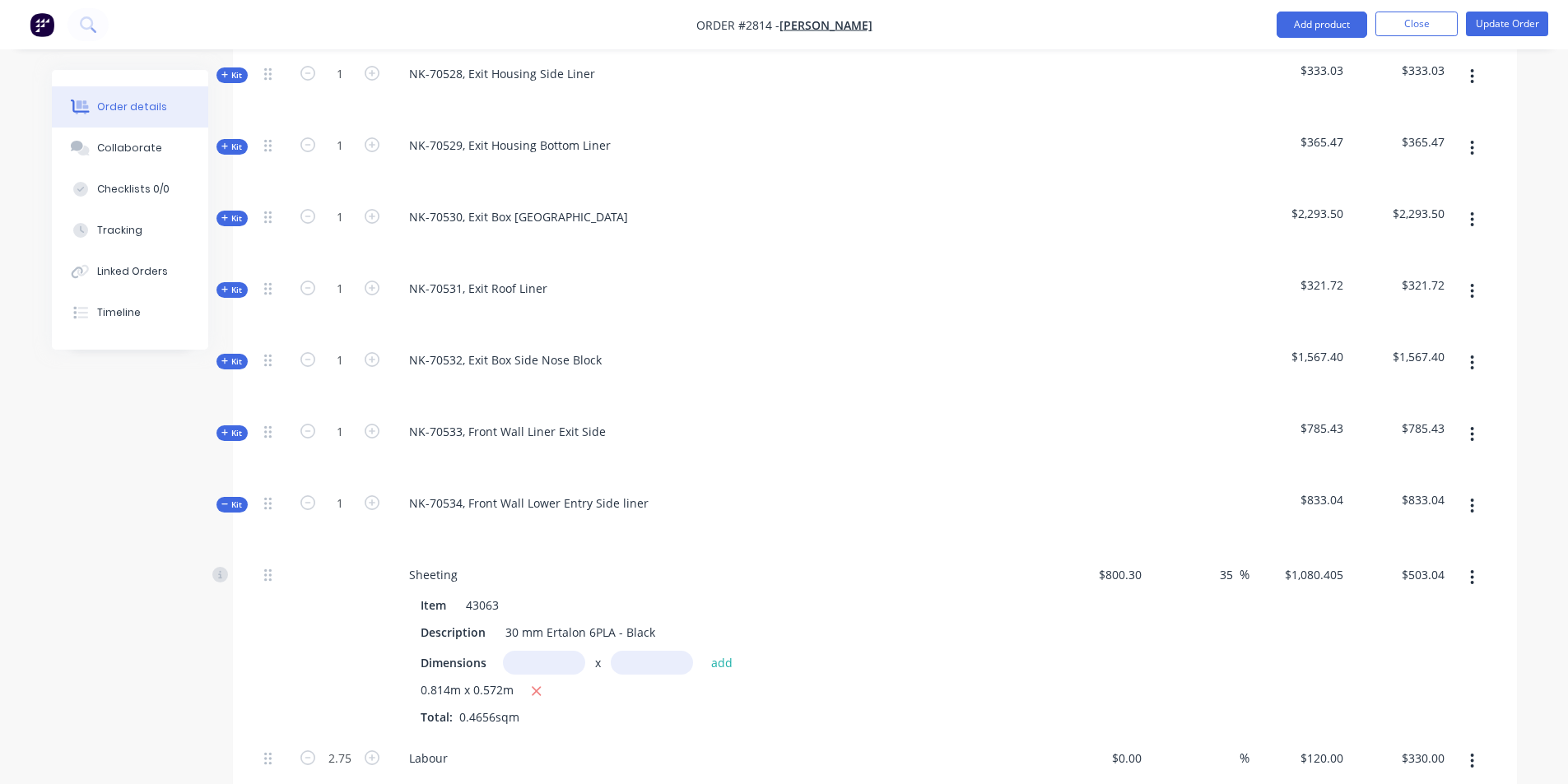
click at [231, 498] on span "Kit" at bounding box center [232, 504] width 22 height 12
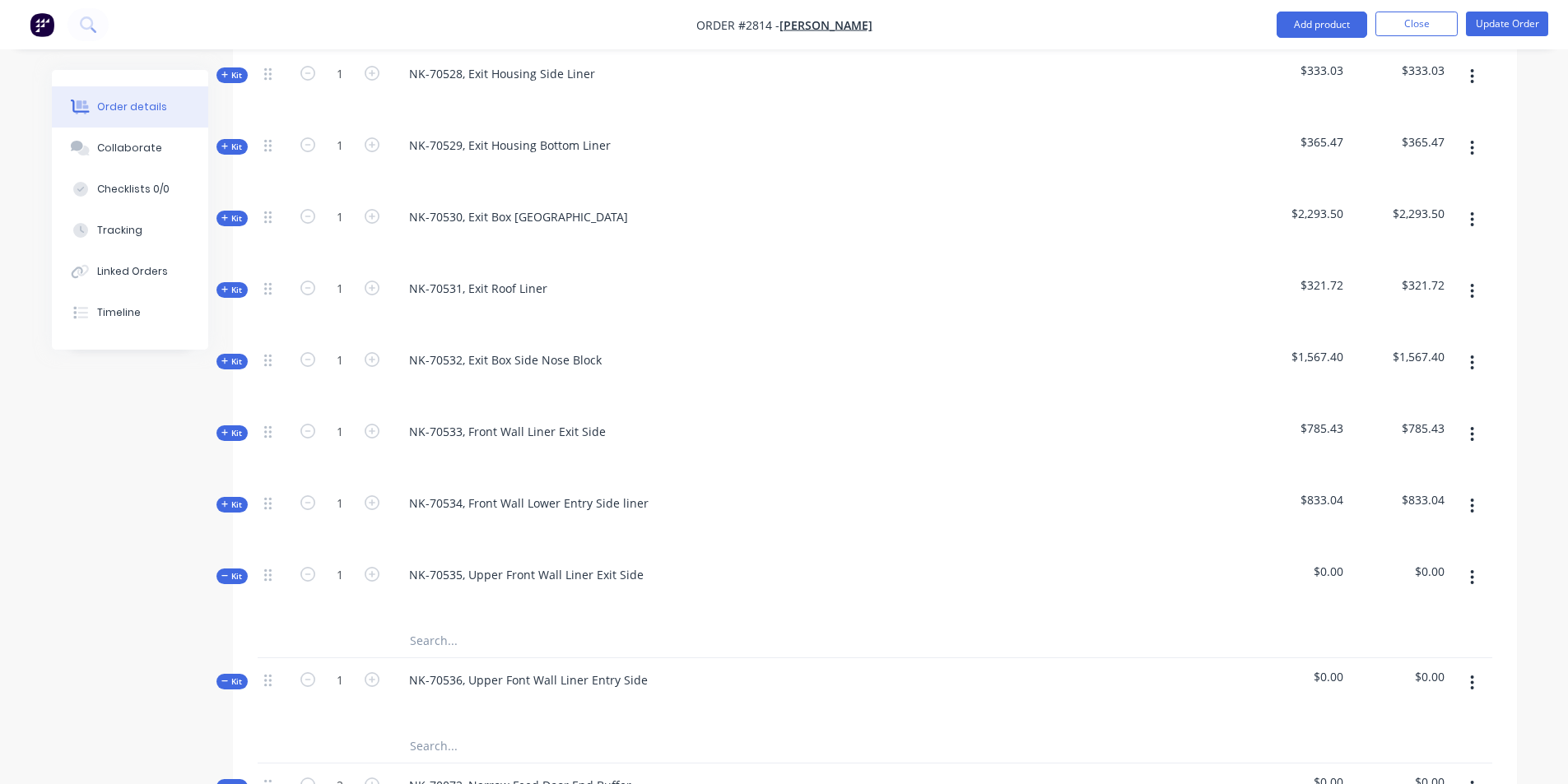
click at [231, 498] on span "Kit" at bounding box center [232, 504] width 22 height 12
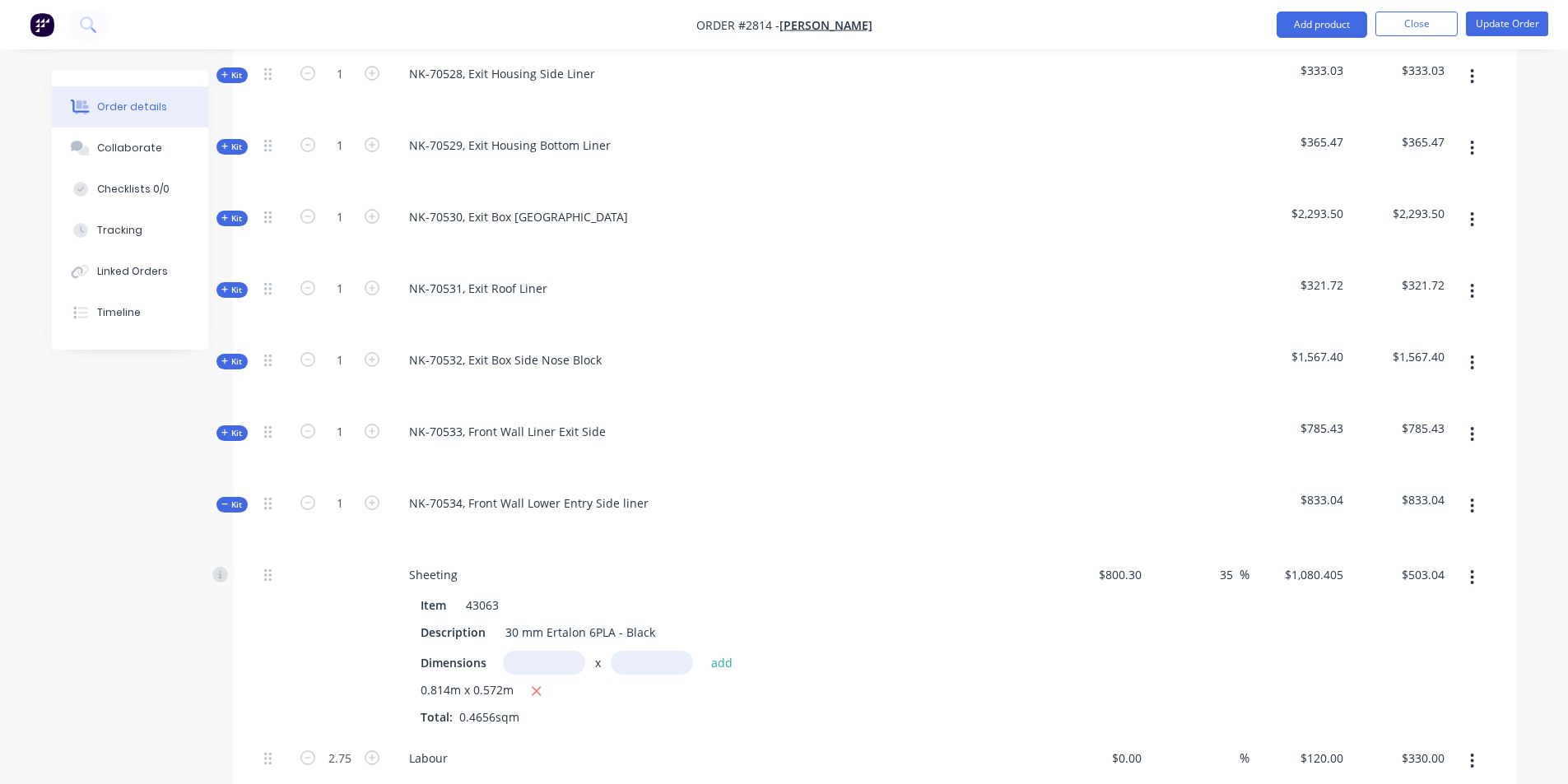
click at [231, 498] on span "Kit" at bounding box center [232, 504] width 22 height 12
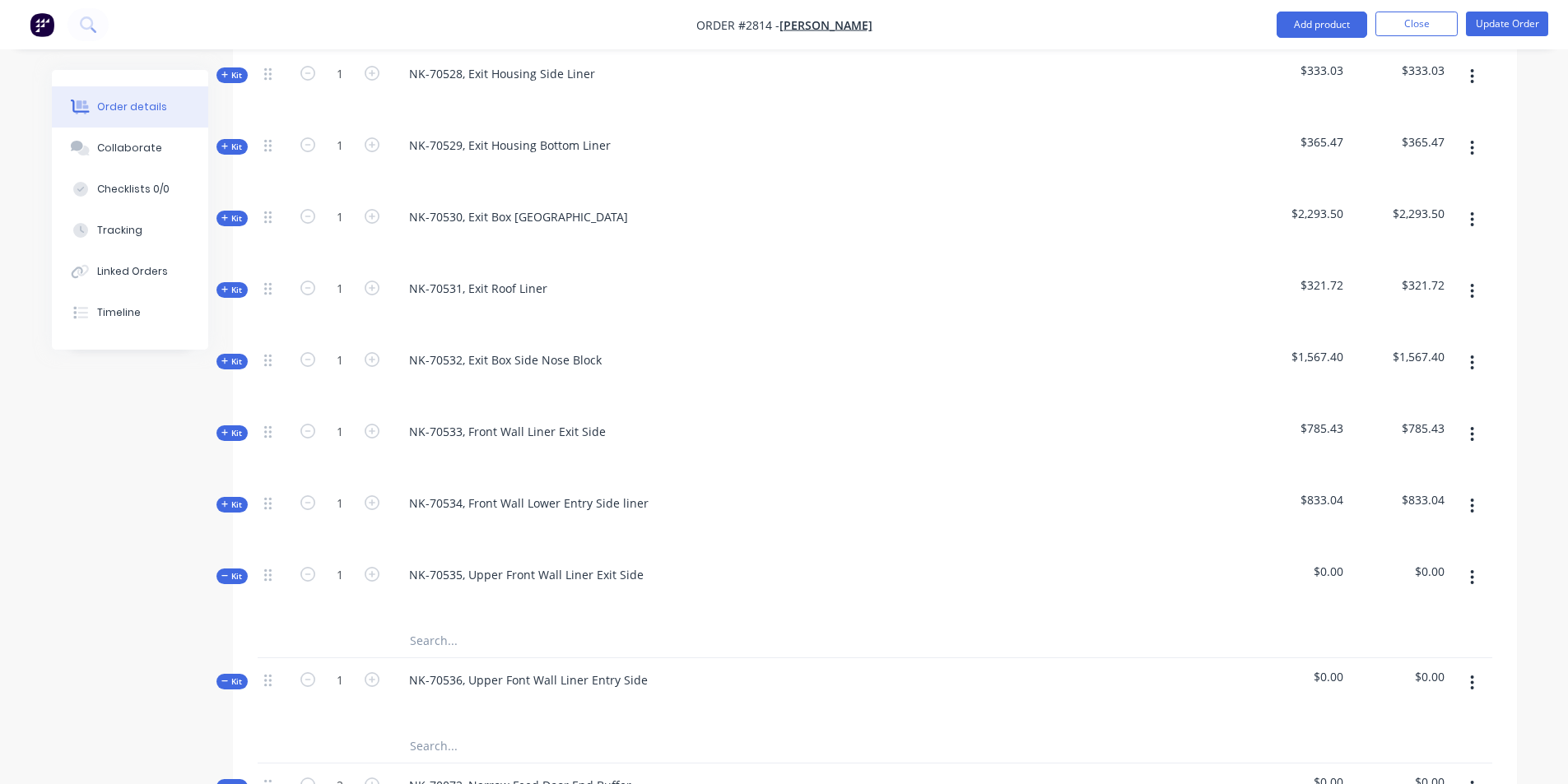
click at [230, 570] on span "Kit" at bounding box center [232, 576] width 22 height 12
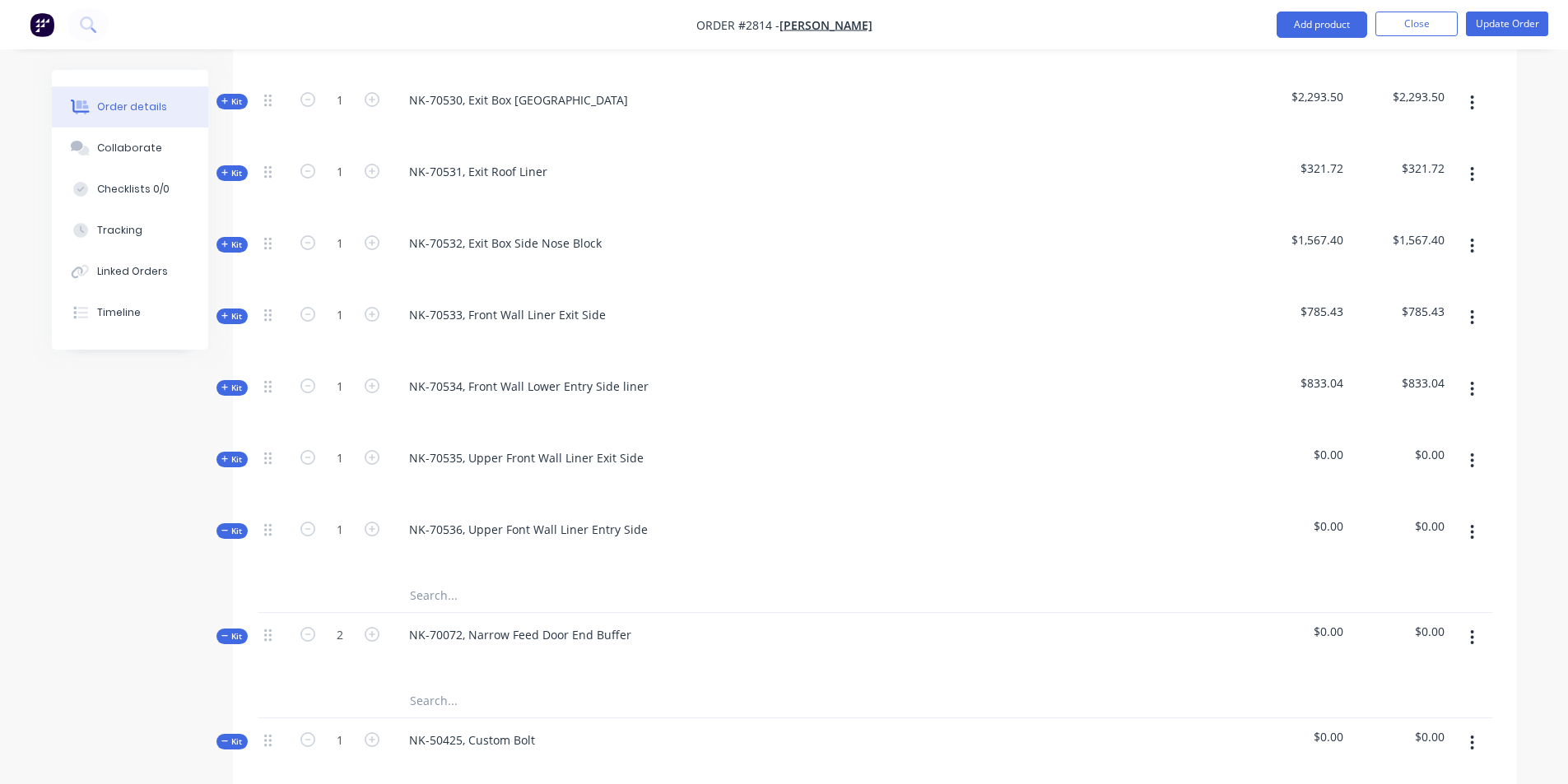
scroll to position [1070, 0]
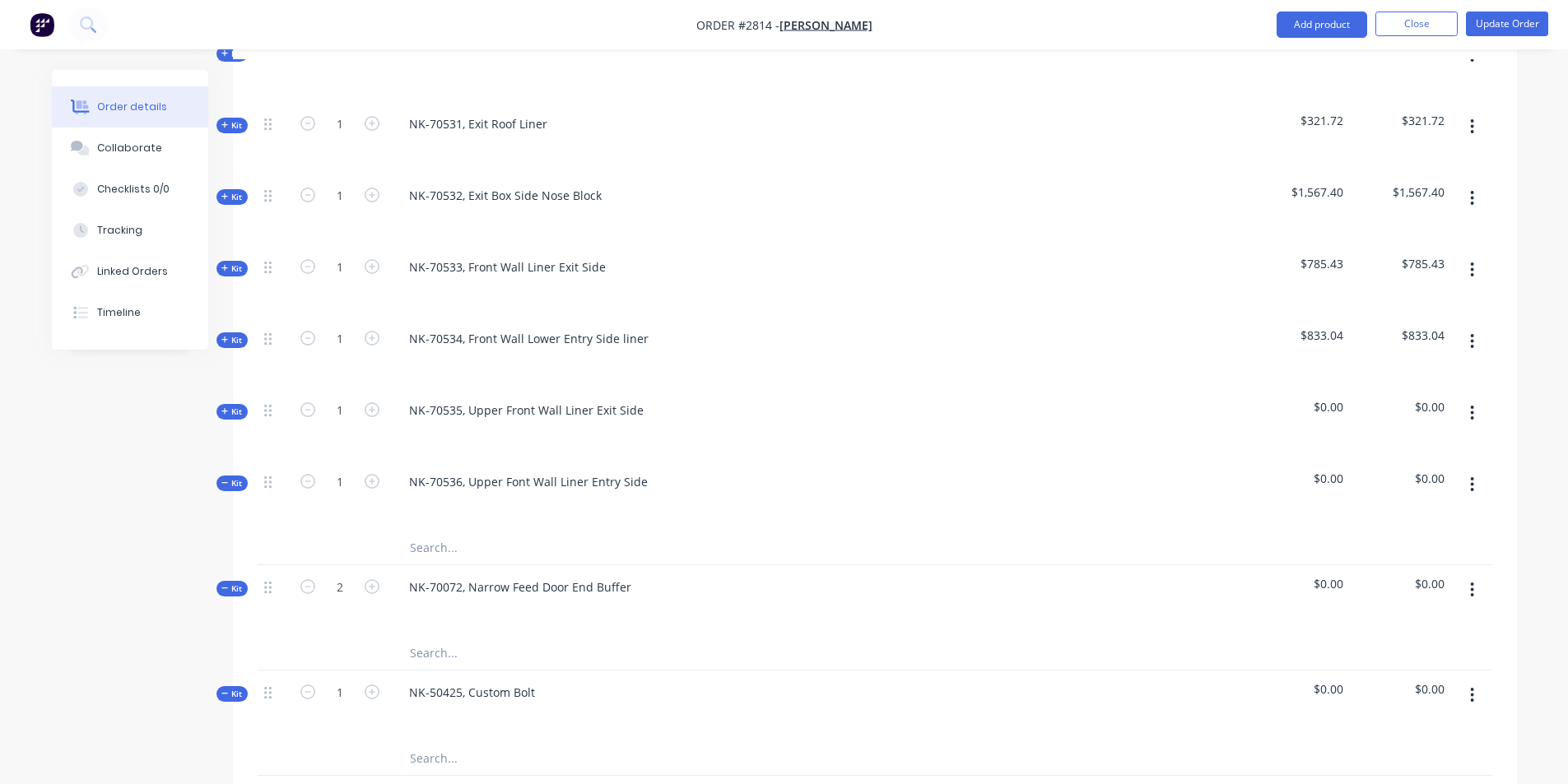
click at [229, 405] on span "Kit" at bounding box center [232, 411] width 22 height 12
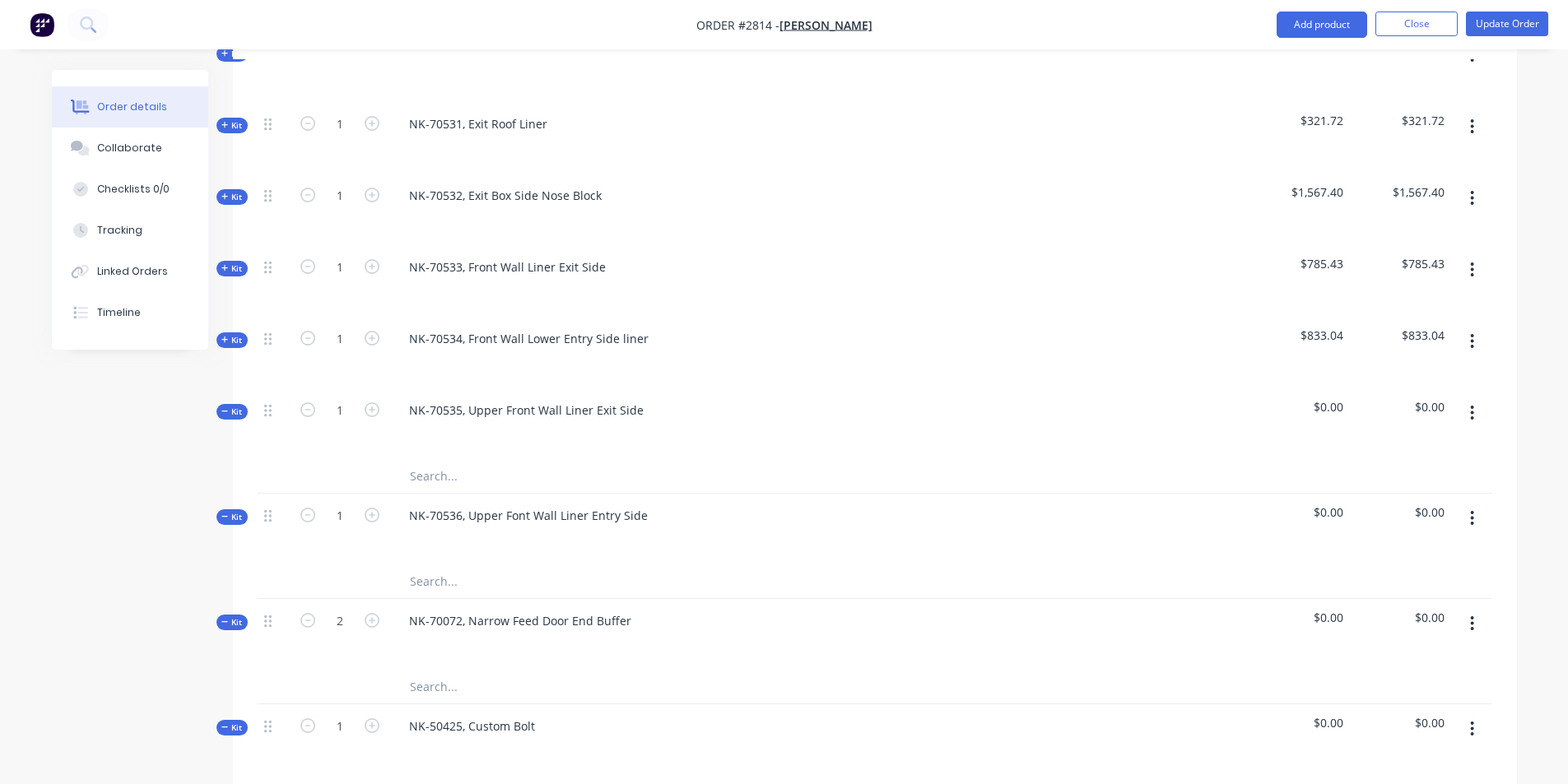
click at [442, 460] on input "text" at bounding box center [573, 476] width 329 height 33
click at [971, 670] on div at bounding box center [685, 686] width 592 height 33
click at [429, 460] on input "text" at bounding box center [573, 476] width 329 height 33
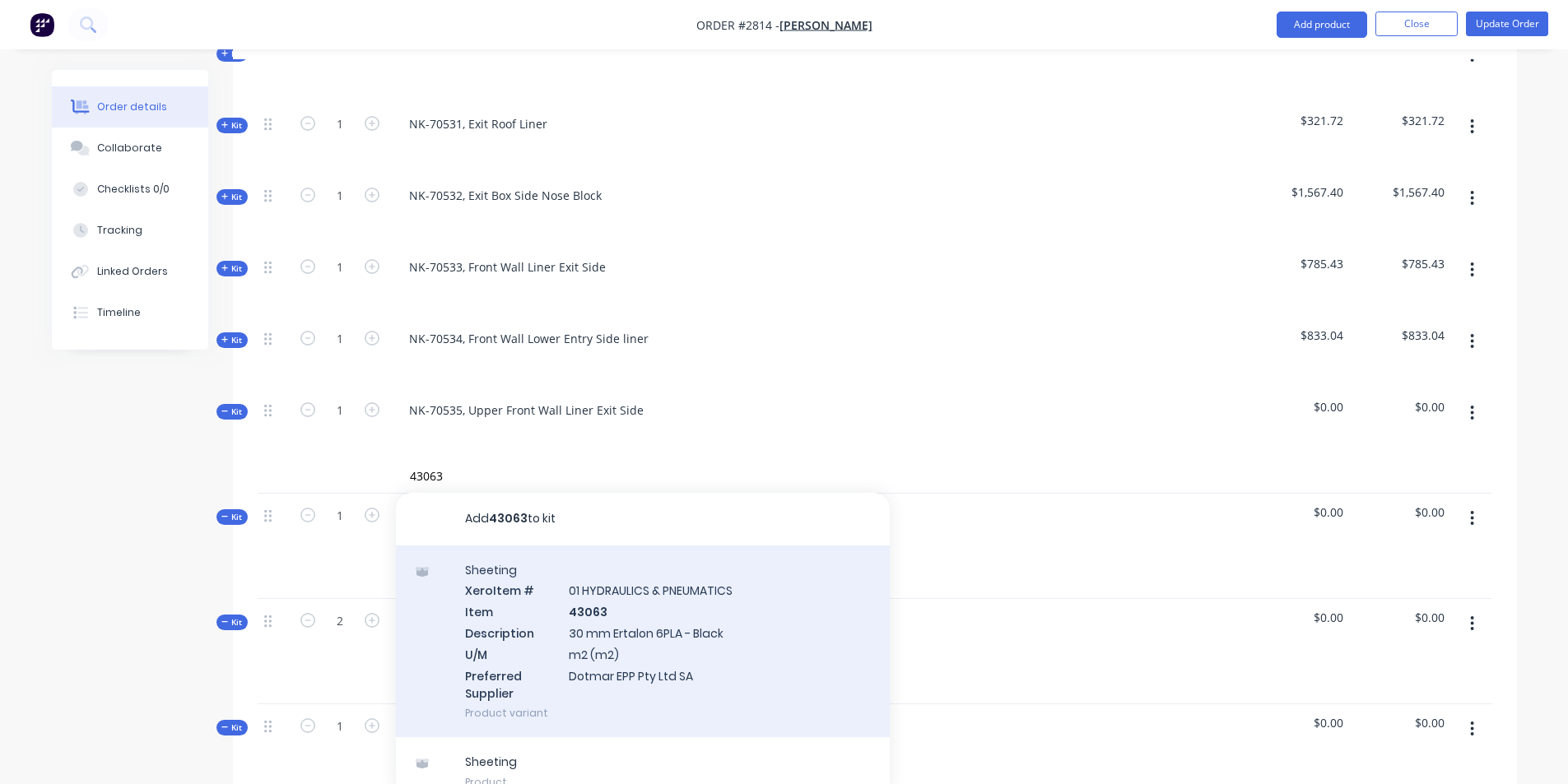
click at [590, 608] on div "Sheeting Xero Item # 01 HYDRAULICS & PNEUMATICS Item 43063 Description 30 mm Er…" at bounding box center [643, 642] width 494 height 192
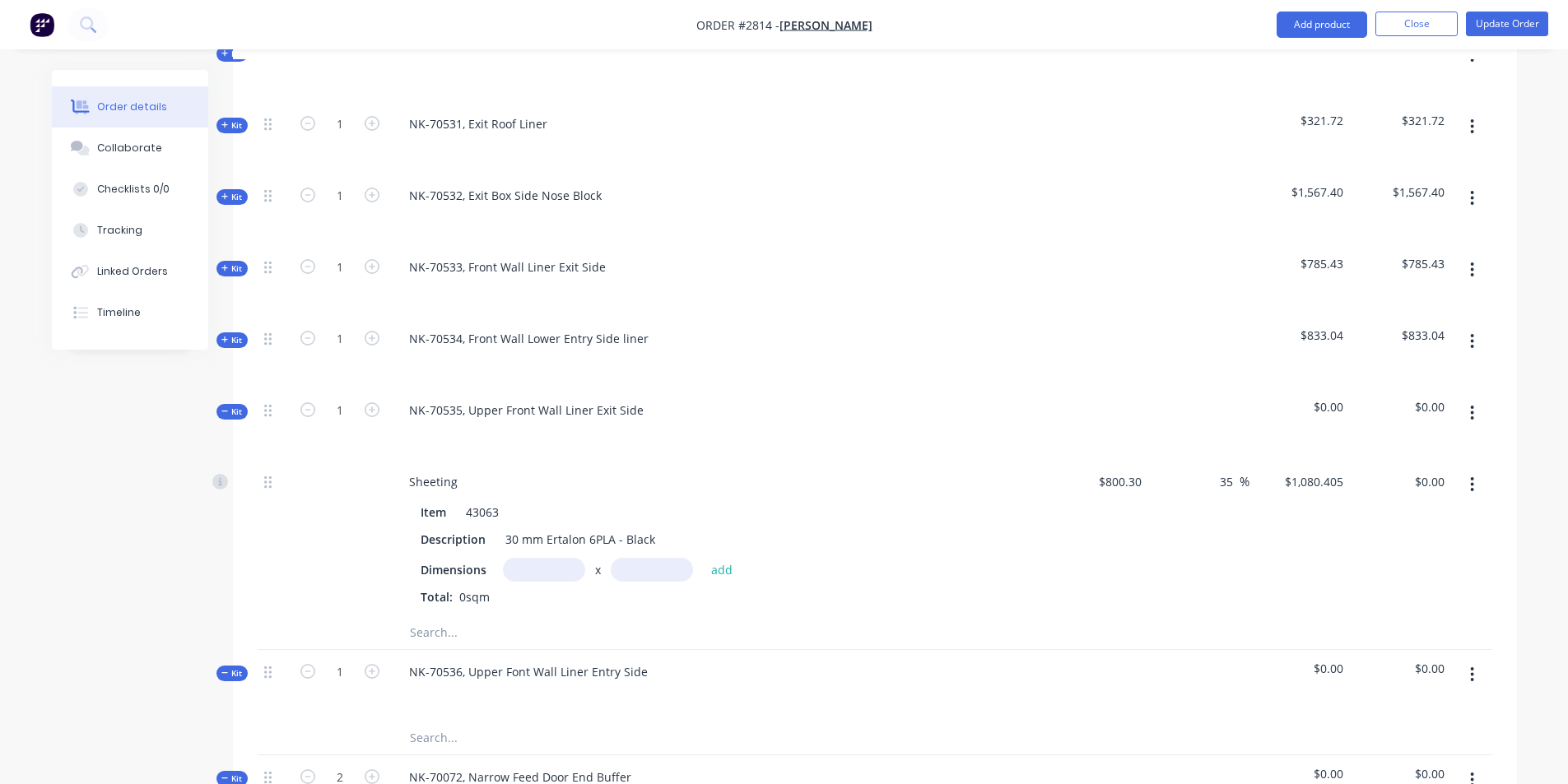
click at [528, 558] on input "text" at bounding box center [543, 569] width 82 height 24
click at [728, 558] on button "add" at bounding box center [721, 569] width 39 height 23
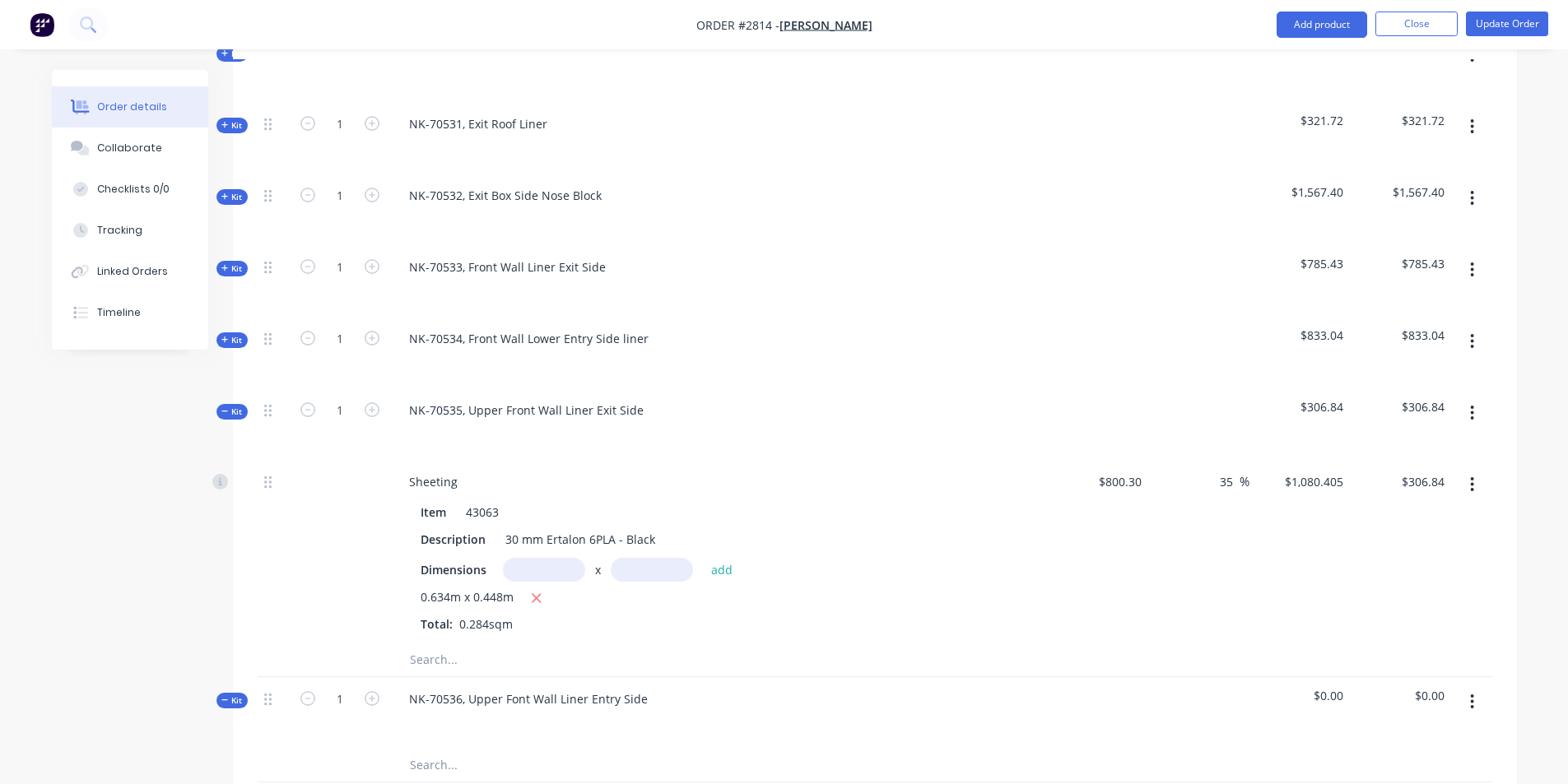
click at [457, 644] on input "text" at bounding box center [573, 660] width 329 height 33
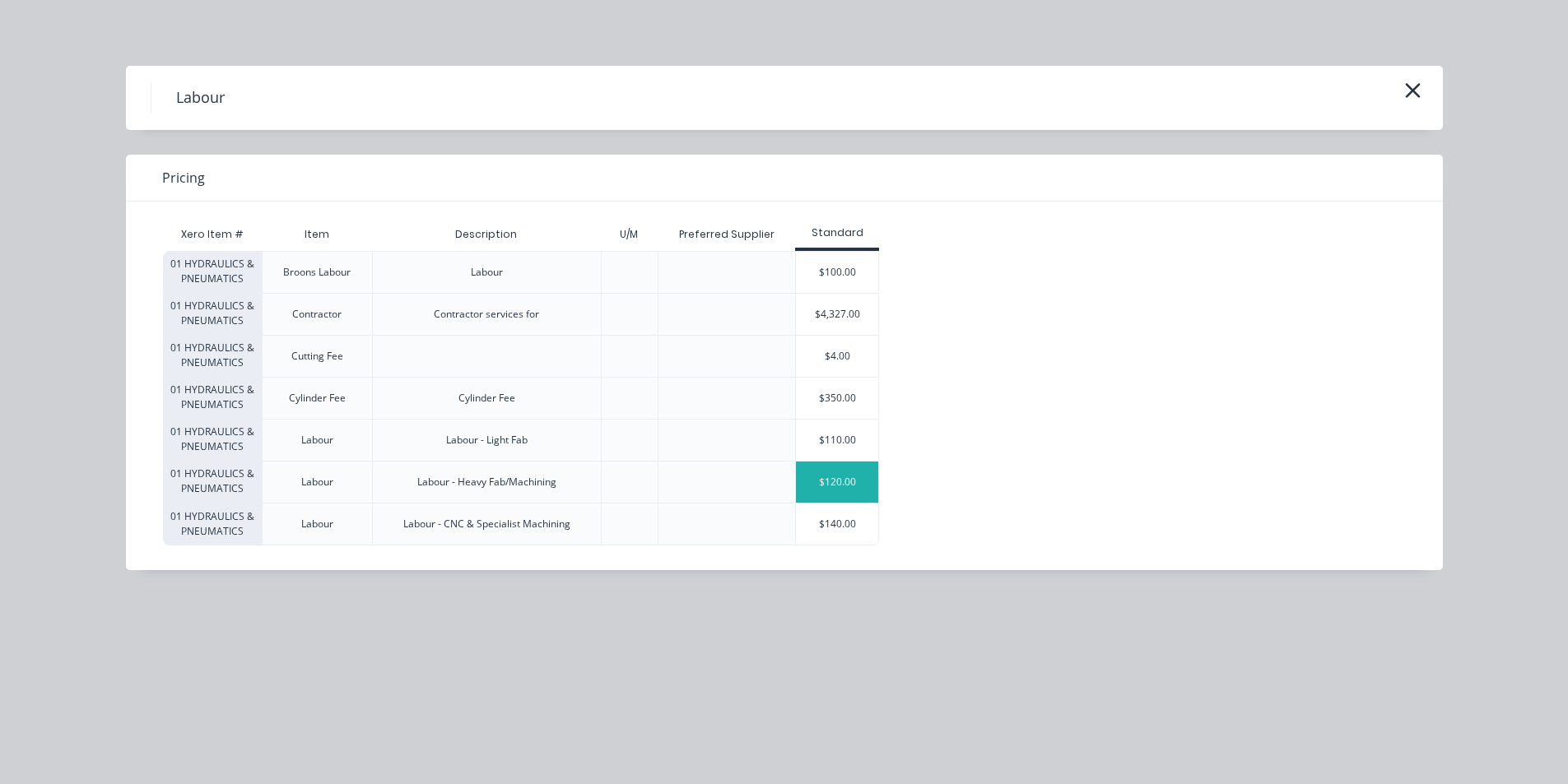
click at [832, 492] on div "$120.00" at bounding box center [836, 482] width 82 height 41
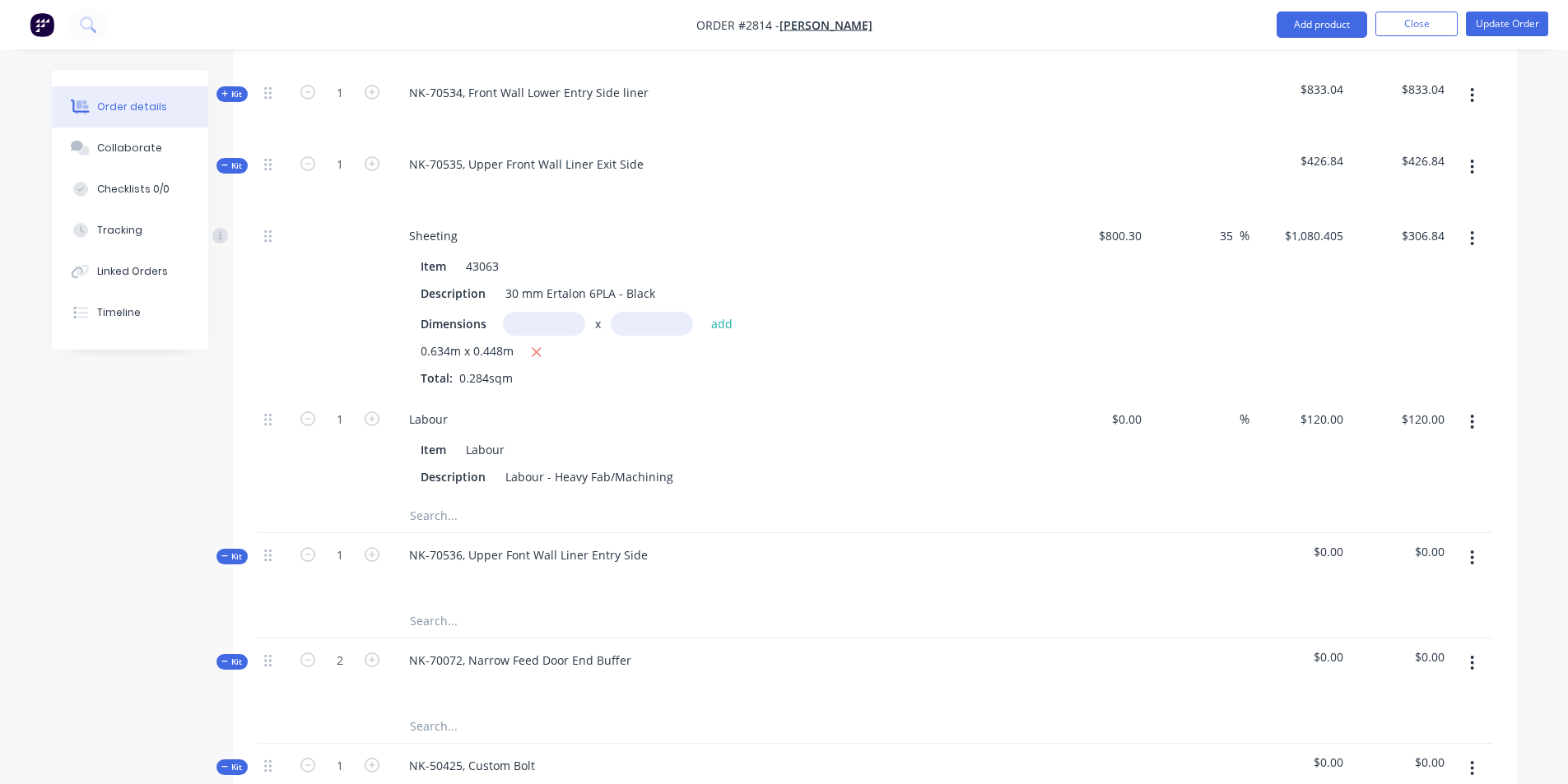
scroll to position [1315, 0]
click at [227, 158] on span "Kit" at bounding box center [232, 164] width 22 height 12
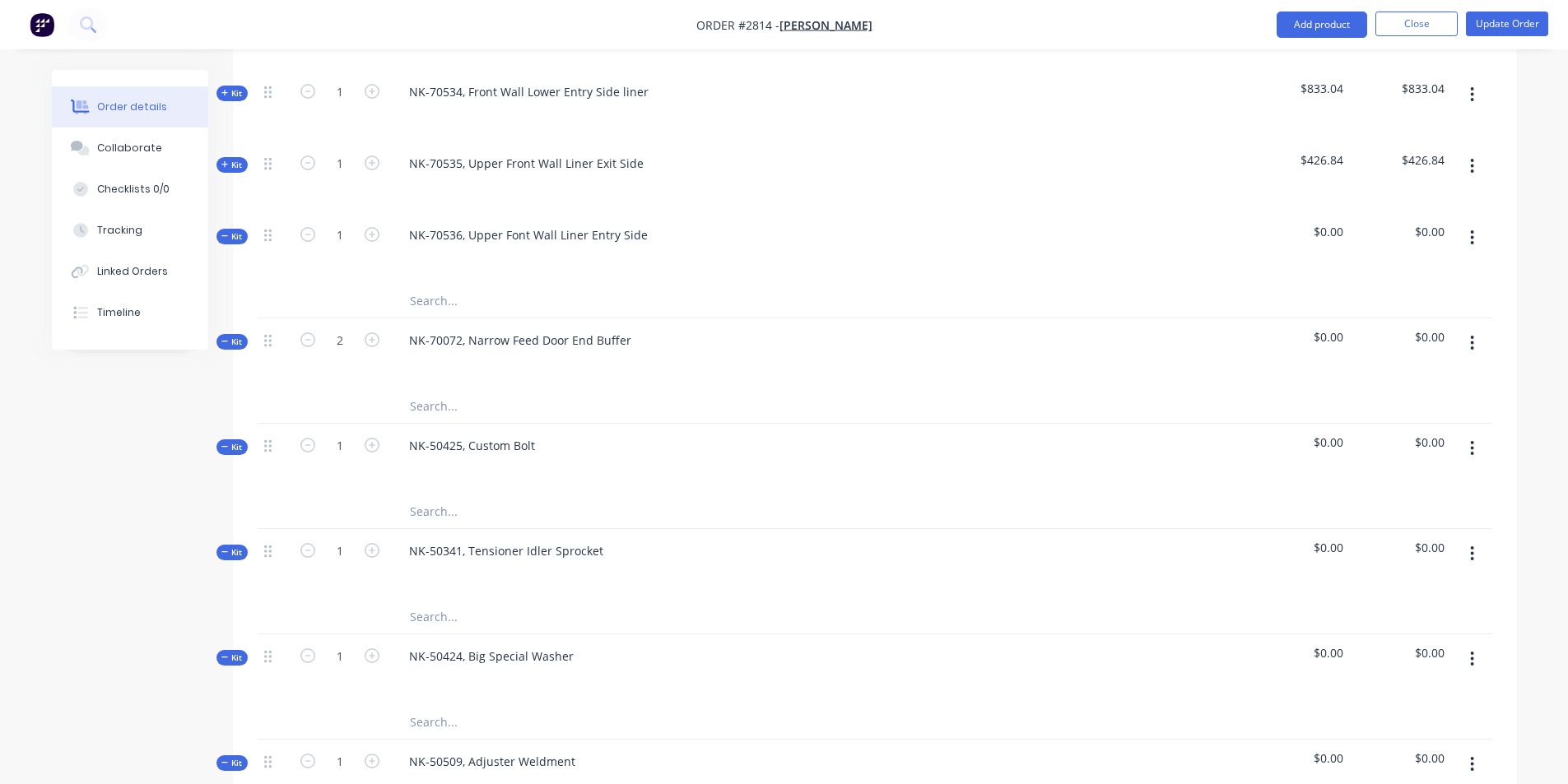
click at [430, 285] on input "text" at bounding box center [573, 301] width 329 height 33
click at [621, 668] on div at bounding box center [718, 679] width 645 height 24
click at [445, 285] on input "text" at bounding box center [573, 301] width 329 height 33
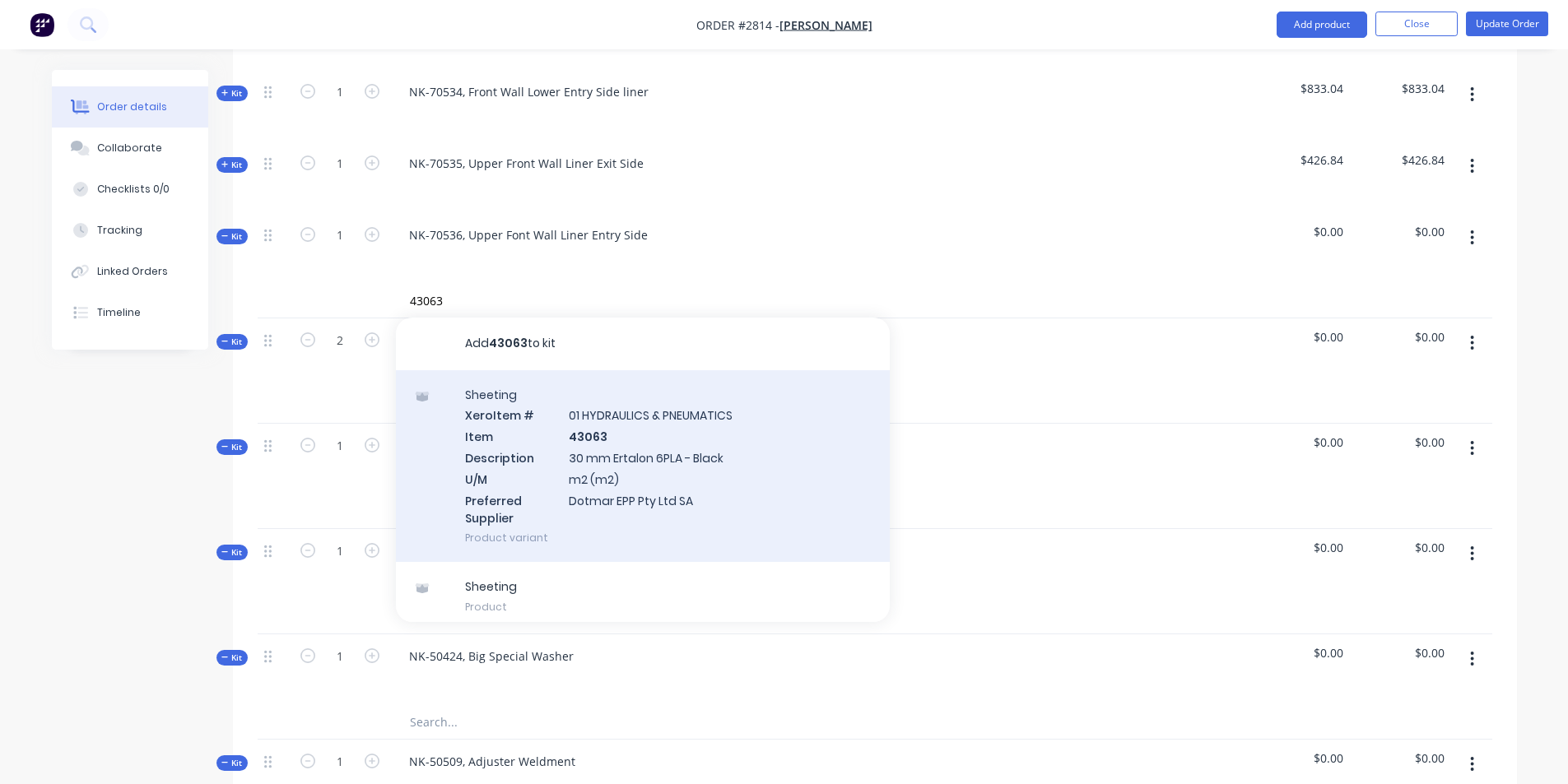
click at [624, 459] on div "Sheeting Xero Item # 01 HYDRAULICS & PNEUMATICS Item 43063 Description 30 mm Er…" at bounding box center [643, 466] width 494 height 192
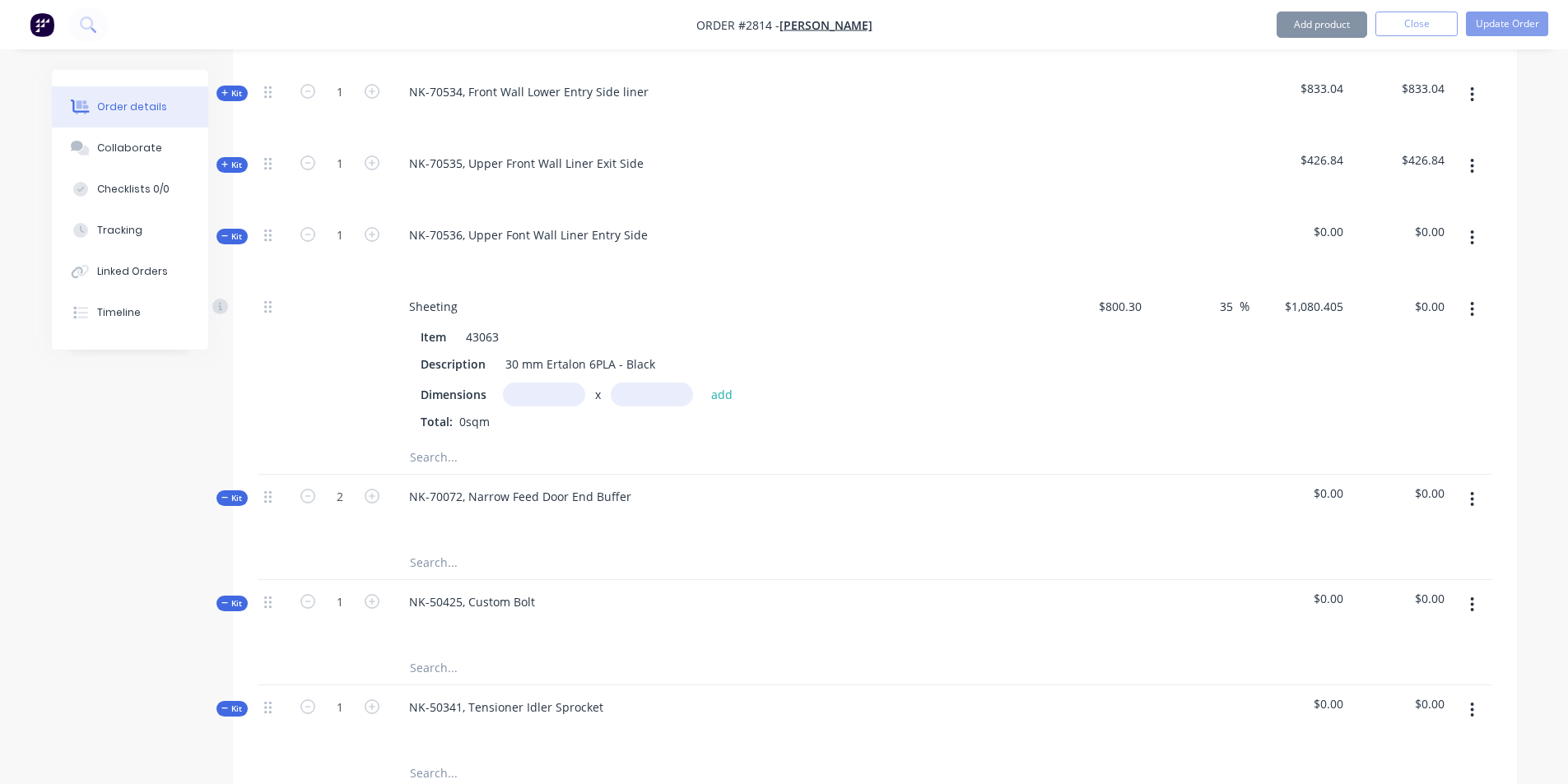
click at [532, 383] on input "text" at bounding box center [543, 394] width 82 height 24
click at [715, 383] on button "add" at bounding box center [721, 394] width 39 height 23
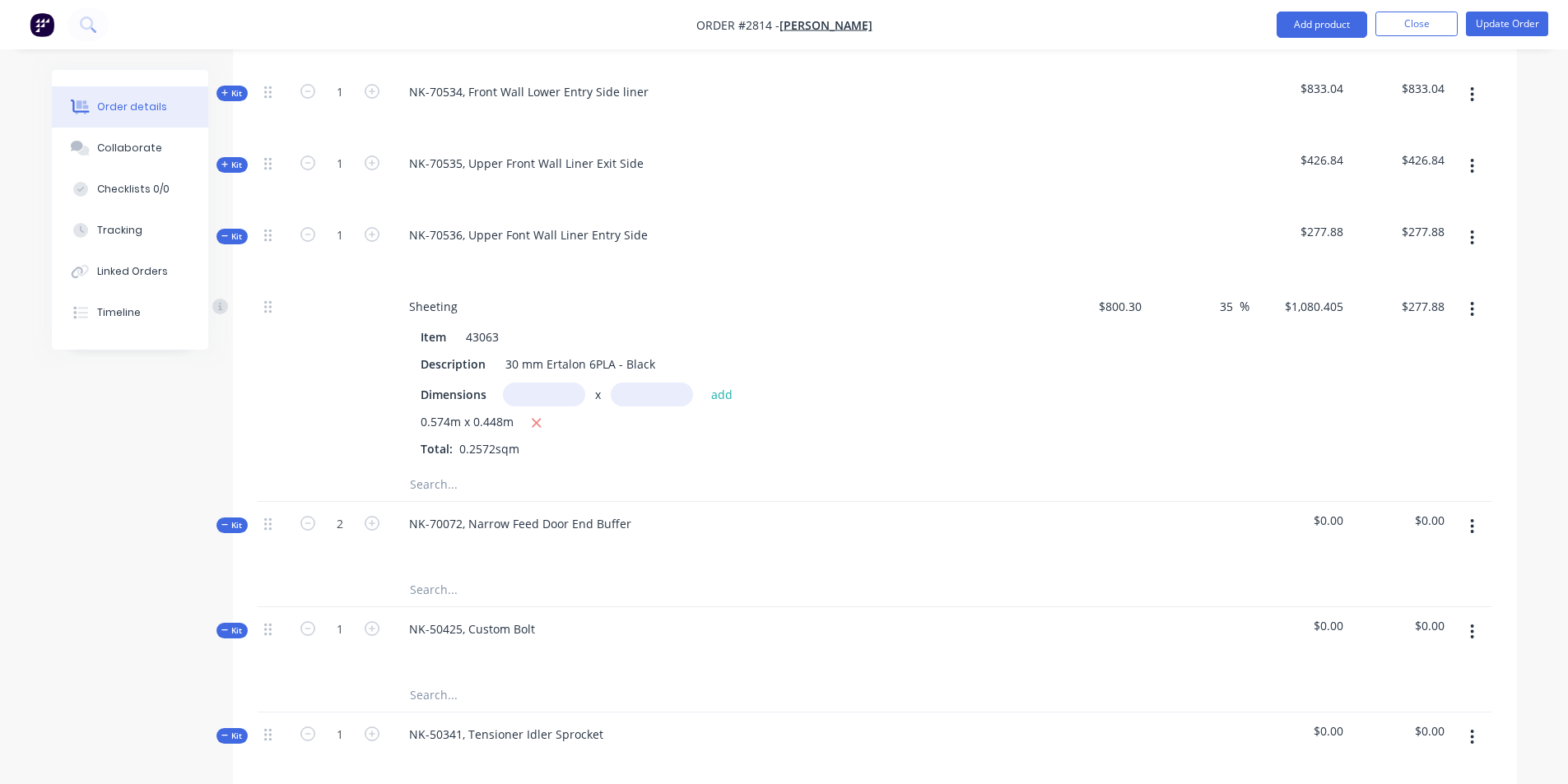
click at [442, 468] on input "text" at bounding box center [573, 484] width 329 height 33
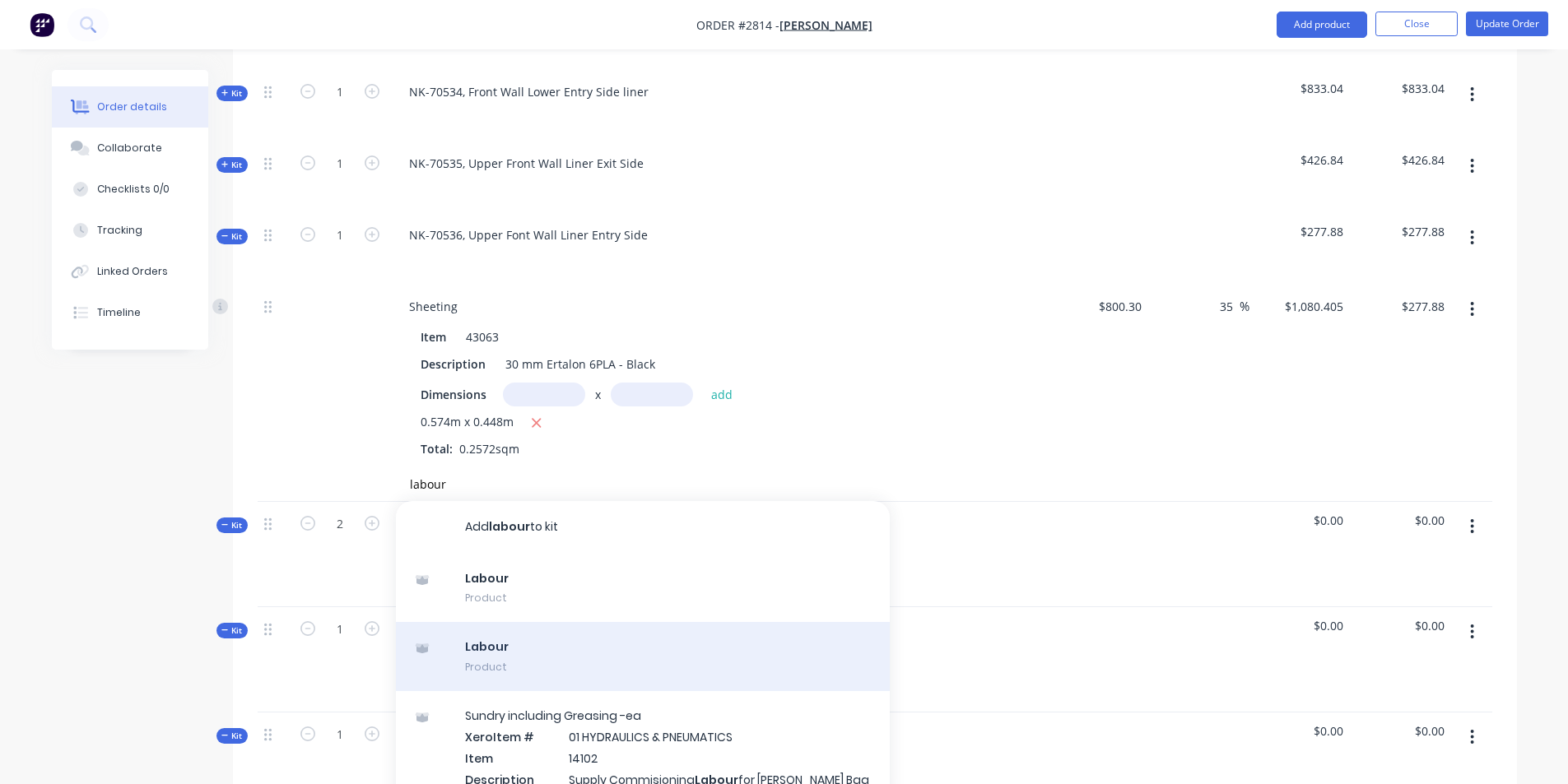
click at [488, 622] on div "Labour Product" at bounding box center [643, 656] width 494 height 69
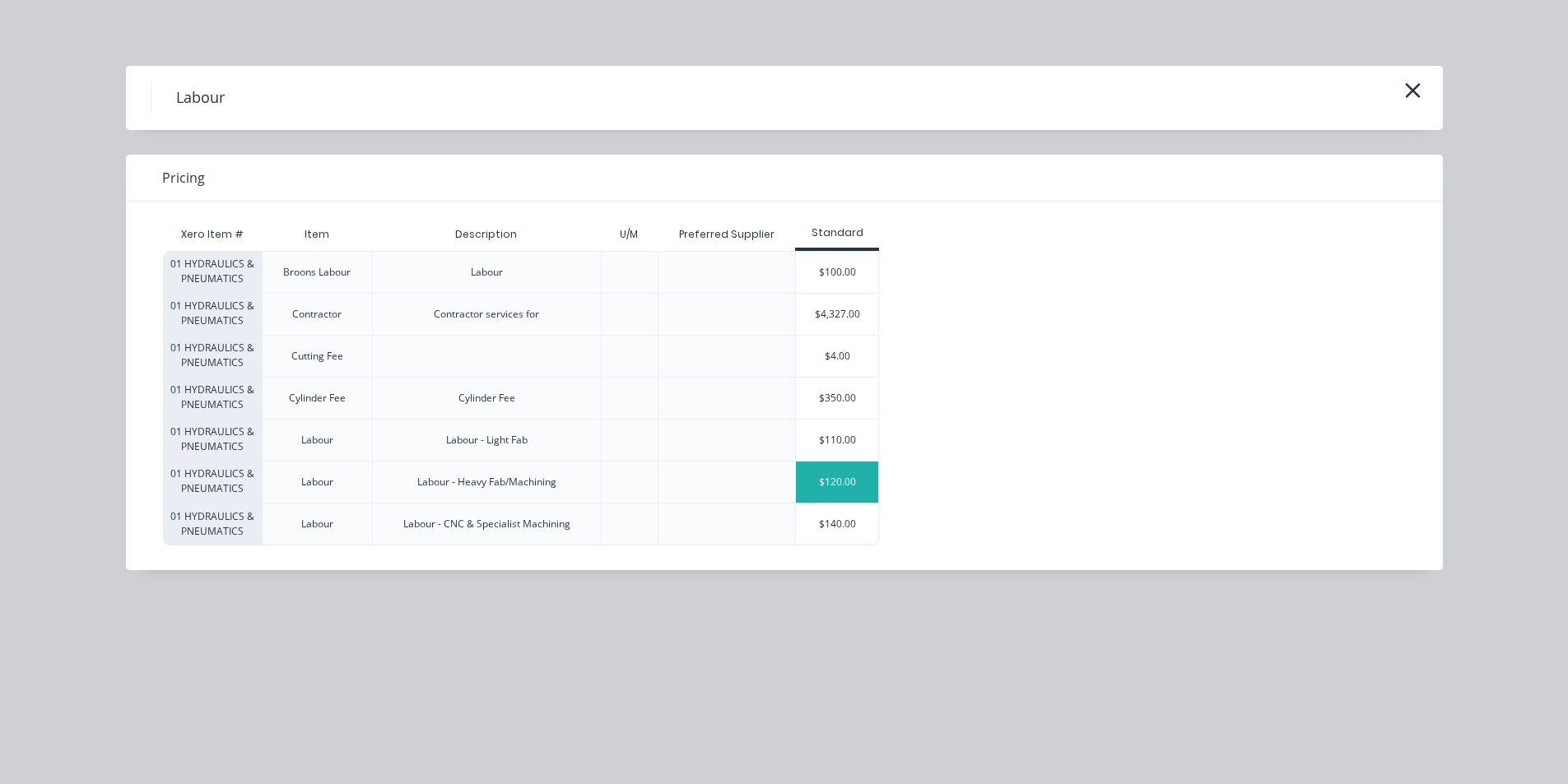
click at [834, 480] on div "$120.00" at bounding box center [836, 482] width 82 height 41
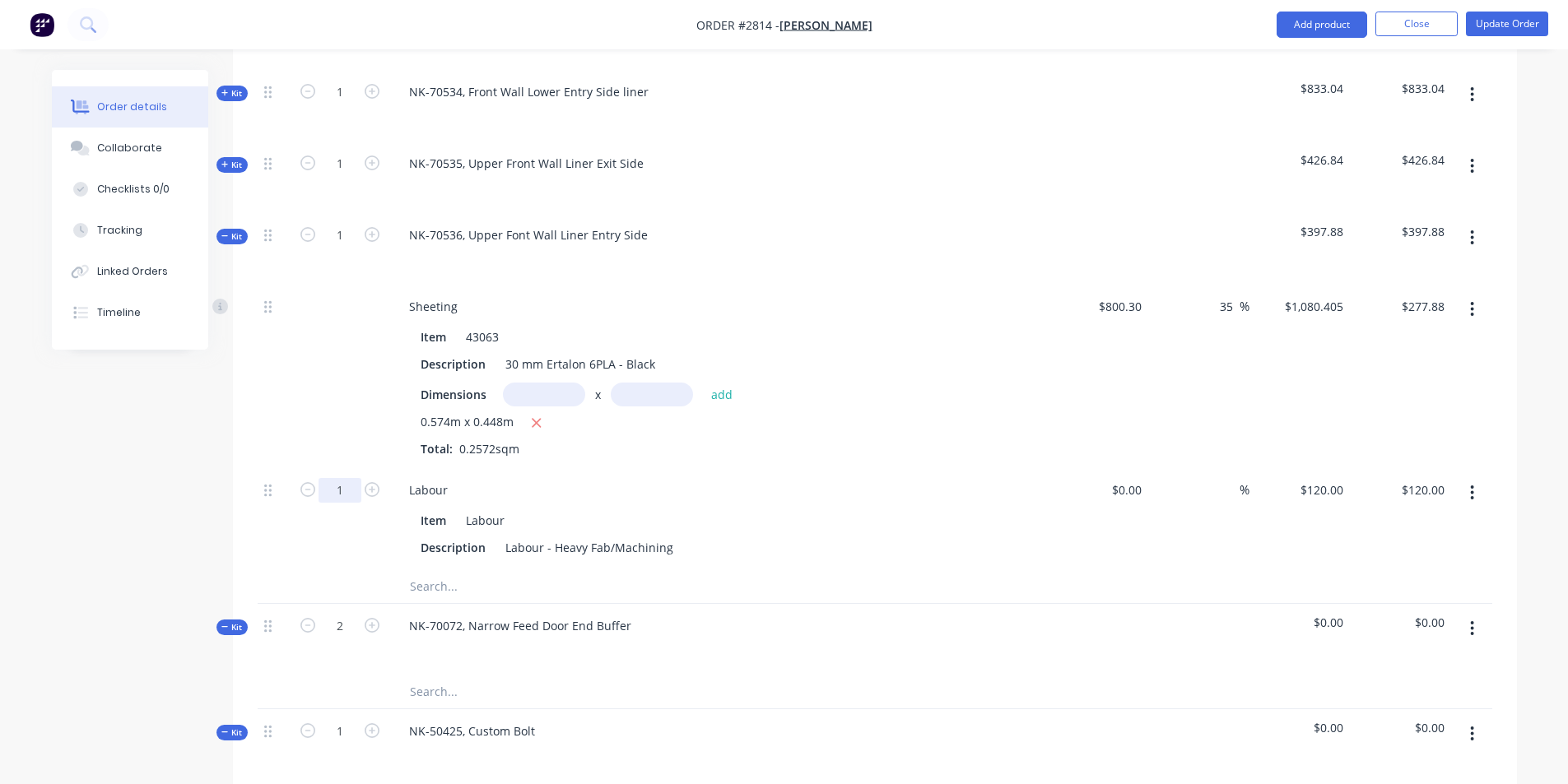
click at [344, 478] on input "1" at bounding box center [339, 490] width 42 height 24
click at [430, 570] on input "text" at bounding box center [573, 586] width 329 height 33
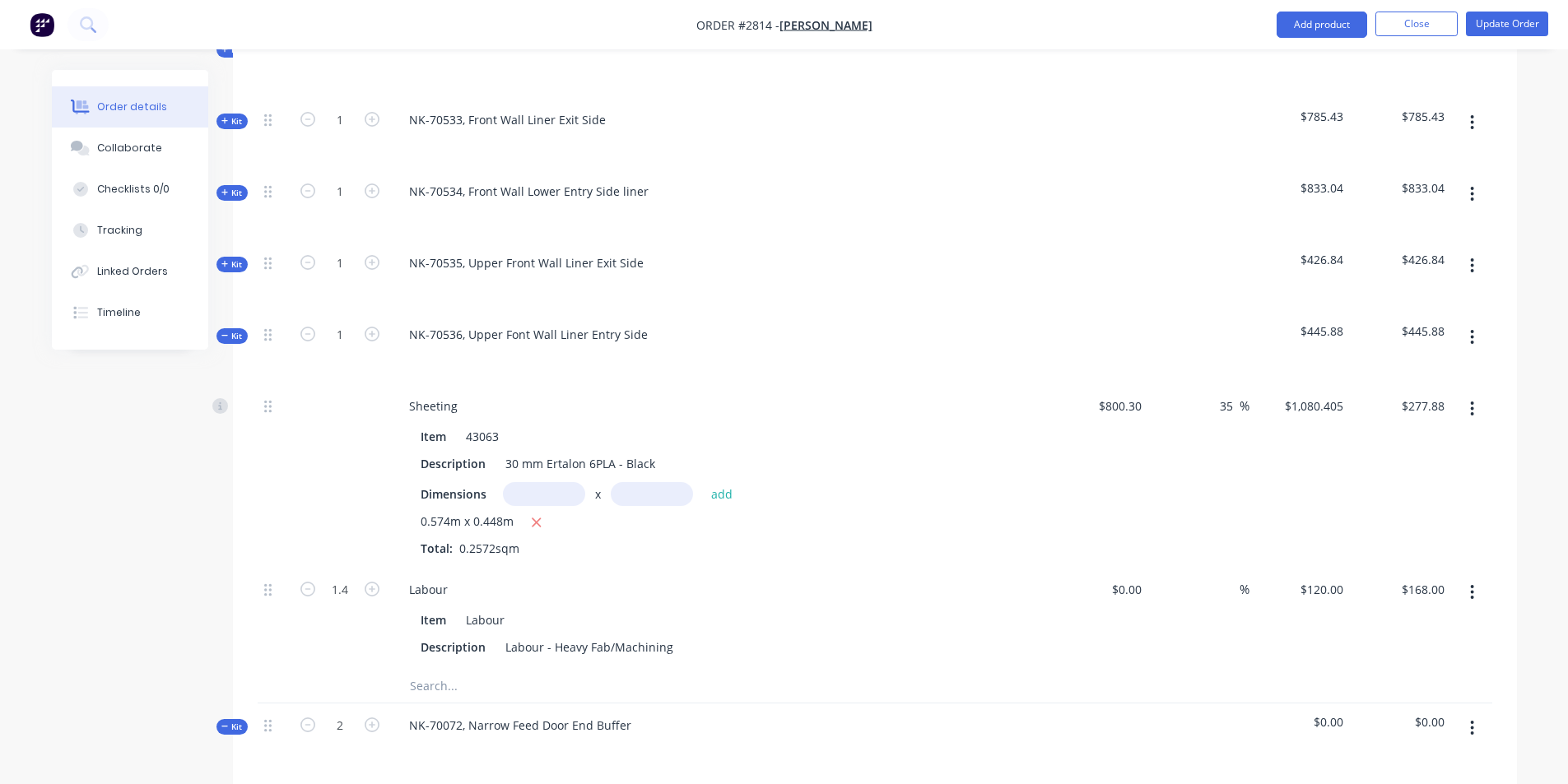
scroll to position [1152, 0]
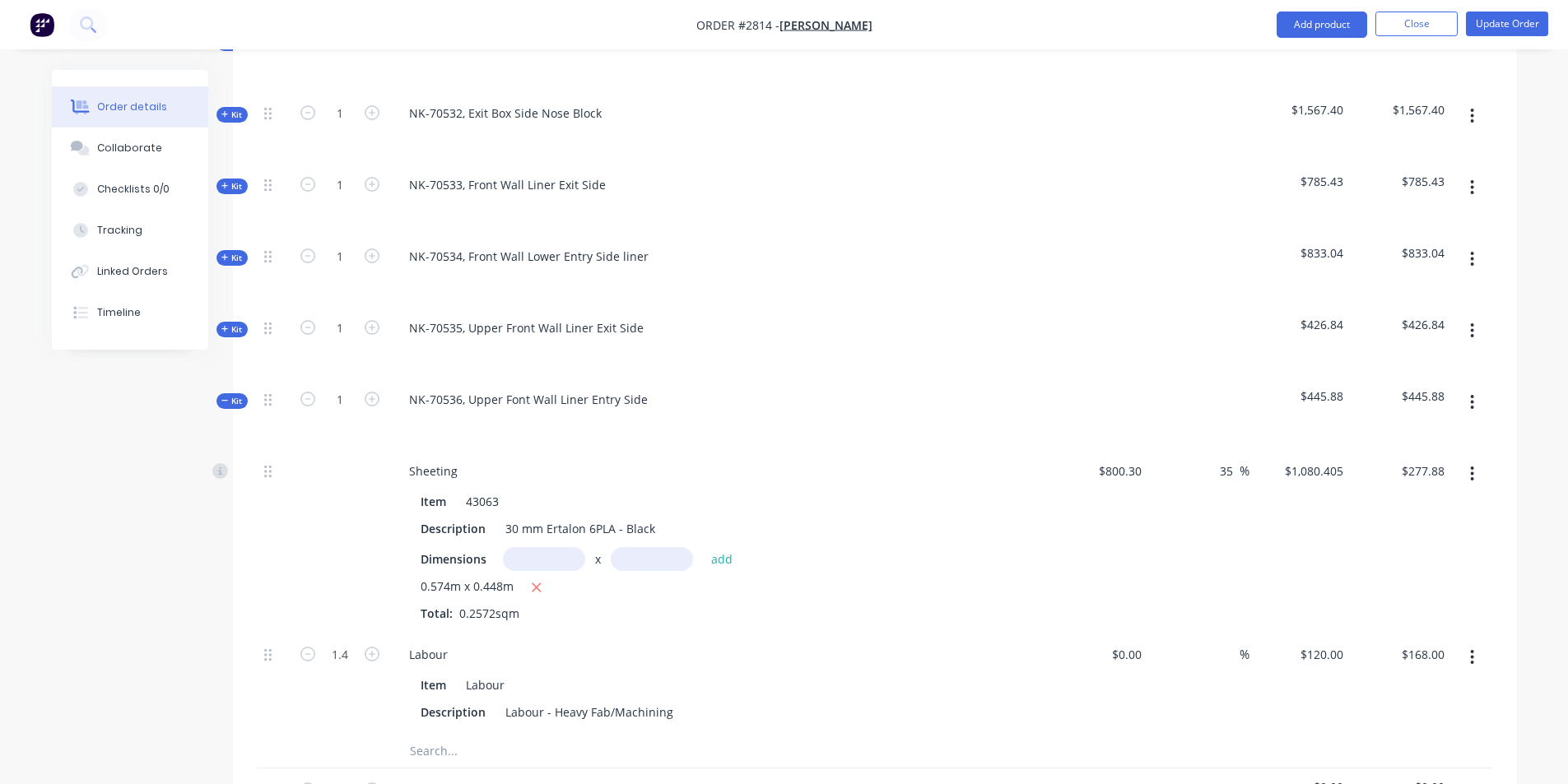
click at [235, 323] on span "Kit" at bounding box center [232, 329] width 22 height 12
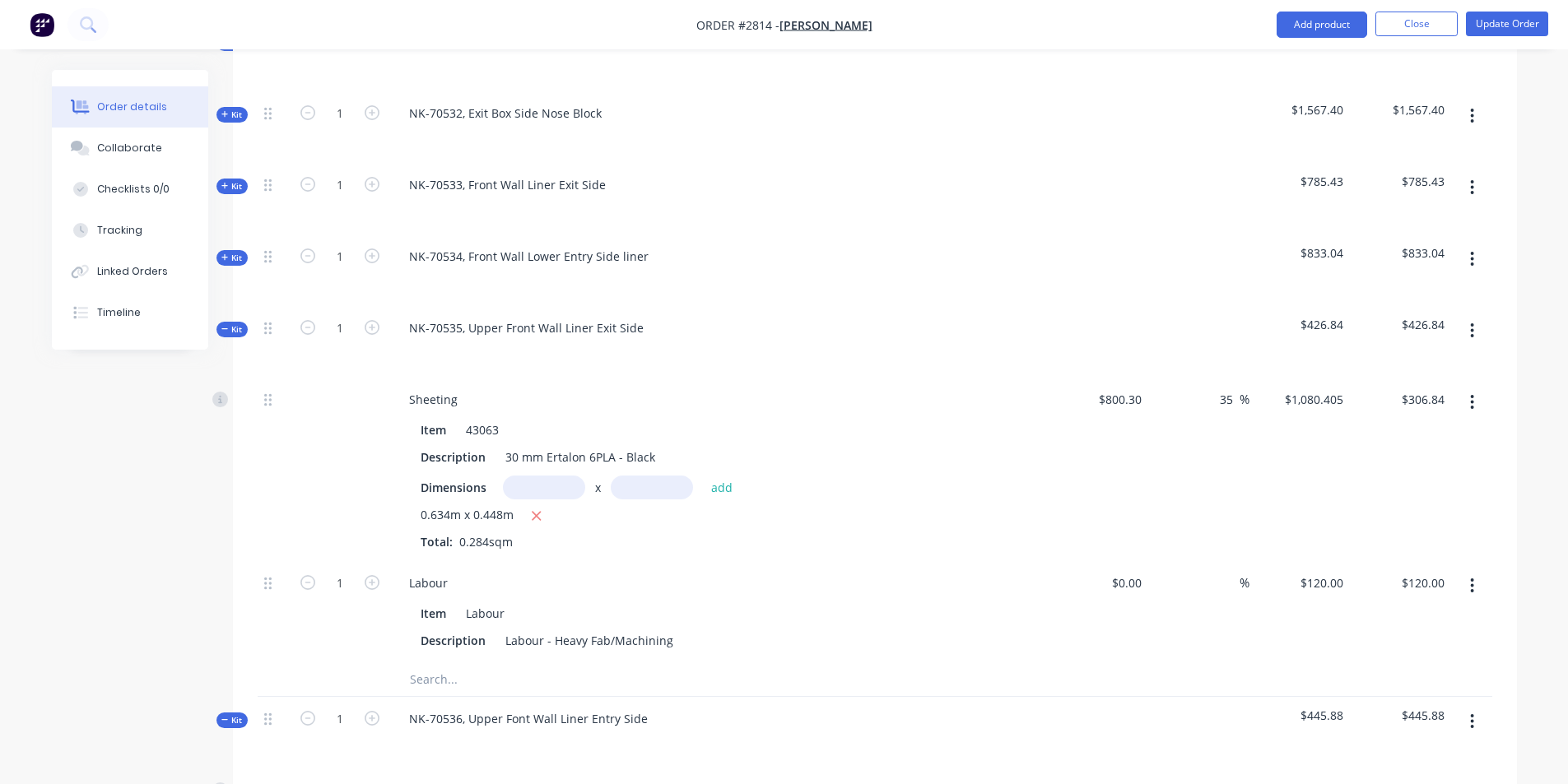
click at [225, 253] on icon at bounding box center [225, 257] width 8 height 8
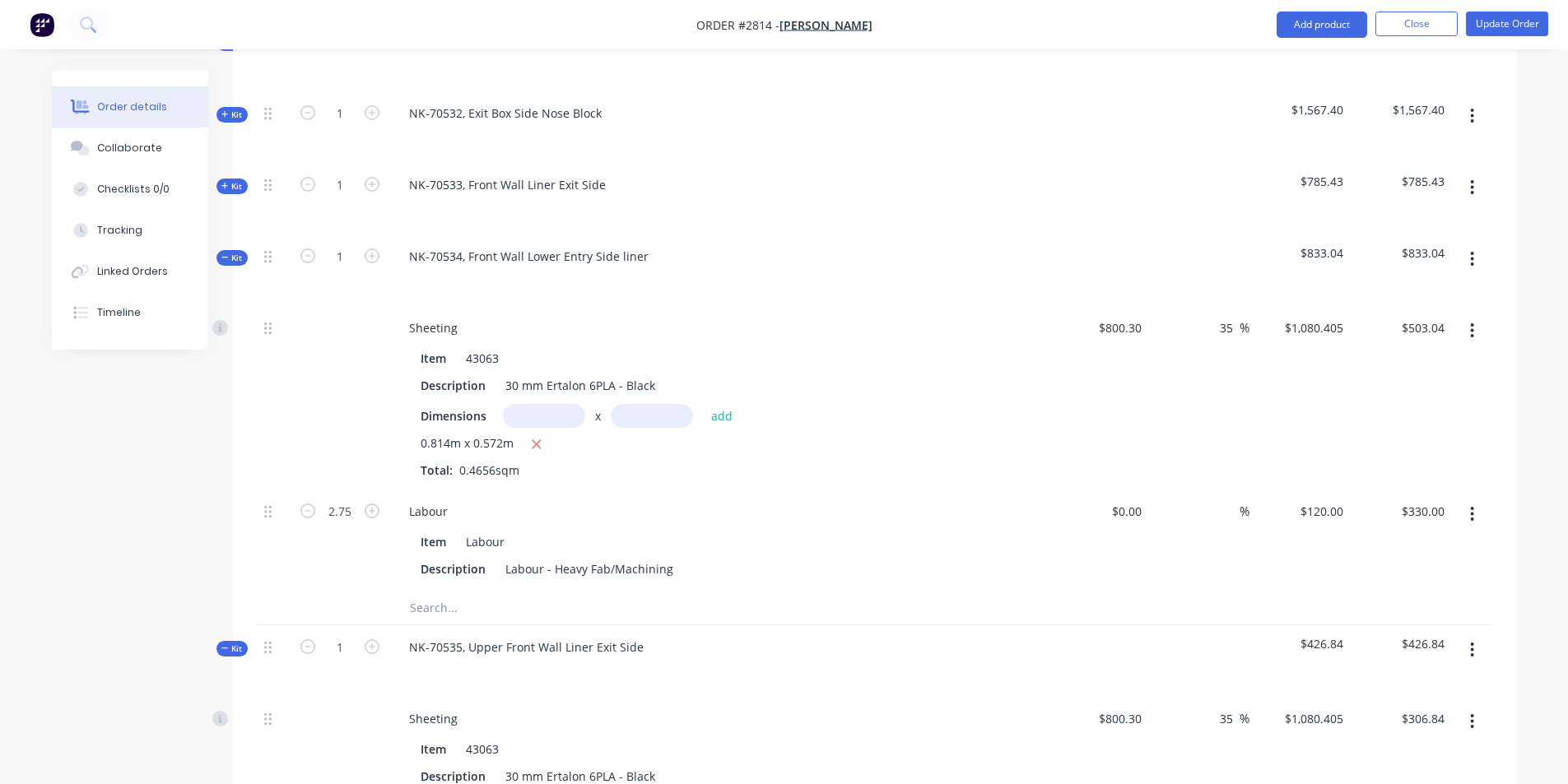
click at [340, 592] on div at bounding box center [339, 608] width 99 height 33
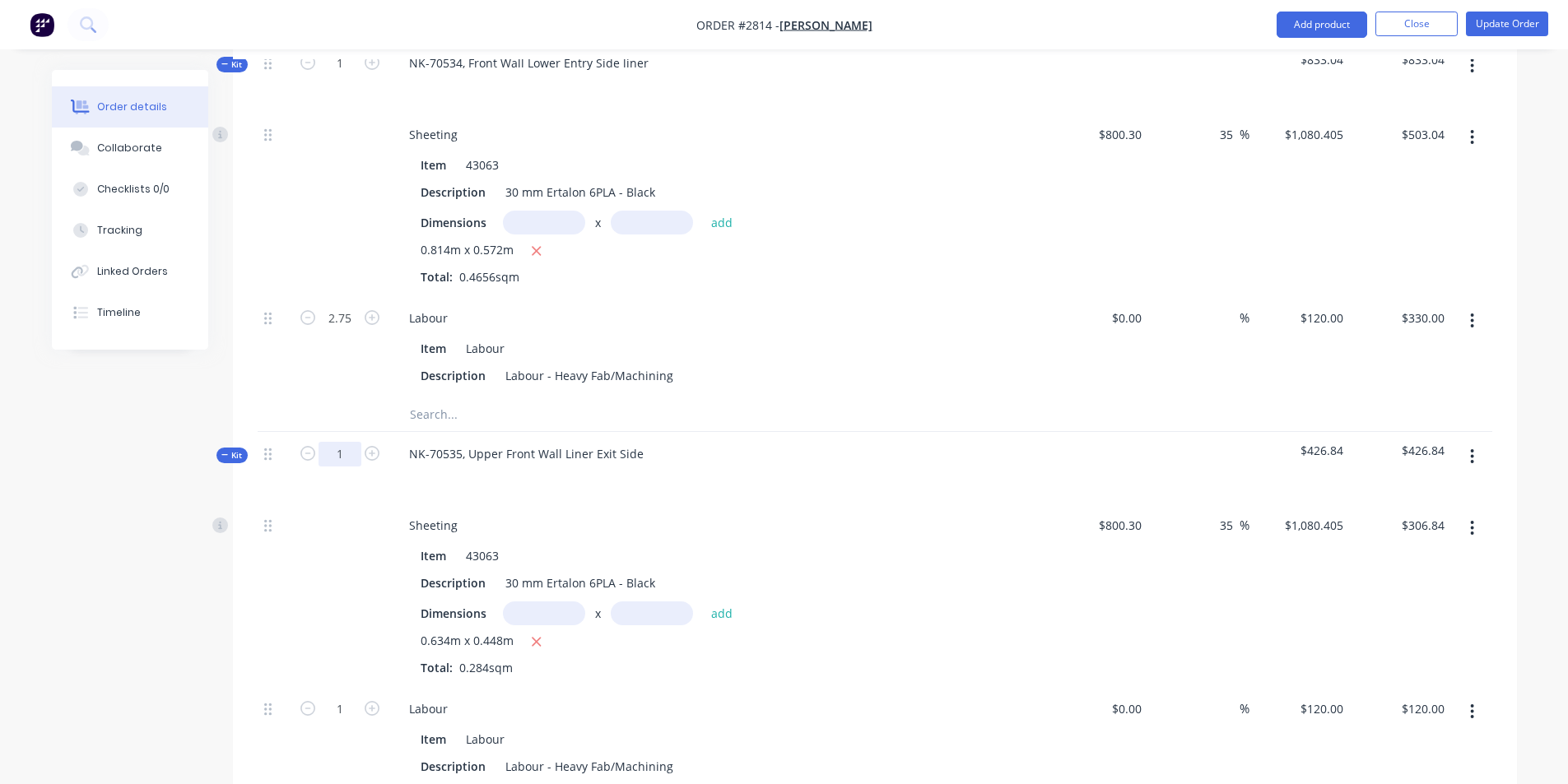
scroll to position [1480, 0]
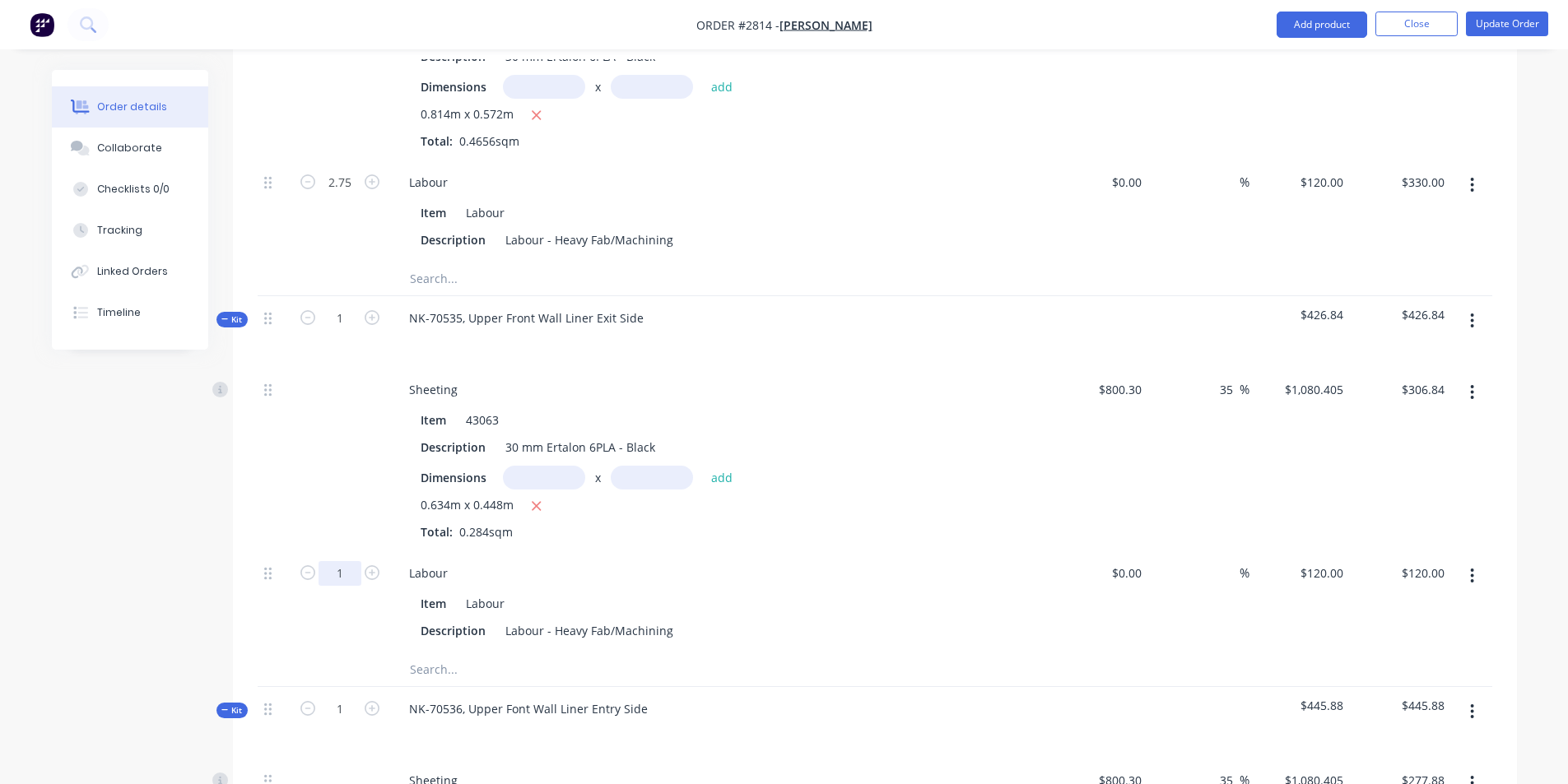
click at [353, 195] on input "1" at bounding box center [339, 183] width 42 height 24
click at [646, 618] on div "Labour - Heavy Fab/Machining" at bounding box center [589, 629] width 181 height 24
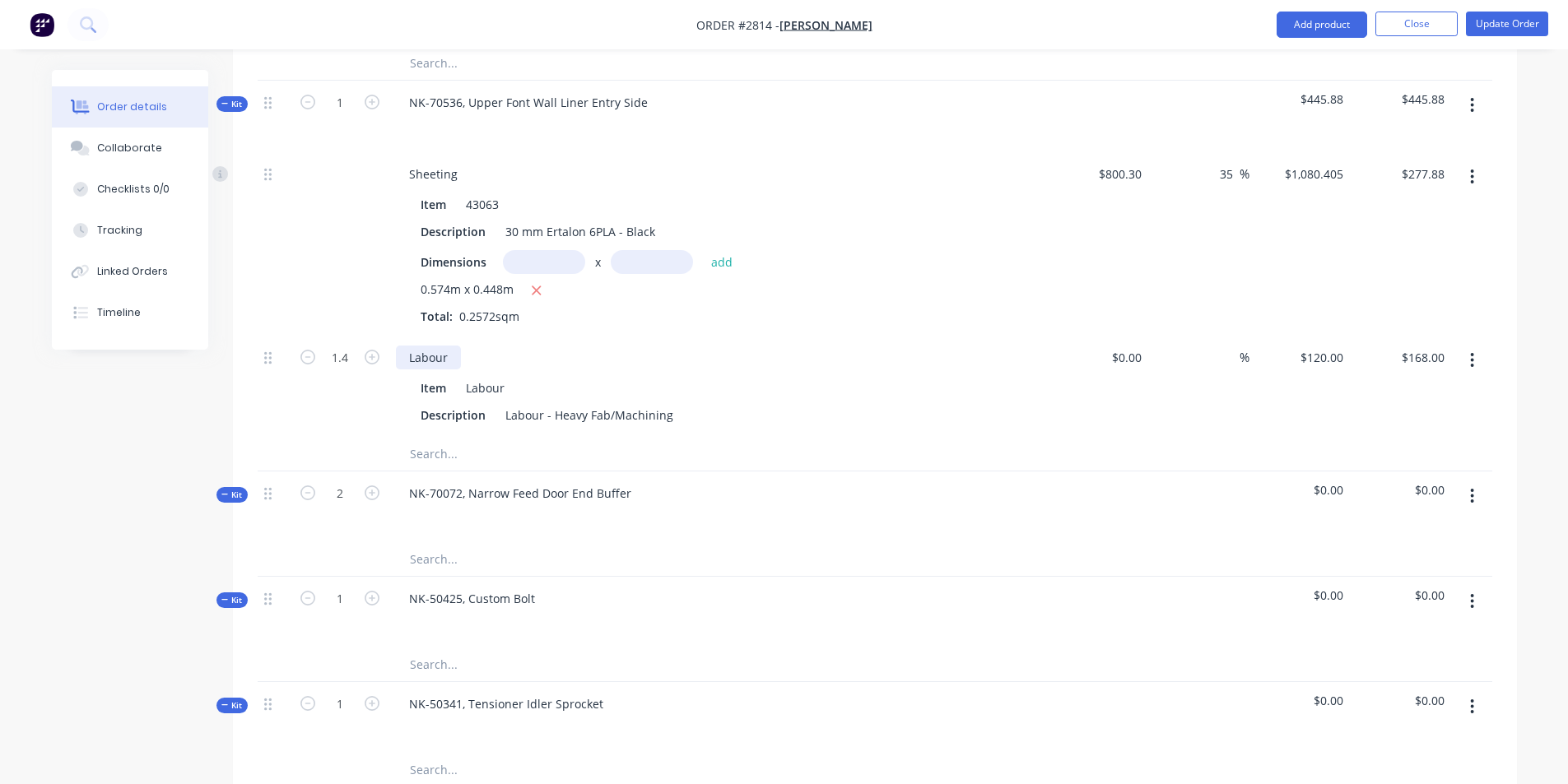
scroll to position [2138, 0]
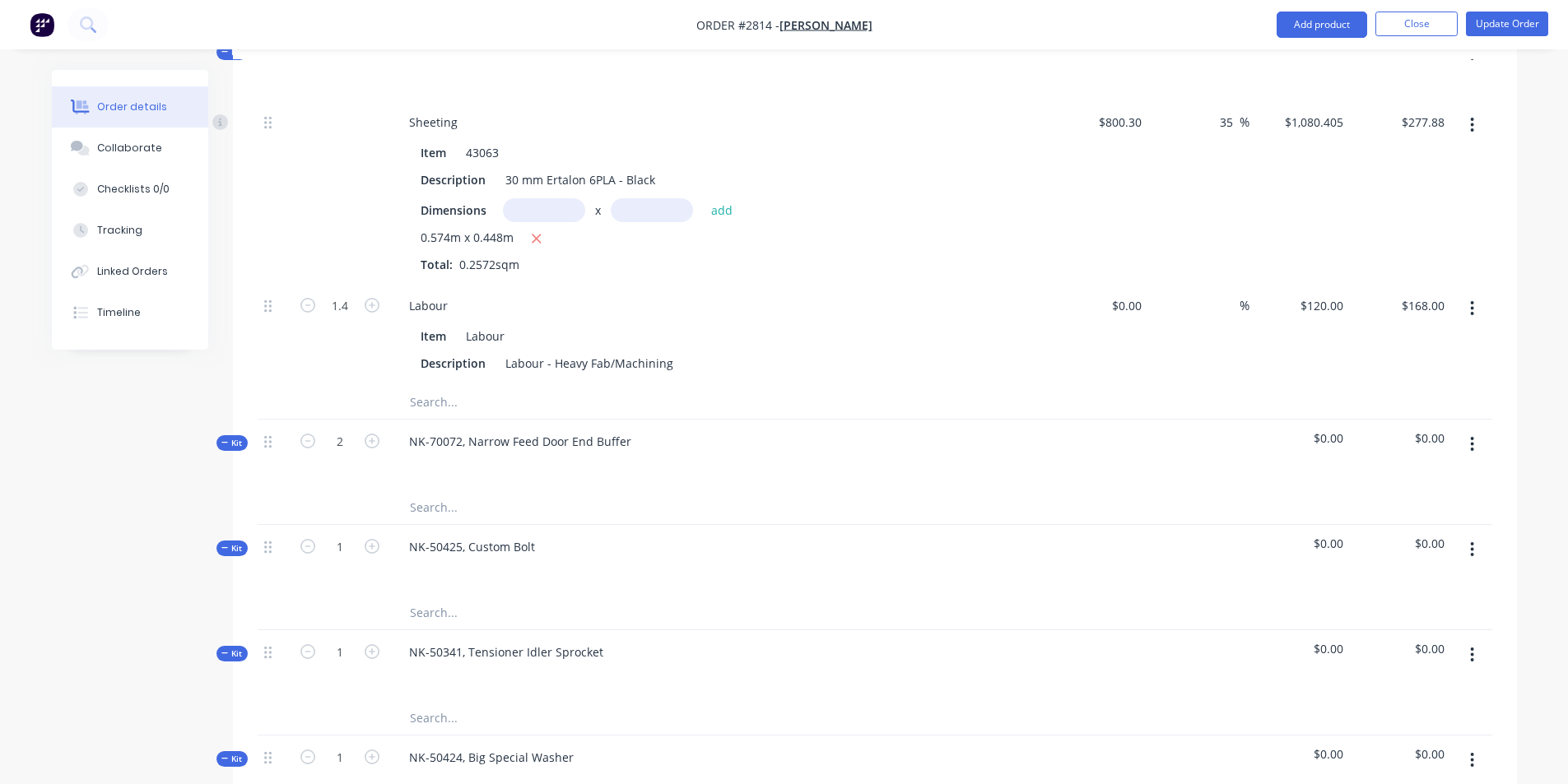
click at [753, 630] on div "NK-50341, Tensioner Idler Sprocket" at bounding box center [718, 666] width 658 height 72
click at [512, 491] on input "text" at bounding box center [573, 507] width 329 height 33
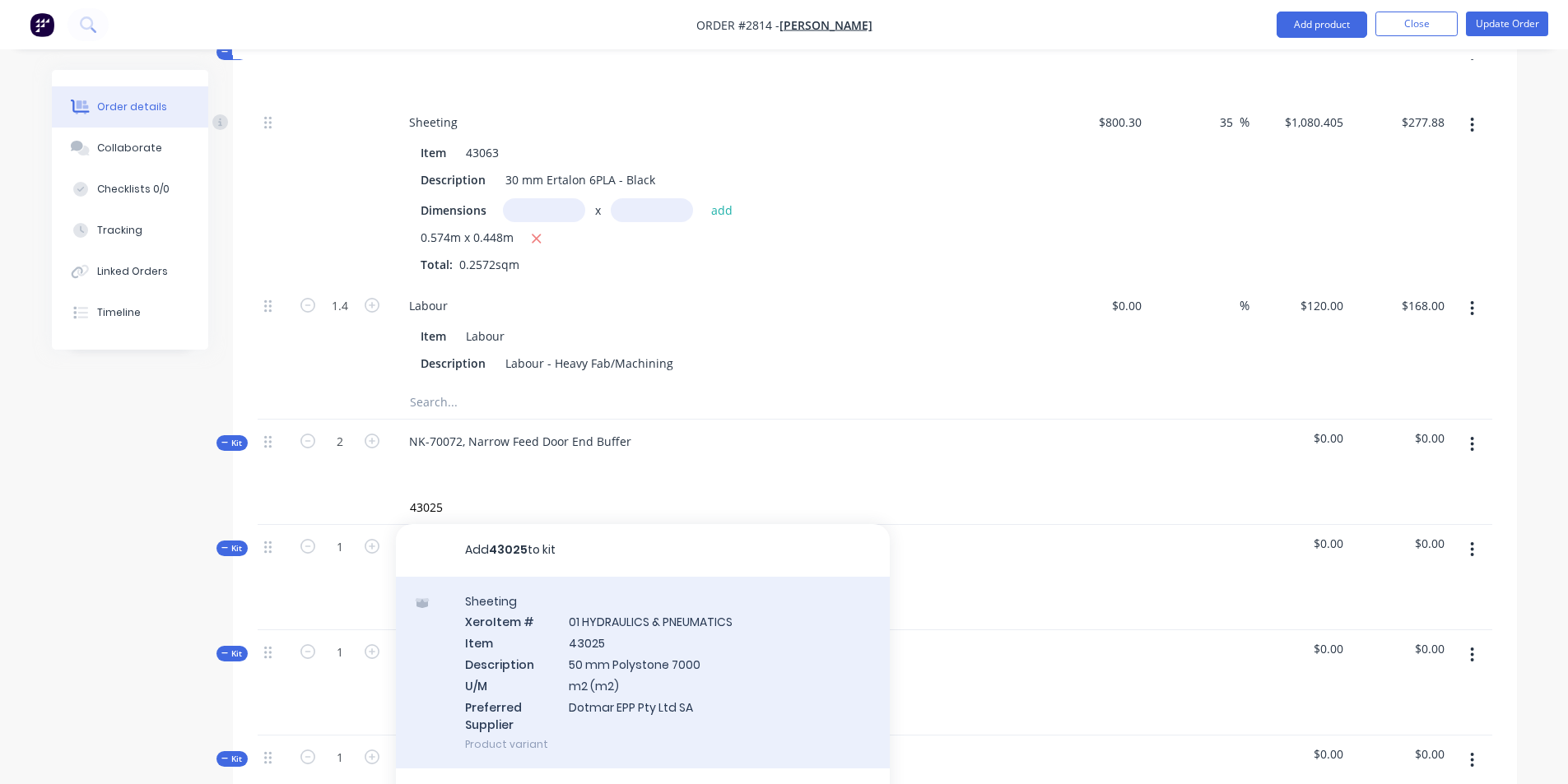
click at [631, 595] on div "Sheeting Xero Item # 01 HYDRAULICS & PNEUMATICS Item 43025 Description 50 mm Po…" at bounding box center [643, 673] width 494 height 192
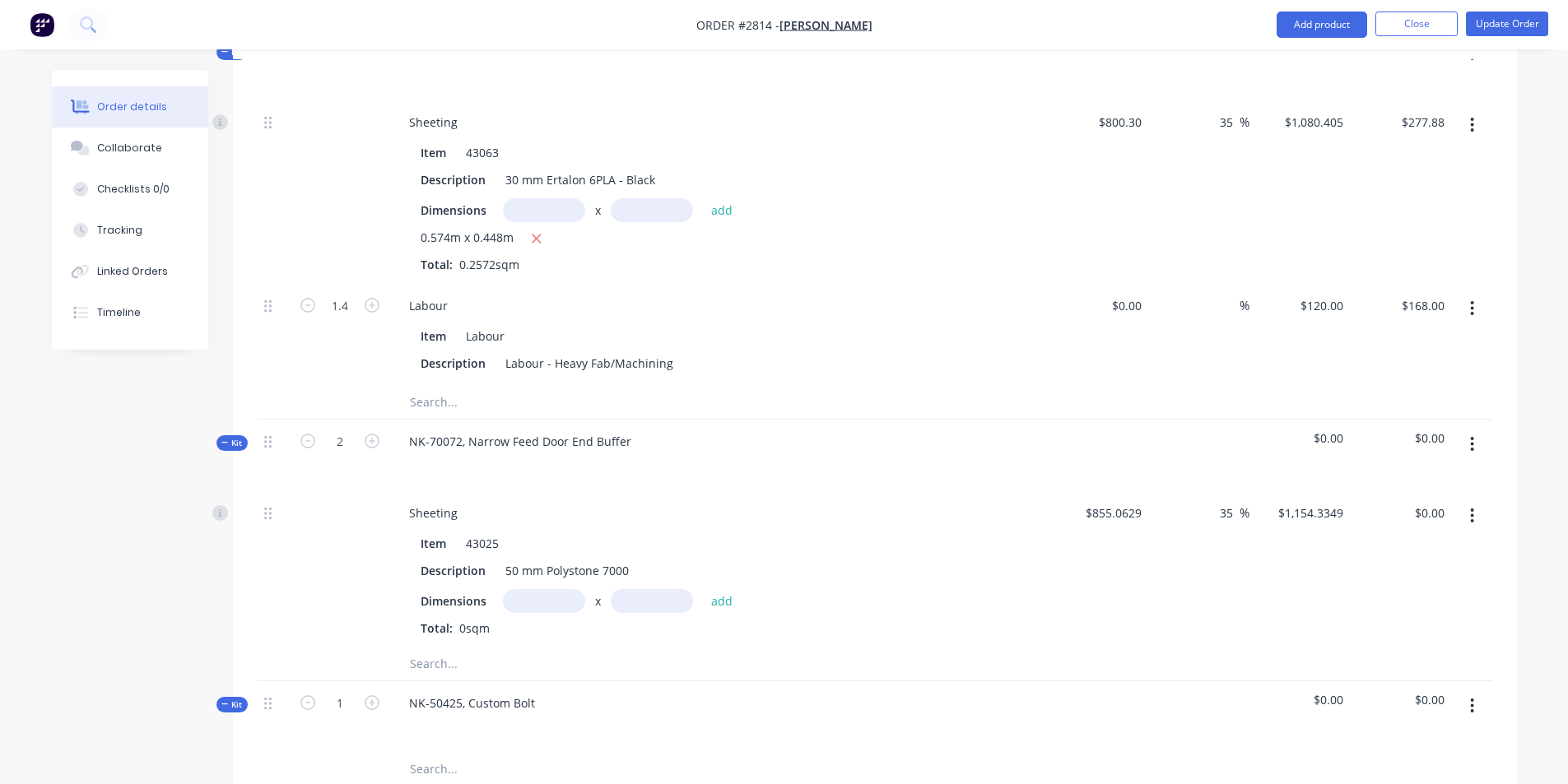
click at [536, 589] on input "text" at bounding box center [543, 600] width 82 height 24
click at [718, 589] on button "add" at bounding box center [721, 600] width 39 height 23
click at [437, 675] on input "text" at bounding box center [573, 691] width 329 height 33
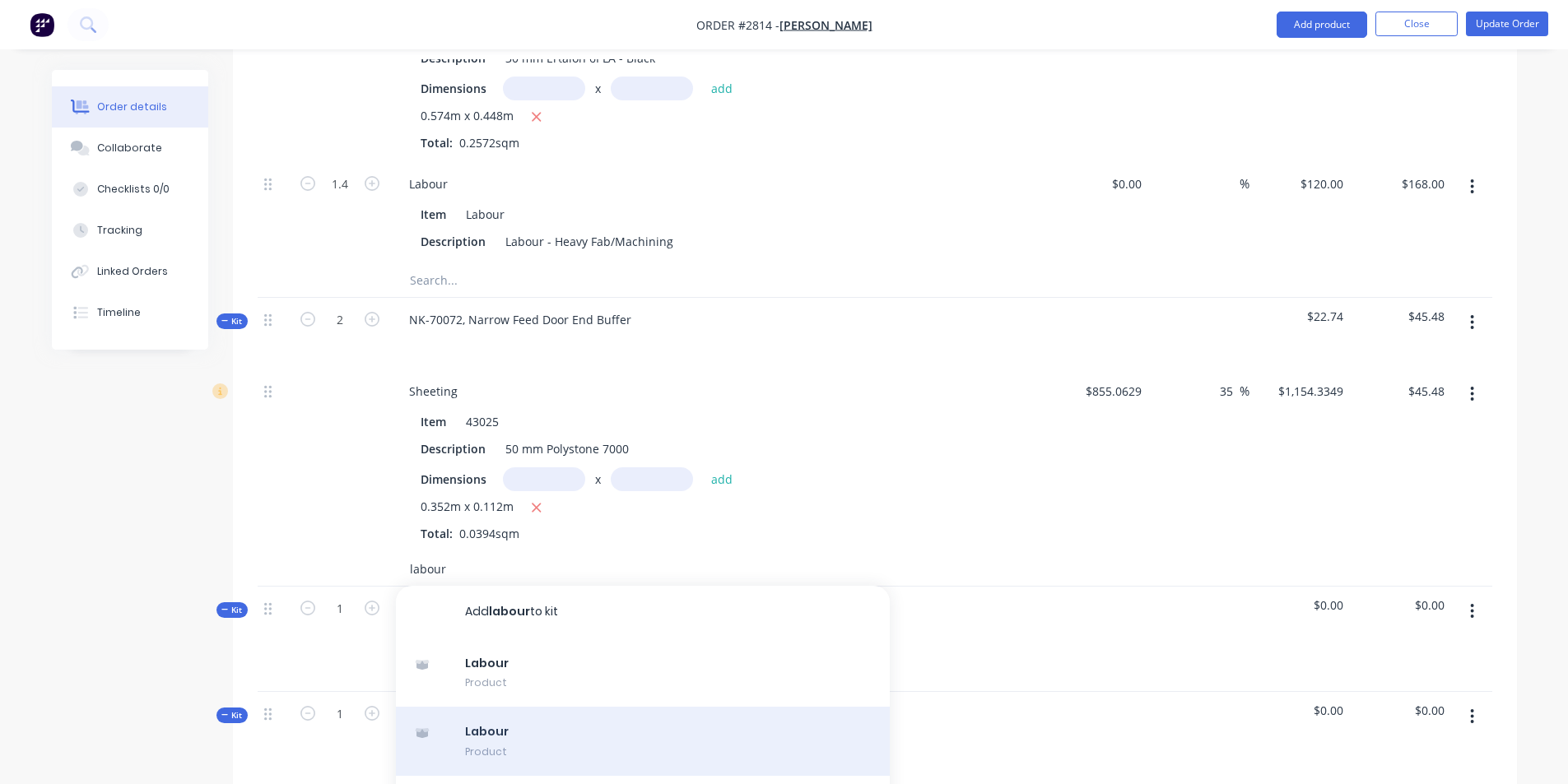
scroll to position [2303, 0]
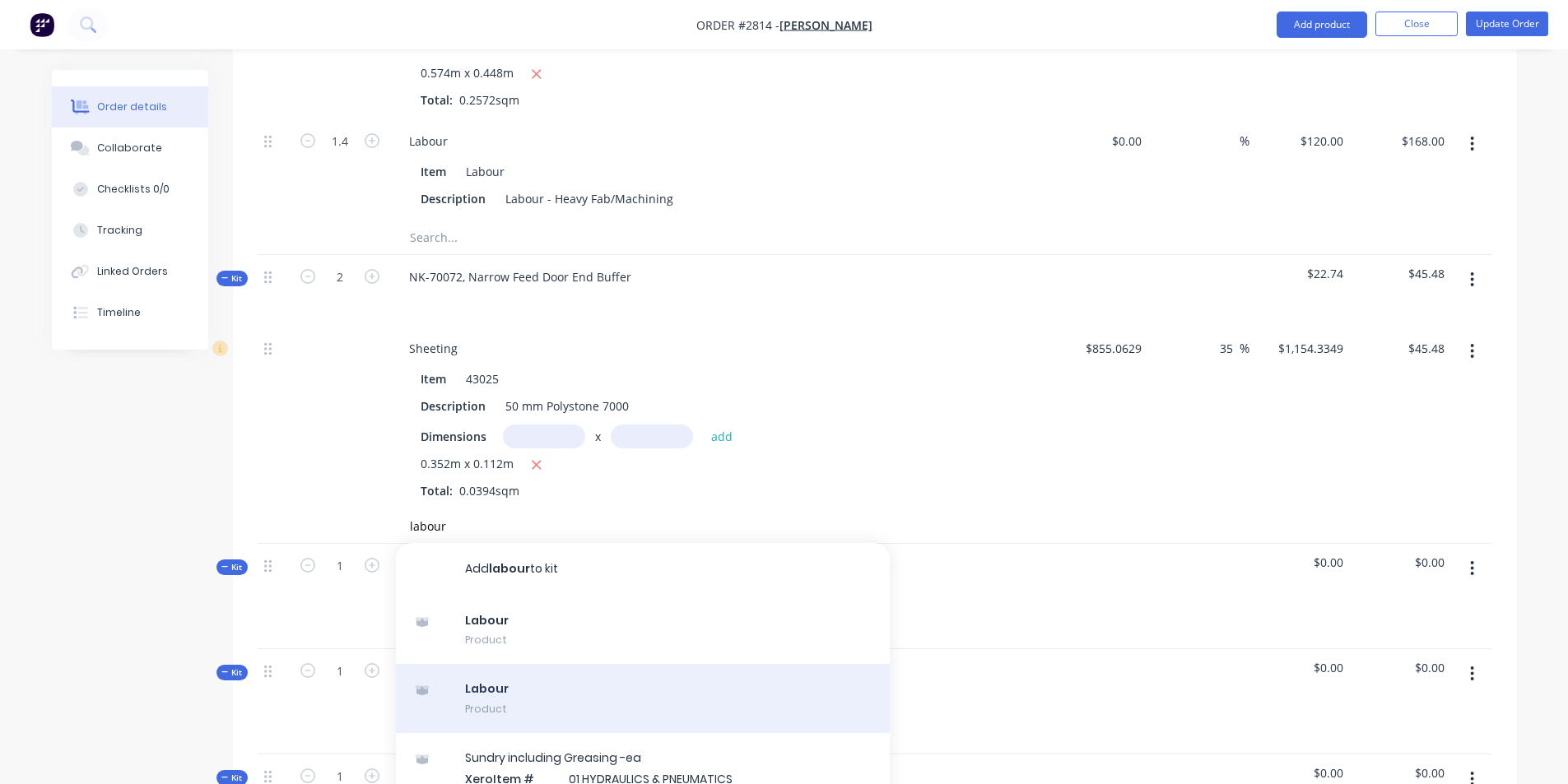
click at [517, 663] on div "Labour Product" at bounding box center [643, 697] width 494 height 69
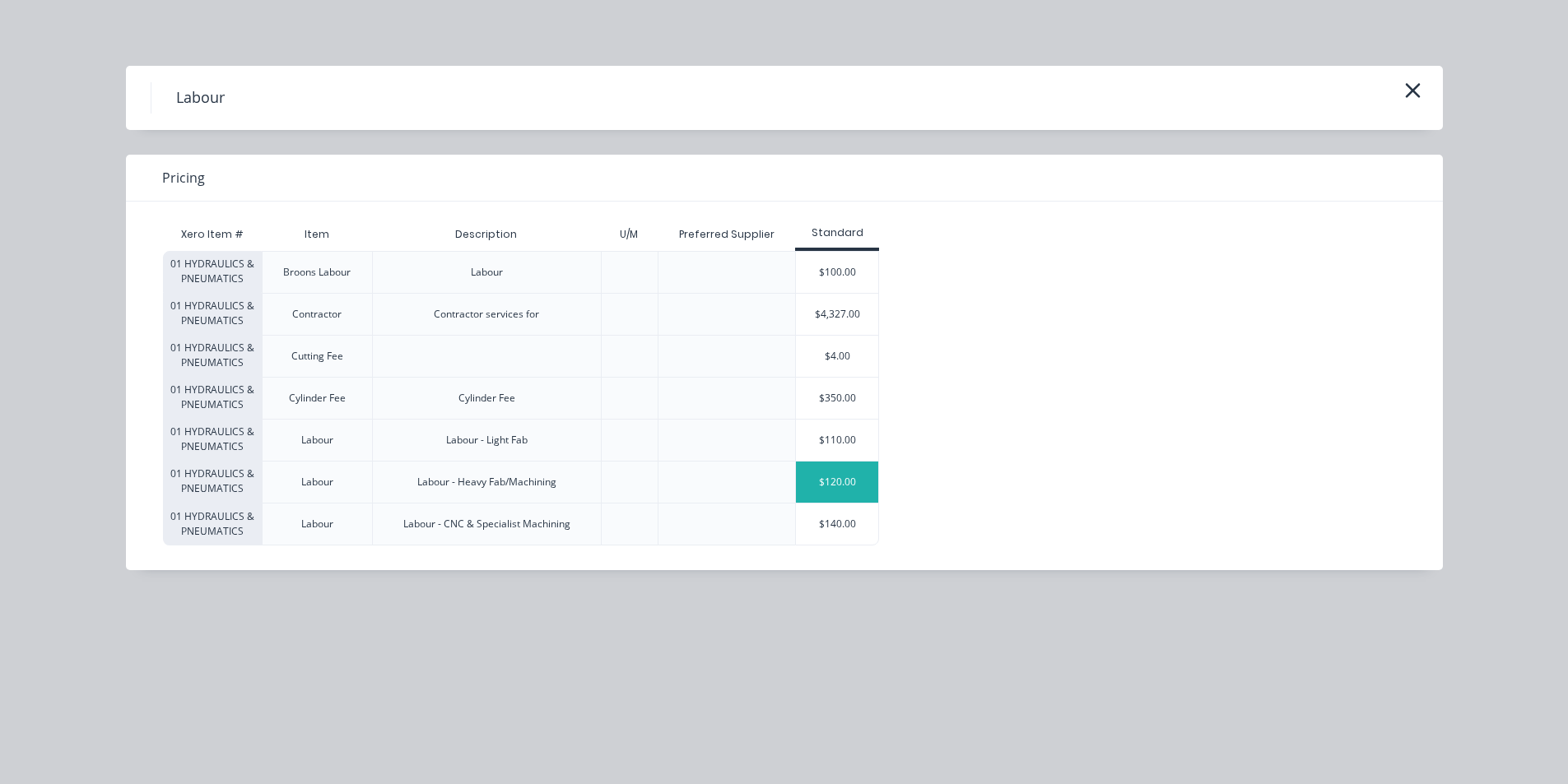
click at [830, 475] on div "$120.00" at bounding box center [836, 482] width 82 height 41
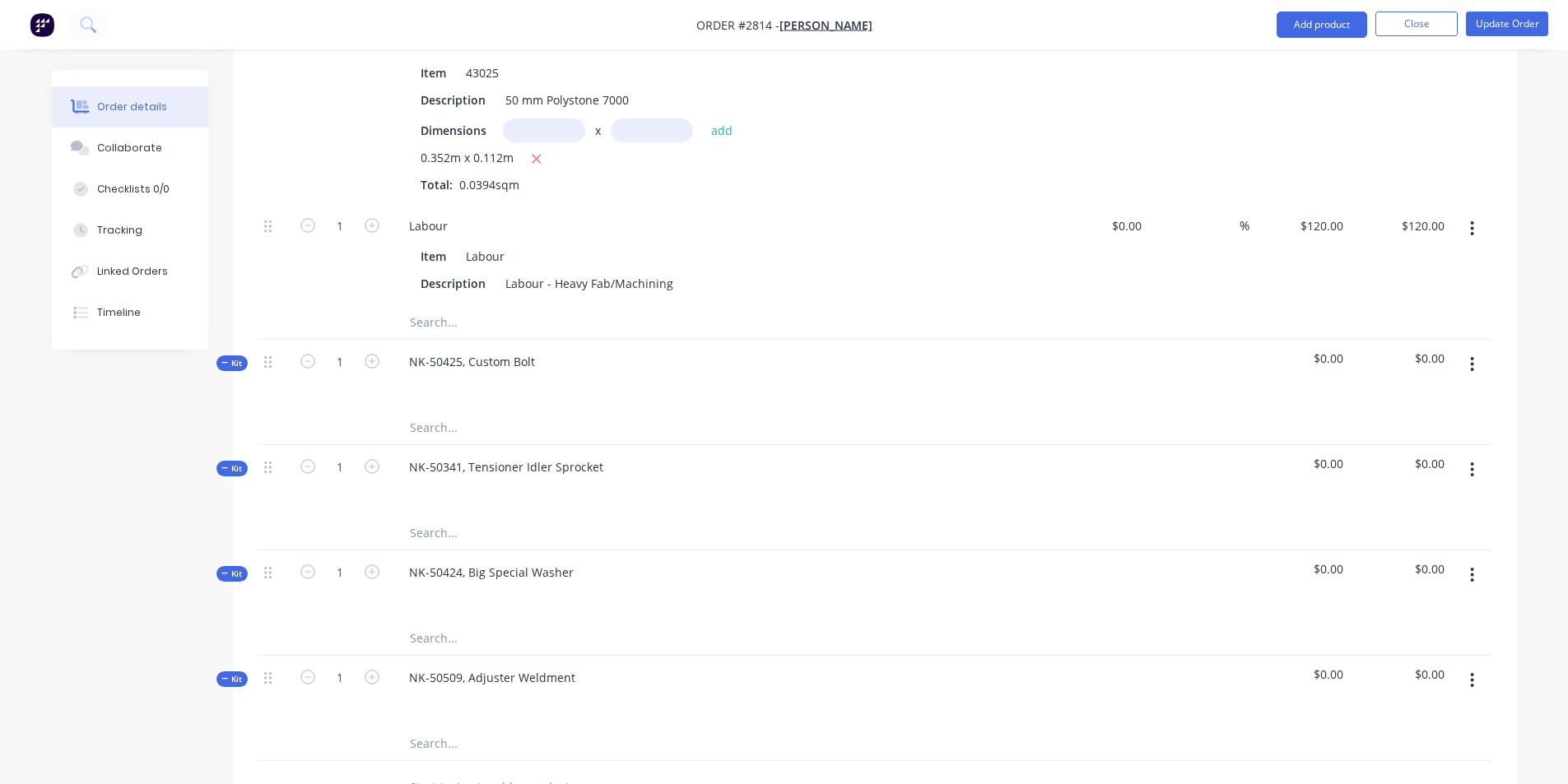
scroll to position [2632, 0]
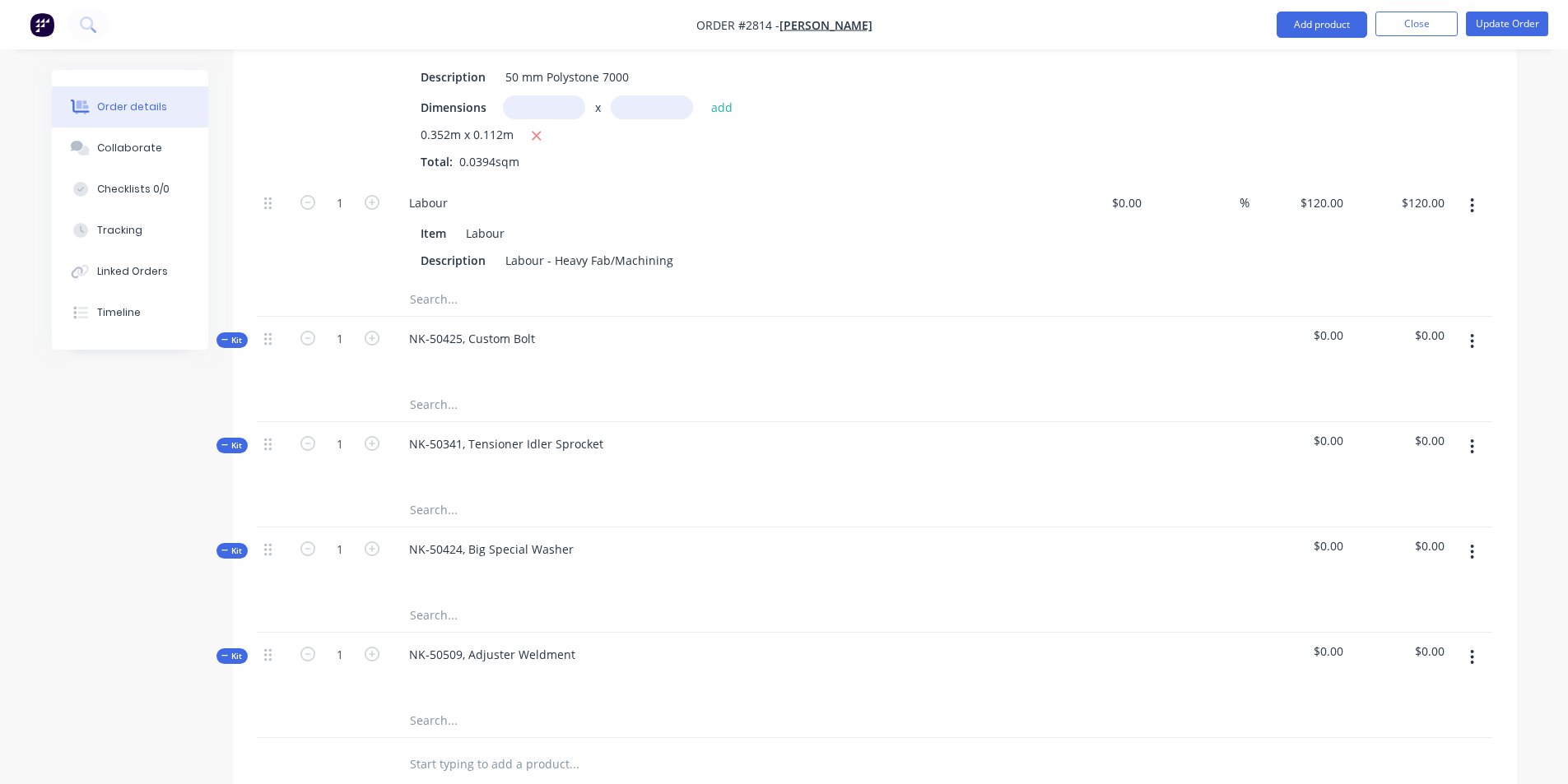
click at [864, 666] on div at bounding box center [718, 678] width 645 height 24
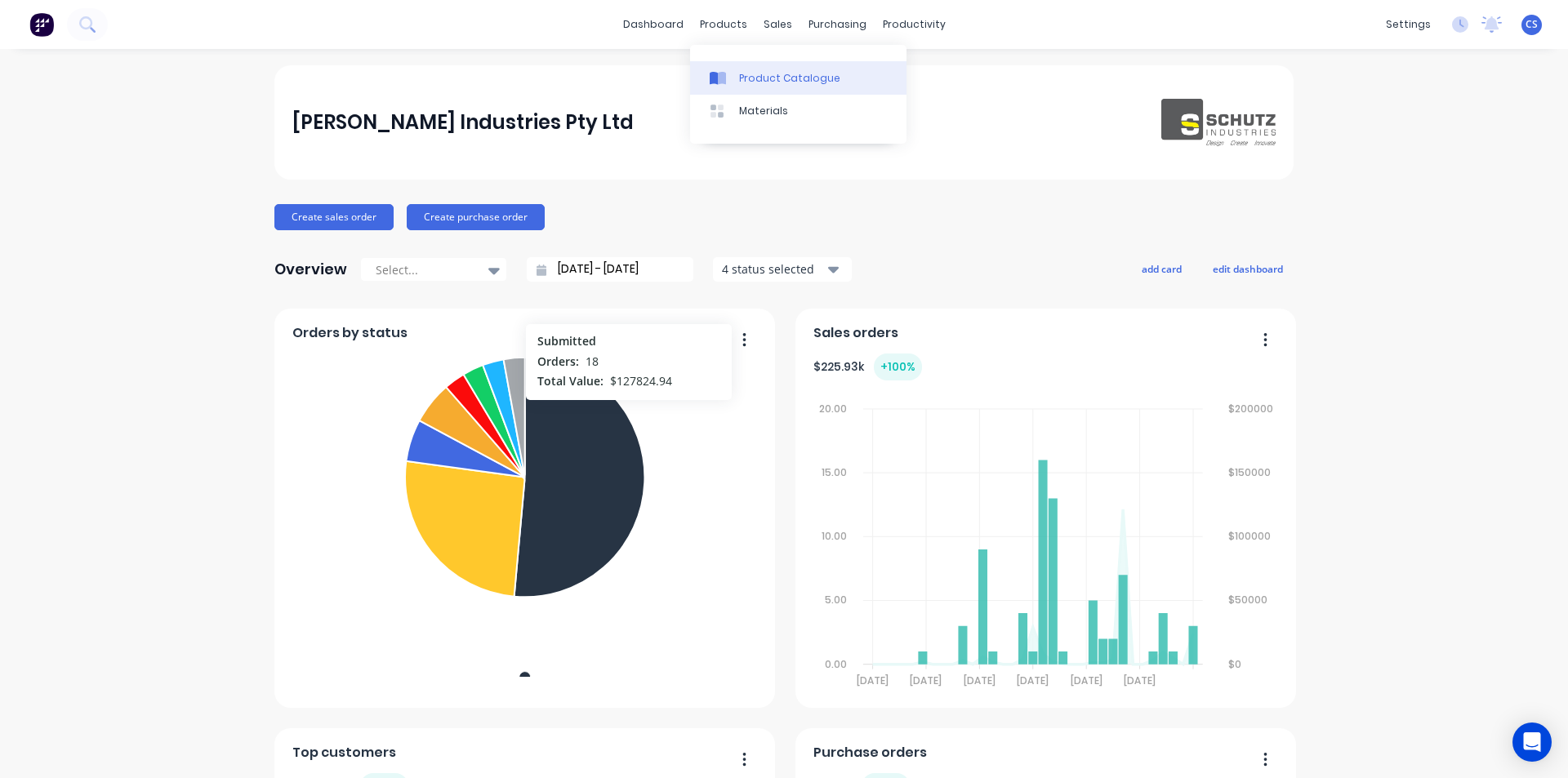
click at [739, 75] on div "Product Catalogue" at bounding box center [790, 79] width 101 height 15
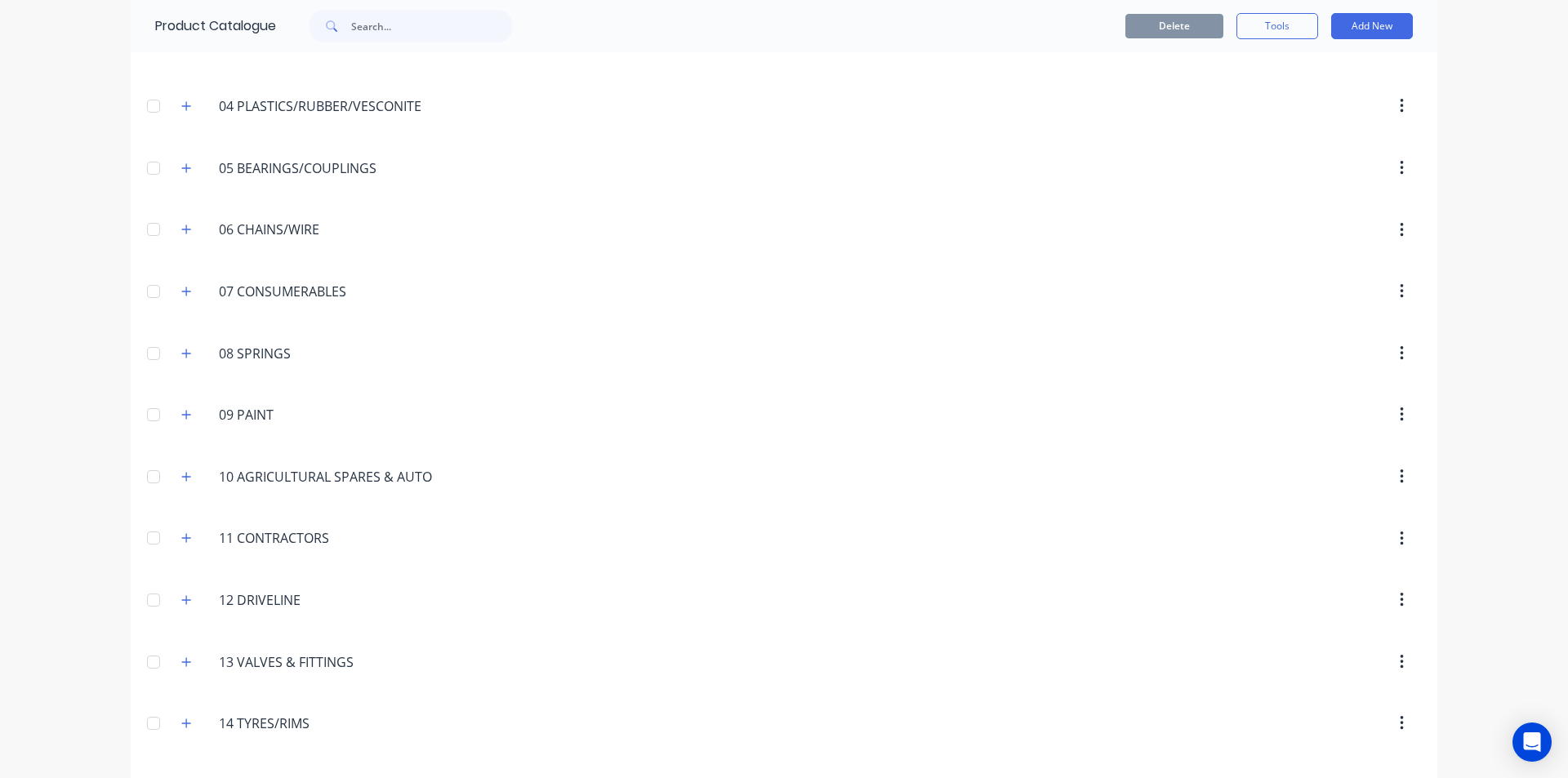
scroll to position [245, 0]
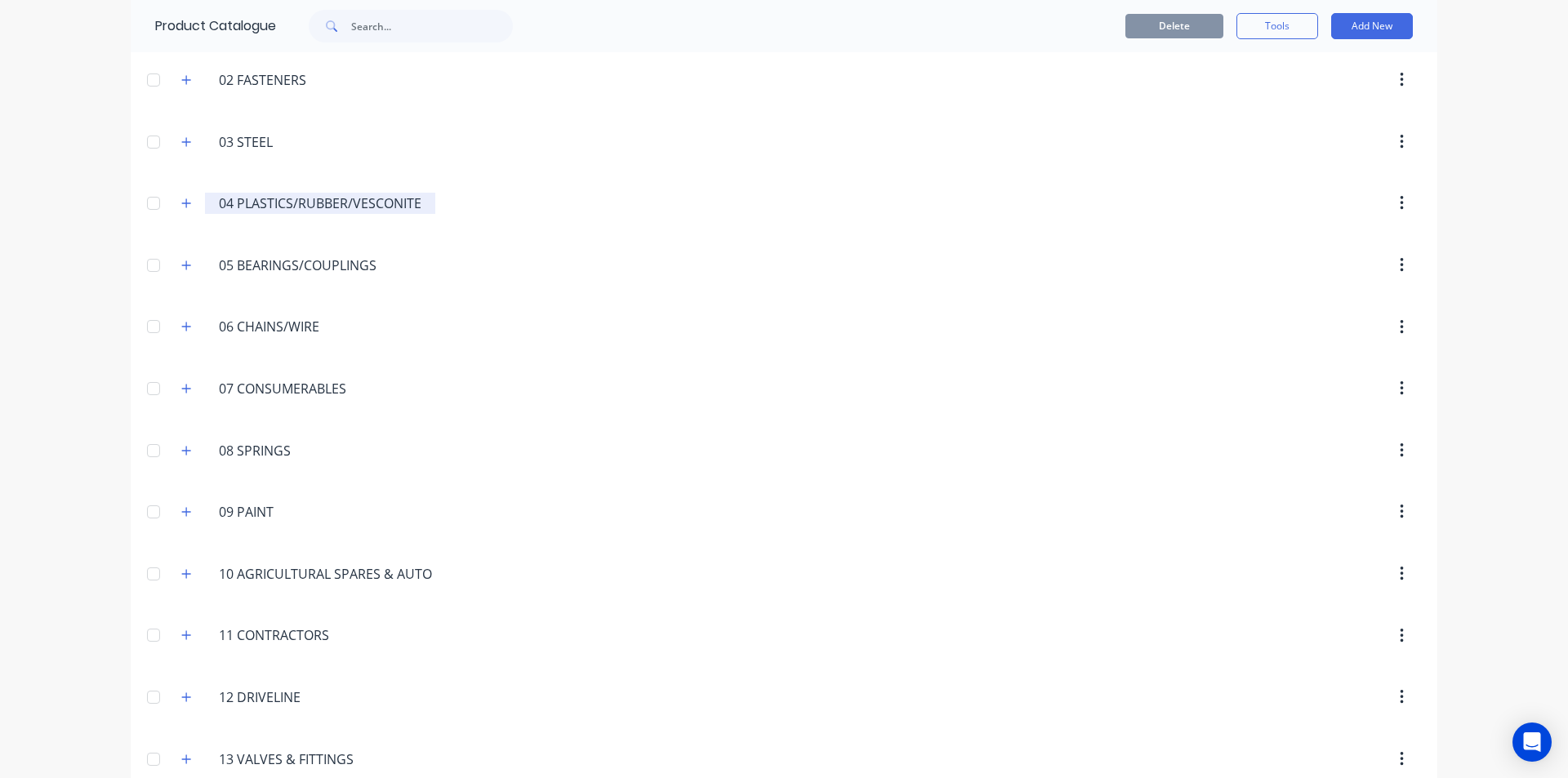
click at [286, 213] on input "04 PLASTICS/RUBBER/VESCONITE" at bounding box center [321, 203] width 204 height 20
click at [183, 207] on icon "button" at bounding box center [186, 203] width 9 height 11
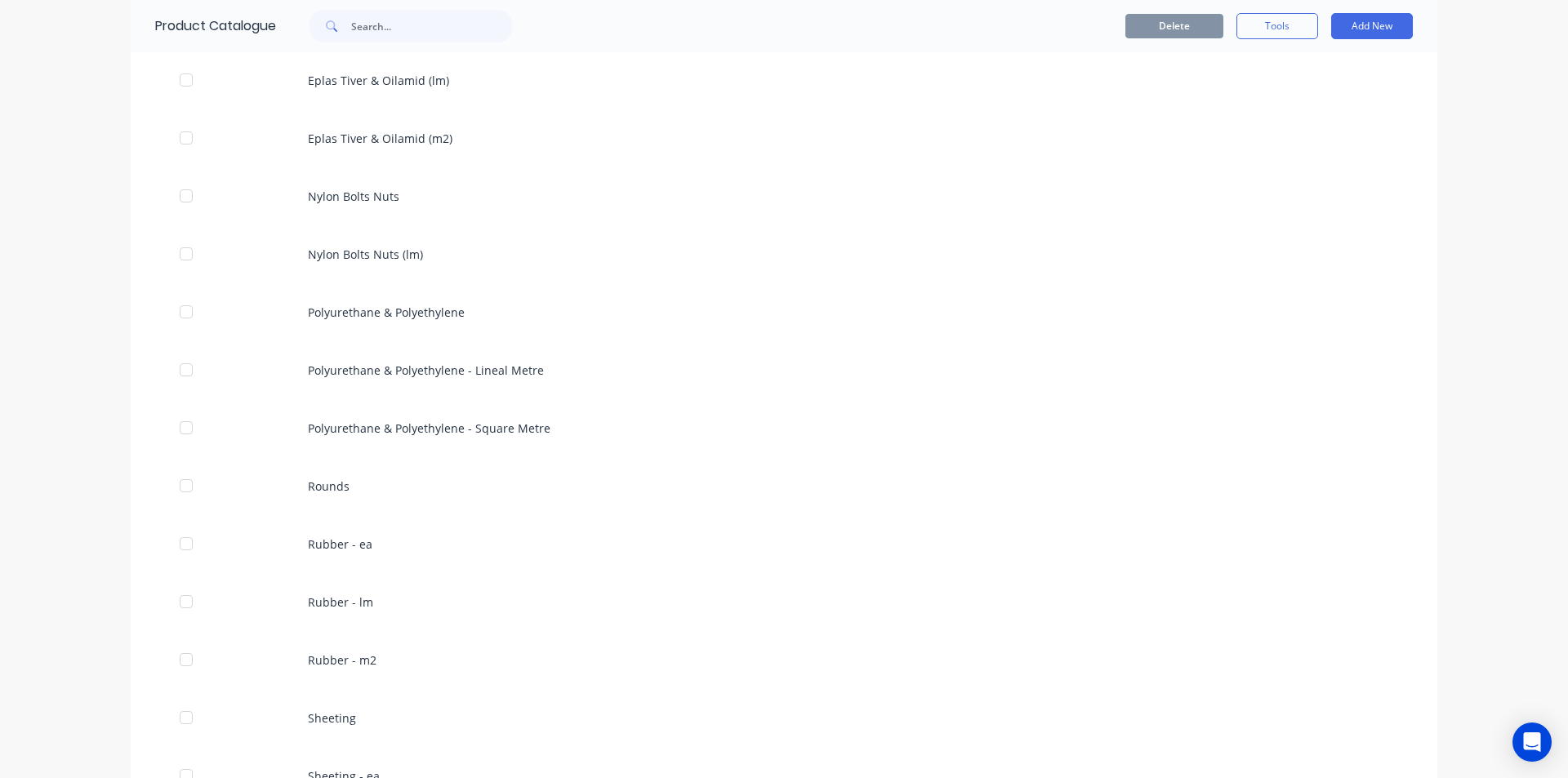
scroll to position [816, 0]
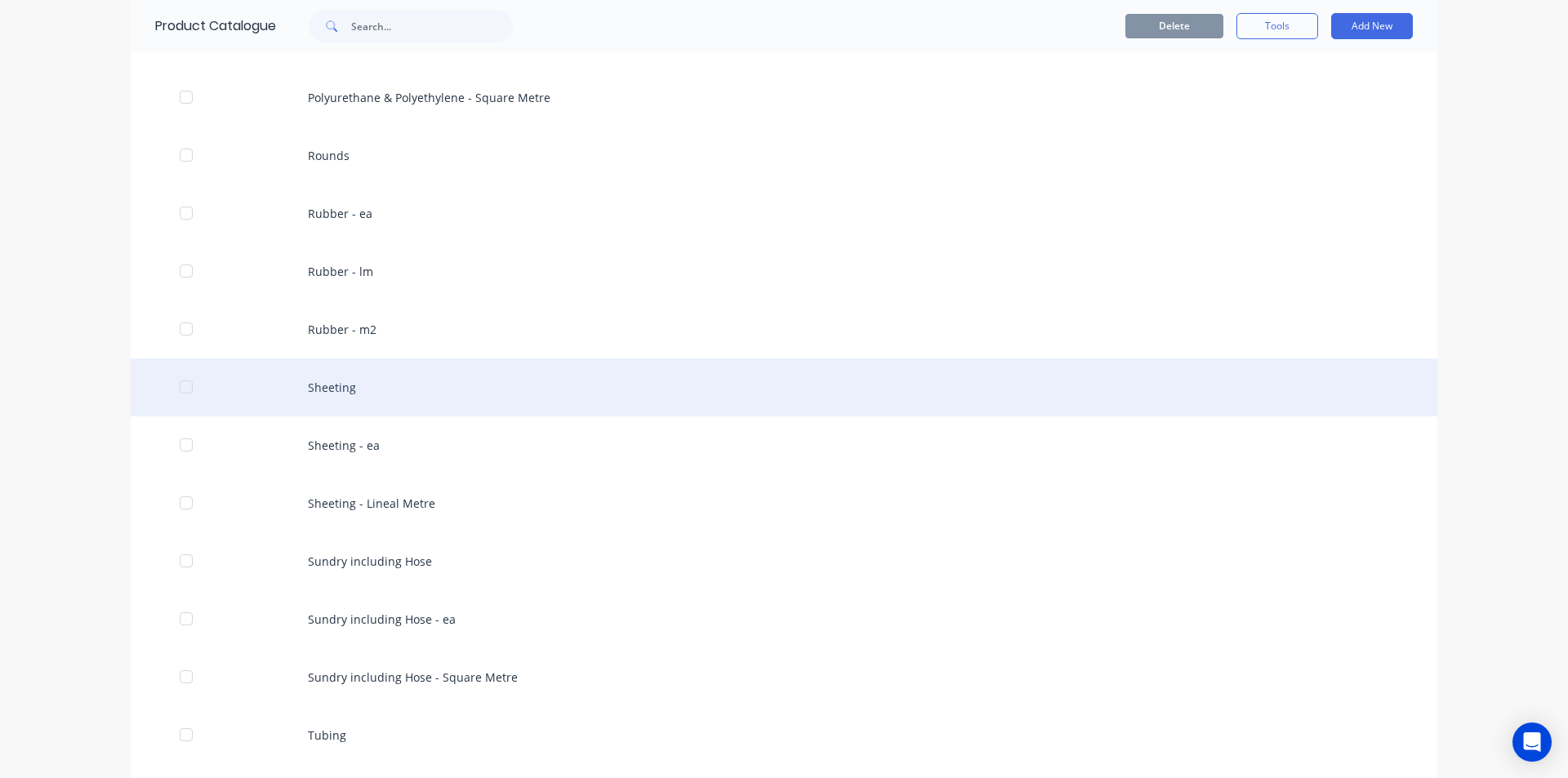
click at [389, 398] on div "Sheeting" at bounding box center [784, 387] width 1306 height 58
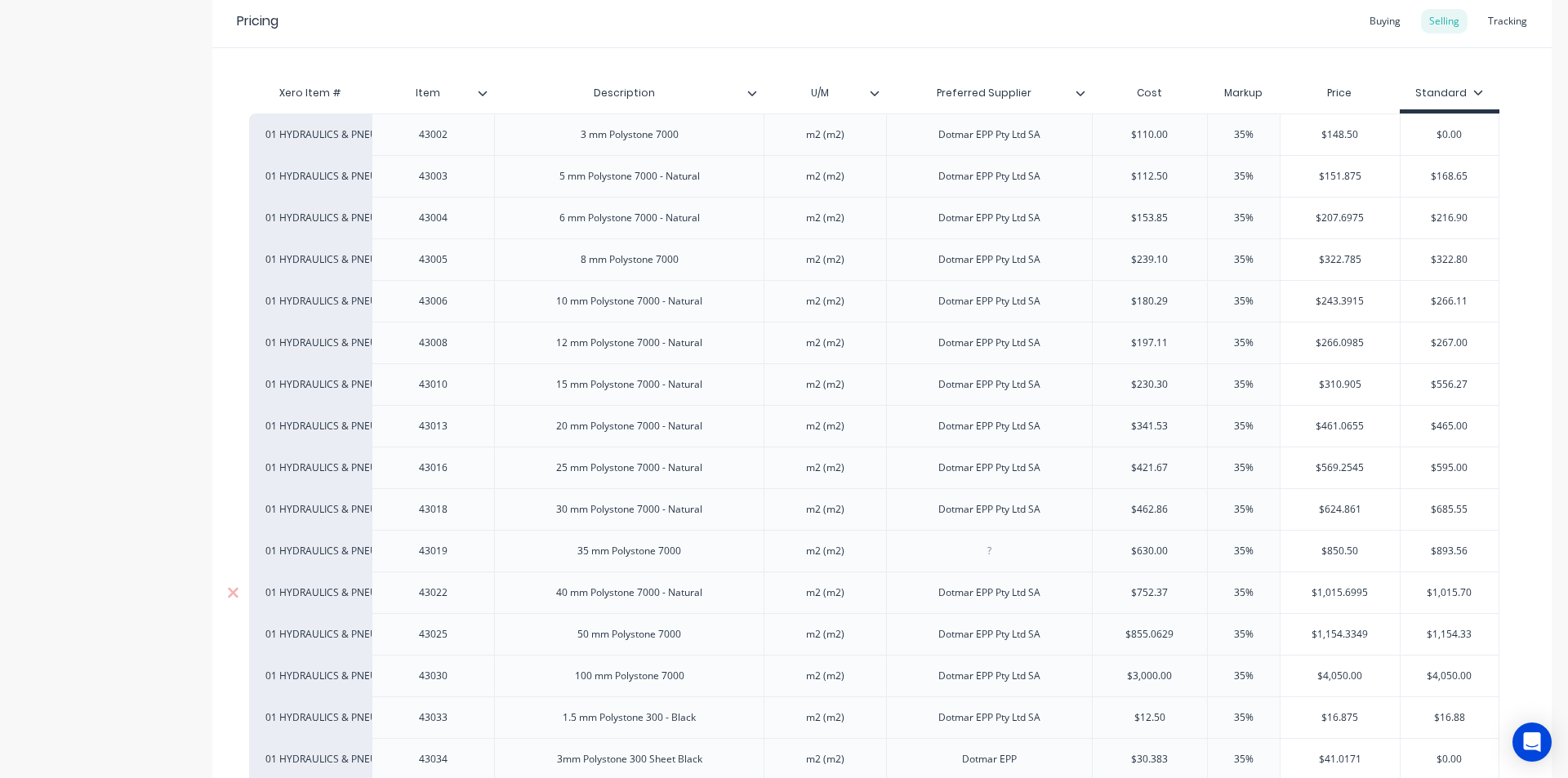
scroll to position [408, 0]
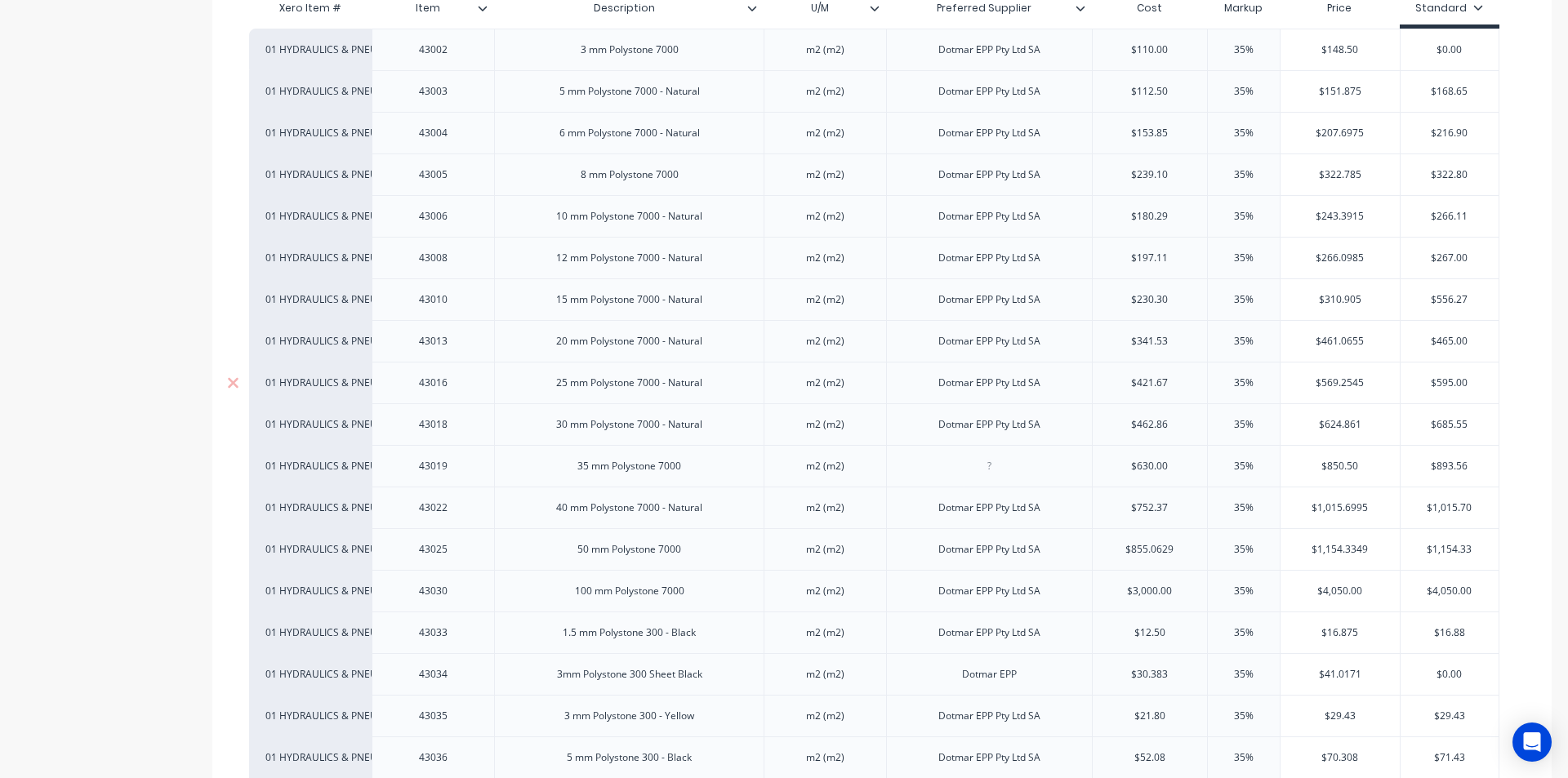
type textarea "x"
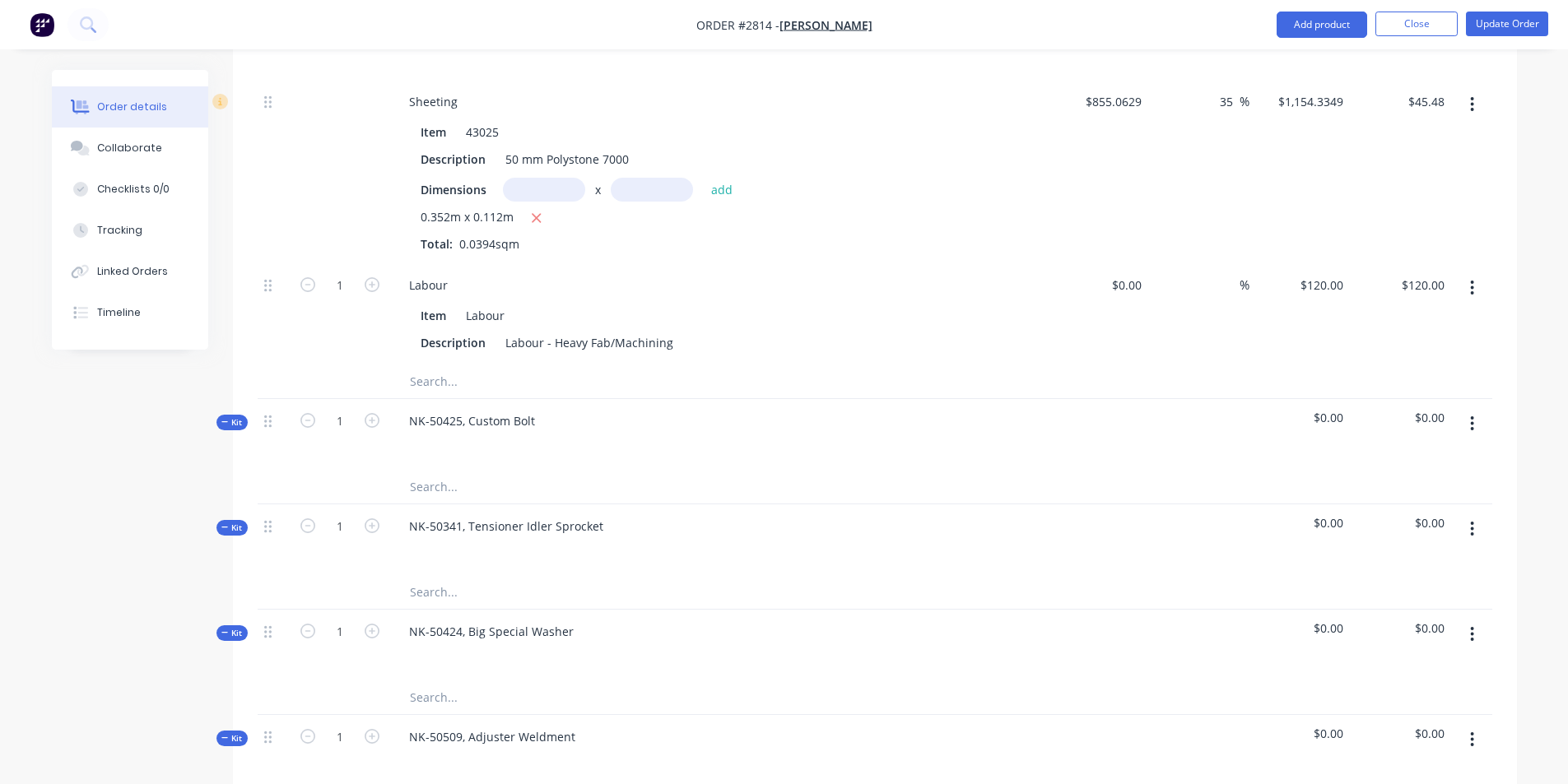
scroll to position [2467, 0]
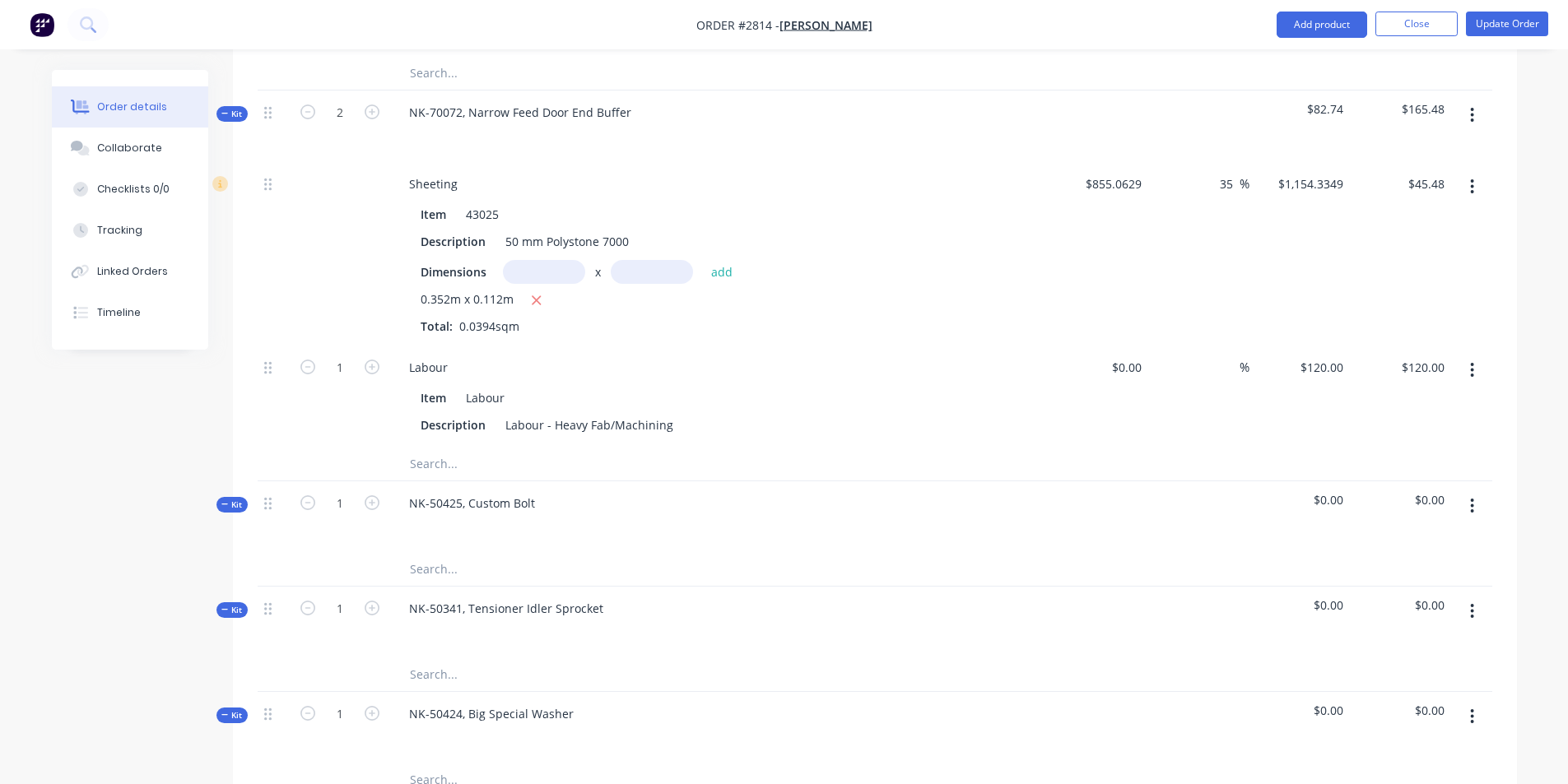
click at [230, 107] on span "Kit" at bounding box center [232, 113] width 22 height 12
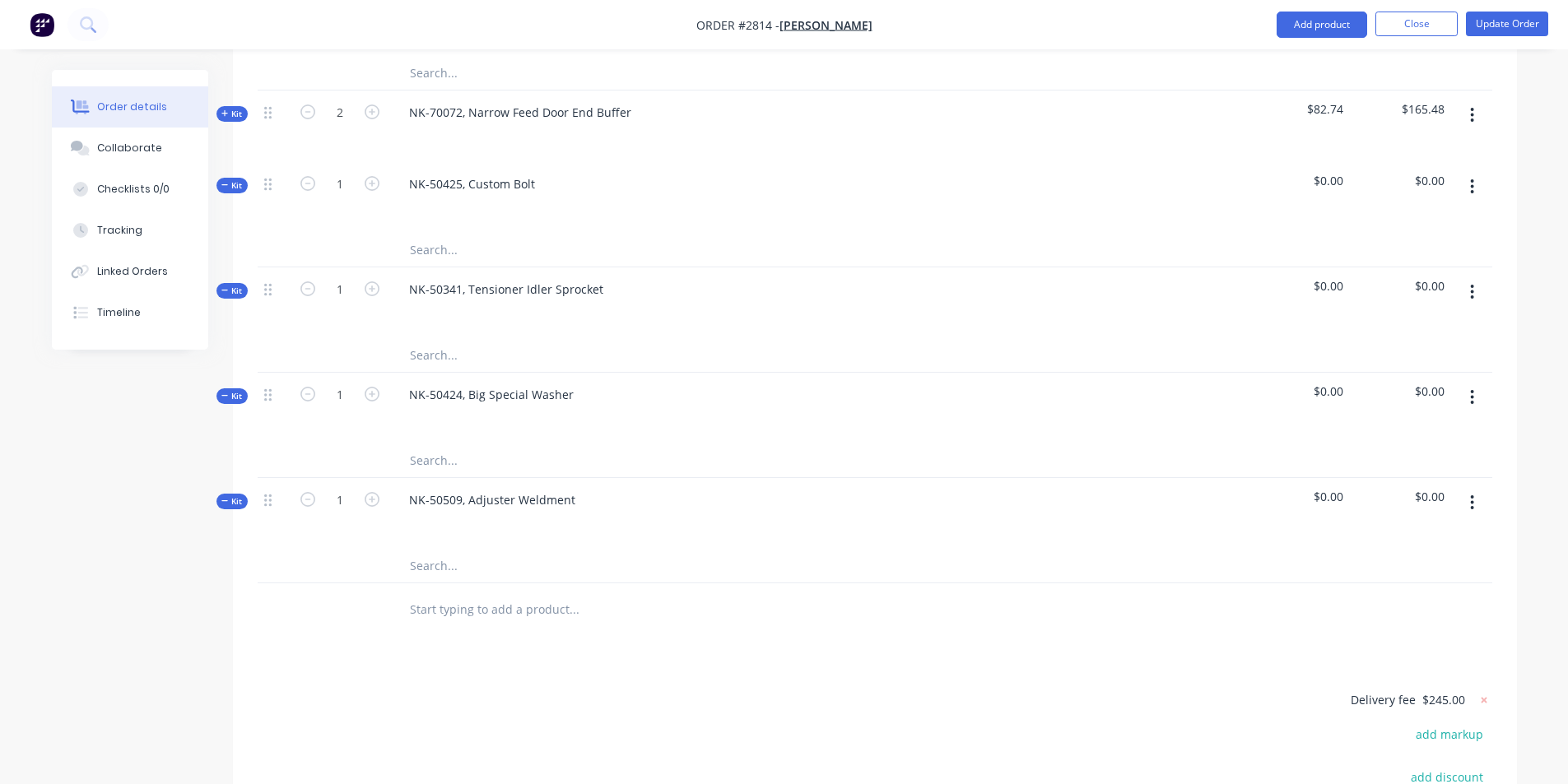
click at [430, 234] on input "text" at bounding box center [573, 250] width 329 height 33
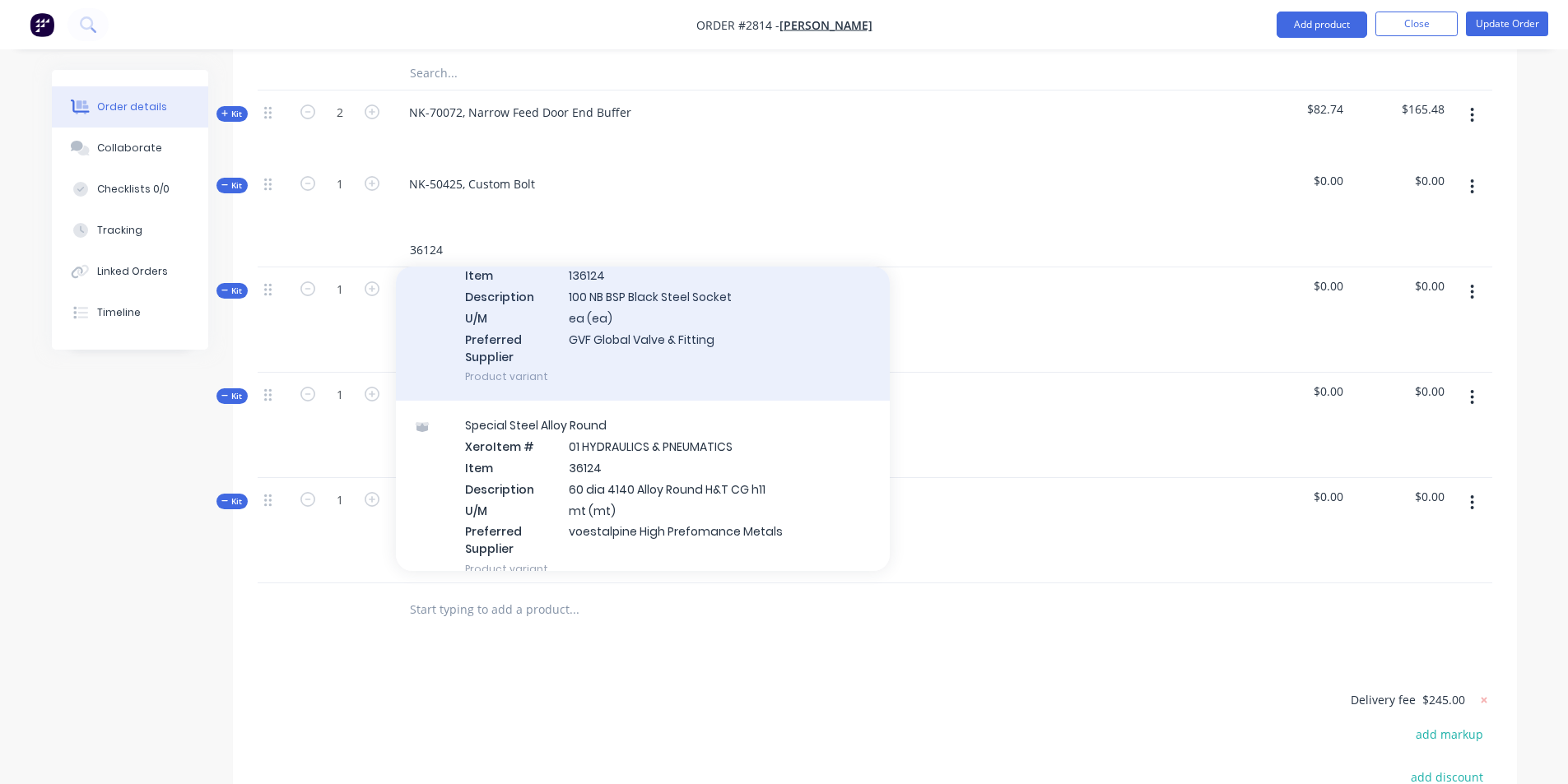
scroll to position [165, 0]
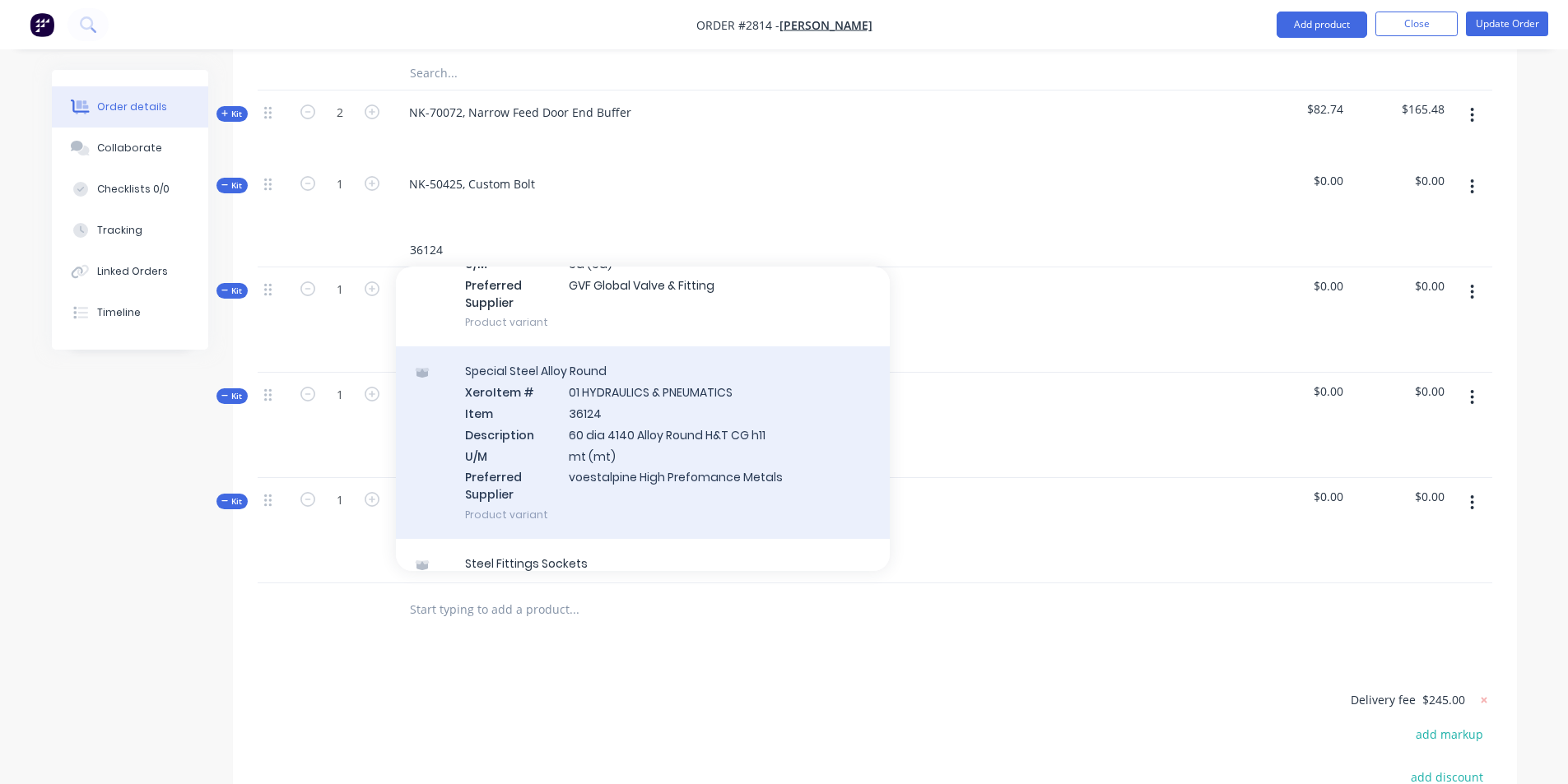
type input "36124"
click at [605, 372] on div "Special Steel Alloy Round Xero Item # 01 HYDRAULICS & PNEUMATICS Item 36124 Des…" at bounding box center [643, 442] width 494 height 192
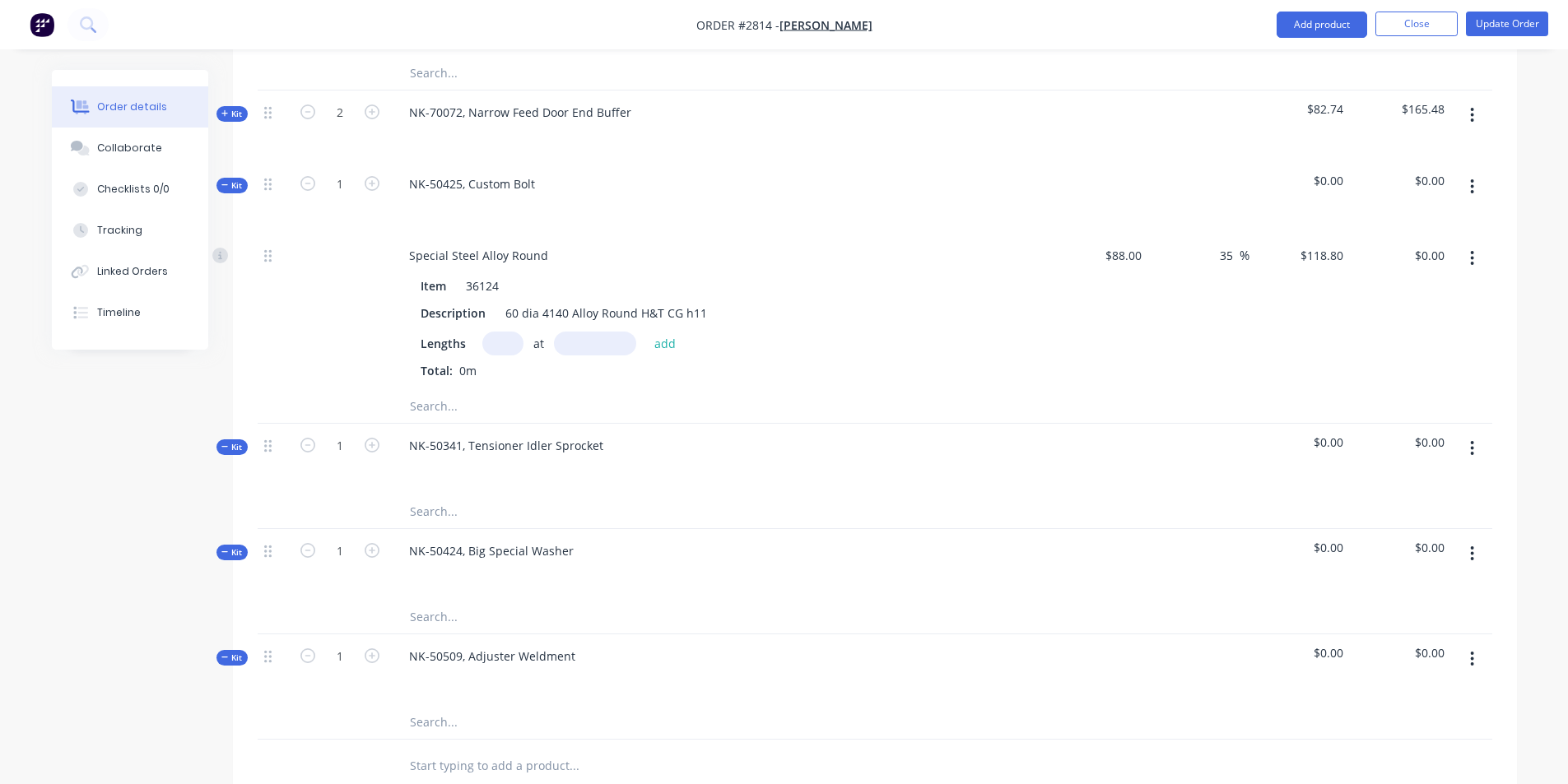
click at [496, 332] on input "text" at bounding box center [503, 343] width 41 height 24
type input "1"
click at [568, 332] on input "text" at bounding box center [594, 343] width 82 height 24
type input ".16"
click at [646, 332] on button "add" at bounding box center [665, 343] width 39 height 23
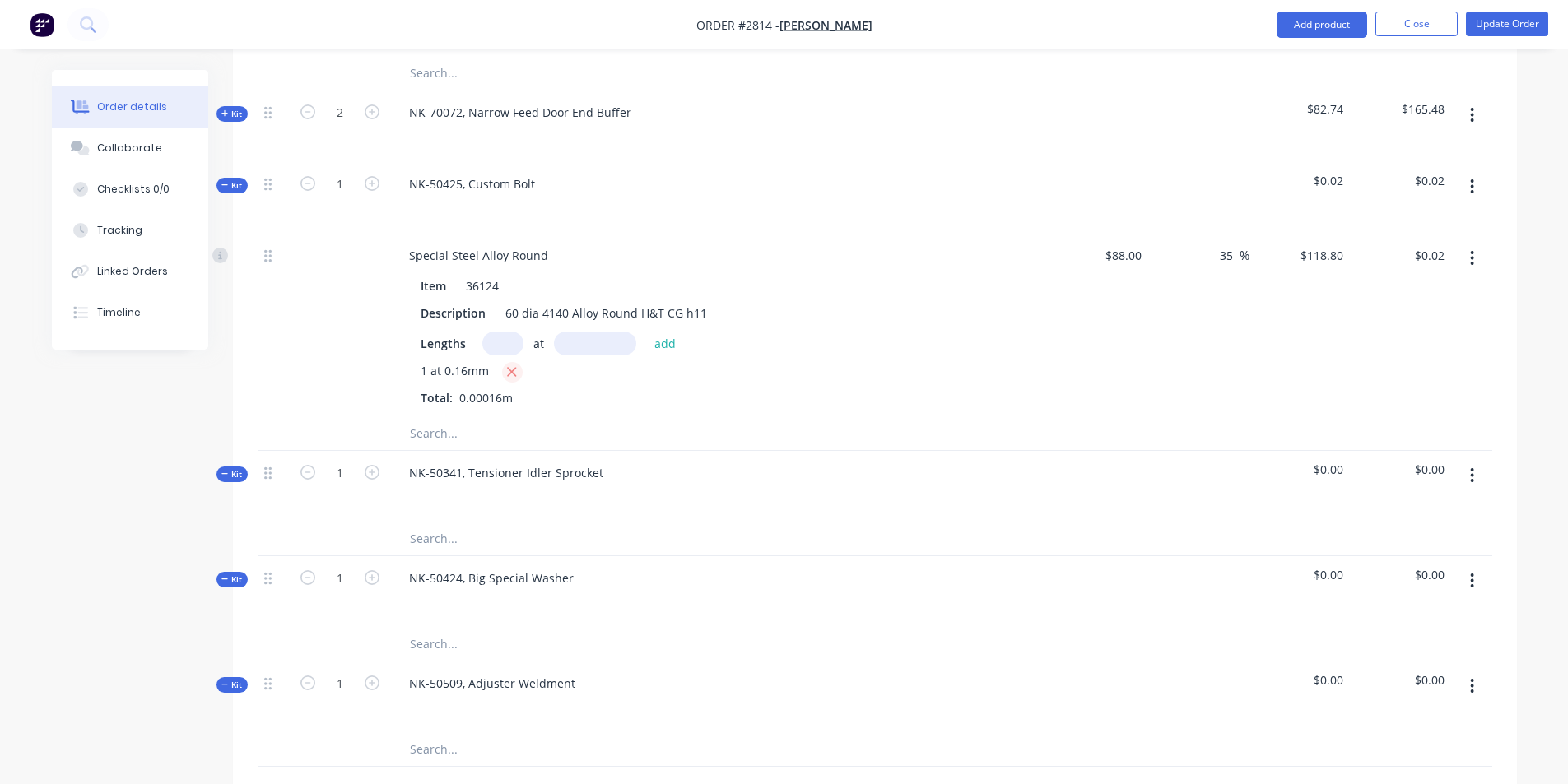
click at [510, 365] on icon "button" at bounding box center [511, 372] width 10 height 15
type input "$0.00"
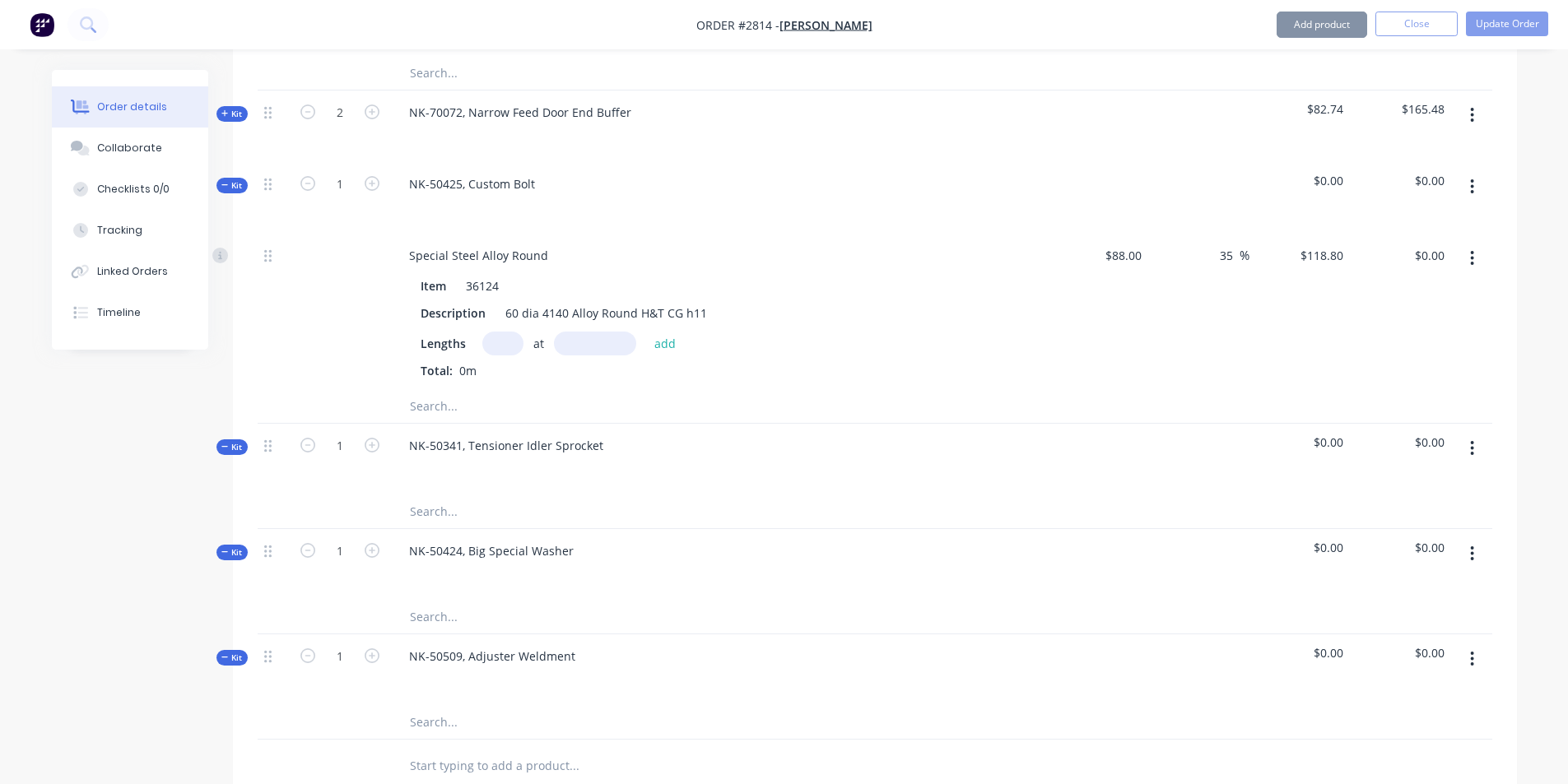
click at [495, 332] on input "text" at bounding box center [503, 343] width 41 height 24
type input "1"
click at [579, 282] on div "Item 36124 Description 60 dia 4140 Alloy Round H&T CG h11 Lengths 1 at add Tota…" at bounding box center [718, 324] width 645 height 108
click at [590, 332] on input "text" at bounding box center [594, 343] width 82 height 24
type input "160"
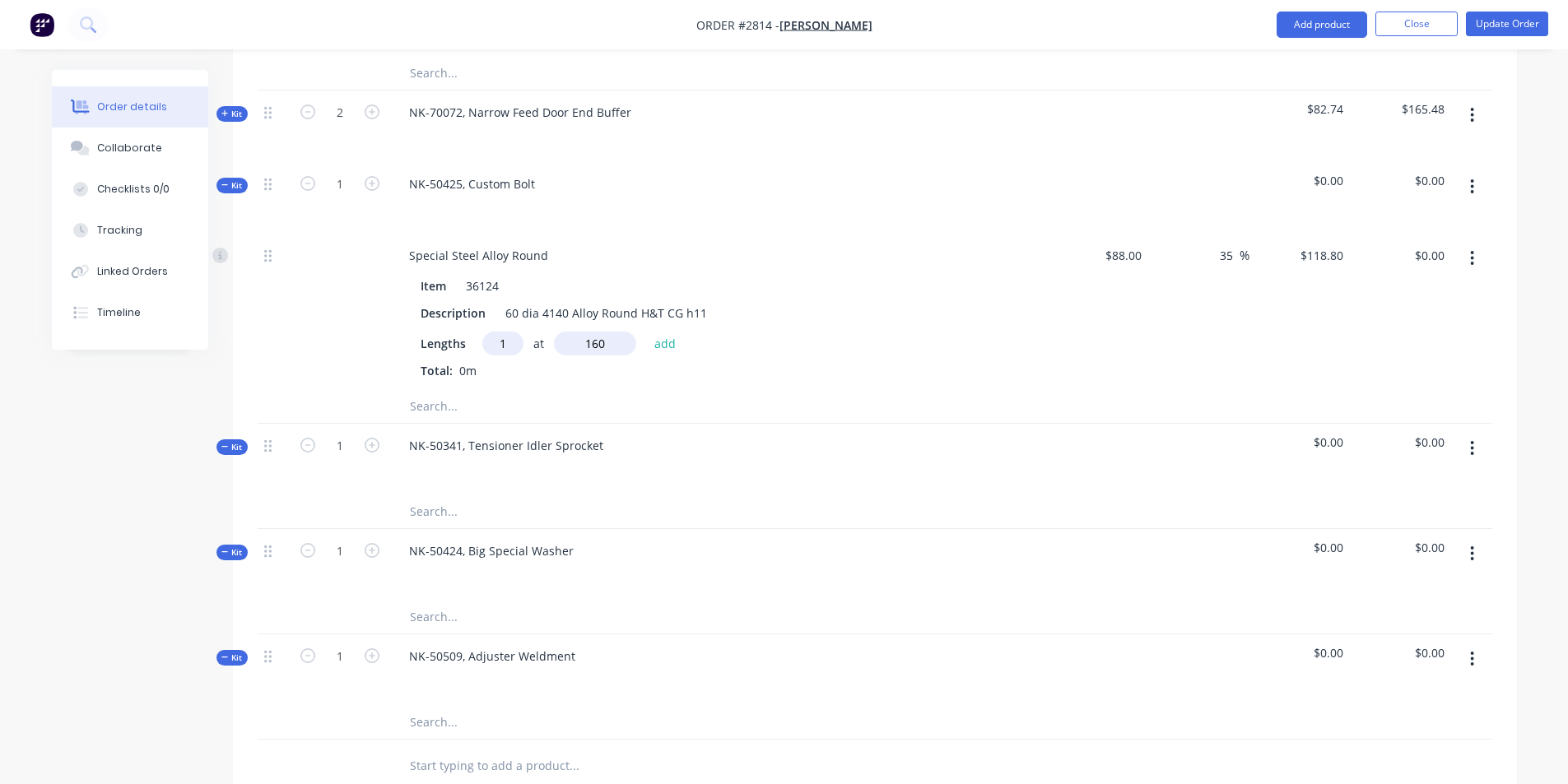
click at [646, 332] on button "add" at bounding box center [665, 343] width 39 height 23
type input "$19.01"
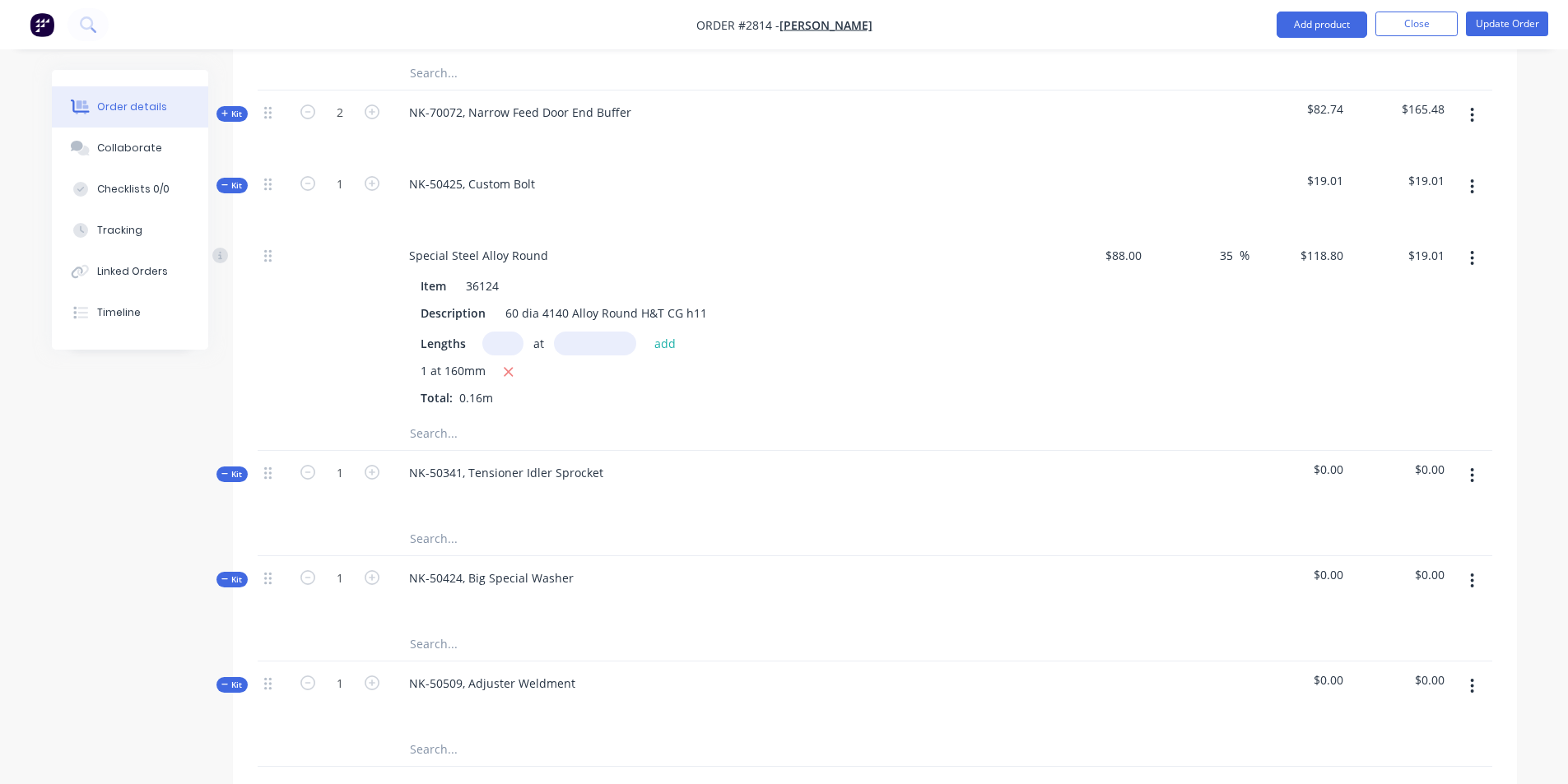
click at [434, 417] on input "text" at bounding box center [573, 433] width 329 height 33
type input "1"
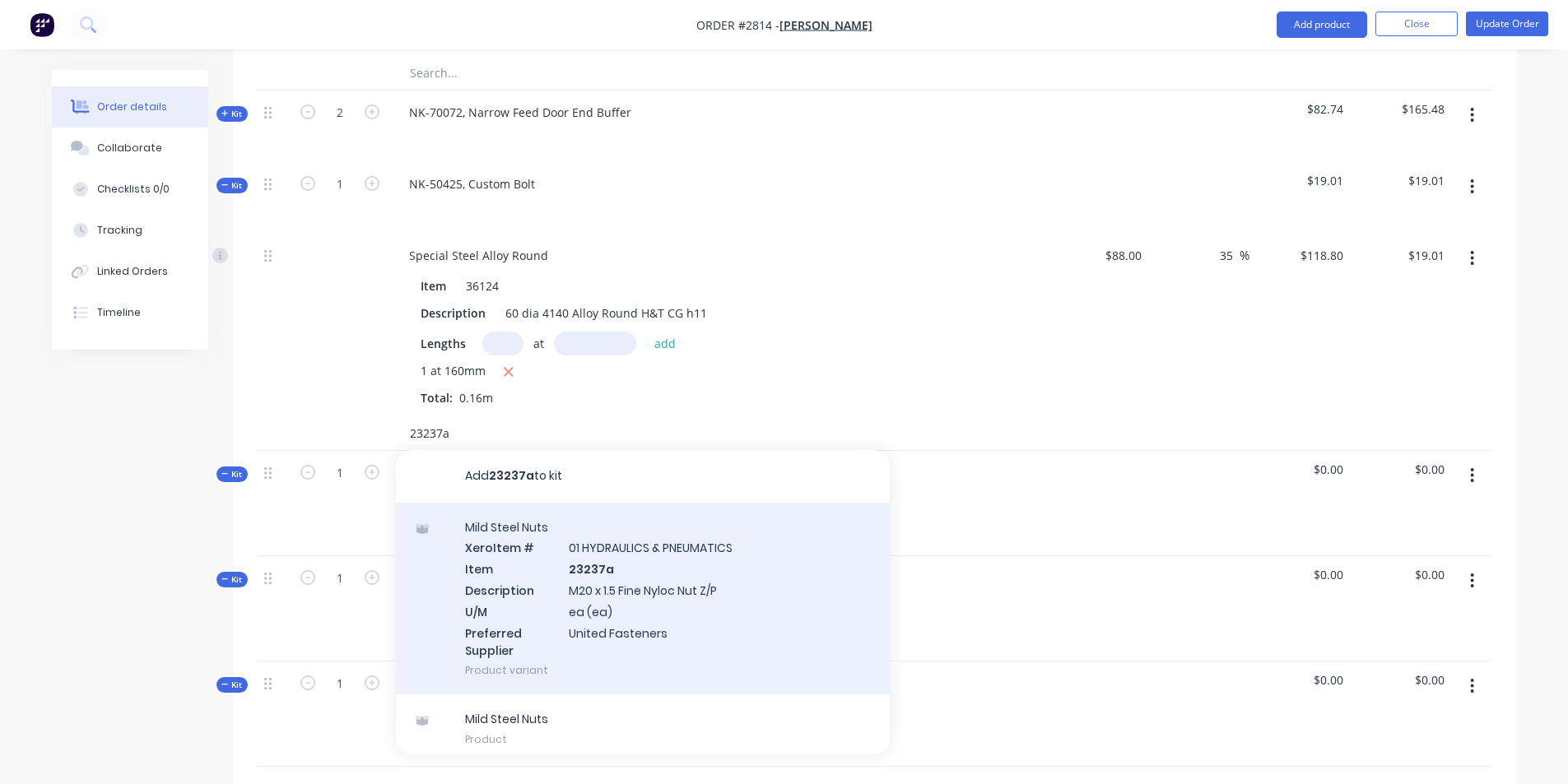
type input "23237a"
click at [636, 520] on div "Mild Steel Nuts Xero Item # 01 HYDRAULICS & PNEUMATICS Item 23237a Description …" at bounding box center [643, 598] width 494 height 192
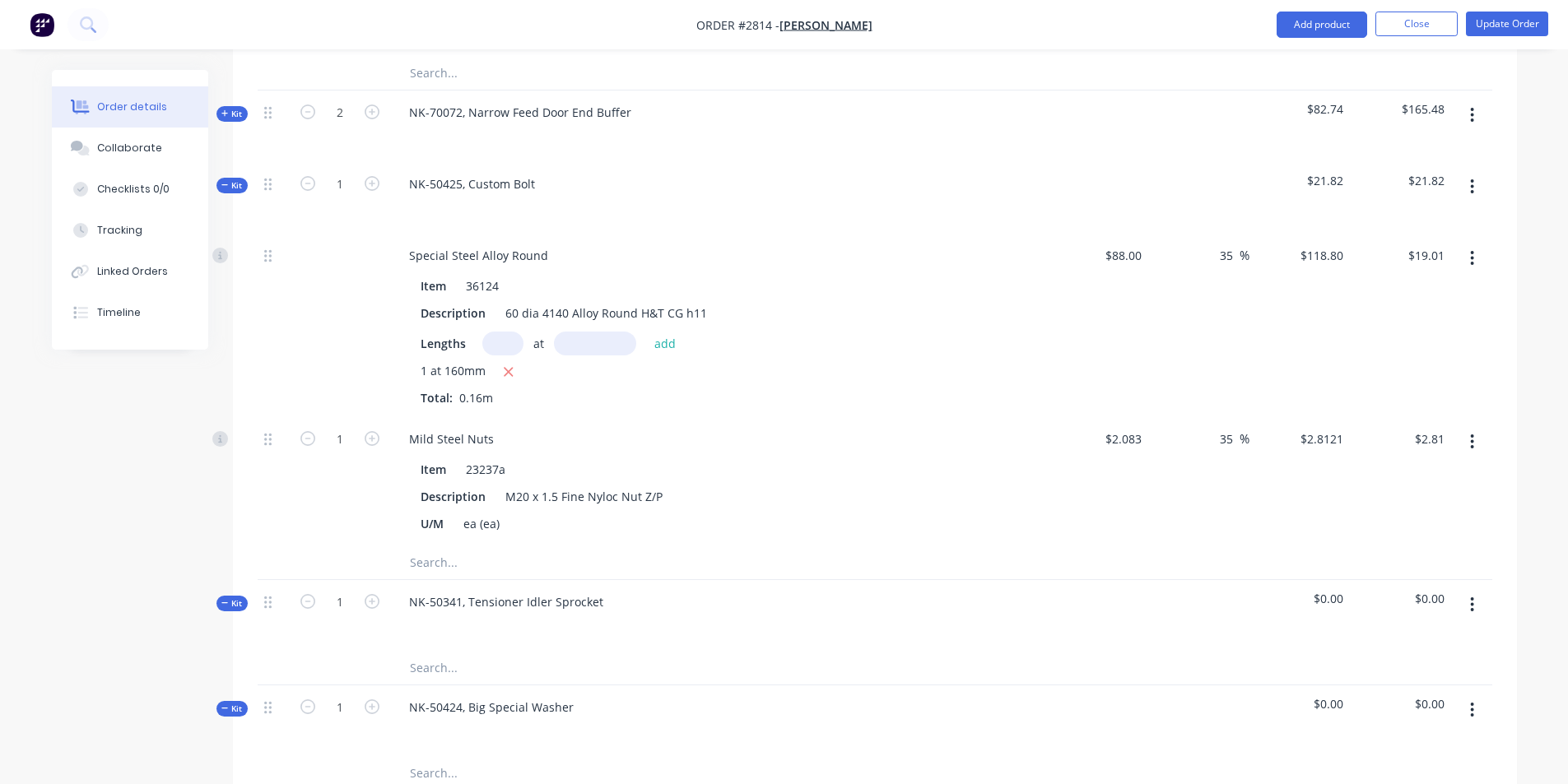
click at [431, 547] on input "text" at bounding box center [573, 563] width 329 height 33
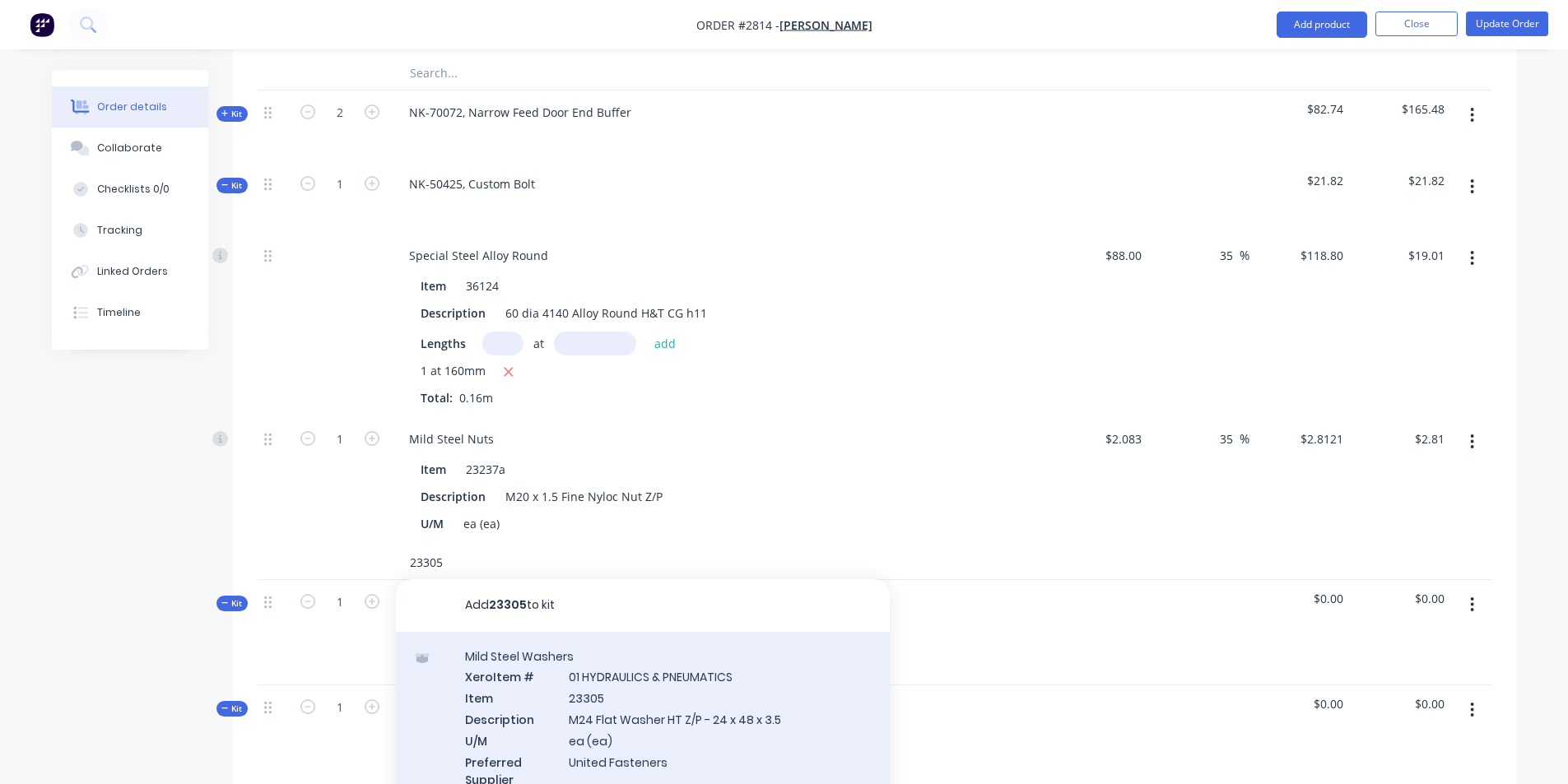
type input "23305"
click at [648, 666] on div "Mild Steel Washers Xero Item # 01 HYDRAULICS & PNEUMATICS Item 23305 Descriptio…" at bounding box center [643, 727] width 494 height 192
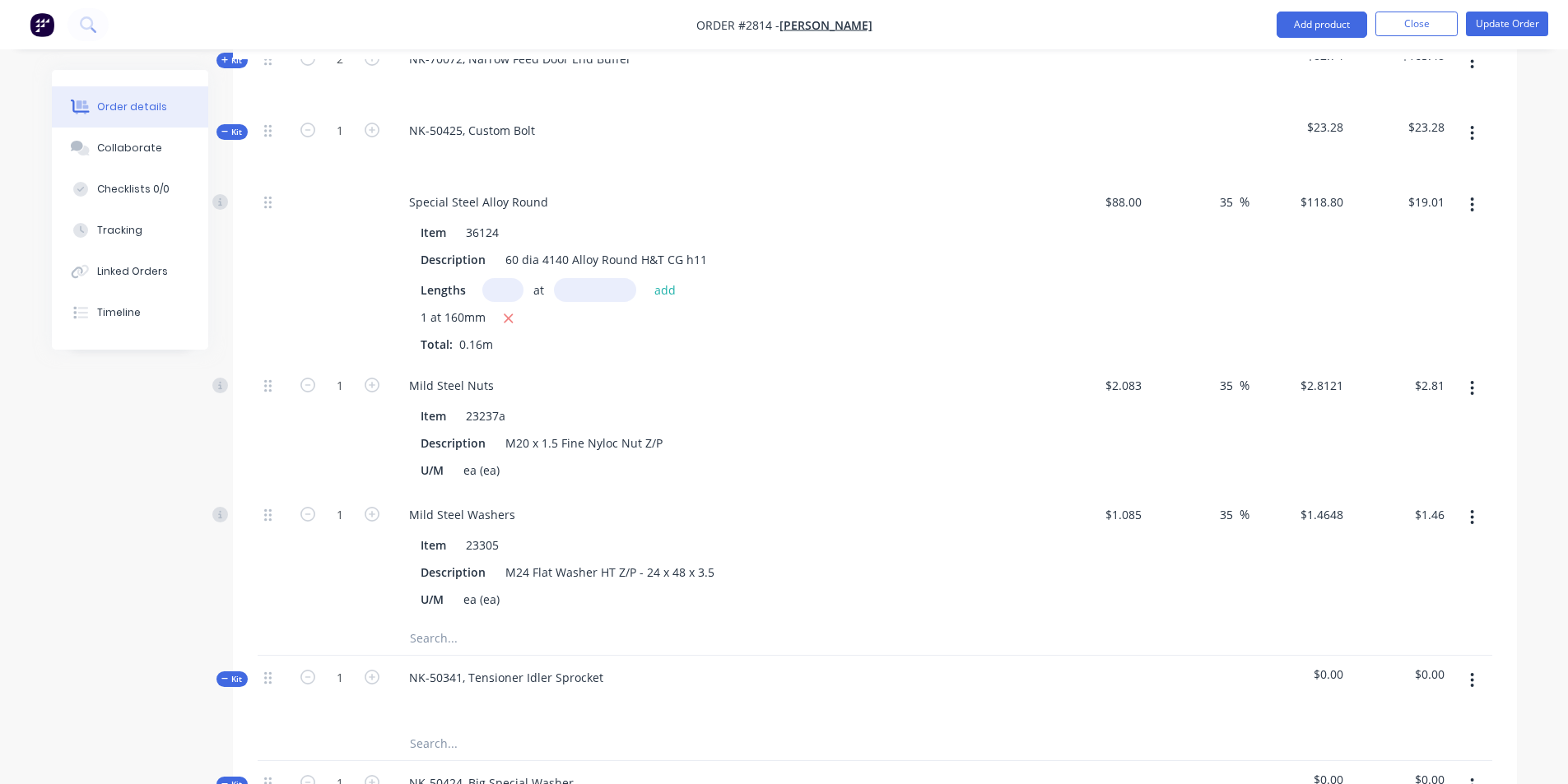
scroll to position [2550, 0]
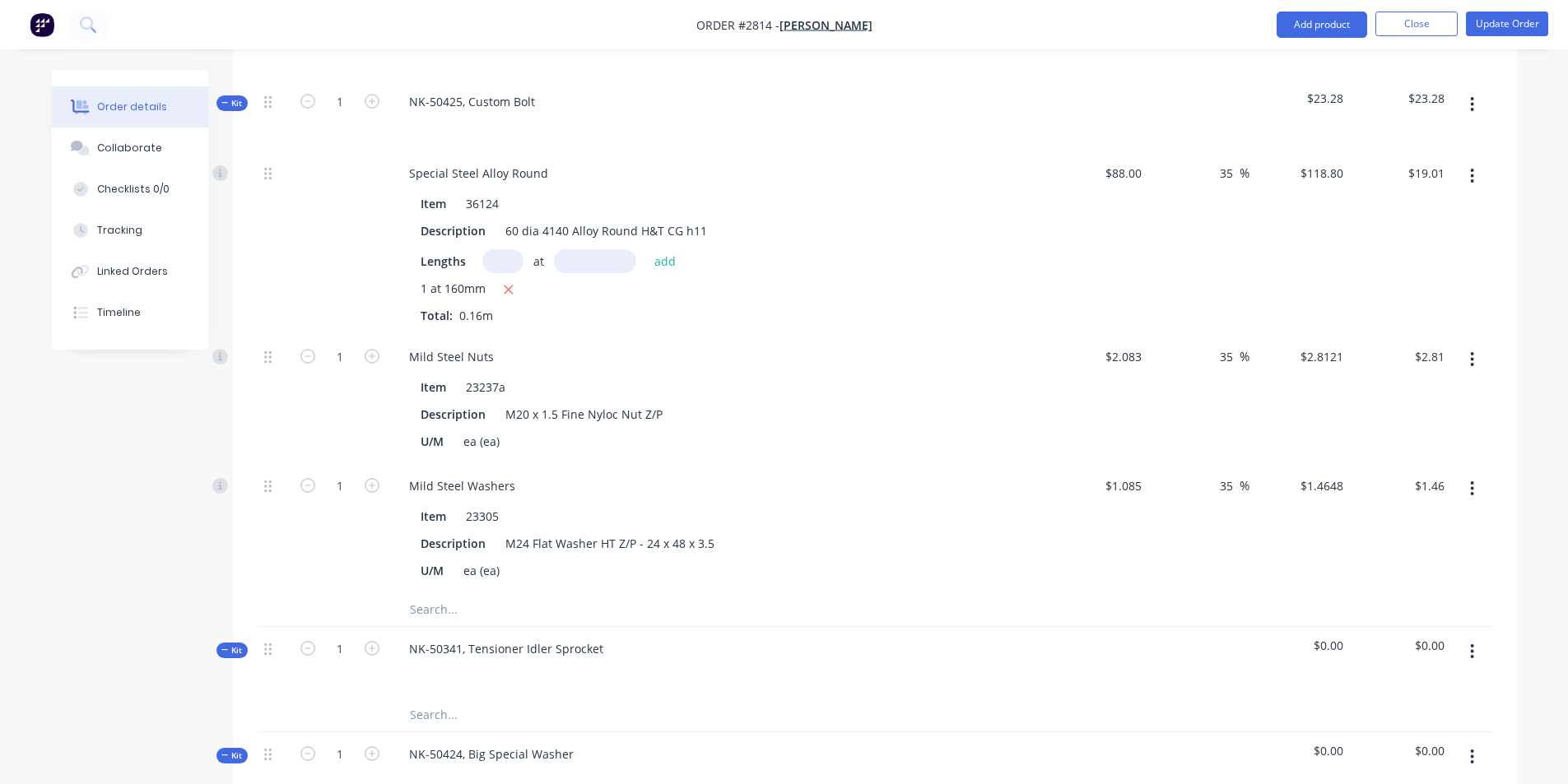
click at [443, 593] on input "text" at bounding box center [573, 609] width 329 height 33
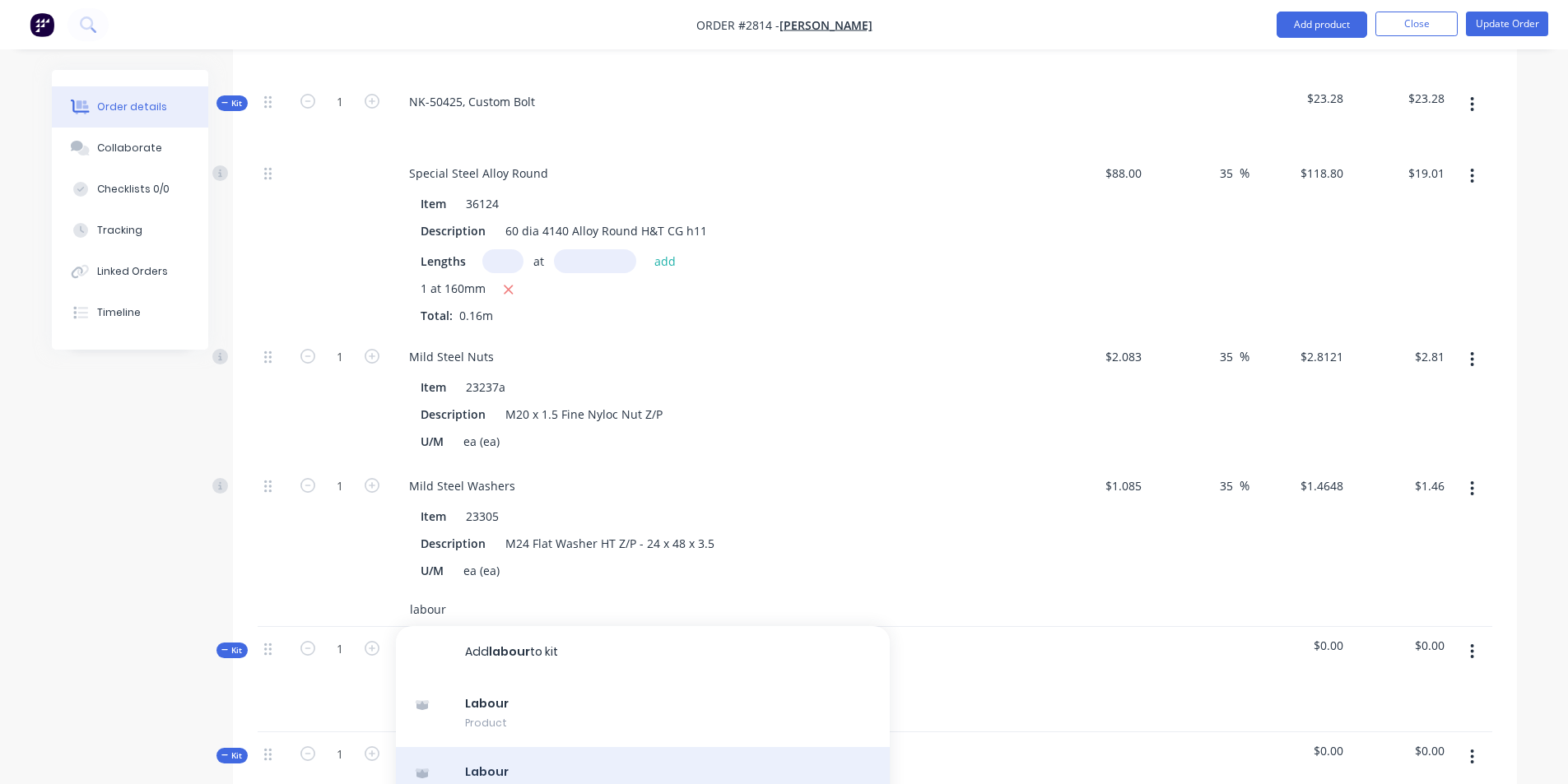
type input "labour"
click at [499, 746] on div "Labour Product" at bounding box center [643, 780] width 494 height 69
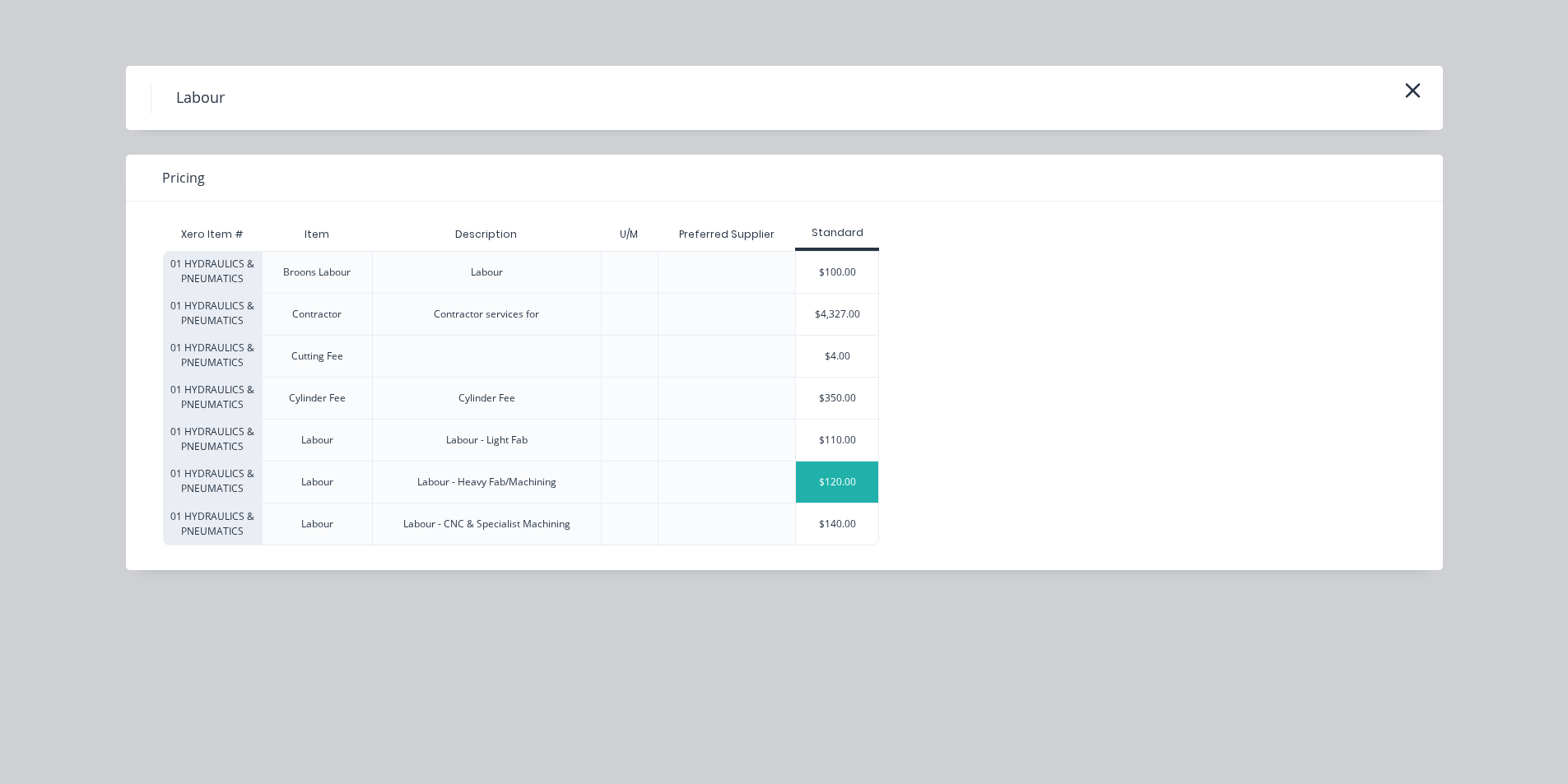
click at [868, 472] on div "$120.00" at bounding box center [836, 482] width 82 height 41
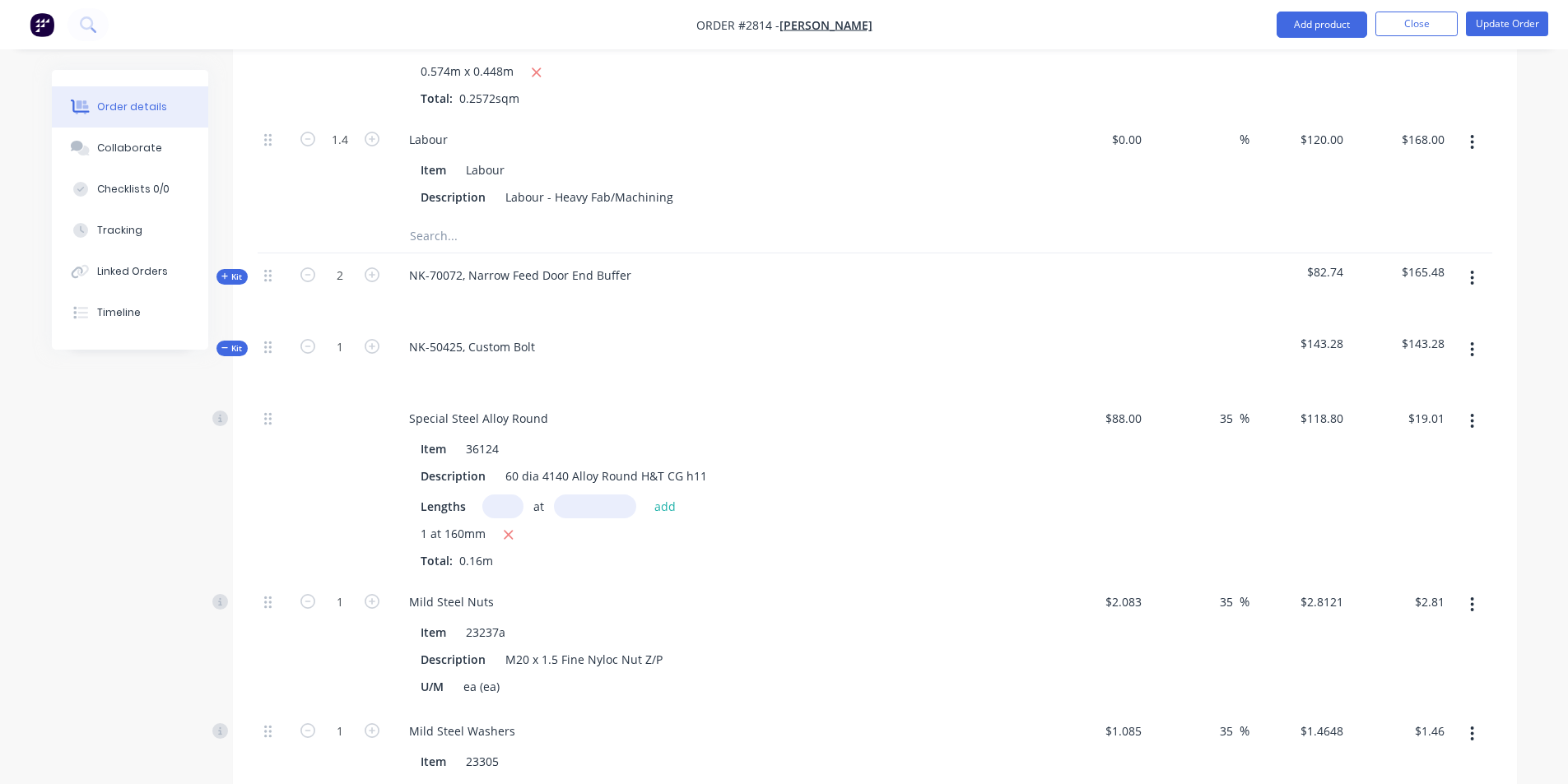
scroll to position [2303, 0]
click at [223, 344] on span "Kit" at bounding box center [232, 350] width 22 height 12
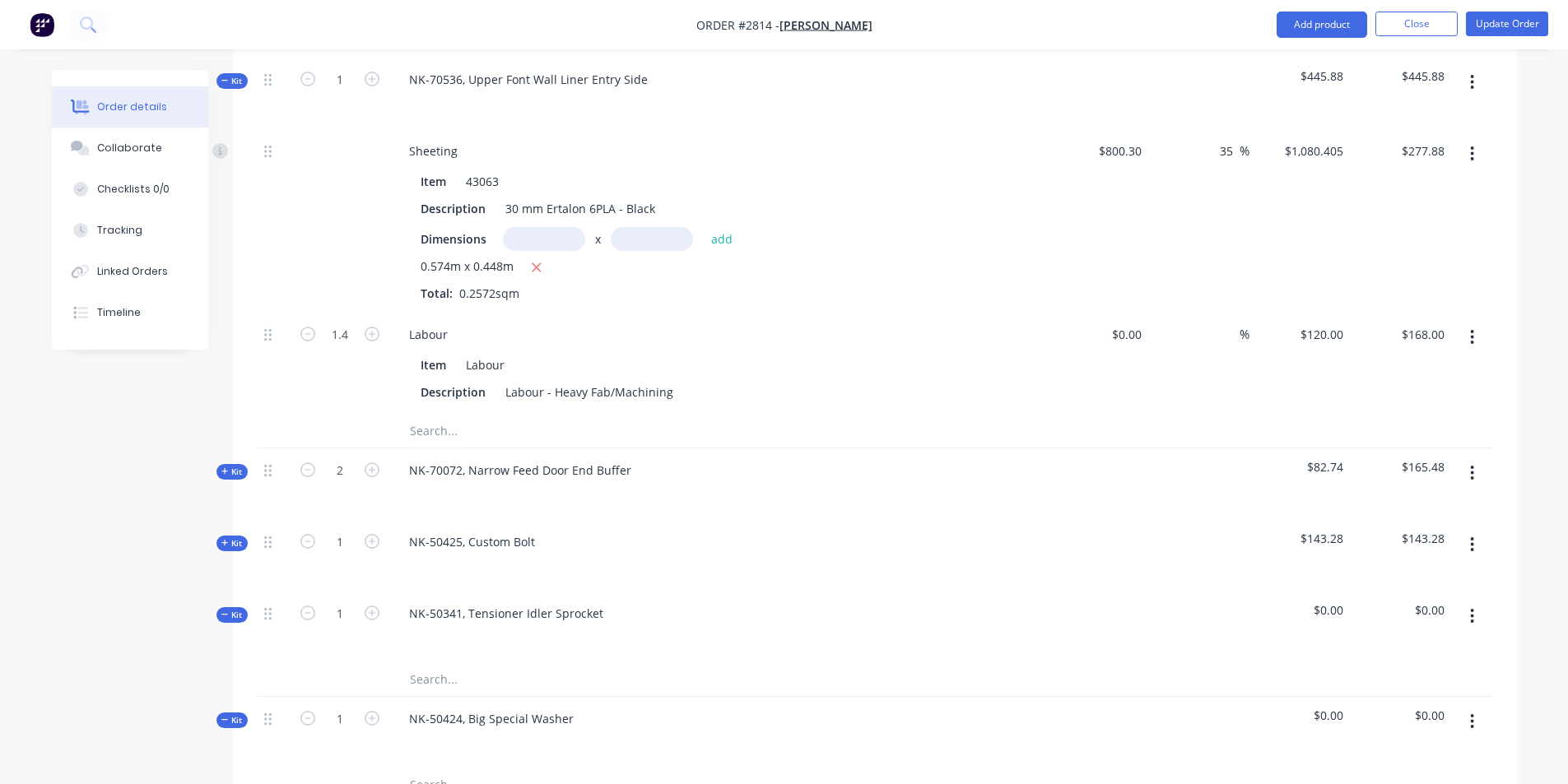
scroll to position [2138, 0]
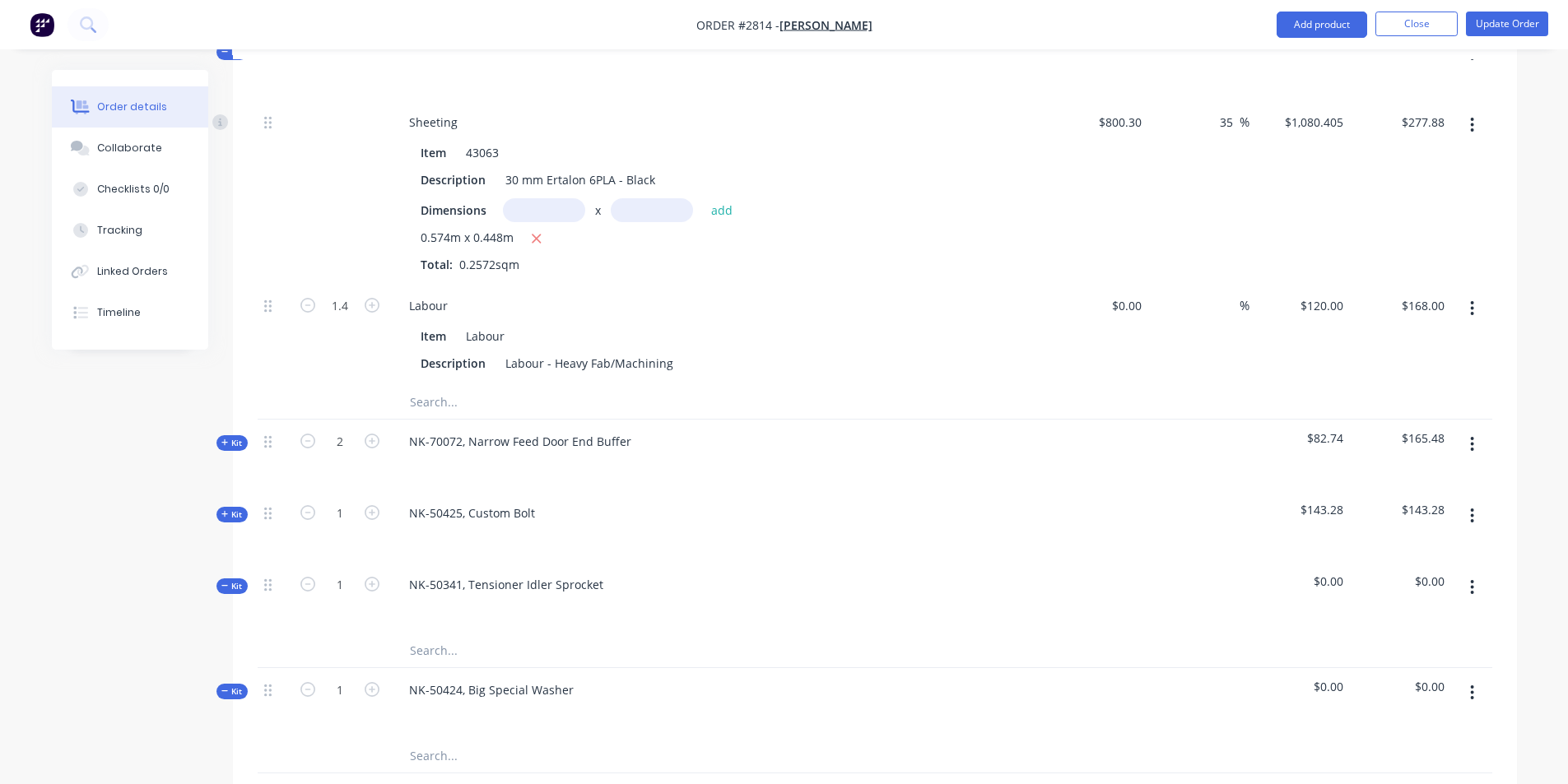
click at [737, 634] on input "text" at bounding box center [573, 650] width 329 height 33
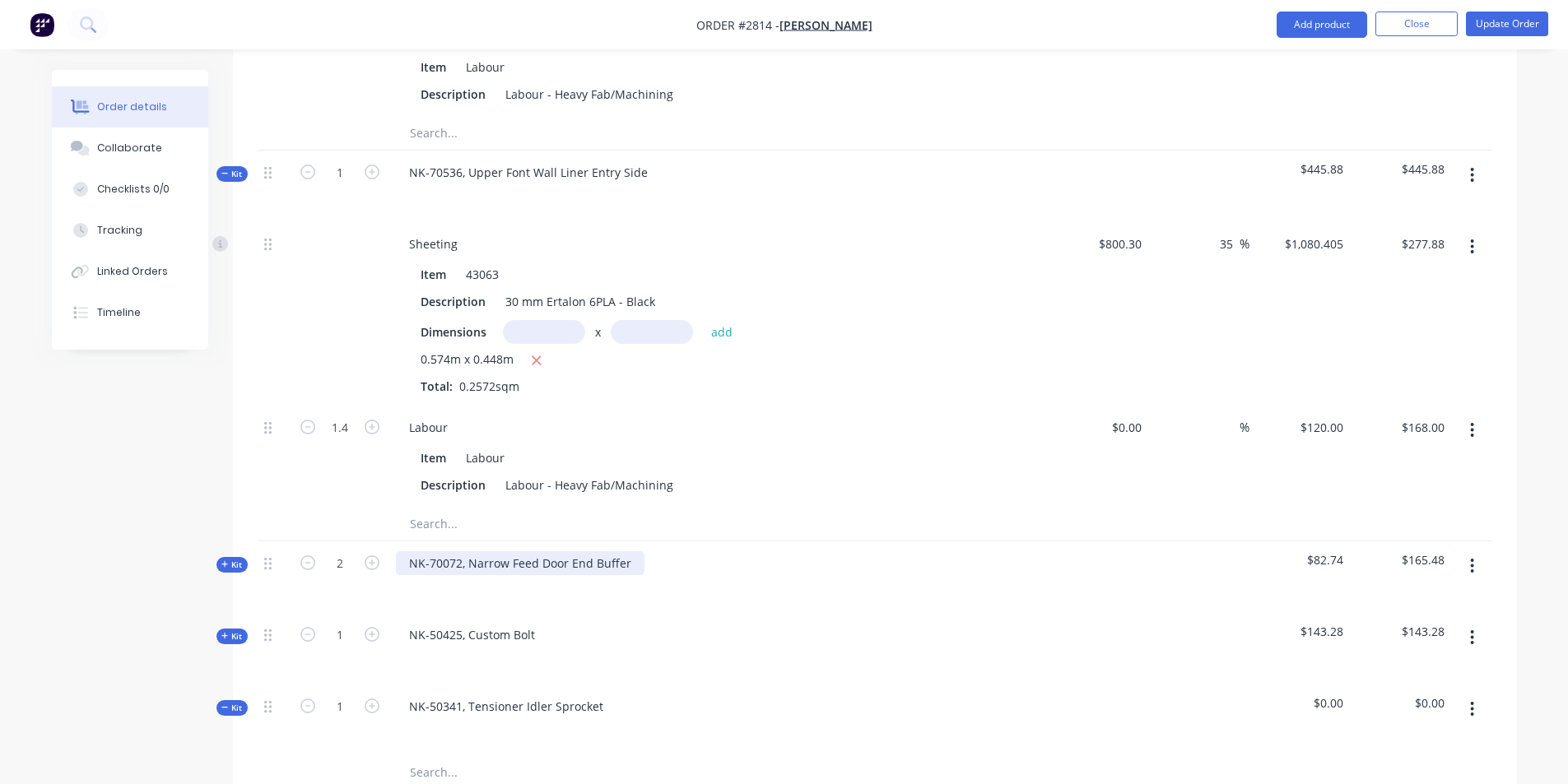
scroll to position [2056, 0]
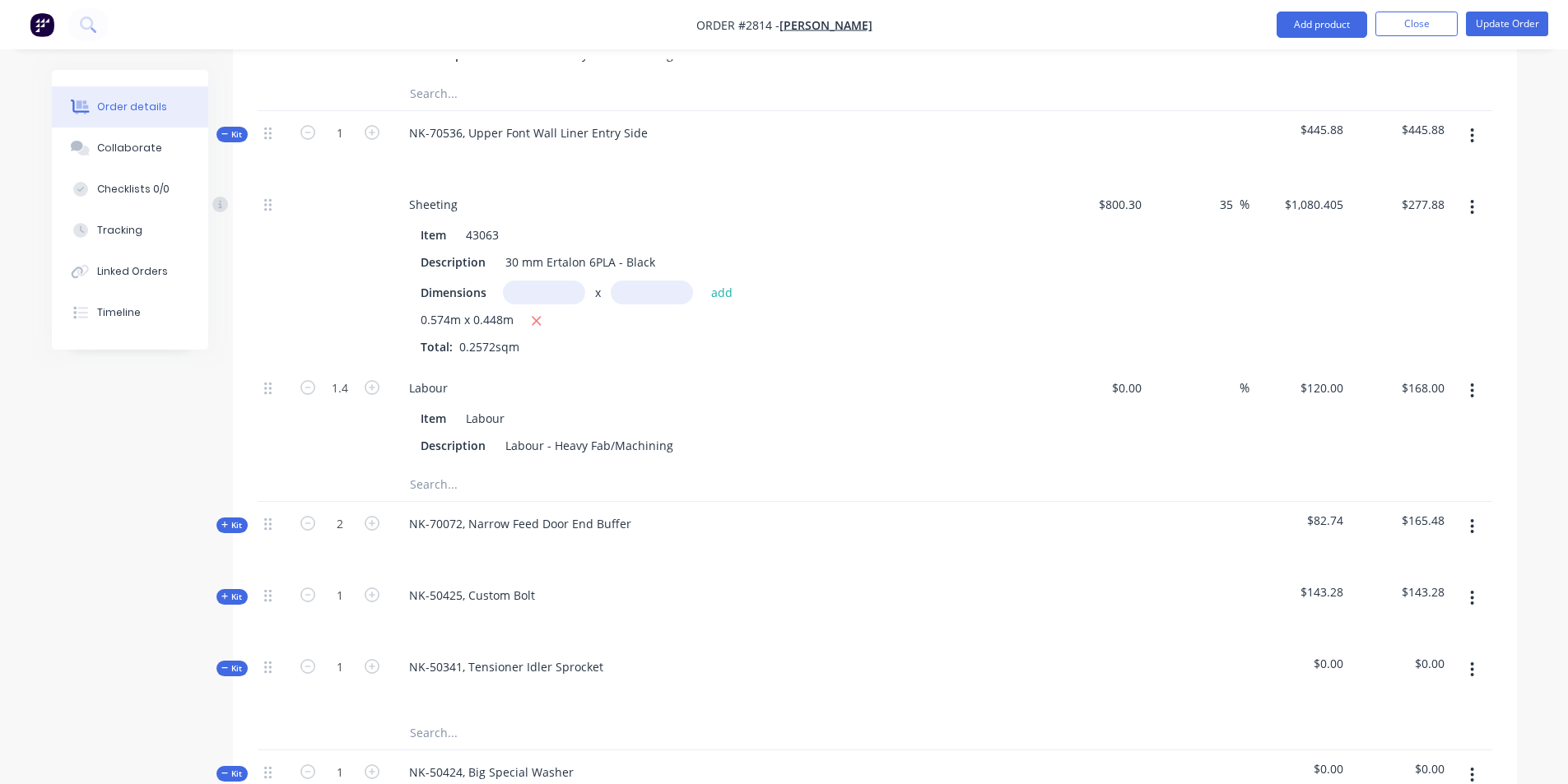
click at [238, 519] on span "Kit" at bounding box center [232, 525] width 22 height 12
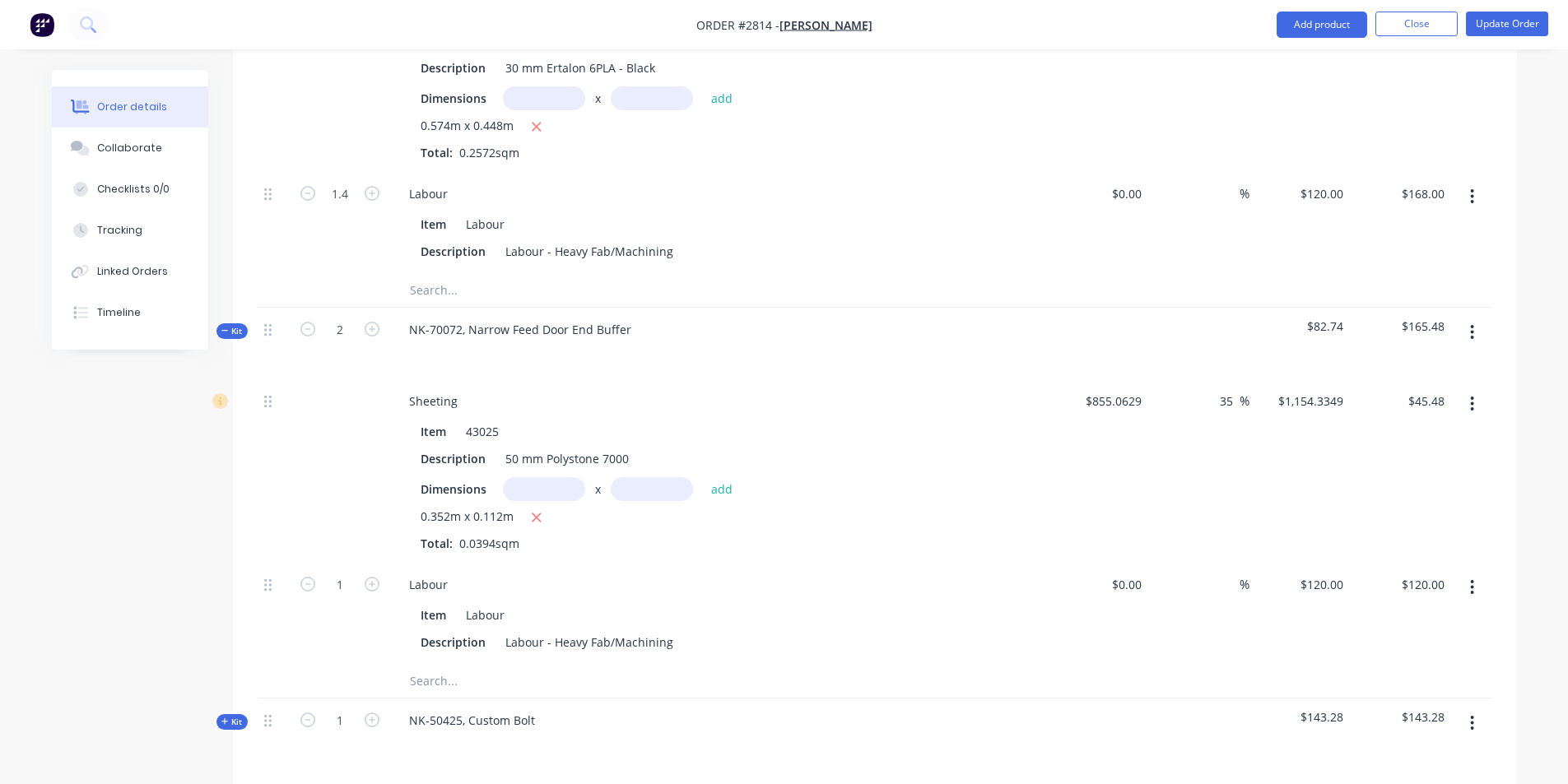
scroll to position [2221, 0]
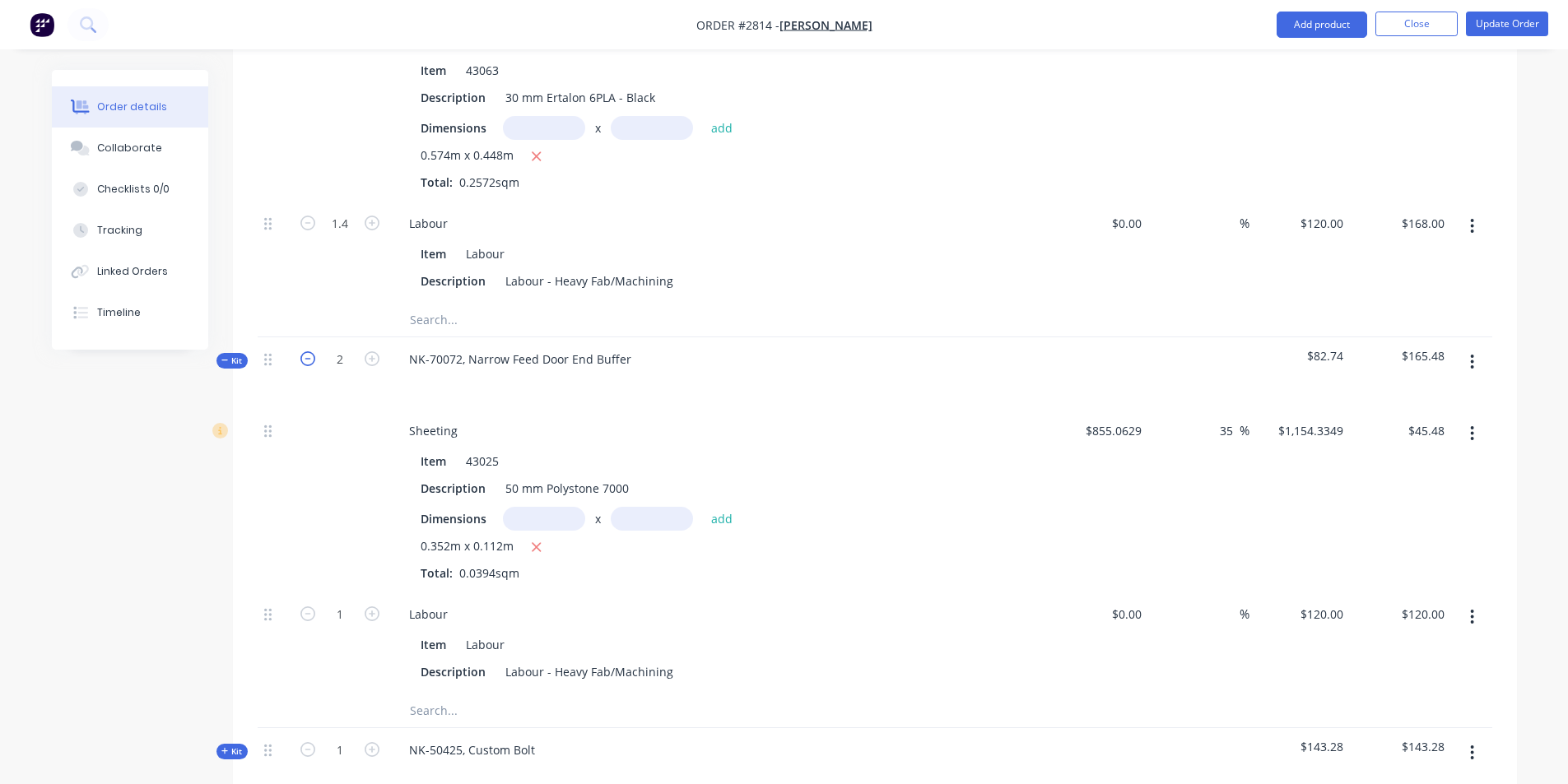
click at [307, 351] on icon "button" at bounding box center [308, 359] width 15 height 15
type input "1"
type input "0.5"
type input "$60.00"
click at [367, 351] on icon "button" at bounding box center [372, 359] width 15 height 15
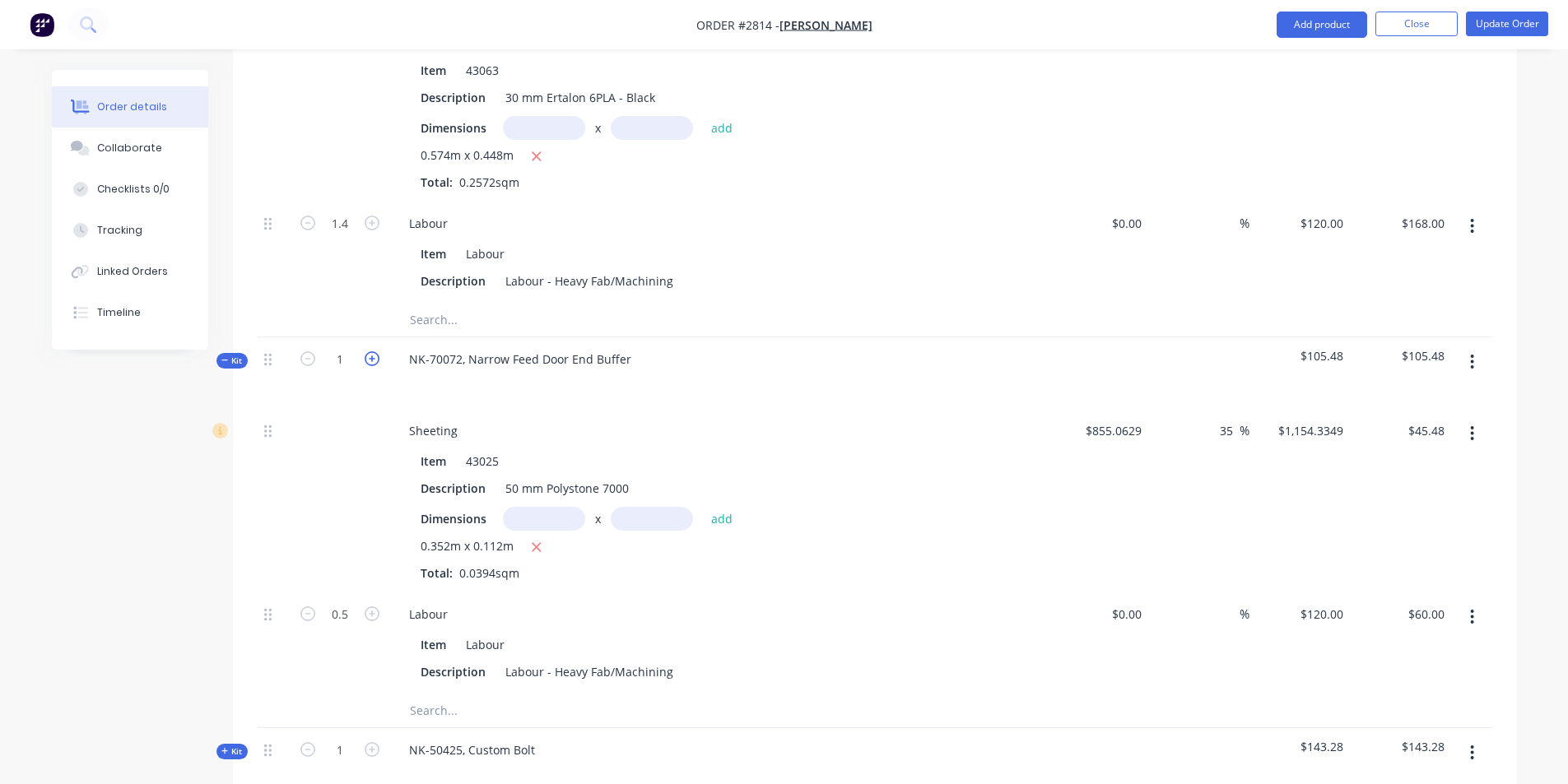
type input "2"
type input "1"
type input "$120.00"
click at [310, 606] on icon "button" at bounding box center [308, 613] width 15 height 15
type input "0"
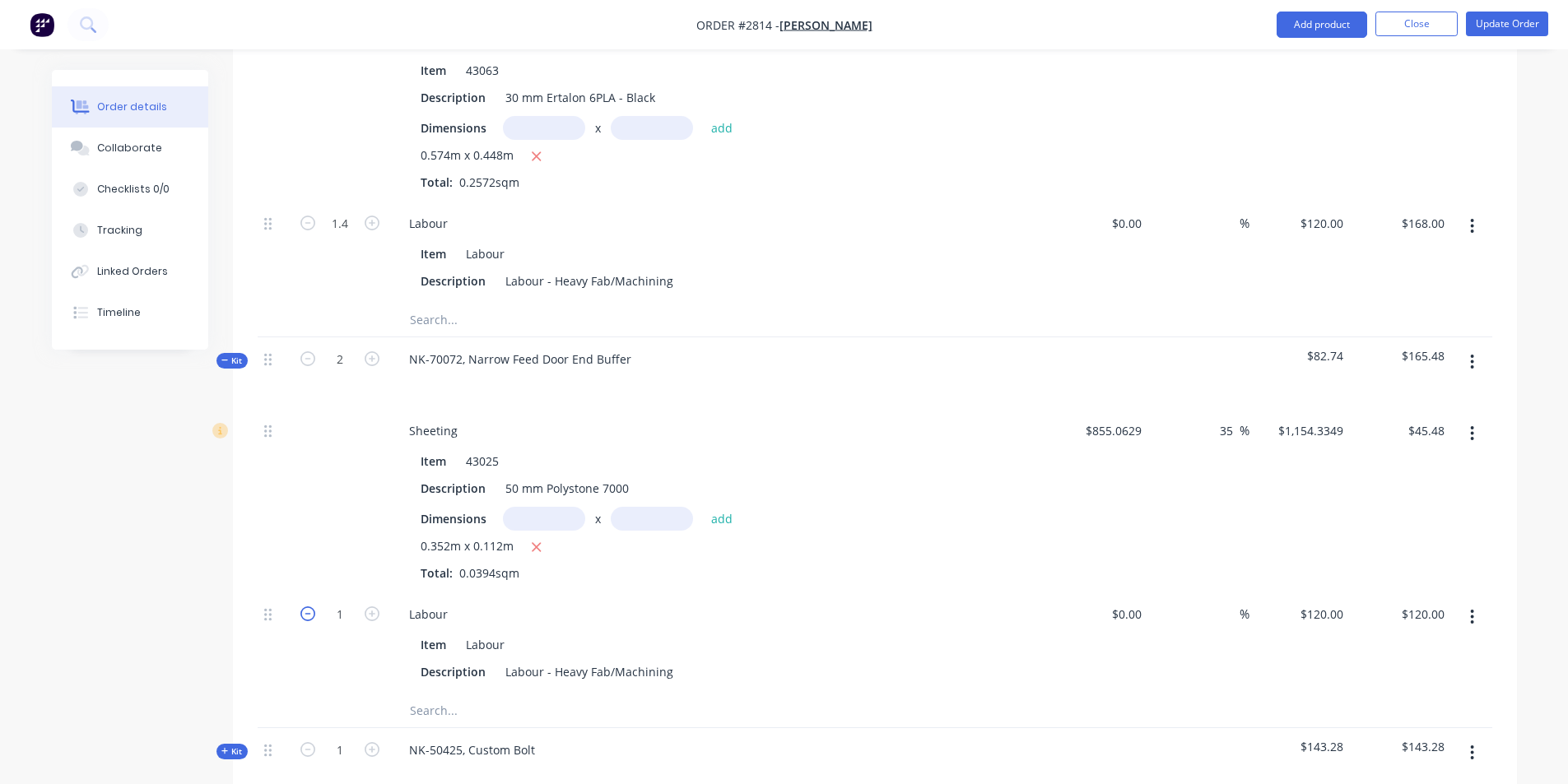
type input "$0.00"
click at [375, 606] on icon "button" at bounding box center [372, 613] width 15 height 15
type input "1"
type input "$120.00"
click at [323, 501] on div at bounding box center [339, 500] width 99 height 184
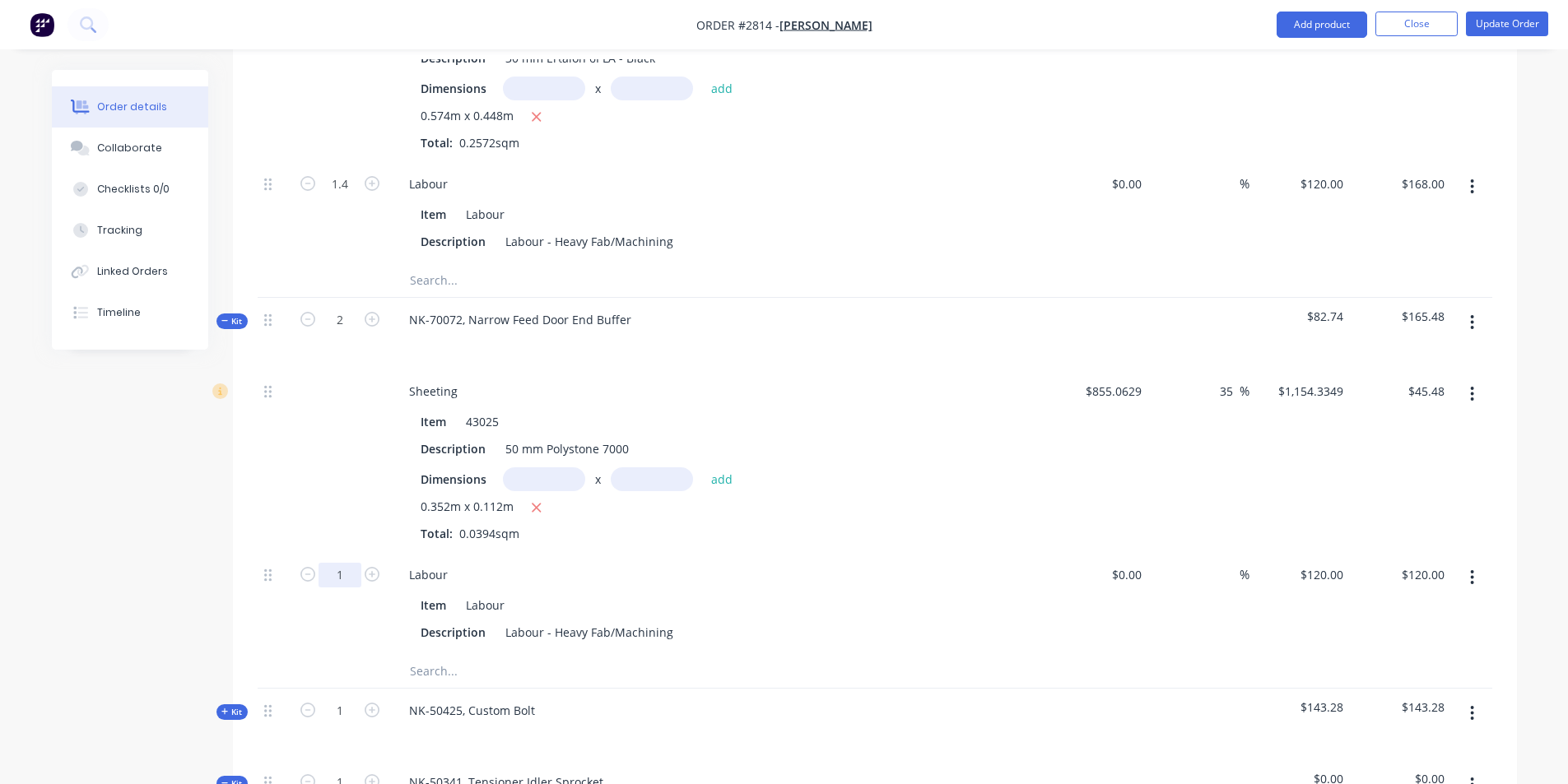
scroll to position [2303, 0]
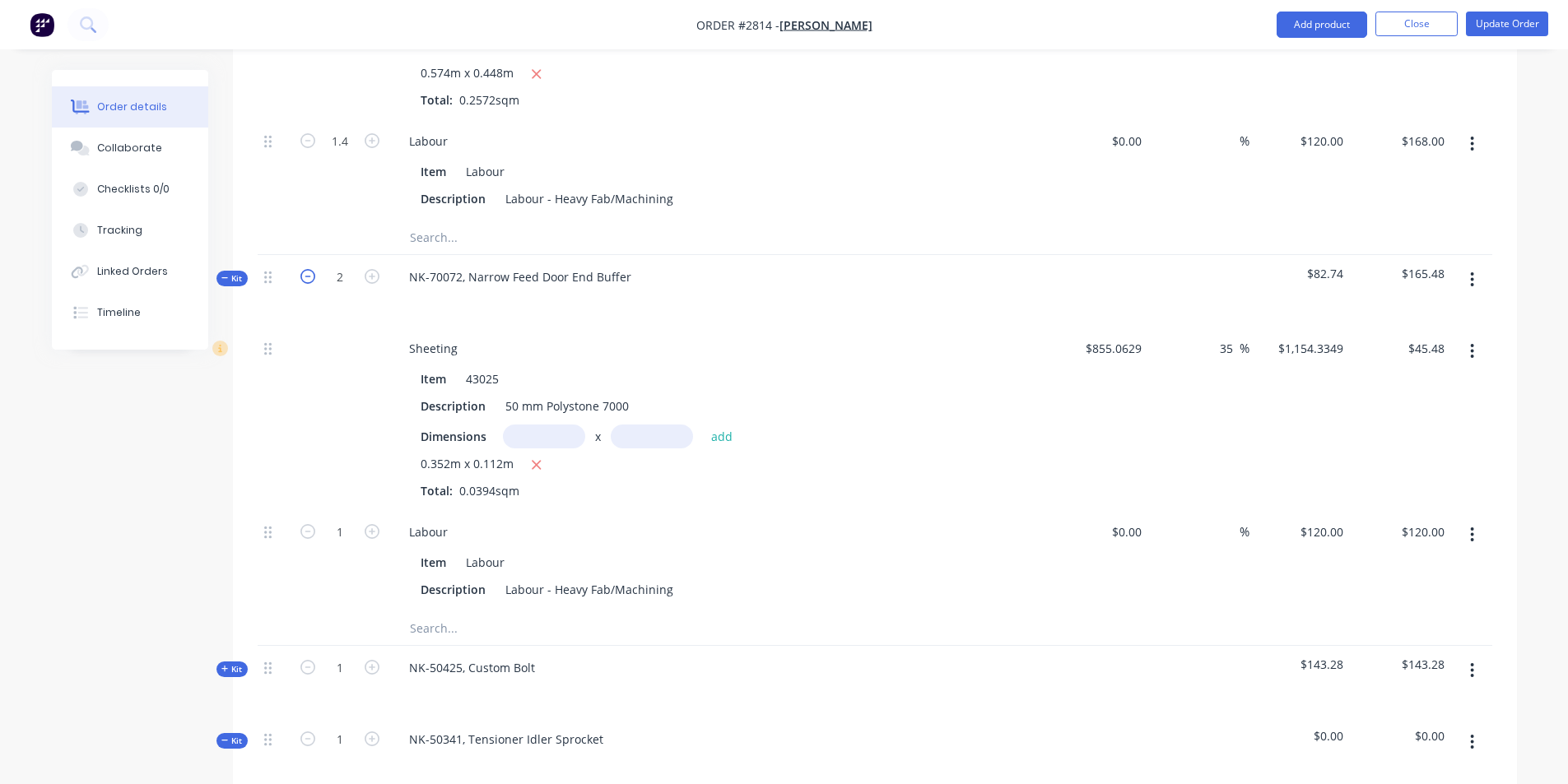
click at [308, 269] on icon "button" at bounding box center [308, 276] width 15 height 15
type input "1"
type input "0.5"
type input "$60.00"
drag, startPoint x: 347, startPoint y: 486, endPoint x: 274, endPoint y: 509, distance: 76.5
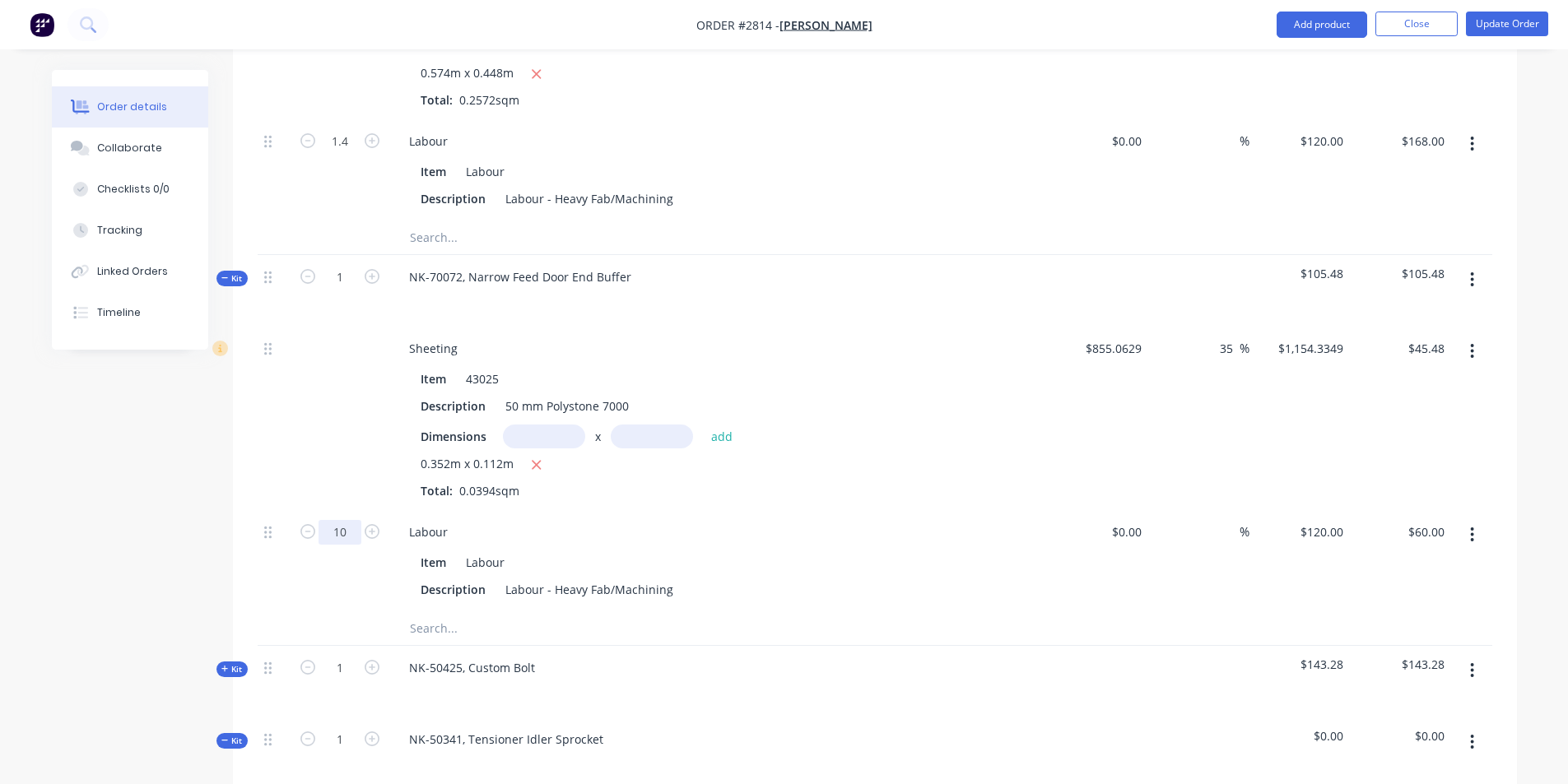
click at [274, 510] on div "10 Labour Item Labour Description Labour - Heavy Fab/Machining $0.00 $0.00 % $1…" at bounding box center [874, 561] width 1234 height 102
type input "1"
click at [340, 367] on div at bounding box center [339, 417] width 99 height 184
type input "$120.00"
click at [371, 269] on icon "button" at bounding box center [372, 276] width 15 height 15
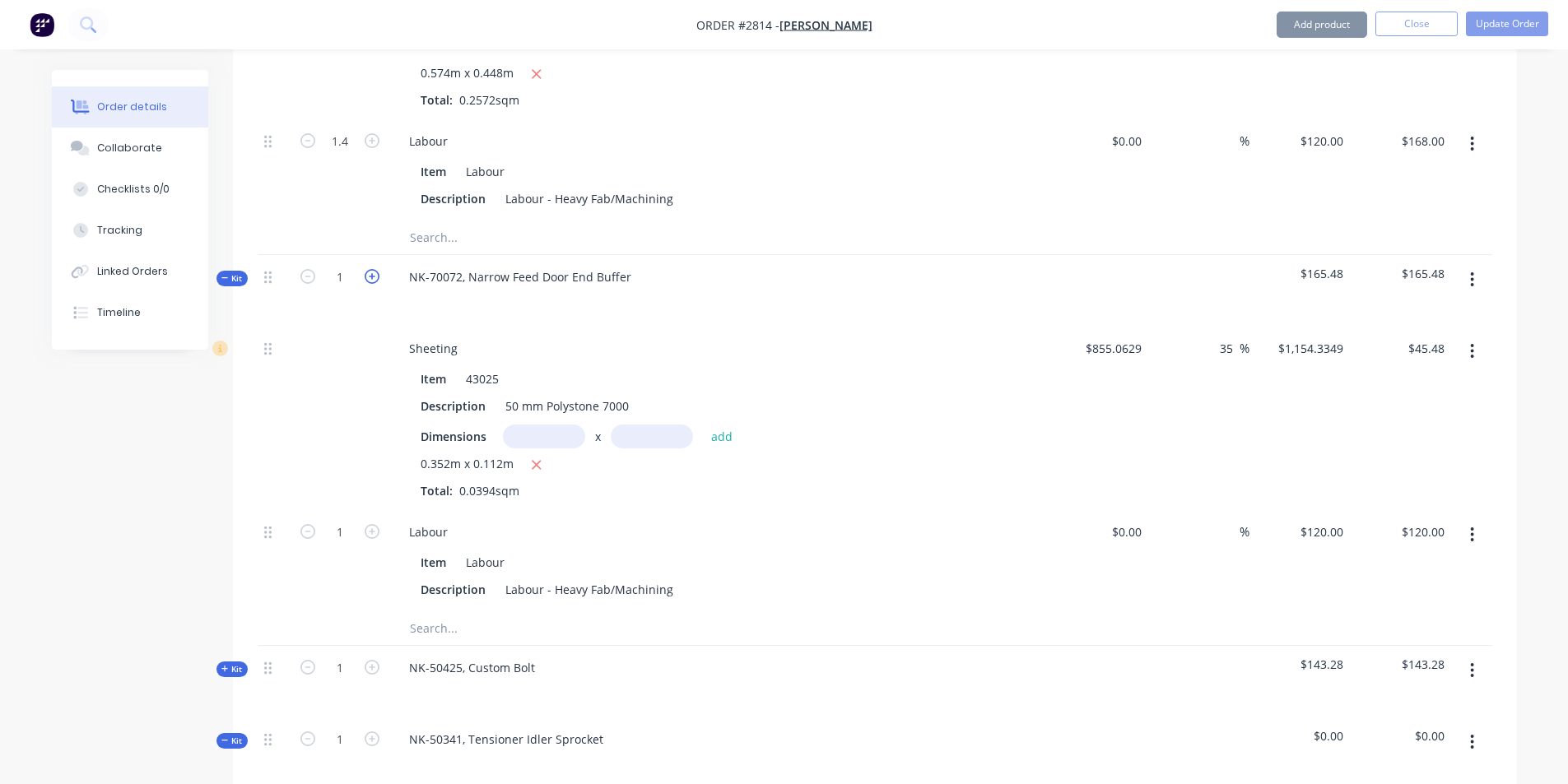
type input "2"
type input "$240.00"
click at [721, 424] on button "add" at bounding box center [721, 435] width 39 height 23
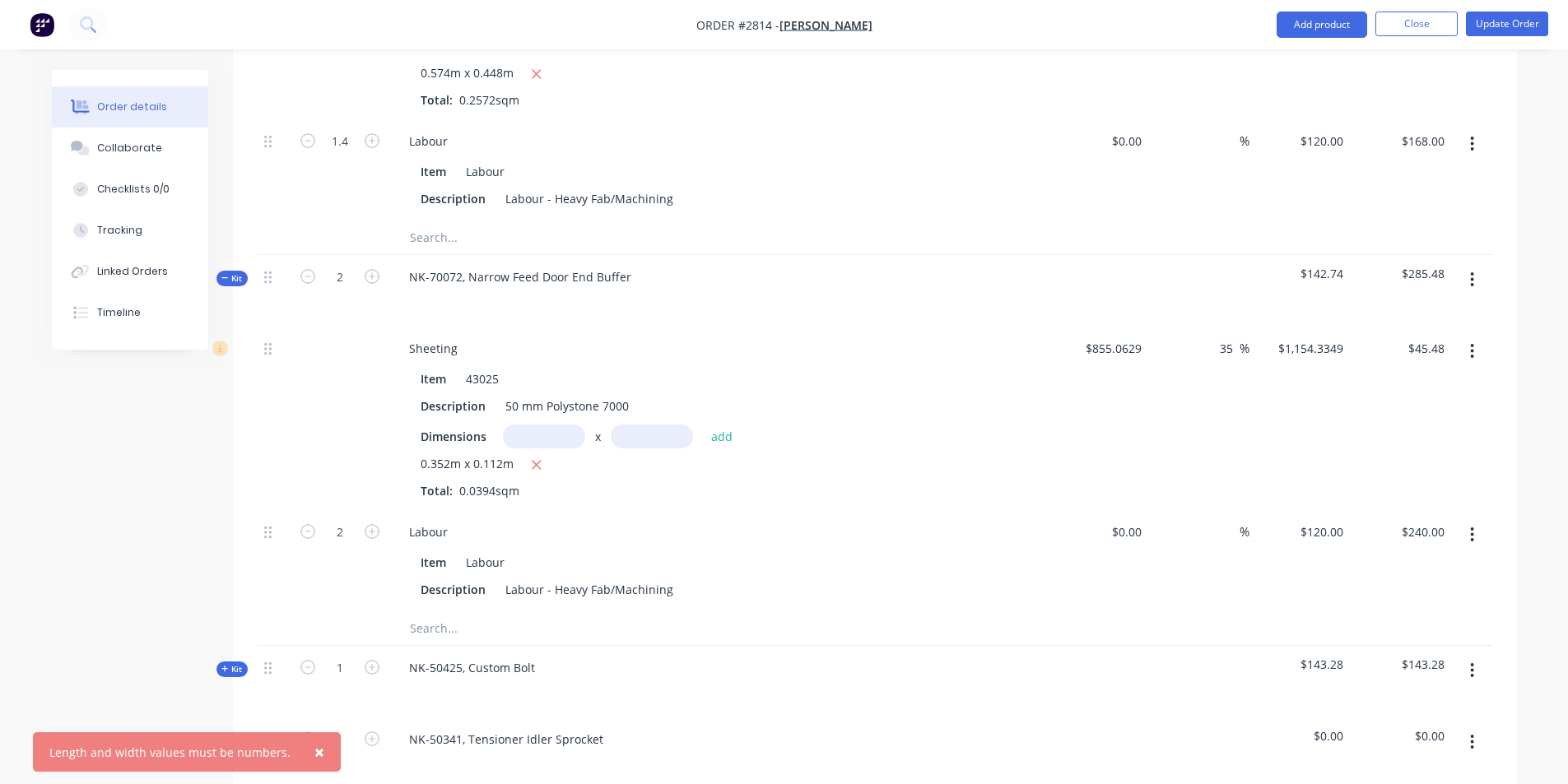
click at [315, 745] on span "×" at bounding box center [319, 752] width 9 height 23
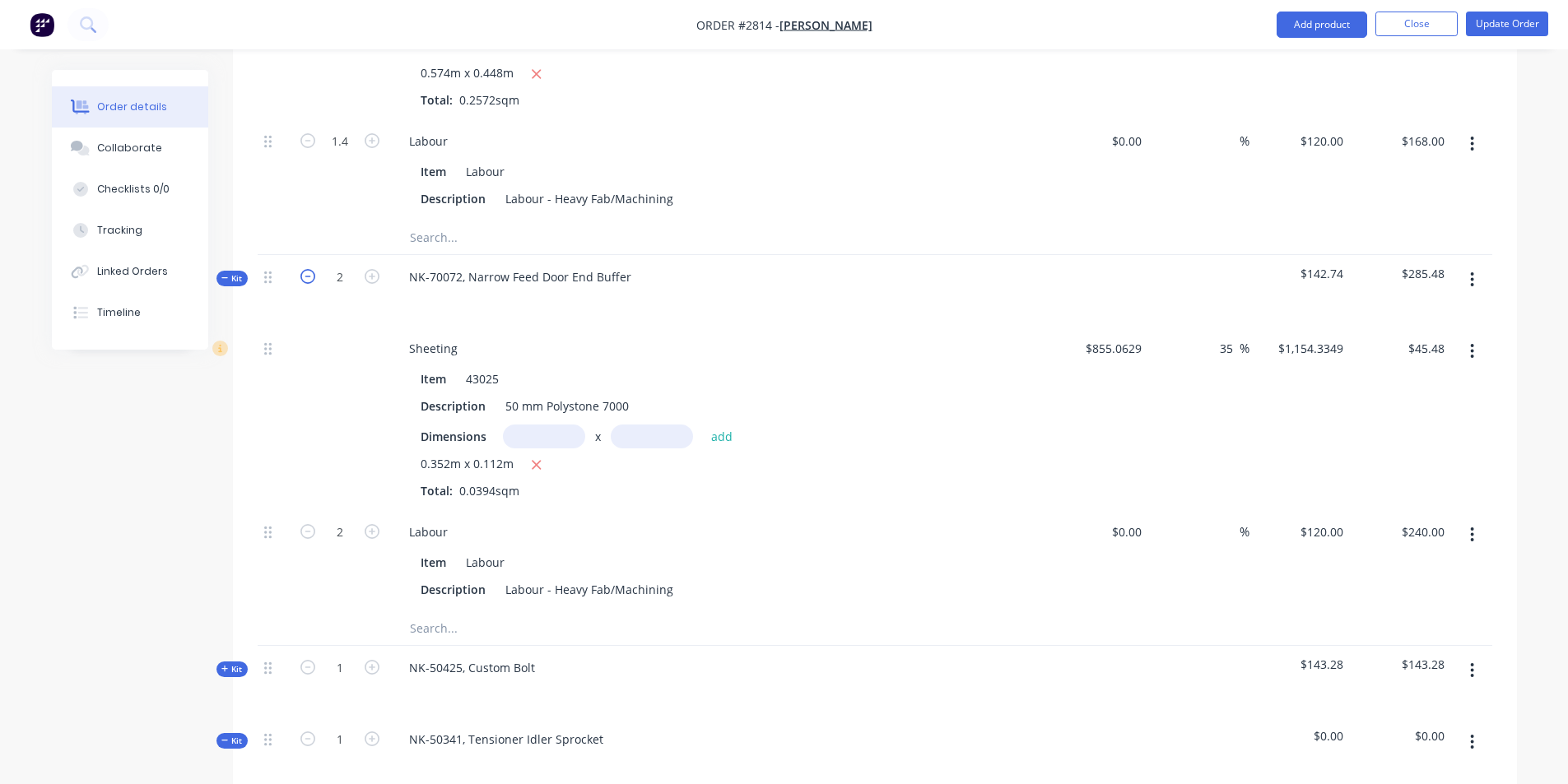
click at [307, 269] on icon "button" at bounding box center [308, 276] width 15 height 15
type input "1"
type input "$120.00"
click at [370, 269] on icon "button" at bounding box center [372, 276] width 15 height 15
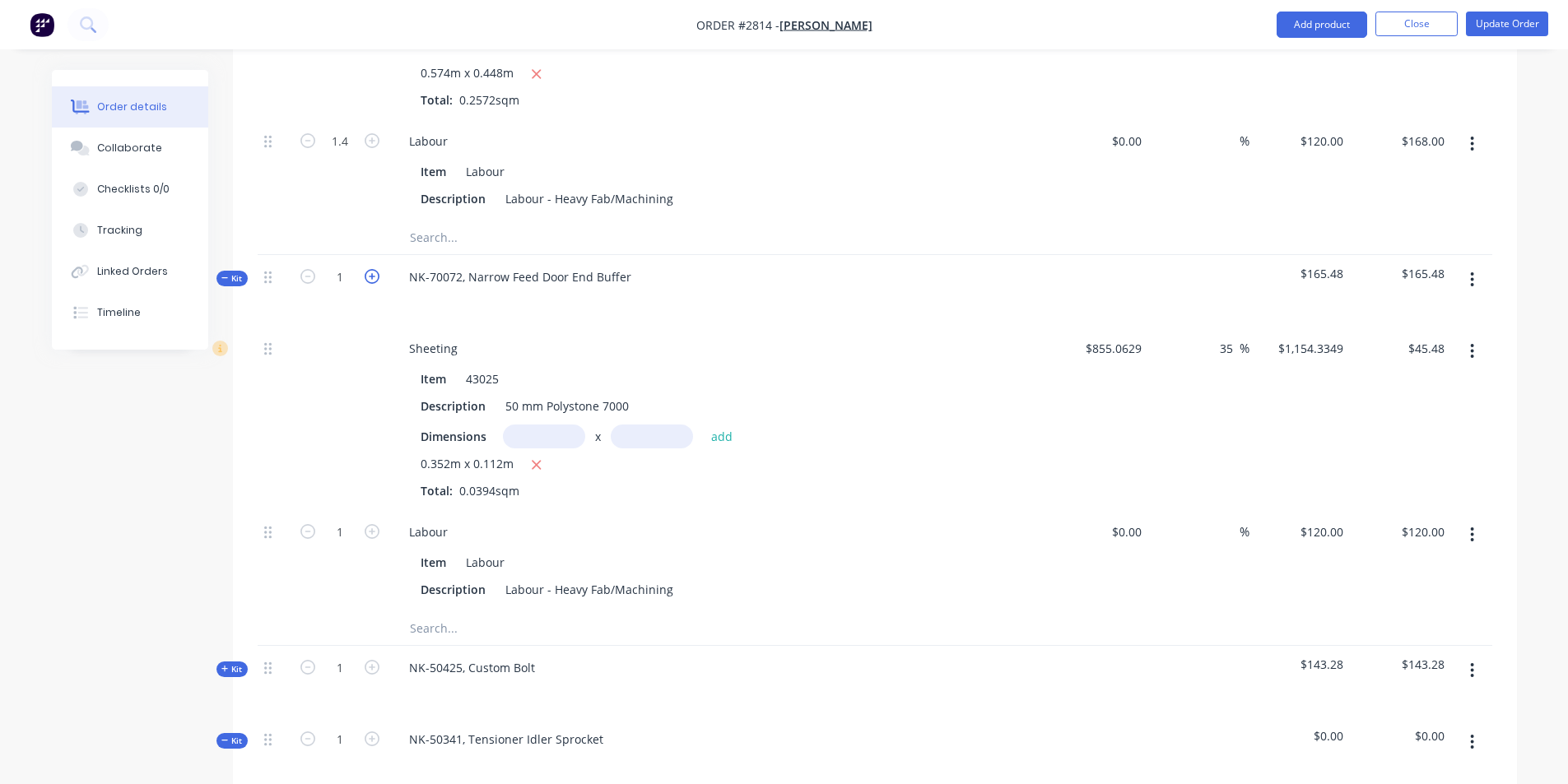
type input "2"
type input "$240.00"
click at [309, 269] on icon "button" at bounding box center [308, 276] width 15 height 15
type input "1"
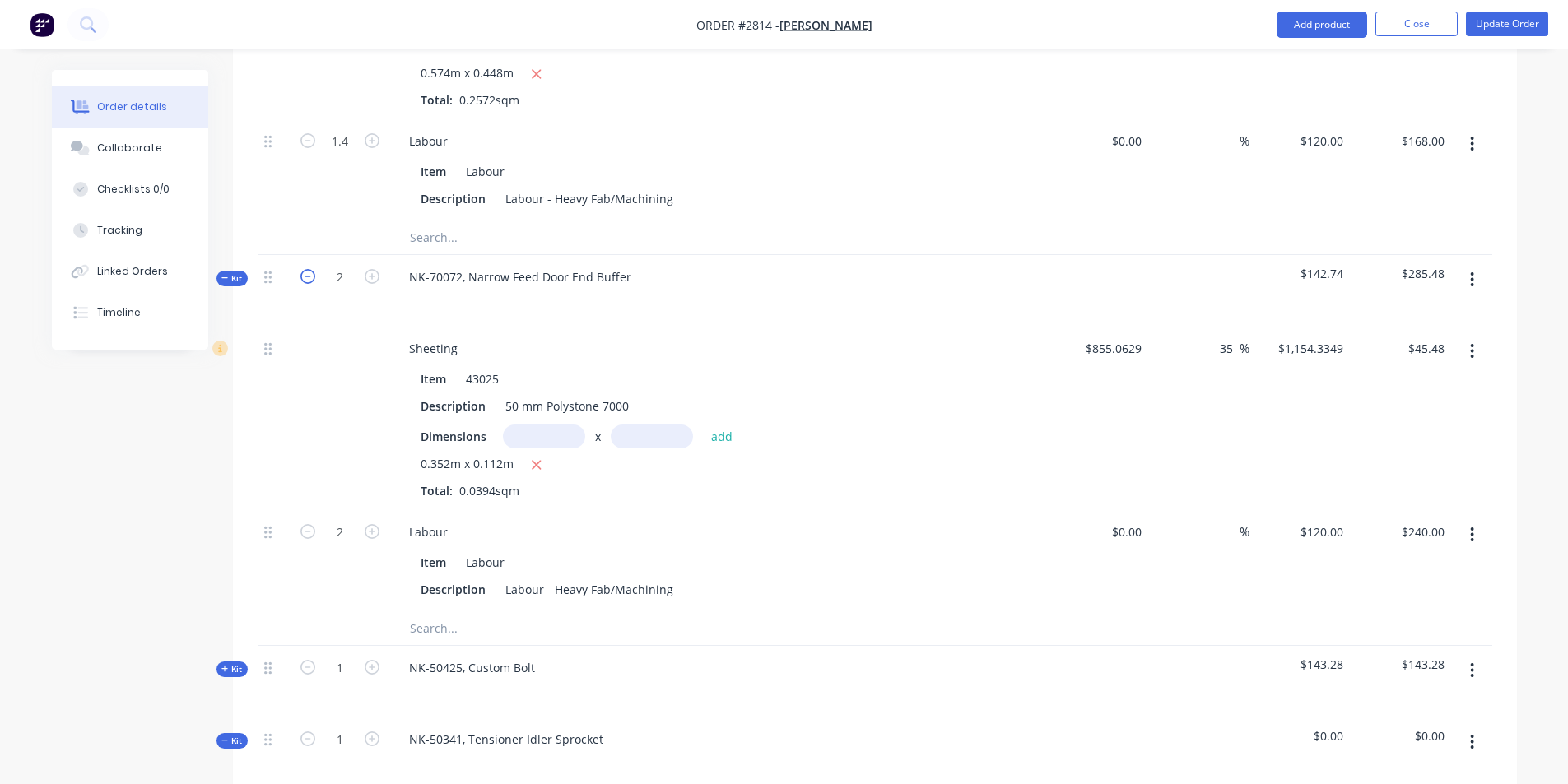
type input "1"
type input "$120.00"
click at [372, 269] on icon "button" at bounding box center [372, 276] width 15 height 15
type input "2"
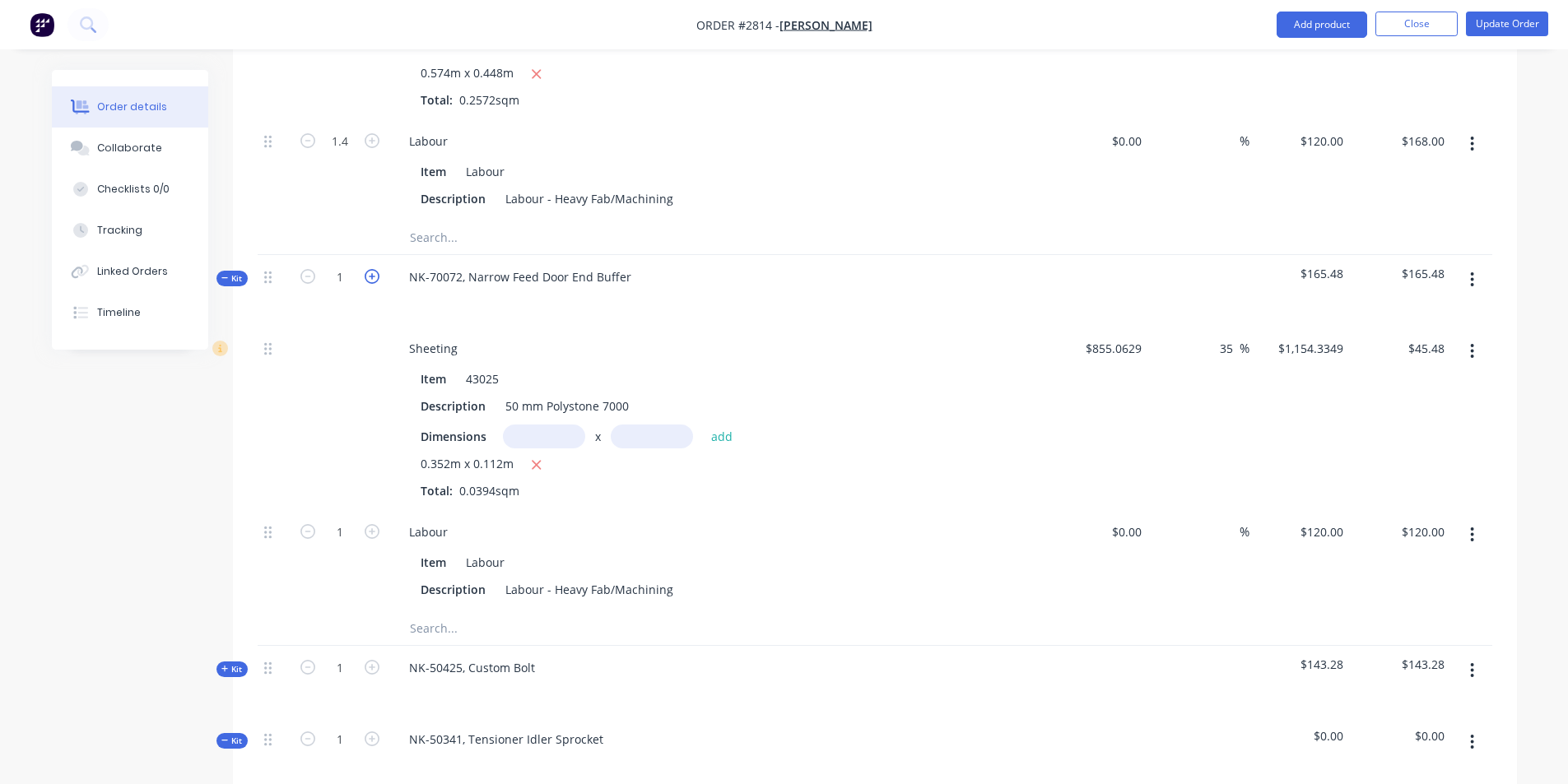
type input "$240.00"
click at [305, 269] on icon "button" at bounding box center [308, 276] width 15 height 15
type input "1"
type input "$120.00"
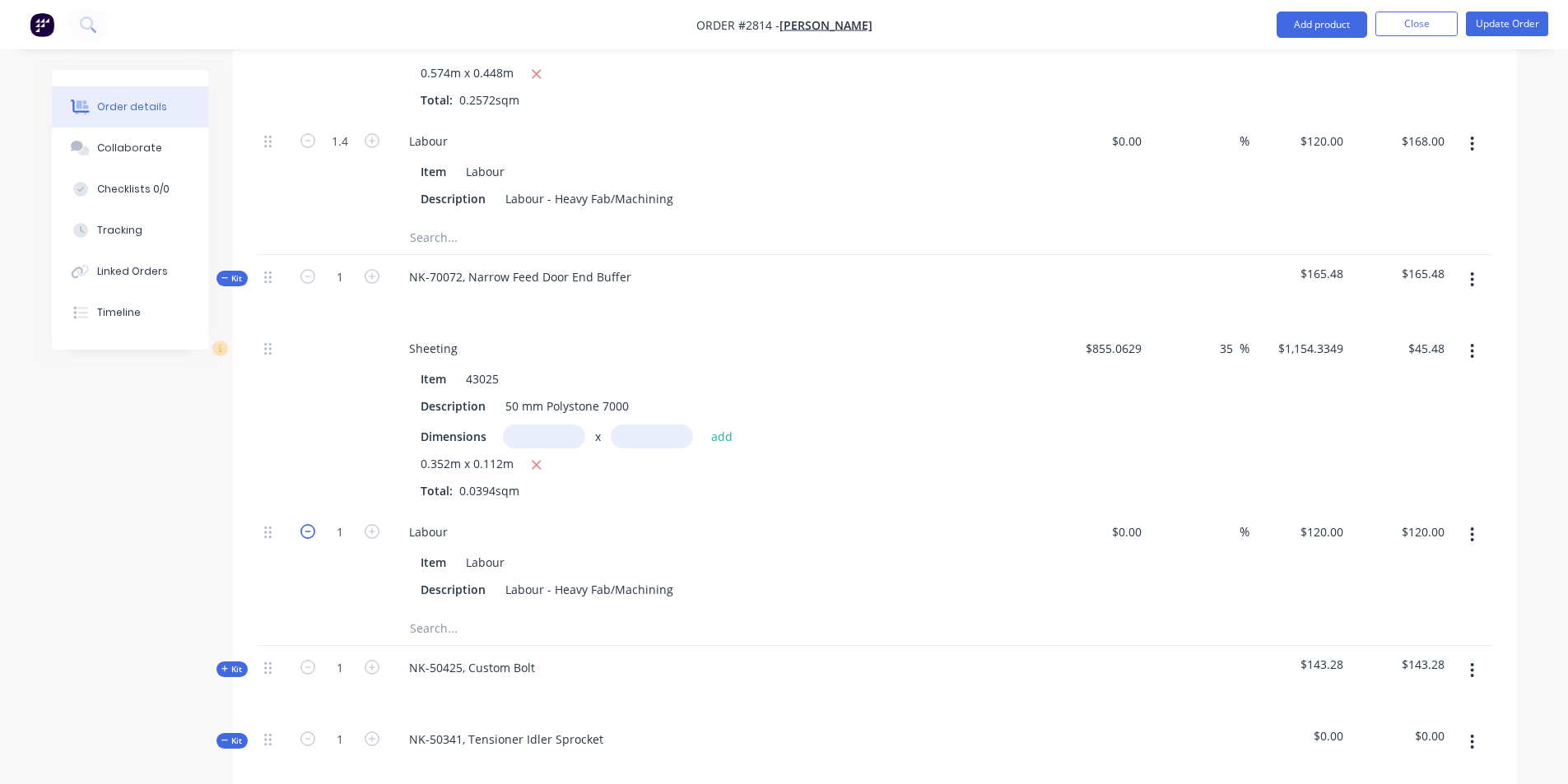
click at [312, 524] on icon "button" at bounding box center [308, 531] width 15 height 15
type input "0"
type input "$0.00"
click at [371, 269] on icon "button" at bounding box center [372, 276] width 15 height 15
click at [307, 269] on icon "button" at bounding box center [308, 276] width 15 height 15
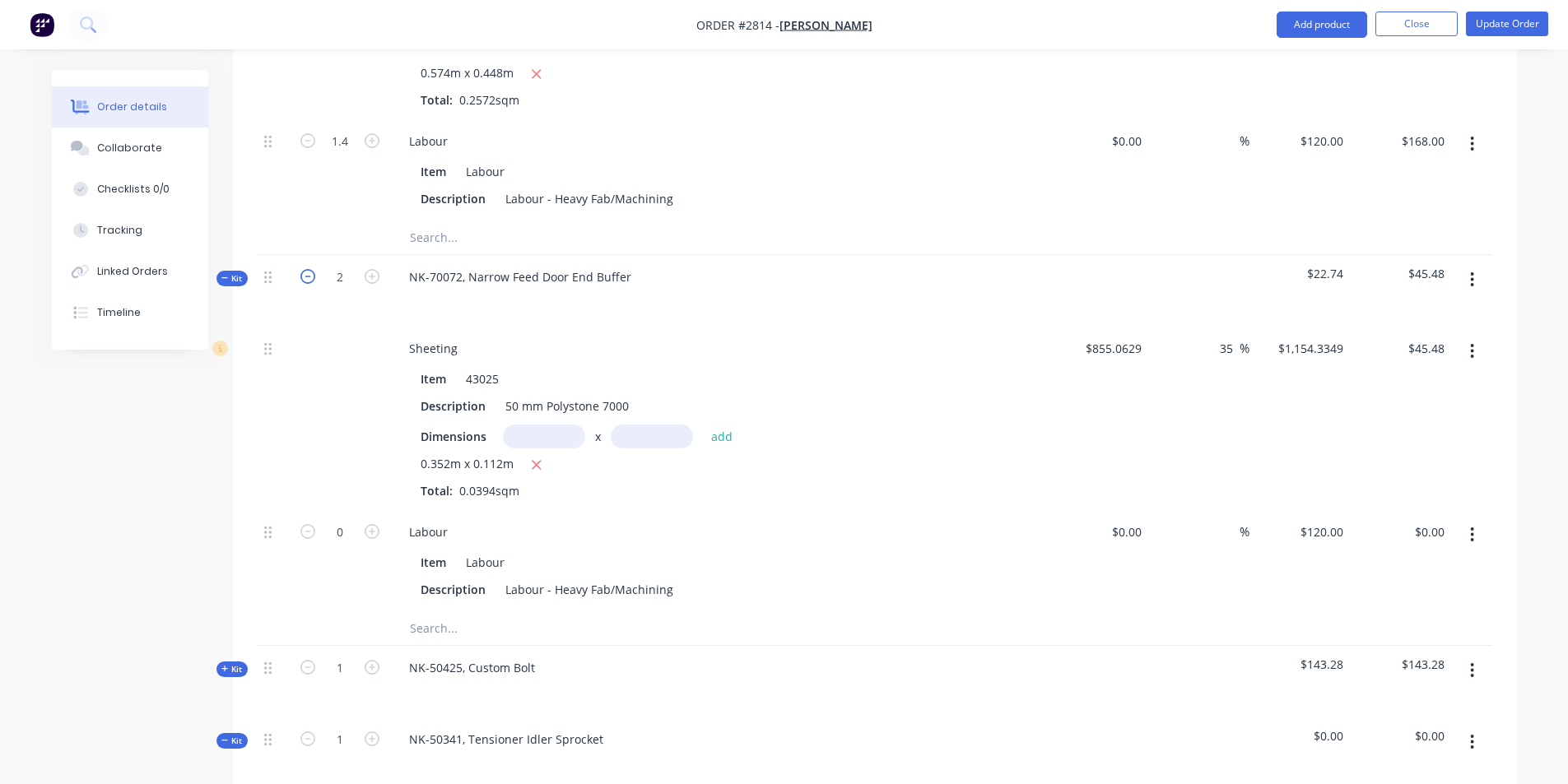
type input "1"
click at [563, 424] on input "text" at bounding box center [543, 435] width 82 height 24
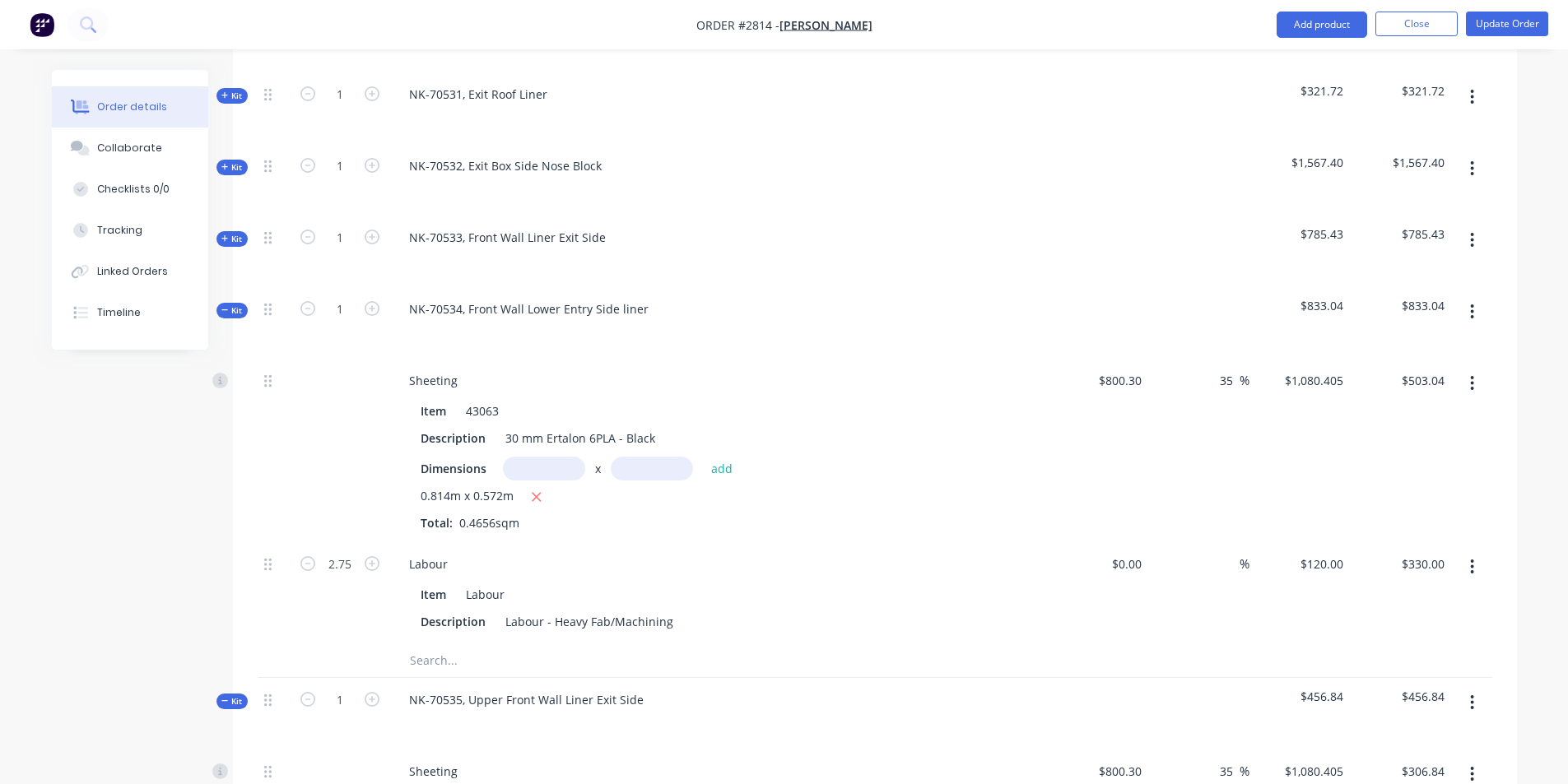
scroll to position [905, 0]
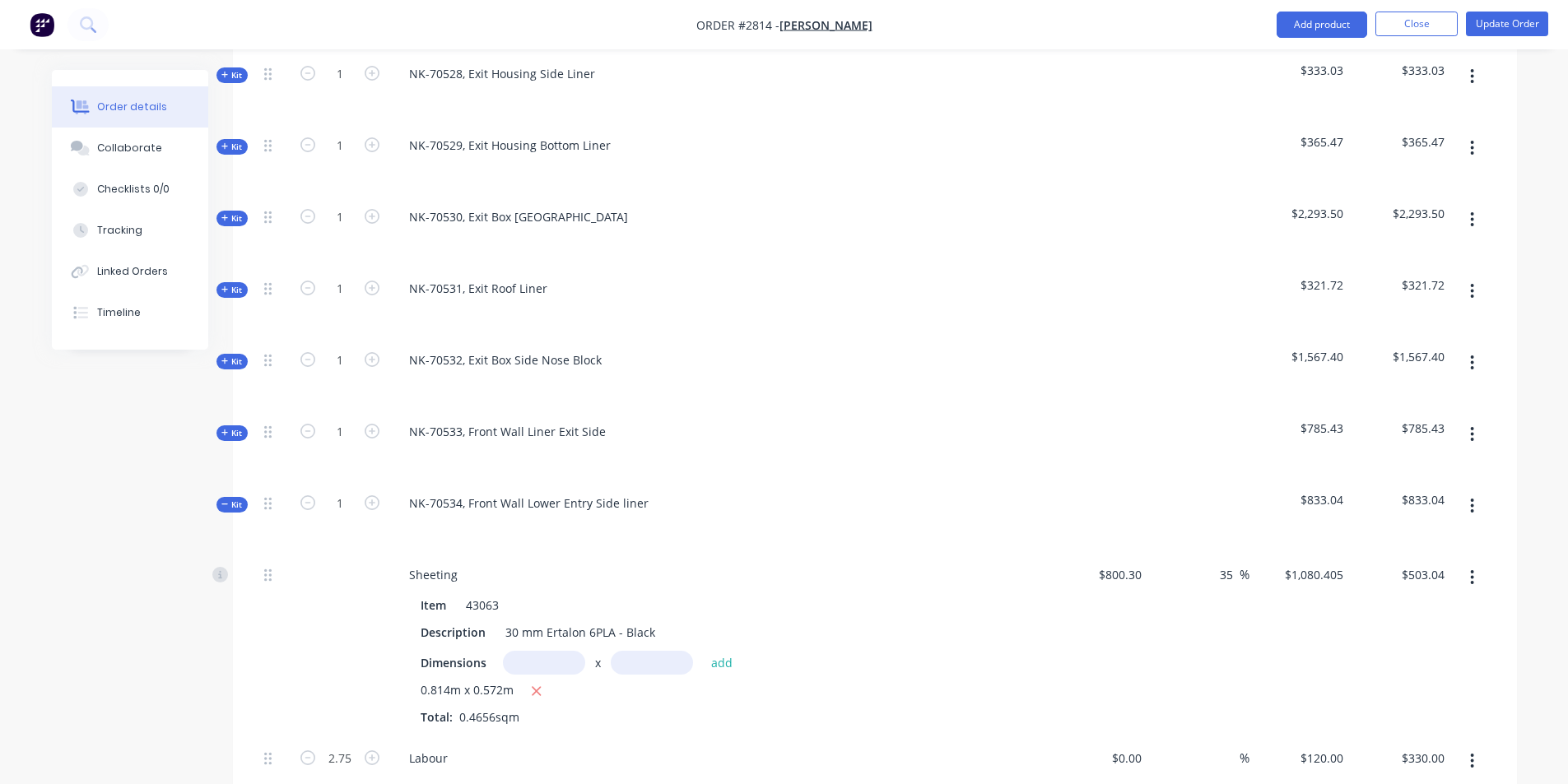
click at [231, 355] on span "Kit" at bounding box center [232, 361] width 22 height 12
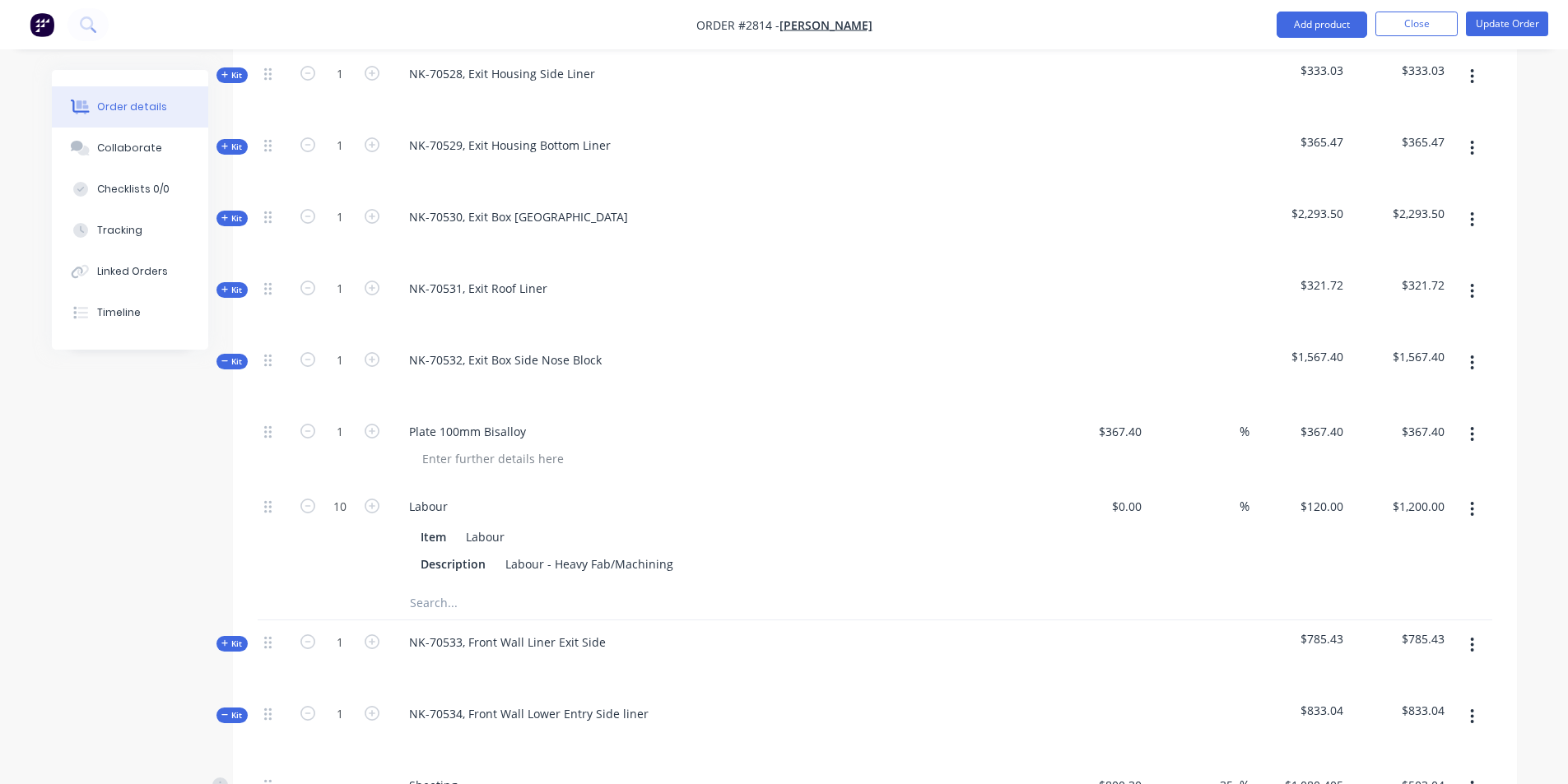
click at [1477, 348] on button "button" at bounding box center [1471, 362] width 39 height 29
click at [1403, 394] on div "Add product to kit" at bounding box center [1413, 405] width 126 height 24
click at [1010, 620] on div "NK-70533, Front Wall Liner Exit Side" at bounding box center [718, 656] width 658 height 72
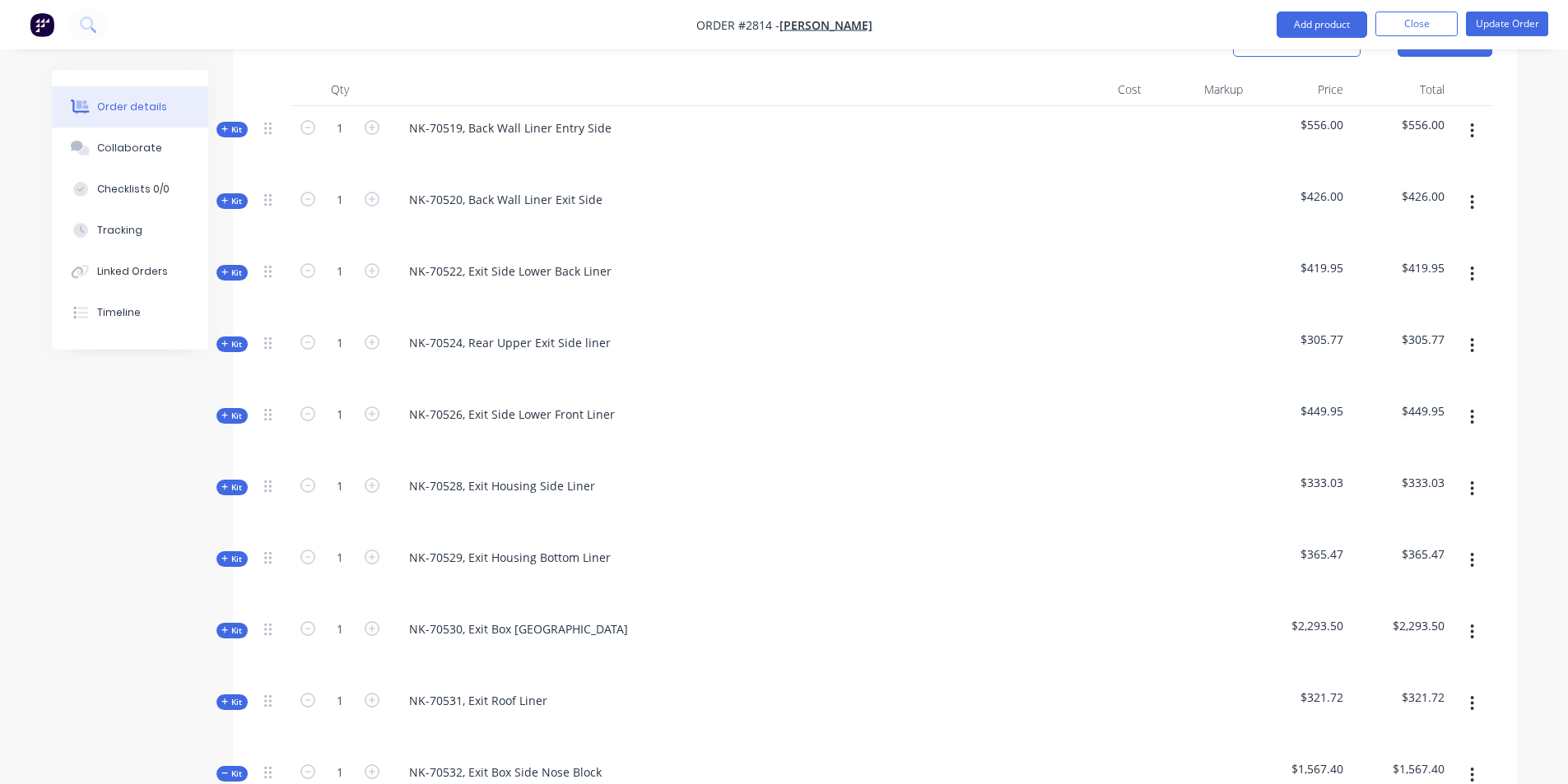
scroll to position [494, 0]
click at [236, 122] on span "Kit" at bounding box center [232, 128] width 22 height 12
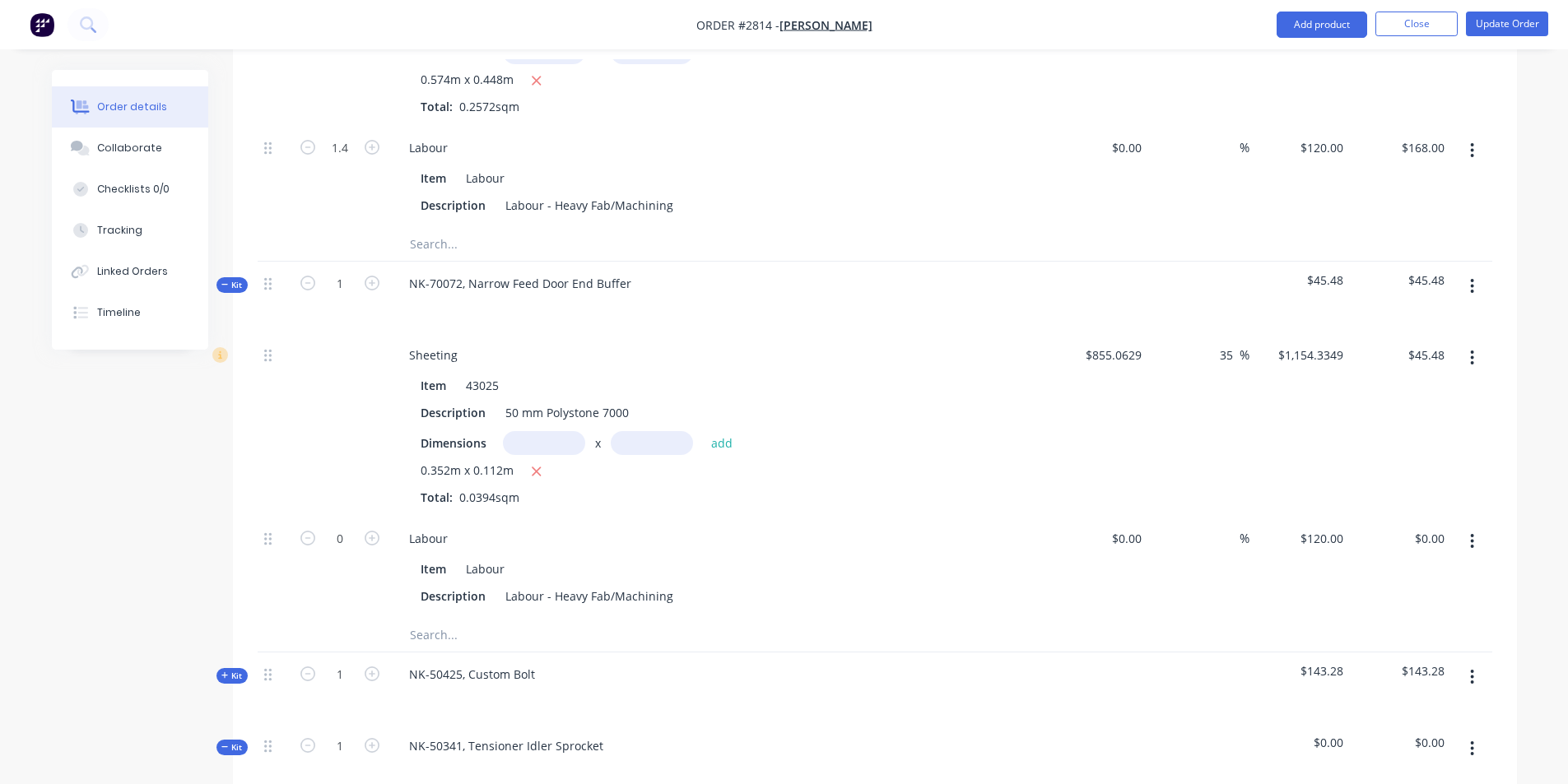
scroll to position [2796, 0]
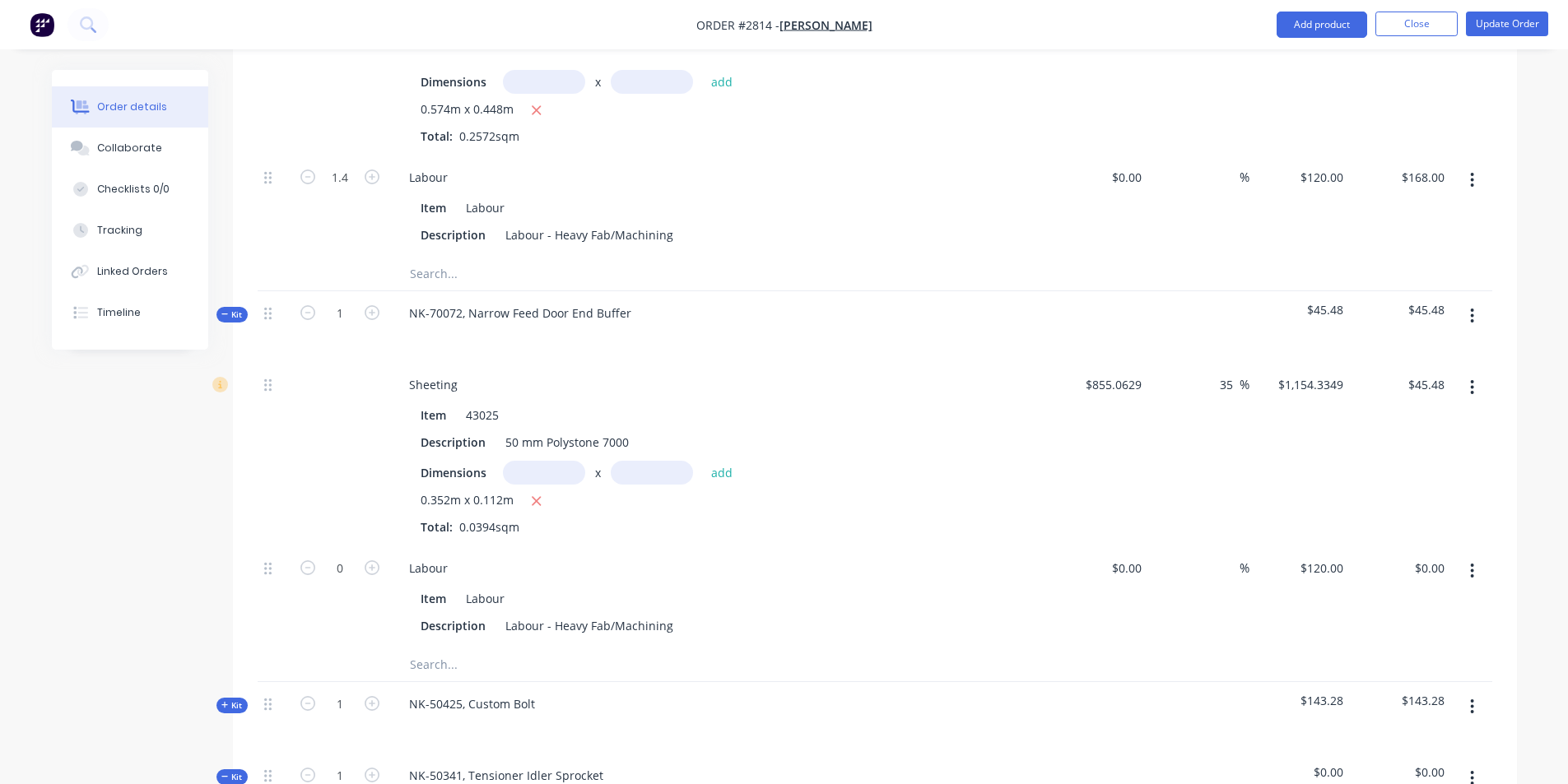
click at [539, 461] on input "text" at bounding box center [543, 472] width 82 height 24
type input "0.325m"
type input "0.112m"
click at [724, 461] on button "add" at bounding box center [721, 472] width 39 height 23
type input "$87.50"
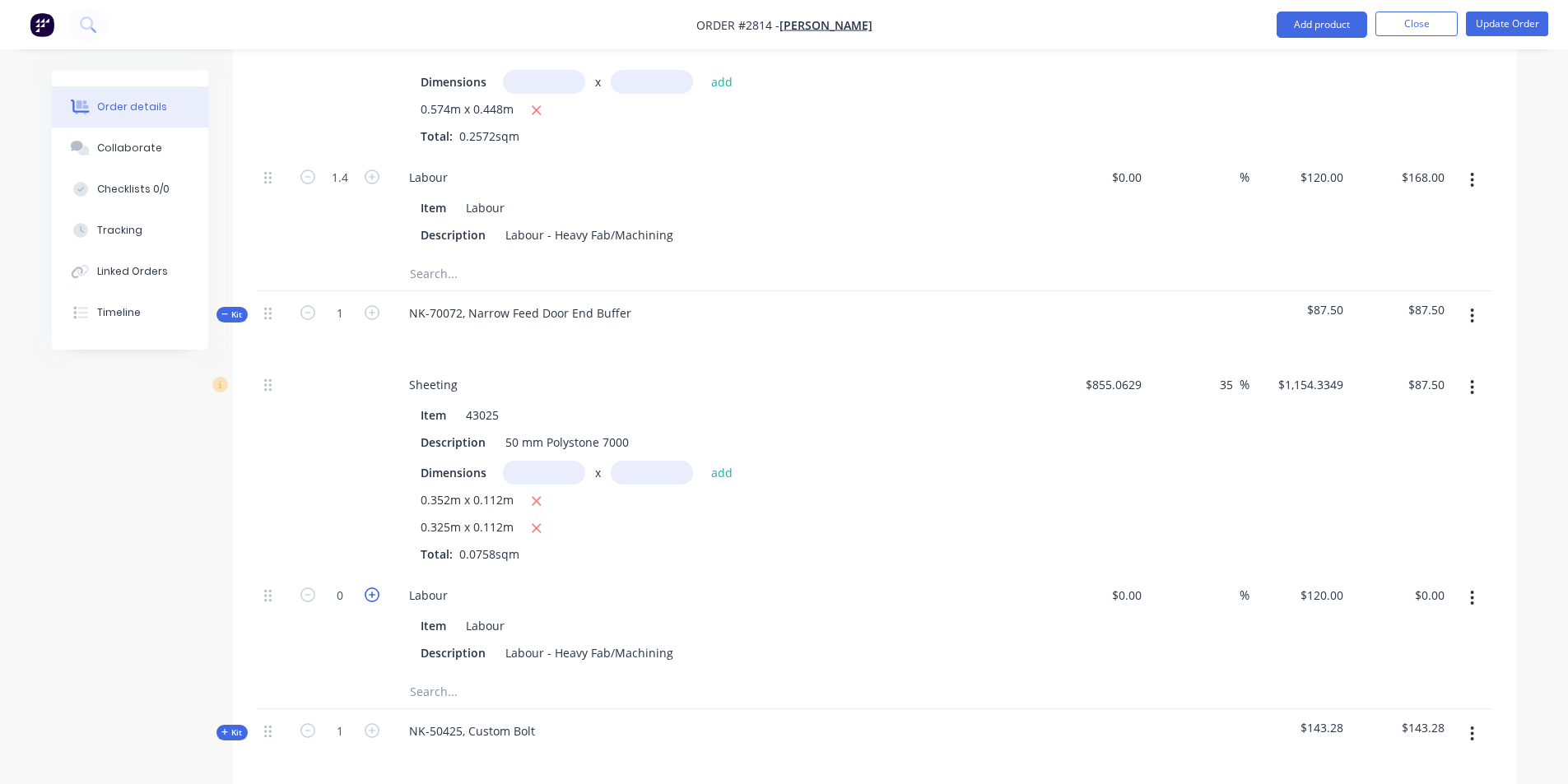
click at [371, 587] on icon "button" at bounding box center [372, 595] width 15 height 15
type input "1"
type input "$120.00"
click at [374, 587] on icon "button" at bounding box center [372, 595] width 15 height 15
type input "2"
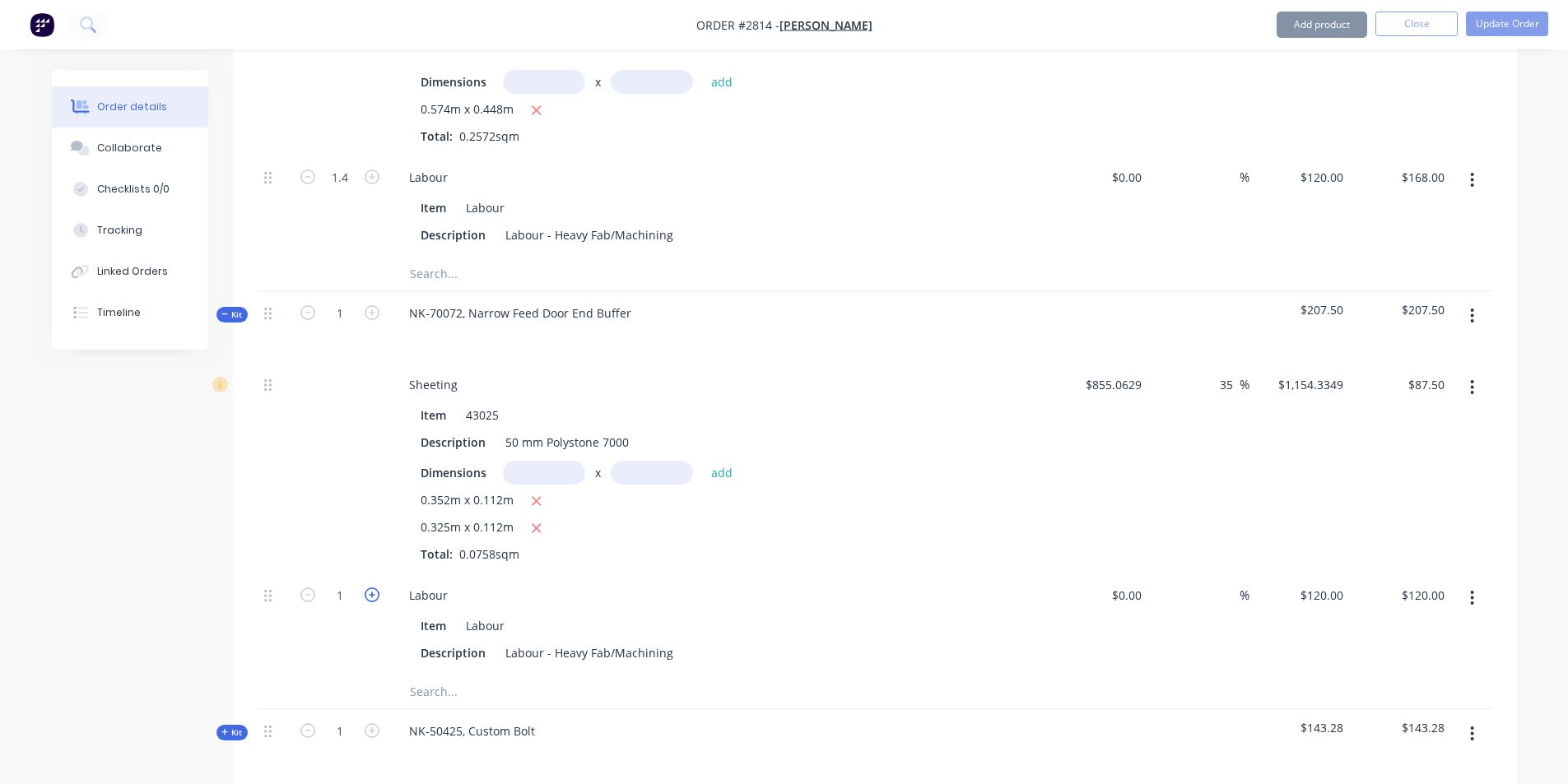
type input "$240.00"
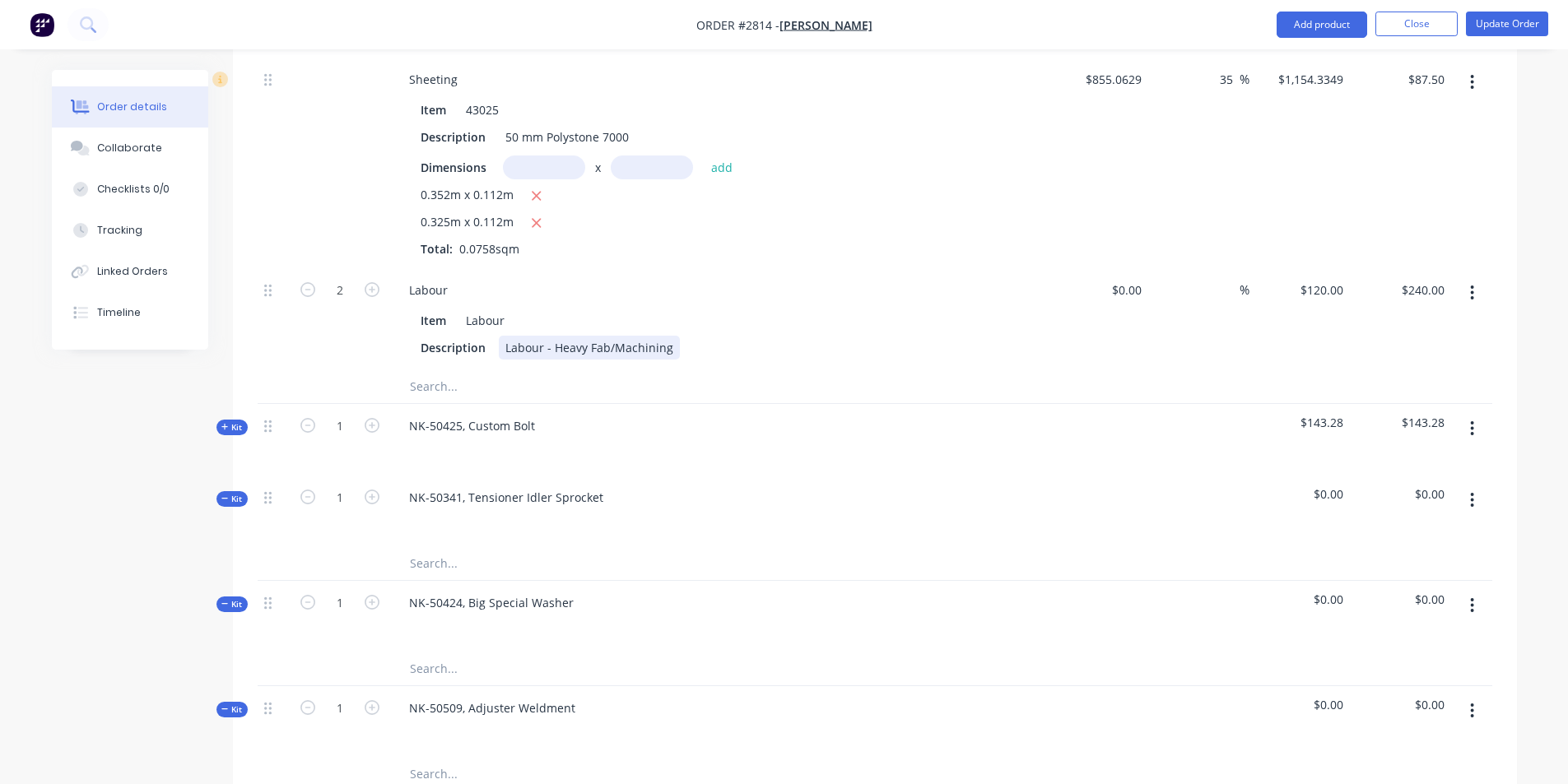
scroll to position [3281, 0]
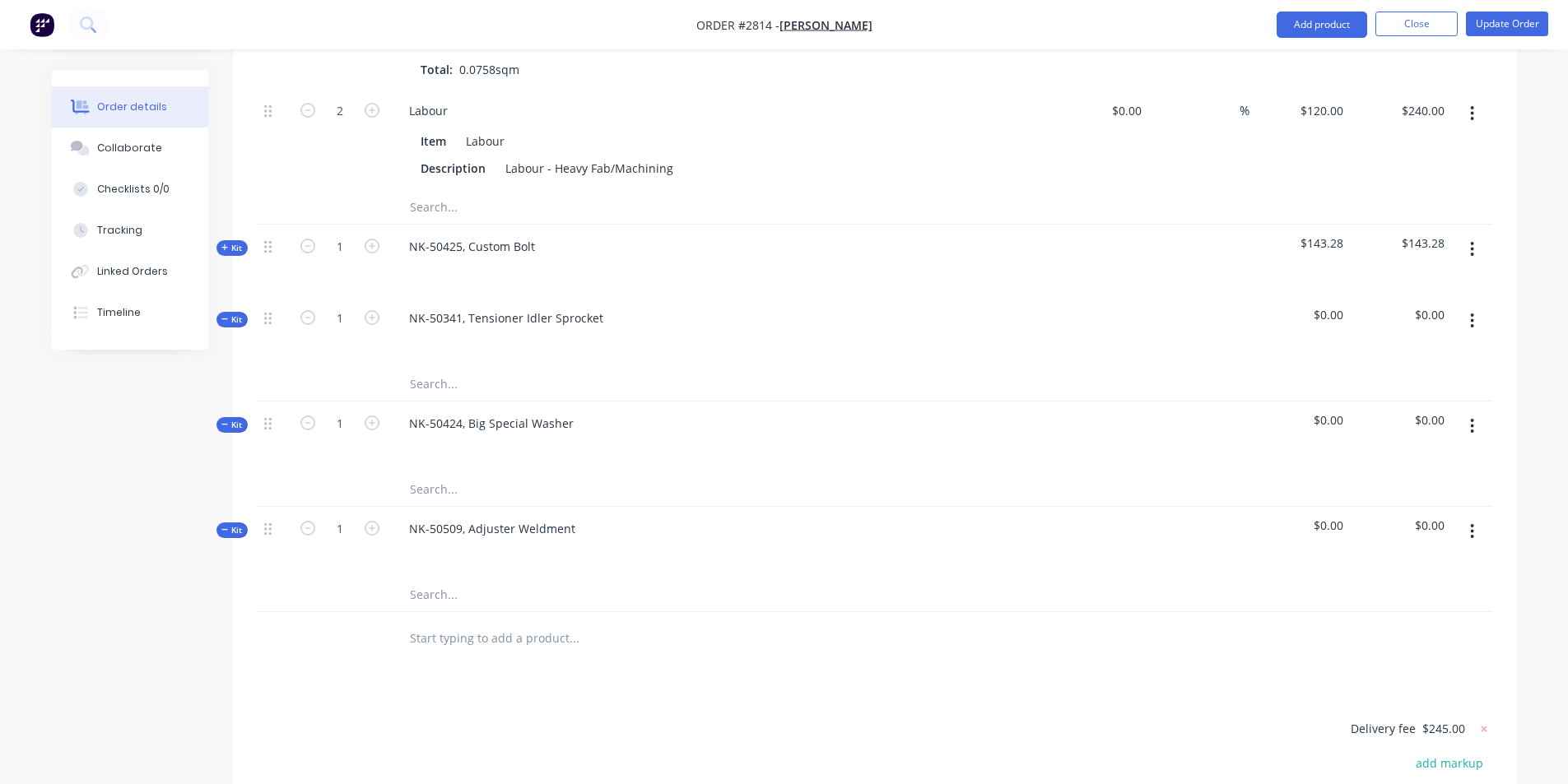
click at [424, 368] on input "text" at bounding box center [573, 384] width 329 height 33
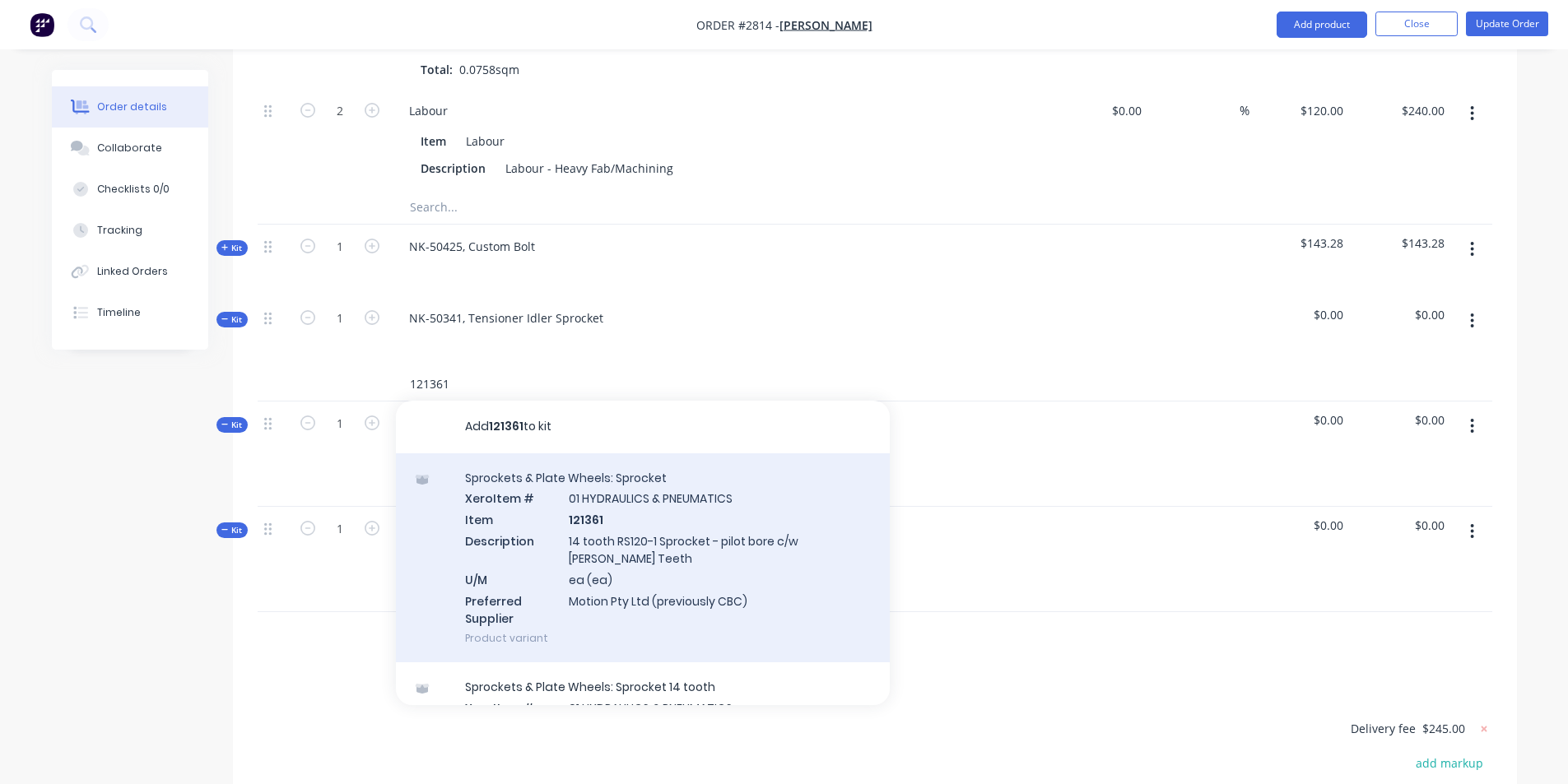
type input "121361"
click at [689, 526] on div "Sprockets & Plate Wheels: Sprocket Xero Item # 01 HYDRAULICS & PNEUMATICS Item …" at bounding box center [643, 558] width 494 height 210
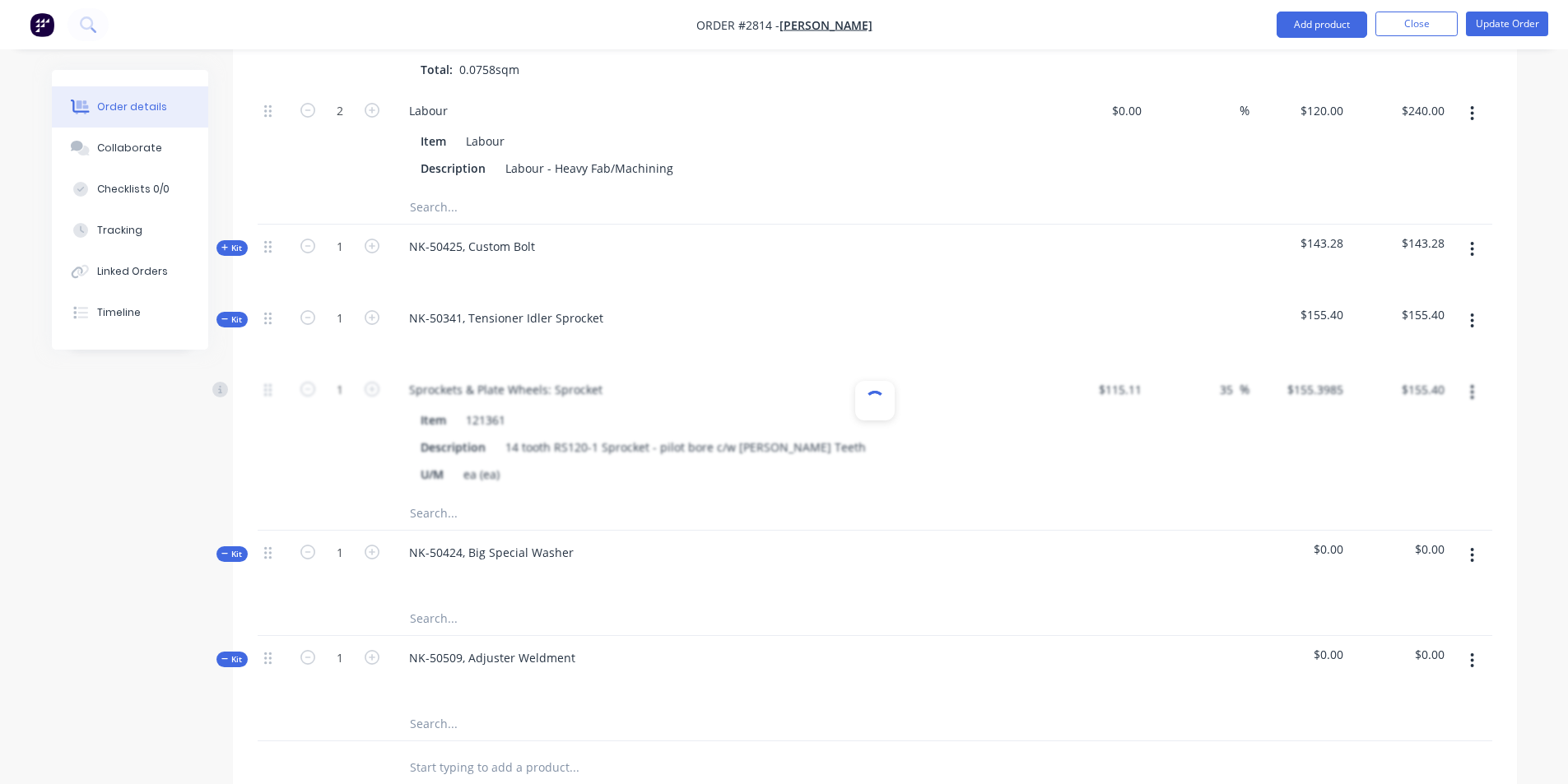
type input "$115.11"
type input "35"
type input "$155.3985"
type input "$155.40"
click at [442, 497] on input "text" at bounding box center [573, 513] width 329 height 33
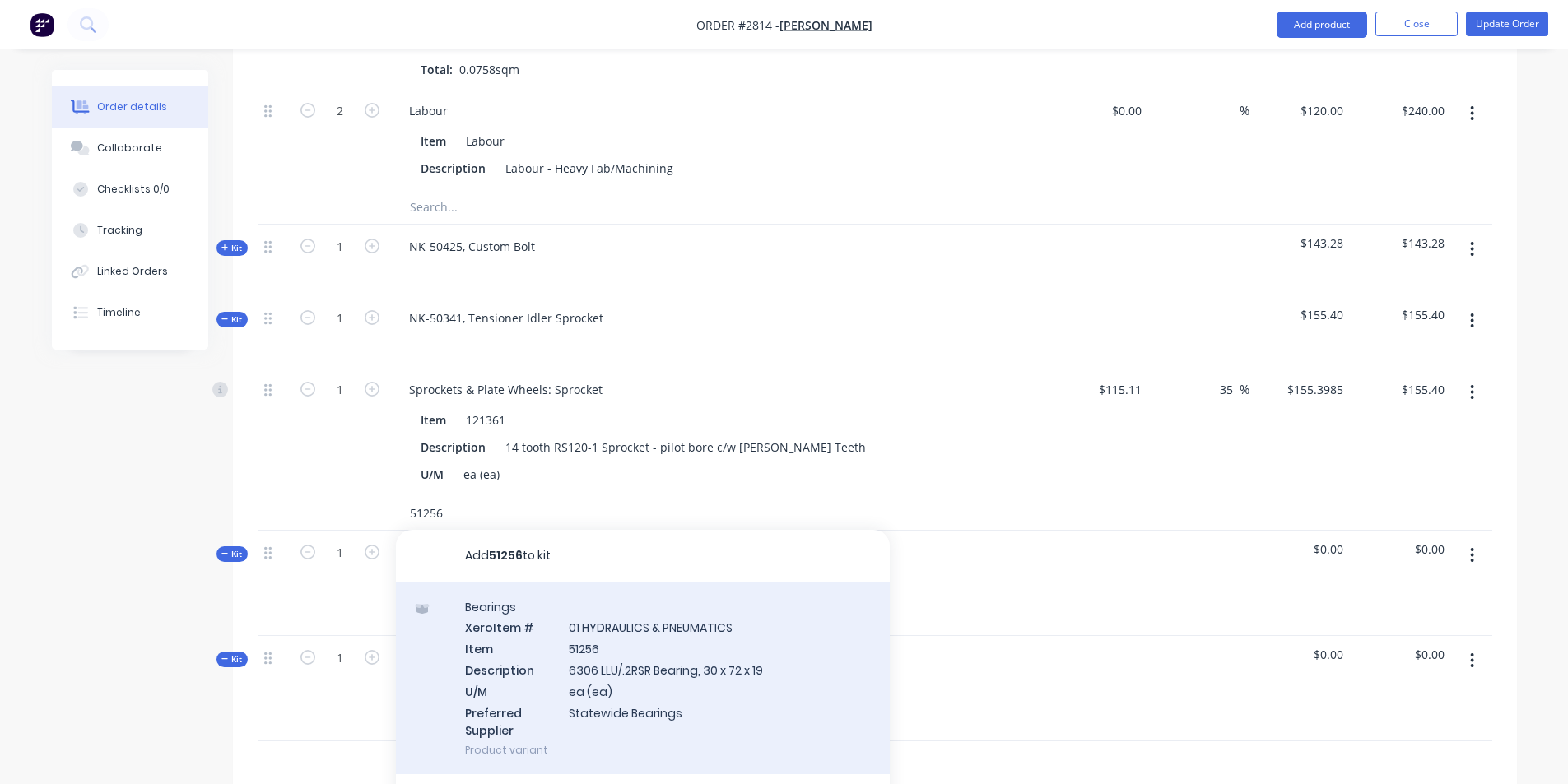
type input "51256"
click at [619, 615] on div "Bearings Xero Item # 01 HYDRAULICS & PNEUMATICS Item 51256 Description 6306 LLU…" at bounding box center [643, 678] width 494 height 192
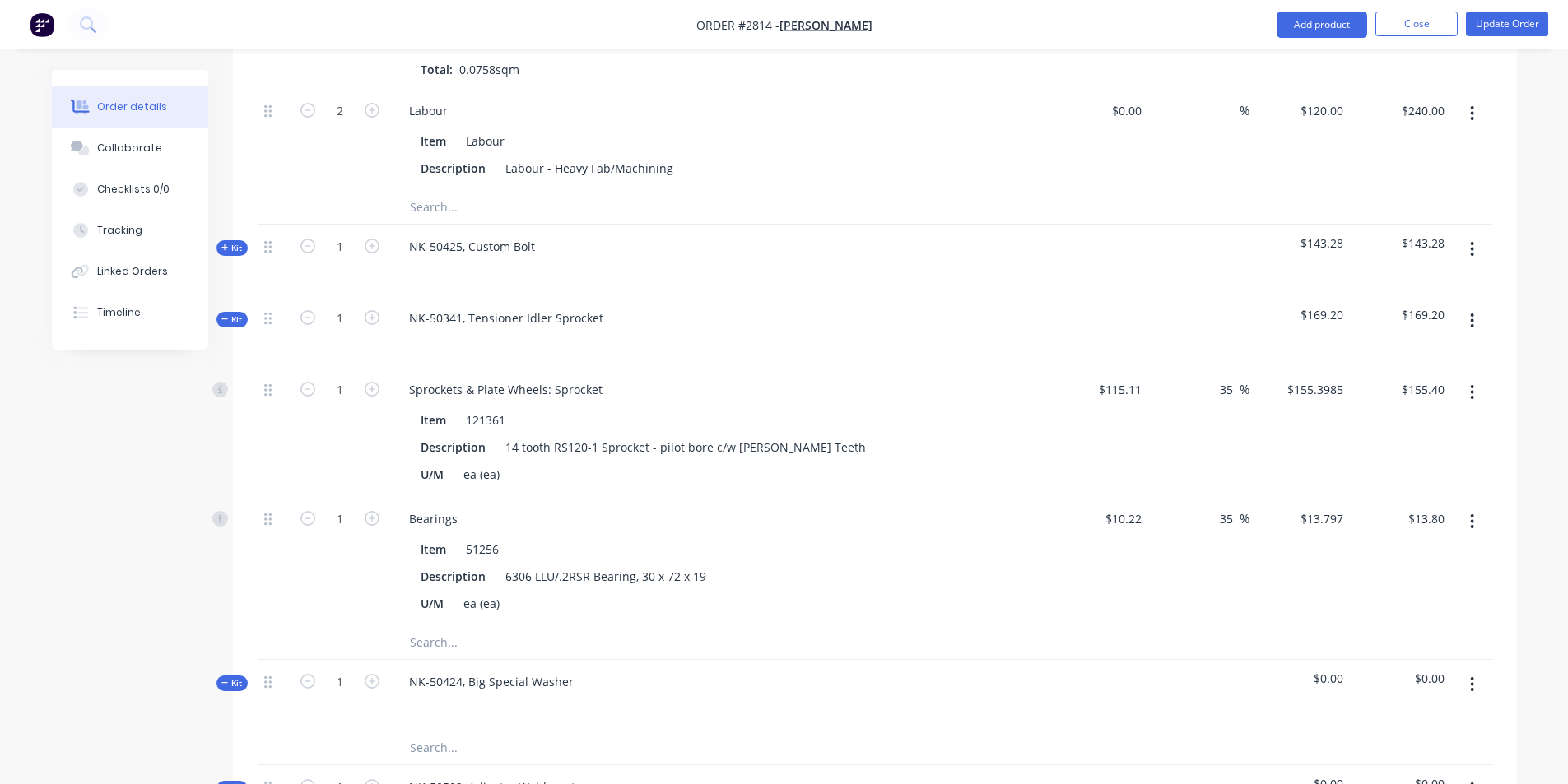
click at [435, 626] on input "text" at bounding box center [573, 642] width 329 height 33
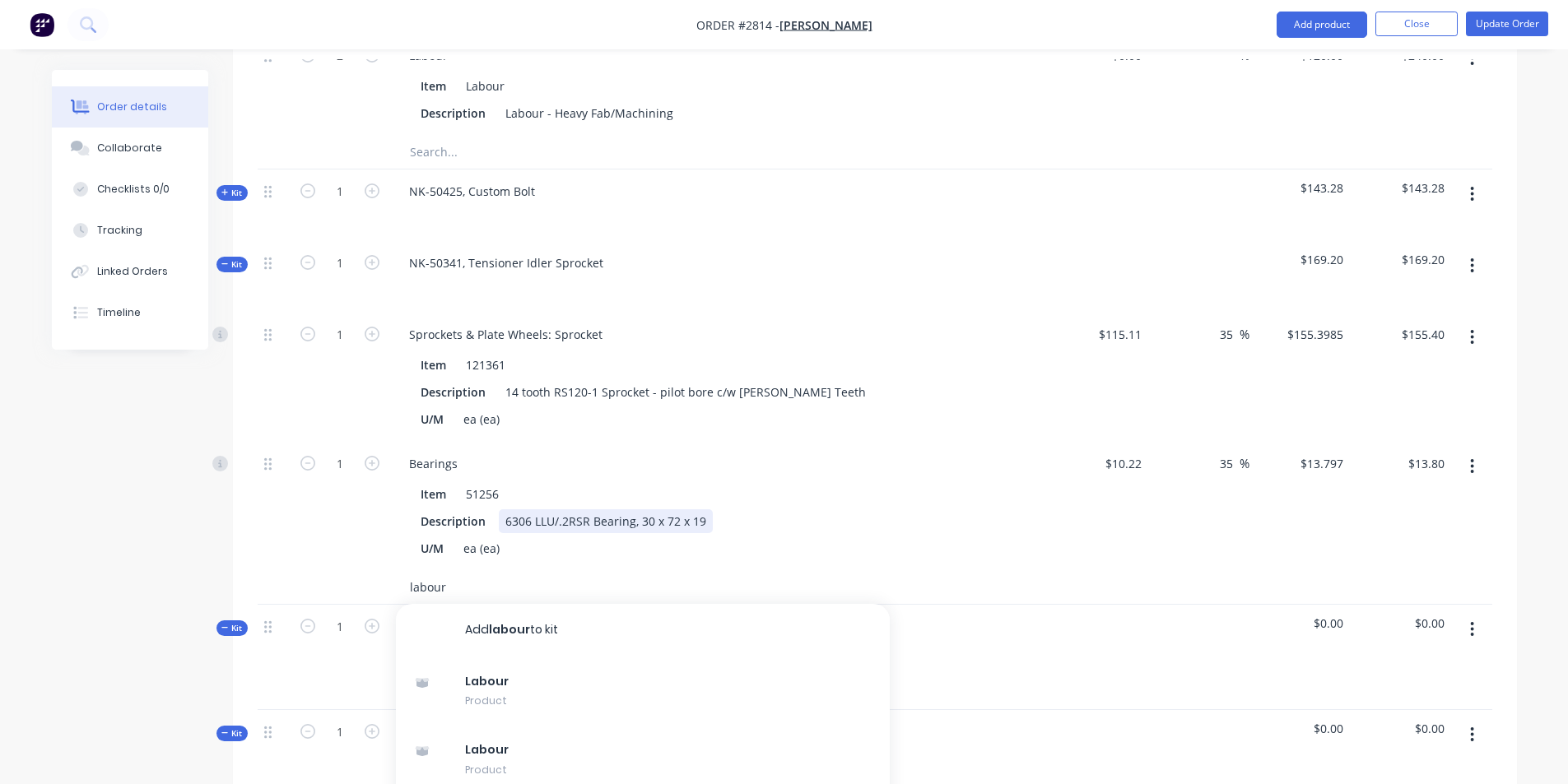
scroll to position [3363, 0]
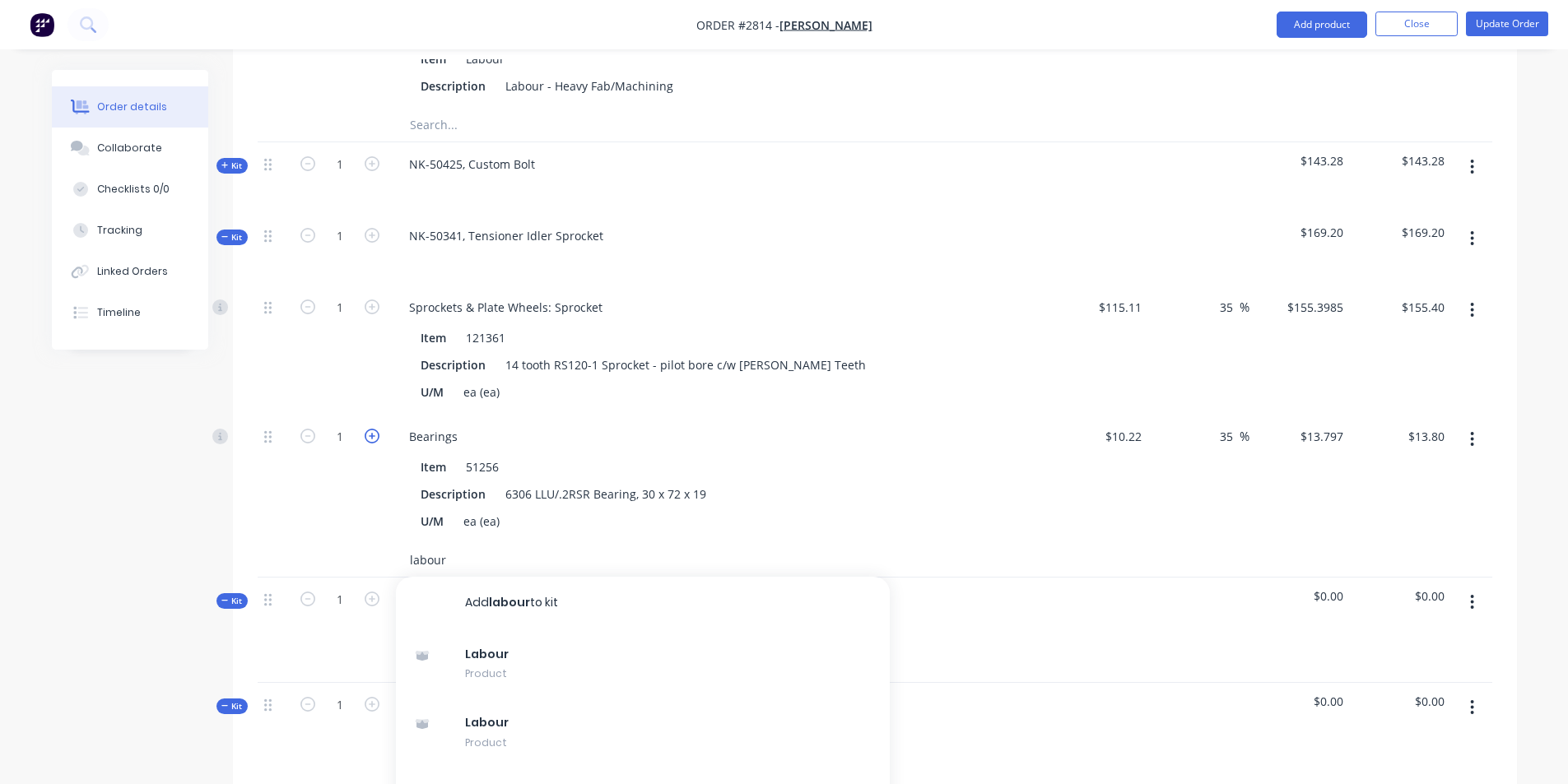
type input "labour"
click at [371, 429] on icon "button" at bounding box center [372, 436] width 15 height 15
type input "2"
type input "$27.59"
click at [455, 544] on input "labour" at bounding box center [573, 560] width 329 height 33
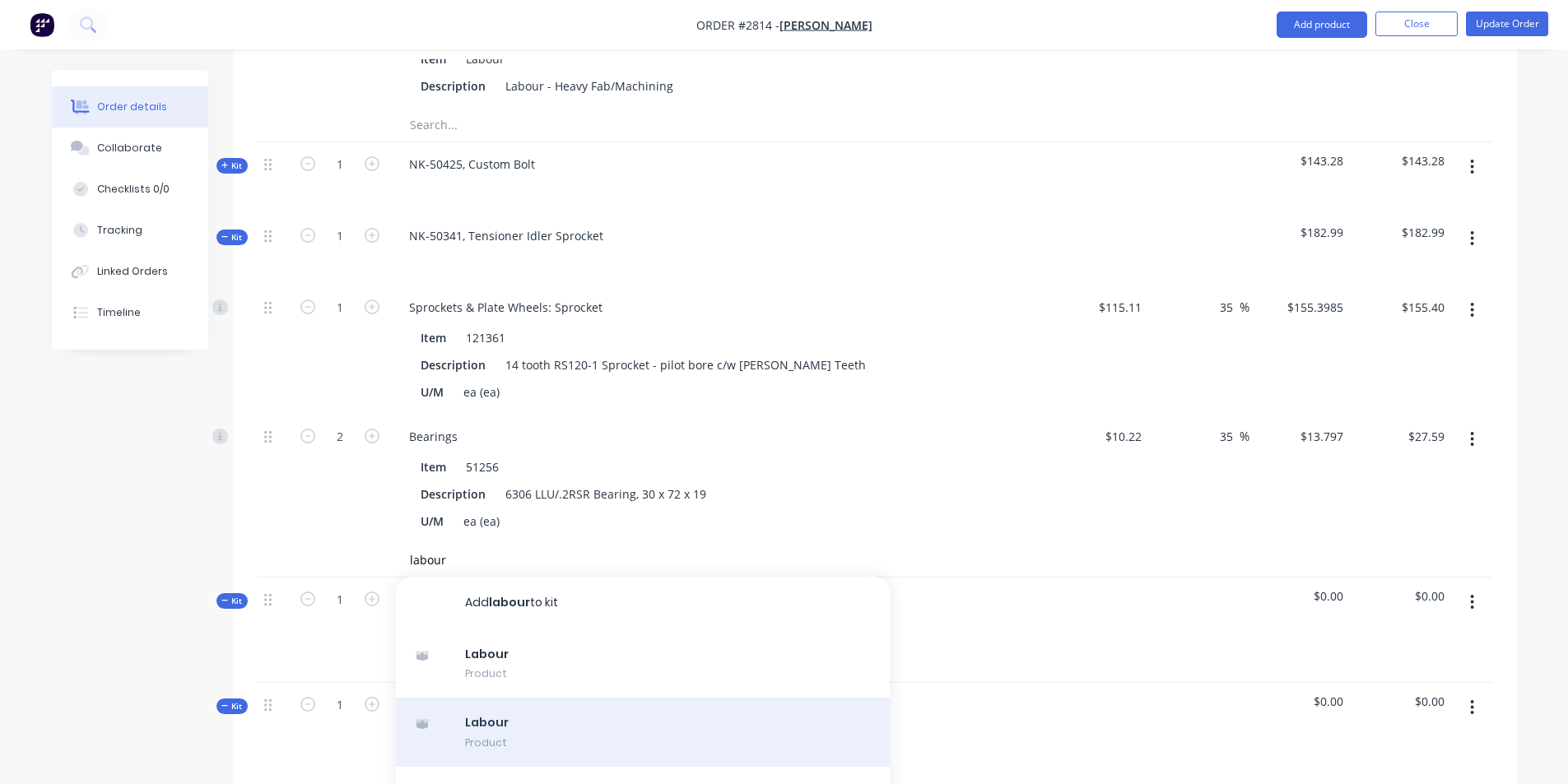
click at [495, 697] on div "Labour Product" at bounding box center [643, 731] width 494 height 69
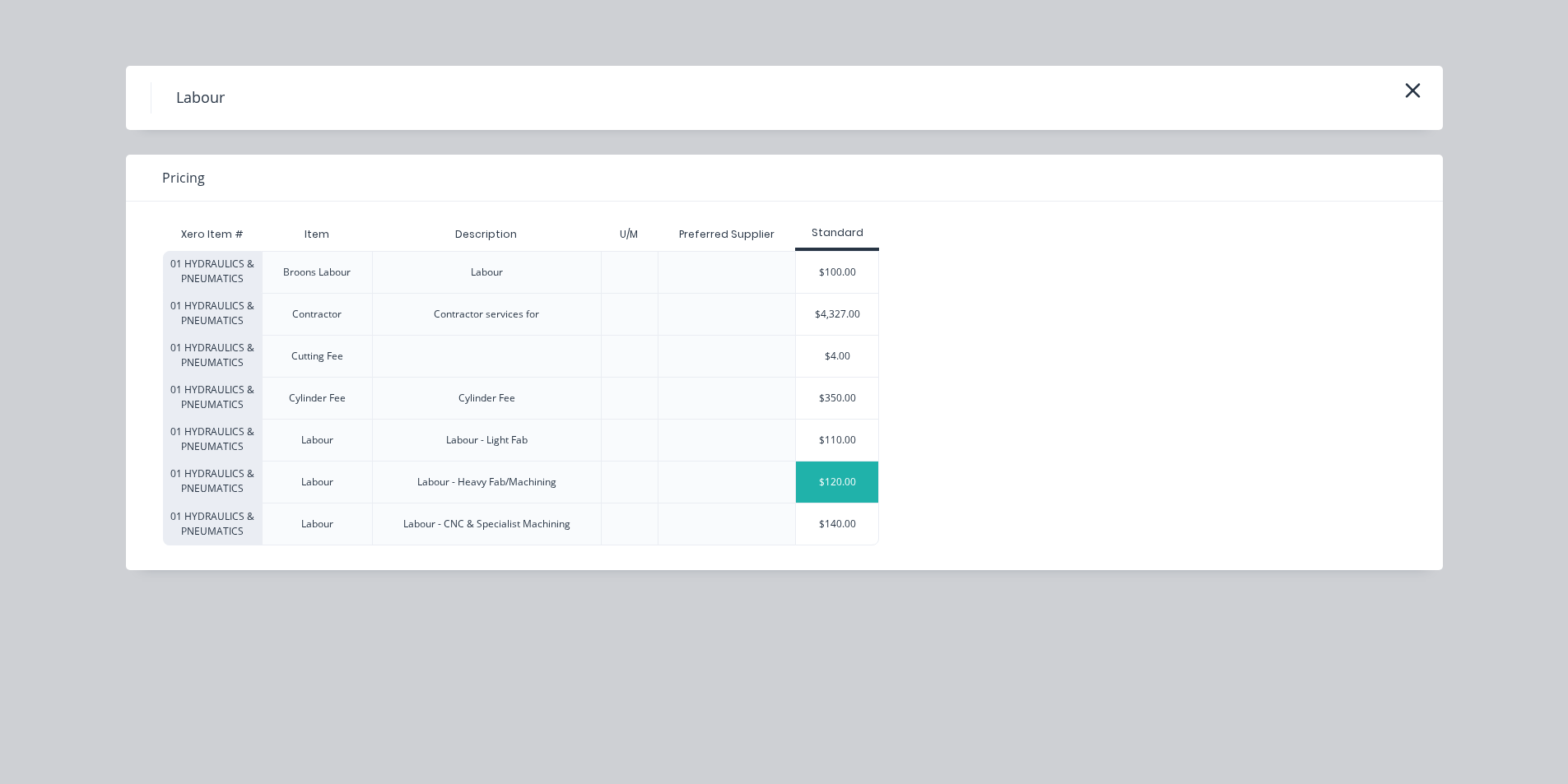
click at [826, 477] on div "$120.00" at bounding box center [836, 482] width 82 height 41
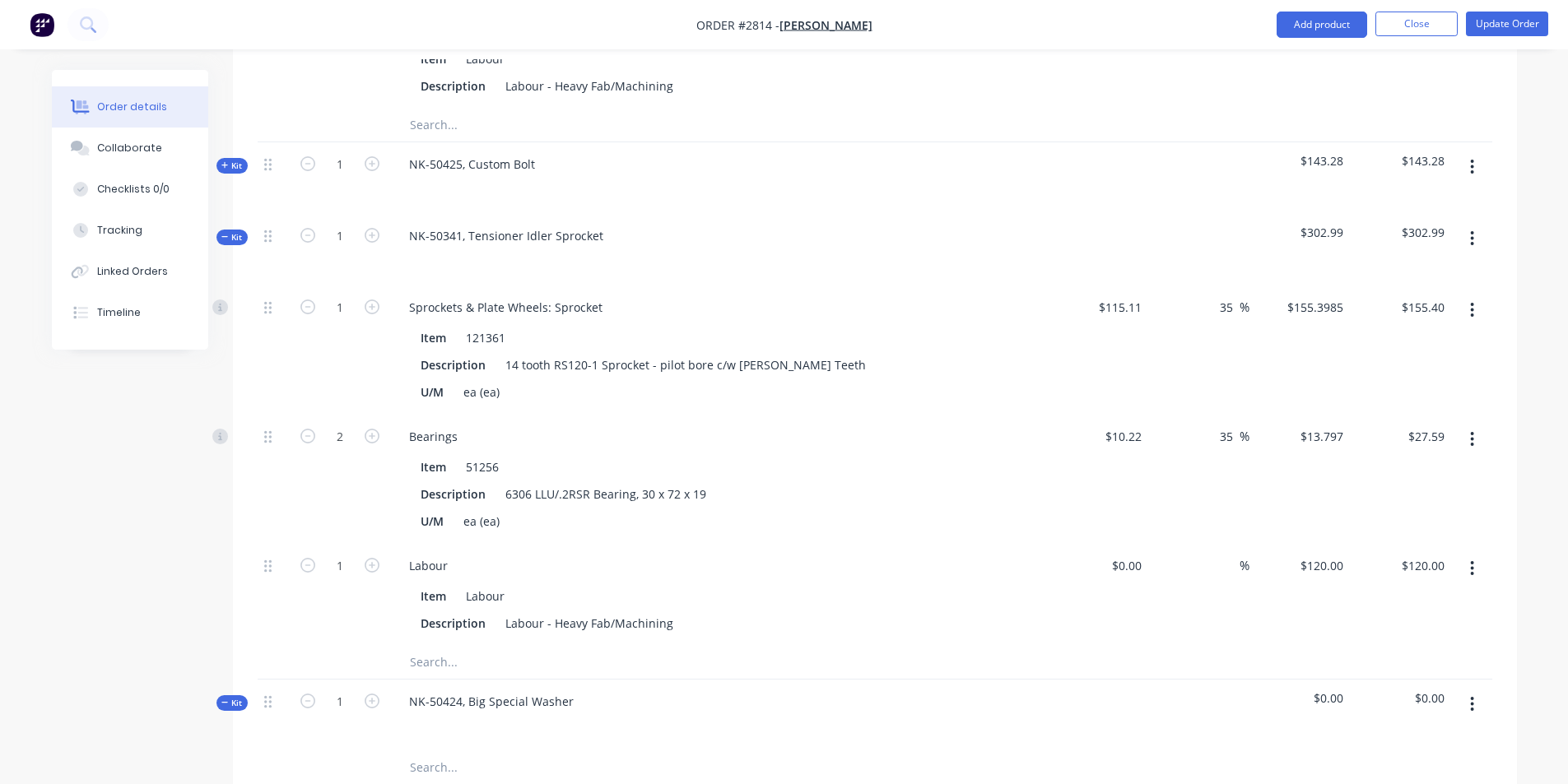
click at [233, 231] on span "Kit" at bounding box center [232, 237] width 22 height 12
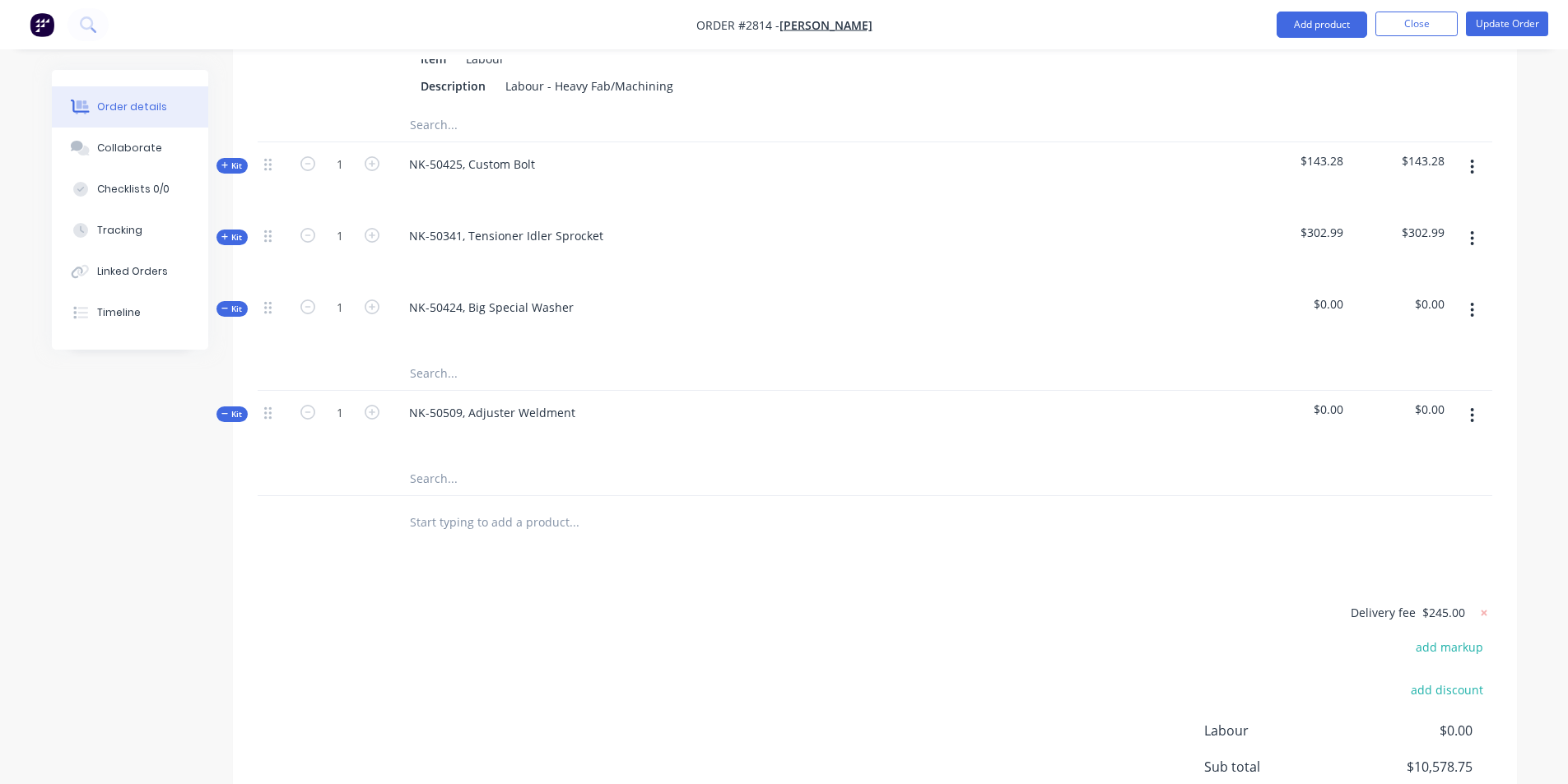
drag, startPoint x: 235, startPoint y: 264, endPoint x: 427, endPoint y: 338, distance: 205.8
click at [446, 320] on div "Kit 1 NK-50424, Big Special Washer $0.00 $0.00" at bounding box center [874, 338] width 1234 height 106
click at [435, 357] on input "text" at bounding box center [573, 373] width 329 height 33
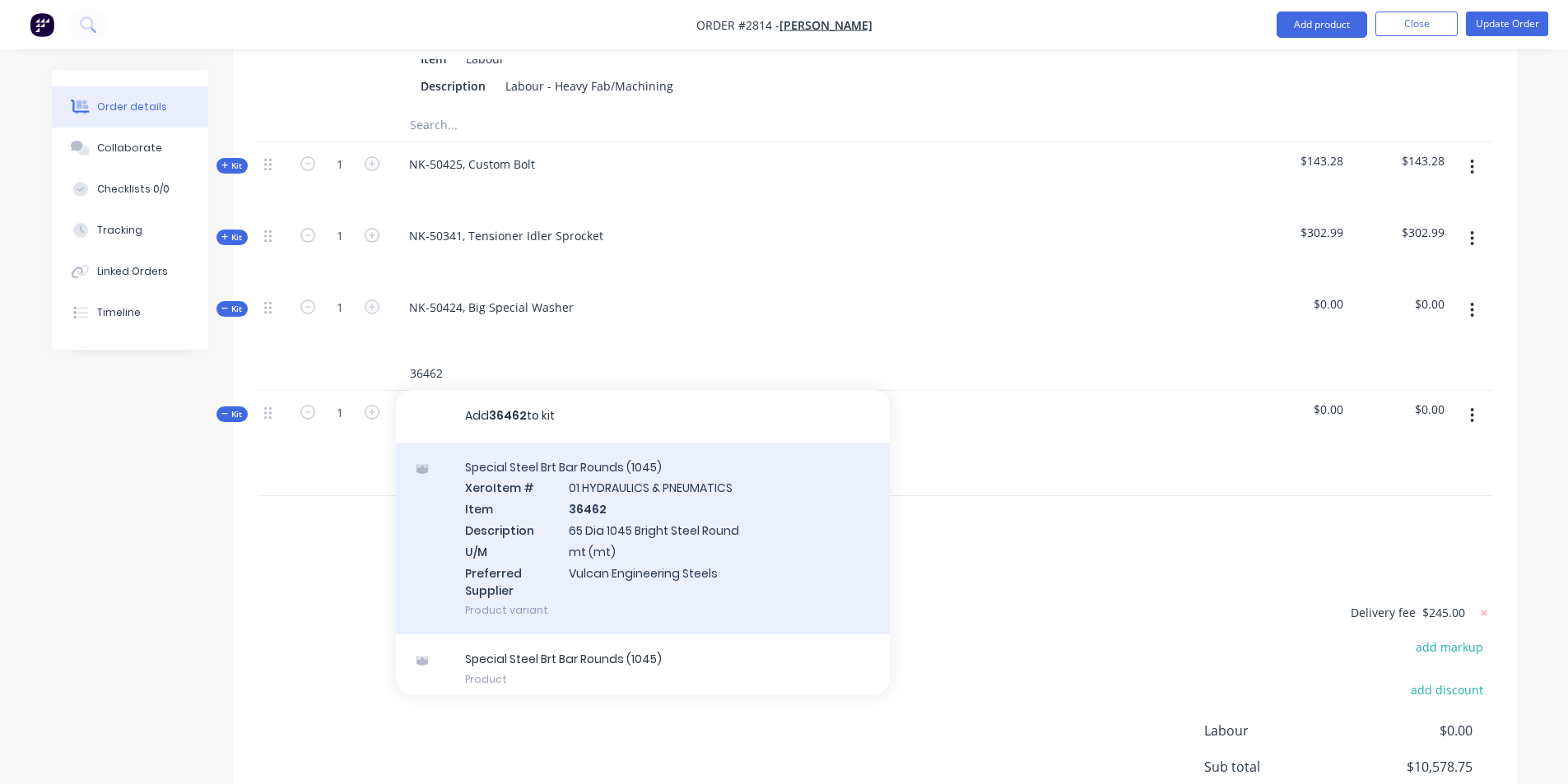
type input "36462"
click at [658, 470] on div "Special Steel Brt Bar Rounds (1045) Xero Item # 01 HYDRAULICS & PNEUMATICS Item…" at bounding box center [643, 539] width 494 height 192
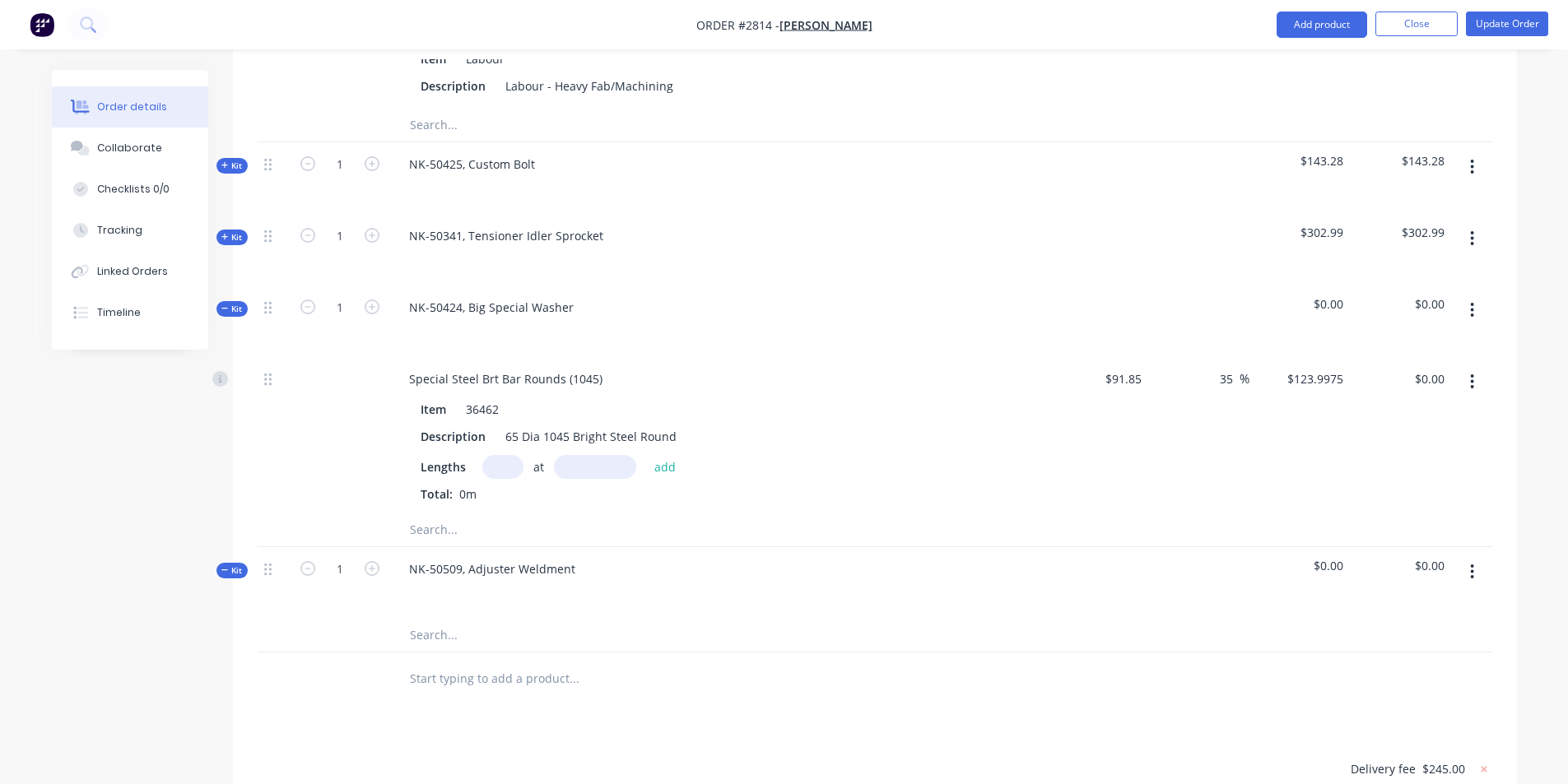
click at [503, 455] on input "text" at bounding box center [503, 466] width 41 height 24
type input "1"
click at [566, 455] on input "text" at bounding box center [594, 466] width 82 height 24
type input "30"
click at [646, 455] on button "add" at bounding box center [665, 466] width 39 height 23
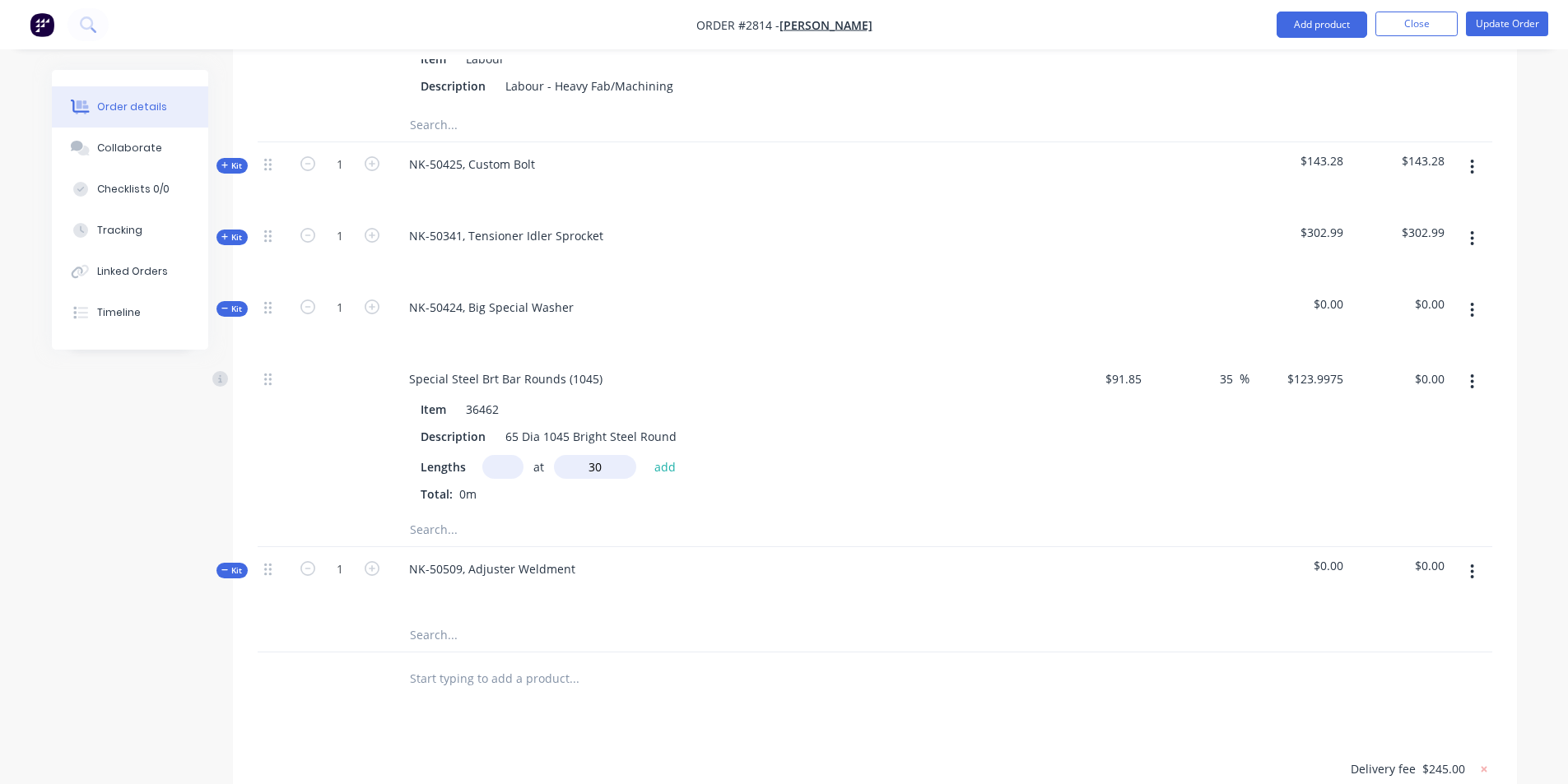
type input "$3.72"
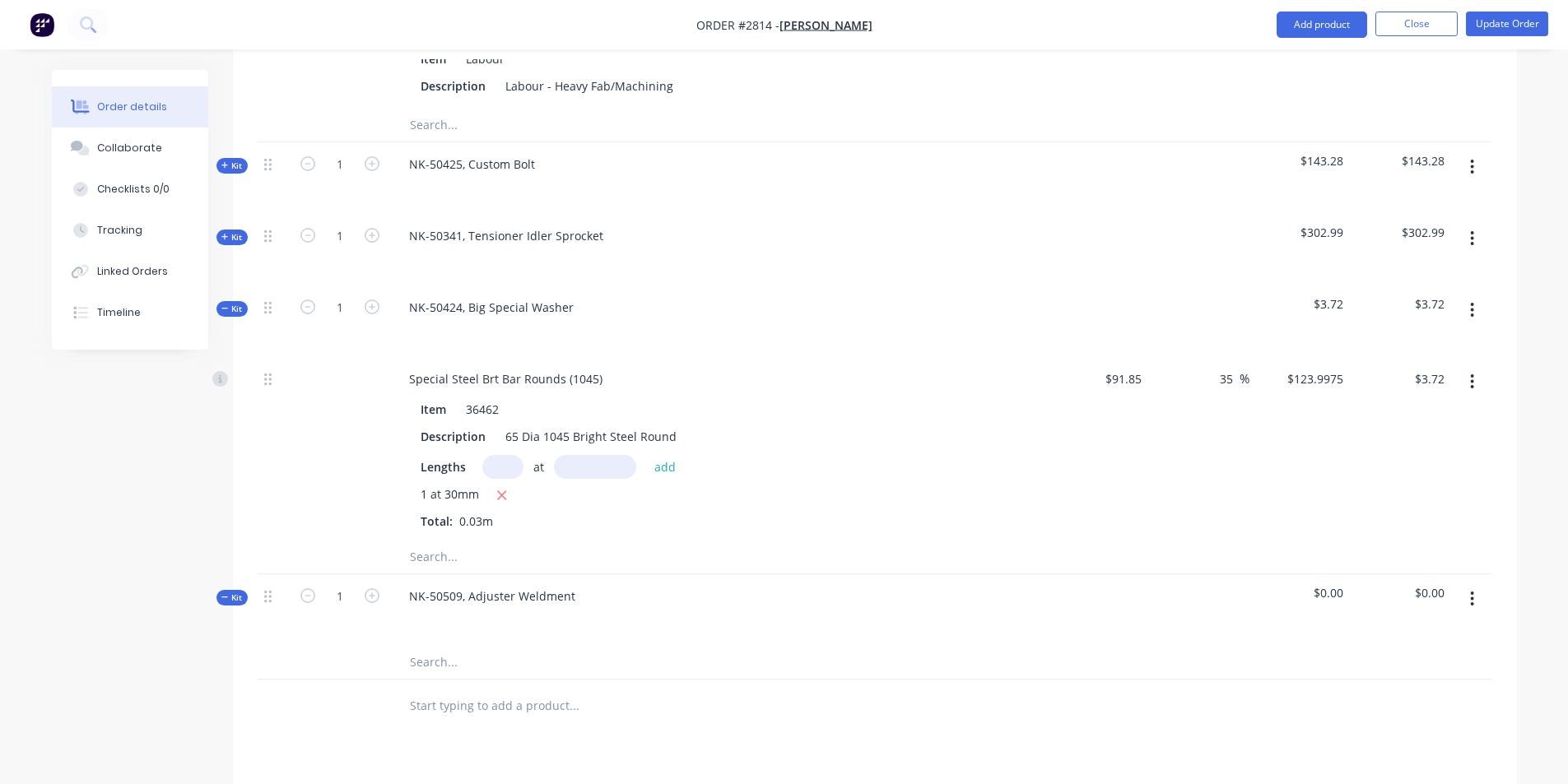
click at [451, 540] on input "text" at bounding box center [573, 556] width 329 height 33
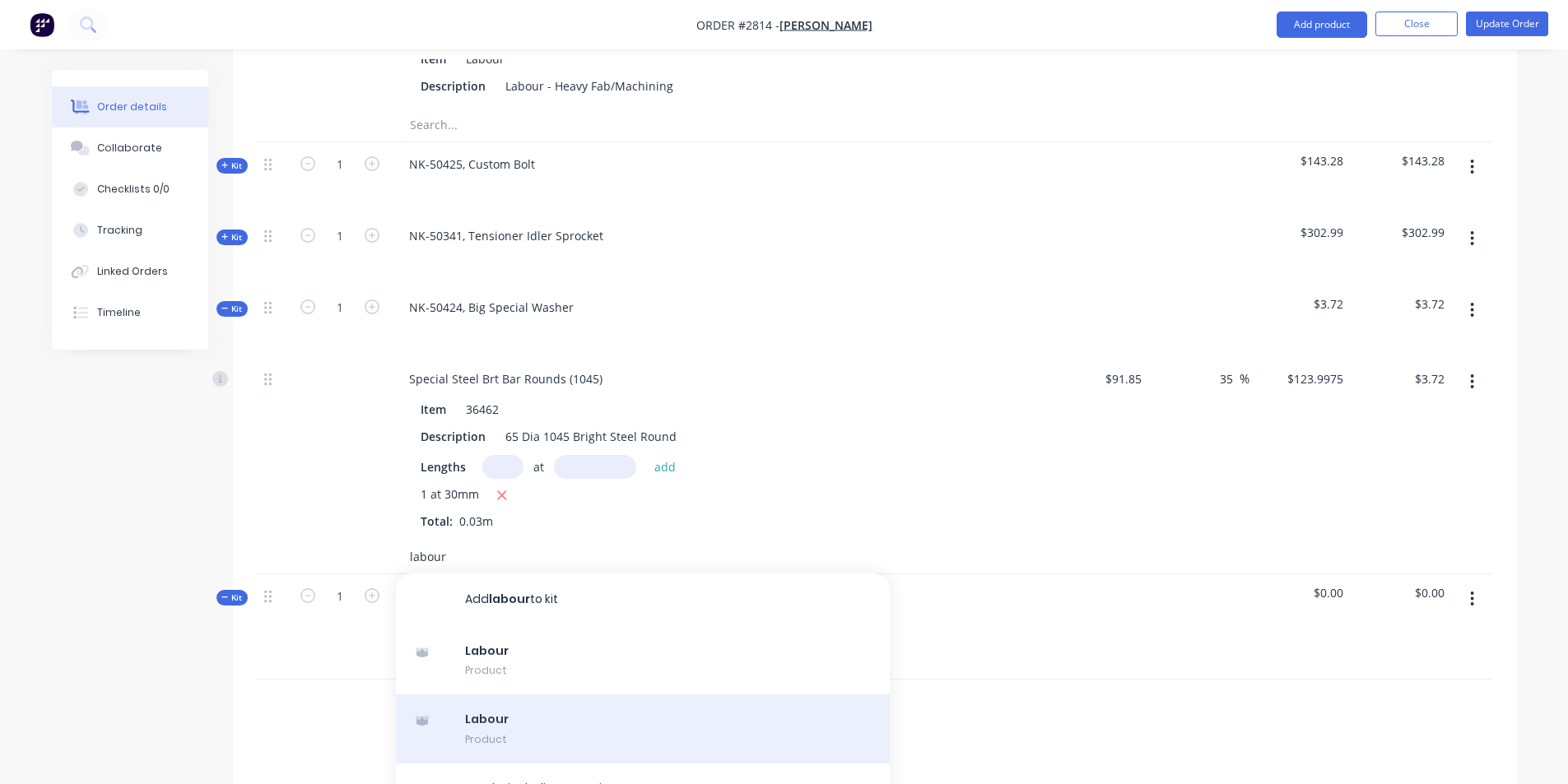
type input "labour"
click at [503, 694] on div "Labour Product" at bounding box center [643, 728] width 494 height 69
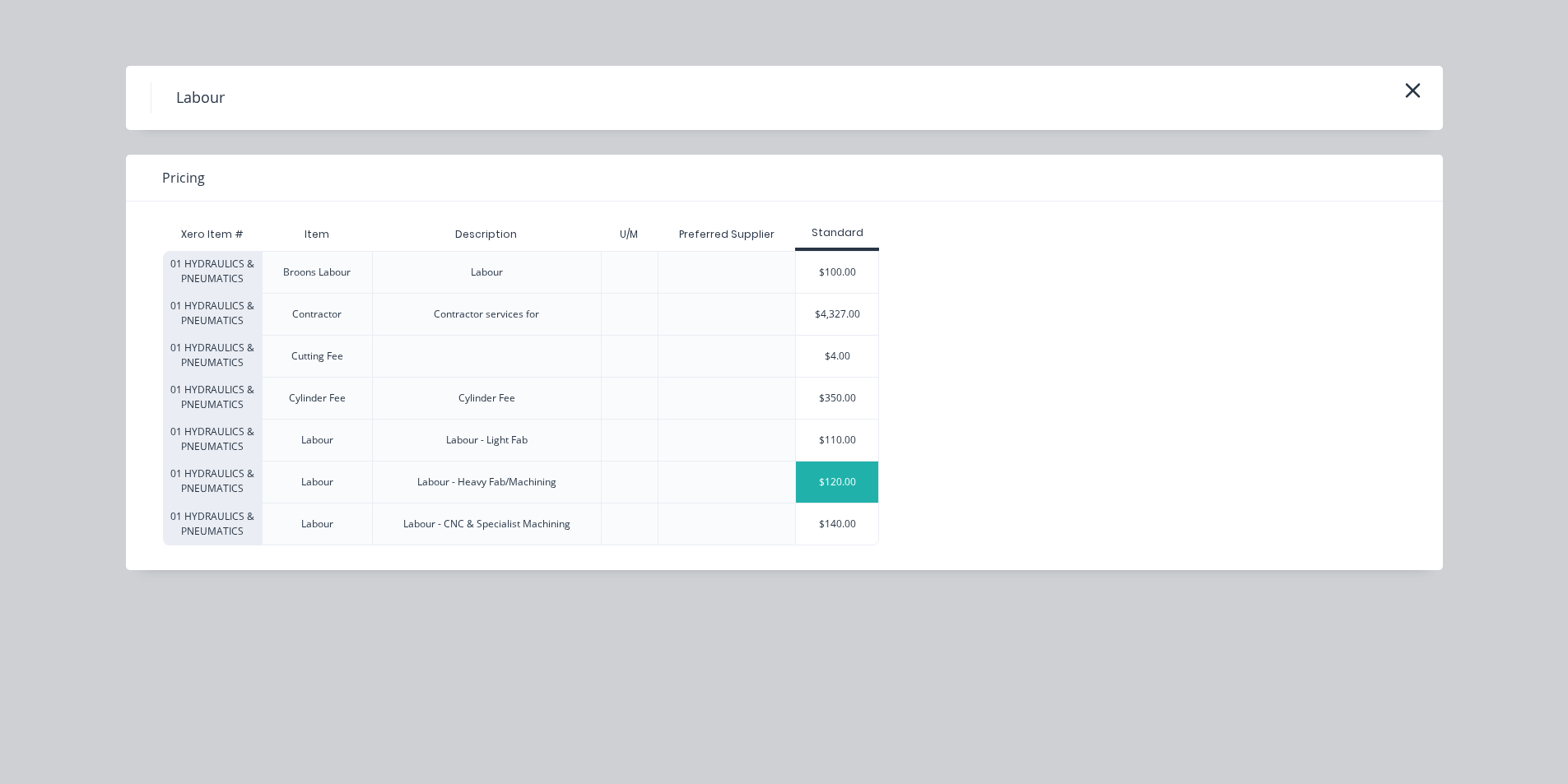
click at [846, 485] on div "$120.00" at bounding box center [836, 482] width 82 height 41
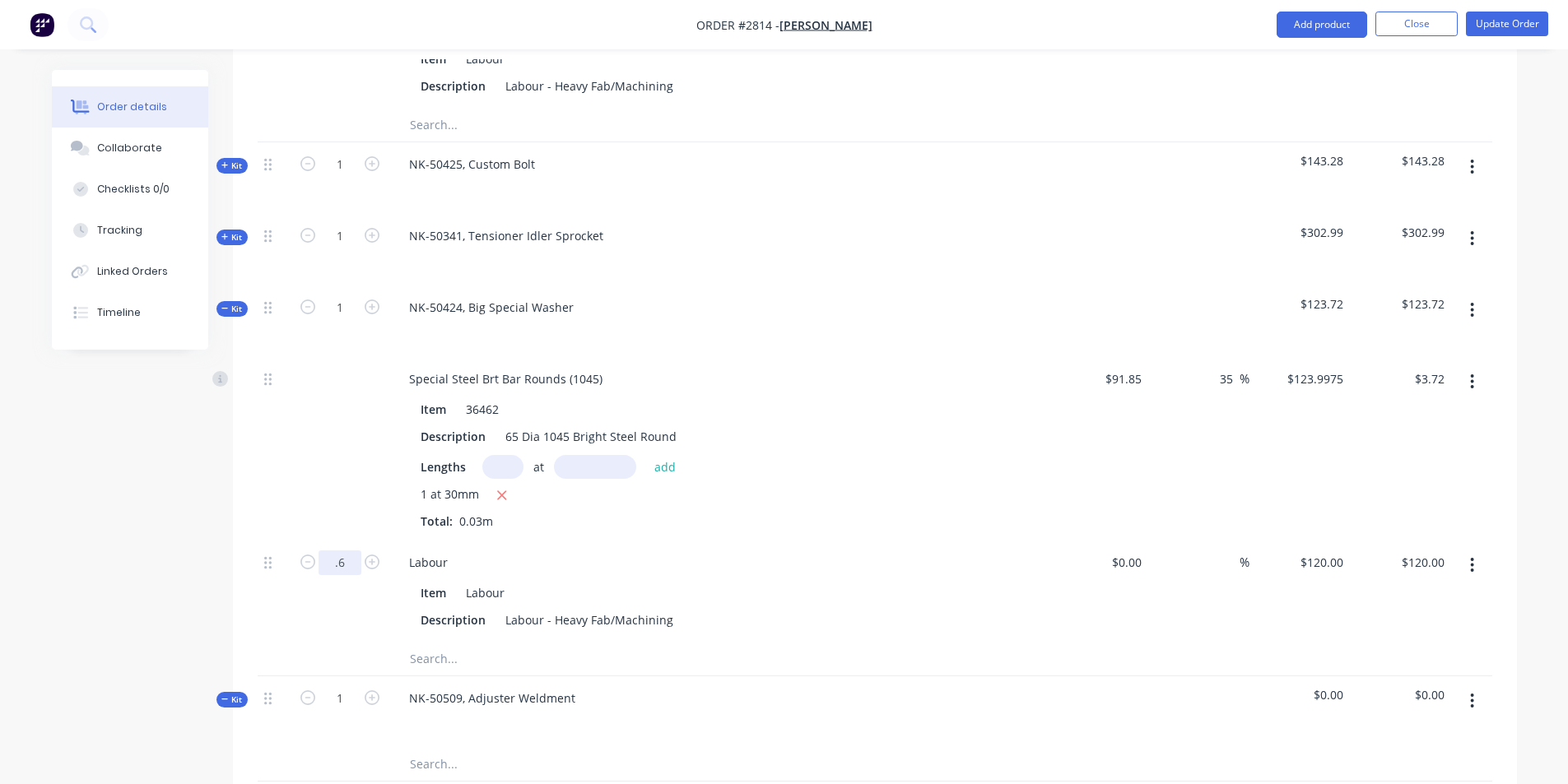
type input ".6"
type input "0.6"
type input "$72.00"
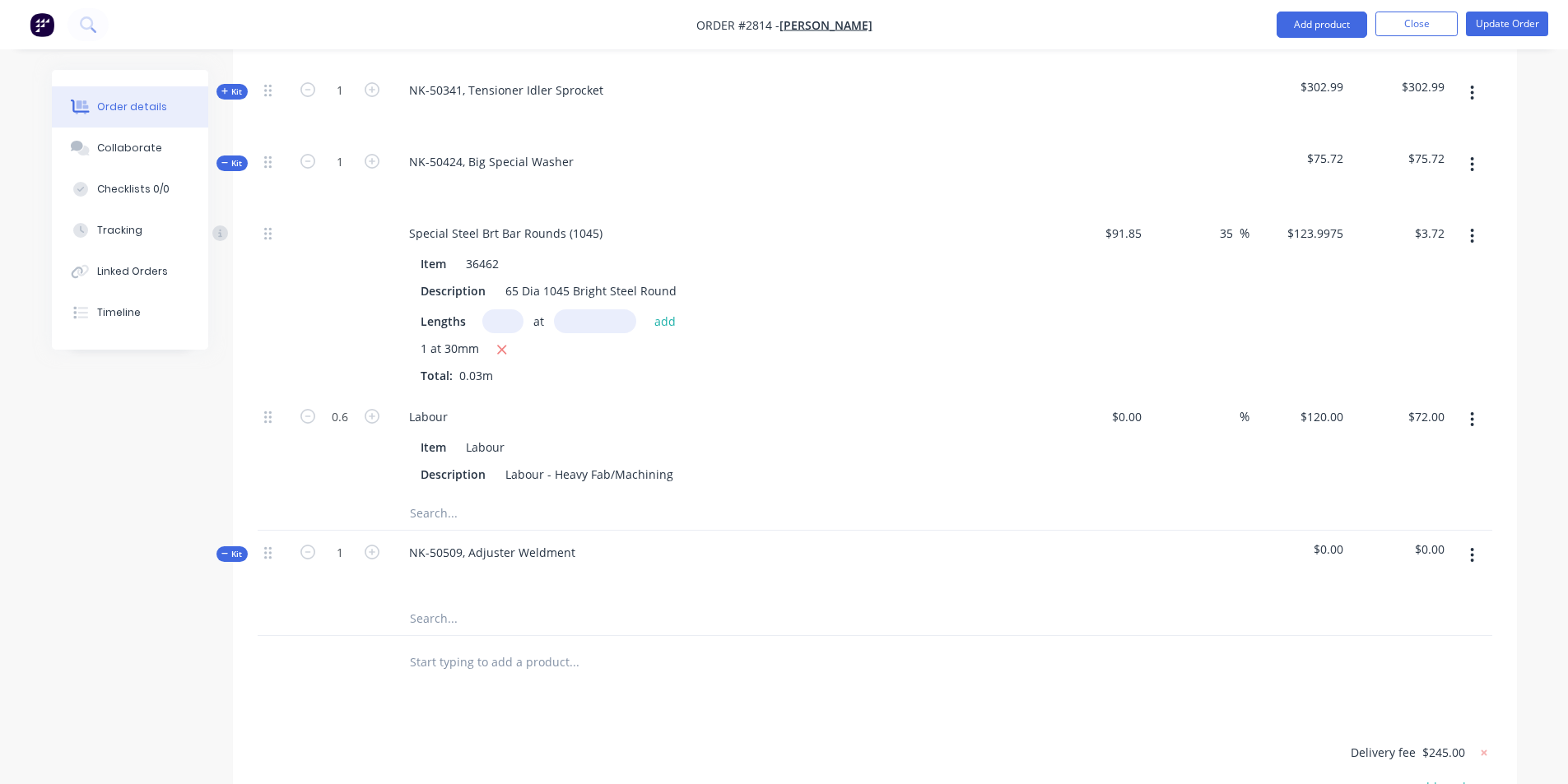
scroll to position [3527, 0]
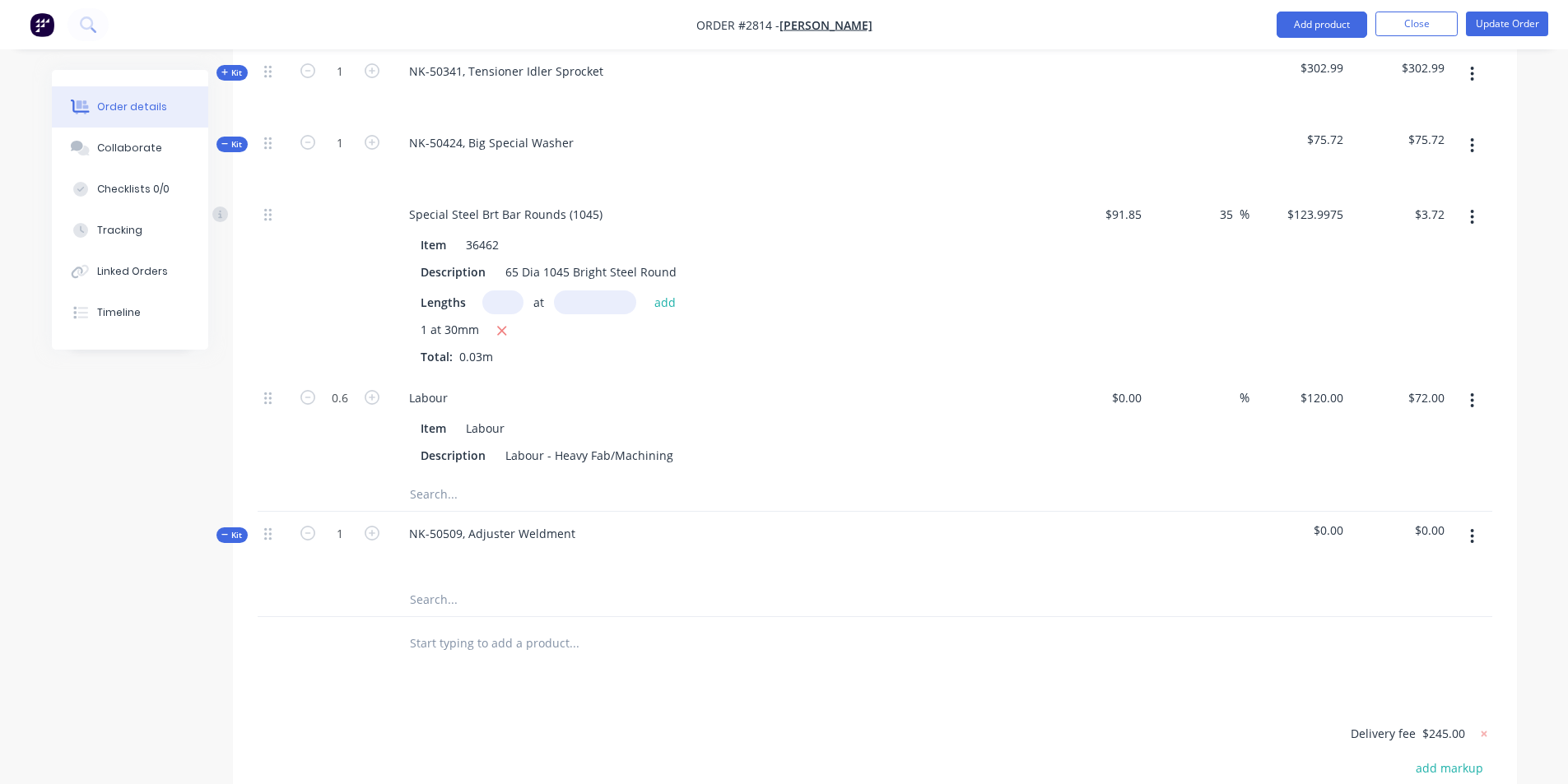
click at [726, 627] on input "text" at bounding box center [573, 643] width 329 height 33
click at [437, 583] on input "text" at bounding box center [573, 599] width 329 height 33
click at [1468, 521] on button "button" at bounding box center [1471, 535] width 39 height 29
click at [1399, 567] on div "Add product to kit" at bounding box center [1413, 579] width 126 height 24
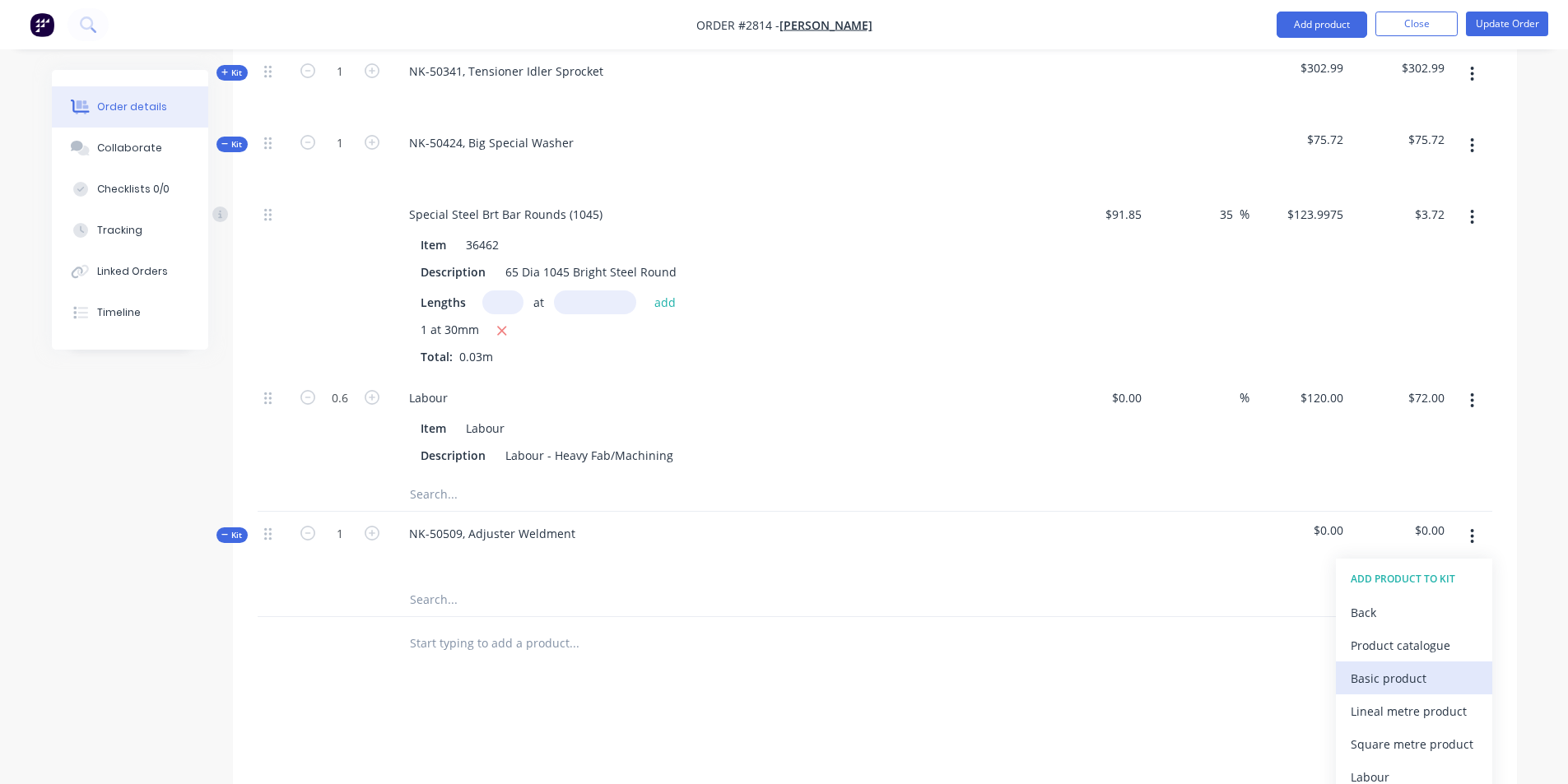
click at [1395, 666] on div "Basic product" at bounding box center [1413, 678] width 126 height 24
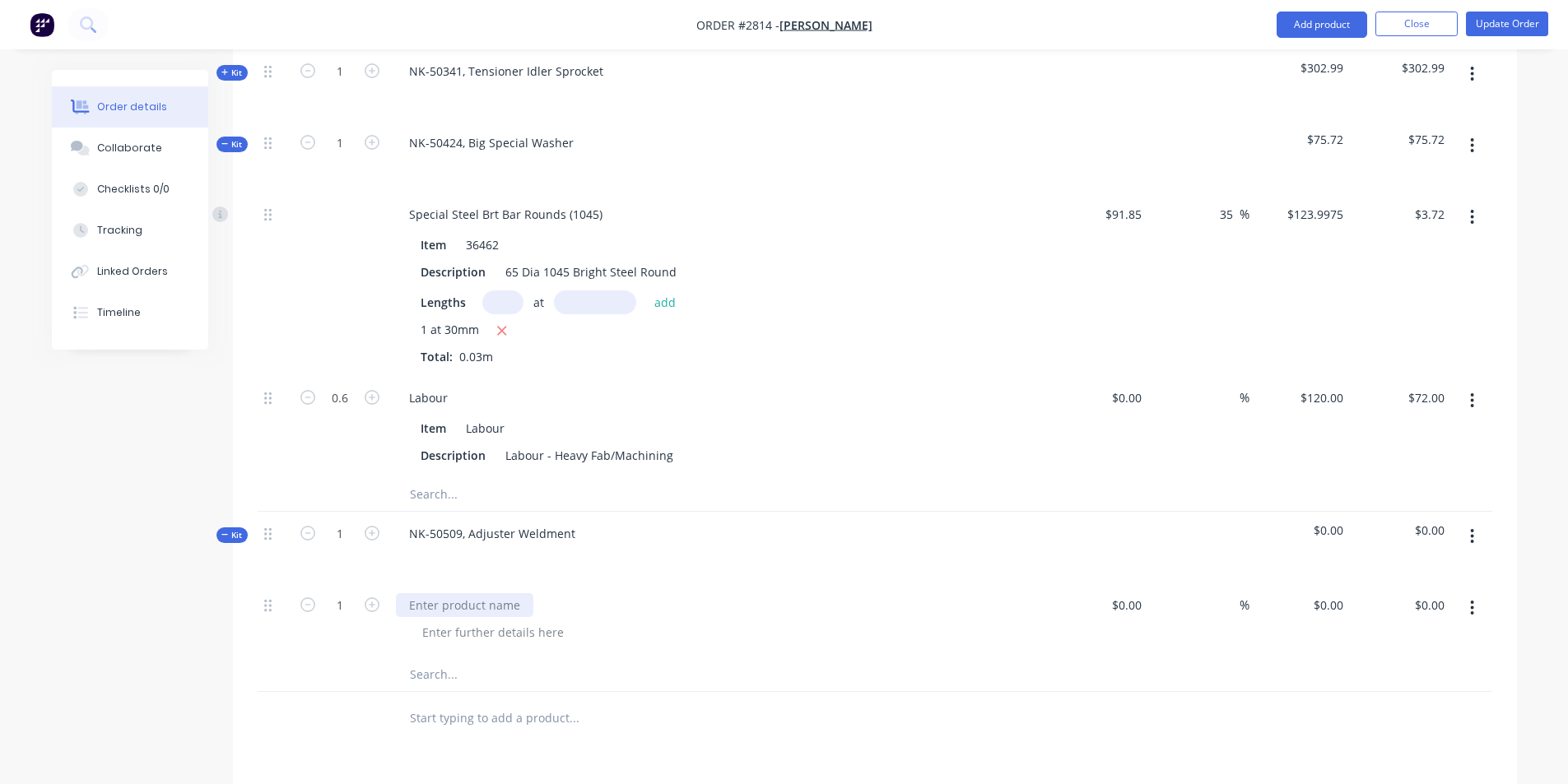
click at [475, 593] on div at bounding box center [465, 604] width 138 height 24
type input "$12.00"
type input "35"
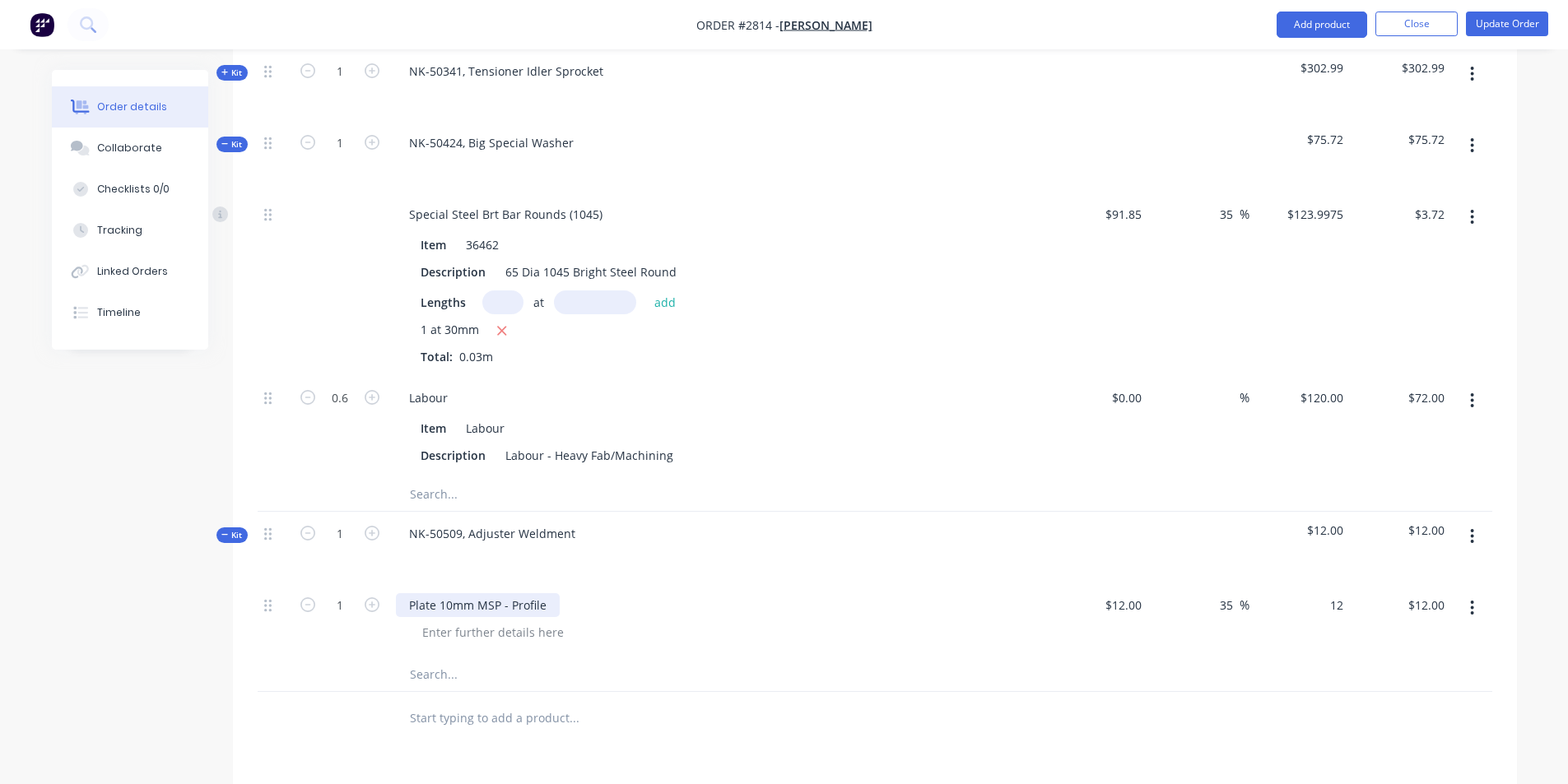
type input "16.2"
type input "$16.20"
click at [418, 658] on input "text" at bounding box center [573, 674] width 329 height 33
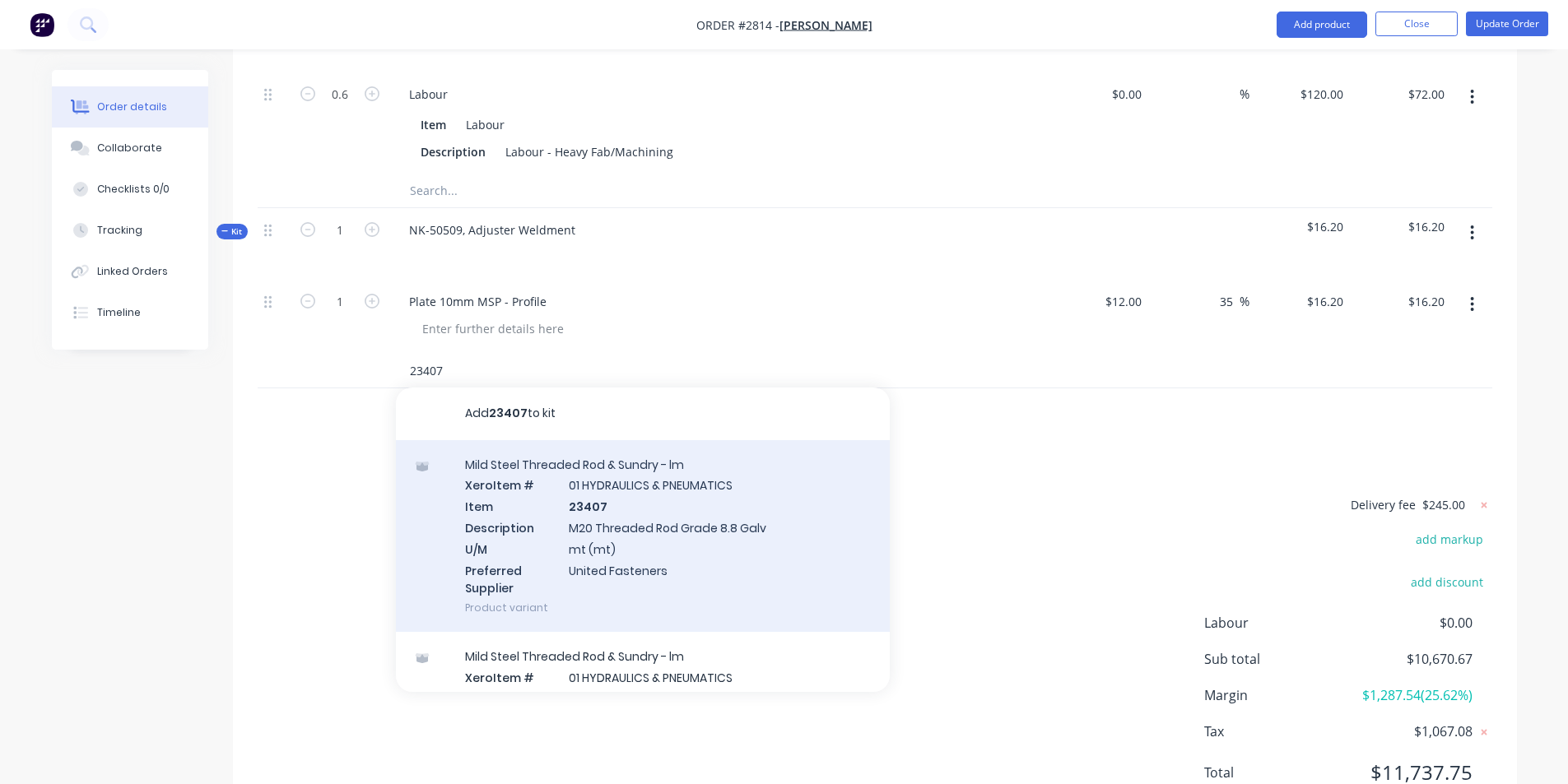
scroll to position [3854, 0]
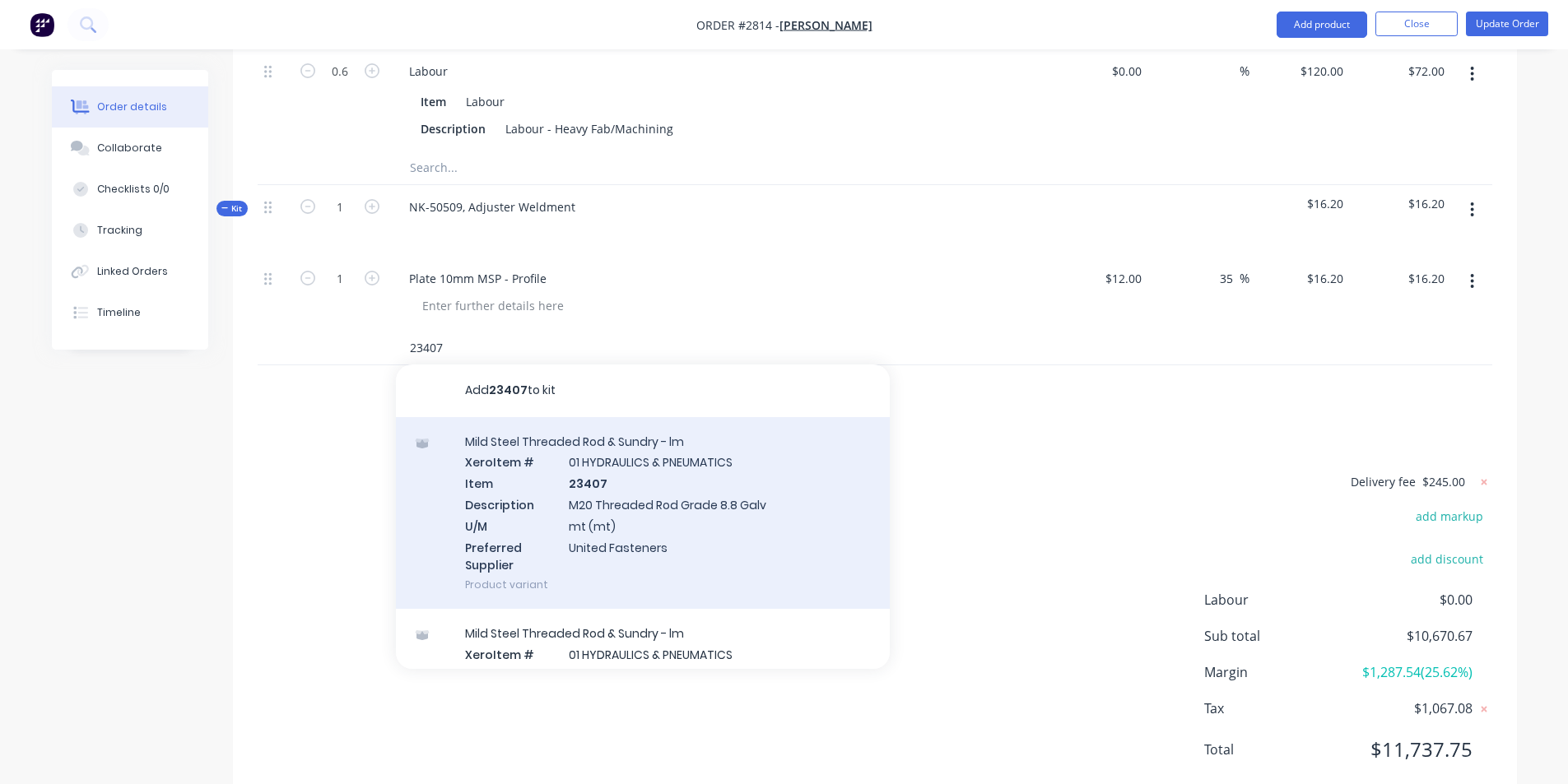
type input "23407"
click at [635, 464] on div "Mild Steel Threaded Rod & Sundry - lm Xero Item # 01 HYDRAULICS & PNEUMATICS It…" at bounding box center [643, 514] width 494 height 192
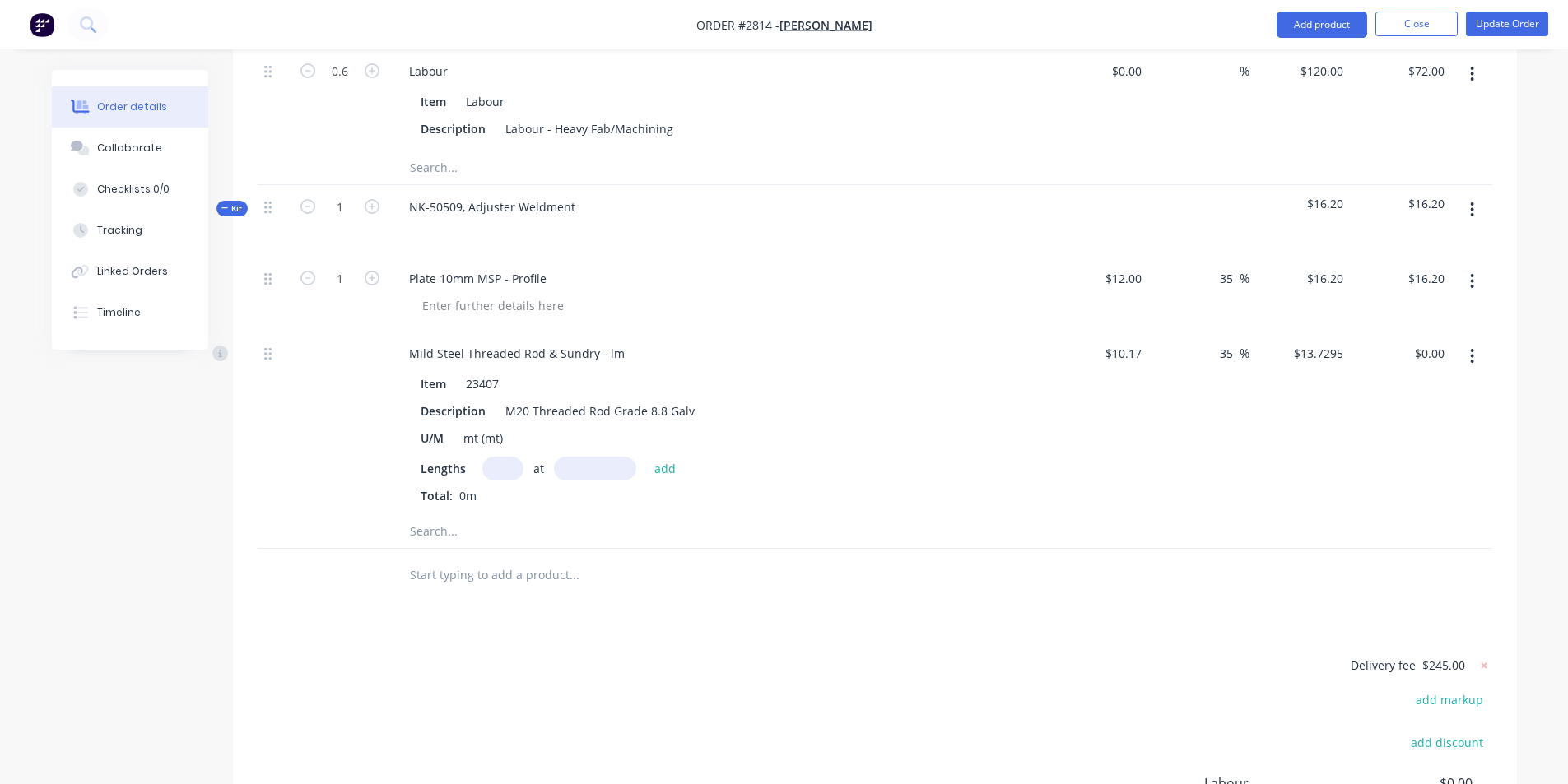
click at [498, 456] on input "text" at bounding box center [503, 467] width 41 height 24
click at [487, 456] on input "text" at bounding box center [503, 467] width 41 height 24
type input "1"
click at [583, 456] on input "text" at bounding box center [594, 467] width 82 height 24
type input "500"
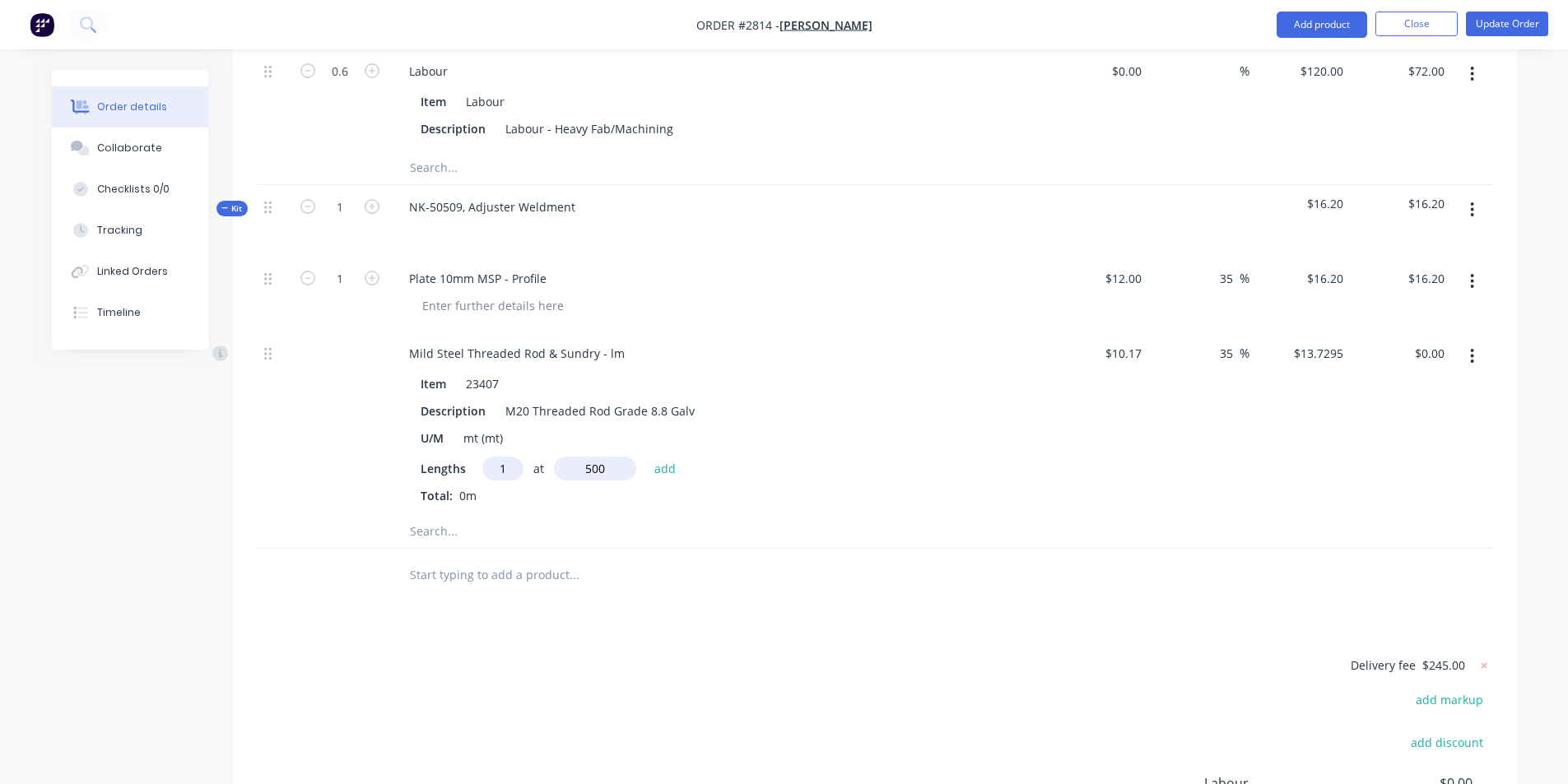
click at [646, 456] on button "add" at bounding box center [665, 467] width 39 height 23
type input "$6.86"
click at [425, 542] on input "text" at bounding box center [573, 558] width 329 height 33
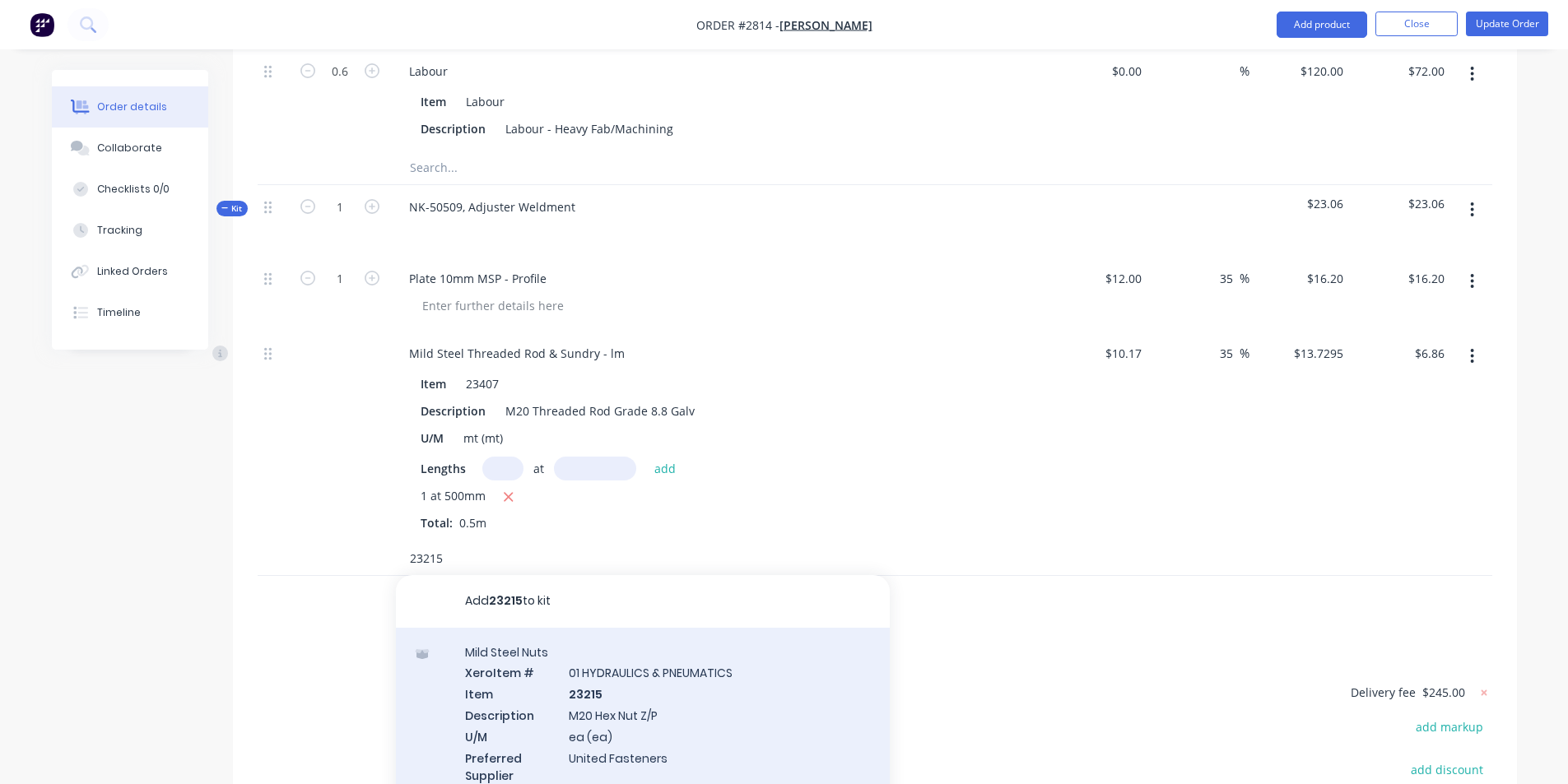
type input "23215"
click at [630, 666] on div "Mild Steel Nuts Xero Item # 01 HYDRAULICS & PNEUMATICS Item 23215 Description M…" at bounding box center [643, 724] width 494 height 192
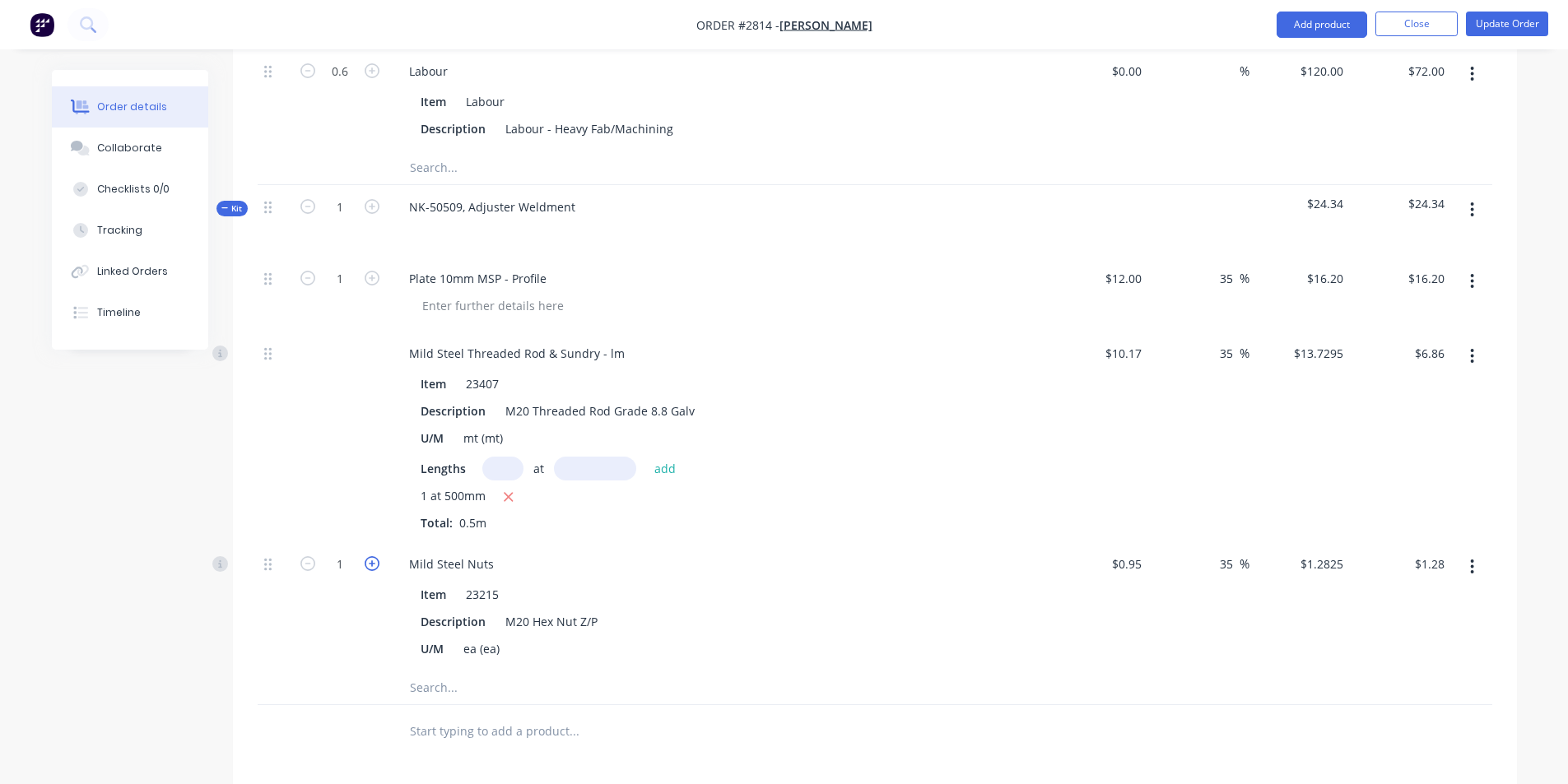
click at [371, 556] on icon "button" at bounding box center [372, 564] width 15 height 15
type input "2"
type input "$2.57"
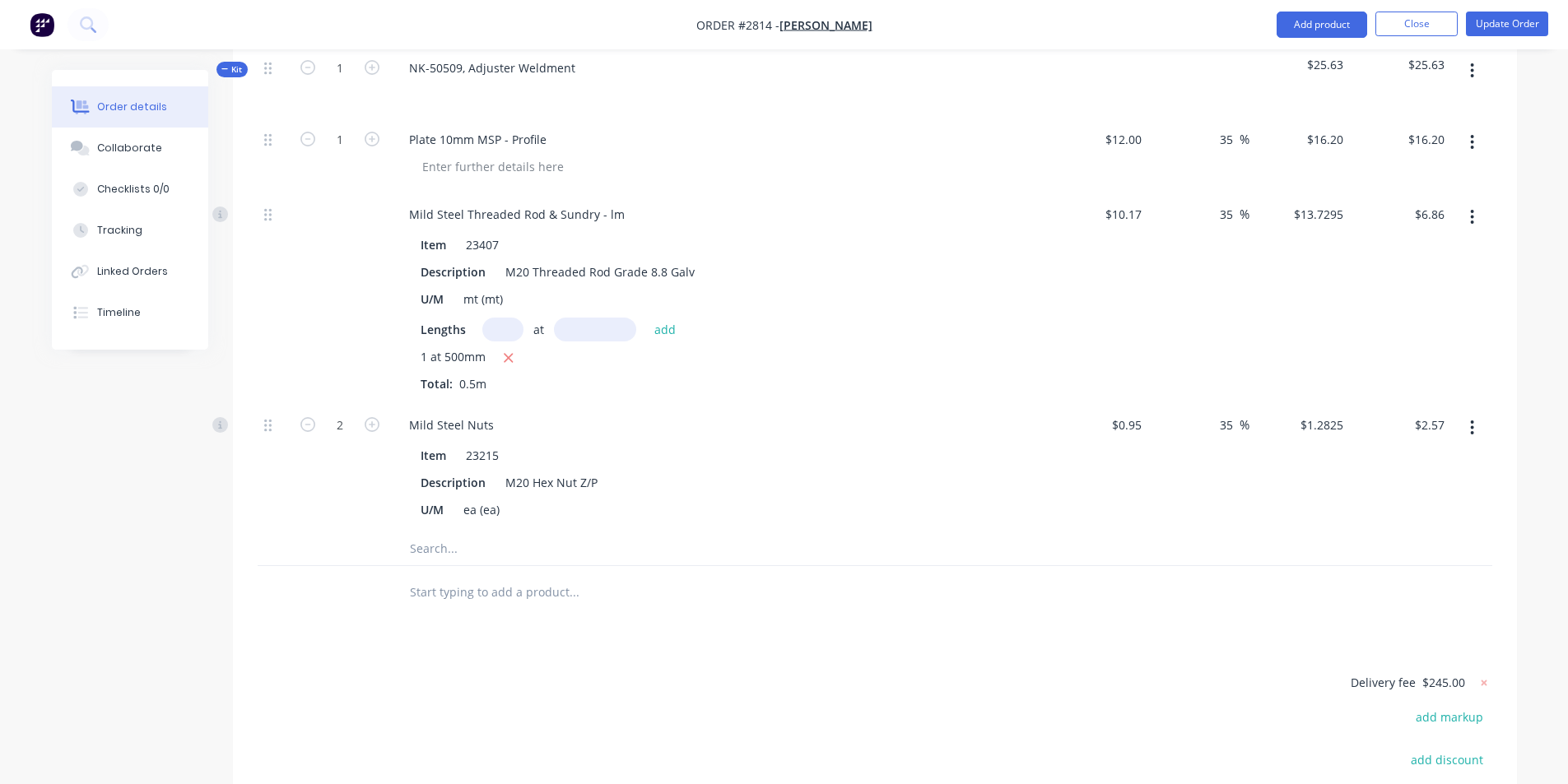
scroll to position [4018, 0]
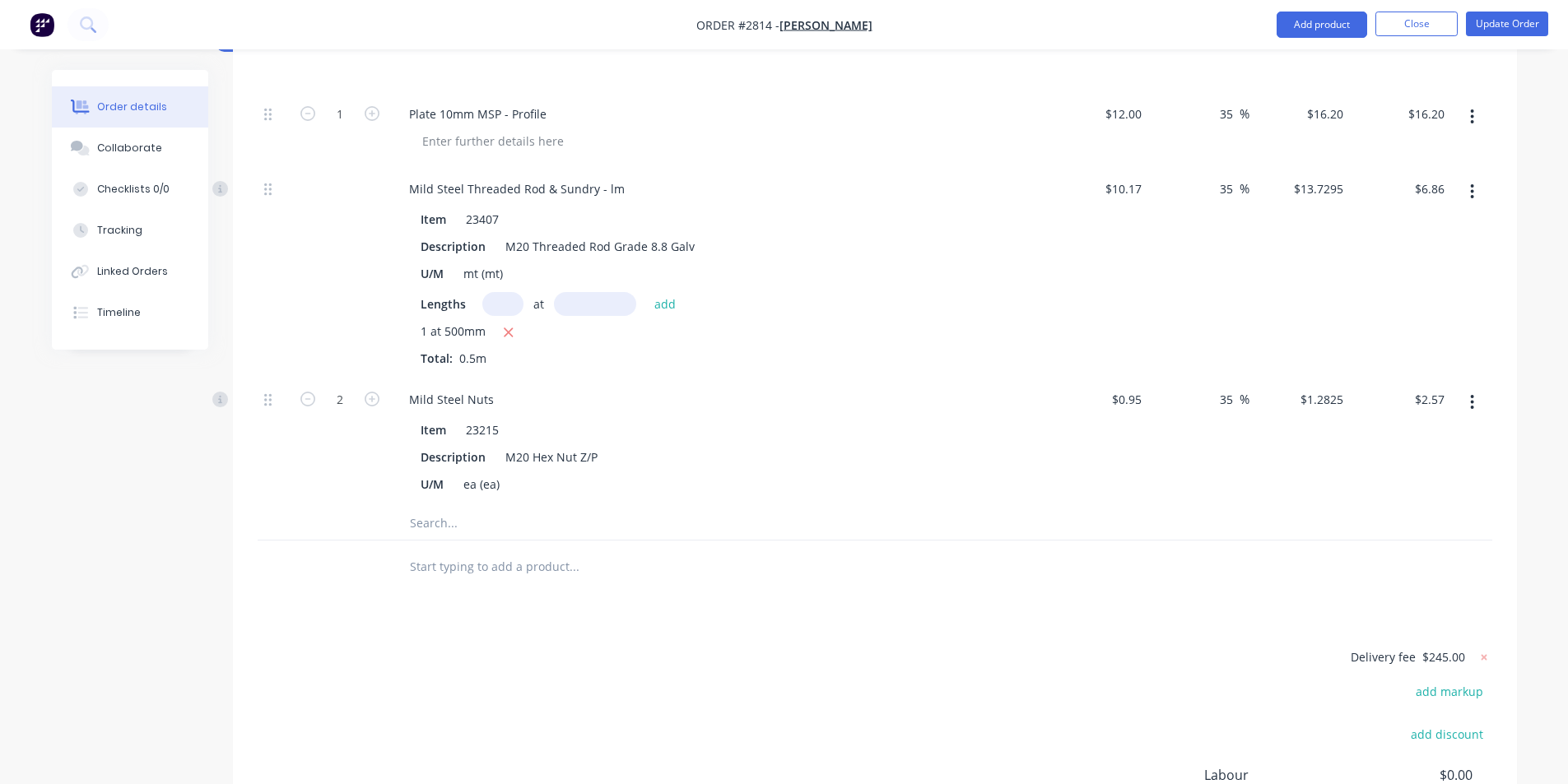
click at [429, 507] on input "text" at bounding box center [573, 523] width 329 height 33
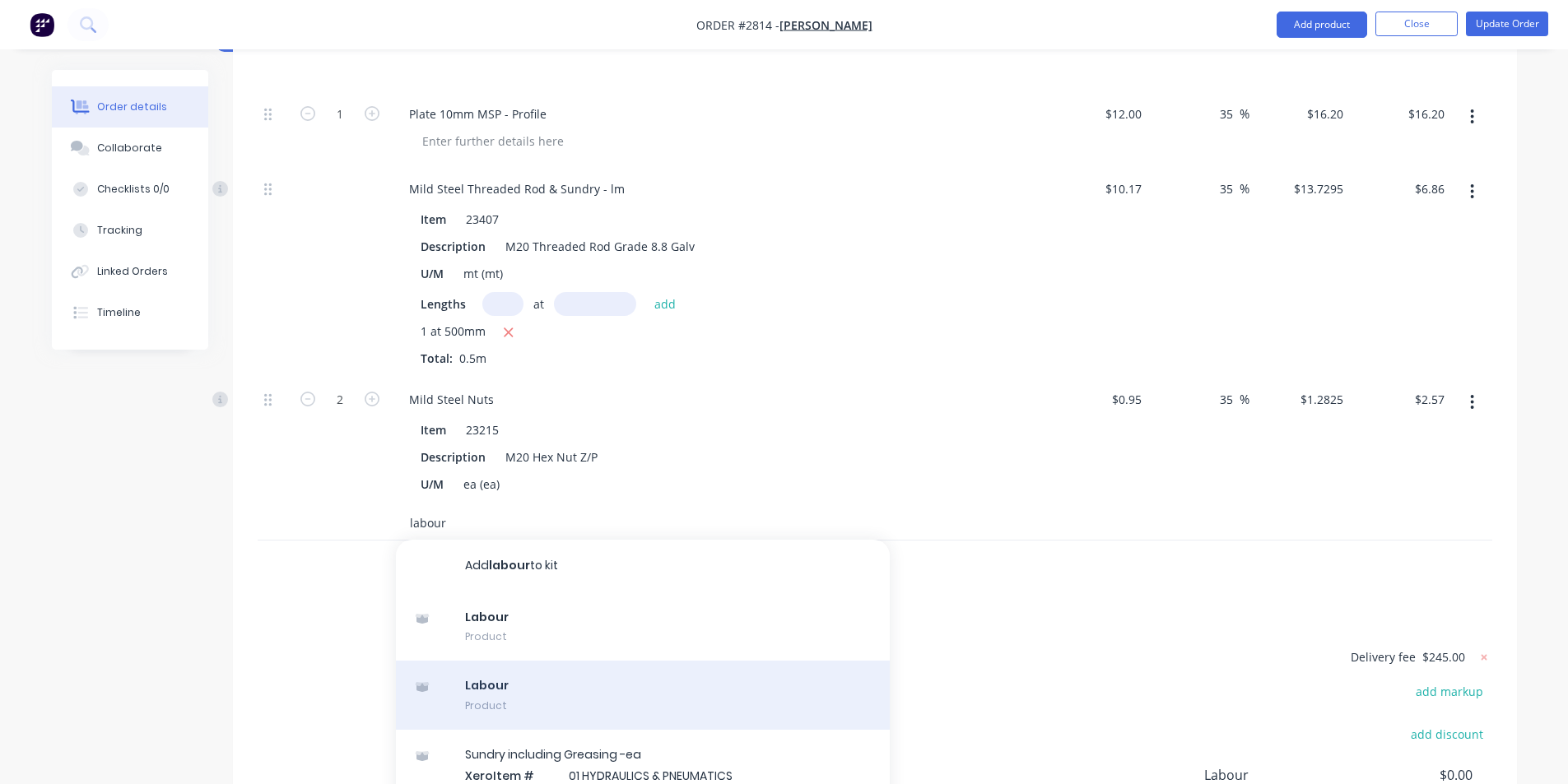
type input "labour"
click at [489, 661] on div "Labour Product" at bounding box center [643, 694] width 494 height 69
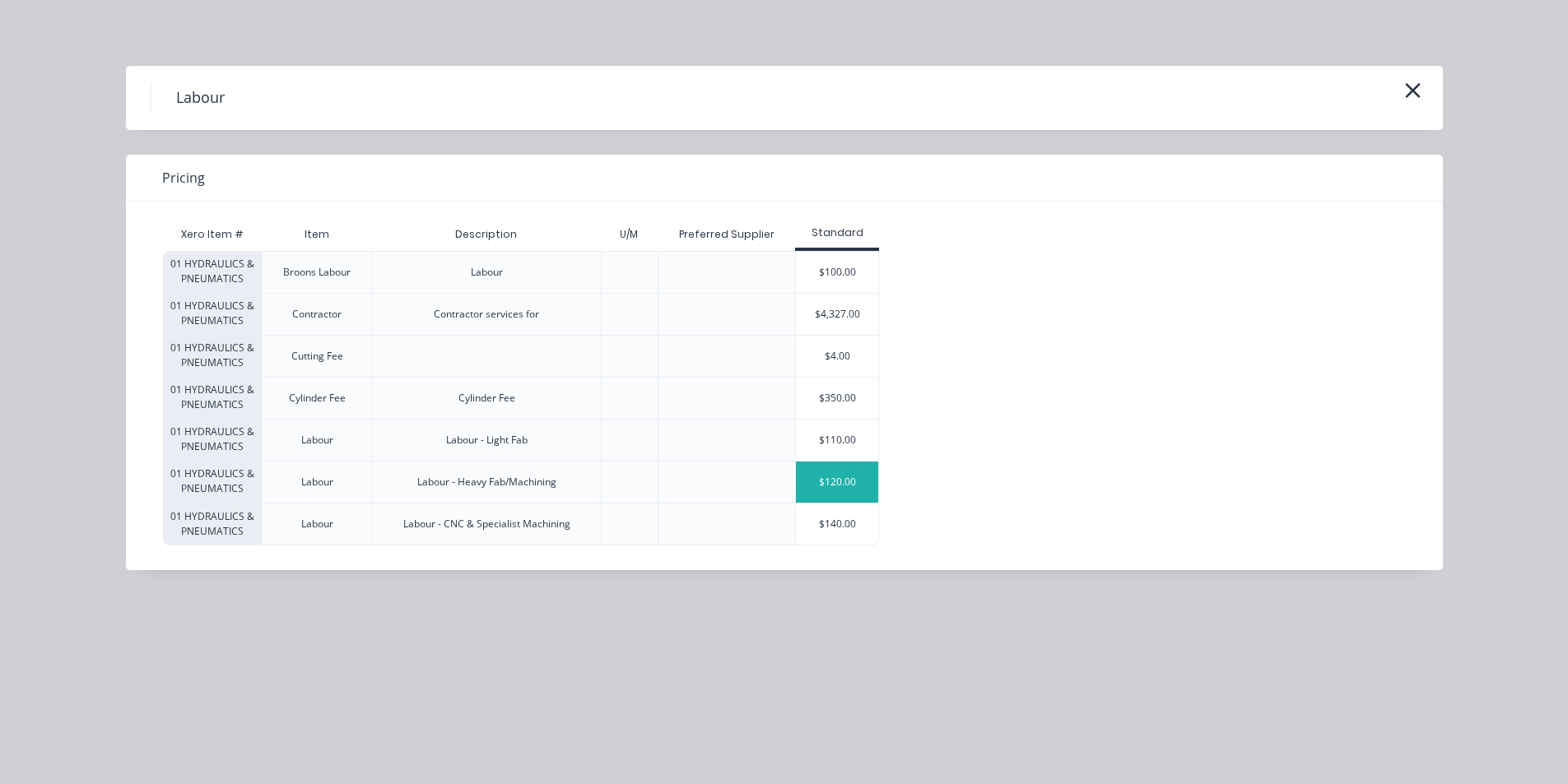
click at [844, 484] on div "$120.00" at bounding box center [836, 482] width 82 height 41
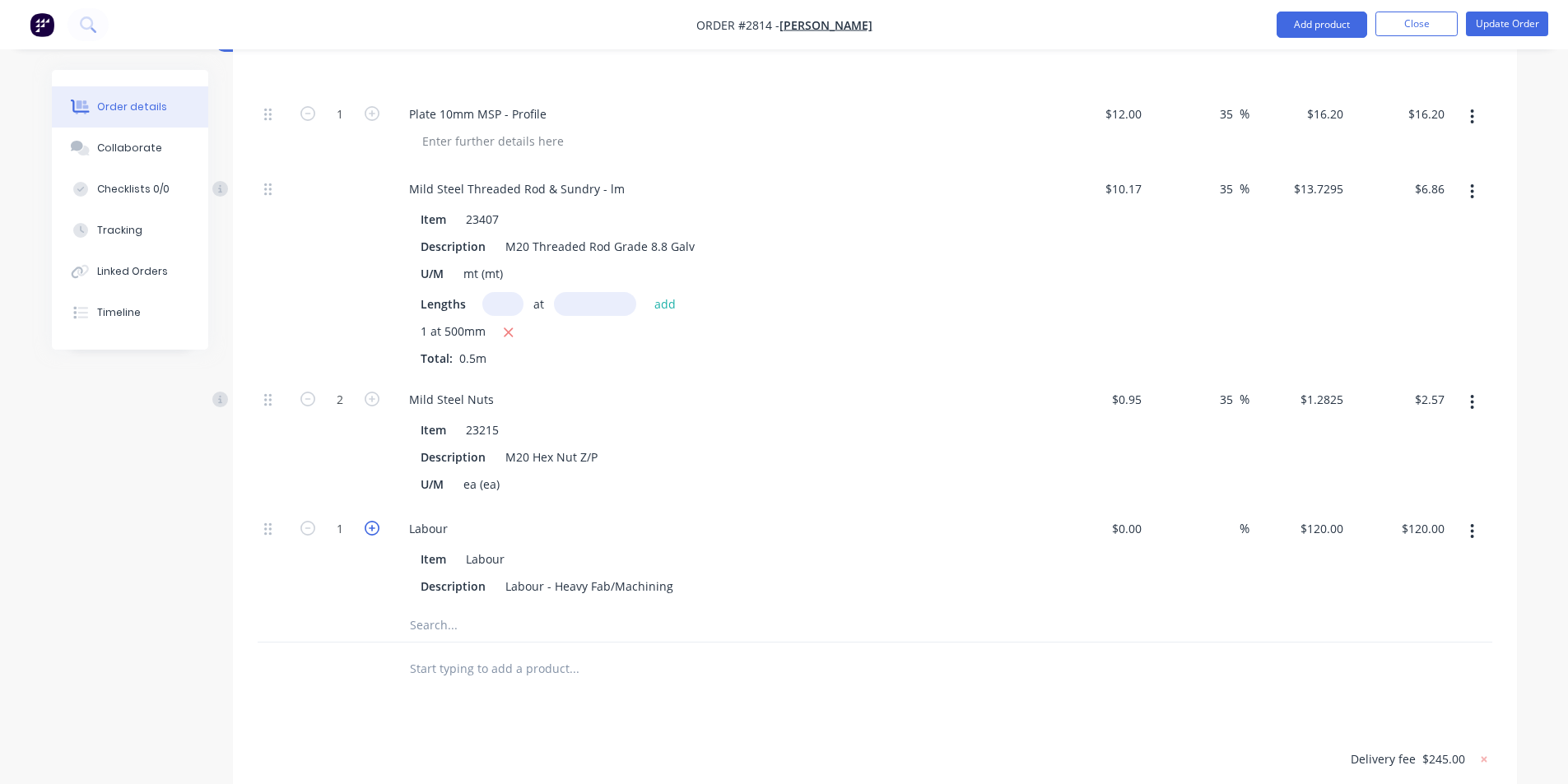
click at [368, 520] on icon "button" at bounding box center [372, 528] width 15 height 15
type input "2"
type input "$240.00"
click at [310, 520] on icon "button" at bounding box center [308, 528] width 15 height 15
type input "1"
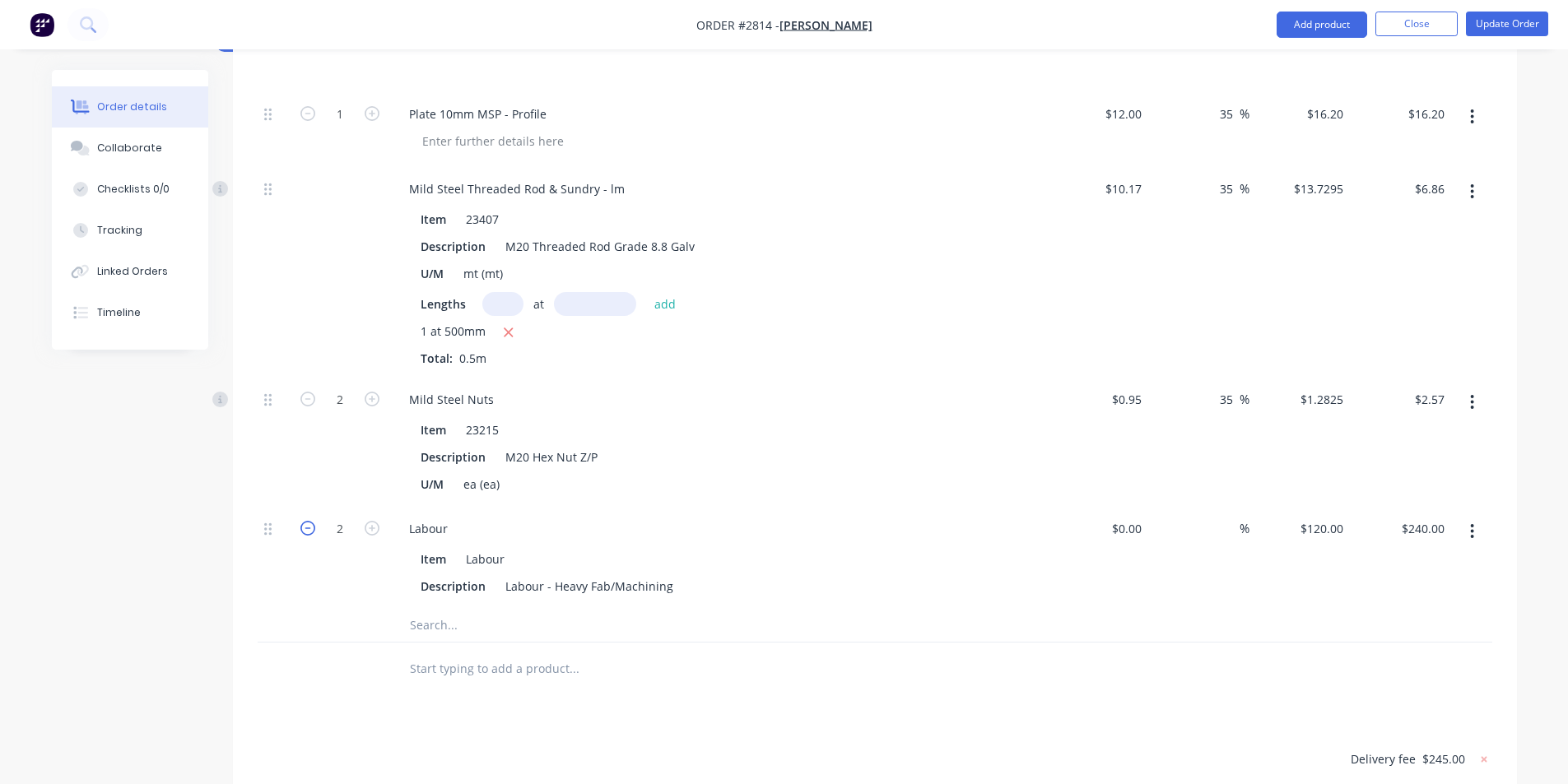
type input "$120.00"
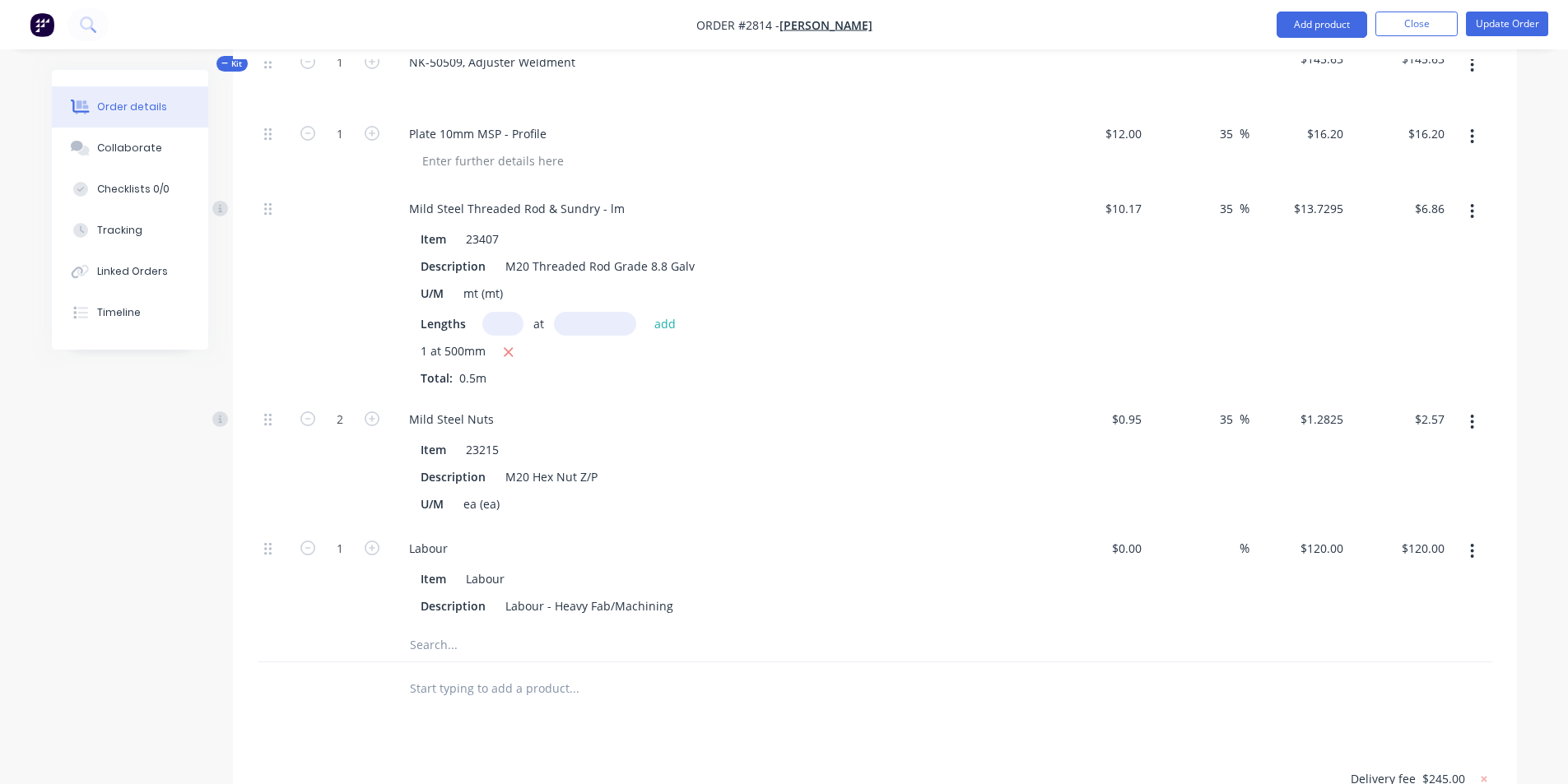
scroll to position [3772, 0]
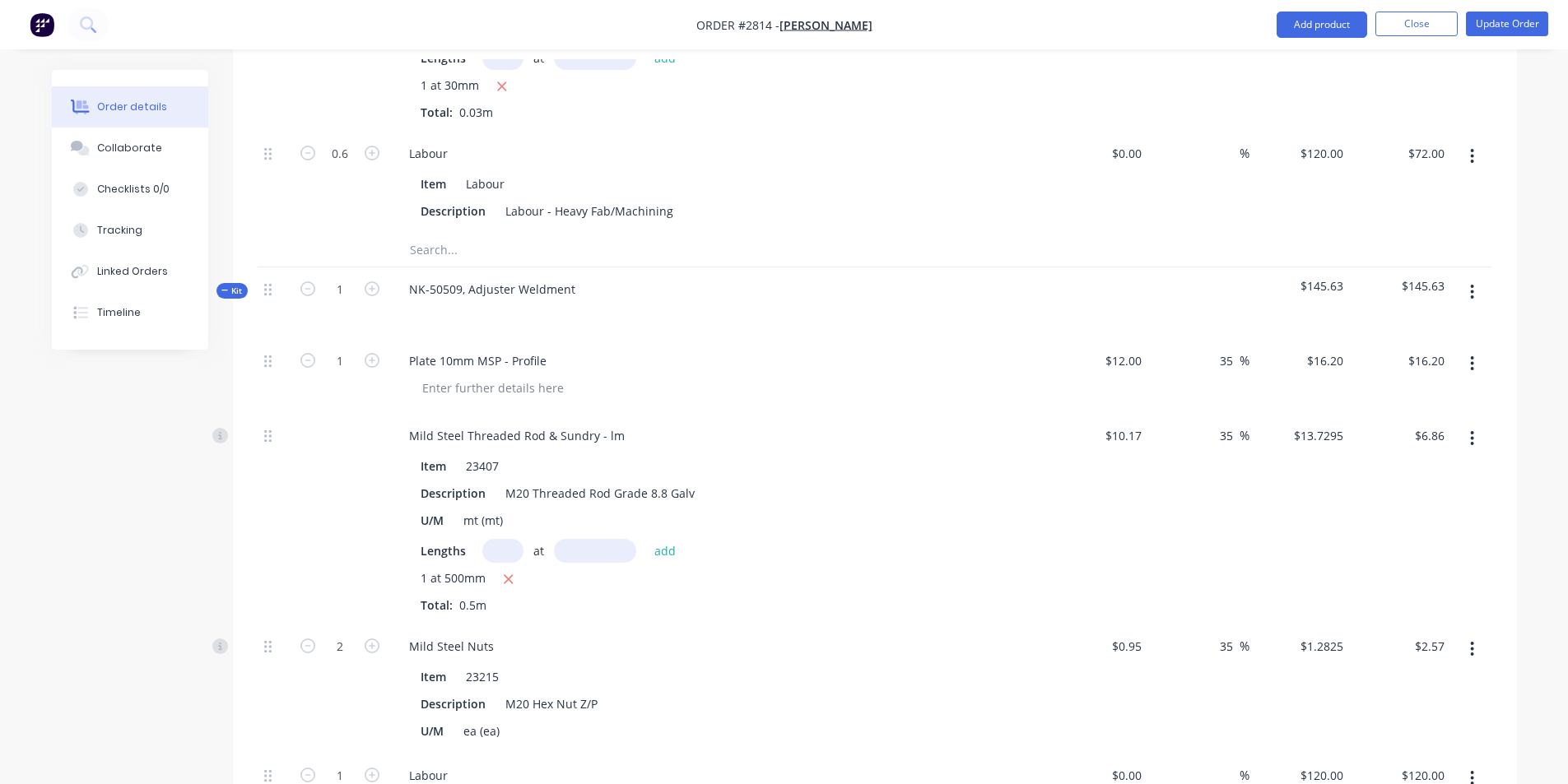
click at [228, 286] on icon at bounding box center [225, 290] width 8 height 8
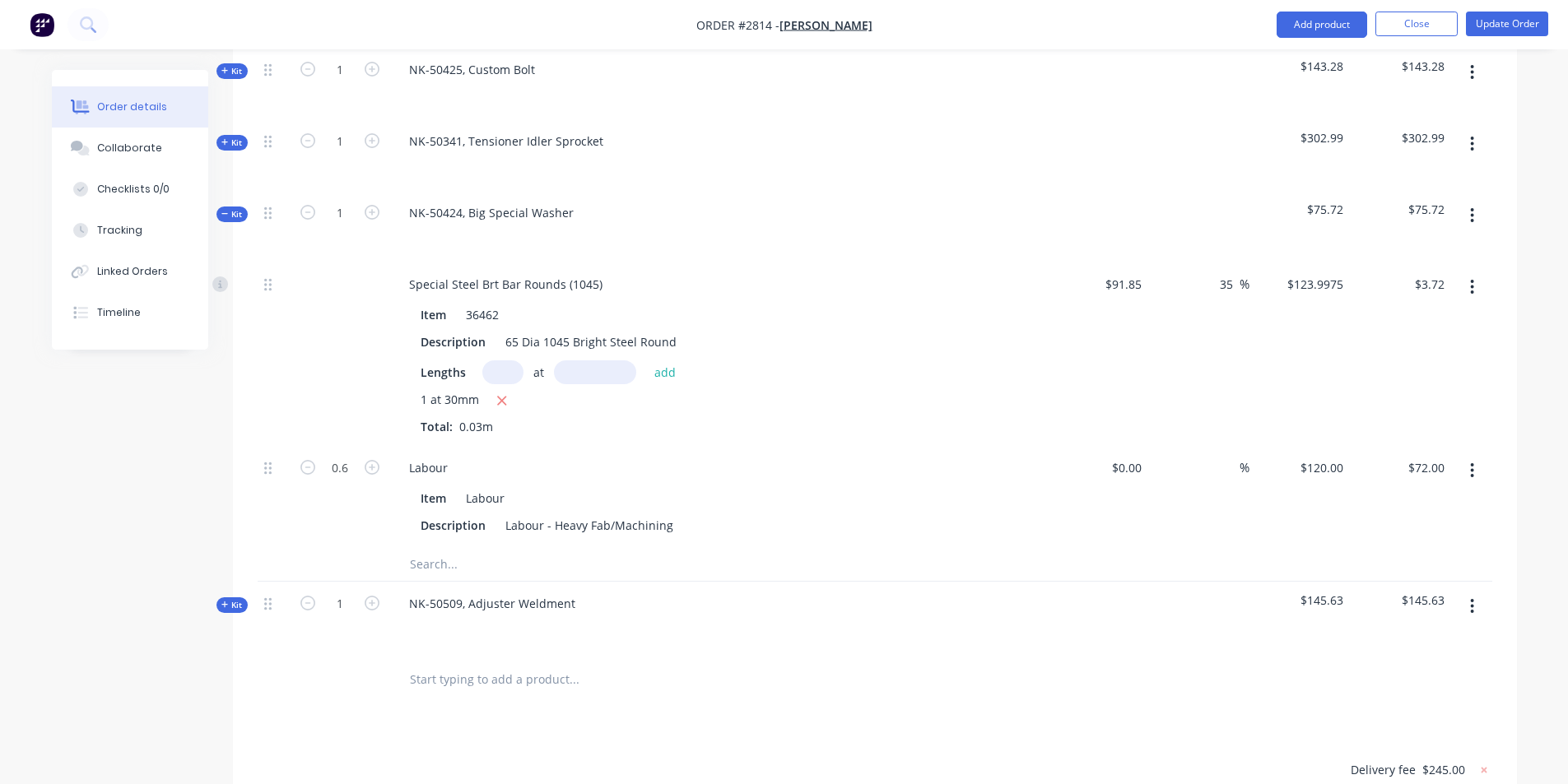
scroll to position [3417, 0]
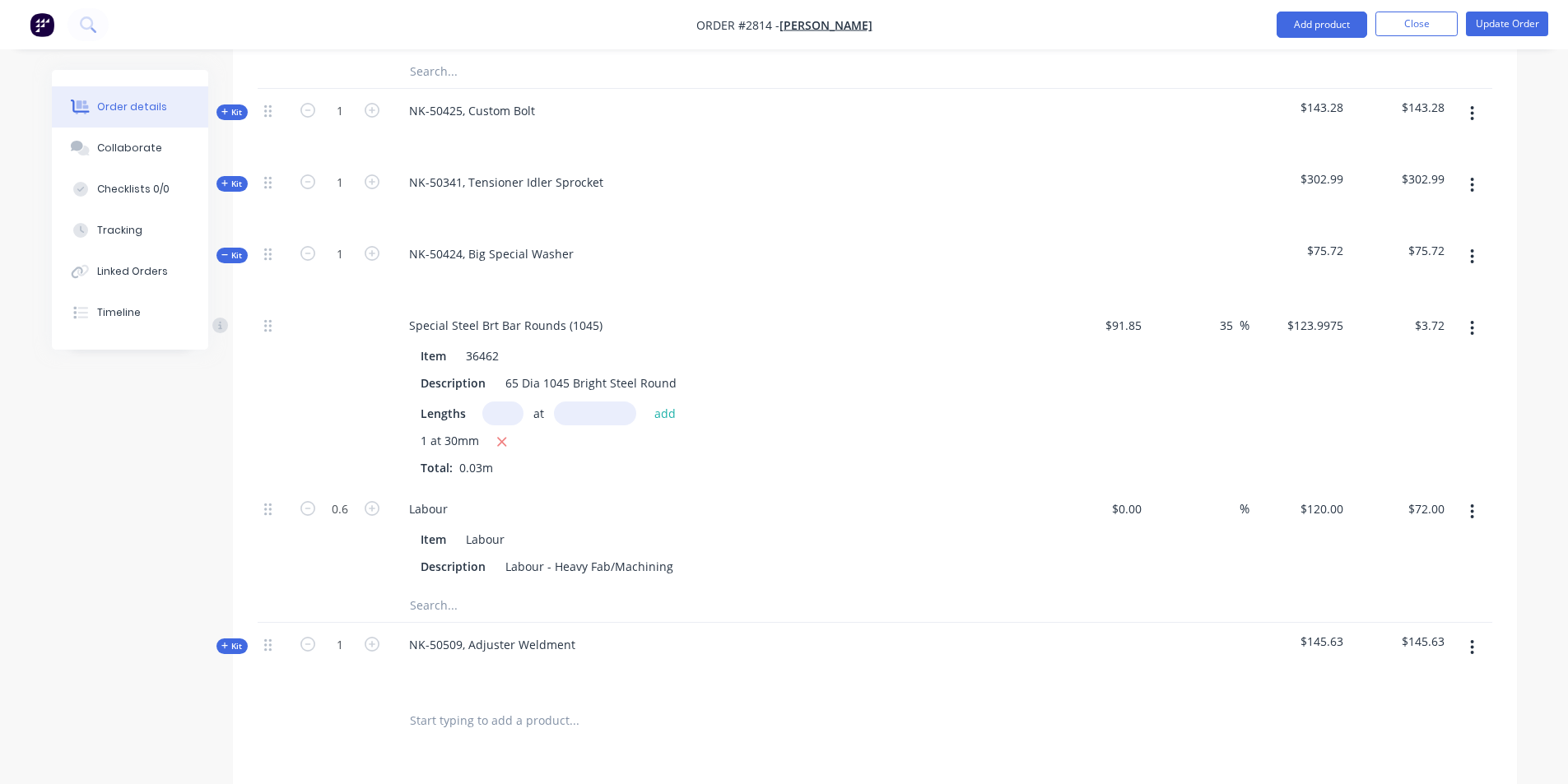
click at [234, 249] on span "Kit" at bounding box center [232, 254] width 22 height 12
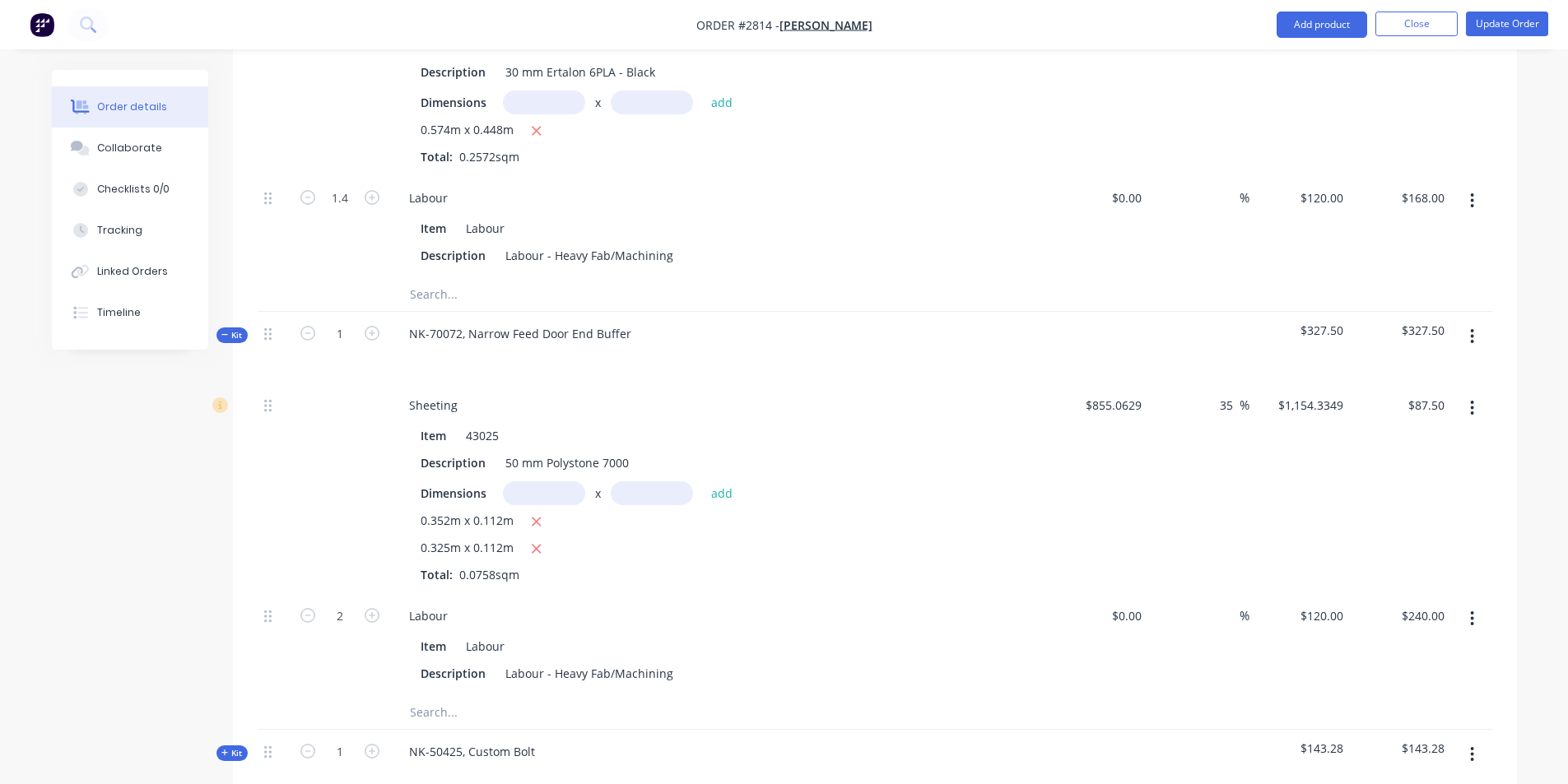
scroll to position [2768, 0]
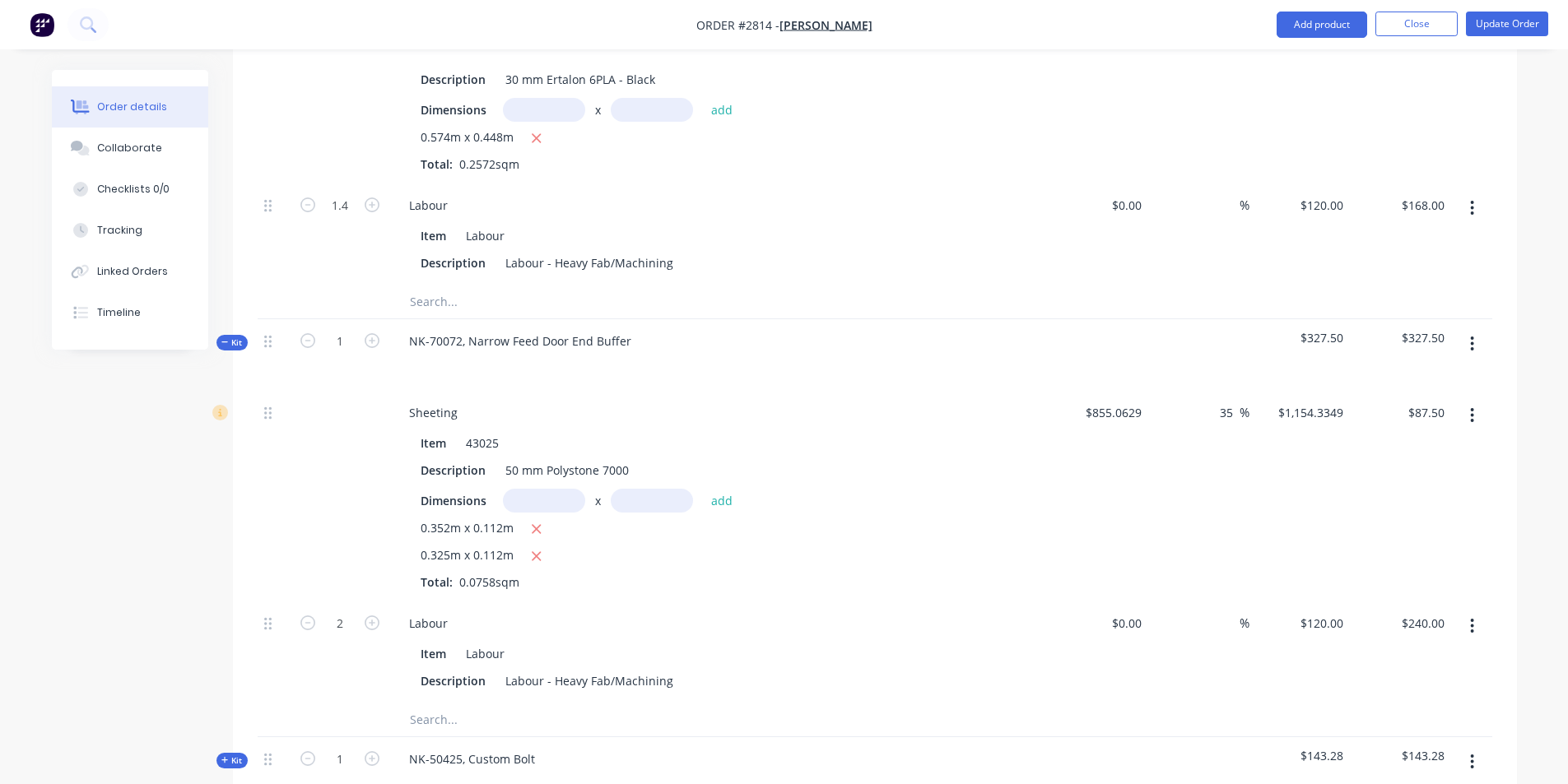
click at [230, 336] on span "Kit" at bounding box center [232, 342] width 22 height 12
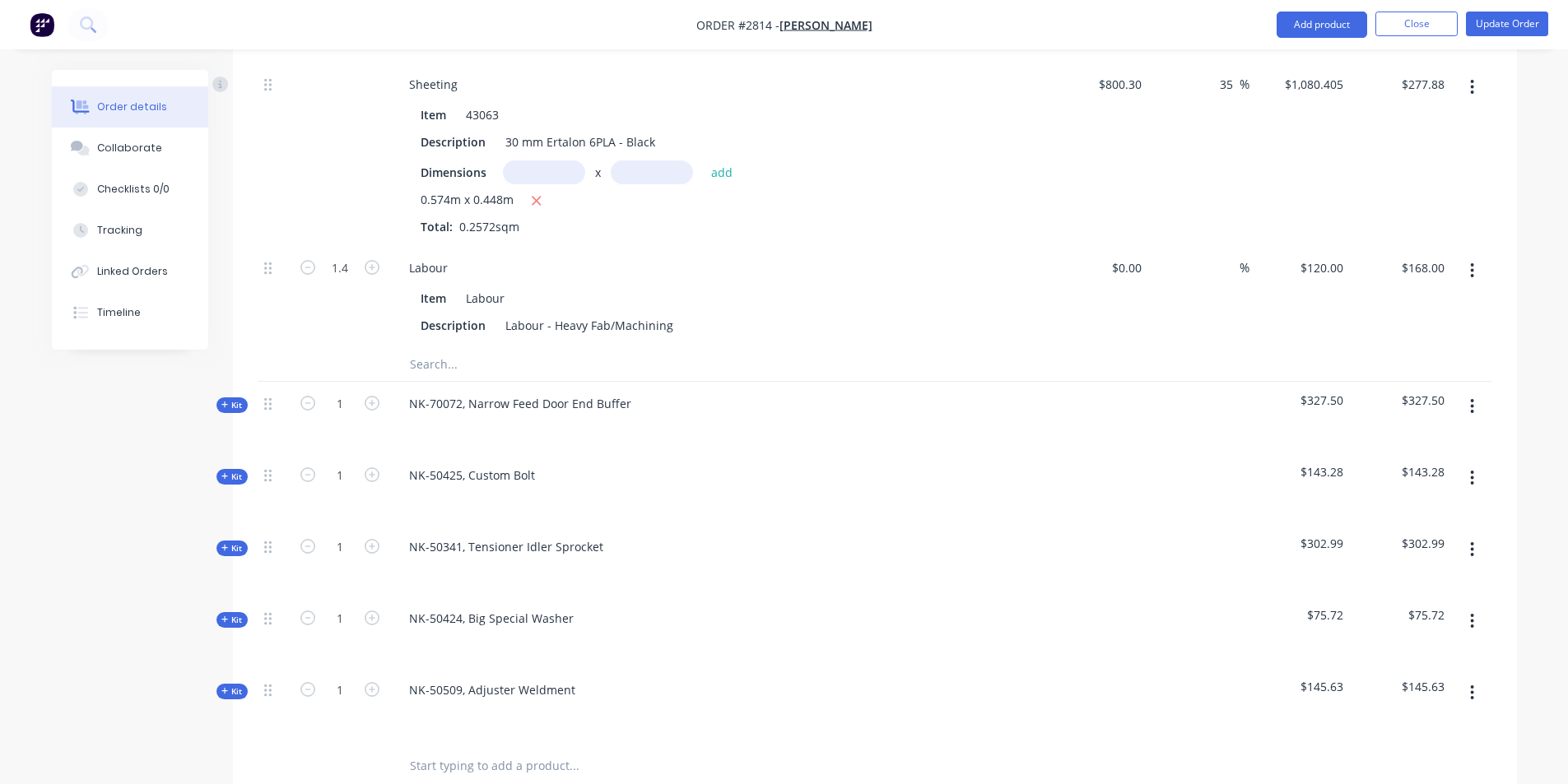
scroll to position [2357, 0]
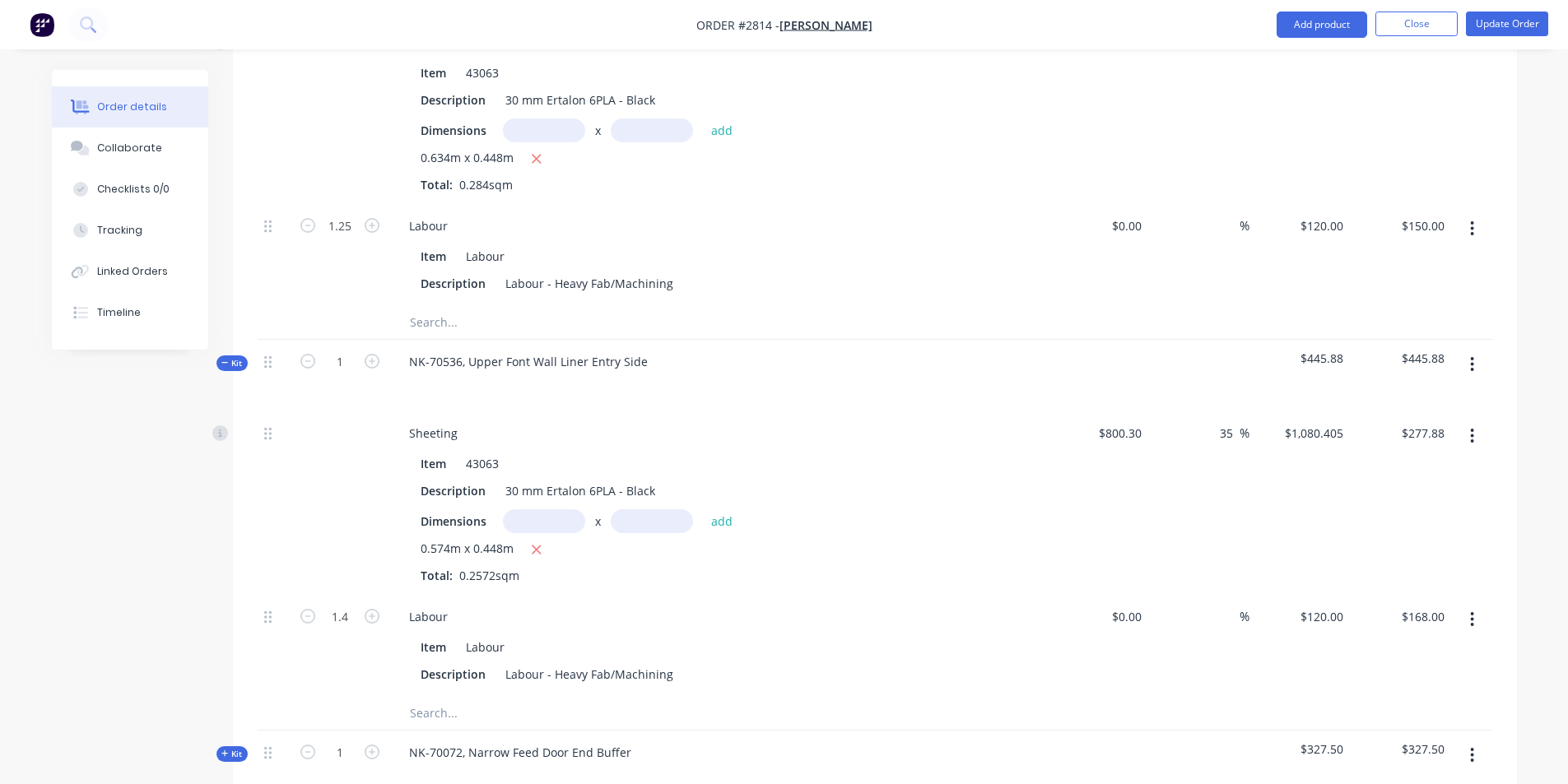
click at [224, 359] on icon at bounding box center [225, 363] width 8 height 8
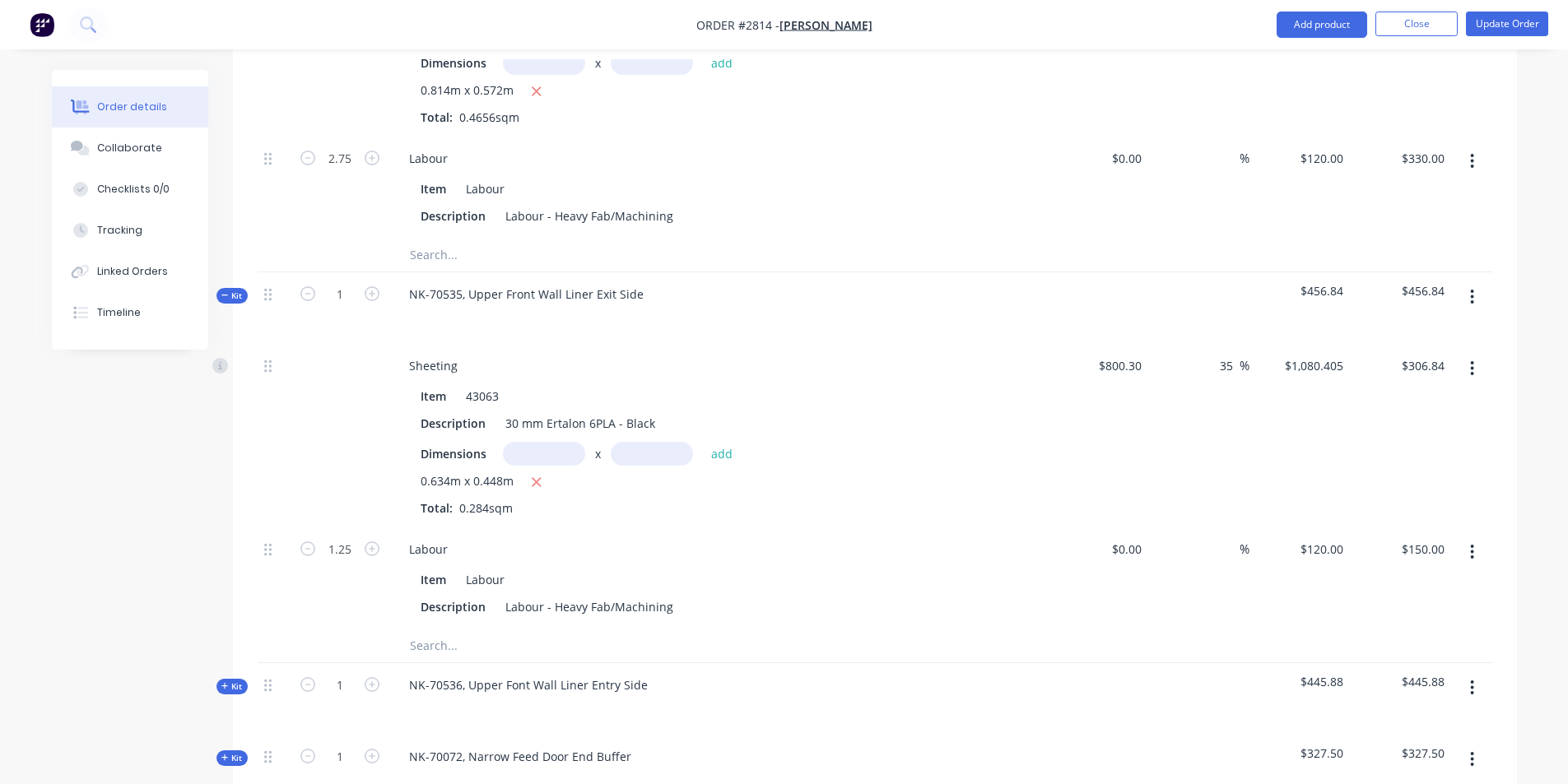
scroll to position [2028, 0]
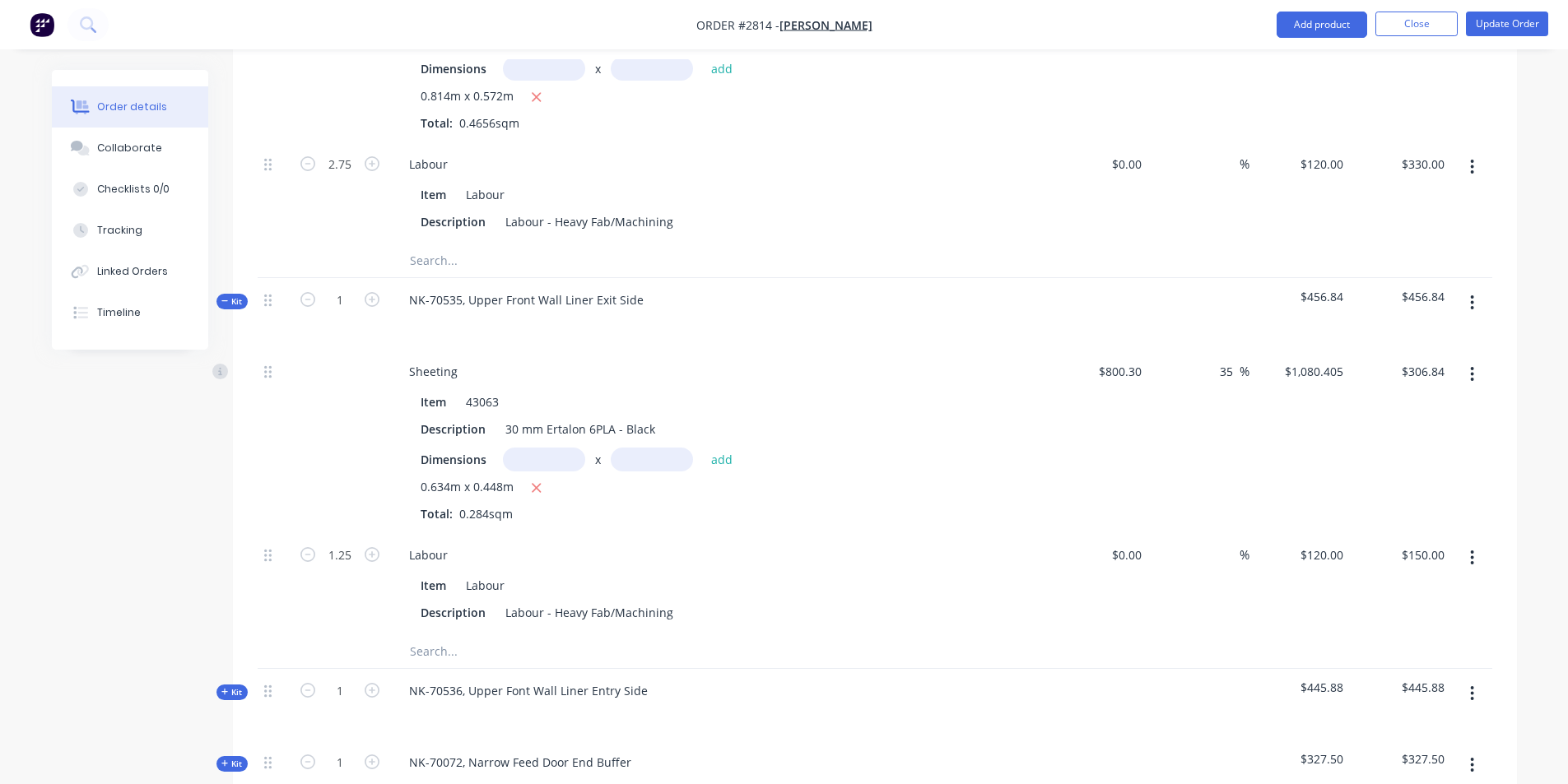
click at [226, 297] on icon at bounding box center [225, 301] width 8 height 8
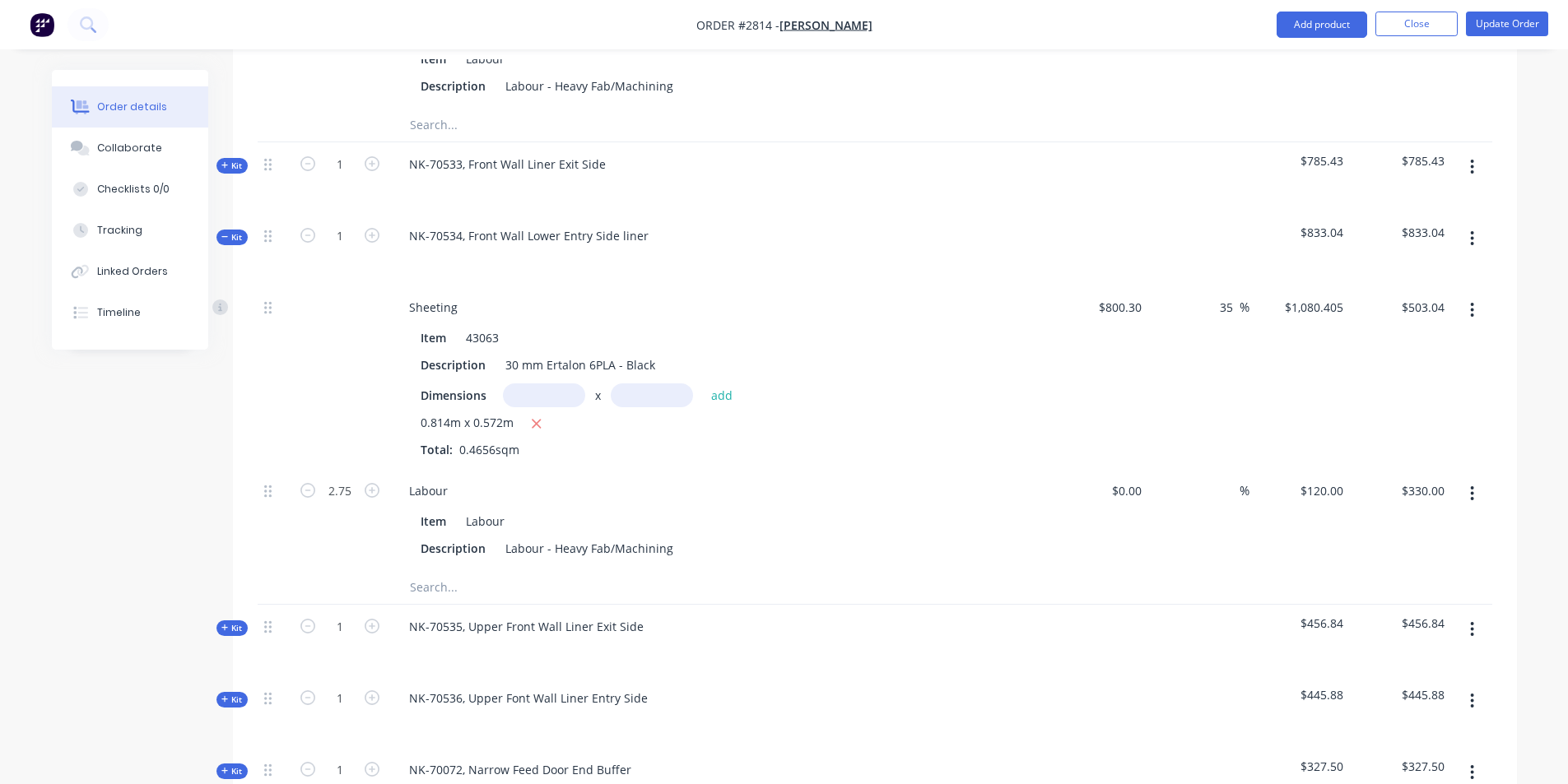
scroll to position [1699, 0]
click at [225, 236] on icon at bounding box center [225, 239] width 8 height 8
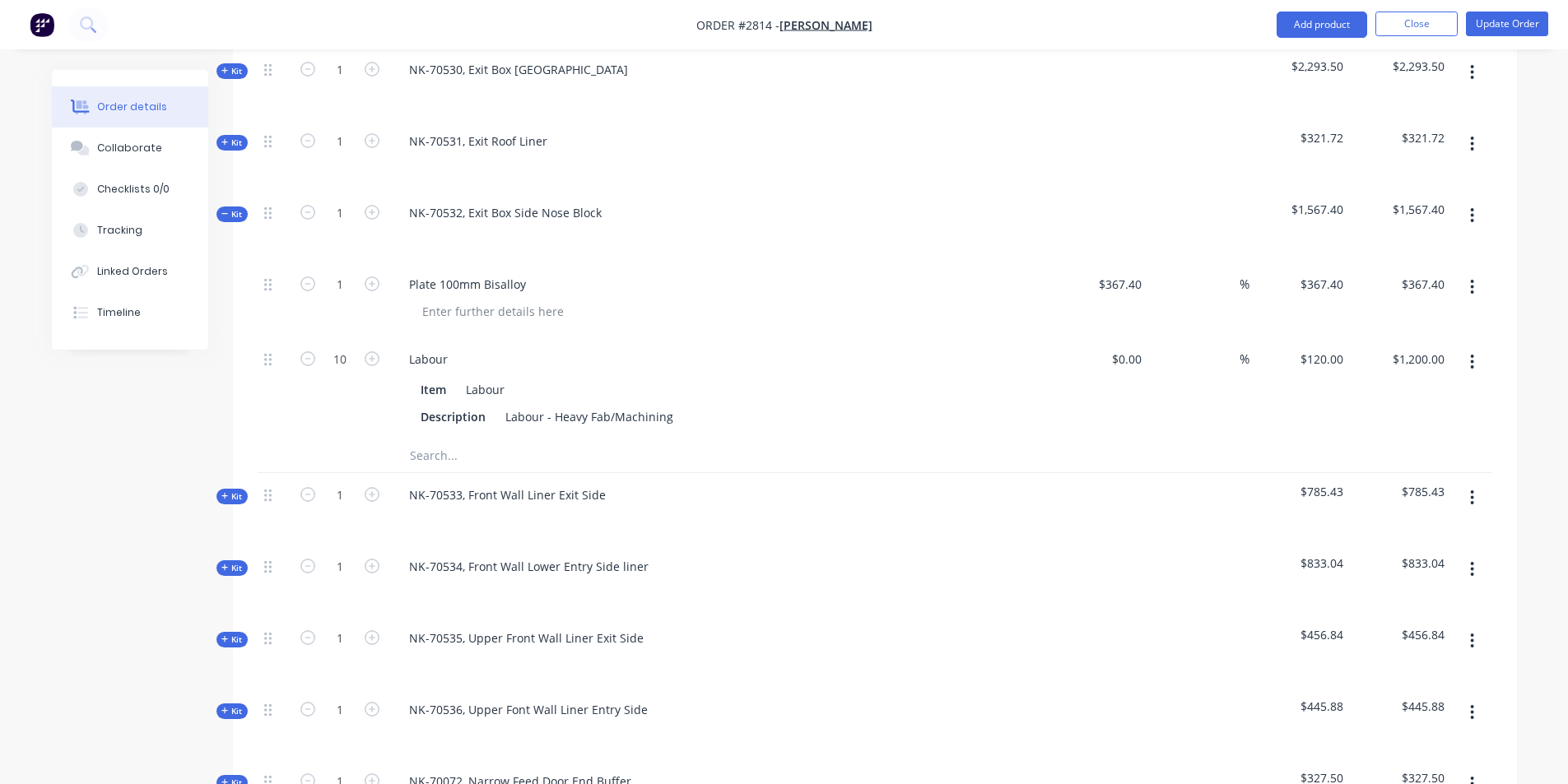
scroll to position [1370, 0]
click at [225, 210] on icon at bounding box center [225, 214] width 8 height 8
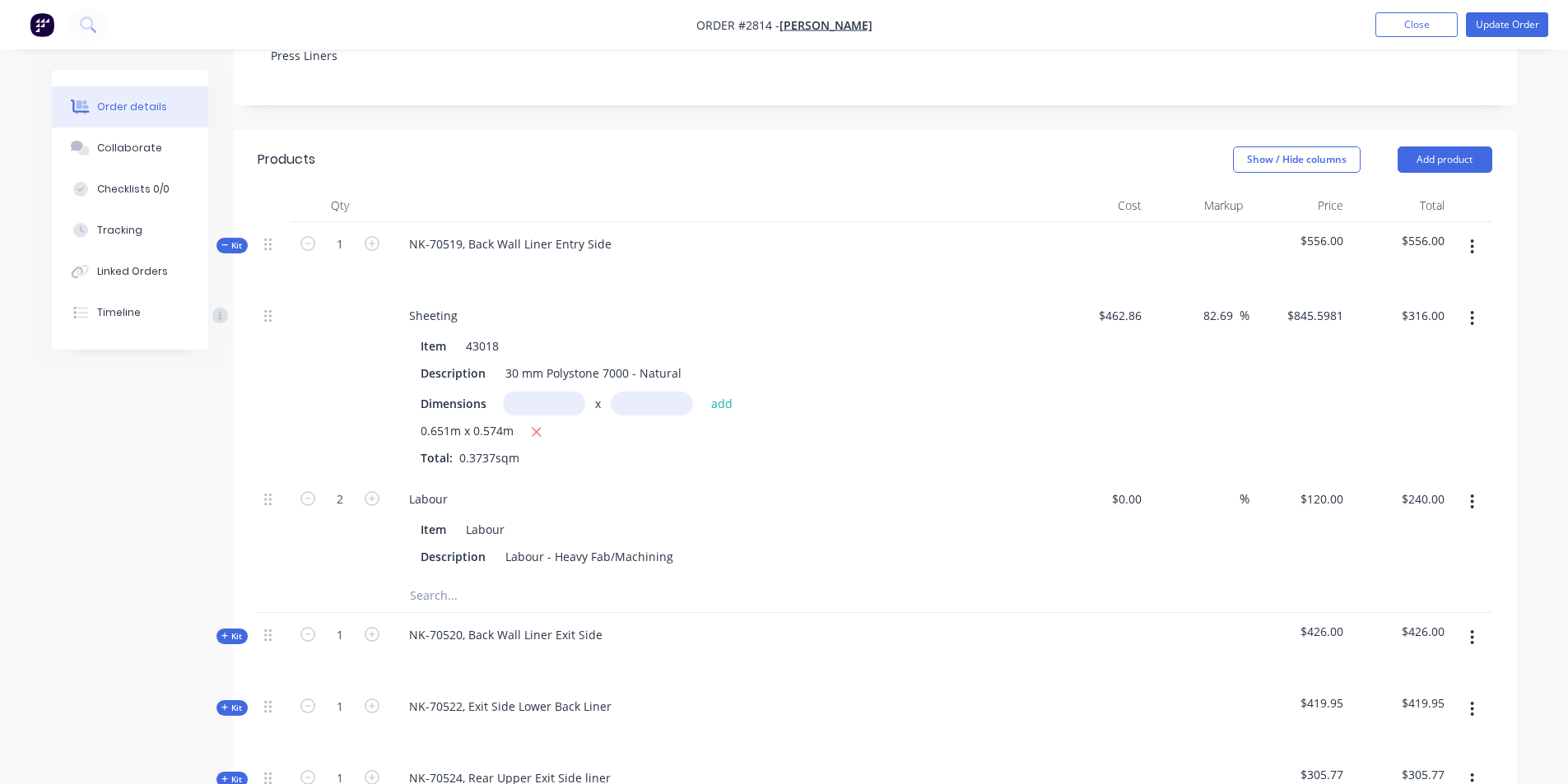
scroll to position [301, 0]
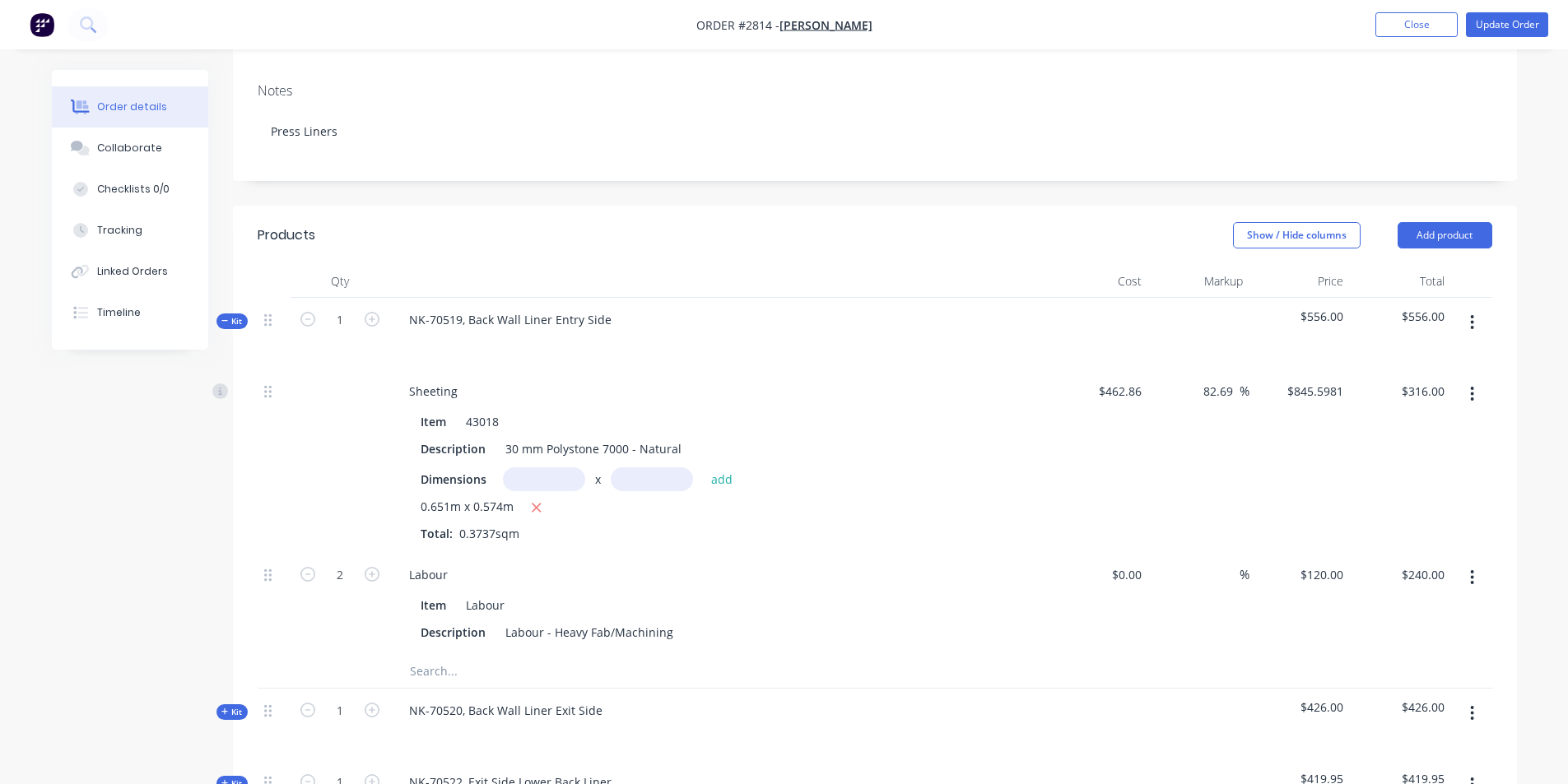
click at [223, 314] on div "Kit" at bounding box center [232, 321] width 31 height 16
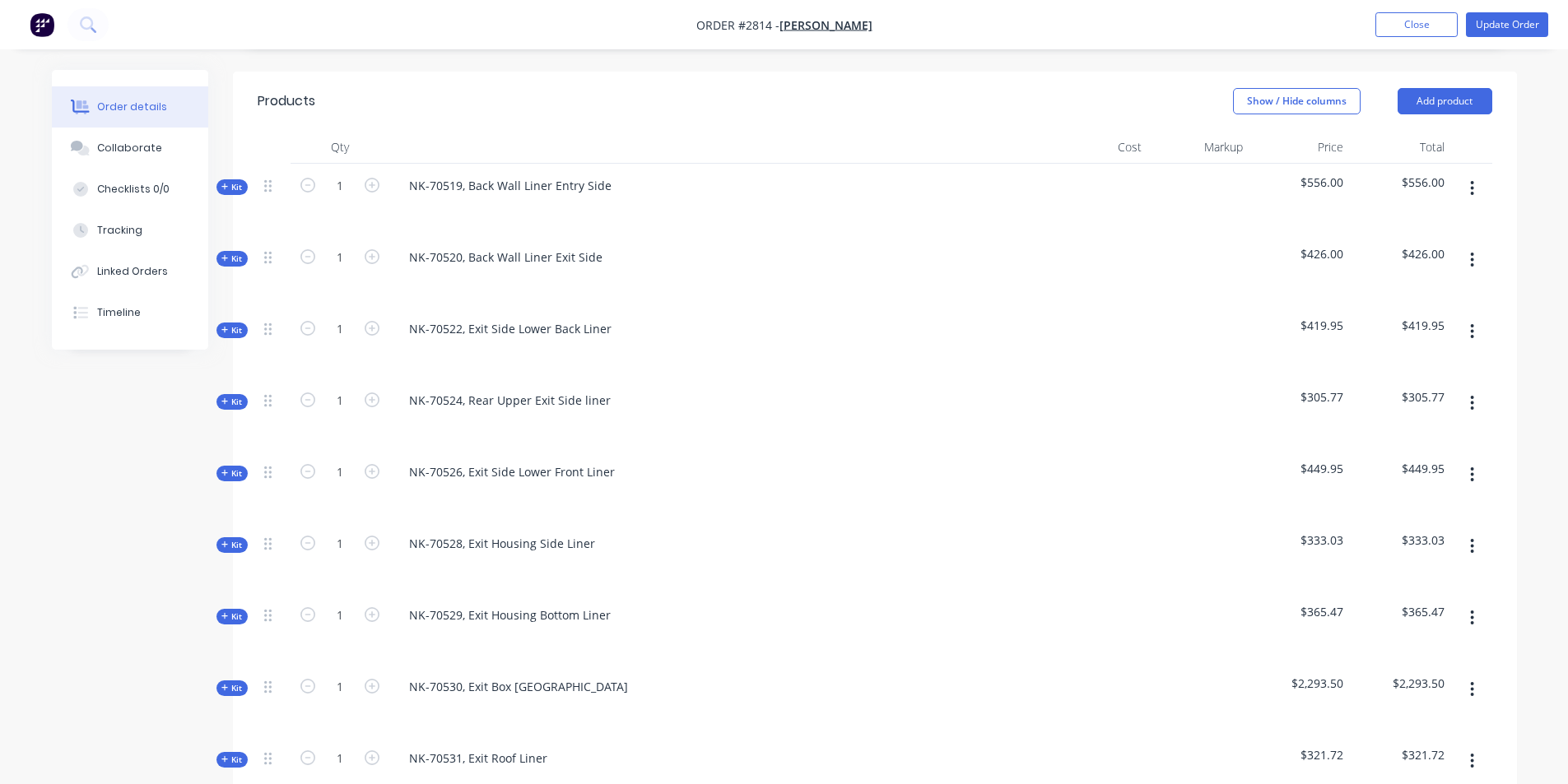
scroll to position [442, 0]
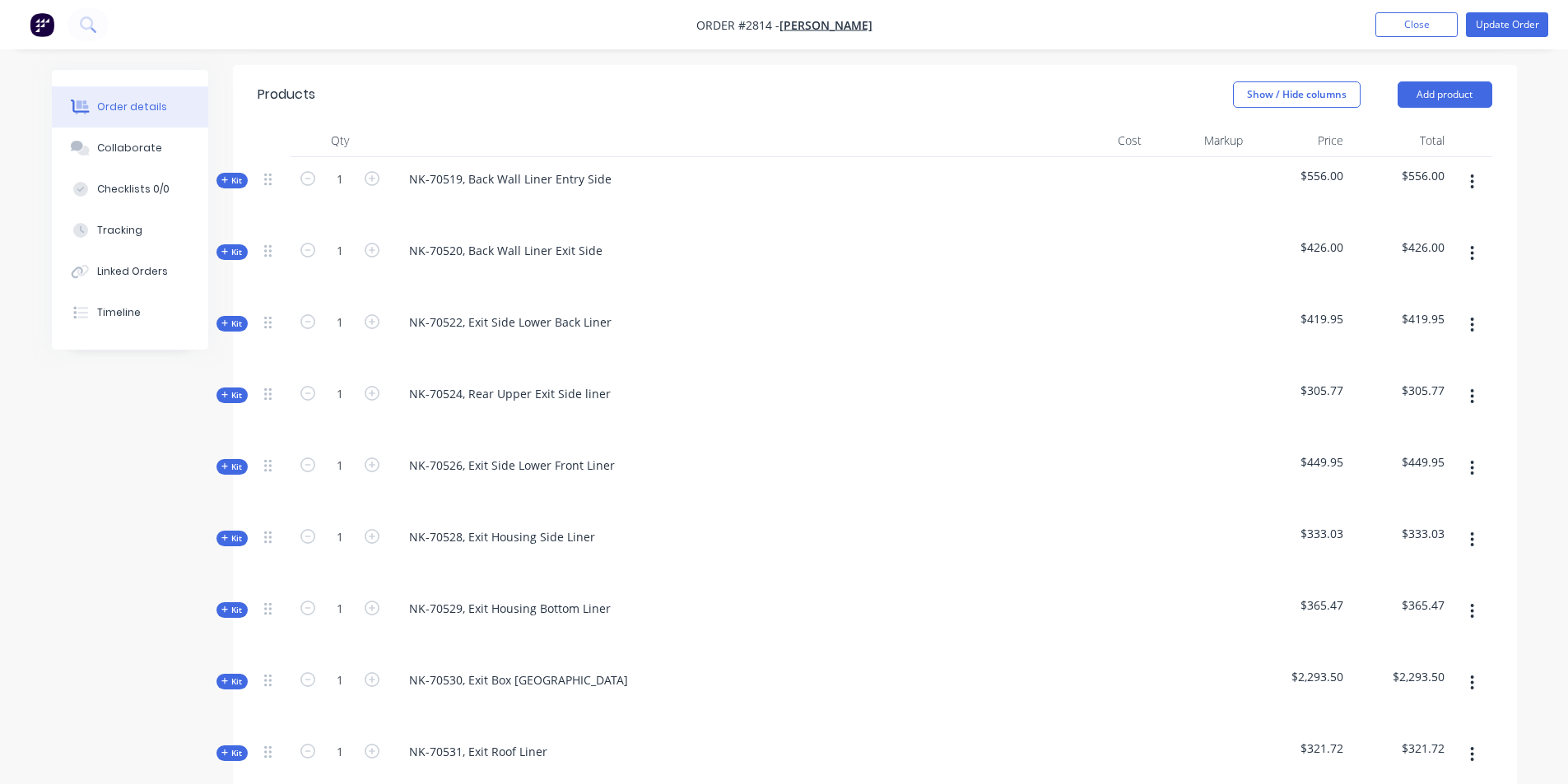
click at [223, 320] on icon at bounding box center [224, 323] width 7 height 7
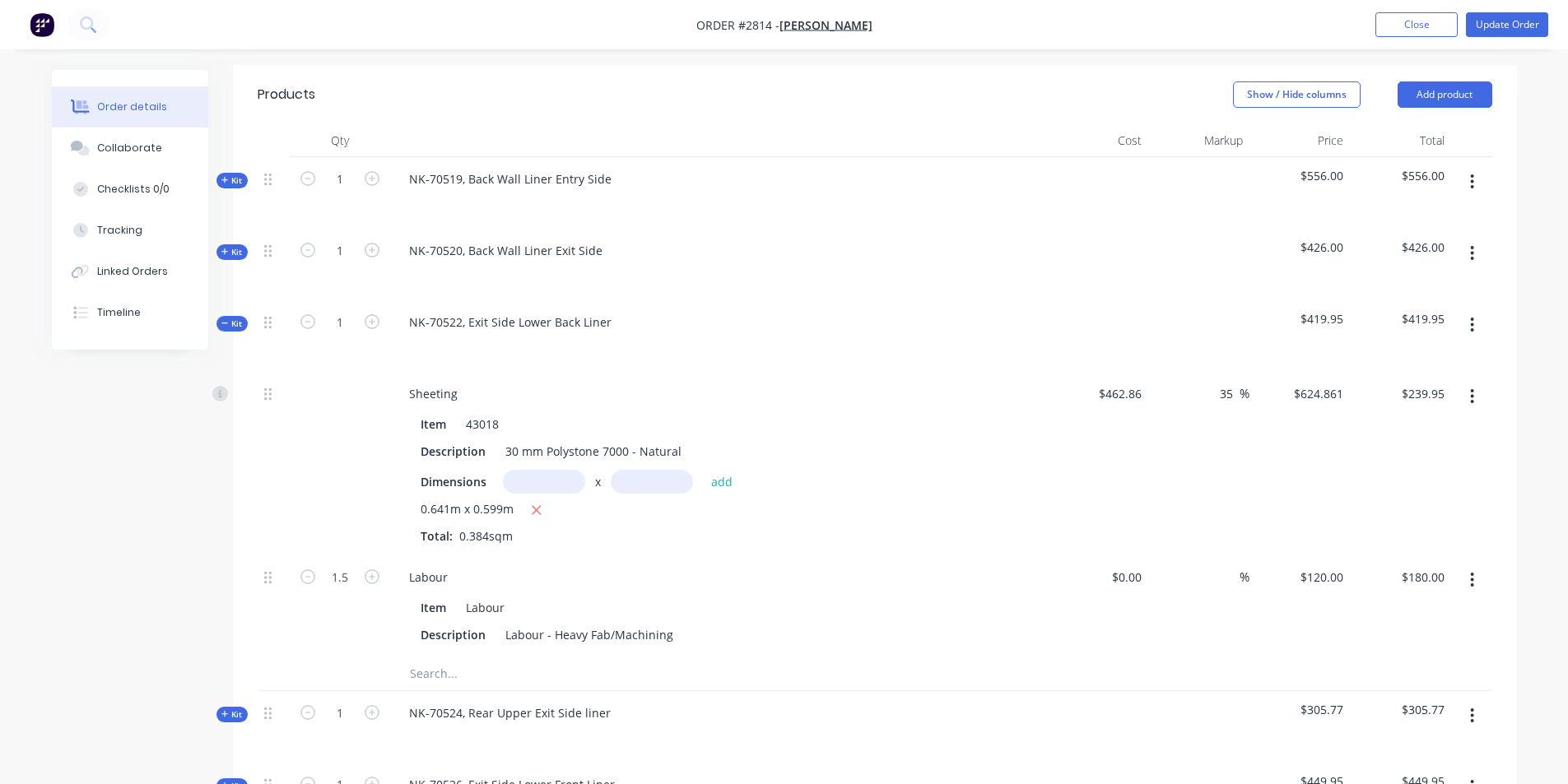
click at [223, 322] on icon at bounding box center [224, 322] width 7 height 1
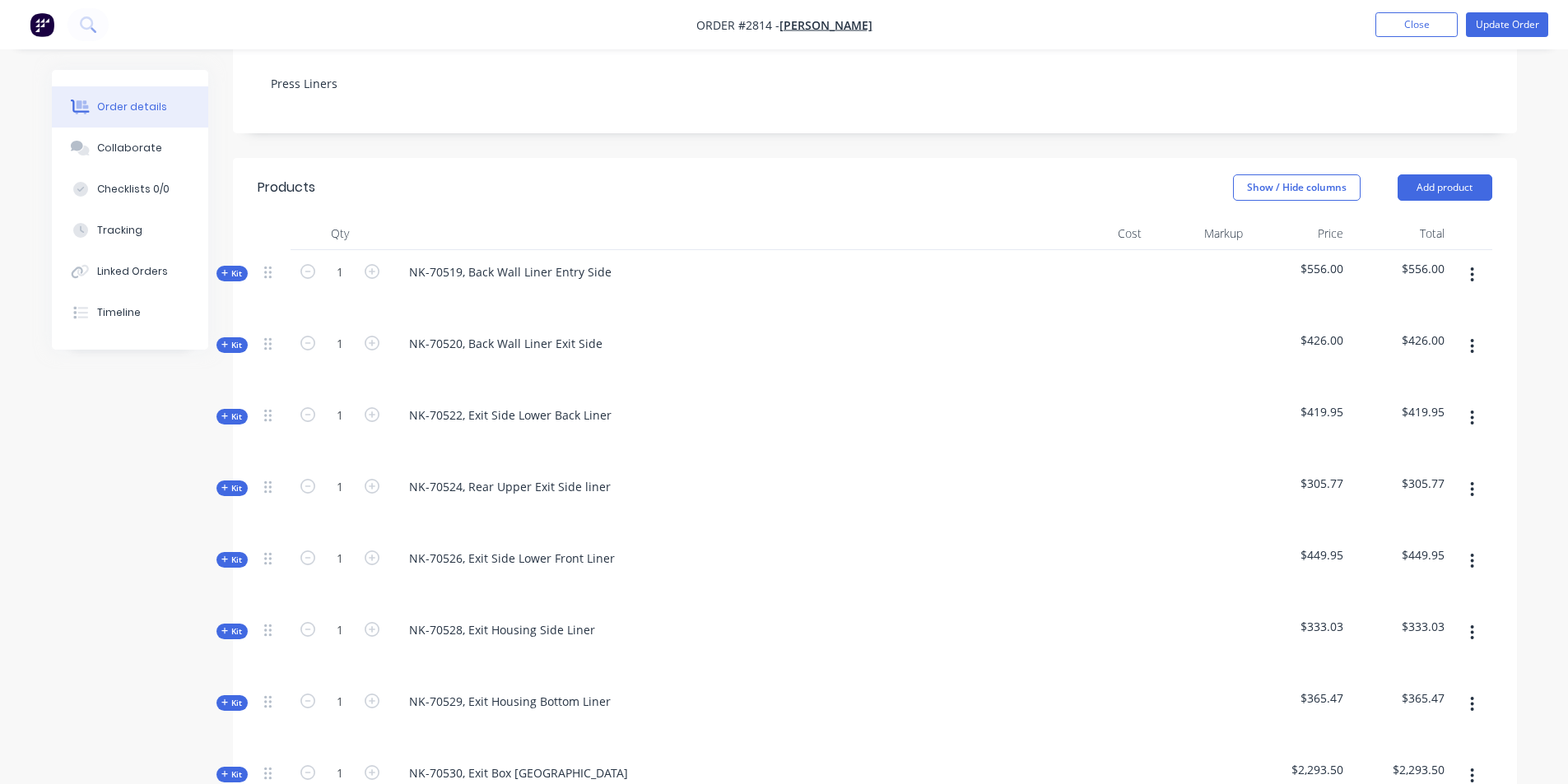
scroll to position [359, 0]
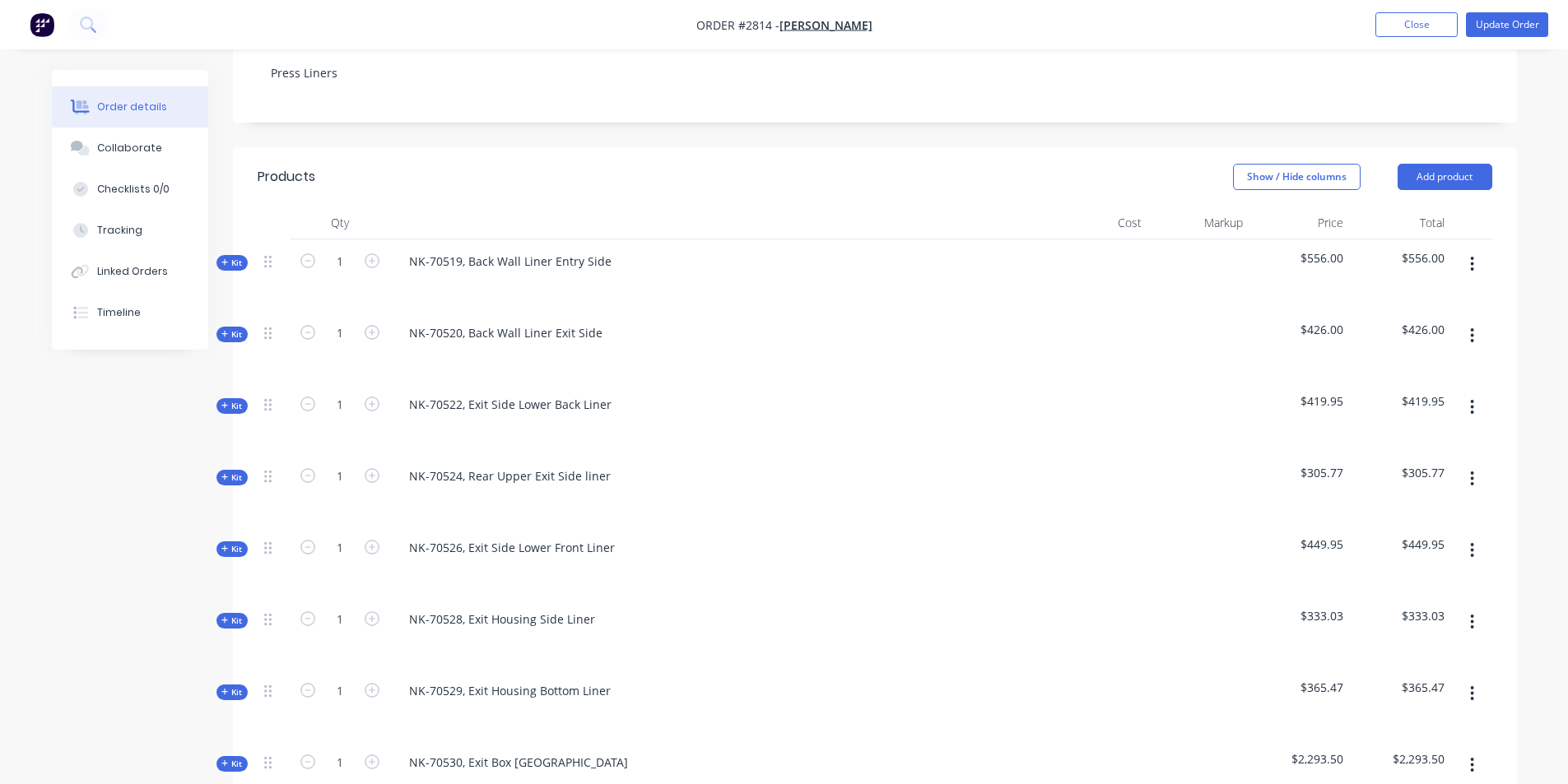
click at [1418, 392] on span "$419.95" at bounding box center [1399, 400] width 88 height 17
click at [231, 256] on span "Kit" at bounding box center [232, 262] width 22 height 12
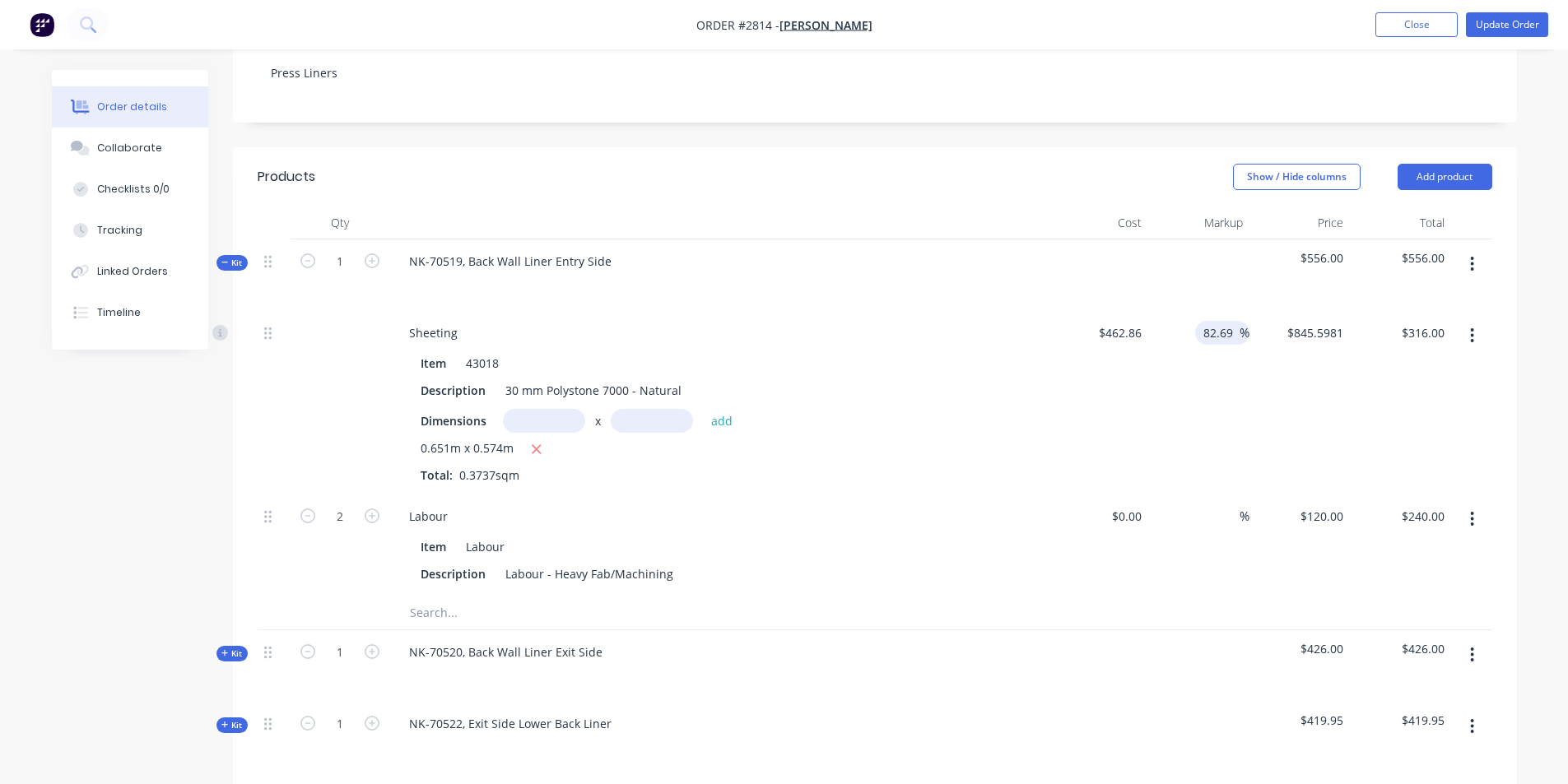
click at [1221, 320] on input "82.69" at bounding box center [1220, 332] width 38 height 24
drag, startPoint x: 1232, startPoint y: 285, endPoint x: 1188, endPoint y: 285, distance: 44.0
click at [1188, 311] on div "82.69 82.69 %" at bounding box center [1198, 402] width 101 height 184
type input "35"
type input "624.861"
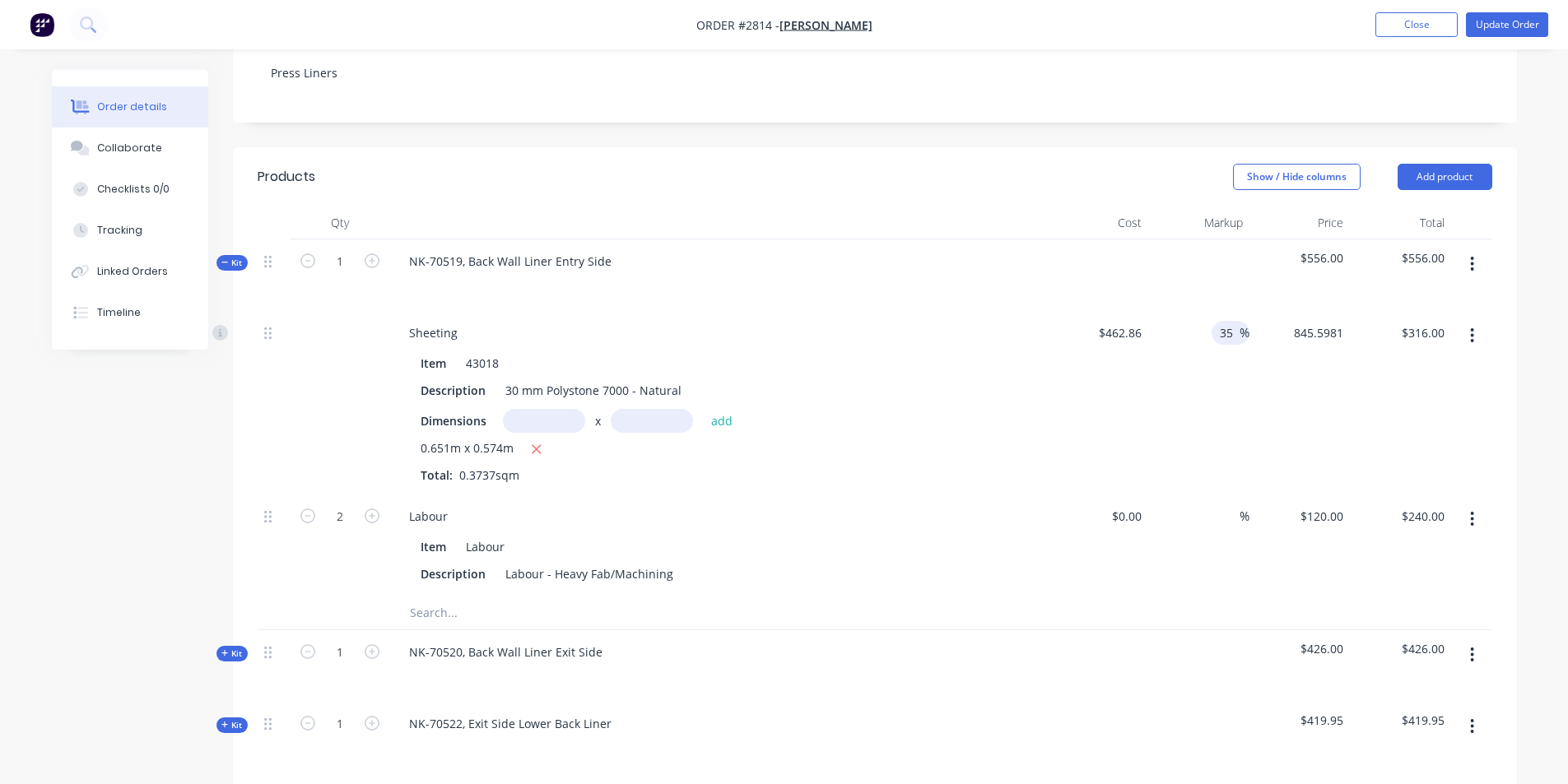
type input "$233.51"
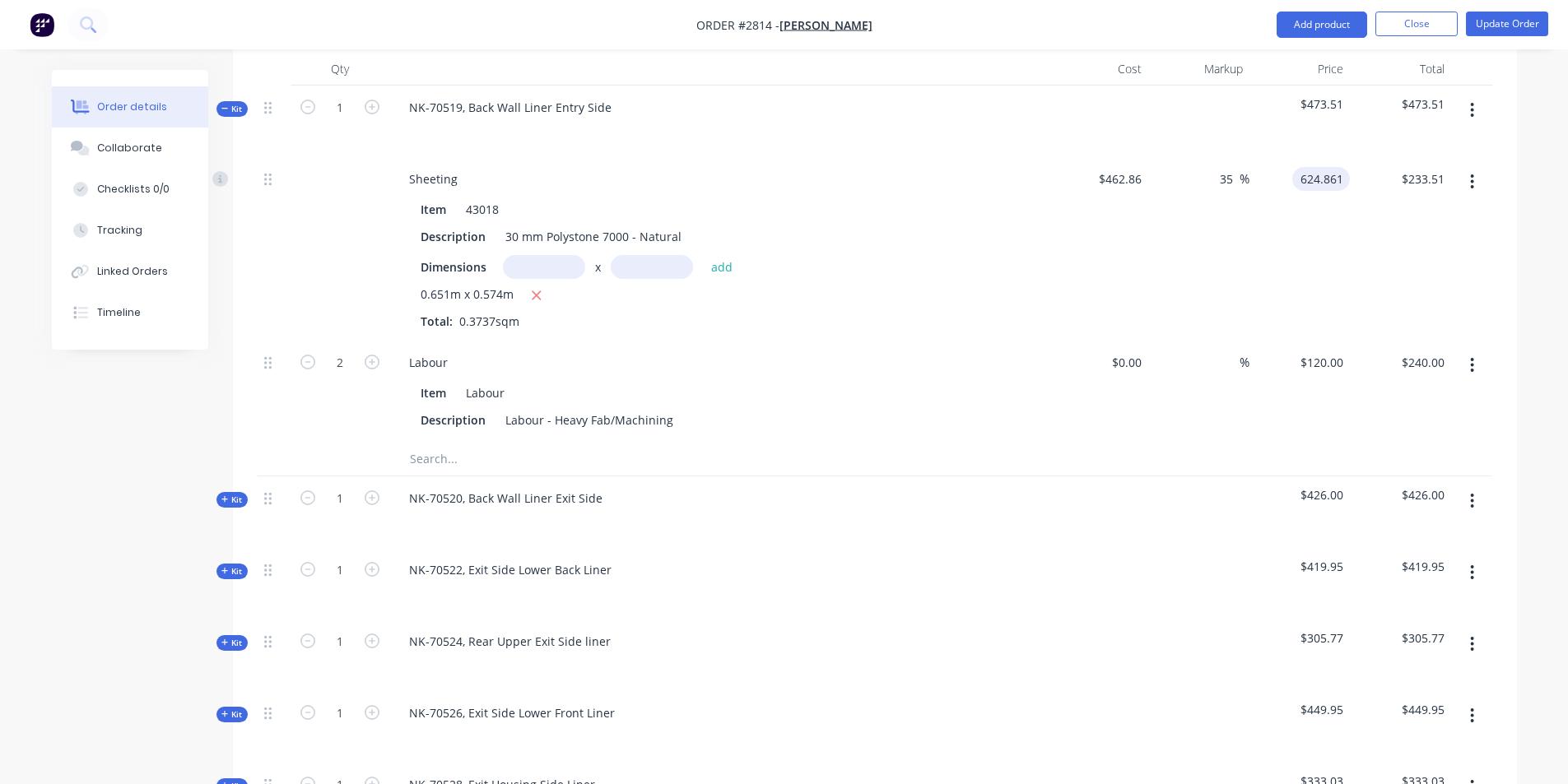
scroll to position [524, 0]
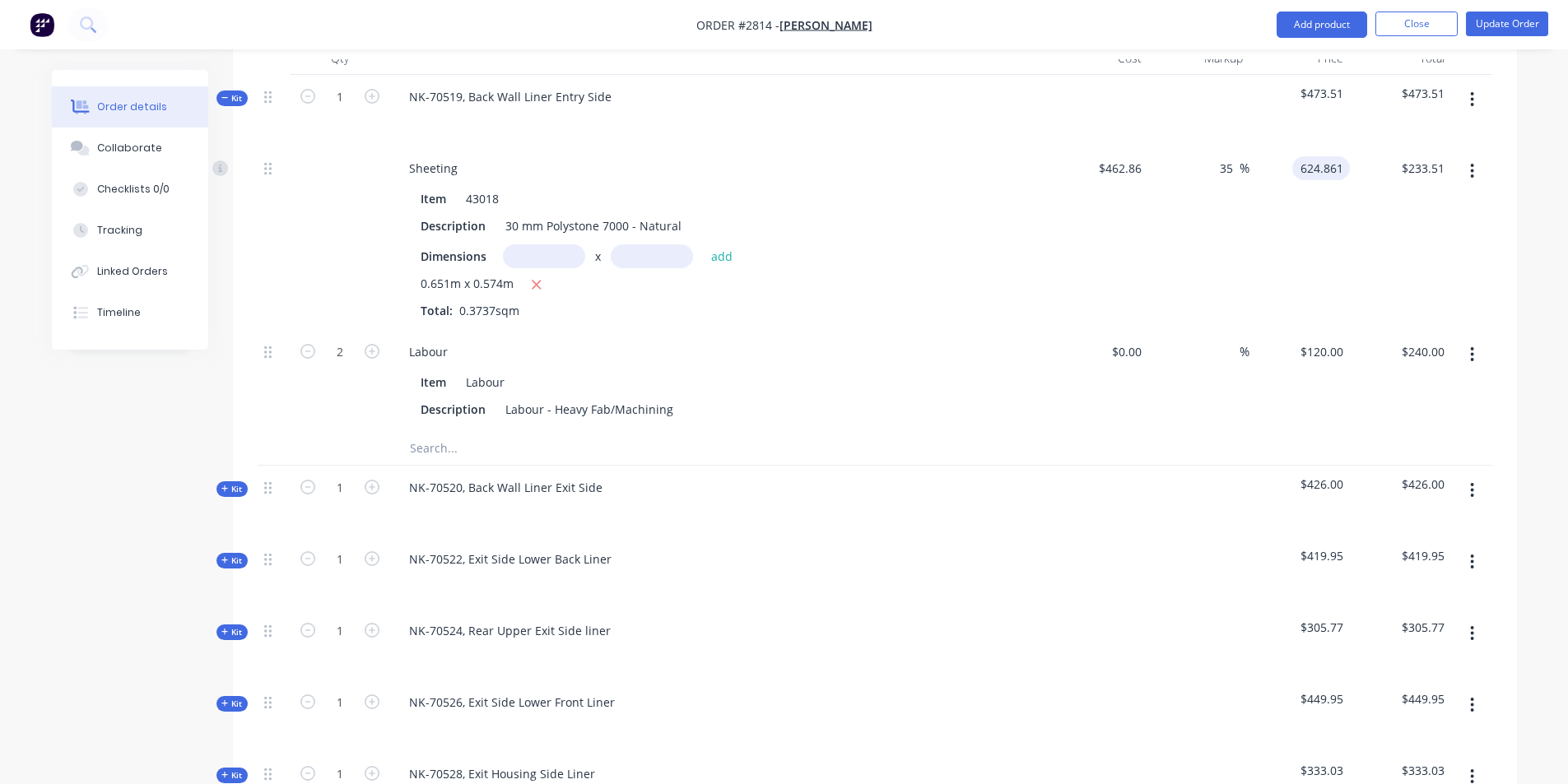
type input "$624.861"
click at [1319, 475] on span "$426.00" at bounding box center [1299, 483] width 88 height 17
click at [236, 482] on span "Kit" at bounding box center [232, 488] width 22 height 12
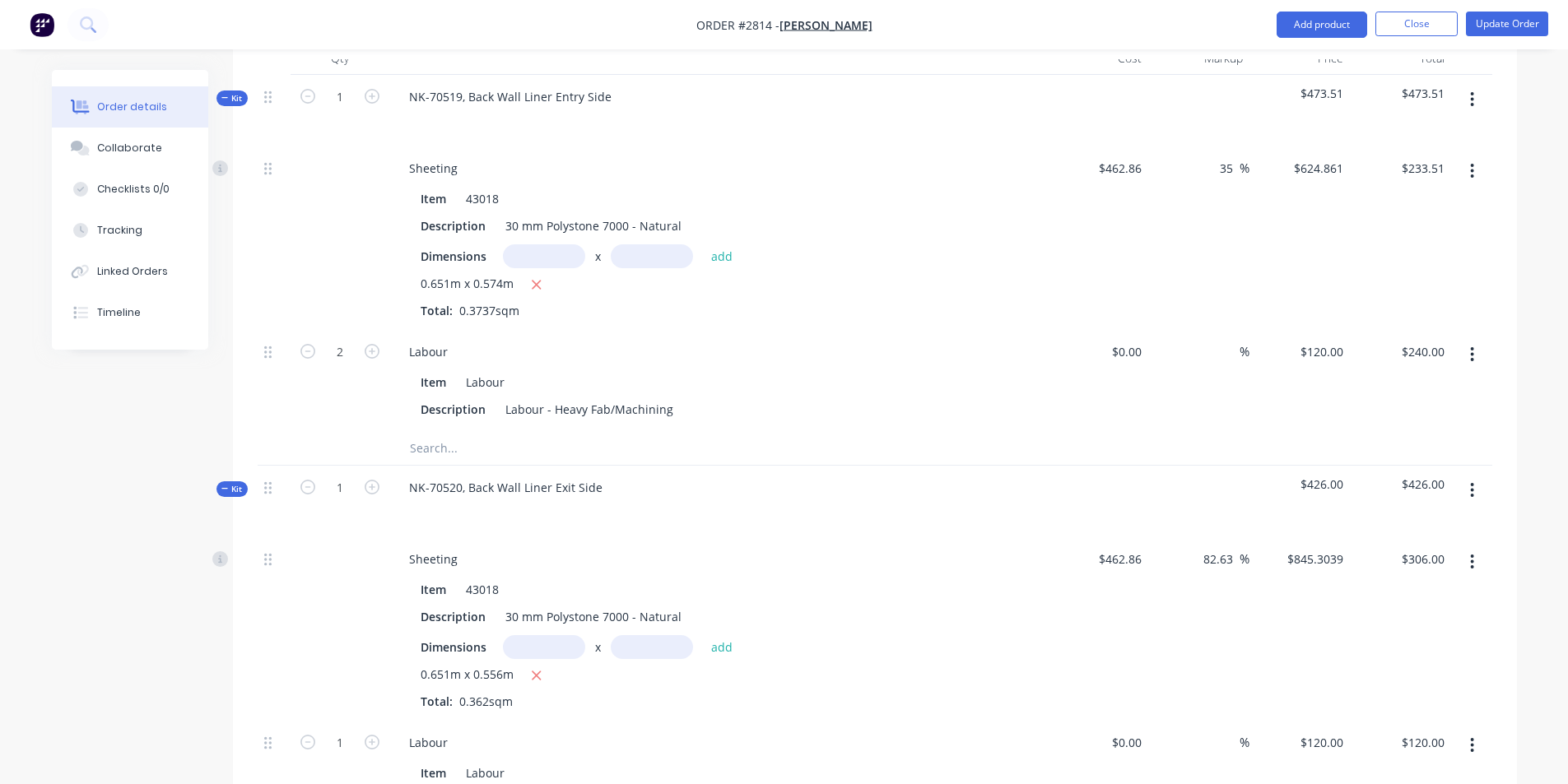
click at [1250, 537] on div "$845.3039 $845.3039" at bounding box center [1299, 629] width 101 height 184
click at [874, 665] on div "0.651m x 0.556m" at bounding box center [718, 676] width 596 height 21
drag, startPoint x: 1236, startPoint y: 513, endPoint x: 1160, endPoint y: 514, distance: 76.0
click at [1160, 537] on div "82.63 82.63 %" at bounding box center [1198, 629] width 101 height 184
type input "35"
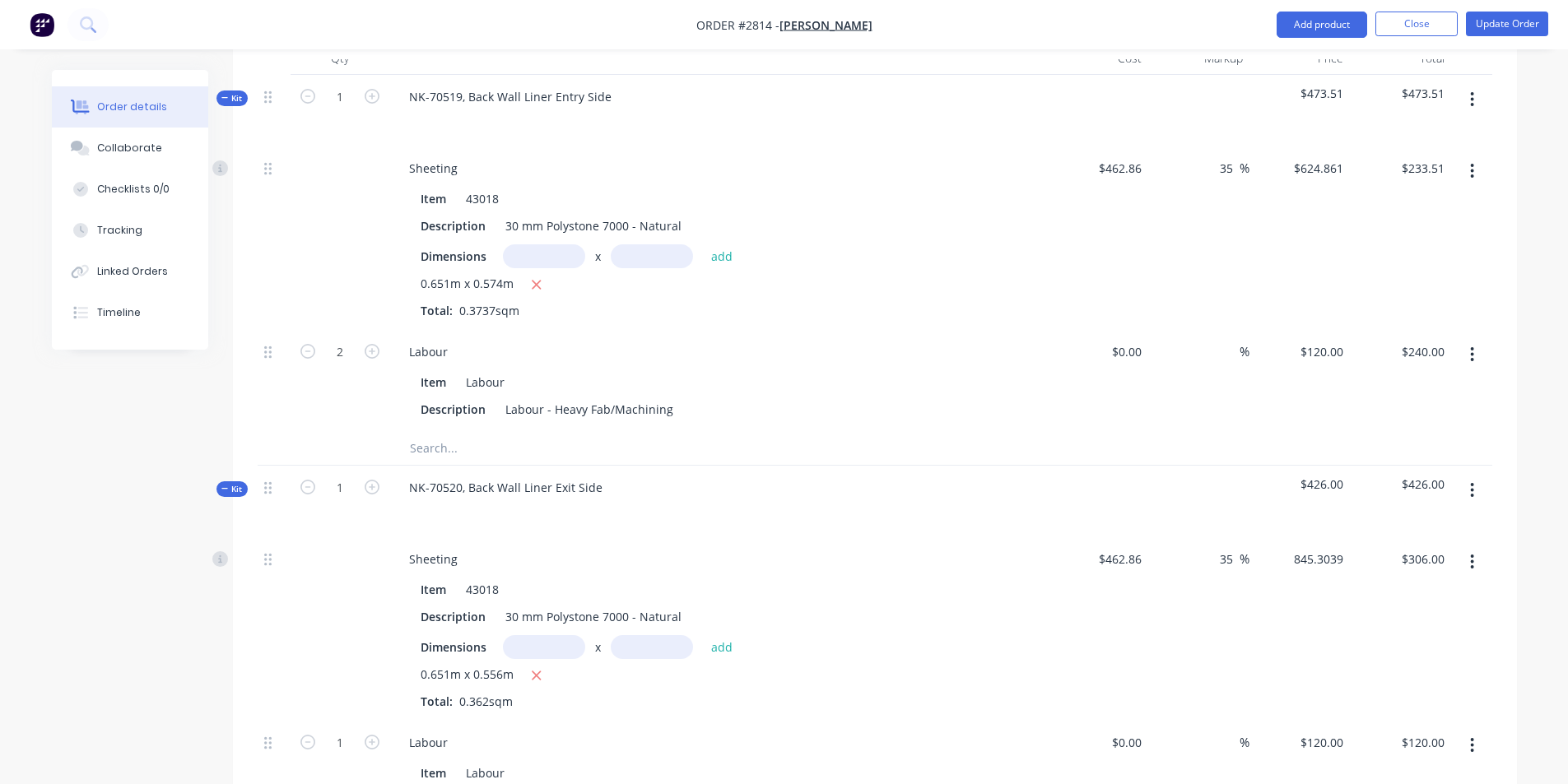
type input "624.861"
type input "$226.20"
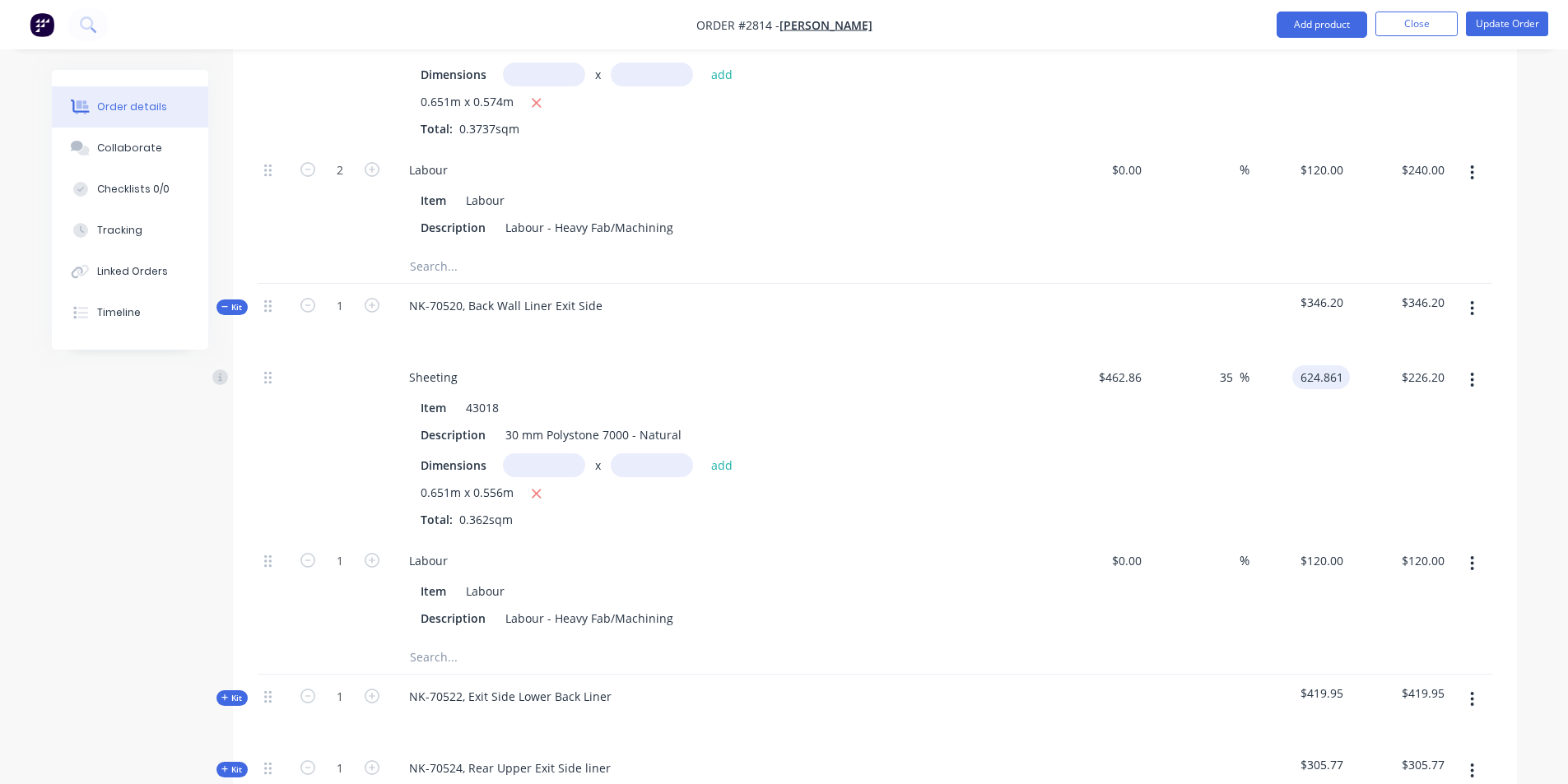
scroll to position [771, 0]
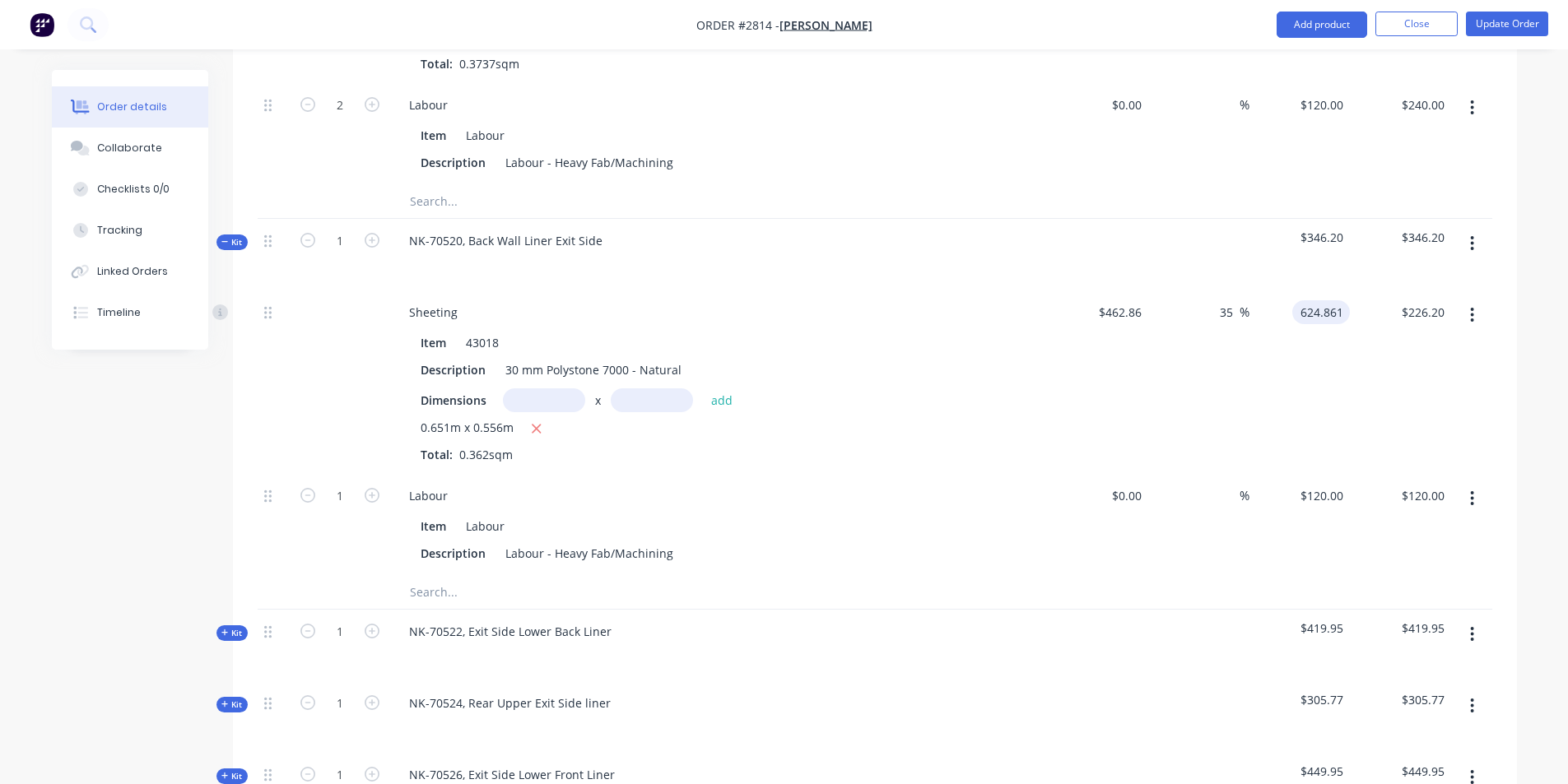
click at [227, 629] on icon at bounding box center [225, 632] width 8 height 8
type input "$624.861"
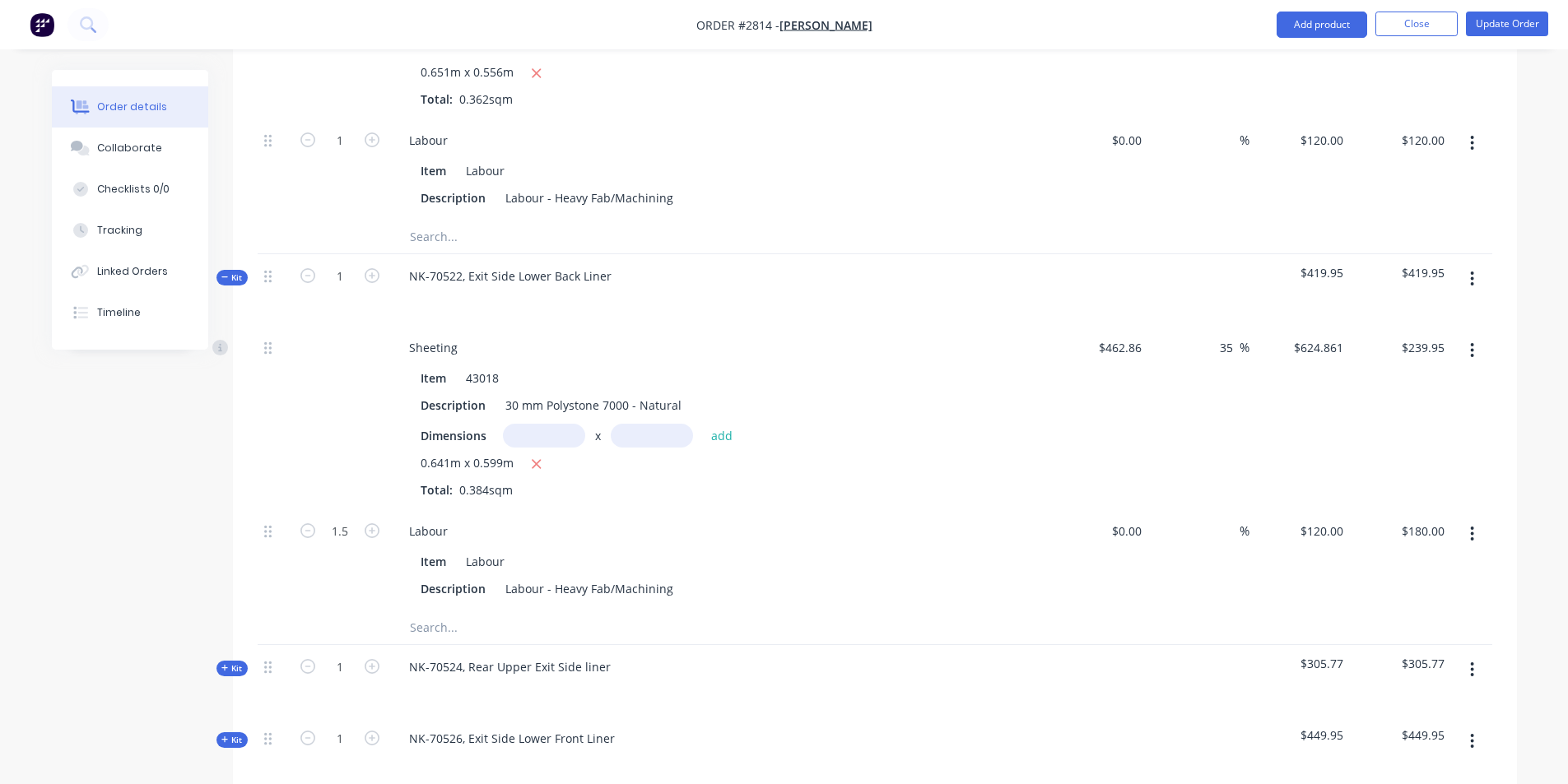
scroll to position [1100, 0]
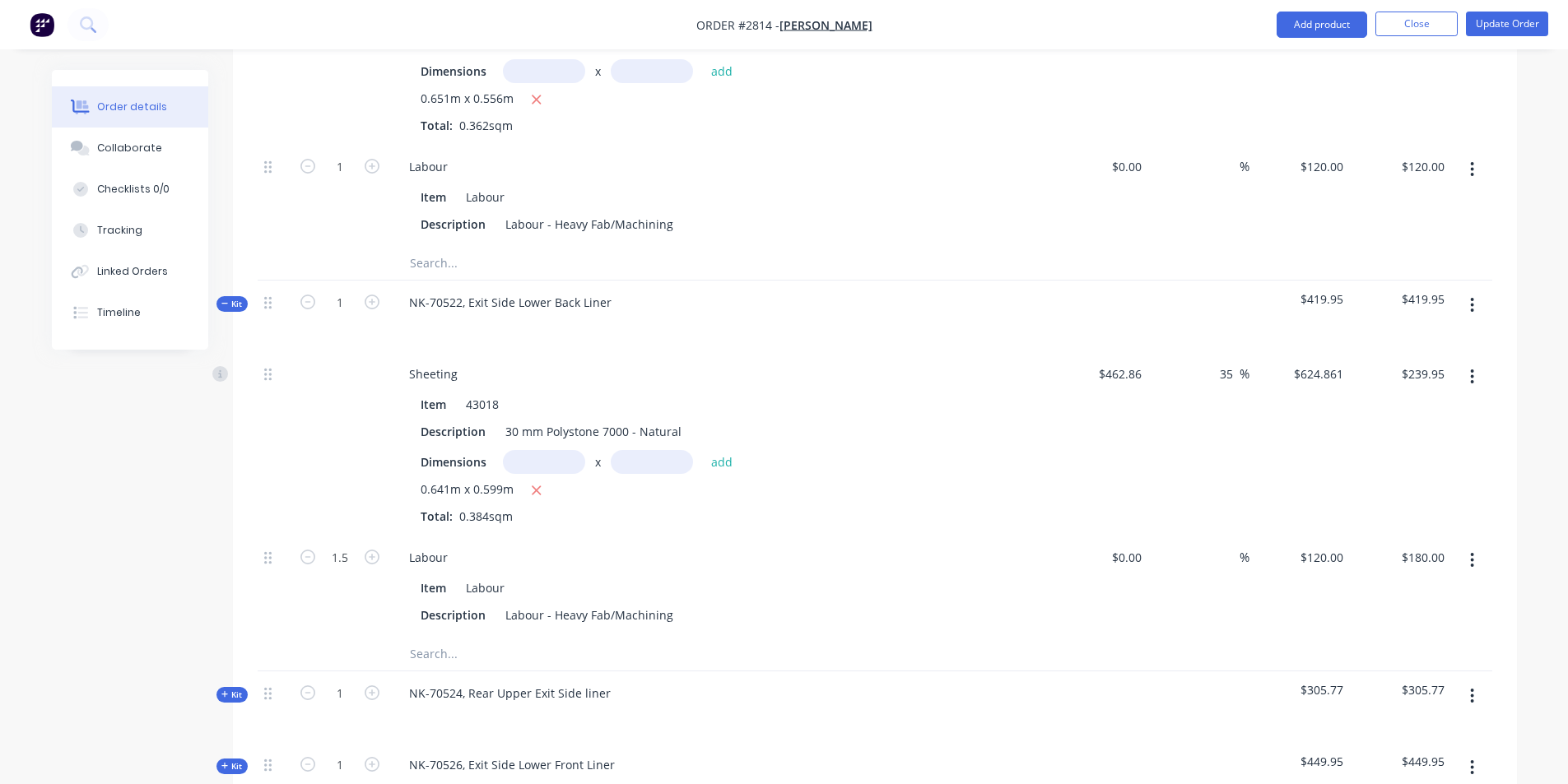
click at [233, 689] on span "Kit" at bounding box center [232, 694] width 22 height 12
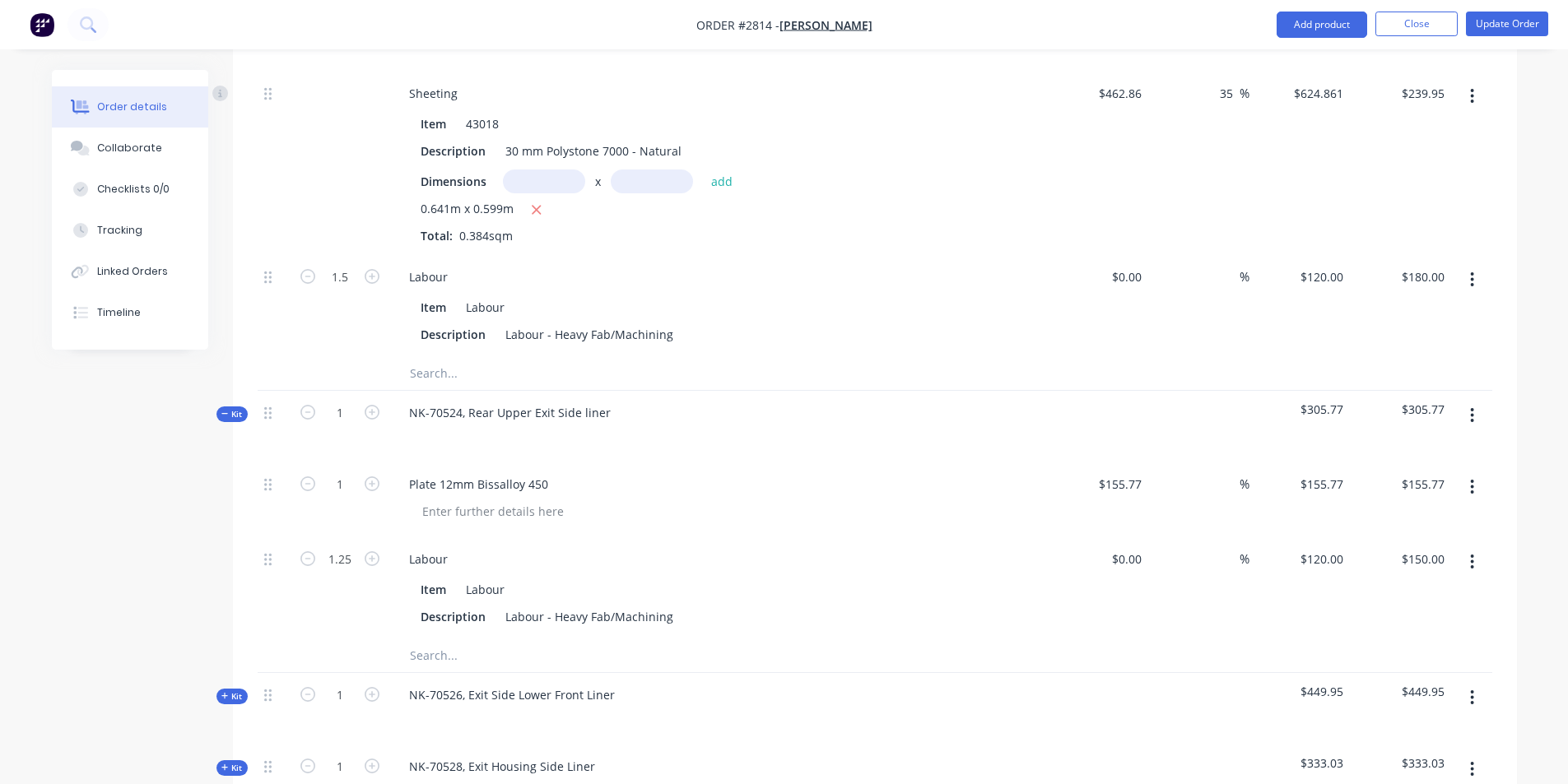
scroll to position [1429, 0]
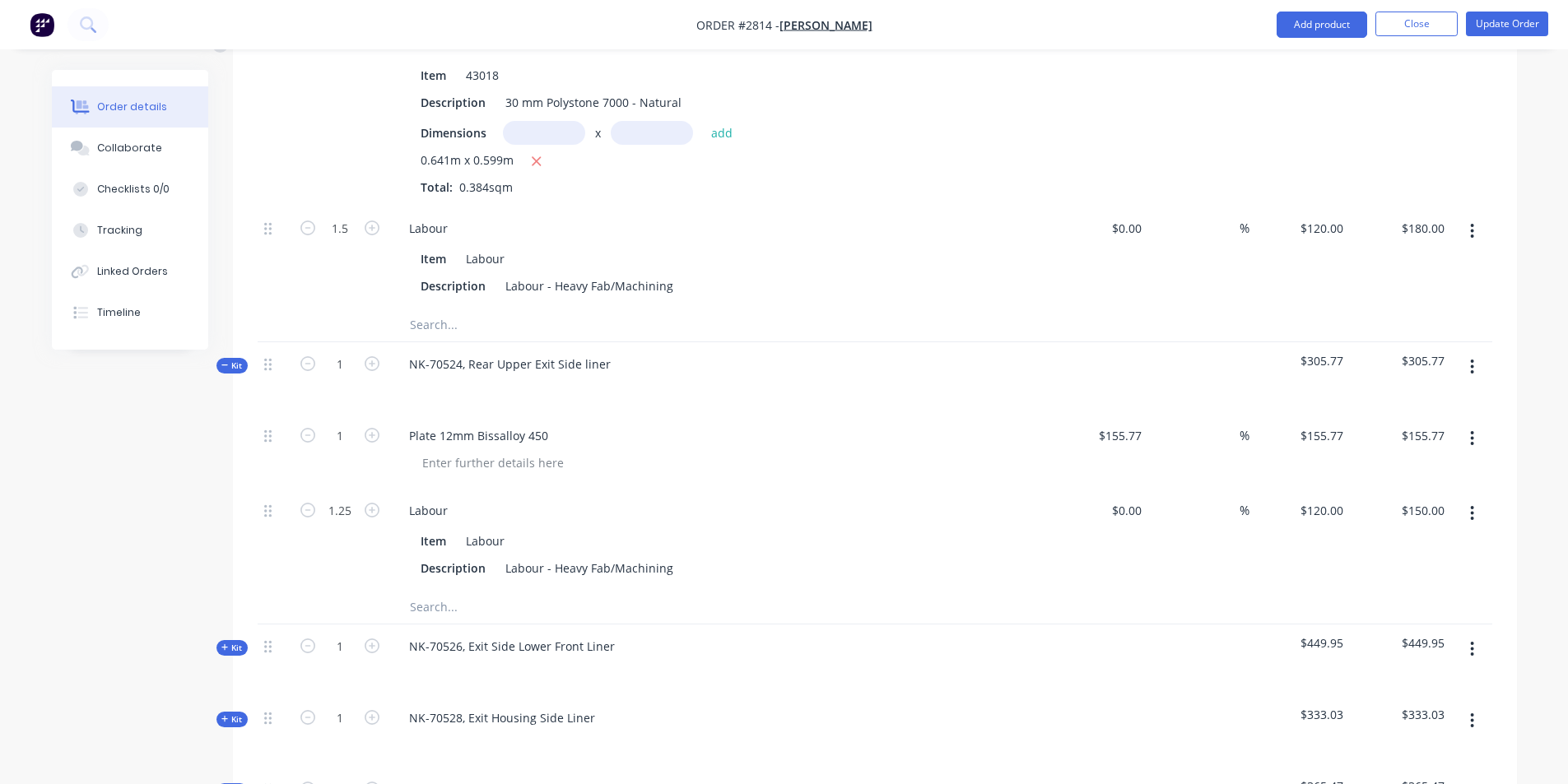
click at [233, 586] on div "Qty Cost Markup Price Total Kit 1 NK-70519, Back Wall Liner Entry Side $473.51 …" at bounding box center [875, 444] width 1284 height 2614
click at [222, 642] on span "Kit" at bounding box center [232, 647] width 22 height 12
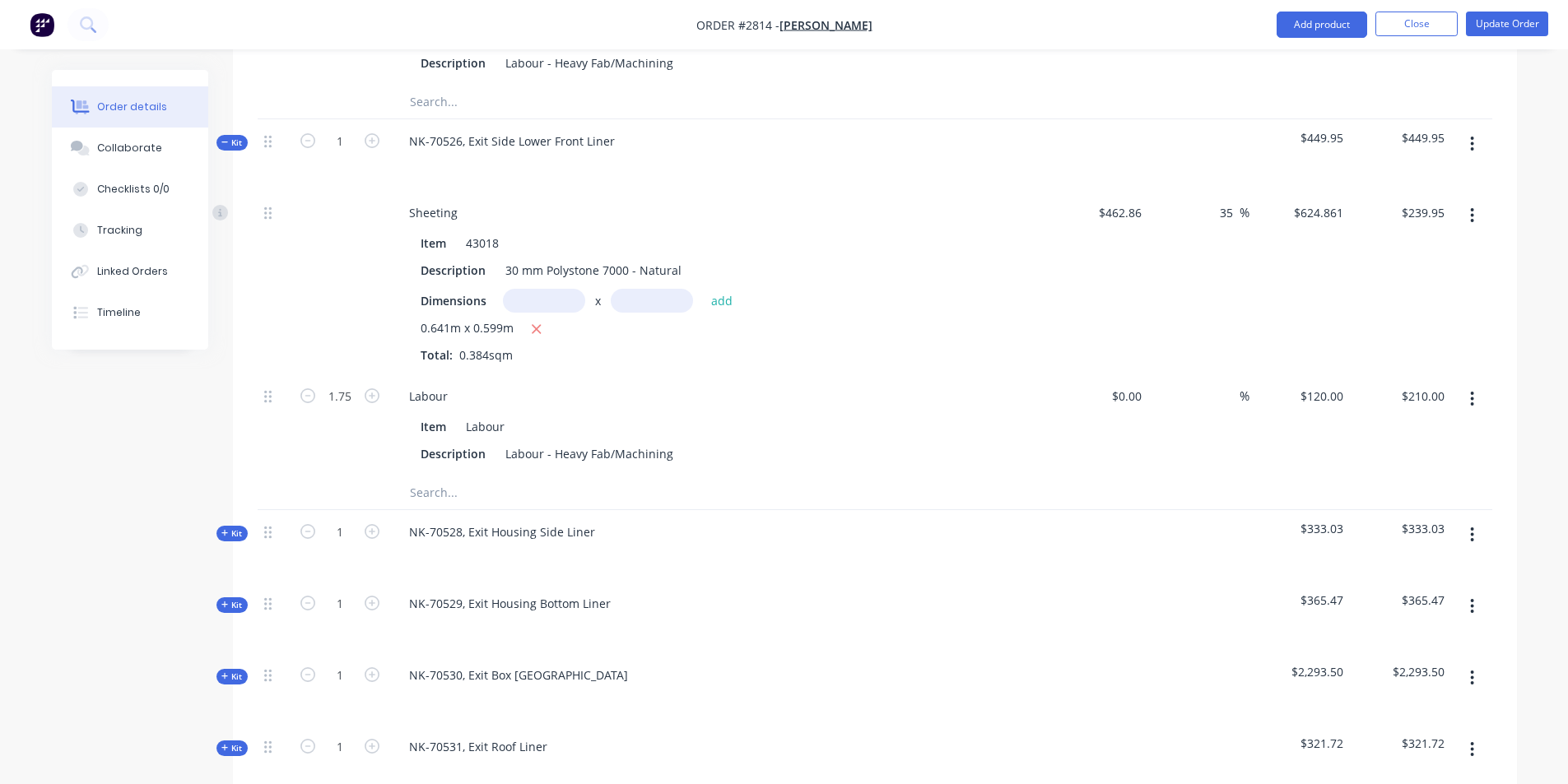
scroll to position [1929, 0]
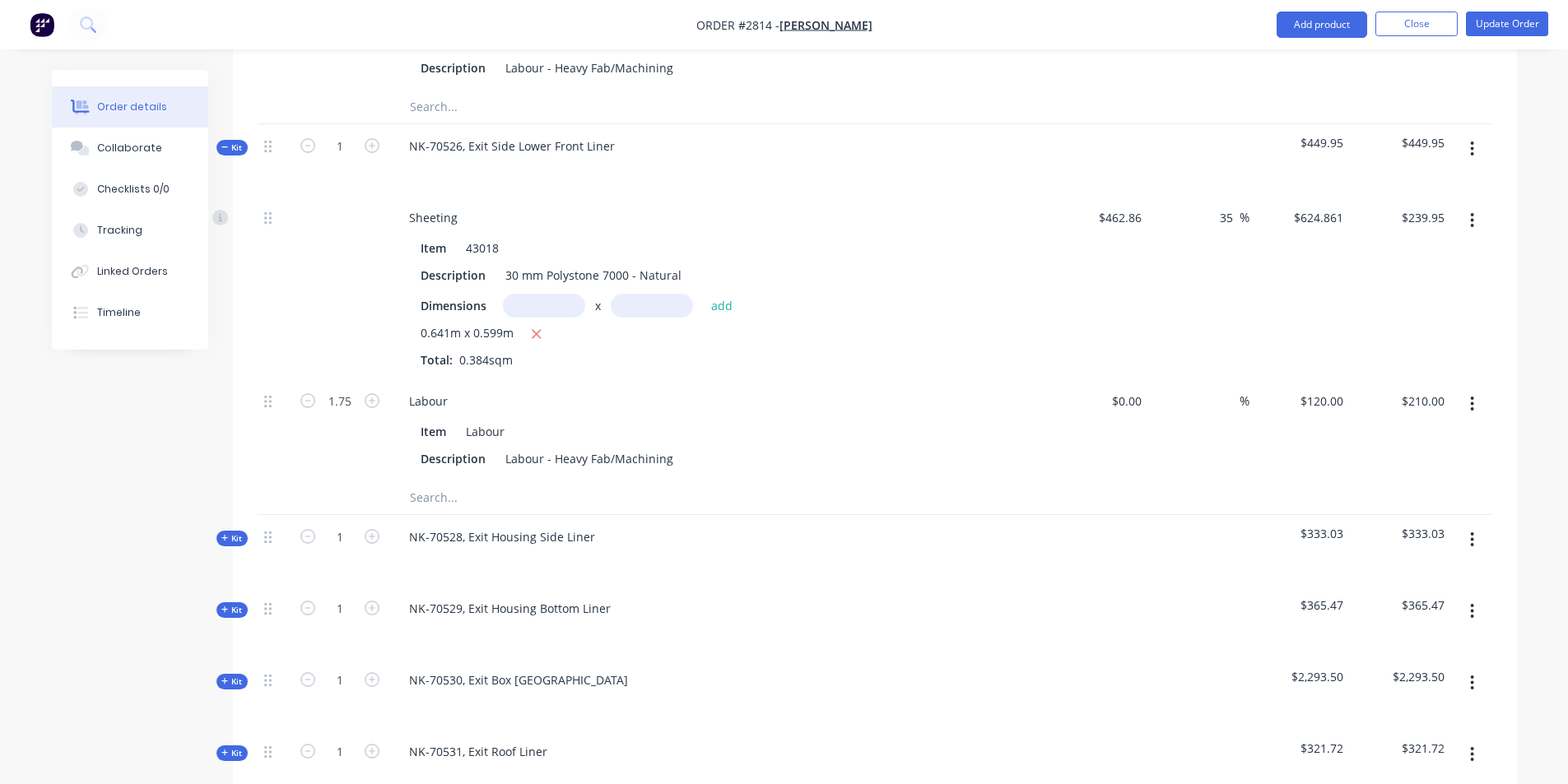
click at [233, 478] on div "Qty Cost Markup Price Total Kit 1 NK-70519, Back Wall Liner Entry Side $473.51 …" at bounding box center [875, 104] width 1284 height 2932
click at [230, 532] on span "Kit" at bounding box center [232, 538] width 22 height 12
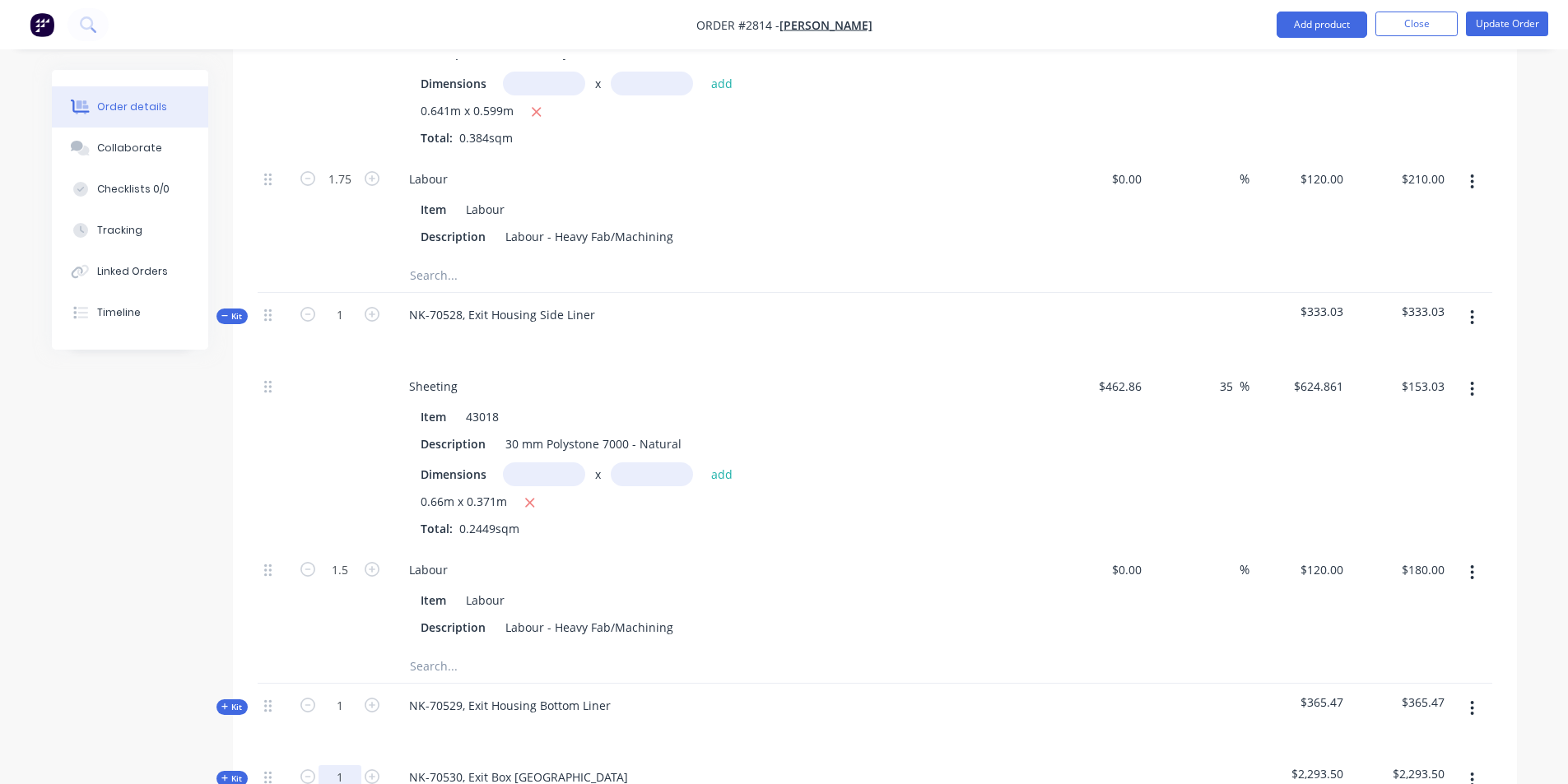
scroll to position [2176, 0]
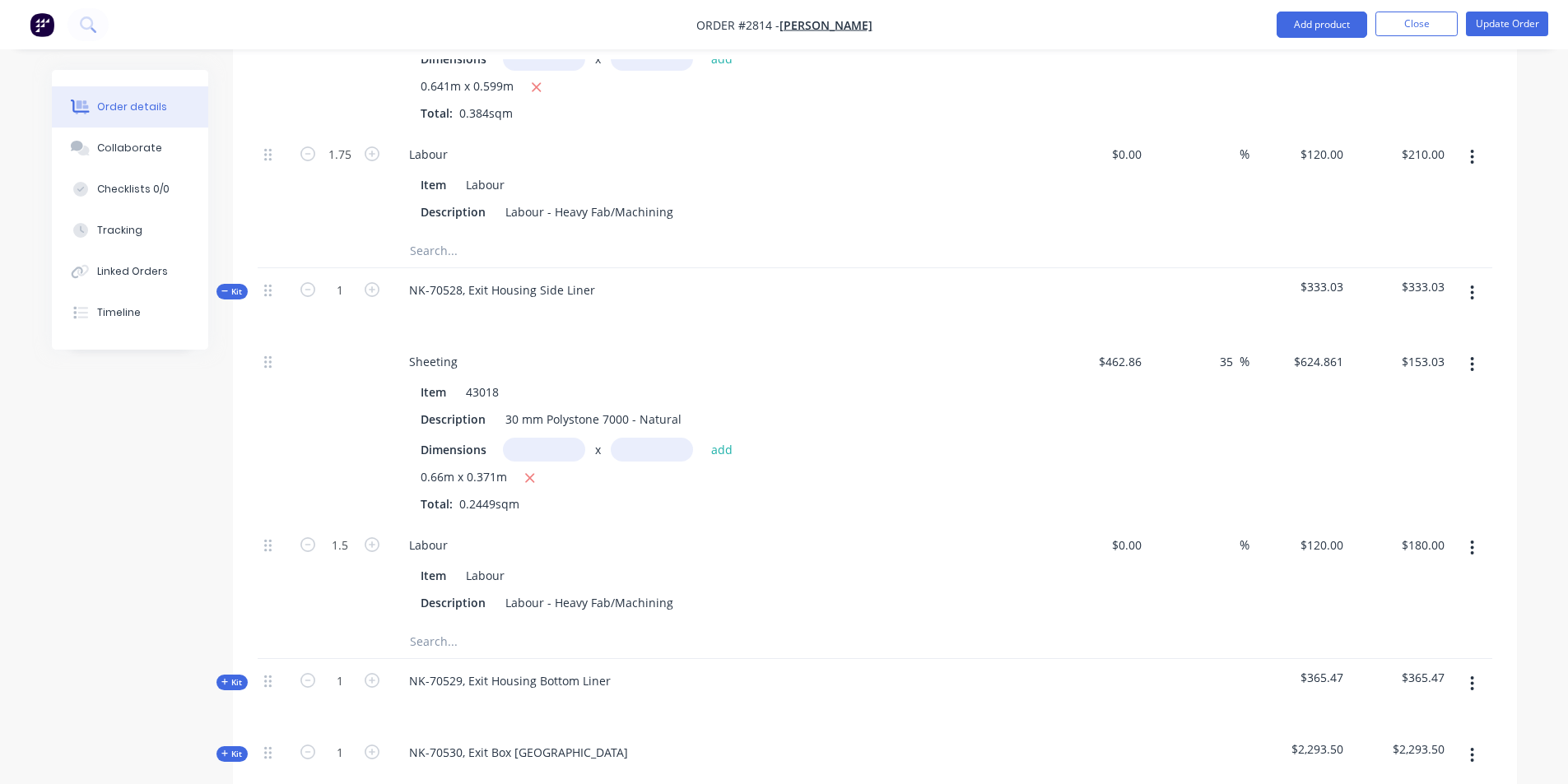
drag, startPoint x: 224, startPoint y: 630, endPoint x: 232, endPoint y: 637, distance: 10.6
click at [229, 676] on span "Kit" at bounding box center [232, 681] width 22 height 12
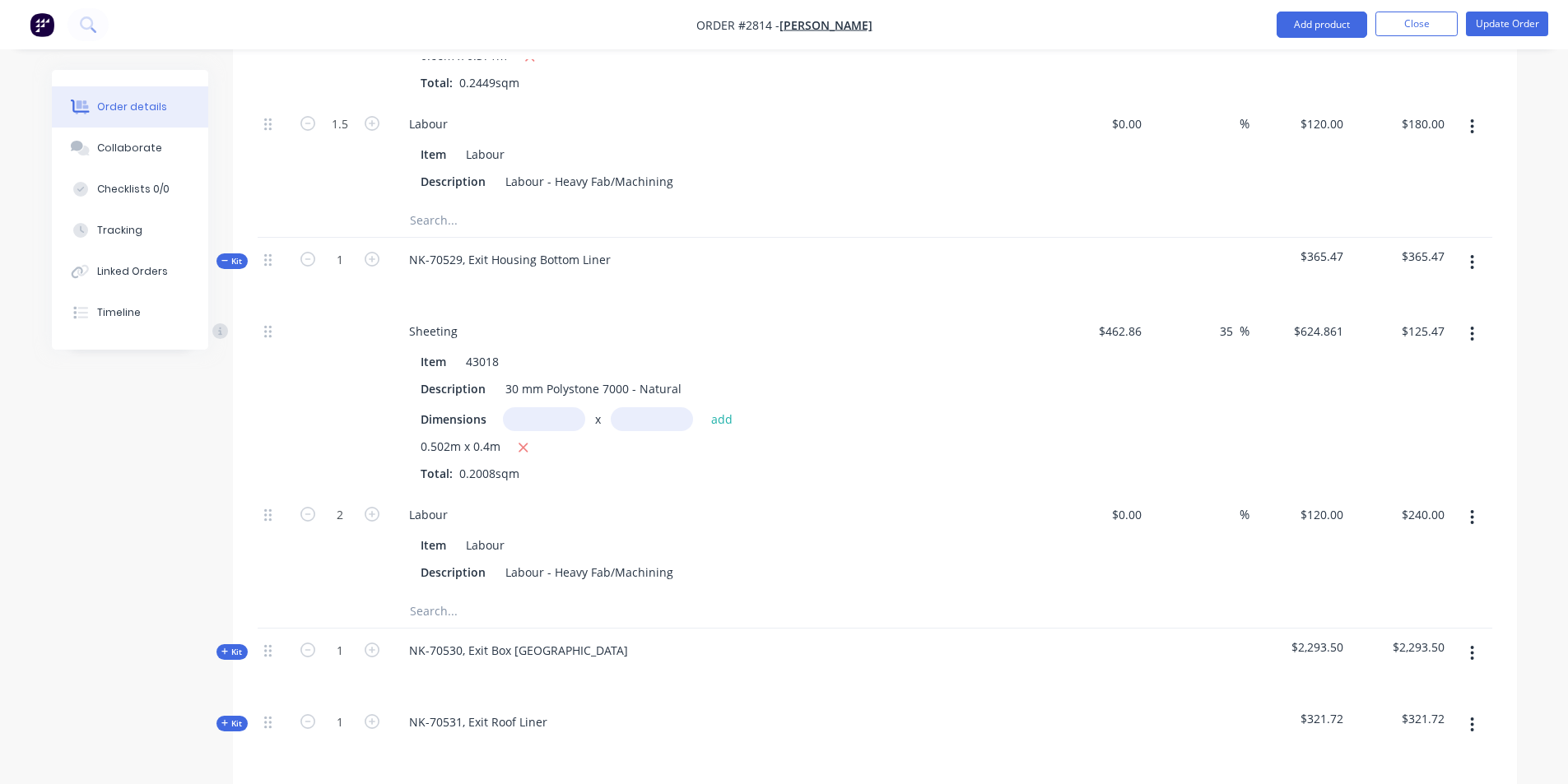
scroll to position [2669, 0]
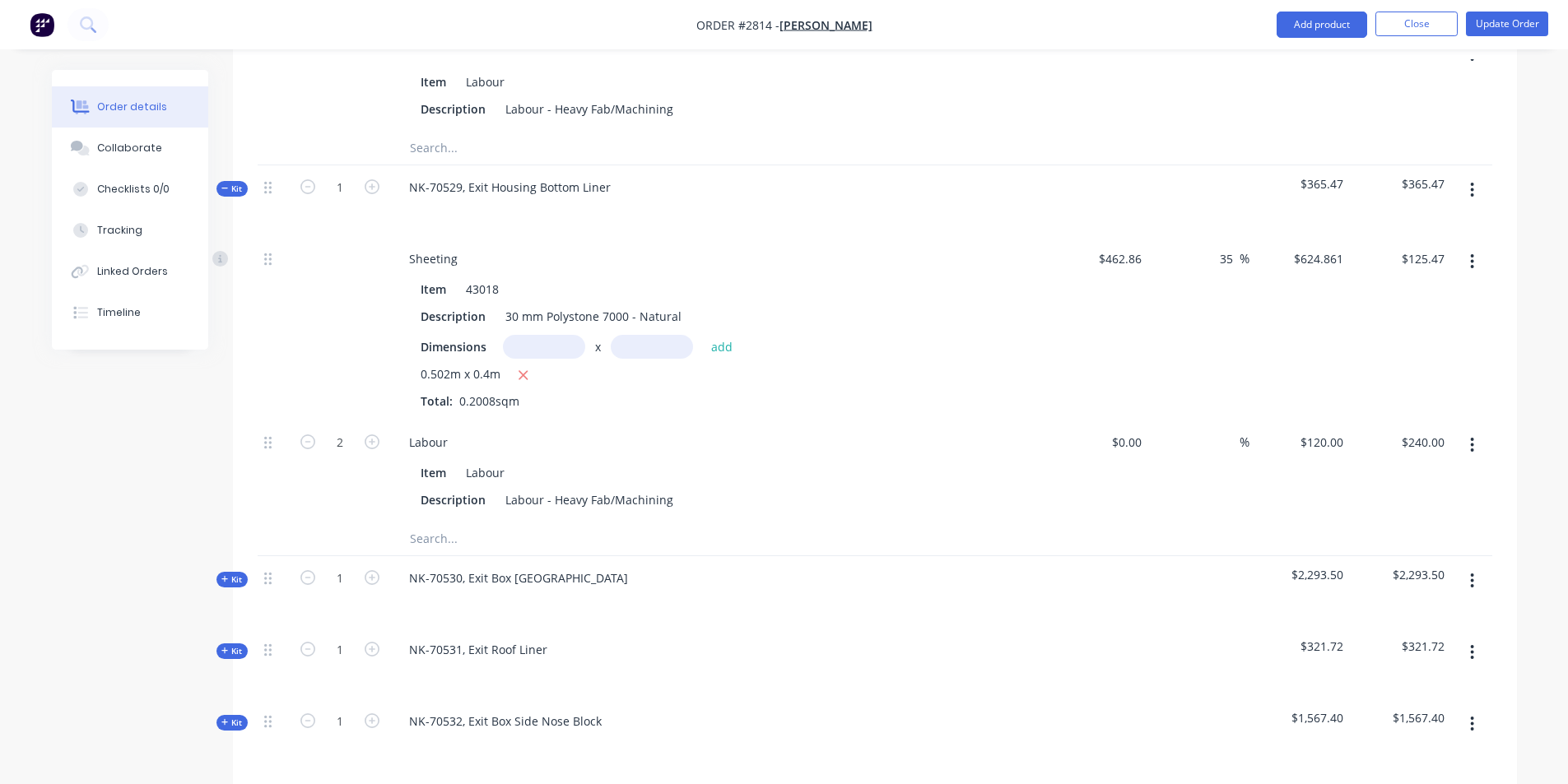
click at [223, 575] on icon at bounding box center [225, 579] width 8 height 8
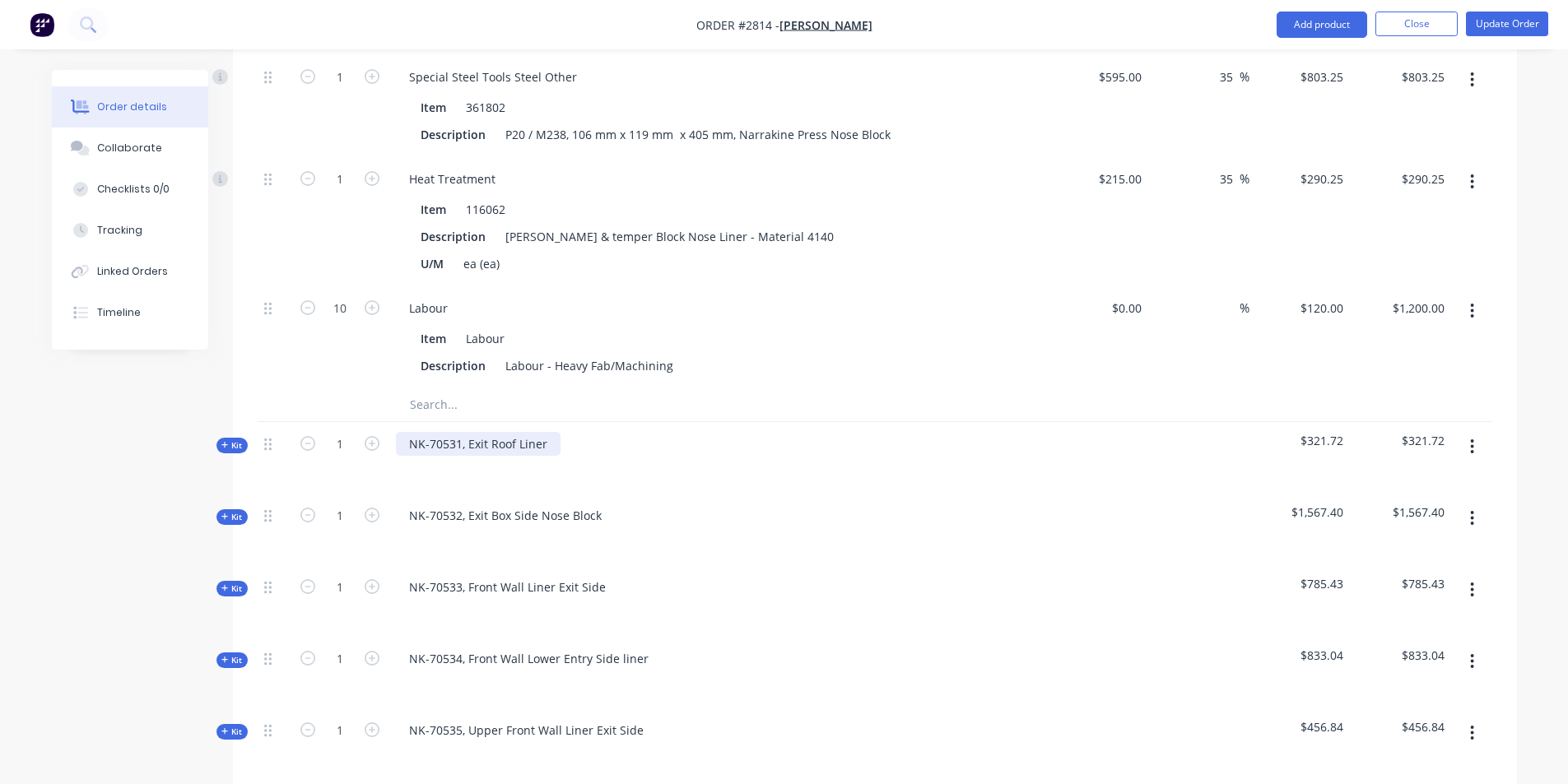
scroll to position [3244, 0]
click at [353, 335] on div "10" at bounding box center [339, 334] width 99 height 102
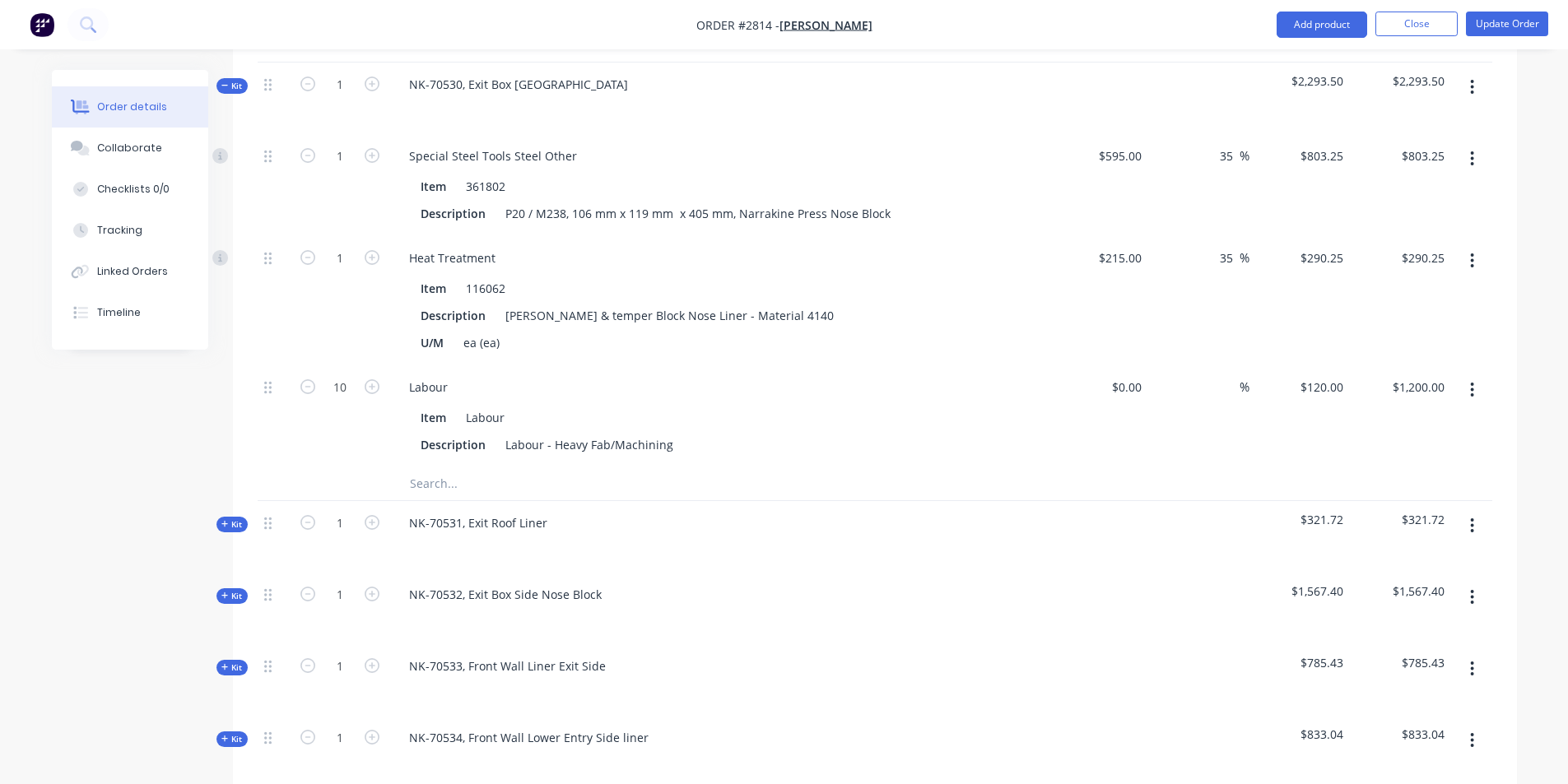
scroll to position [3080, 0]
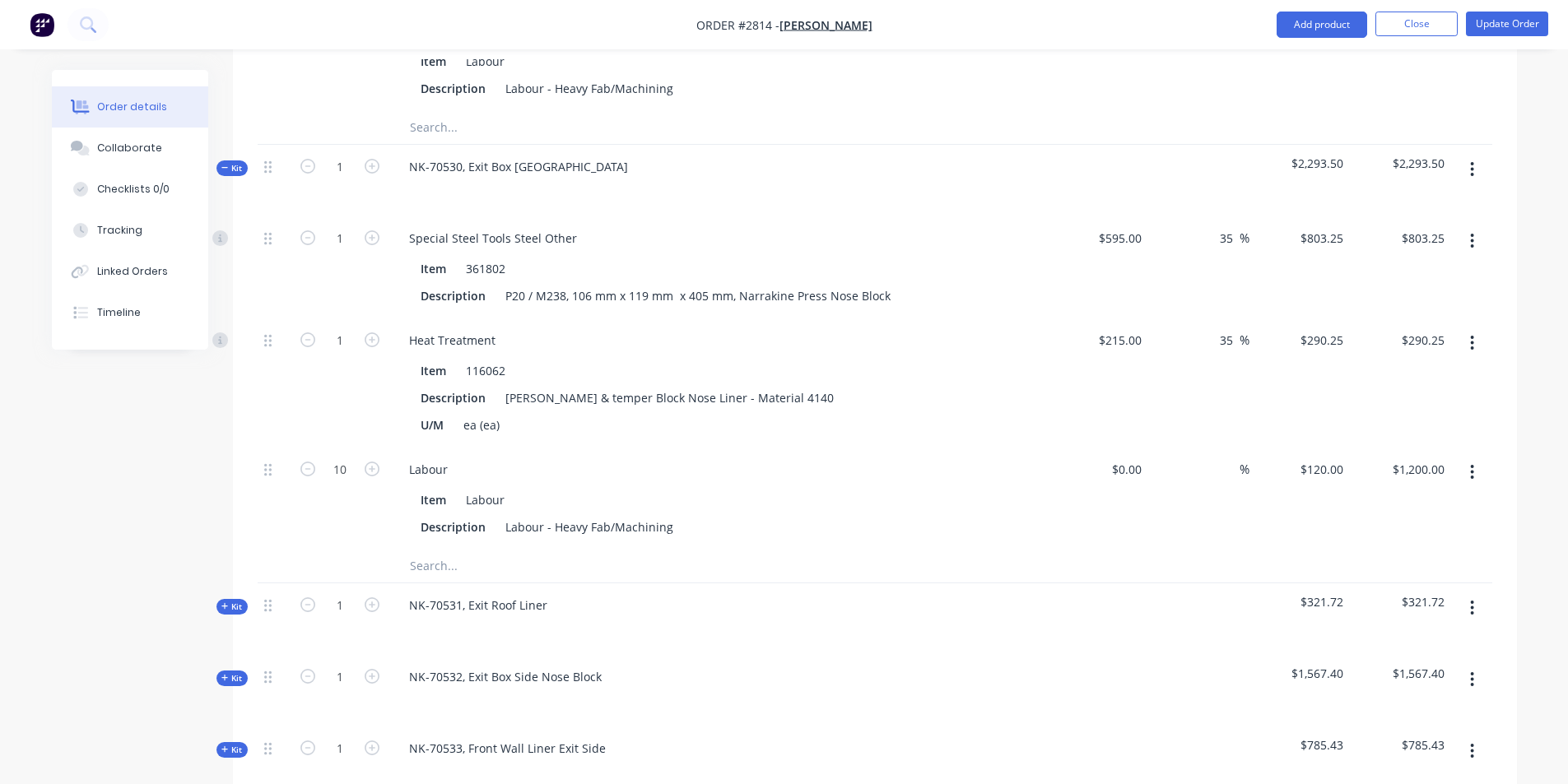
click at [236, 600] on span "Kit" at bounding box center [232, 606] width 22 height 12
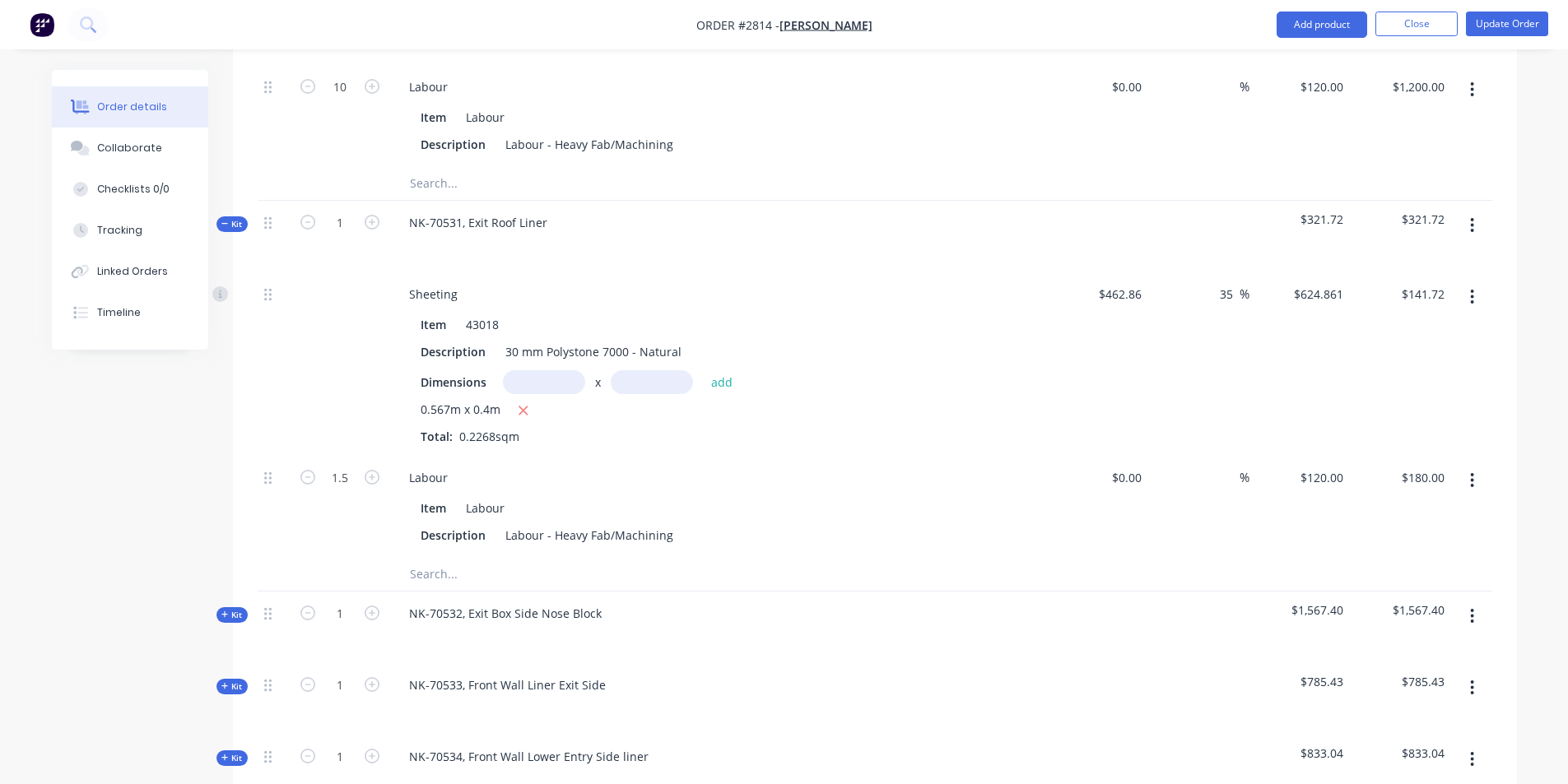
scroll to position [3491, 0]
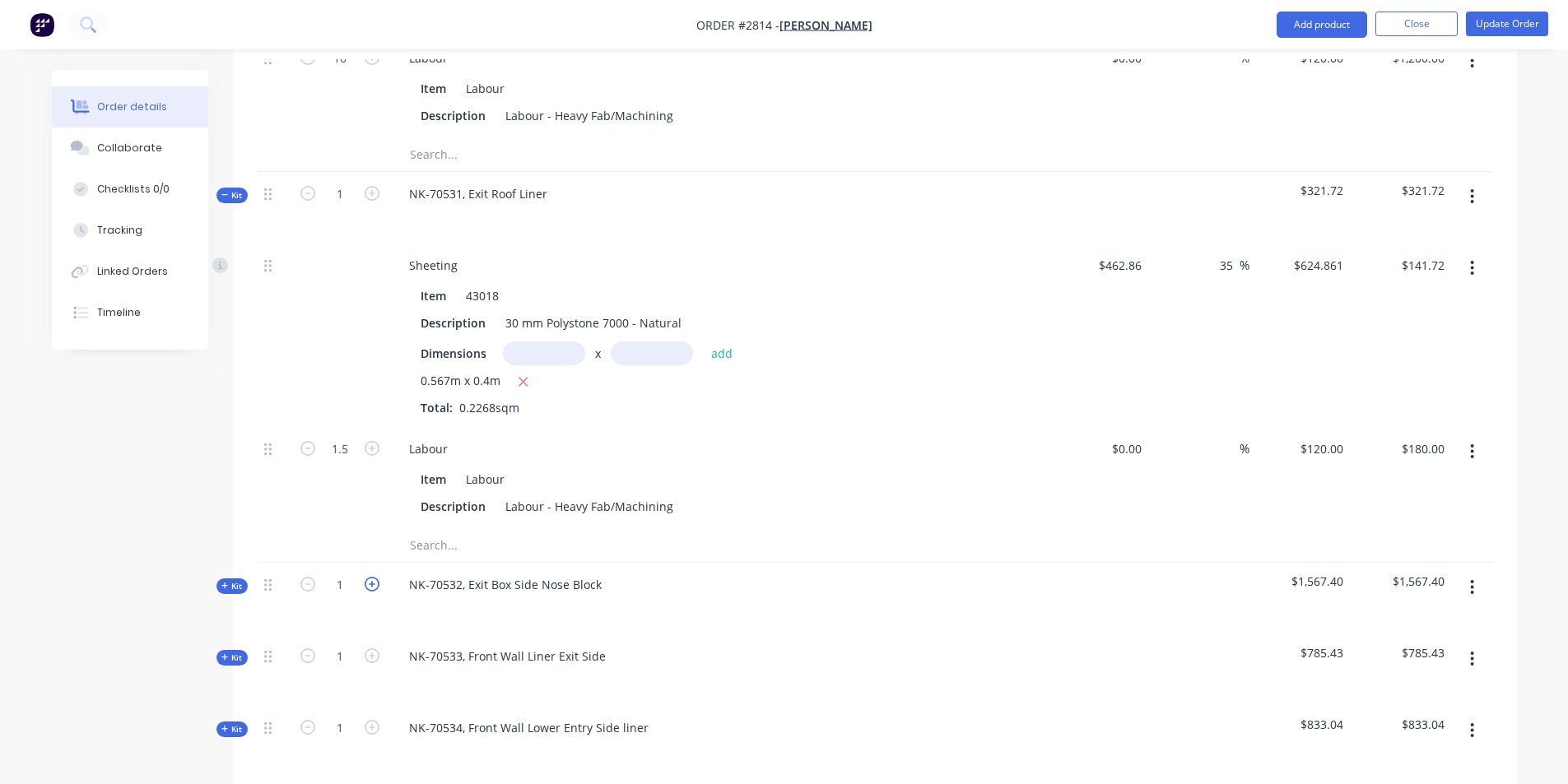
click at [372, 577] on icon "button" at bounding box center [372, 584] width 15 height 15
click at [307, 577] on icon "button" at bounding box center [308, 584] width 15 height 15
type input "1"
click at [236, 580] on span "Kit" at bounding box center [232, 585] width 22 height 12
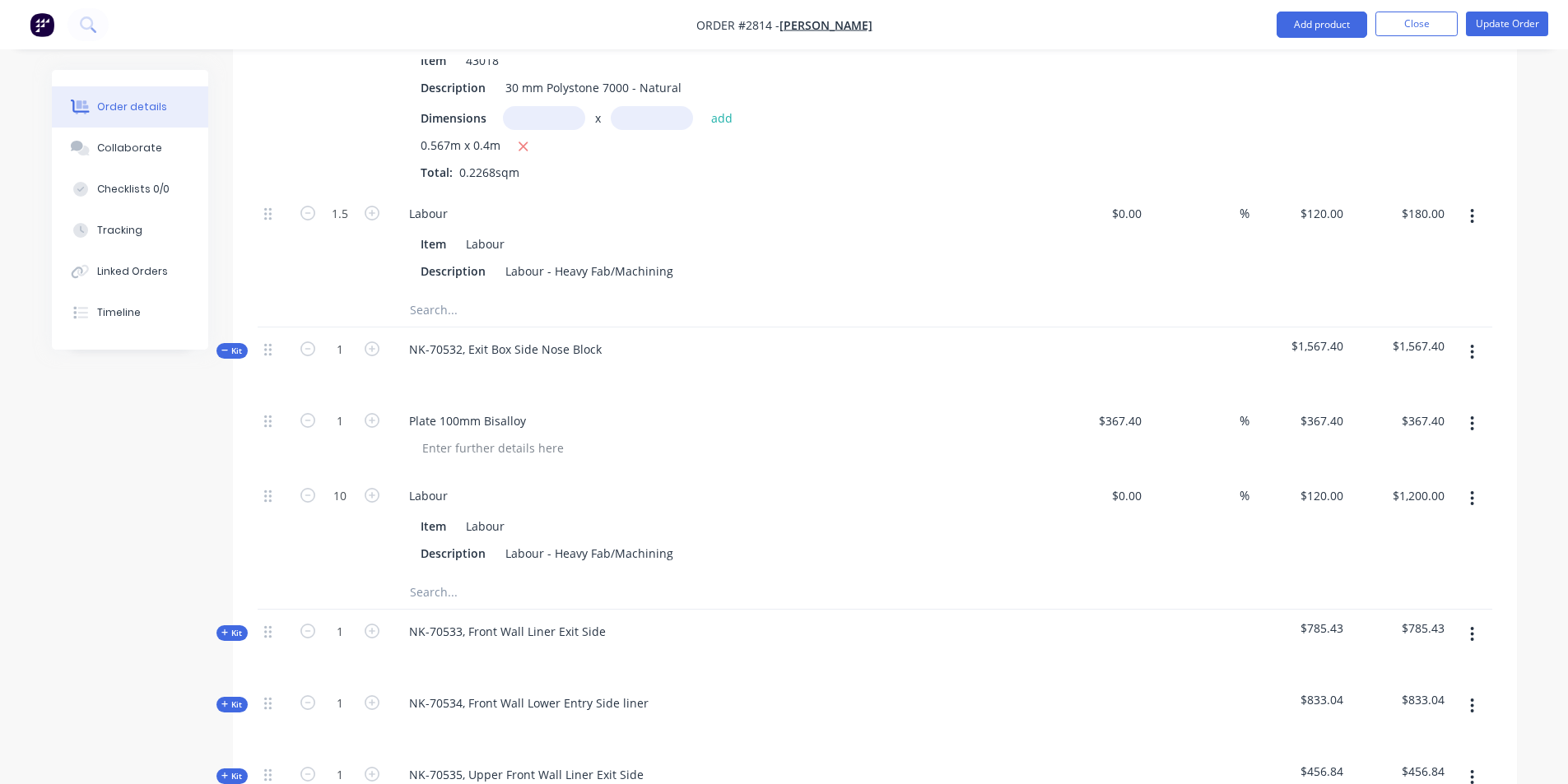
scroll to position [3738, 0]
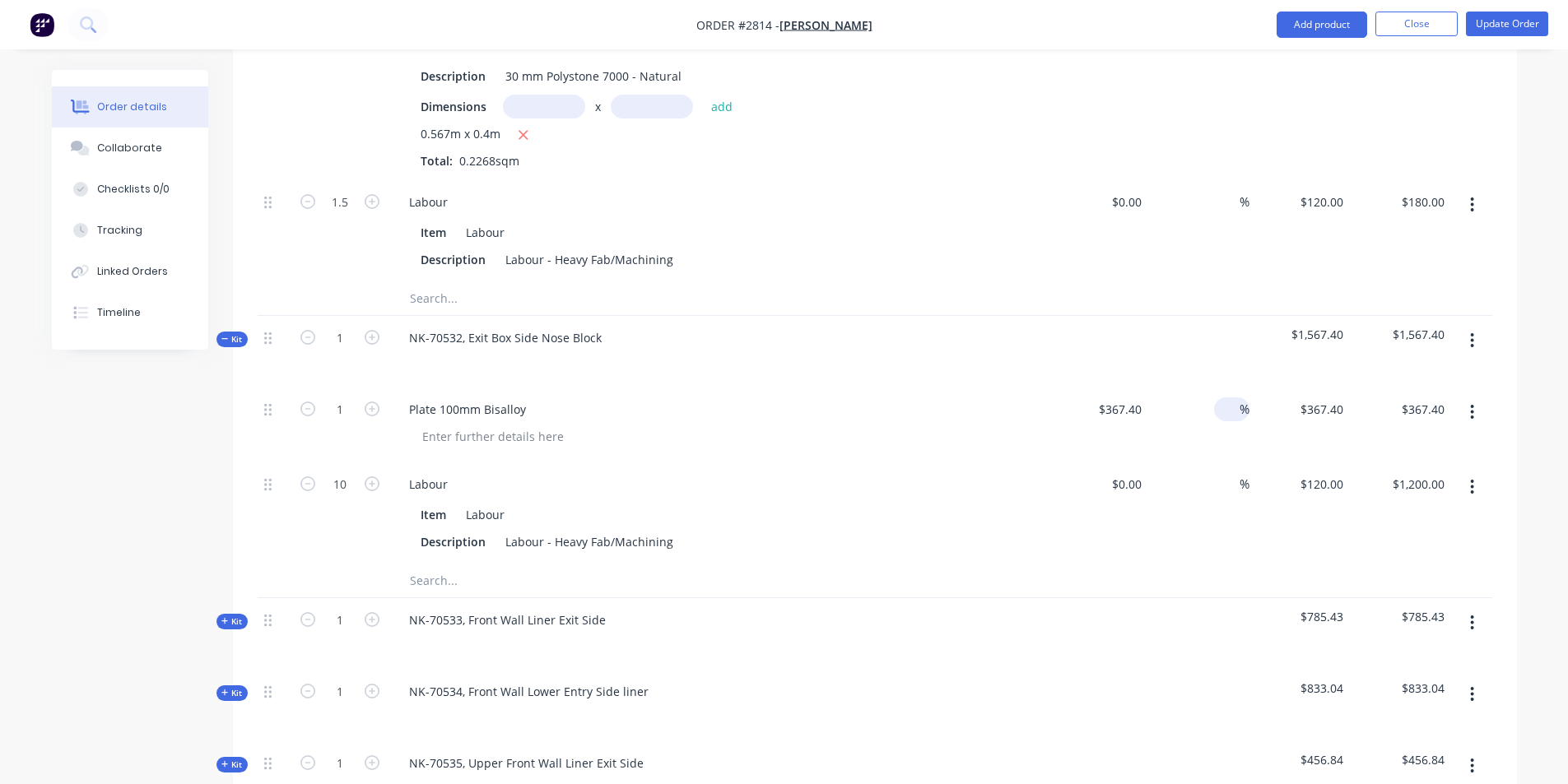
click at [1236, 398] on input at bounding box center [1230, 409] width 19 height 24
type input "35"
type input "495.99"
type input "$495.99"
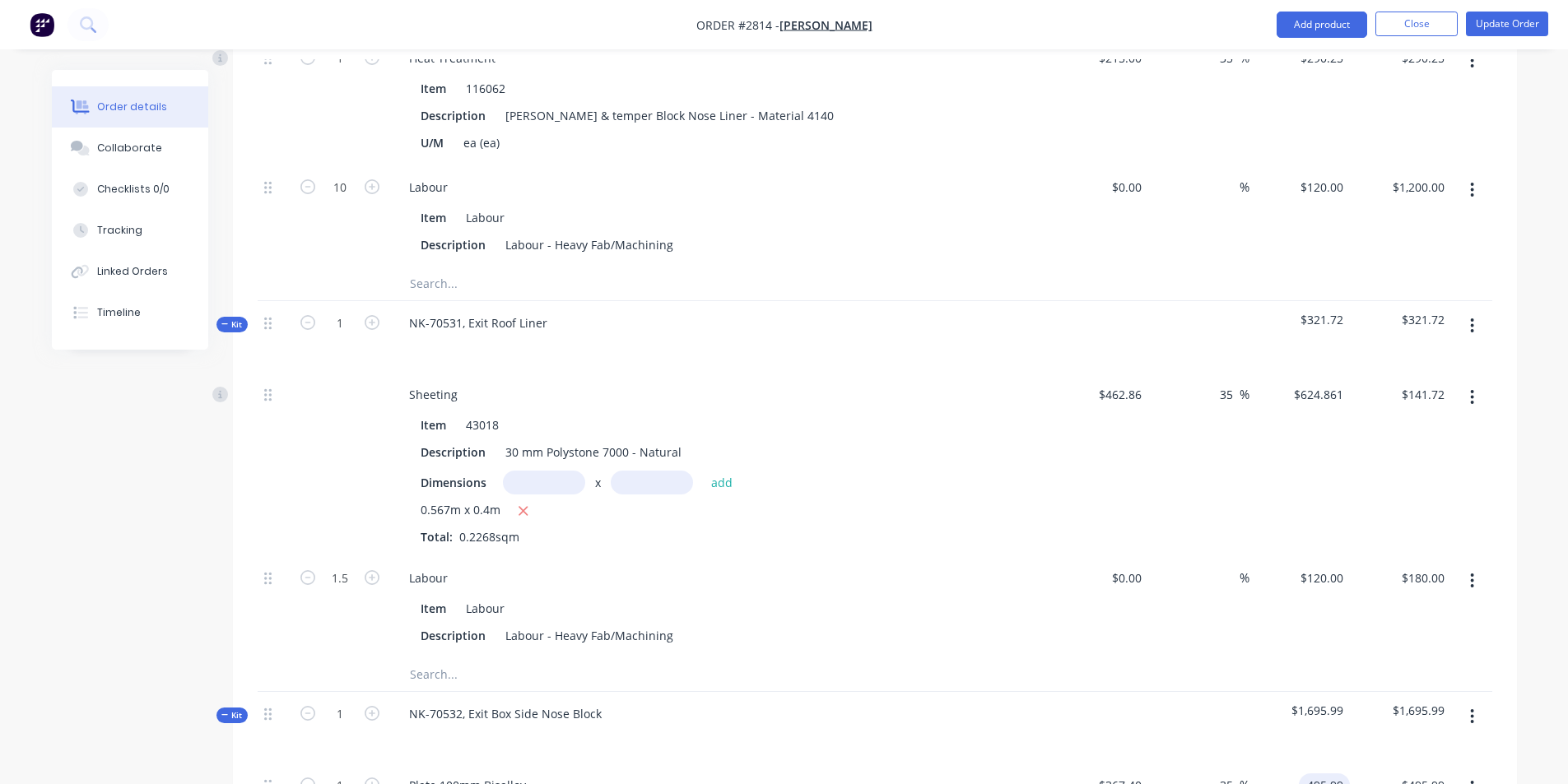
scroll to position [3326, 0]
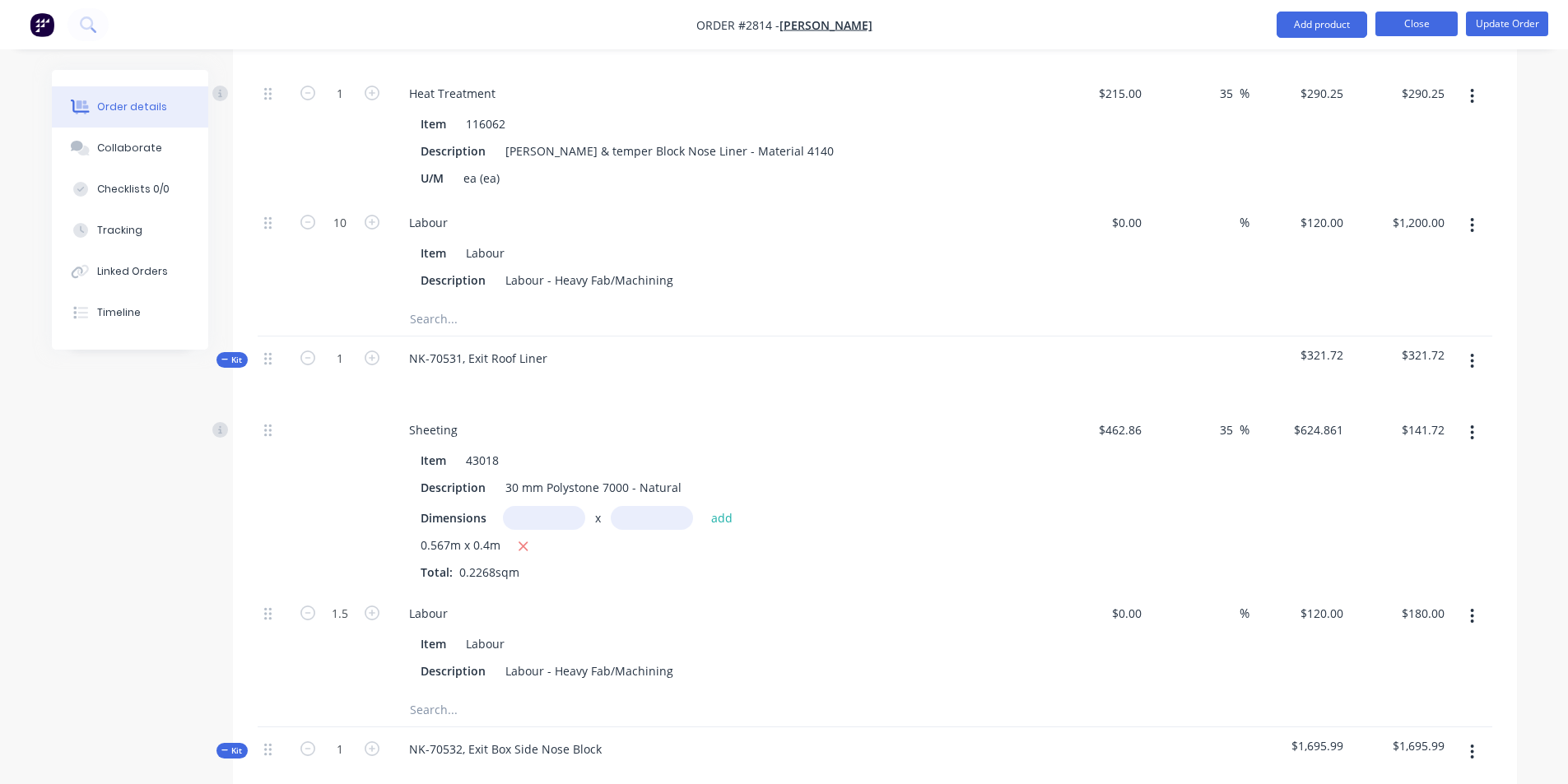
type input "$495.99"
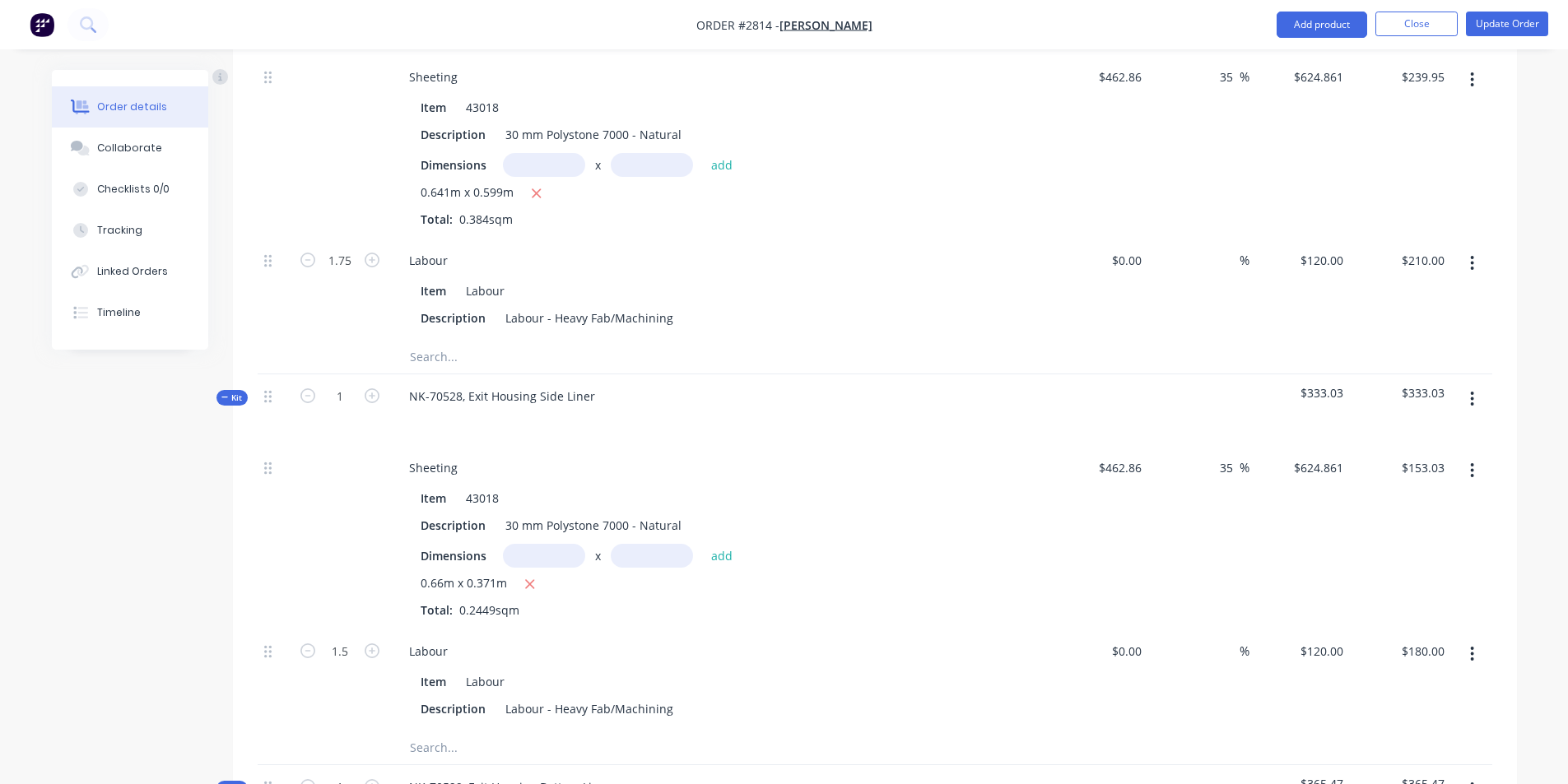
scroll to position [1846, 0]
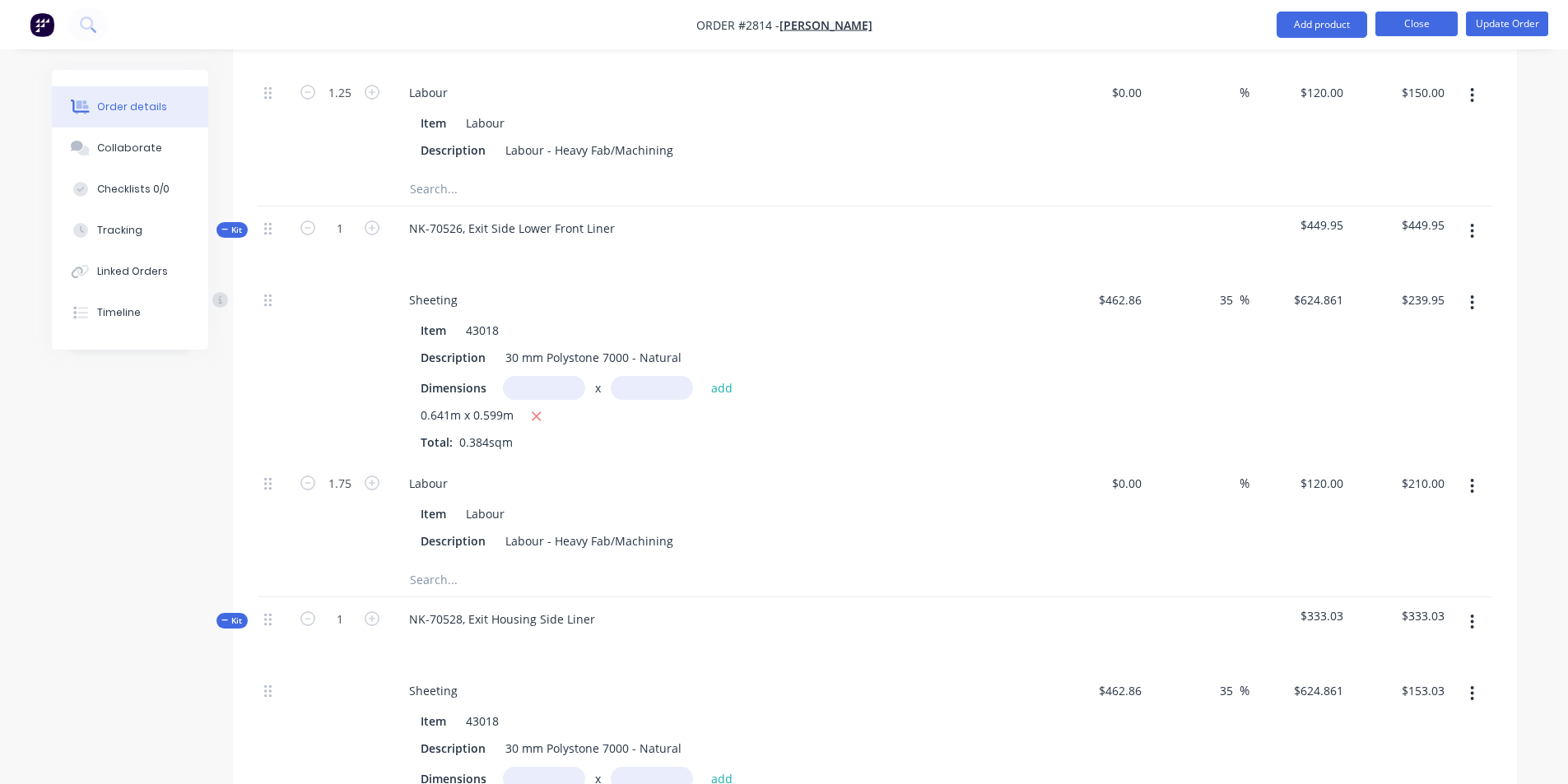
click at [1426, 20] on button "Close" at bounding box center [1415, 24] width 82 height 24
